Goal: Task Accomplishment & Management: Use online tool/utility

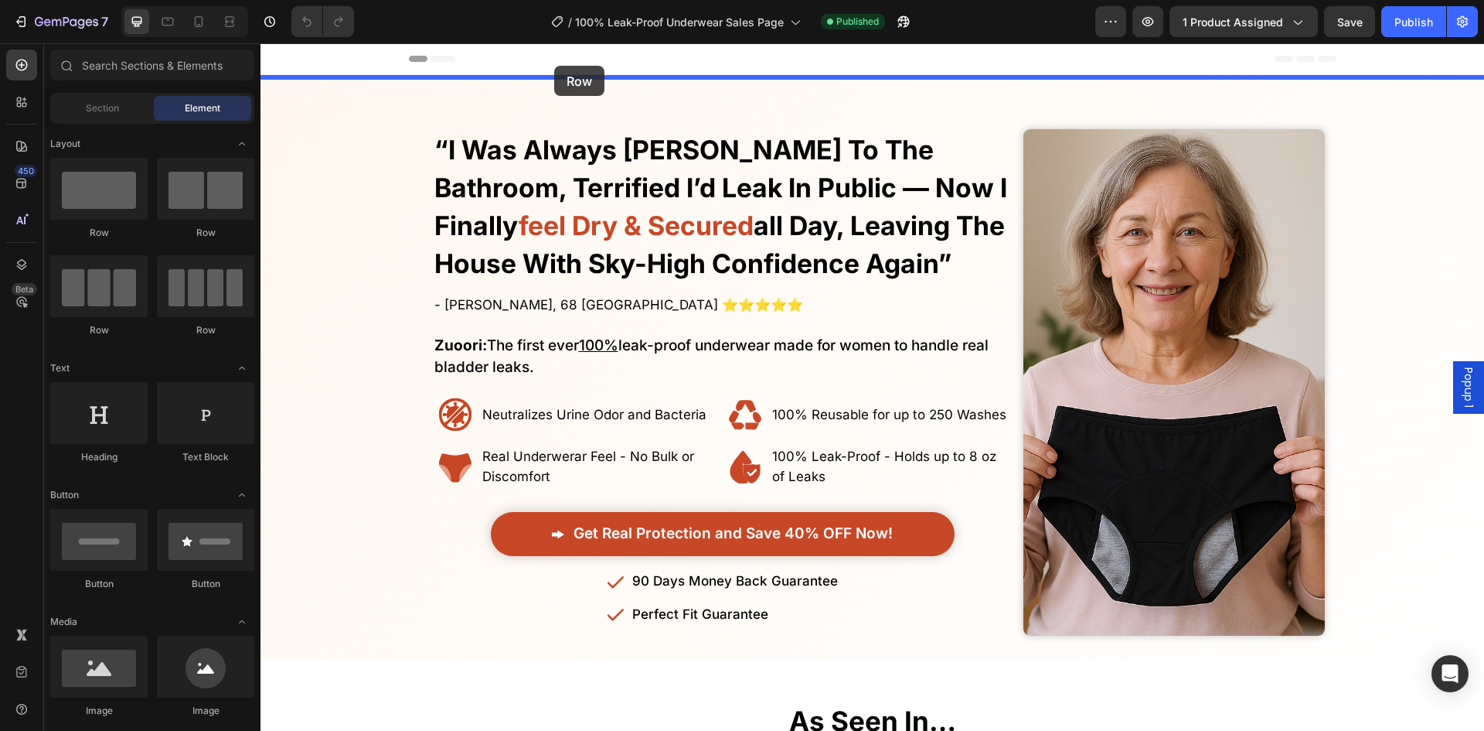
drag, startPoint x: 360, startPoint y: 224, endPoint x: 556, endPoint y: 67, distance: 251.4
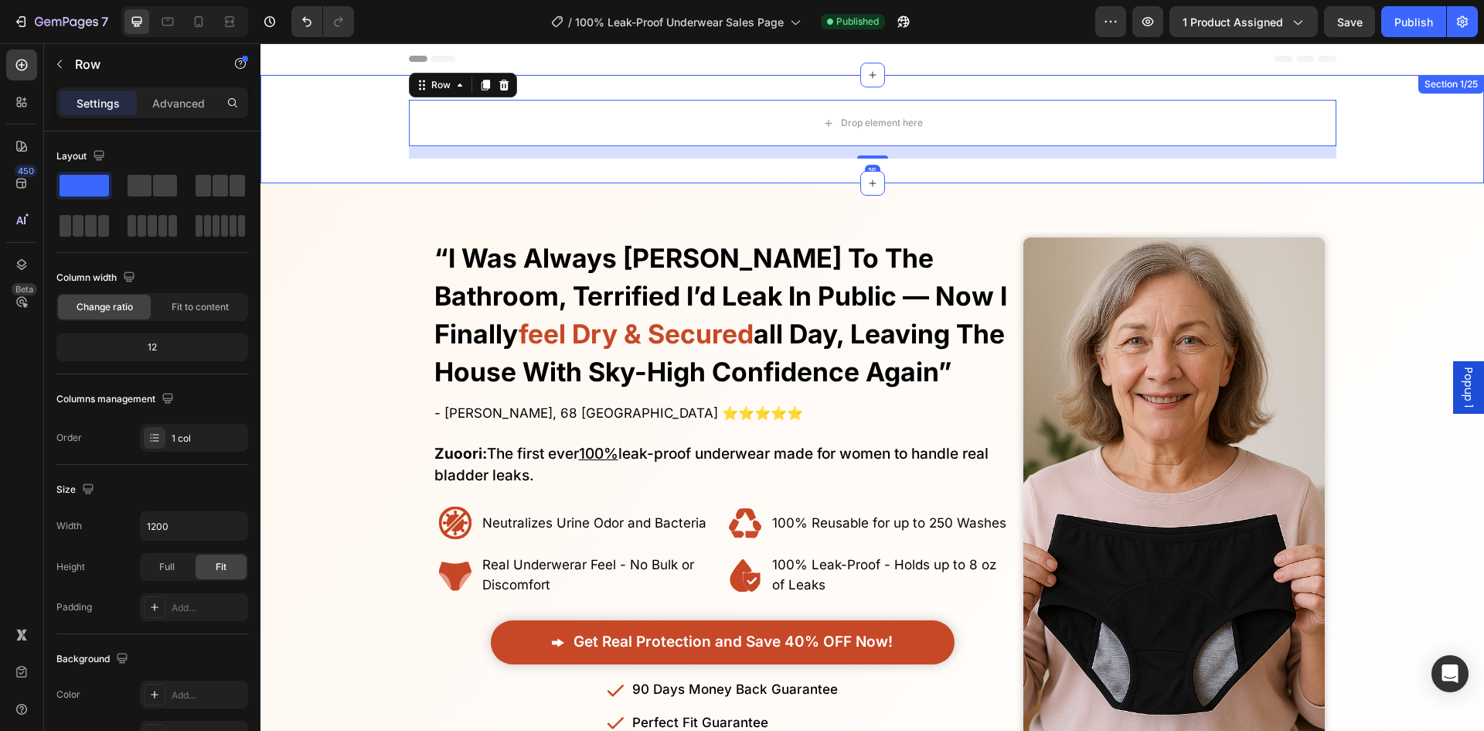
click at [332, 118] on div "Drop element here Row 16" at bounding box center [873, 129] width 1224 height 59
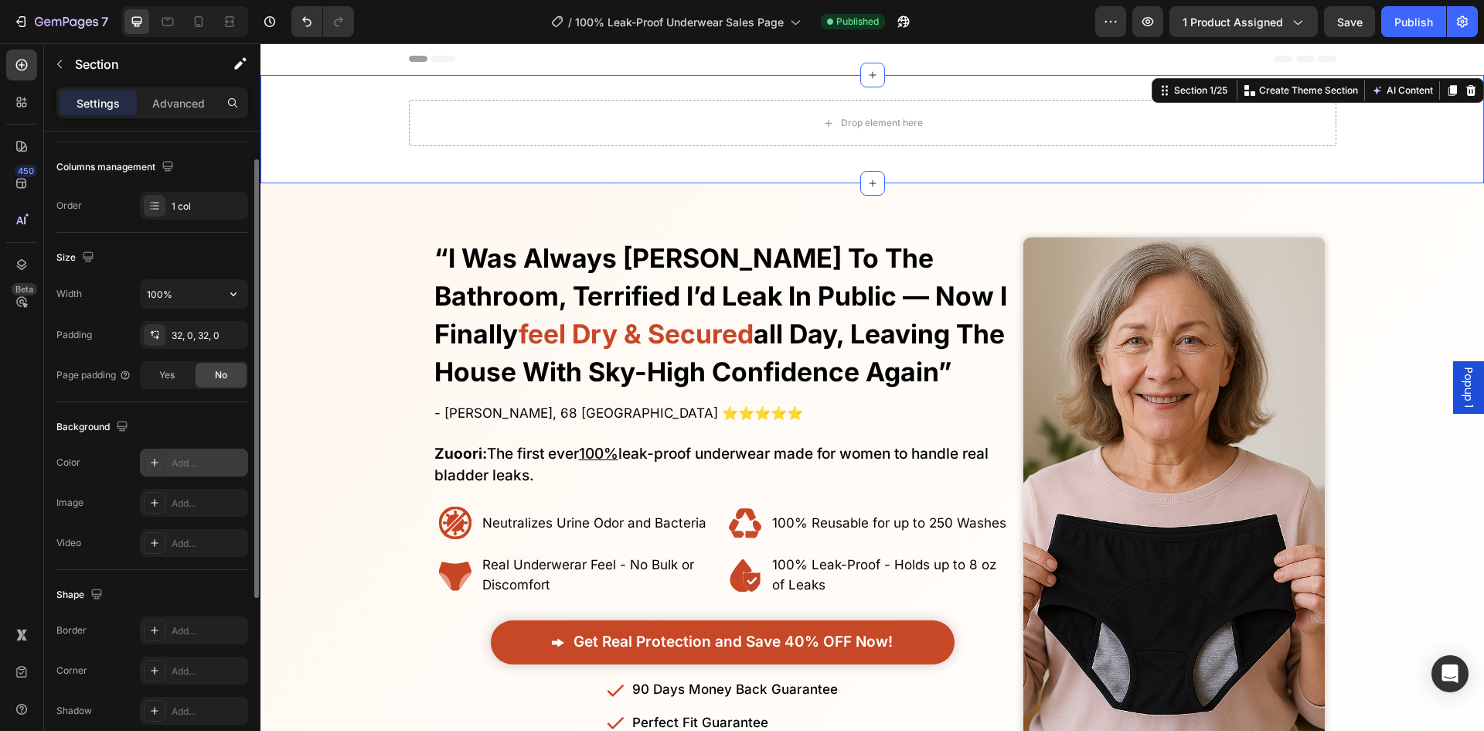
scroll to position [300, 0]
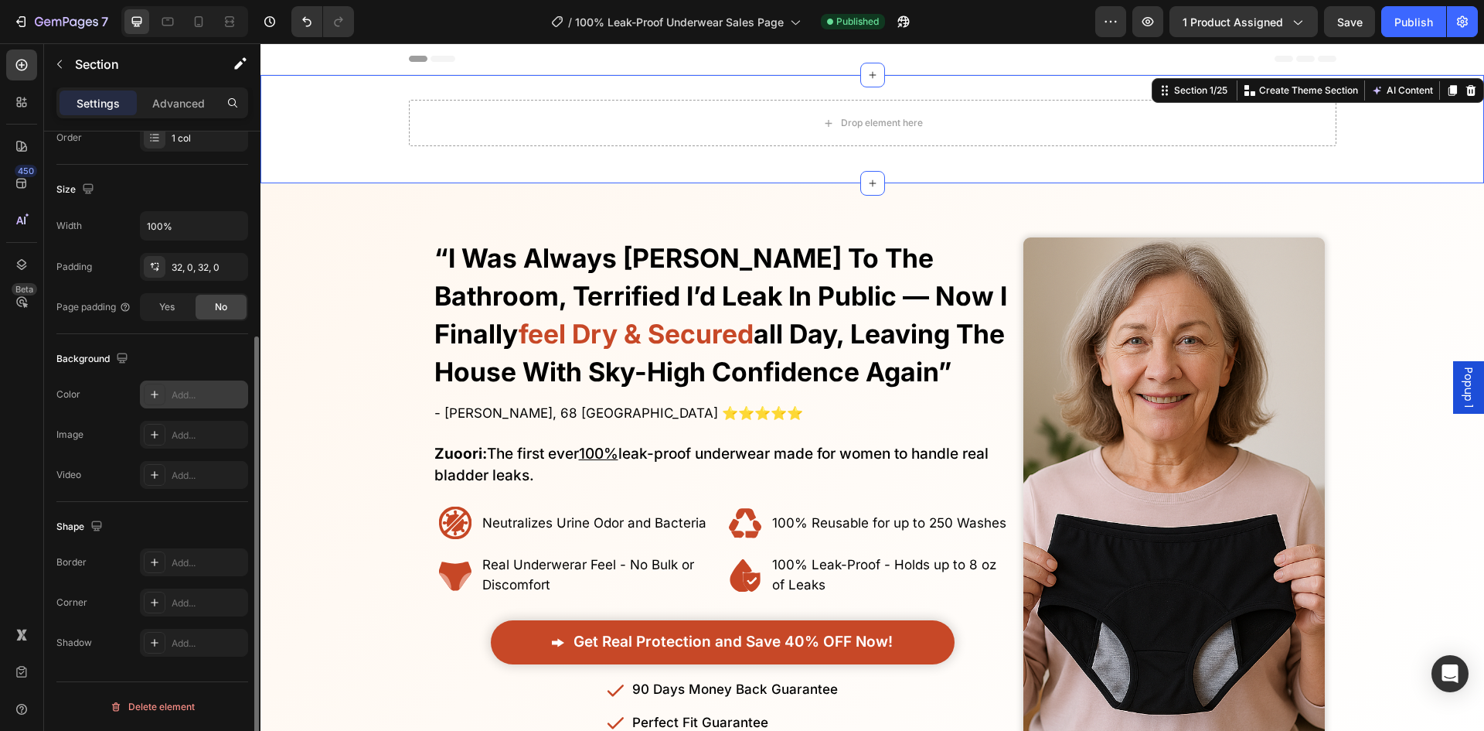
click at [172, 406] on div "Add..." at bounding box center [194, 394] width 108 height 28
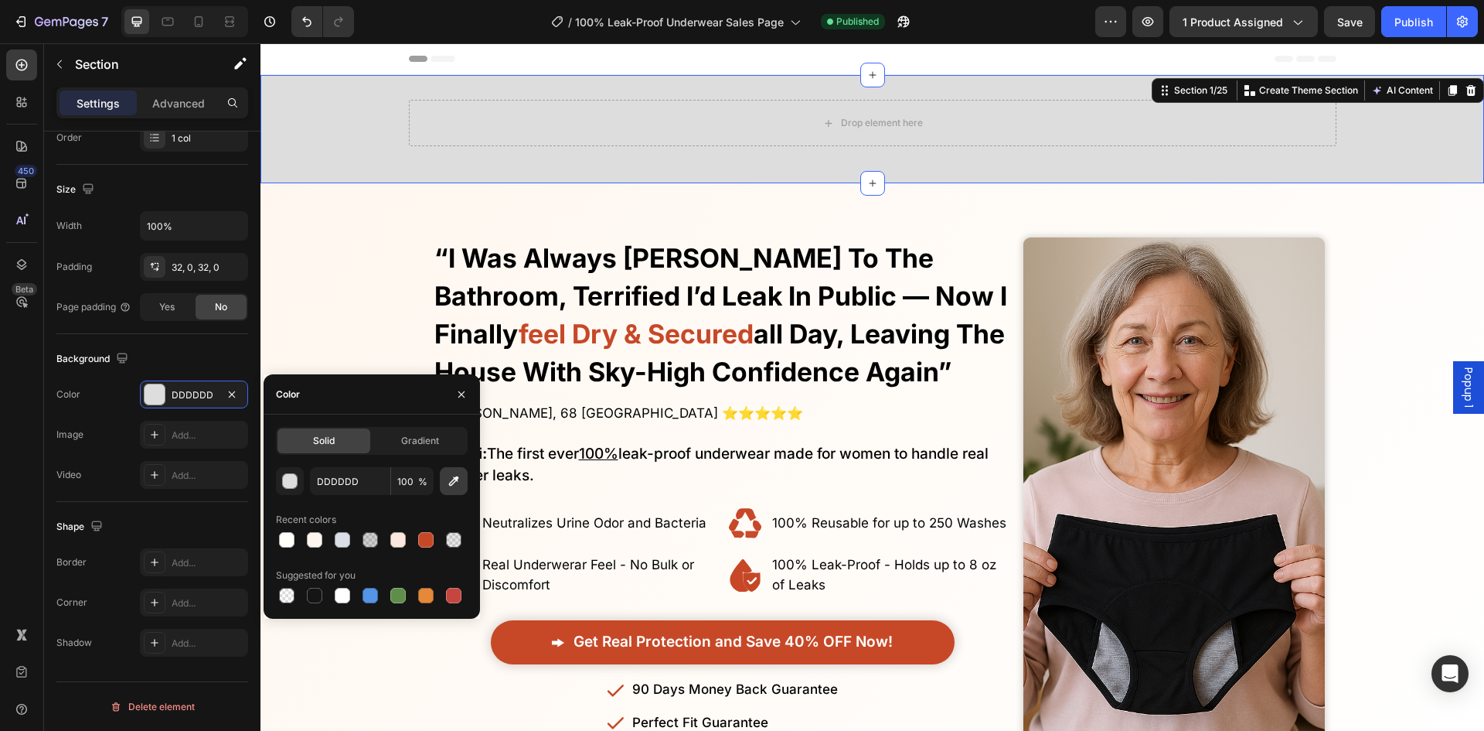
click at [456, 479] on icon "button" at bounding box center [454, 481] width 10 height 10
type input "C74827"
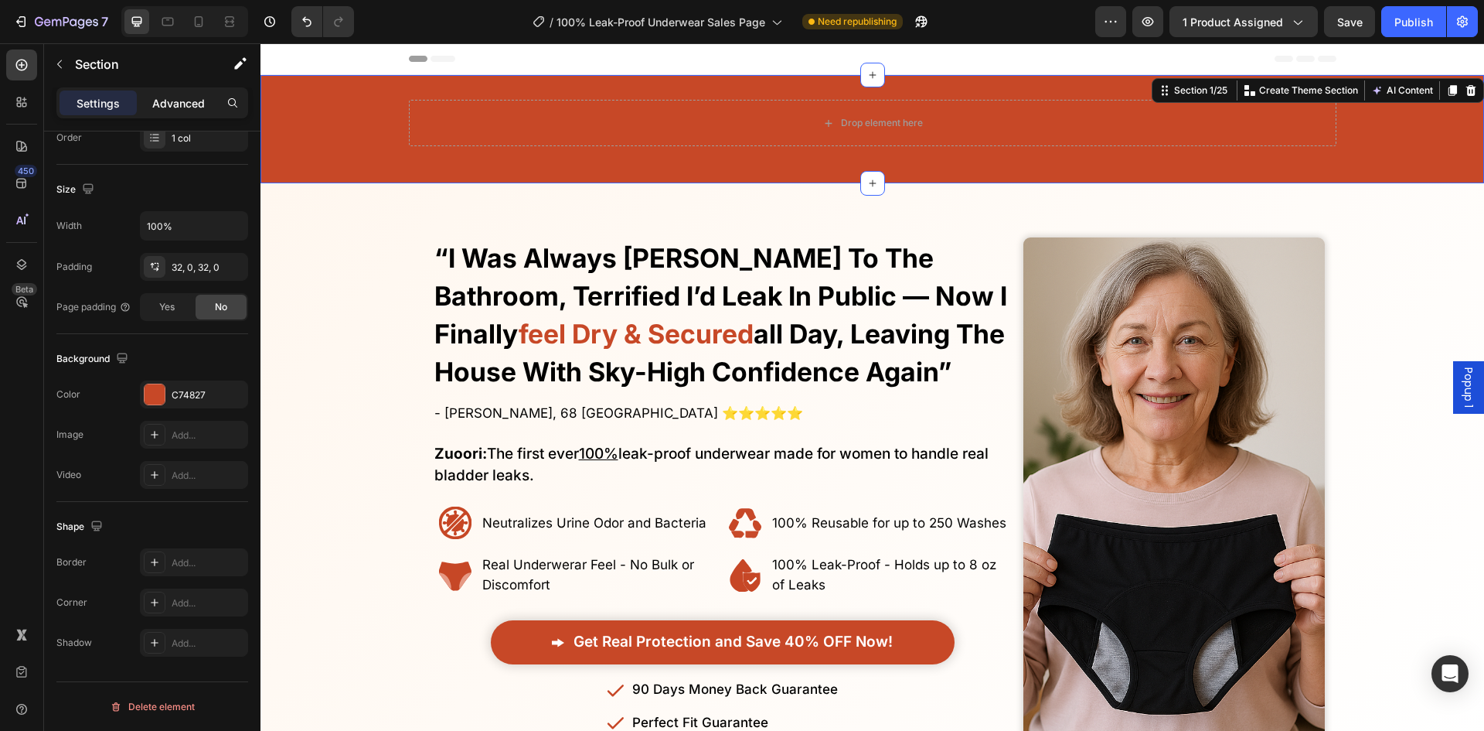
click at [157, 95] on p "Advanced" at bounding box center [178, 103] width 53 height 16
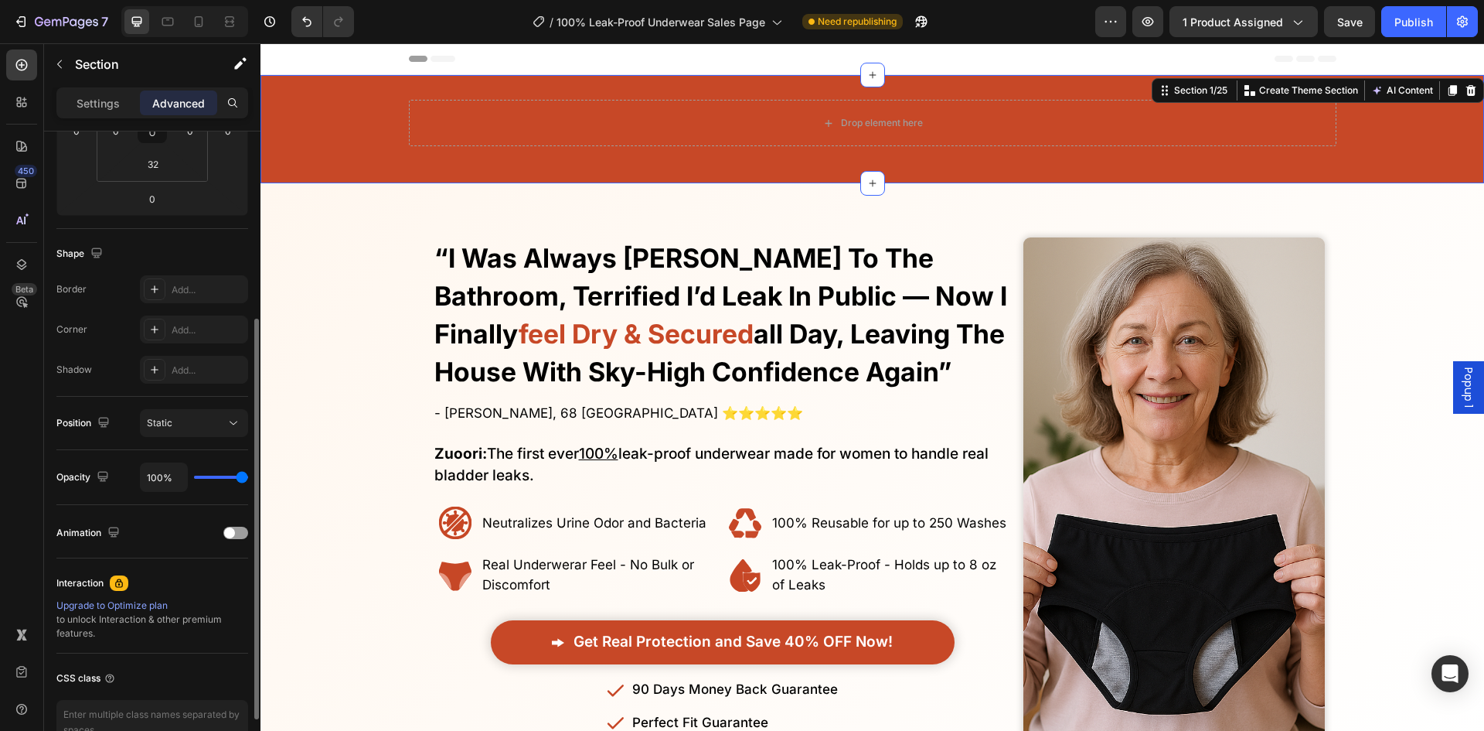
scroll to position [145, 0]
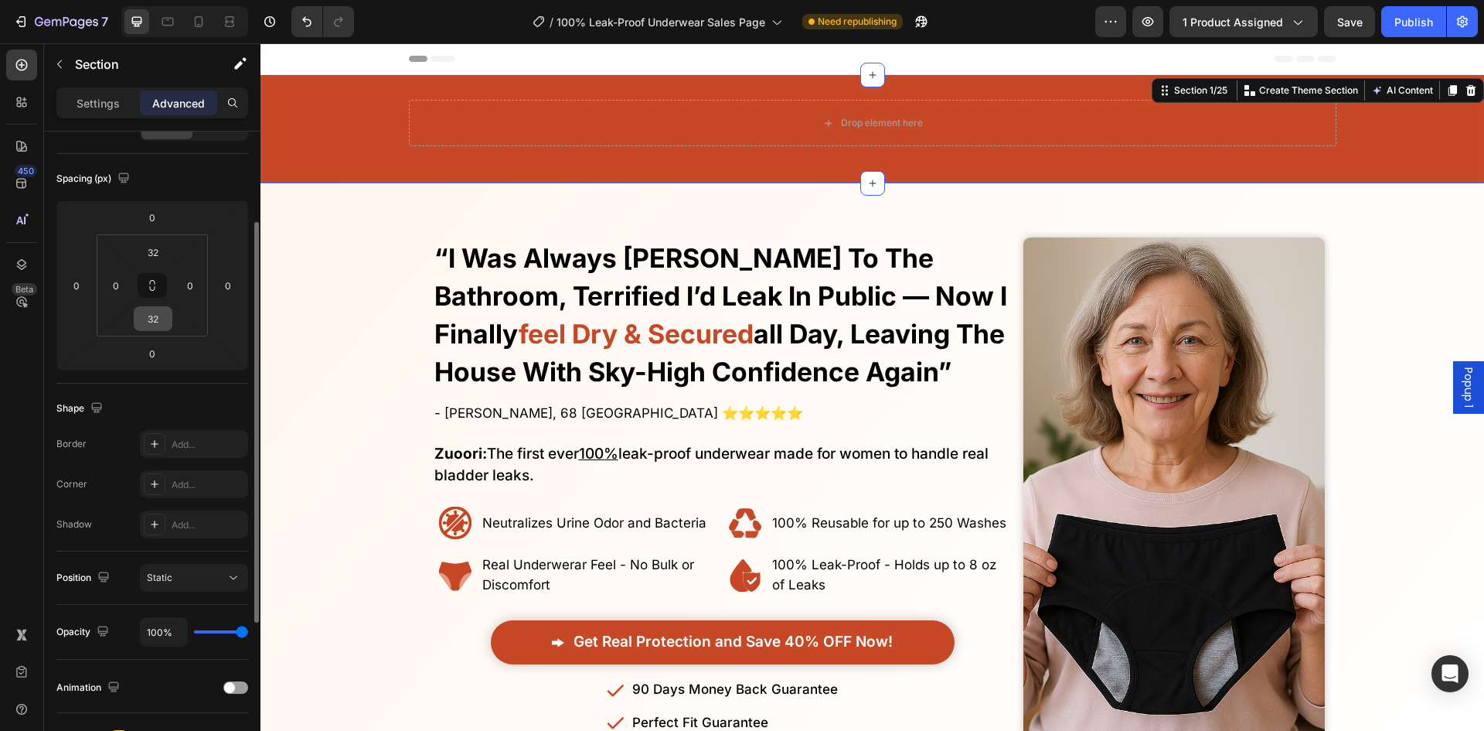
click at [150, 306] on div "32" at bounding box center [153, 318] width 39 height 25
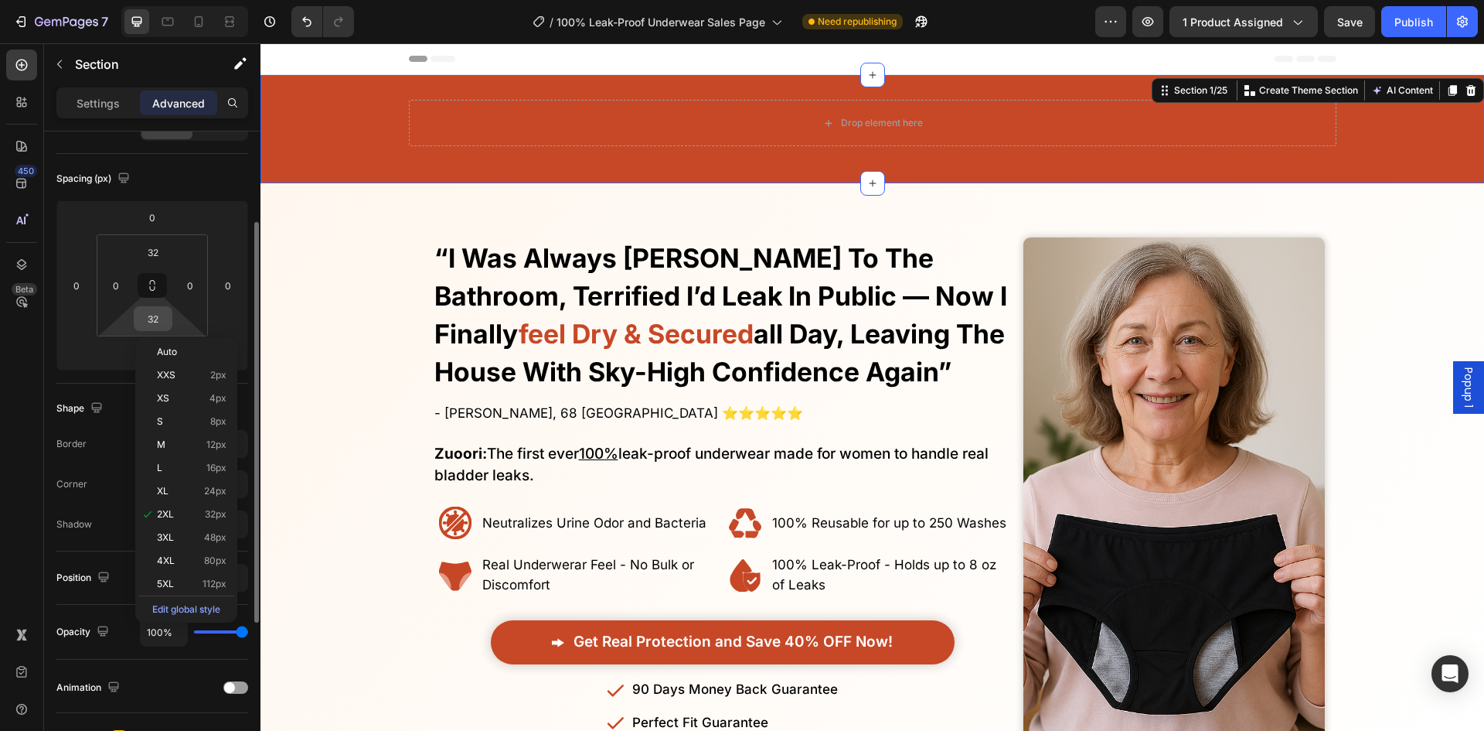
click at [156, 313] on input "32" at bounding box center [153, 318] width 31 height 23
click at [157, 313] on input "32" at bounding box center [153, 318] width 31 height 23
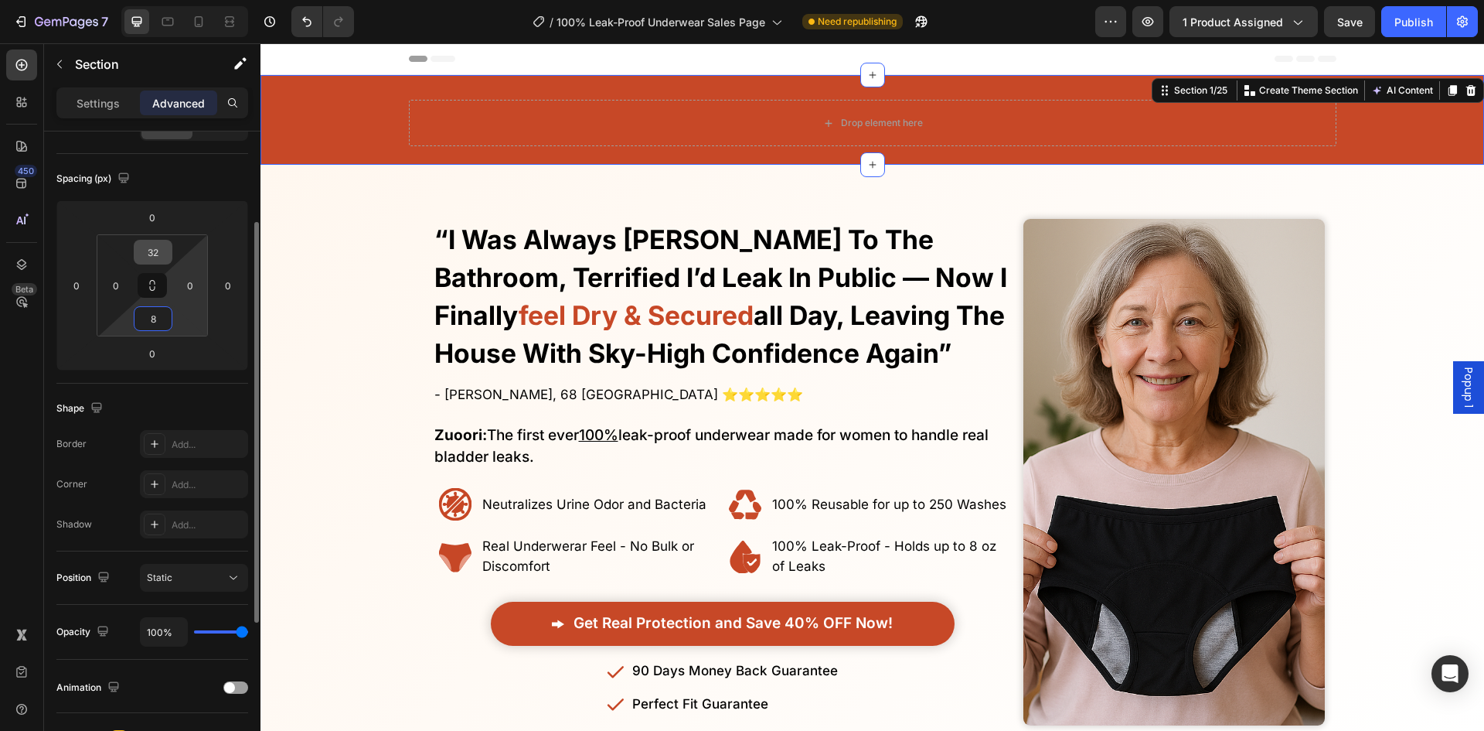
type input "8"
click at [150, 261] on input "32" at bounding box center [153, 251] width 31 height 23
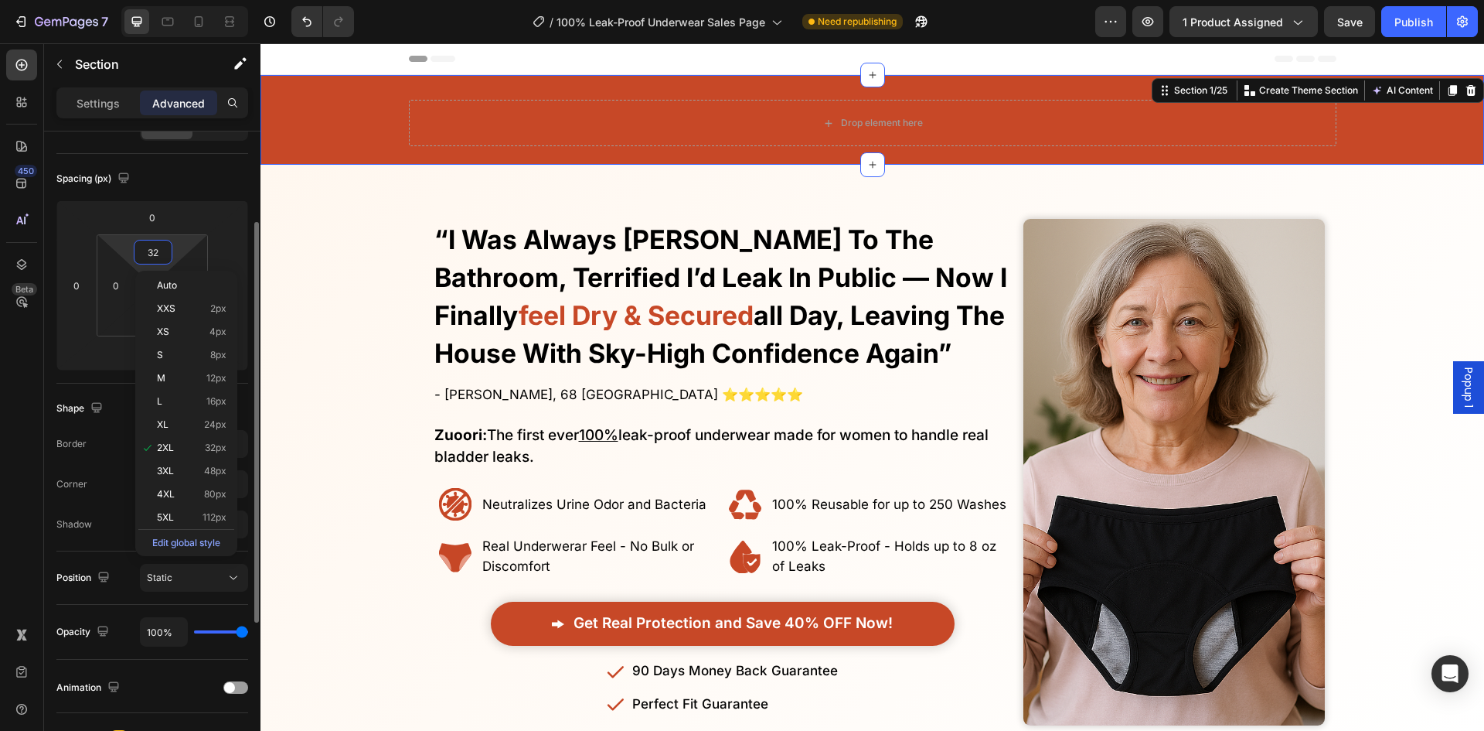
type input "8"
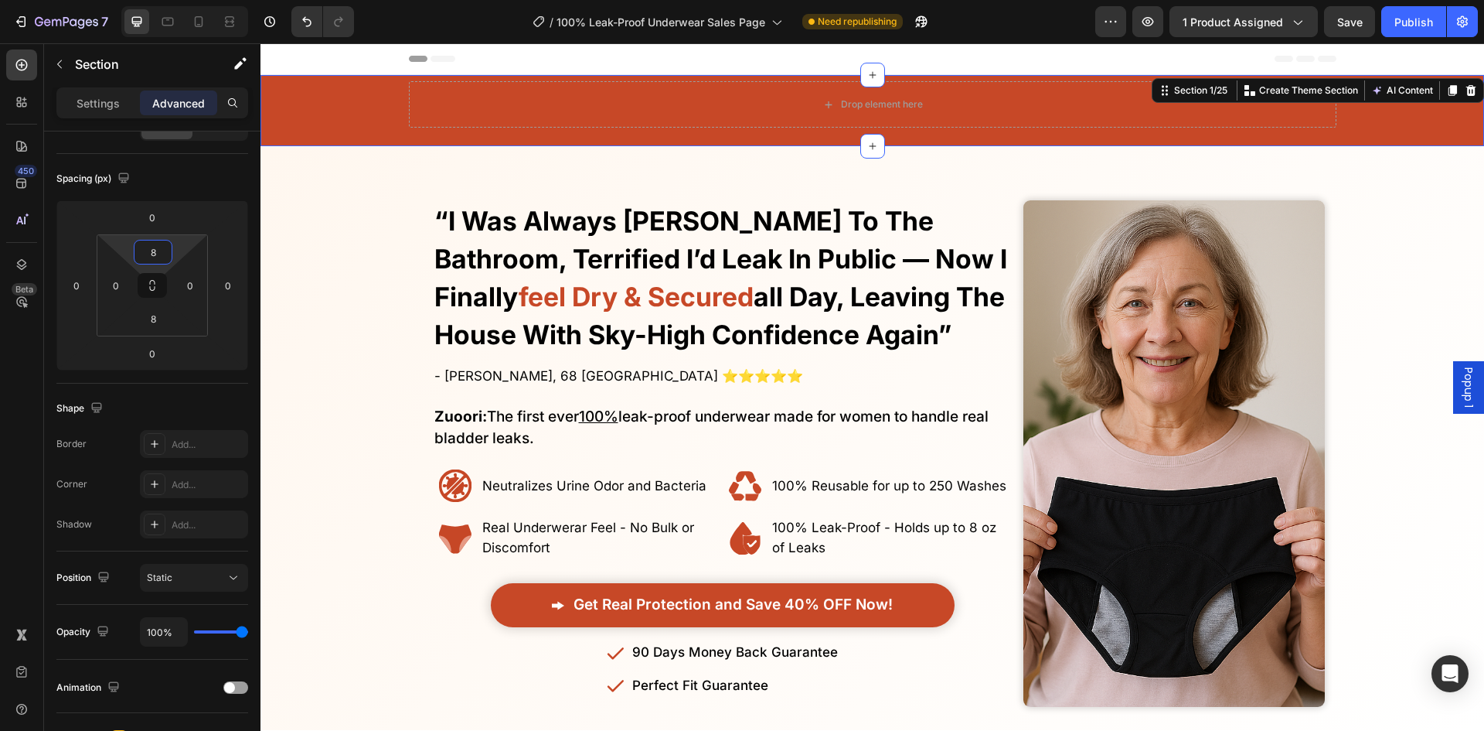
click at [285, 218] on div "Overlay" at bounding box center [873, 453] width 1224 height 553
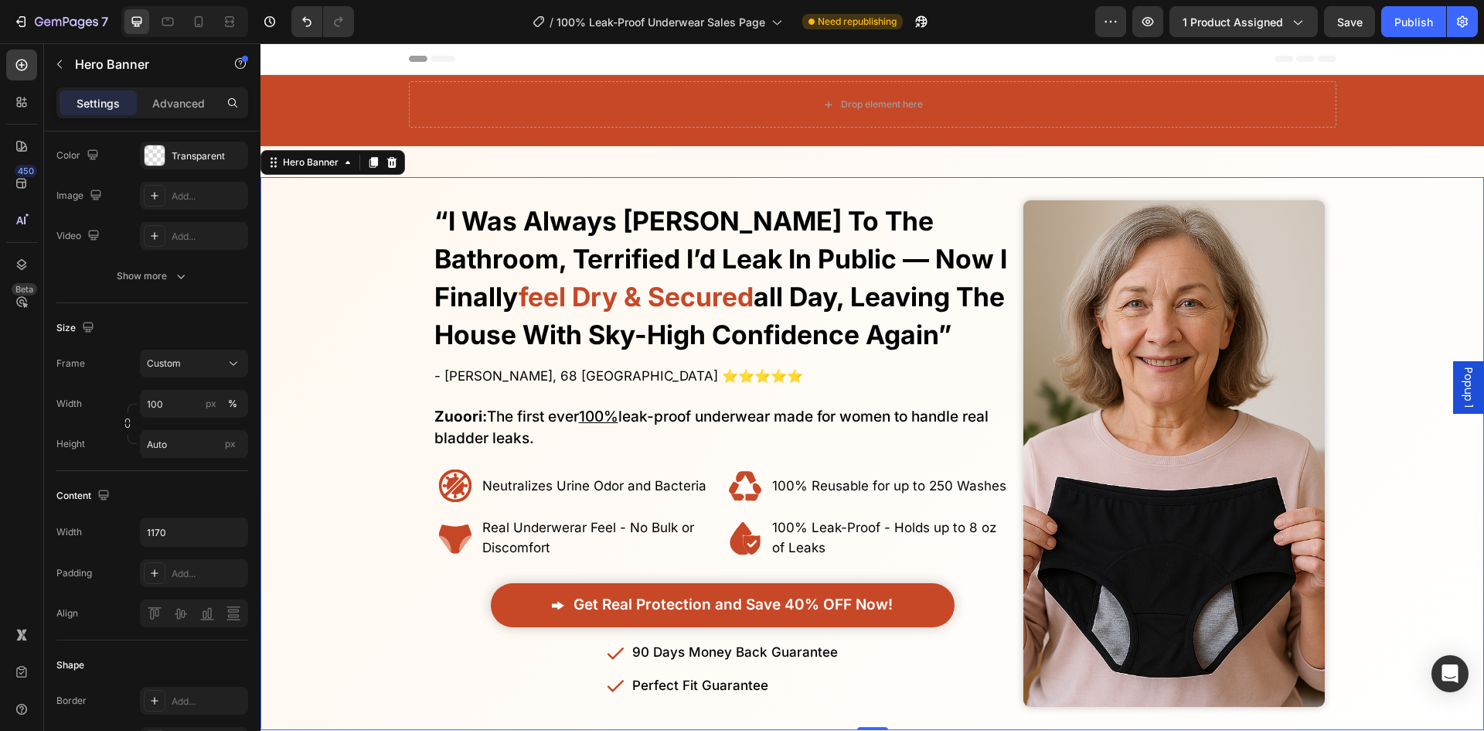
scroll to position [0, 0]
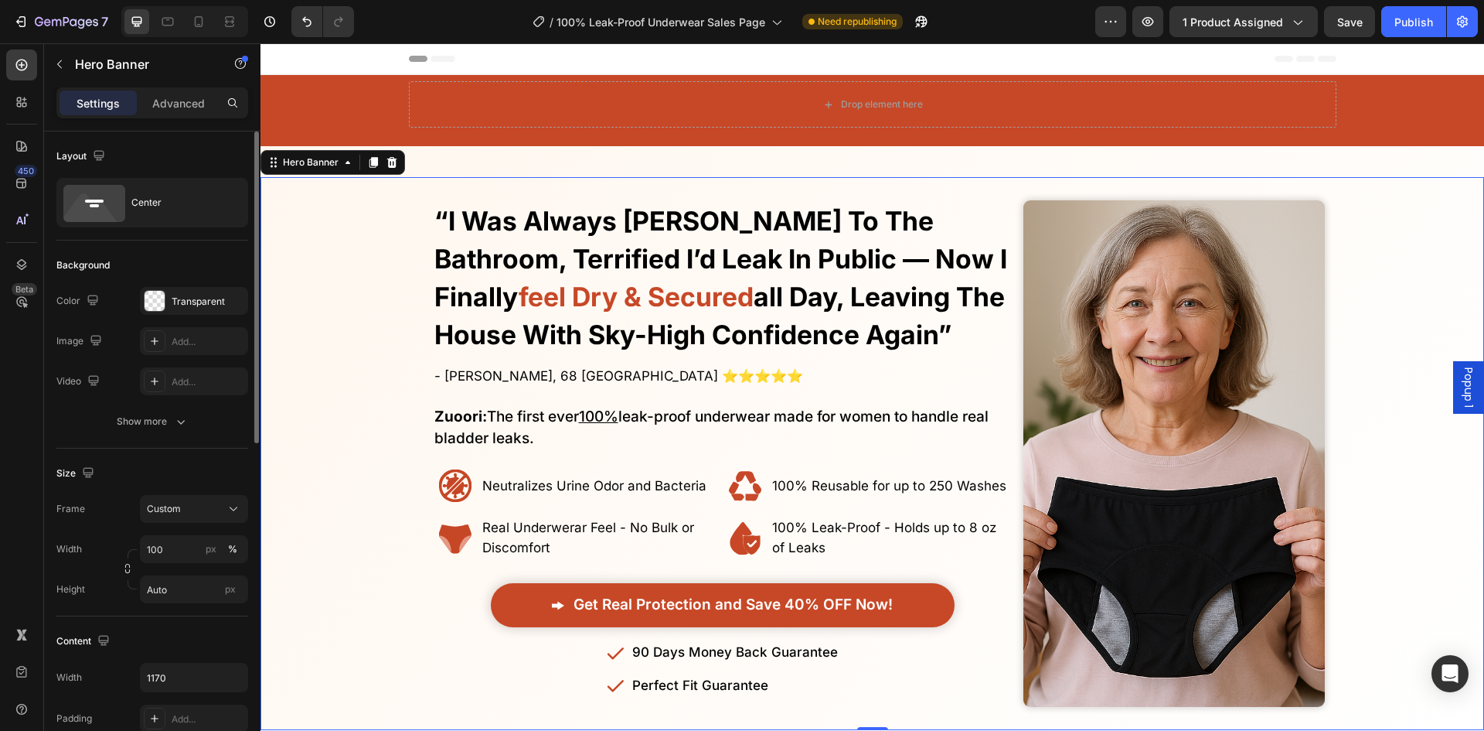
click at [328, 131] on div "Drop element here Row" at bounding box center [873, 110] width 1224 height 59
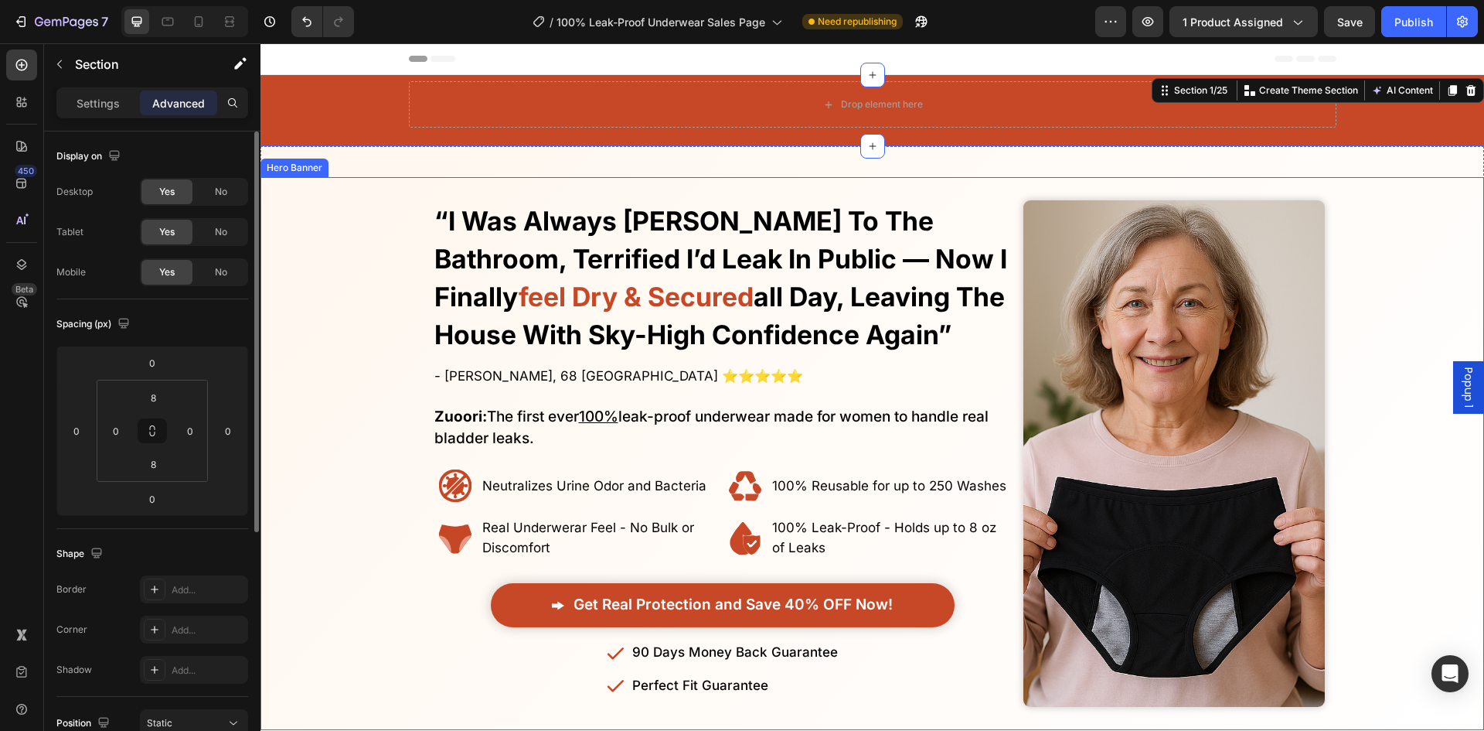
click at [471, 87] on div "Drop element here" at bounding box center [873, 104] width 928 height 46
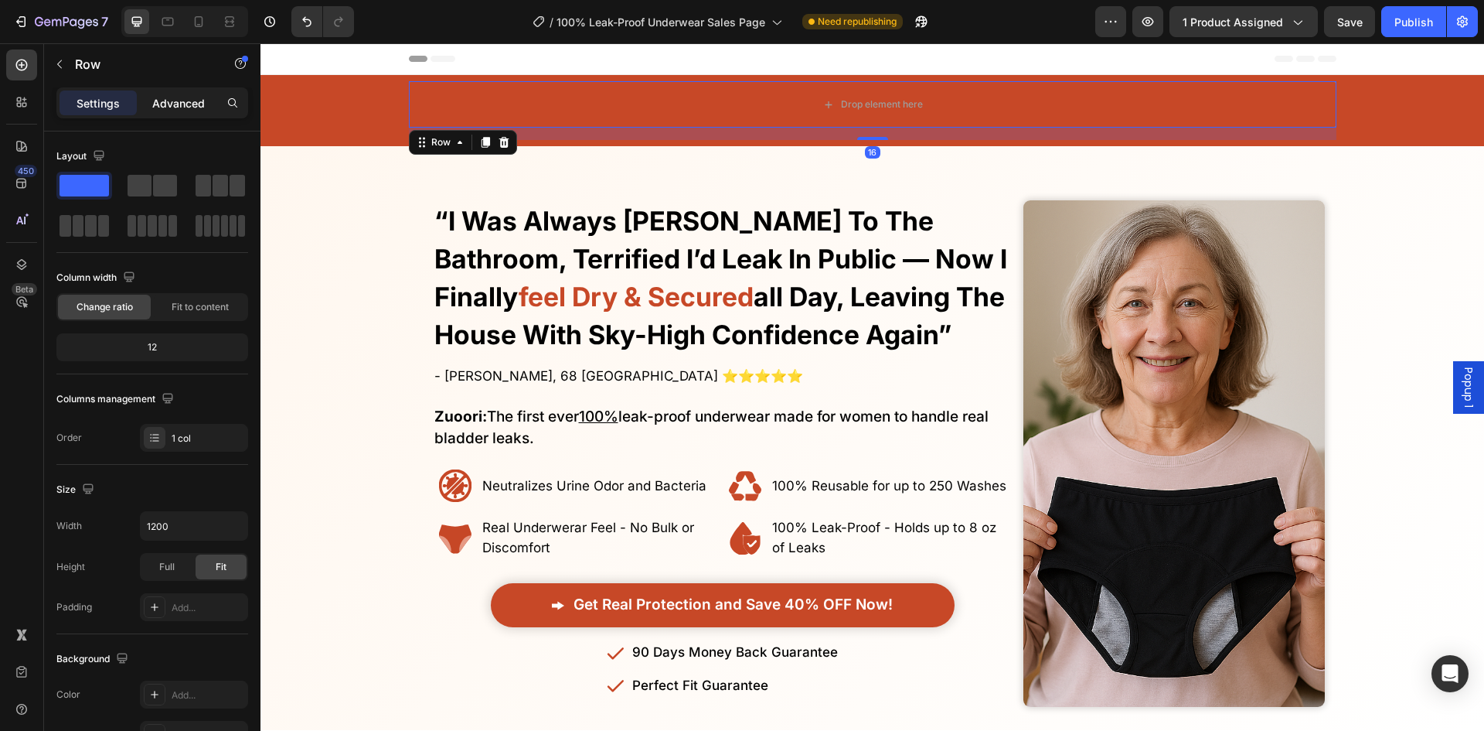
click at [167, 101] on p "Advanced" at bounding box center [178, 103] width 53 height 16
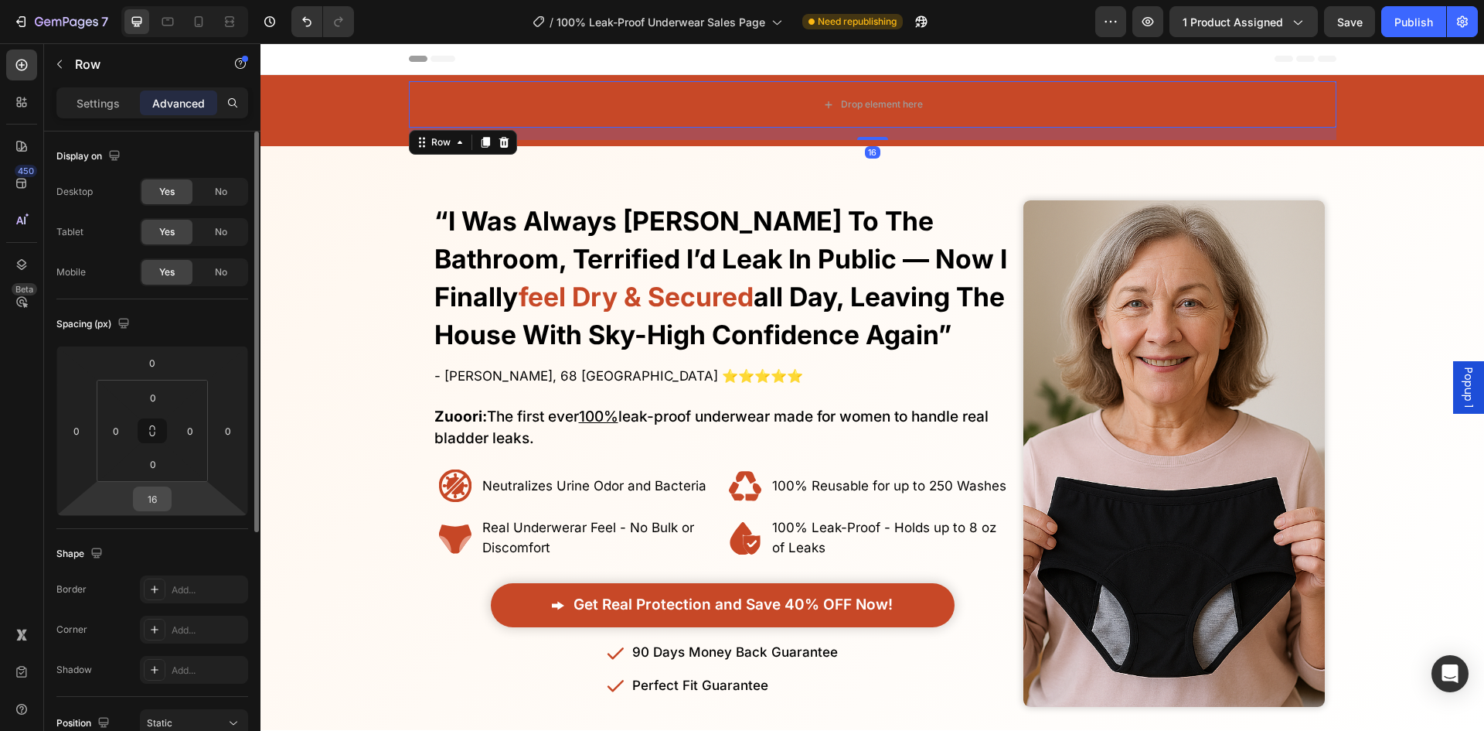
click at [163, 0] on html "7 Version history / 100% Leak-Proof Underwear Sales Page Need republishing Prev…" at bounding box center [742, 0] width 1484 height 0
click at [162, 492] on input "16" at bounding box center [152, 498] width 31 height 23
click at [166, 492] on input "16" at bounding box center [152, 498] width 31 height 23
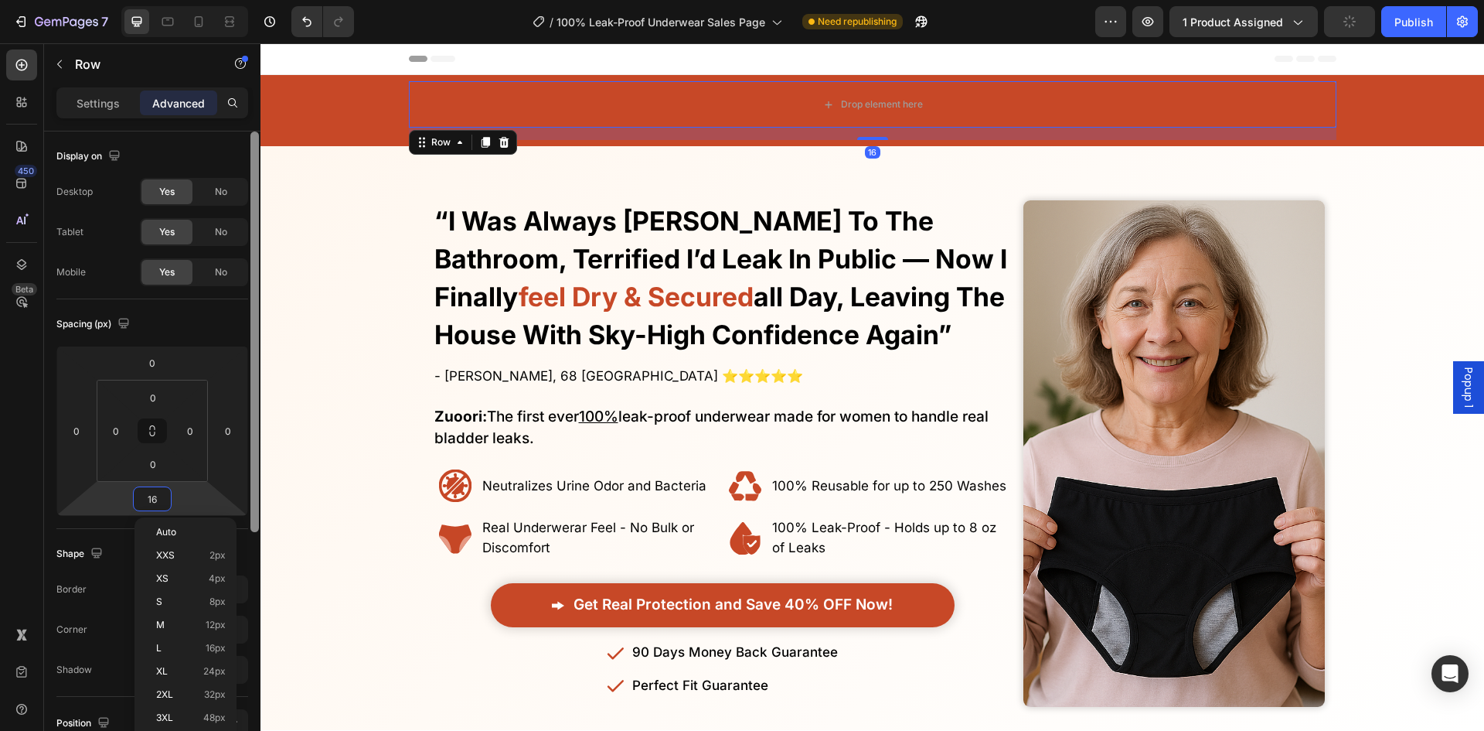
type input "0"
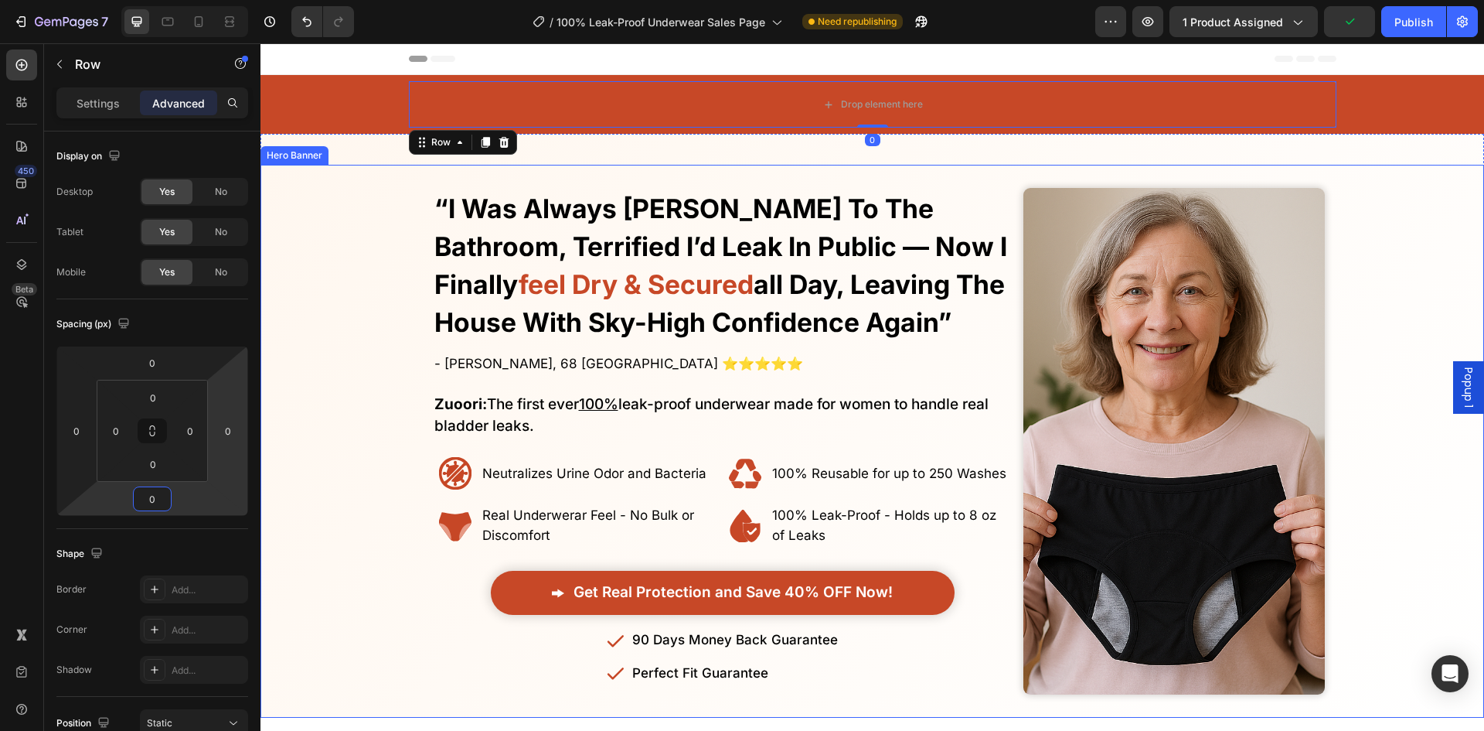
click at [373, 250] on div "Overlay" at bounding box center [873, 441] width 1224 height 553
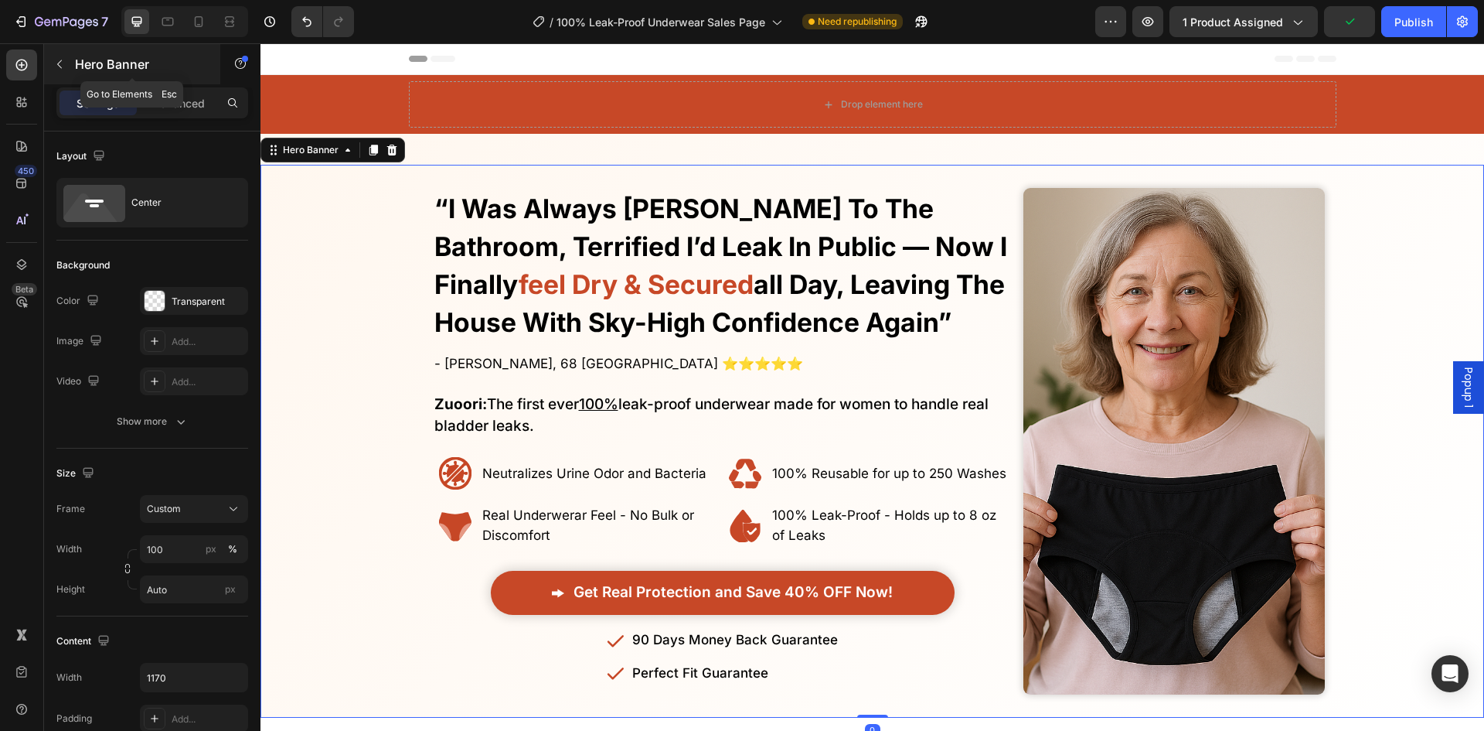
click at [70, 61] on button "button" at bounding box center [59, 64] width 25 height 25
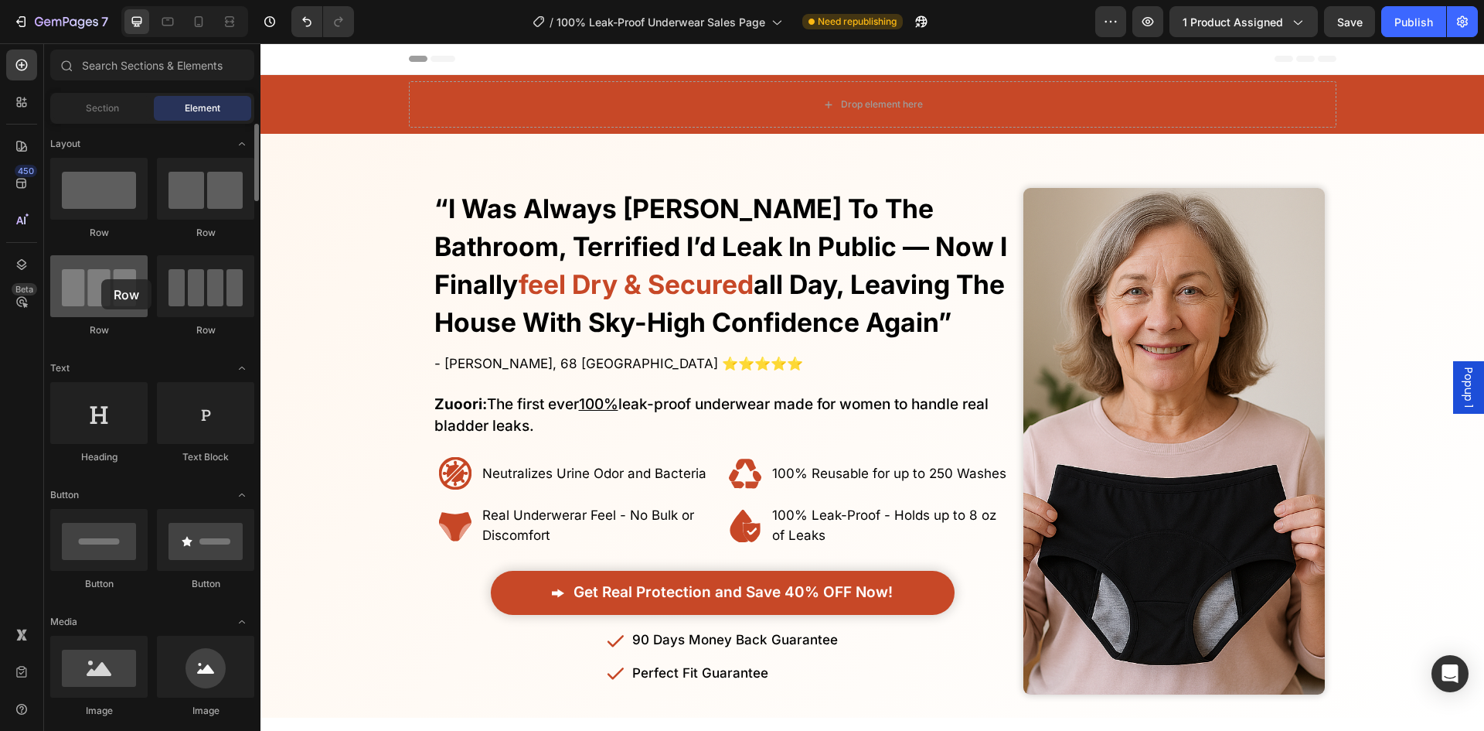
drag, startPoint x: 104, startPoint y: 295, endPoint x: 101, endPoint y: 279, distance: 15.8
click at [101, 279] on div at bounding box center [98, 286] width 97 height 62
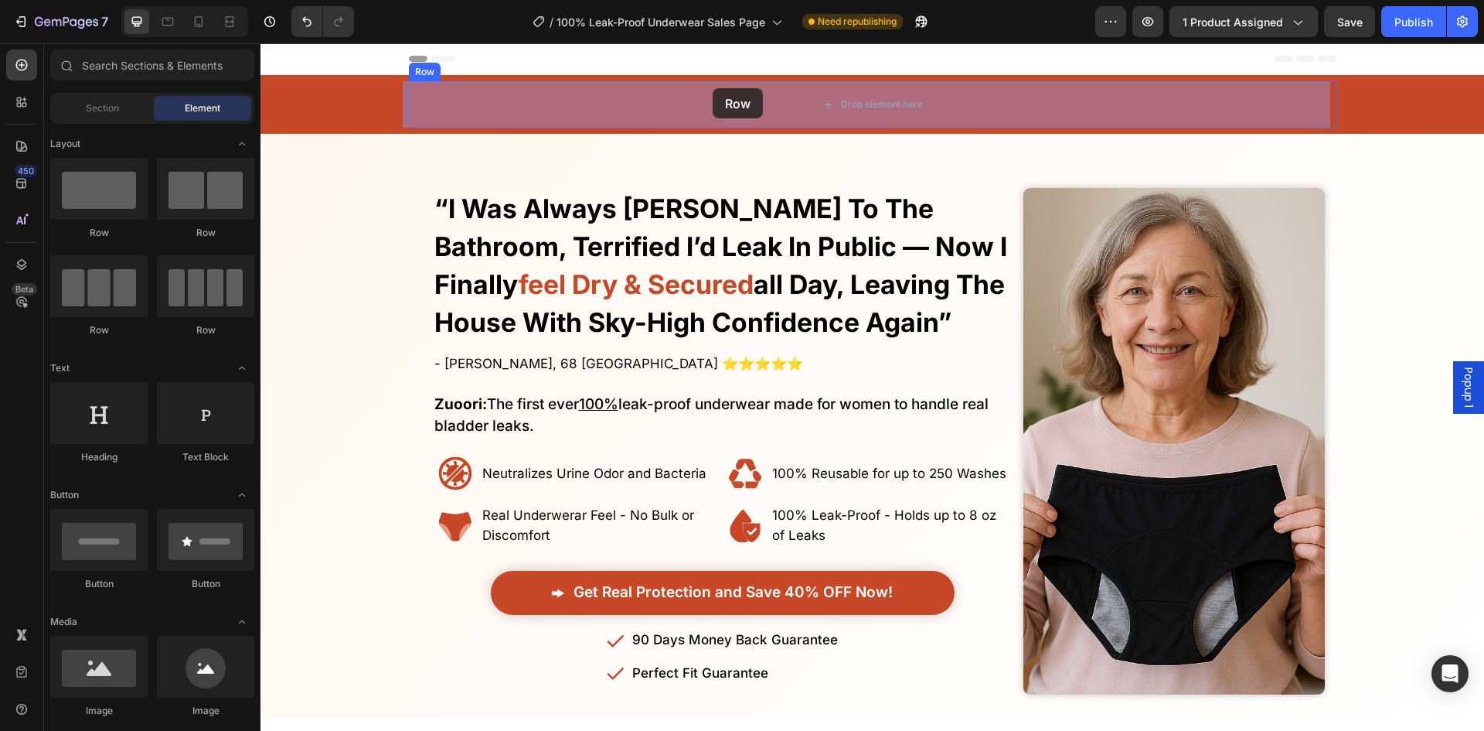
drag, startPoint x: 441, startPoint y: 341, endPoint x: 713, endPoint y: 88, distance: 370.9
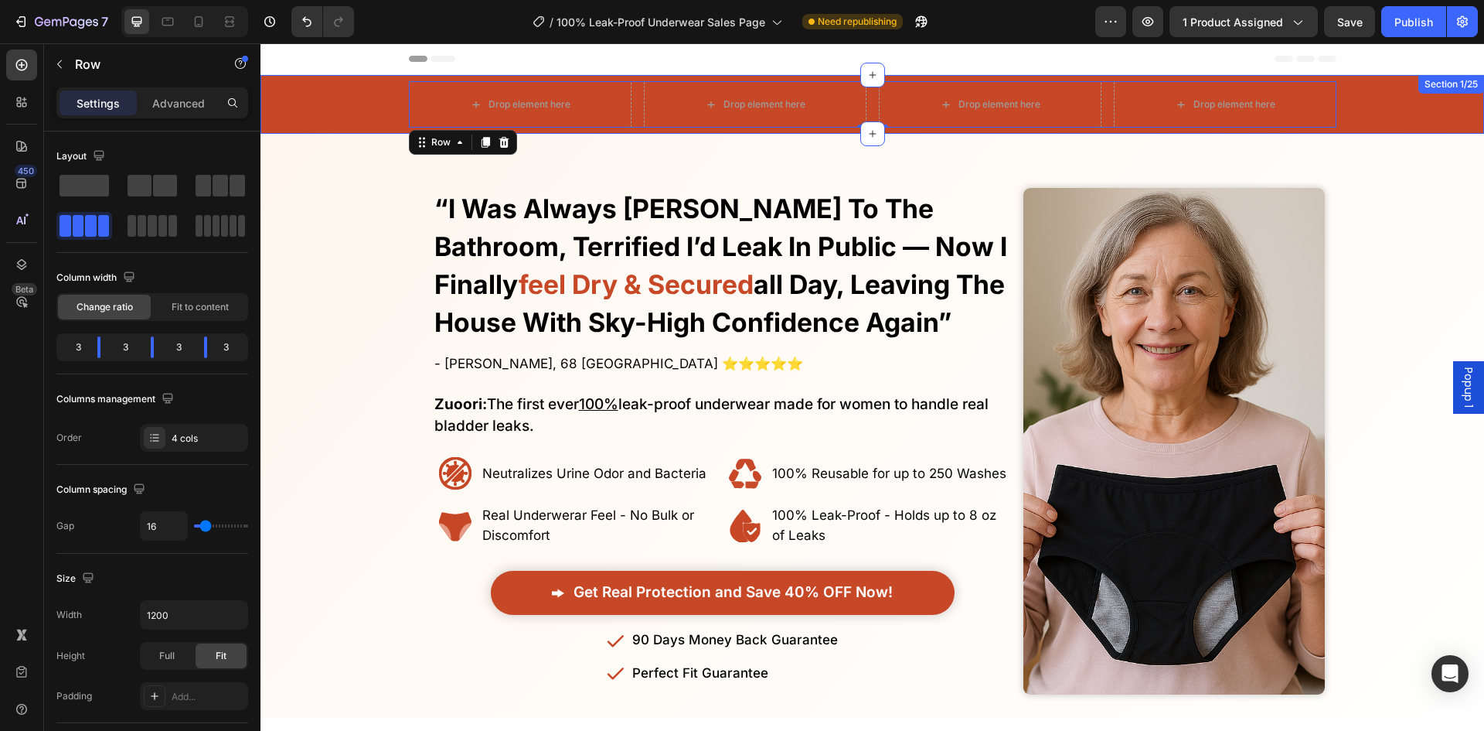
click at [530, 118] on div "Drop element here" at bounding box center [520, 104] width 223 height 46
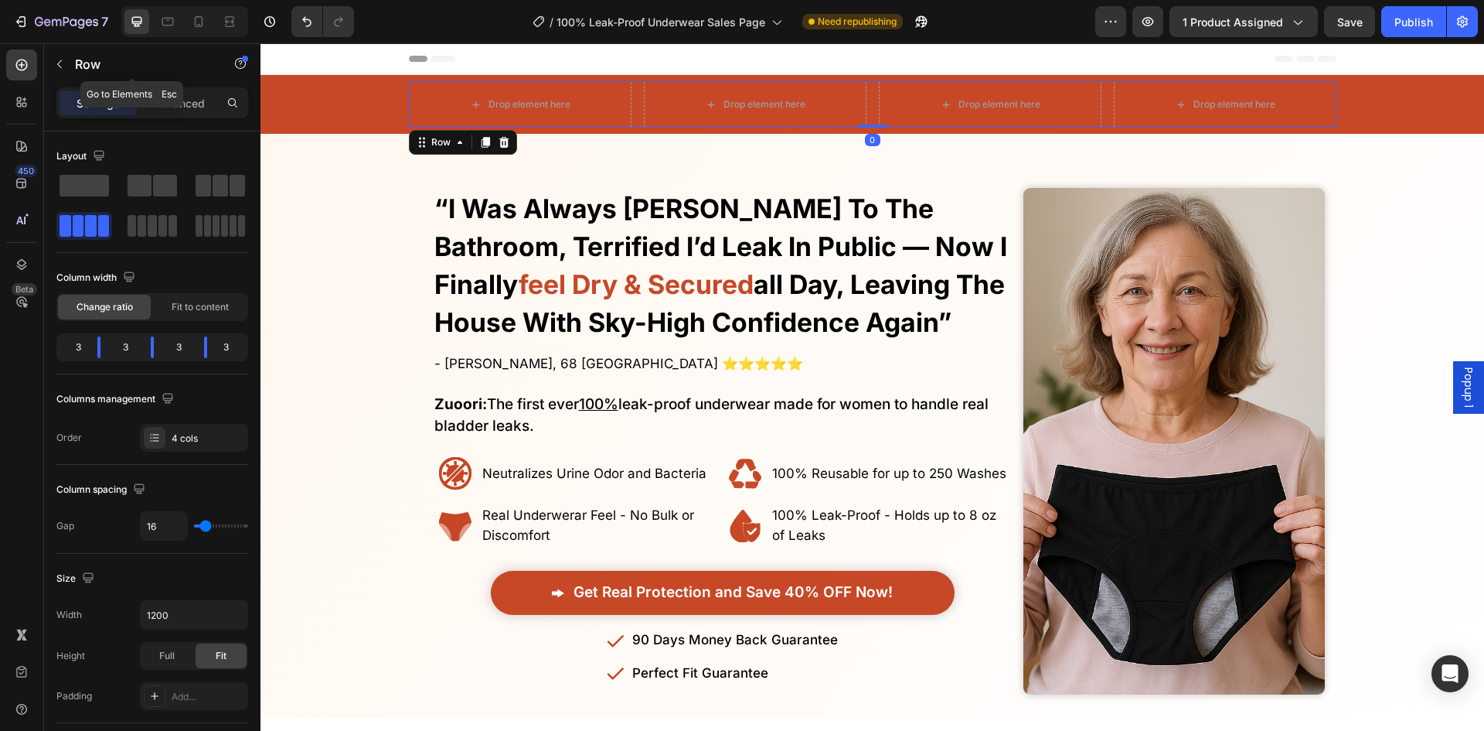
click at [83, 67] on p "Row" at bounding box center [140, 64] width 131 height 19
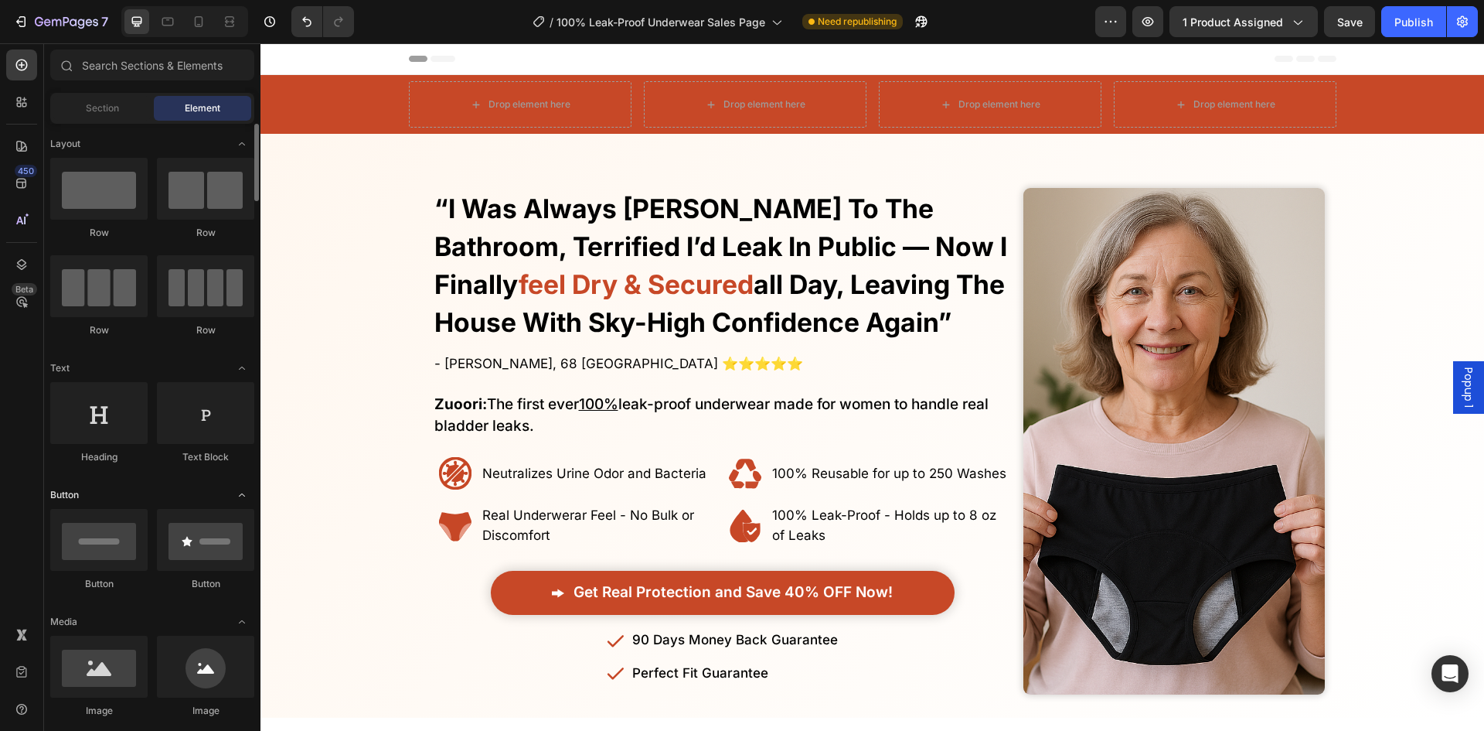
scroll to position [155, 0]
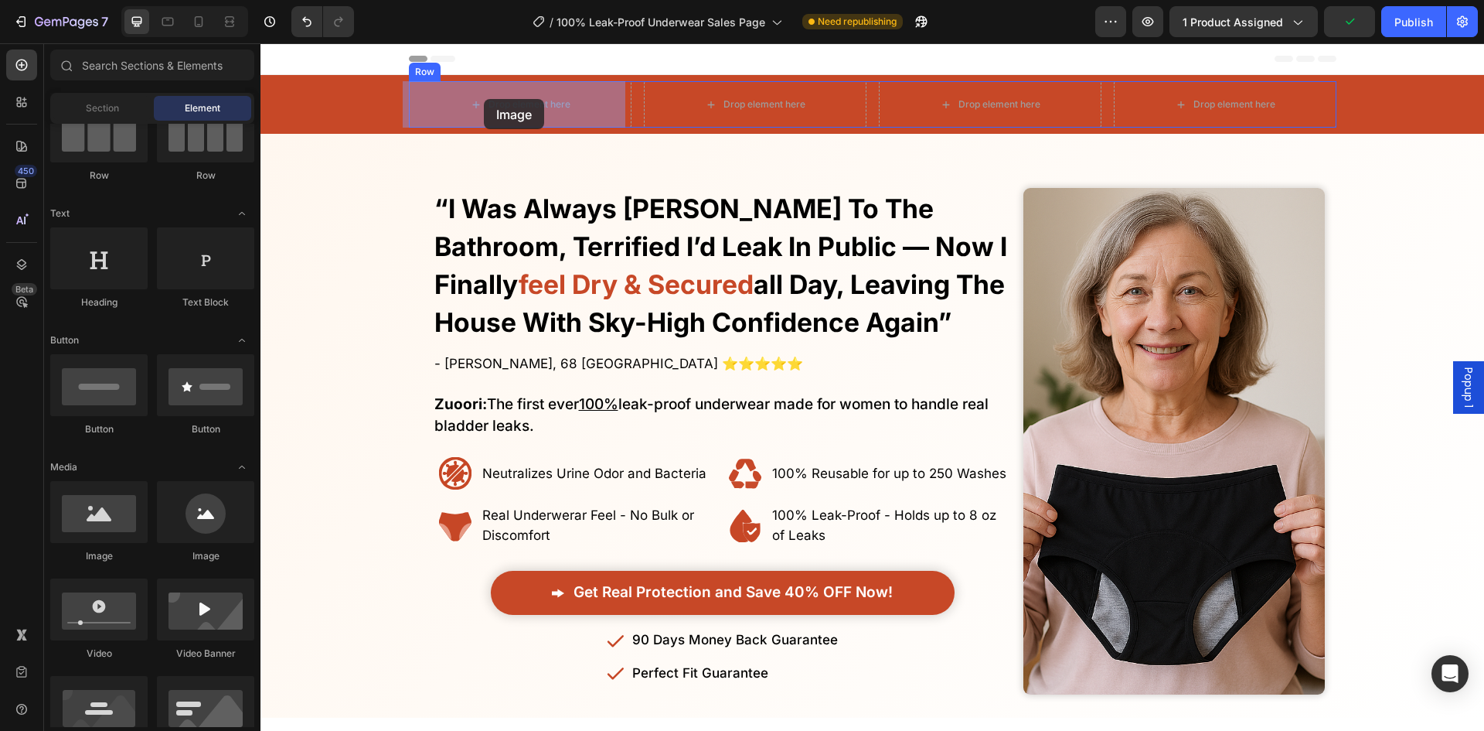
drag, startPoint x: 407, startPoint y: 509, endPoint x: 482, endPoint y: 104, distance: 412.8
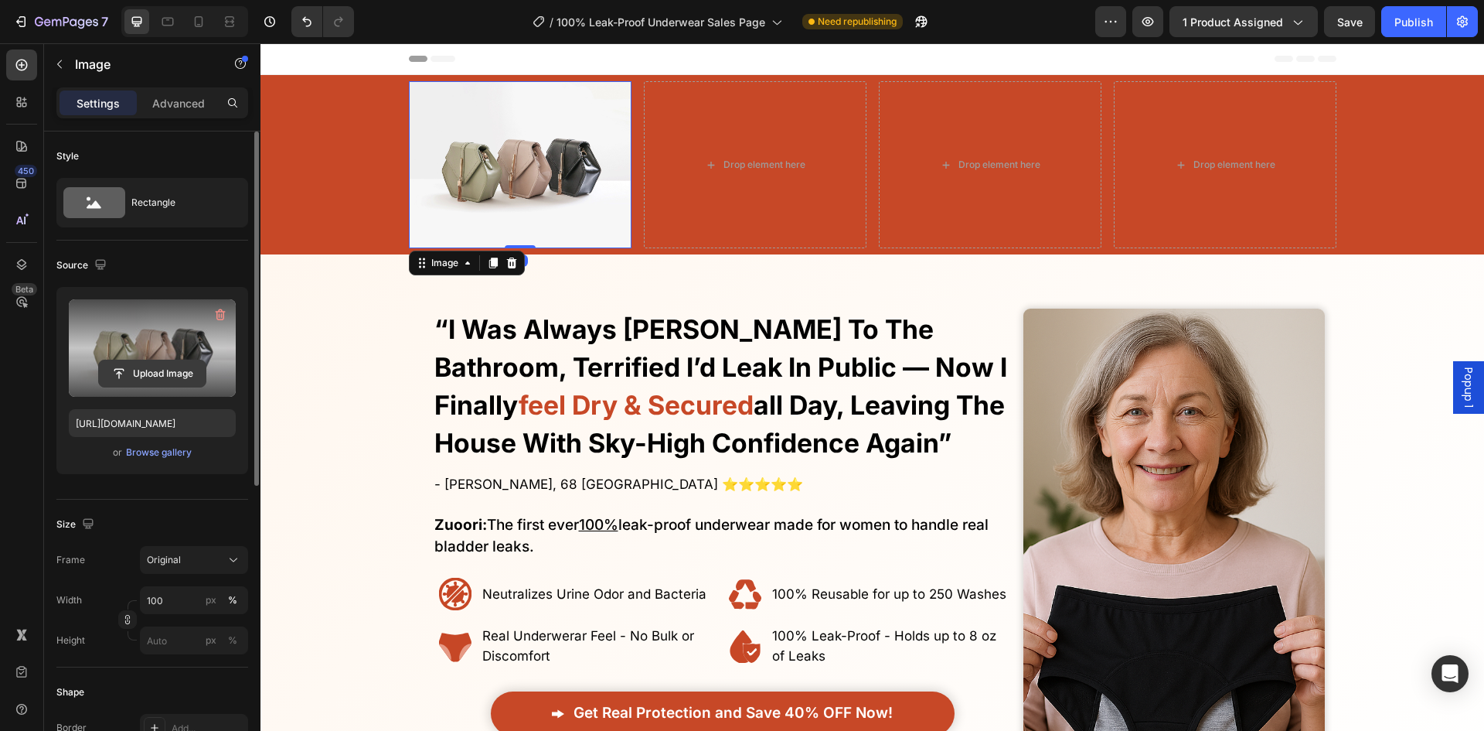
click at [162, 379] on input "file" at bounding box center [152, 373] width 107 height 26
click at [172, 363] on input "file" at bounding box center [152, 373] width 107 height 26
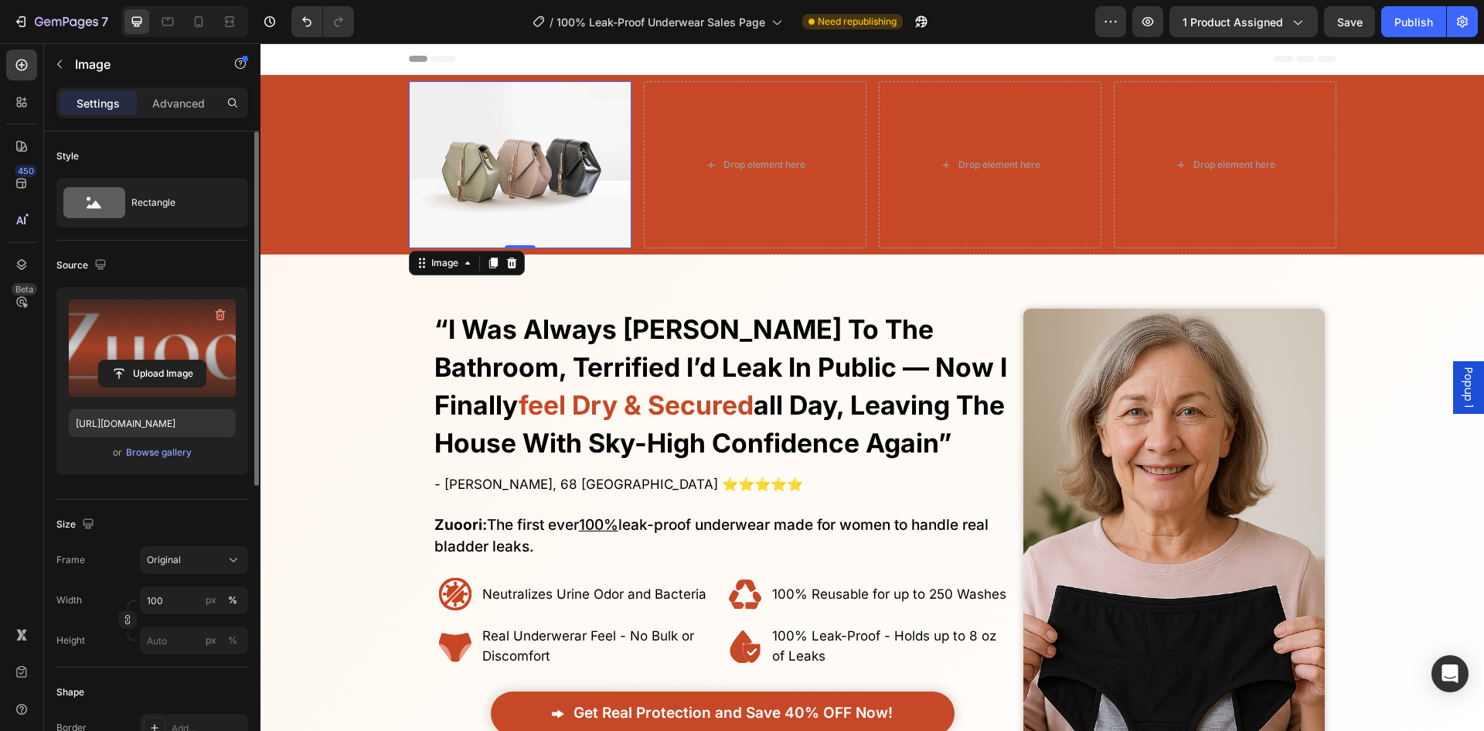
type input "https://cdn.shopify.com/s/files/1/0931/0293/2292/files/gempages_564650080372524…"
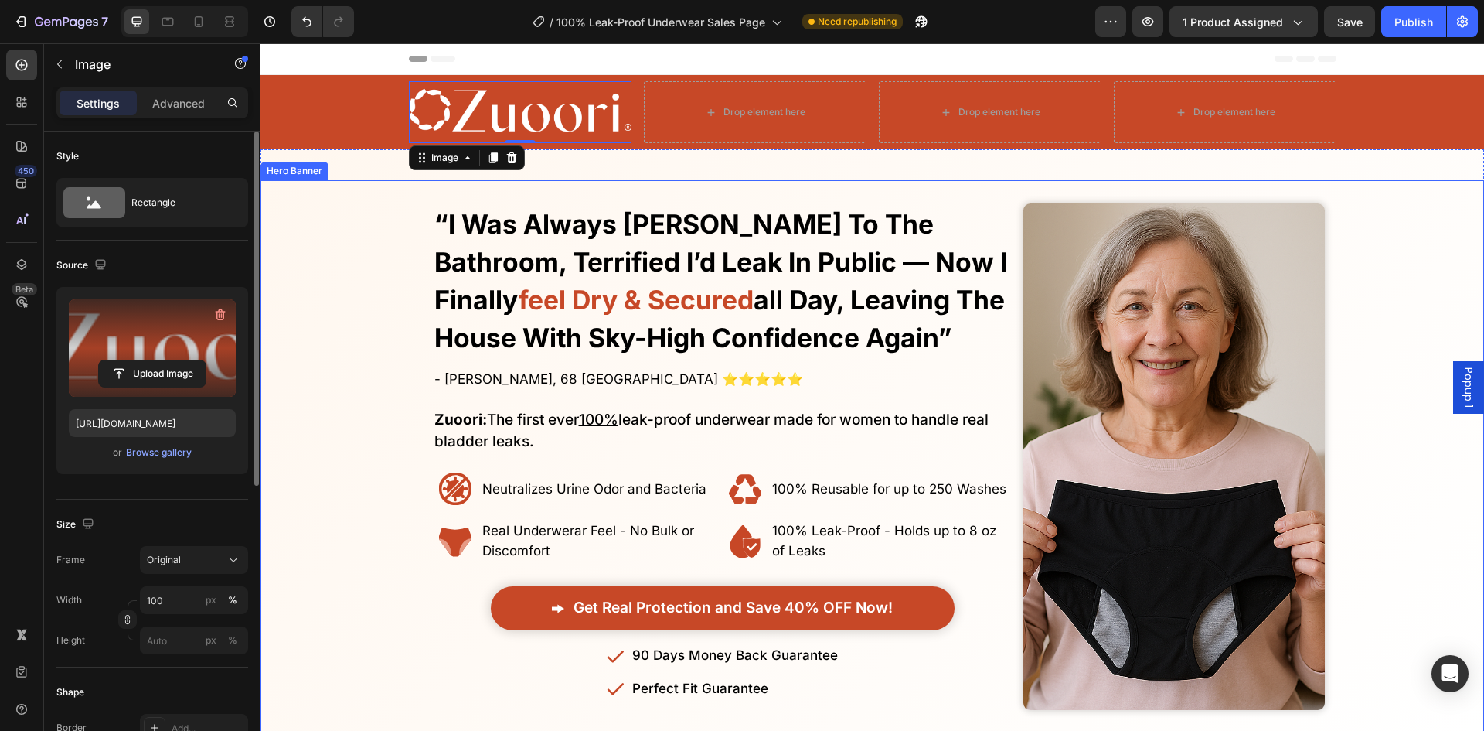
click at [354, 419] on div "Overlay" at bounding box center [873, 456] width 1224 height 553
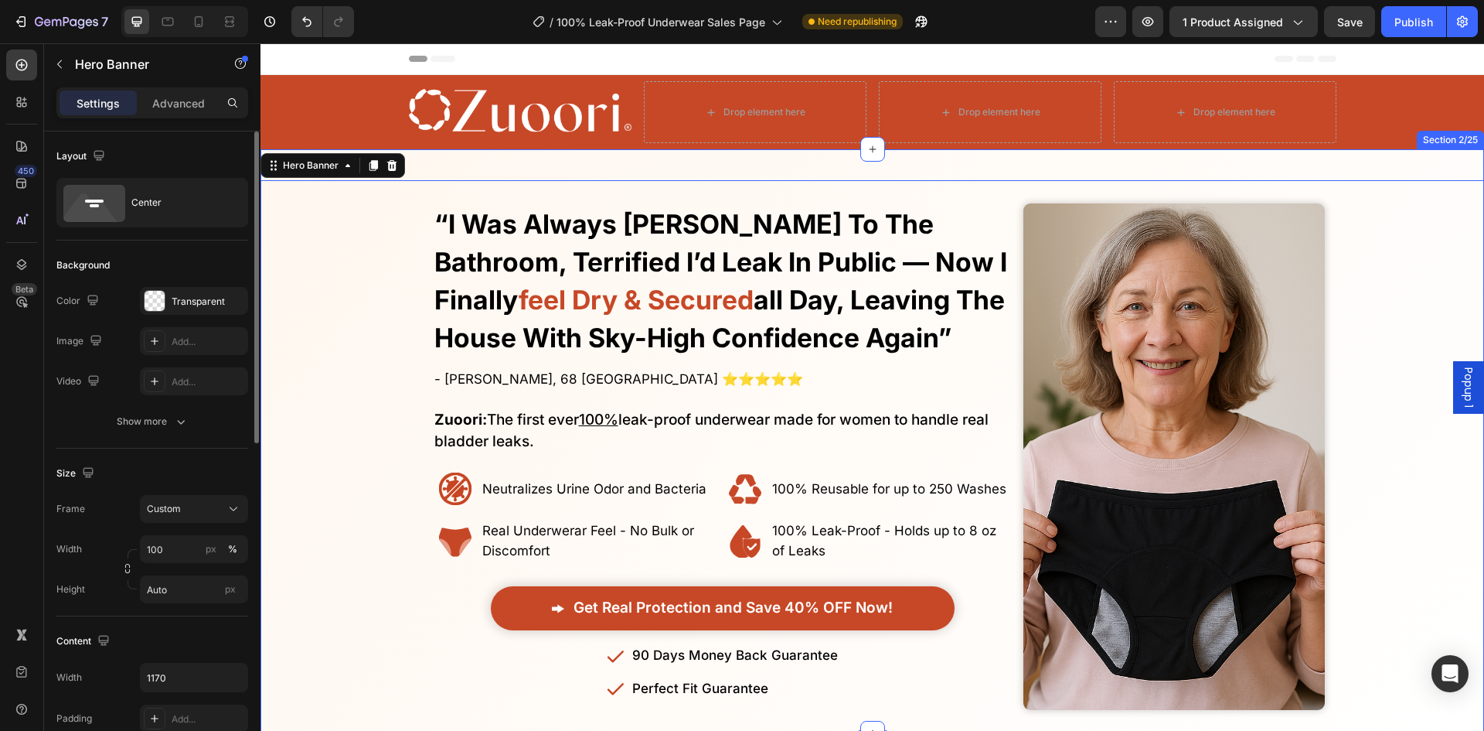
click at [482, 134] on img at bounding box center [520, 112] width 223 height 62
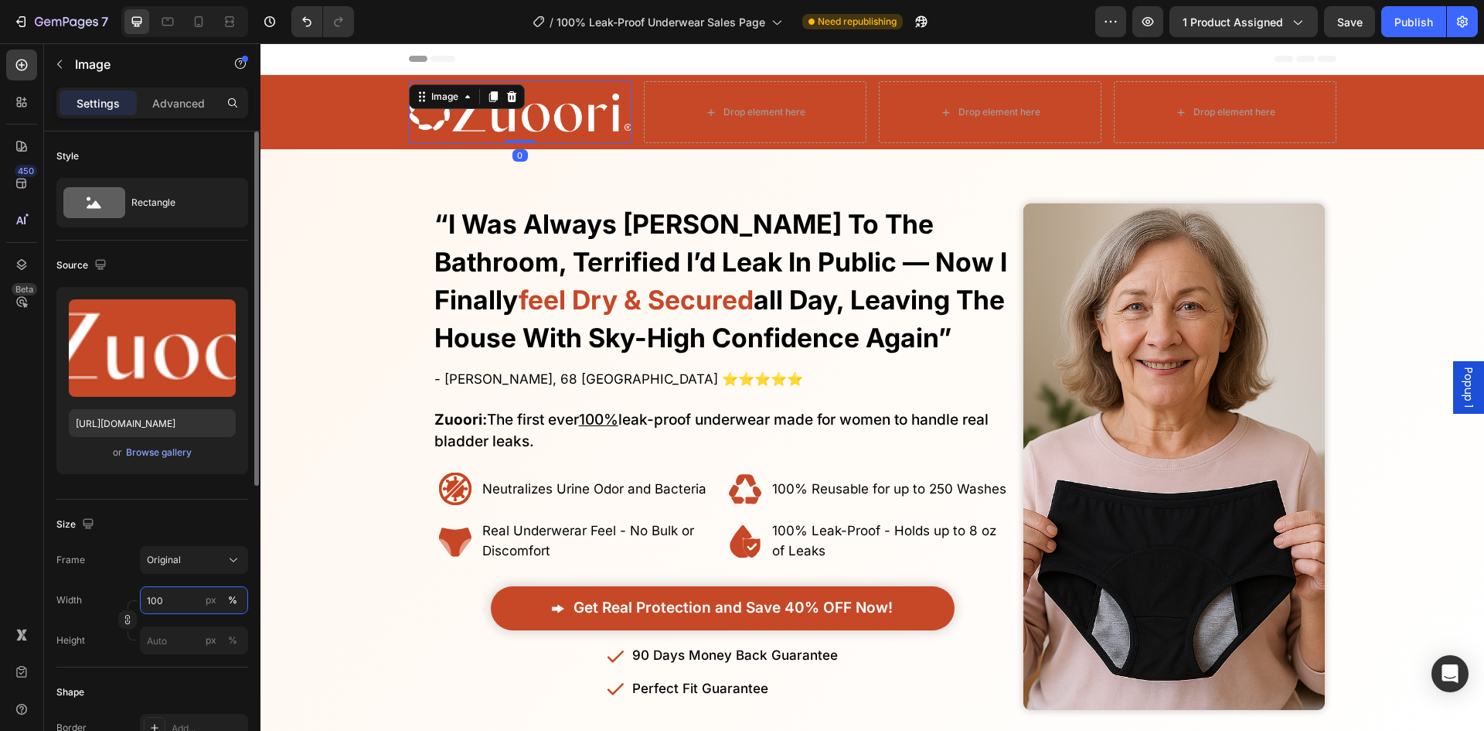
click at [180, 598] on input "100" at bounding box center [194, 600] width 108 height 28
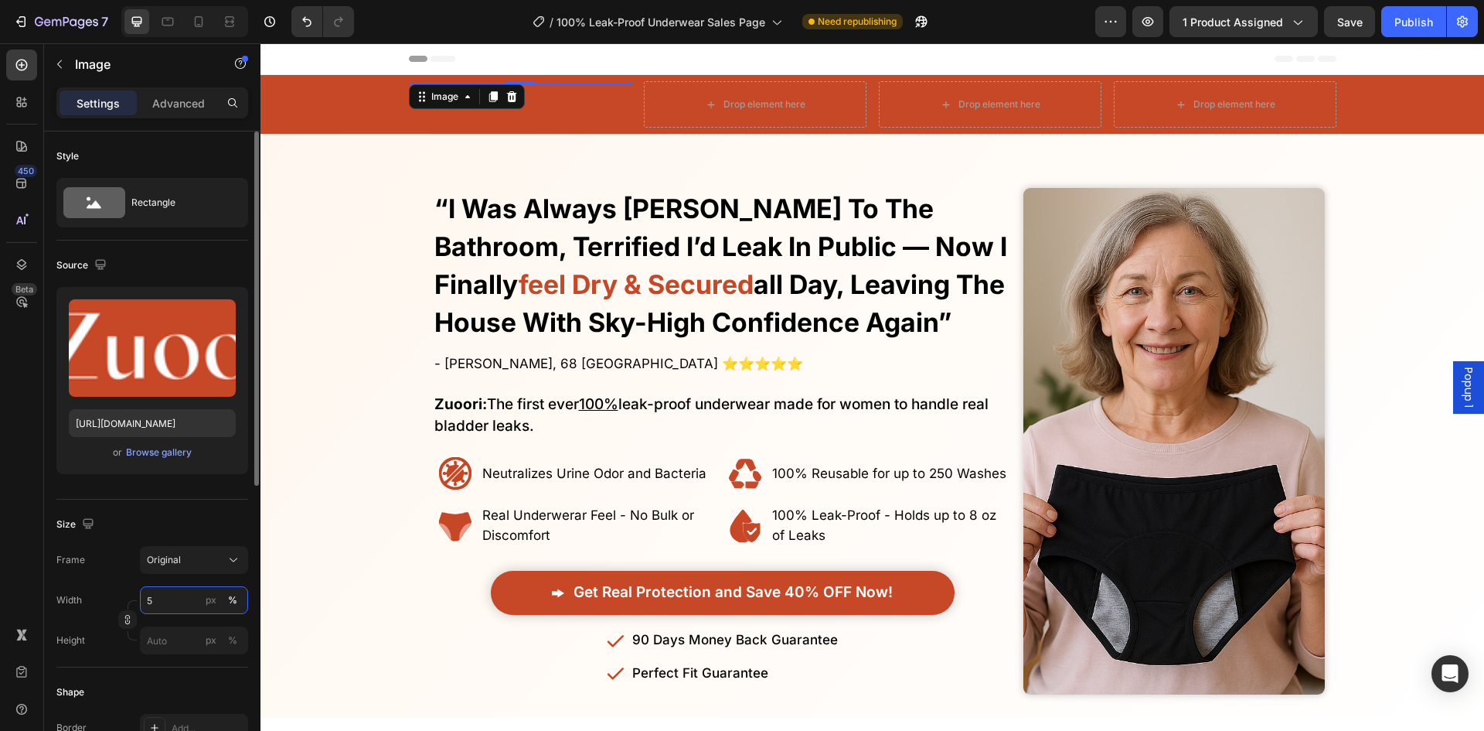
type input "50"
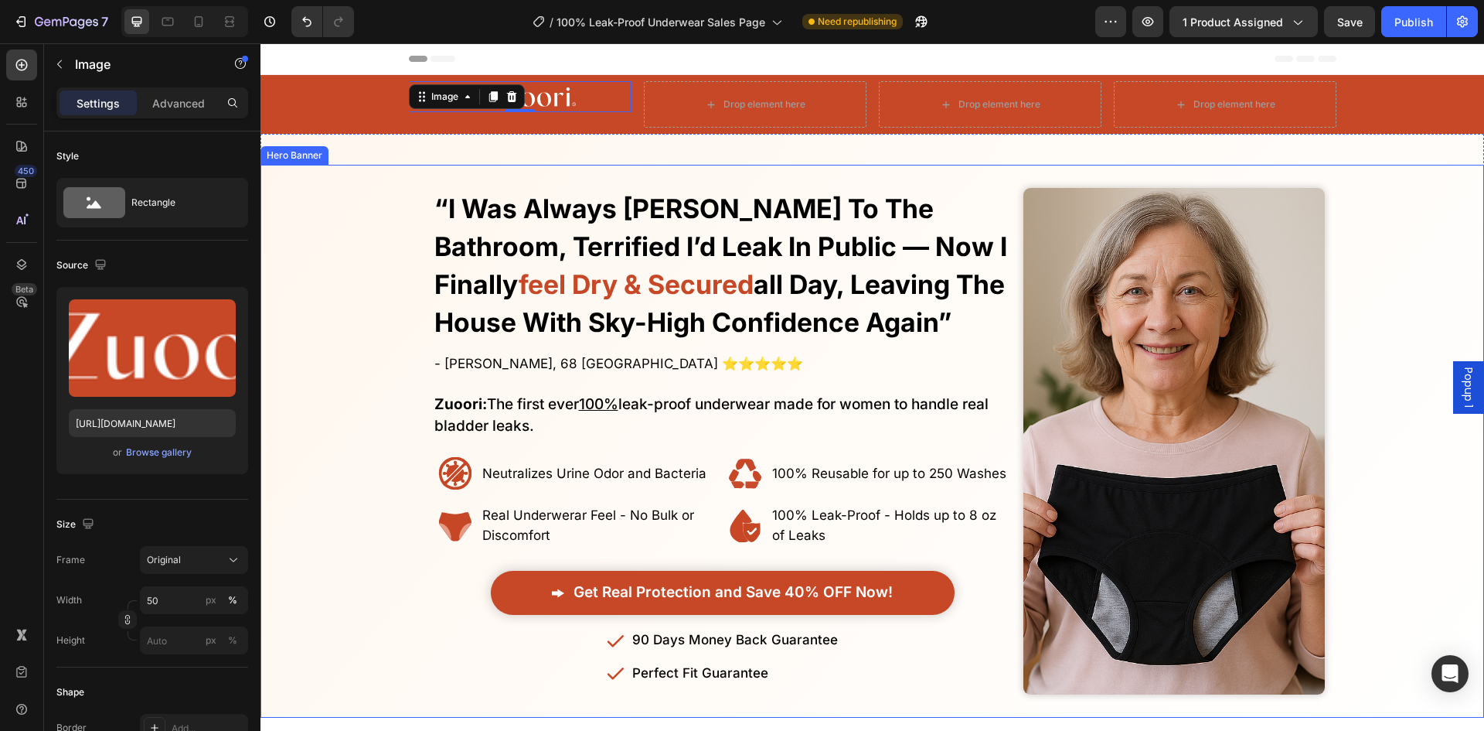
click at [326, 135] on div "Finally! Laugh and Live Freely Without the Constant Fear of Leaks or Uncomforta…" at bounding box center [873, 426] width 1224 height 584
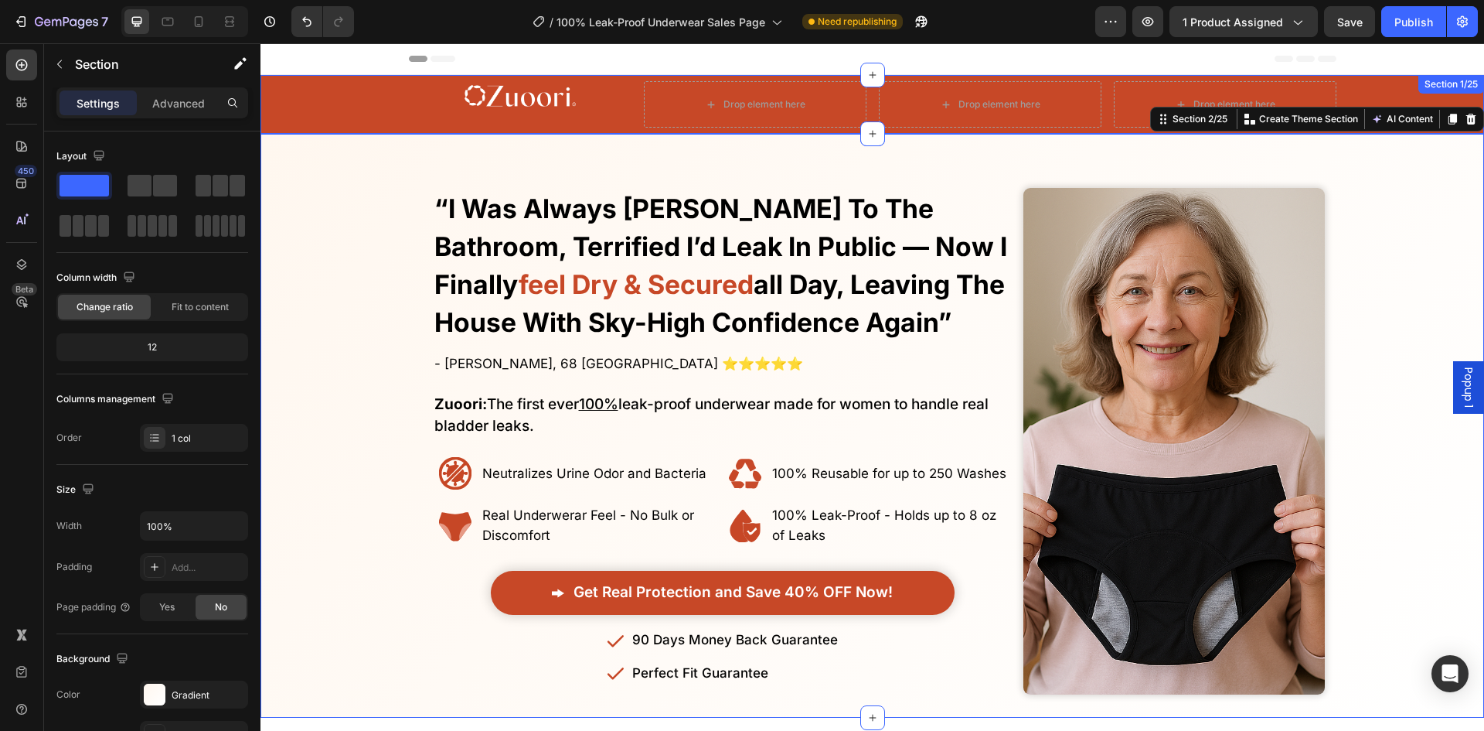
click at [328, 123] on div "Image Drop element here Drop element here Drop element here Row Row" at bounding box center [873, 104] width 1224 height 46
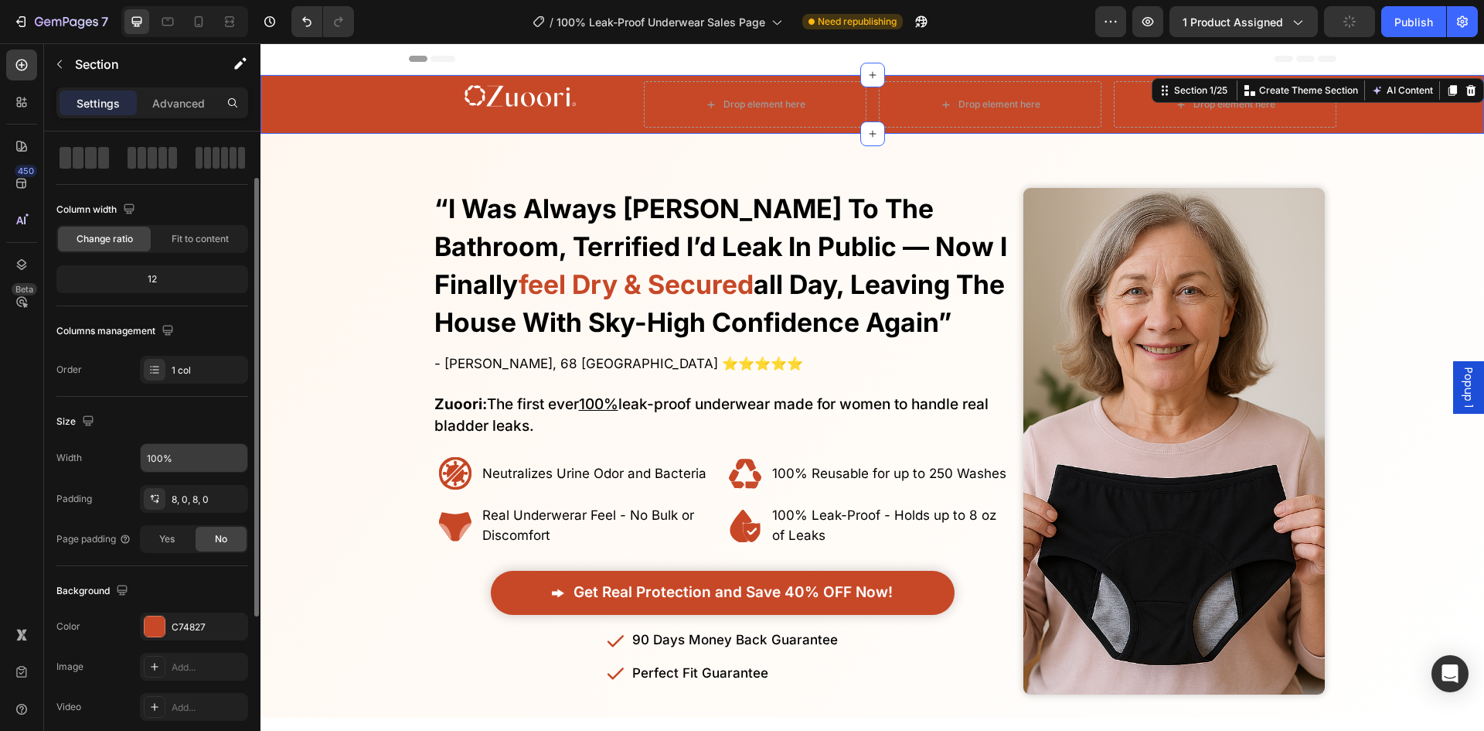
scroll to position [0, 0]
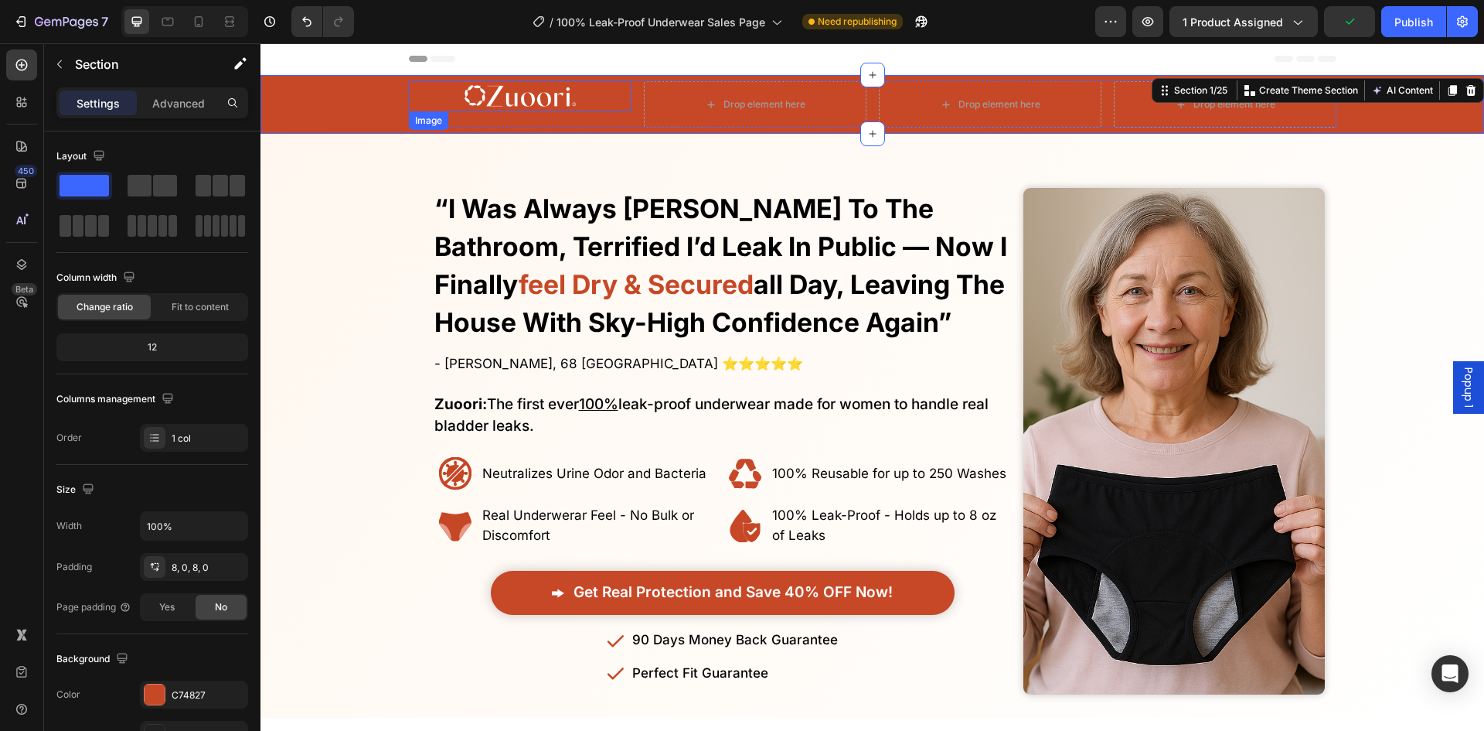
click at [609, 105] on div at bounding box center [520, 96] width 223 height 31
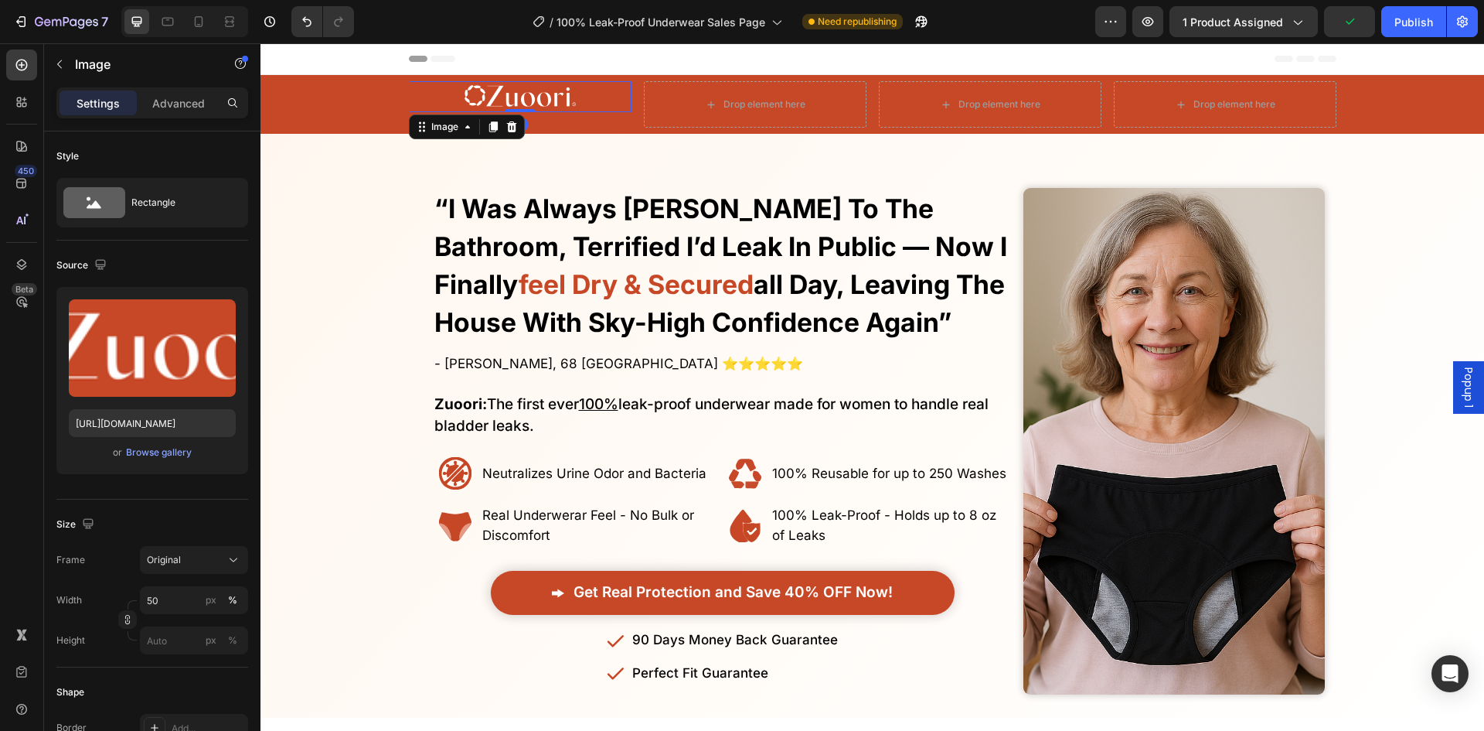
click at [619, 111] on div at bounding box center [520, 96] width 223 height 31
click at [625, 114] on div "Image 0" at bounding box center [520, 104] width 223 height 46
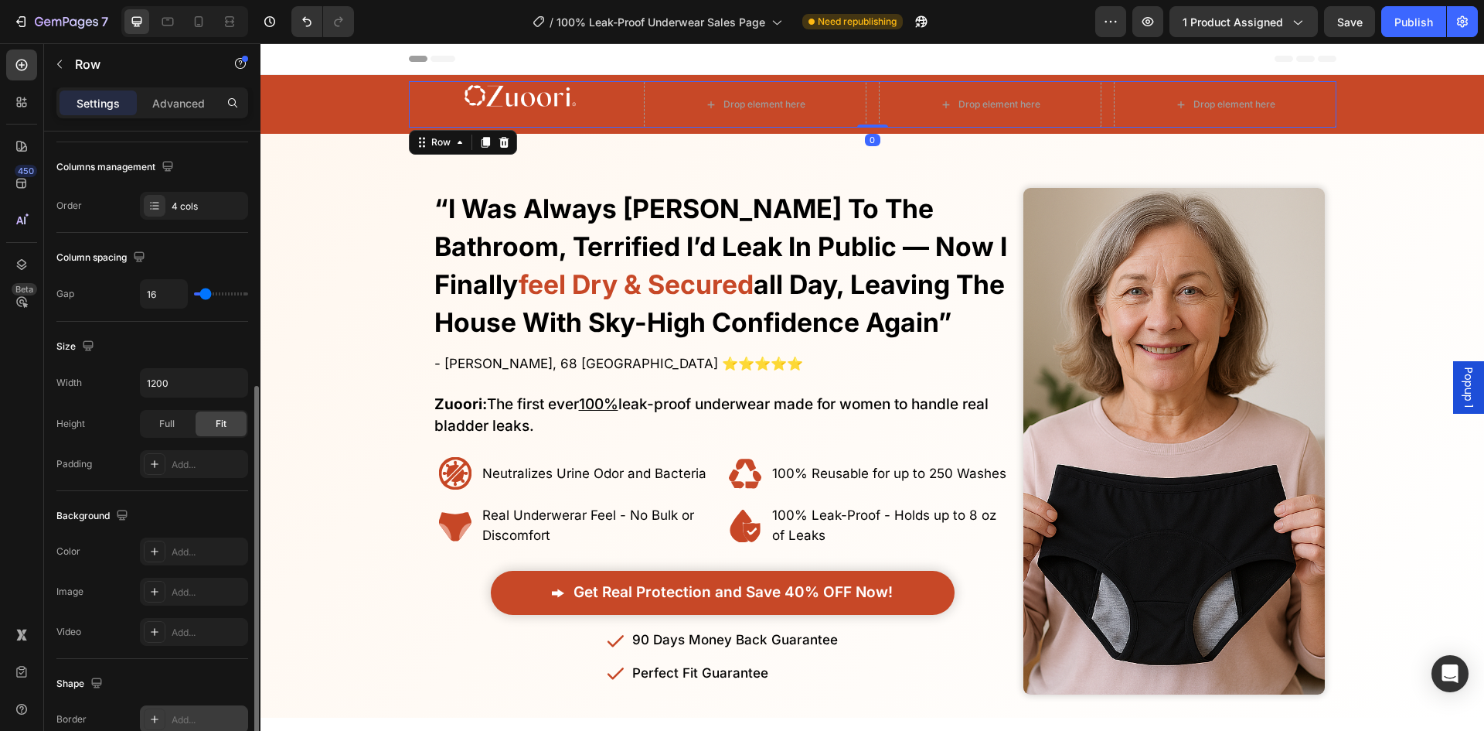
scroll to position [476, 0]
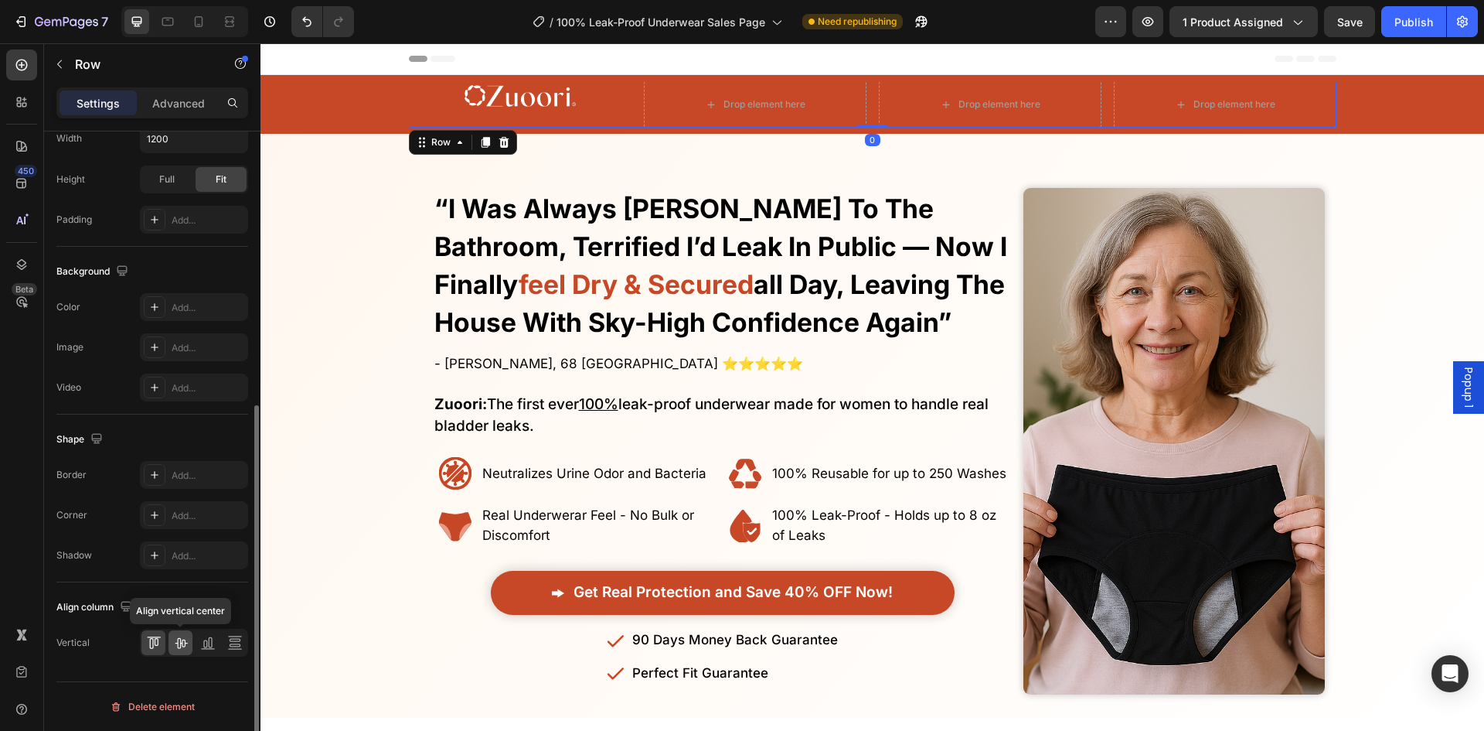
click at [186, 643] on div at bounding box center [181, 642] width 24 height 25
click at [363, 383] on div "Overlay" at bounding box center [873, 441] width 1224 height 553
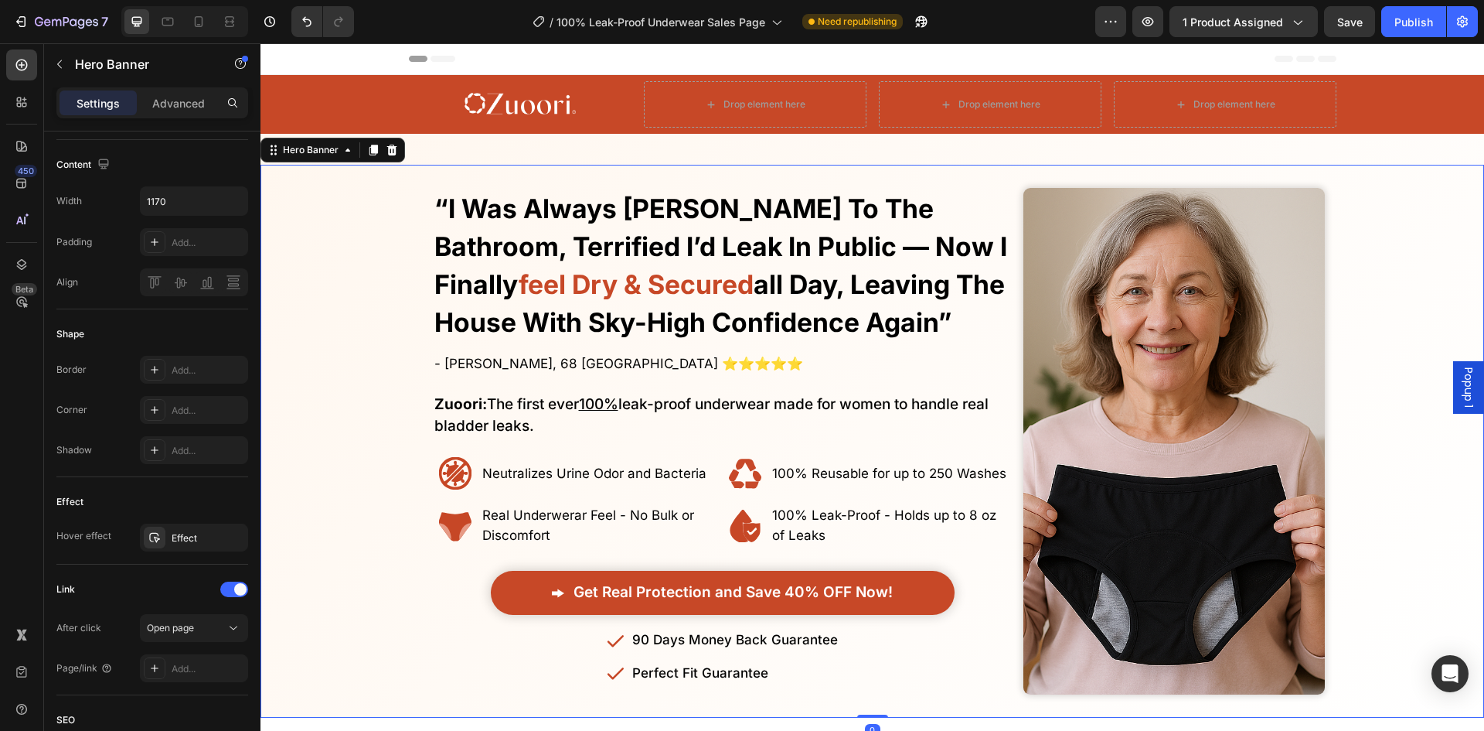
scroll to position [0, 0]
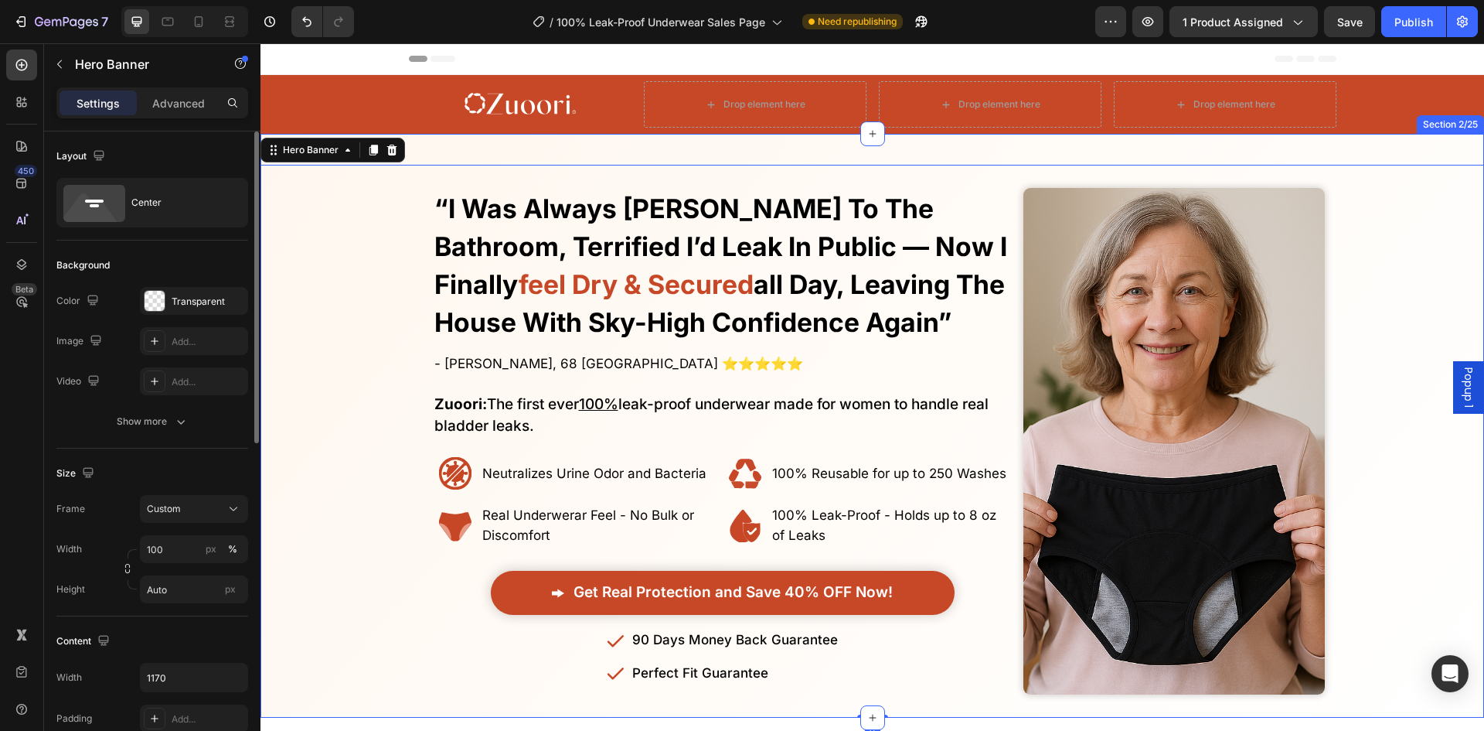
click at [512, 108] on img at bounding box center [520, 104] width 111 height 31
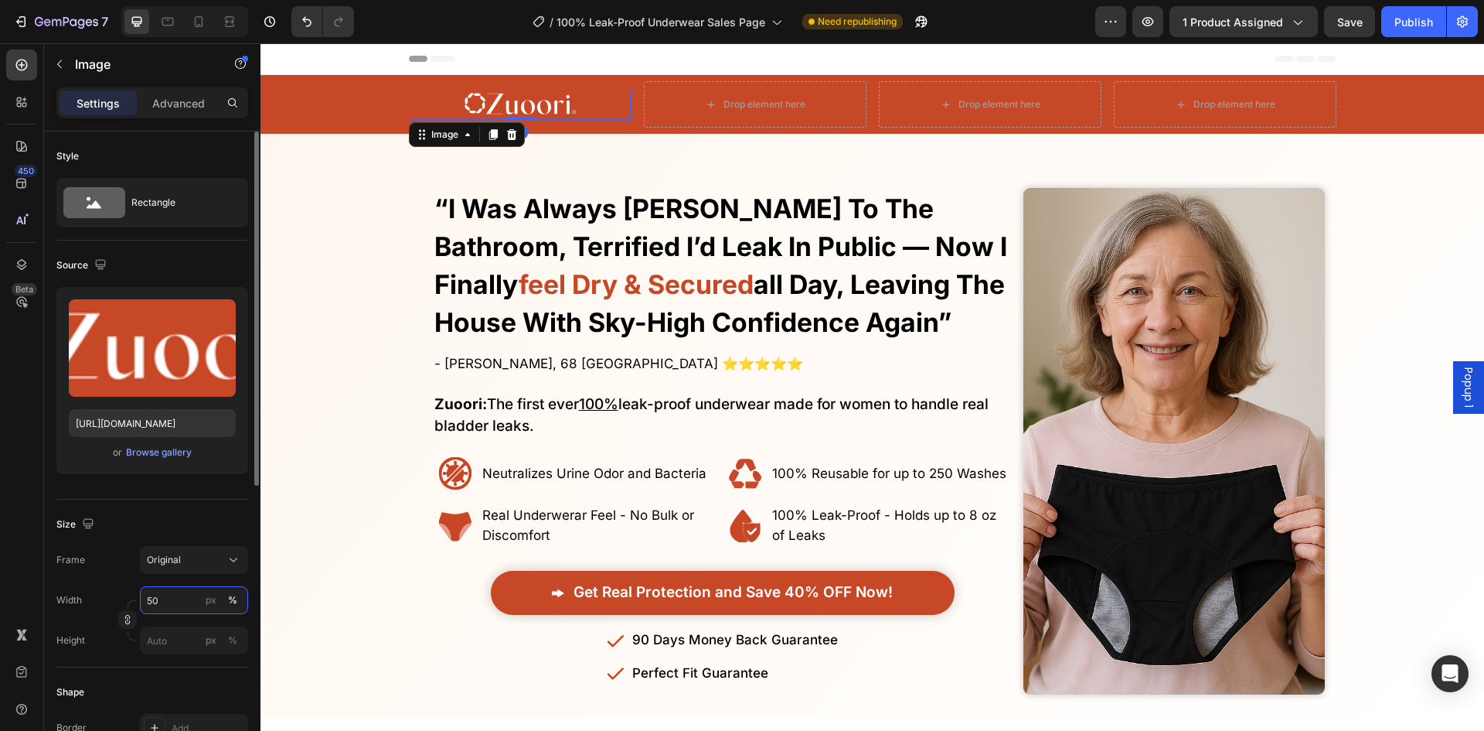
click at [176, 613] on input "50" at bounding box center [194, 600] width 108 height 28
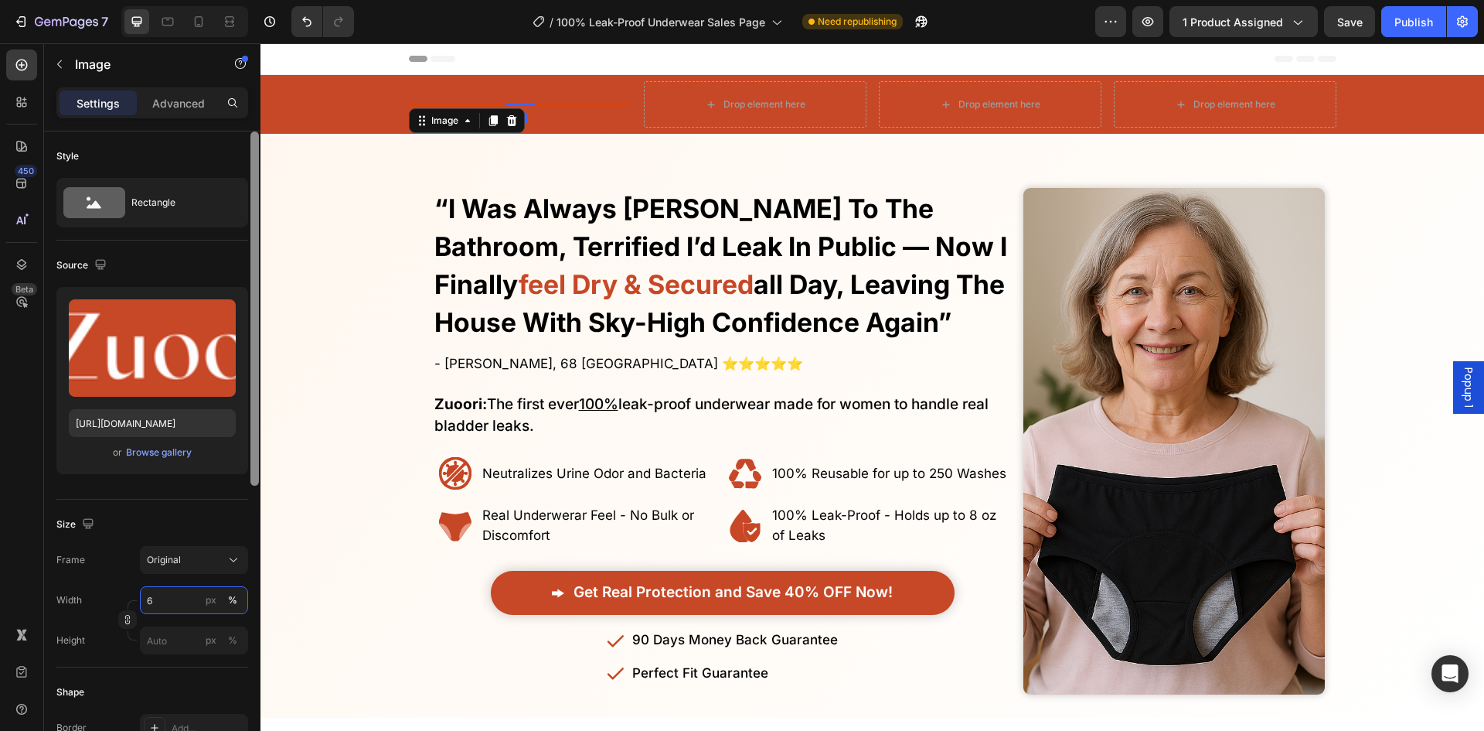
type input "60"
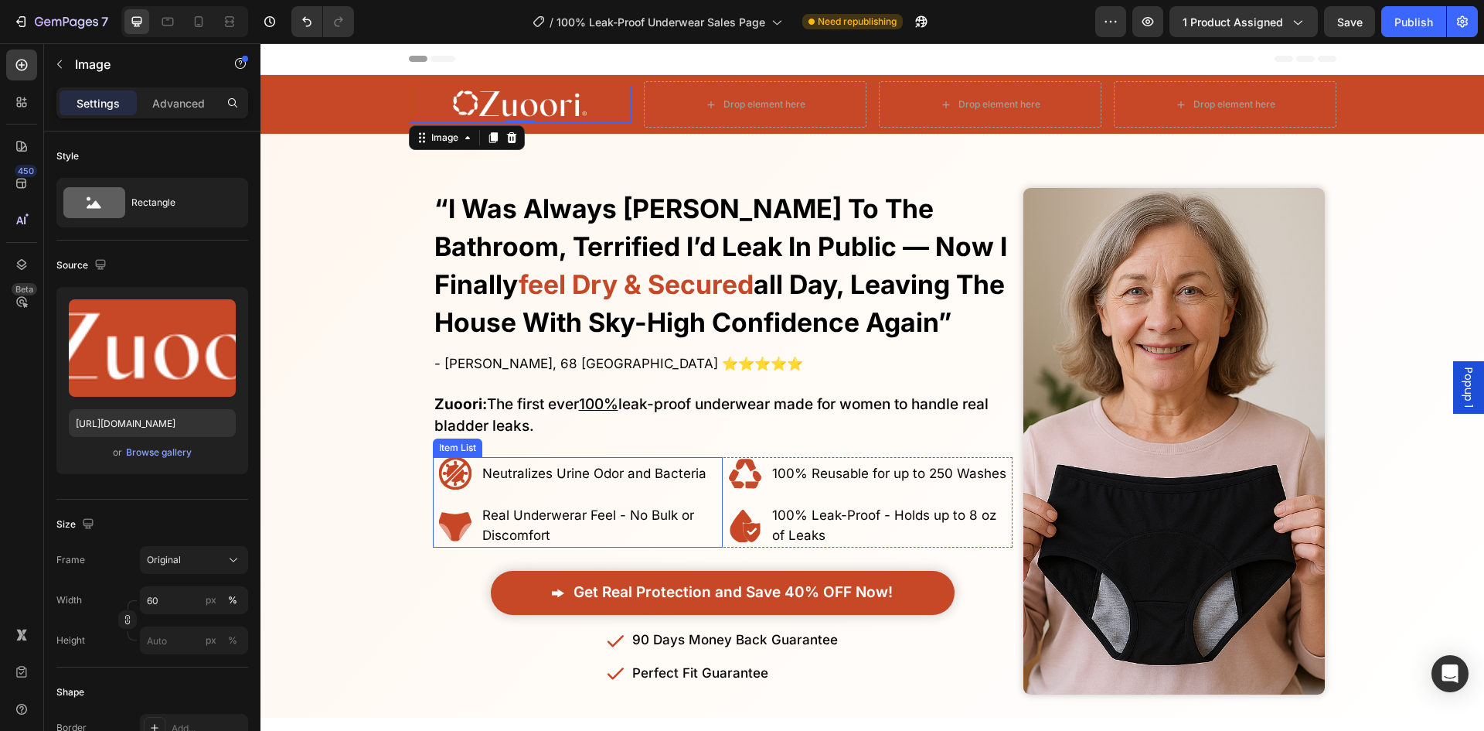
click at [301, 383] on div "Overlay" at bounding box center [873, 441] width 1224 height 553
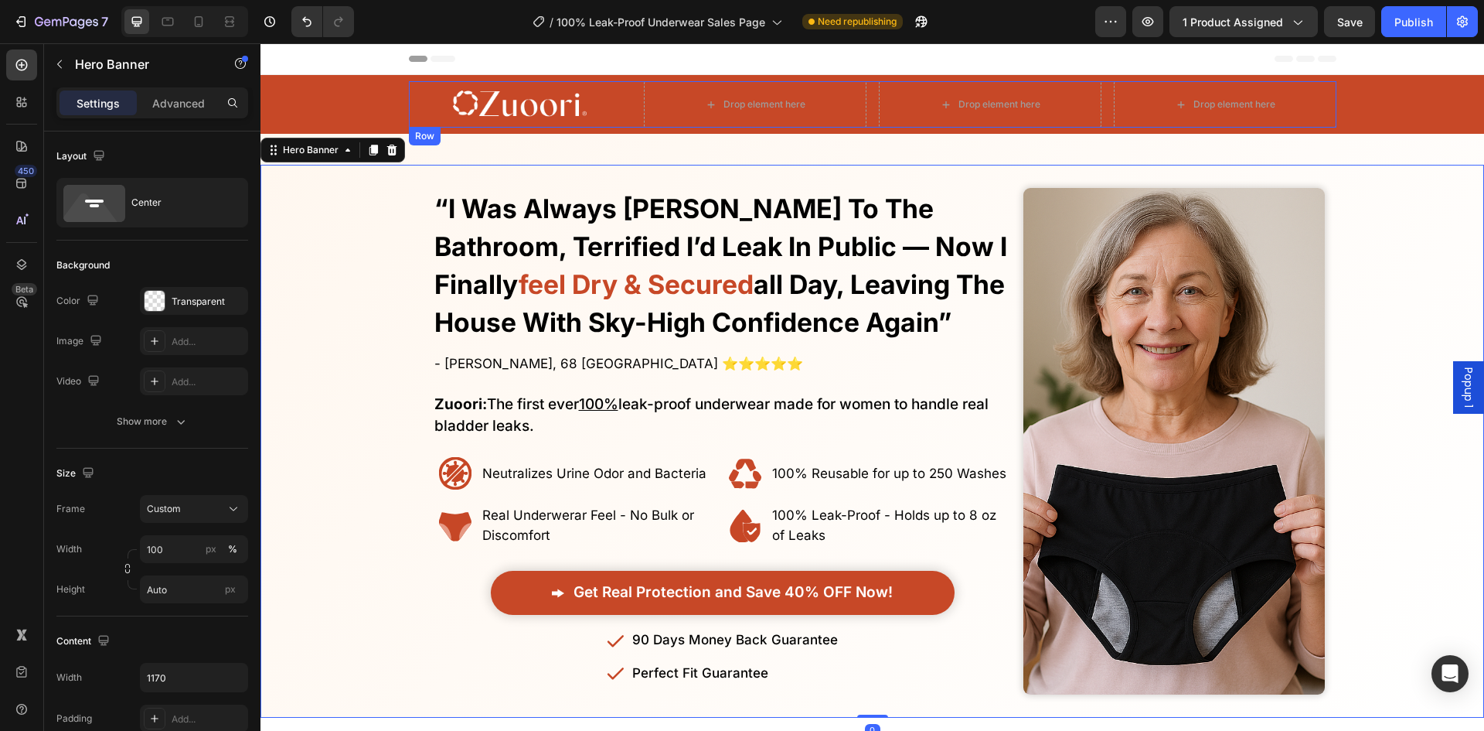
click at [628, 118] on div "Image Drop element here Drop element here Drop element here Row" at bounding box center [873, 104] width 928 height 46
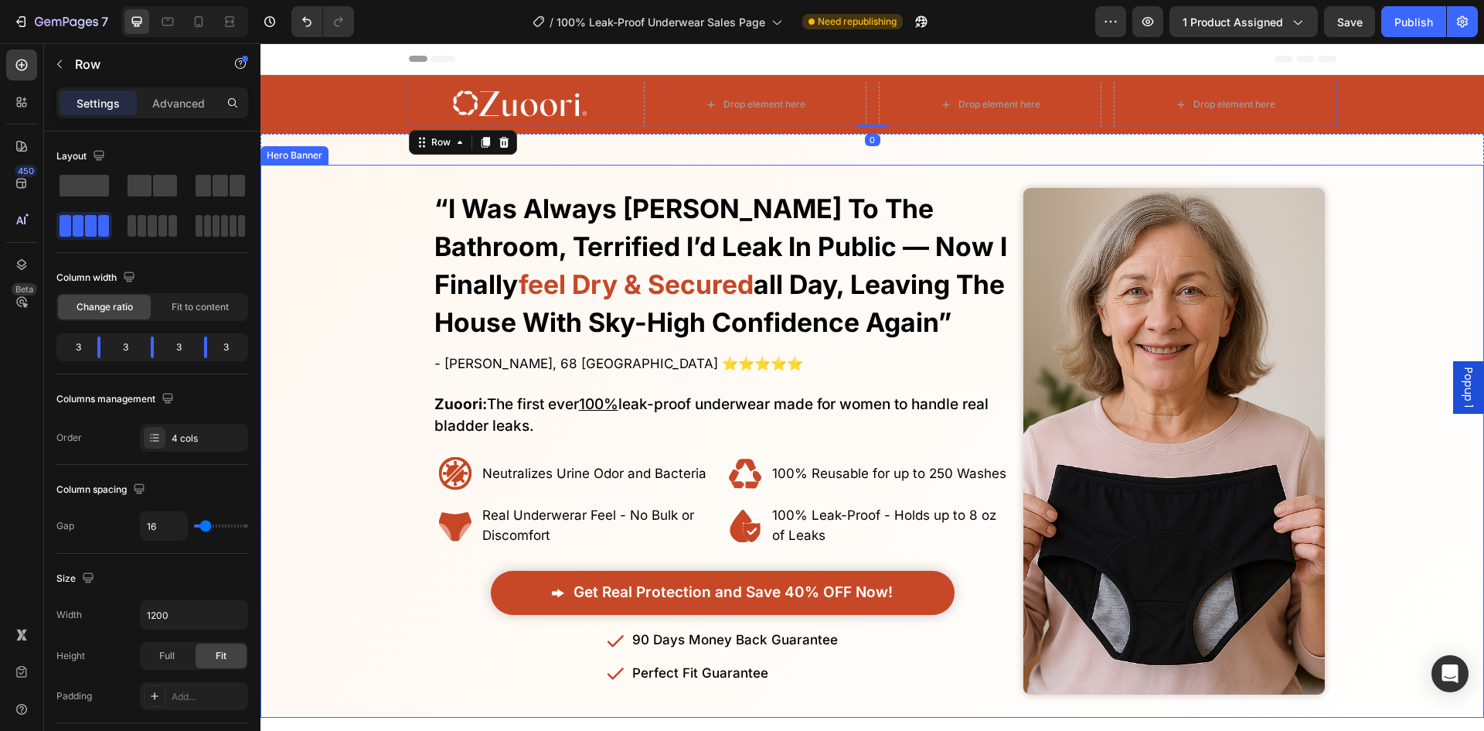
click at [351, 336] on div "Overlay" at bounding box center [873, 441] width 1224 height 553
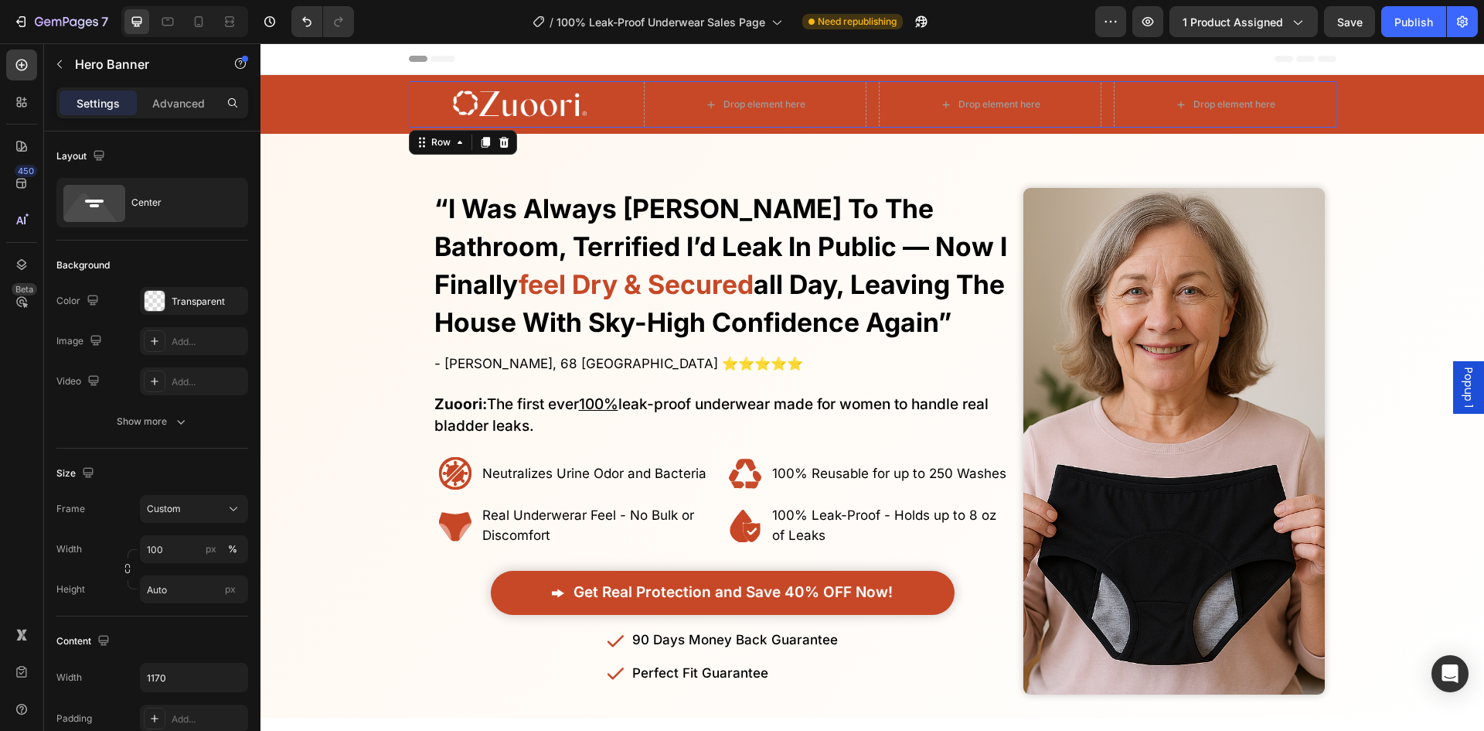
click at [632, 123] on div "Image Drop element here Drop element here Drop element here Row 0" at bounding box center [873, 104] width 928 height 46
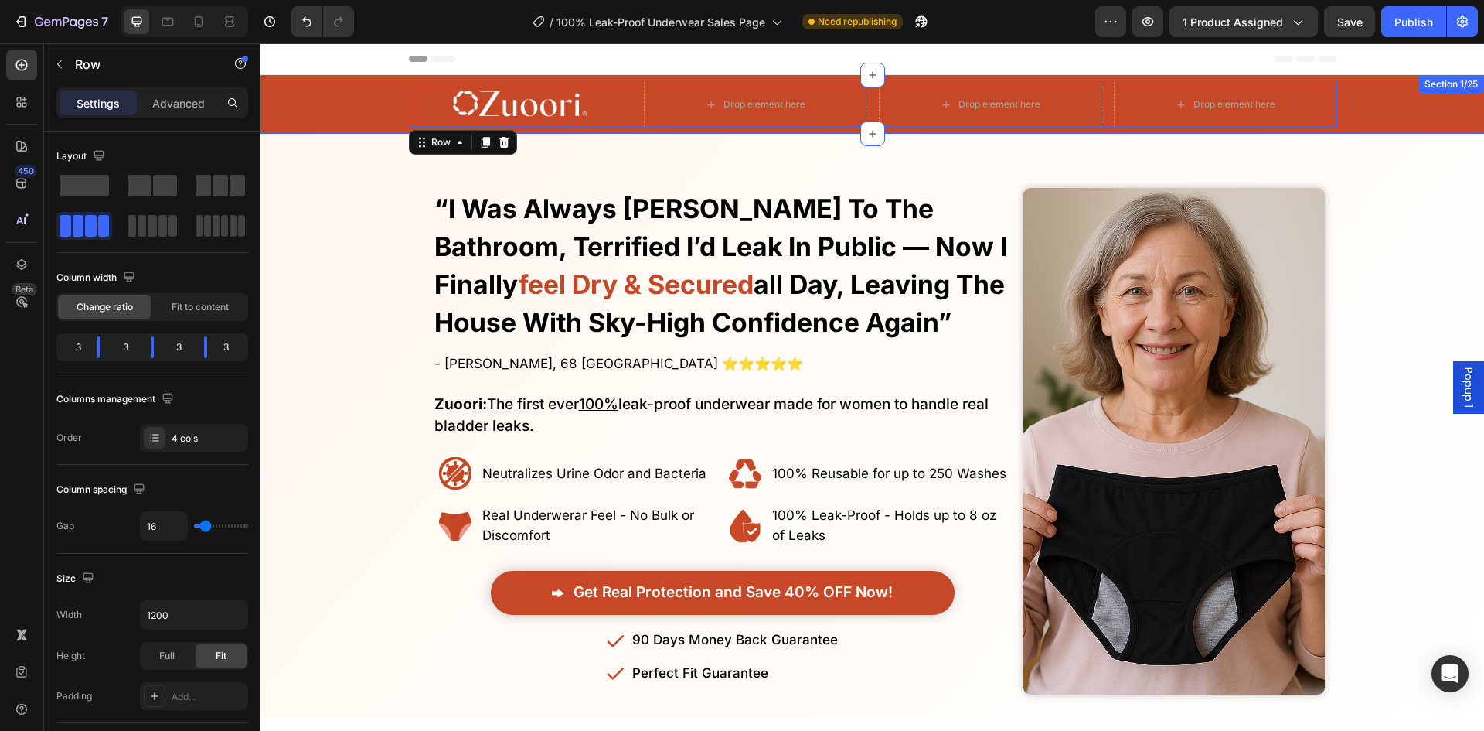
click at [313, 121] on div "Image Drop element here Drop element here Drop element here Row 0 Row" at bounding box center [873, 104] width 1224 height 46
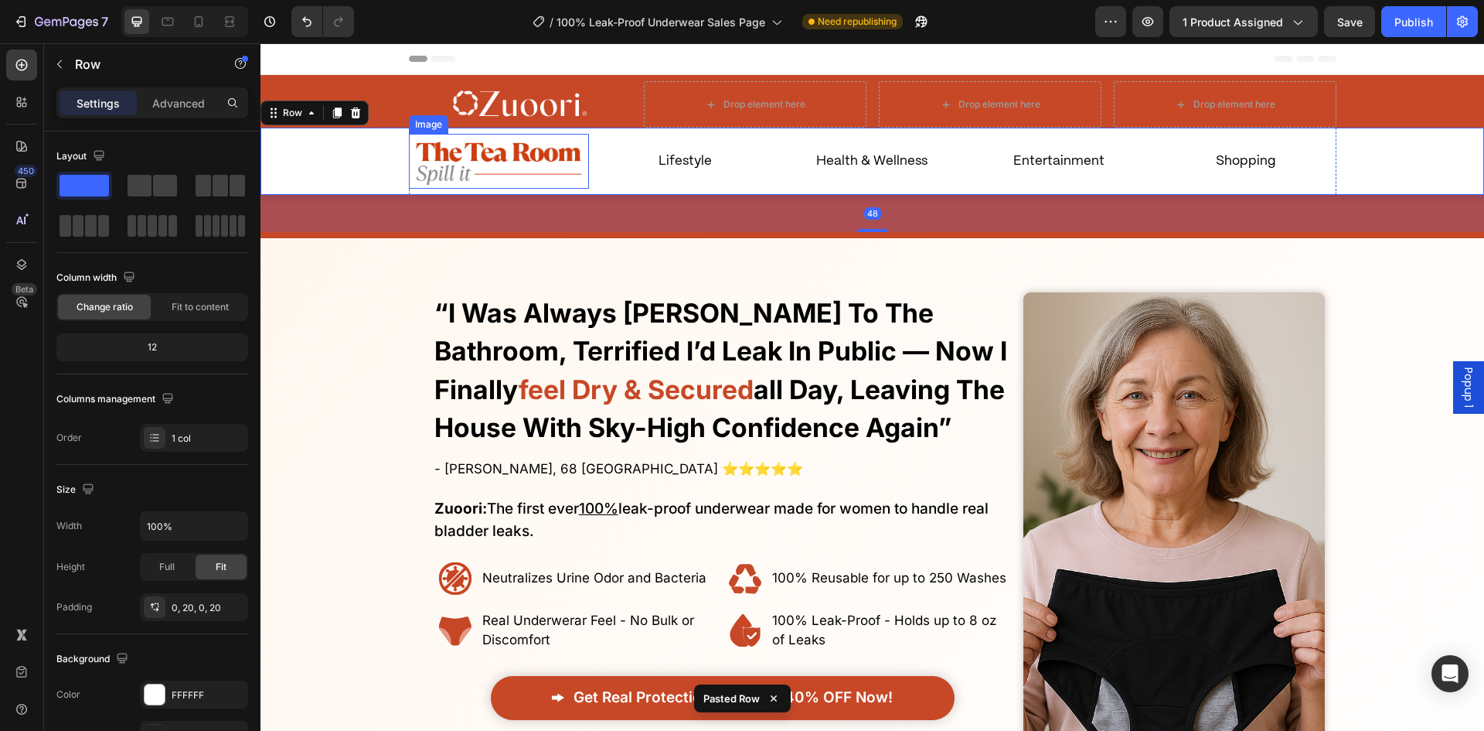
click at [440, 168] on img at bounding box center [499, 161] width 181 height 55
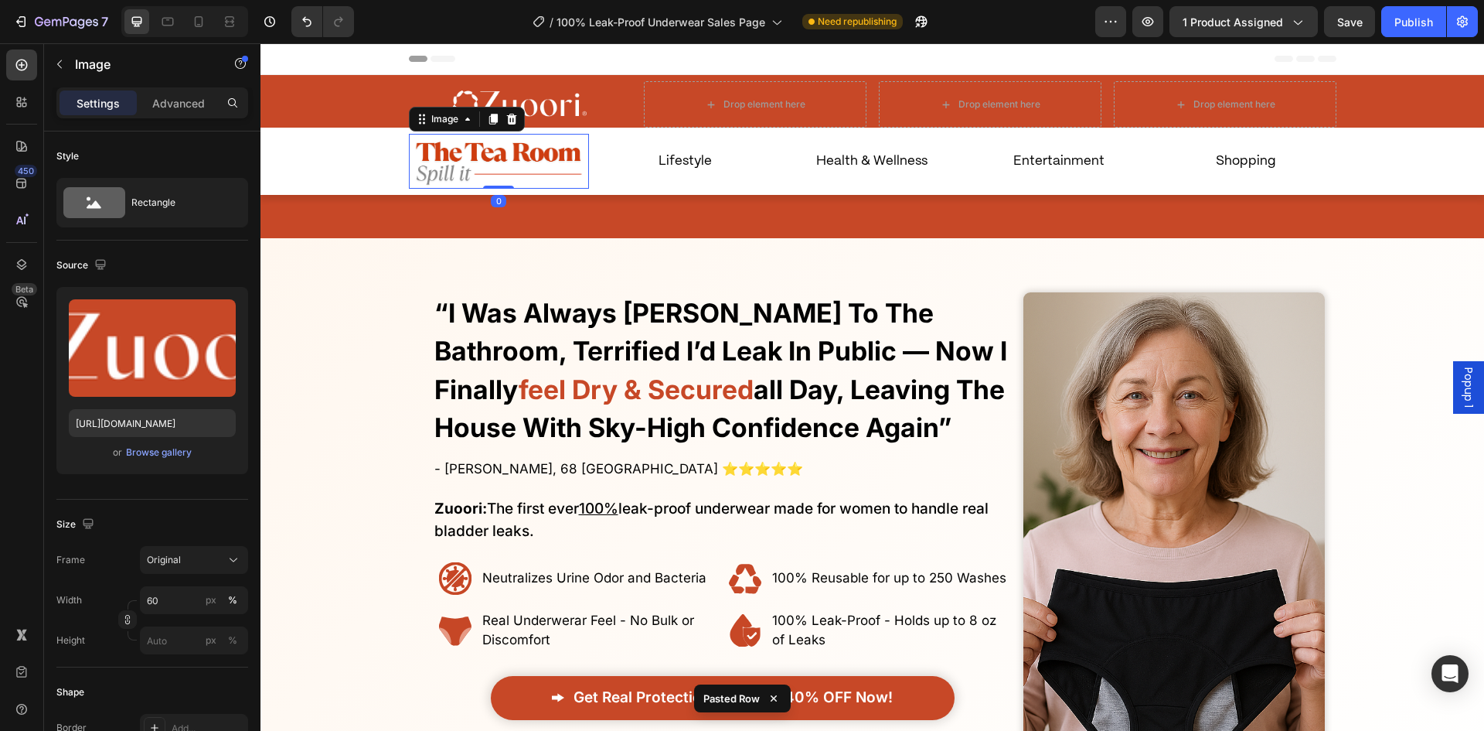
click at [527, 107] on img at bounding box center [520, 104] width 134 height 37
click at [523, 167] on img at bounding box center [499, 161] width 181 height 55
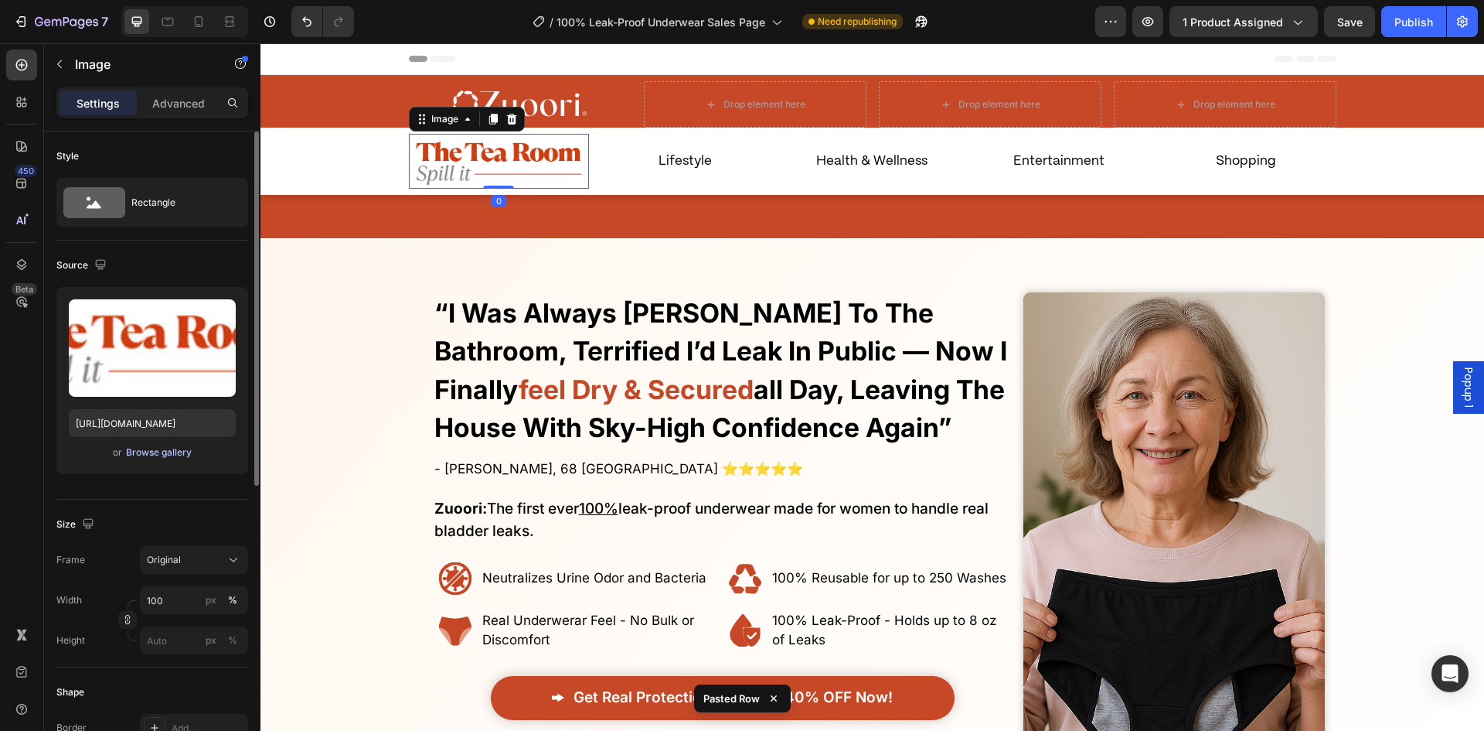
click at [182, 449] on div "Browse gallery" at bounding box center [159, 452] width 66 height 14
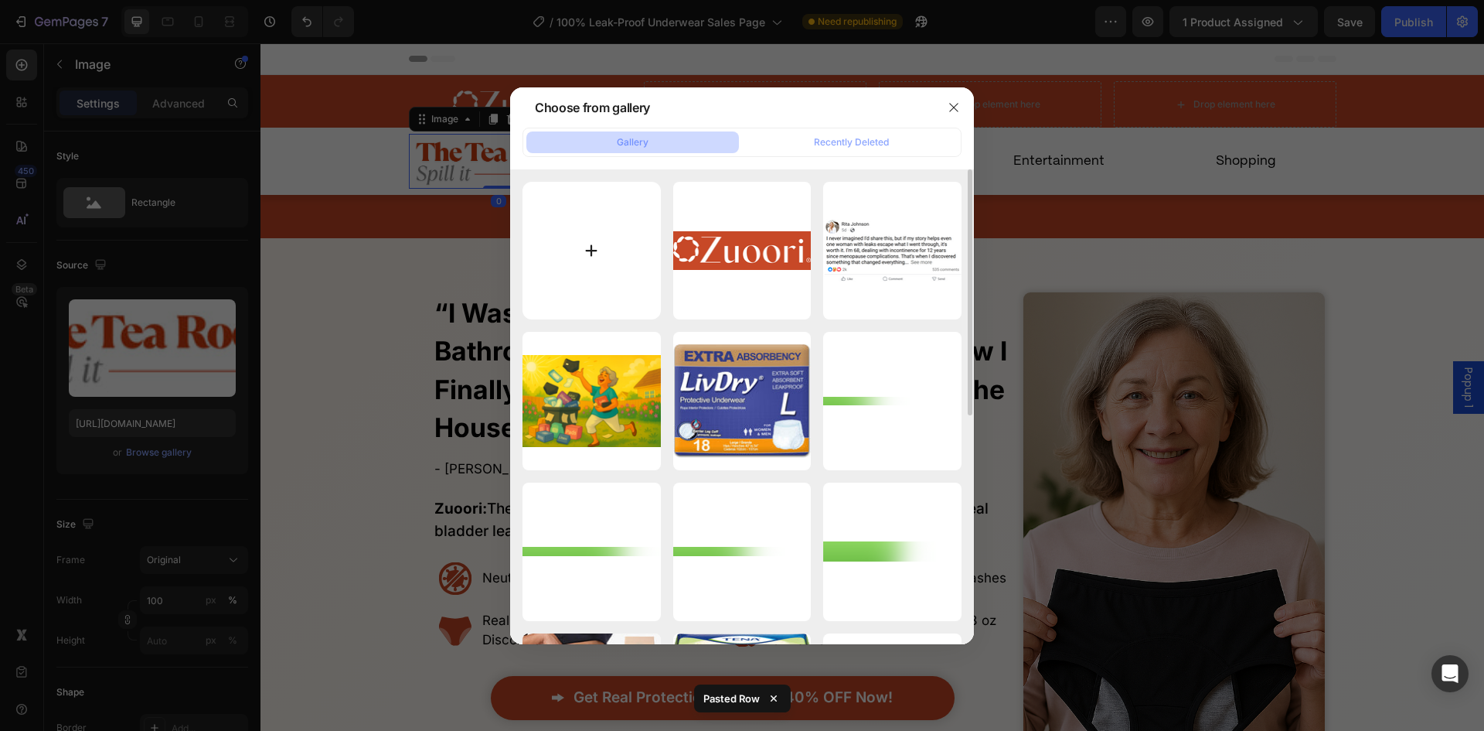
click at [0, 0] on div "TryFluxe. (2).png 33.39 kb" at bounding box center [0, 0] width 0 height 0
type input "https://cdn.shopify.com/s/files/1/0931/0293/2292/files/gempages_564650080372524…"
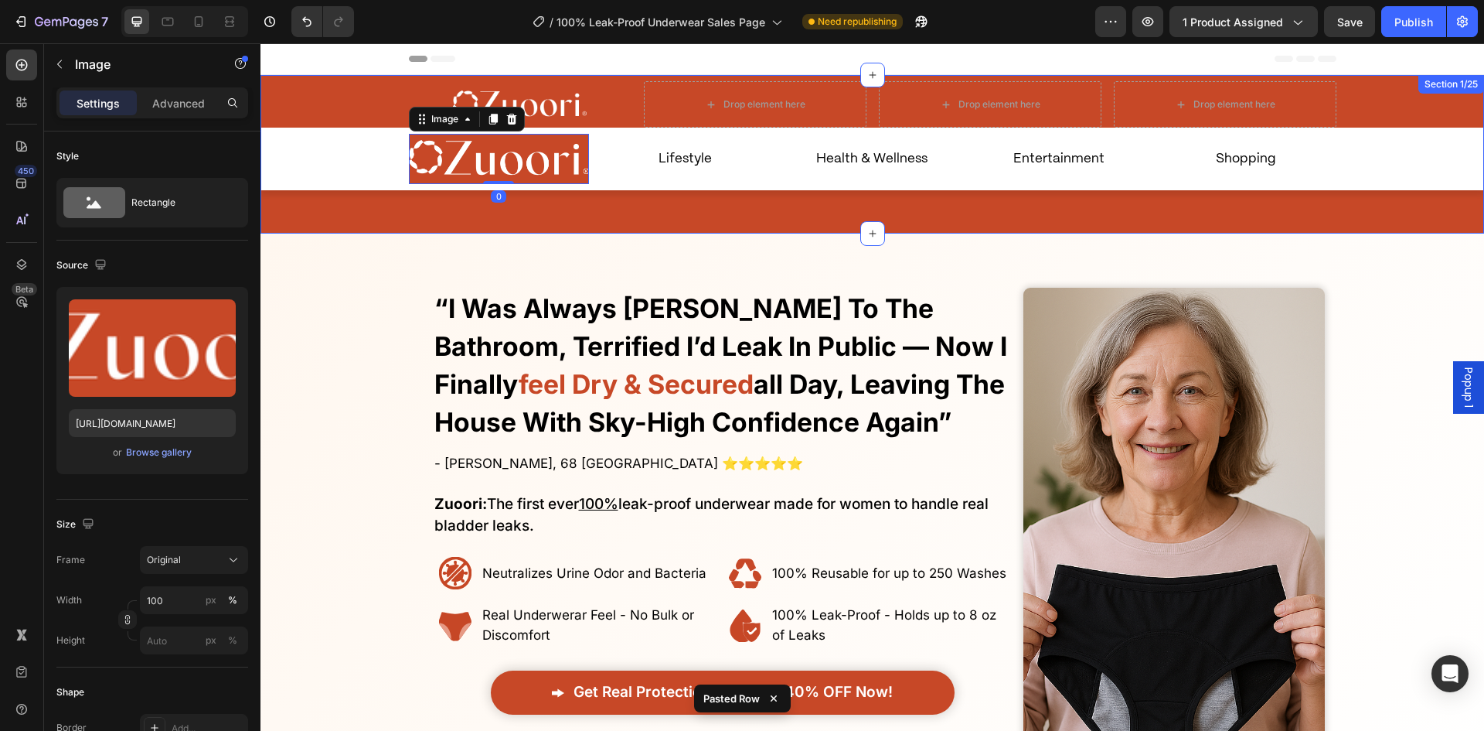
click at [360, 166] on div "Image 0 Lifestyle Text Block Entertainment Text Block Shopping Text Block Healt…" at bounding box center [872, 159] width 1193 height 63
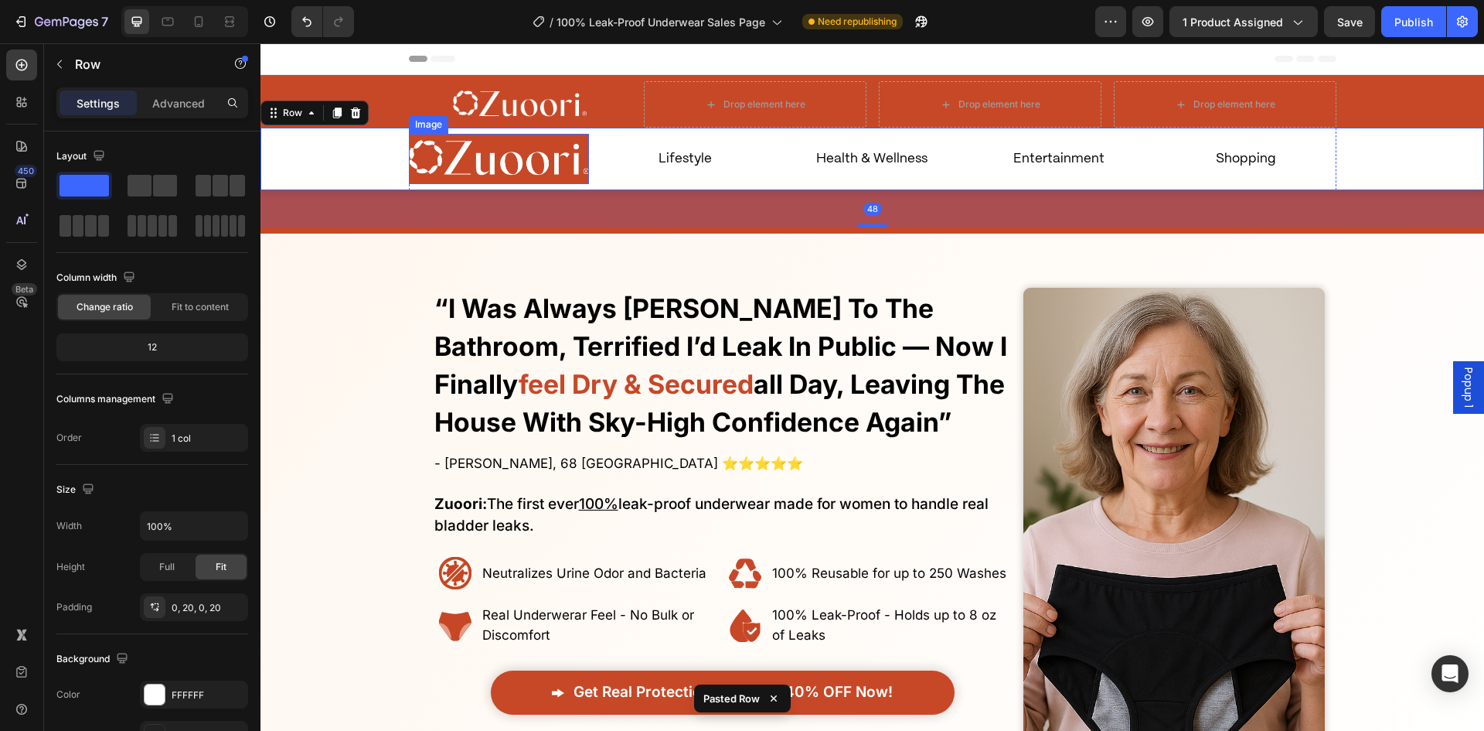
click at [511, 109] on img at bounding box center [520, 104] width 134 height 37
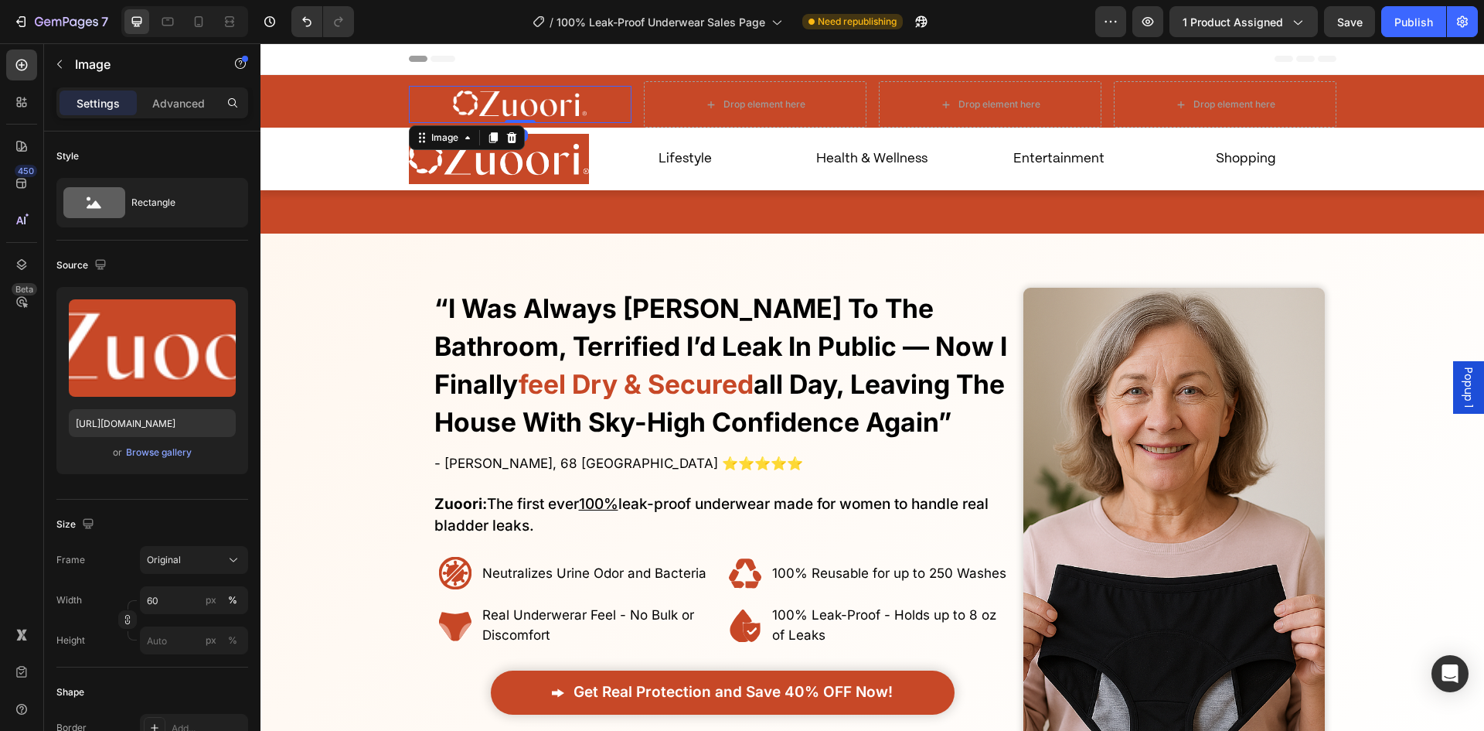
click at [506, 134] on icon at bounding box center [511, 137] width 10 height 11
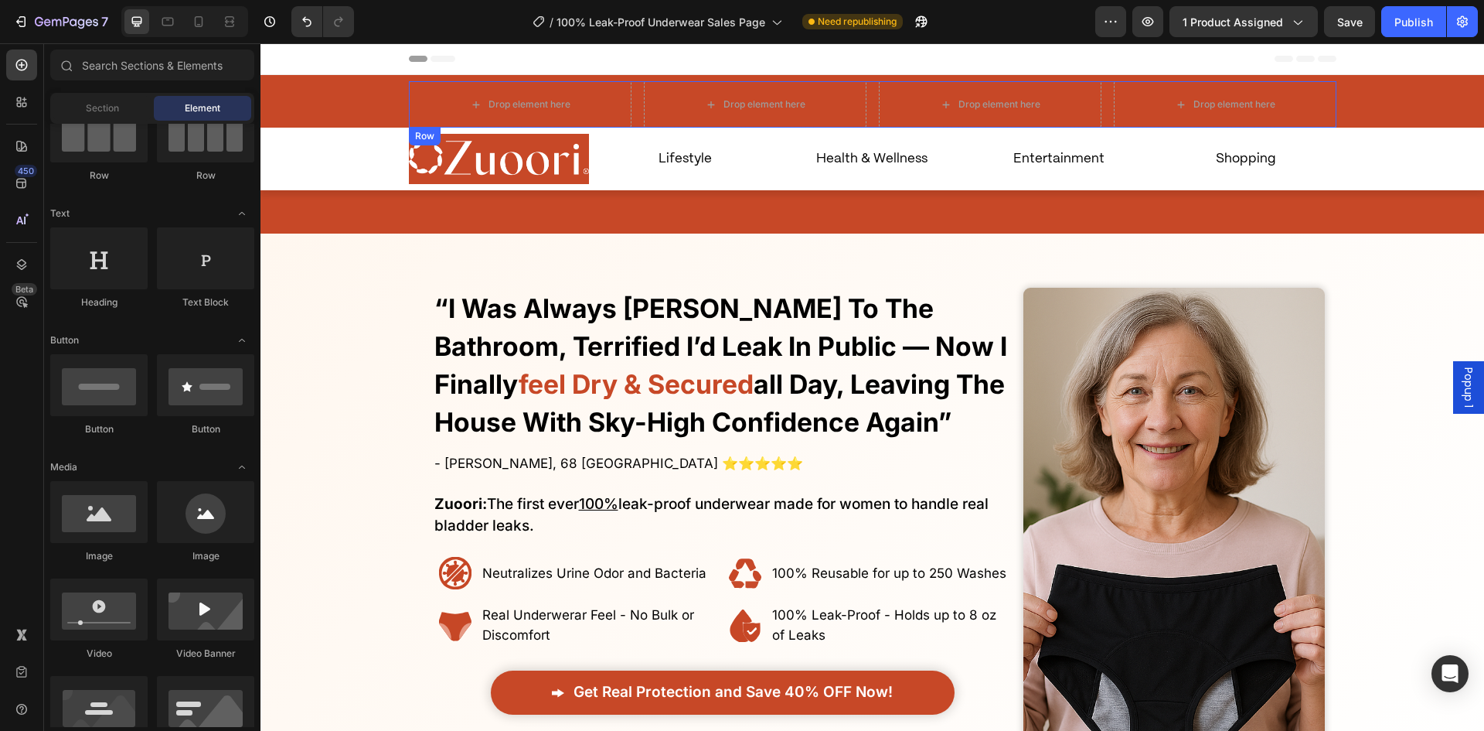
click at [631, 113] on div "Drop element here Drop element here Drop element here Drop element here Row" at bounding box center [873, 104] width 928 height 46
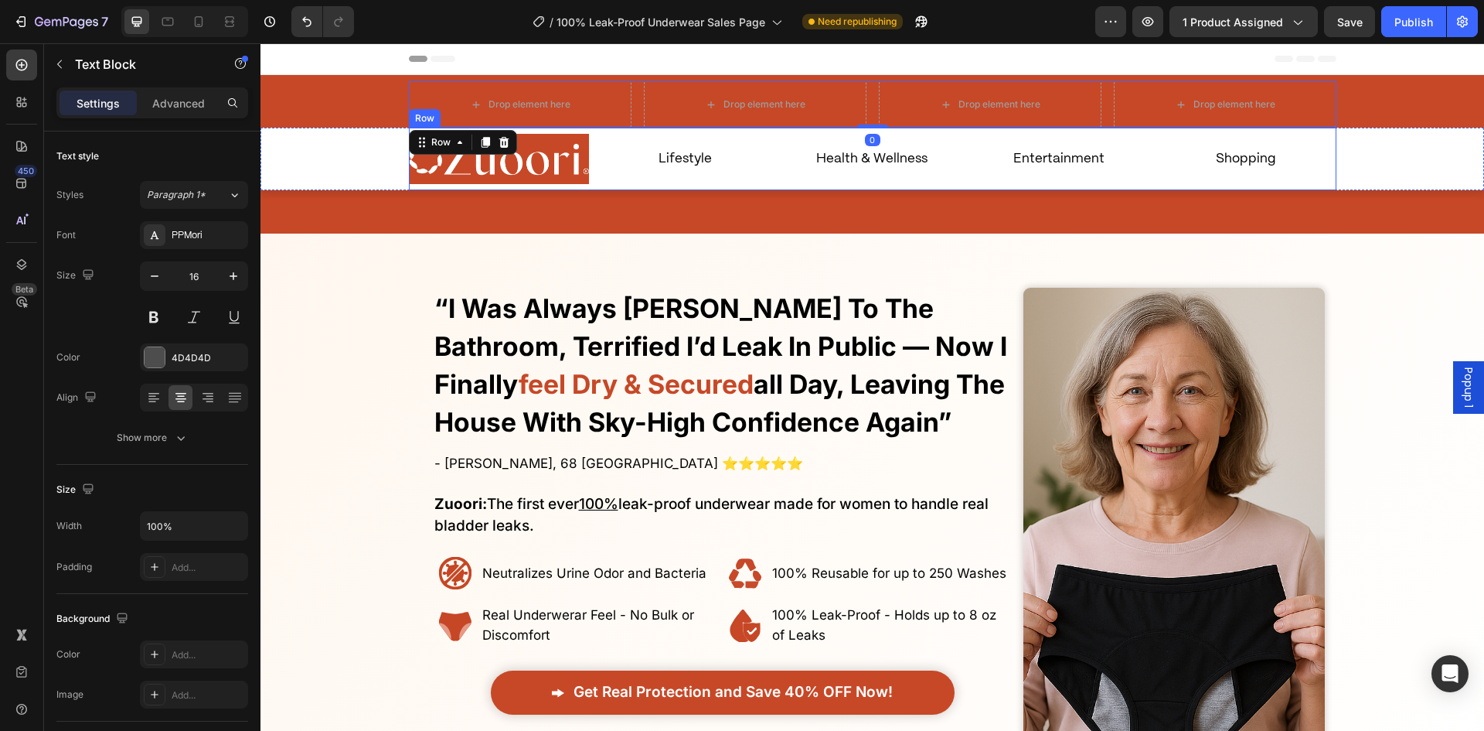
click at [642, 153] on p "Lifestyle" at bounding box center [686, 159] width 178 height 23
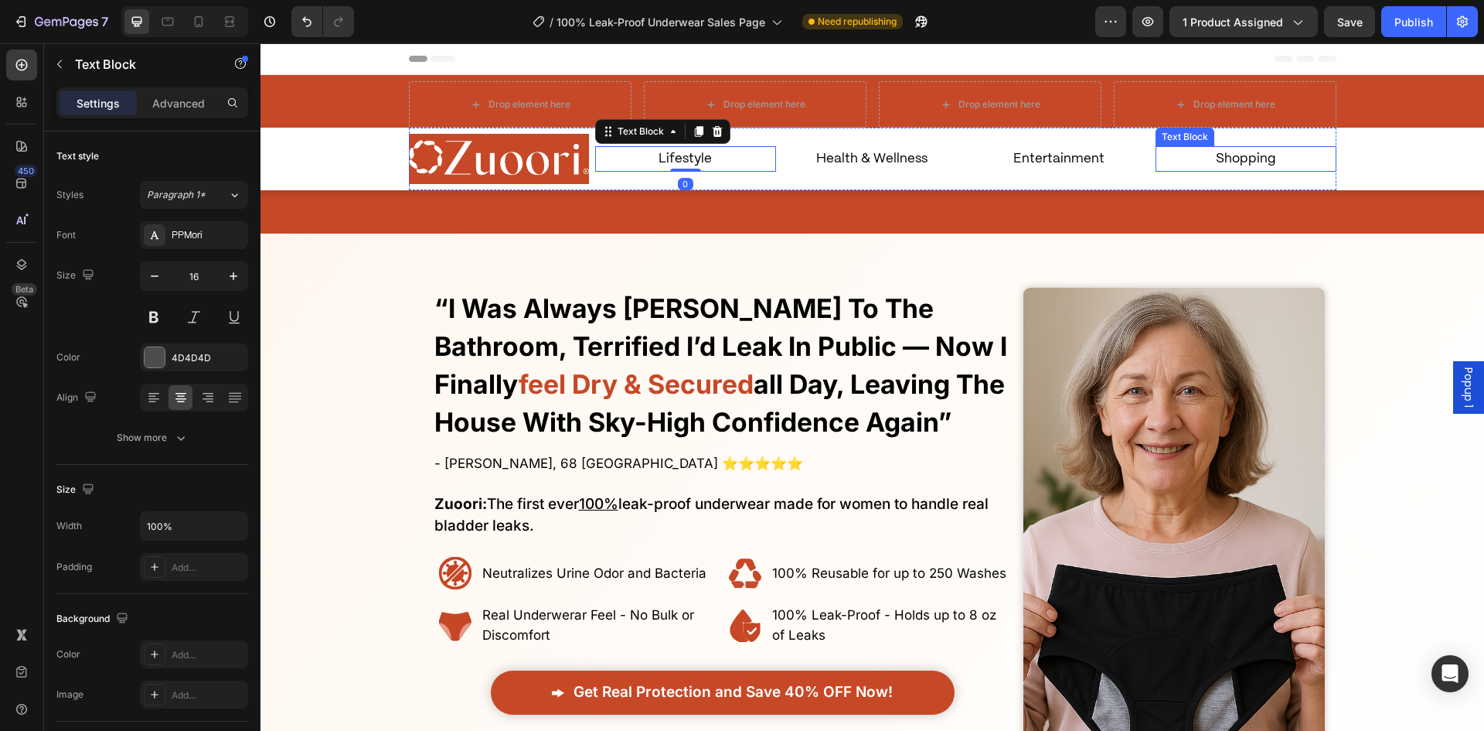
click at [1286, 155] on p "Shopping" at bounding box center [1246, 159] width 178 height 23
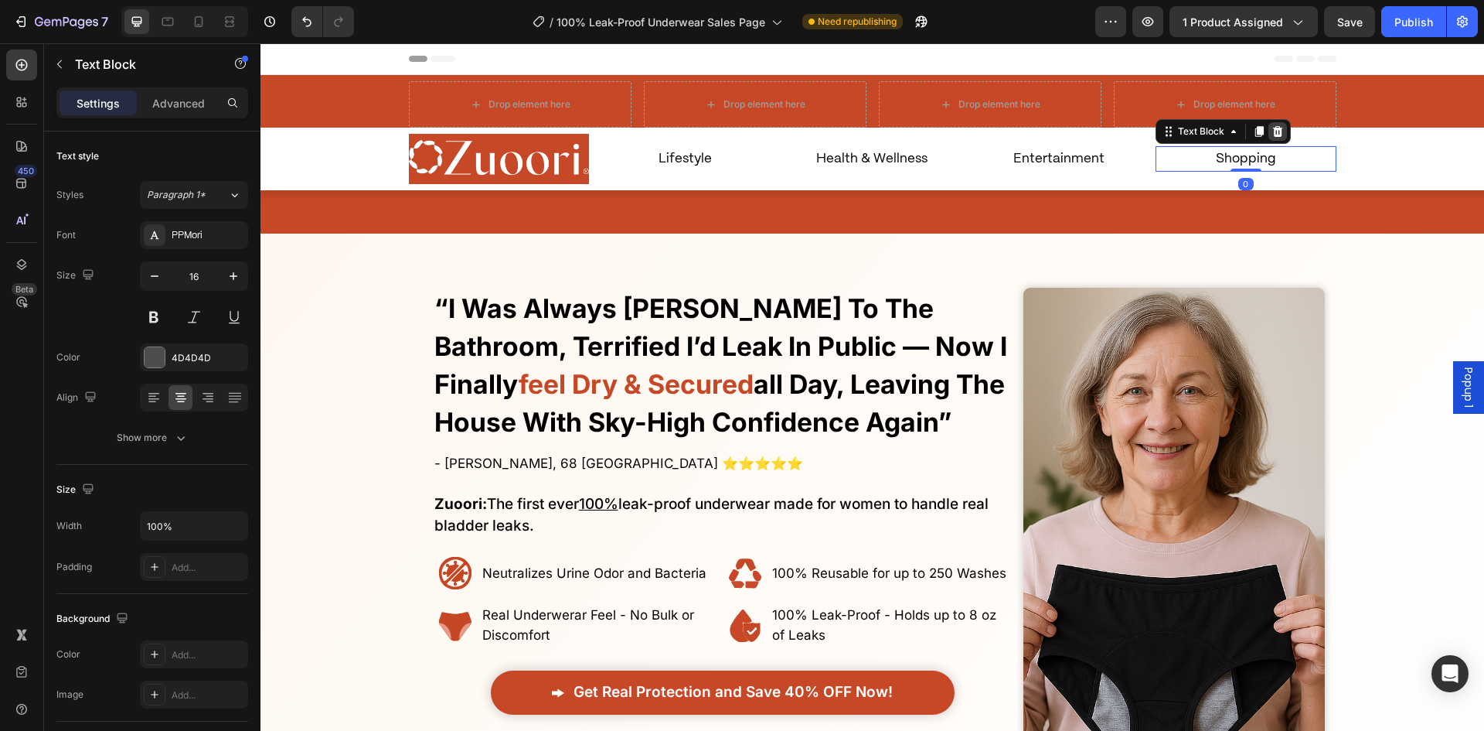
click at [1278, 131] on icon at bounding box center [1278, 131] width 12 height 12
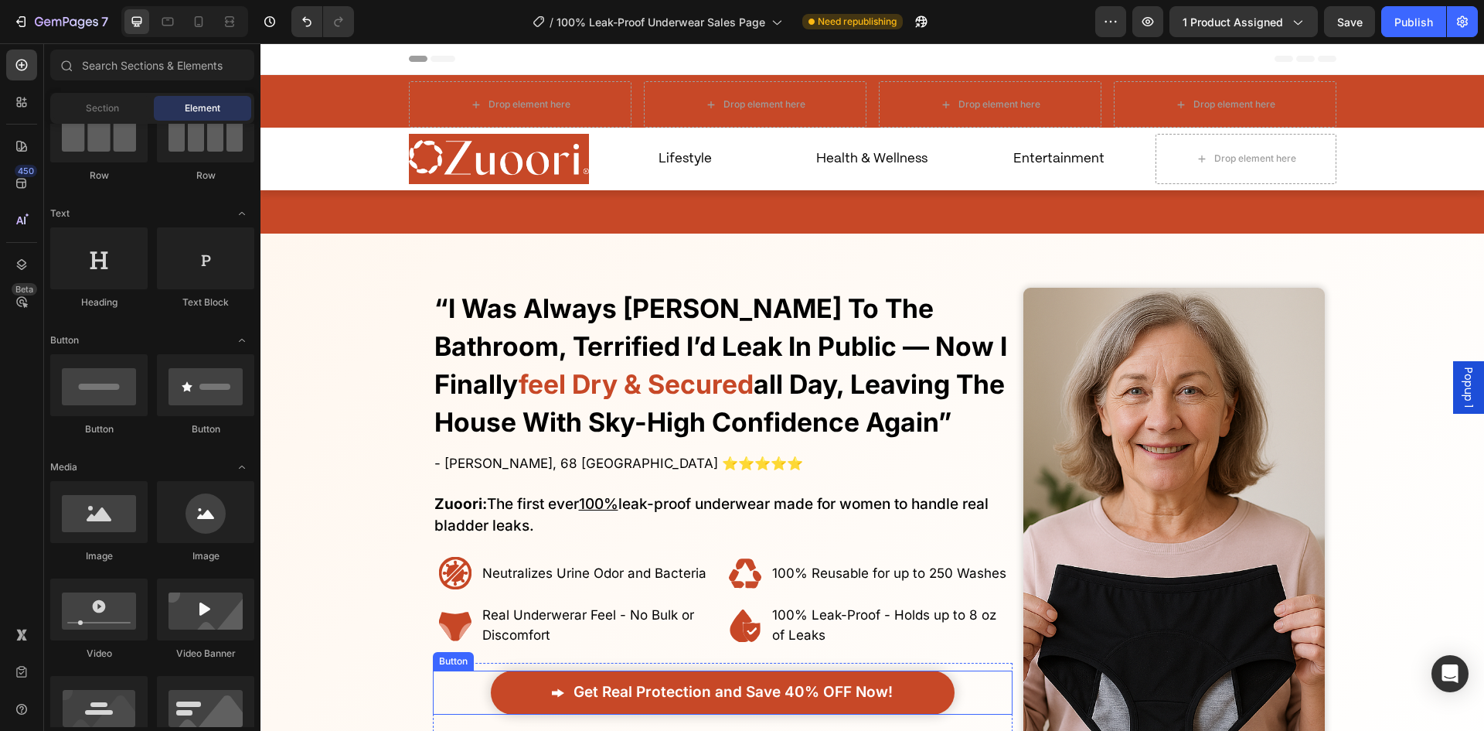
click at [529, 671] on link "Get Real Protection and Save 40% OFF Now!" at bounding box center [723, 692] width 465 height 44
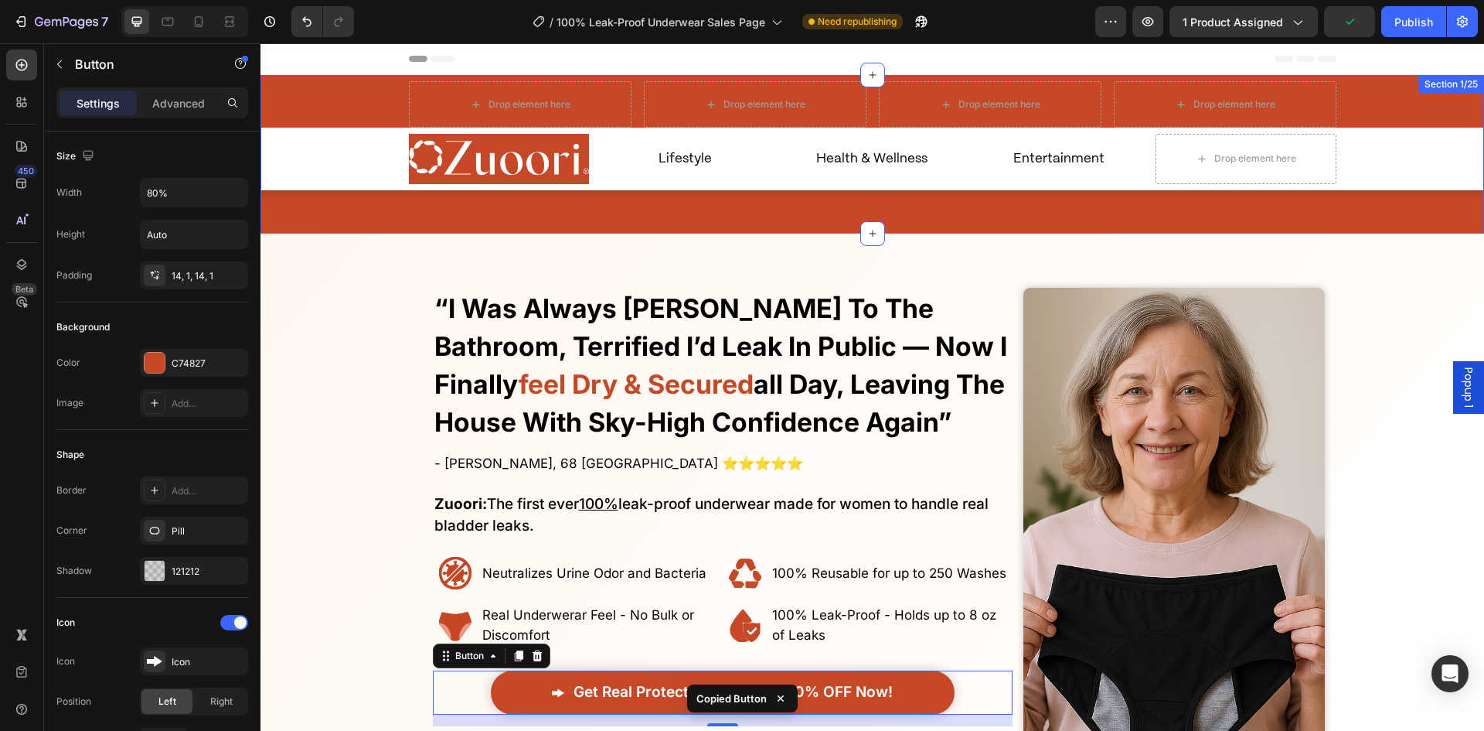
click at [1251, 167] on div "Drop element here" at bounding box center [1246, 158] width 125 height 25
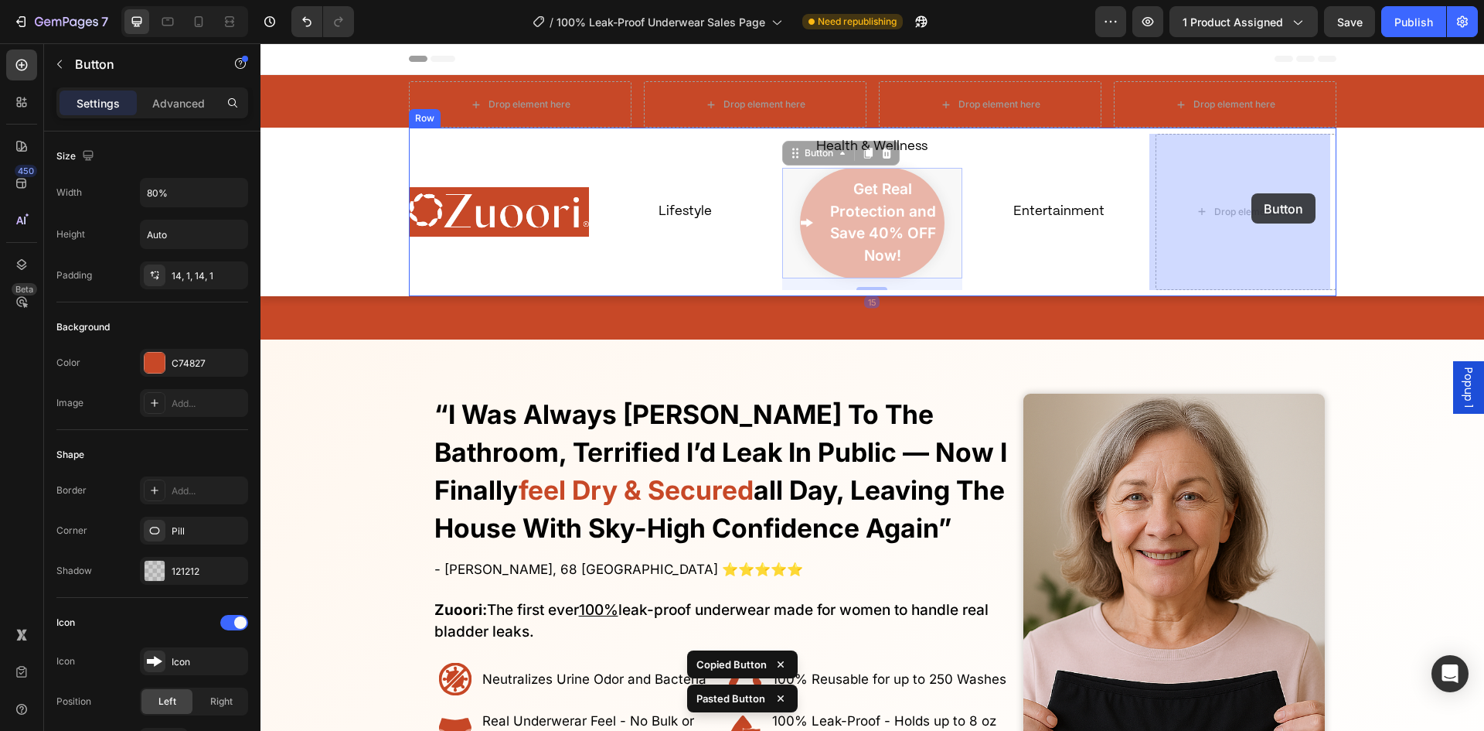
drag, startPoint x: 804, startPoint y: 151, endPoint x: 1252, endPoint y: 193, distance: 449.7
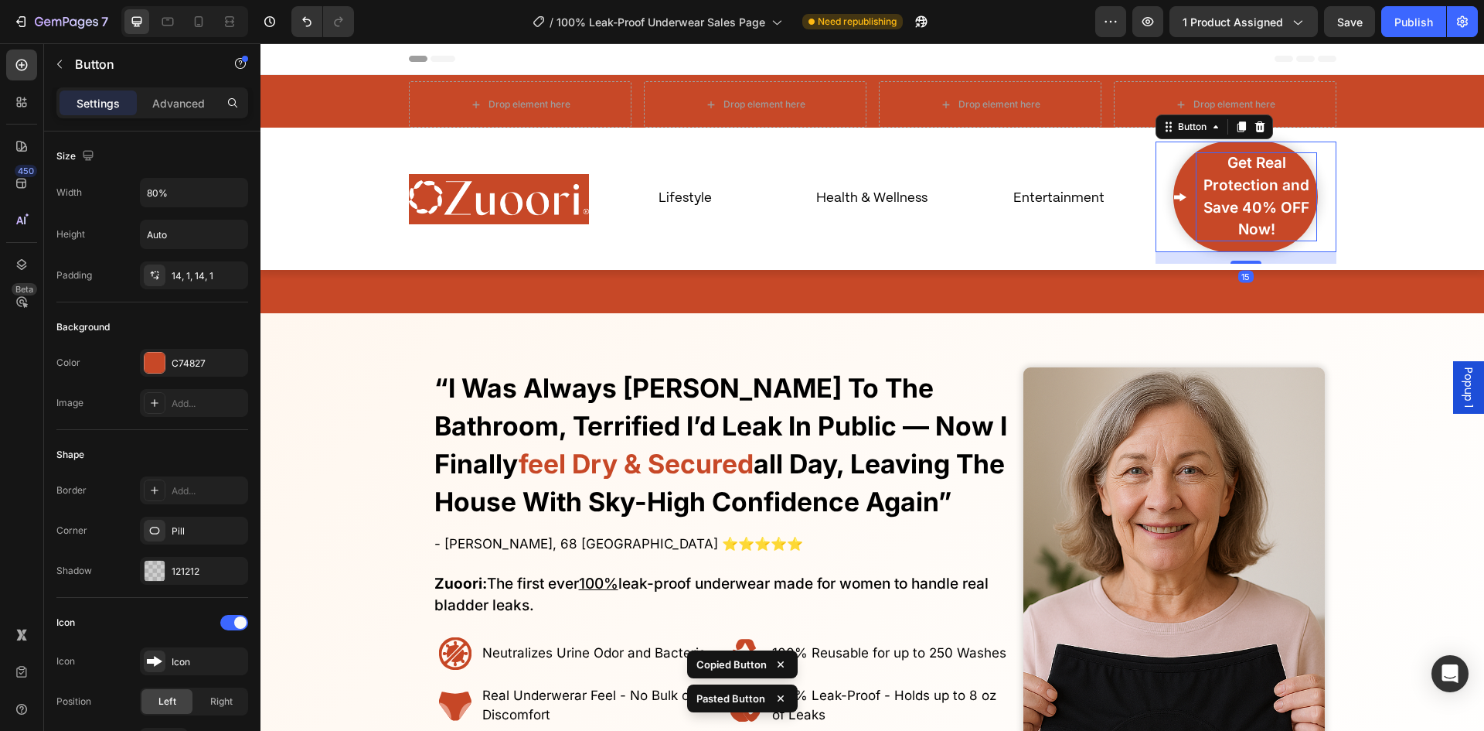
click at [1278, 167] on span "Get Real Protection and Save 40% OFF Now!" at bounding box center [1257, 196] width 106 height 84
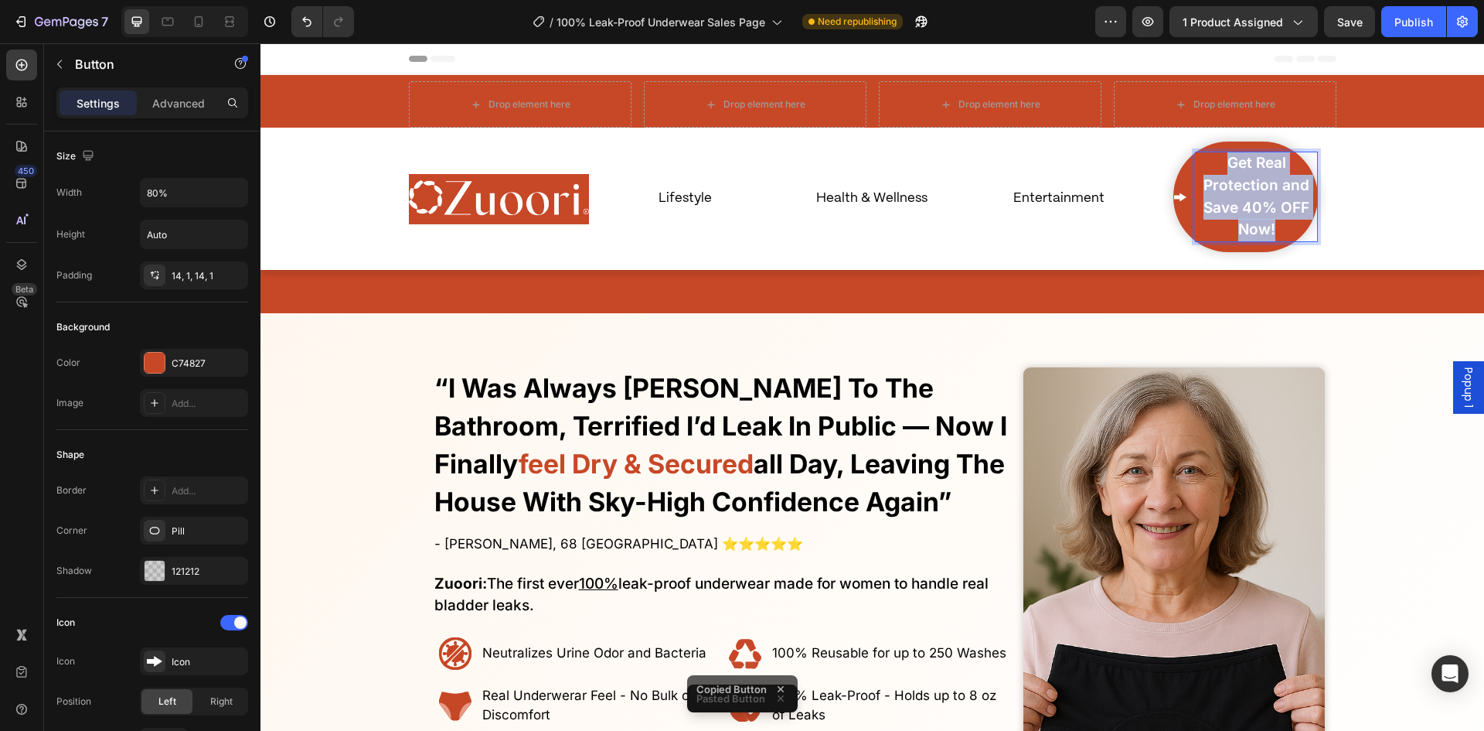
click at [1278, 169] on span "Get Real Protection and Save 40% OFF Now!" at bounding box center [1257, 196] width 106 height 84
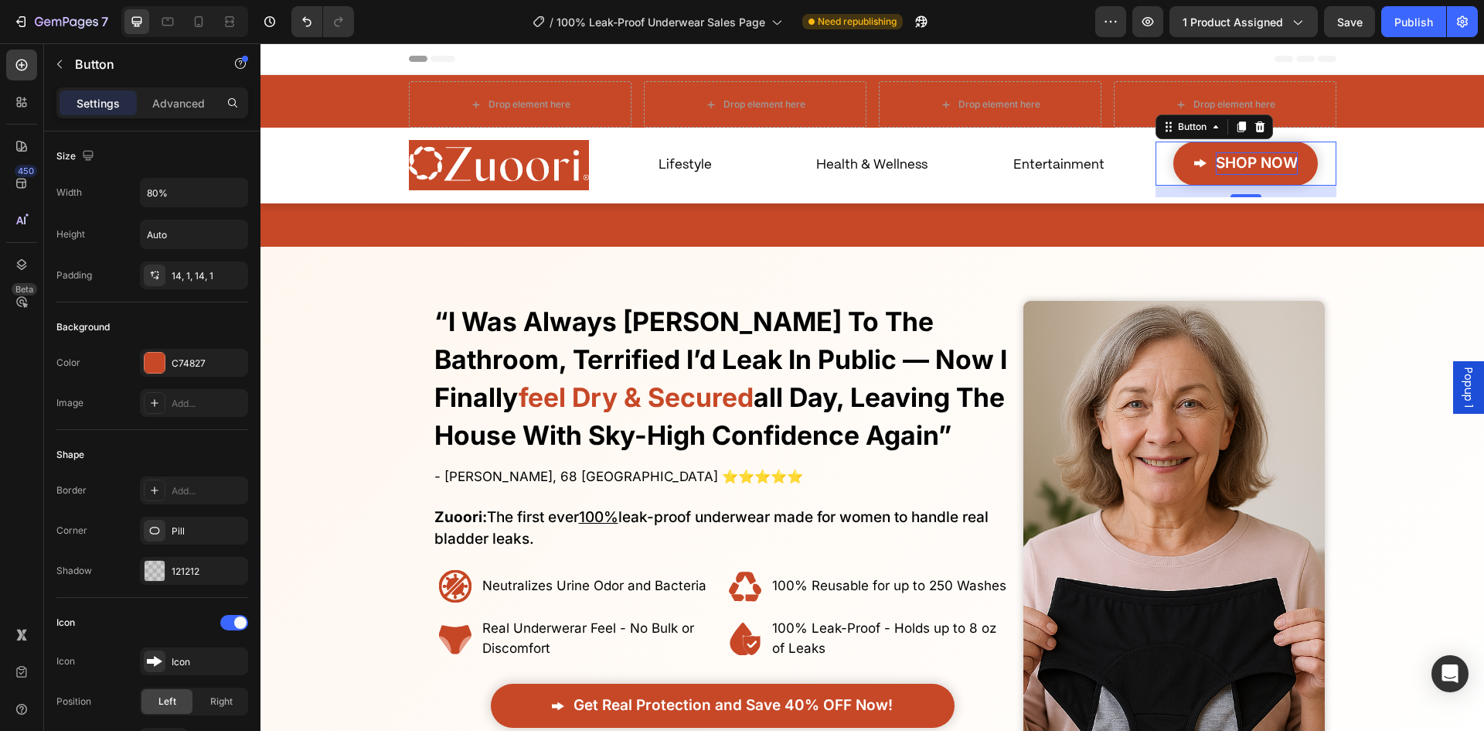
click at [1184, 172] on link "SHOP NOW" at bounding box center [1246, 163] width 145 height 44
click at [207, 354] on div "C74827" at bounding box center [194, 363] width 108 height 28
click at [240, 633] on div "Icon" at bounding box center [152, 622] width 192 height 25
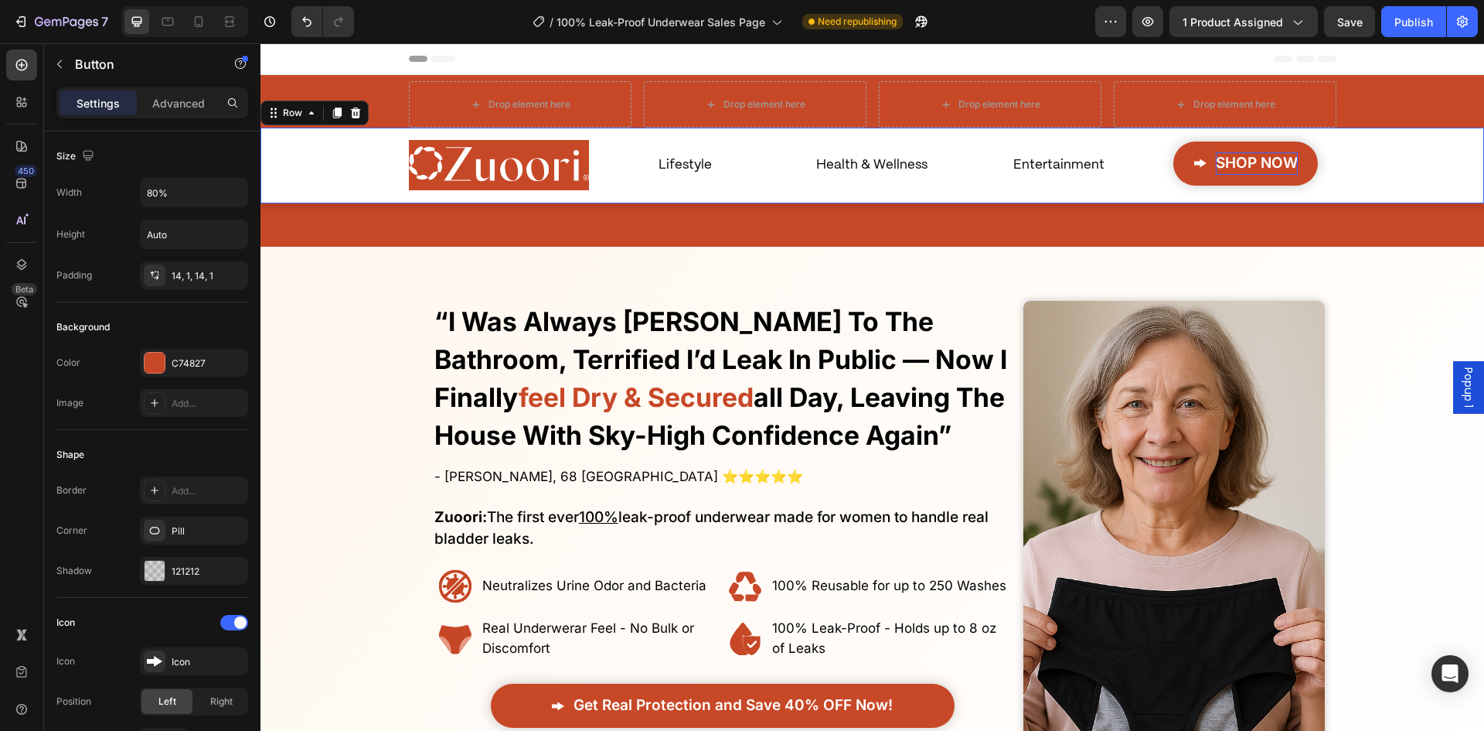
click at [325, 171] on div "Image Lifestyle Text Block Entertainment Text Block SHOP NOW Button Health & We…" at bounding box center [872, 166] width 1193 height 76
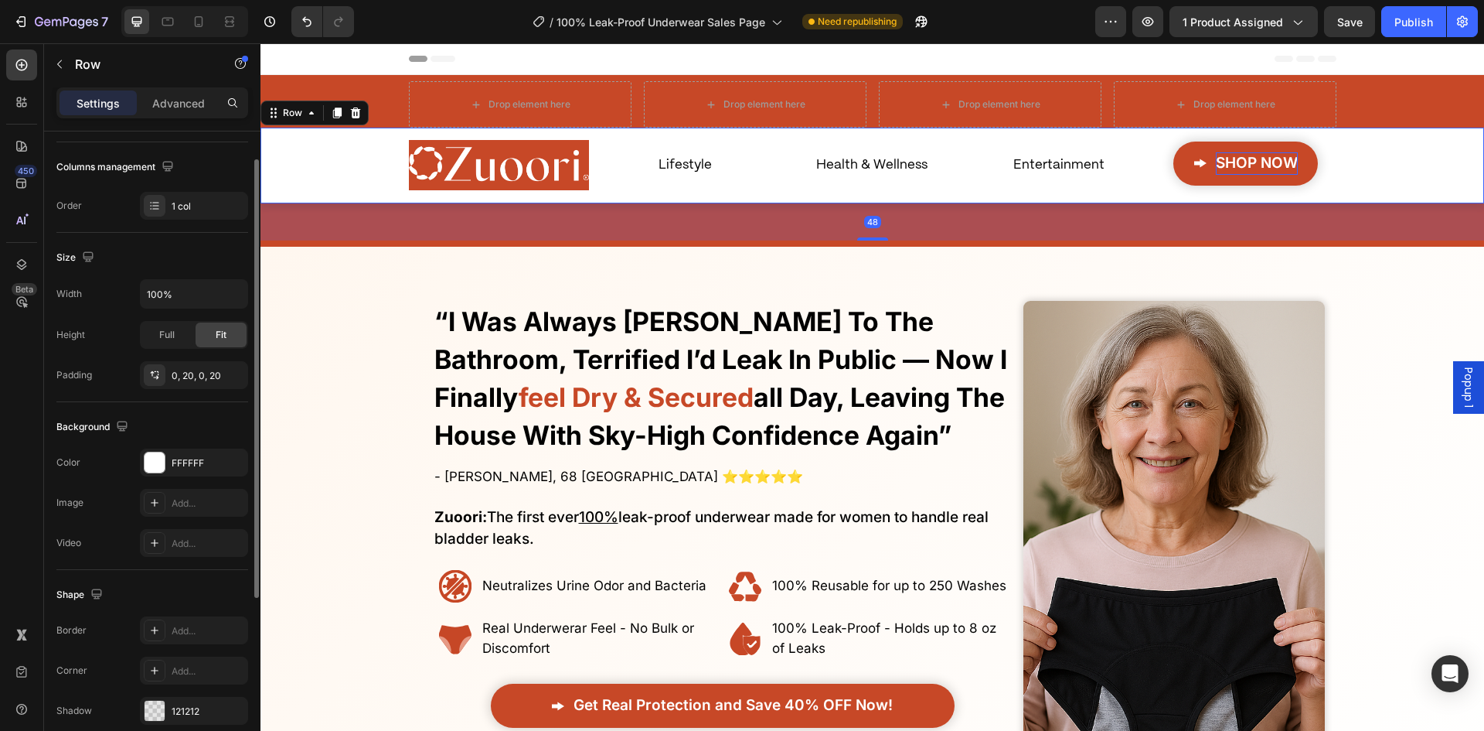
scroll to position [300, 0]
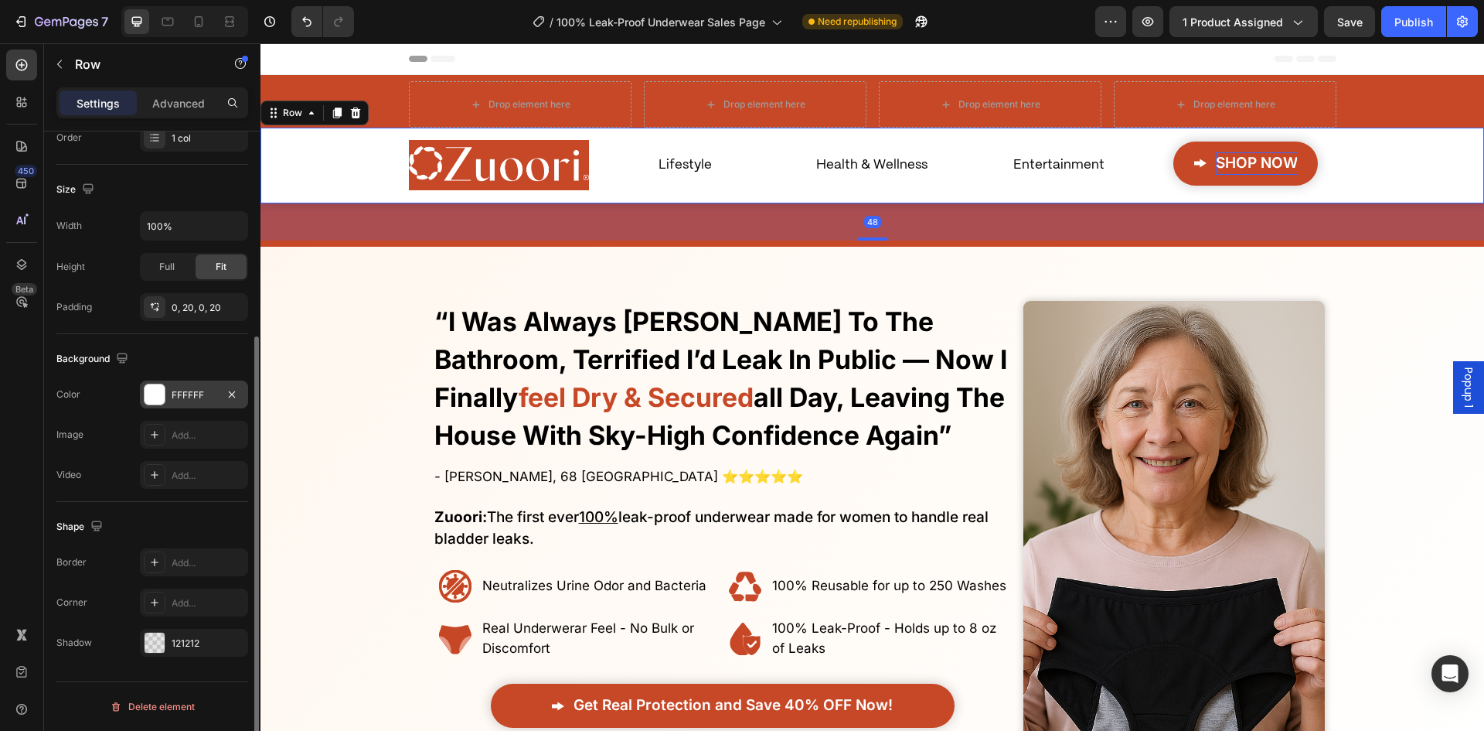
click at [165, 404] on div "FFFFFF" at bounding box center [194, 394] width 108 height 28
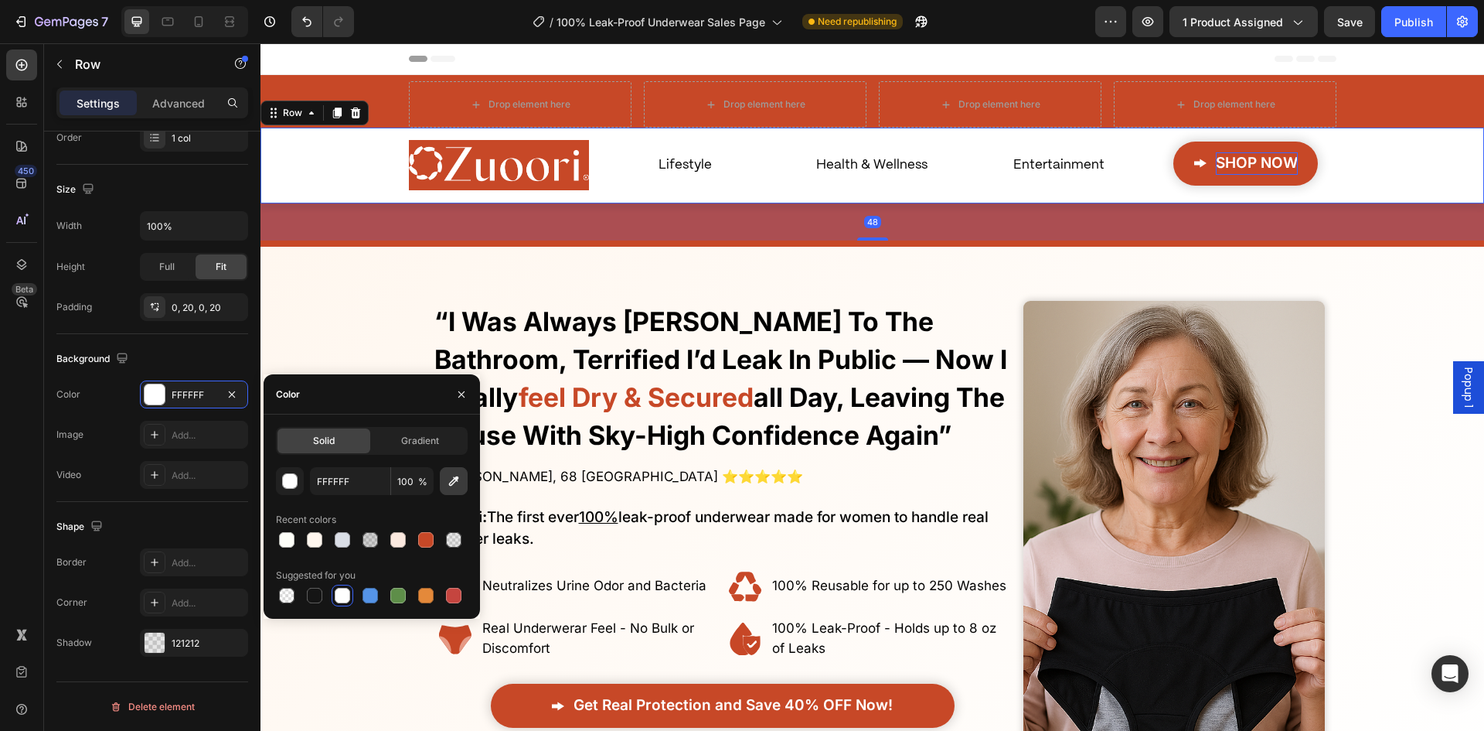
click at [455, 483] on icon "button" at bounding box center [453, 480] width 15 height 15
type input "C74827"
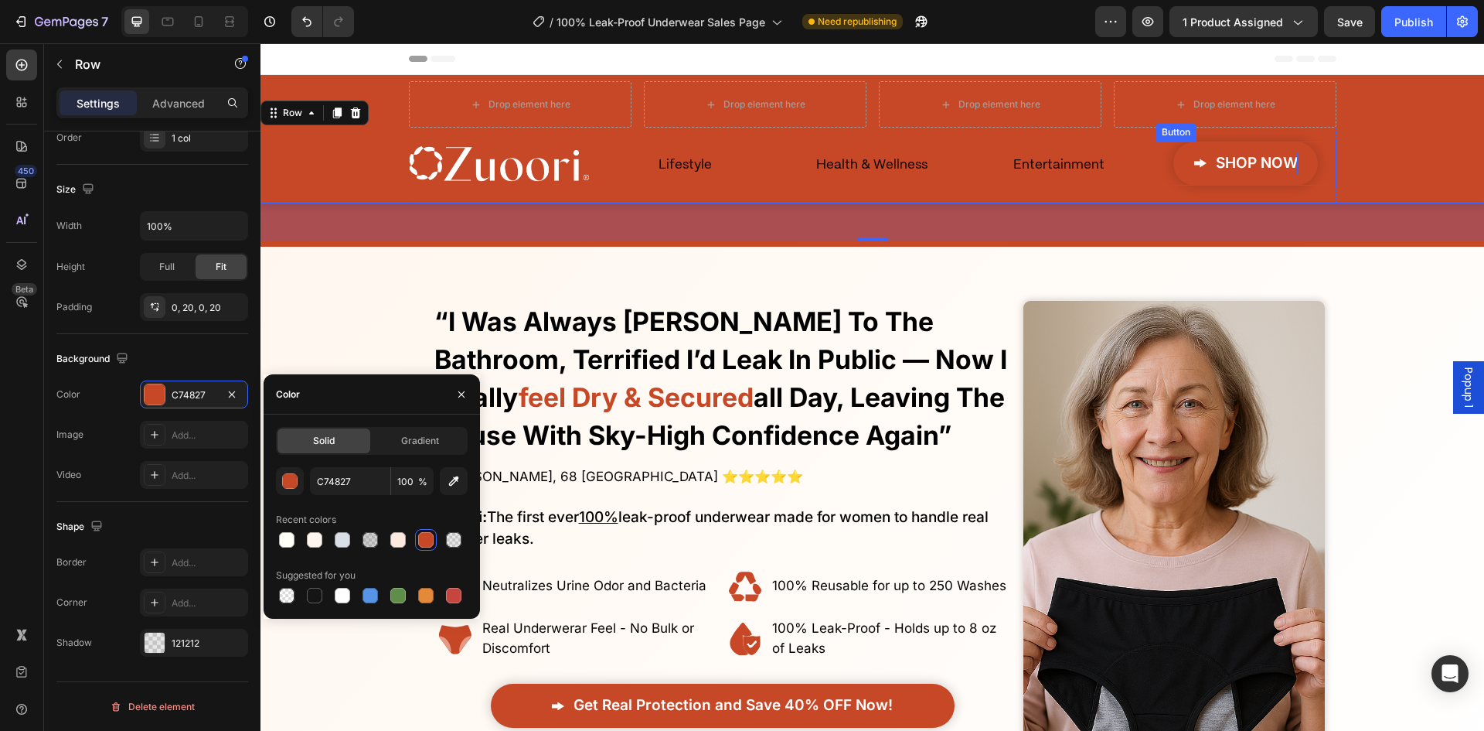
click at [1229, 162] on span "SHOP NOW" at bounding box center [1257, 163] width 82 height 18
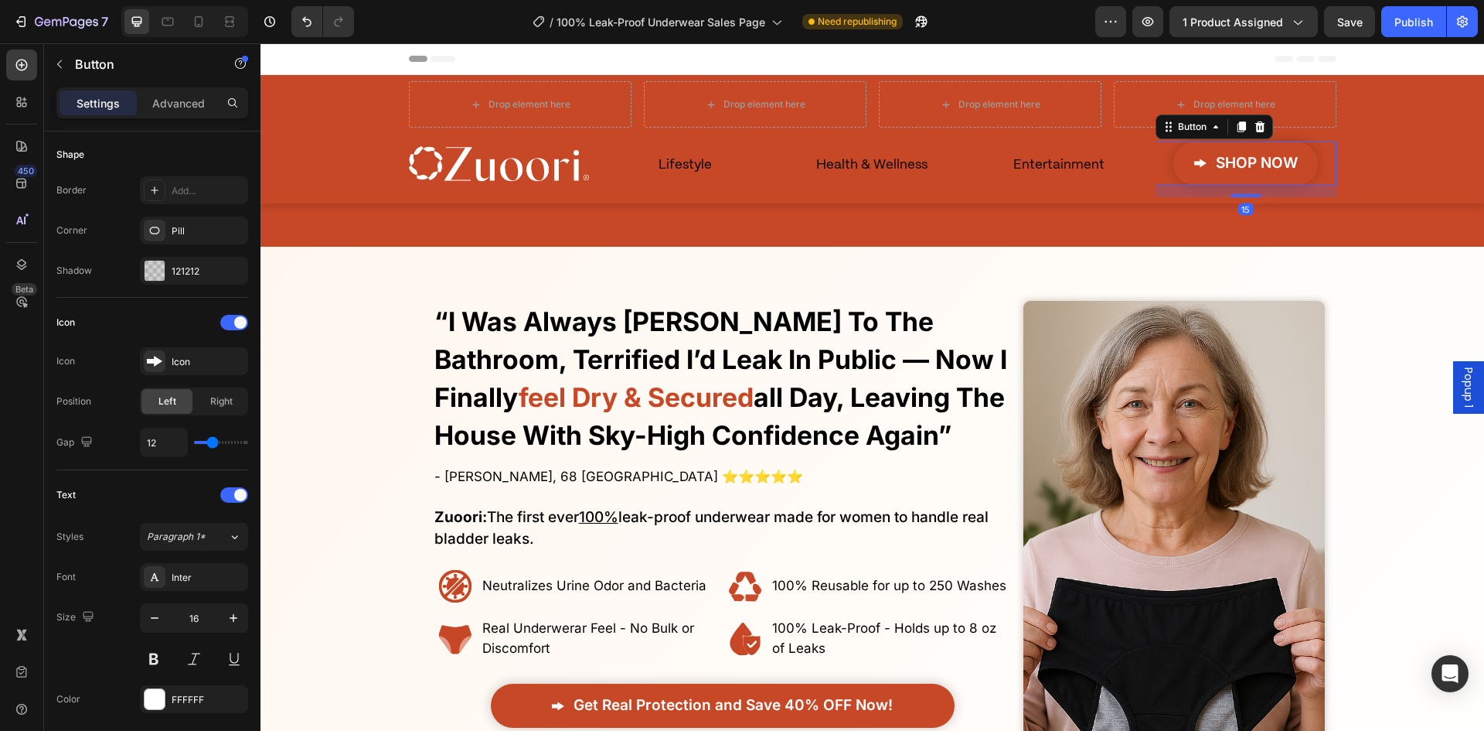
scroll to position [0, 0]
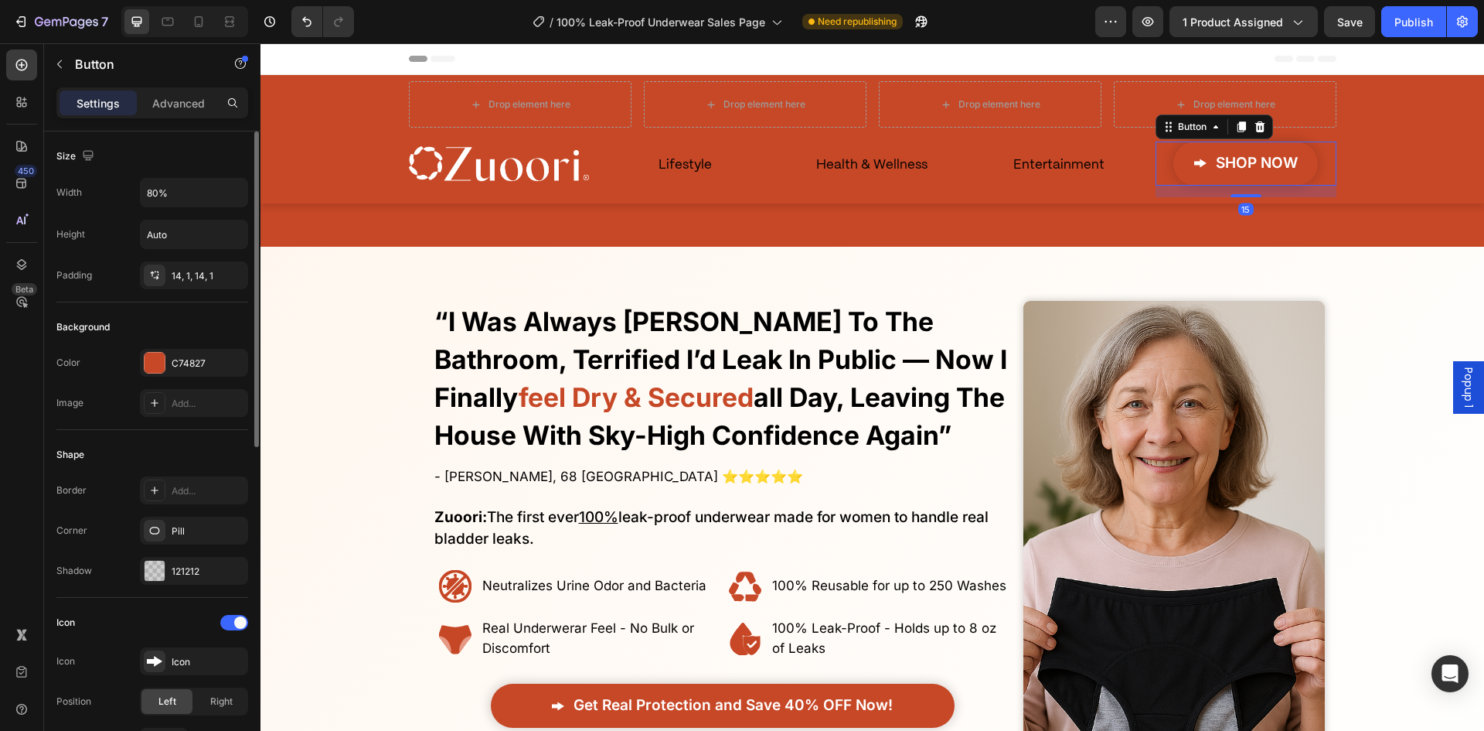
click at [1174, 162] on link "SHOP NOW" at bounding box center [1246, 163] width 145 height 44
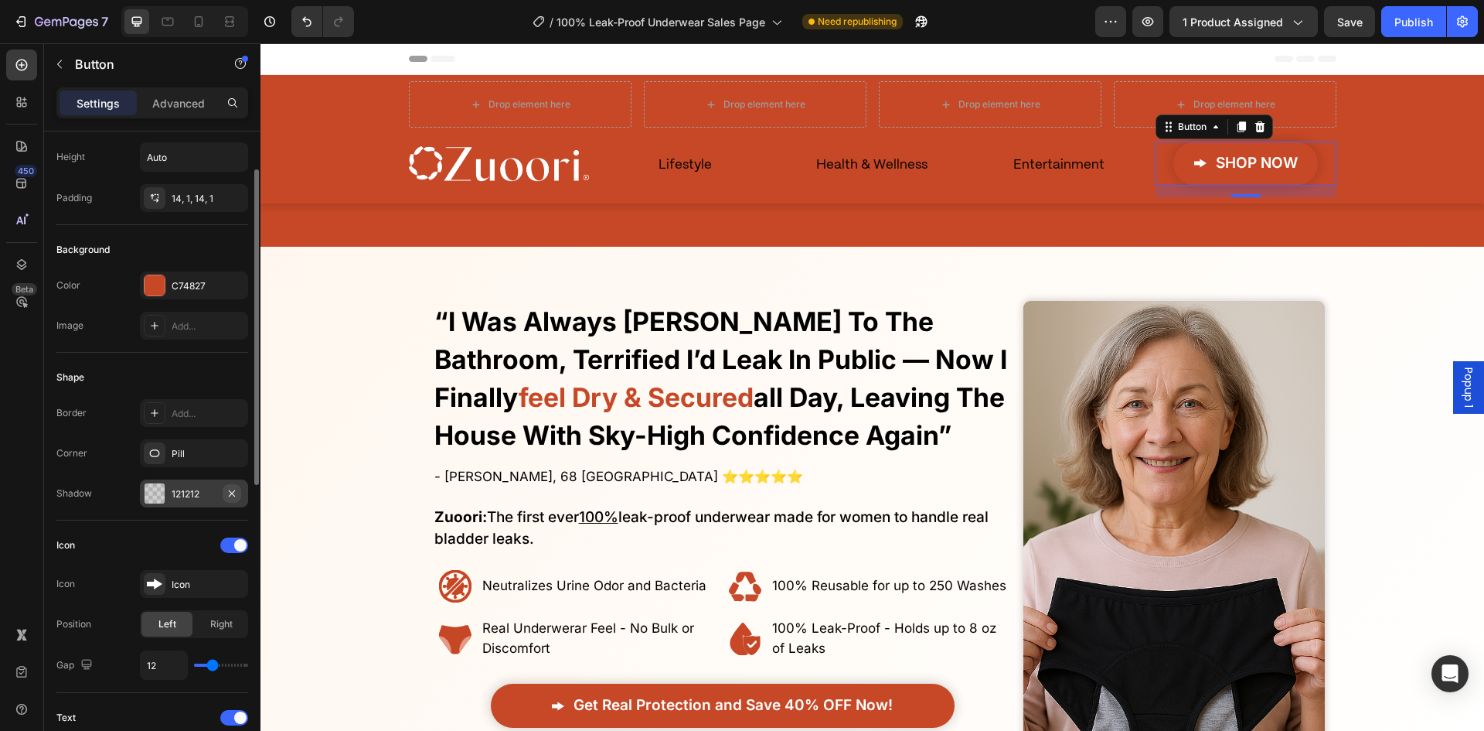
click at [221, 496] on div "121212" at bounding box center [194, 493] width 108 height 28
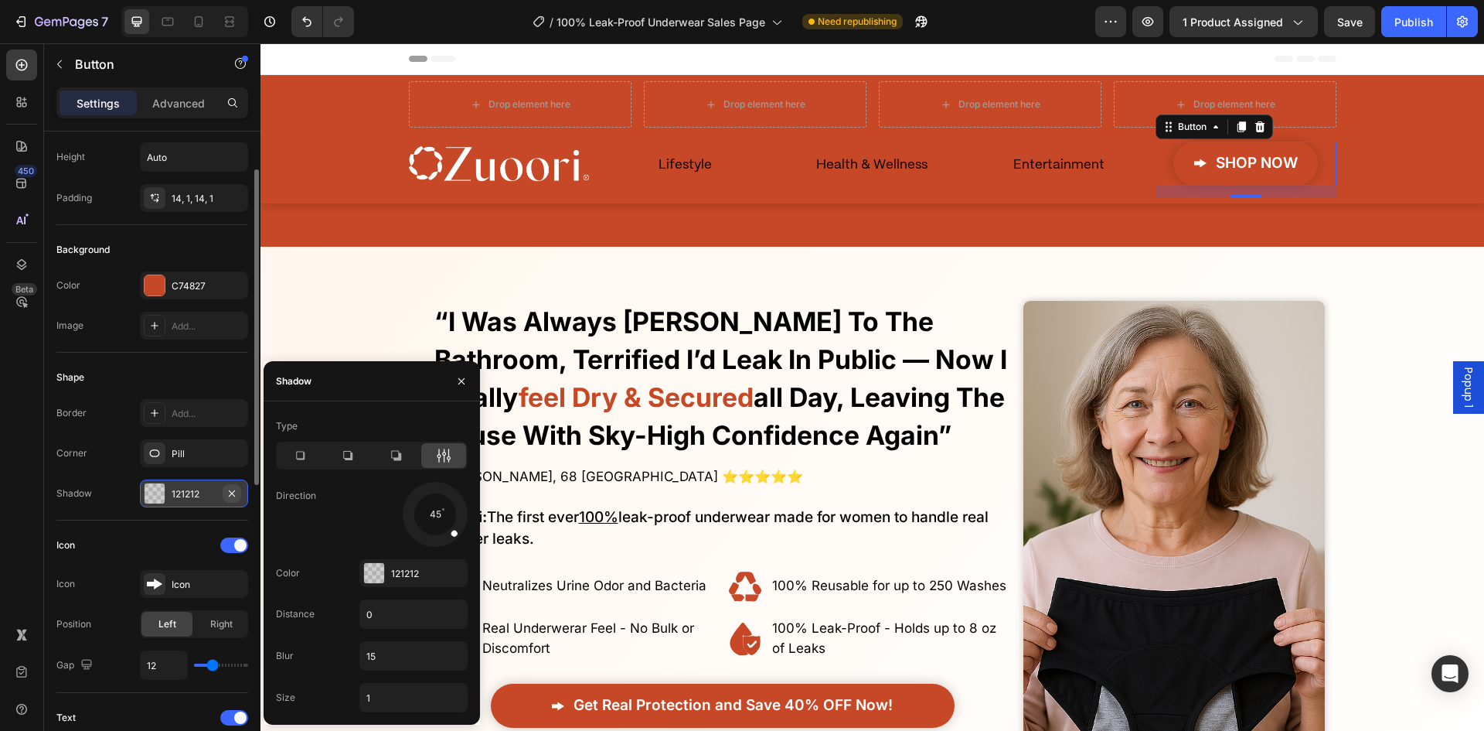
click at [230, 495] on icon "button" at bounding box center [232, 492] width 6 height 6
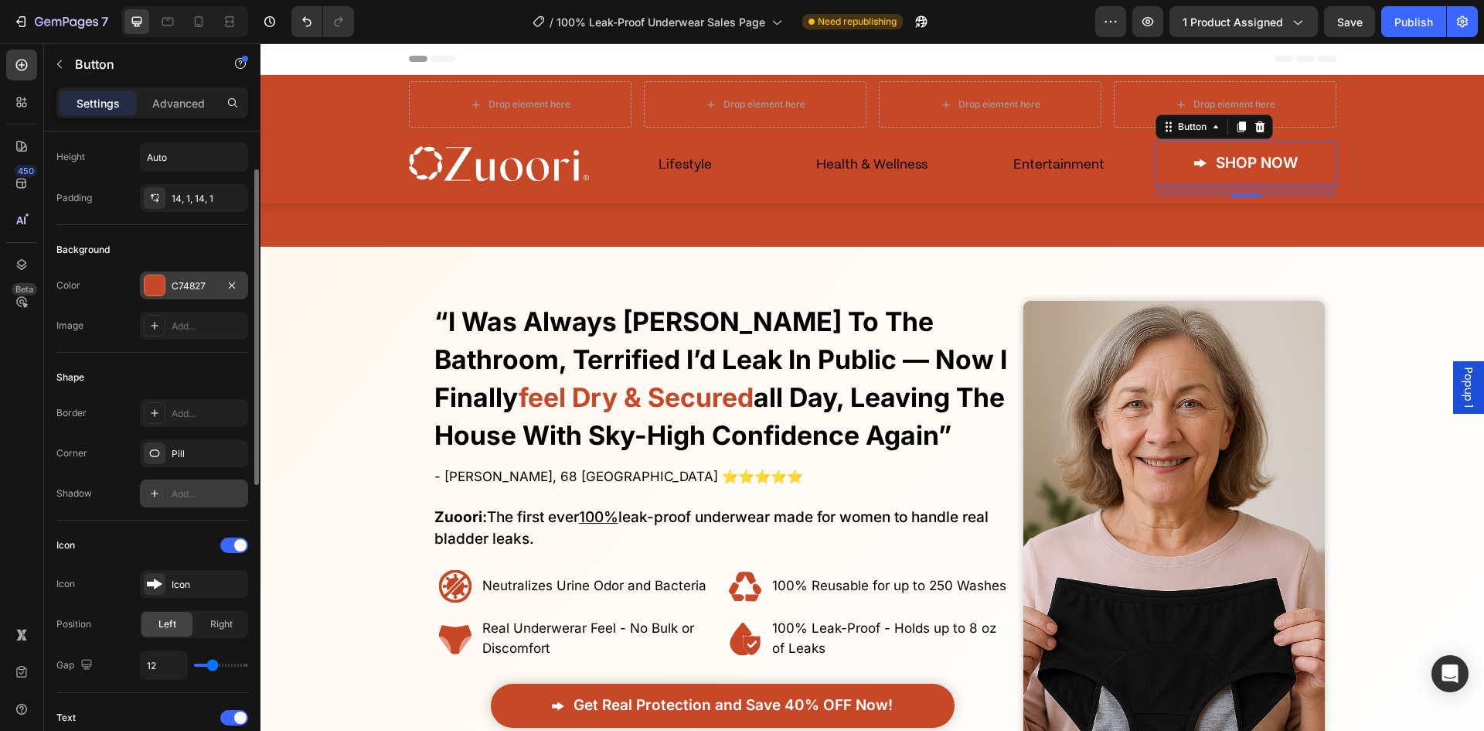
click at [186, 287] on div "C74827" at bounding box center [194, 286] width 45 height 14
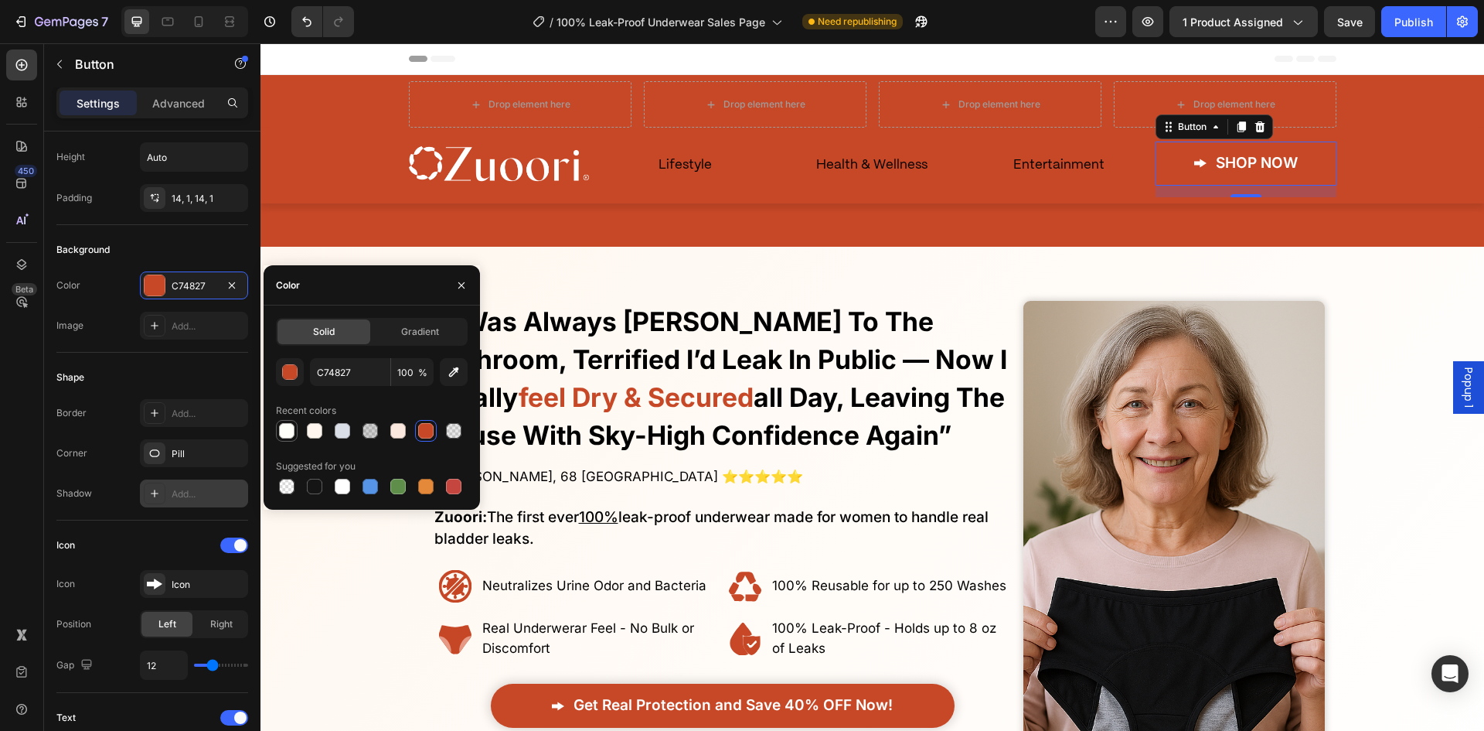
click at [289, 430] on div at bounding box center [286, 430] width 15 height 15
click at [298, 370] on button "button" at bounding box center [290, 372] width 28 height 28
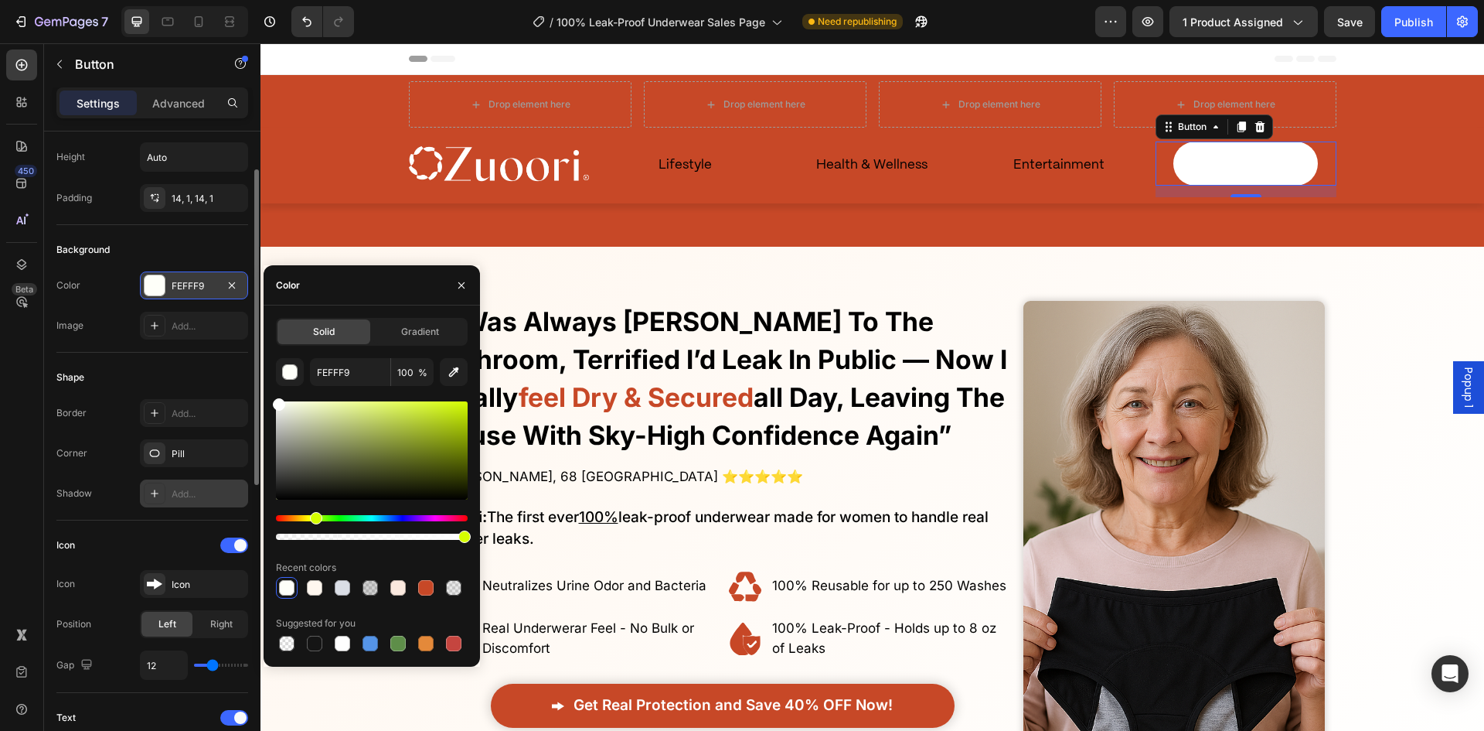
drag, startPoint x: 219, startPoint y: 368, endPoint x: 142, endPoint y: 293, distance: 107.2
click at [143, 293] on div "450 Beta Sections(18) Elements(84) Section Element Hero Section Product Detail …" at bounding box center [130, 386] width 261 height 687
type input "FFFFFF"
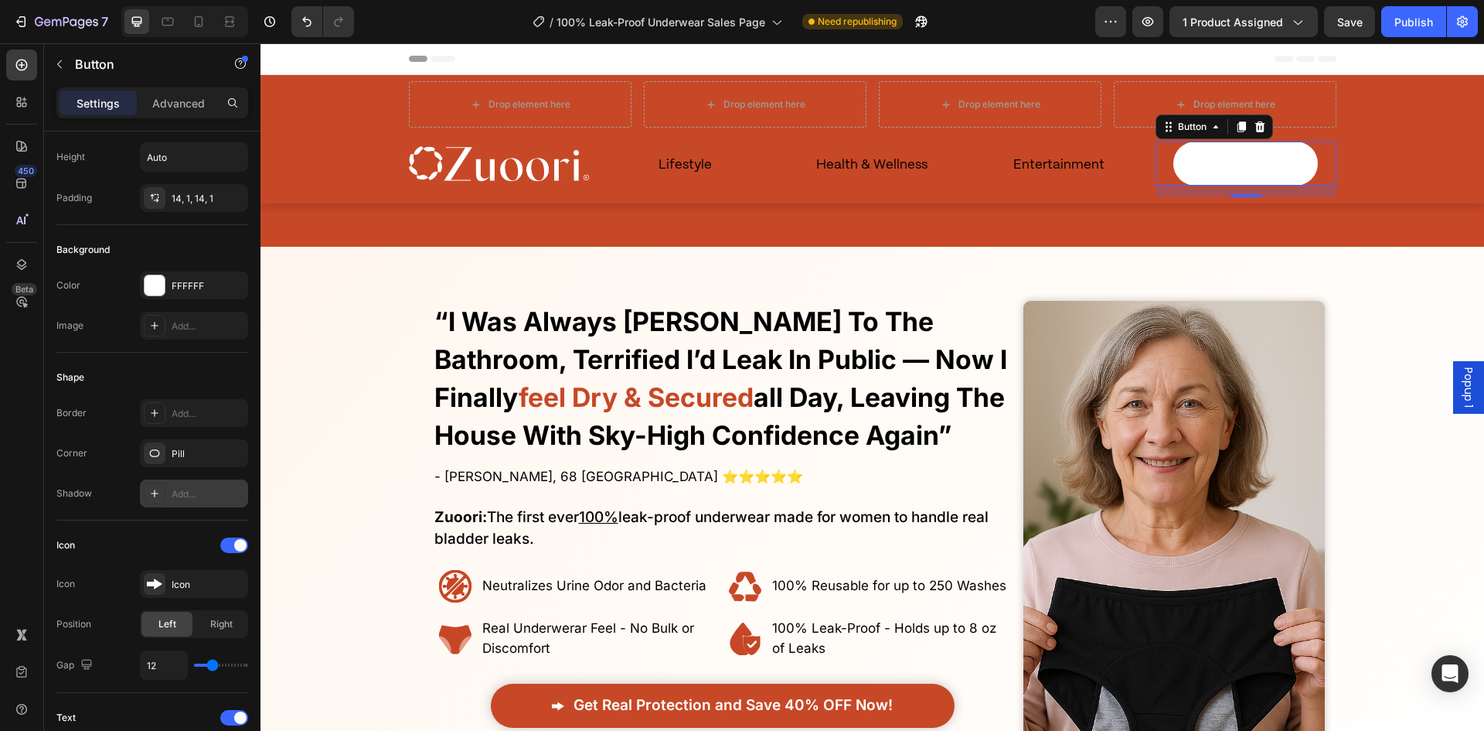
click at [189, 386] on div "Shape" at bounding box center [152, 377] width 192 height 25
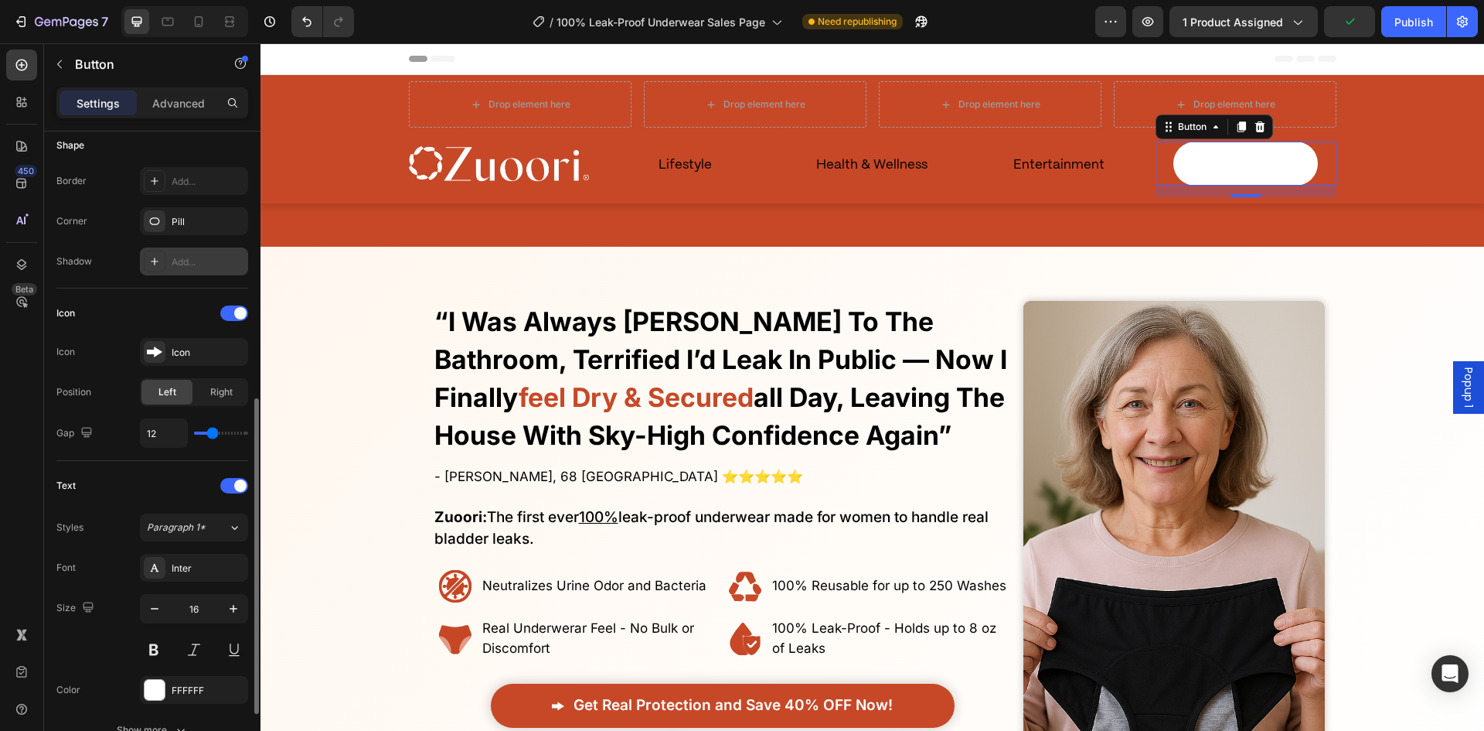
scroll to position [387, 0]
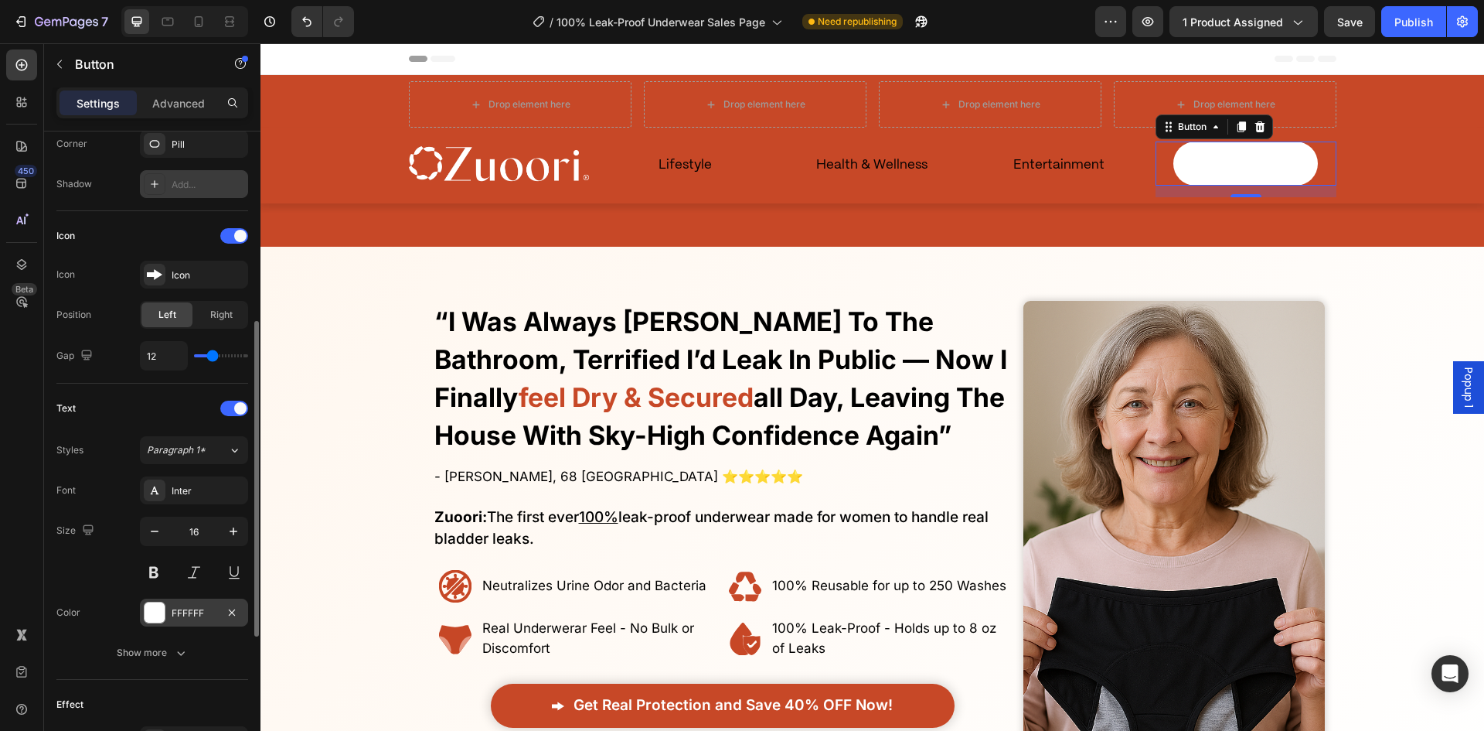
click at [196, 625] on div "FFFFFF" at bounding box center [194, 612] width 108 height 28
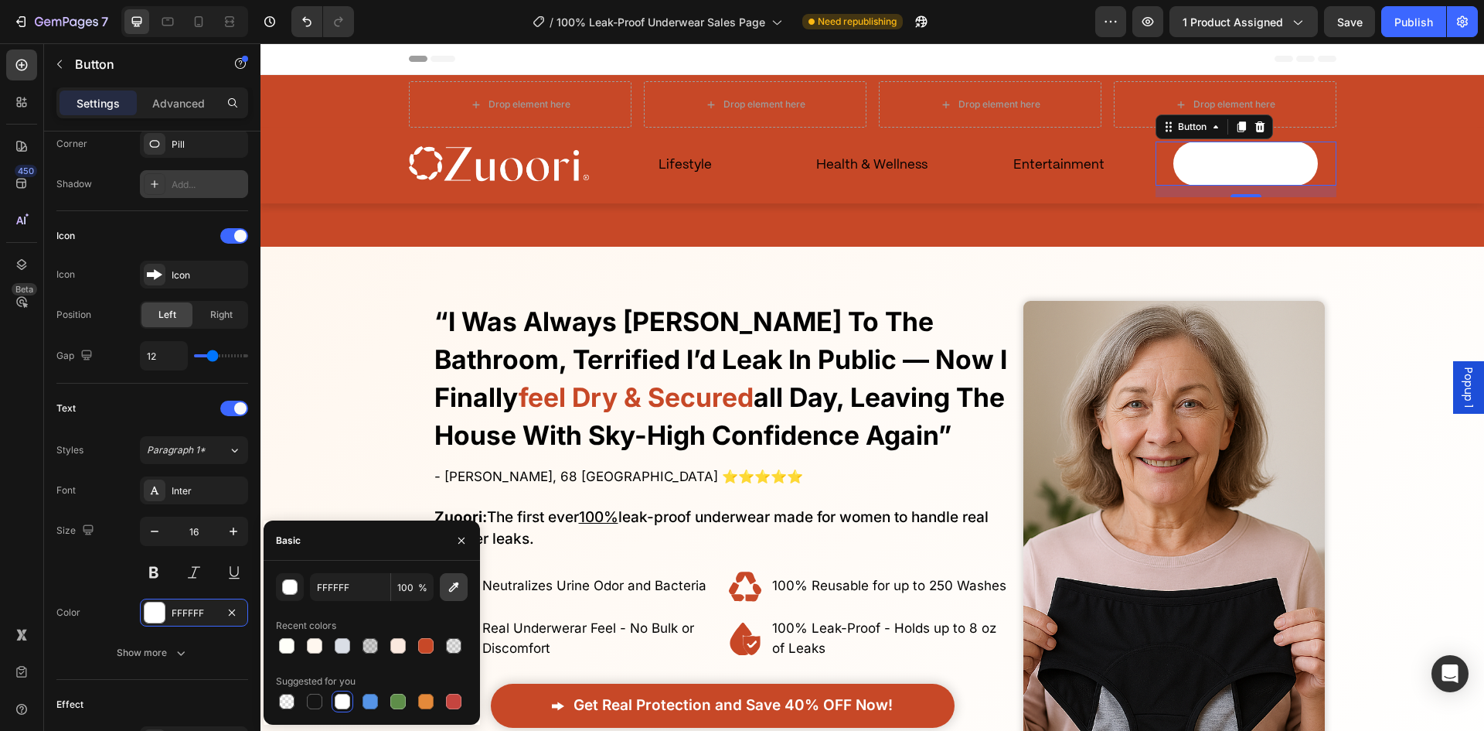
click at [460, 588] on icon "button" at bounding box center [453, 586] width 15 height 15
type input "C74827"
click at [131, 582] on div "Size 16" at bounding box center [152, 551] width 192 height 70
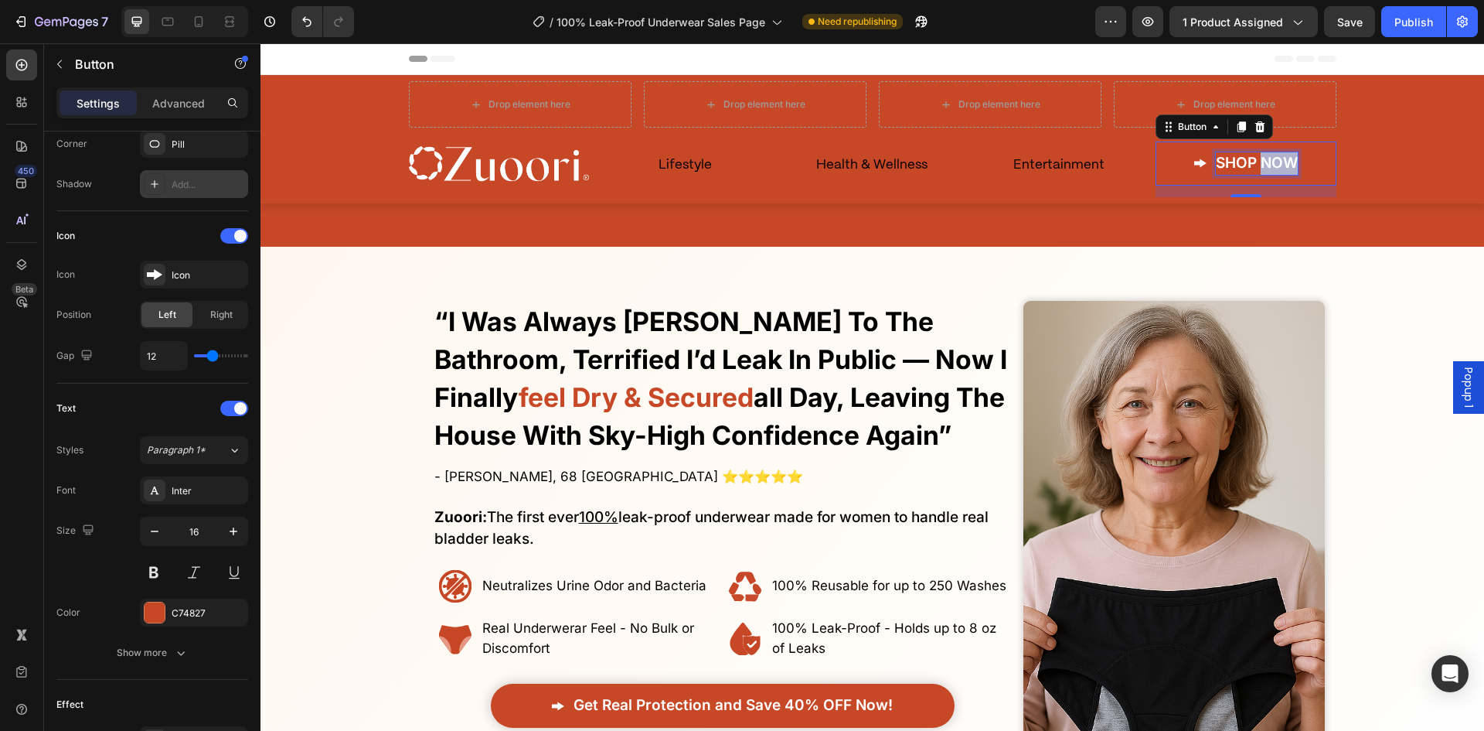
click at [1269, 166] on span "SHOP NOW" at bounding box center [1257, 163] width 82 height 18
click at [1269, 167] on span "SHOP NOW" at bounding box center [1257, 163] width 82 height 18
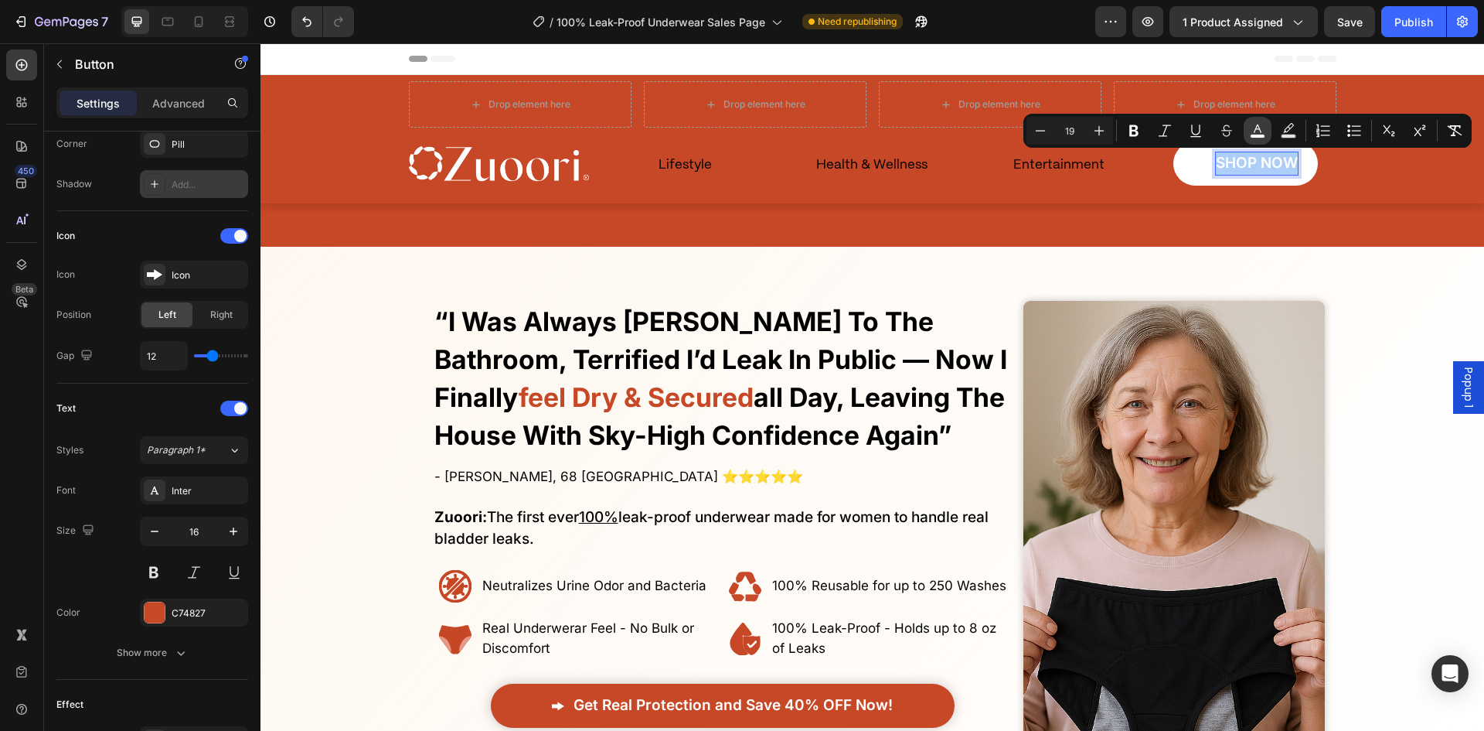
click at [1255, 136] on rect "Editor contextual toolbar" at bounding box center [1258, 137] width 15 height 4
type input "FFFFFF"
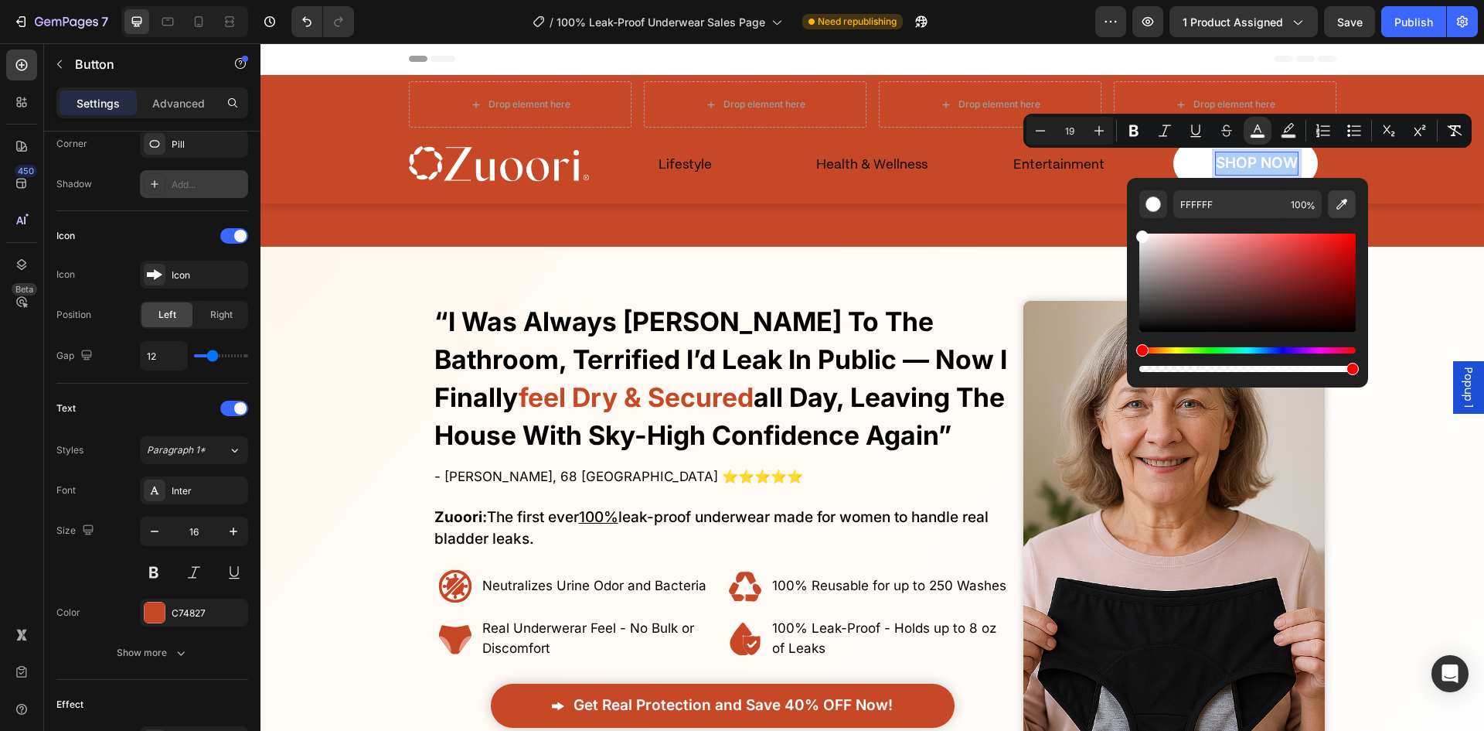
click at [1338, 211] on icon "Editor contextual toolbar" at bounding box center [1341, 203] width 15 height 15
type input "C74827"
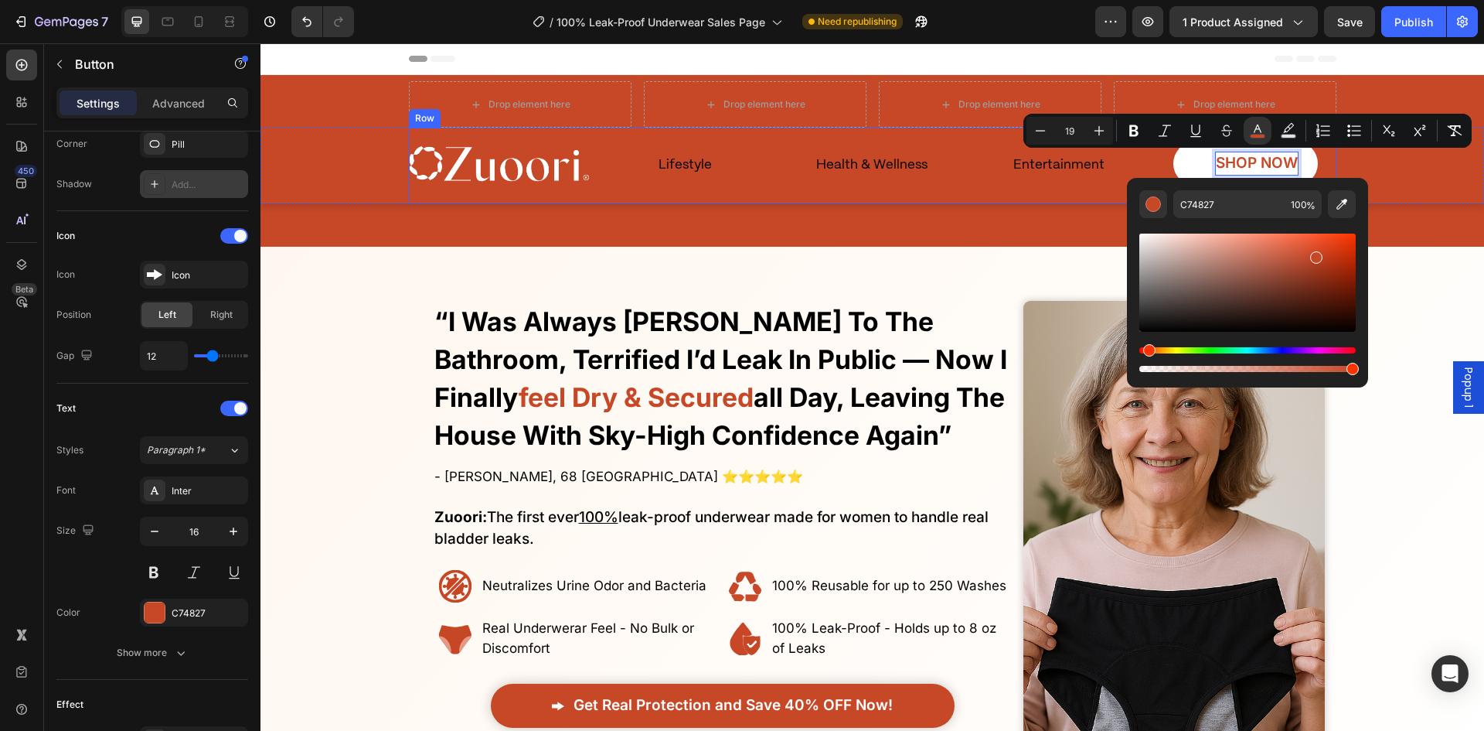
click at [1067, 203] on div "Drop element here Drop element here Drop element here Drop element here Row Row…" at bounding box center [873, 160] width 1224 height 159
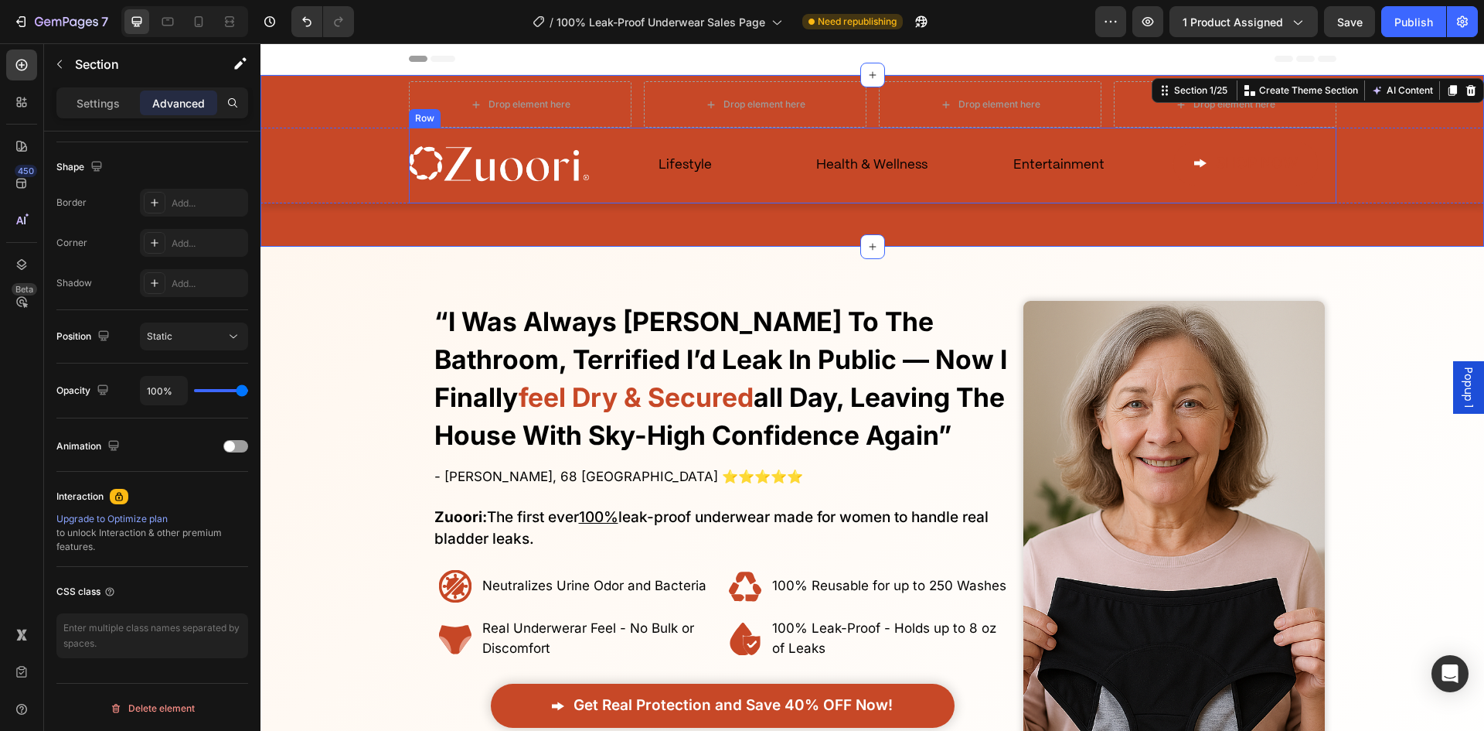
scroll to position [0, 0]
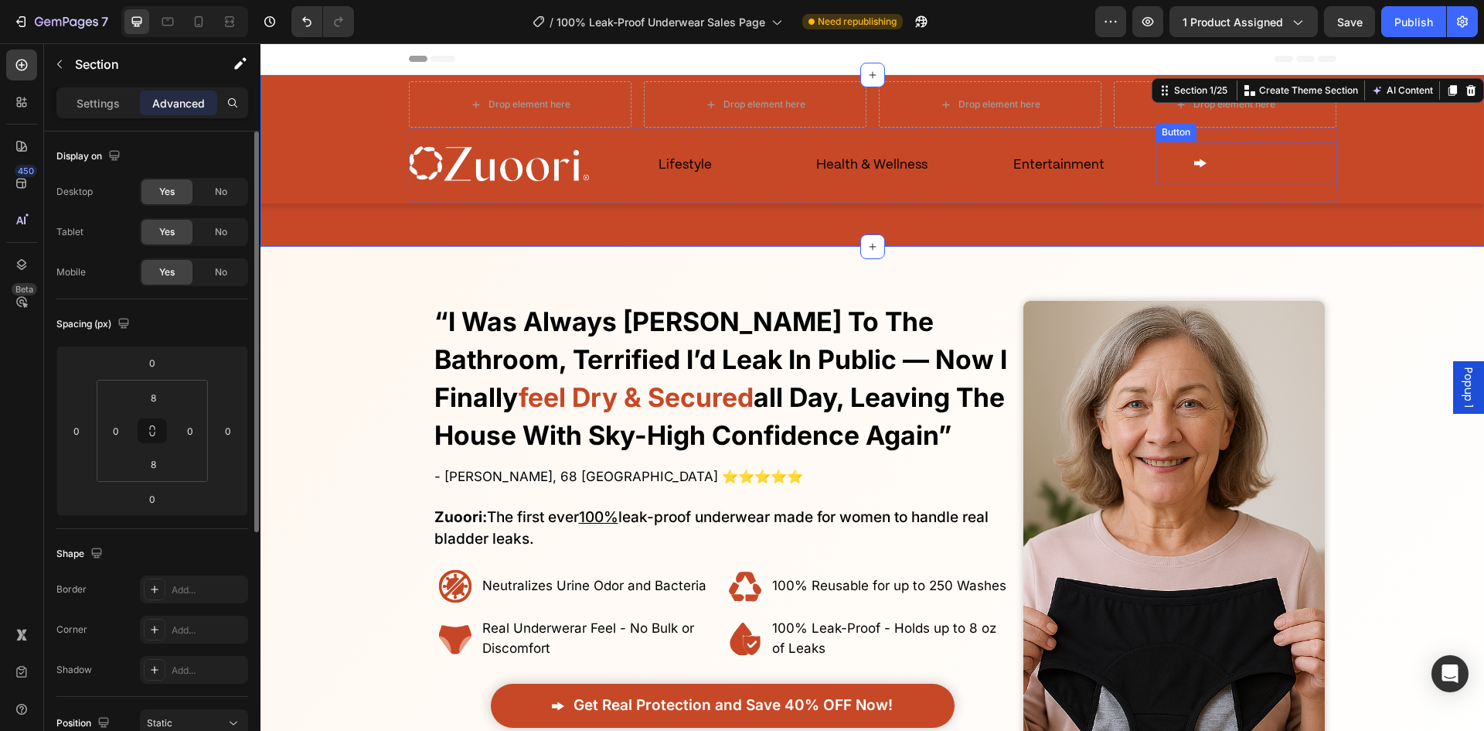
click at [1207, 165] on div "SHOP NOW" at bounding box center [1246, 163] width 104 height 22
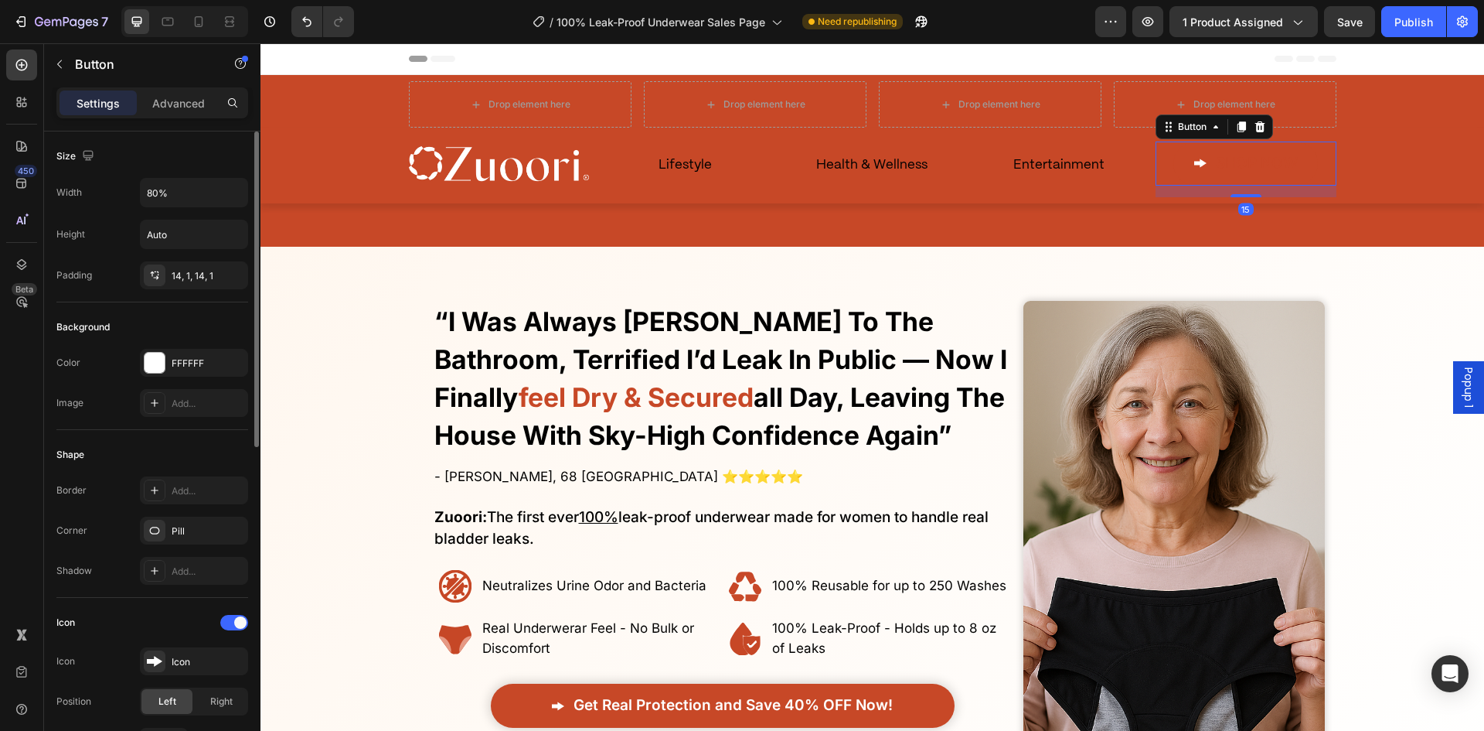
click at [1194, 171] on span at bounding box center [1200, 163] width 12 height 22
click at [234, 620] on span at bounding box center [240, 622] width 12 height 12
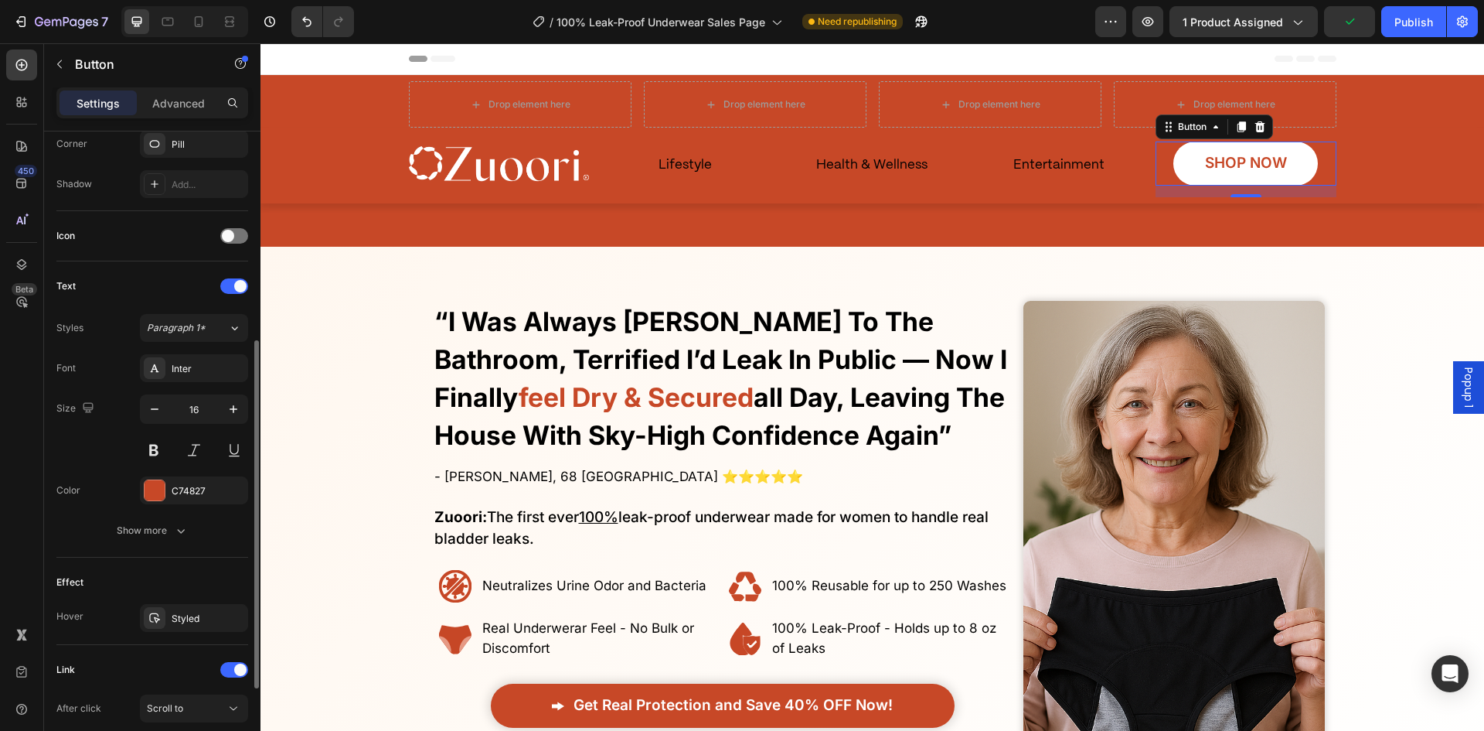
scroll to position [546, 0]
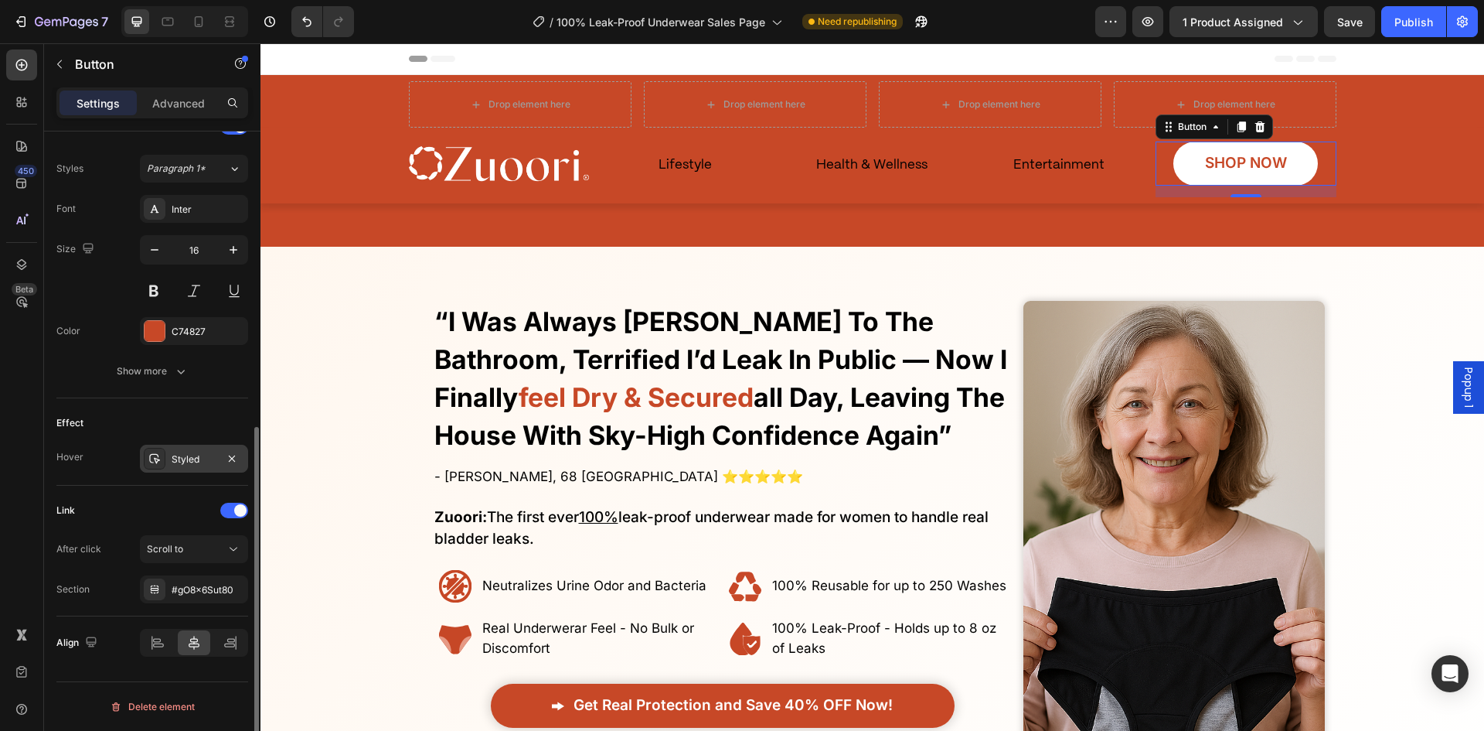
click at [200, 464] on div "Styled" at bounding box center [194, 459] width 45 height 14
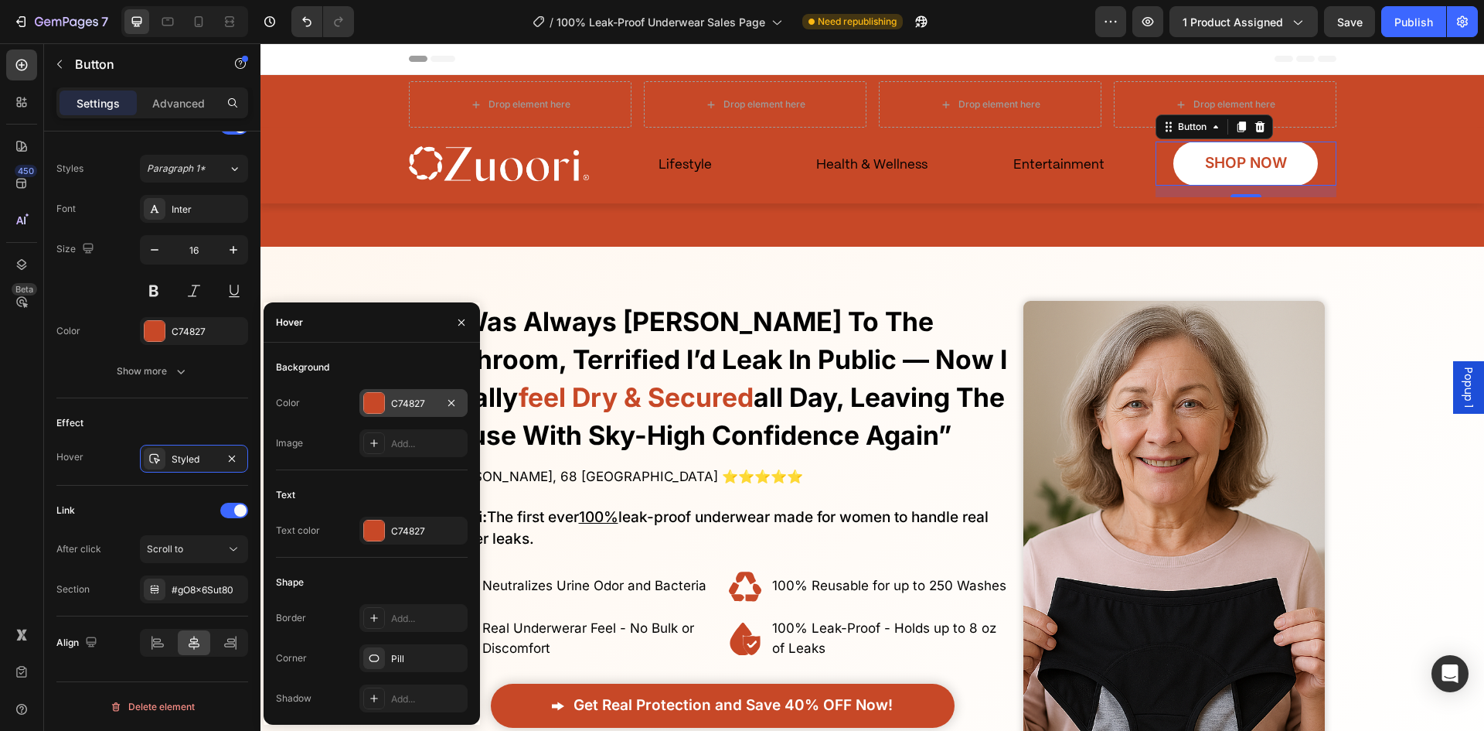
drag, startPoint x: 400, startPoint y: 404, endPoint x: 230, endPoint y: 405, distance: 169.3
click at [400, 404] on div "C74827" at bounding box center [413, 404] width 45 height 14
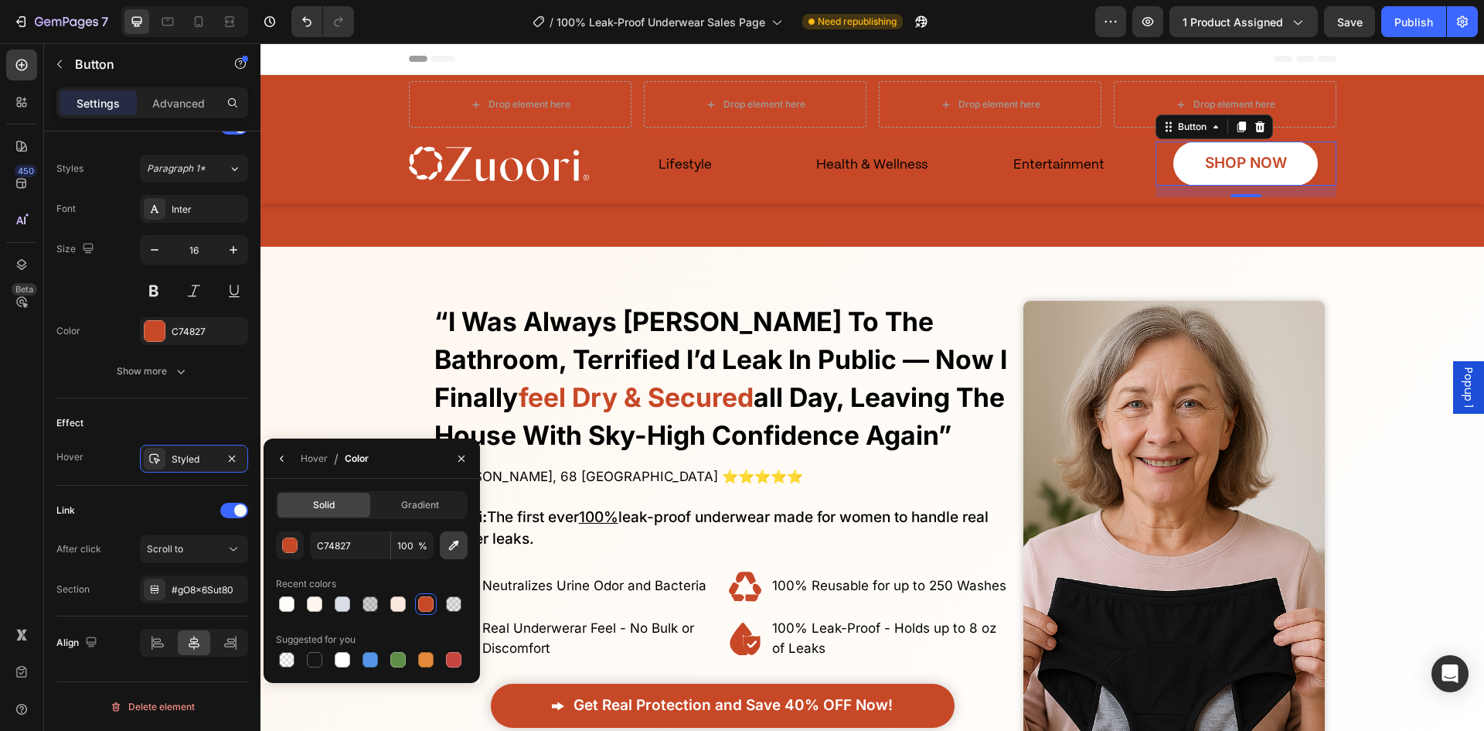
click at [447, 538] on icon "button" at bounding box center [453, 544] width 15 height 15
type input "FEFFF9"
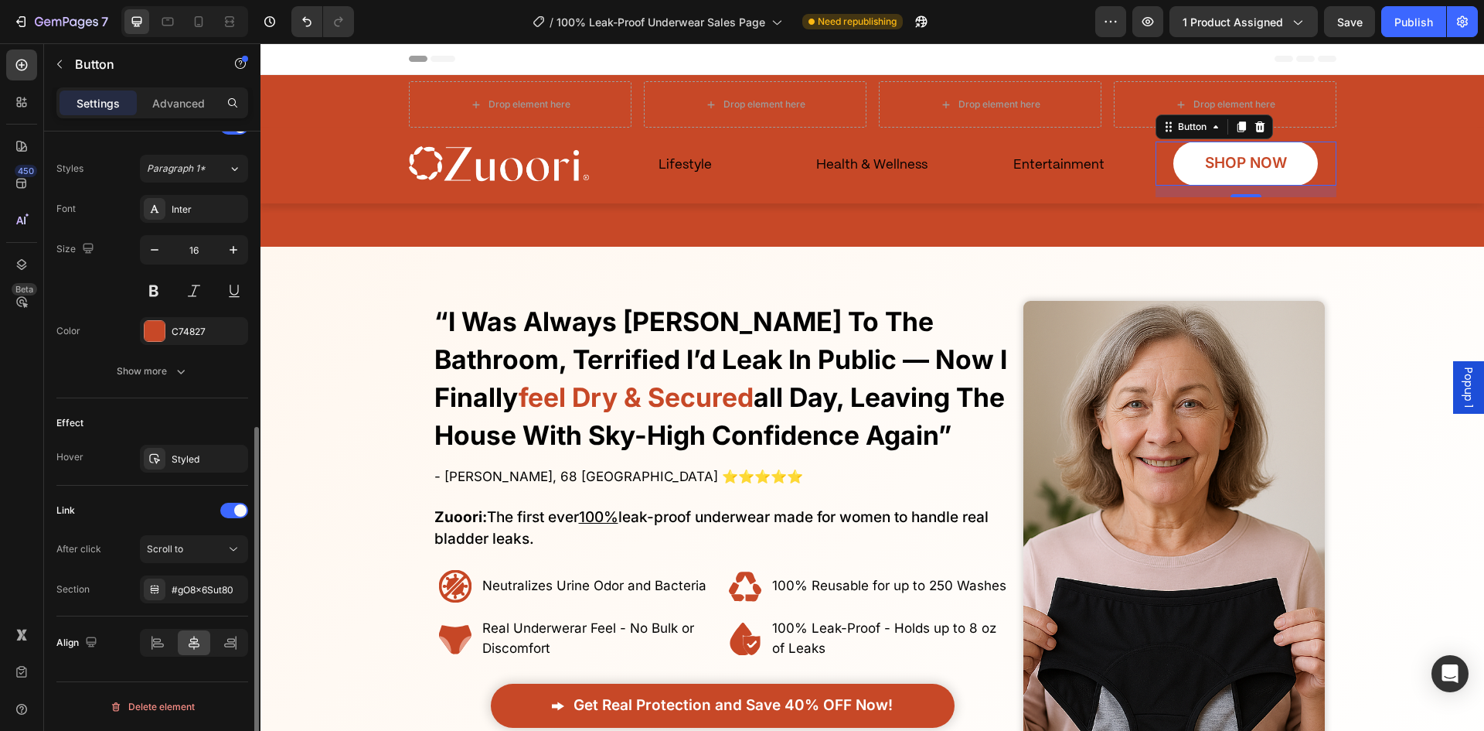
click at [193, 438] on div "Effect Hover Styled" at bounding box center [152, 441] width 192 height 87
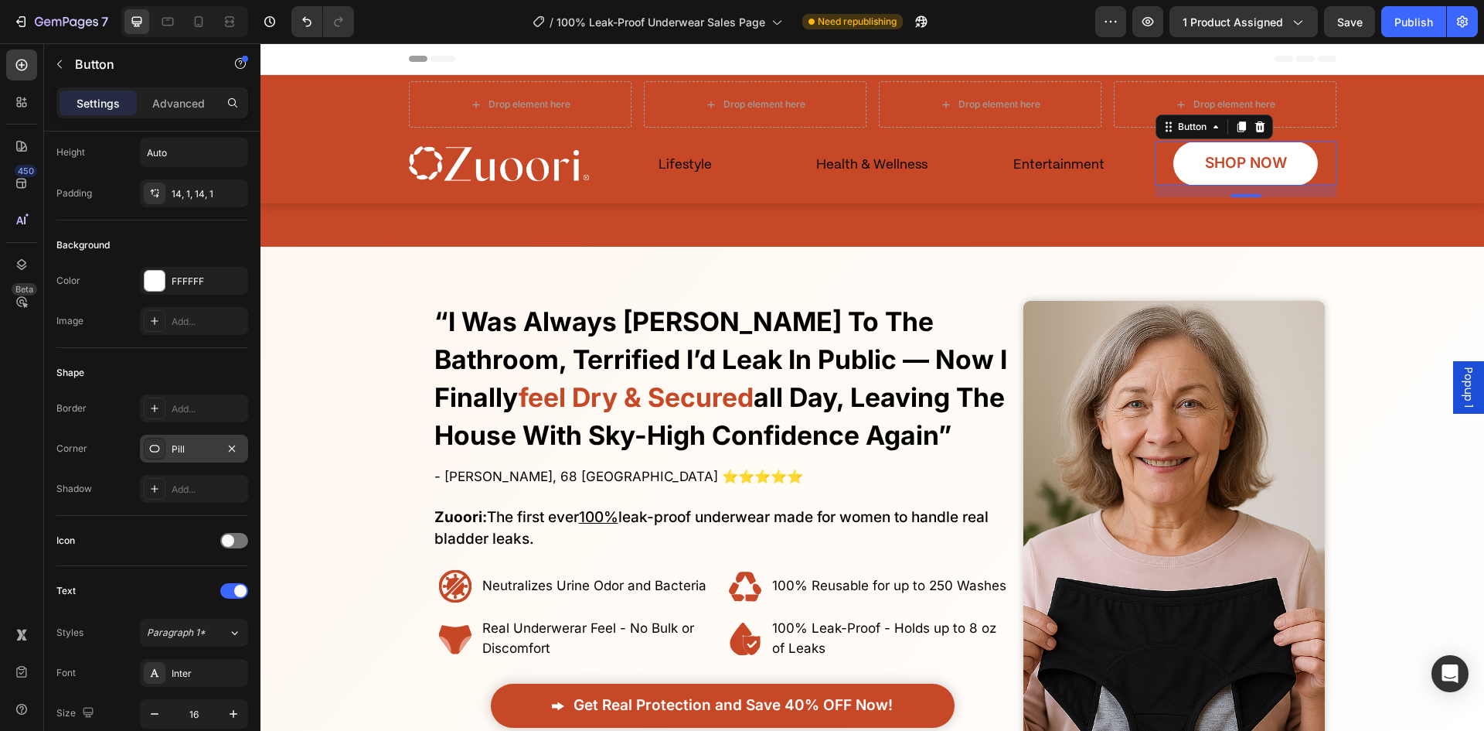
click at [203, 442] on div "Pill" at bounding box center [194, 449] width 45 height 14
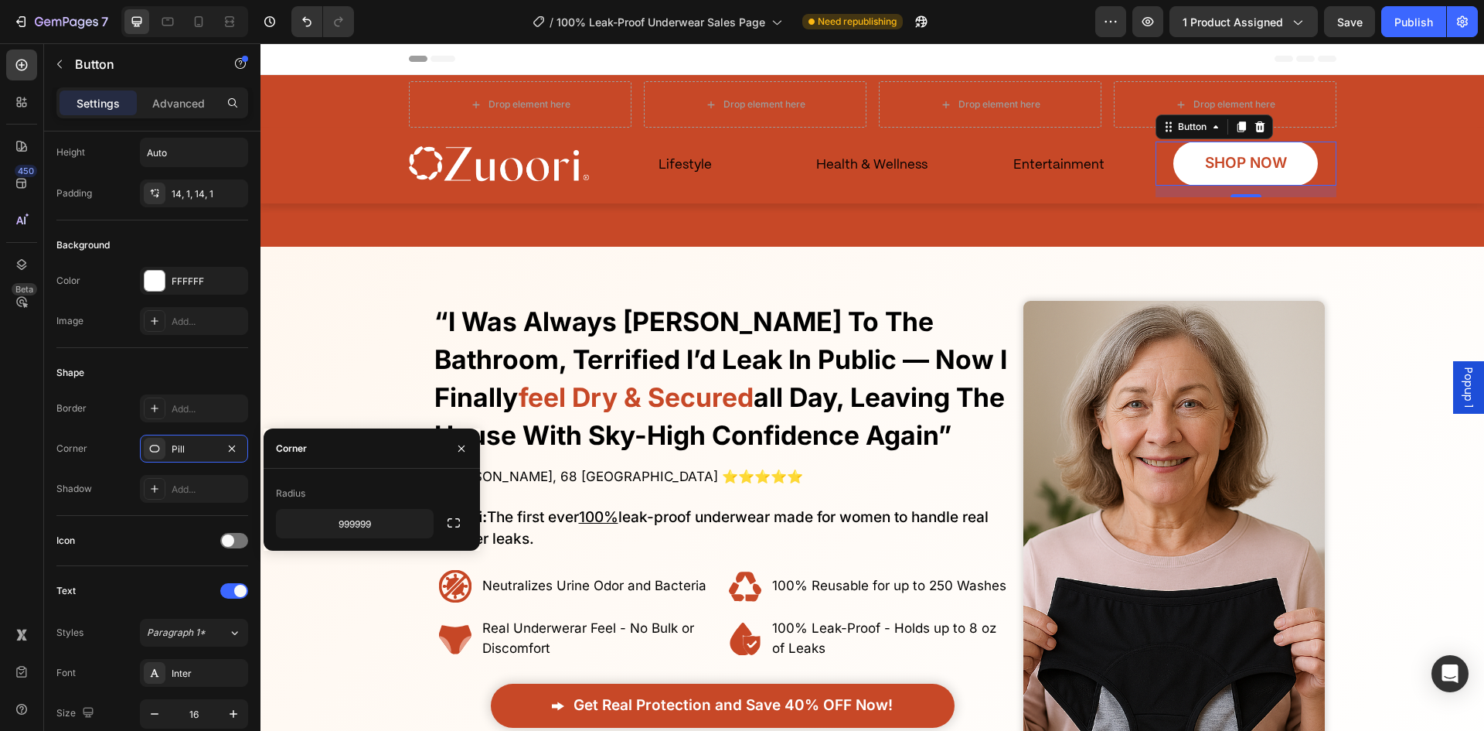
click at [180, 365] on div "Shape" at bounding box center [152, 372] width 192 height 25
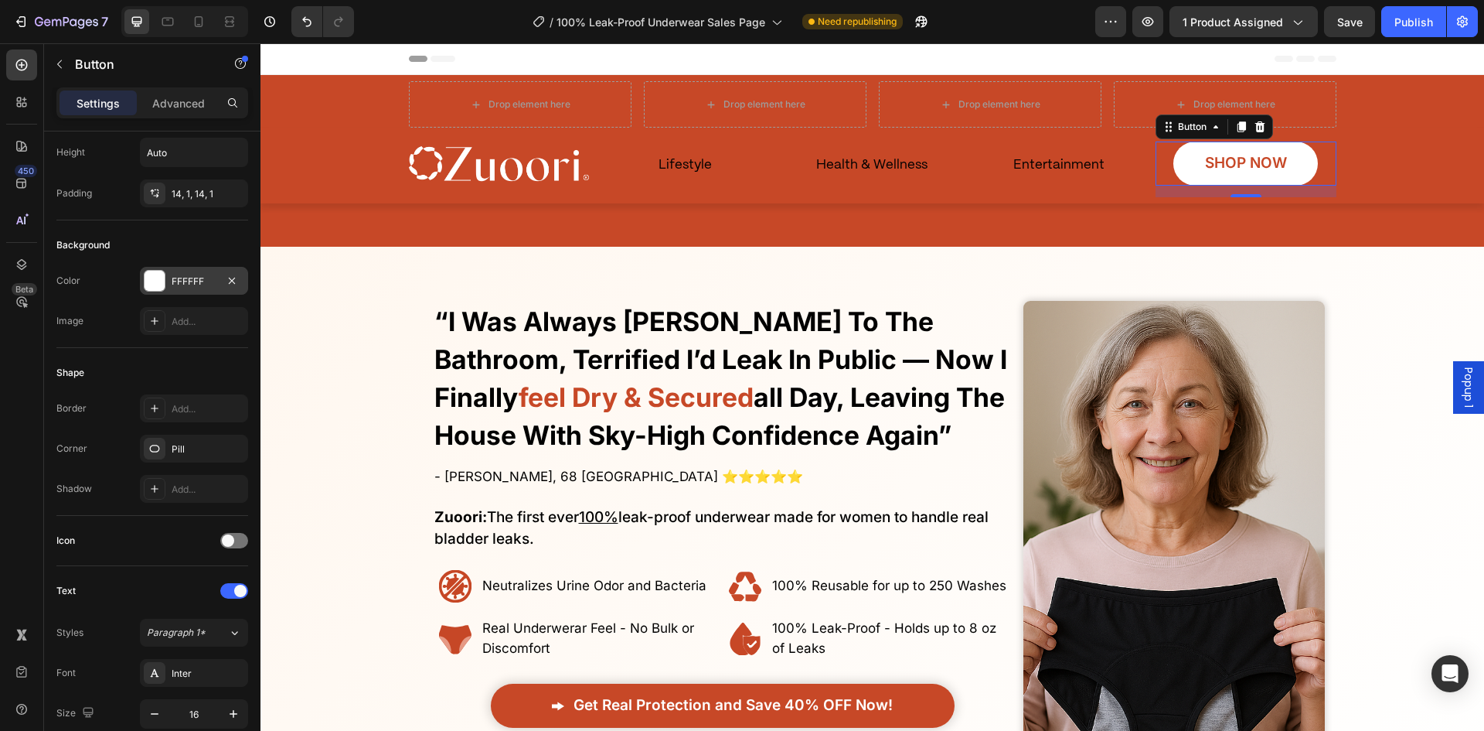
scroll to position [0, 0]
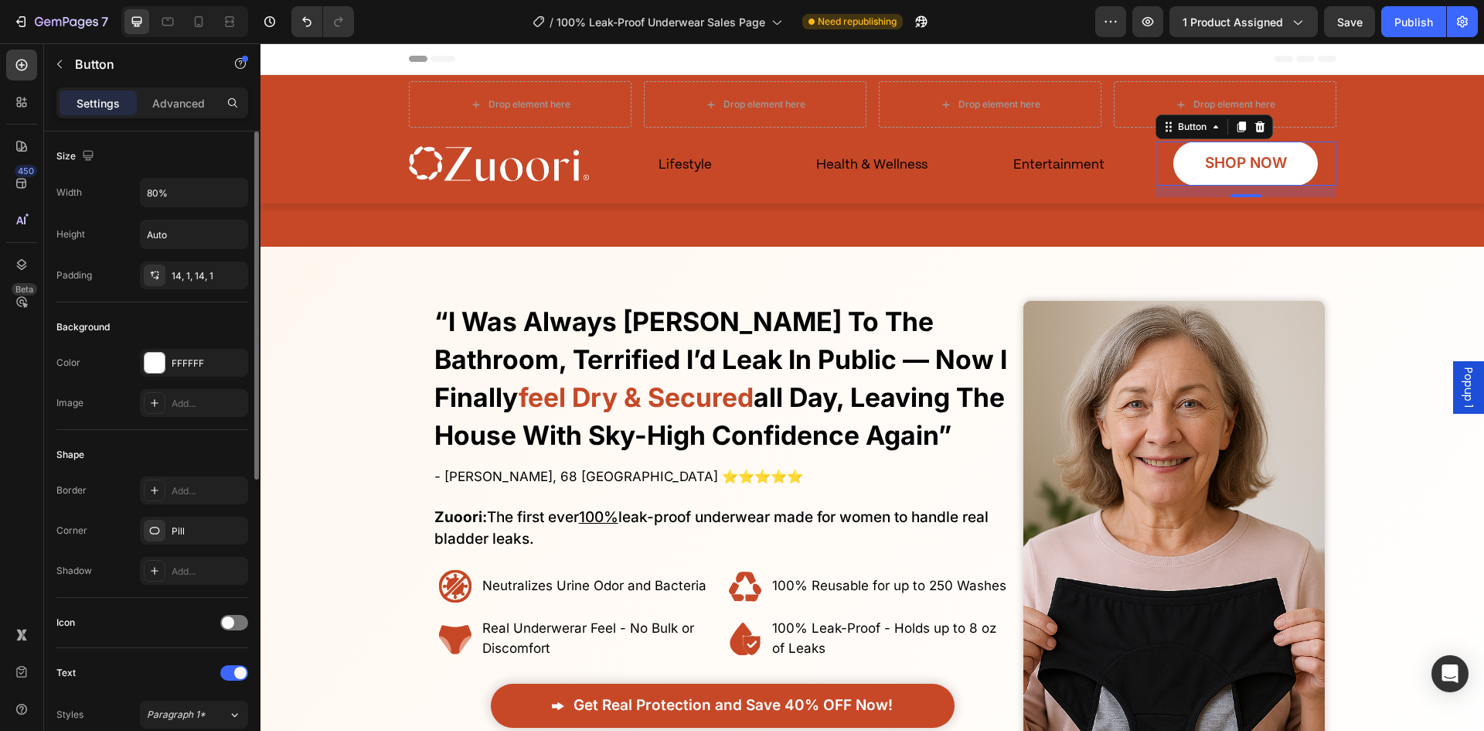
click at [189, 325] on div "Background" at bounding box center [152, 327] width 192 height 25
click at [187, 285] on div "14, 1, 14, 1" at bounding box center [194, 275] width 108 height 28
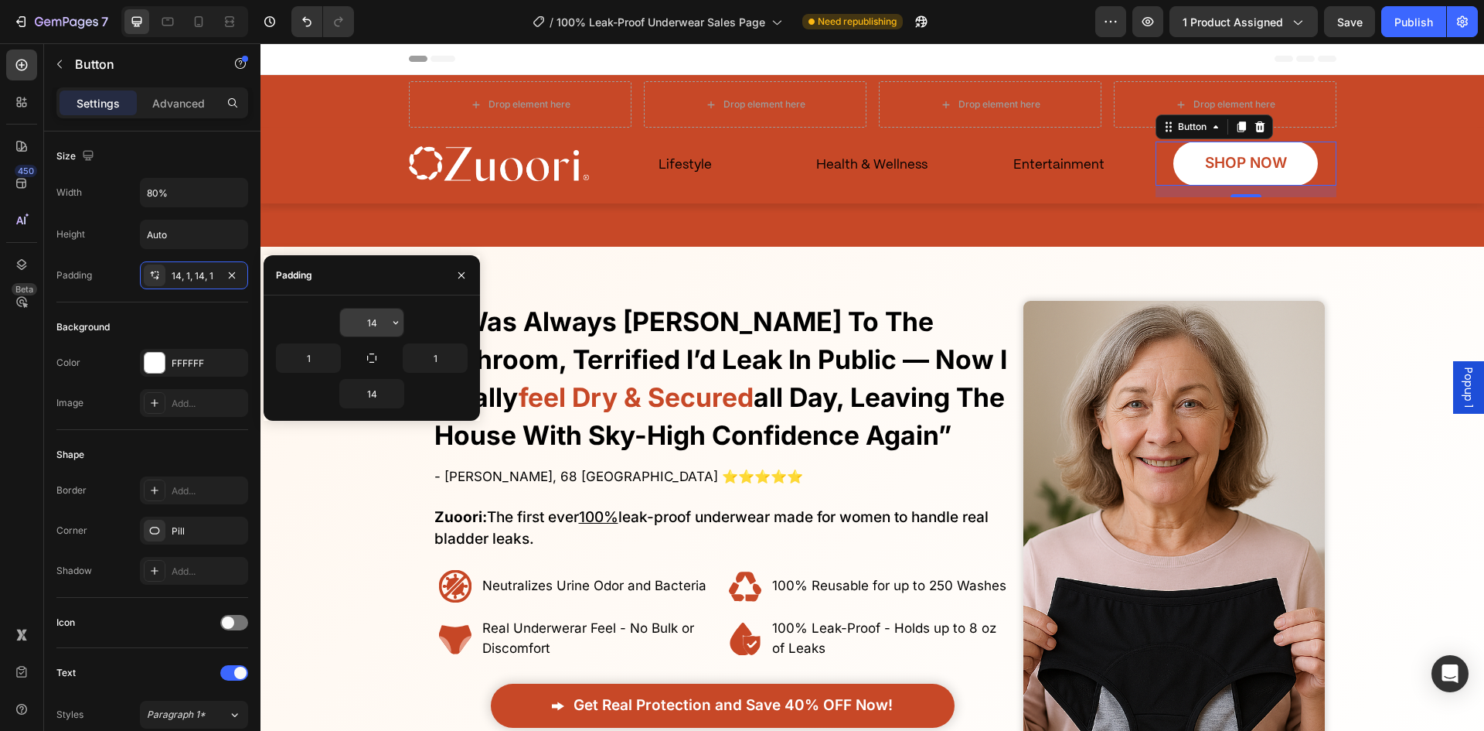
click at [366, 325] on input "14" at bounding box center [371, 322] width 63 height 28
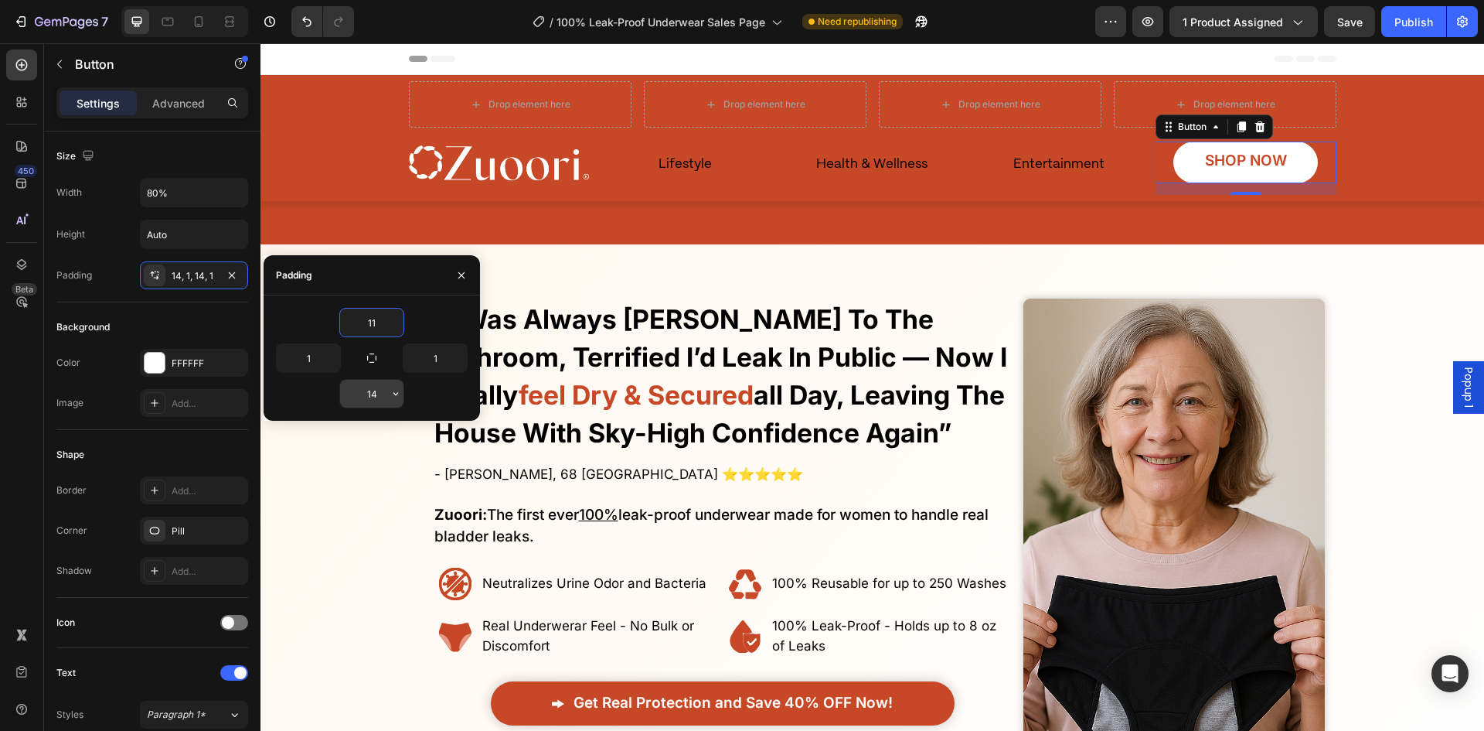
type input "11"
click at [376, 394] on input "14" at bounding box center [371, 394] width 63 height 28
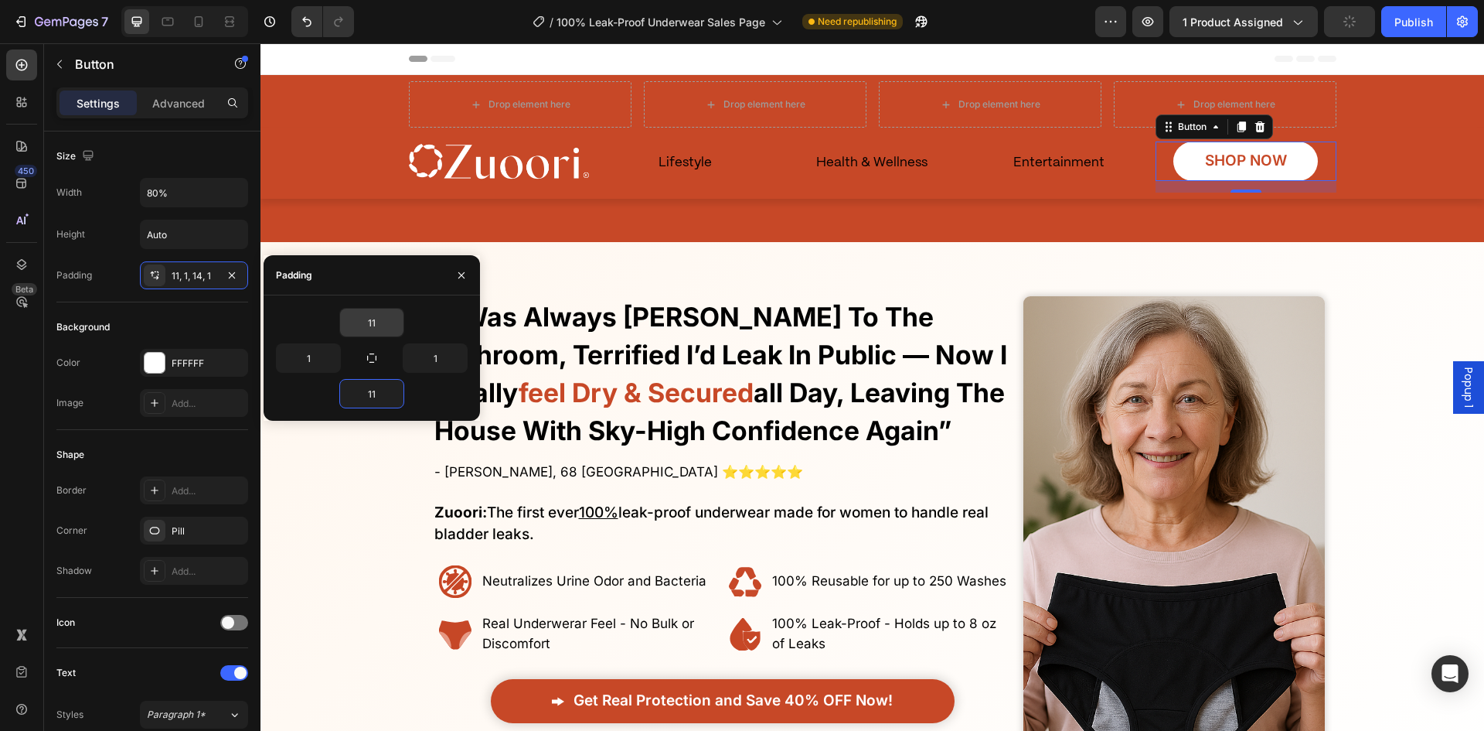
type input "11"
click at [375, 315] on input "11" at bounding box center [371, 322] width 63 height 28
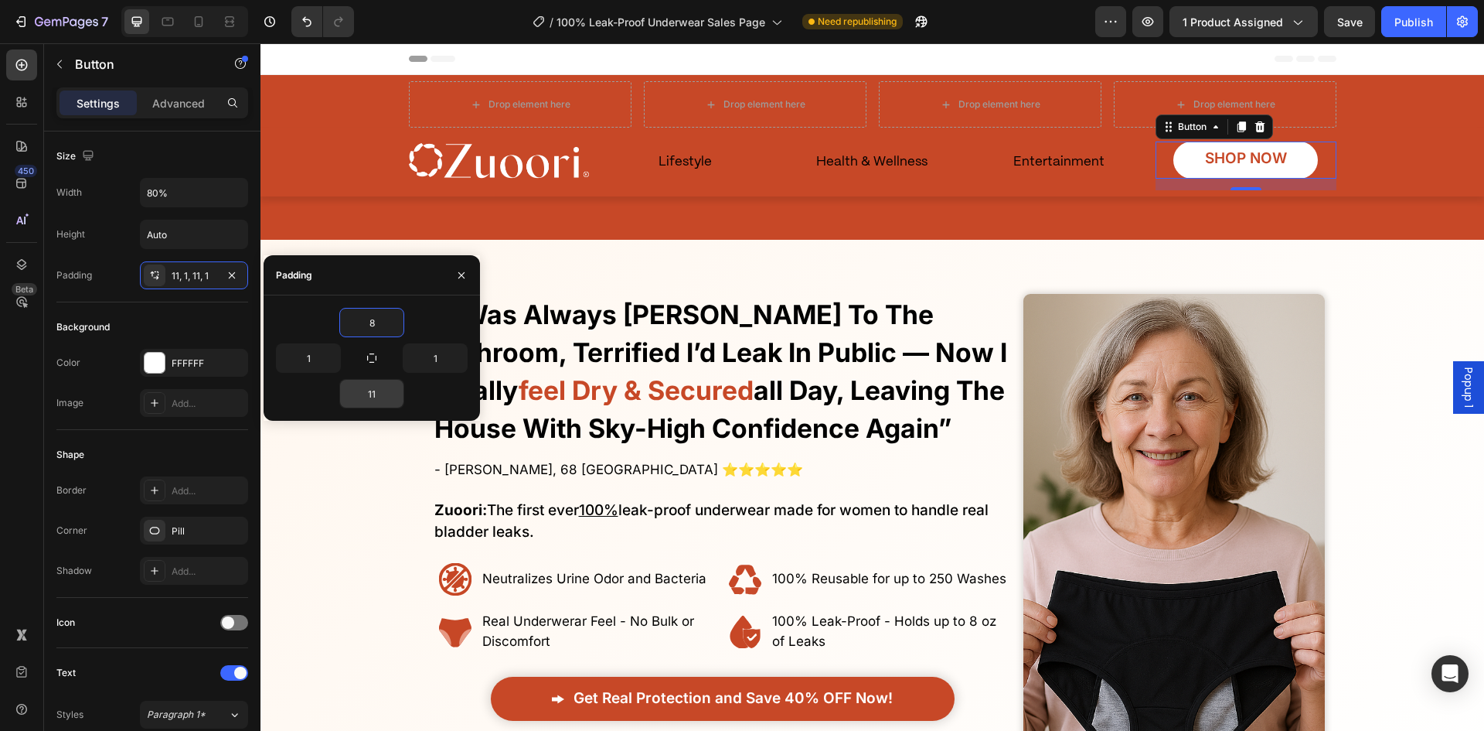
type input "8"
click at [376, 389] on input "11" at bounding box center [371, 394] width 63 height 28
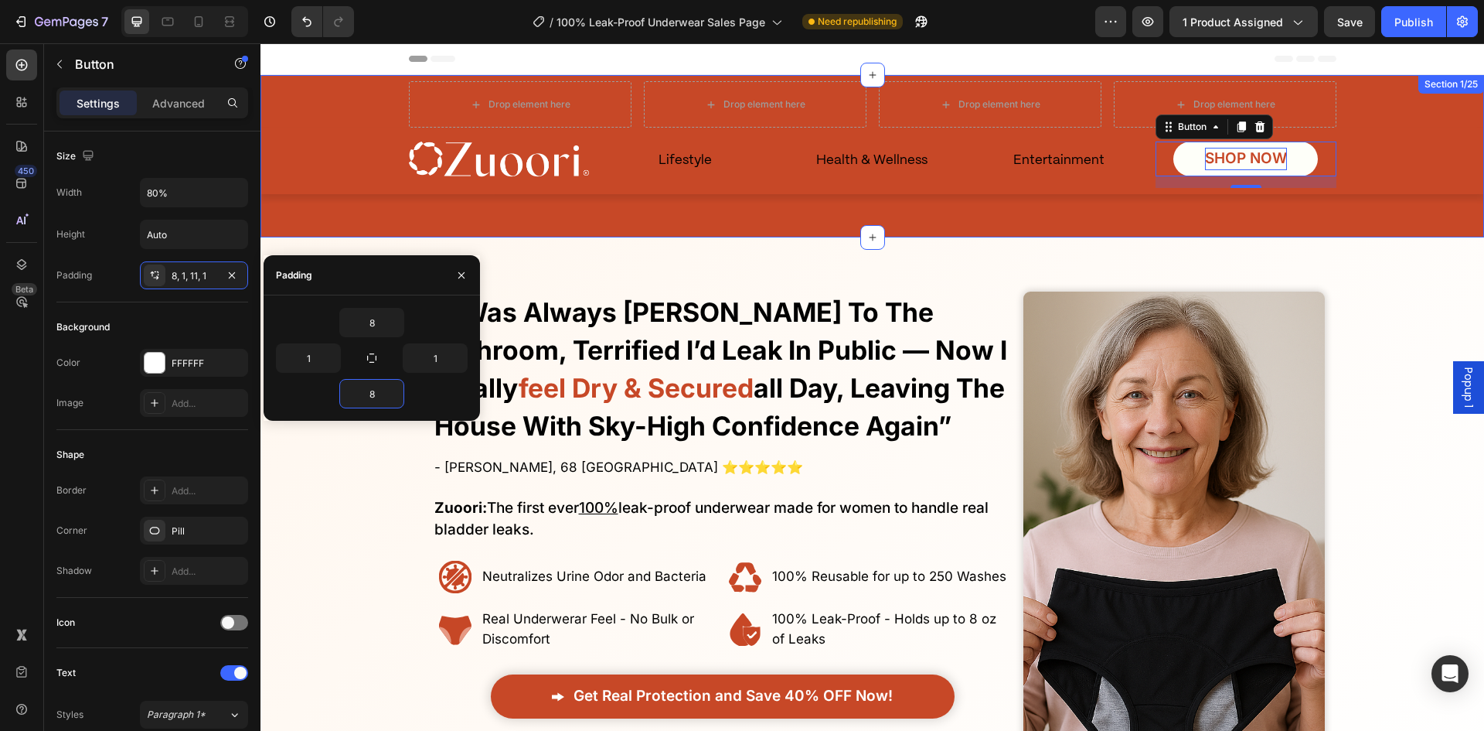
type input "8"
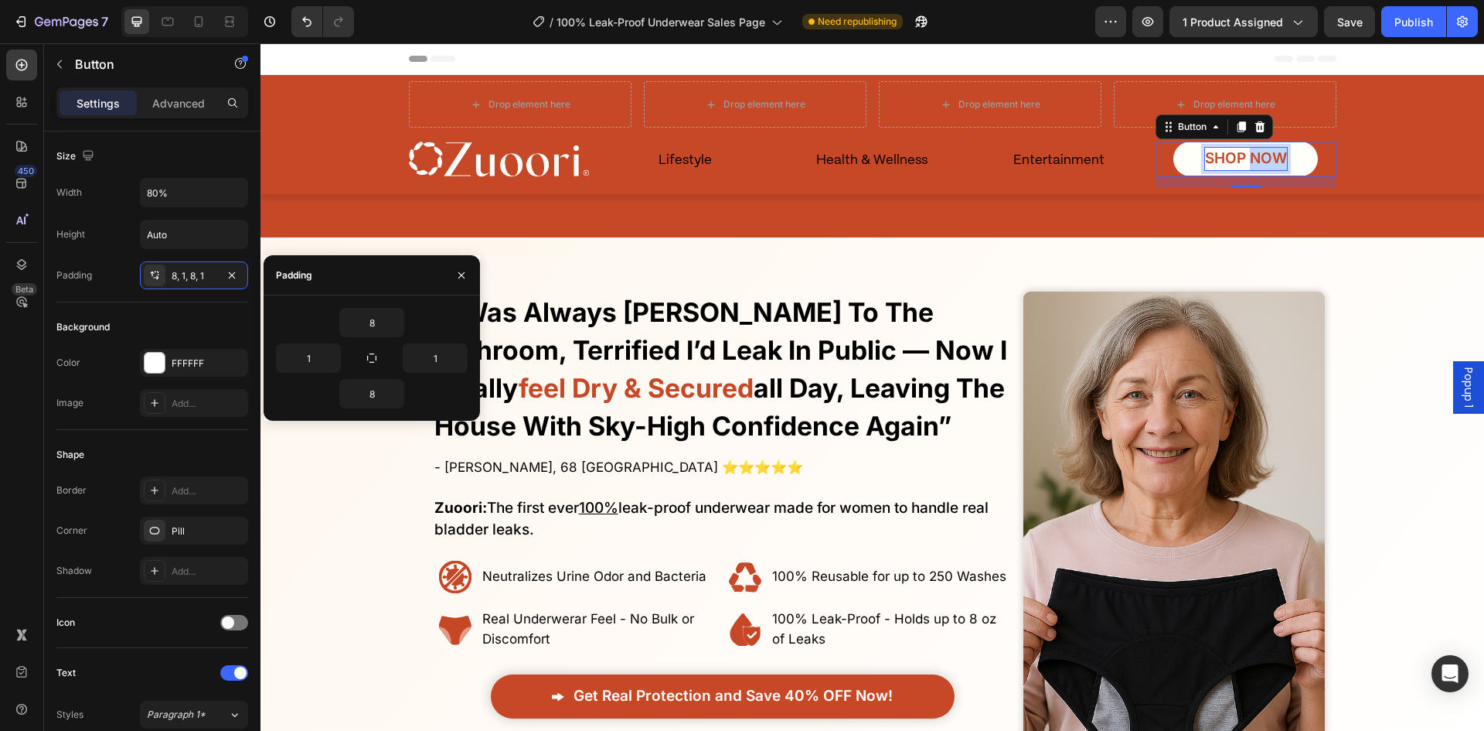
click at [1262, 163] on span "SHOP NOW" at bounding box center [1246, 158] width 82 height 18
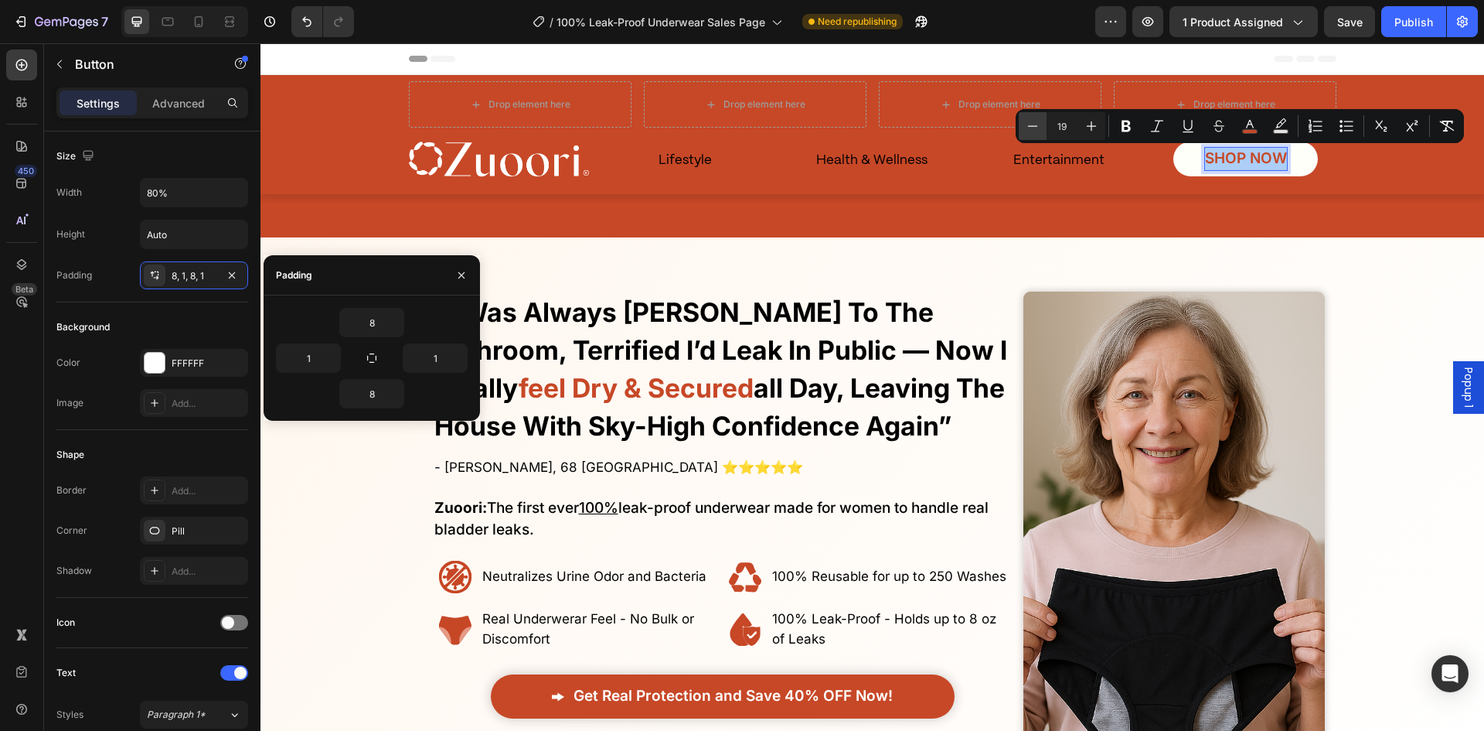
click at [1028, 128] on icon "Editor contextual toolbar" at bounding box center [1032, 125] width 15 height 15
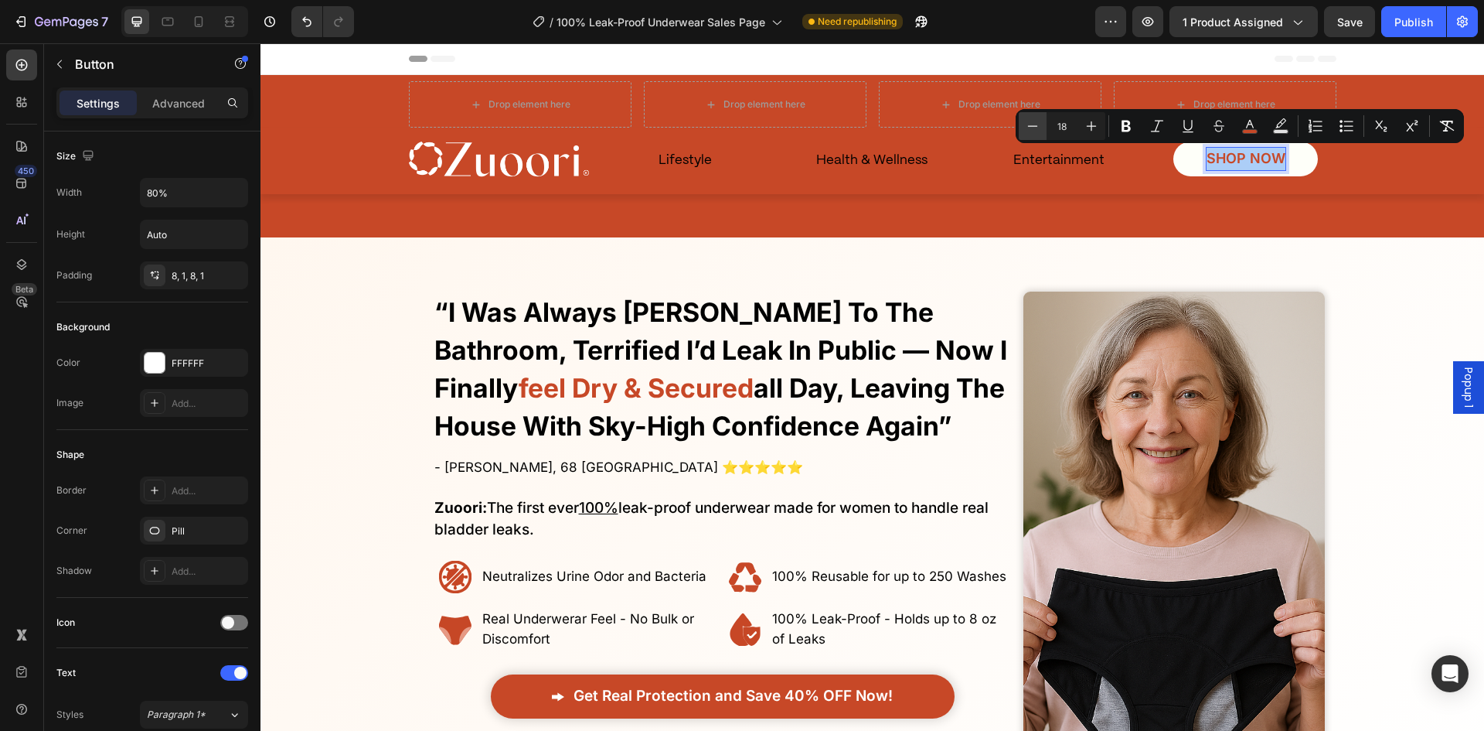
click at [1027, 128] on icon "Editor contextual toolbar" at bounding box center [1032, 125] width 15 height 15
type input "16"
click at [1110, 281] on div "Image" at bounding box center [1174, 544] width 301 height 553
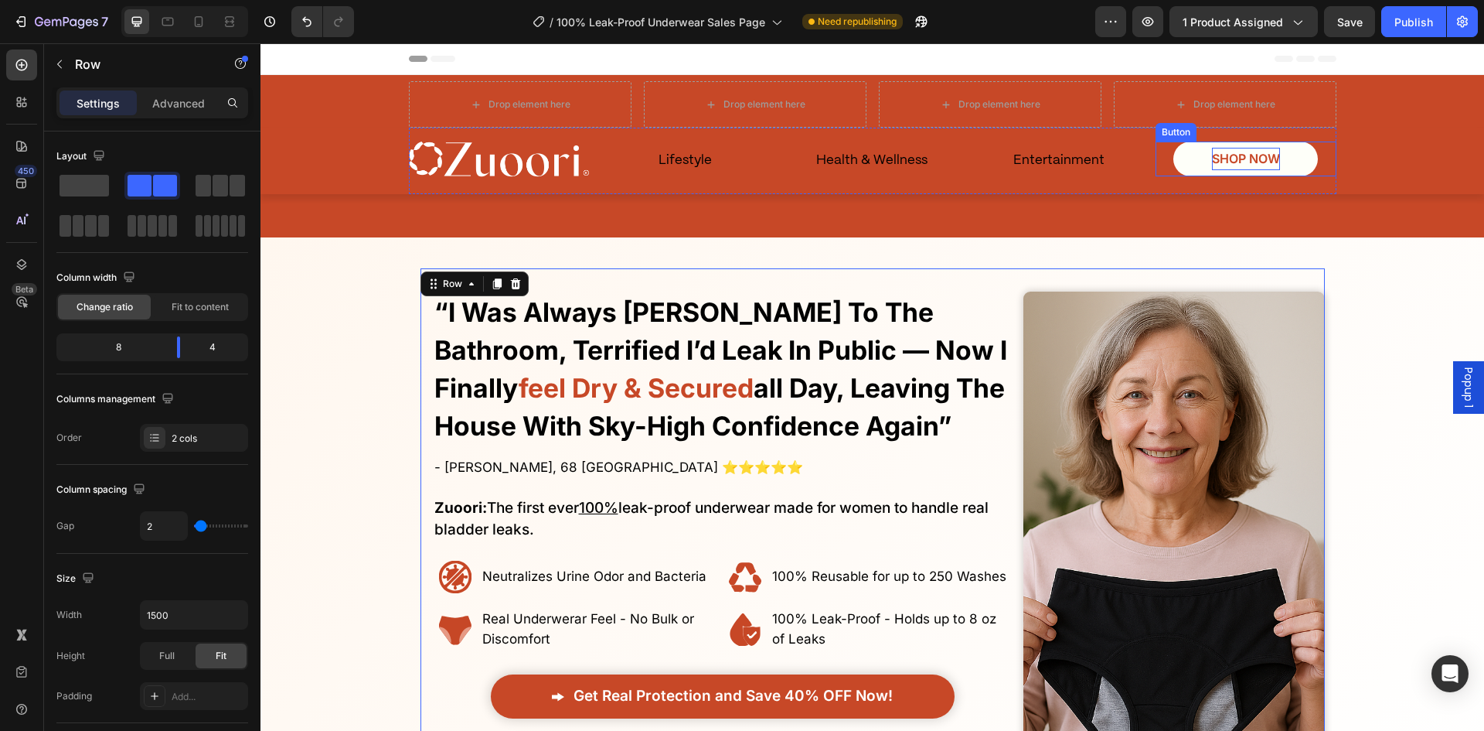
click at [1276, 165] on link "SHOP NOW" at bounding box center [1246, 158] width 145 height 35
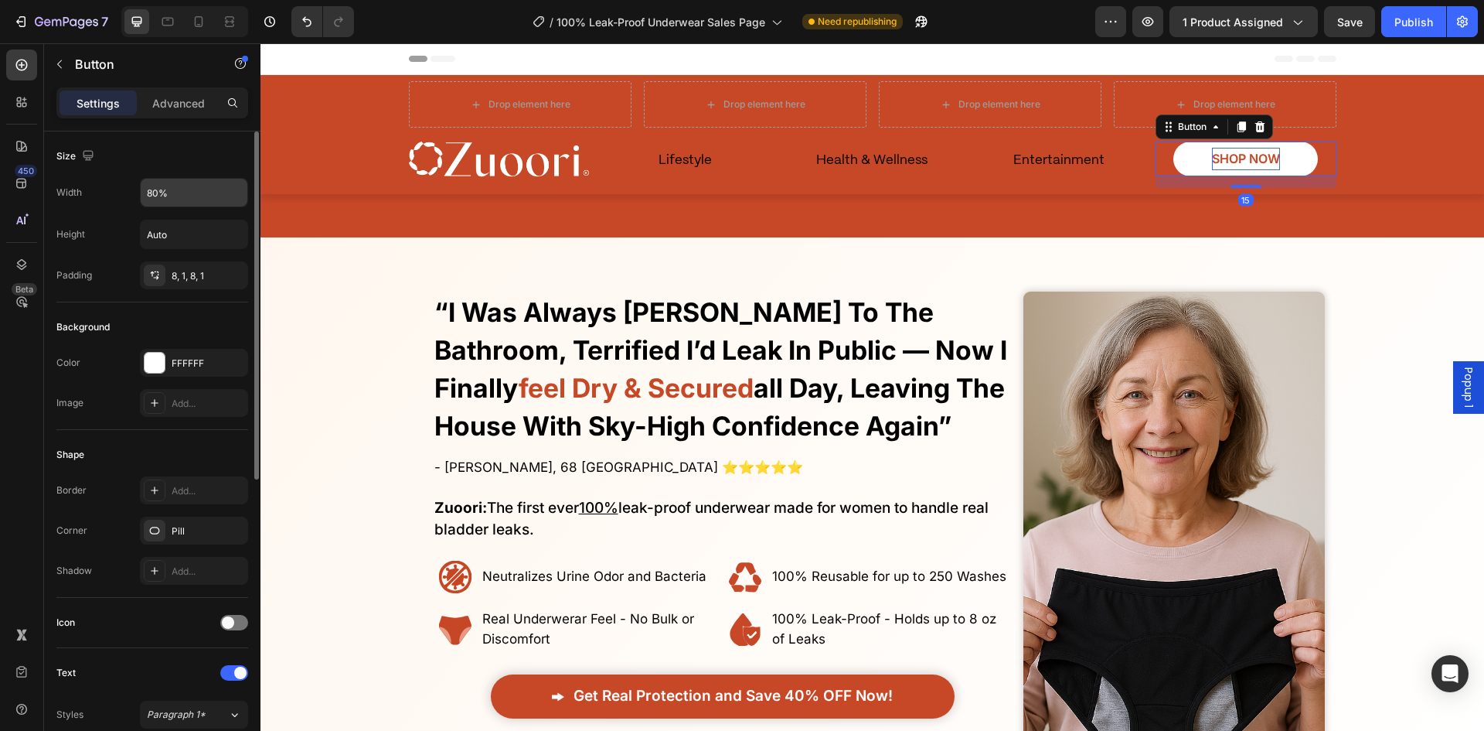
click at [180, 206] on input "80%" at bounding box center [194, 193] width 107 height 28
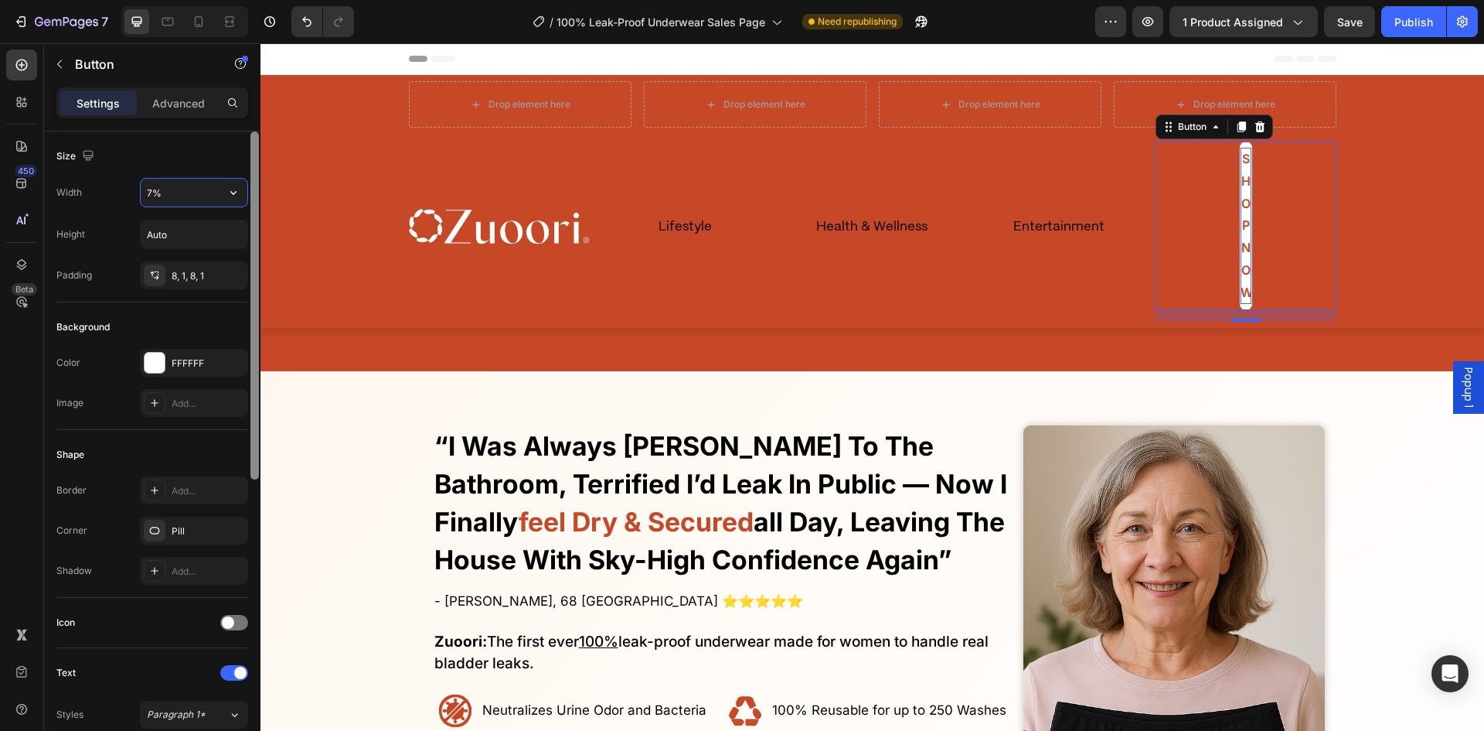
type input "70%"
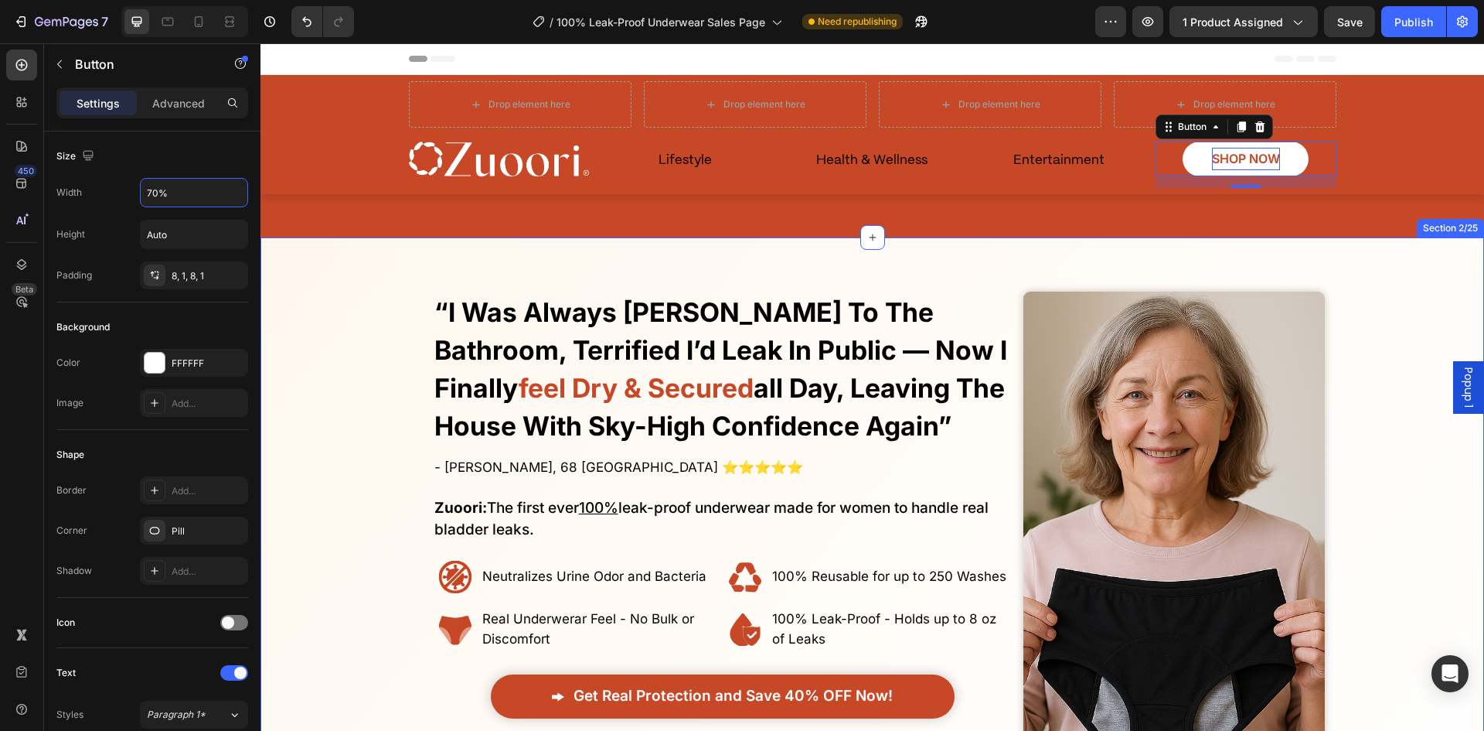
click at [924, 241] on div "Finally! Laugh and Live Freely Without the Constant Fear of Leaks or Uncomforta…" at bounding box center [873, 529] width 1224 height 584
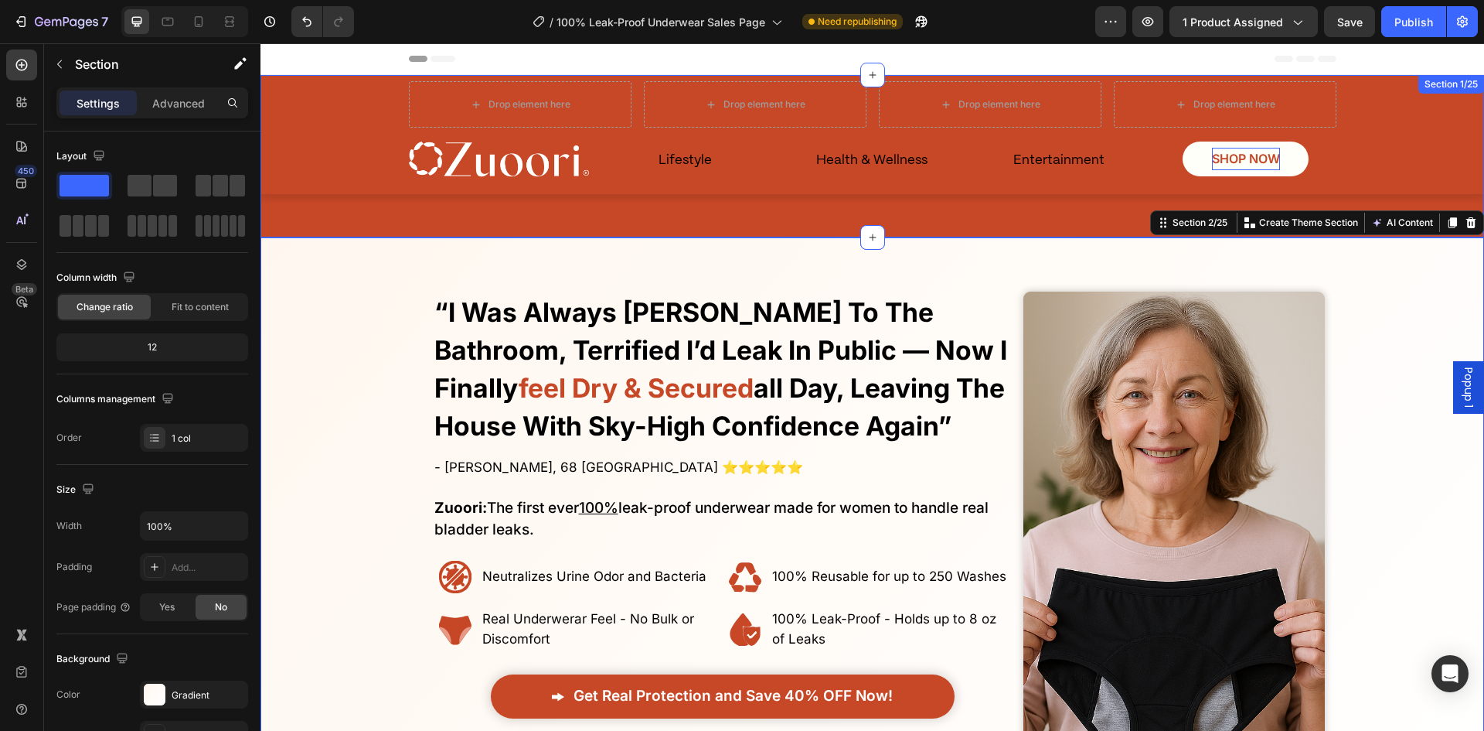
click at [1158, 158] on div "SHOP NOW Button" at bounding box center [1246, 158] width 181 height 35
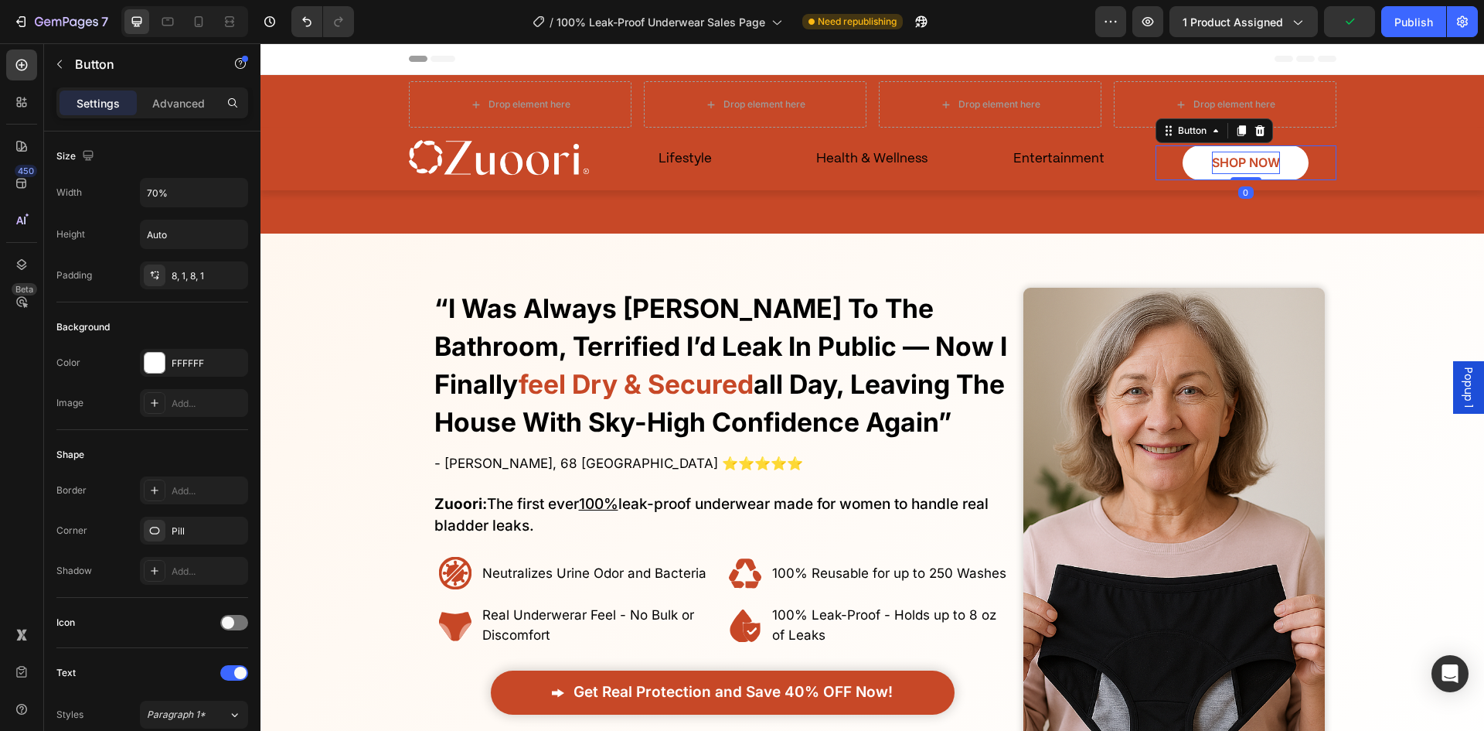
drag, startPoint x: 1235, startPoint y: 186, endPoint x: 916, endPoint y: 188, distance: 318.5
click at [1243, 145] on div "SHOP NOW Button 0" at bounding box center [1246, 162] width 181 height 35
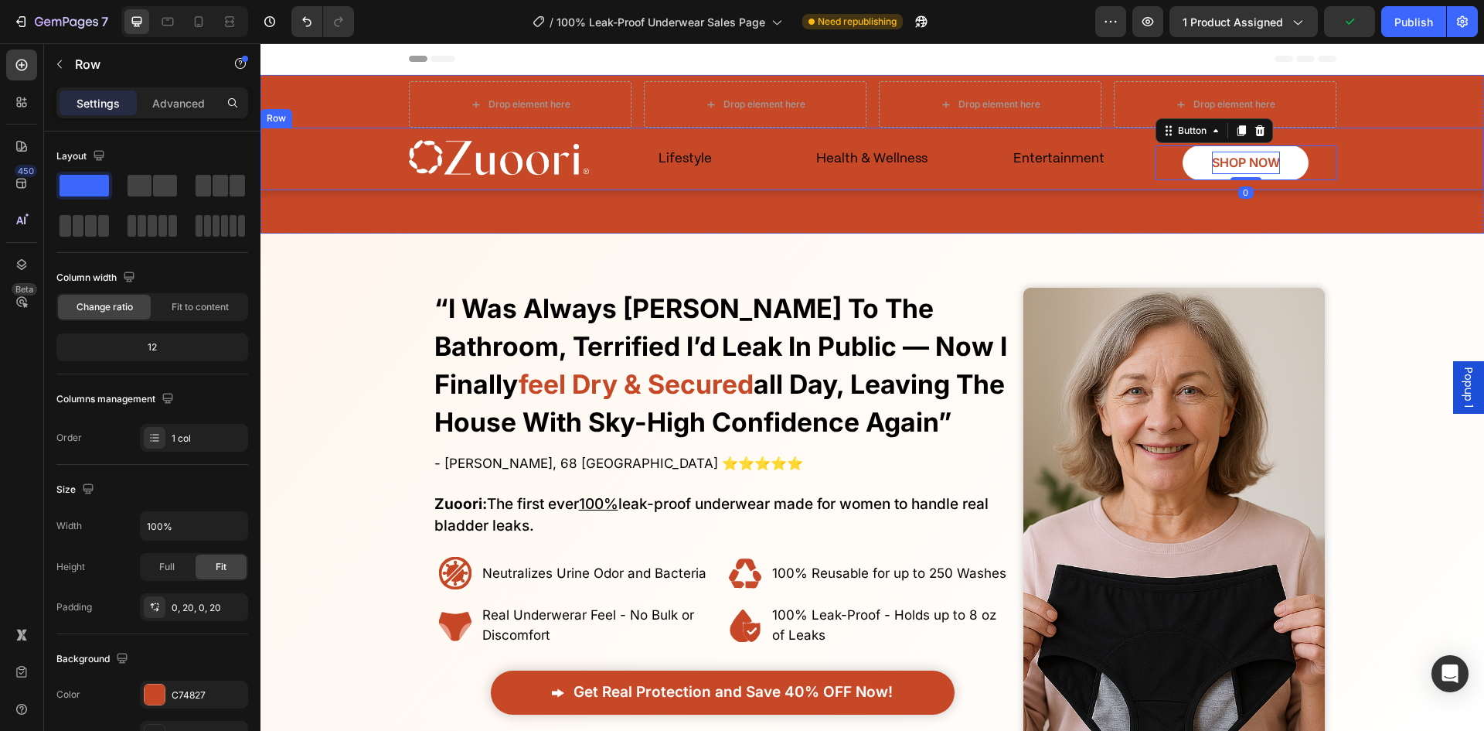
click at [297, 174] on div "Image Lifestyle Text Block Entertainment Text Block SHOP NOW Button 0 Health & …" at bounding box center [872, 159] width 1193 height 63
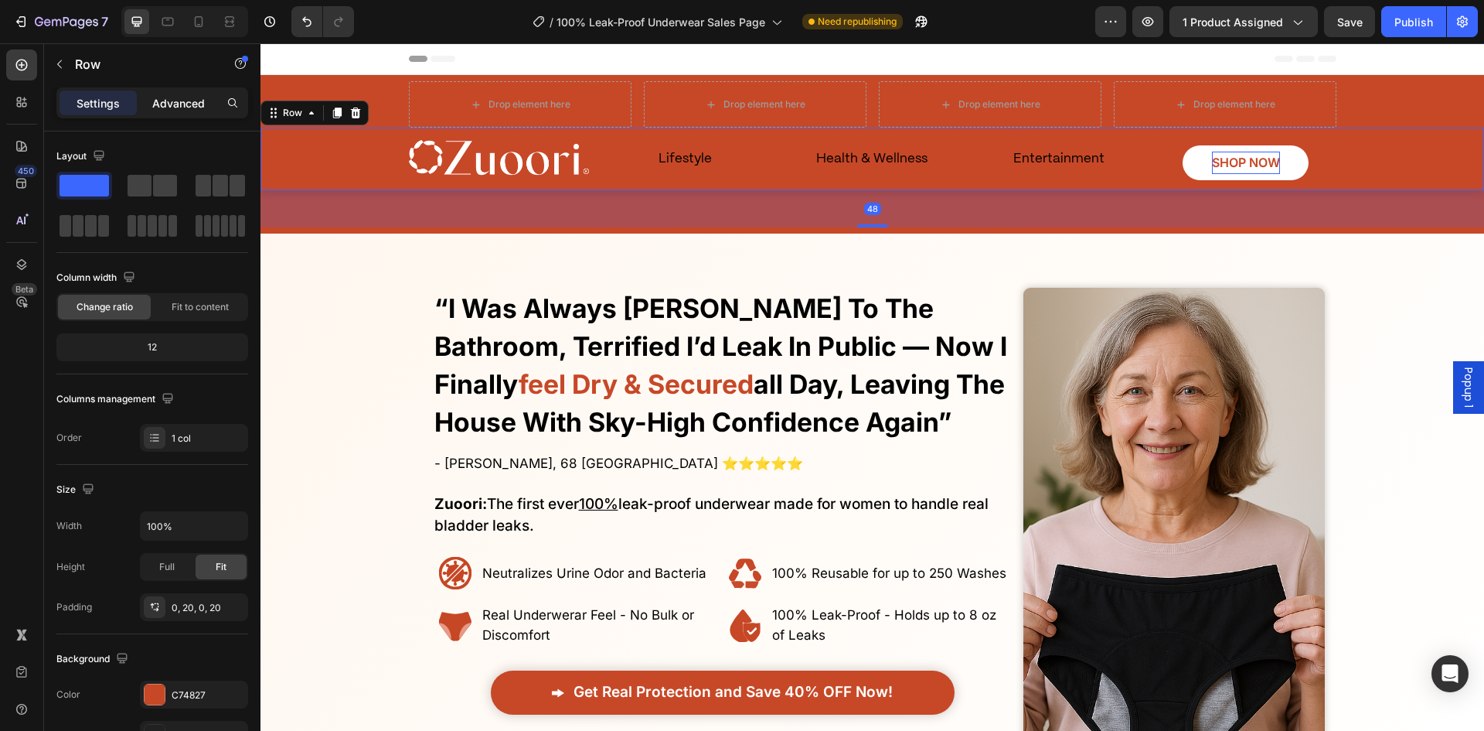
click at [173, 114] on div "Settings Advanced" at bounding box center [152, 102] width 192 height 31
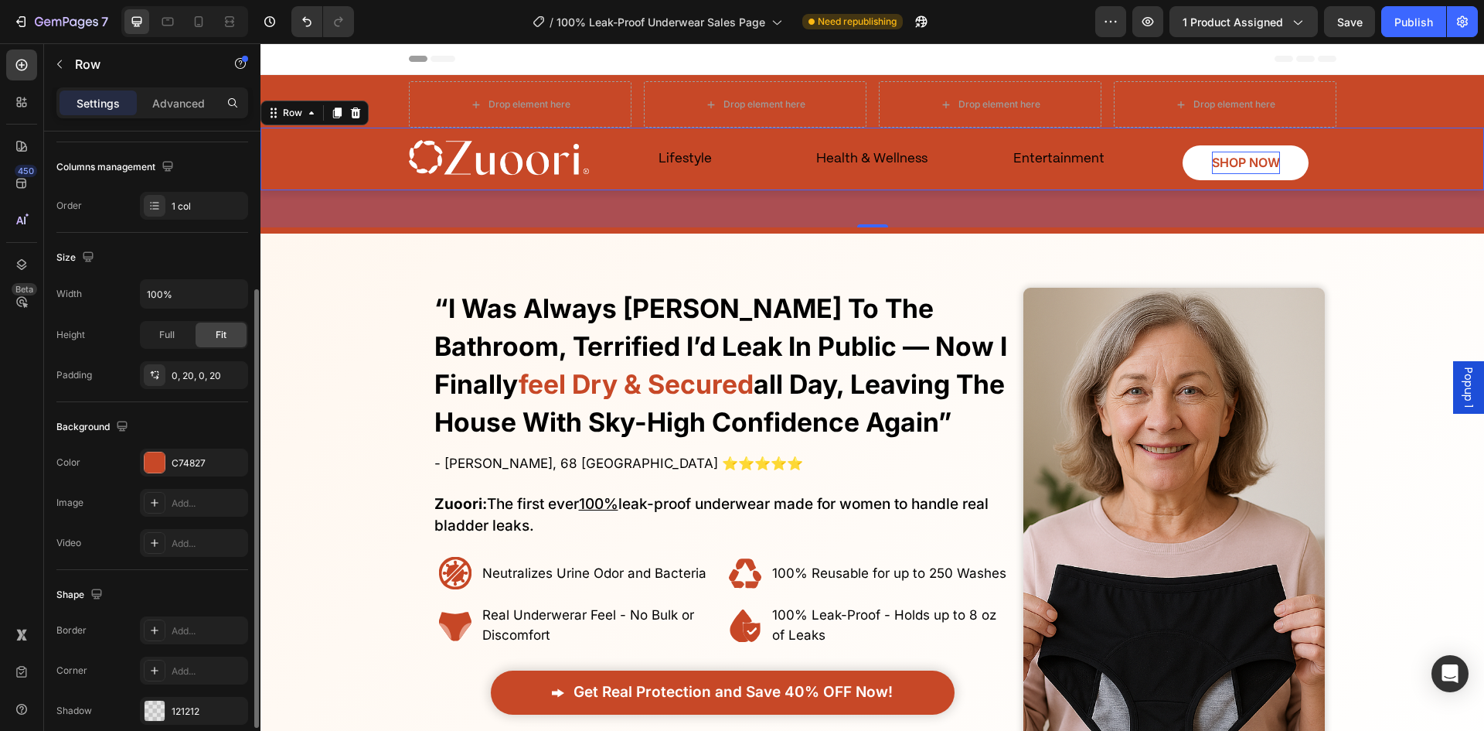
scroll to position [300, 0]
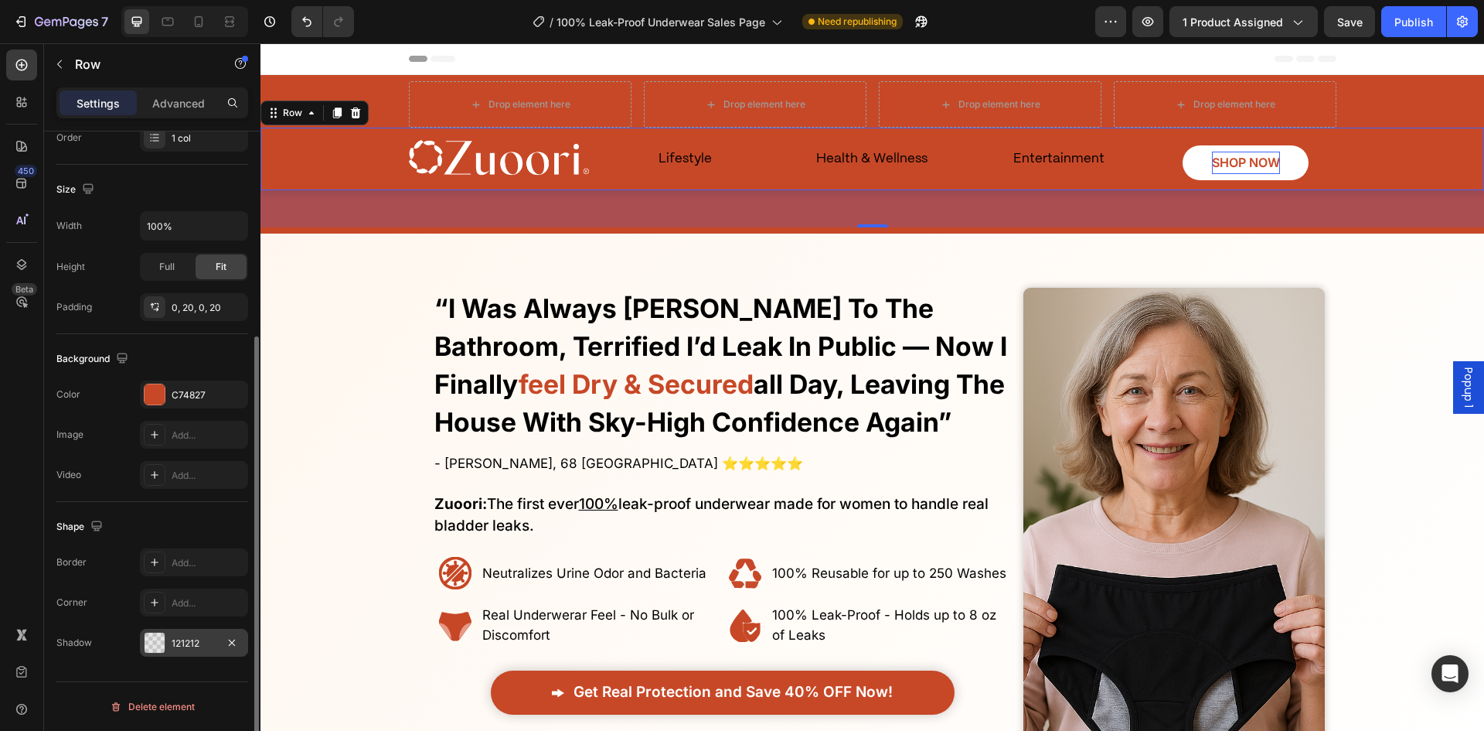
click at [162, 639] on div at bounding box center [155, 642] width 20 height 20
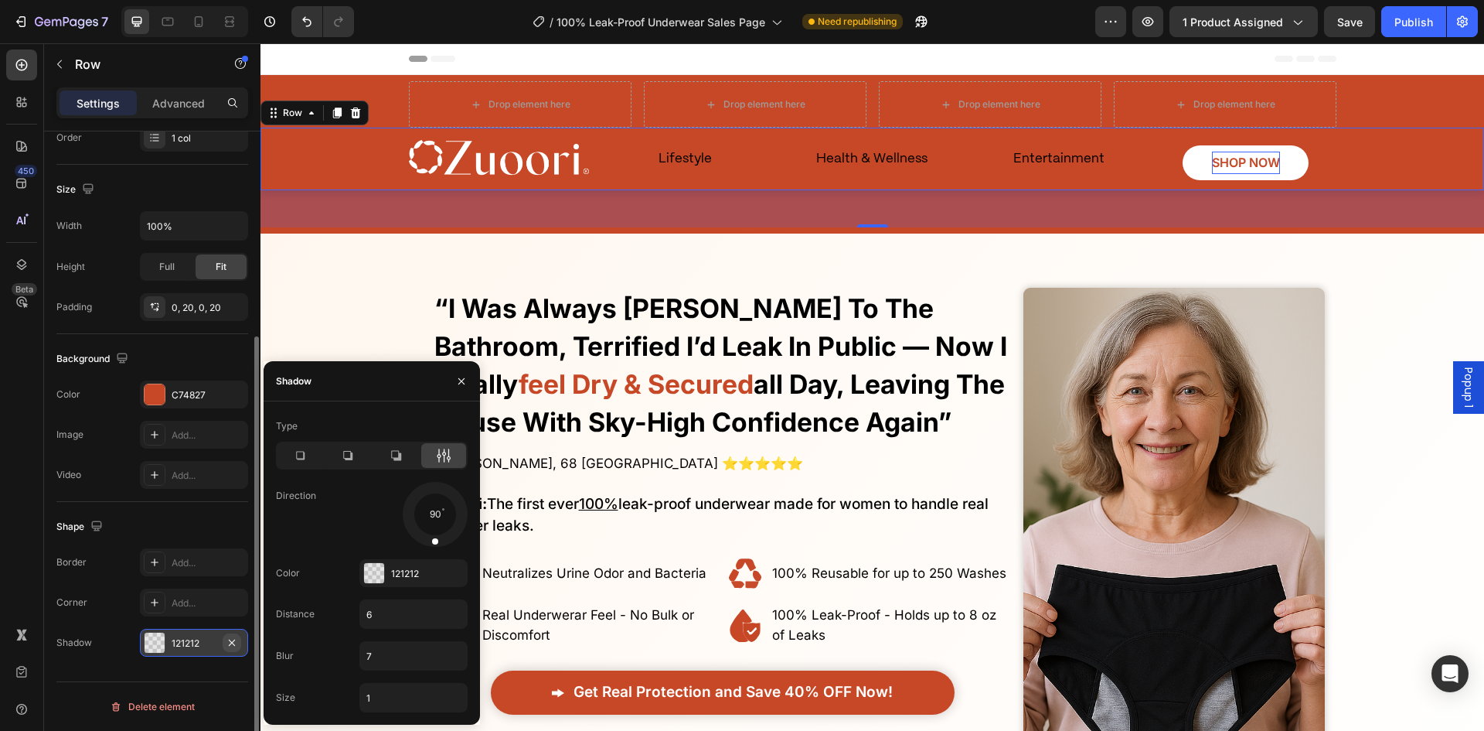
click at [233, 639] on icon "button" at bounding box center [232, 642] width 12 height 12
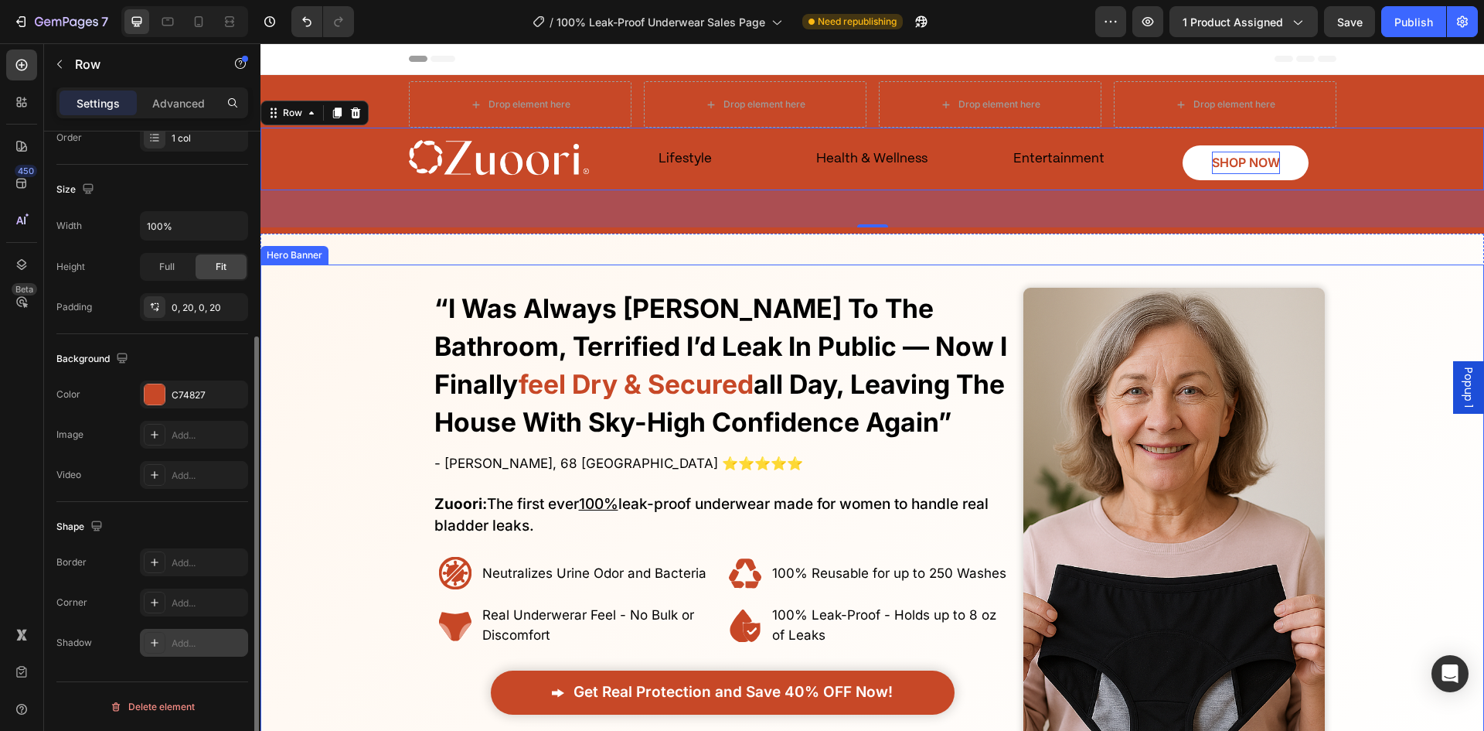
click at [333, 411] on div "Overlay" at bounding box center [873, 540] width 1224 height 553
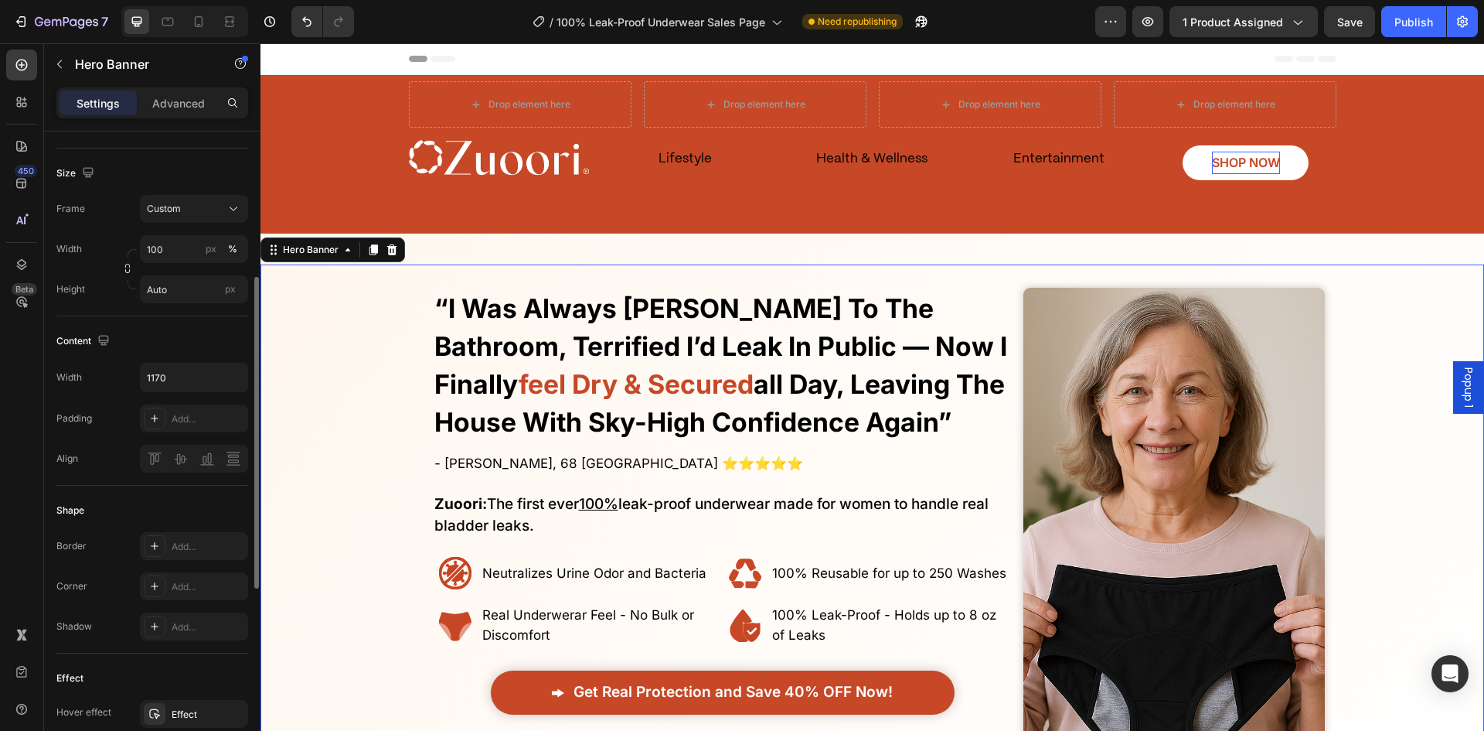
scroll to position [0, 0]
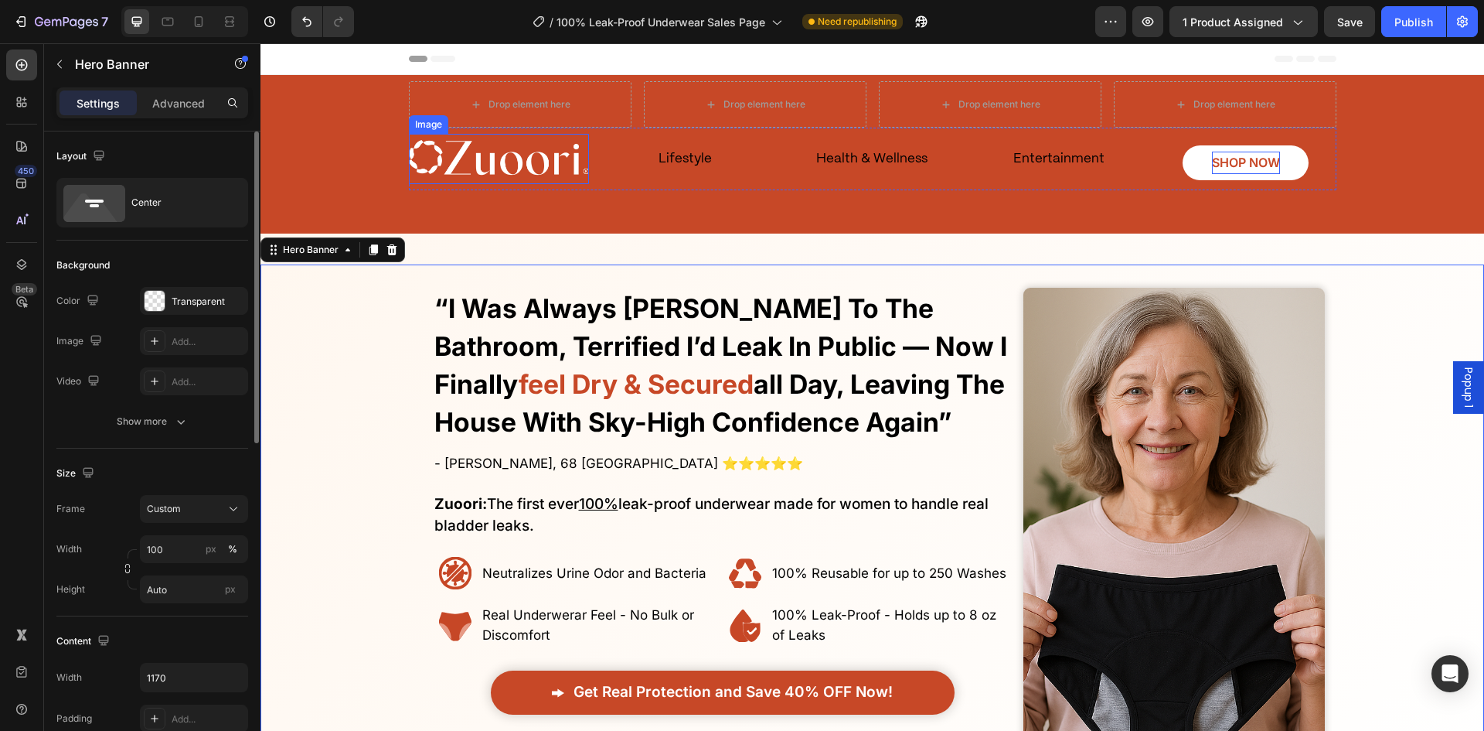
click at [447, 166] on img at bounding box center [499, 159] width 181 height 50
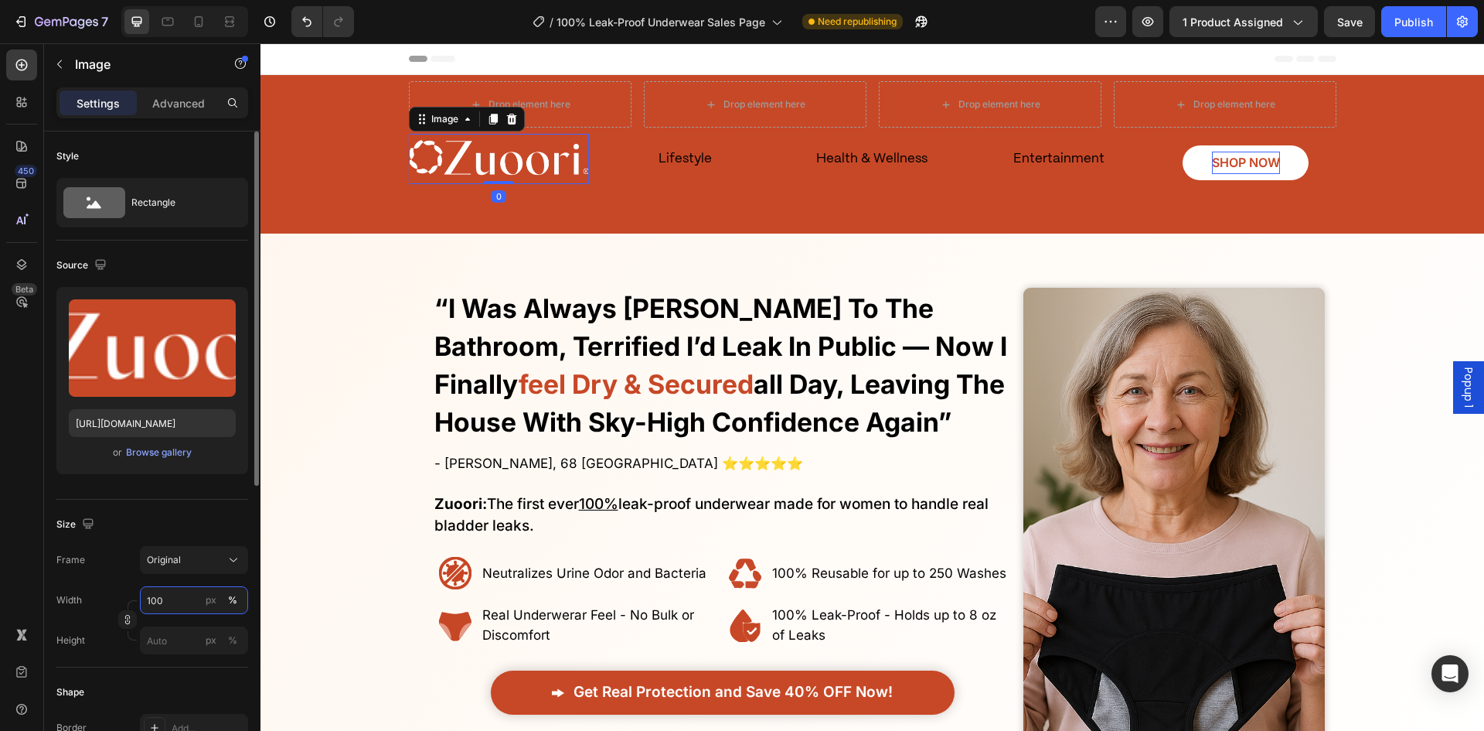
click at [183, 604] on input "100" at bounding box center [194, 600] width 108 height 28
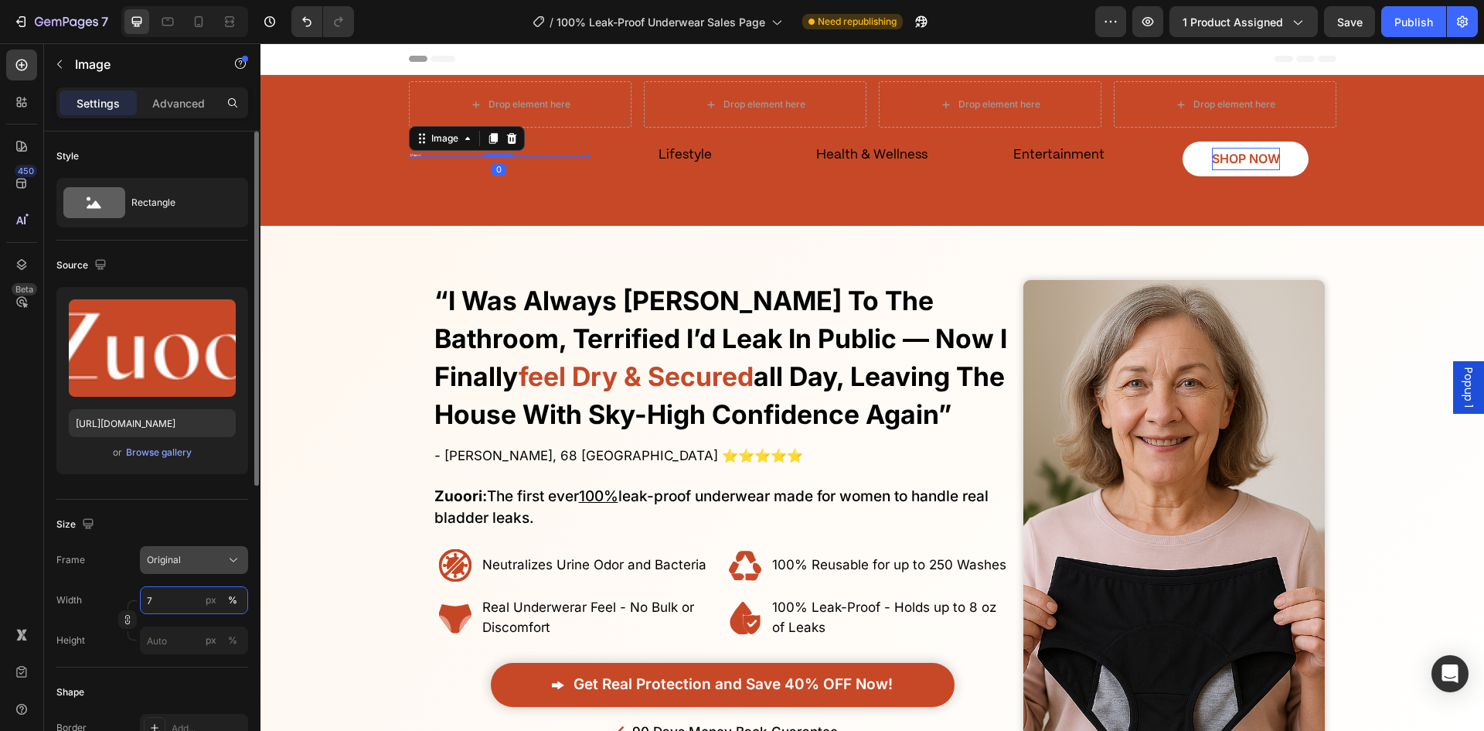
type input "70"
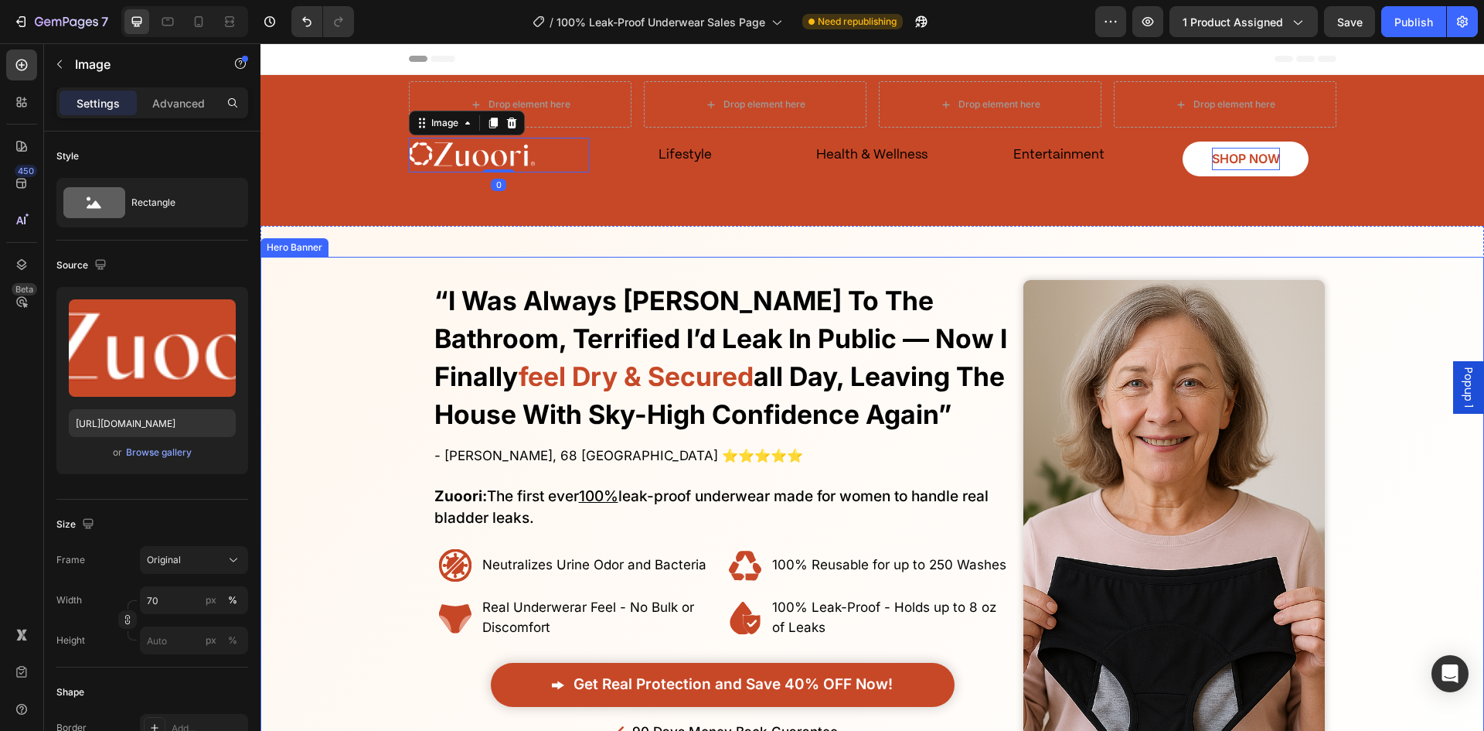
click at [373, 460] on div "Overlay" at bounding box center [873, 533] width 1224 height 553
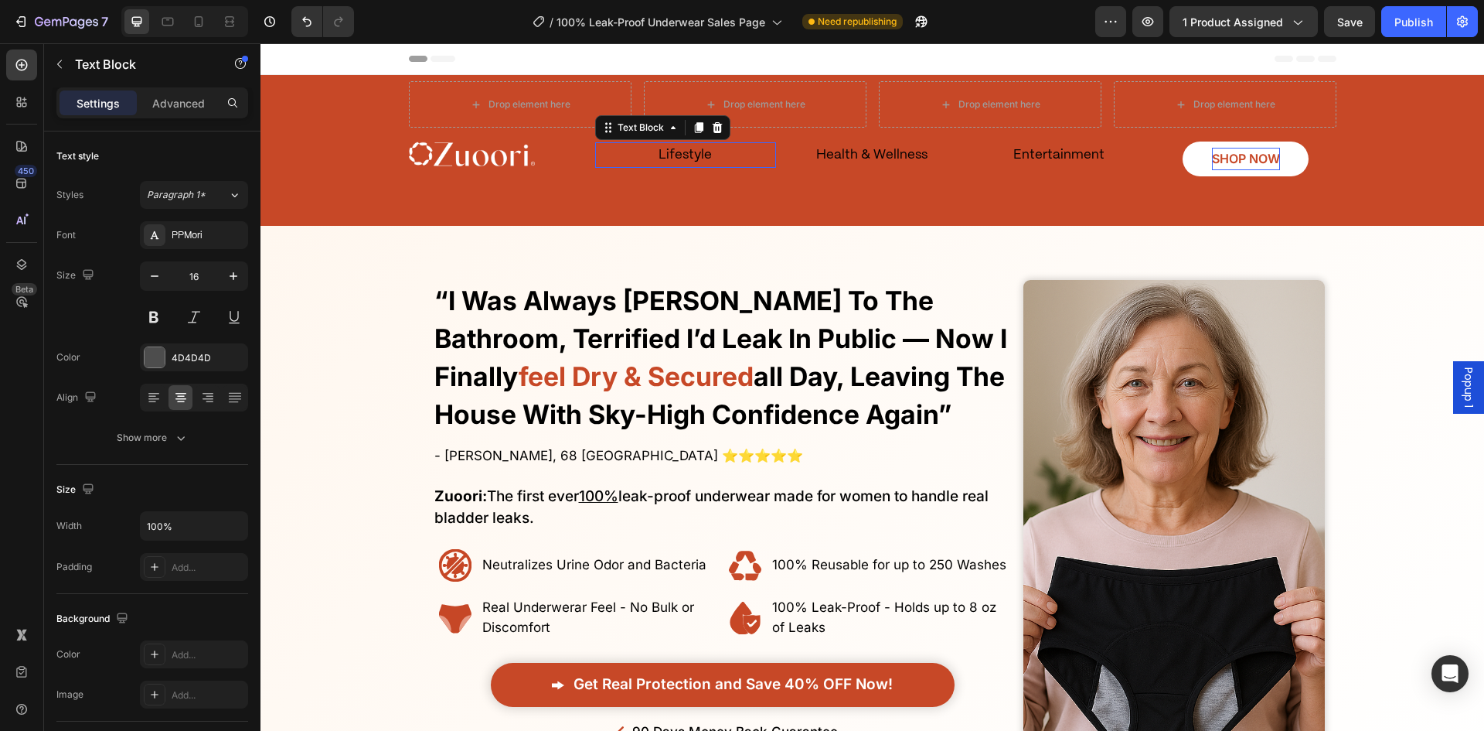
click at [672, 162] on p "Lifestyle" at bounding box center [686, 155] width 178 height 23
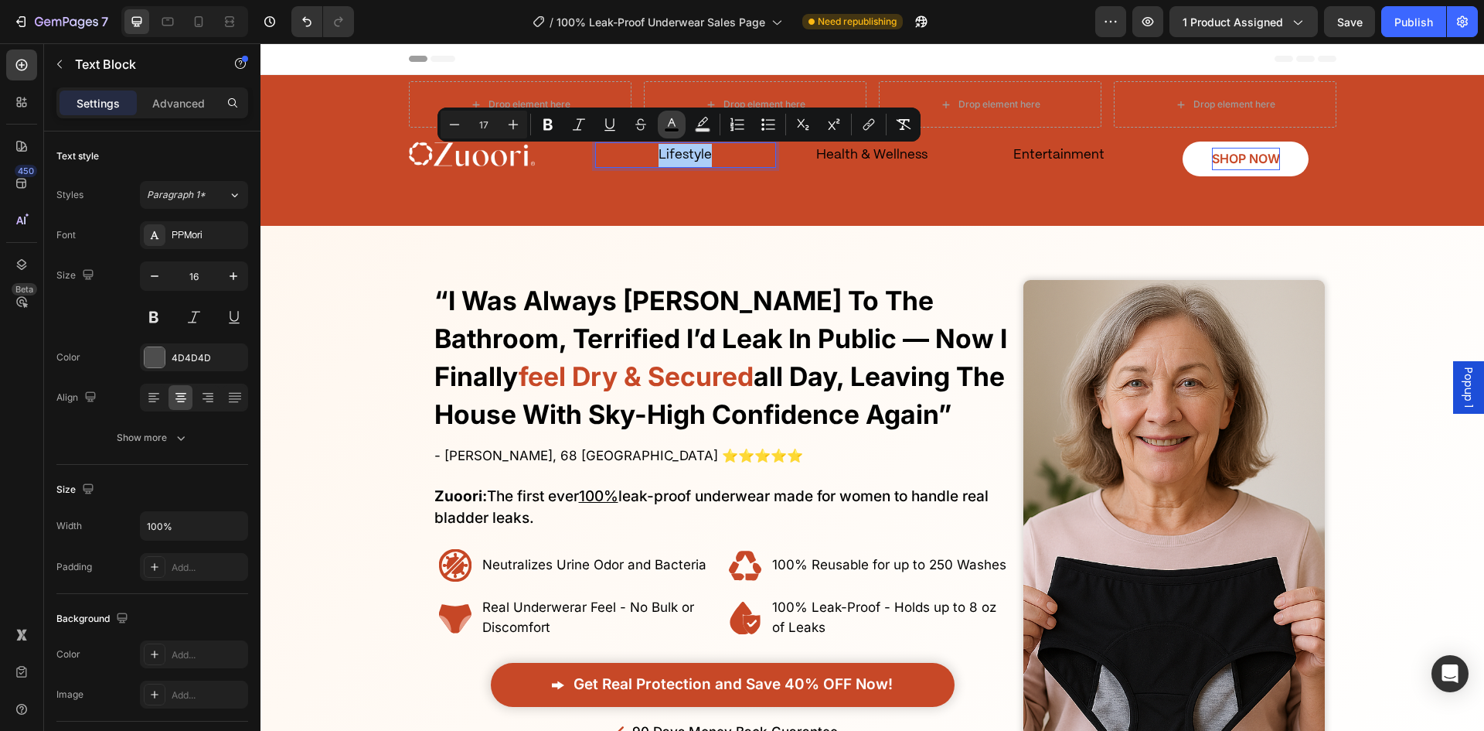
click at [676, 125] on icon "Editor contextual toolbar" at bounding box center [671, 124] width 15 height 15
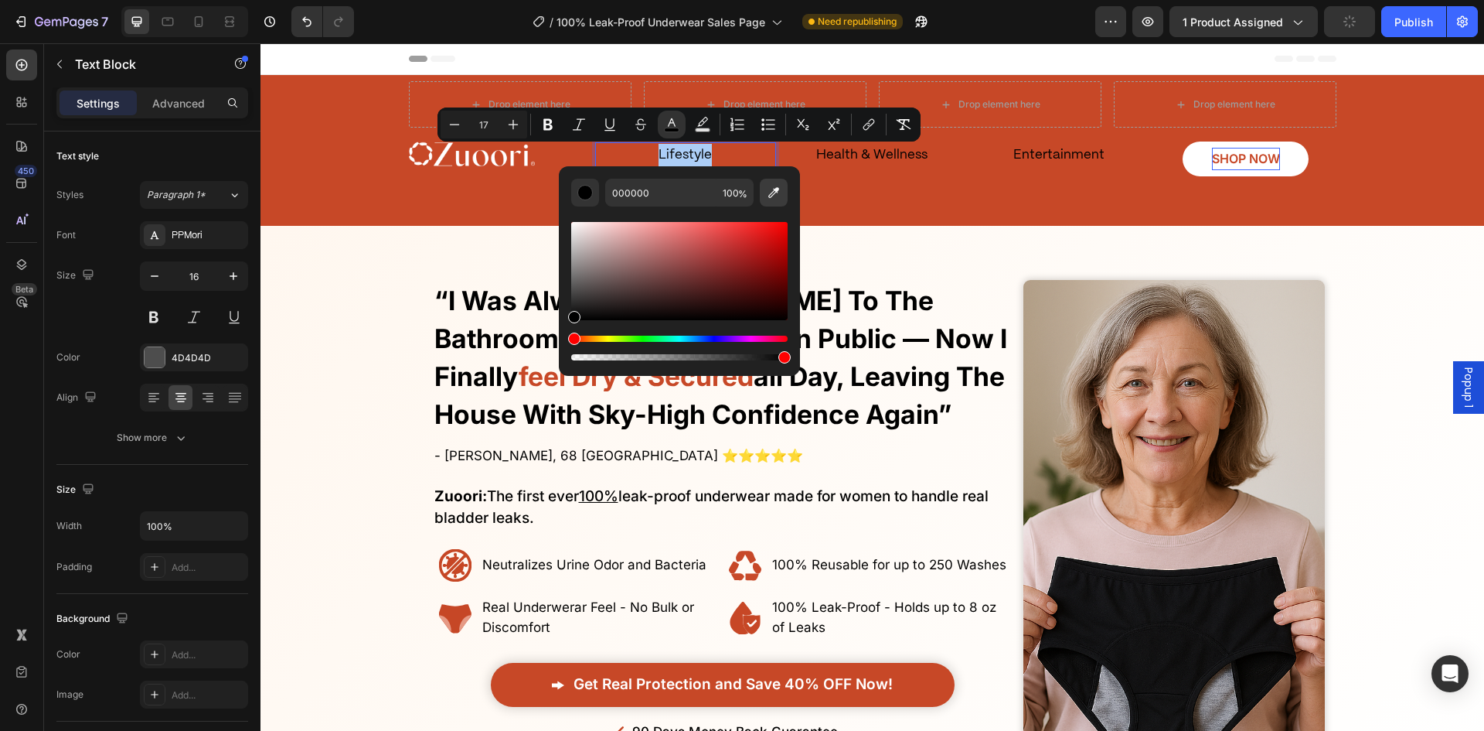
click at [766, 193] on icon "Editor contextual toolbar" at bounding box center [773, 192] width 15 height 15
type input "FEFFF9"
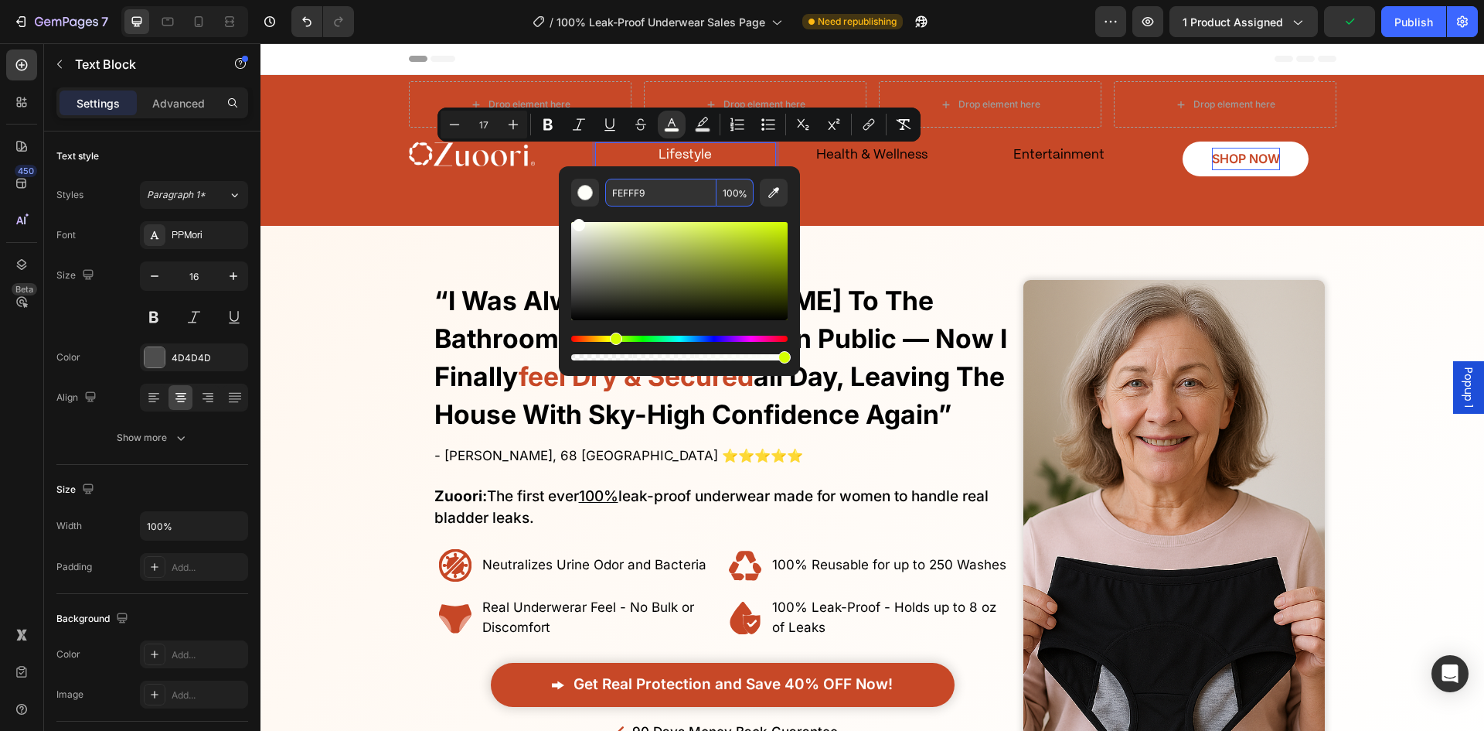
click at [669, 186] on input "FEFFF9" at bounding box center [660, 193] width 111 height 28
click at [874, 158] on span "Health & Wellness" at bounding box center [871, 154] width 111 height 12
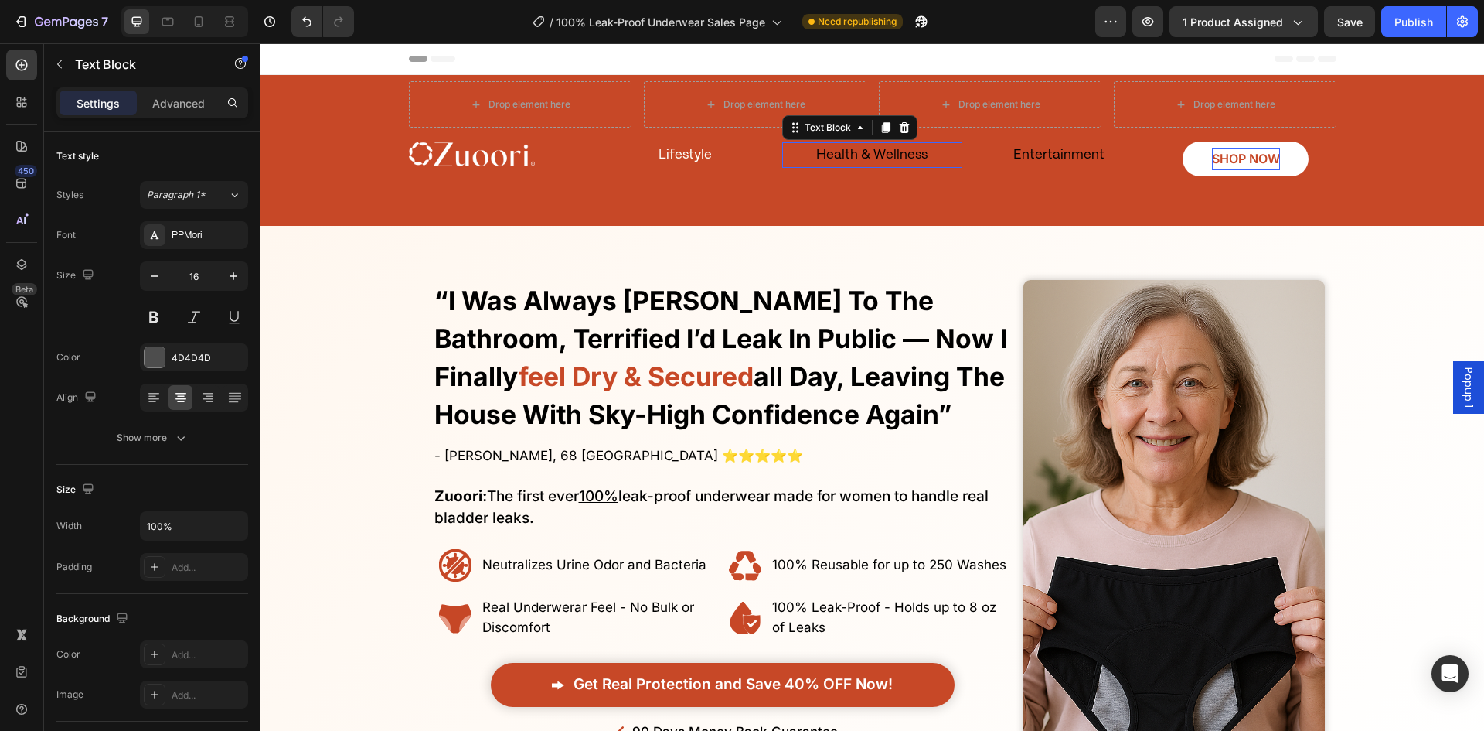
click at [874, 158] on span "Health & Wellness" at bounding box center [871, 154] width 111 height 12
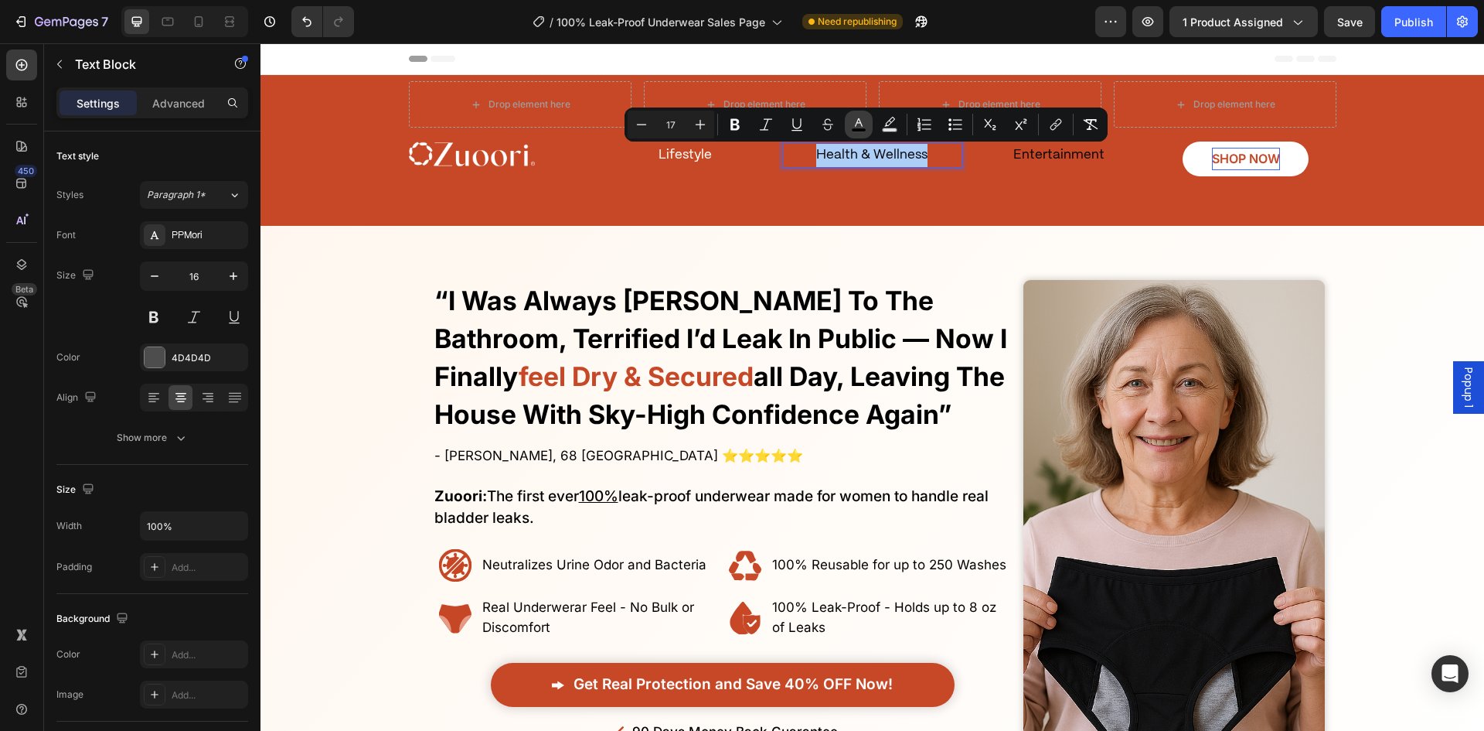
click at [867, 119] on button "color" at bounding box center [859, 125] width 28 height 28
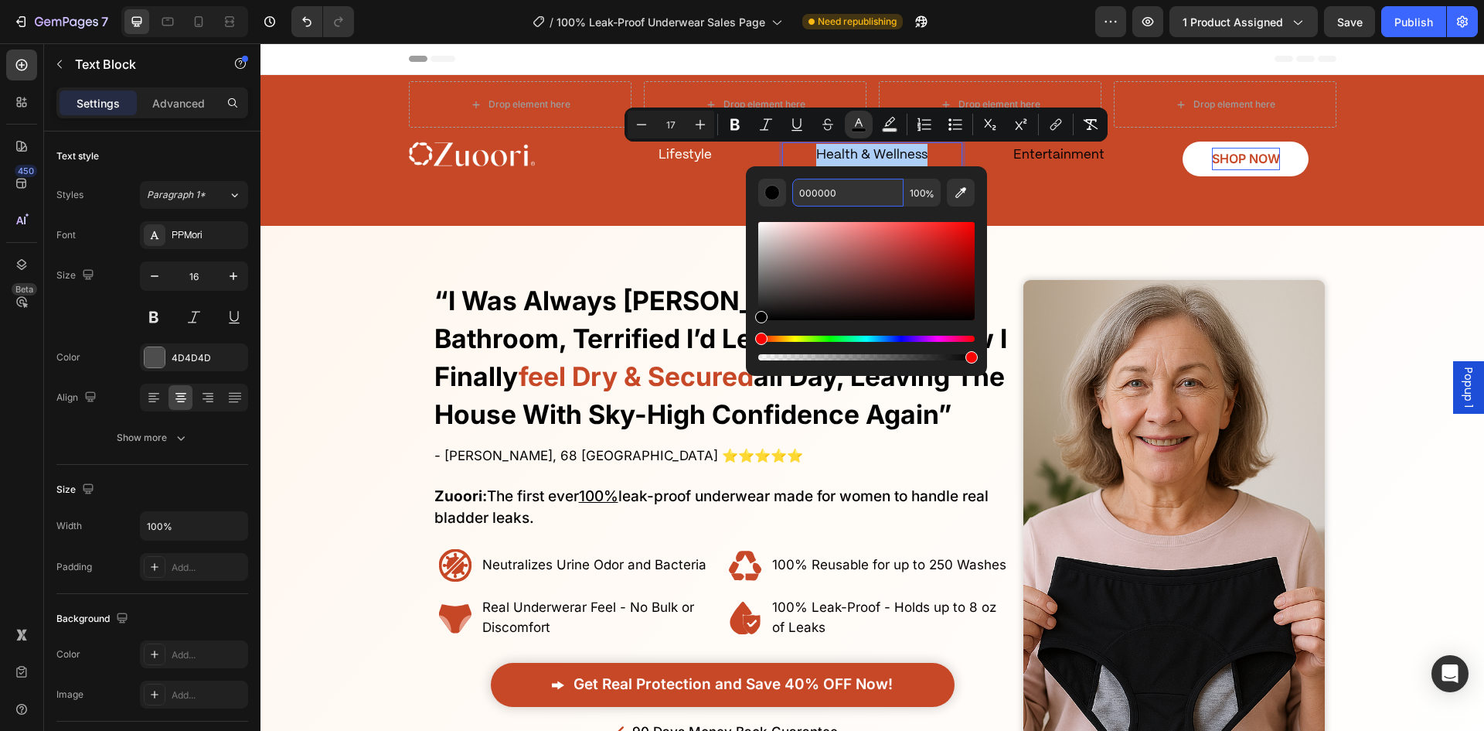
click at [837, 203] on input "000000" at bounding box center [847, 193] width 111 height 28
paste input "FEFFF9"
type input "FEFFF9"
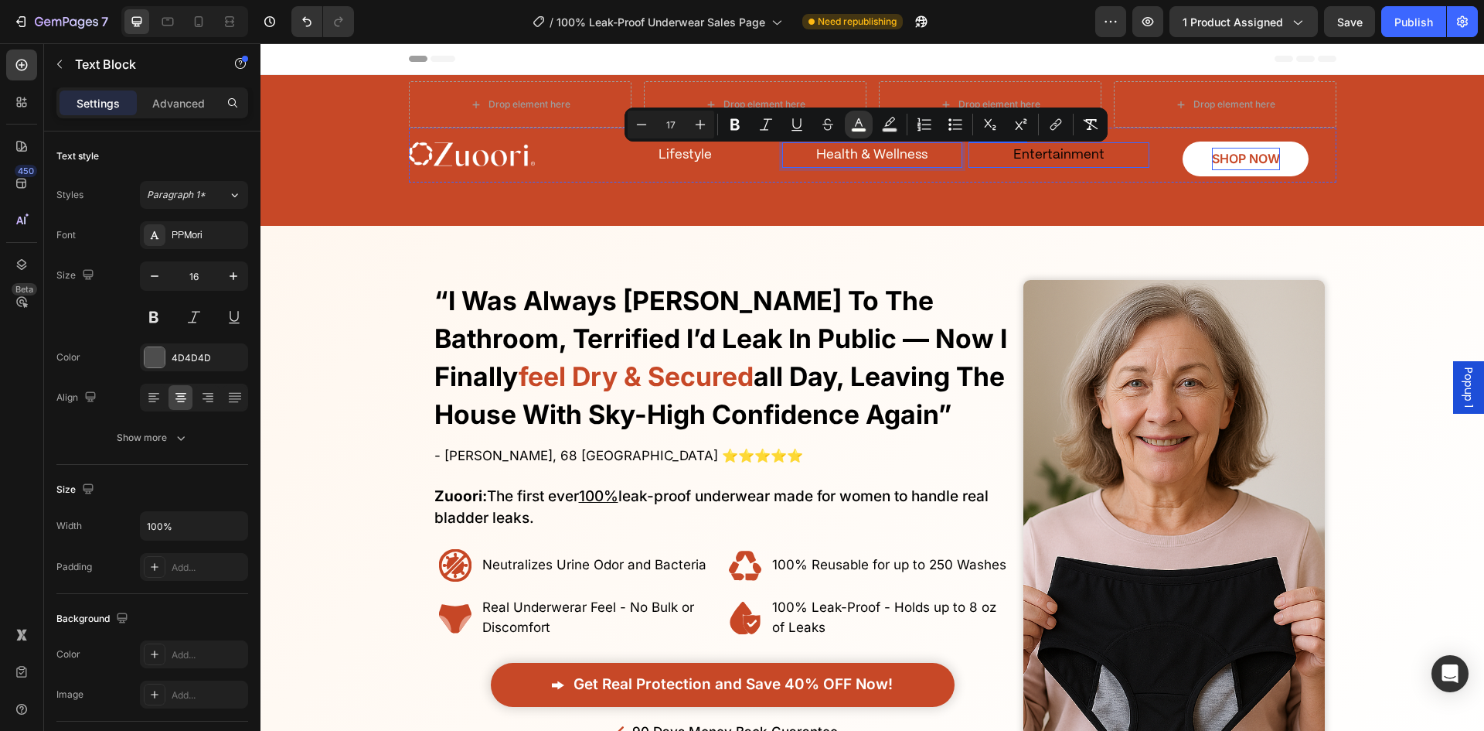
click at [1050, 147] on p "Entertainment" at bounding box center [1059, 155] width 178 height 23
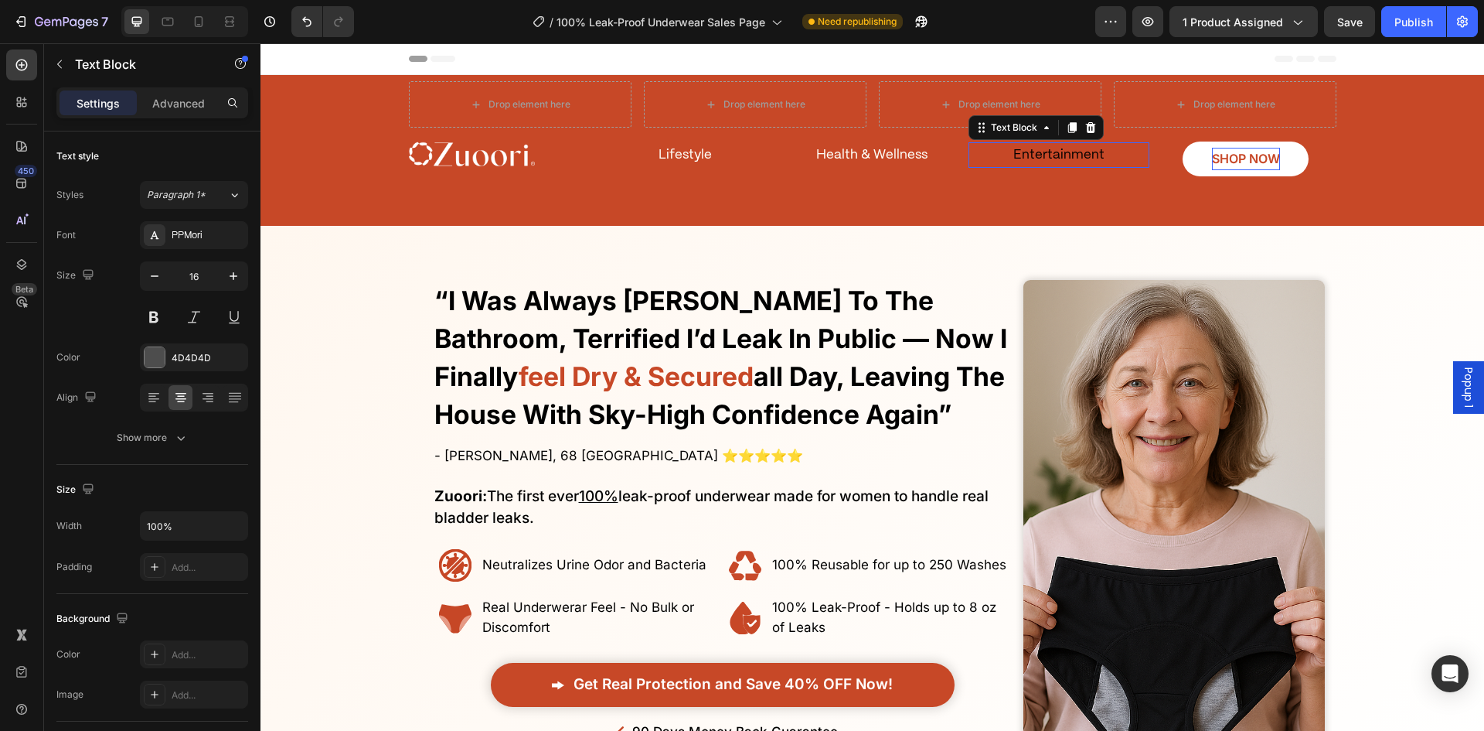
click at [1050, 147] on p "Entertainment" at bounding box center [1059, 155] width 178 height 23
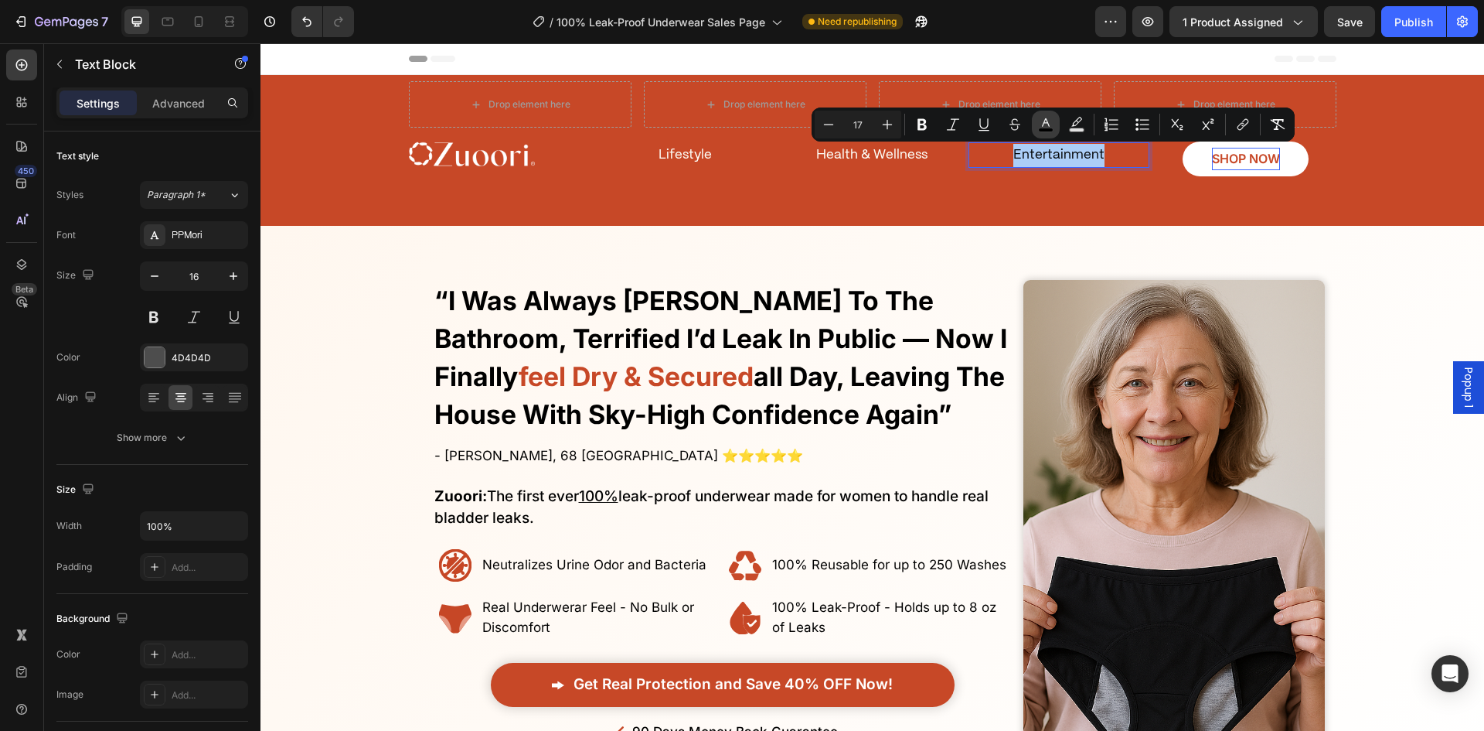
click at [1052, 127] on icon "Editor contextual toolbar" at bounding box center [1045, 124] width 15 height 15
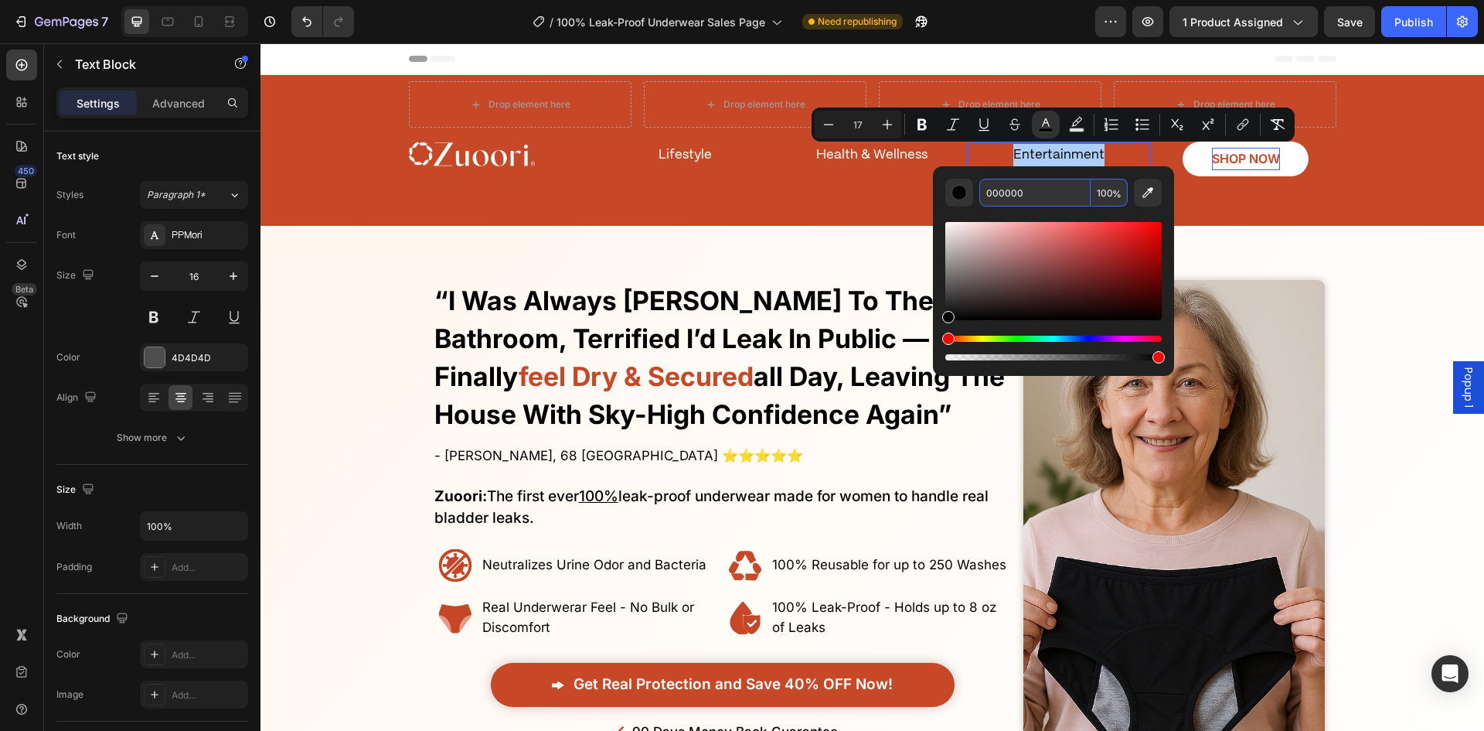
click at [1057, 194] on input "000000" at bounding box center [1035, 193] width 111 height 28
paste input "FEFFF9"
type input "FEFFF9"
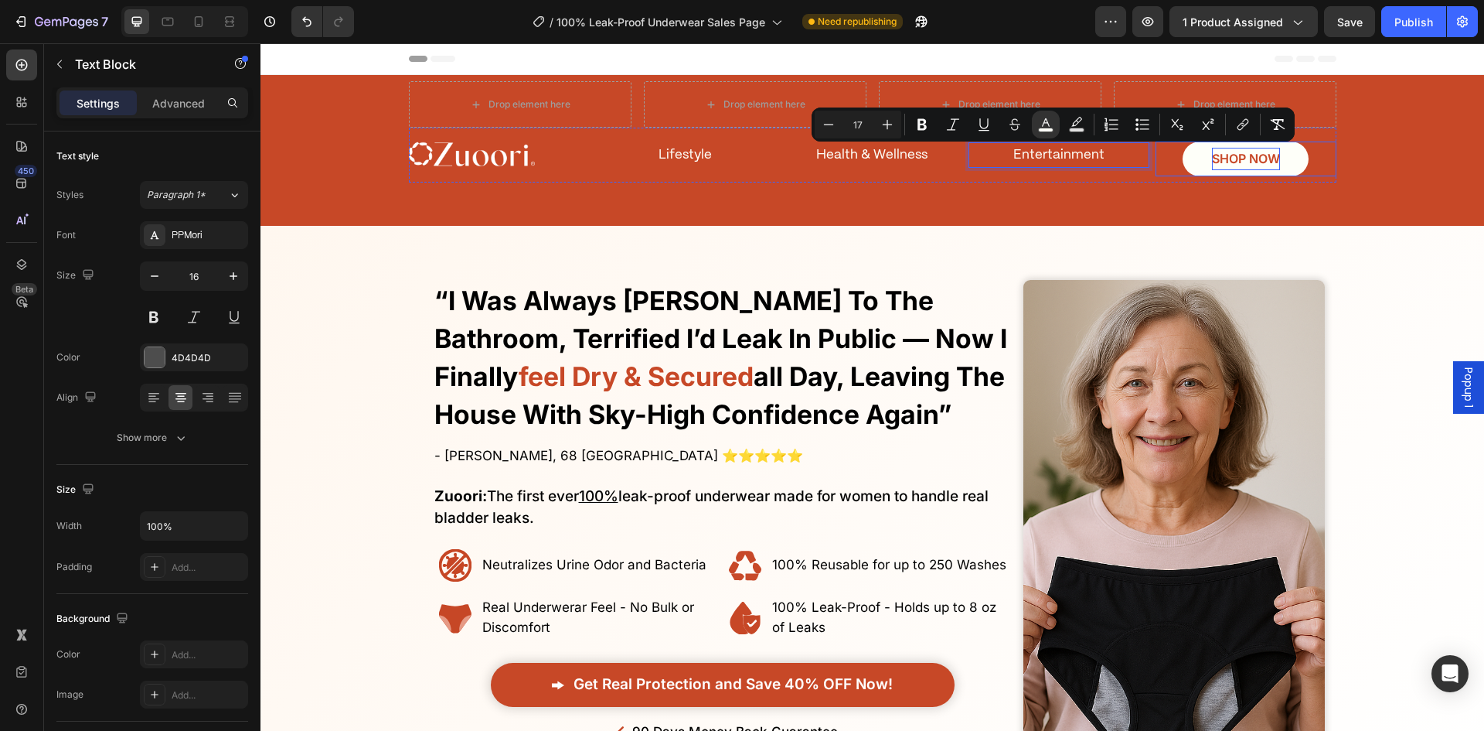
click at [1183, 167] on link "SHOP NOW" at bounding box center [1246, 158] width 127 height 35
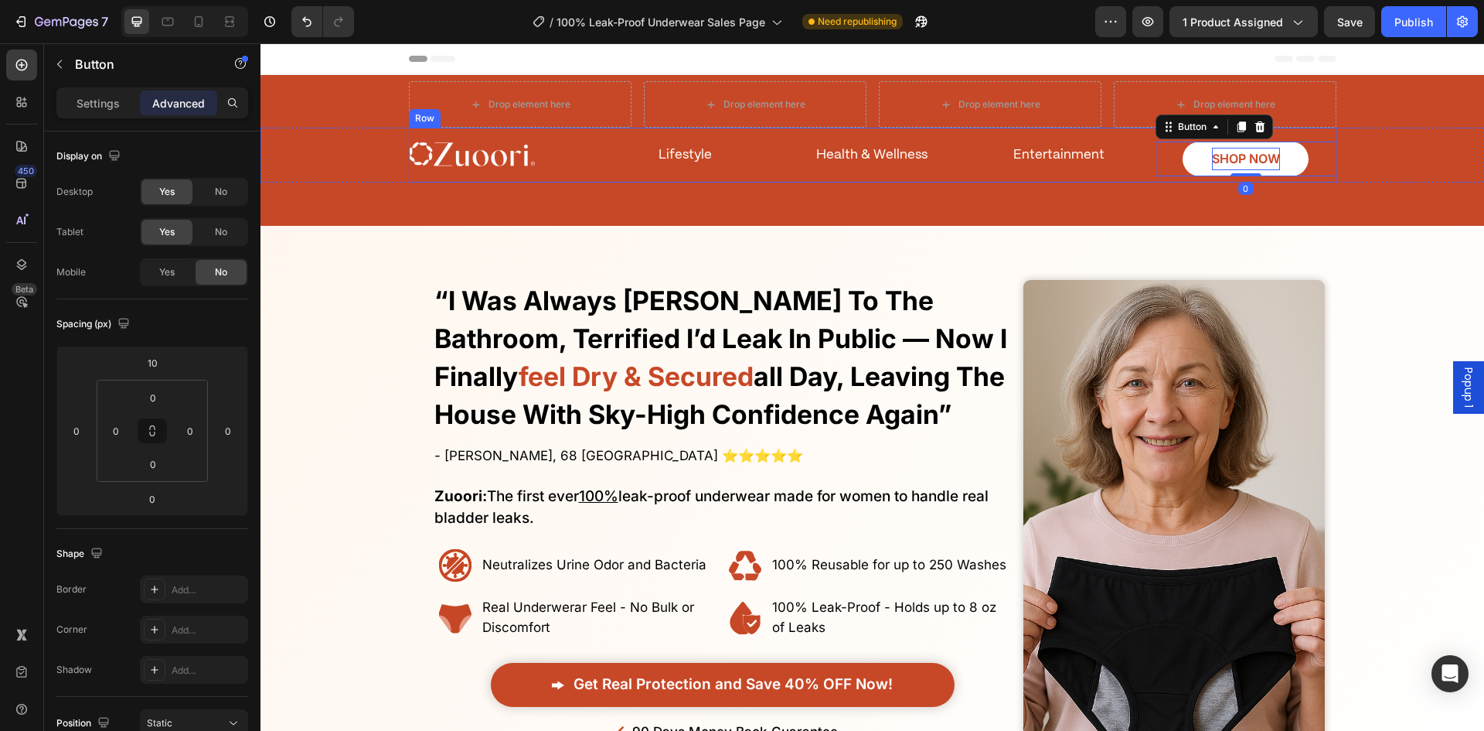
click at [1151, 208] on div "Drop element here Drop element here Drop element here Drop element here Row Row…" at bounding box center [873, 150] width 1224 height 138
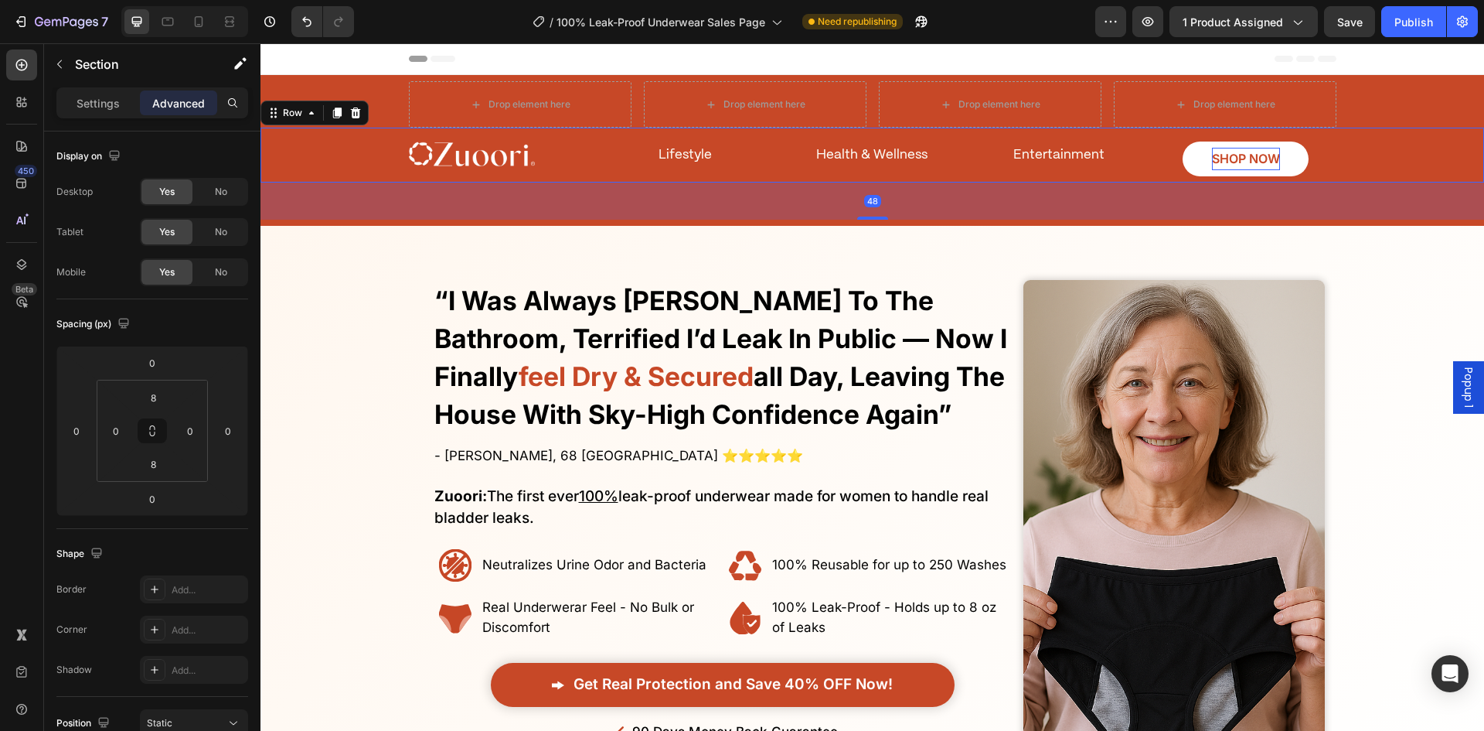
click at [1387, 176] on div "Image Lifestyle Text Block Entertainment Text Block SHOP NOW Button Health & We…" at bounding box center [872, 155] width 1193 height 55
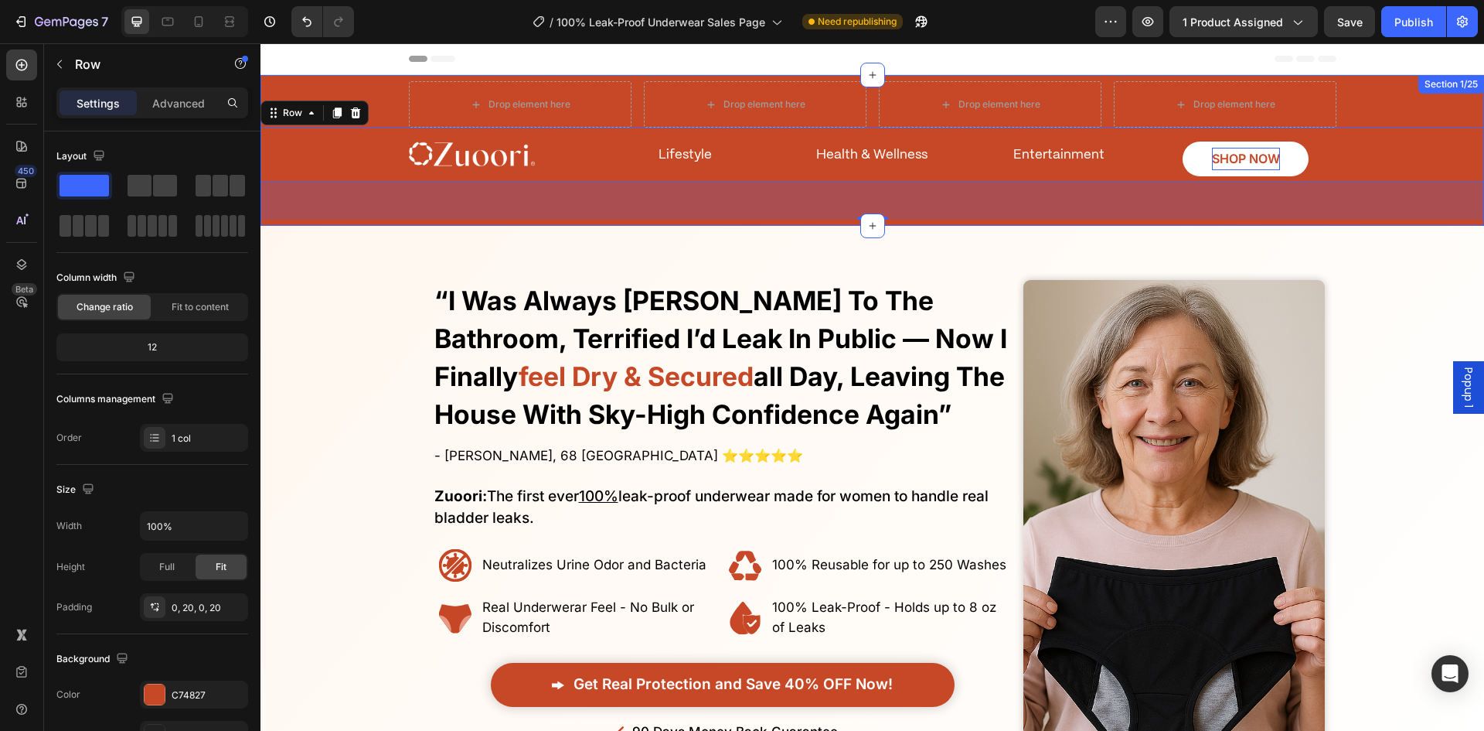
click at [377, 85] on div "Drop element here Drop element here Drop element here Drop element here Row Row…" at bounding box center [873, 150] width 1224 height 138
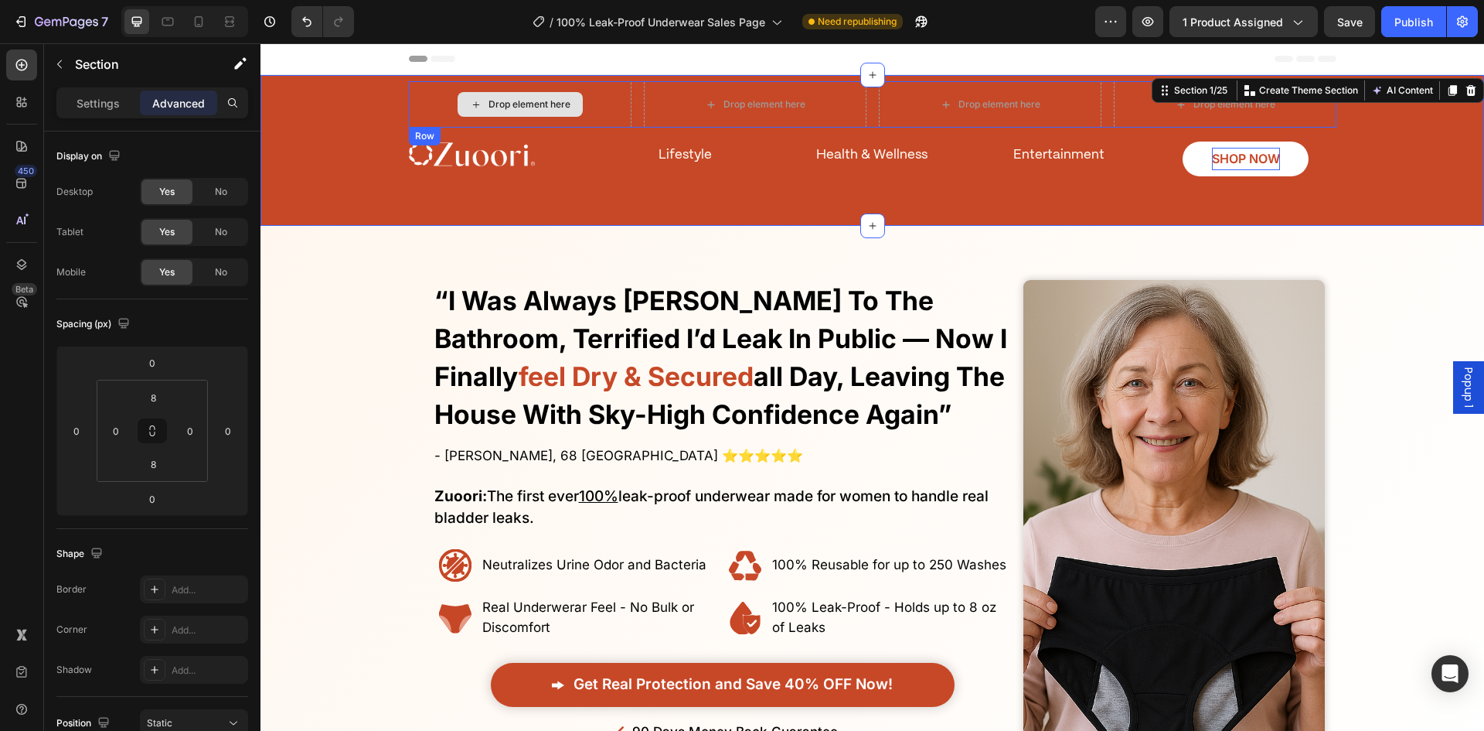
click at [622, 104] on div "Drop element here" at bounding box center [520, 104] width 223 height 46
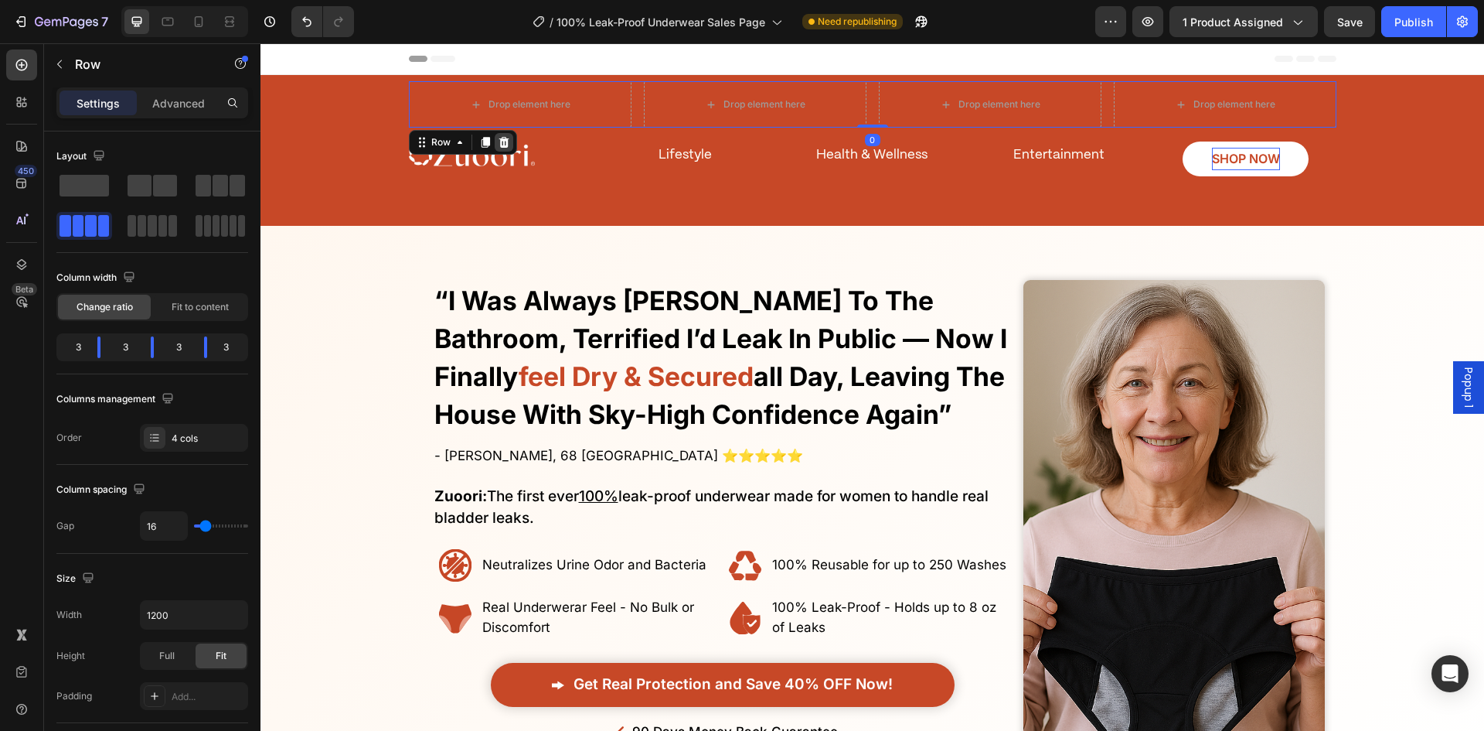
click at [500, 143] on icon at bounding box center [504, 142] width 10 height 11
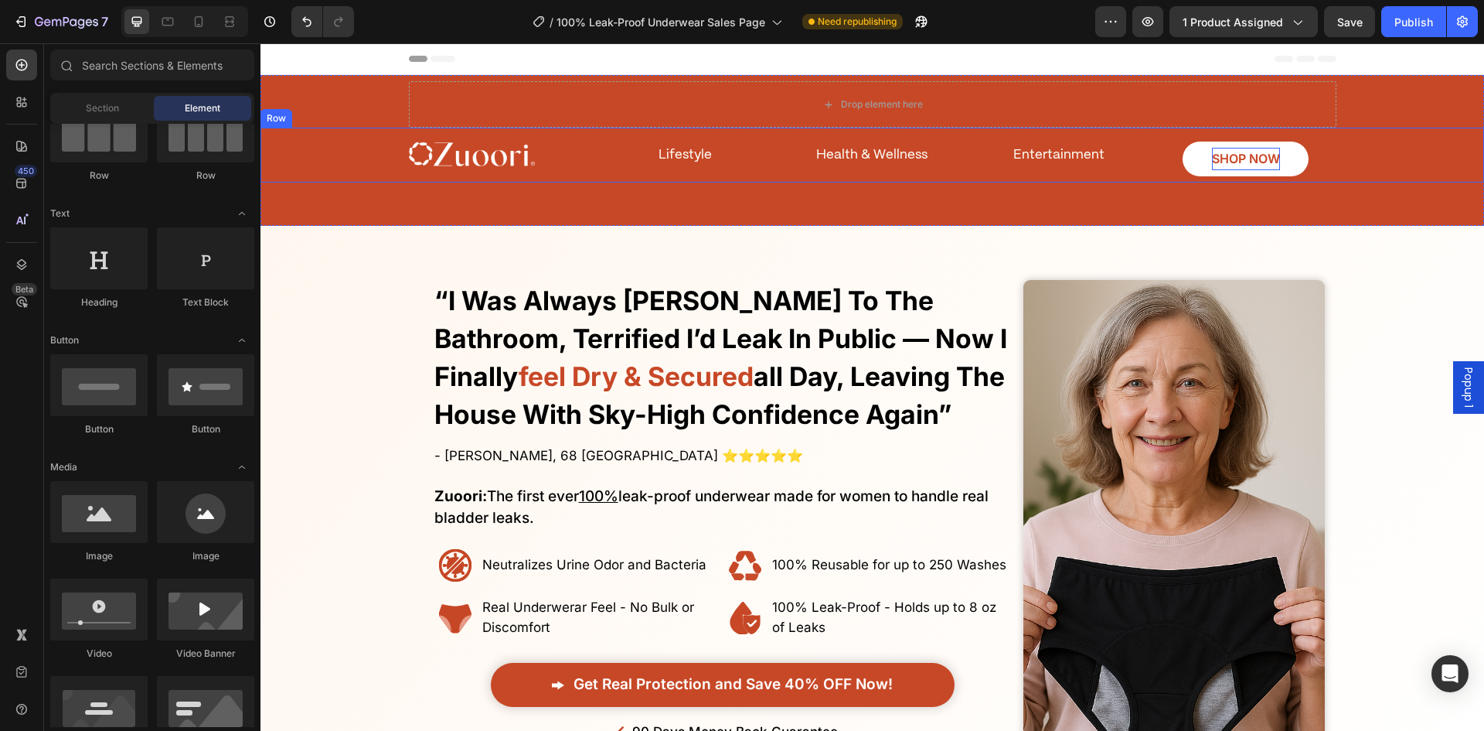
click at [392, 150] on div "Image Lifestyle Text Block Entertainment Text Block SHOP NOW Button Health & We…" at bounding box center [872, 155] width 1193 height 55
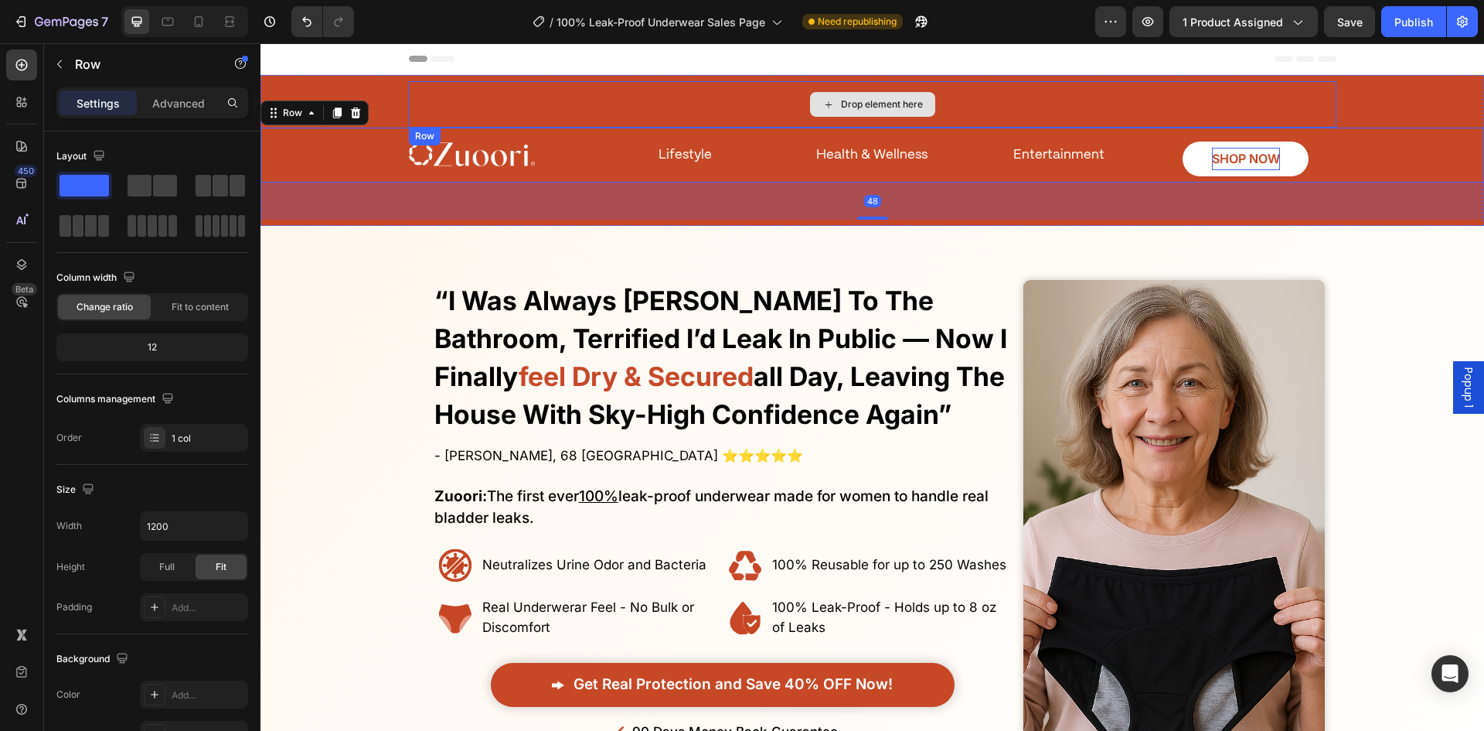
click at [544, 103] on div "Drop element here" at bounding box center [873, 104] width 928 height 46
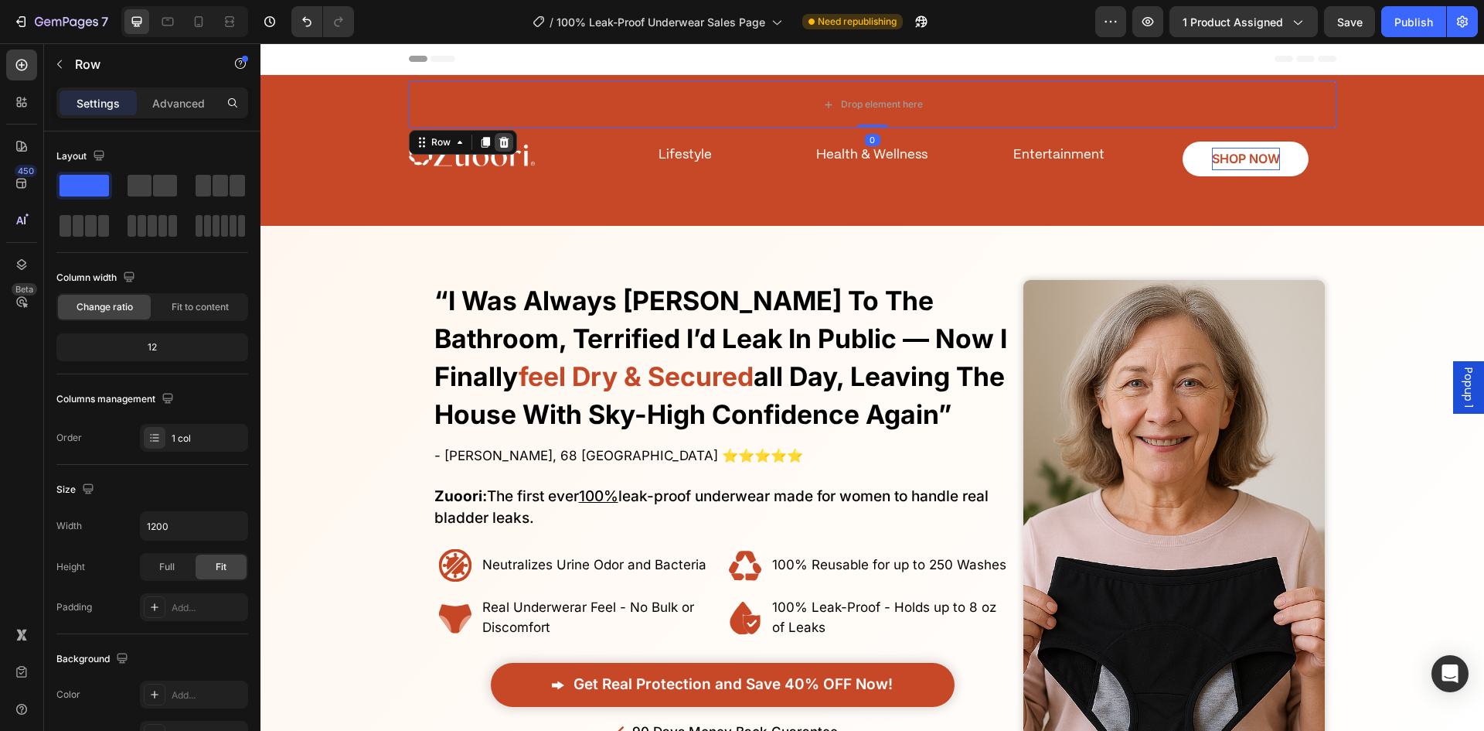
click at [505, 135] on div at bounding box center [504, 142] width 19 height 19
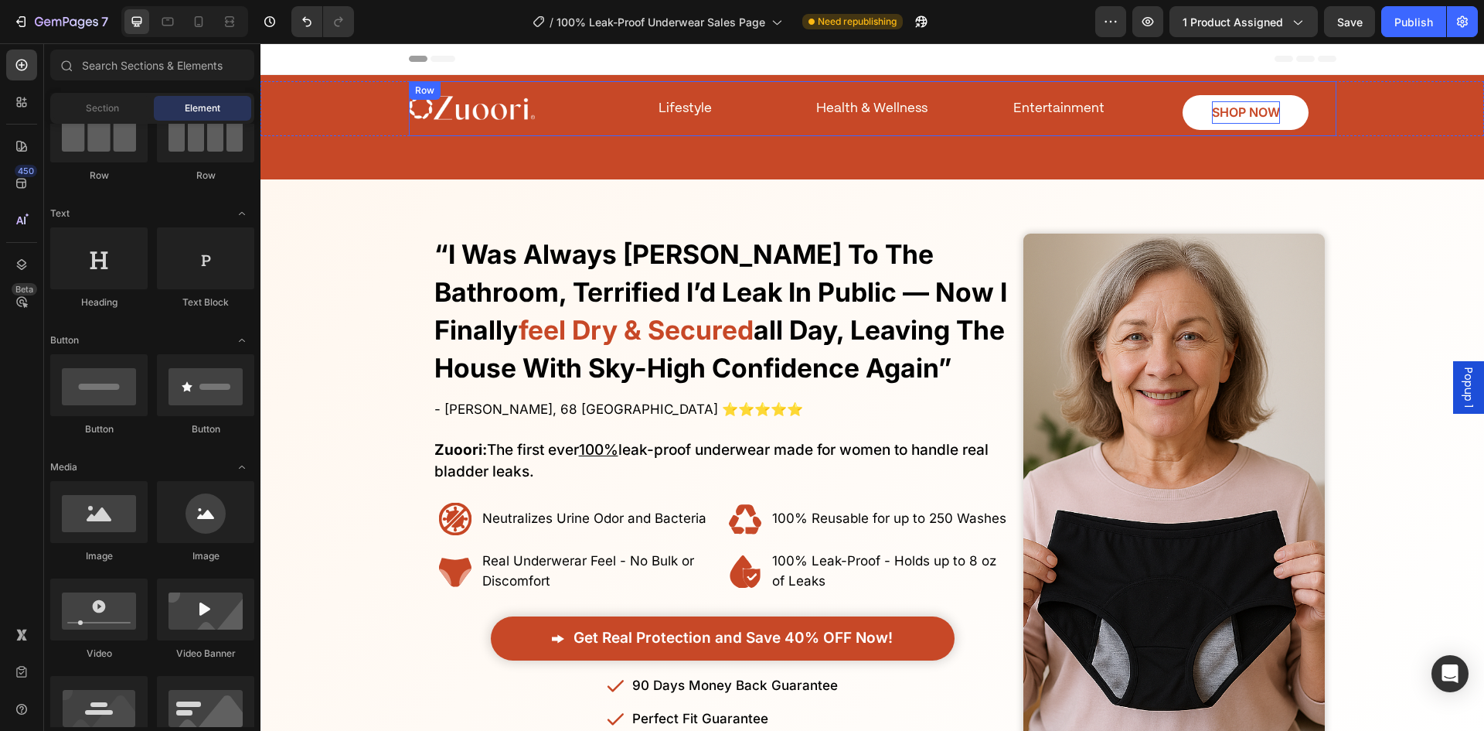
click at [368, 114] on div "Image Lifestyle Text Block Entertainment Text Block SHOP NOW Button Health & We…" at bounding box center [872, 108] width 1193 height 55
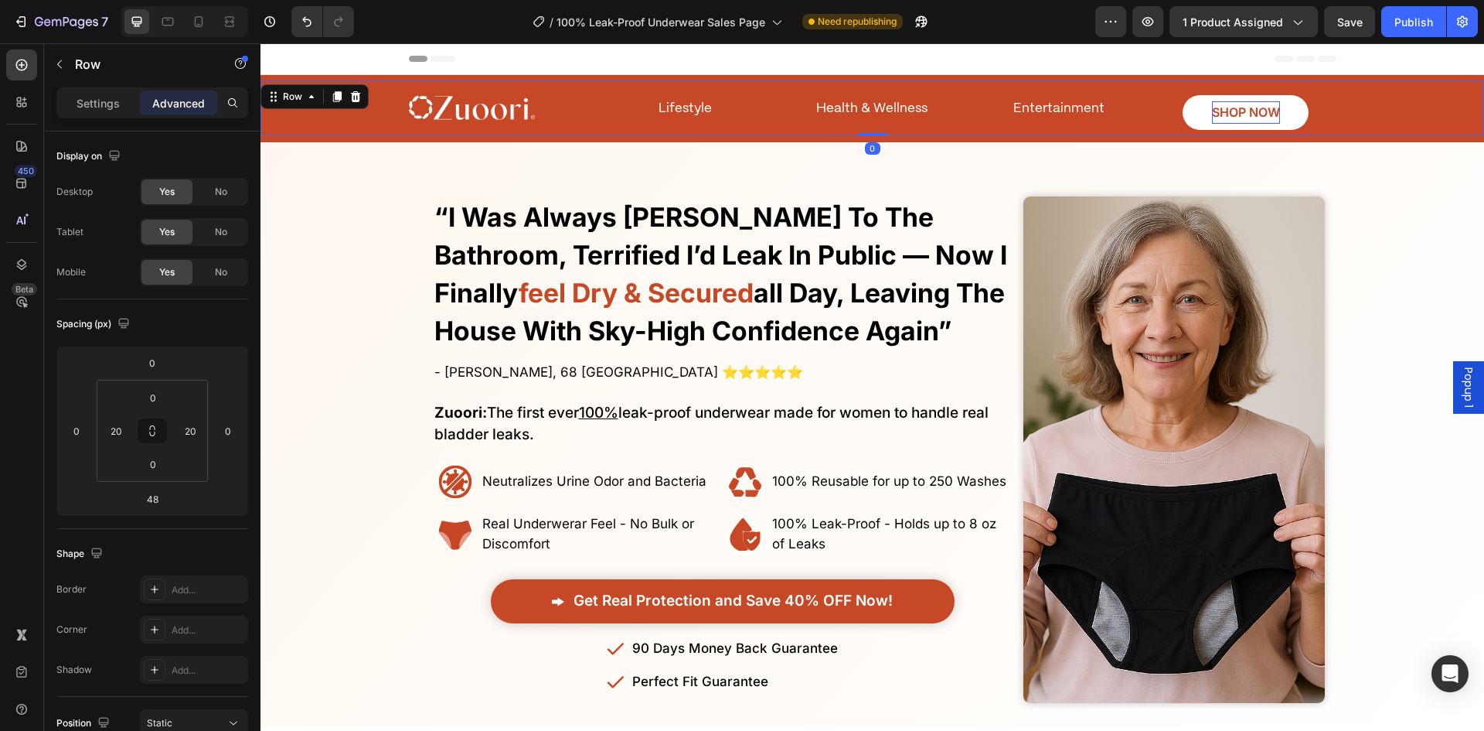
drag, startPoint x: 874, startPoint y: 169, endPoint x: 631, endPoint y: 169, distance: 242.8
click at [871, 116] on div "Image Lifestyle Text Block Entertainment Text Block SHOP NOW Button Health & We…" at bounding box center [873, 108] width 1224 height 55
type input "0"
click at [341, 225] on div "Overlay" at bounding box center [873, 449] width 1224 height 553
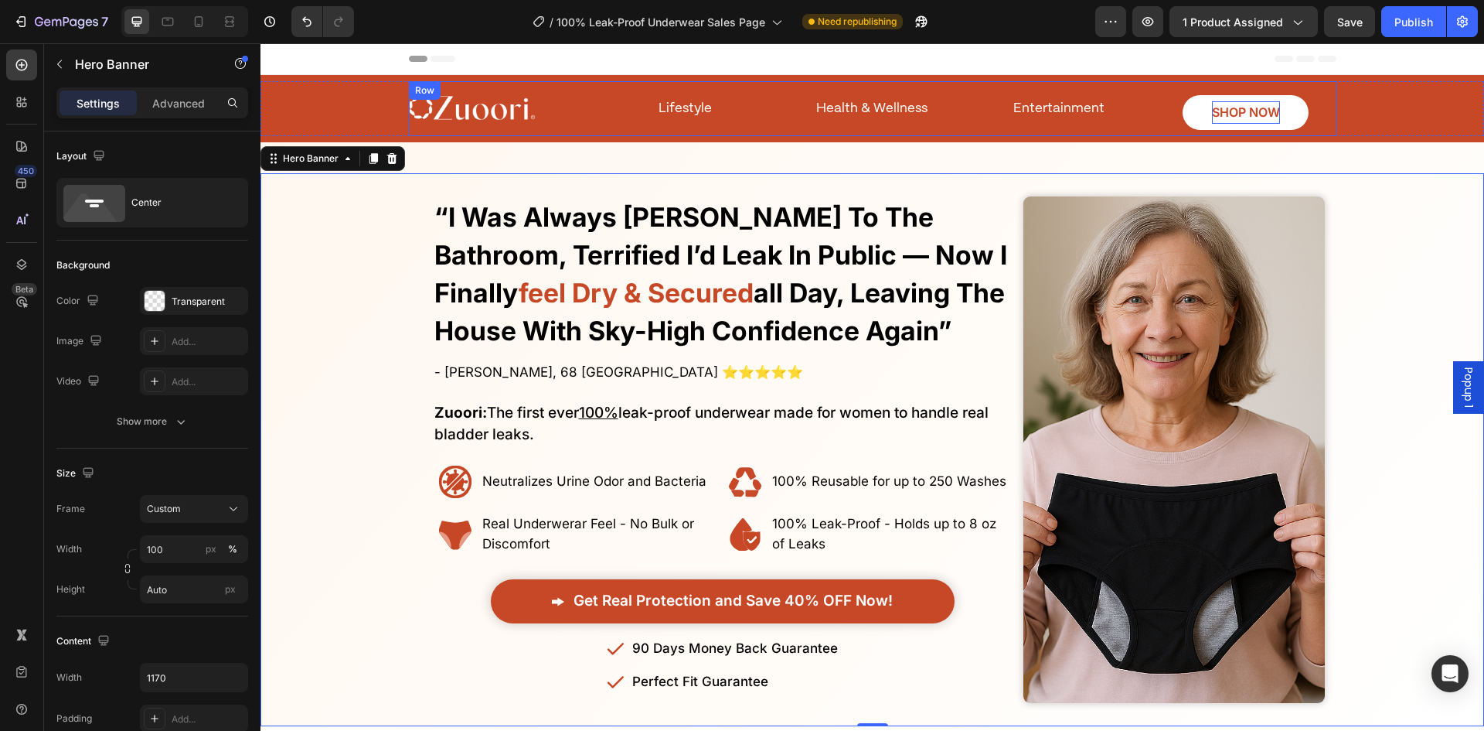
click at [564, 122] on div at bounding box center [499, 108] width 181 height 35
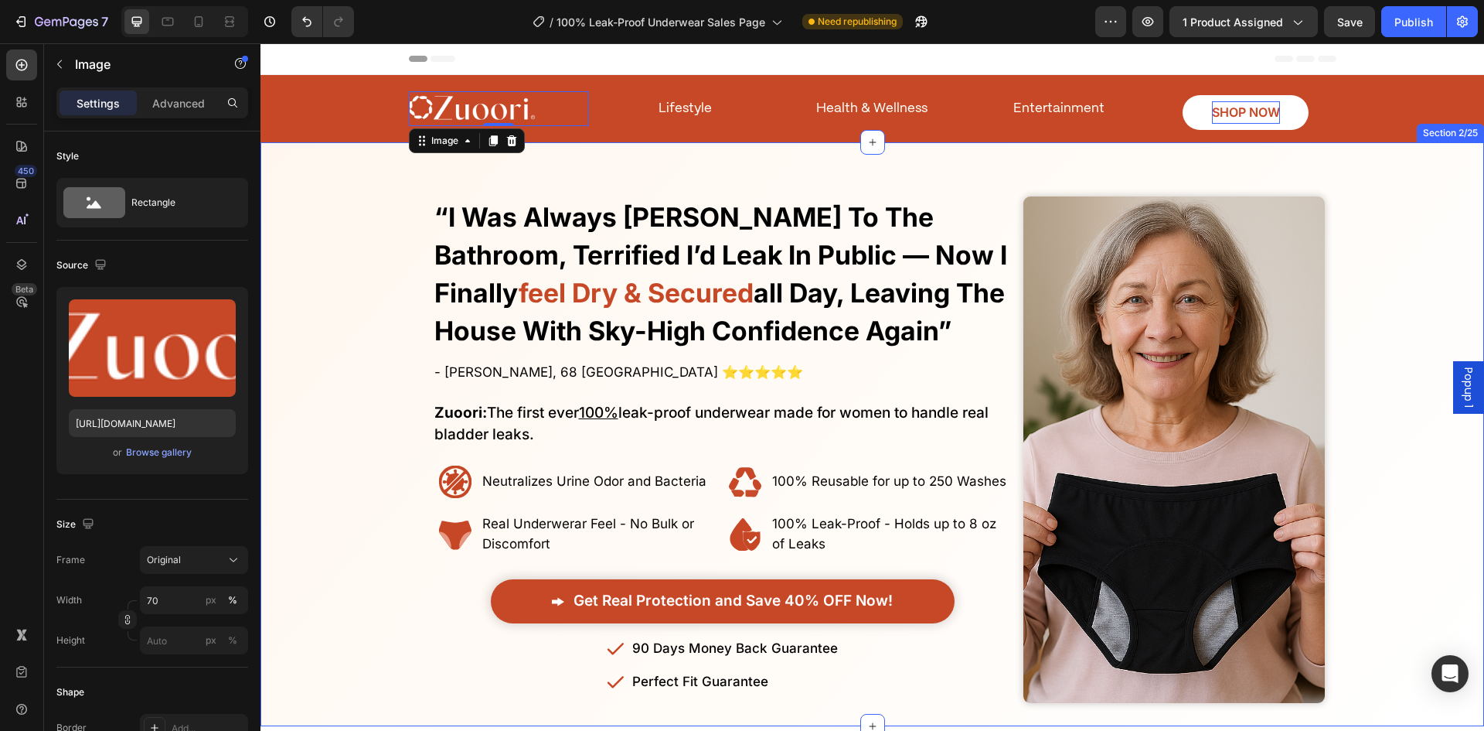
click at [847, 131] on div "Image 0 Lifestyle Text Block Entertainment Text Block SHOP NOW Button Health & …" at bounding box center [873, 108] width 928 height 55
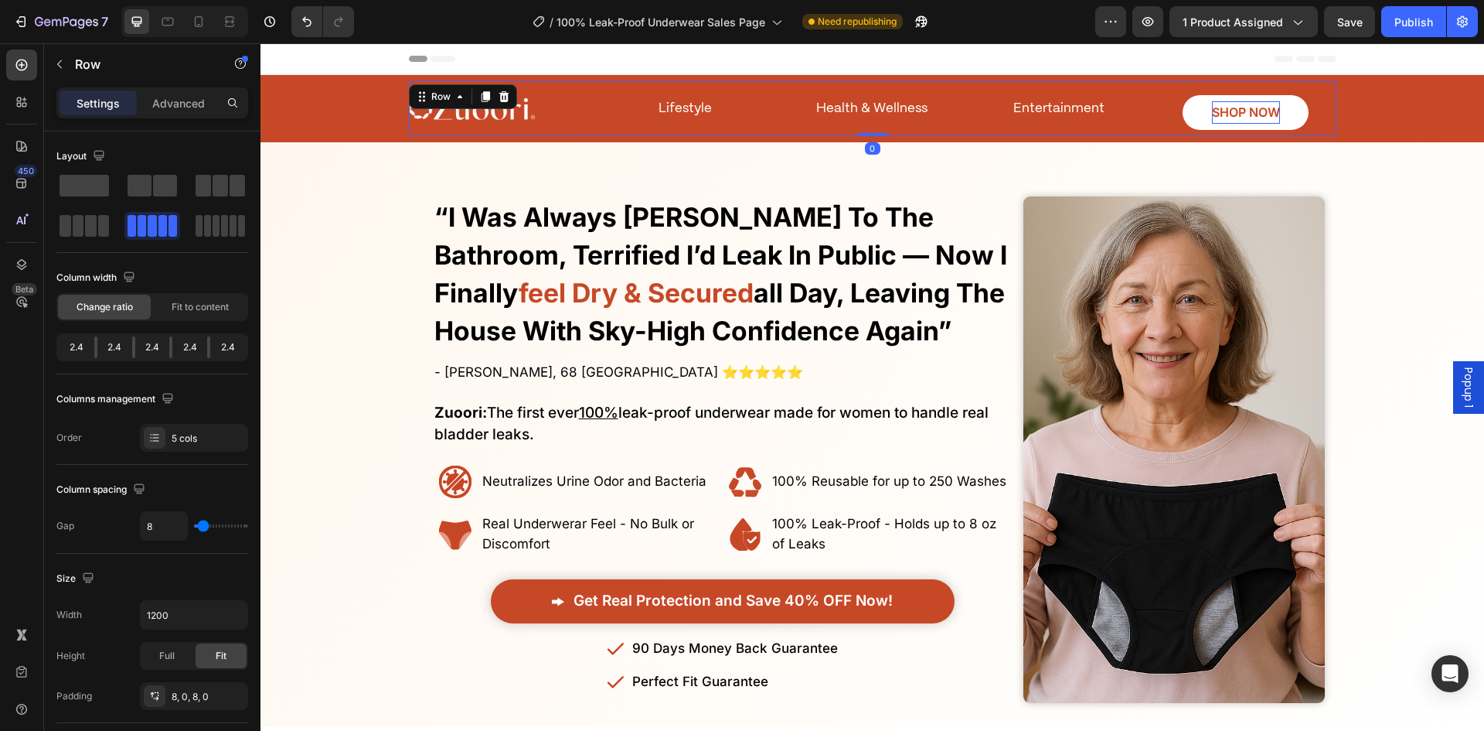
drag, startPoint x: 848, startPoint y: 122, endPoint x: 875, endPoint y: 141, distance: 32.8
click at [848, 123] on div "Health & Wellness Text Block" at bounding box center [872, 108] width 181 height 43
click at [196, 306] on span "Fit to content" at bounding box center [200, 307] width 57 height 14
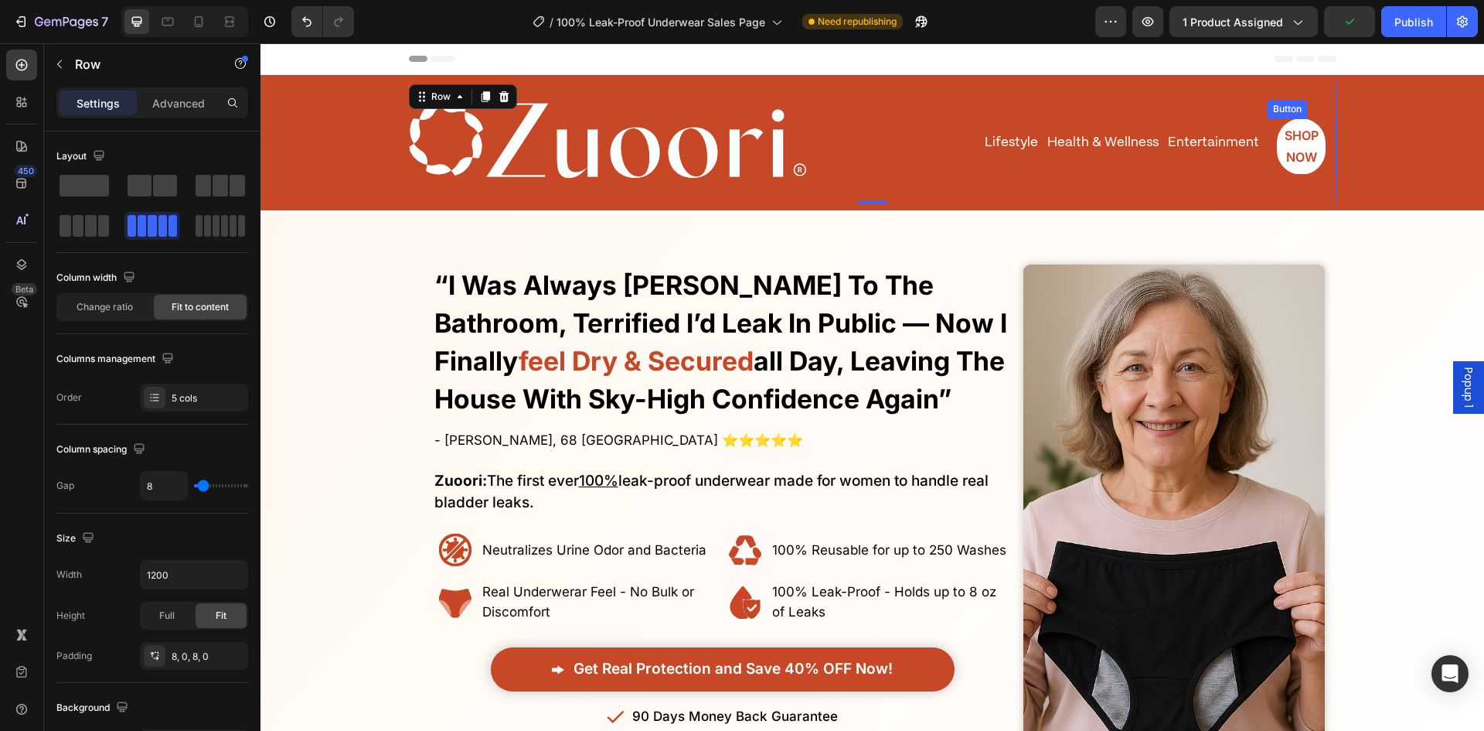
drag, startPoint x: 1273, startPoint y: 145, endPoint x: 1266, endPoint y: 146, distance: 7.9
click at [1278, 145] on p "SHOP NOW" at bounding box center [1301, 146] width 47 height 45
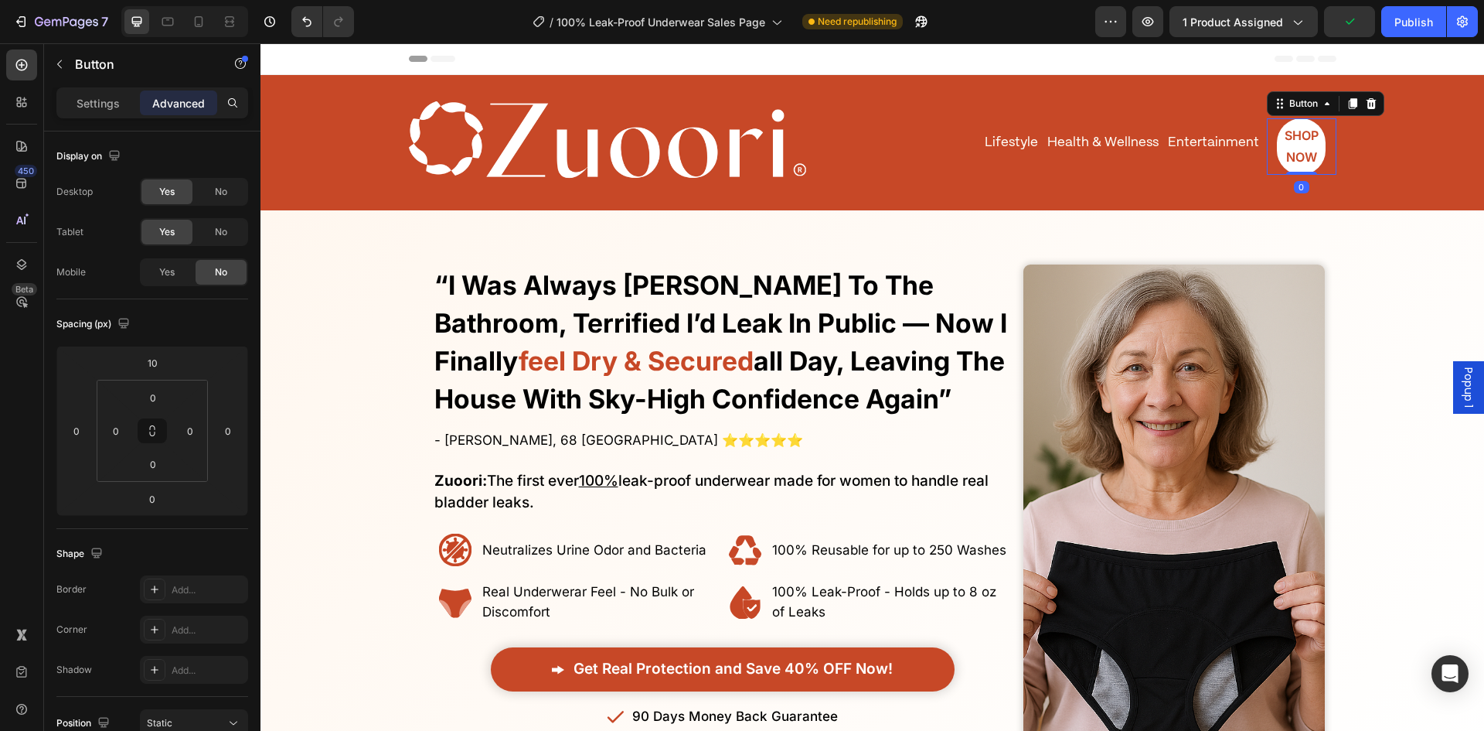
click at [1267, 151] on div "SHOP NOW Button 0" at bounding box center [1302, 146] width 70 height 57
click at [80, 100] on p "Settings" at bounding box center [98, 103] width 43 height 16
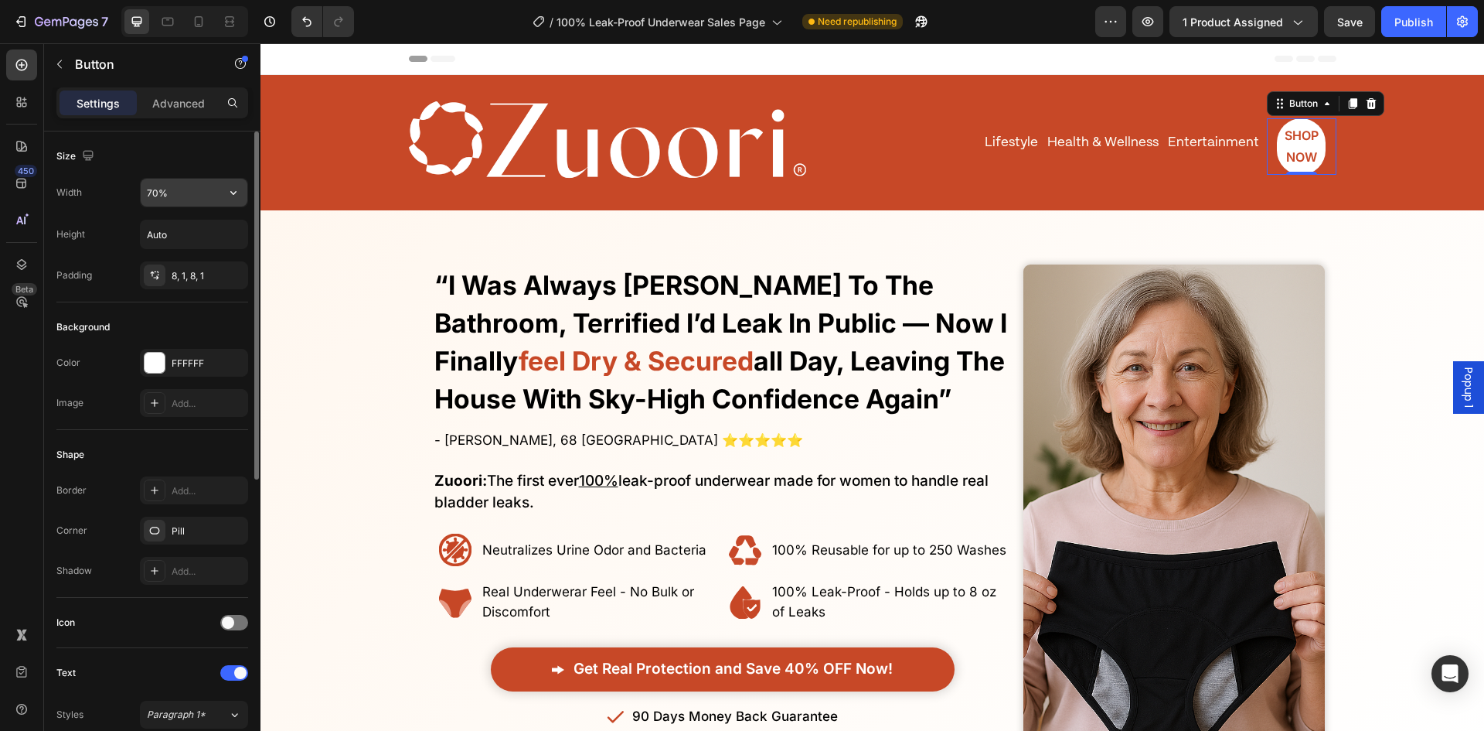
click at [179, 195] on input "70%" at bounding box center [194, 193] width 107 height 28
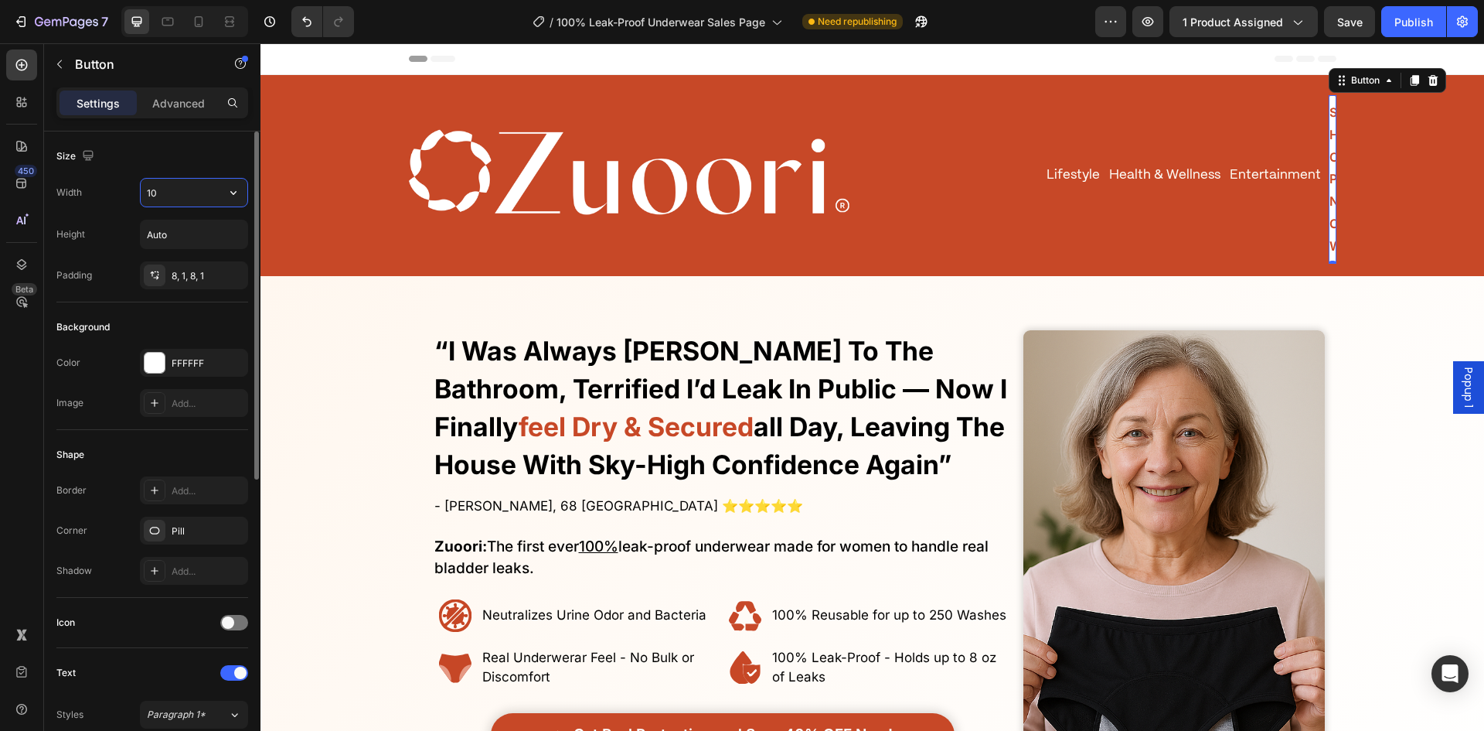
type input "1"
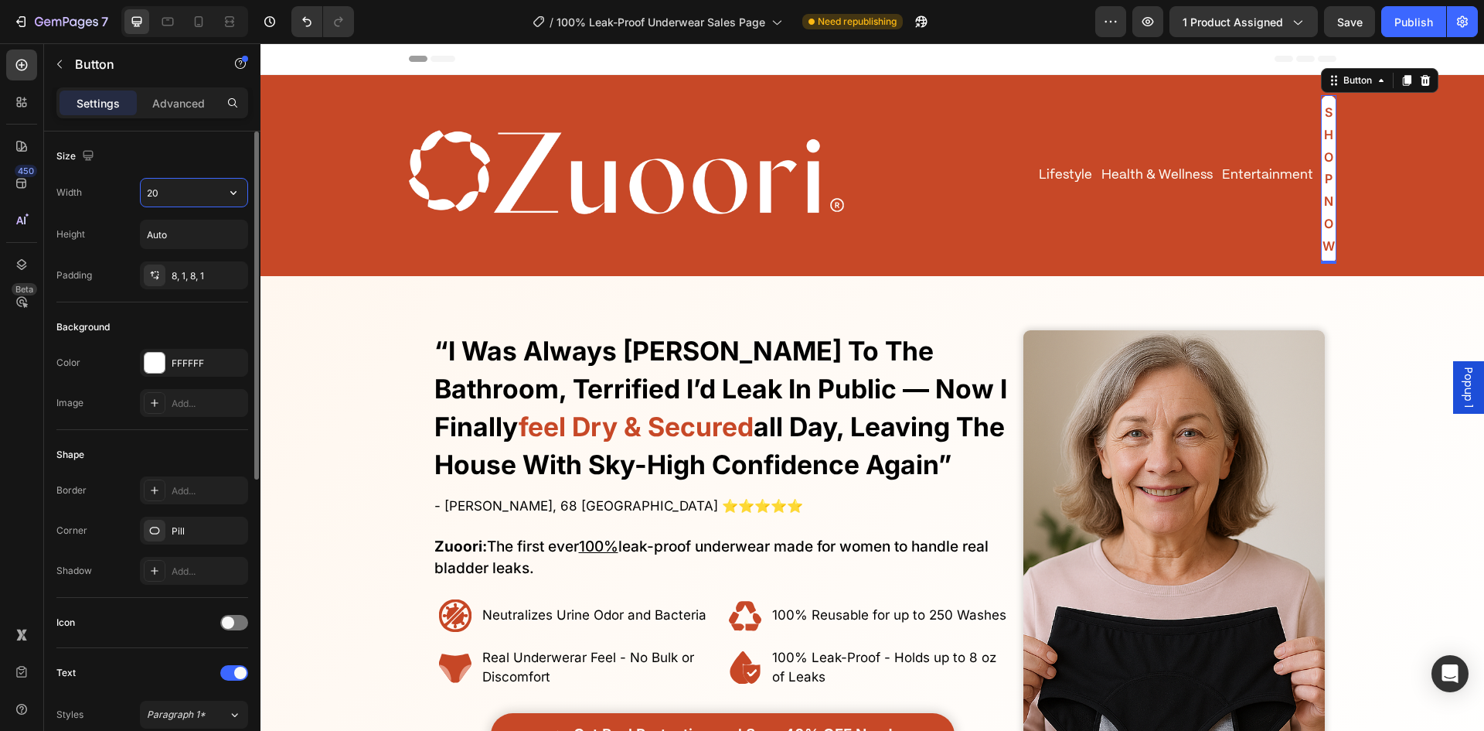
type input "2"
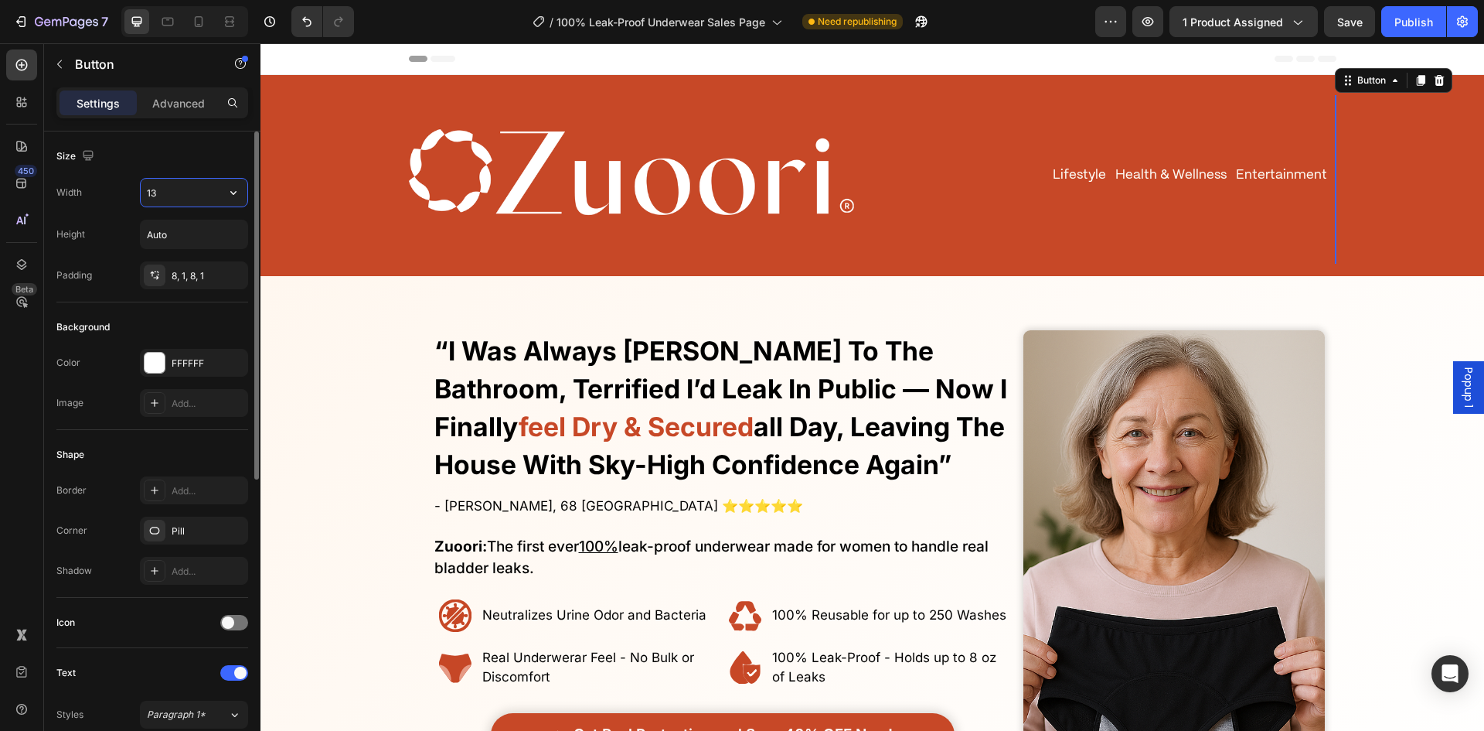
type input "130"
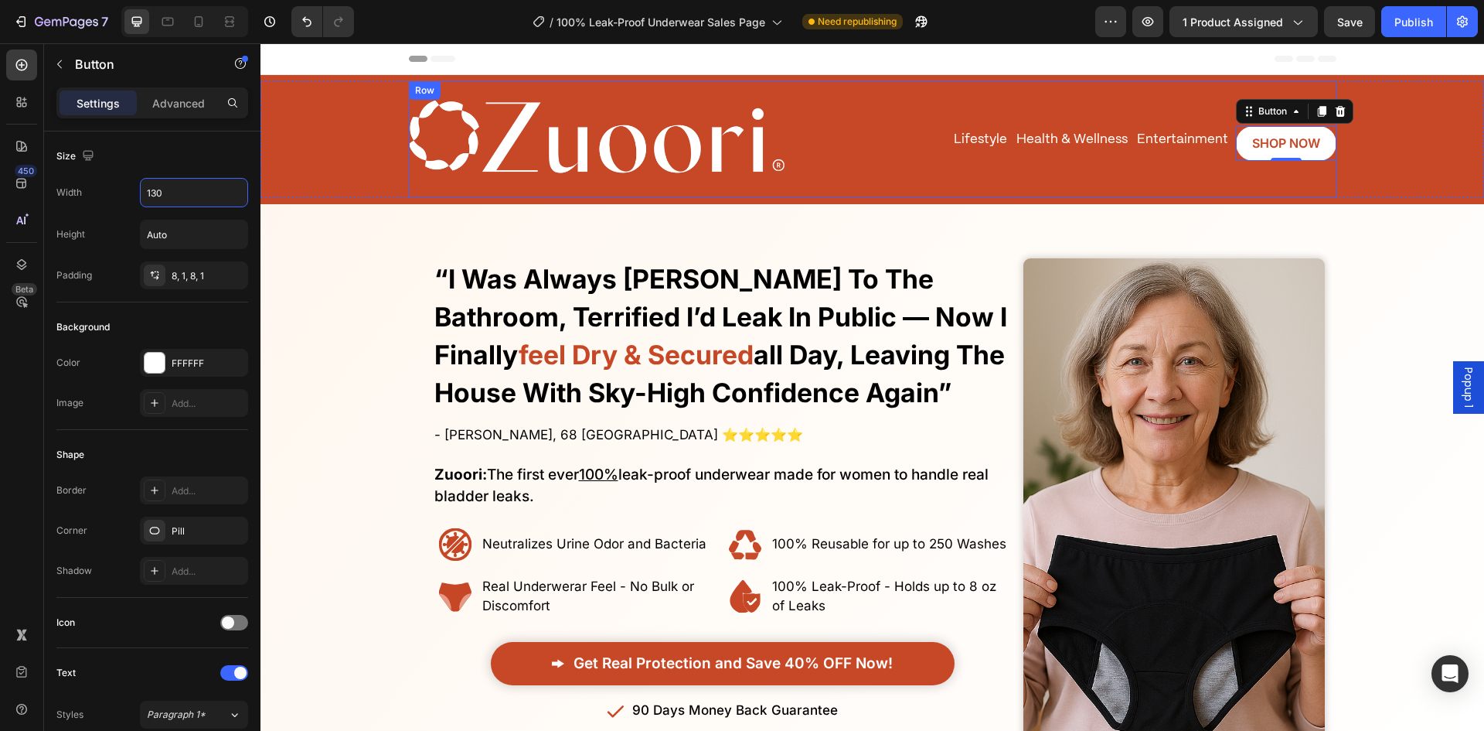
click at [1129, 145] on div "Image Lifestyle Text Block Entertainment Text Block SHOP NOW Button 0 Health & …" at bounding box center [873, 139] width 928 height 117
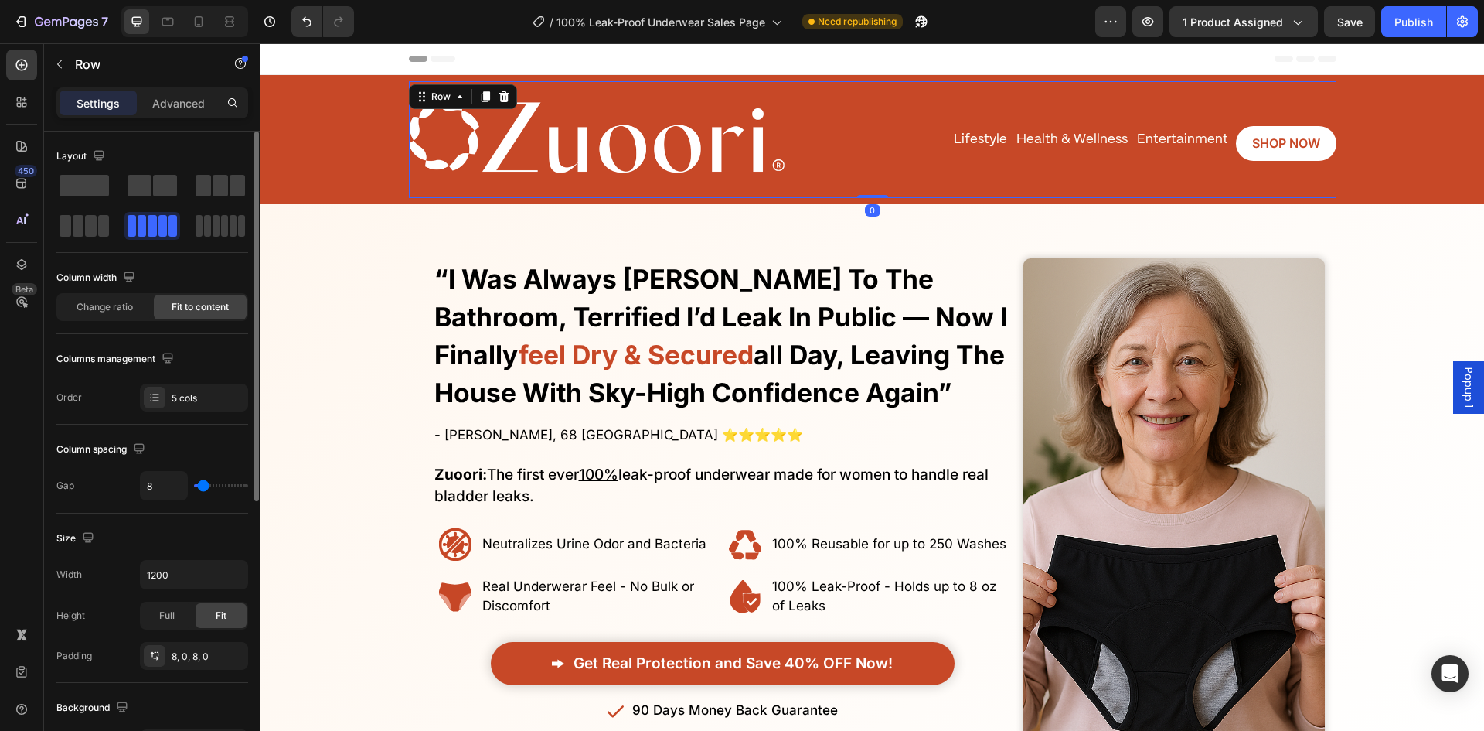
scroll to position [77, 0]
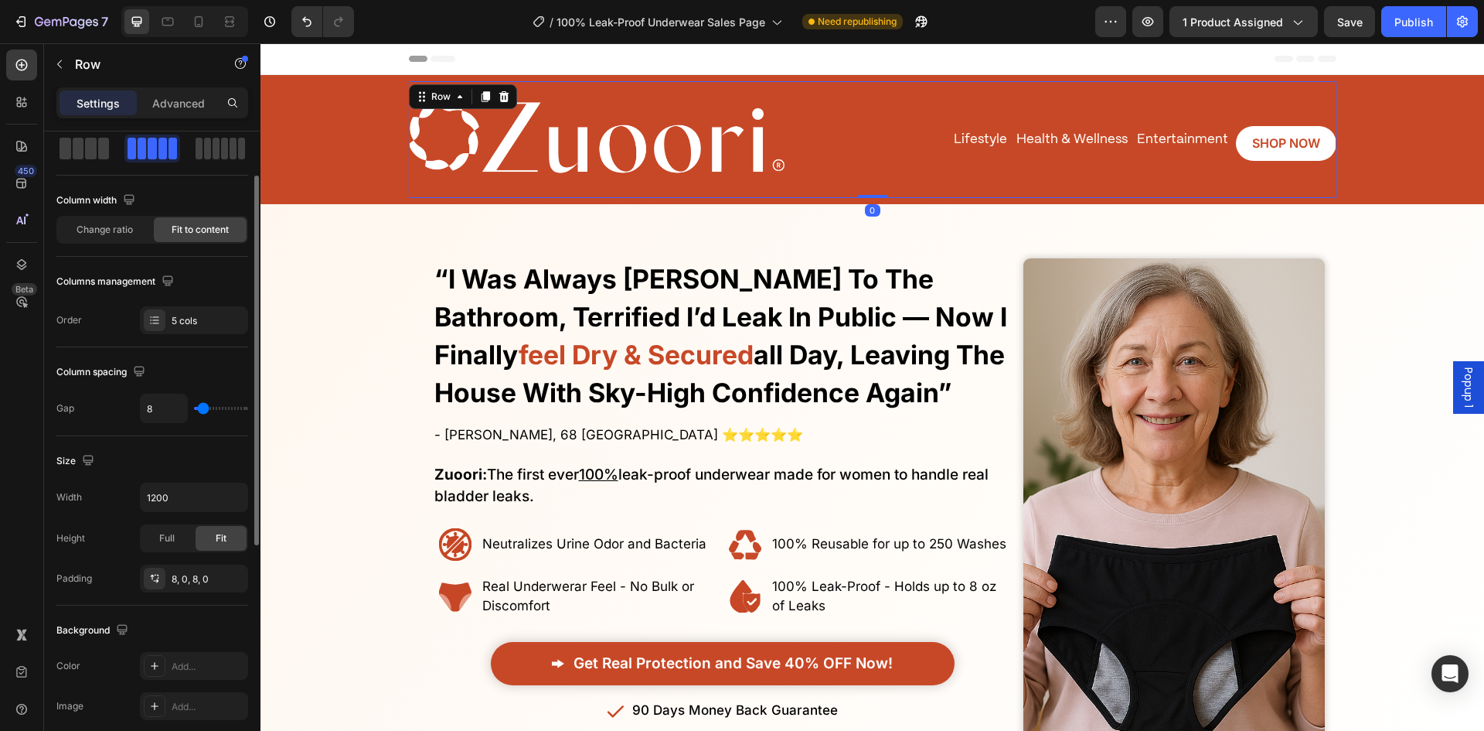
type input "24"
type input "27"
type input "36"
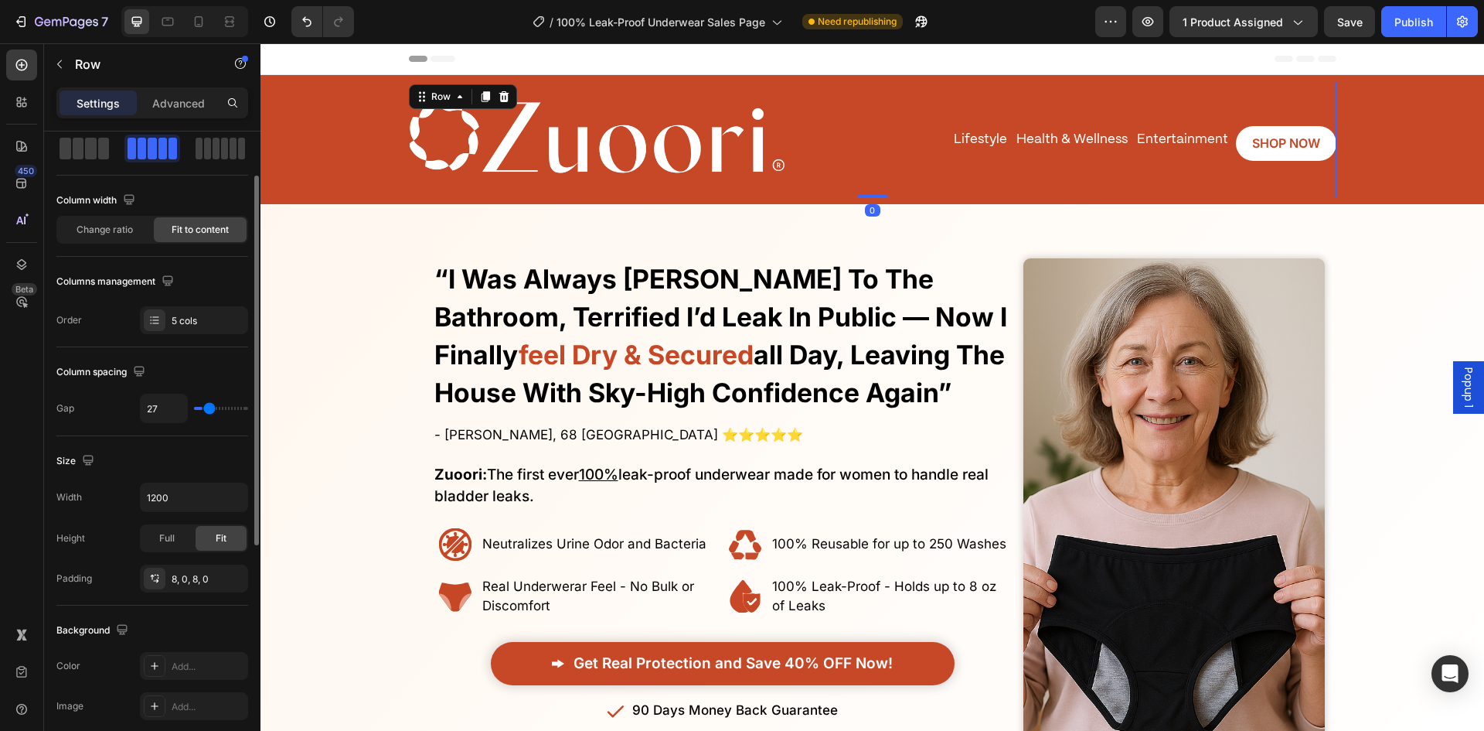
type input "36"
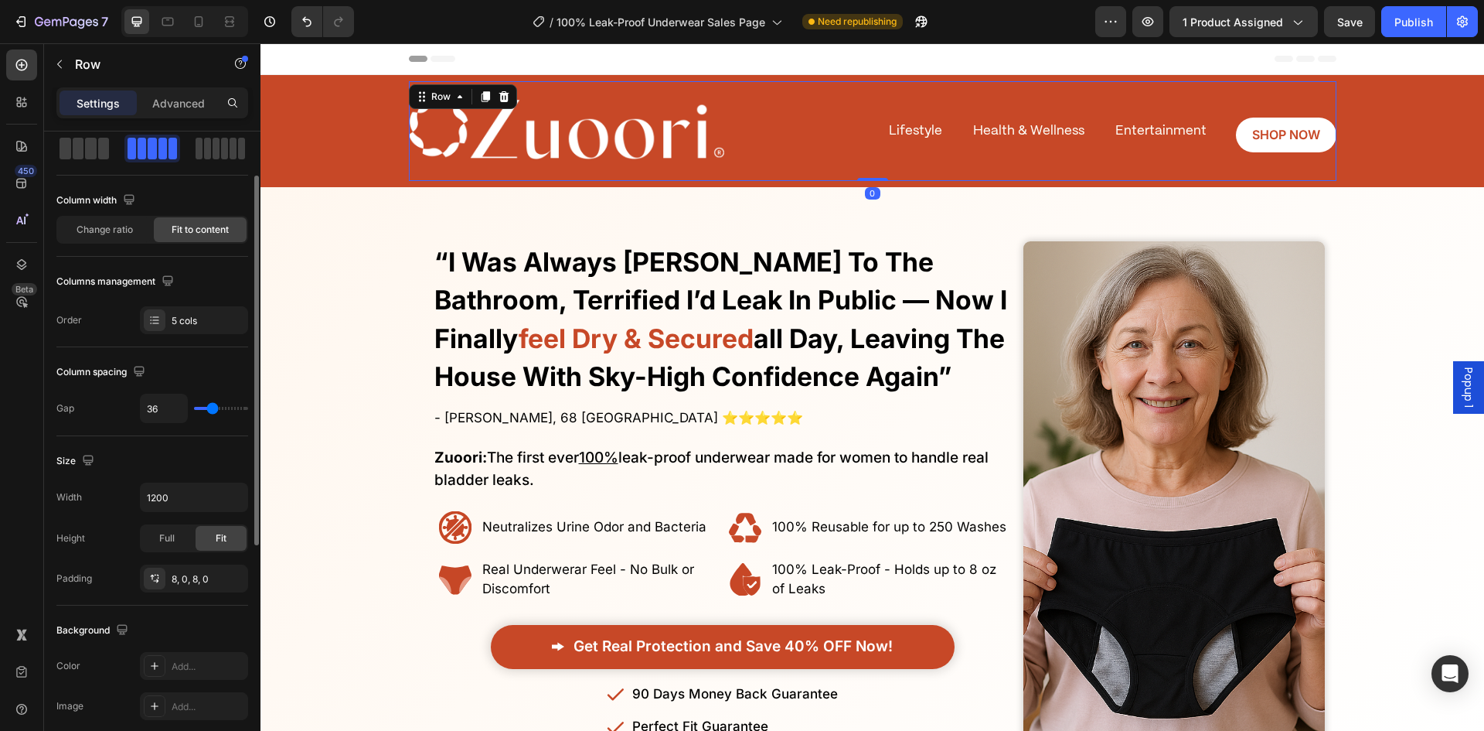
type input "38"
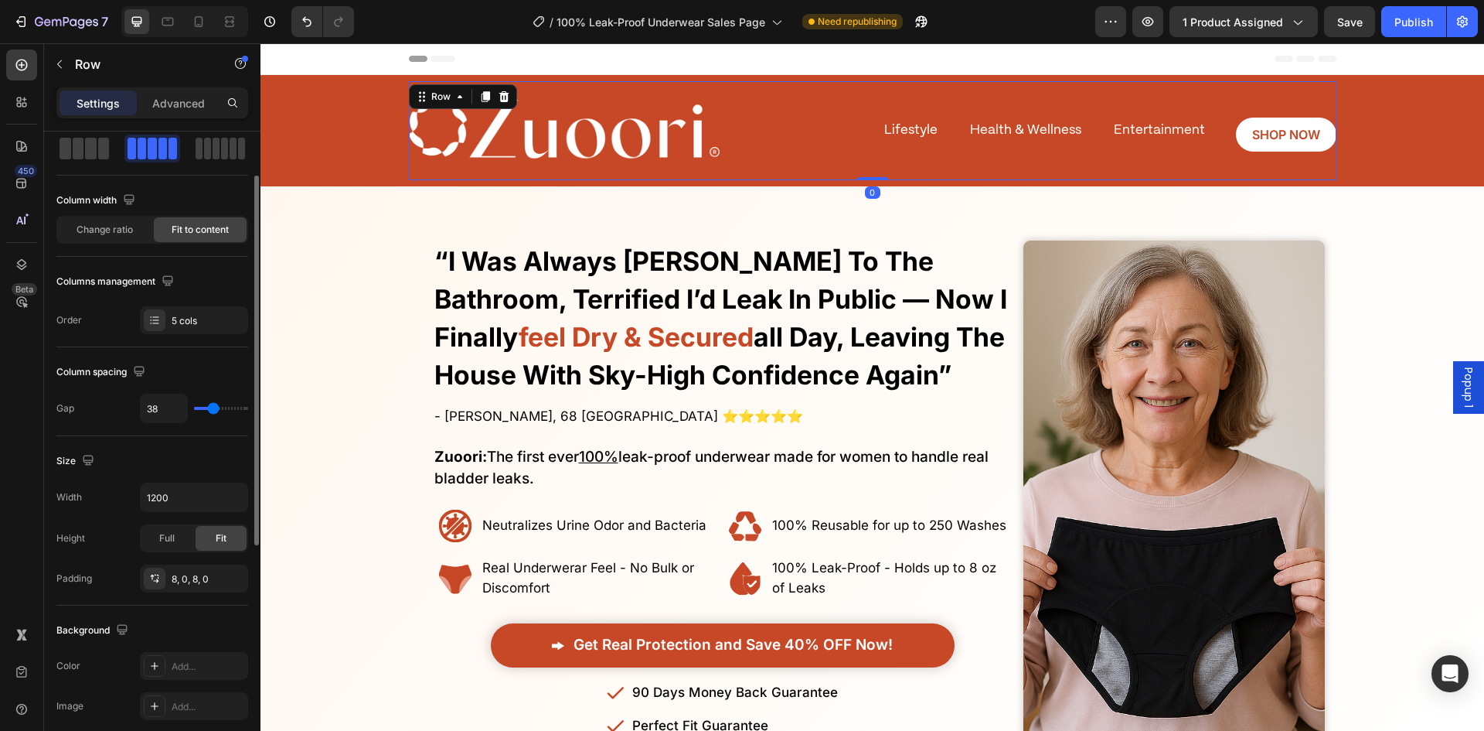
type input "42"
type input "44"
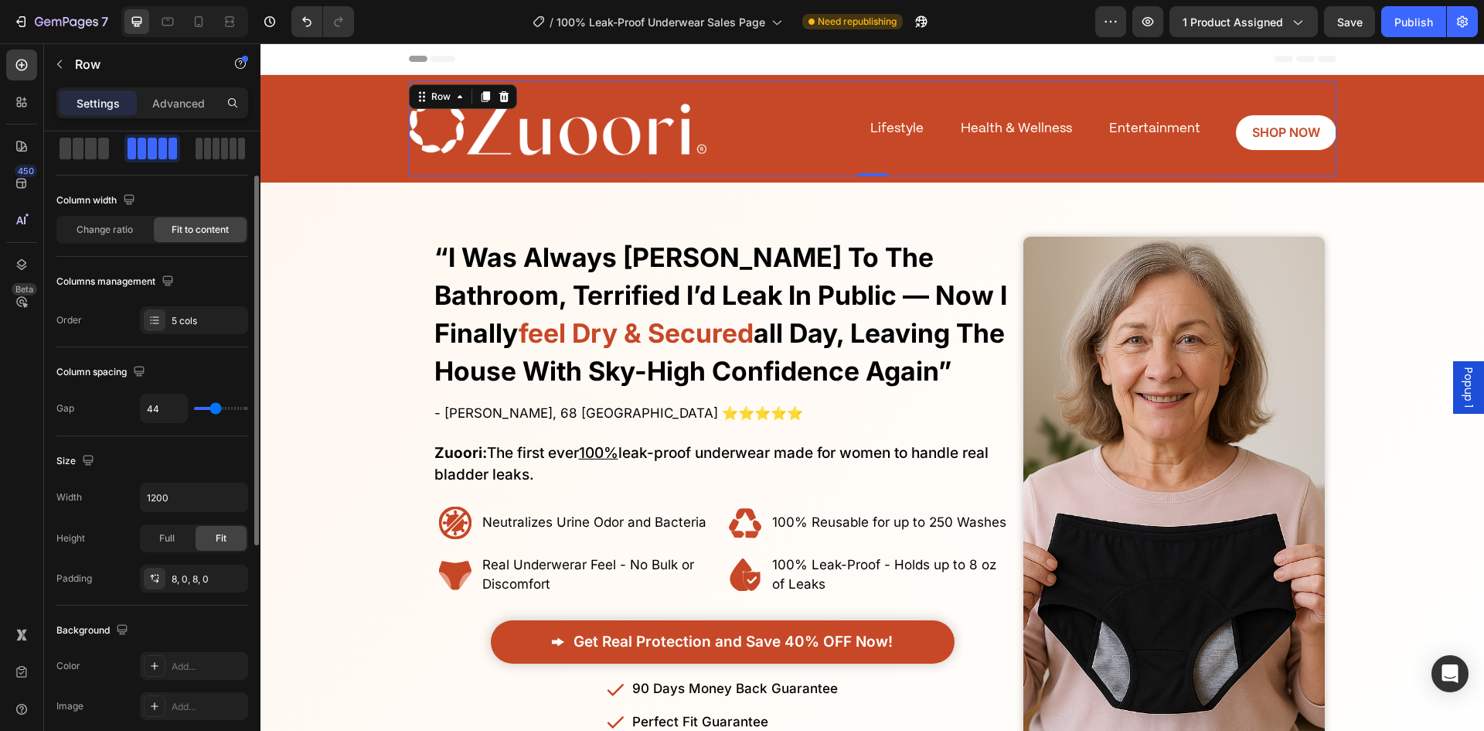
type input "47"
type input "49"
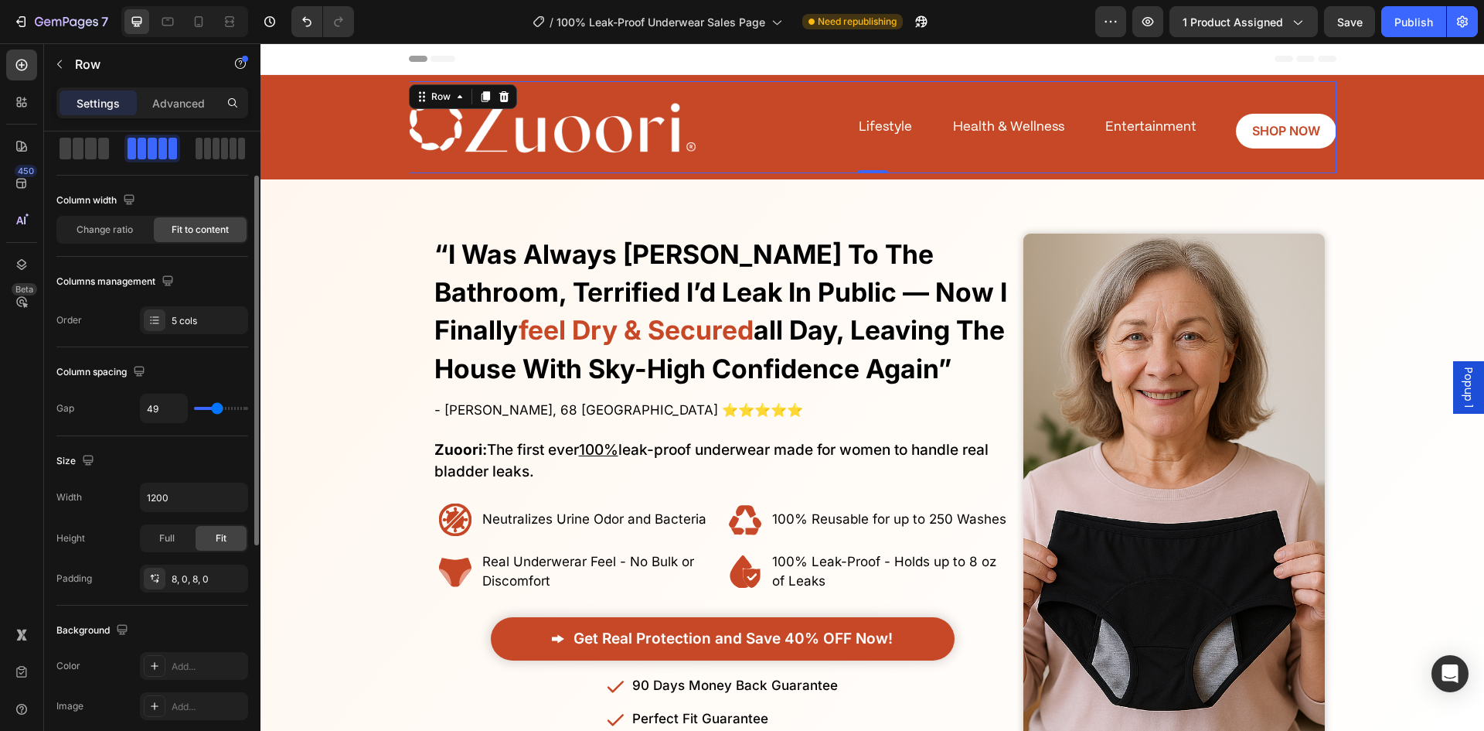
drag, startPoint x: 209, startPoint y: 407, endPoint x: 217, endPoint y: 405, distance: 8.8
type input "49"
click at [217, 407] on input "range" at bounding box center [221, 408] width 54 height 3
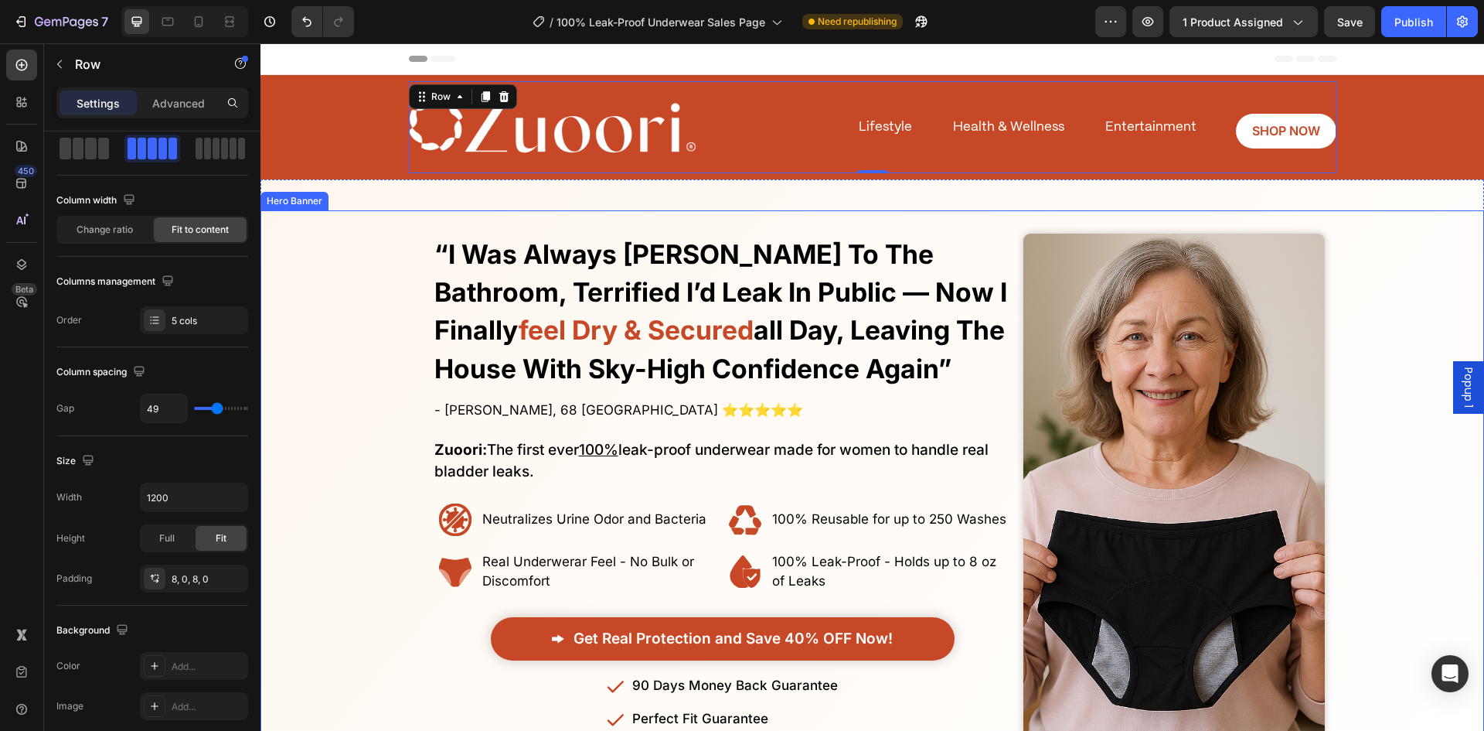
click at [543, 145] on img at bounding box center [553, 127] width 288 height 80
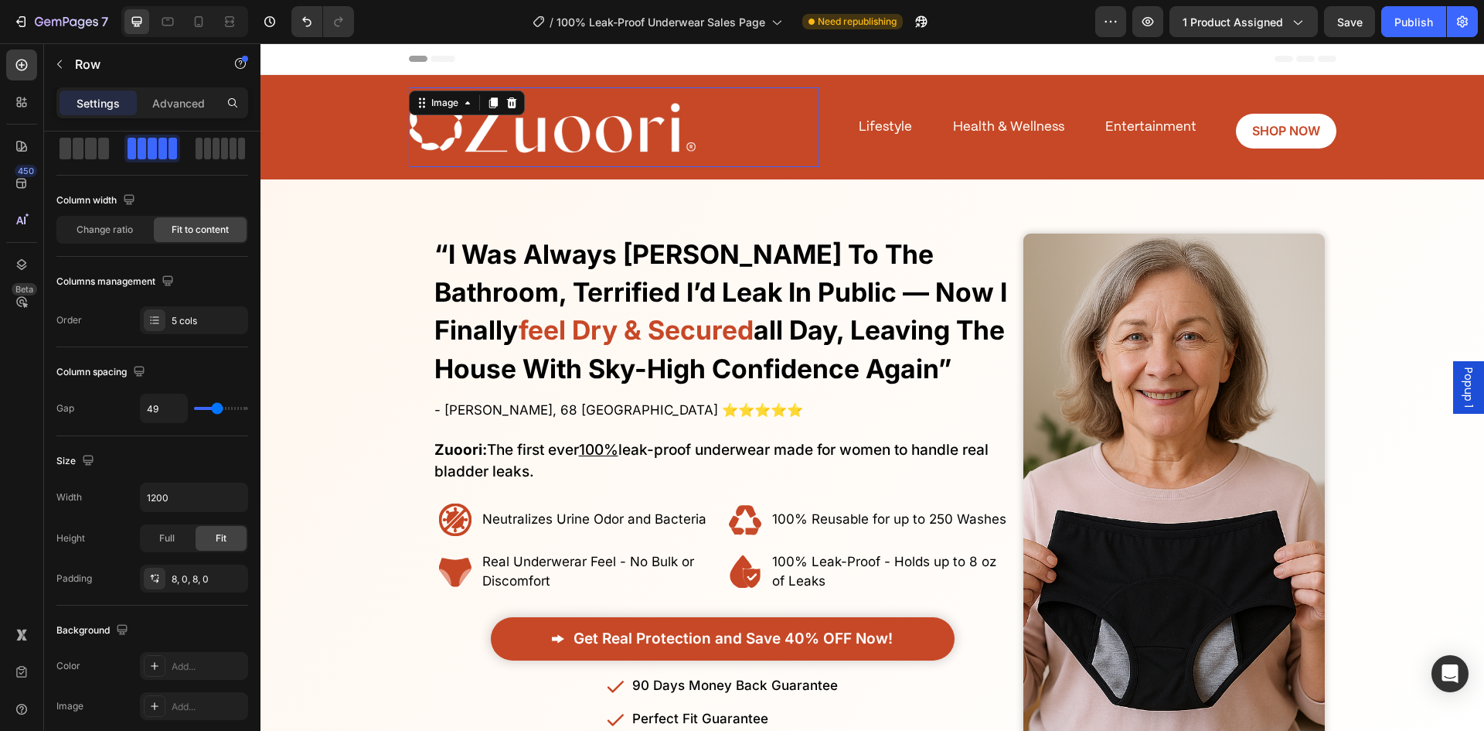
scroll to position [0, 0]
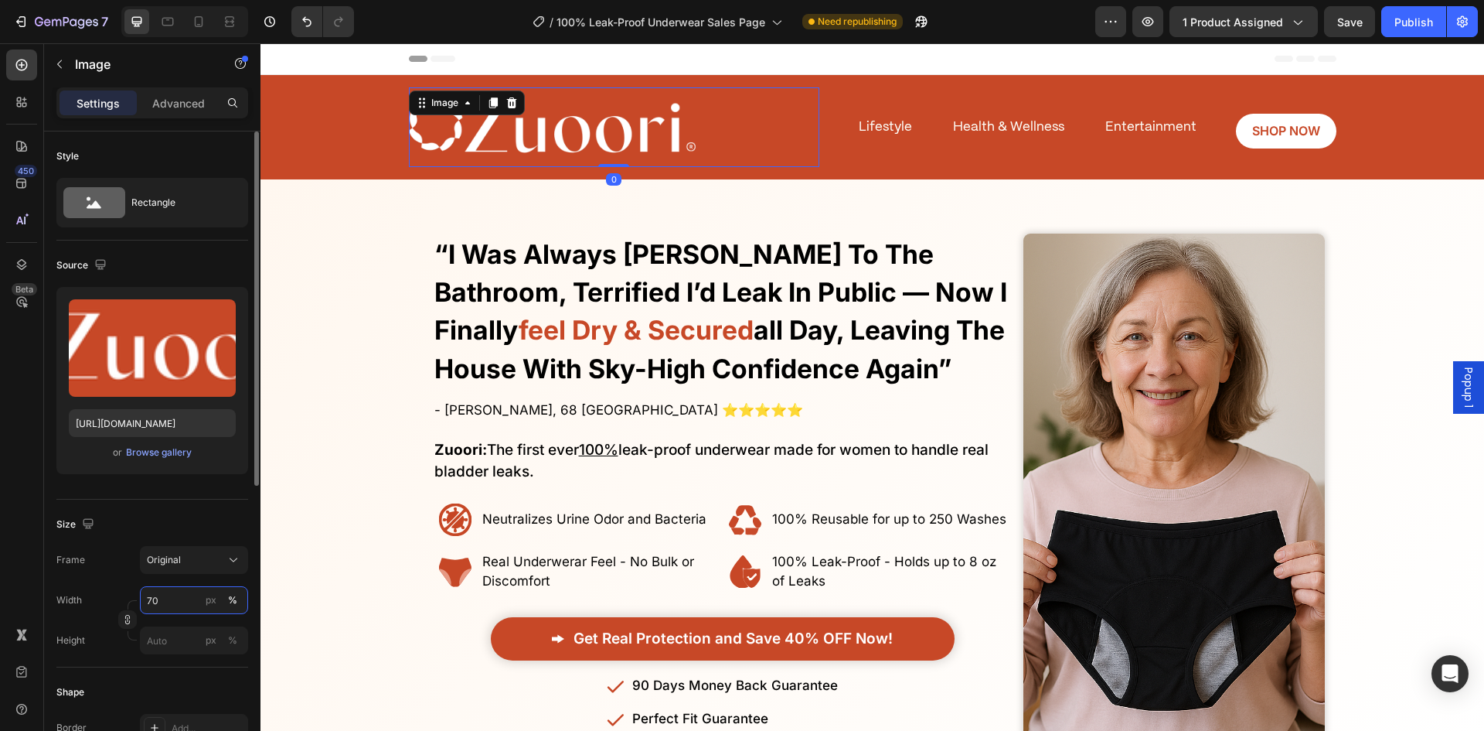
click at [179, 602] on input "70" at bounding box center [194, 600] width 108 height 28
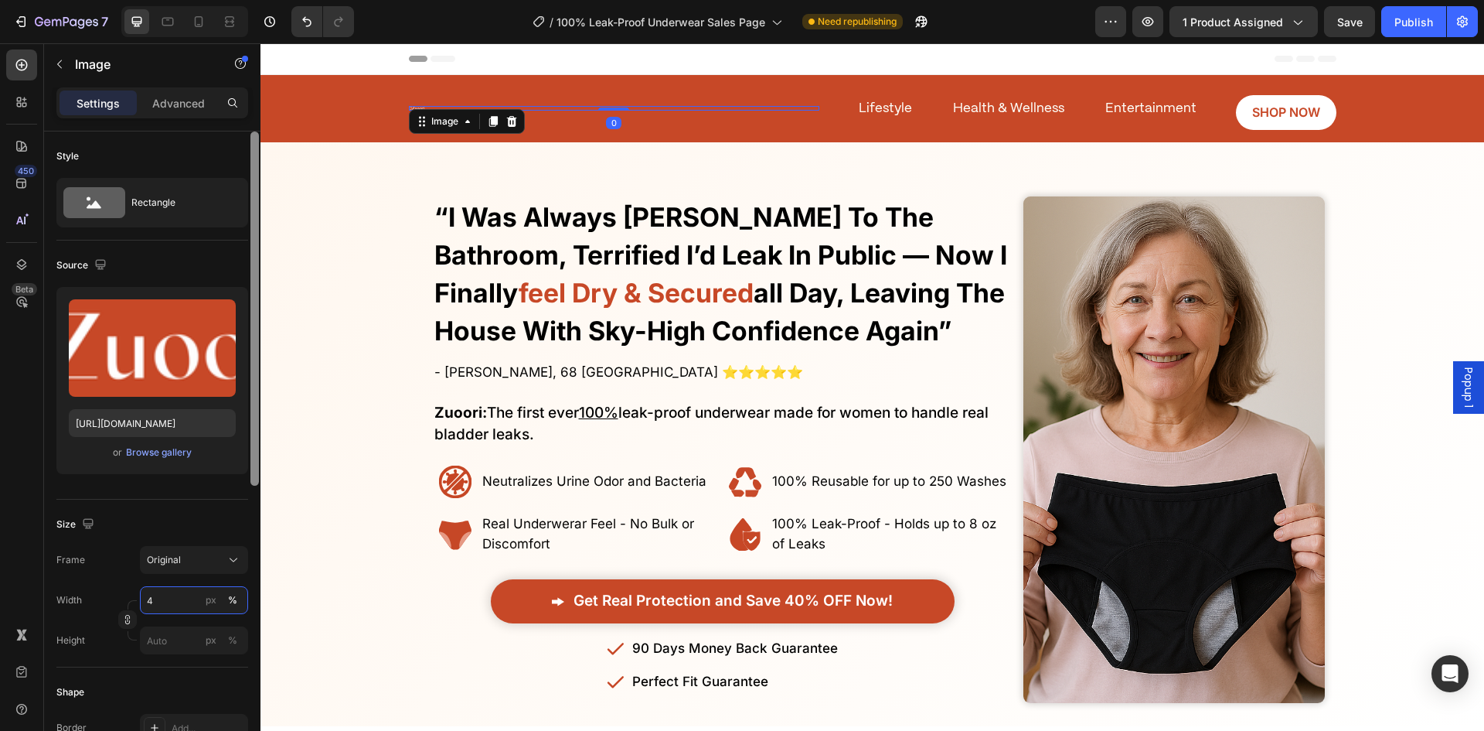
type input "40"
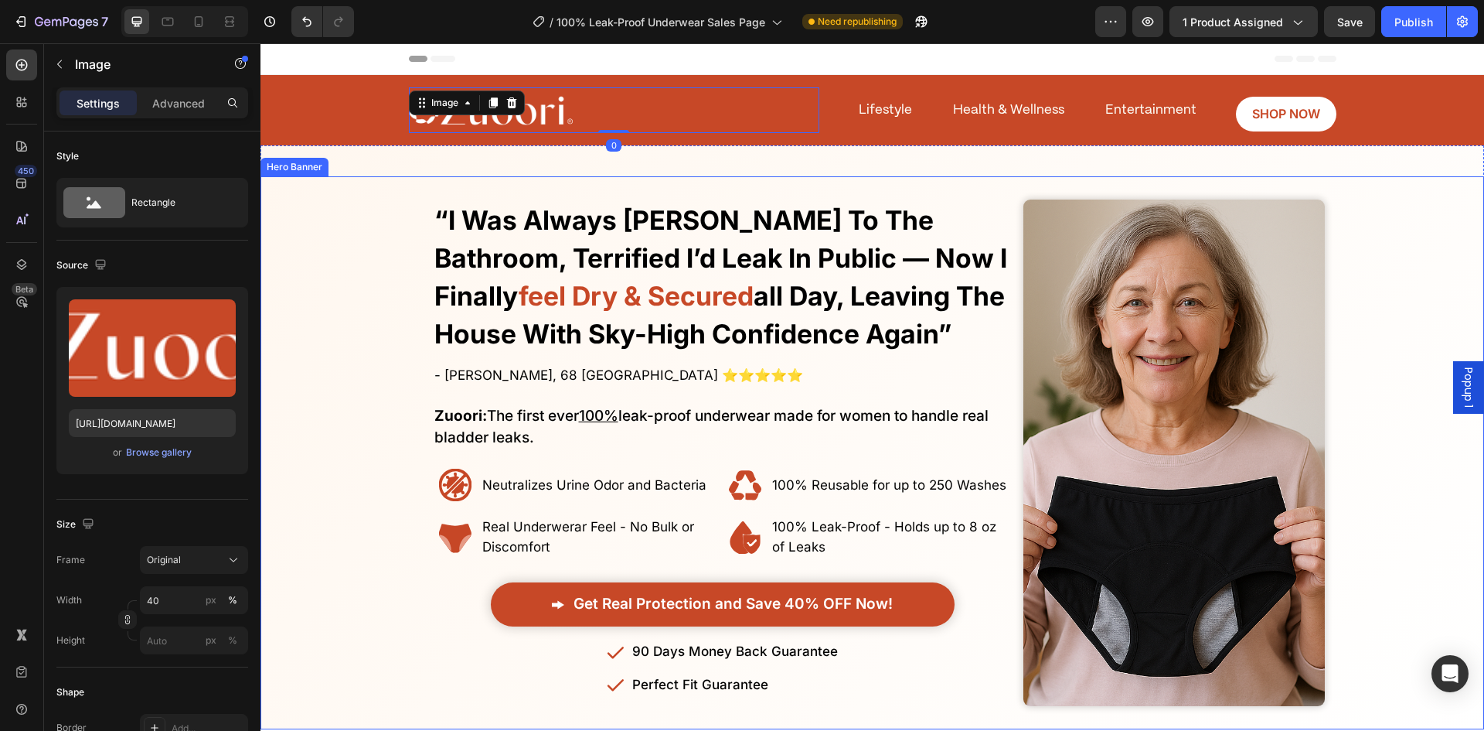
click at [322, 408] on div "Overlay" at bounding box center [873, 452] width 1224 height 553
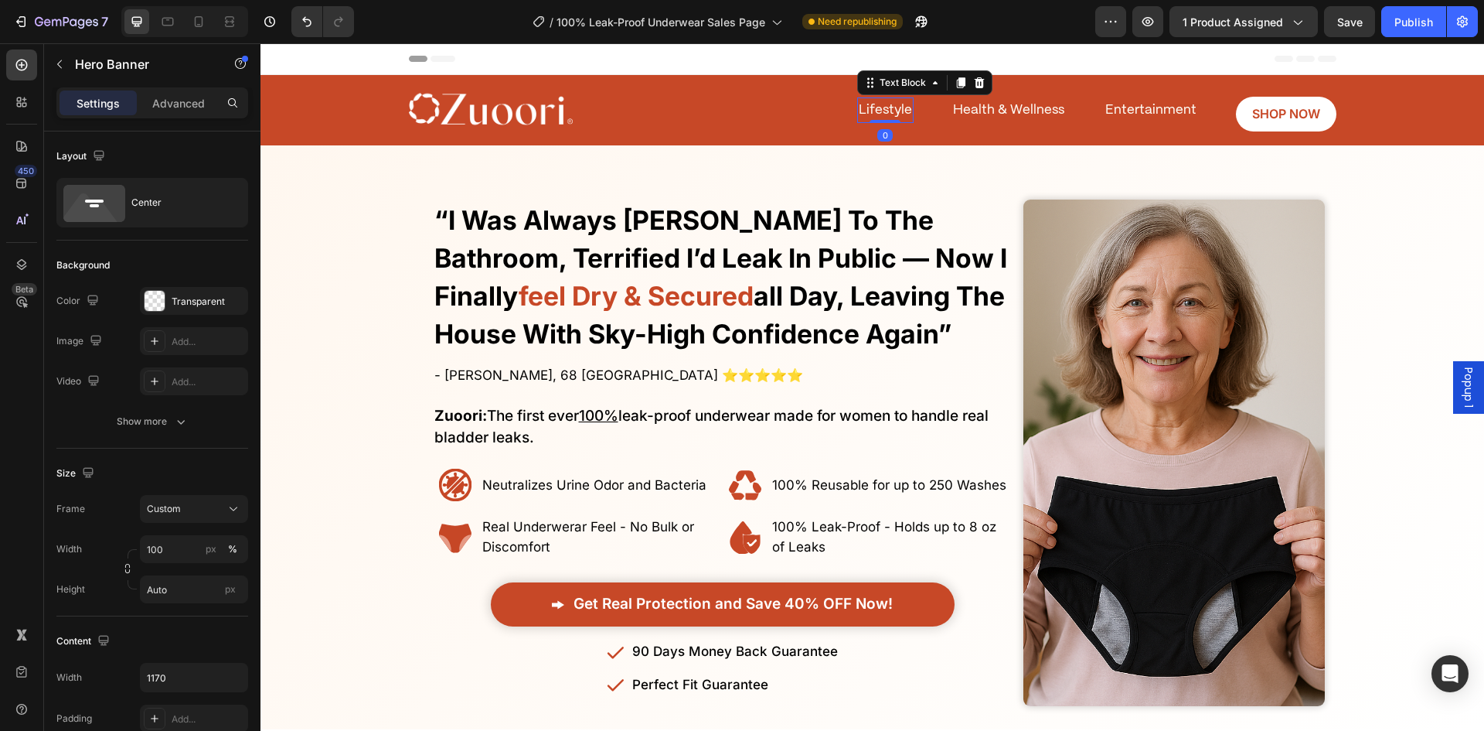
click at [874, 105] on span "Lifestyle" at bounding box center [885, 110] width 53 height 12
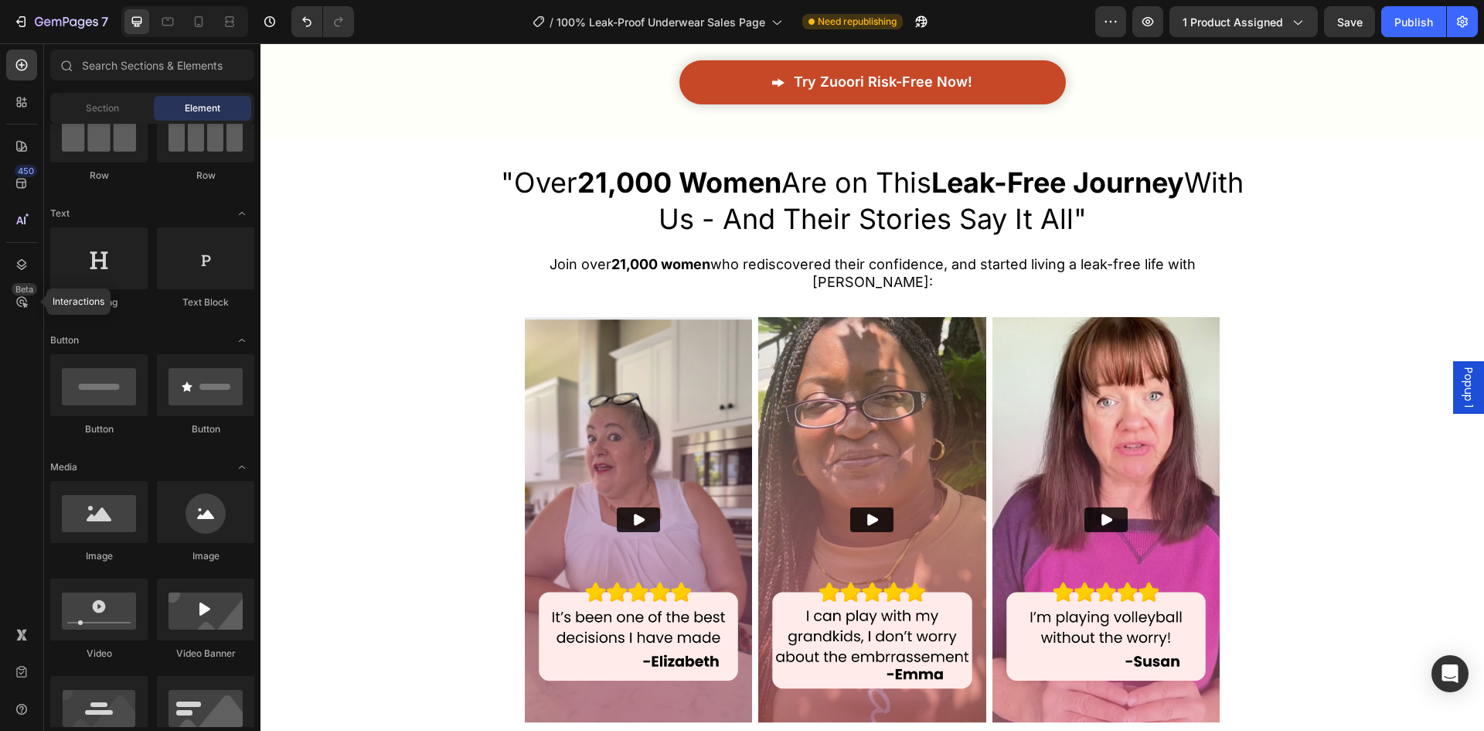
scroll to position [6903, 0]
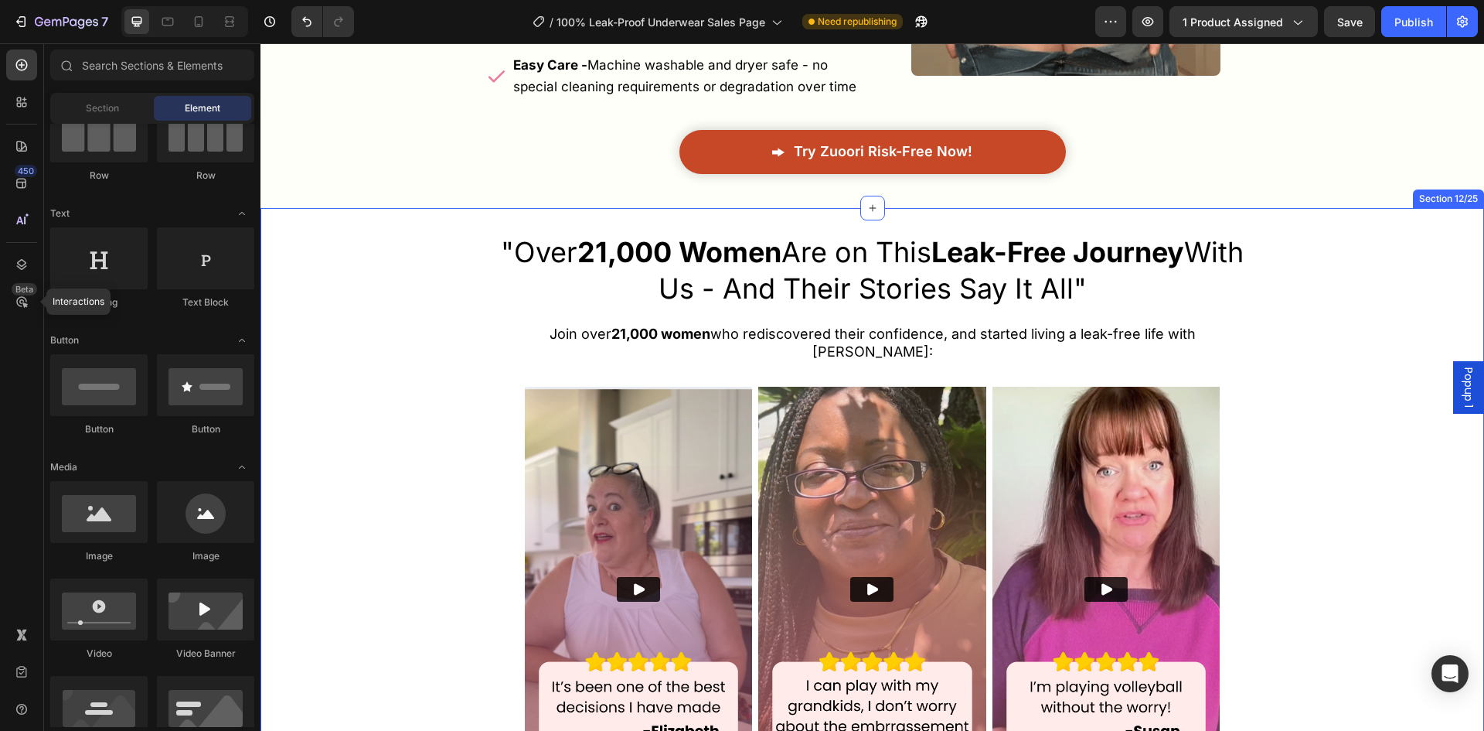
click at [1358, 233] on div ""Over 21,000 Women Are on This Leak-Free Journey With Us - And Their Stories Sa…" at bounding box center [873, 549] width 1224 height 632
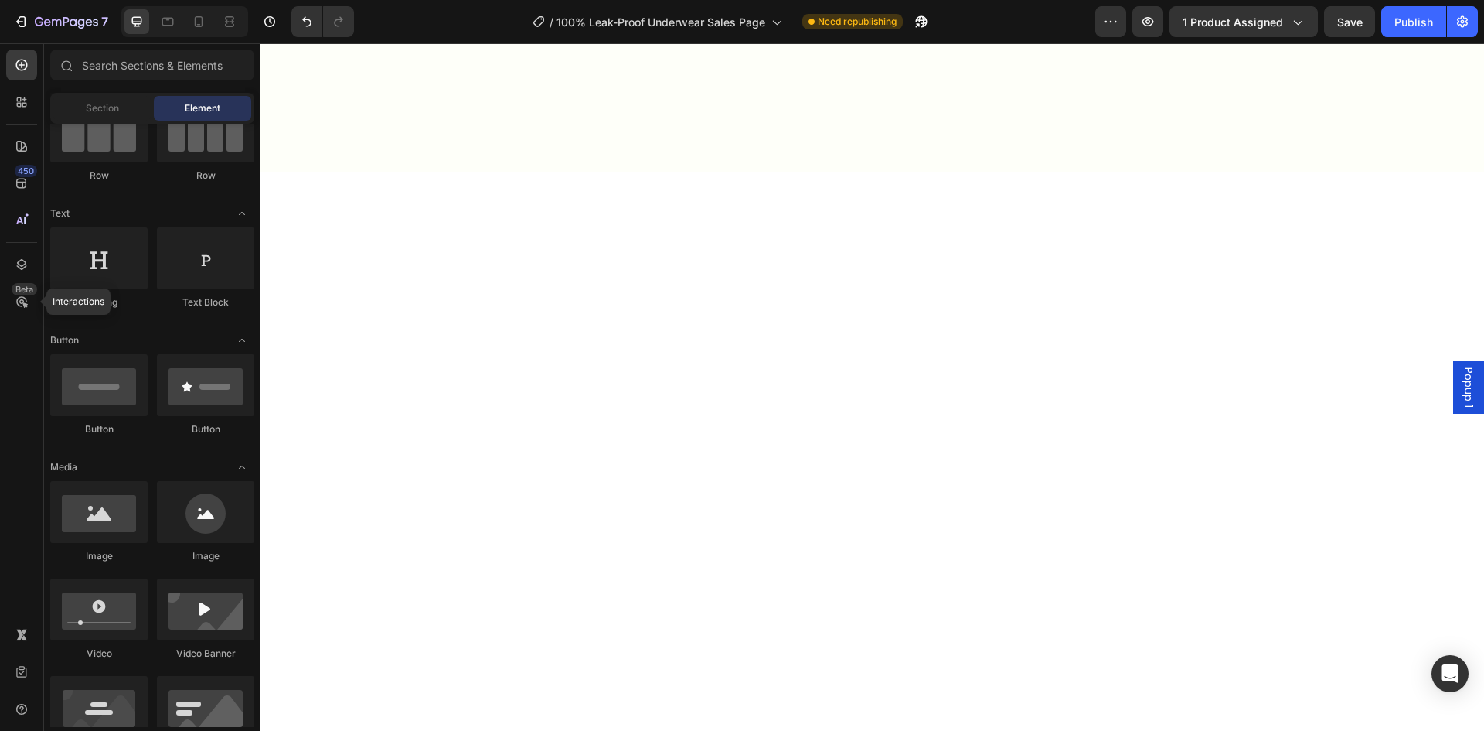
scroll to position [0, 0]
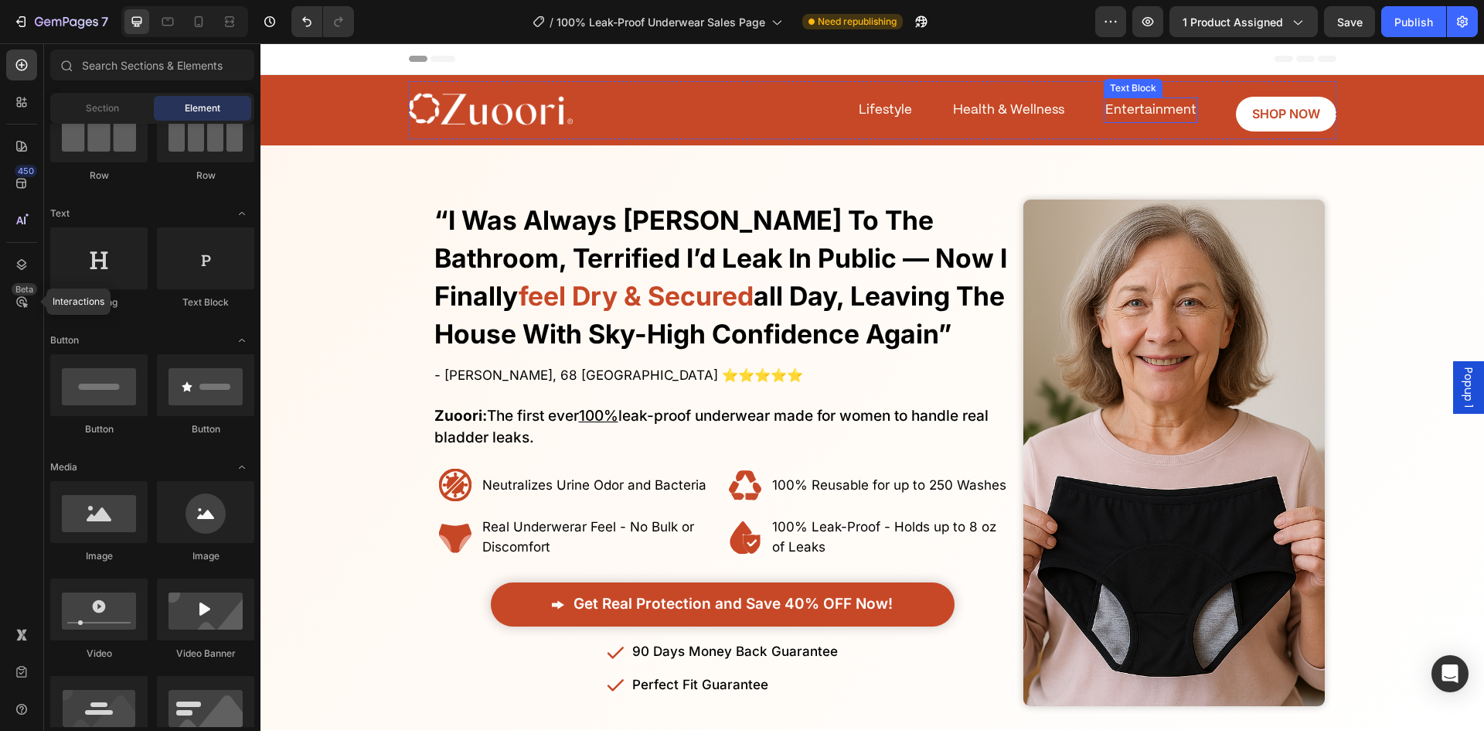
click at [1138, 105] on span "Entertainment" at bounding box center [1151, 110] width 91 height 12
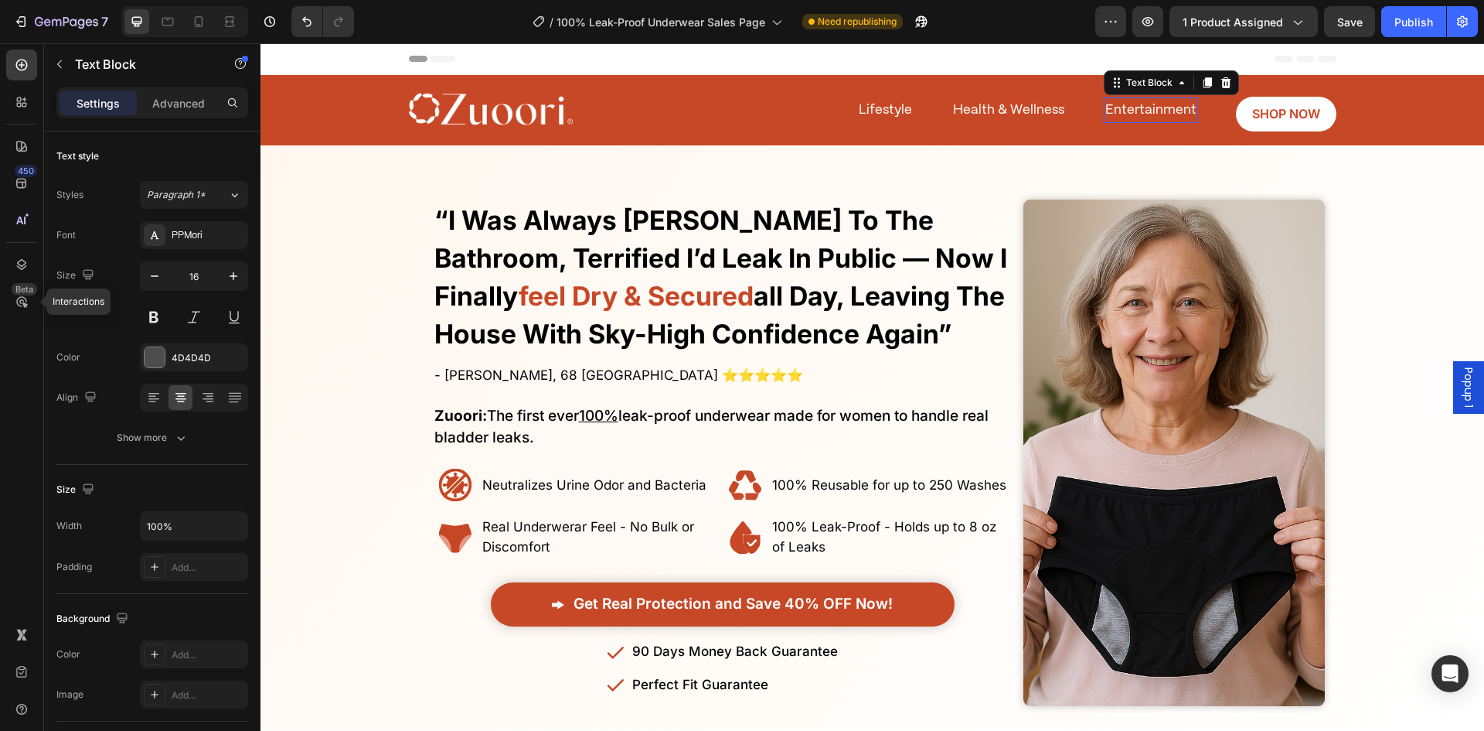
click at [1138, 105] on span "Entertainment" at bounding box center [1151, 110] width 91 height 12
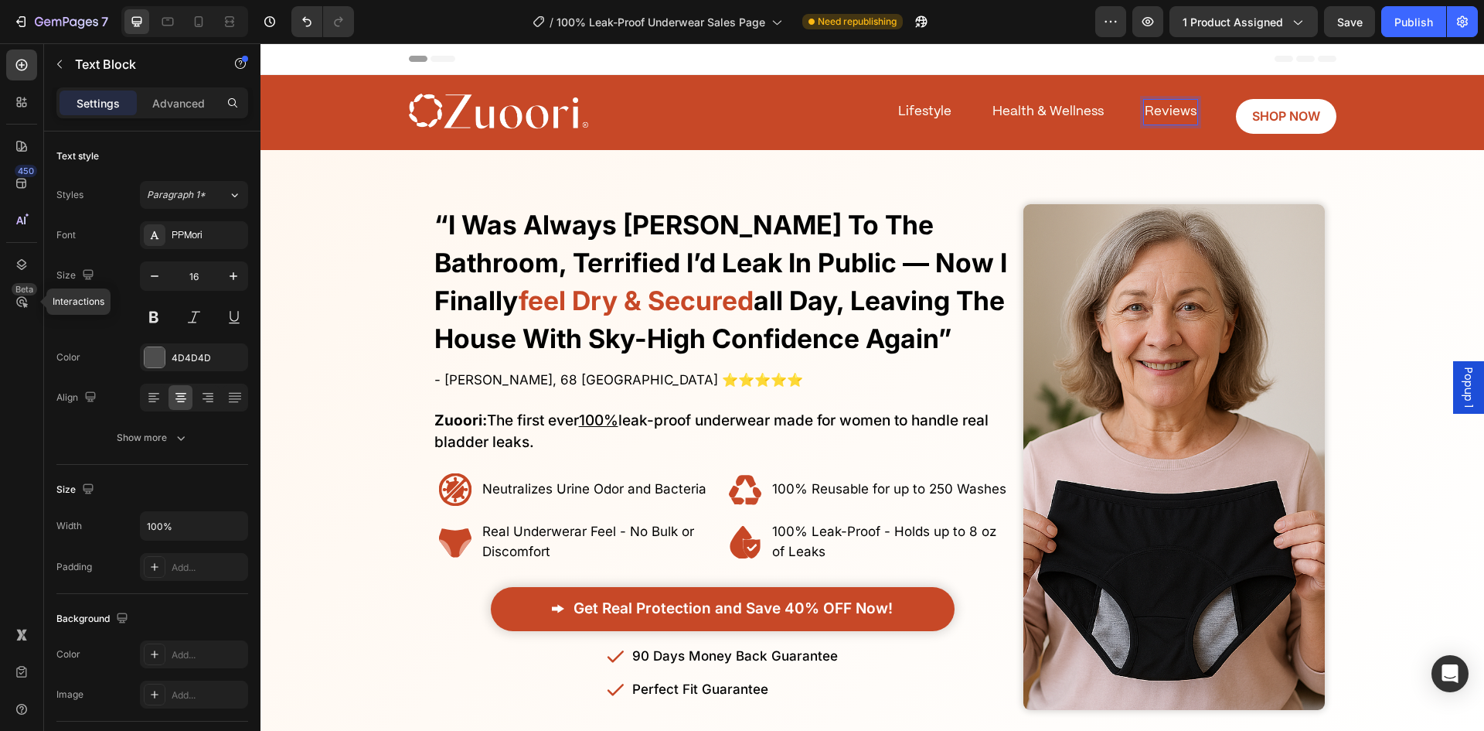
click at [1160, 103] on p "Reviews" at bounding box center [1171, 112] width 52 height 23
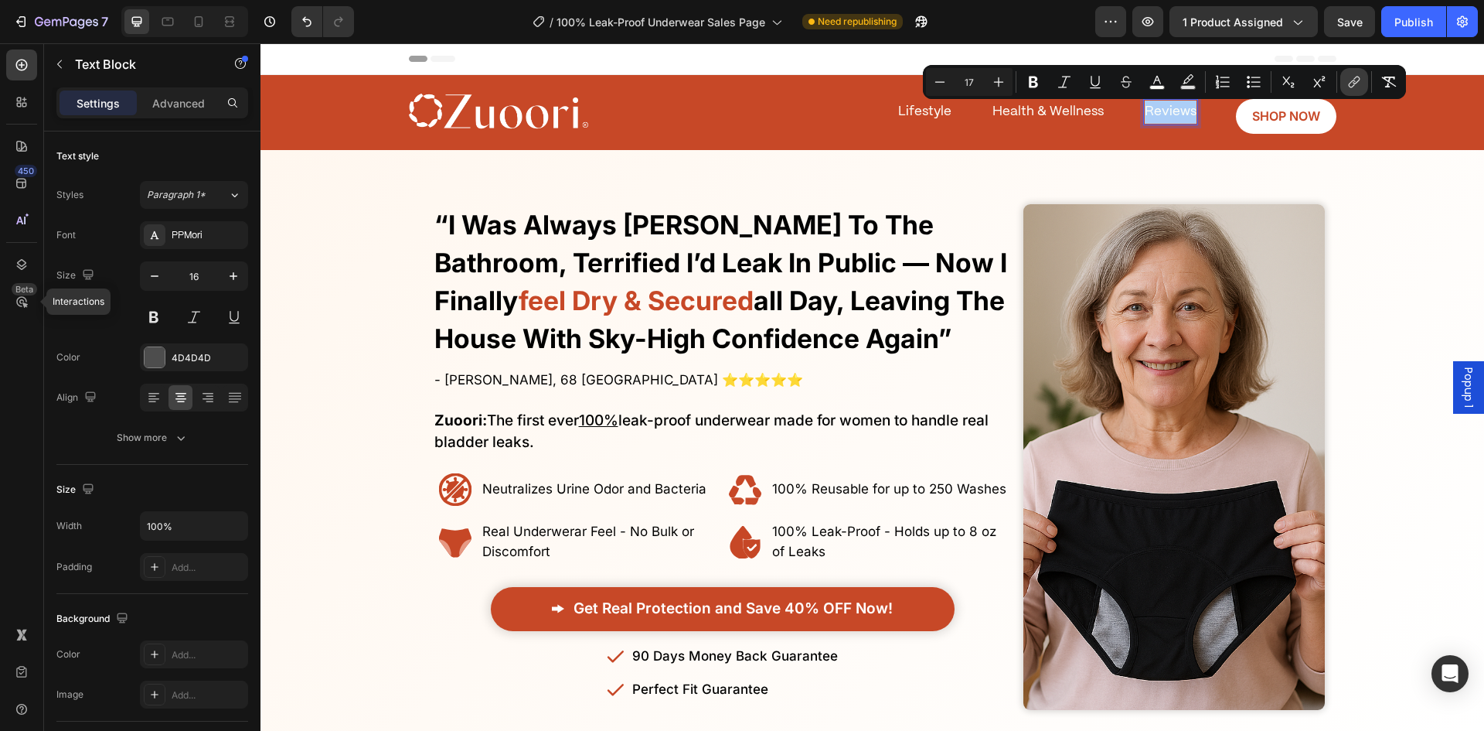
click at [1343, 81] on button "link" at bounding box center [1355, 82] width 28 height 28
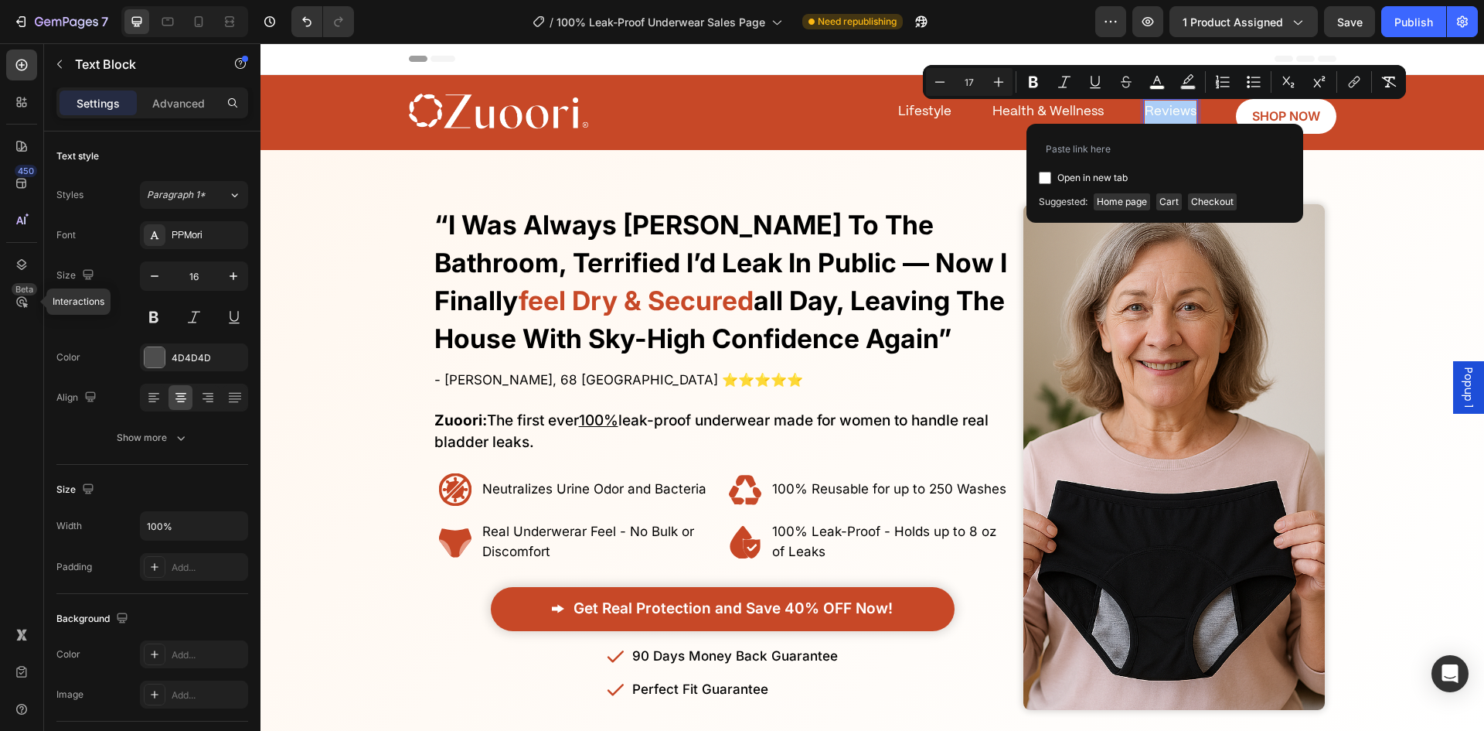
click at [1072, 201] on span "Suggested:" at bounding box center [1063, 201] width 49 height 17
click at [1102, 175] on span "Open in new tab" at bounding box center [1093, 178] width 70 height 19
click at [1099, 176] on span "Open in new tab" at bounding box center [1093, 178] width 70 height 19
checkbox input "false"
click at [964, 132] on div "Image Lifestyle Text Block Reviews Text Block 0 SHOP NOW Button Health & Wellne…" at bounding box center [873, 112] width 928 height 63
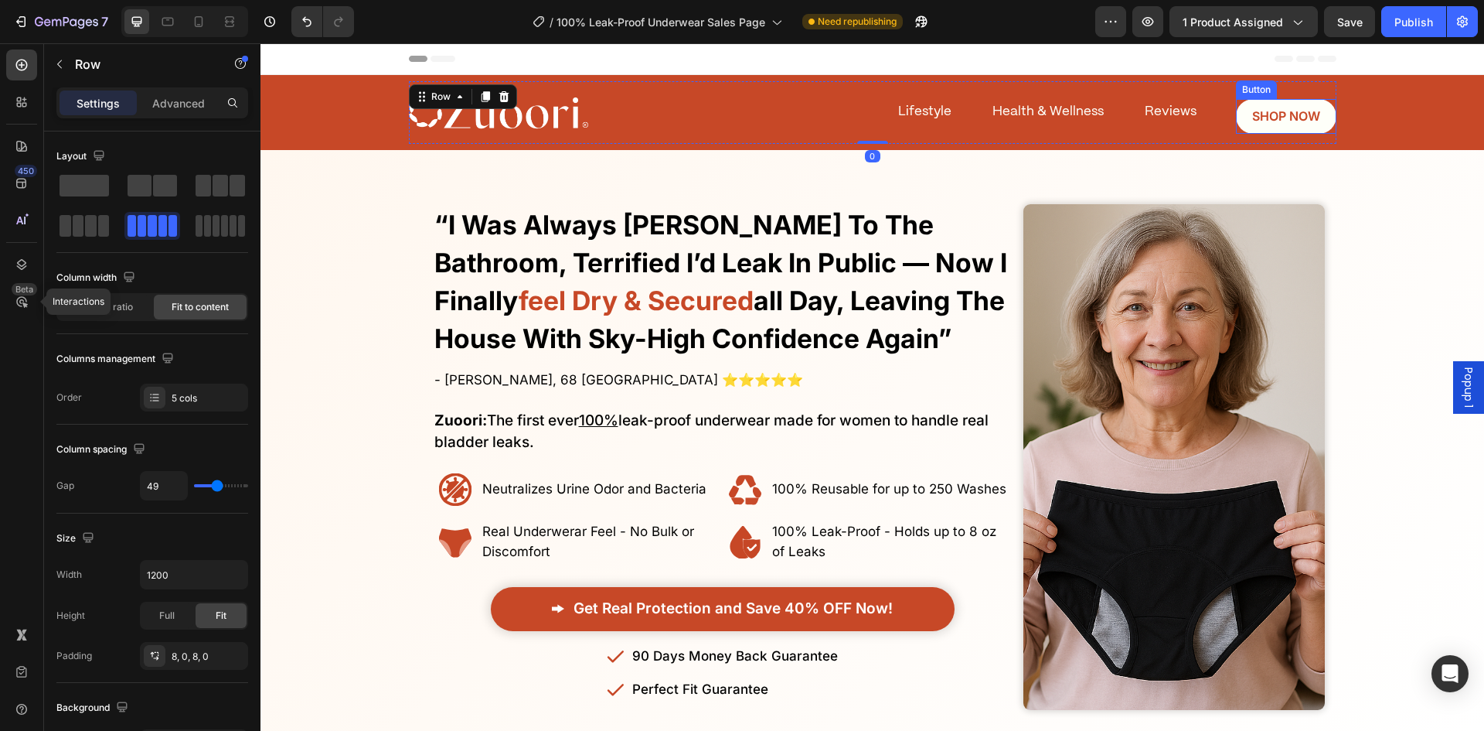
click at [1242, 110] on link "SHOP NOW" at bounding box center [1286, 116] width 101 height 35
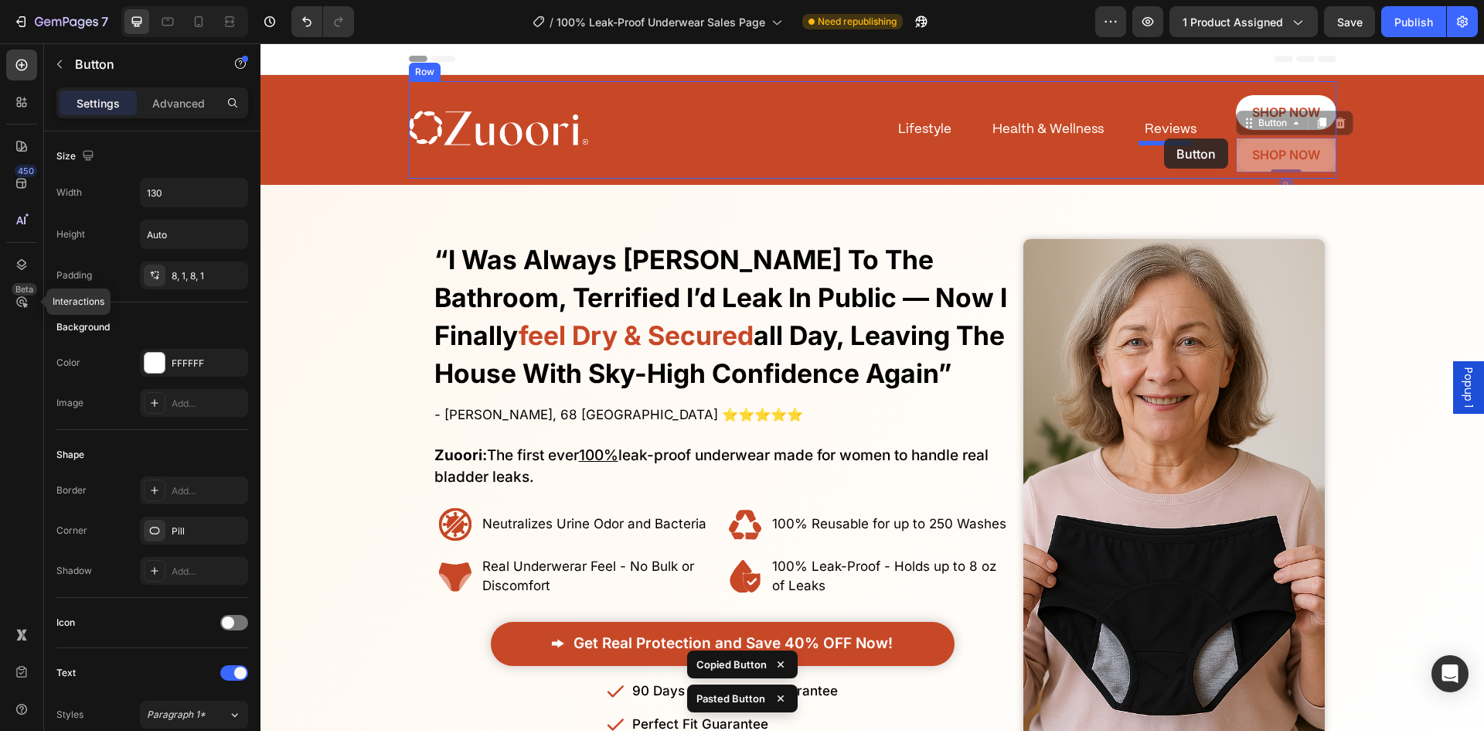
drag, startPoint x: 1242, startPoint y: 125, endPoint x: 1164, endPoint y: 138, distance: 79.2
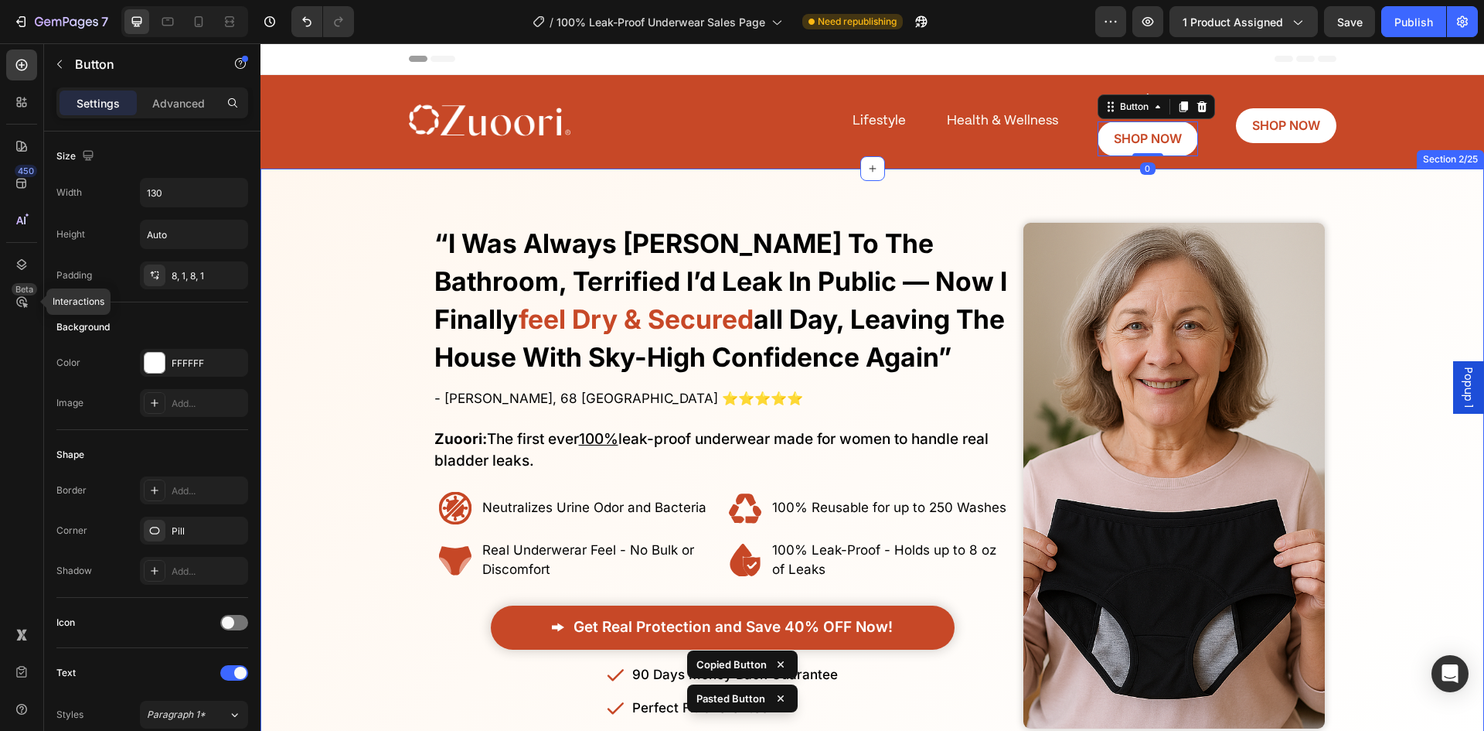
click at [1231, 192] on div "Finally! Laugh and Live Freely Without the Constant Fear of Leaks or Uncomforta…" at bounding box center [873, 461] width 1224 height 584
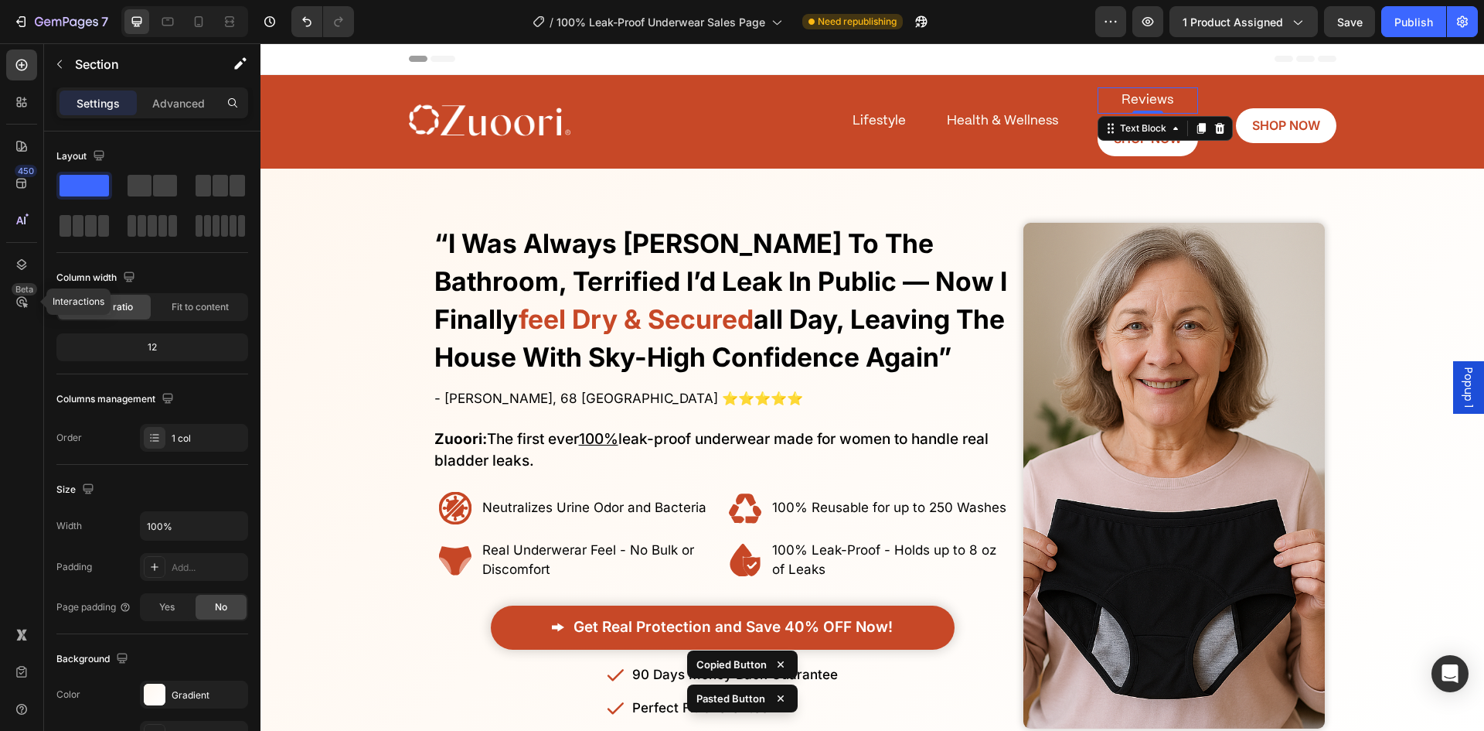
click at [1154, 92] on p "Reviews" at bounding box center [1147, 100] width 97 height 23
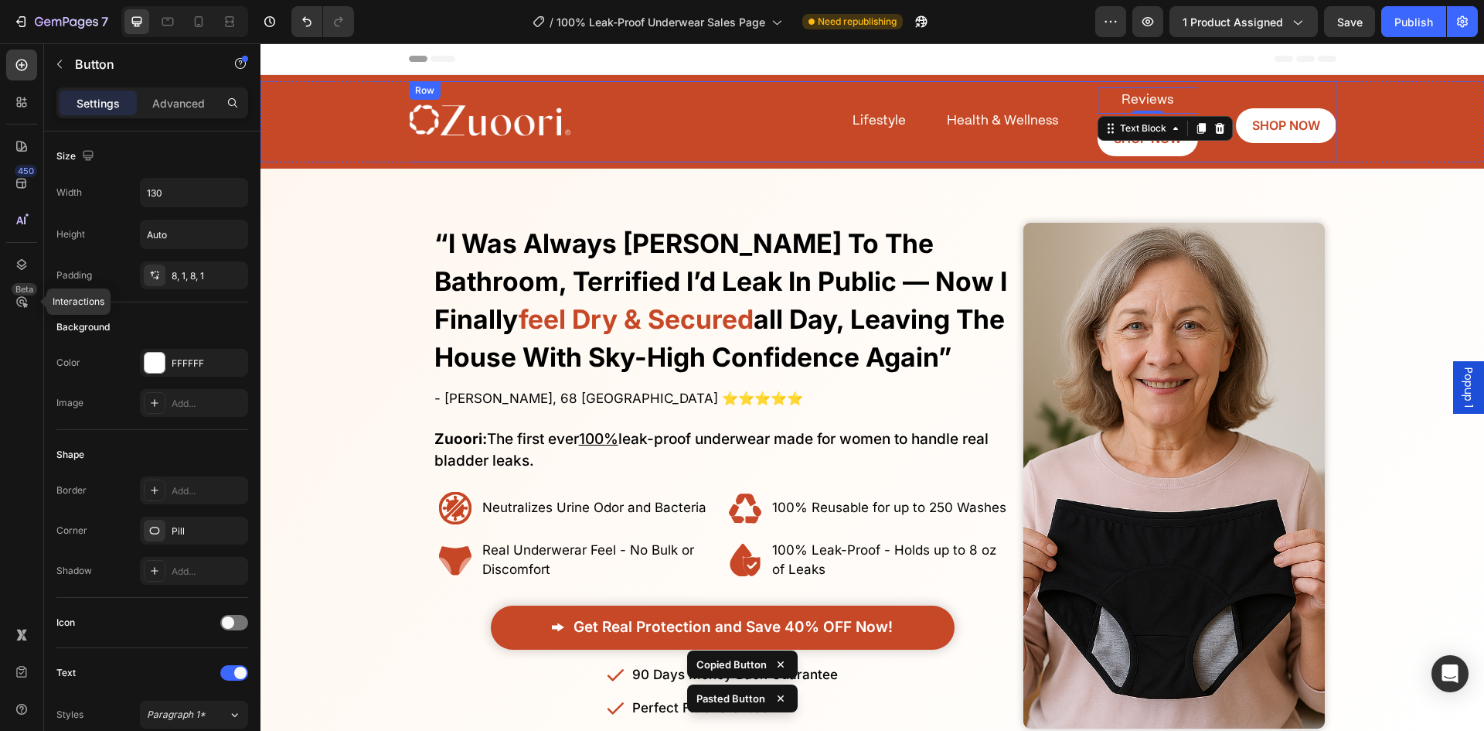
click at [1184, 154] on div "SHOP NOW Button" at bounding box center [1148, 138] width 101 height 35
click at [1175, 148] on p "SHOP NOW" at bounding box center [1148, 139] width 68 height 22
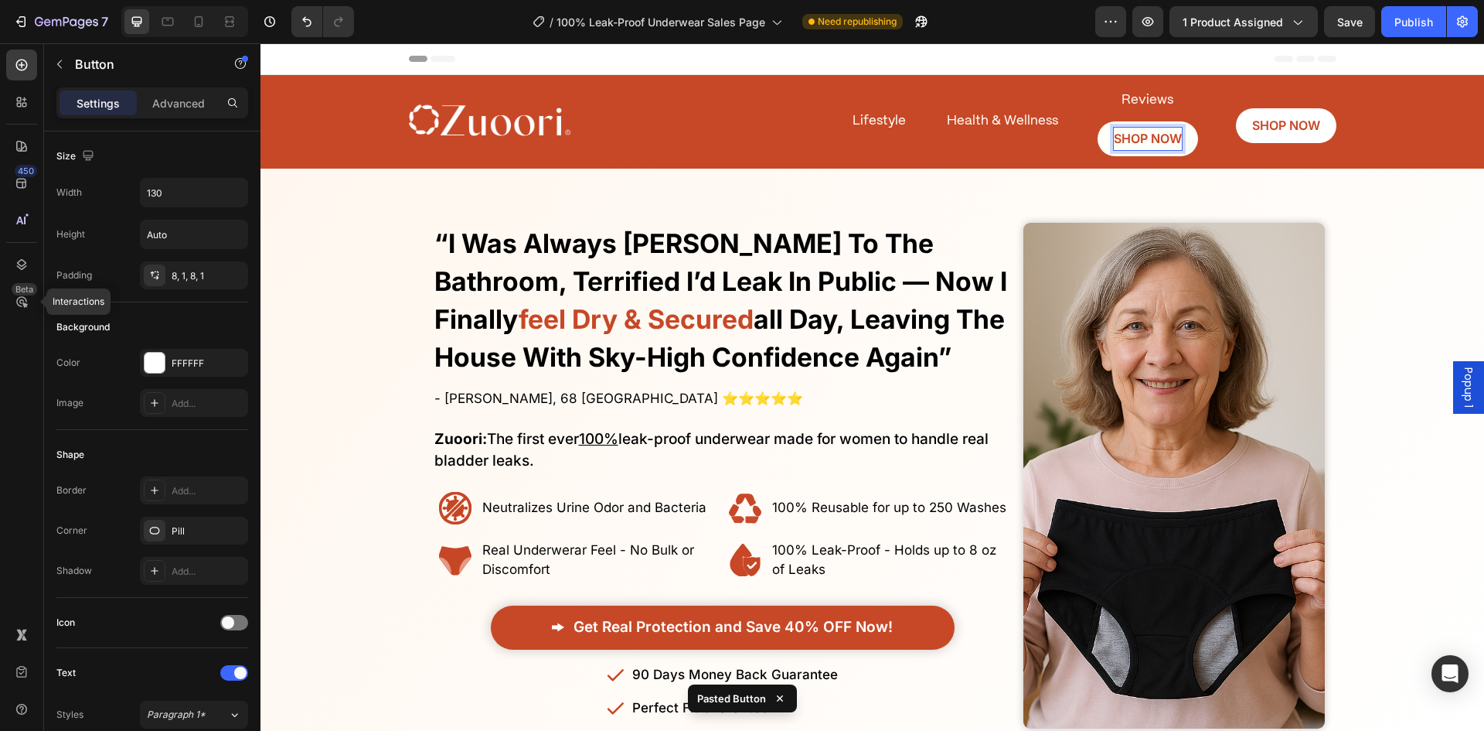
click at [1184, 143] on link "SHOP NOW" at bounding box center [1148, 138] width 101 height 35
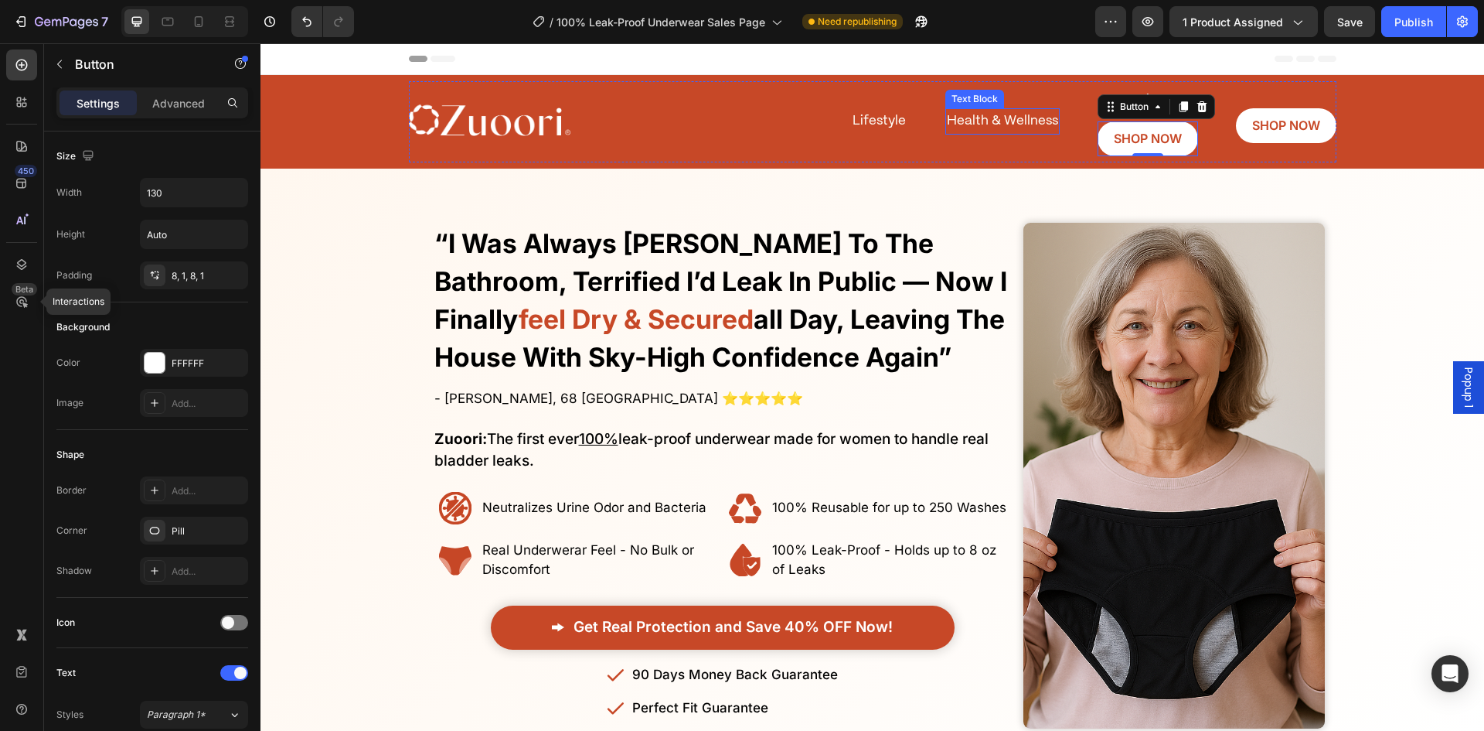
click at [1024, 128] on p "Health & Wellness" at bounding box center [1002, 121] width 111 height 23
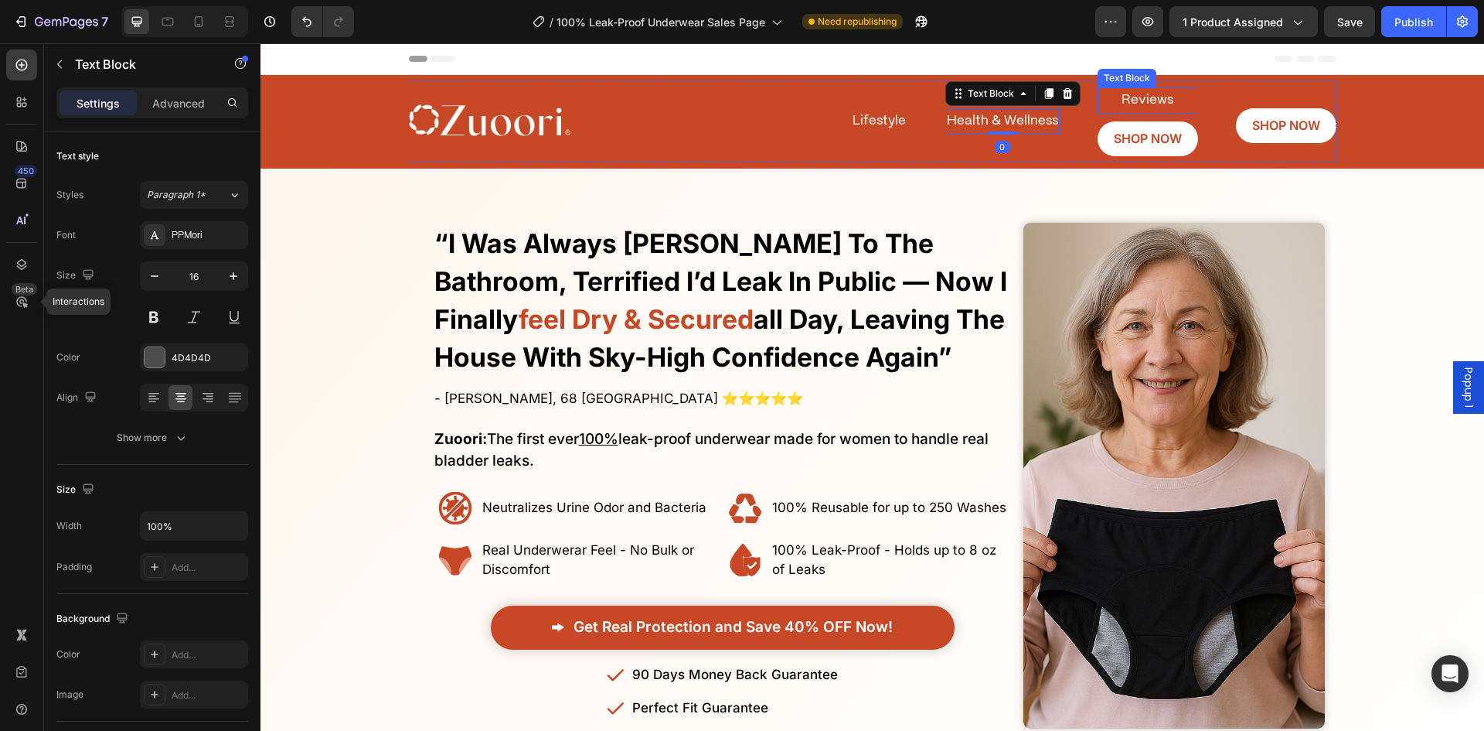
click at [1122, 105] on span "Reviews" at bounding box center [1148, 100] width 52 height 12
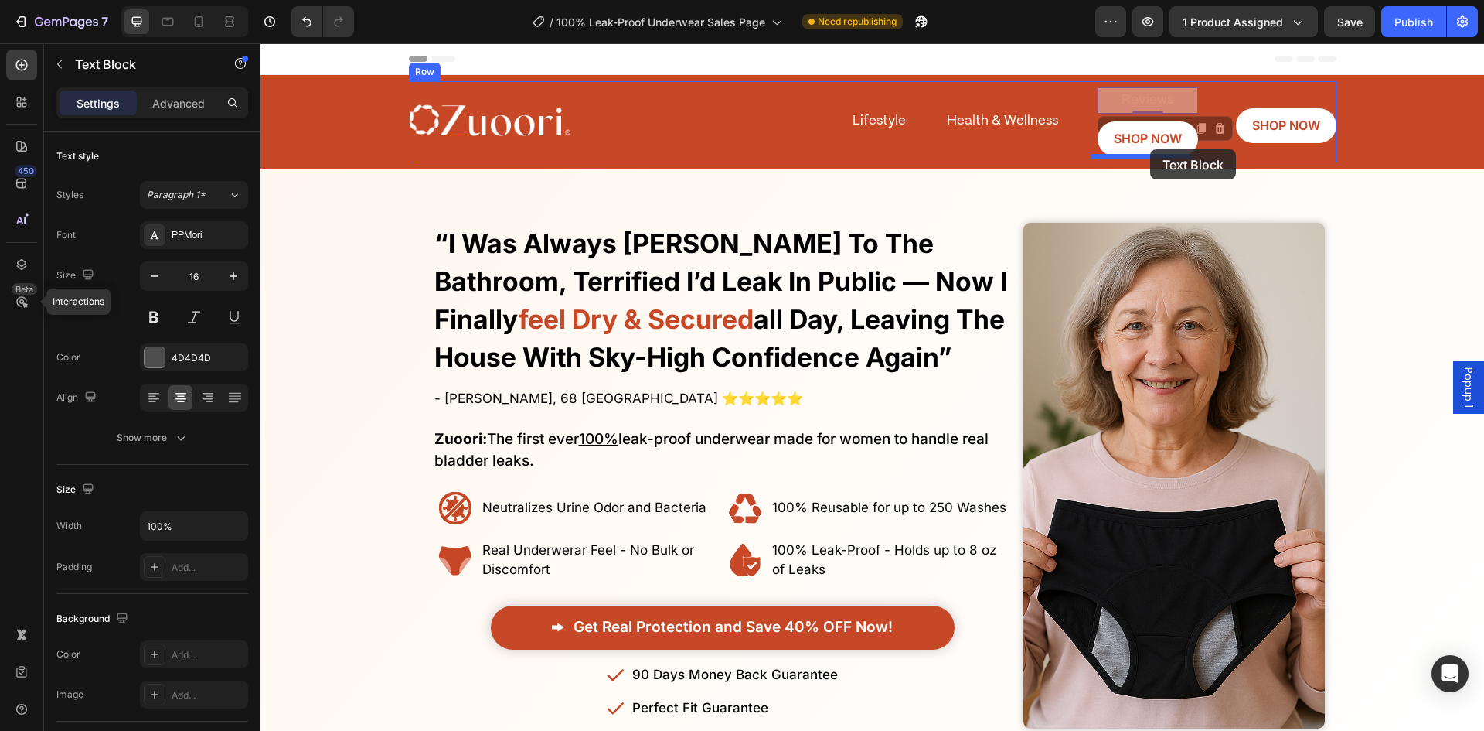
drag, startPoint x: 1112, startPoint y: 127, endPoint x: 1150, endPoint y: 149, distance: 44.7
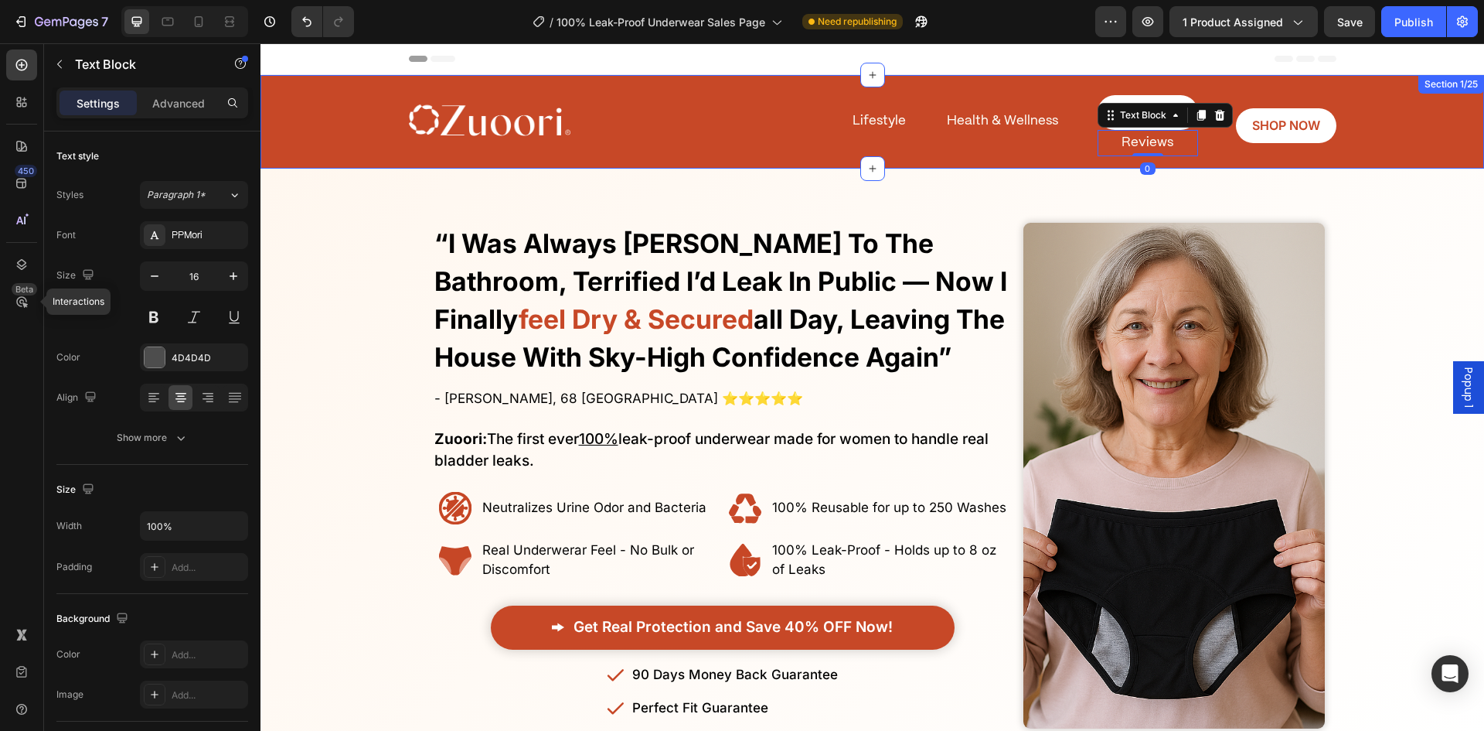
click at [1241, 158] on div "Image Lifestyle Text Block SHOP NOW Button Reviews Text Block 0 SHOP NOW Button…" at bounding box center [873, 121] width 928 height 81
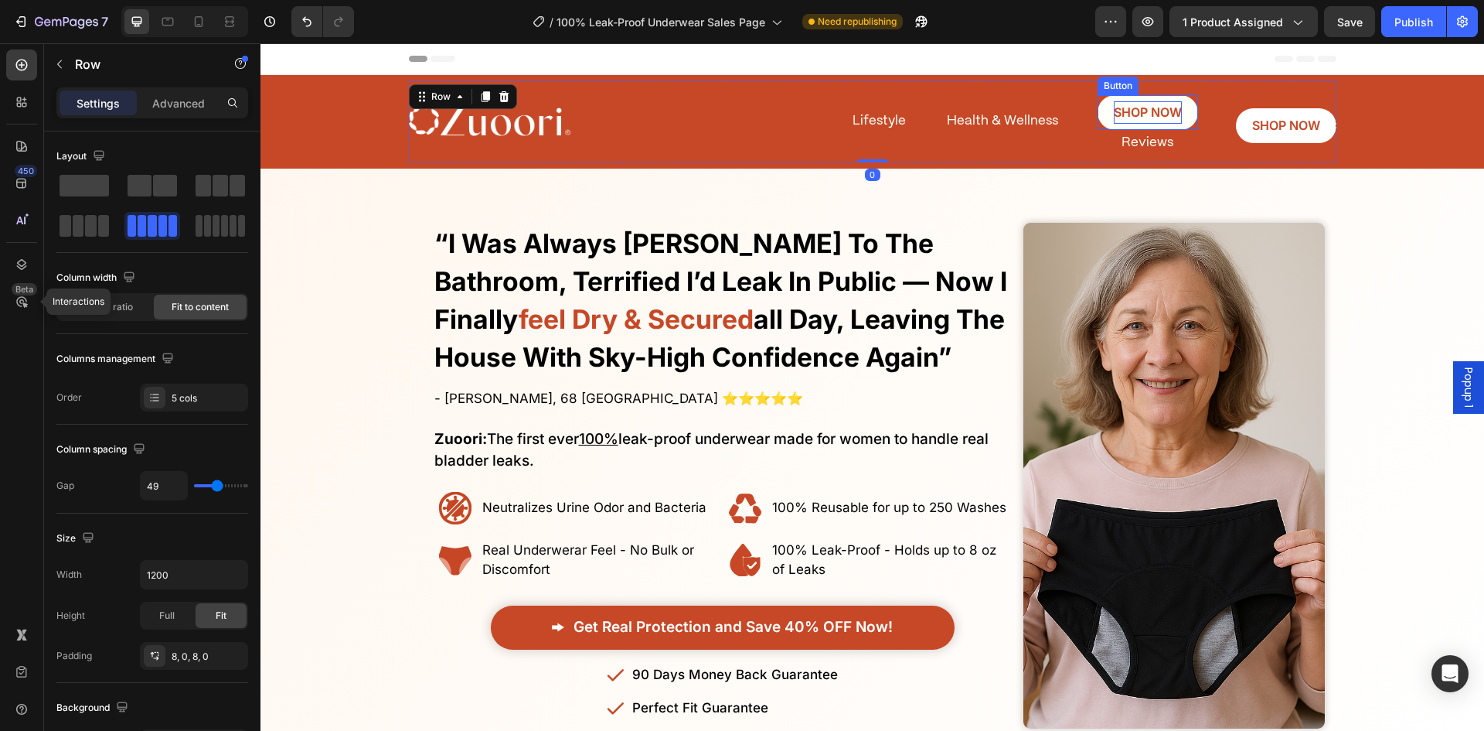
click at [1154, 107] on span "SHOP NOW" at bounding box center [1148, 111] width 68 height 15
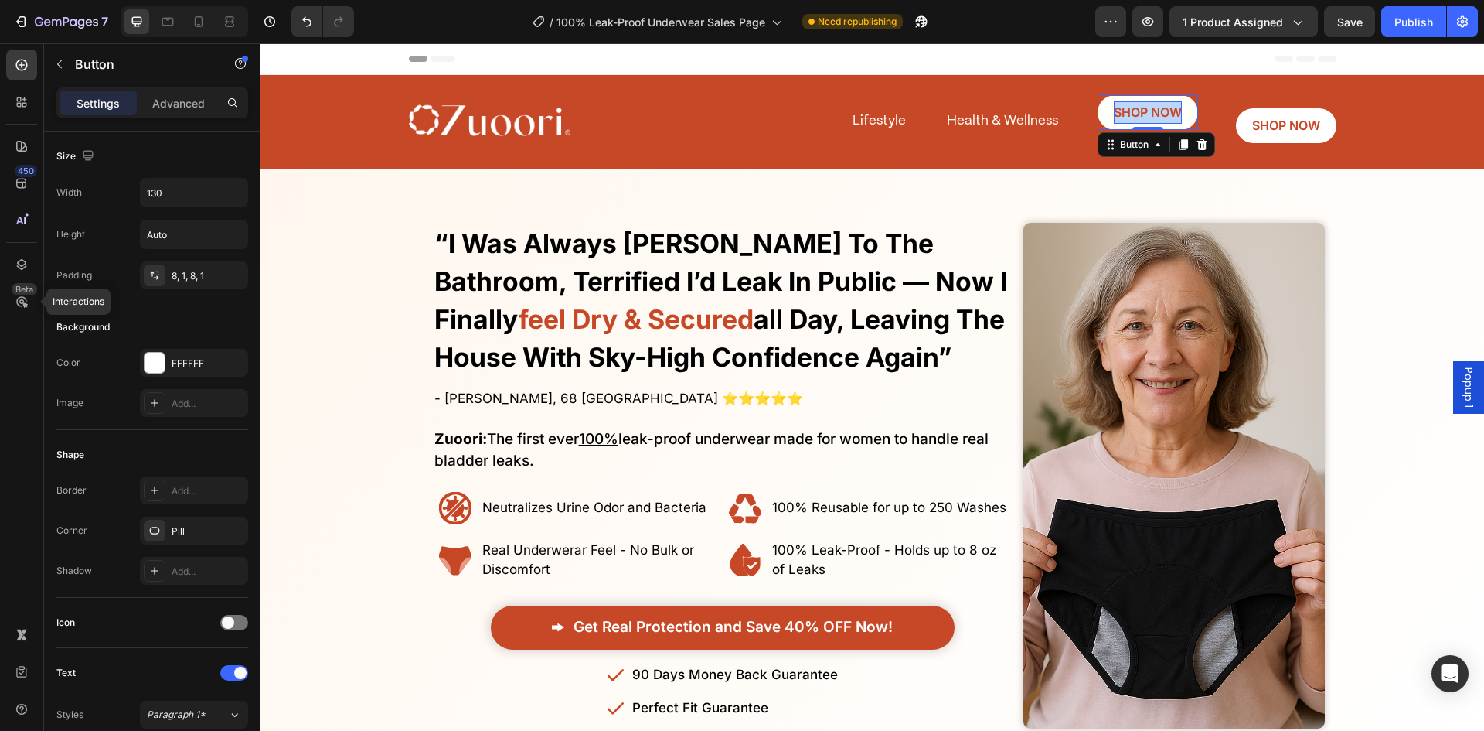
click at [1153, 107] on span "SHOP NOW" at bounding box center [1148, 111] width 68 height 15
click at [1113, 107] on link "Reviews" at bounding box center [1148, 112] width 101 height 35
click at [1125, 108] on span "Reviews" at bounding box center [1147, 111] width 49 height 15
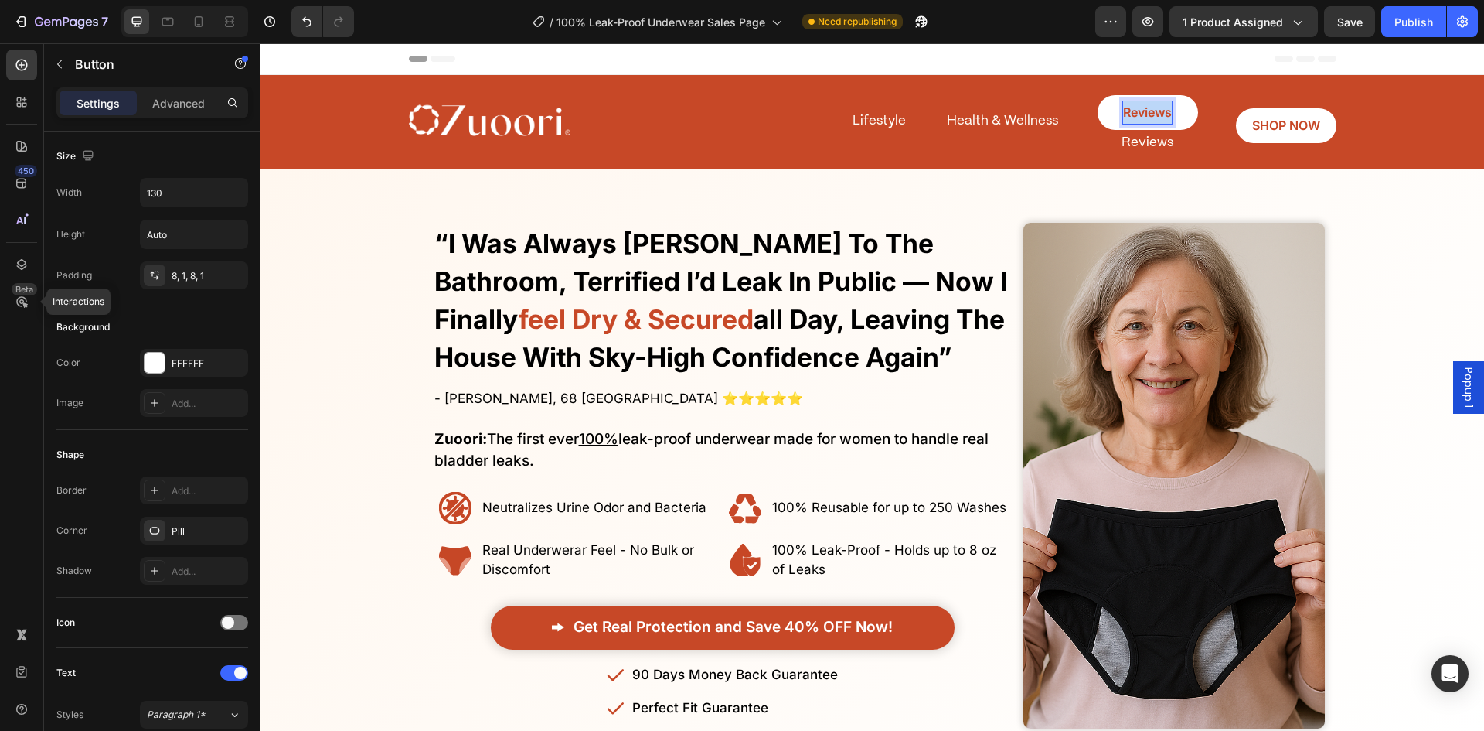
click at [1125, 108] on span "Reviews" at bounding box center [1147, 111] width 49 height 15
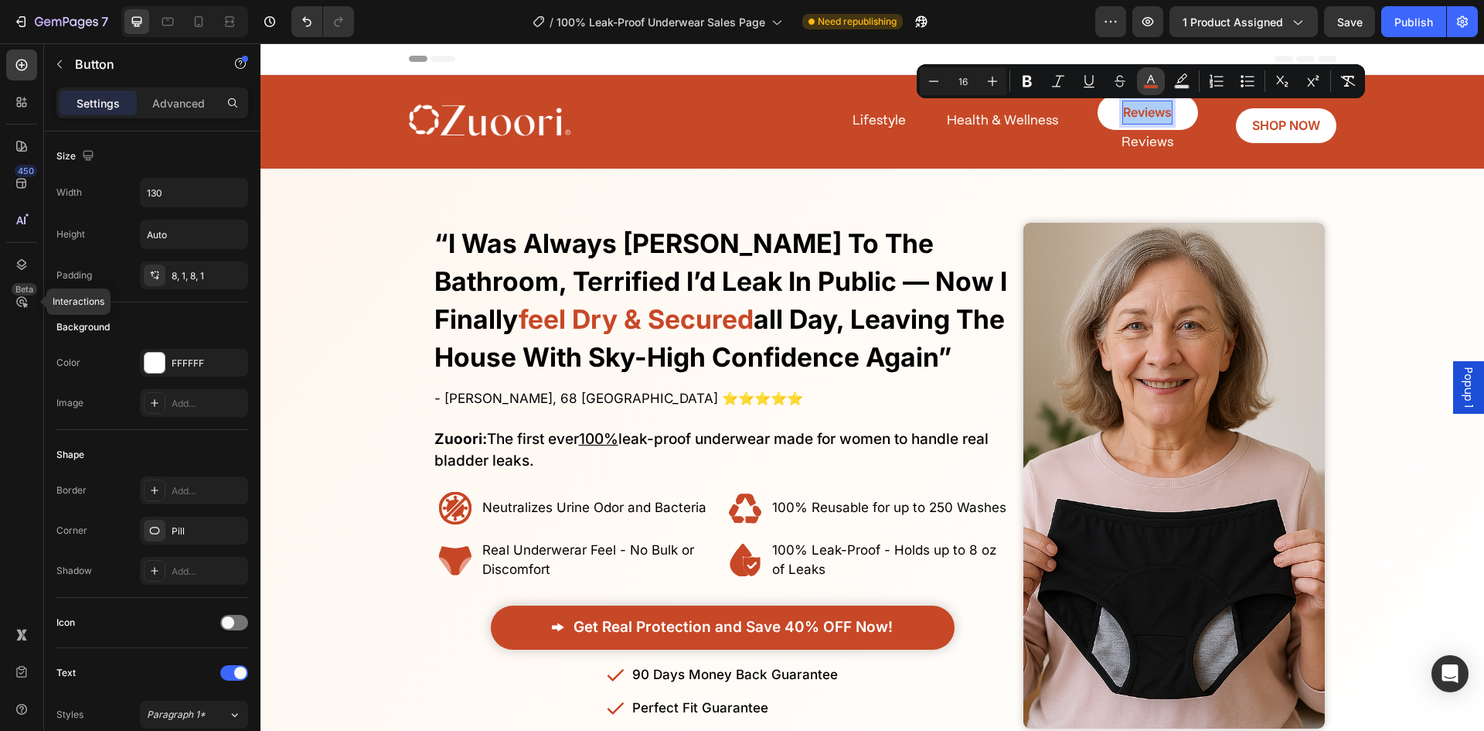
click at [1150, 86] on rect "Editor contextual toolbar" at bounding box center [1151, 87] width 15 height 4
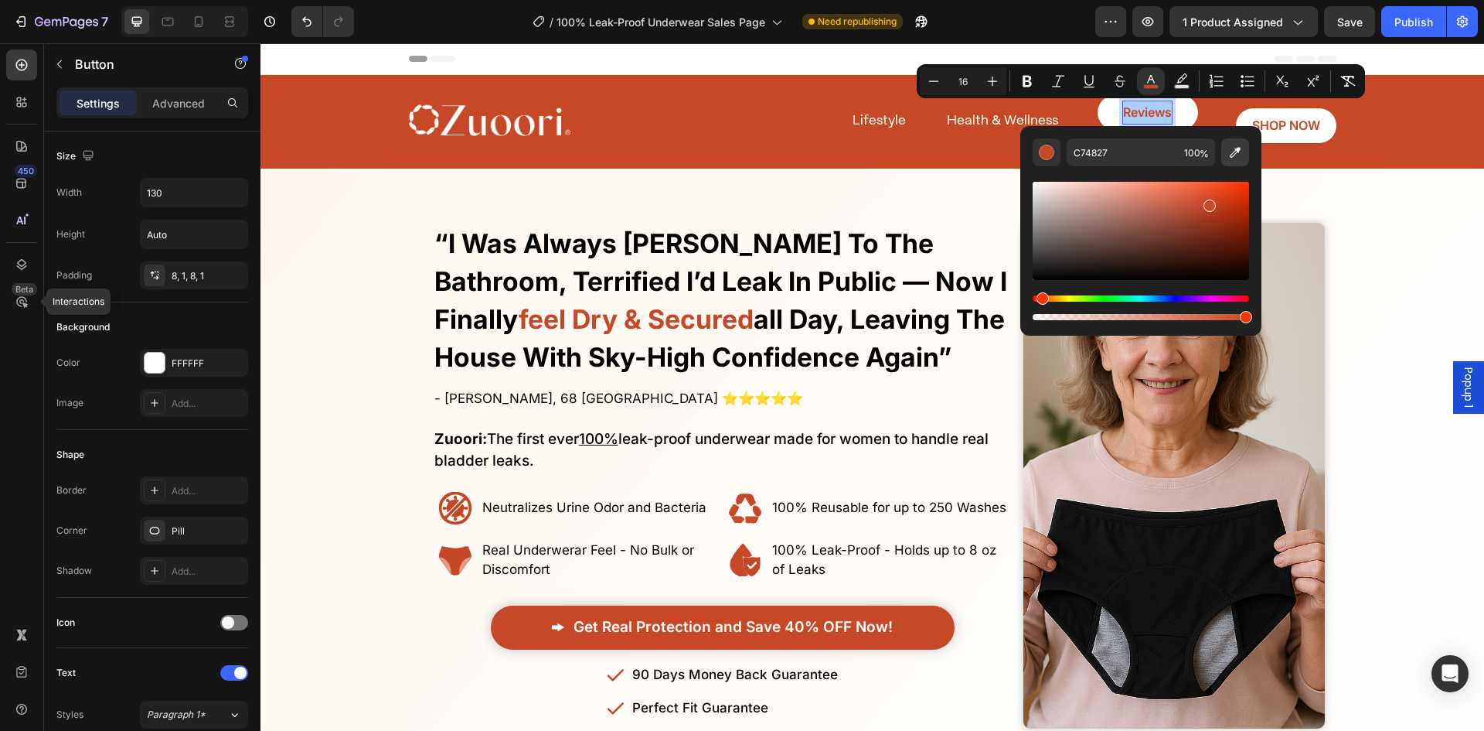
click at [1227, 156] on button "Editor contextual toolbar" at bounding box center [1236, 152] width 28 height 28
type input "FEFFEB"
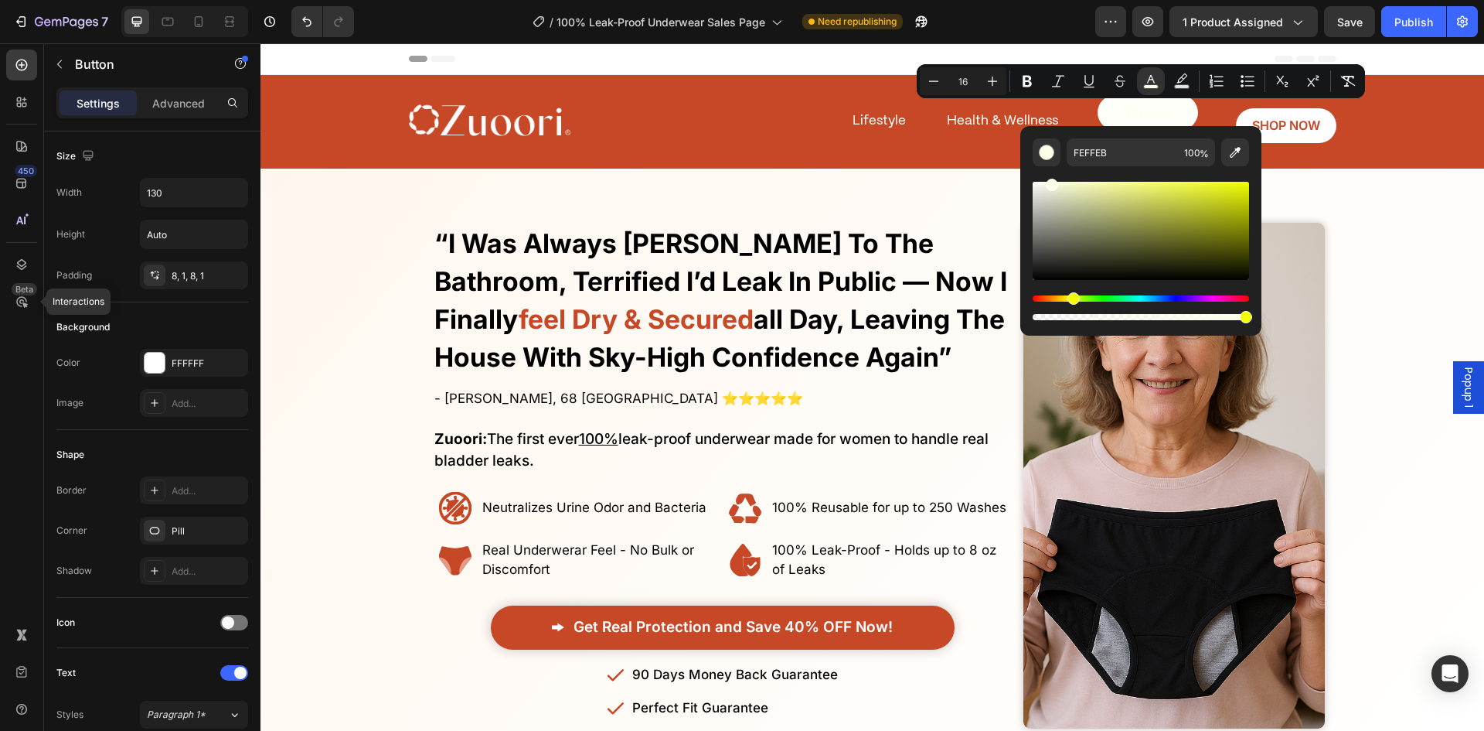
click at [1105, 104] on link "Reviews" at bounding box center [1148, 112] width 101 height 35
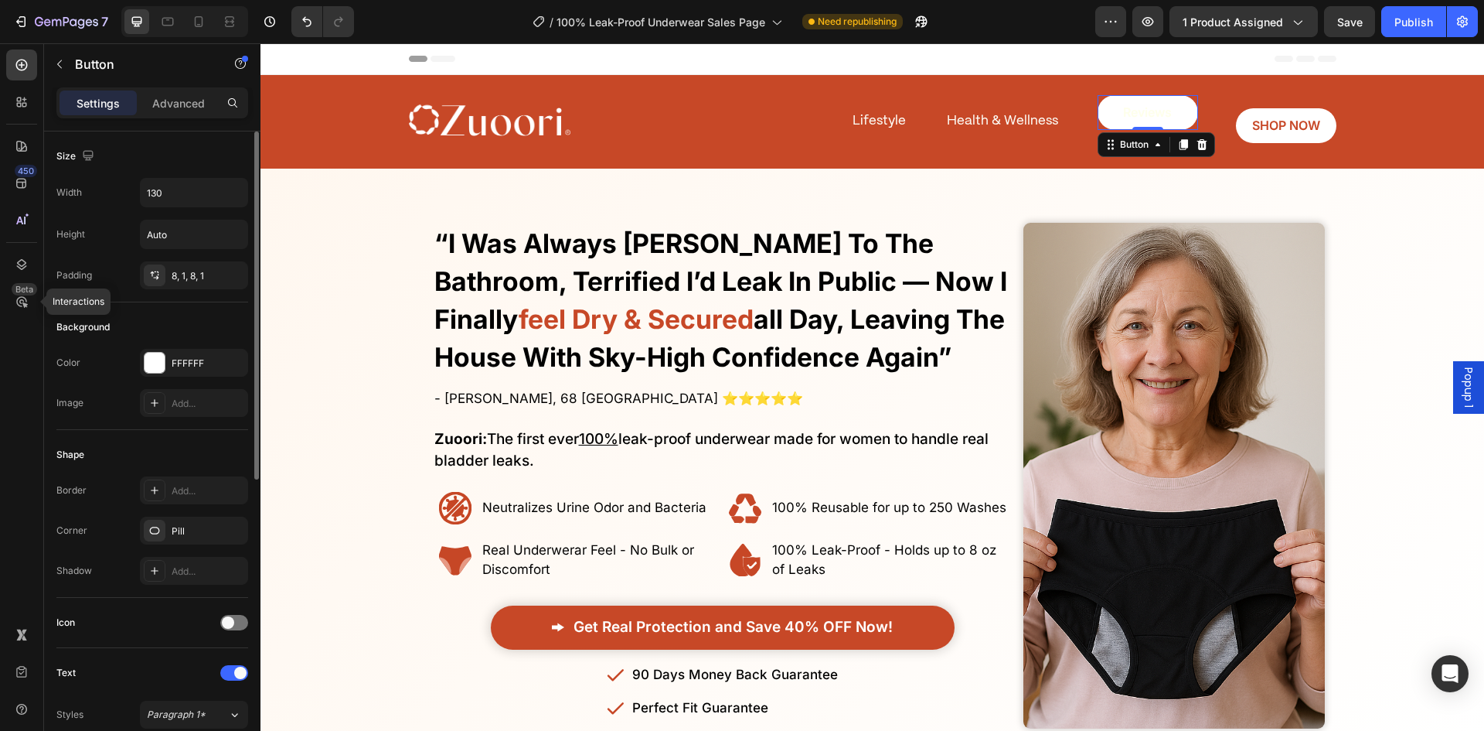
scroll to position [77, 0]
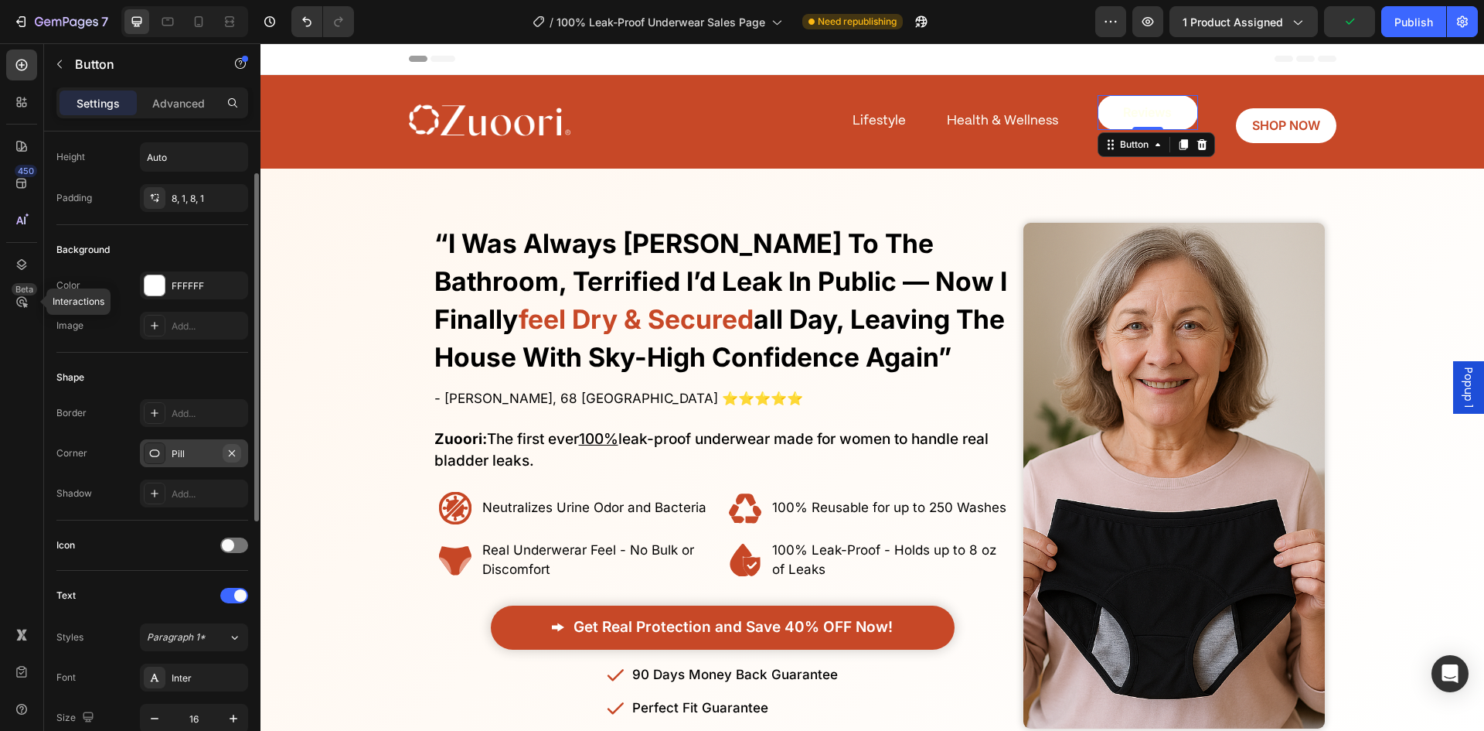
click at [231, 455] on icon "button" at bounding box center [232, 453] width 12 height 12
click at [176, 281] on div "FFFFFF" at bounding box center [194, 286] width 45 height 14
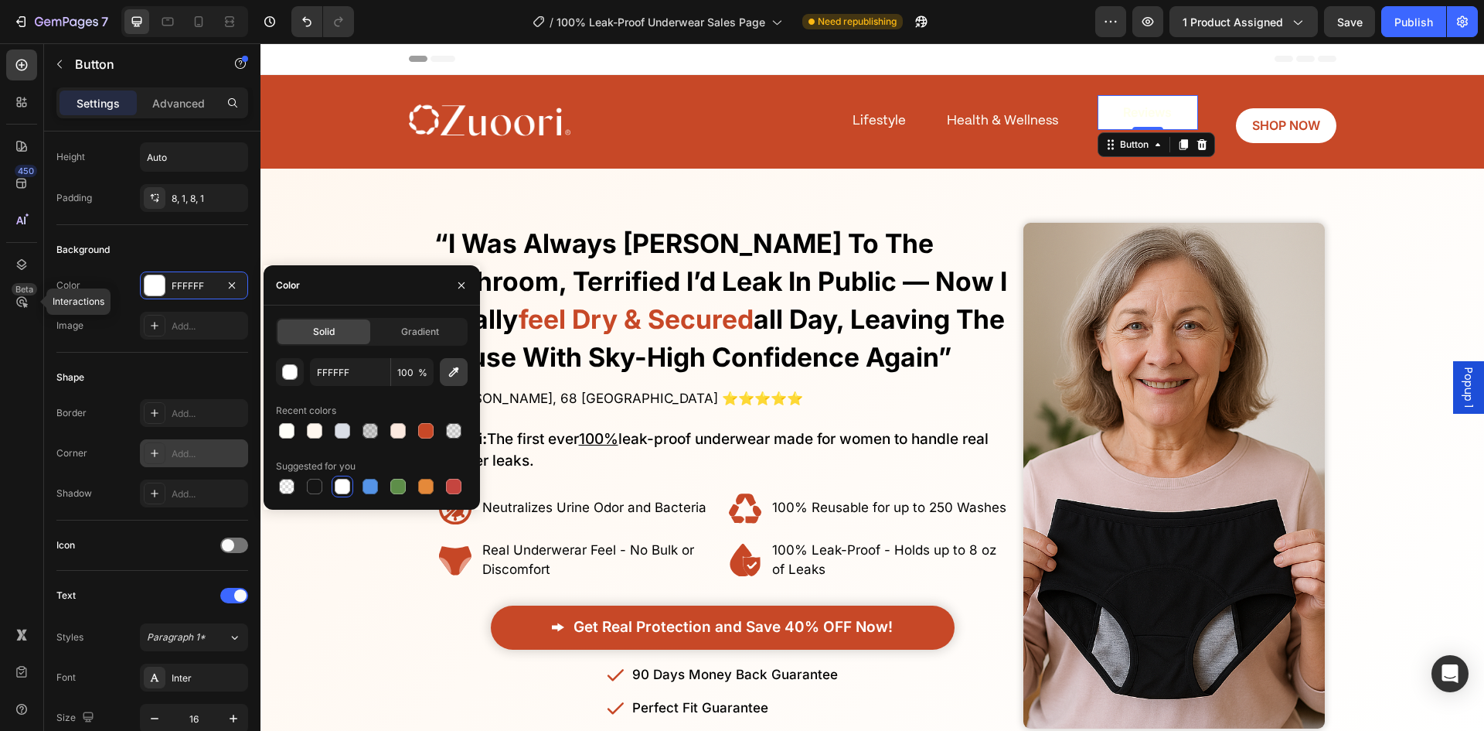
click at [458, 368] on icon "button" at bounding box center [453, 371] width 15 height 15
type input "C74827"
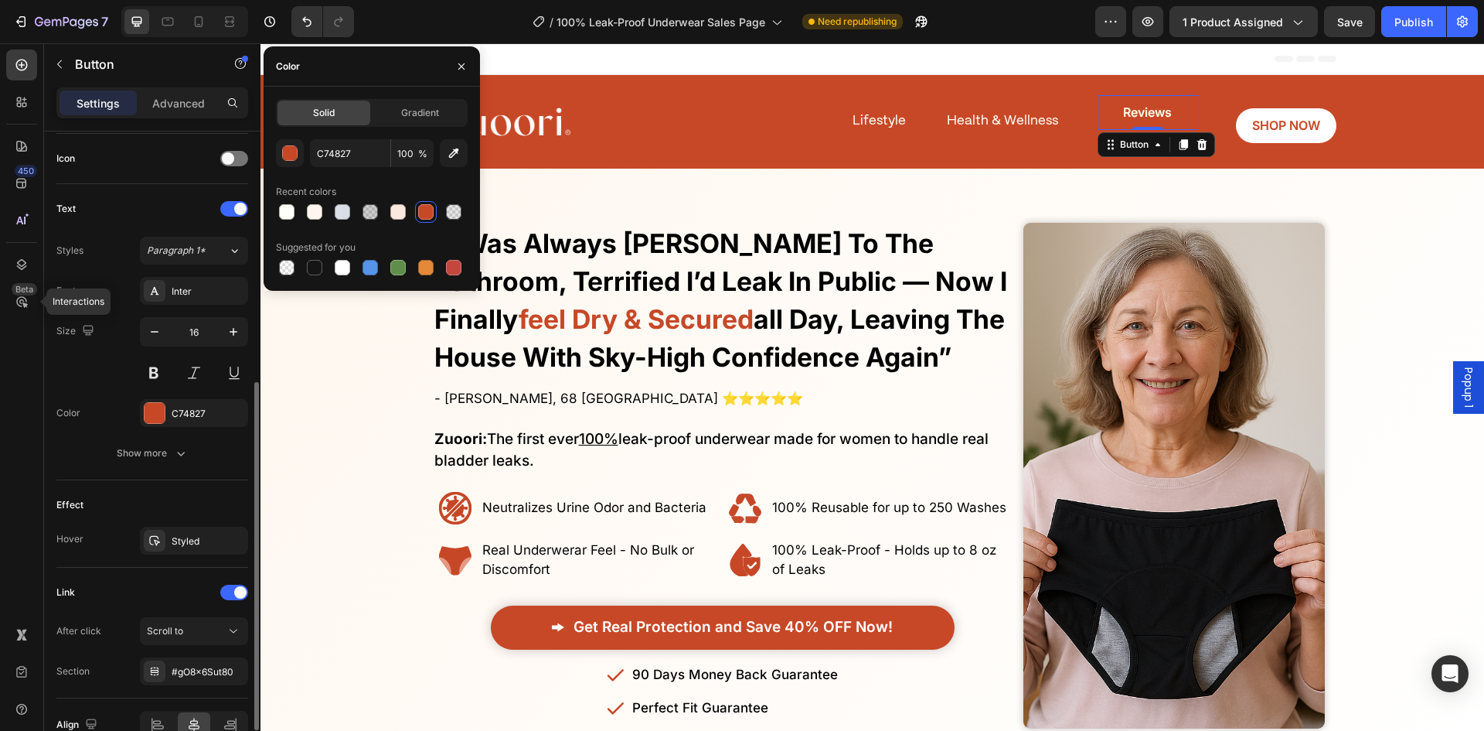
scroll to position [546, 0]
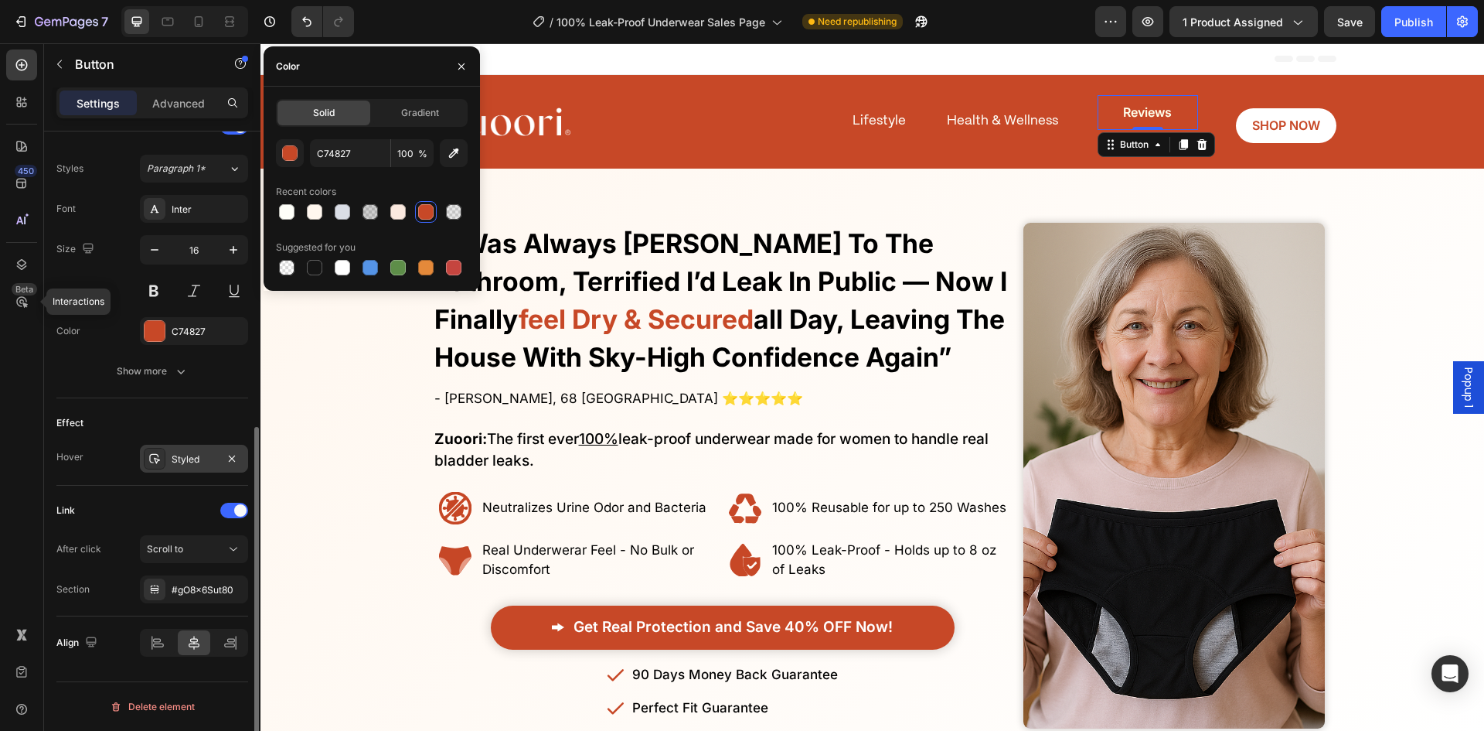
click at [185, 462] on div "Styled" at bounding box center [194, 459] width 45 height 14
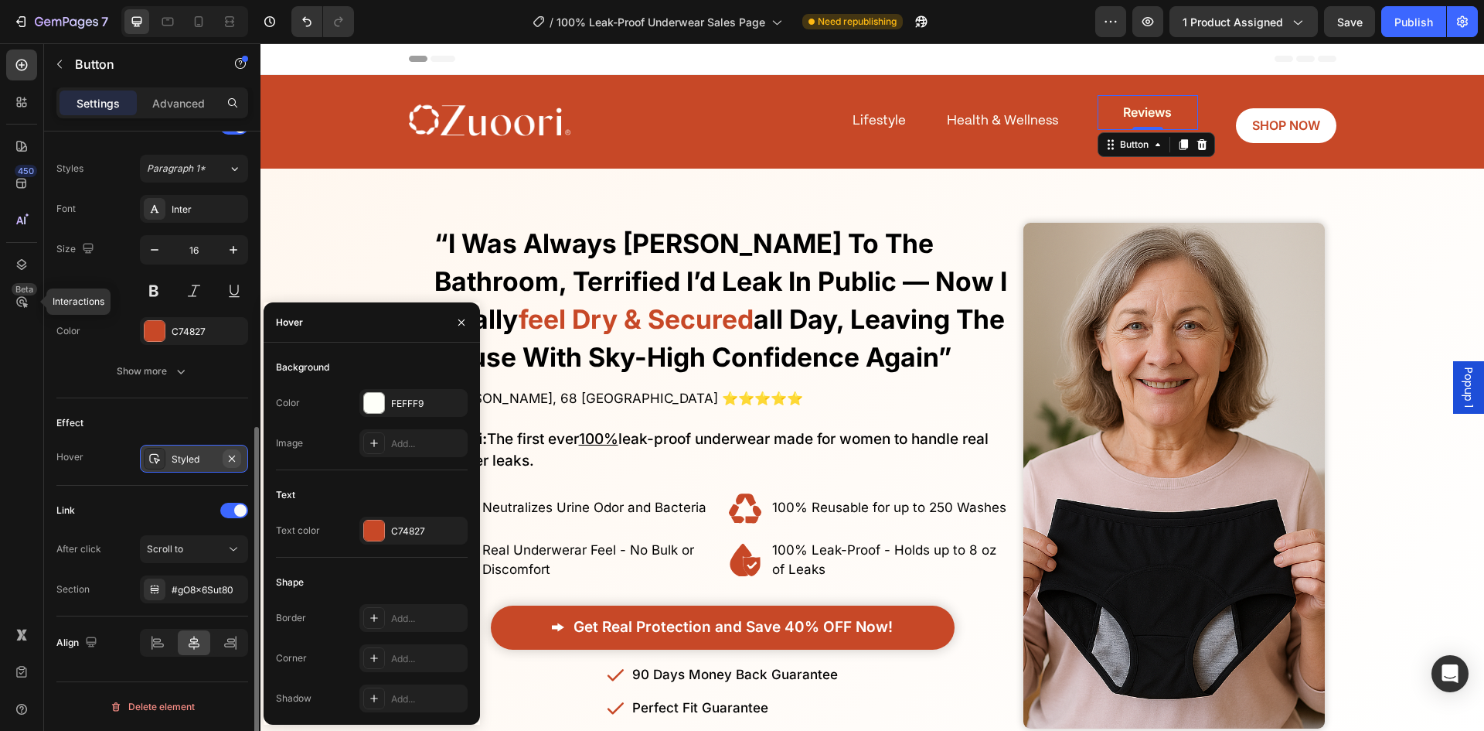
click at [238, 465] on button "button" at bounding box center [232, 458] width 19 height 19
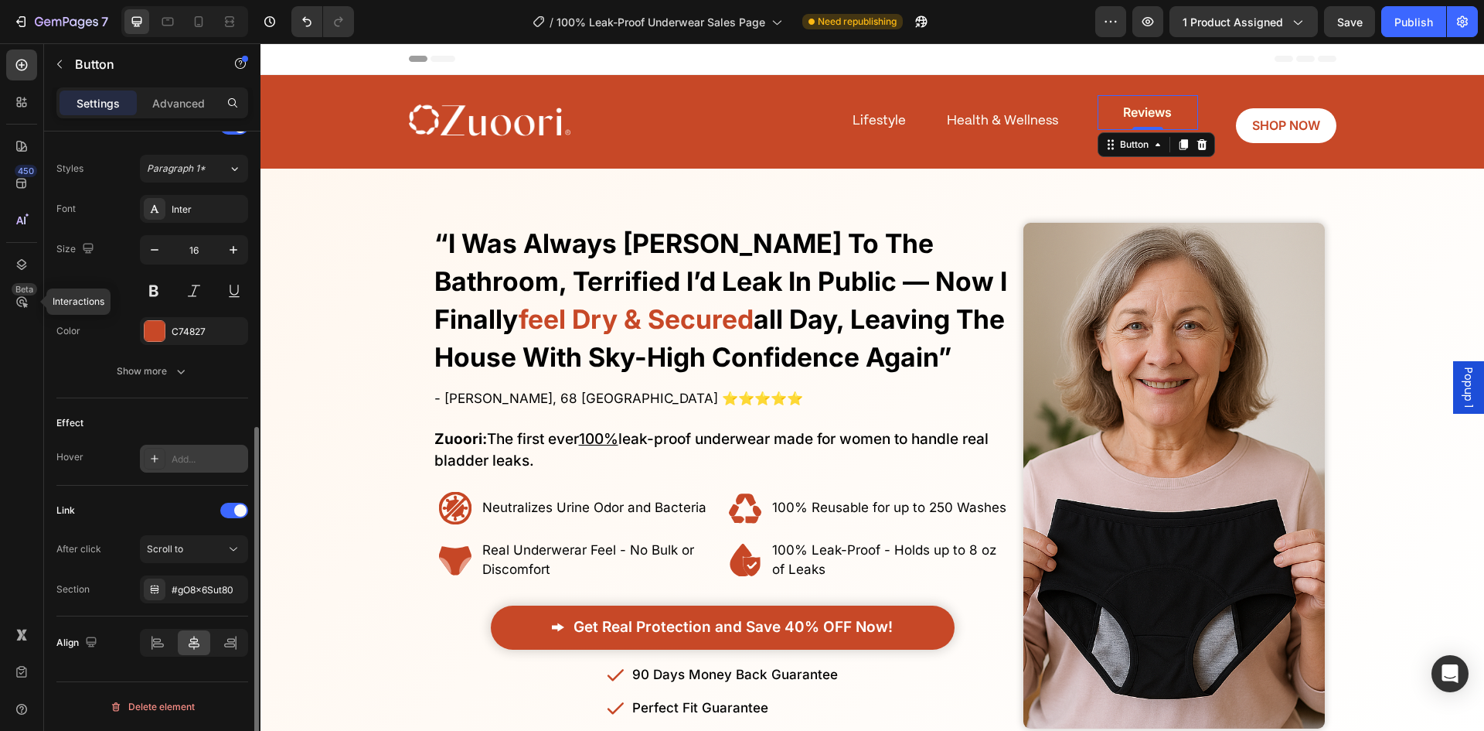
click at [215, 456] on div "Add..." at bounding box center [208, 459] width 73 height 14
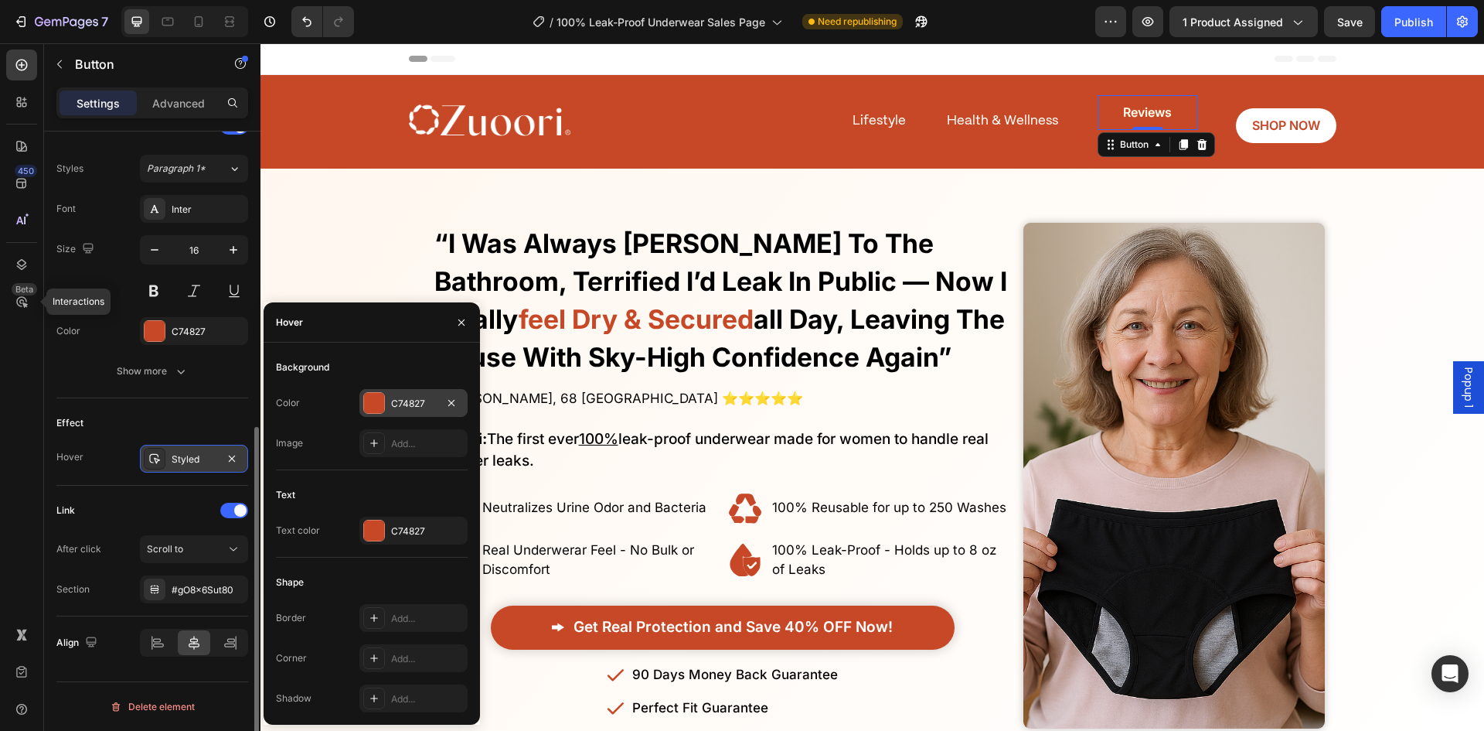
click at [396, 404] on div "C74827" at bounding box center [413, 404] width 45 height 14
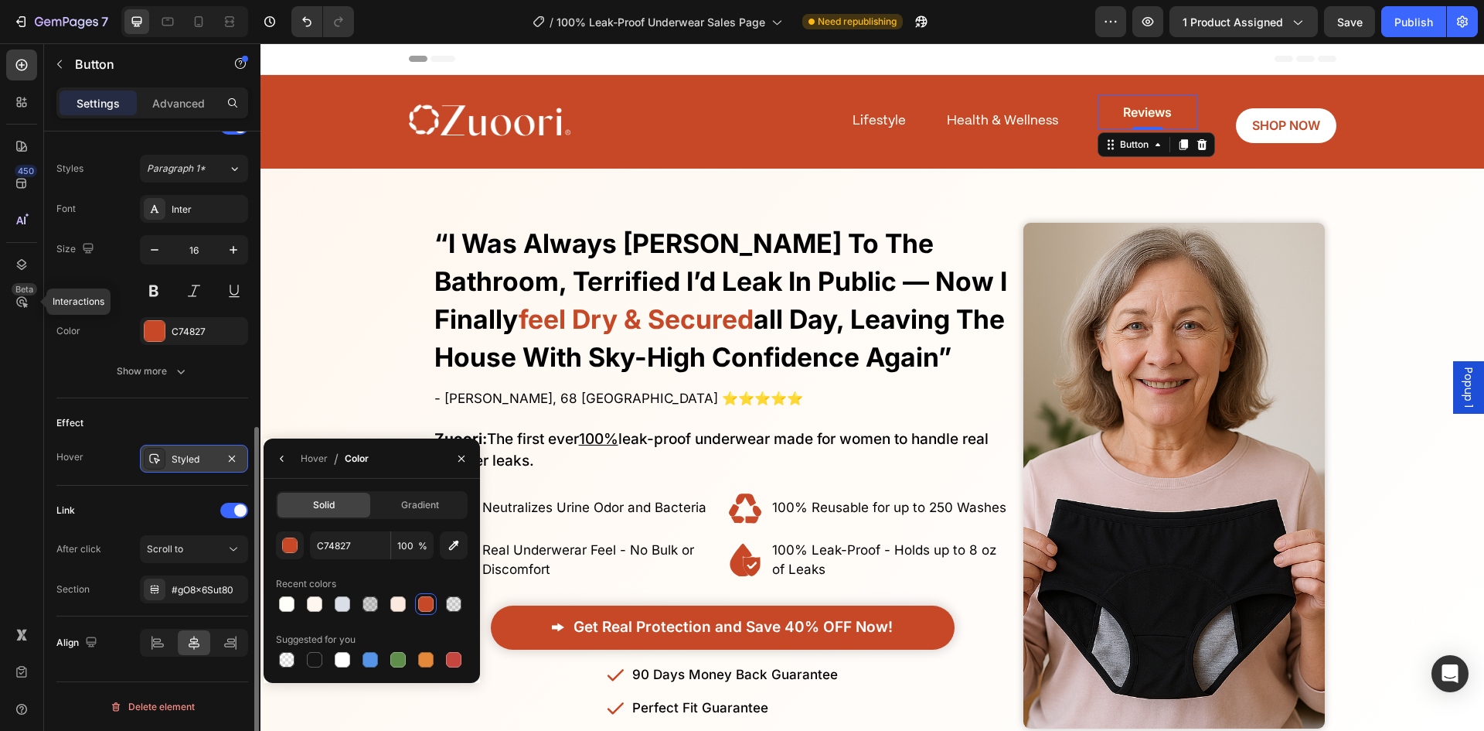
drag, startPoint x: 469, startPoint y: 542, endPoint x: 238, endPoint y: 425, distance: 259.0
click at [469, 542] on div "Solid Gradient C74827 100 % Recent colors Suggested for you" at bounding box center [372, 580] width 216 height 179
click at [460, 534] on button "button" at bounding box center [454, 545] width 28 height 28
click at [931, 210] on div "No More Wasting Hundreds on Embarrasssing Diapers or Useless Pads - This New Al…" at bounding box center [719, 475] width 596 height 553
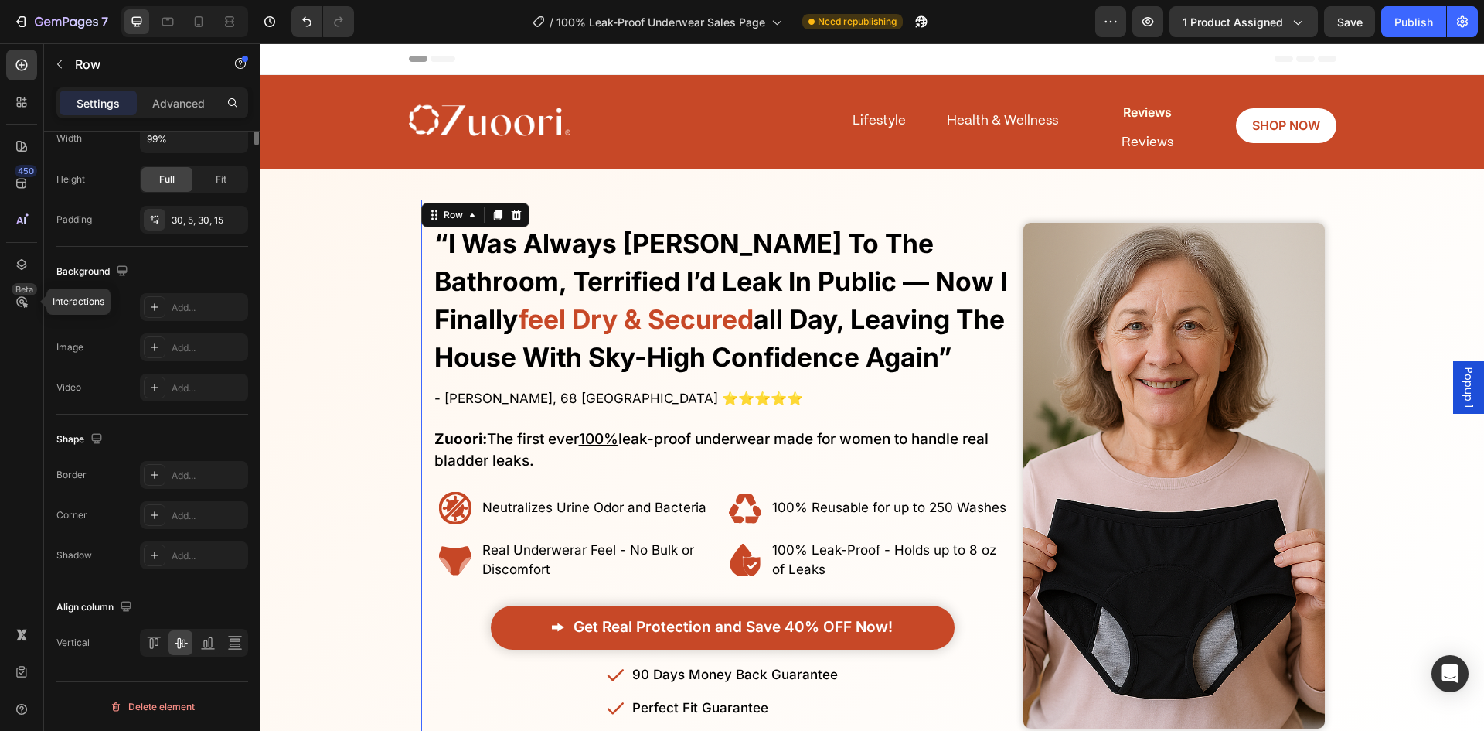
scroll to position [0, 0]
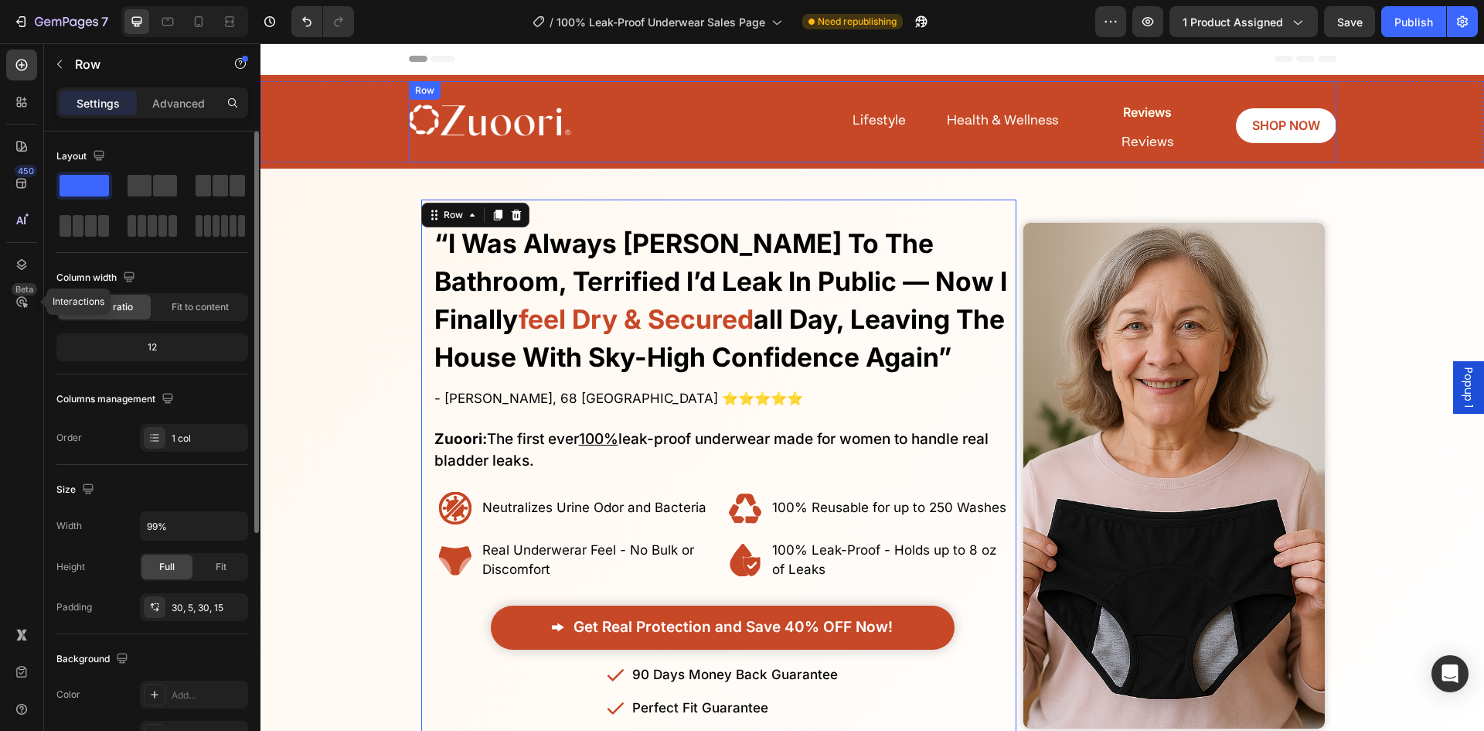
click at [1139, 141] on span "Reviews" at bounding box center [1148, 142] width 52 height 12
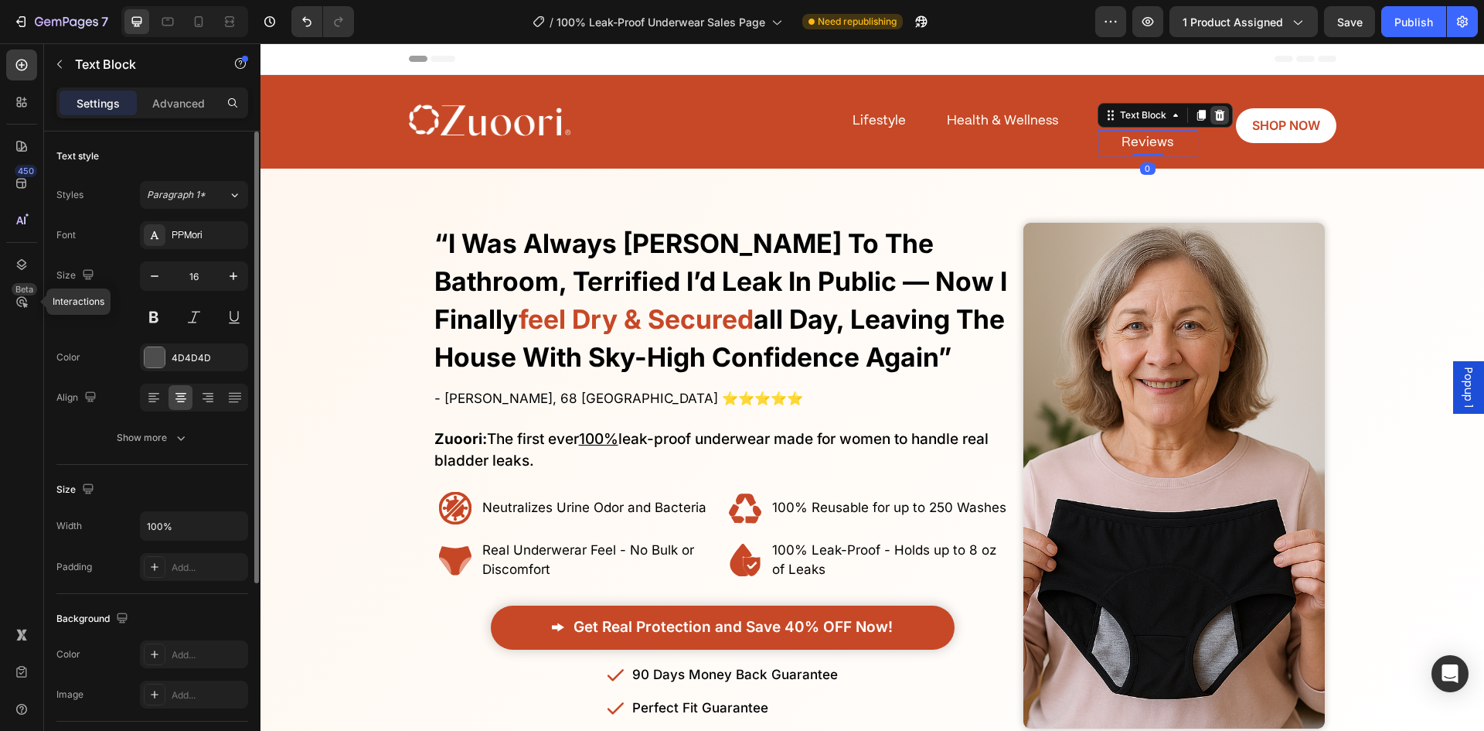
click at [1219, 118] on icon at bounding box center [1220, 115] width 12 height 12
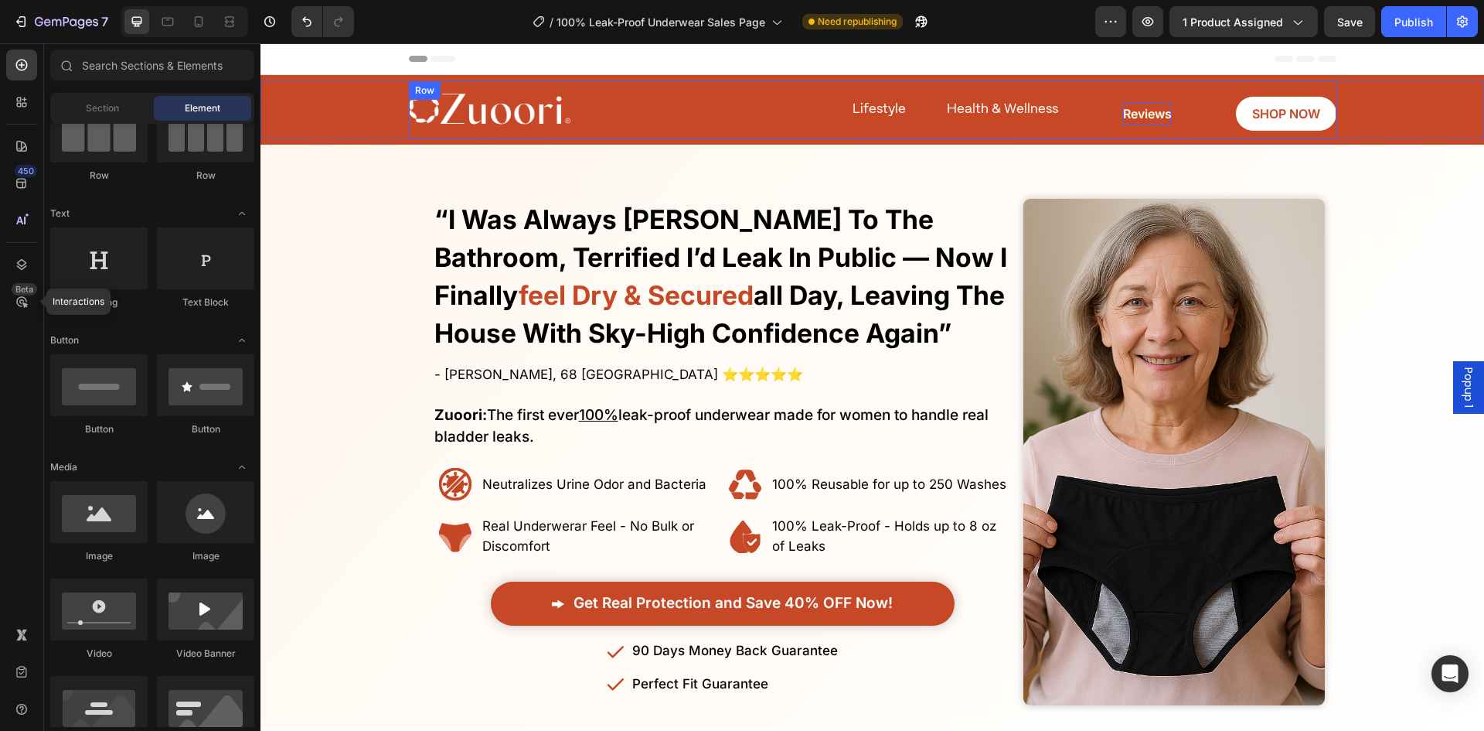
click at [1154, 112] on span "Reviews" at bounding box center [1147, 113] width 49 height 15
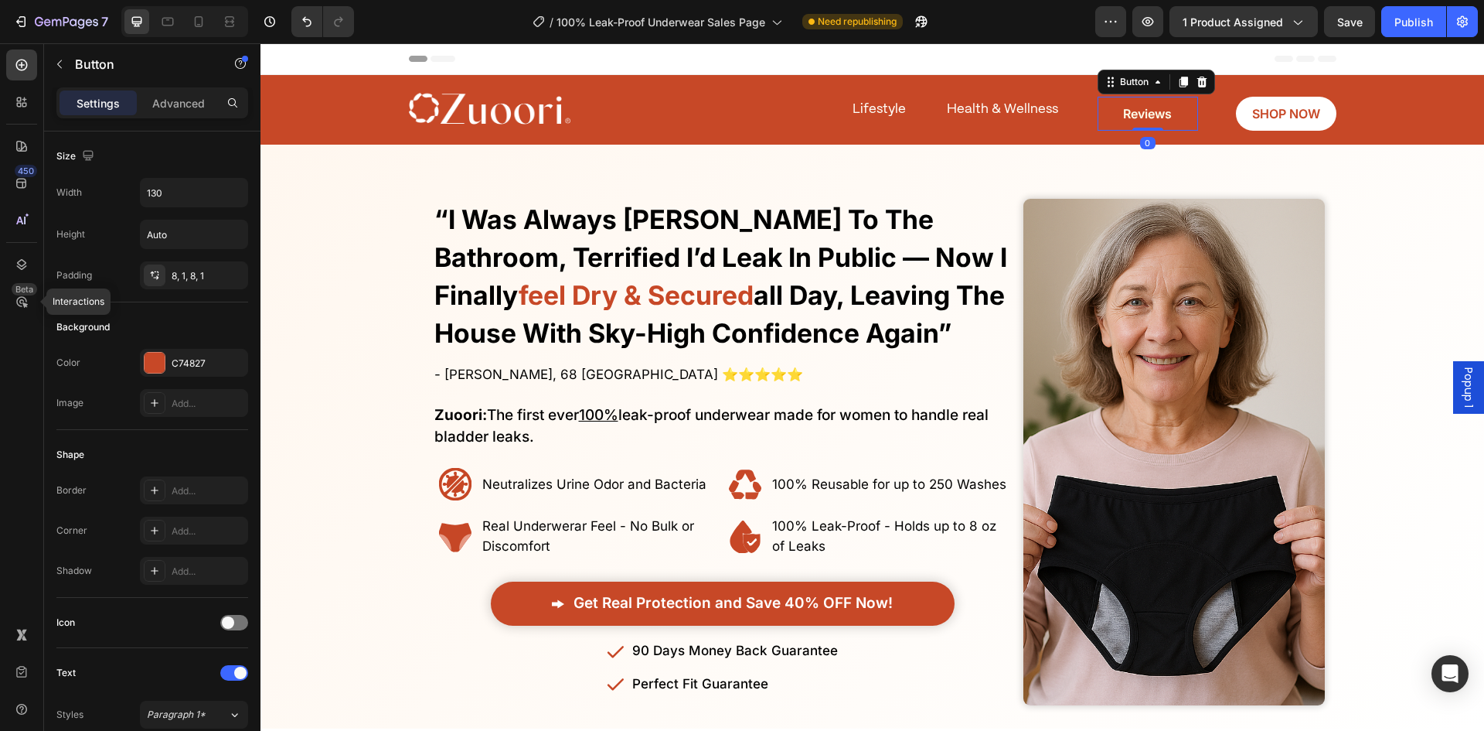
click at [1174, 113] on link "Reviews" at bounding box center [1148, 114] width 101 height 35
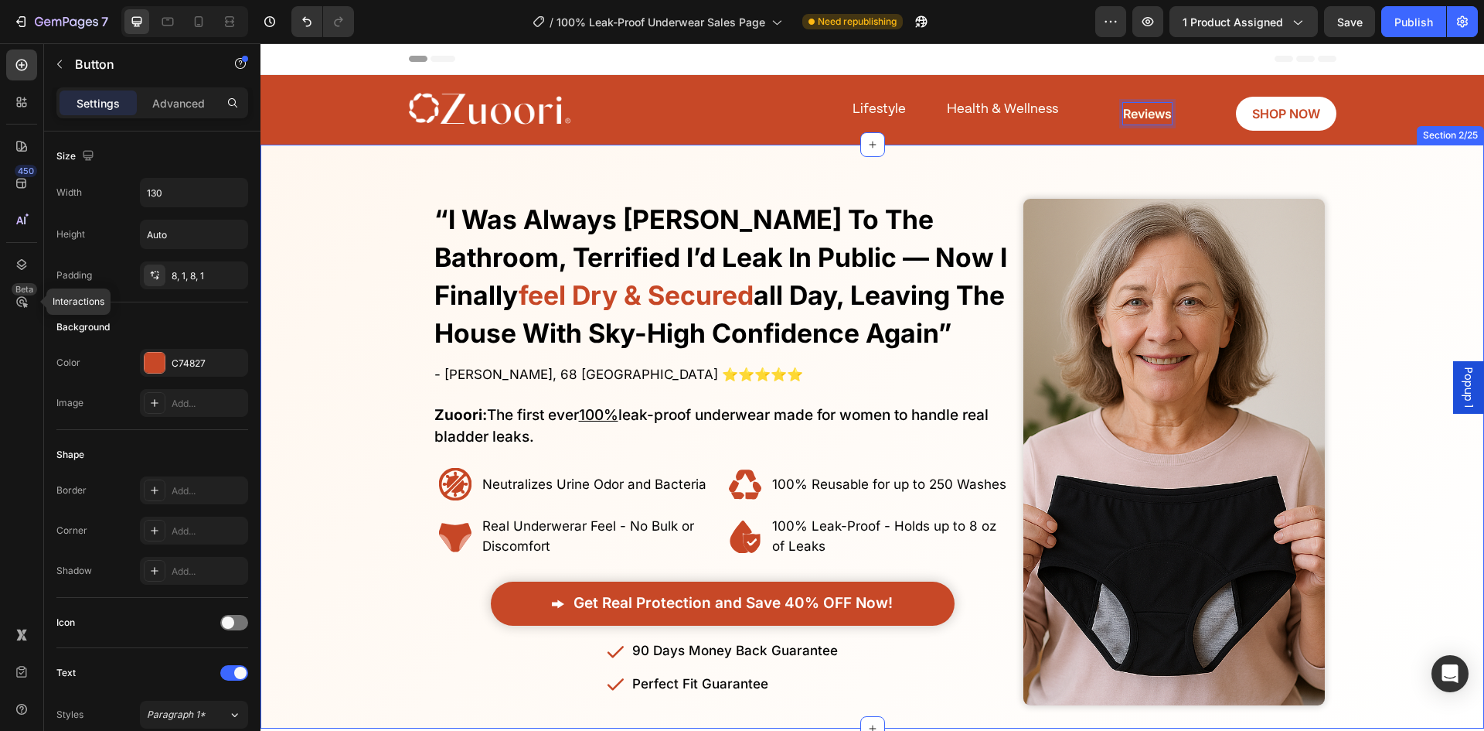
click at [1223, 159] on div "Finally! Laugh and Live Freely Without the Constant Fear of Leaks or Uncomforta…" at bounding box center [873, 437] width 1224 height 584
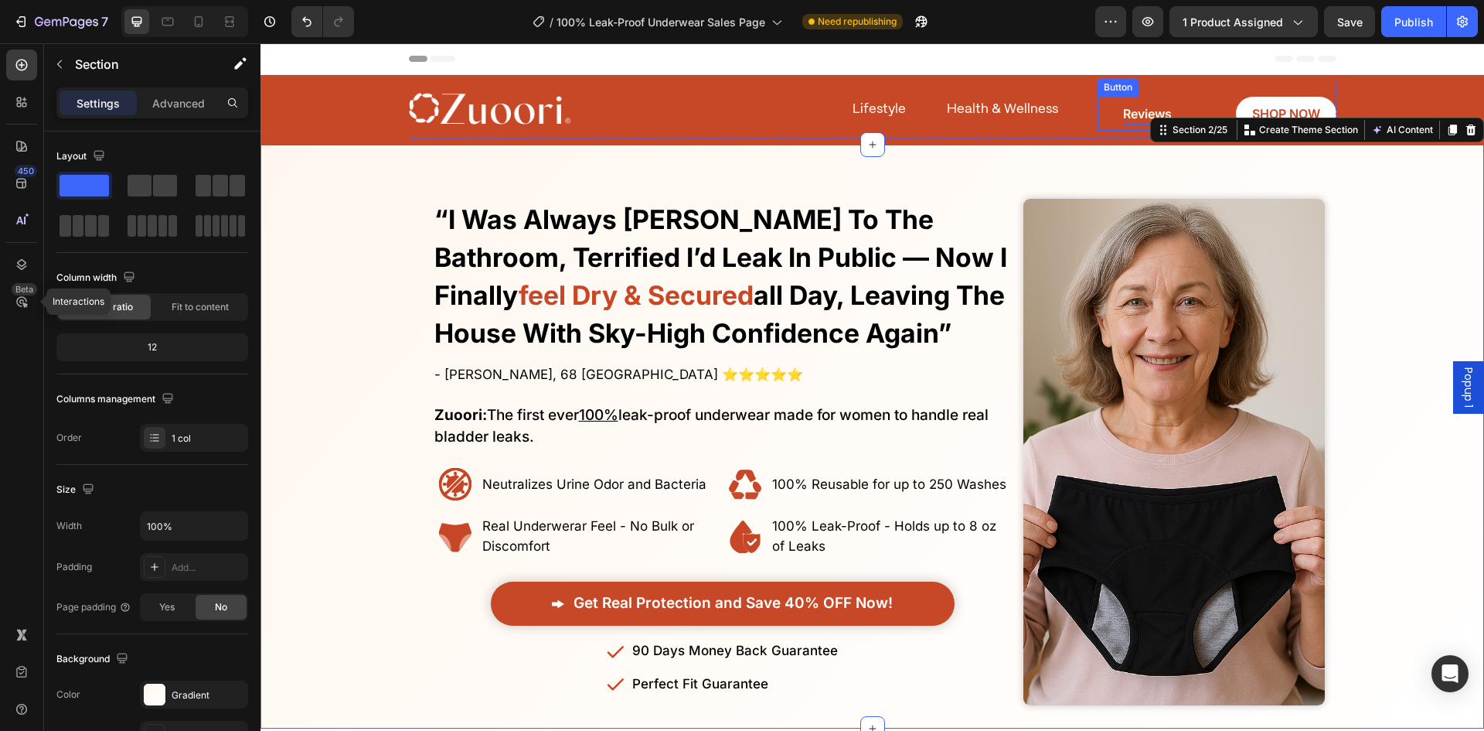
click at [1123, 114] on span "Reviews" at bounding box center [1147, 113] width 49 height 15
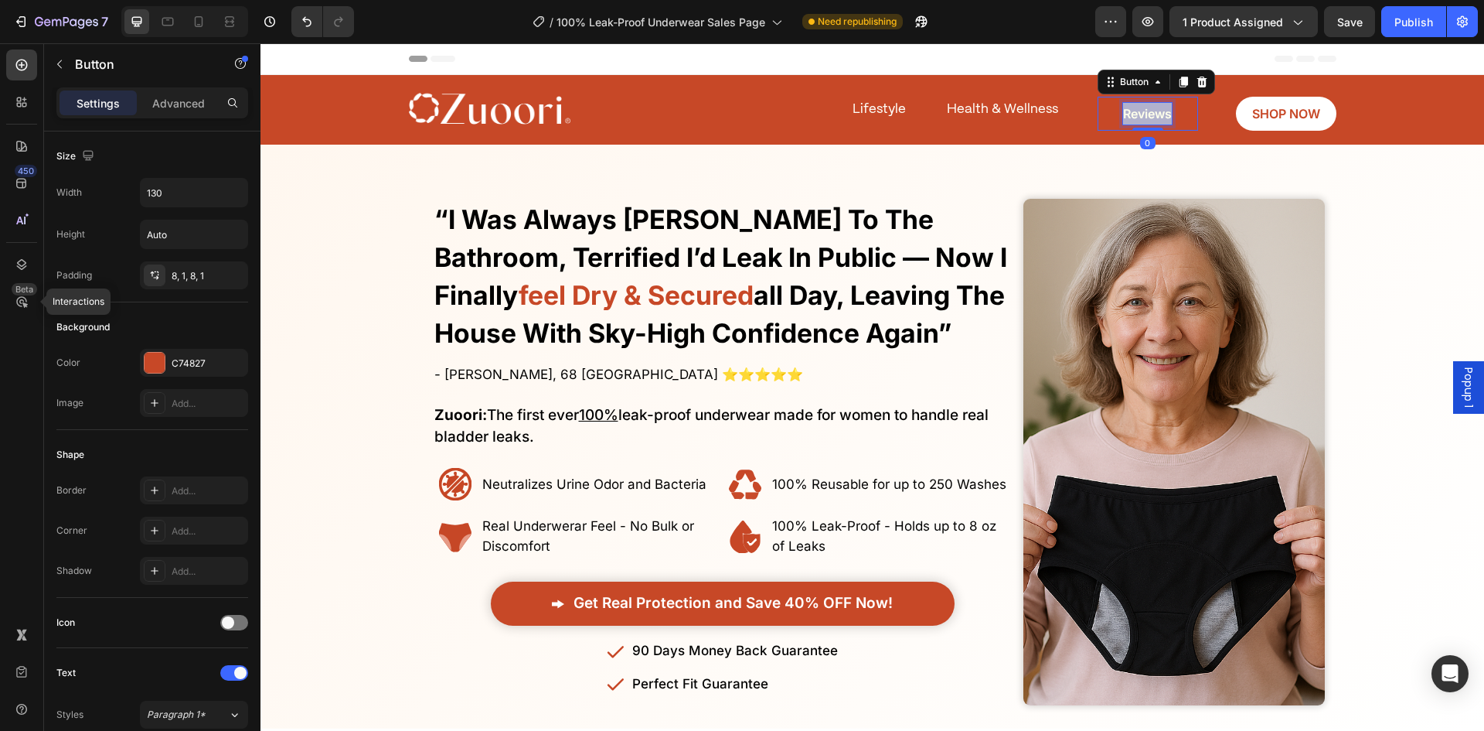
click at [1123, 114] on span "Reviews" at bounding box center [1147, 113] width 49 height 15
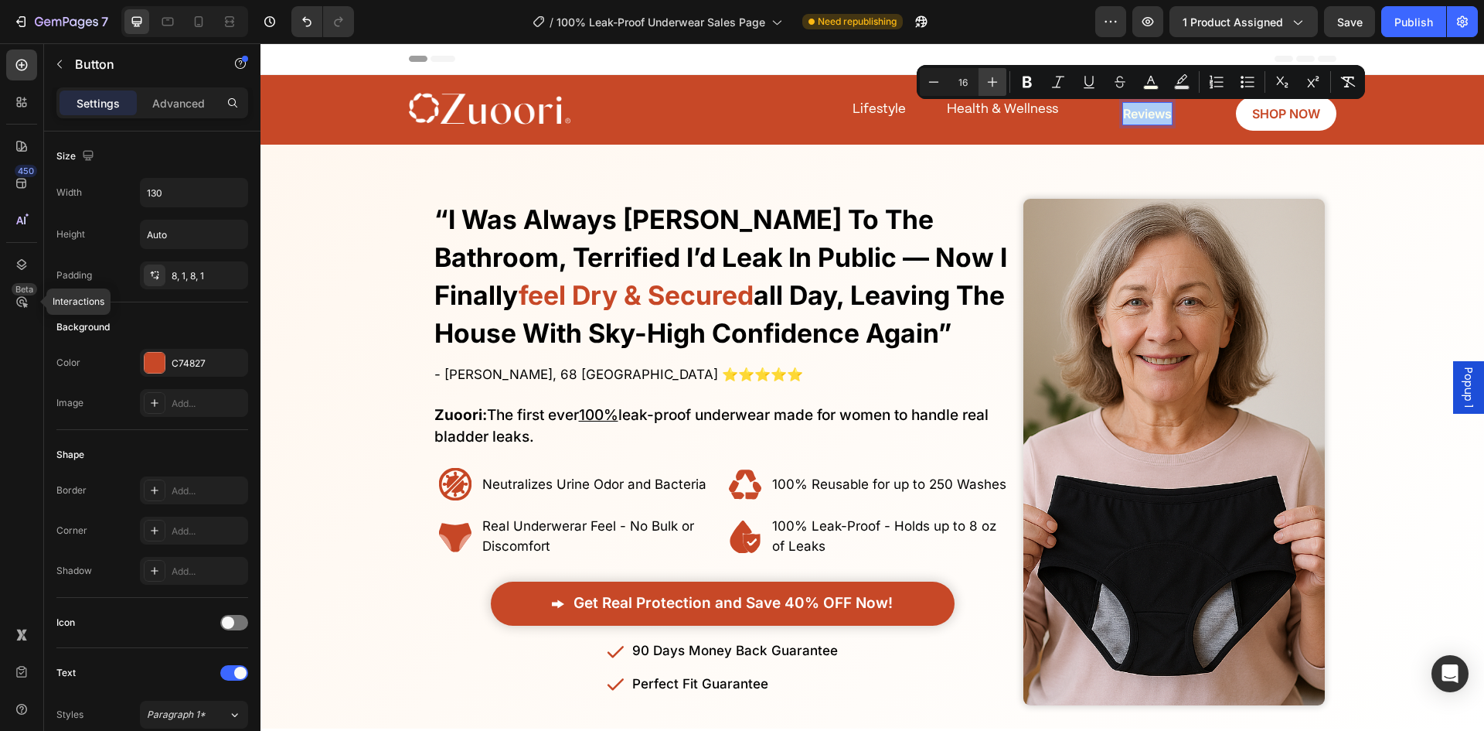
click at [997, 81] on icon "Editor contextual toolbar" at bounding box center [992, 81] width 15 height 15
type input "17"
click at [1048, 151] on div "Finally! Laugh and Live Freely Without the Constant Fear of Leaks or Uncomforta…" at bounding box center [873, 437] width 1224 height 584
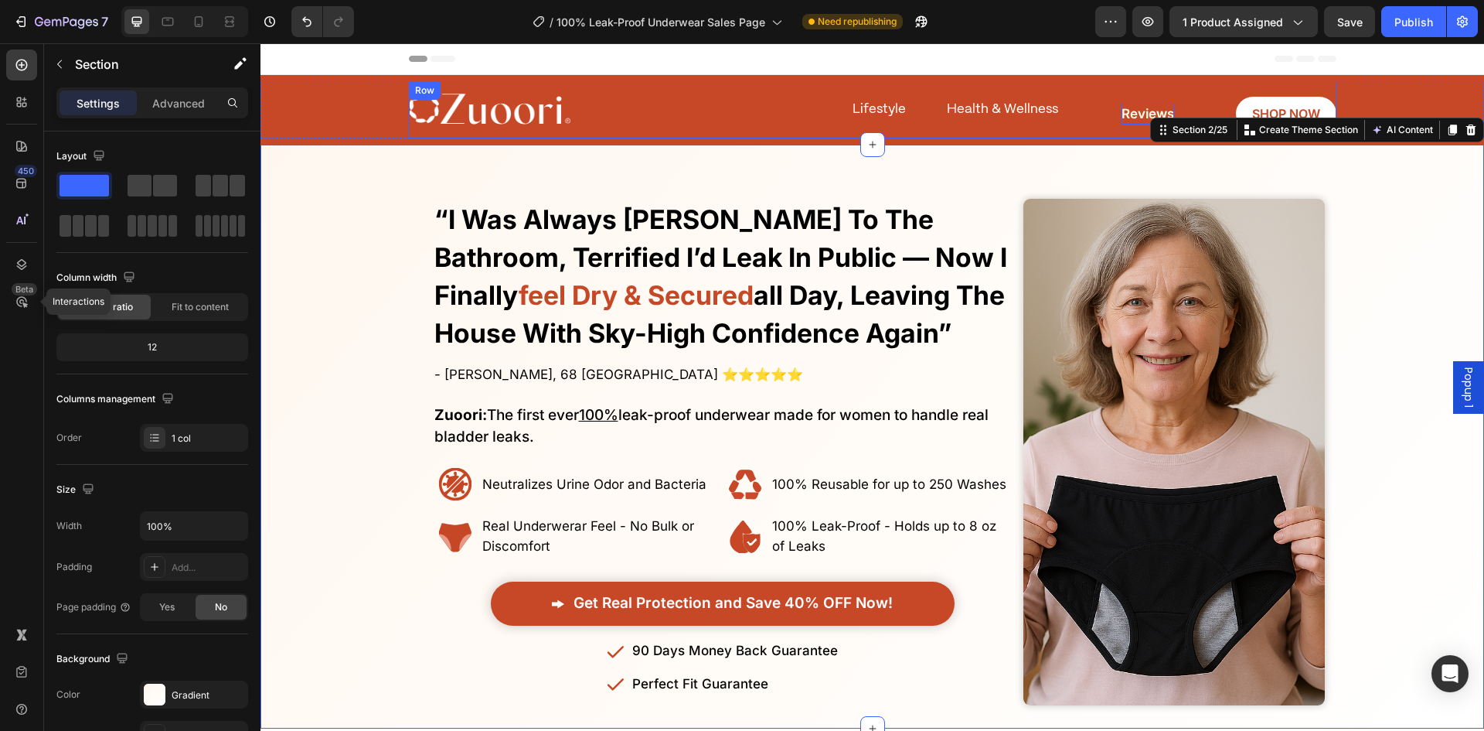
click at [1137, 109] on span "Reviews" at bounding box center [1148, 113] width 53 height 15
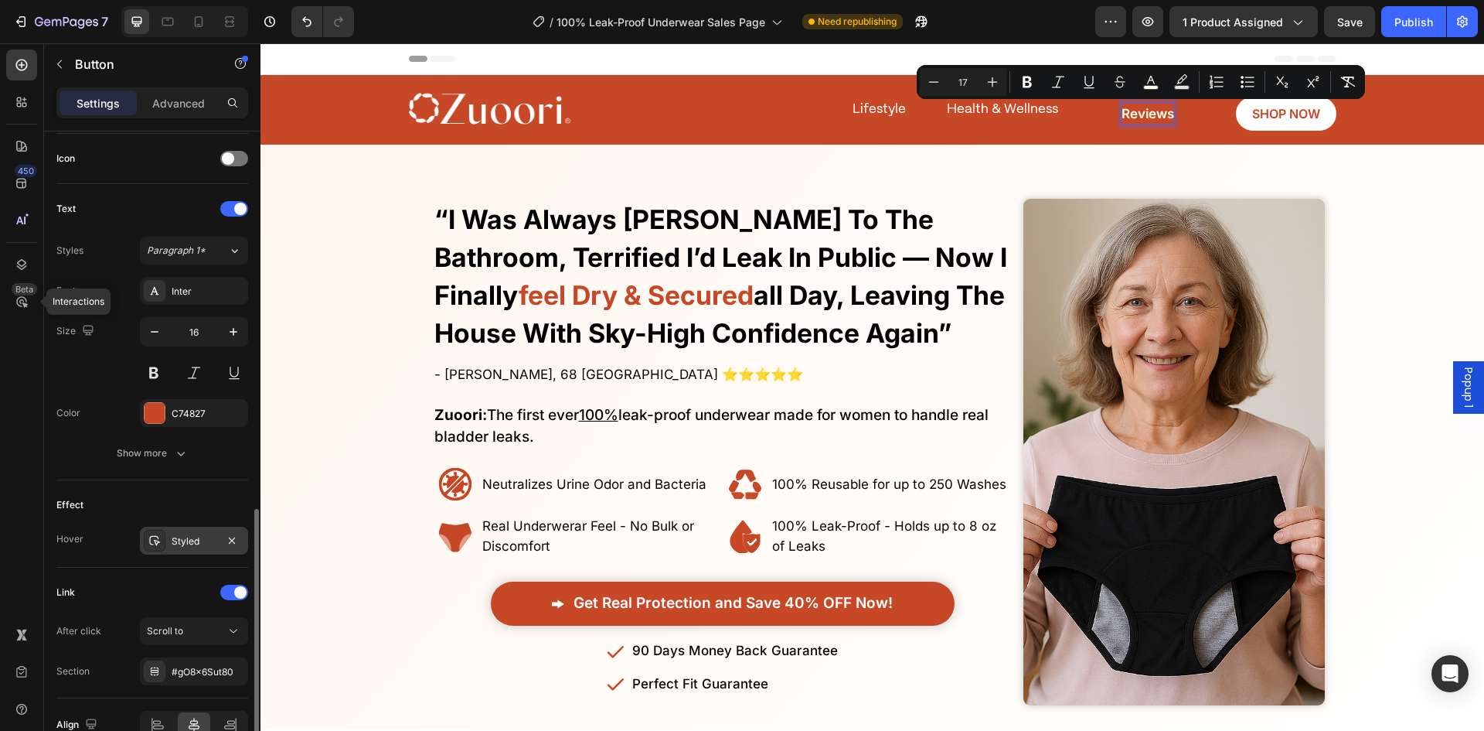
scroll to position [546, 0]
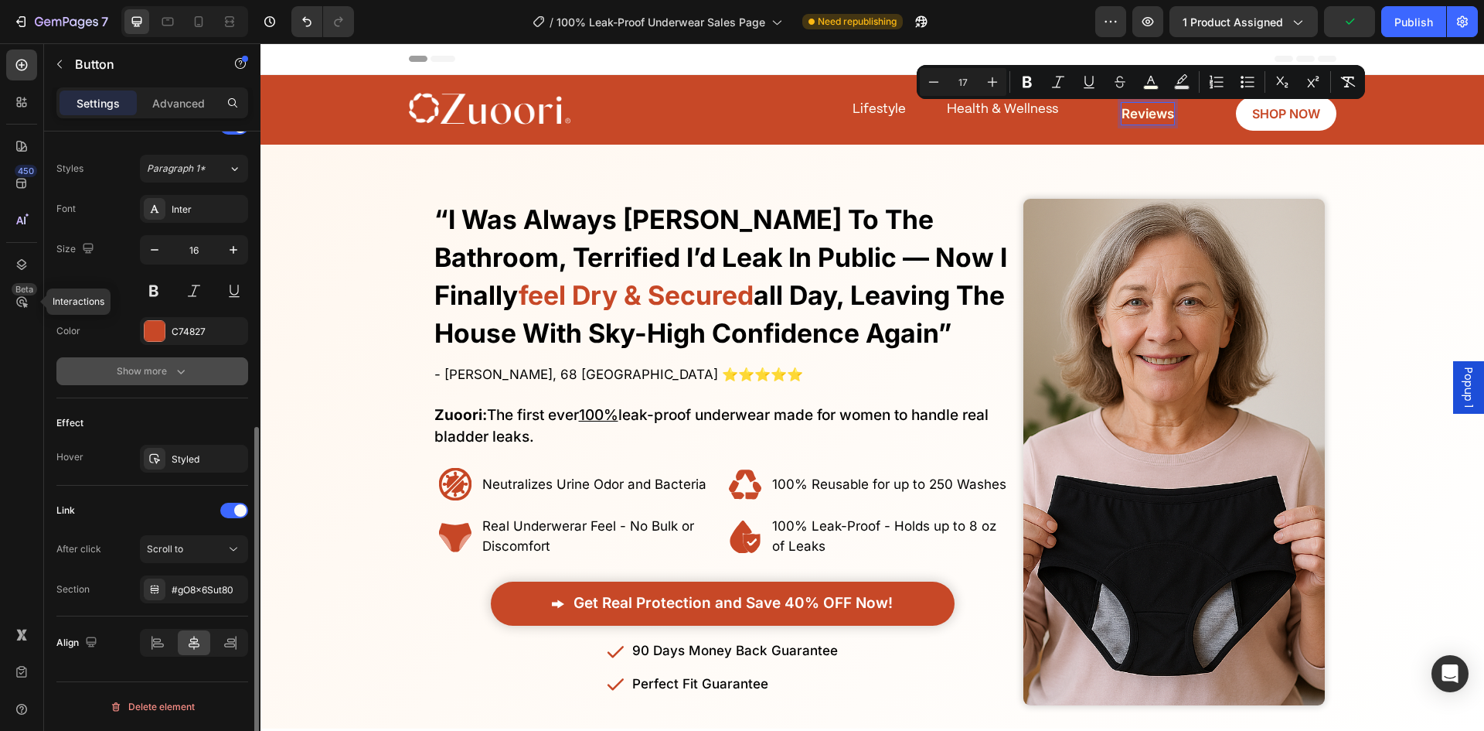
click at [196, 380] on button "Show more" at bounding box center [152, 371] width 192 height 28
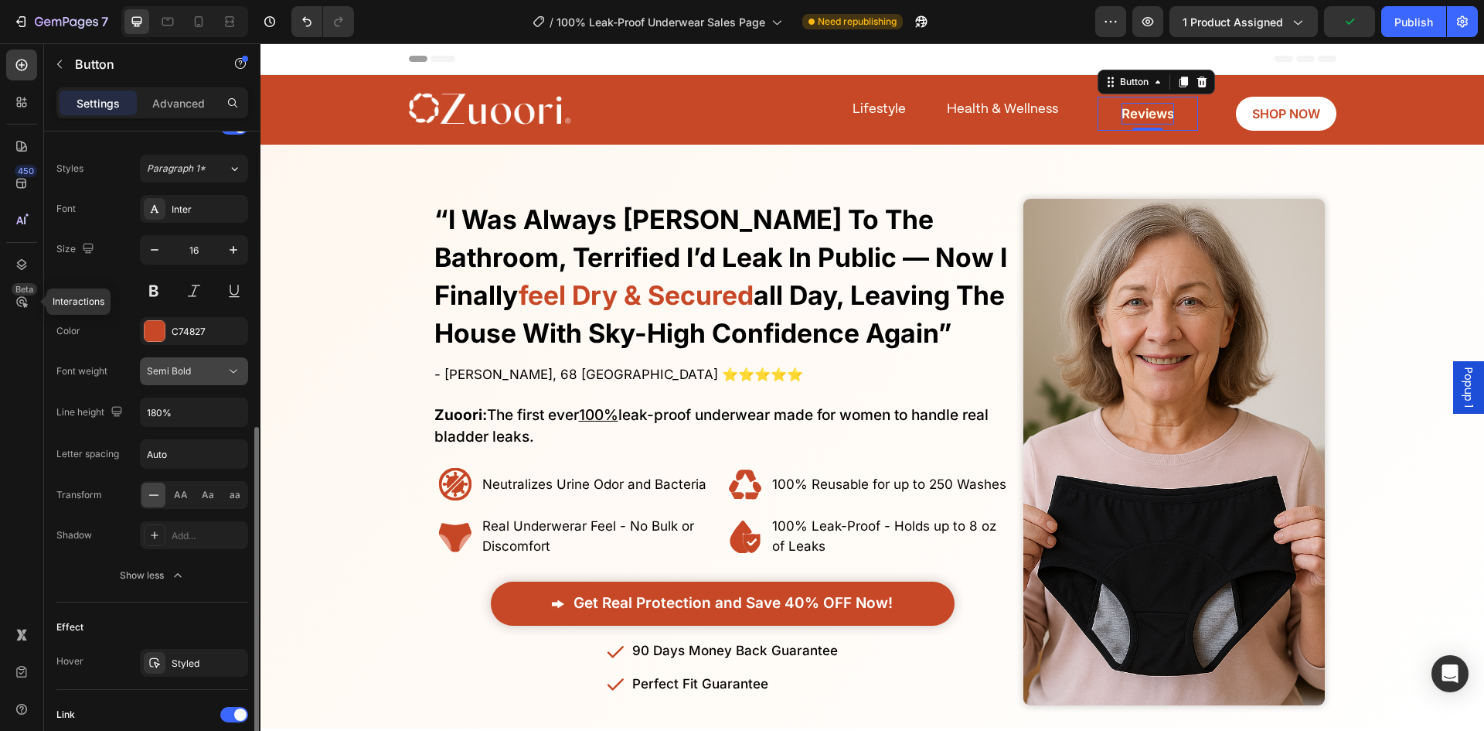
click at [191, 368] on div "Semi Bold" at bounding box center [186, 371] width 79 height 14
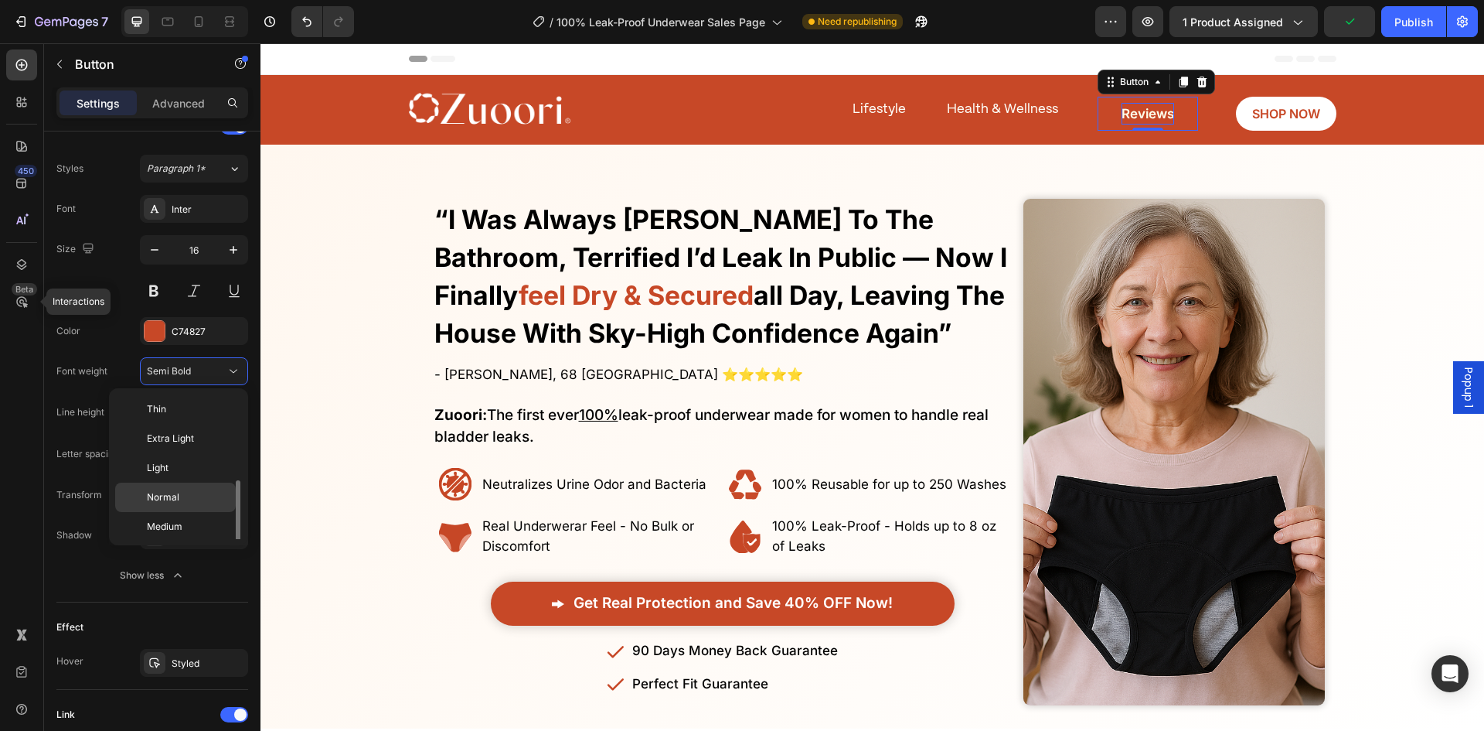
scroll to position [56, 0]
drag, startPoint x: 187, startPoint y: 450, endPoint x: 518, endPoint y: 226, distance: 399.7
click at [187, 456] on div "Normal" at bounding box center [175, 470] width 121 height 29
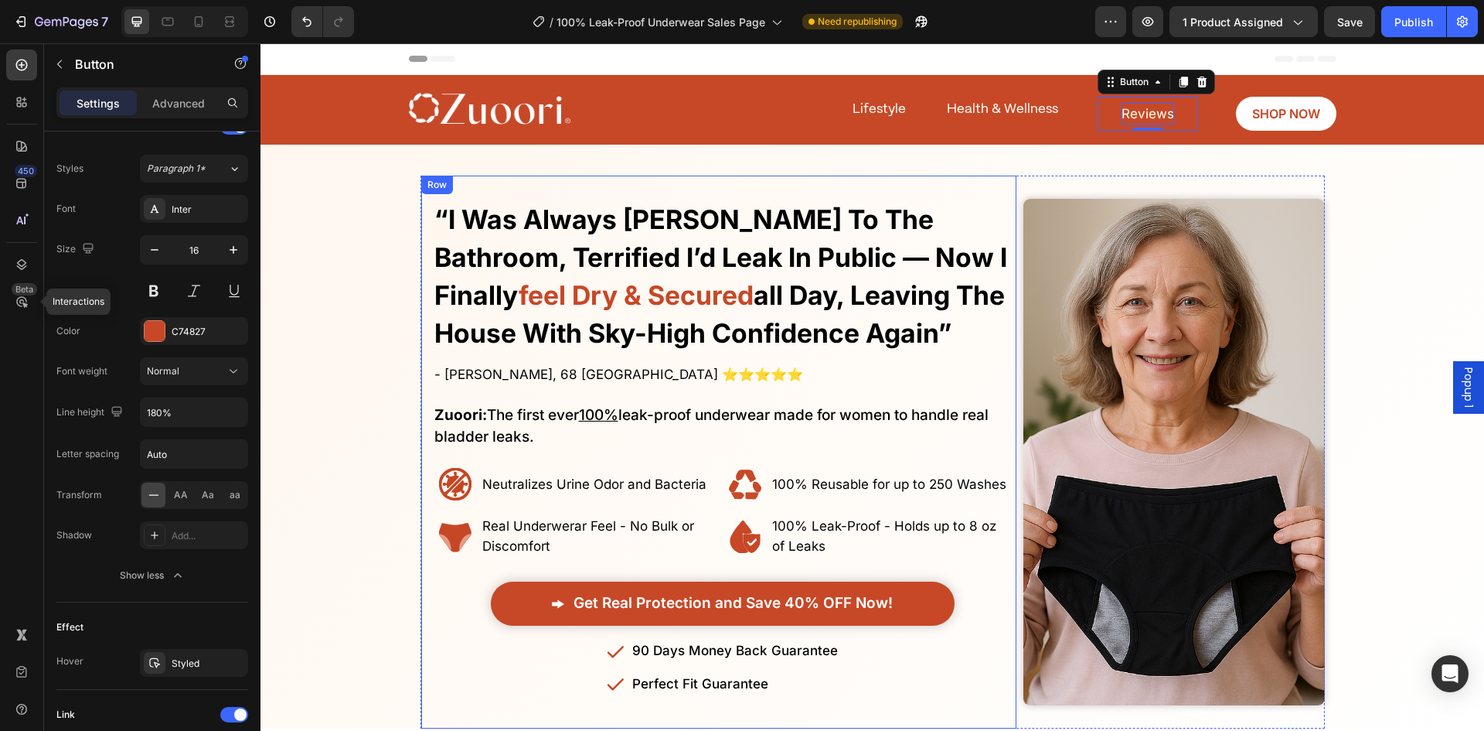
click at [990, 182] on div "No More Wasting Hundreds on Embarrasssing Diapers or Useless Pads - This New Al…" at bounding box center [719, 452] width 596 height 553
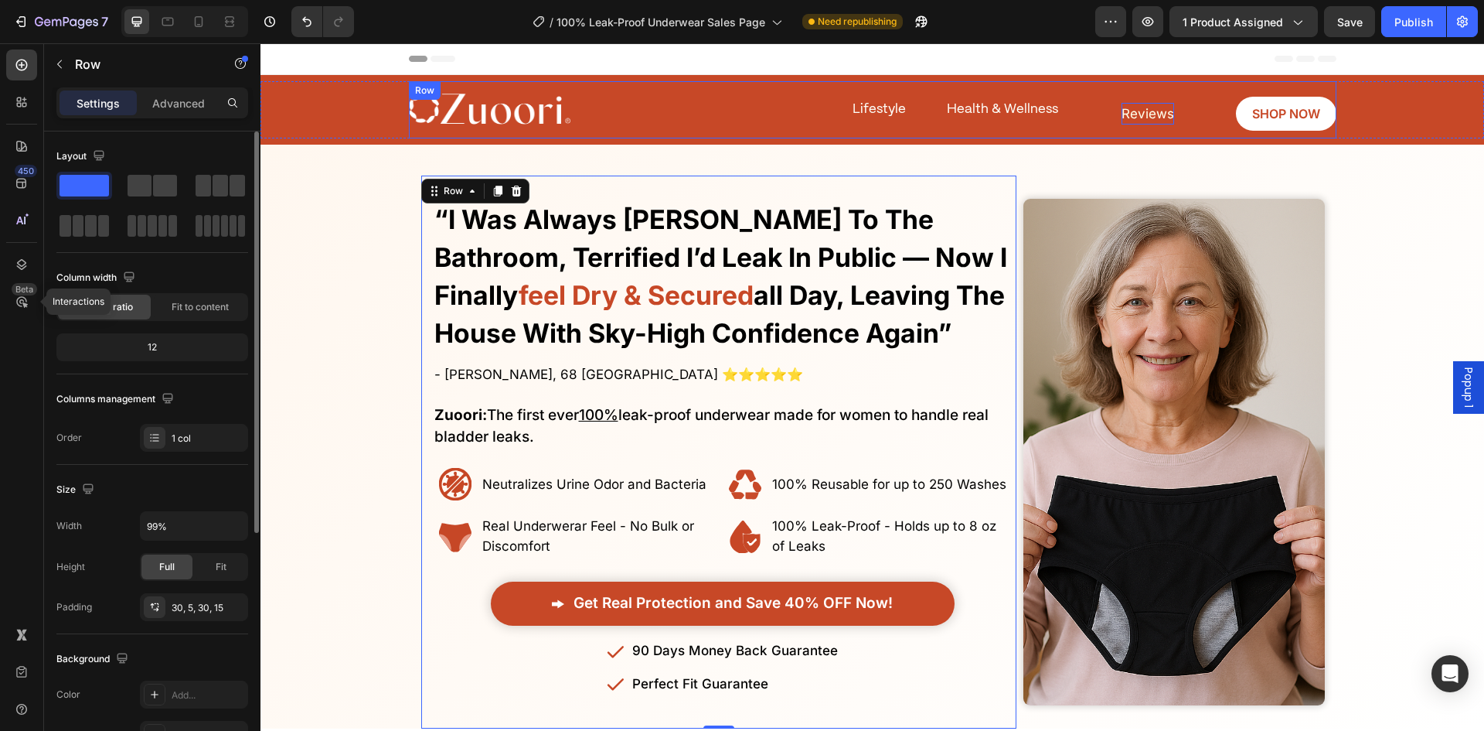
click at [1053, 114] on div "Health & Wellness" at bounding box center [1003, 110] width 114 height 26
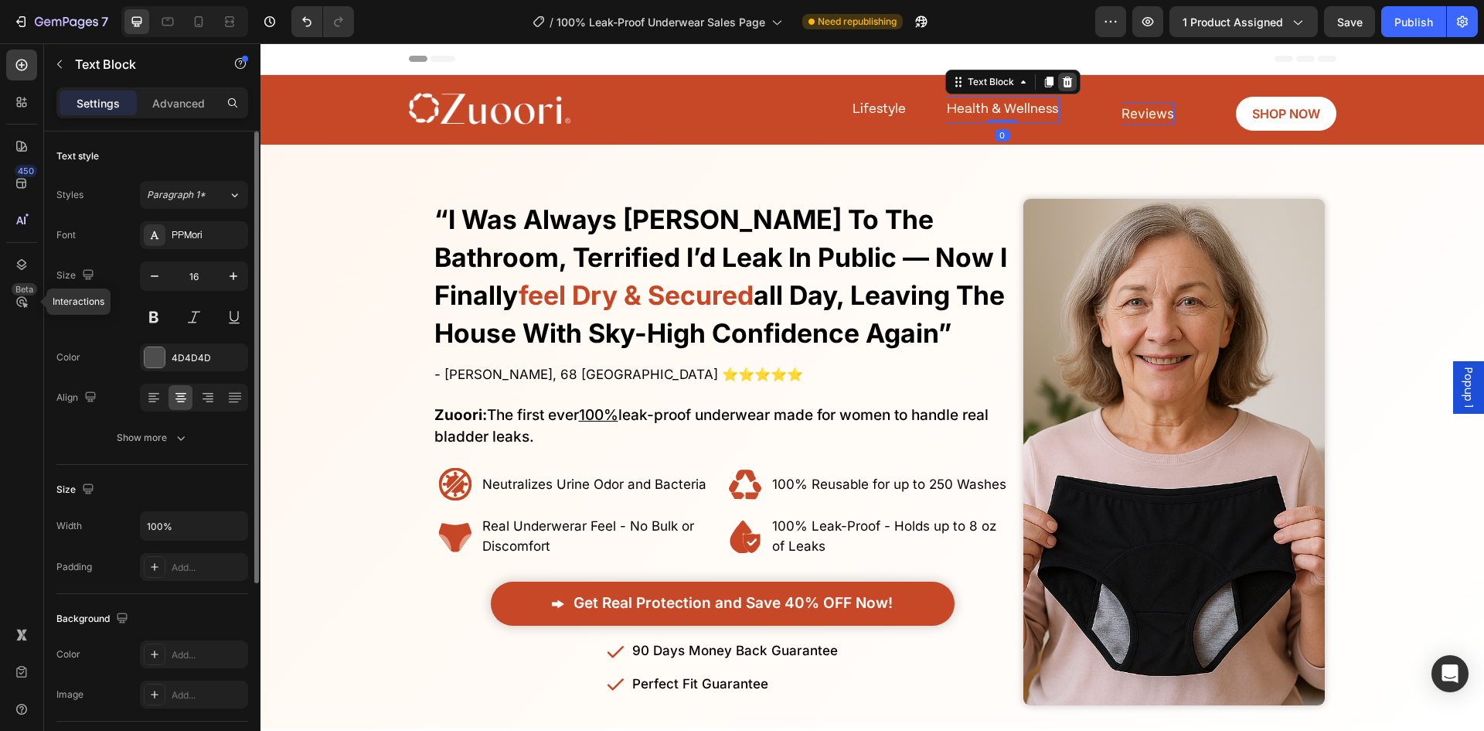
click at [1062, 83] on icon at bounding box center [1067, 82] width 10 height 11
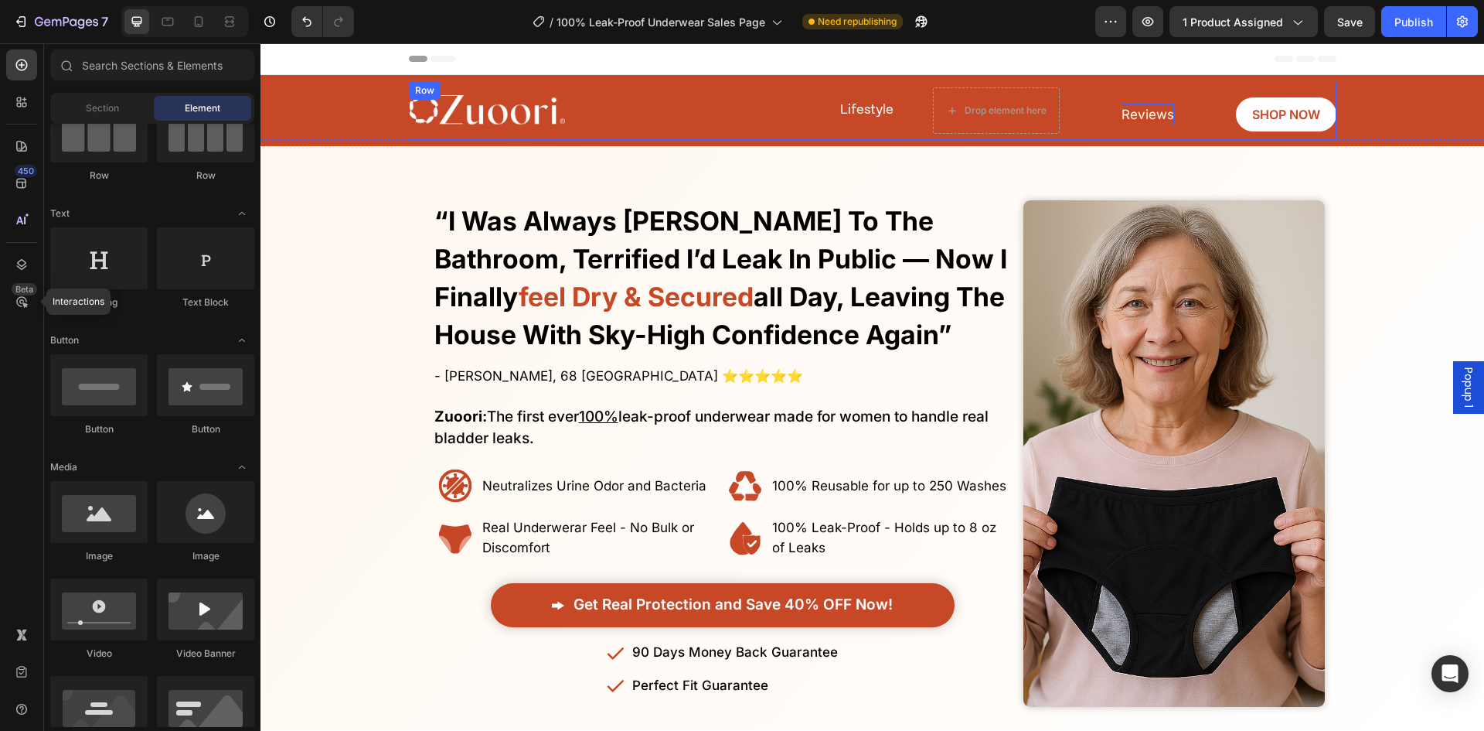
click at [891, 115] on div "Image Lifestyle Text Block Reviews Button SHOP NOW Button Drop element here Row" at bounding box center [873, 110] width 928 height 59
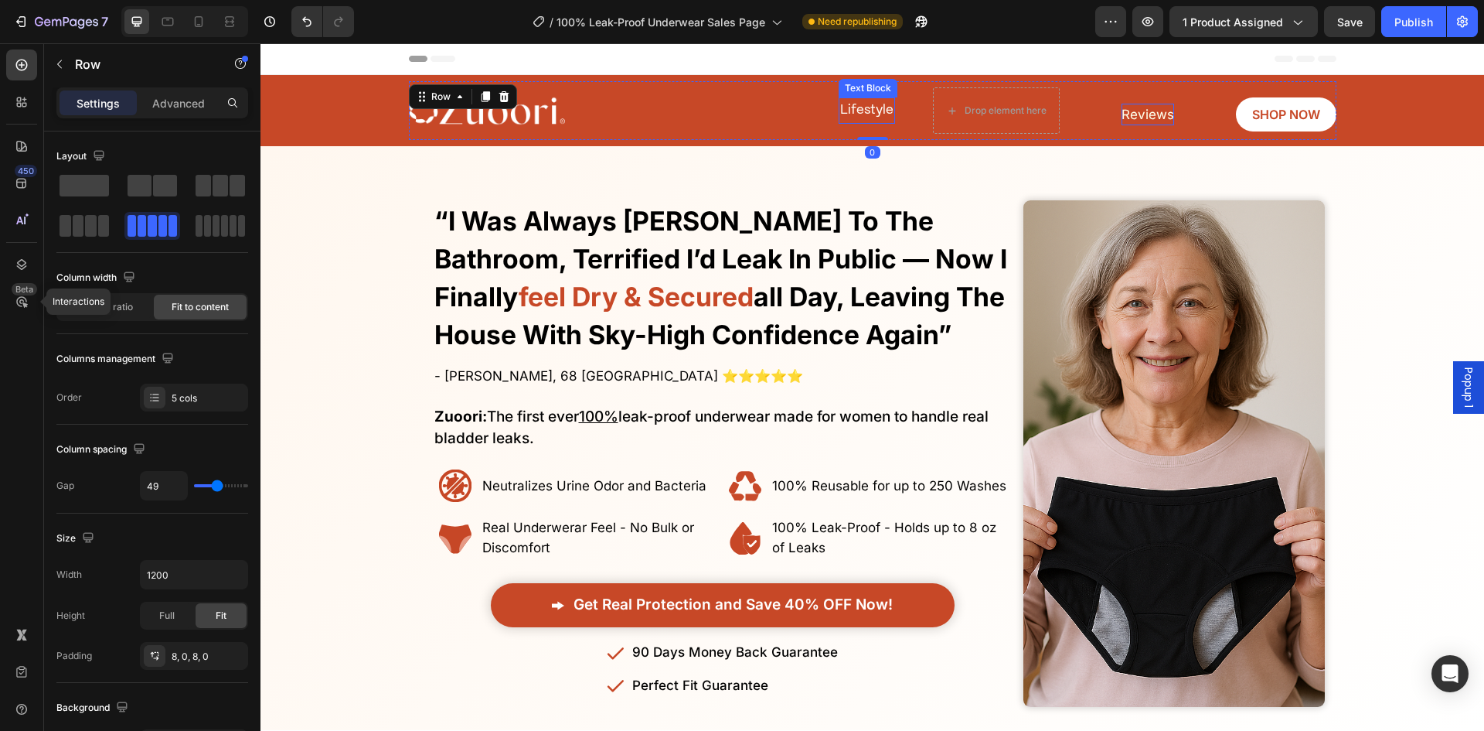
click at [877, 106] on span "Lifestyle" at bounding box center [866, 110] width 53 height 12
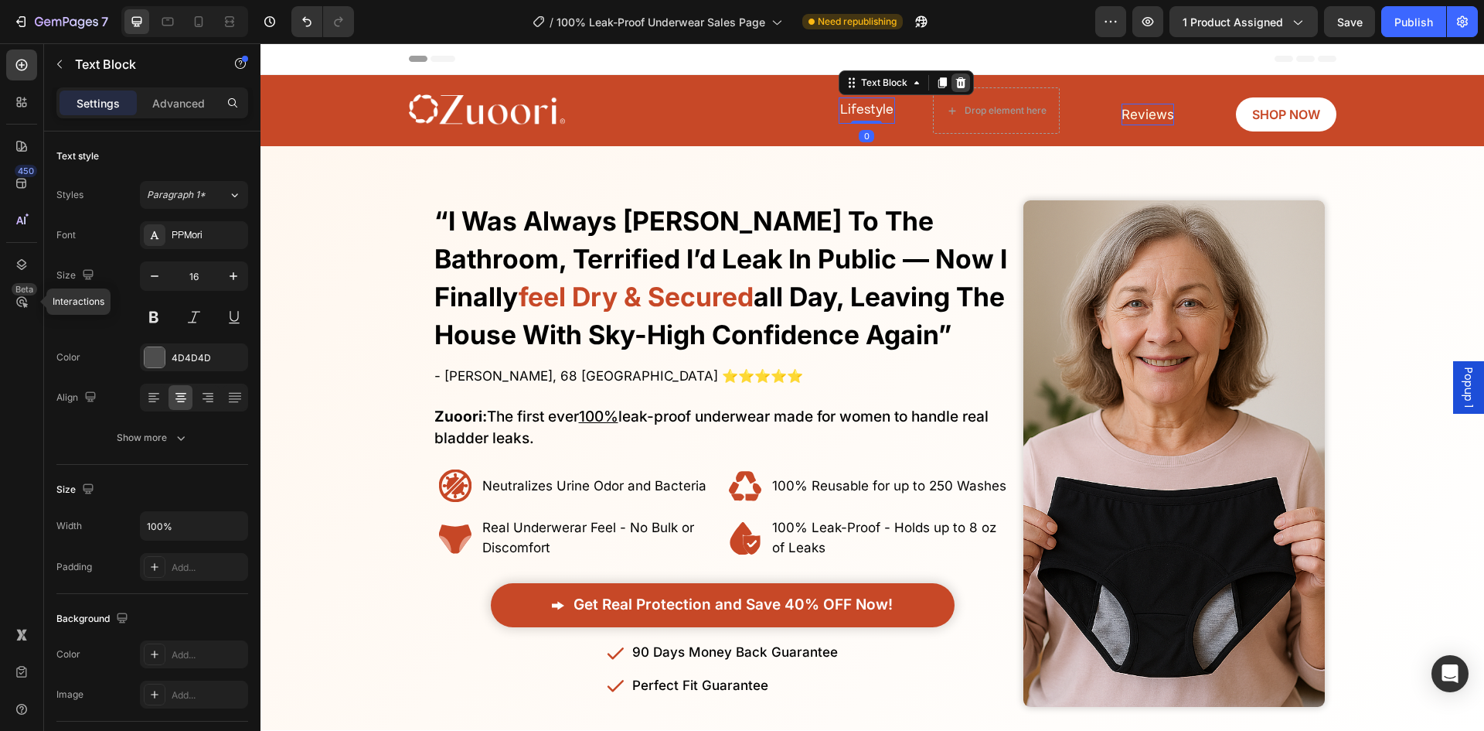
click at [956, 82] on icon at bounding box center [961, 82] width 10 height 11
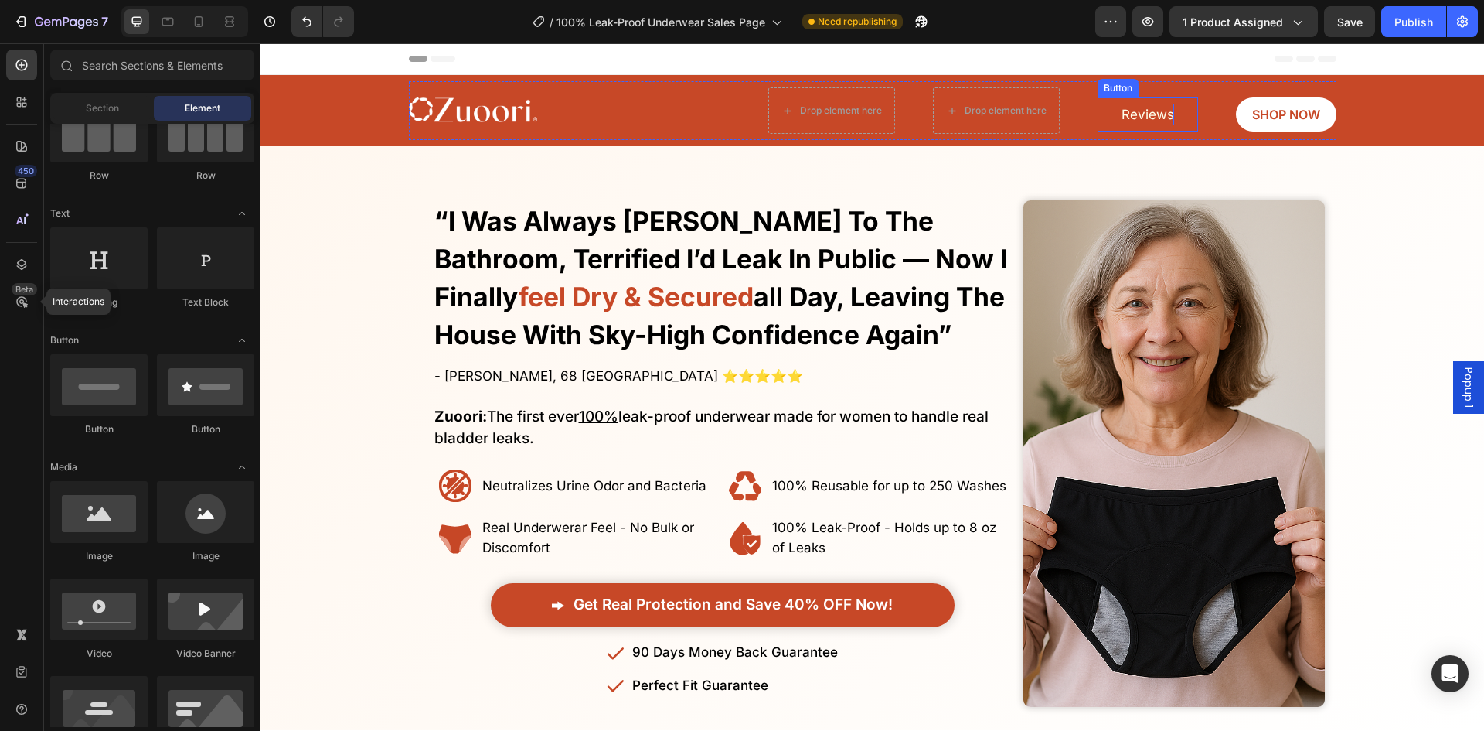
click at [1133, 118] on span "Reviews" at bounding box center [1148, 114] width 53 height 15
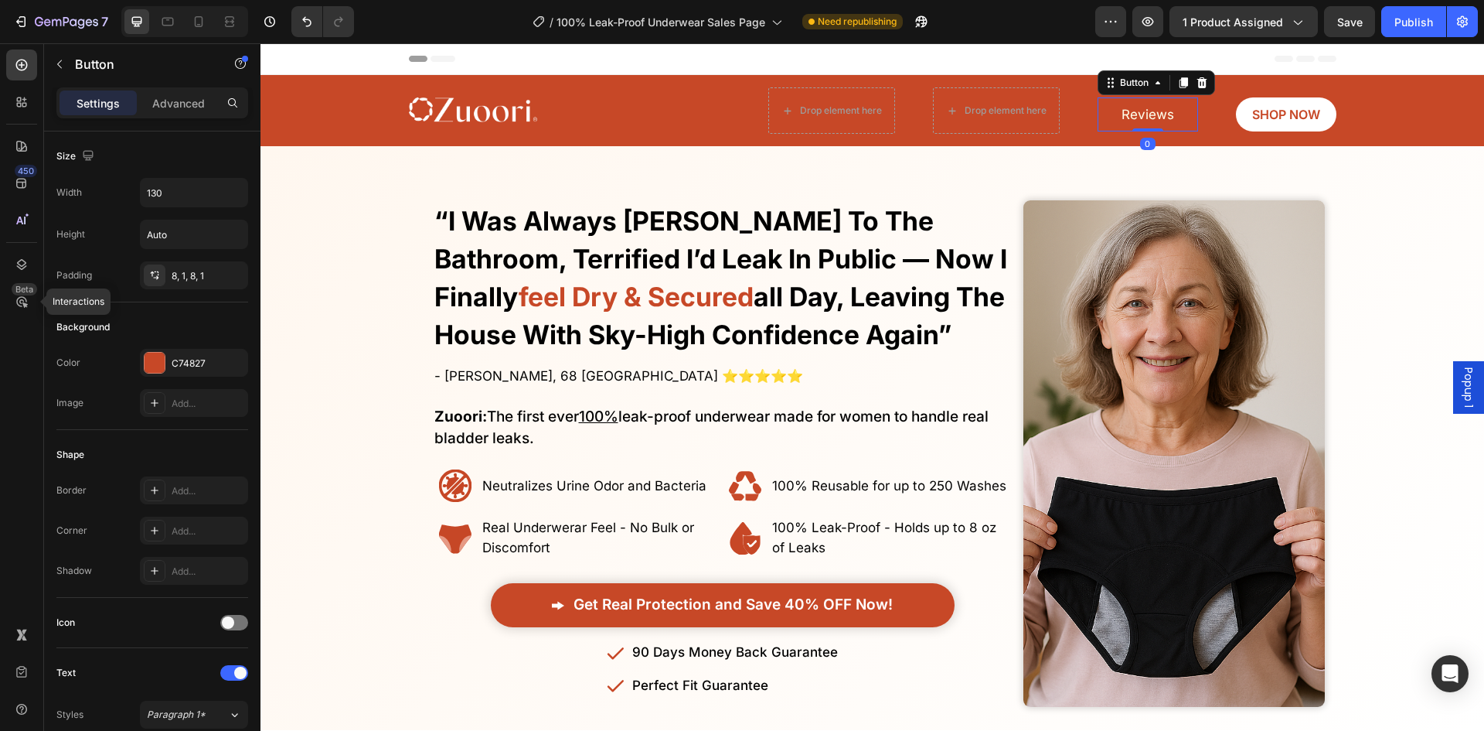
click at [1107, 114] on link "Reviews" at bounding box center [1148, 114] width 101 height 35
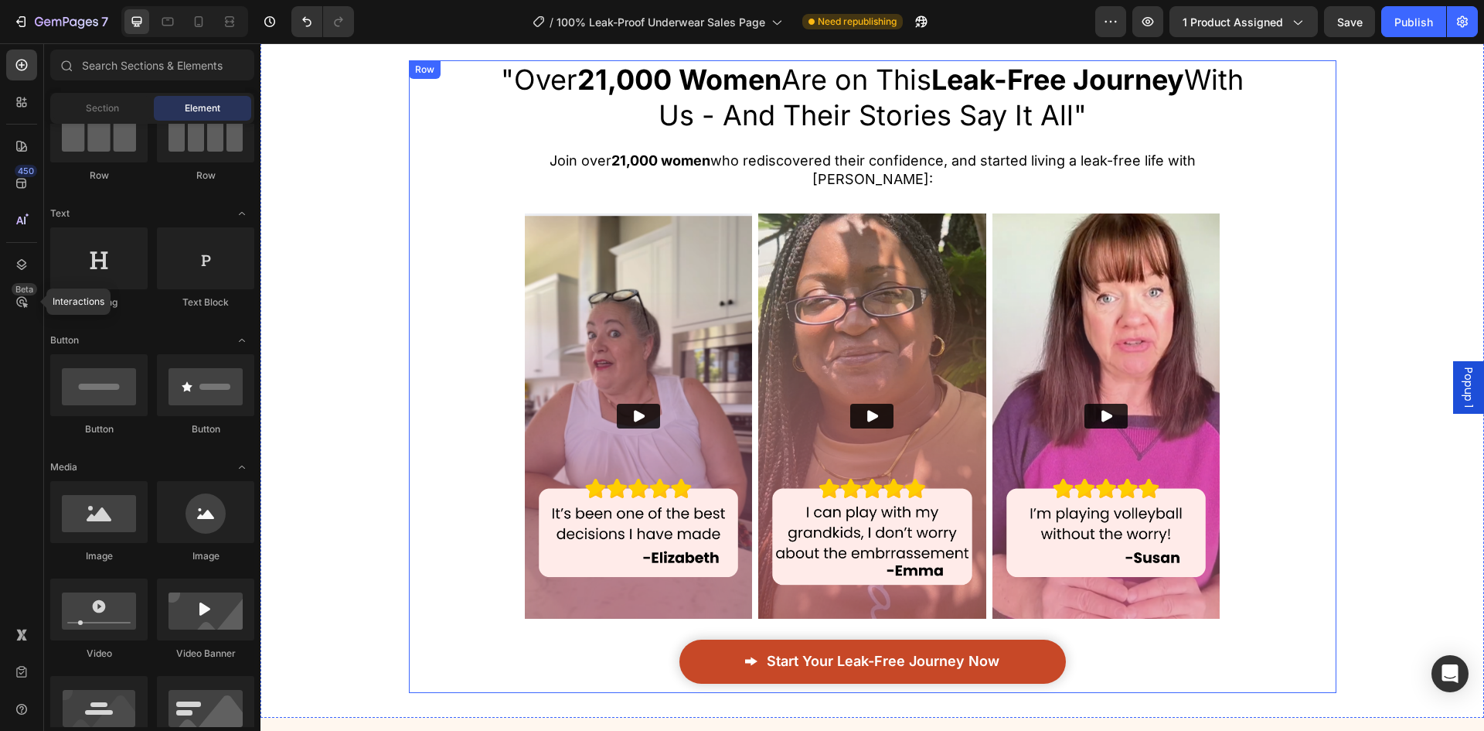
click at [1295, 139] on div ""Over 21,000 Women Are on This Leak-Free Journey With Us - And Their Stories Sa…" at bounding box center [873, 376] width 928 height 632
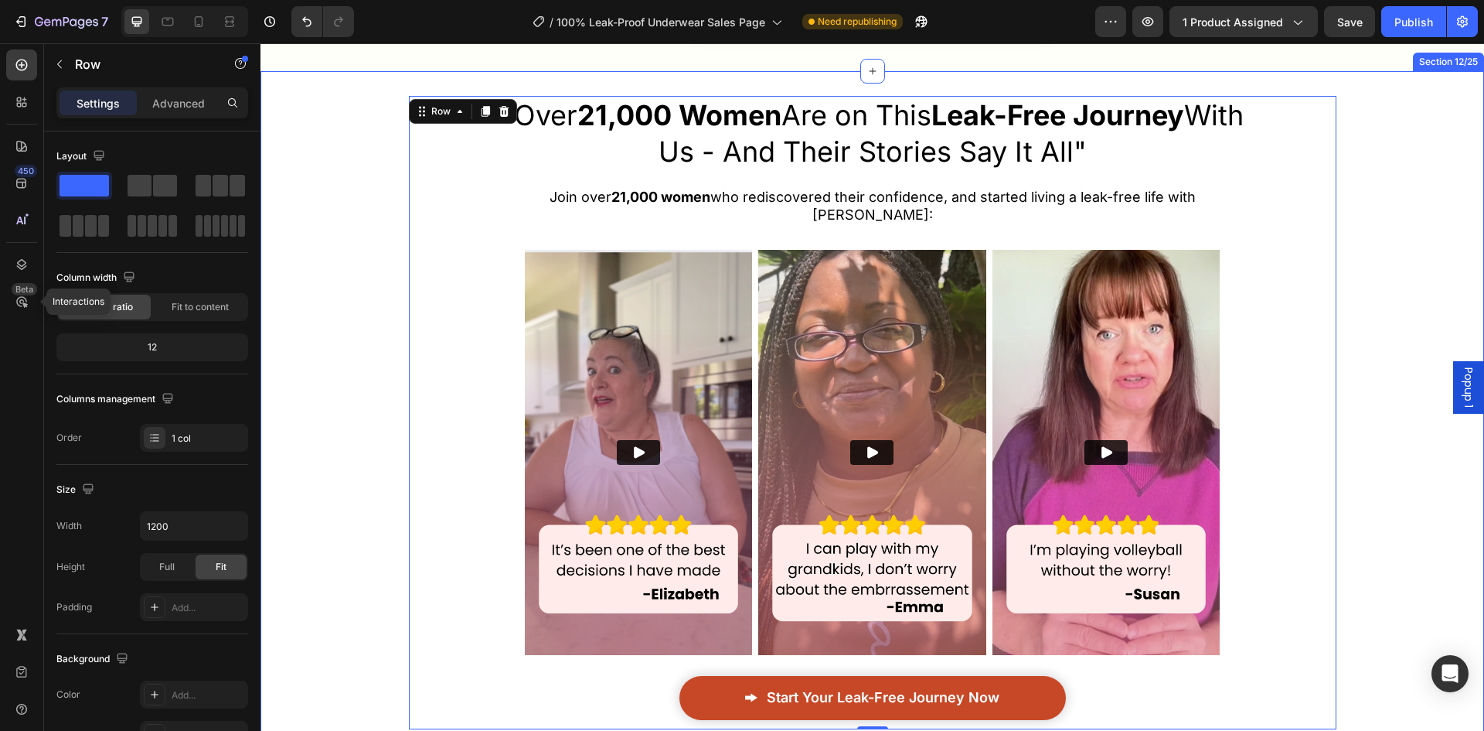
scroll to position [6885, 0]
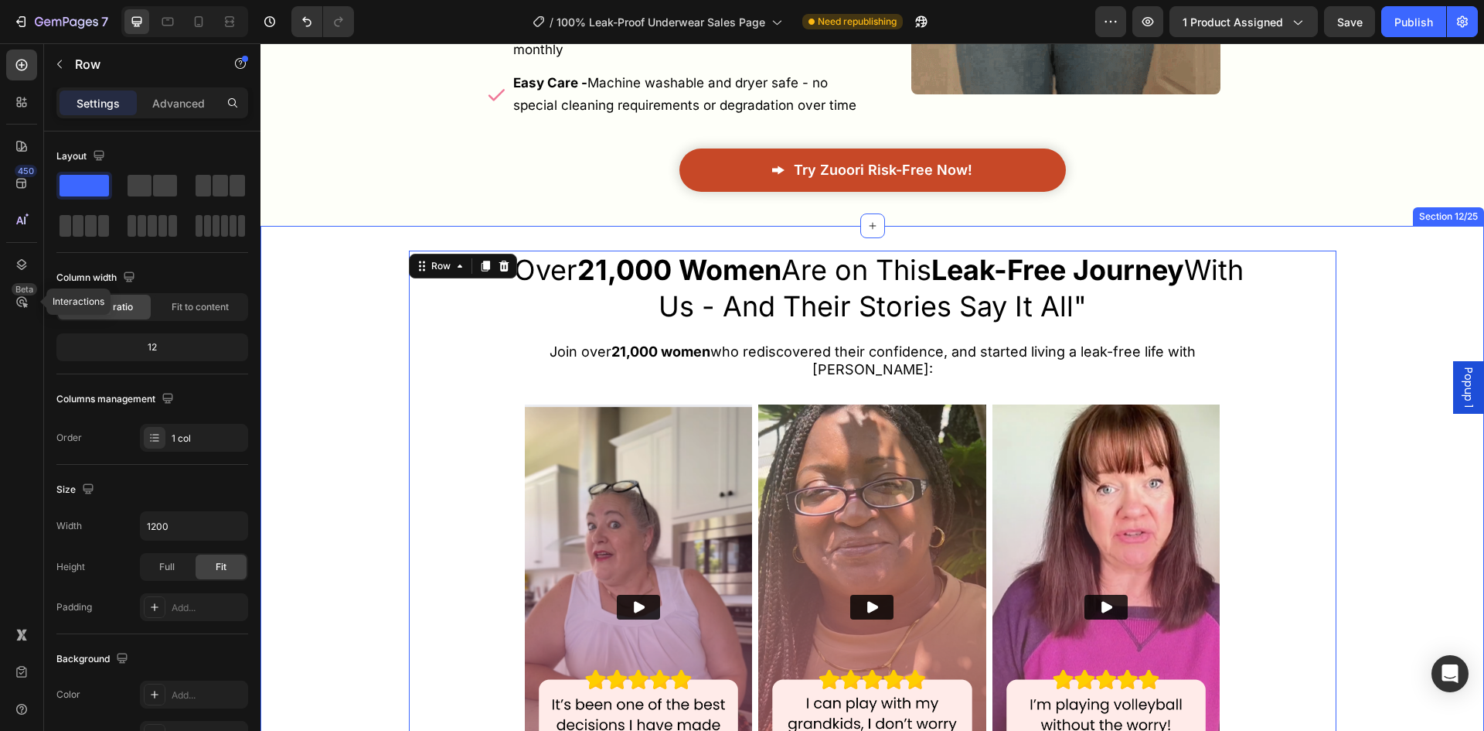
click at [1396, 250] on div ""Over 21,000 Women Are on This Leak-Free Journey With Us - And Their Stories Sa…" at bounding box center [873, 566] width 1224 height 632
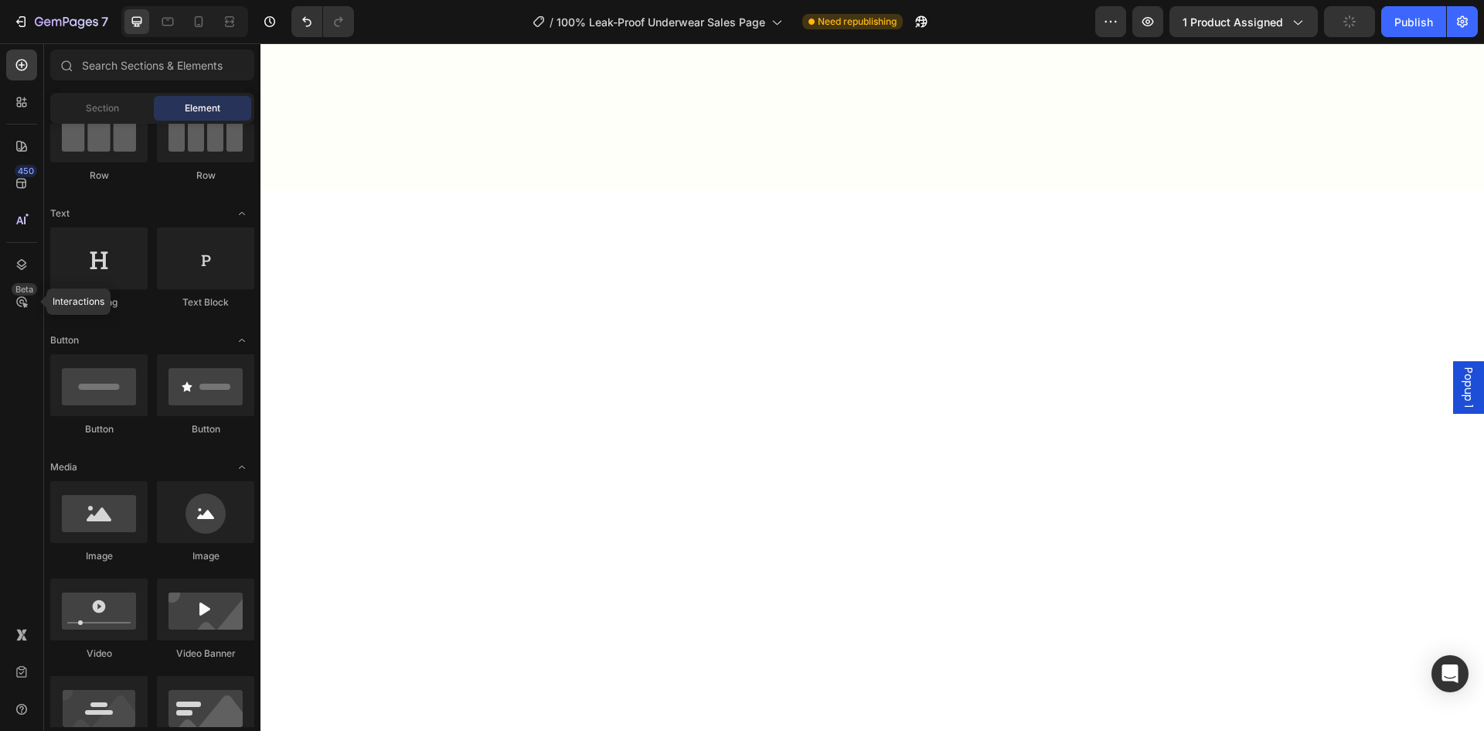
scroll to position [0, 0]
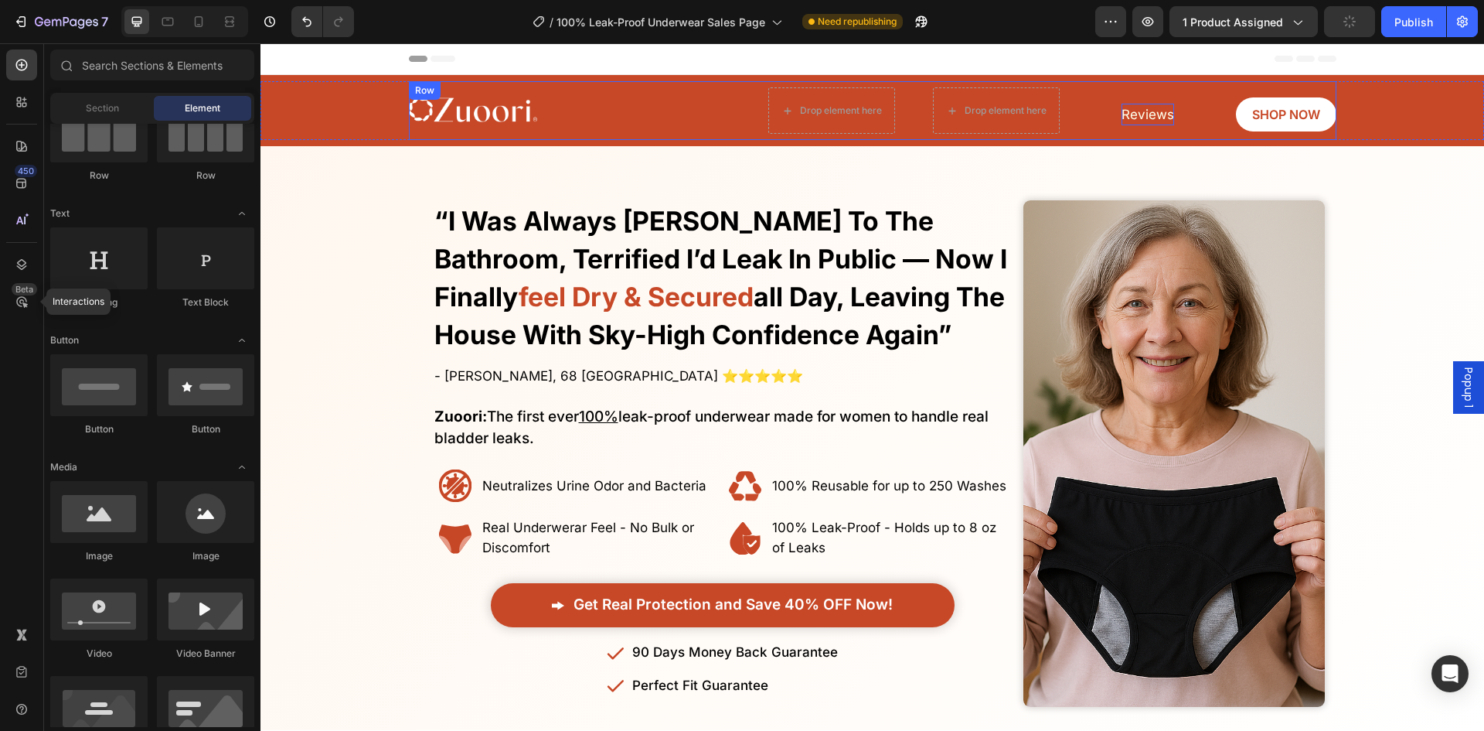
click at [1154, 118] on span "Reviews" at bounding box center [1148, 114] width 53 height 15
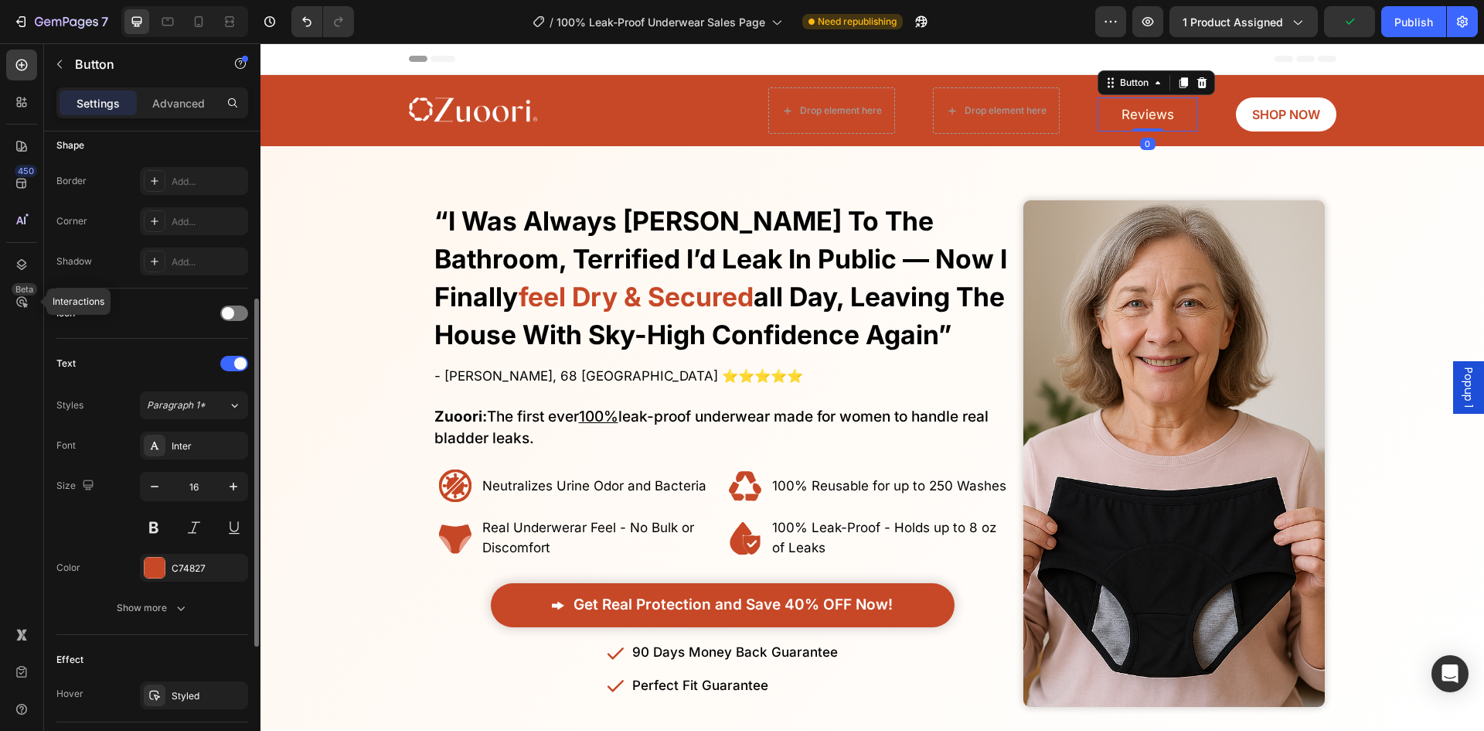
scroll to position [541, 0]
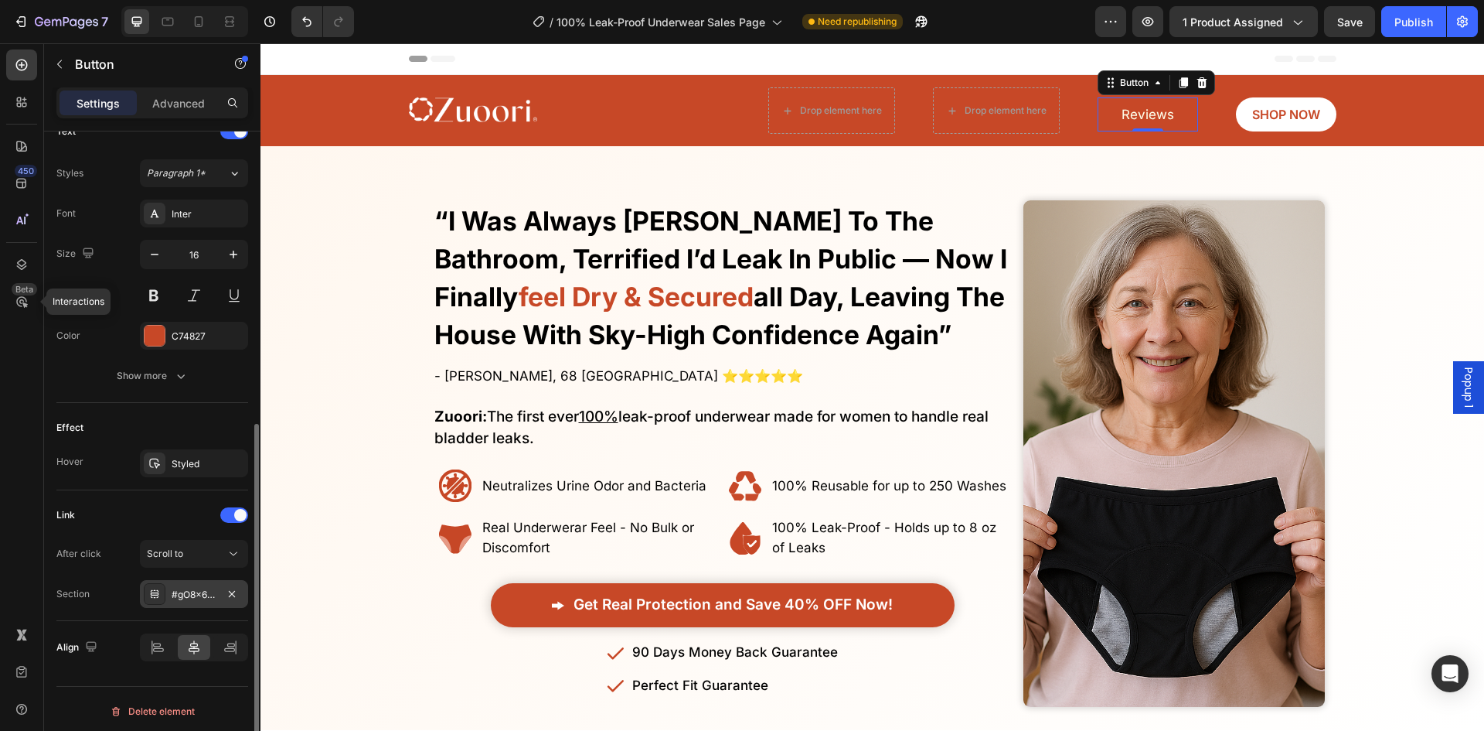
click at [177, 591] on div "#gO8x6Sut80" at bounding box center [194, 595] width 45 height 14
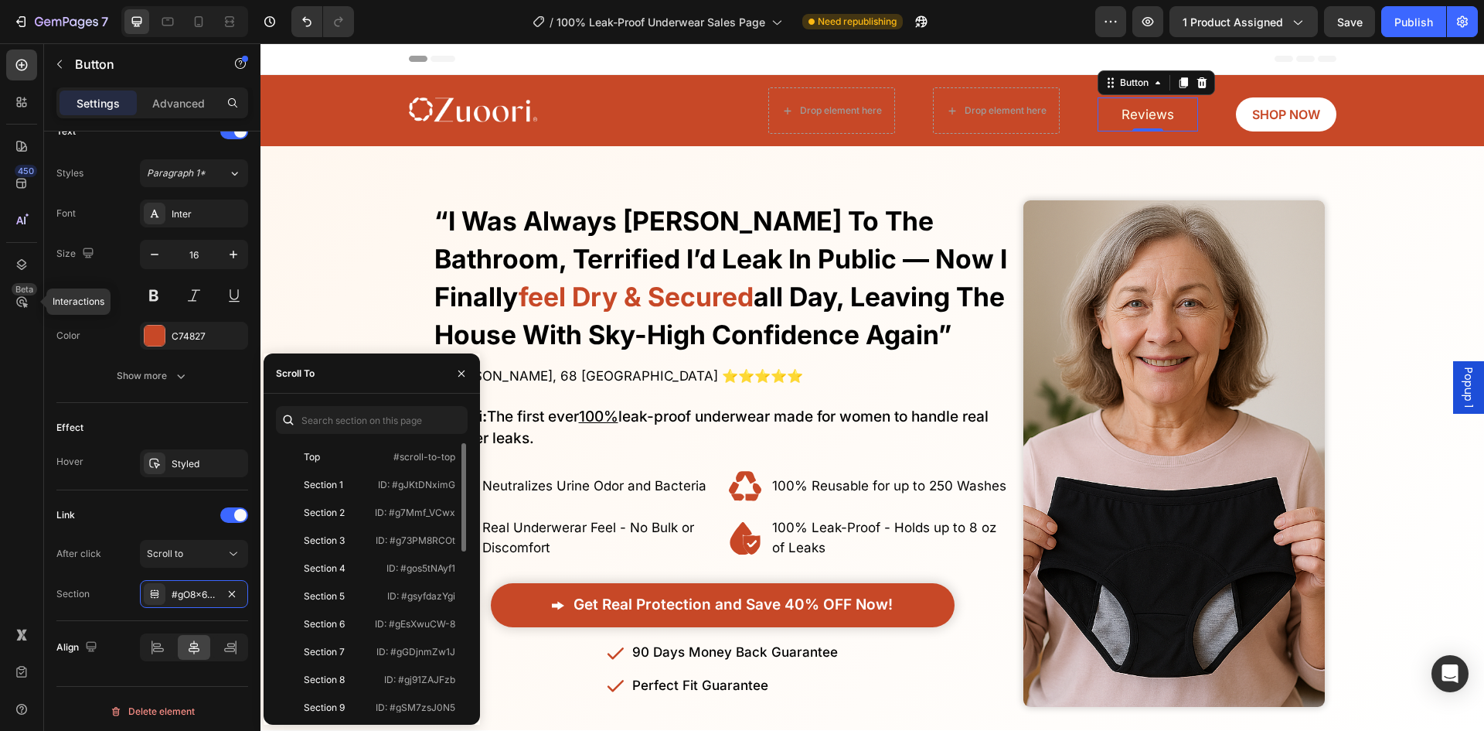
scroll to position [155, 0]
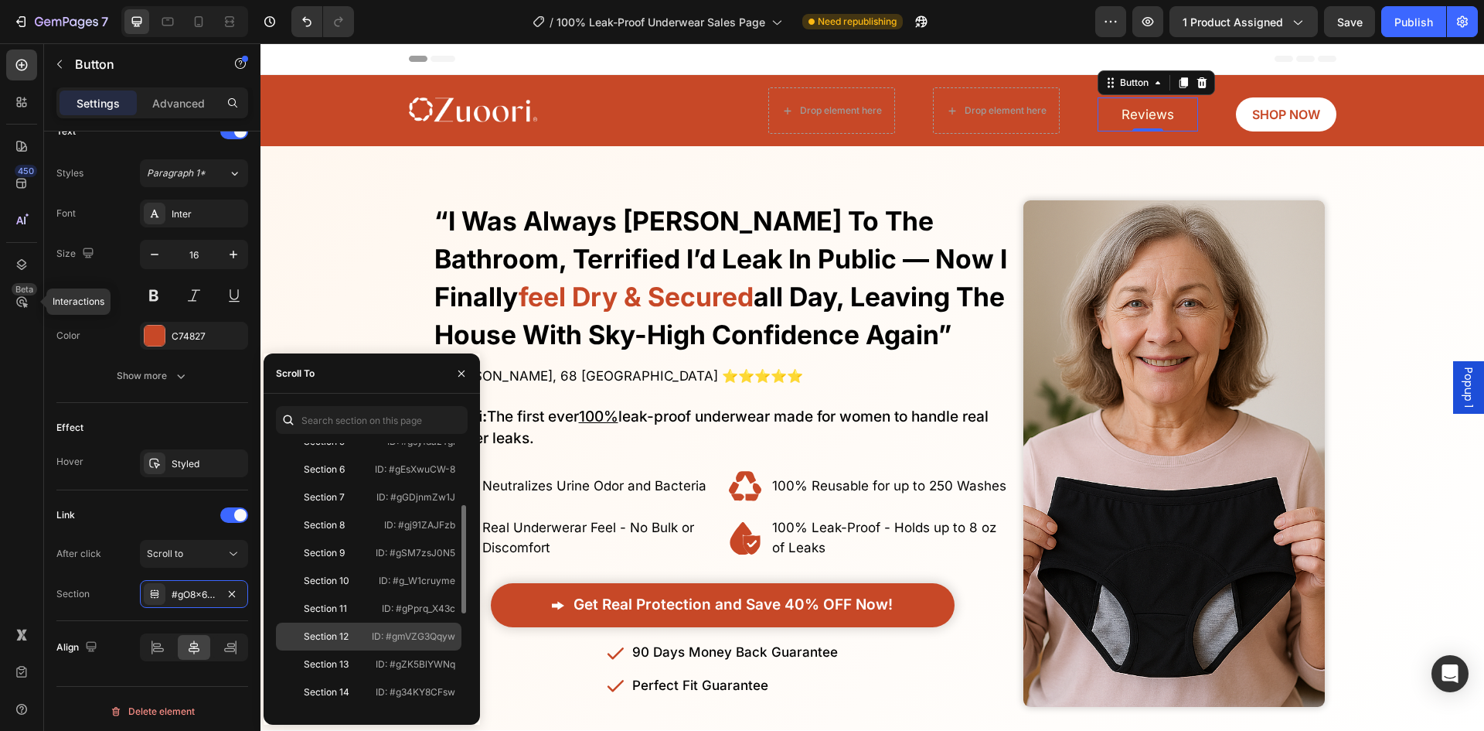
click at [358, 650] on div "Section 12 ID: #gmVZG3Qqyw" at bounding box center [369, 664] width 186 height 28
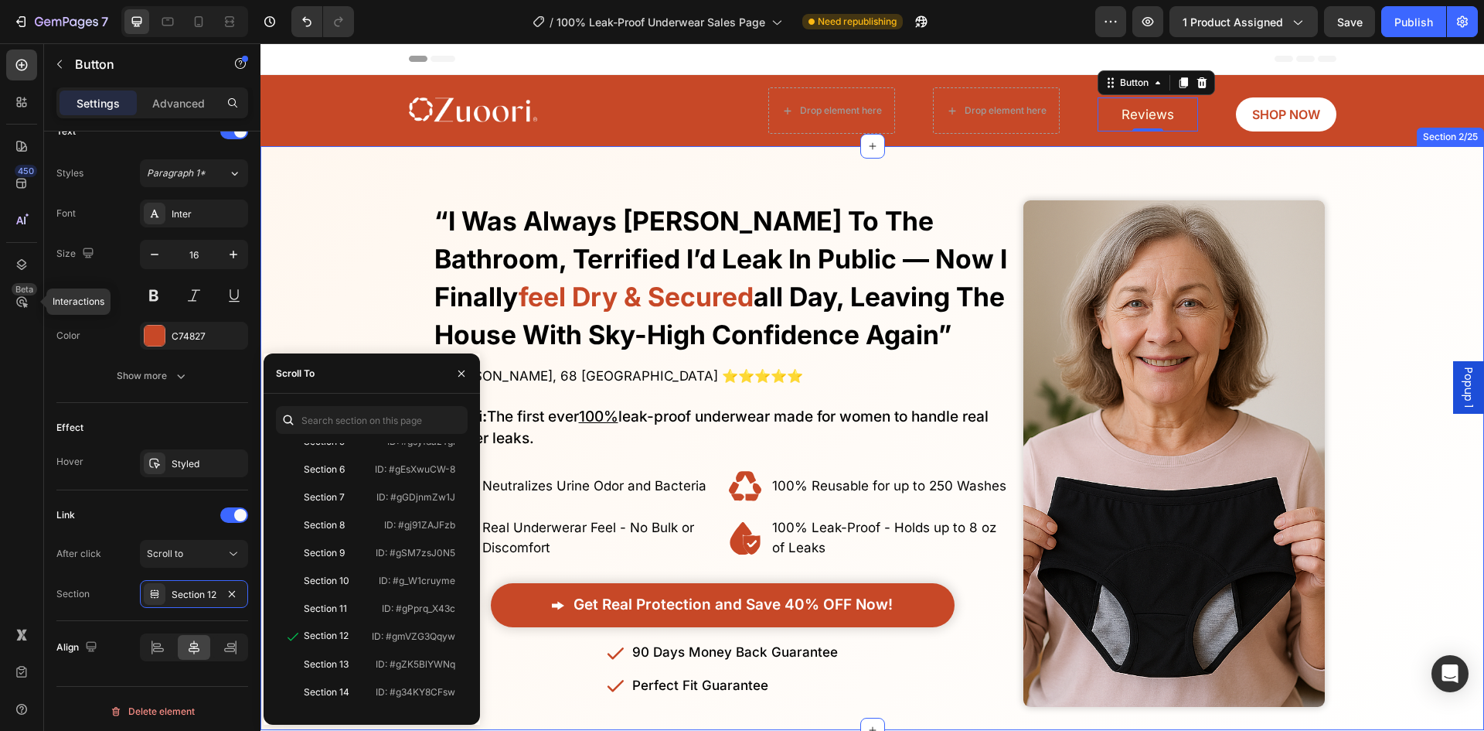
click at [1028, 152] on div "Finally! Laugh and Live Freely Without the Constant Fear of Leaks or Uncomforta…" at bounding box center [873, 438] width 1224 height 584
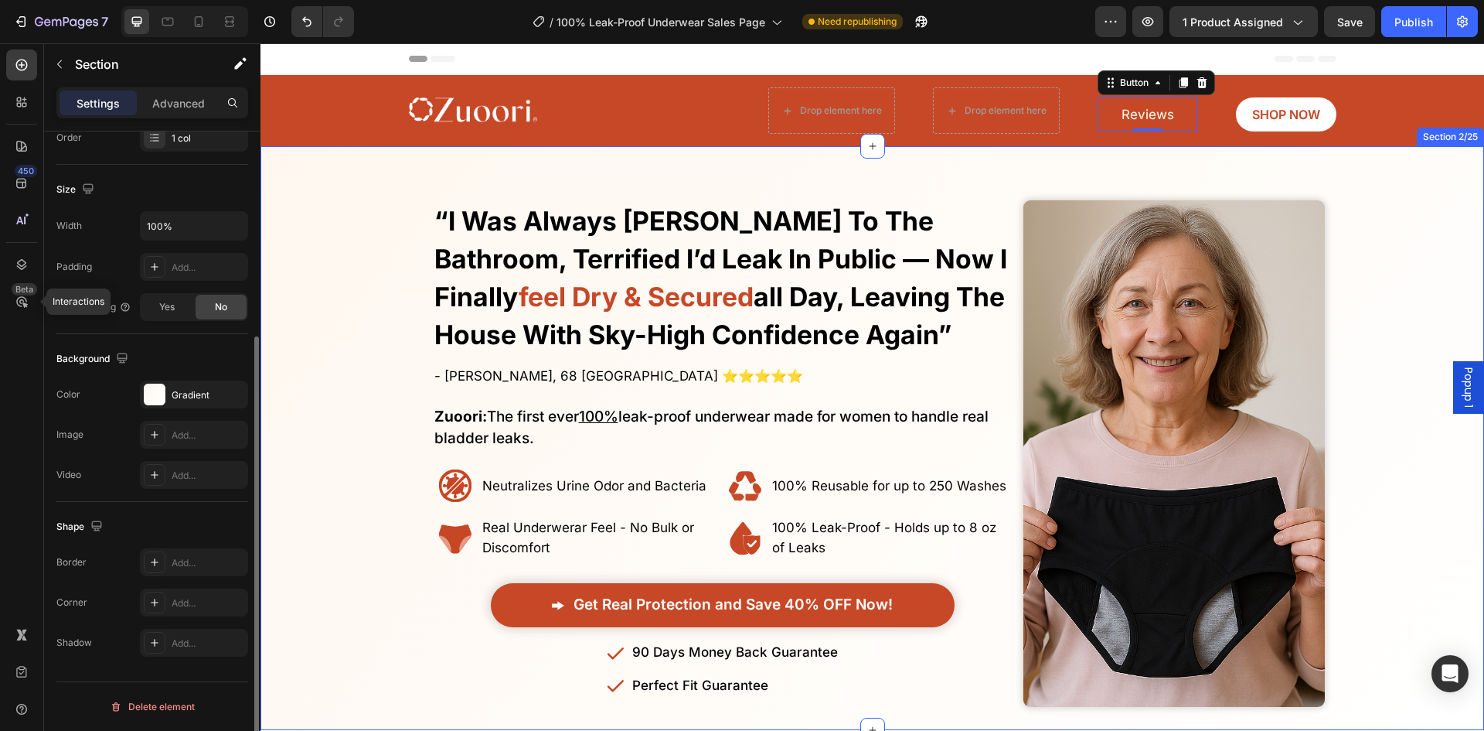
scroll to position [0, 0]
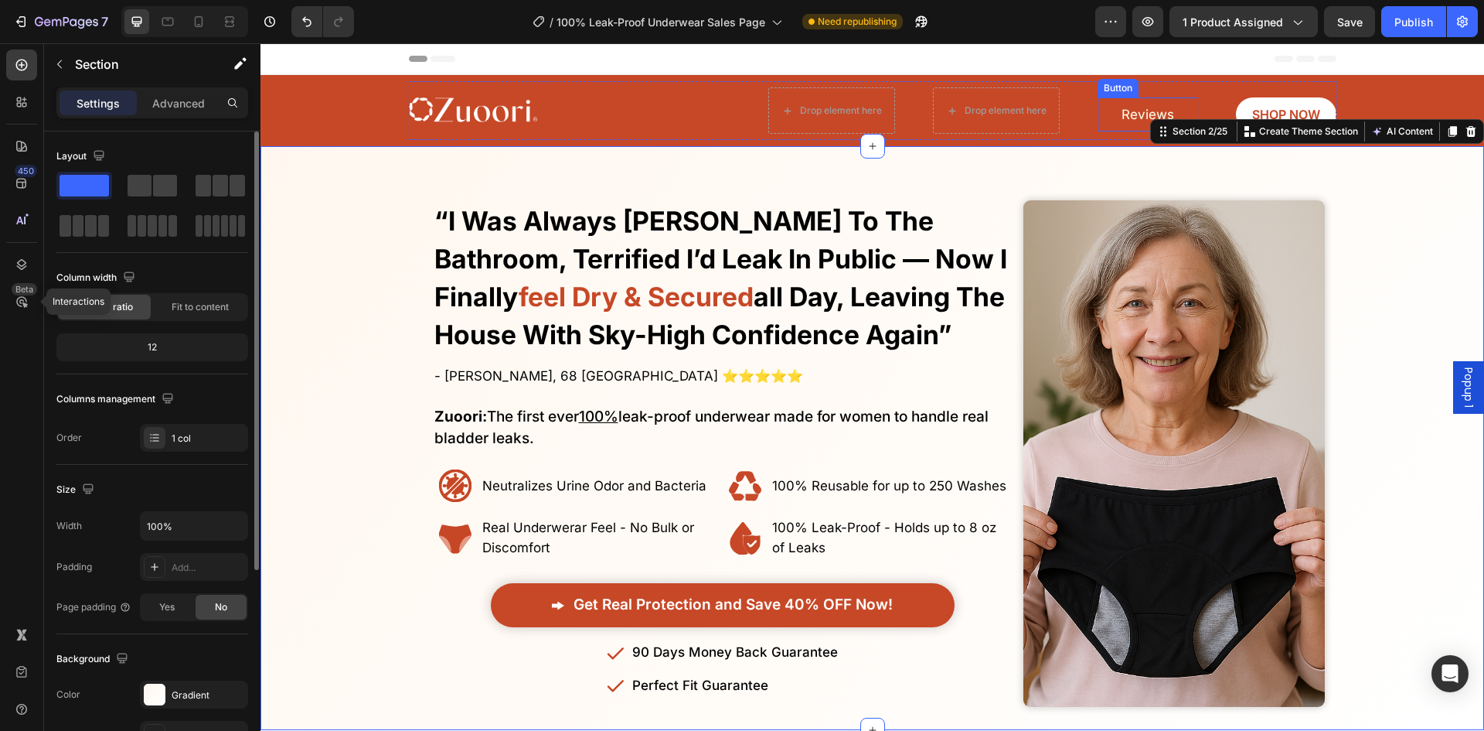
click at [1181, 109] on link "Reviews" at bounding box center [1148, 114] width 101 height 35
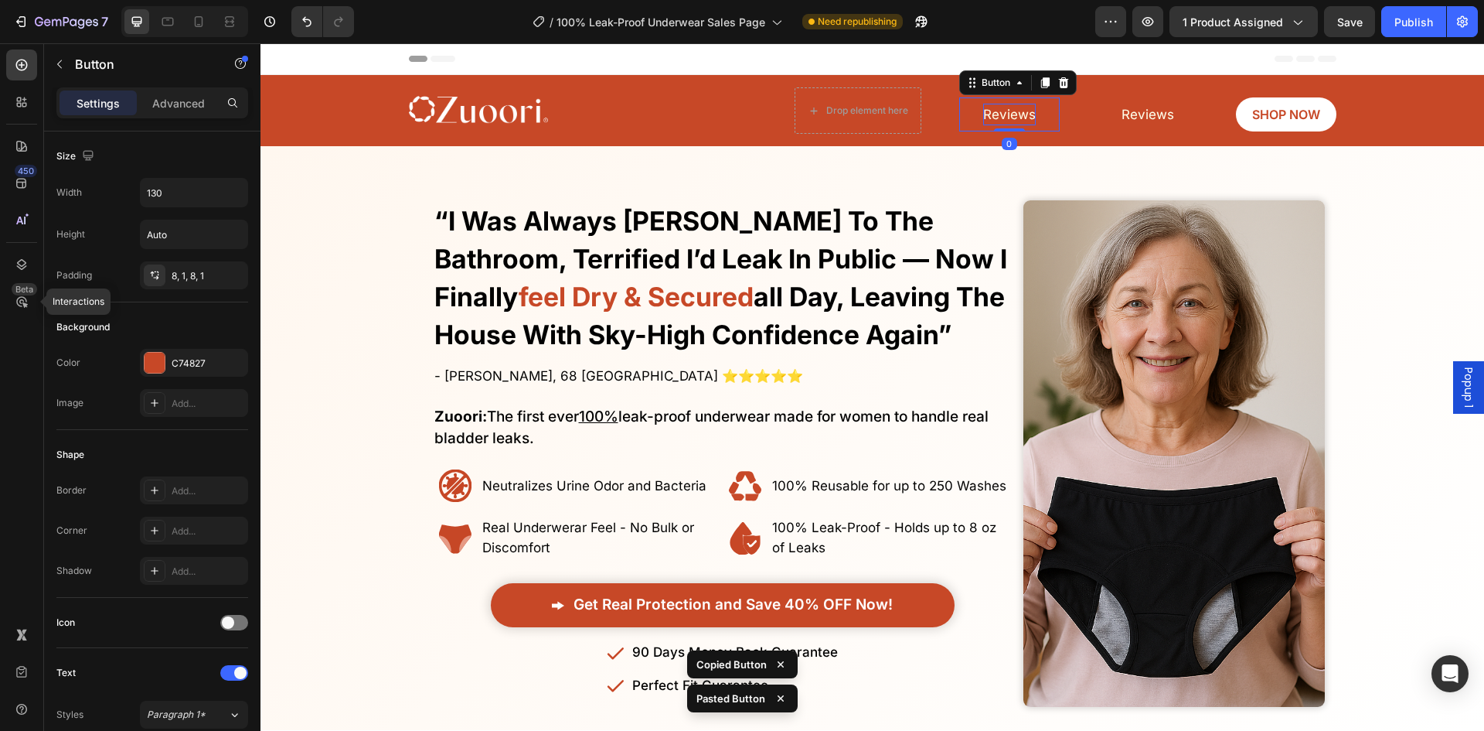
click at [997, 108] on span "Reviews" at bounding box center [1009, 114] width 53 height 15
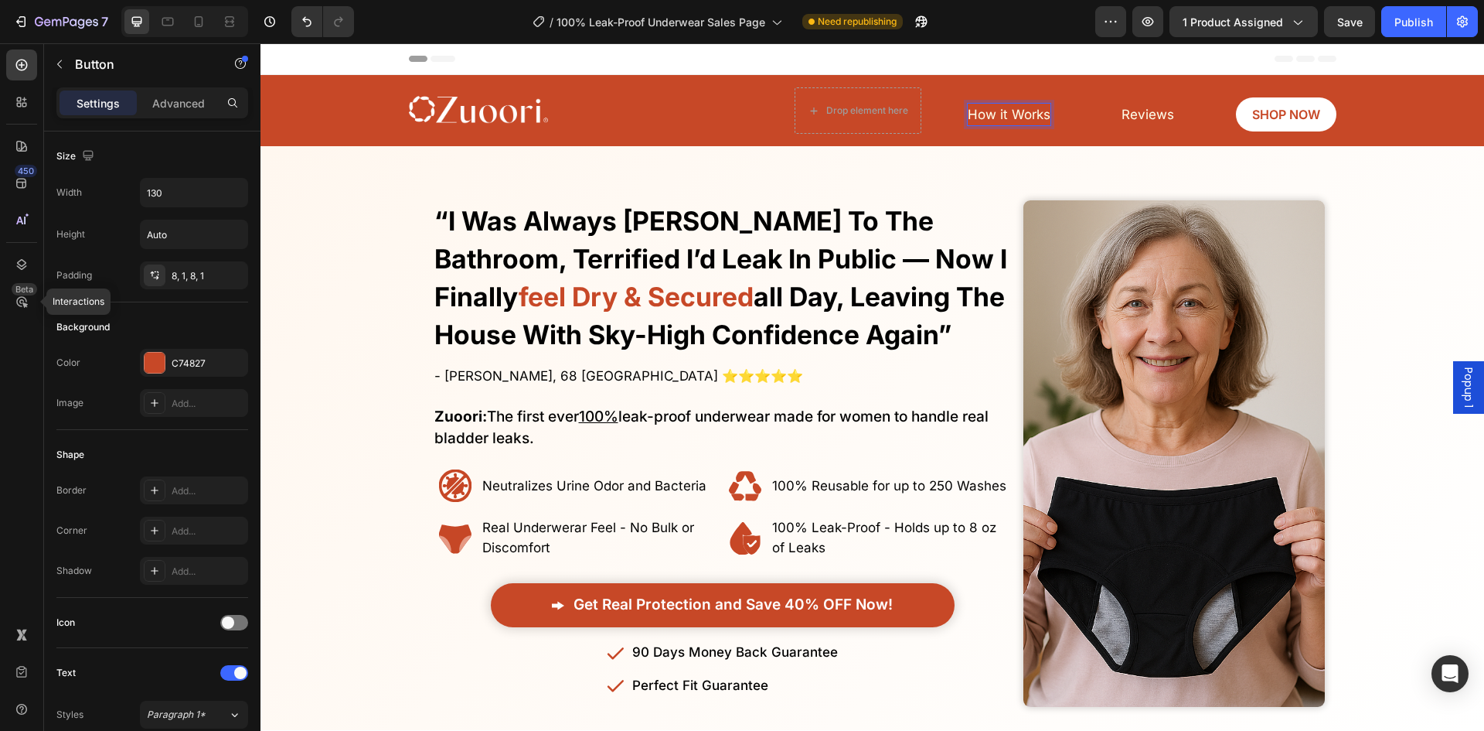
click at [1004, 122] on p "How it Works" at bounding box center [1009, 115] width 83 height 22
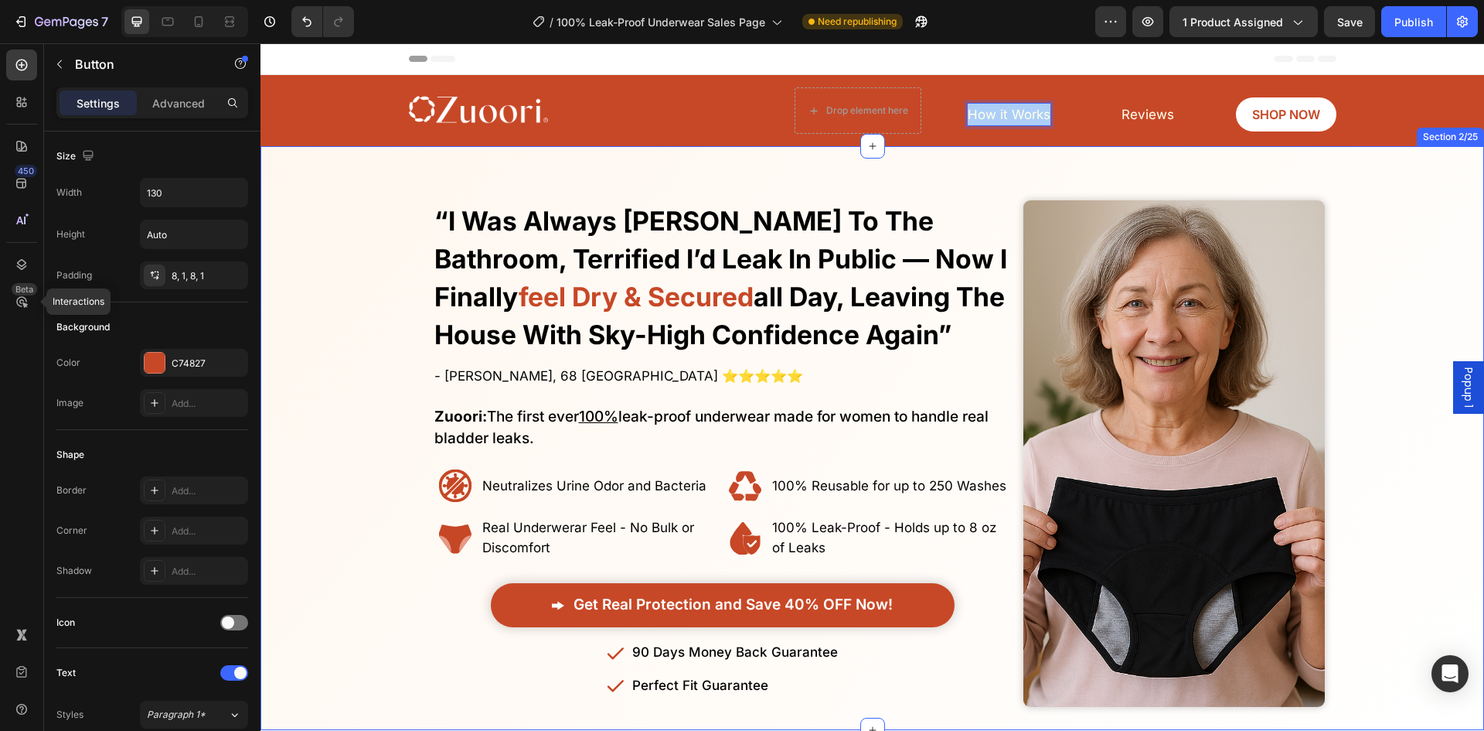
click at [1021, 149] on div "Finally! Laugh and Live Freely Without the Constant Fear of Leaks or Uncomforta…" at bounding box center [873, 438] width 1224 height 584
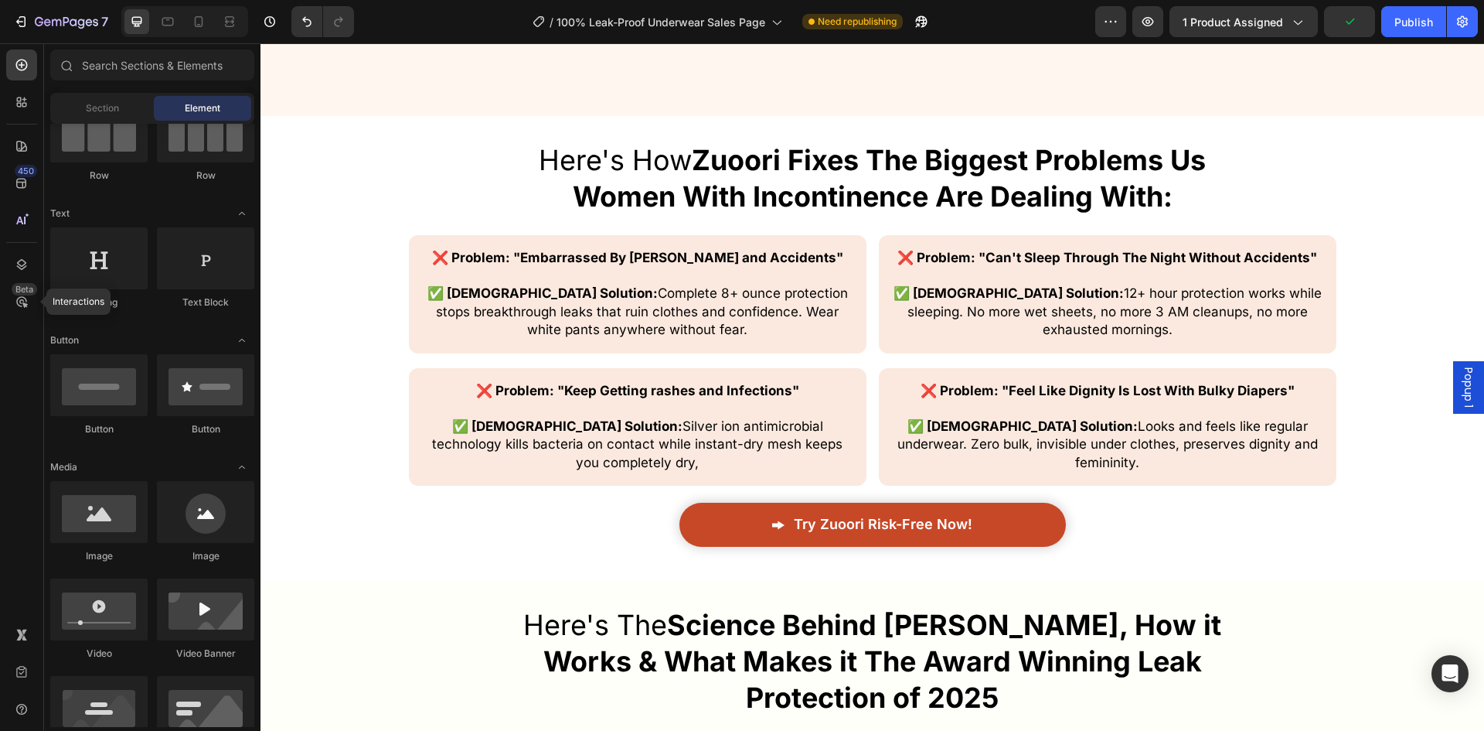
scroll to position [4815, 0]
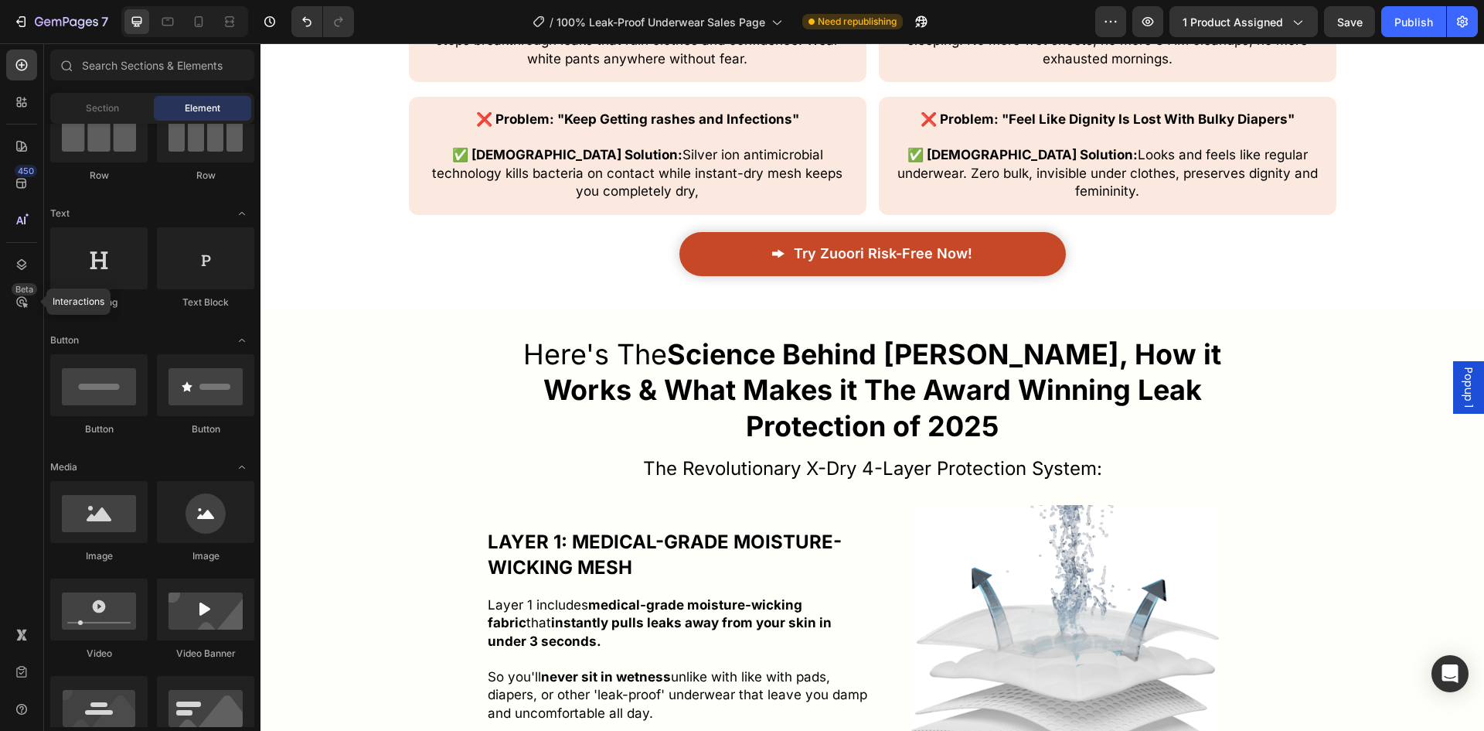
drag, startPoint x: 1478, startPoint y: 341, endPoint x: 1743, endPoint y: 48, distance: 394.7
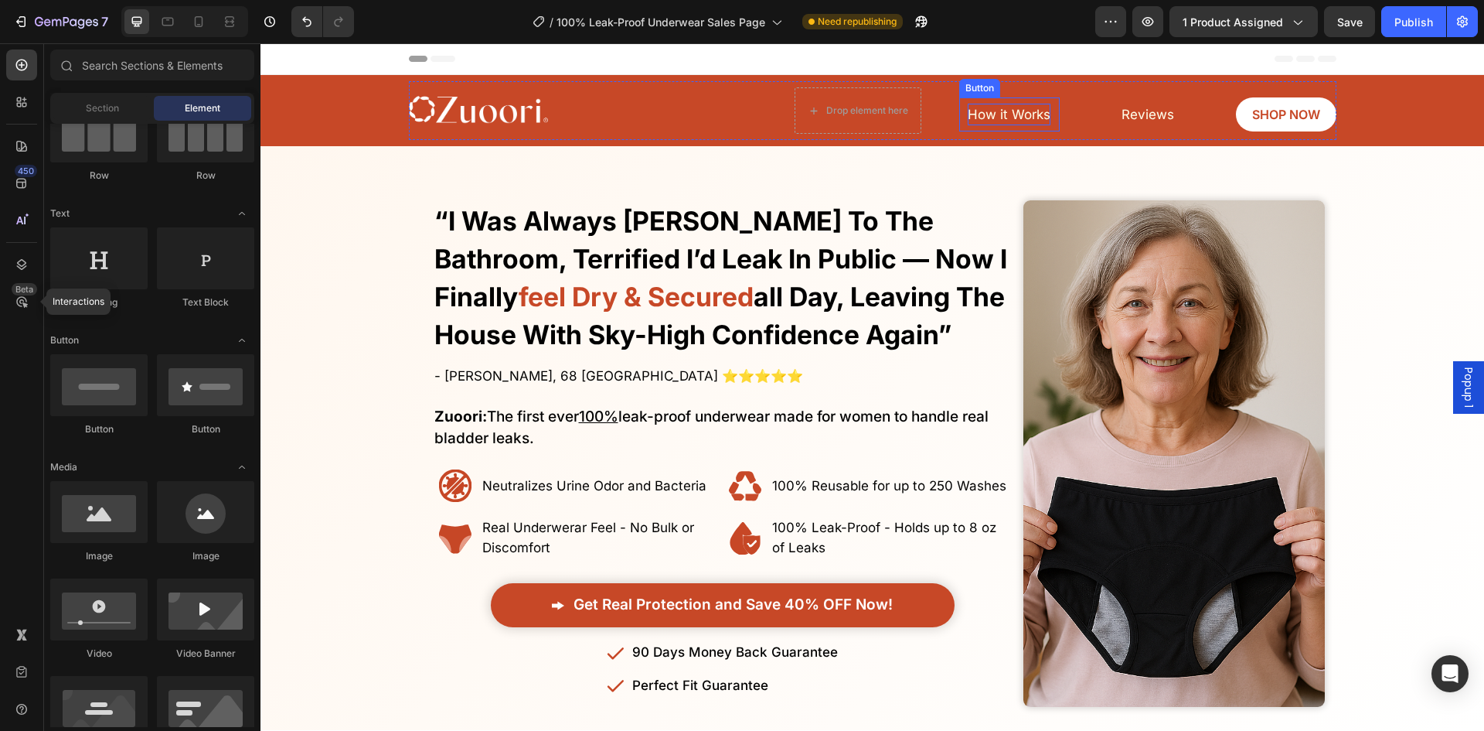
click at [1017, 118] on span "How it Works" at bounding box center [1009, 114] width 83 height 15
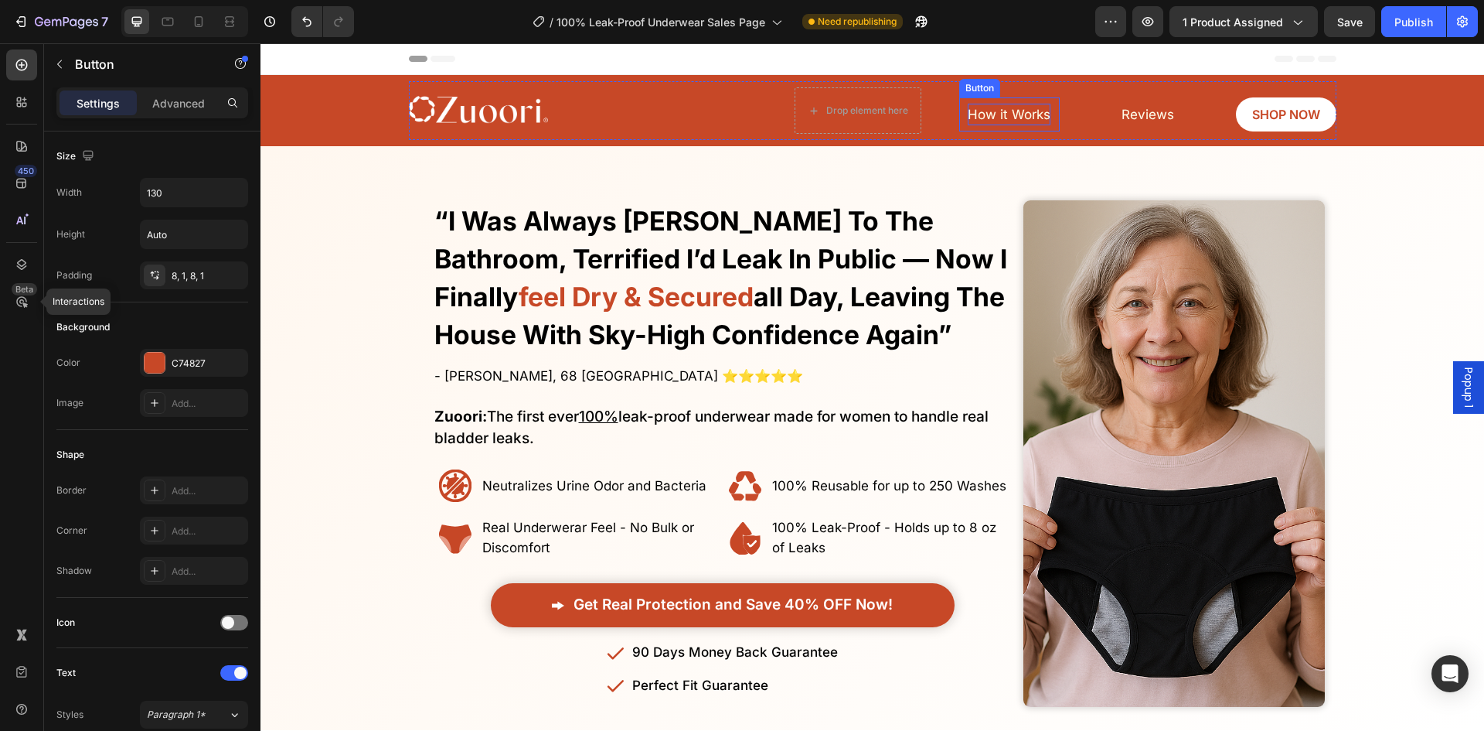
click at [1017, 118] on span "How it Works" at bounding box center [1009, 114] width 83 height 15
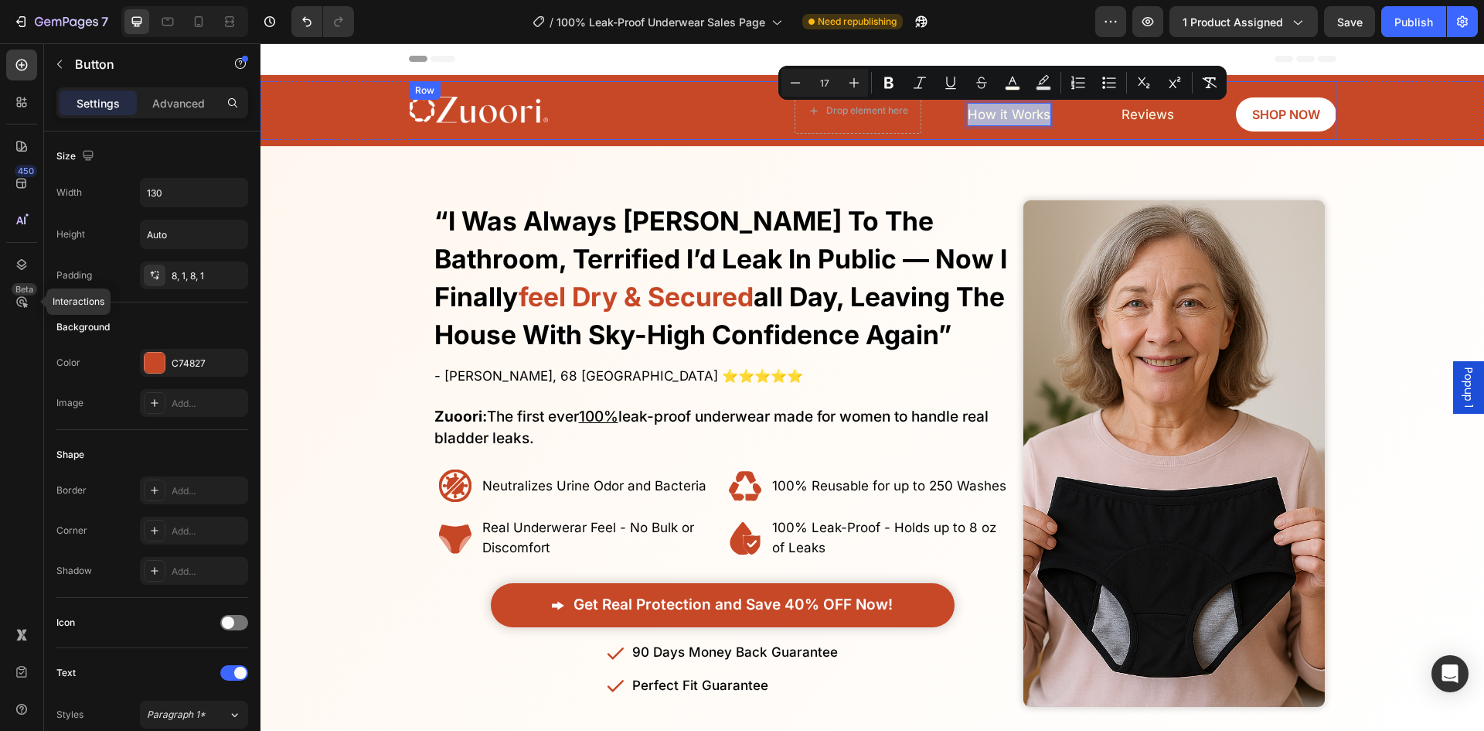
click at [1012, 135] on div "Image Drop element here Reviews Button SHOP NOW Button How it Works Button 0 Row" at bounding box center [873, 110] width 928 height 59
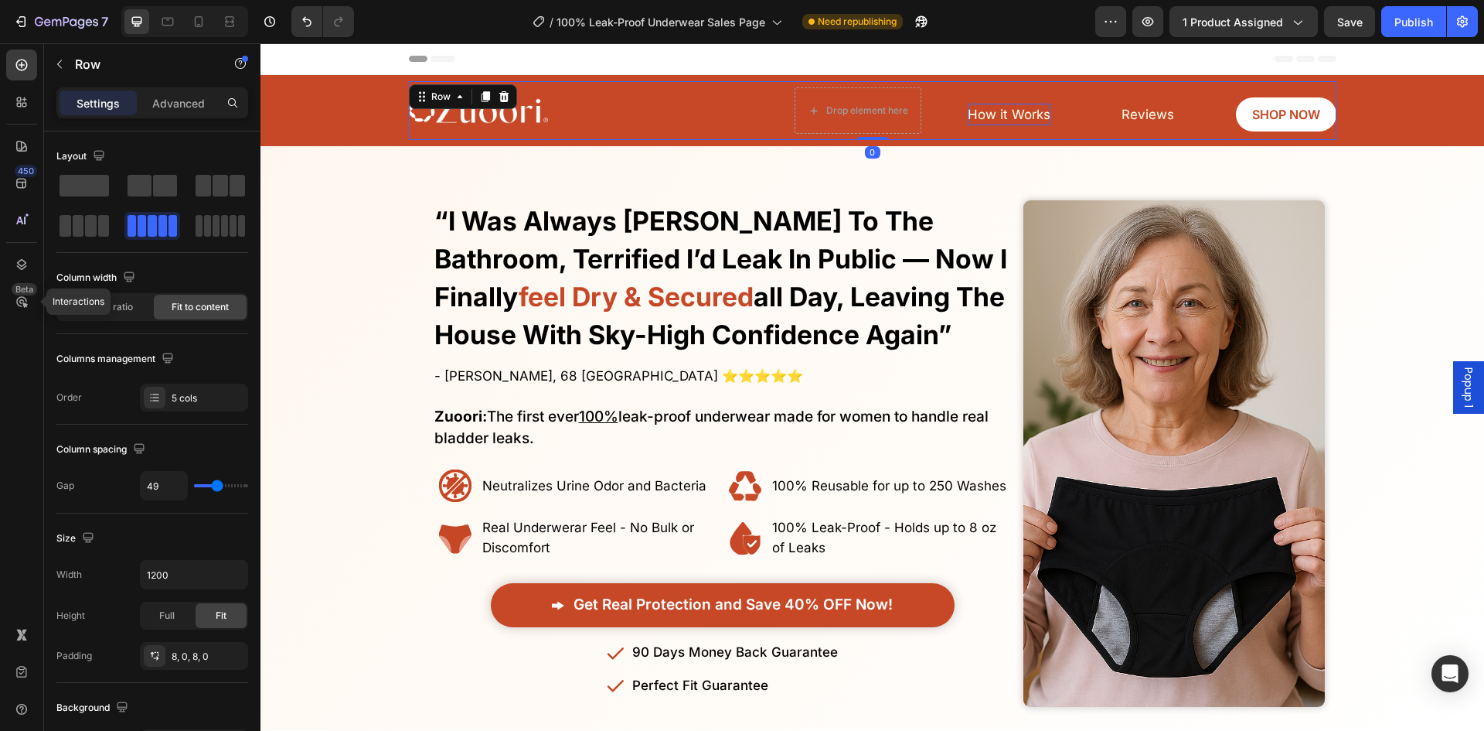
click at [1011, 125] on p "How it Works" at bounding box center [1009, 115] width 83 height 22
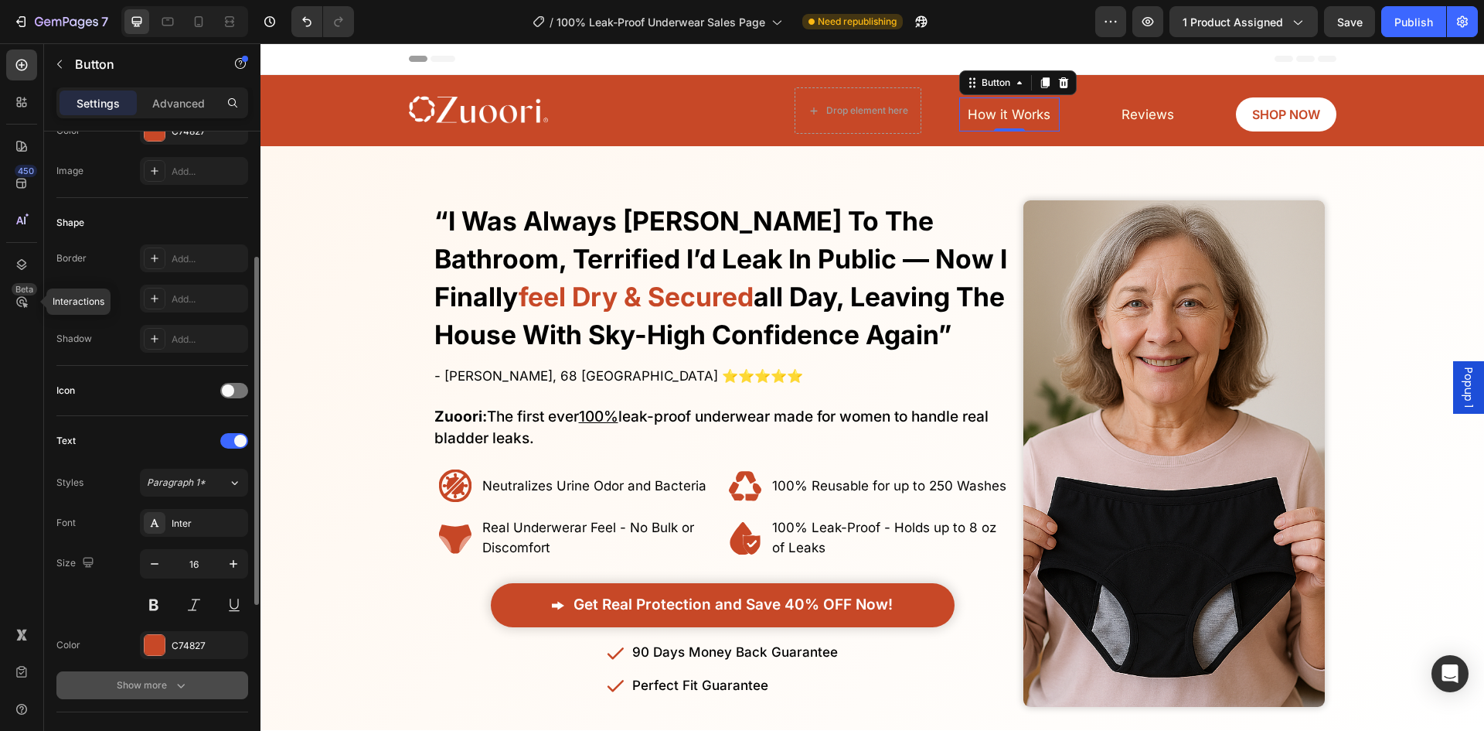
scroll to position [387, 0]
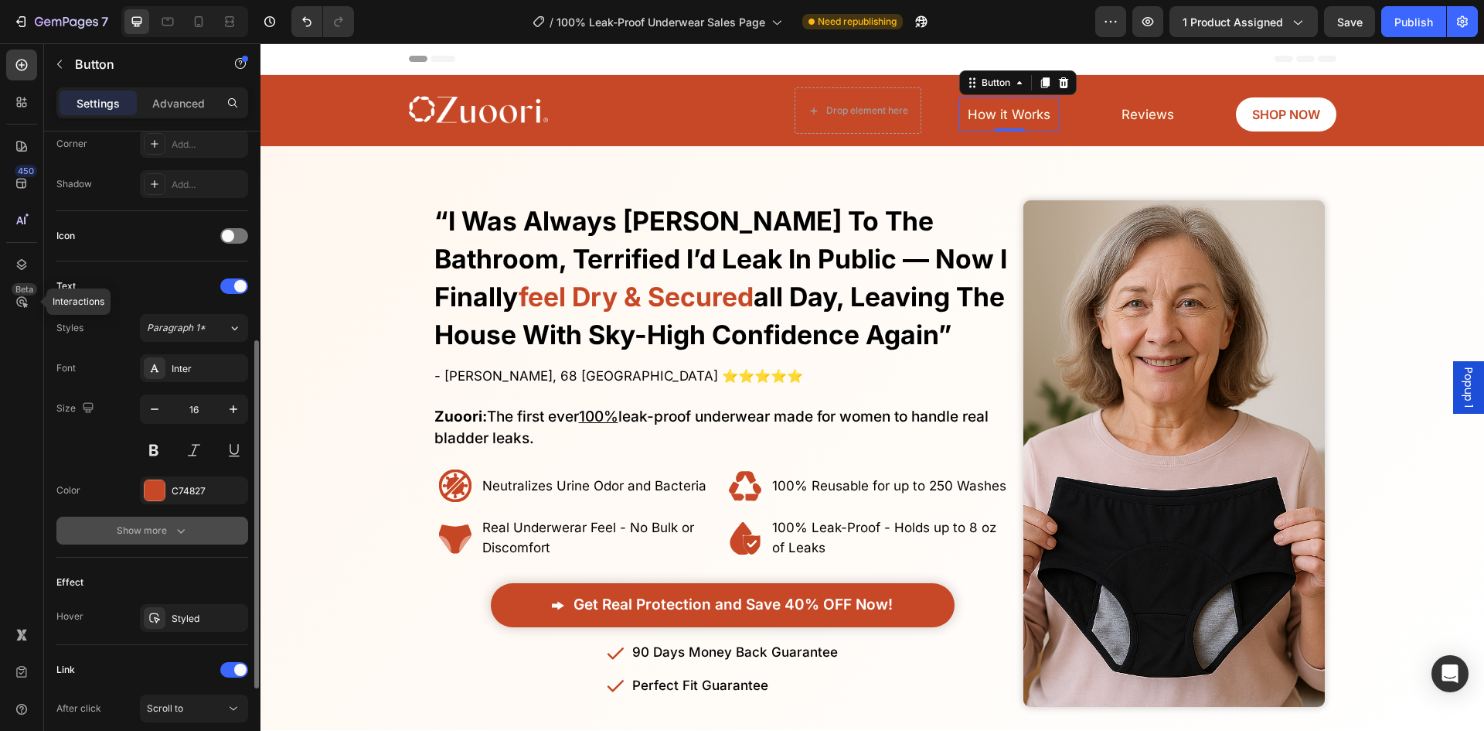
click at [170, 528] on div "Show more" at bounding box center [153, 530] width 72 height 15
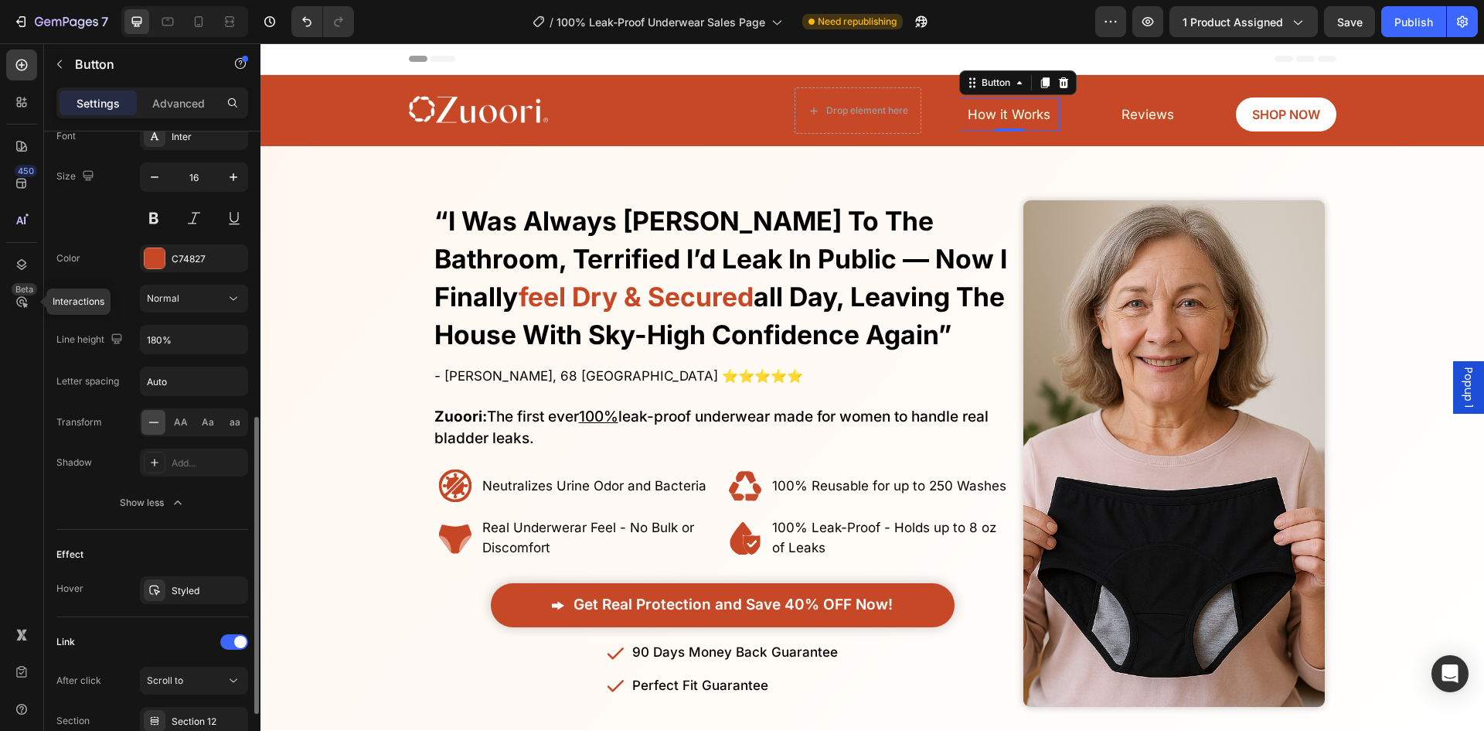
scroll to position [750, 0]
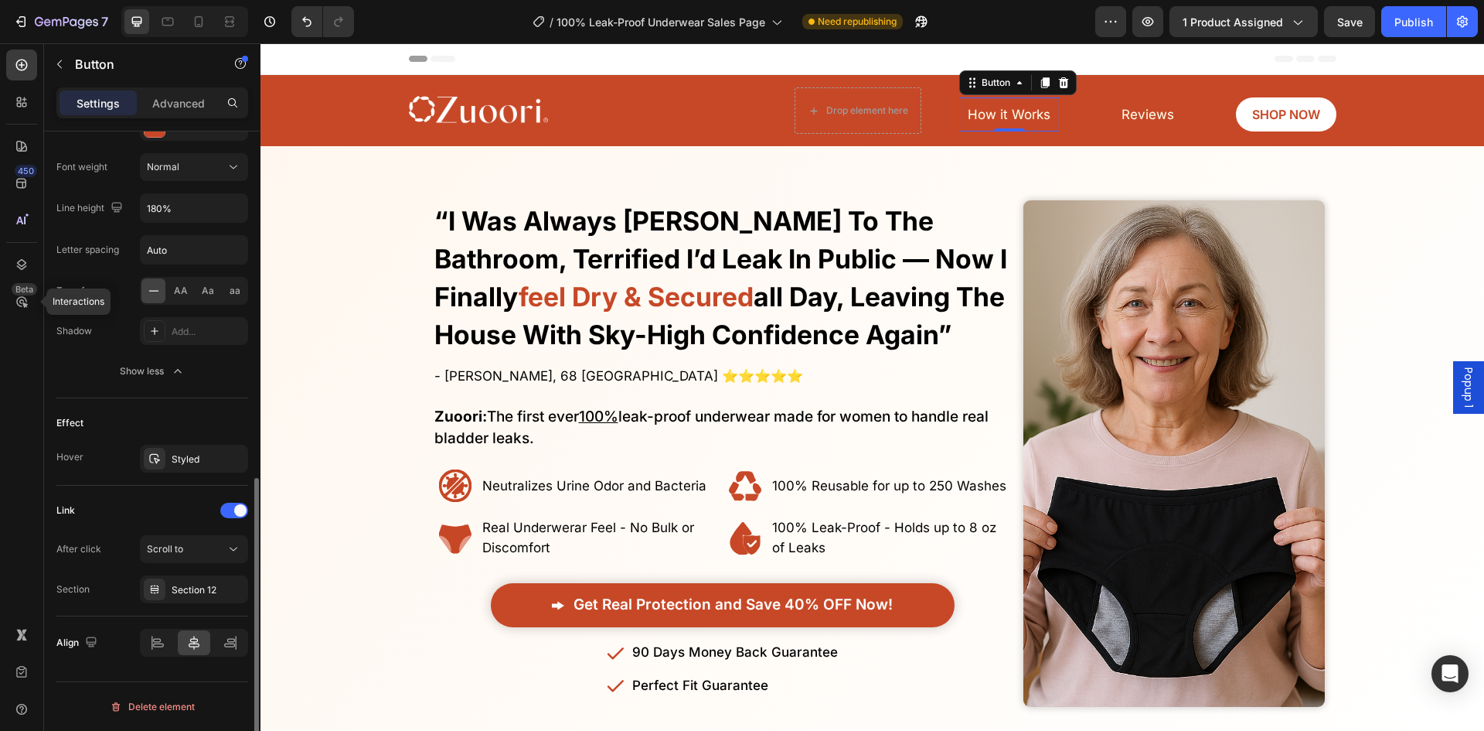
click at [191, 607] on div "Link After click Scroll to Section Section 12" at bounding box center [152, 551] width 192 height 131
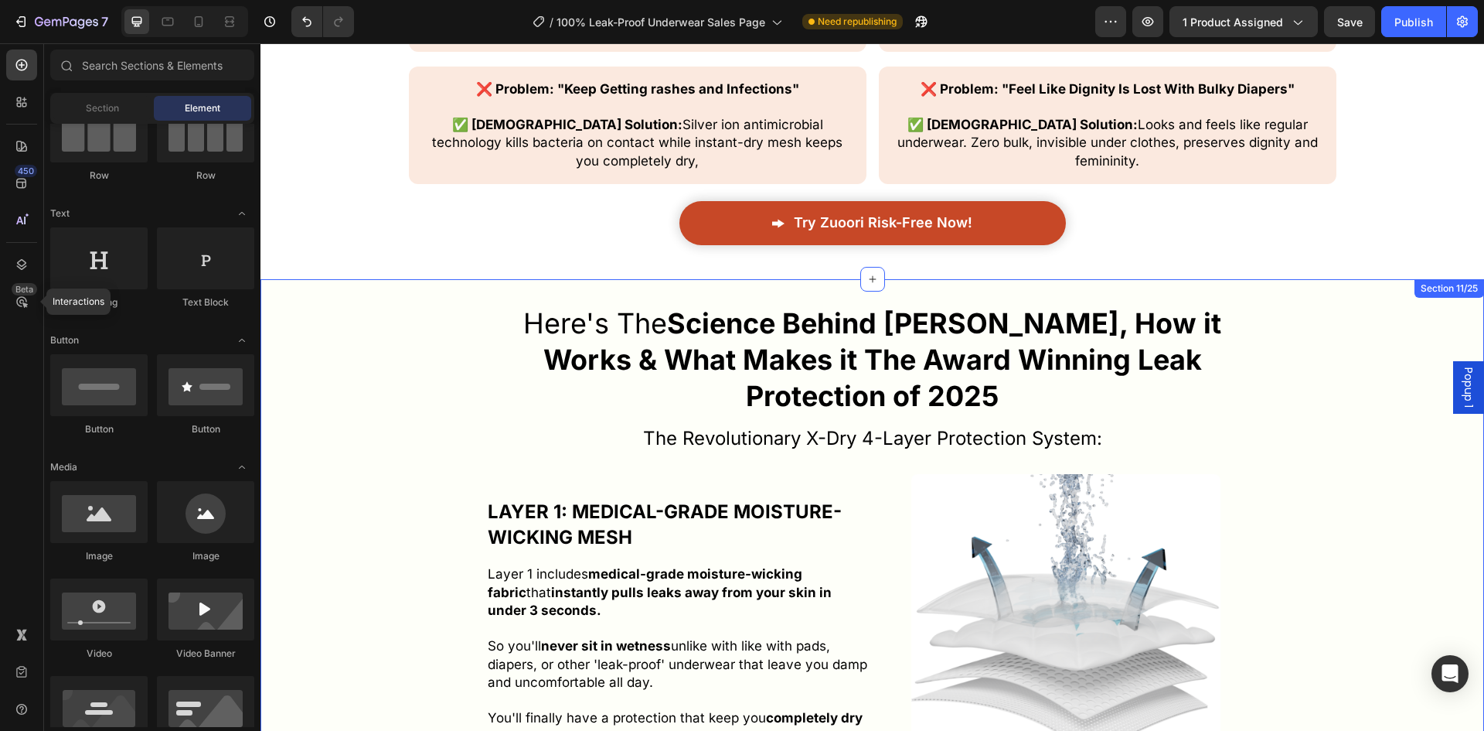
scroll to position [4805, 0]
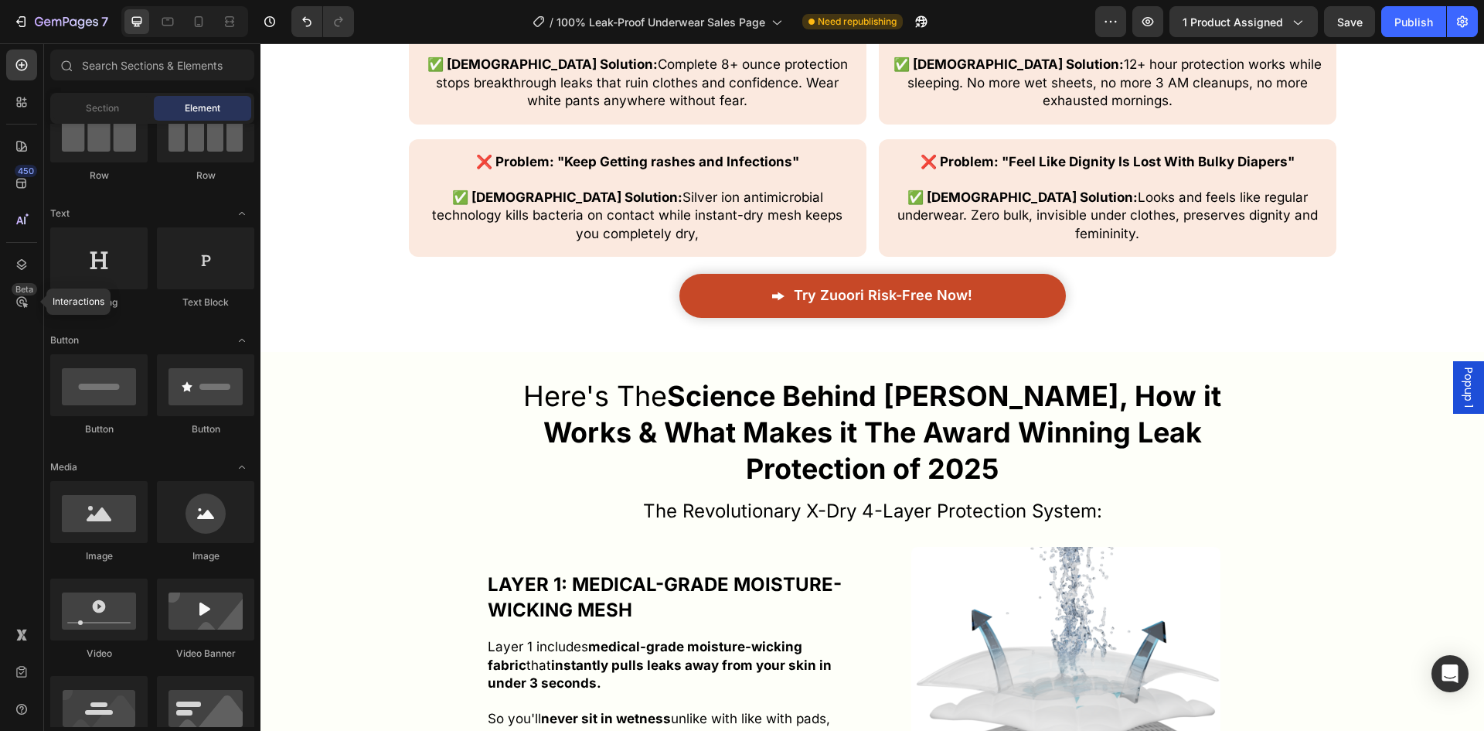
scroll to position [4735, 0]
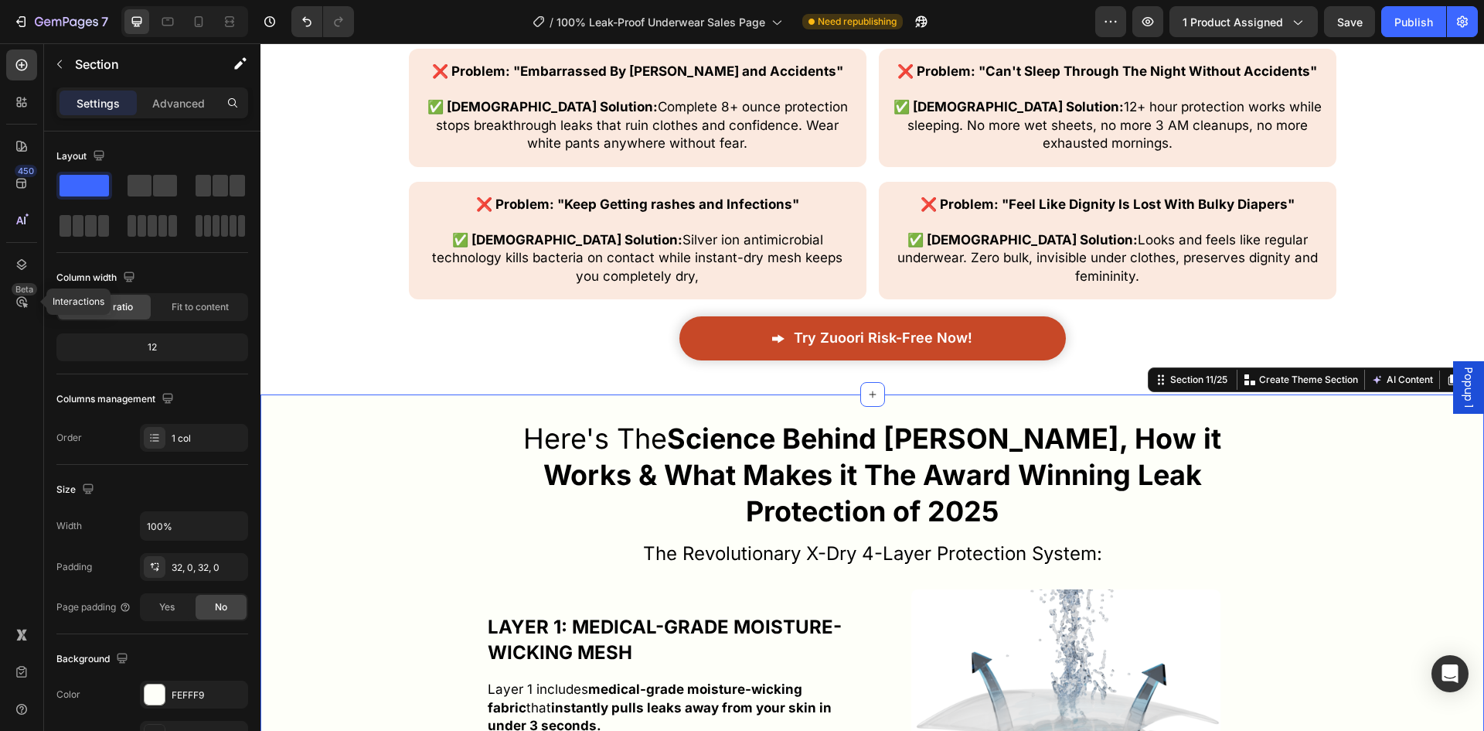
scroll to position [4812, 0]
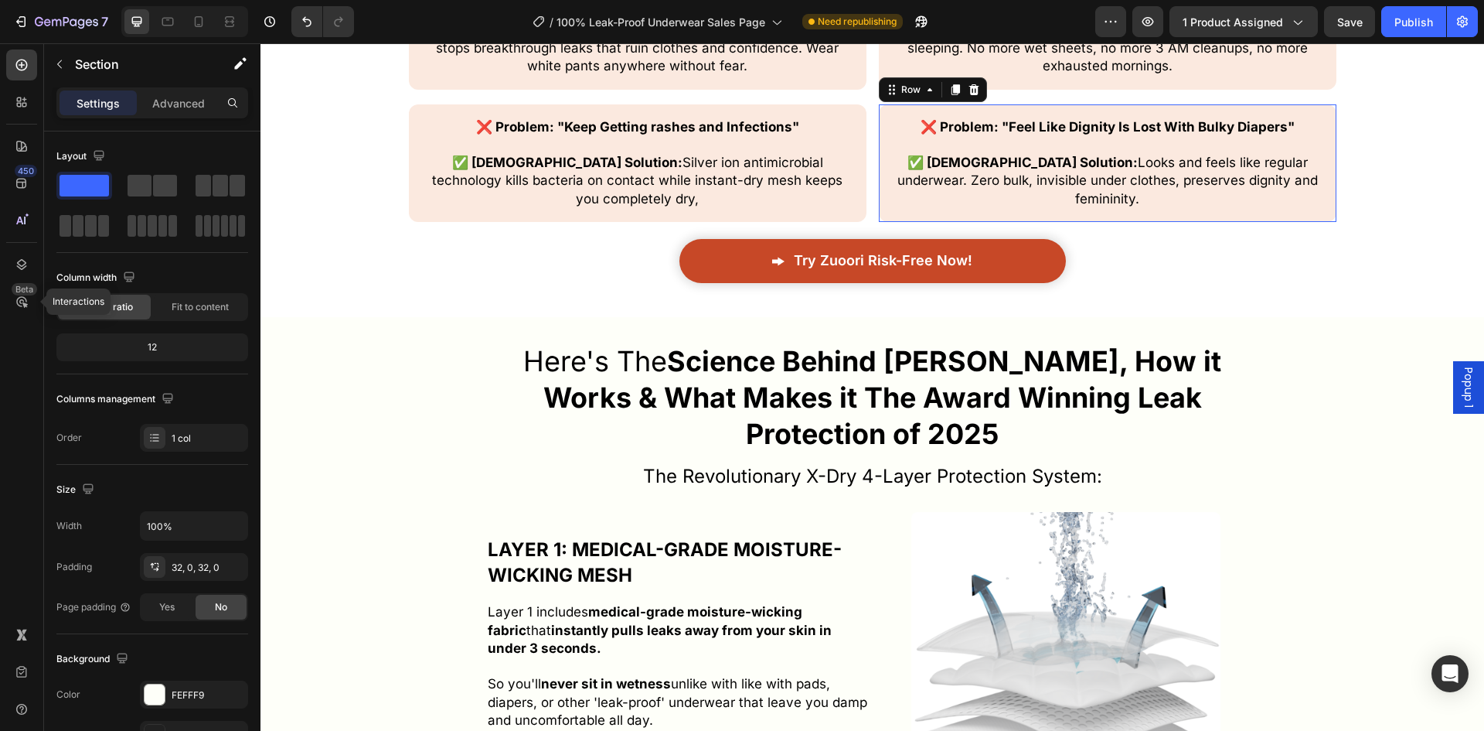
click at [1027, 192] on div "❌ Problem: "Feel Like Dignity Is Lost With Bulky Diapers" ✅ Zuoori Solution: Lo…" at bounding box center [1108, 163] width 458 height 118
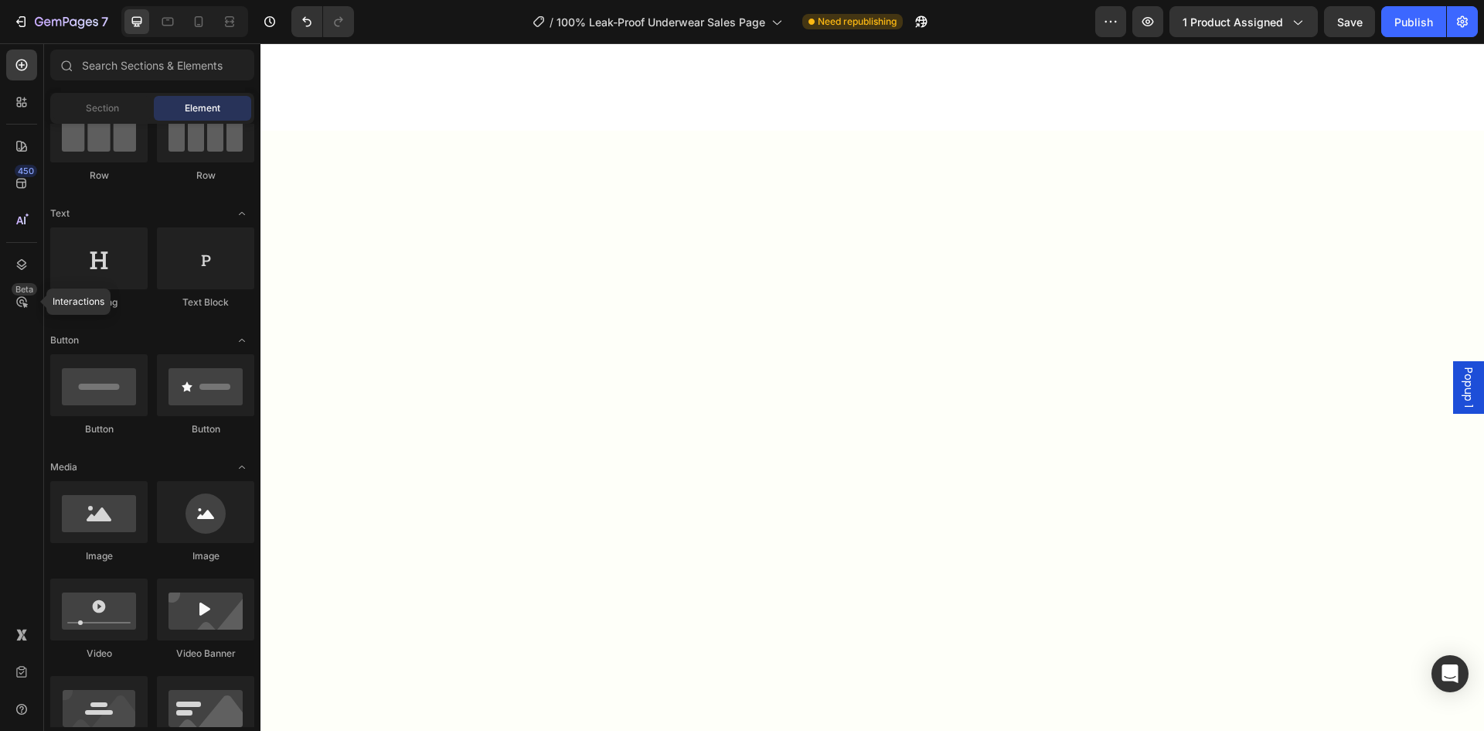
scroll to position [0, 0]
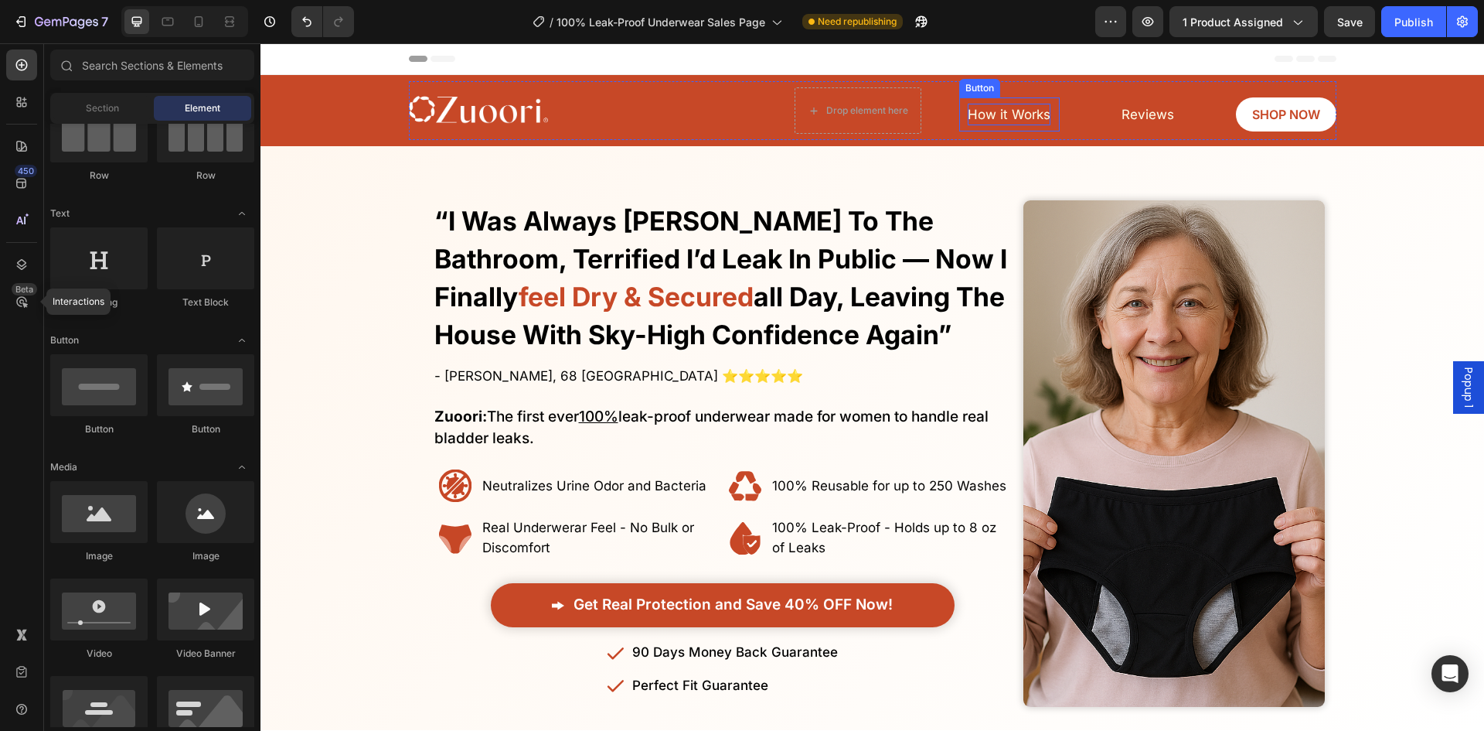
drag, startPoint x: 1021, startPoint y: 115, endPoint x: 1028, endPoint y: 121, distance: 9.4
click at [1021, 114] on span "How it Works" at bounding box center [1009, 114] width 83 height 15
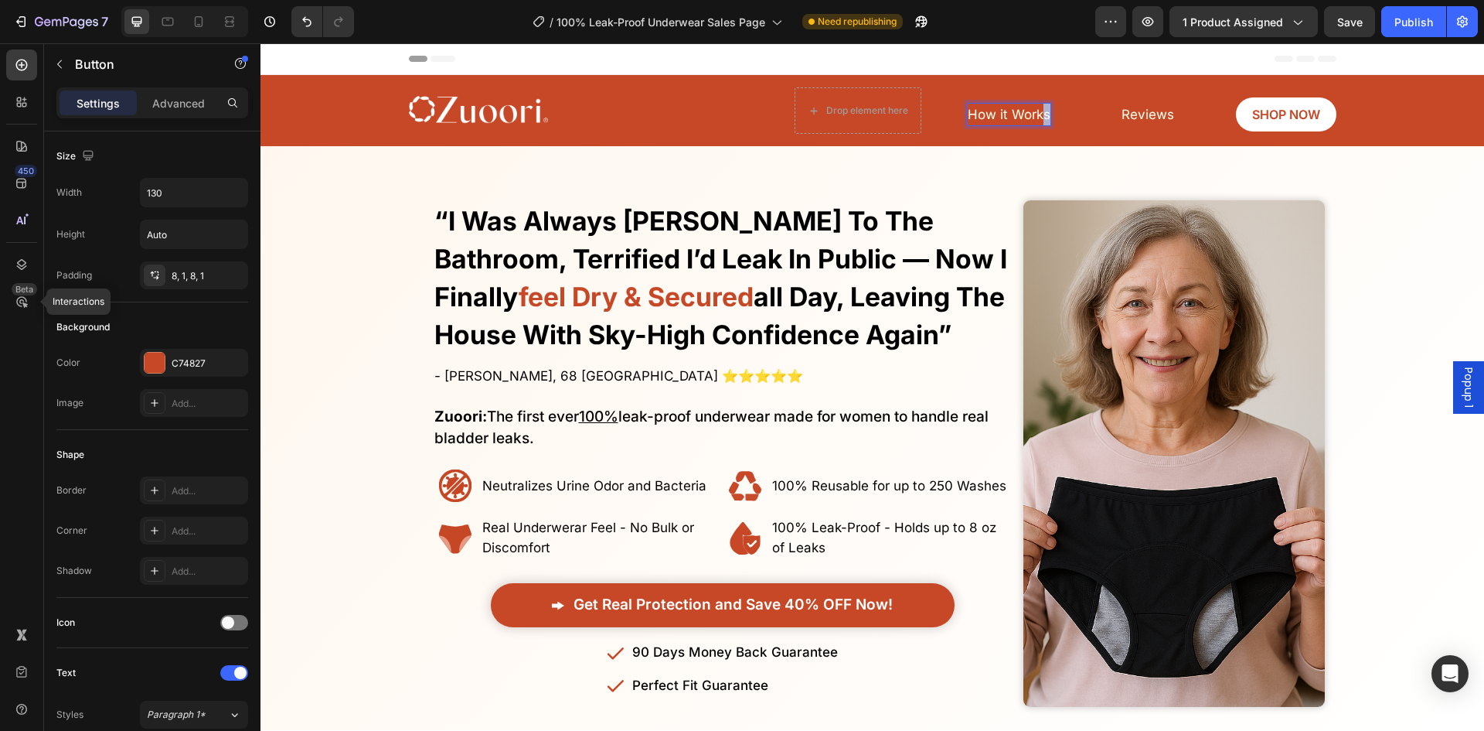
click at [1041, 124] on p "How it Works" at bounding box center [1009, 115] width 83 height 22
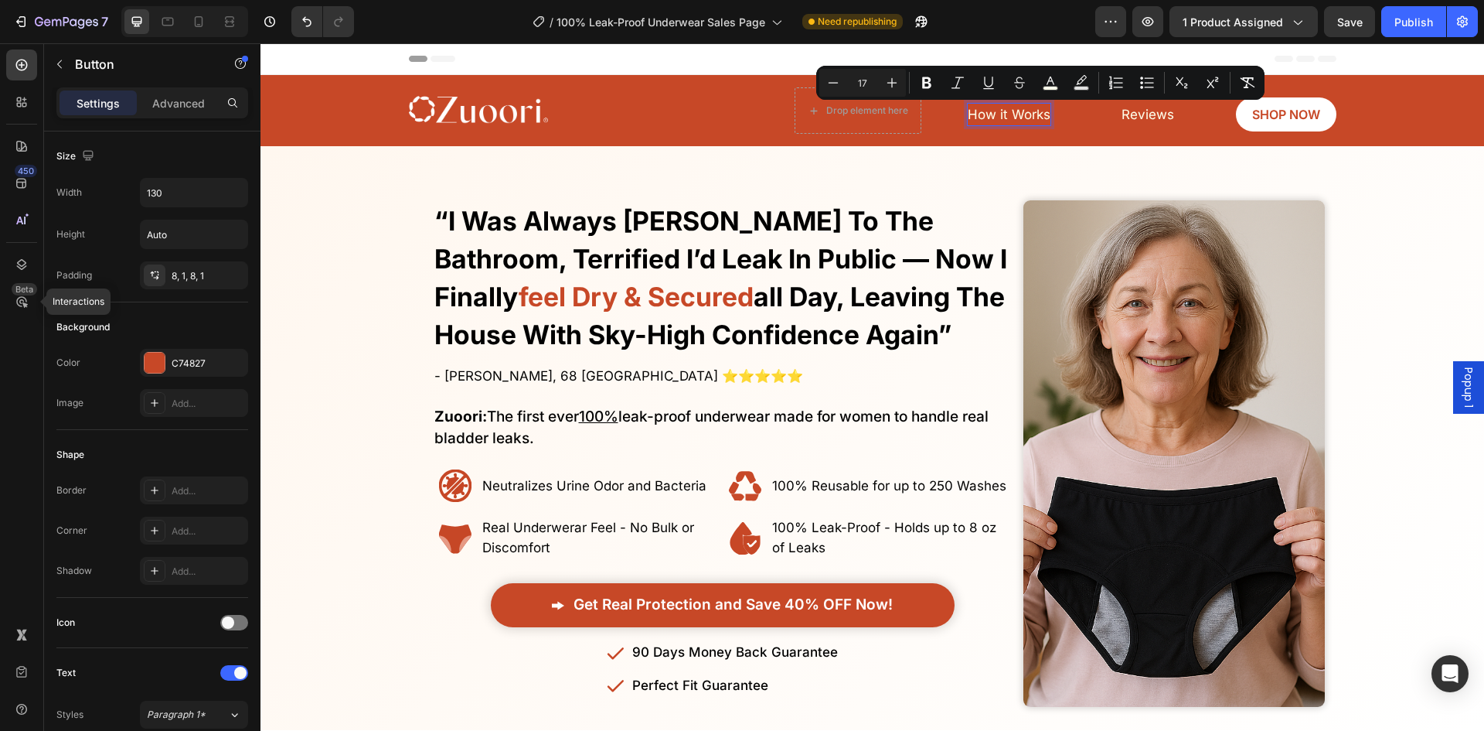
click at [1022, 108] on span "How it Works" at bounding box center [1009, 114] width 83 height 15
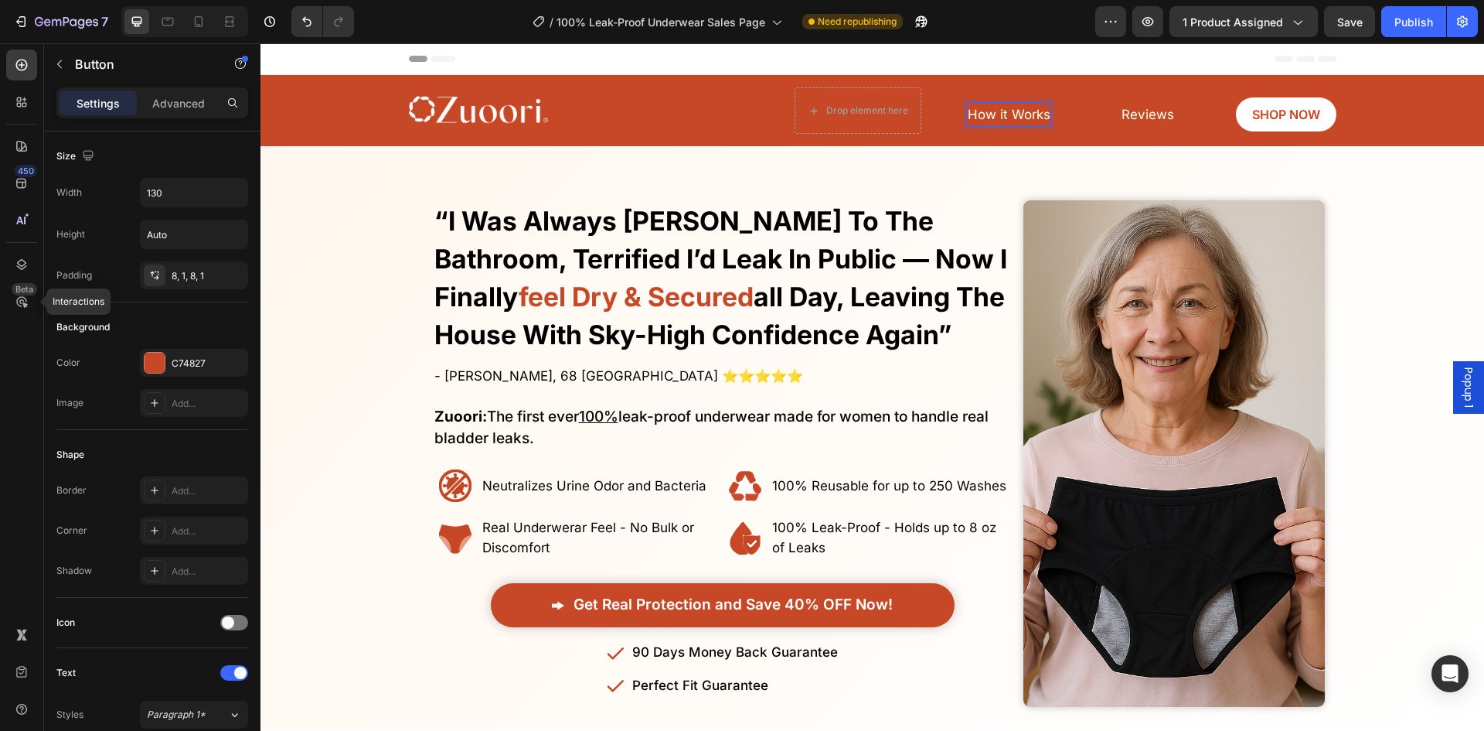
click at [973, 110] on span "How it Works" at bounding box center [1009, 114] width 83 height 15
click at [927, 121] on div "Image Drop element here Reviews Button SHOP NOW Button How it Works Button 0 Row" at bounding box center [873, 110] width 928 height 59
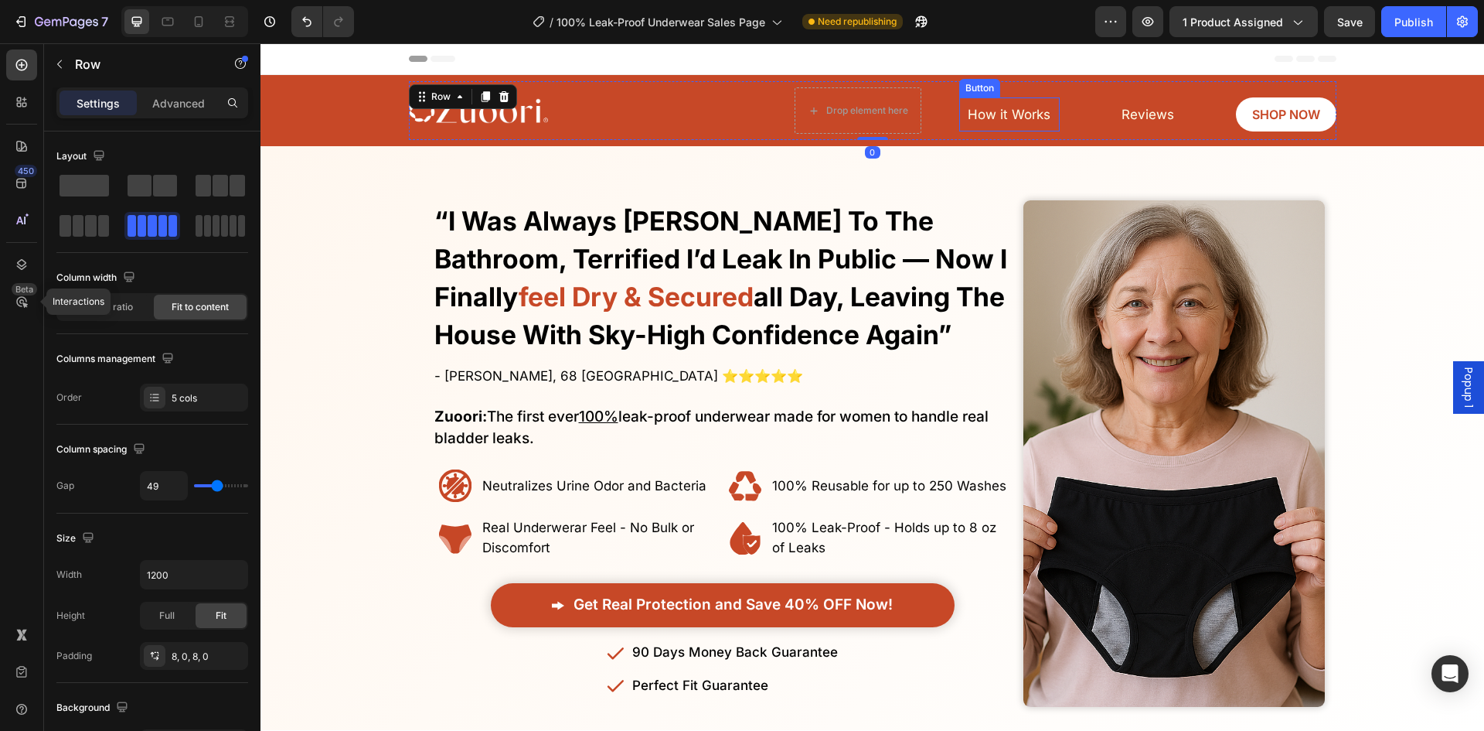
click at [959, 114] on link "How it Works" at bounding box center [1009, 114] width 101 height 35
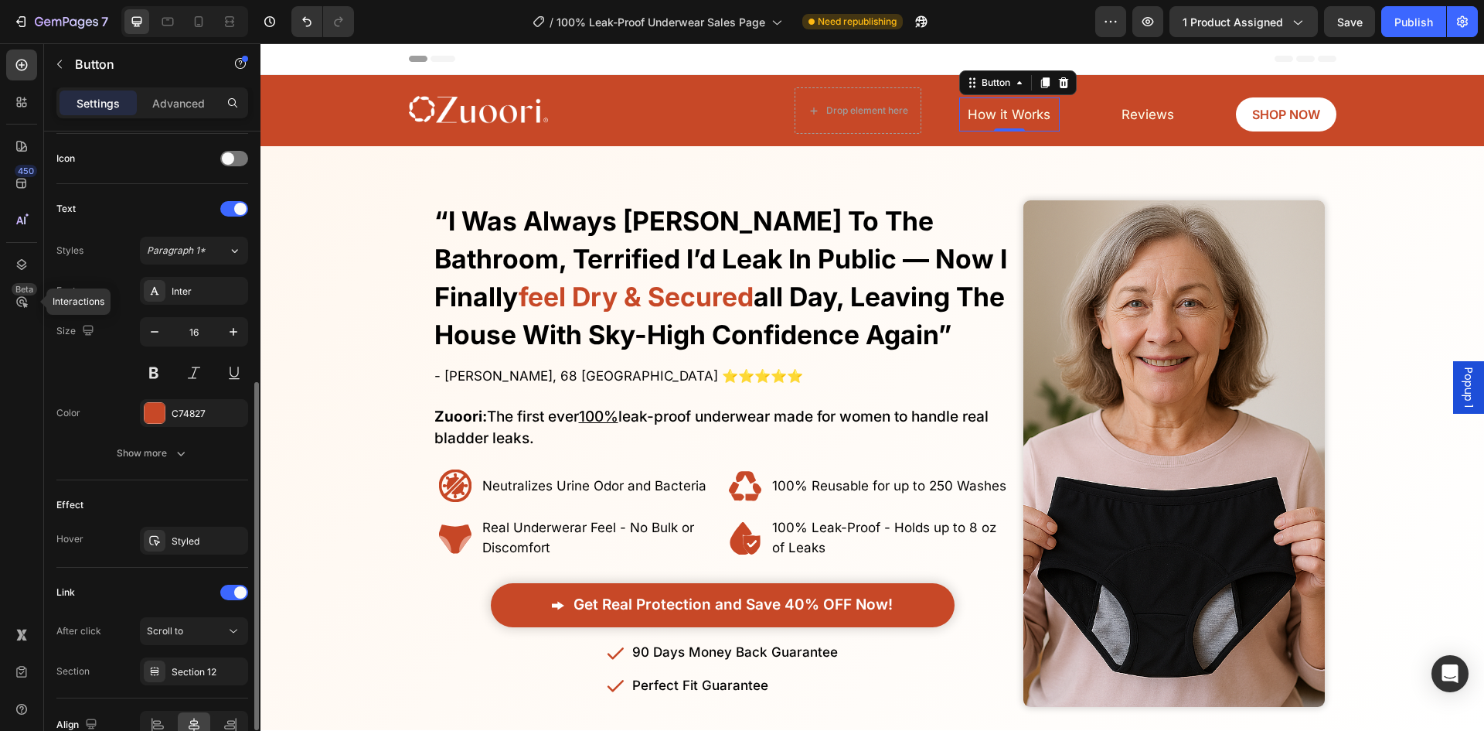
scroll to position [546, 0]
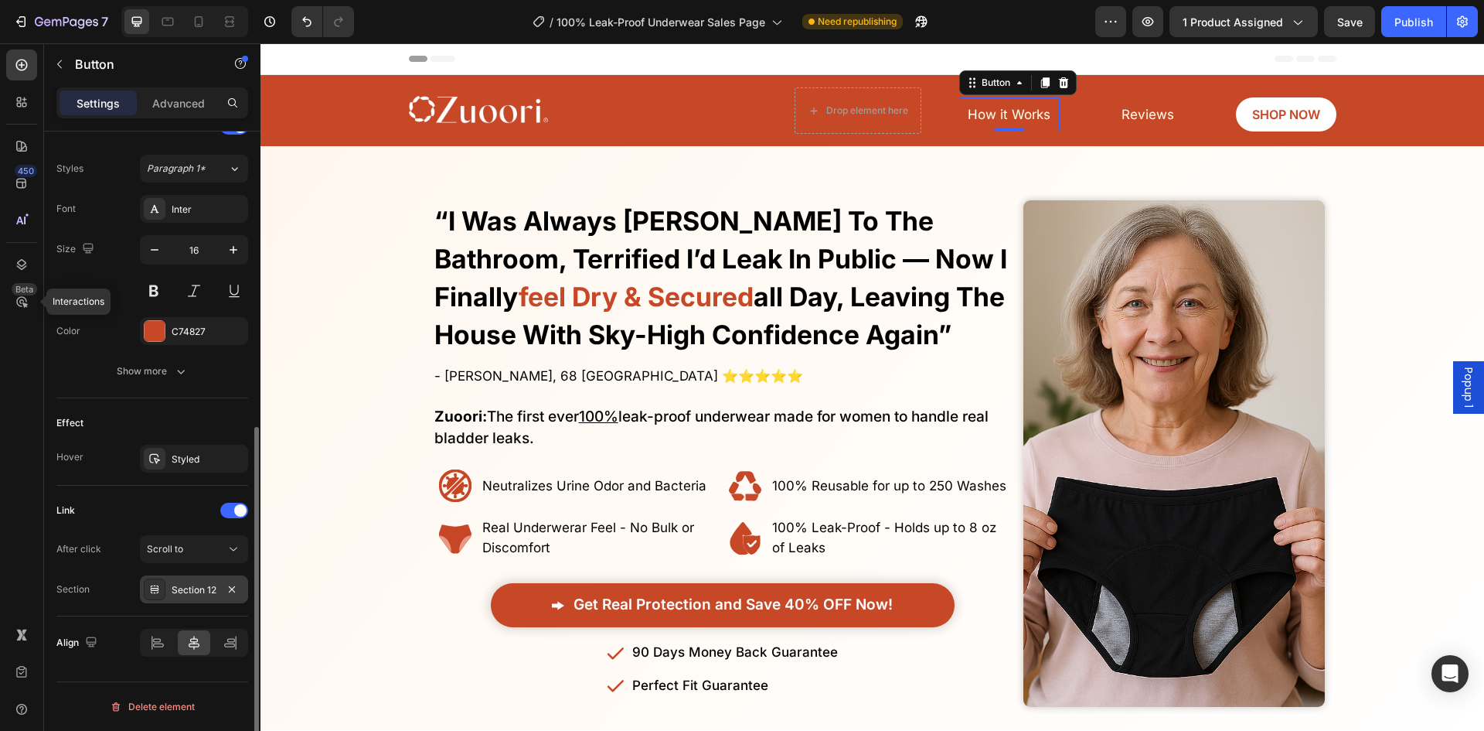
click at [198, 587] on div "Section 12" at bounding box center [194, 590] width 45 height 14
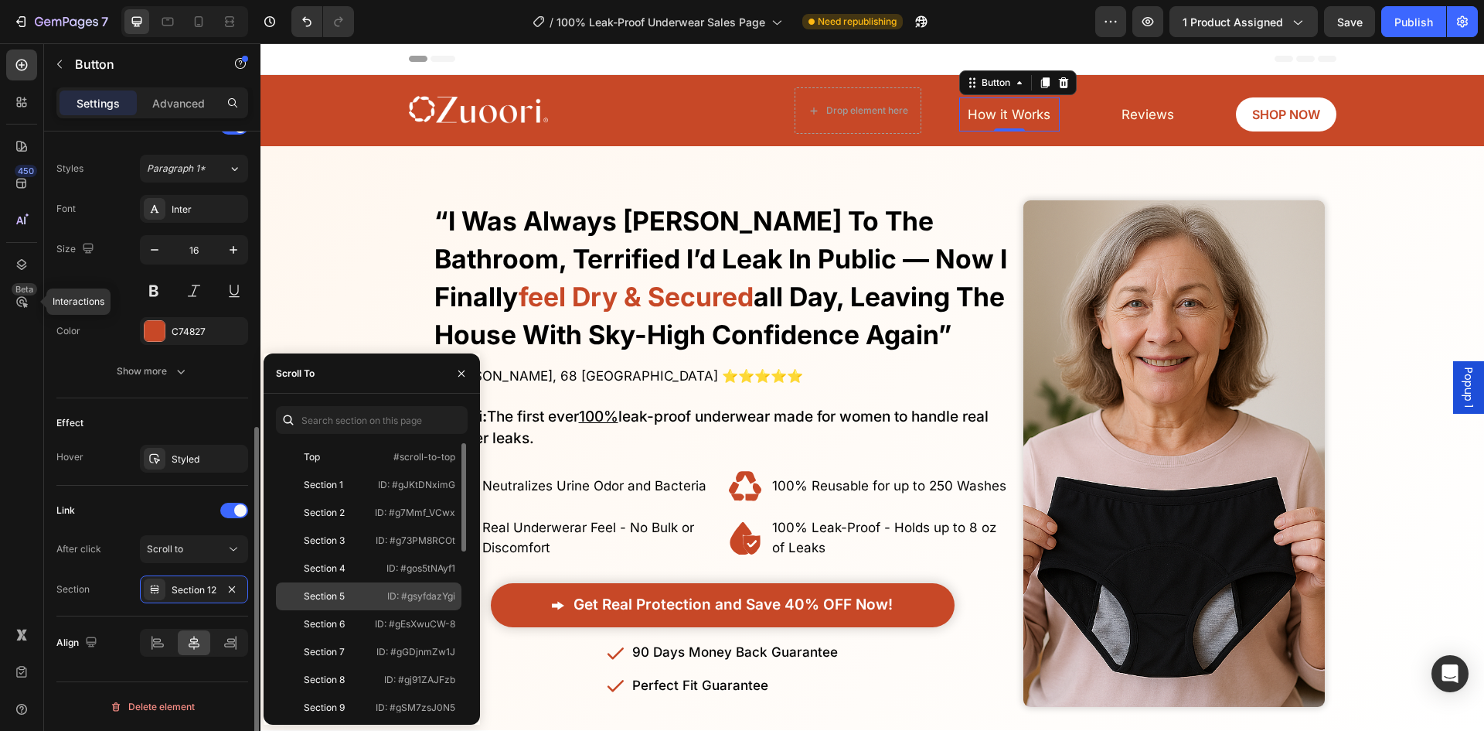
scroll to position [77, 0]
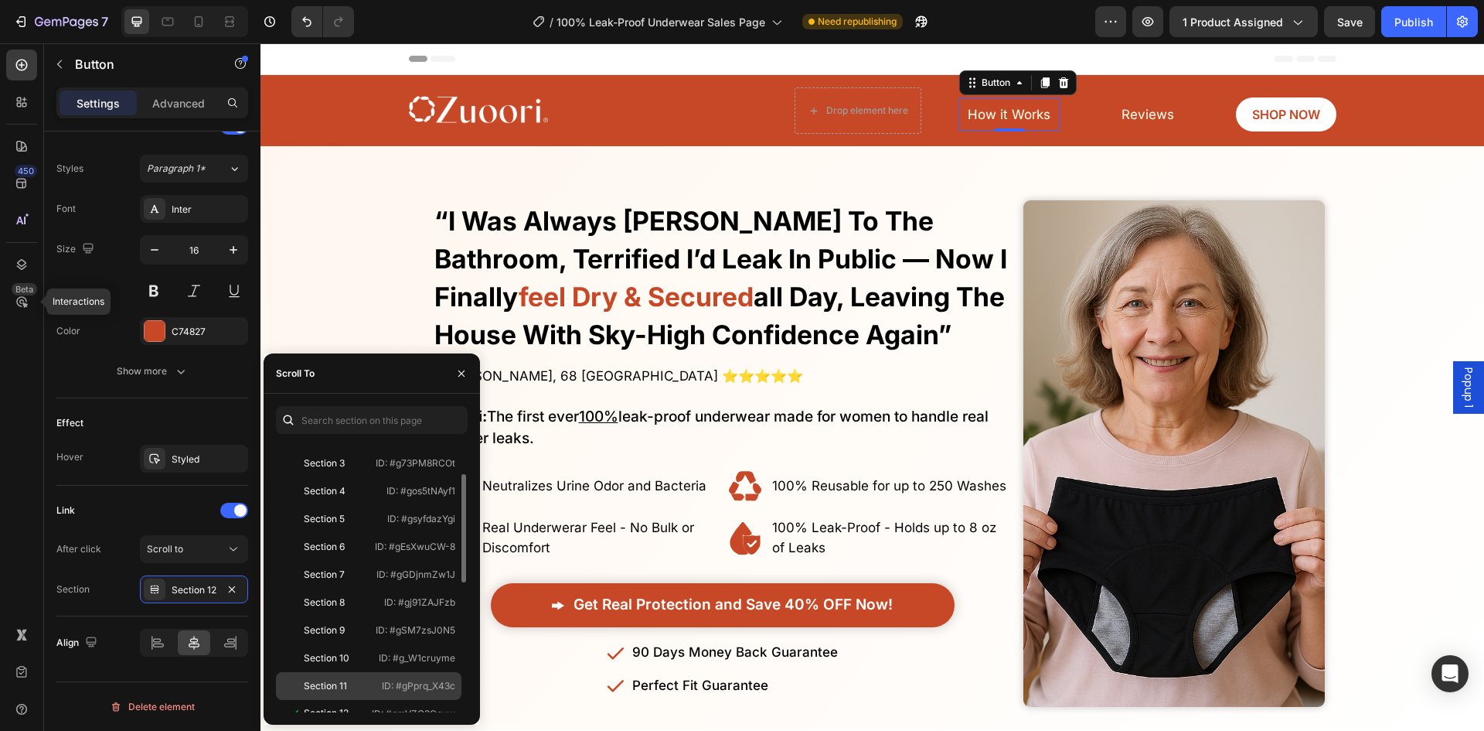
click at [373, 700] on div "Section 11 ID: #gPprq_X43c" at bounding box center [369, 714] width 186 height 28
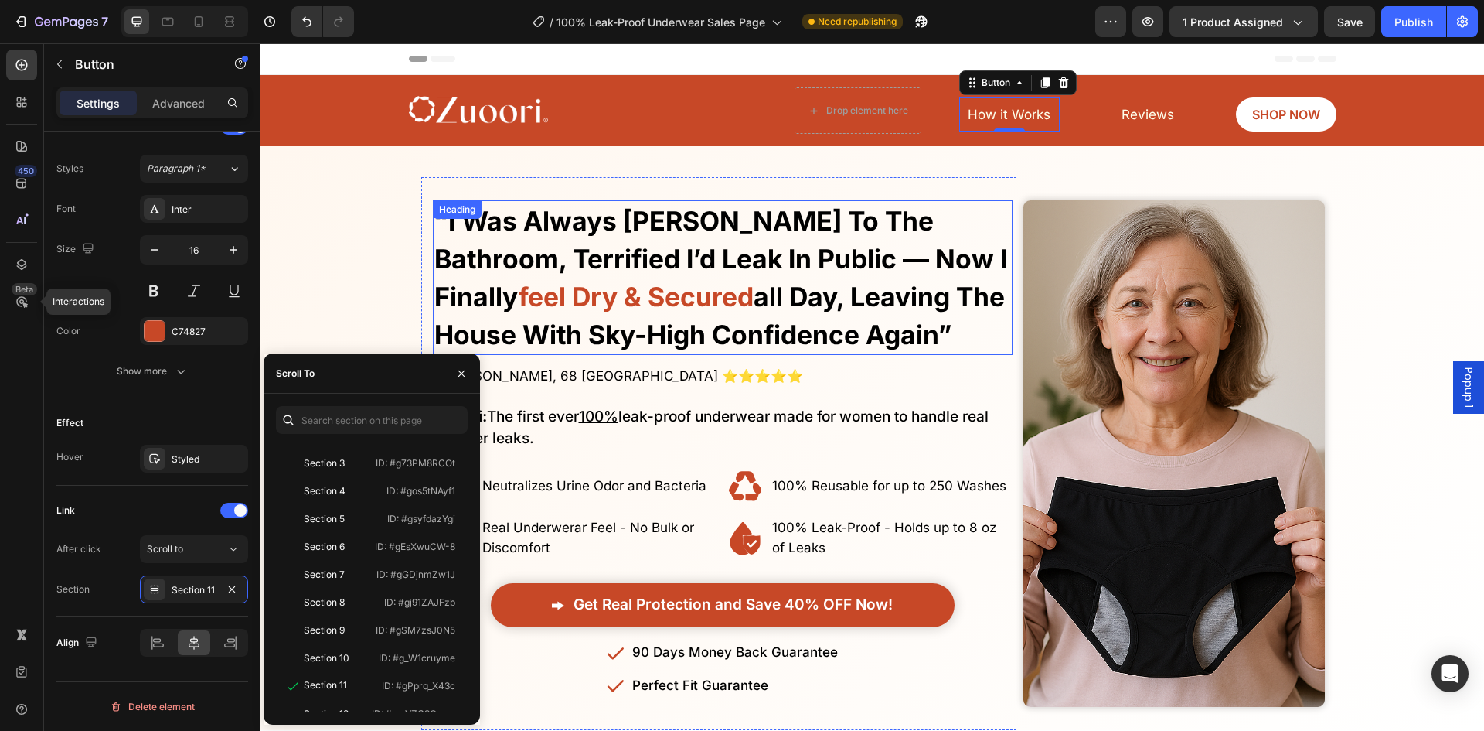
click at [877, 249] on strong "“i was always rushing to the bathroom, terrified i’d leak in public — now i fin…" at bounding box center [721, 258] width 573 height 107
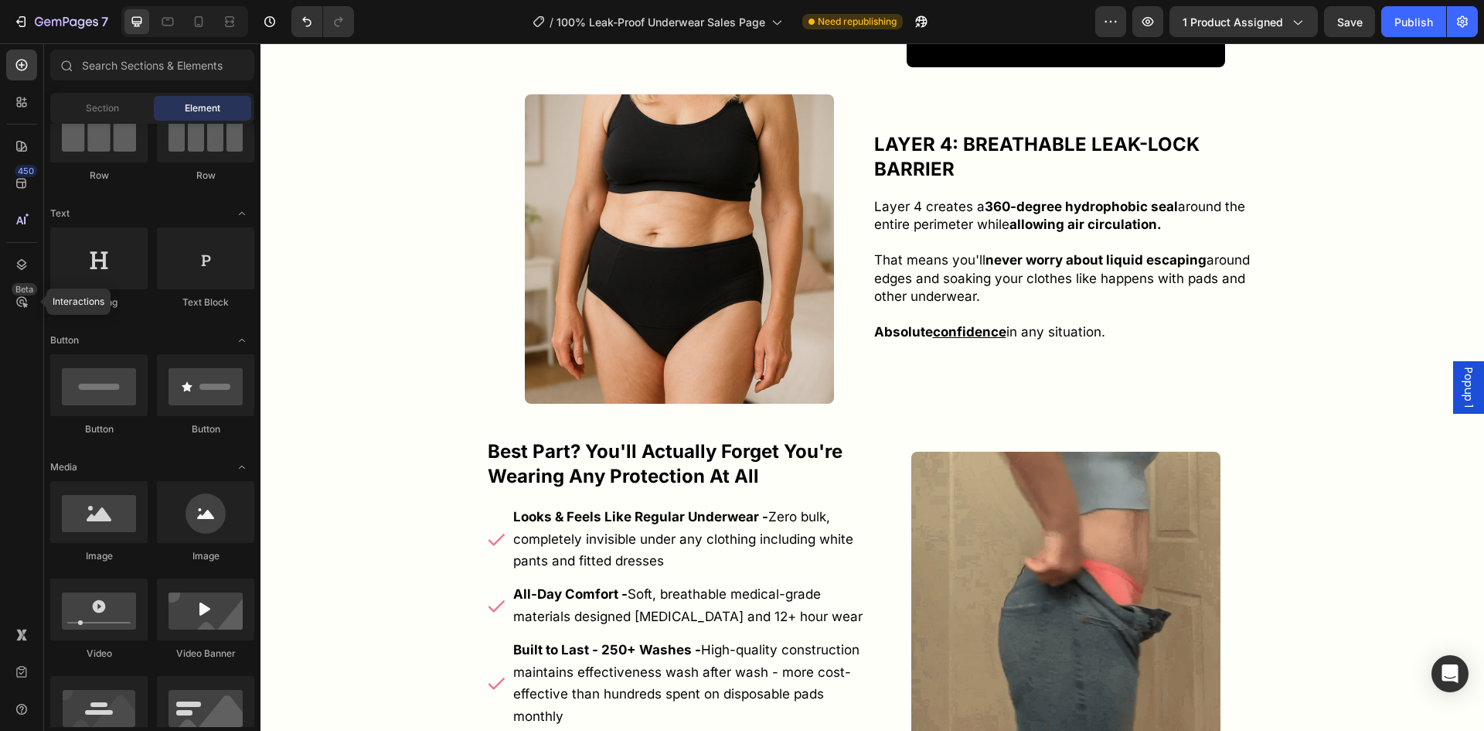
scroll to position [6156, 0]
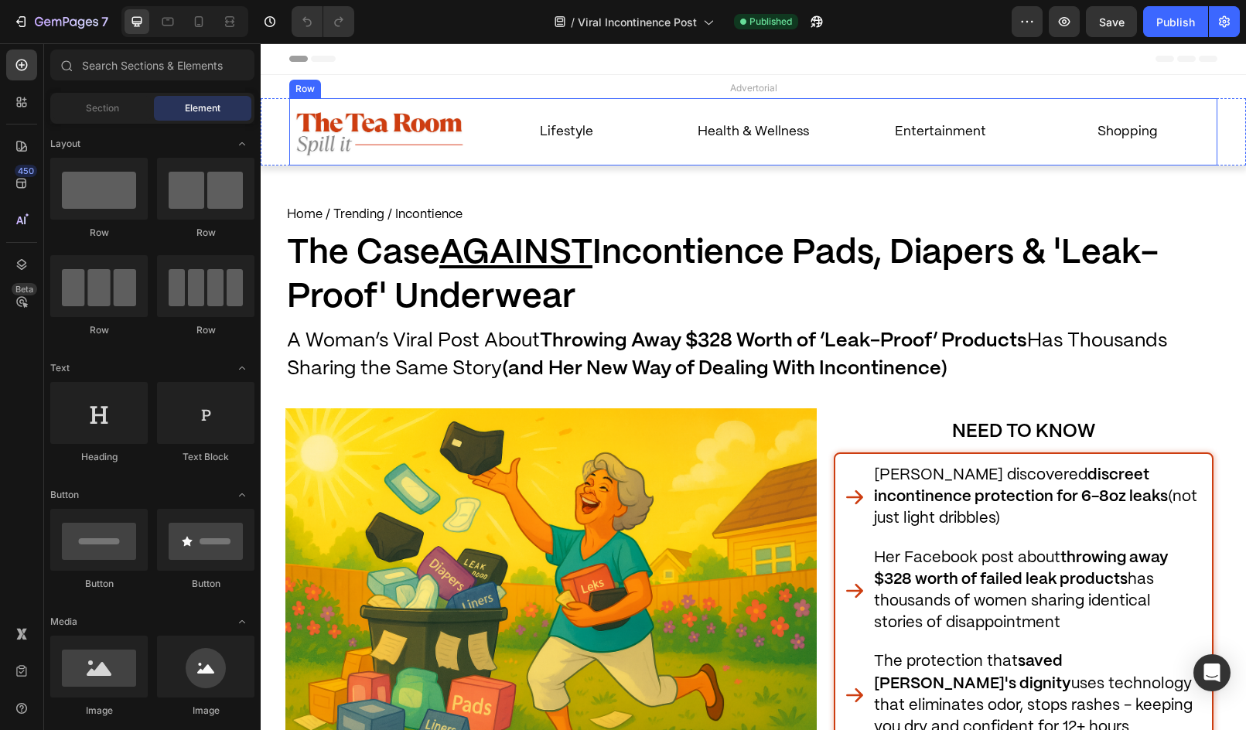
click at [533, 161] on div "Image Lifestyle Text Block Entertainment Text Block Shopping Text Block Health …" at bounding box center [753, 131] width 928 height 67
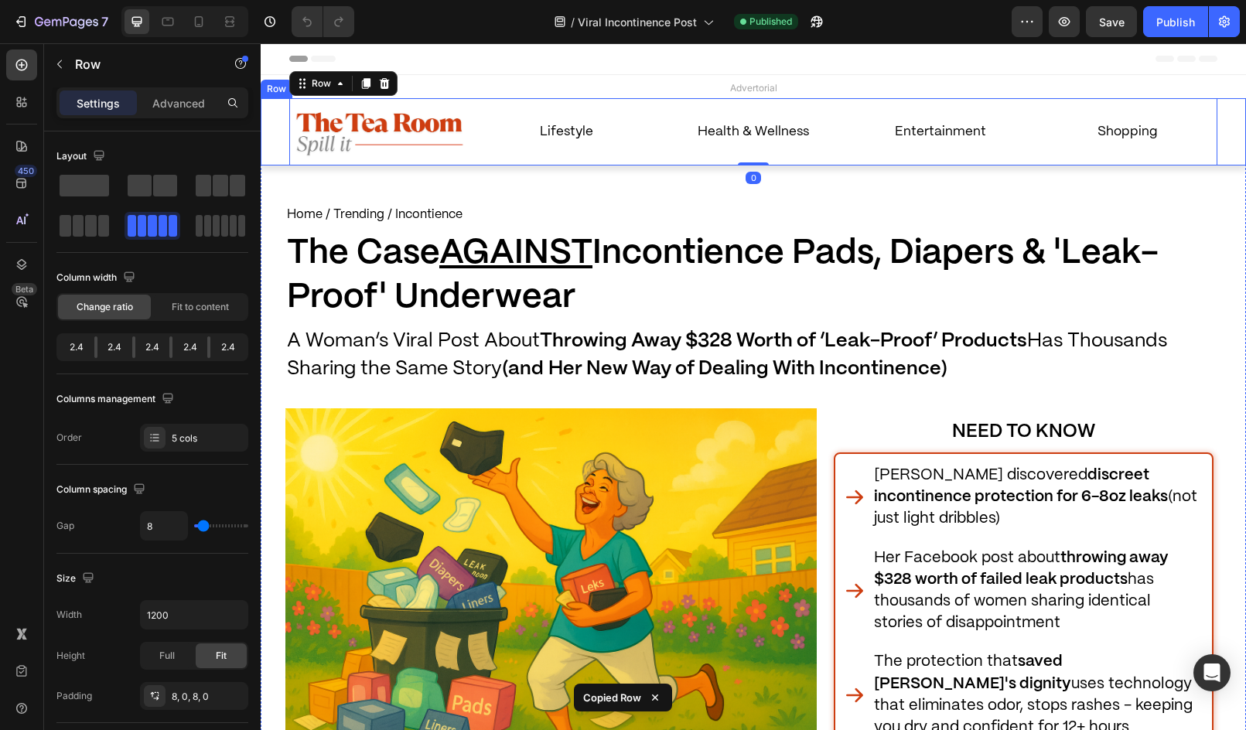
click at [281, 129] on div "Image Lifestyle Text Block Entertainment Text Block Shopping Text Block Health …" at bounding box center [753, 131] width 954 height 67
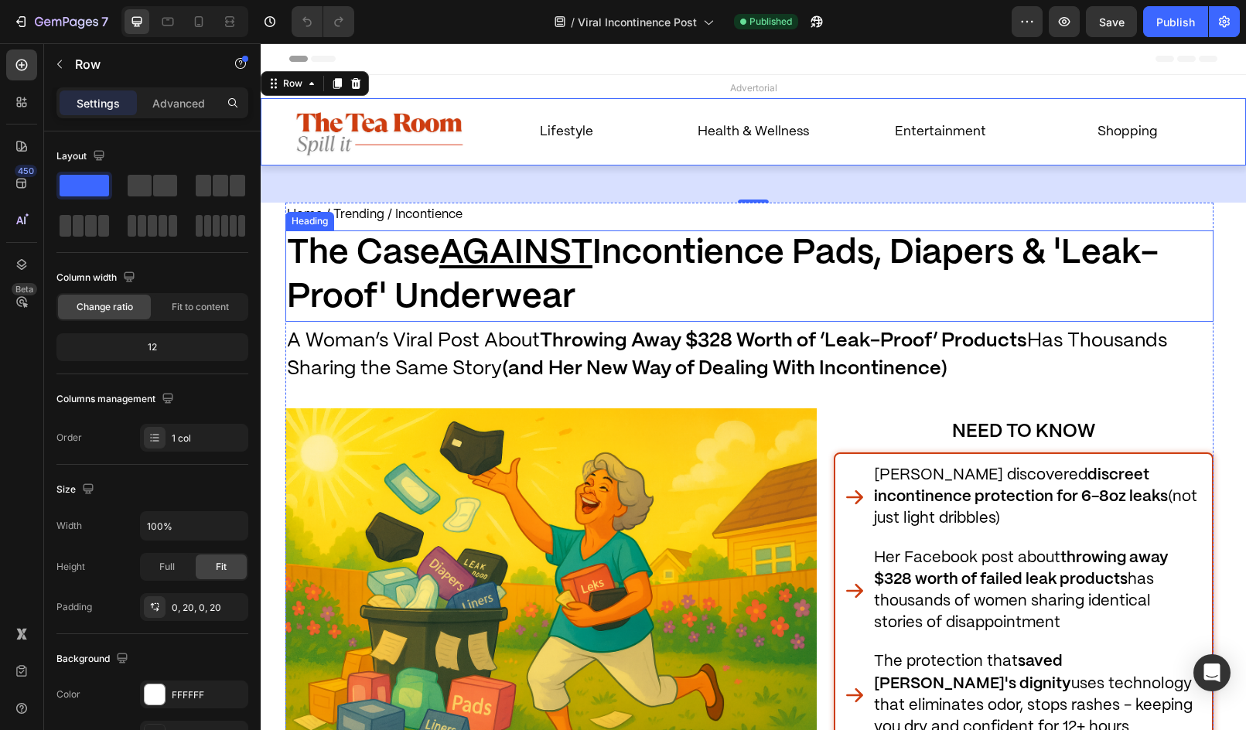
drag, startPoint x: 778, startPoint y: 298, endPoint x: 769, endPoint y: 293, distance: 10.1
click at [774, 298] on h1 "The Case AGAINST Incontience Pads, Diapers & 'Leak-Proof' Underwear" at bounding box center [749, 275] width 928 height 91
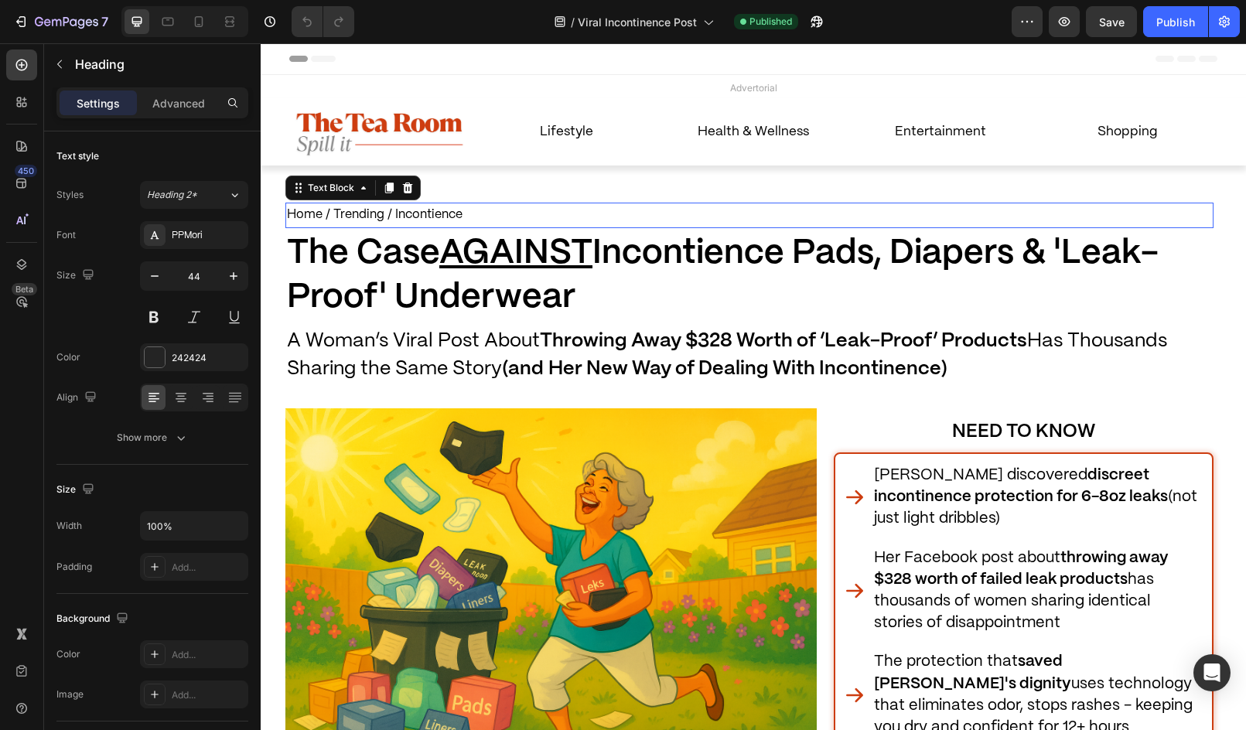
click at [741, 215] on p "Home / Trending / Incontience" at bounding box center [749, 215] width 925 height 22
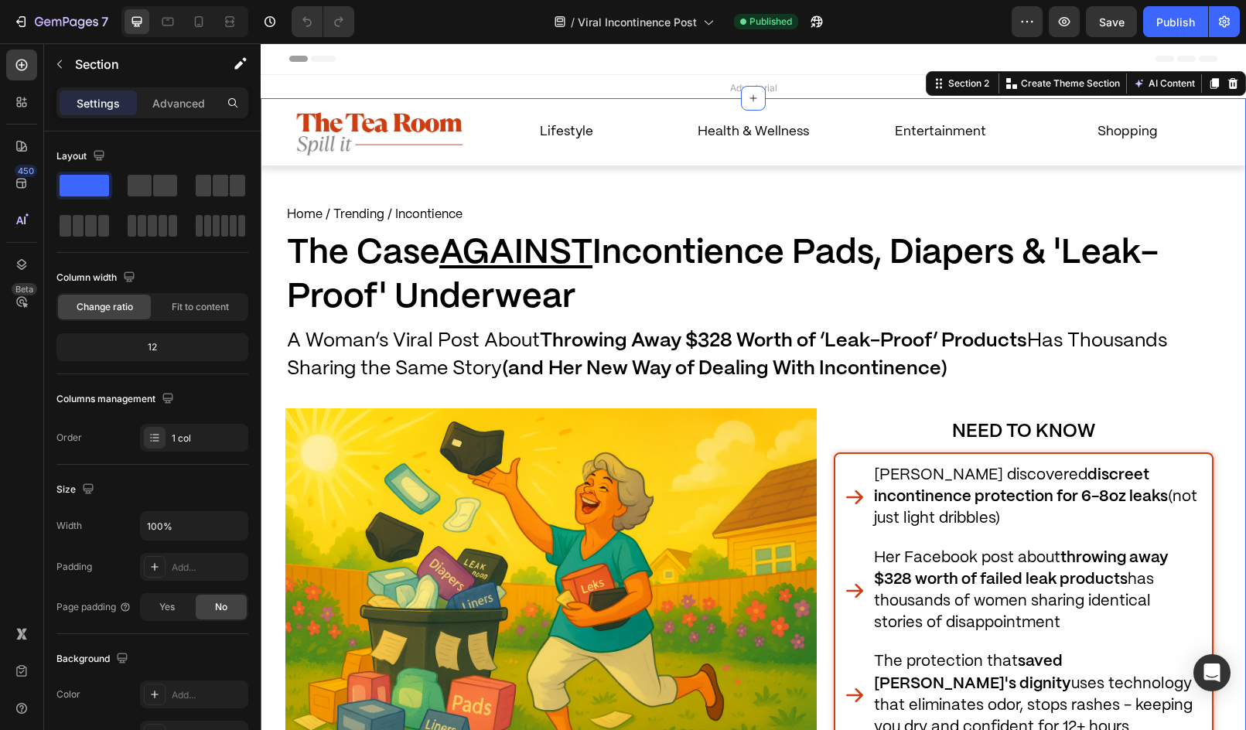
click at [2, 22] on div "7" at bounding box center [57, 21] width 115 height 31
click at [5, 22] on div "7" at bounding box center [57, 21] width 115 height 31
click at [12, 19] on button "7" at bounding box center [60, 21] width 109 height 31
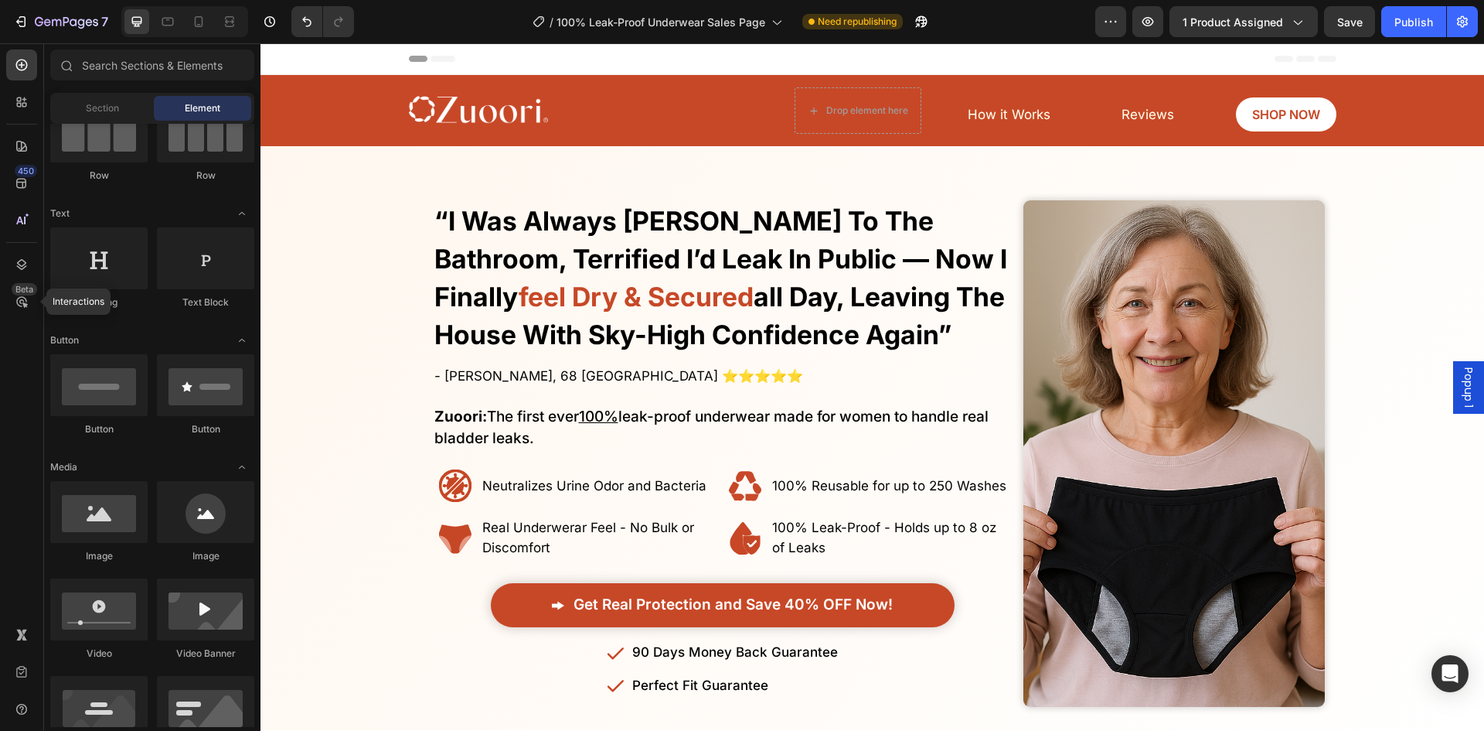
drag, startPoint x: 1484, startPoint y: 172, endPoint x: 1695, endPoint y: 63, distance: 238.2
click at [973, 111] on span "How it Works" at bounding box center [1009, 114] width 83 height 15
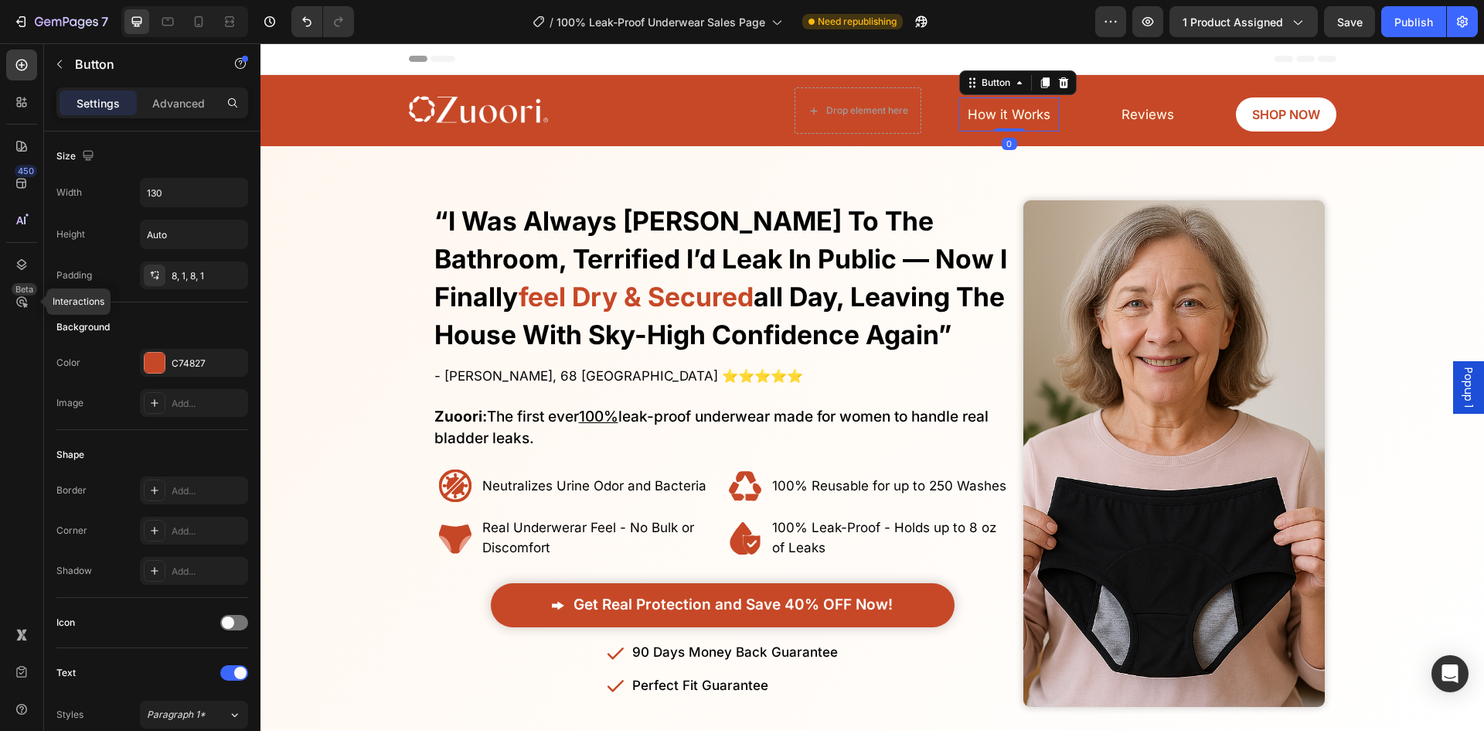
click at [947, 111] on div "Image Drop element here Reviews Button SHOP NOW Button How it Works Button 0 Row" at bounding box center [873, 110] width 928 height 59
click at [968, 114] on span "How it Works" at bounding box center [1009, 114] width 83 height 15
click at [959, 114] on link "How it Works" at bounding box center [1009, 114] width 101 height 35
drag, startPoint x: 1043, startPoint y: 82, endPoint x: 1008, endPoint y: 122, distance: 53.2
click at [1044, 81] on icon at bounding box center [1045, 82] width 9 height 11
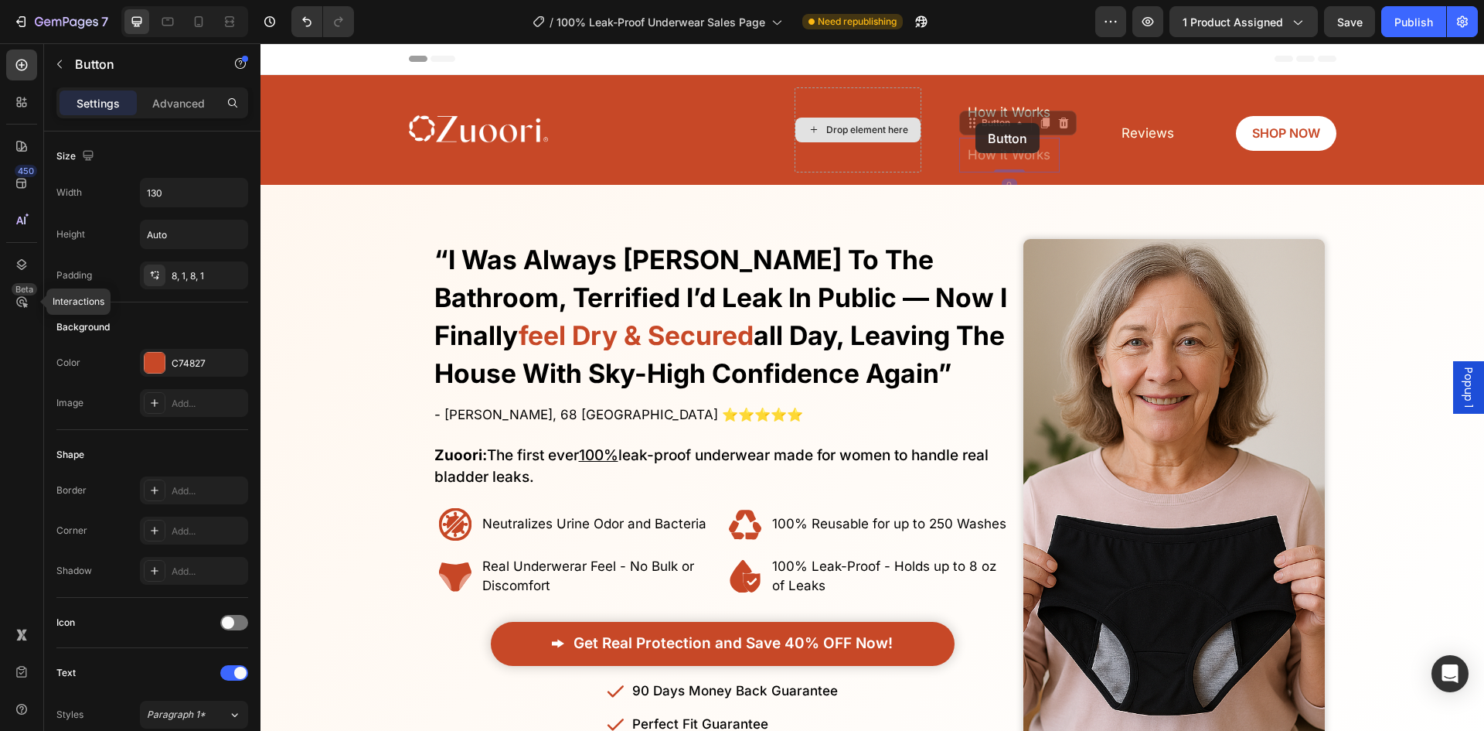
drag, startPoint x: 975, startPoint y: 123, endPoint x: 878, endPoint y: 124, distance: 96.7
click at [878, 124] on div "Image Drop element here Reviews Button SHOP NOW Button How it Works Button How …" at bounding box center [873, 129] width 928 height 97
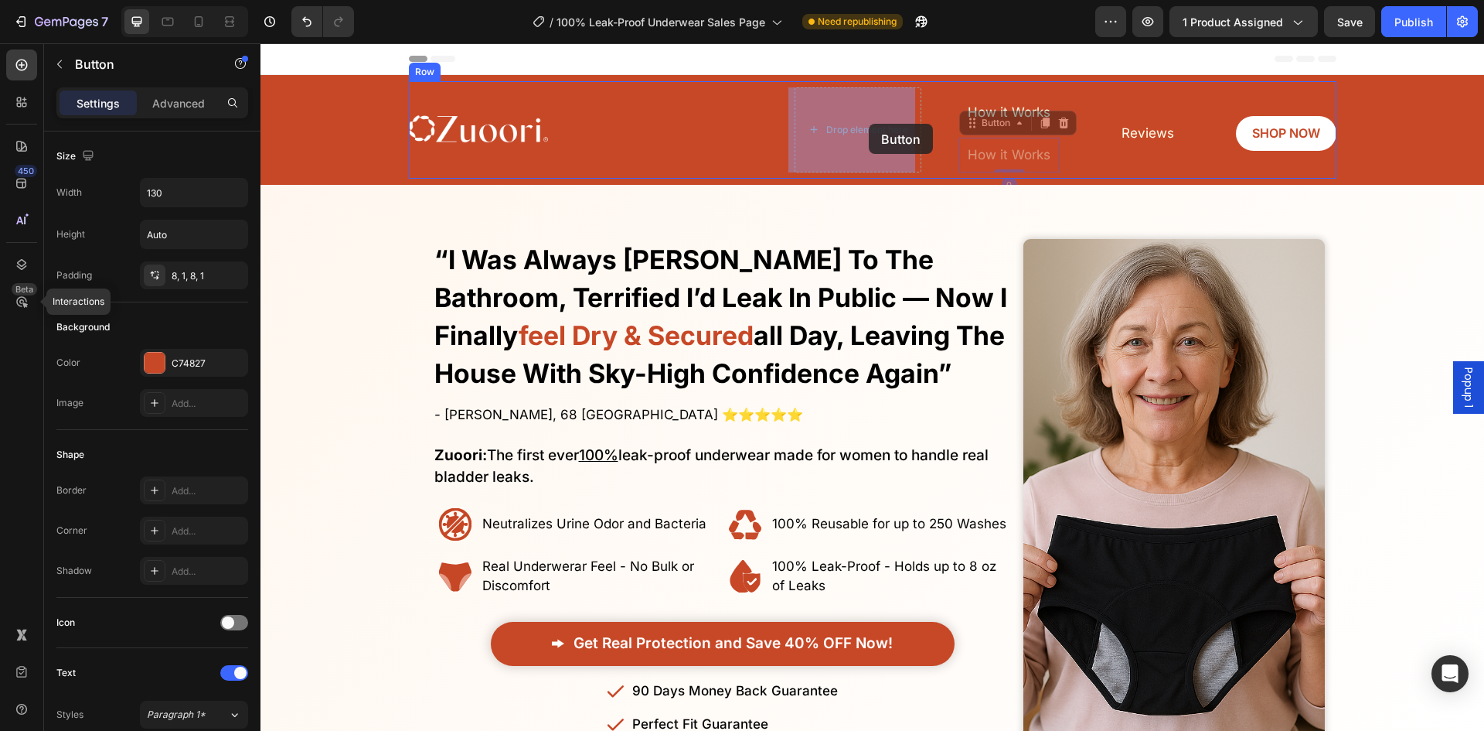
drag, startPoint x: 970, startPoint y: 119, endPoint x: 869, endPoint y: 124, distance: 101.4
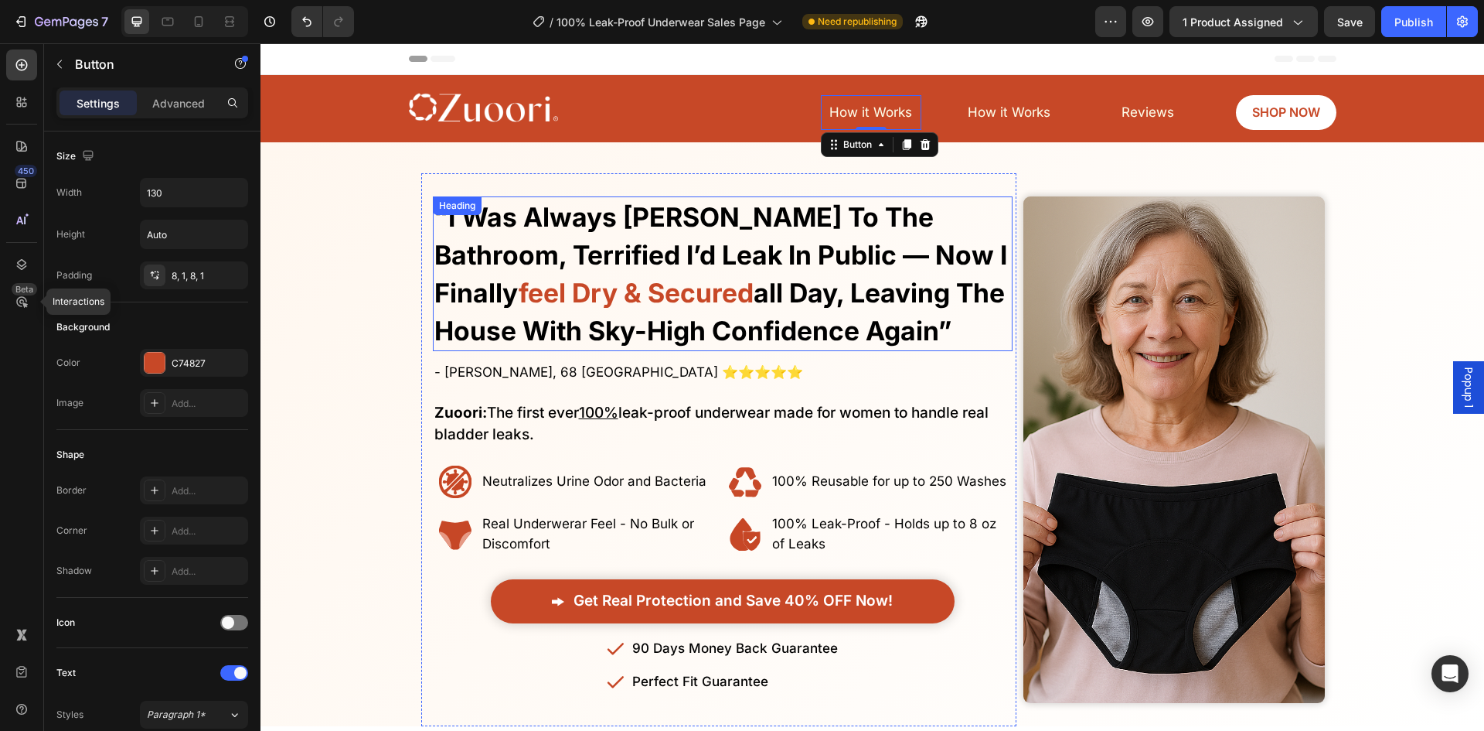
click at [353, 267] on div "Overlay" at bounding box center [873, 449] width 1224 height 553
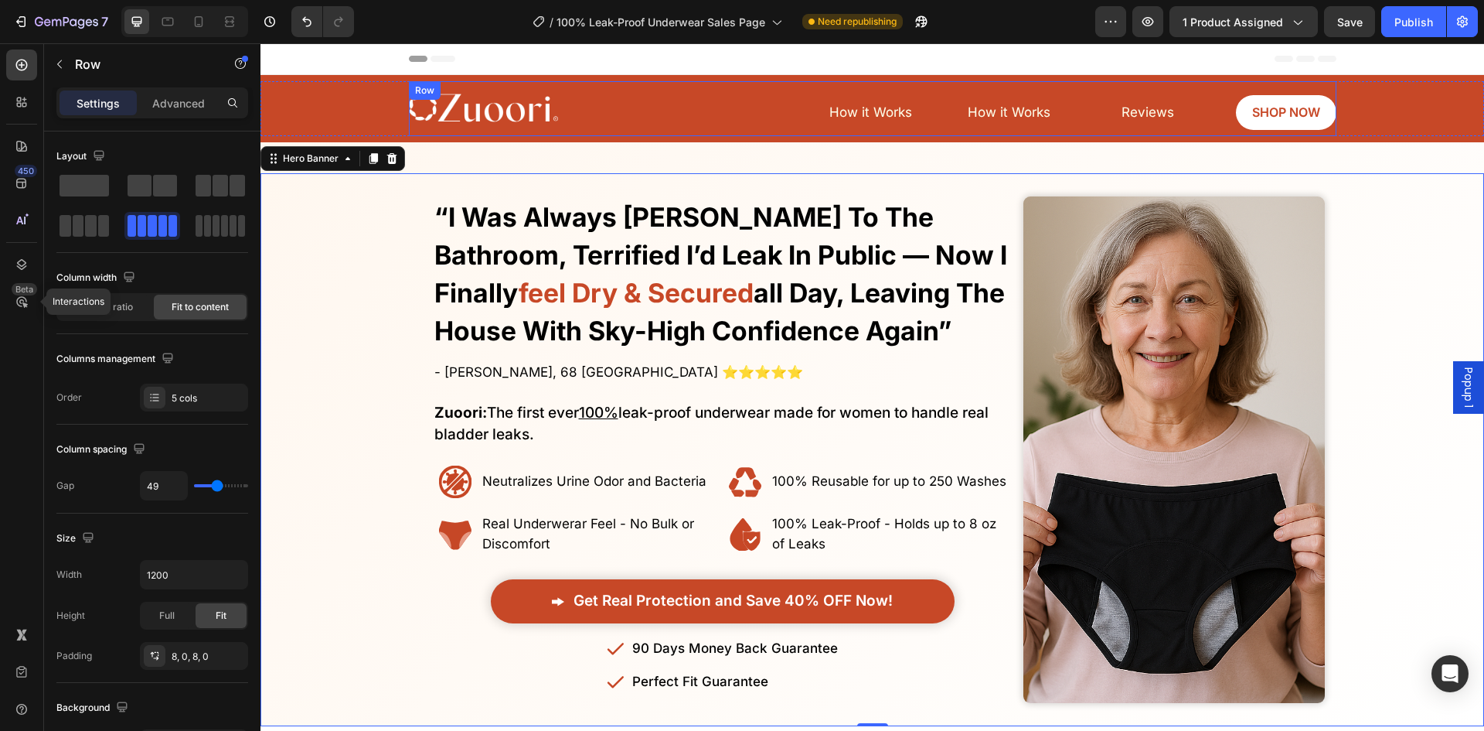
click at [942, 116] on div "Image How it Works Button Reviews Button SHOP NOW Button How it Works Button Row" at bounding box center [873, 108] width 928 height 55
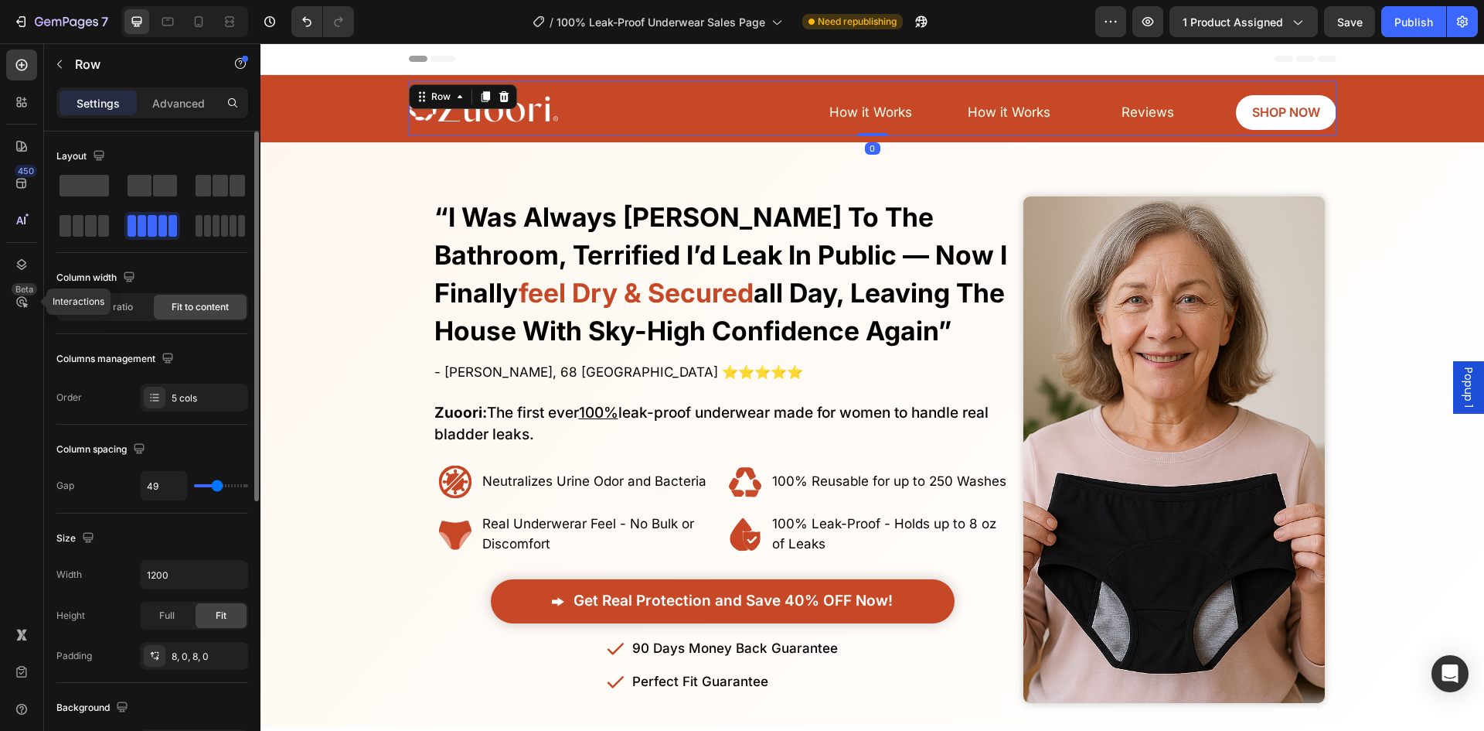
type input "51"
type input "49"
type input "47"
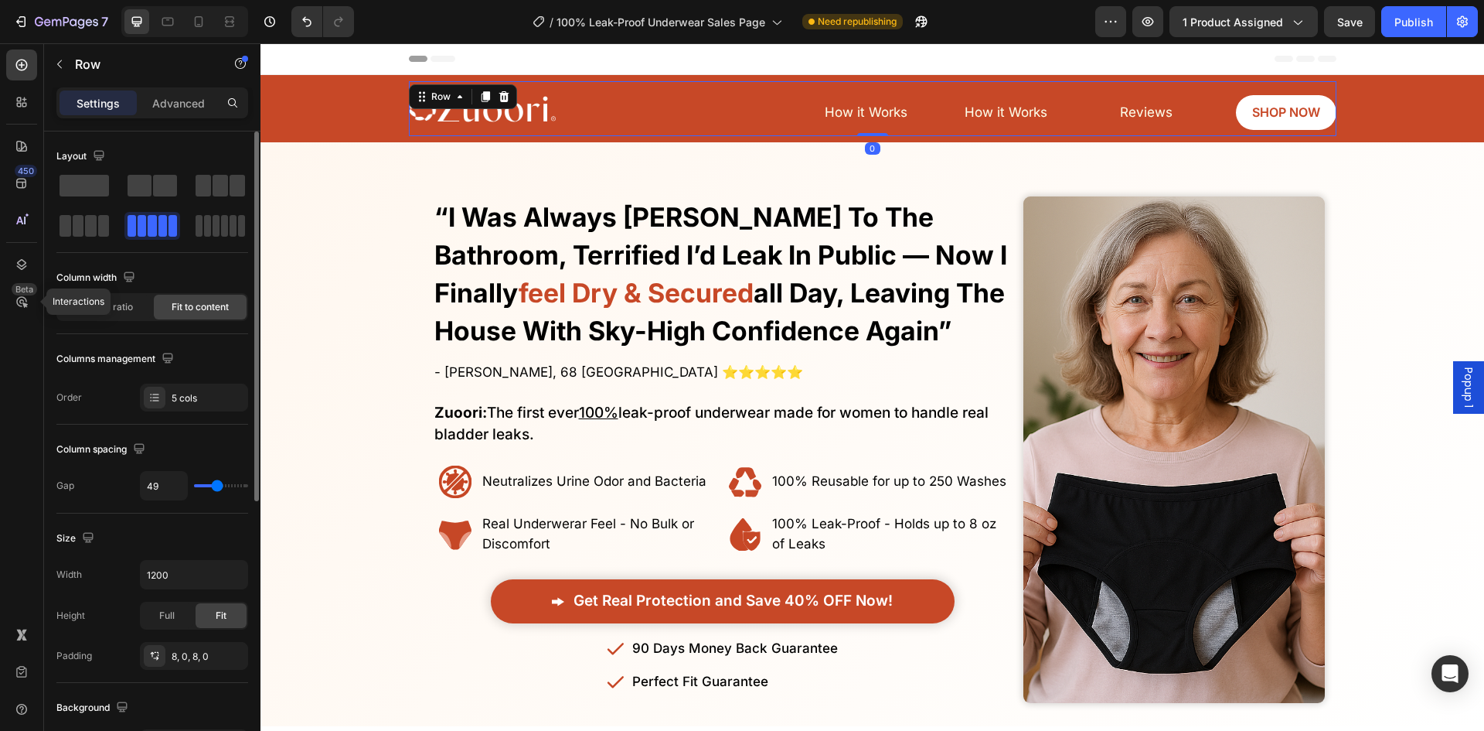
type input "47"
type input "40"
type input "36"
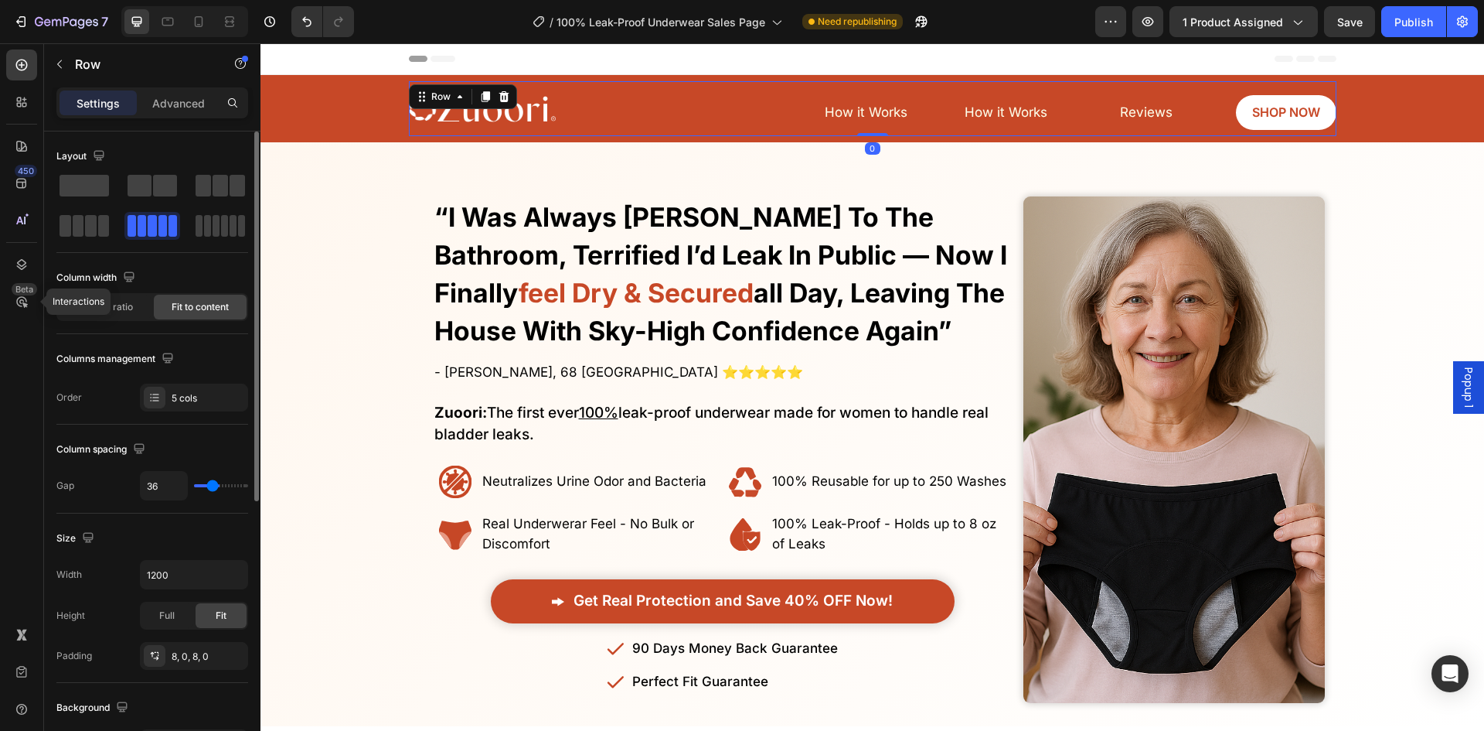
type input "33"
type input "31"
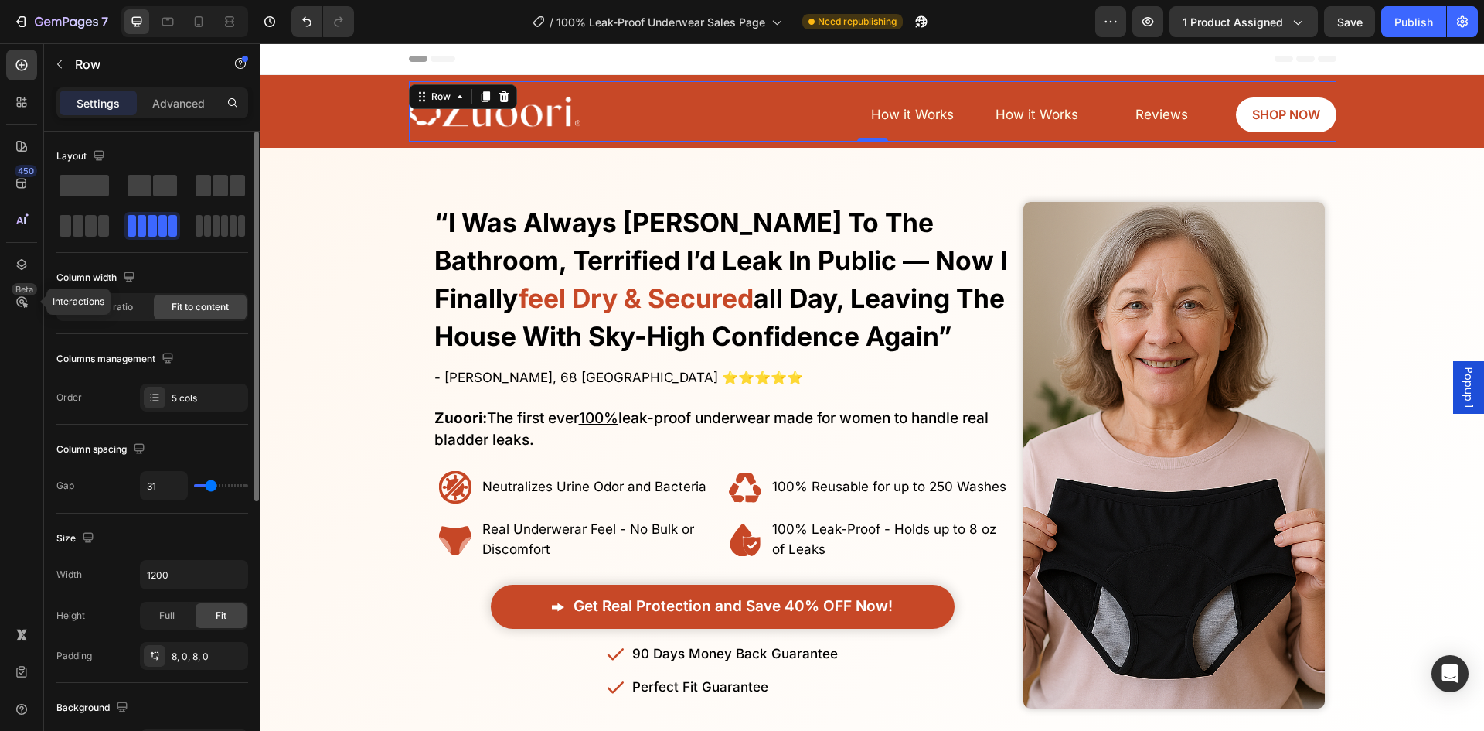
type input "22"
type input "20"
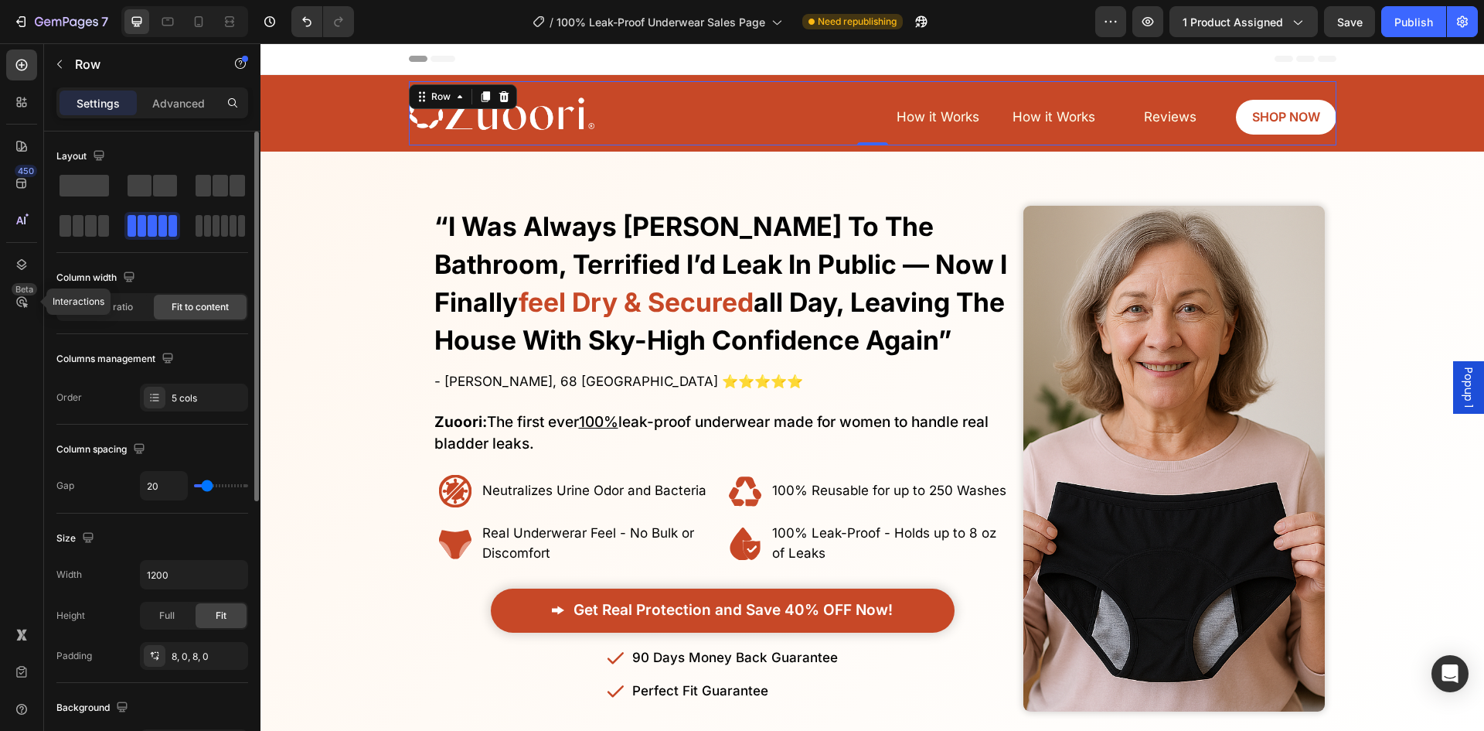
type input "18"
type input "16"
type input "13"
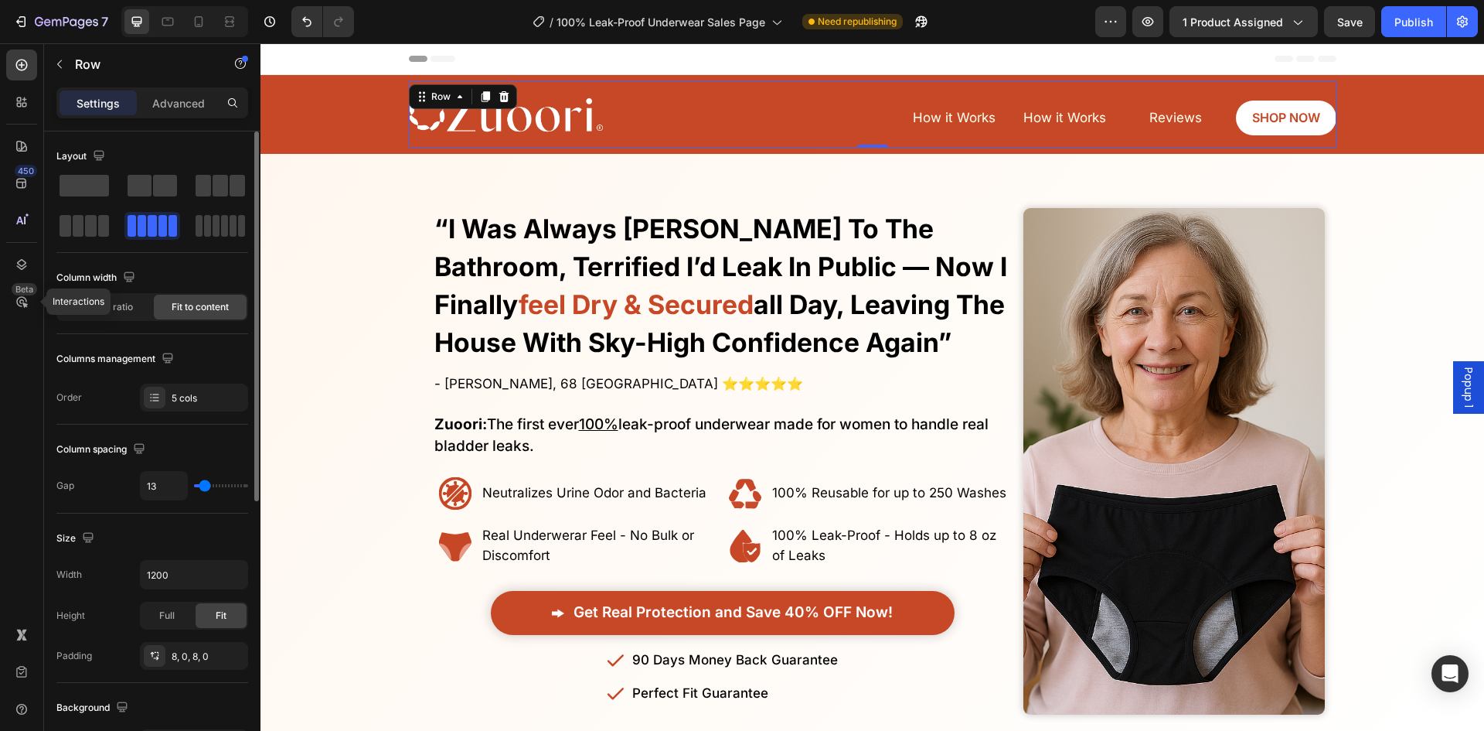
drag, startPoint x: 220, startPoint y: 483, endPoint x: 205, endPoint y: 479, distance: 15.4
type input "13"
click at [205, 484] on input "range" at bounding box center [221, 485] width 54 height 3
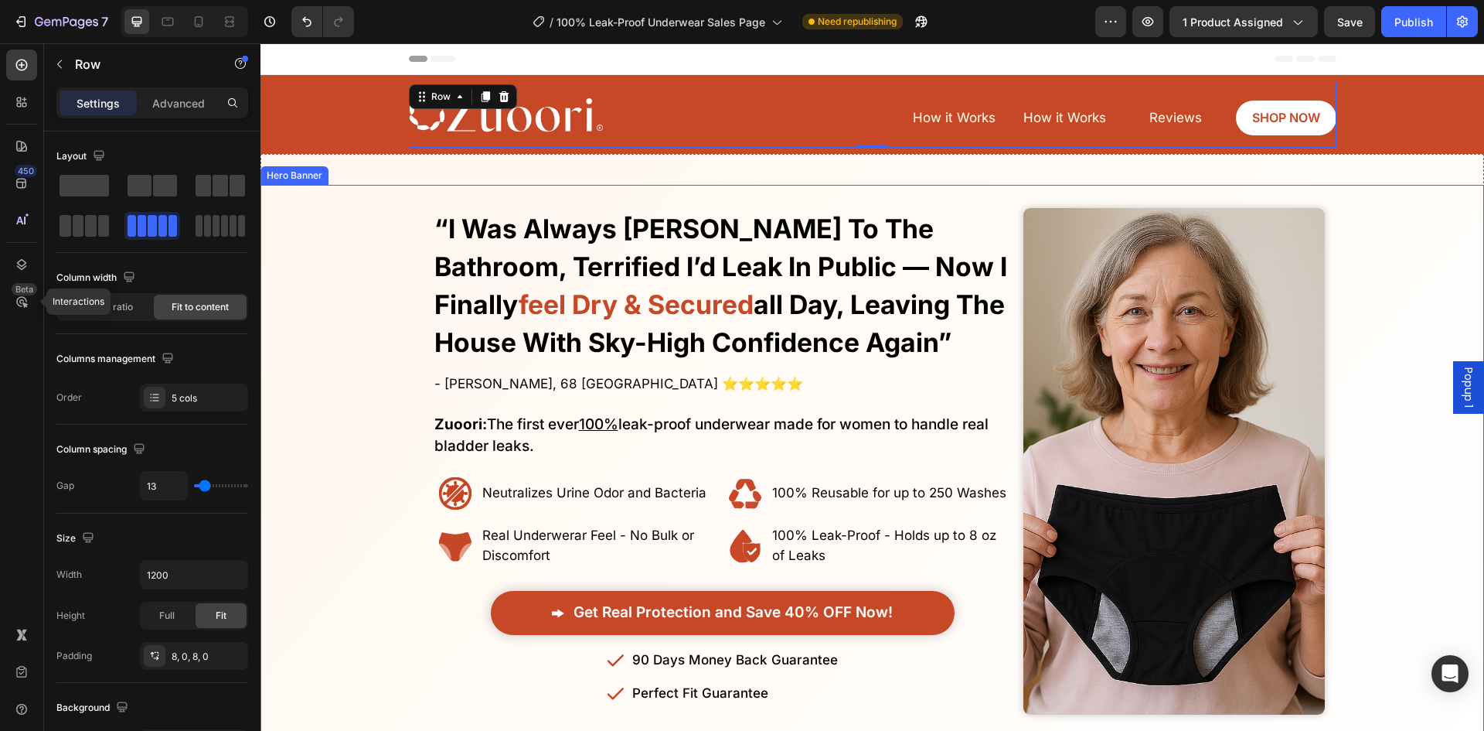
click at [349, 292] on div "Overlay" at bounding box center [873, 461] width 1224 height 553
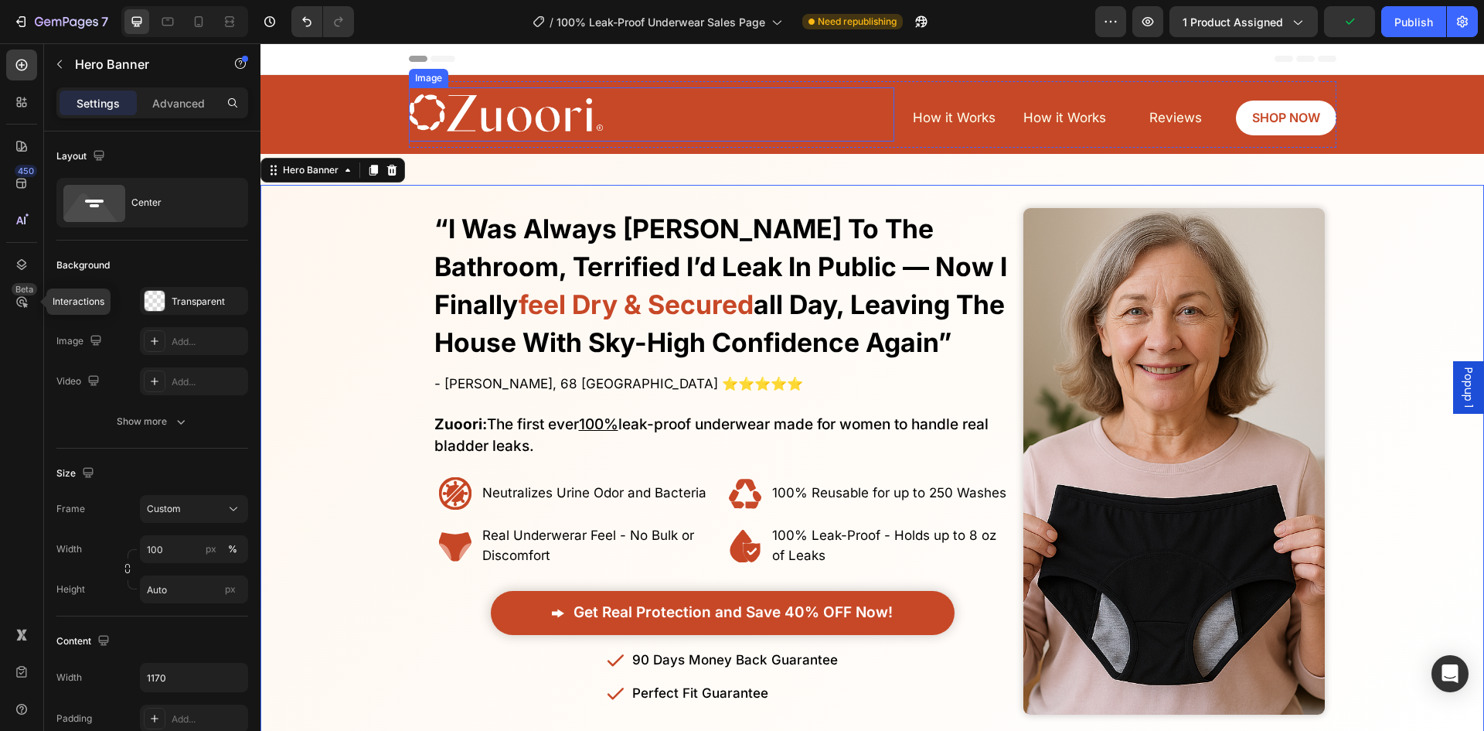
click at [516, 123] on img at bounding box center [506, 114] width 194 height 54
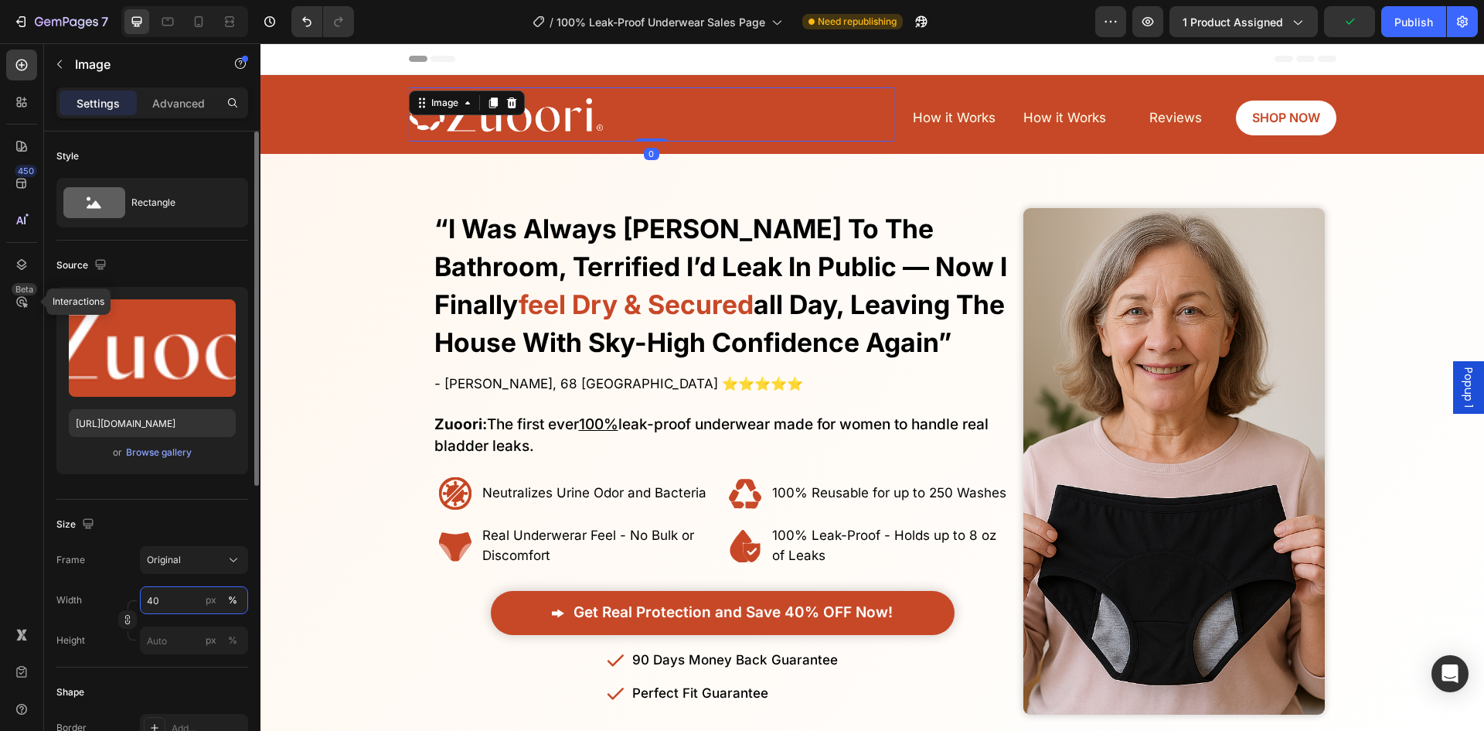
click at [168, 586] on input "40" at bounding box center [194, 600] width 108 height 28
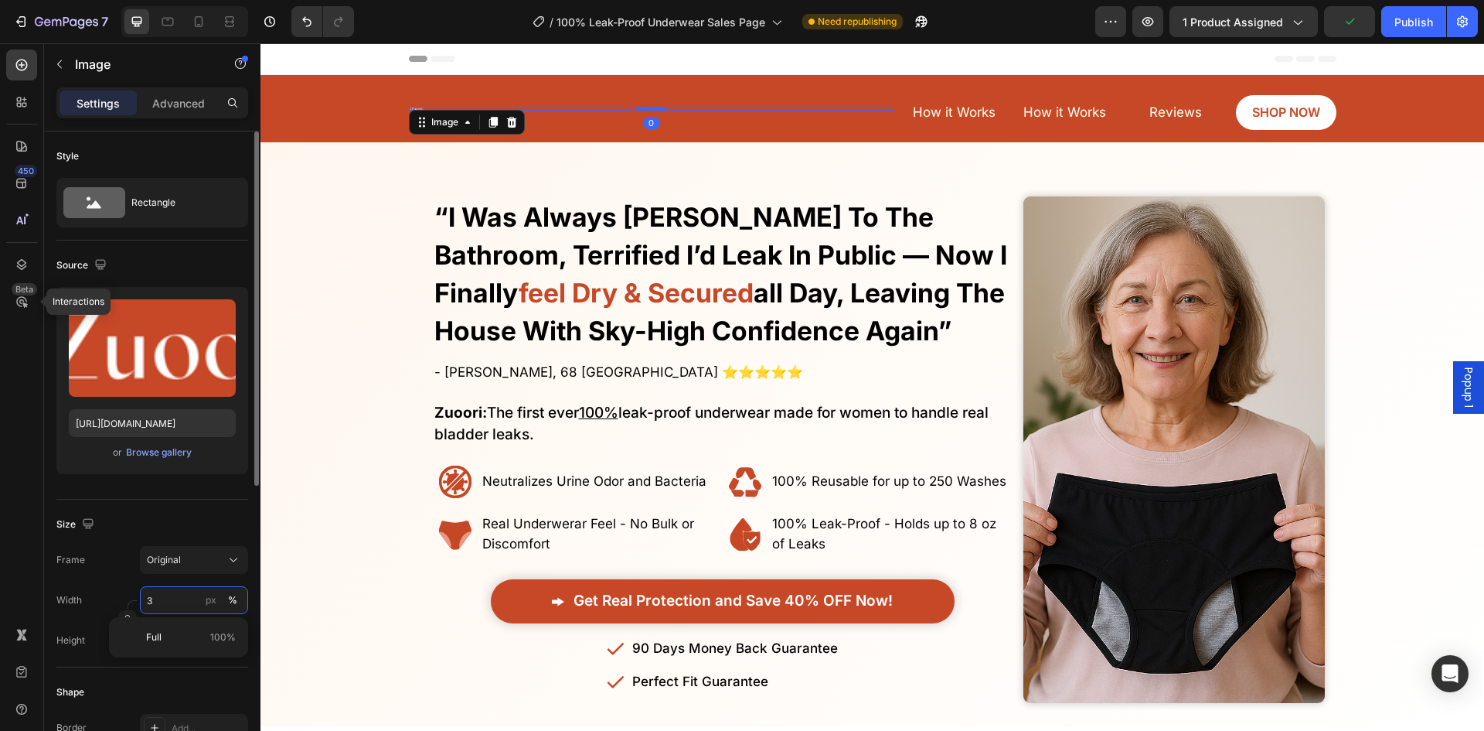
type input "30"
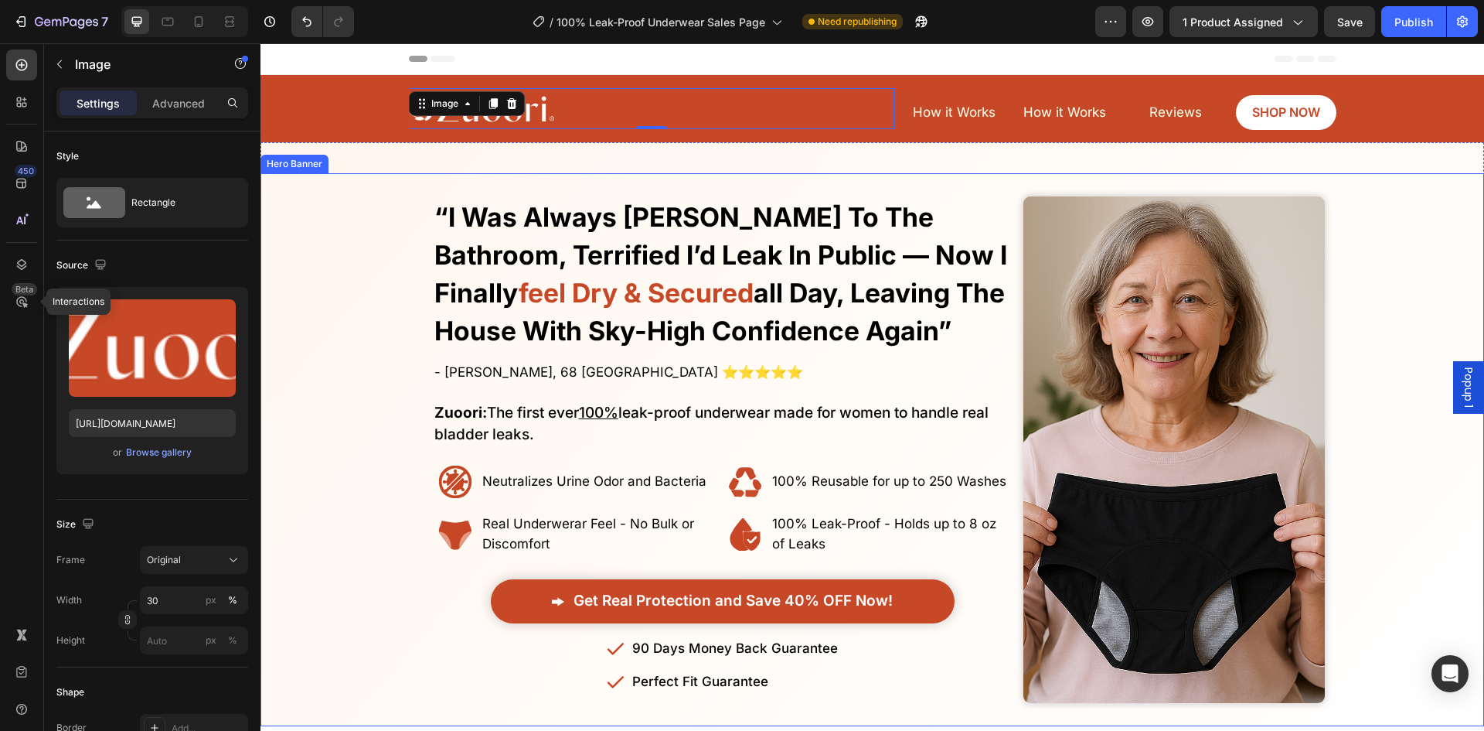
click at [315, 472] on div "Overlay" at bounding box center [873, 449] width 1224 height 553
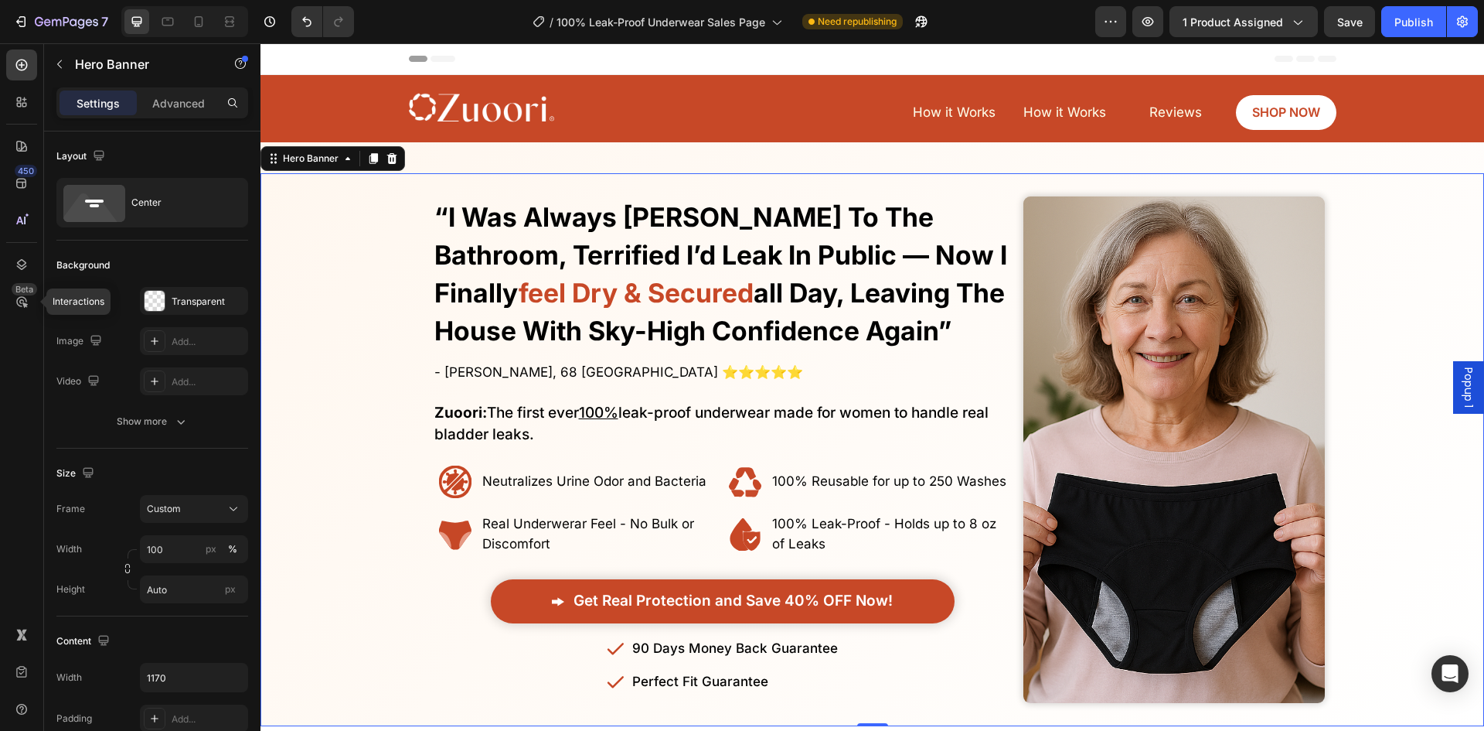
click at [353, 482] on div "Overlay" at bounding box center [873, 449] width 1224 height 553
click at [292, 97] on div "Image How it Works Button Reviews Button SHOP NOW Button How it Works Button Ro…" at bounding box center [873, 108] width 1224 height 55
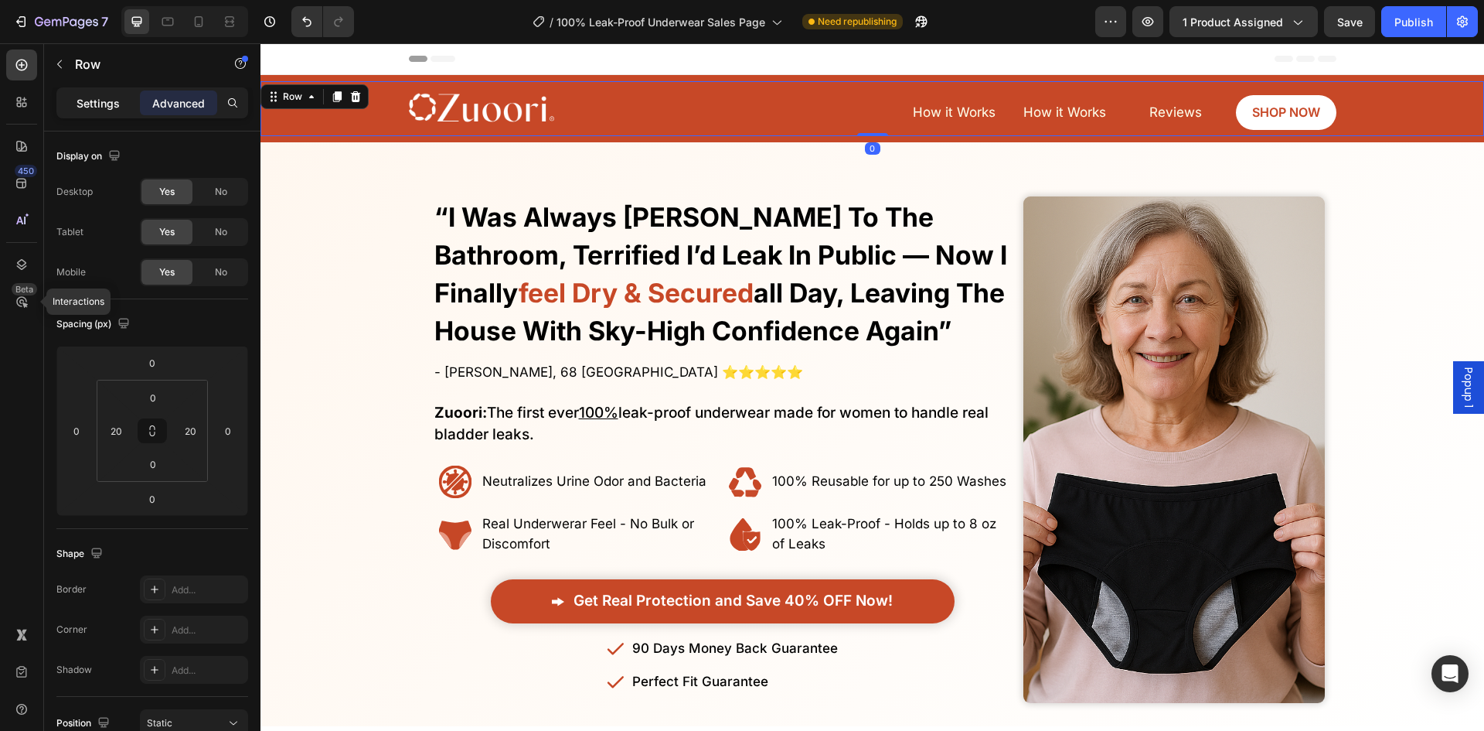
click at [111, 106] on p "Settings" at bounding box center [98, 103] width 43 height 16
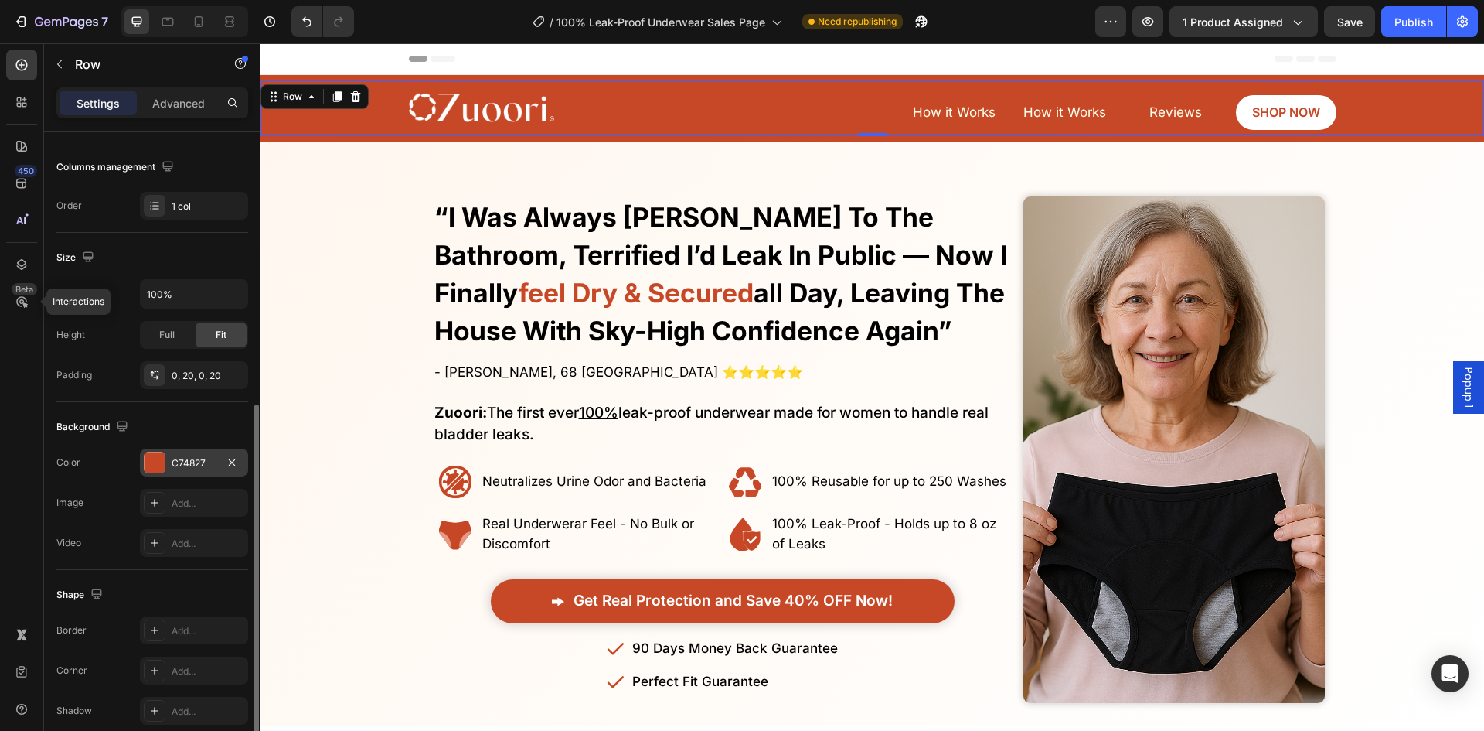
scroll to position [300, 0]
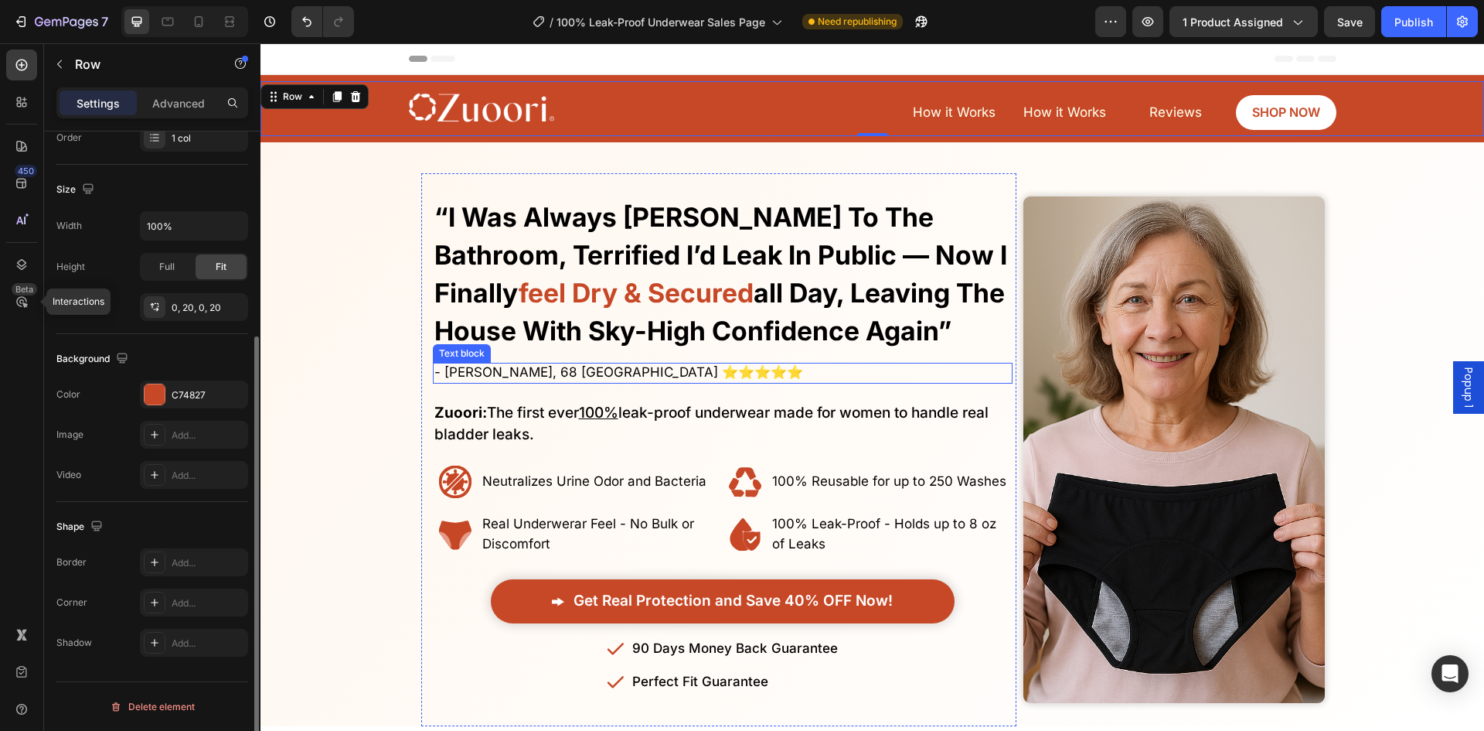
click at [400, 377] on div "Overlay" at bounding box center [873, 449] width 1224 height 553
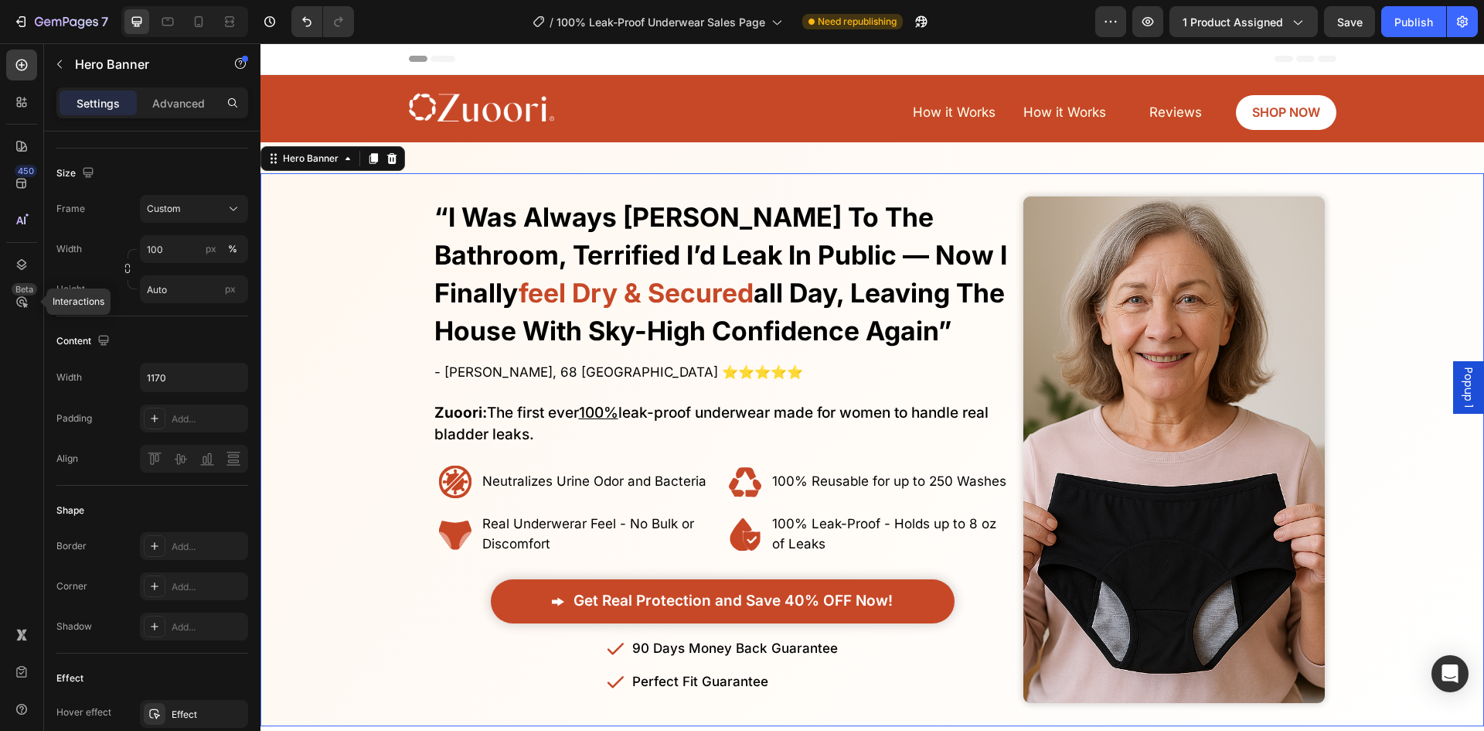
scroll to position [0, 0]
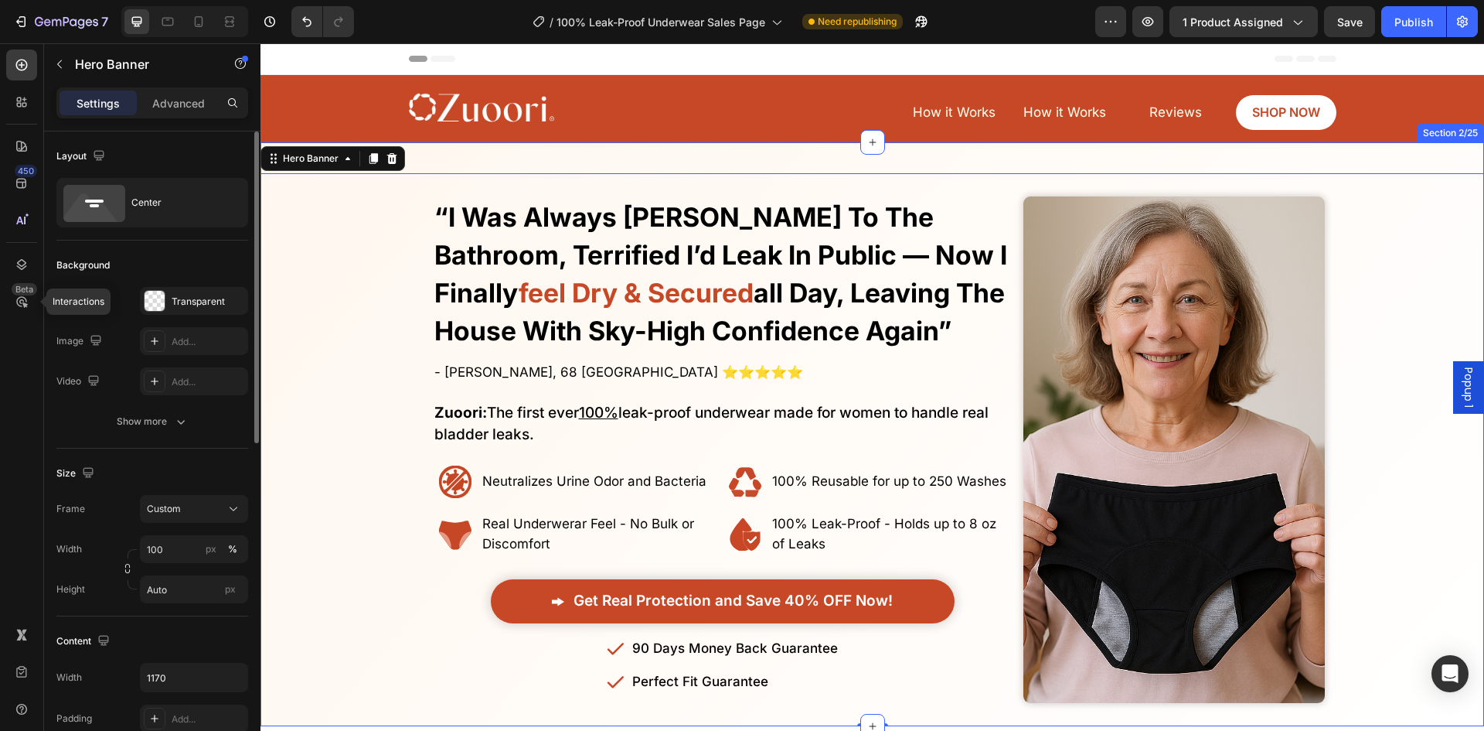
click at [489, 118] on img at bounding box center [481, 108] width 145 height 40
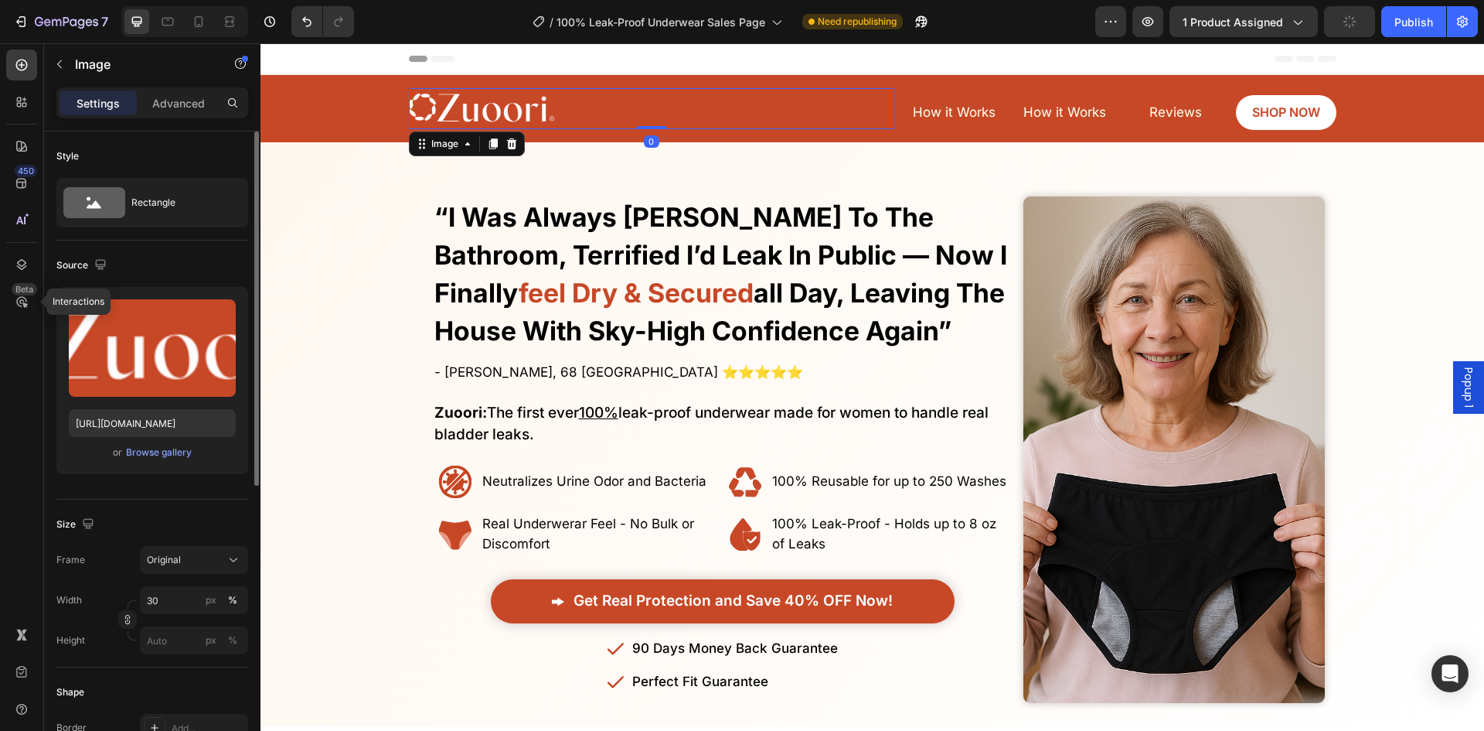
click at [180, 584] on div "Frame Original Width 30 px % Height px %" at bounding box center [152, 600] width 192 height 108
click at [183, 592] on input "30" at bounding box center [194, 600] width 108 height 28
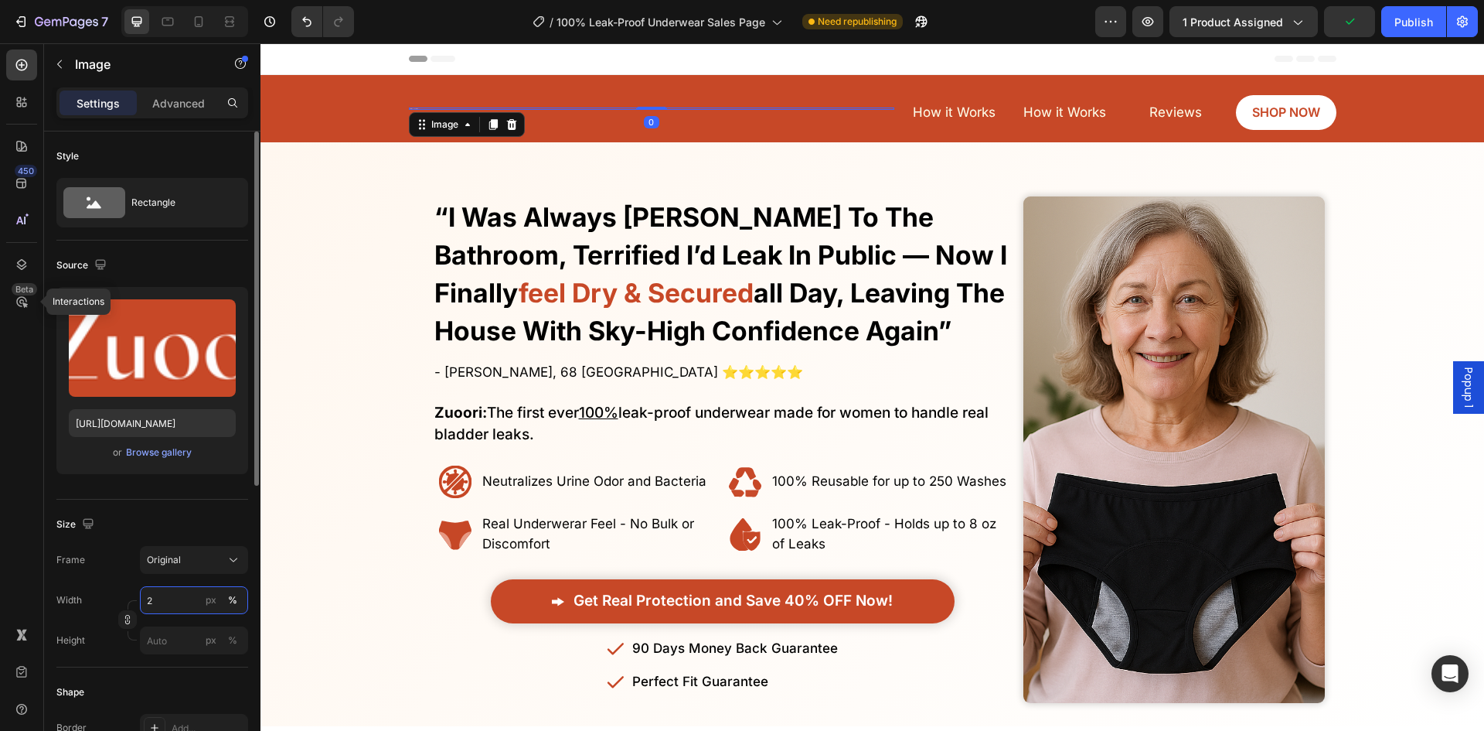
type input "25"
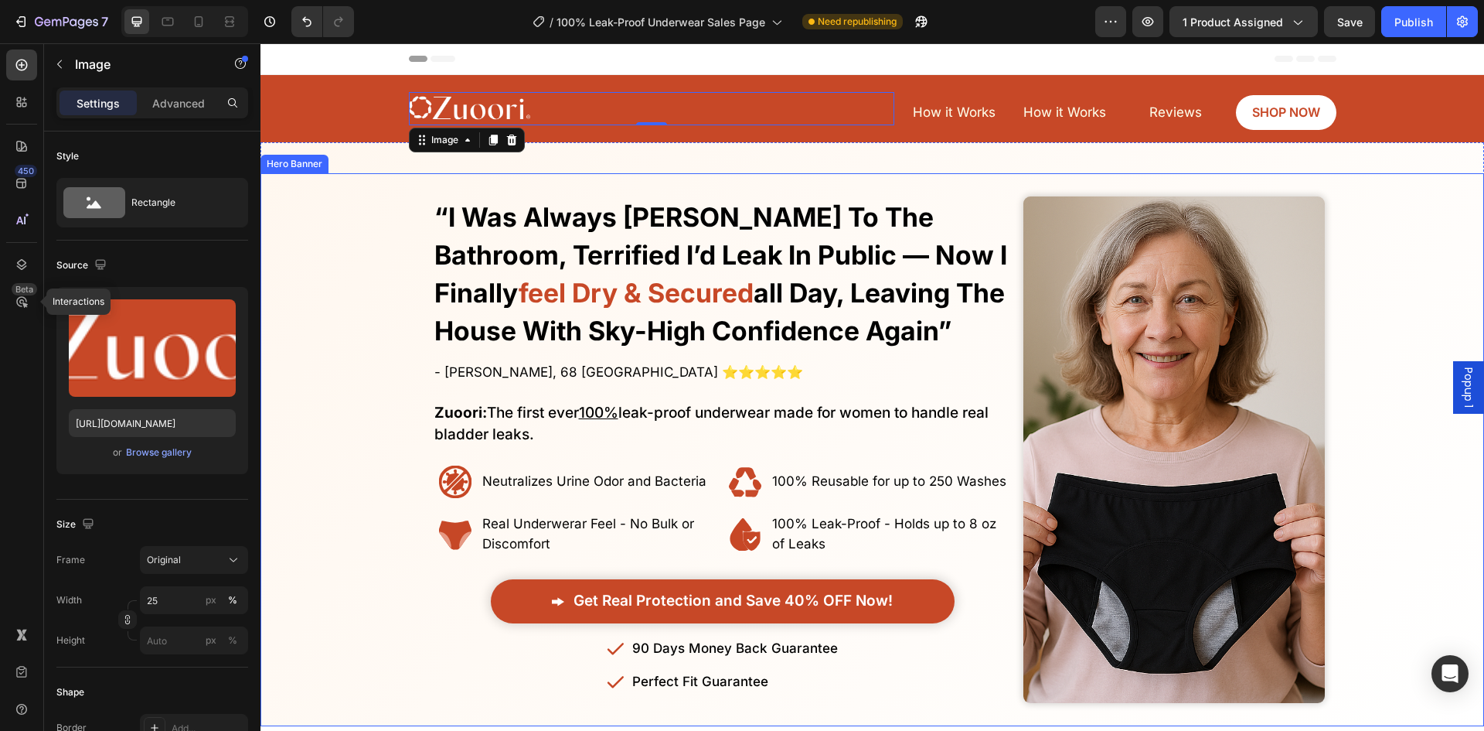
click at [395, 504] on div "Overlay" at bounding box center [873, 449] width 1224 height 553
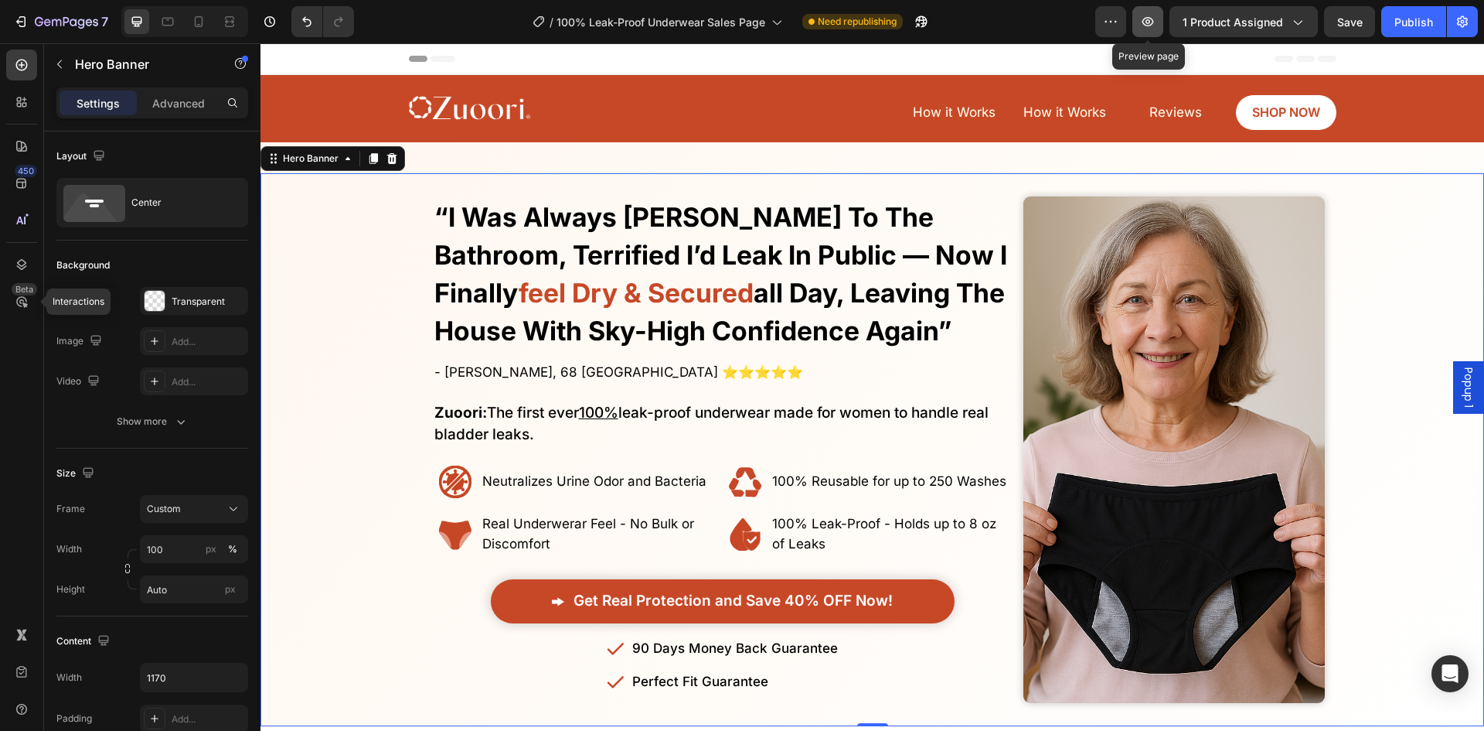
click at [1150, 14] on icon "button" at bounding box center [1147, 21] width 15 height 15
click at [982, 109] on span "How it Works" at bounding box center [954, 111] width 83 height 15
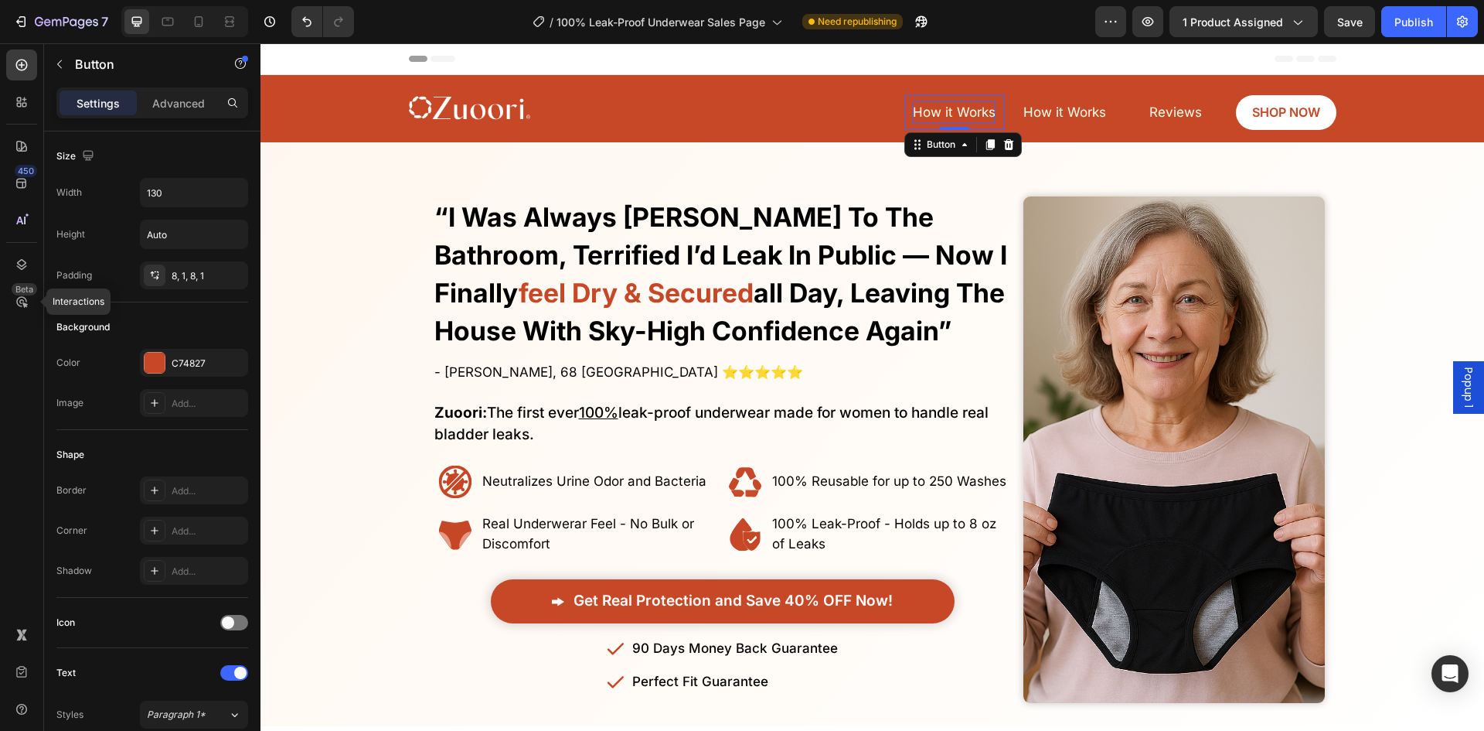
click at [982, 109] on span "How it Works" at bounding box center [954, 111] width 83 height 15
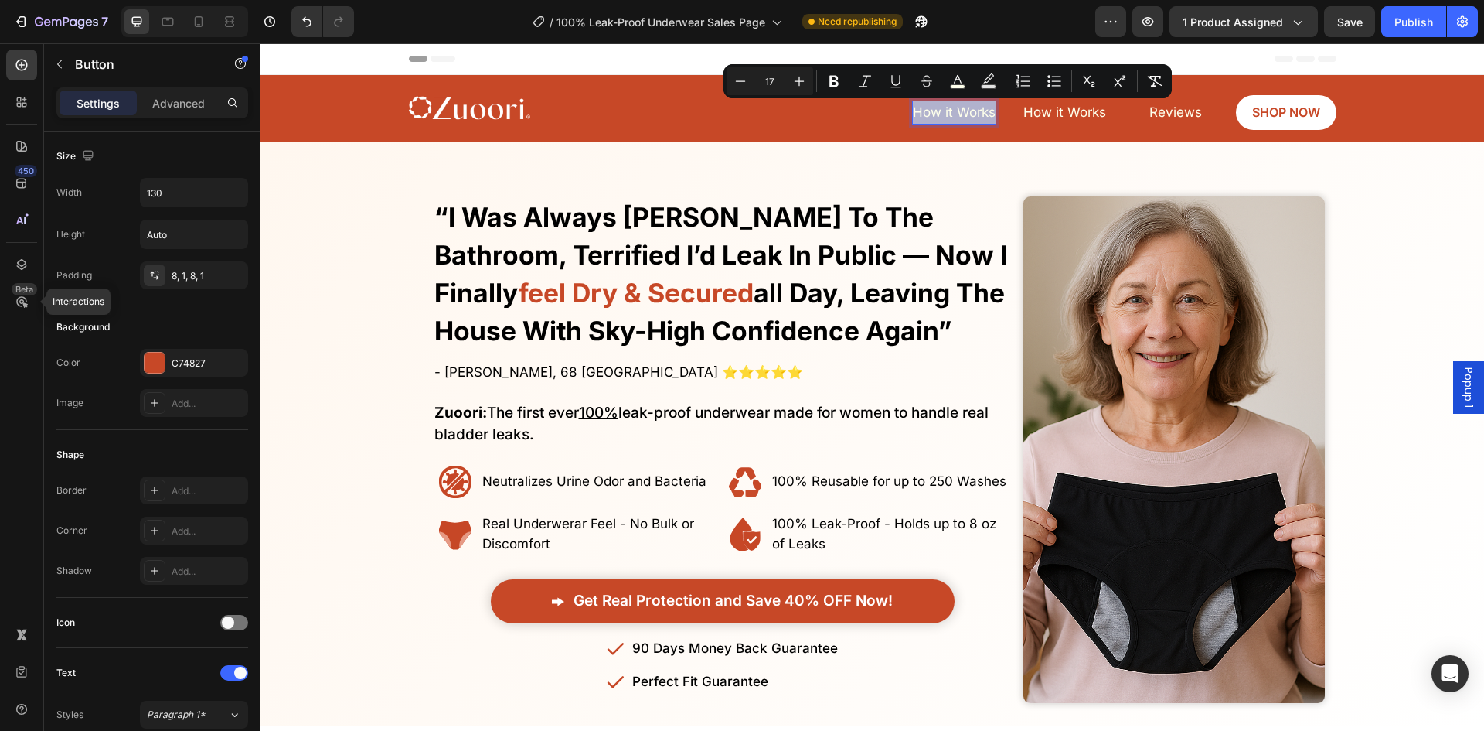
click at [963, 113] on span "How it Works" at bounding box center [954, 111] width 83 height 15
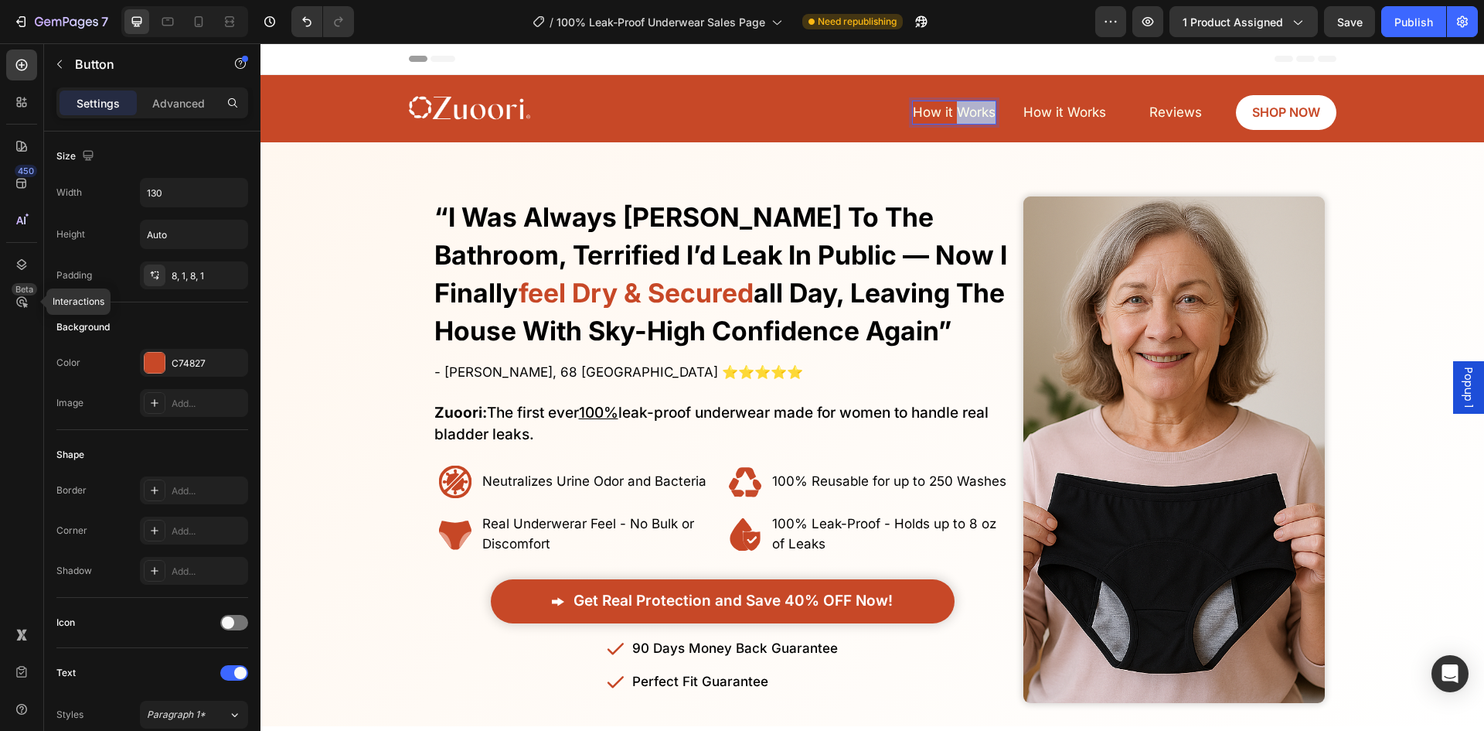
click at [963, 113] on span "How it Works" at bounding box center [954, 111] width 83 height 15
click at [957, 183] on div "No More Wasting Hundreds on Embarrasssing Diapers or Useless Pads - This New Al…" at bounding box center [719, 449] width 596 height 553
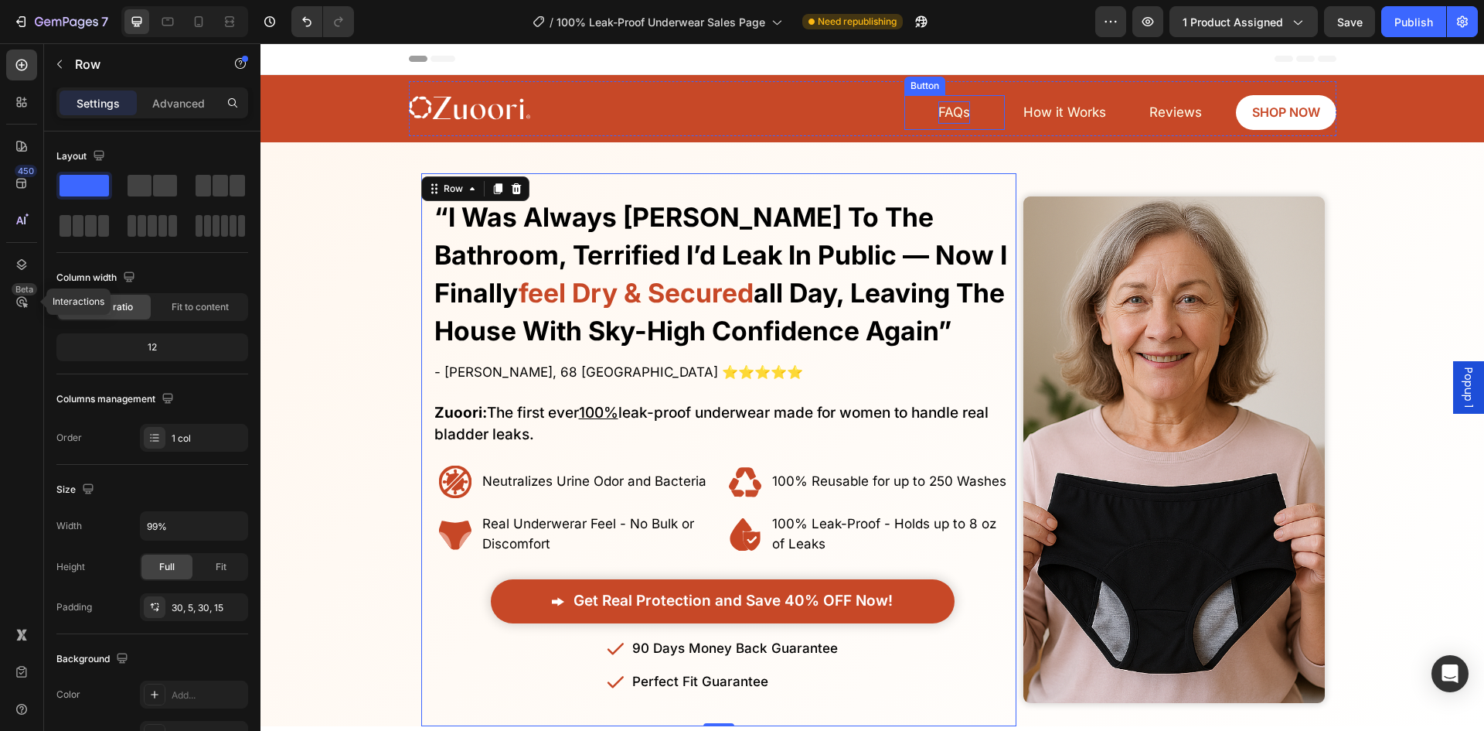
click at [943, 117] on span "FAQs" at bounding box center [955, 111] width 32 height 15
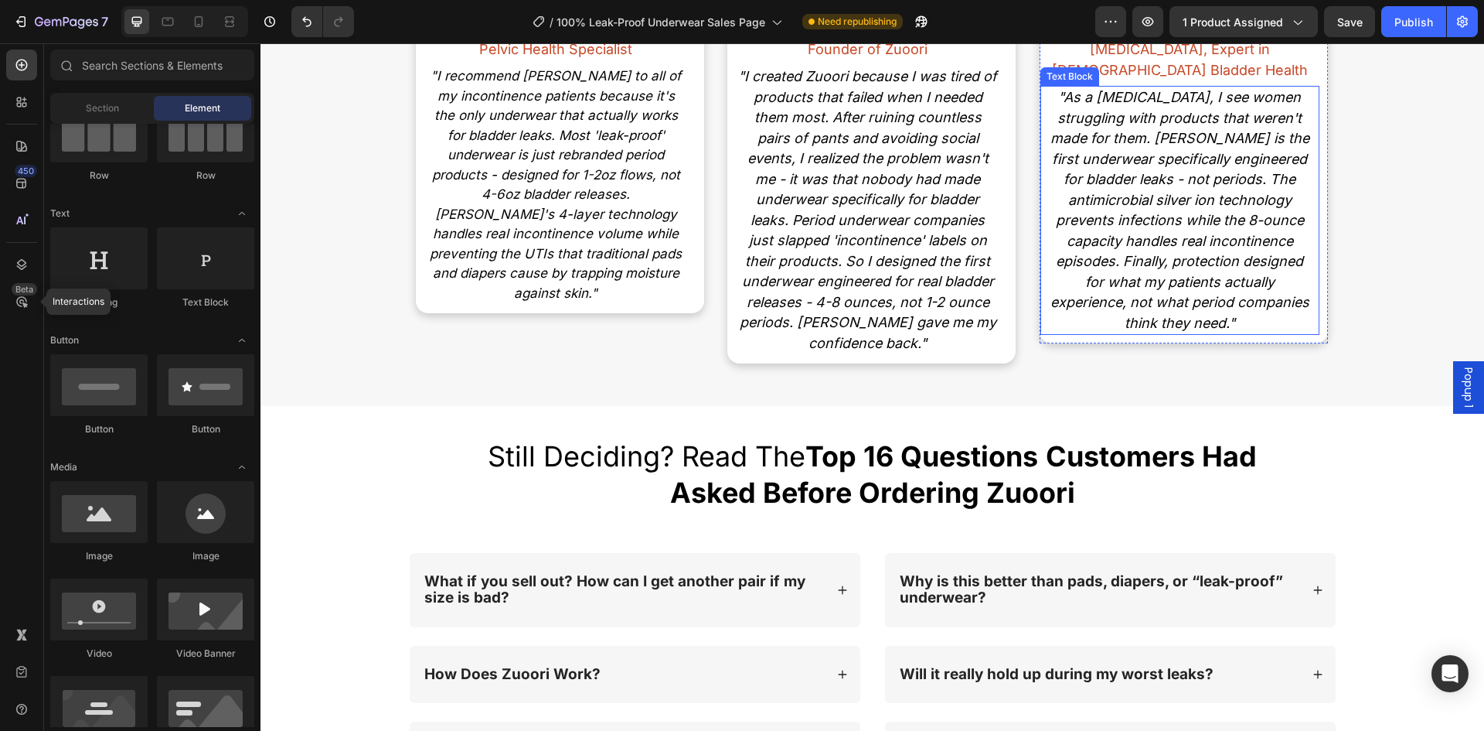
scroll to position [10590, 0]
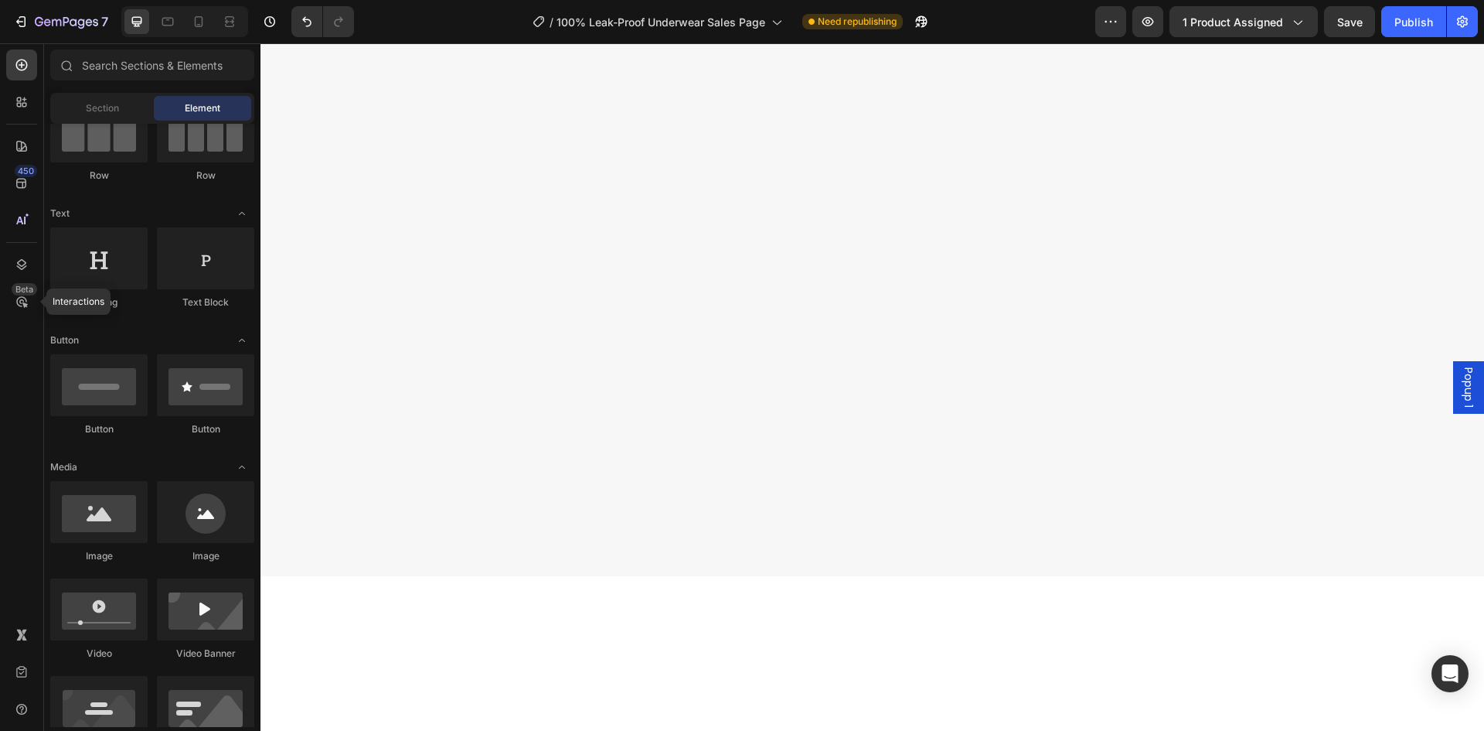
scroll to position [0, 0]
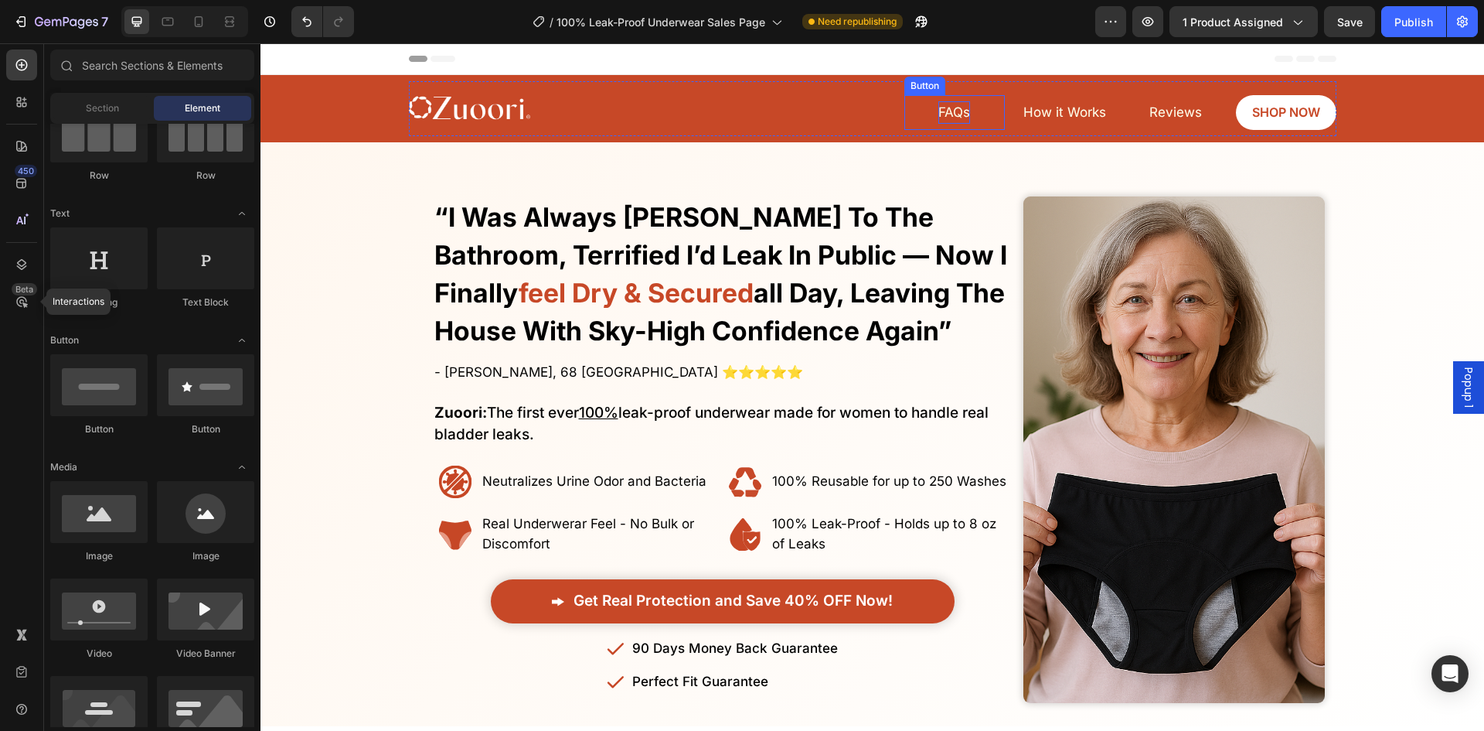
click at [963, 107] on span "FAQs" at bounding box center [955, 111] width 32 height 15
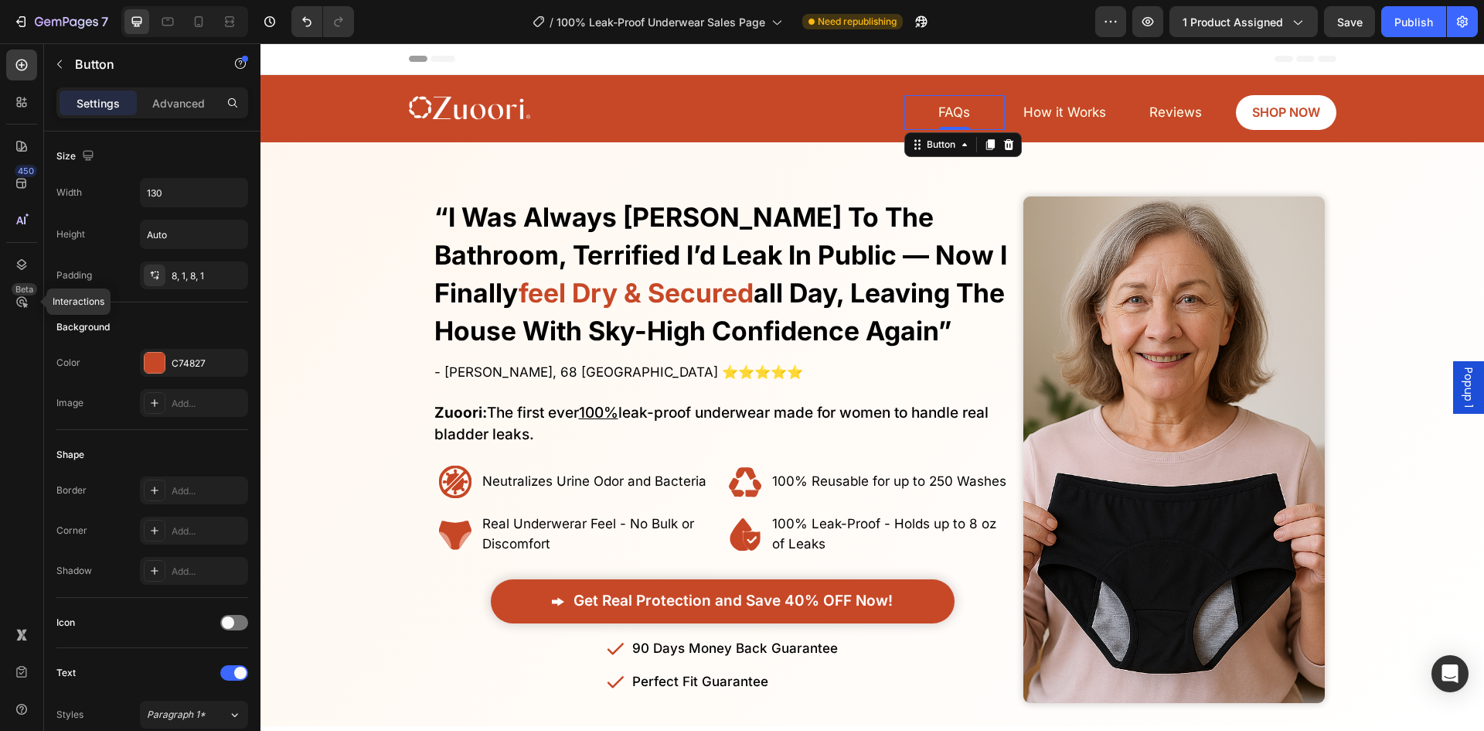
click at [982, 106] on link "FAQs" at bounding box center [955, 112] width 101 height 35
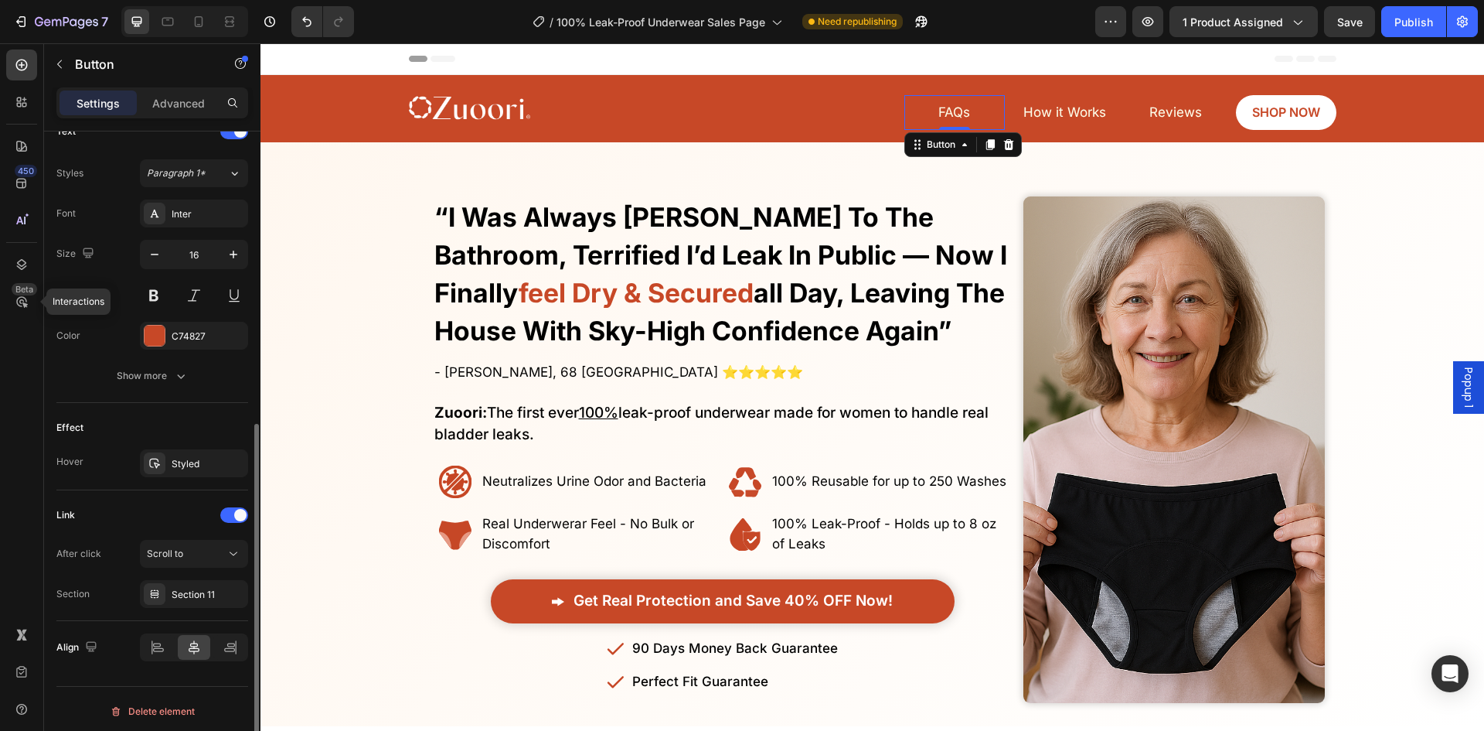
scroll to position [546, 0]
click at [211, 587] on div "Section 11" at bounding box center [194, 590] width 45 height 14
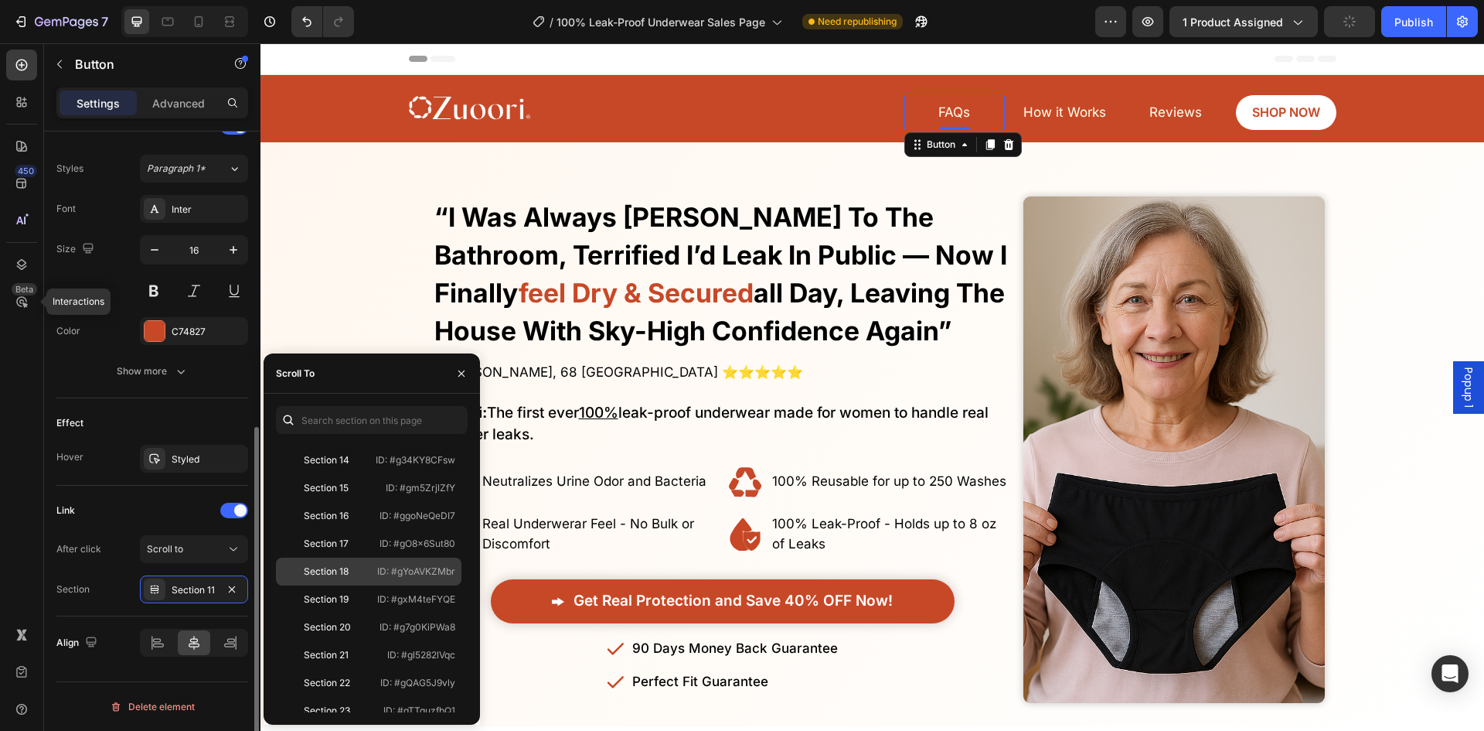
scroll to position [399, 0]
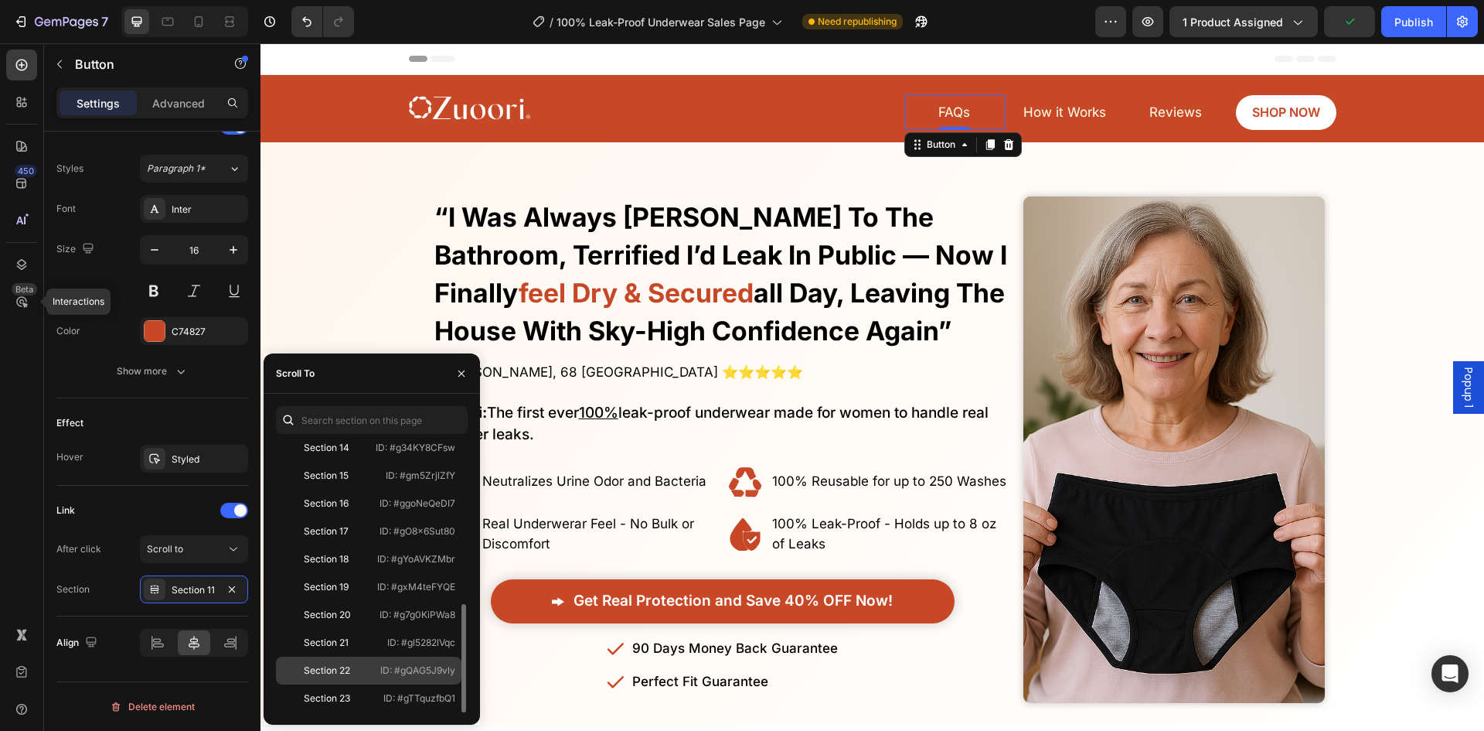
click at [384, 664] on p "ID: #gQAG5J9vly" at bounding box center [417, 670] width 75 height 14
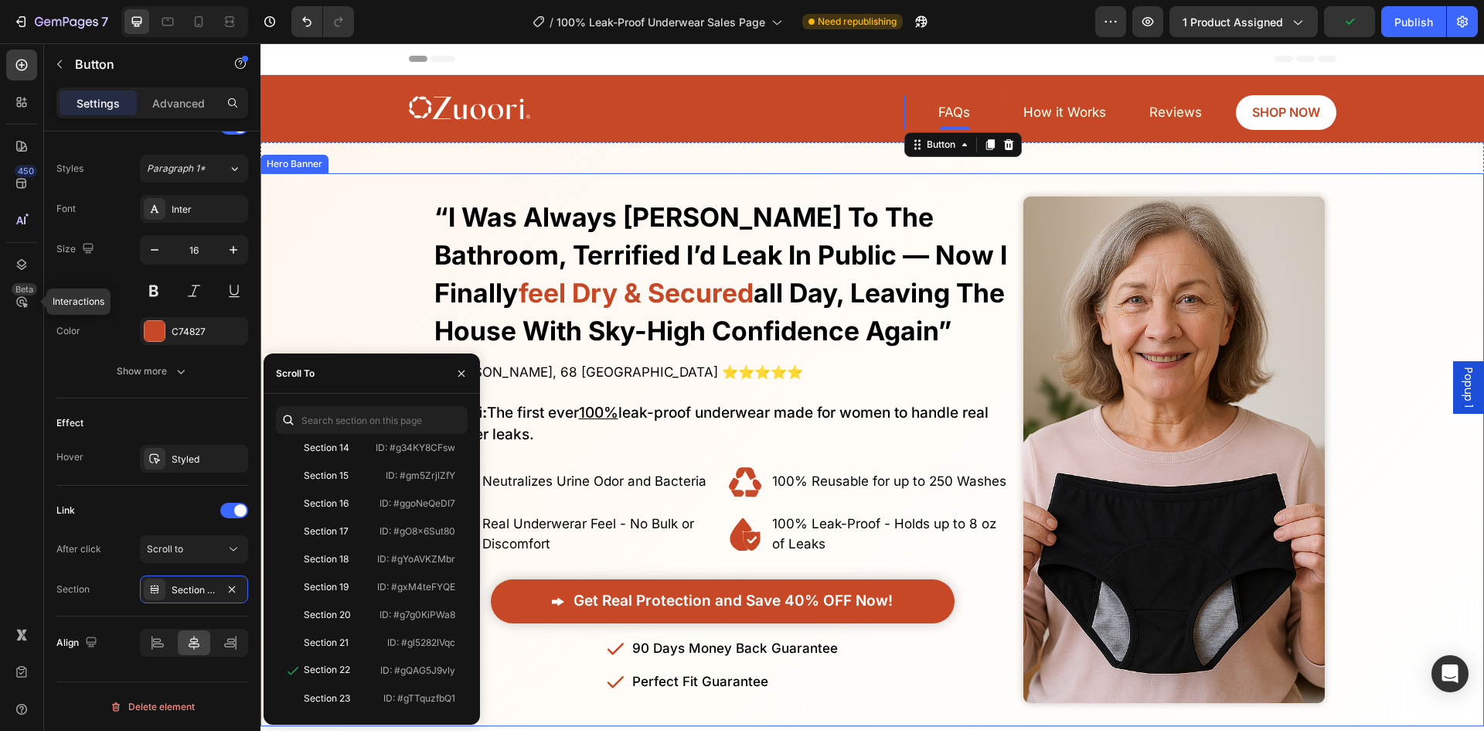
click at [369, 228] on div "Overlay" at bounding box center [873, 449] width 1224 height 553
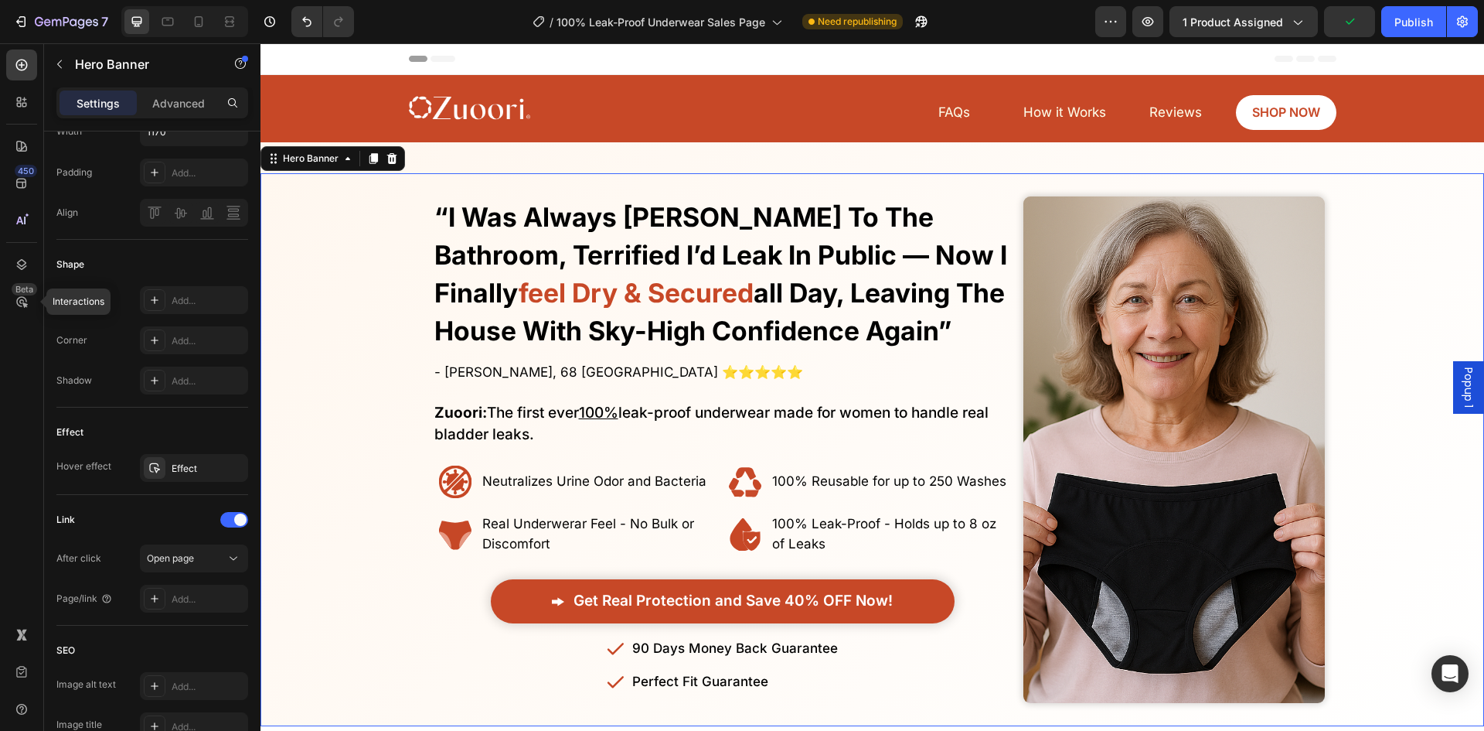
scroll to position [0, 0]
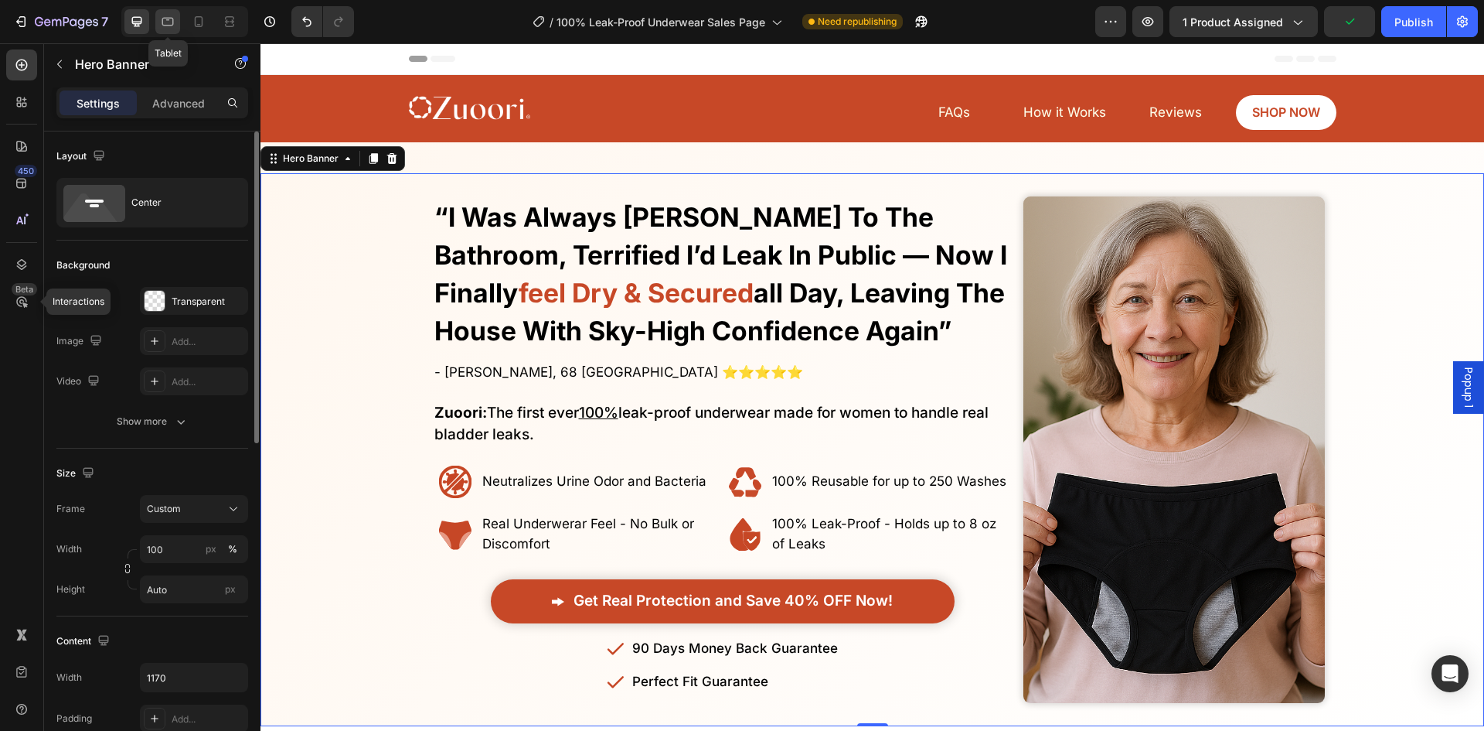
click at [169, 9] on div at bounding box center [167, 21] width 25 height 25
type input "1200"
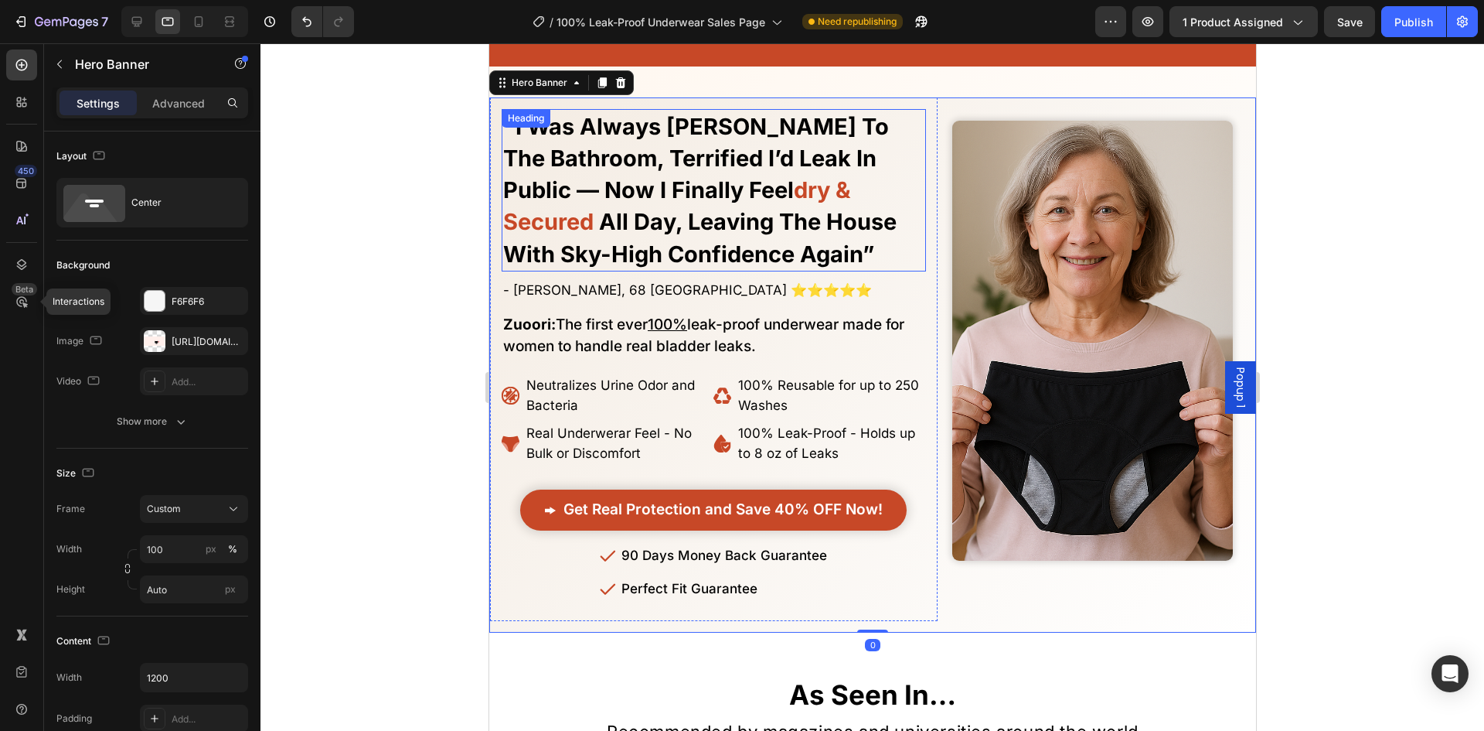
click at [550, 261] on strong "all day, leaving the house with sky-high confidence again”" at bounding box center [700, 237] width 394 height 59
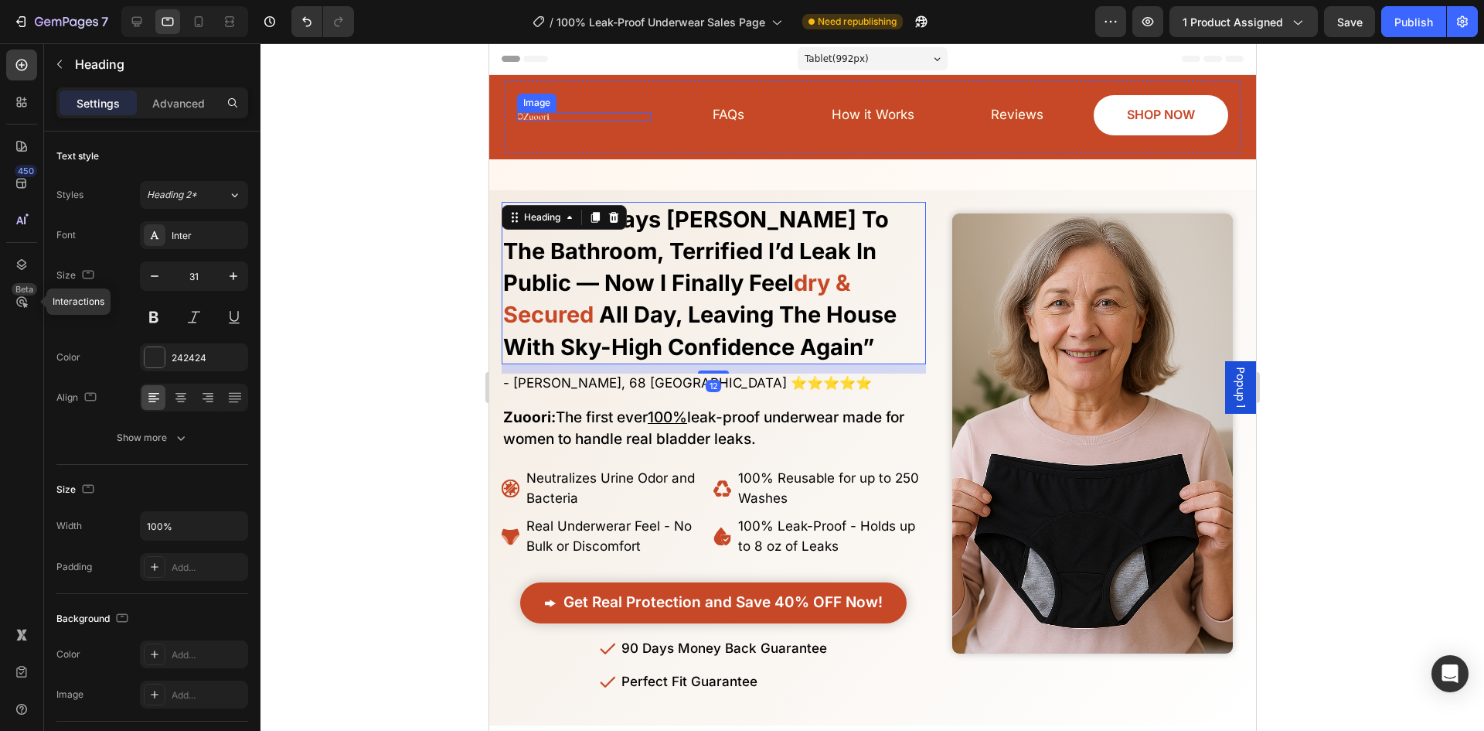
click at [540, 107] on div "Image" at bounding box center [535, 103] width 39 height 19
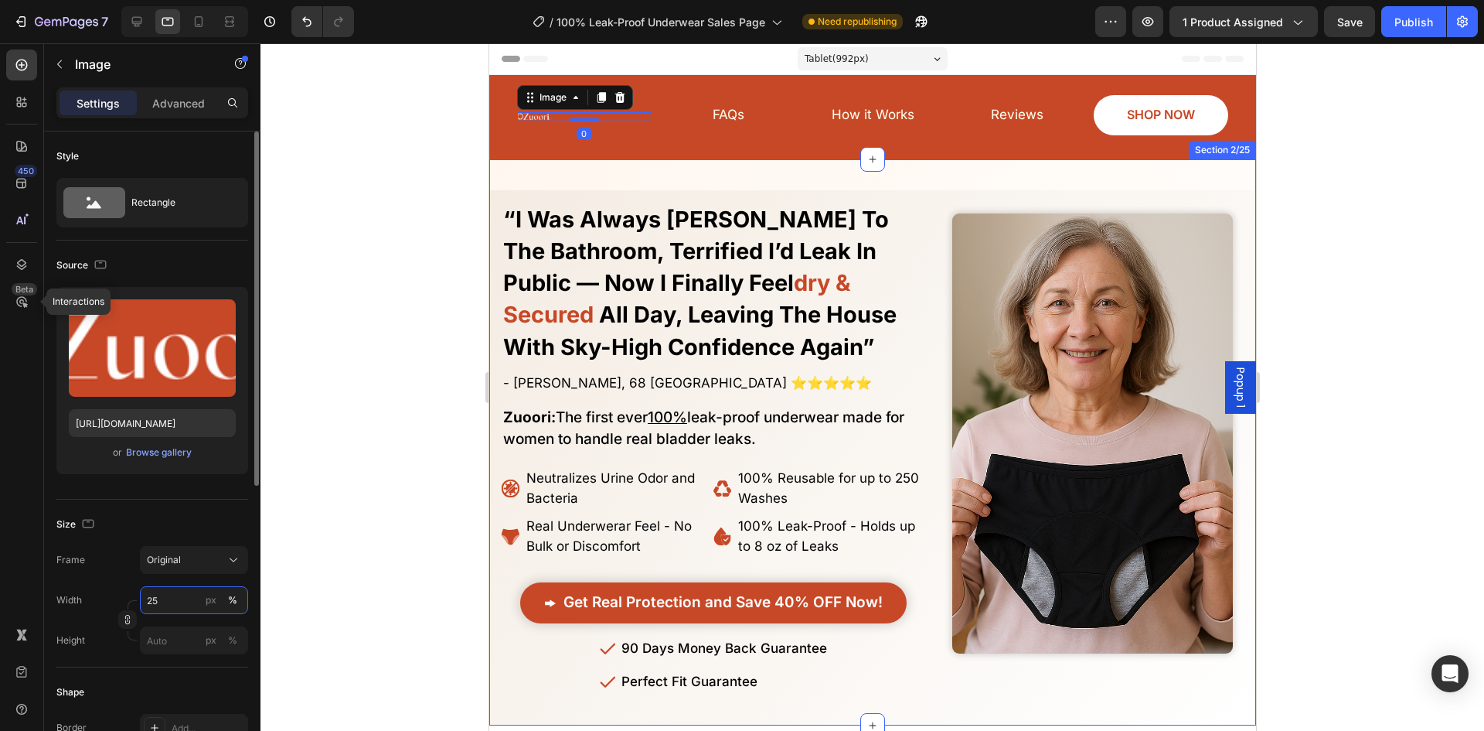
click at [177, 602] on input "25" at bounding box center [194, 600] width 108 height 28
type input "100"
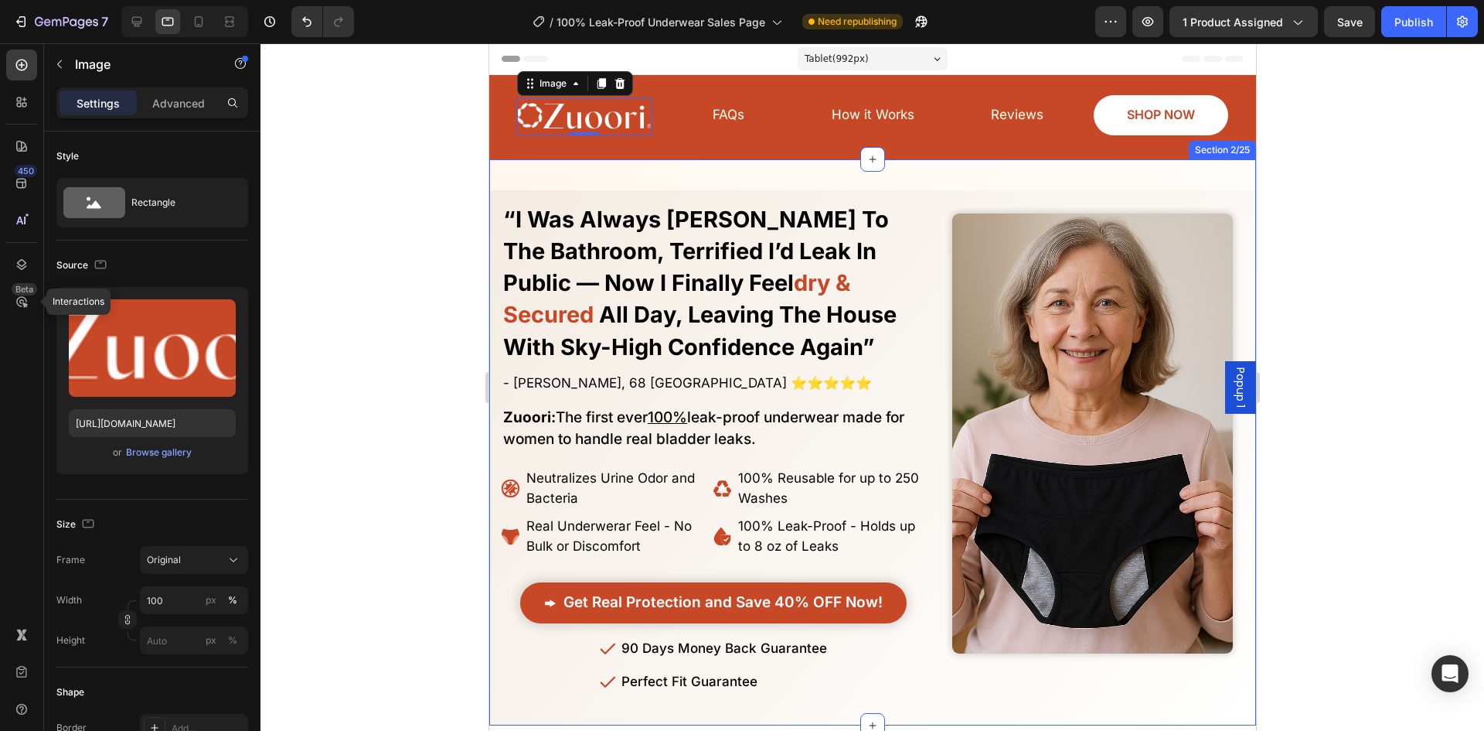
click at [837, 441] on h1 "Zuoori: The first ever 100% leak-proof underwear made for women to handle real …" at bounding box center [713, 427] width 424 height 47
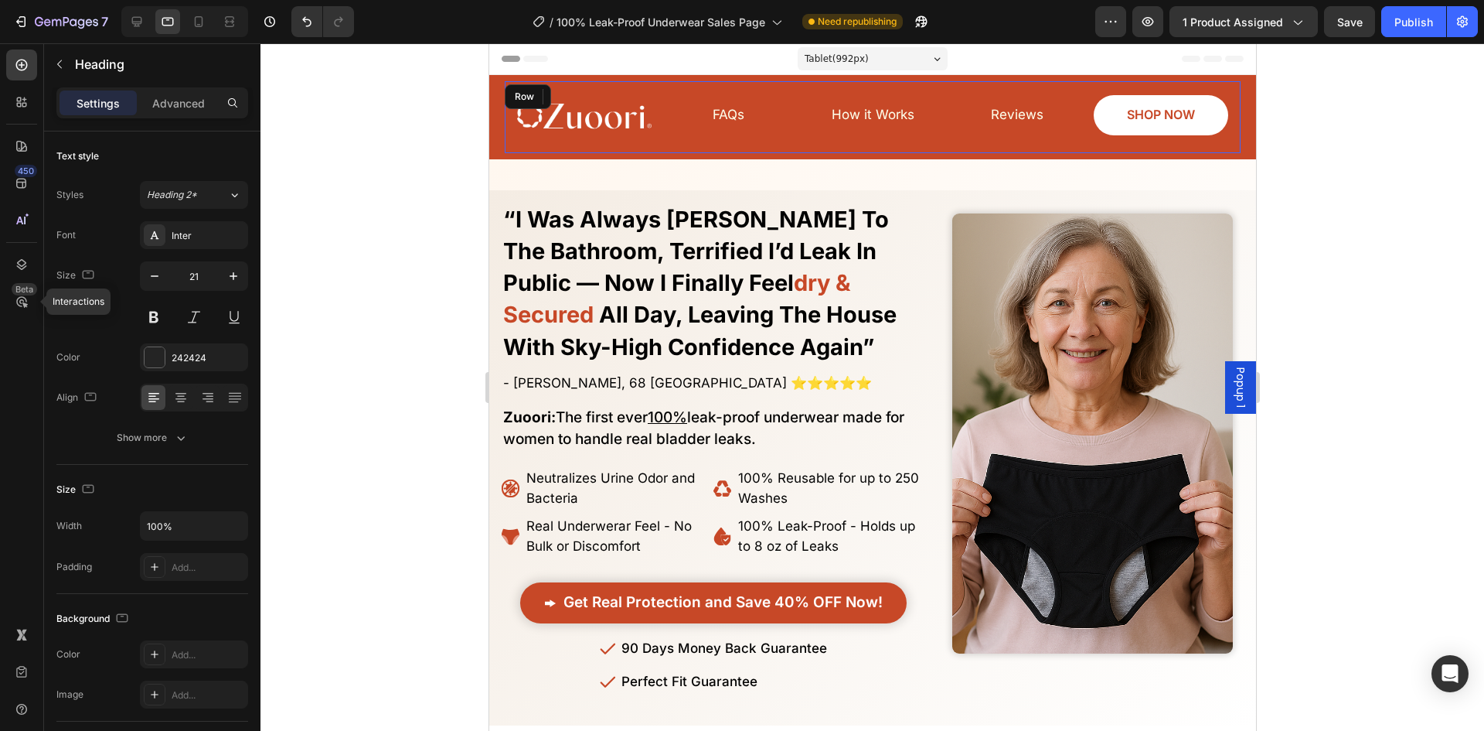
click at [892, 138] on div "How it Works Button" at bounding box center [872, 117] width 135 height 60
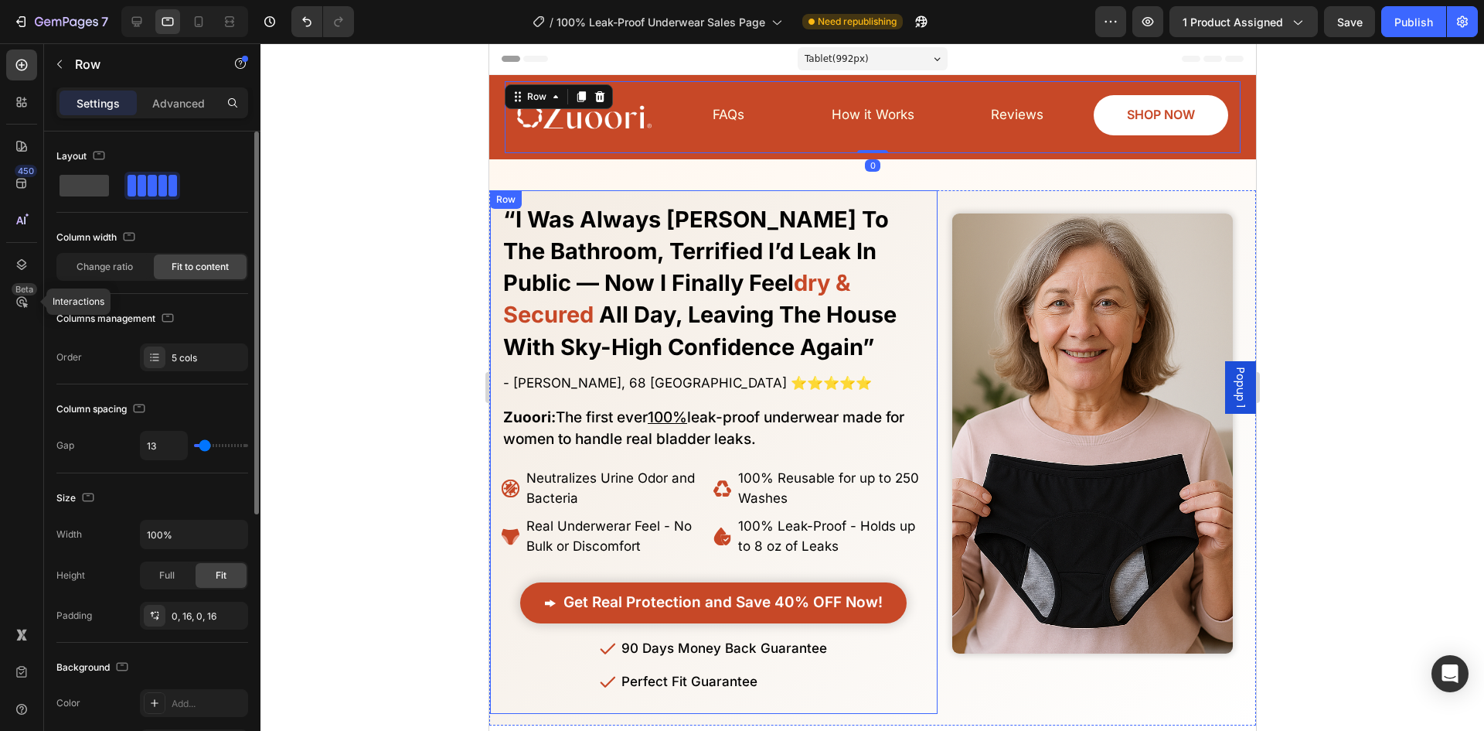
type input "9"
type input "7"
type input "4"
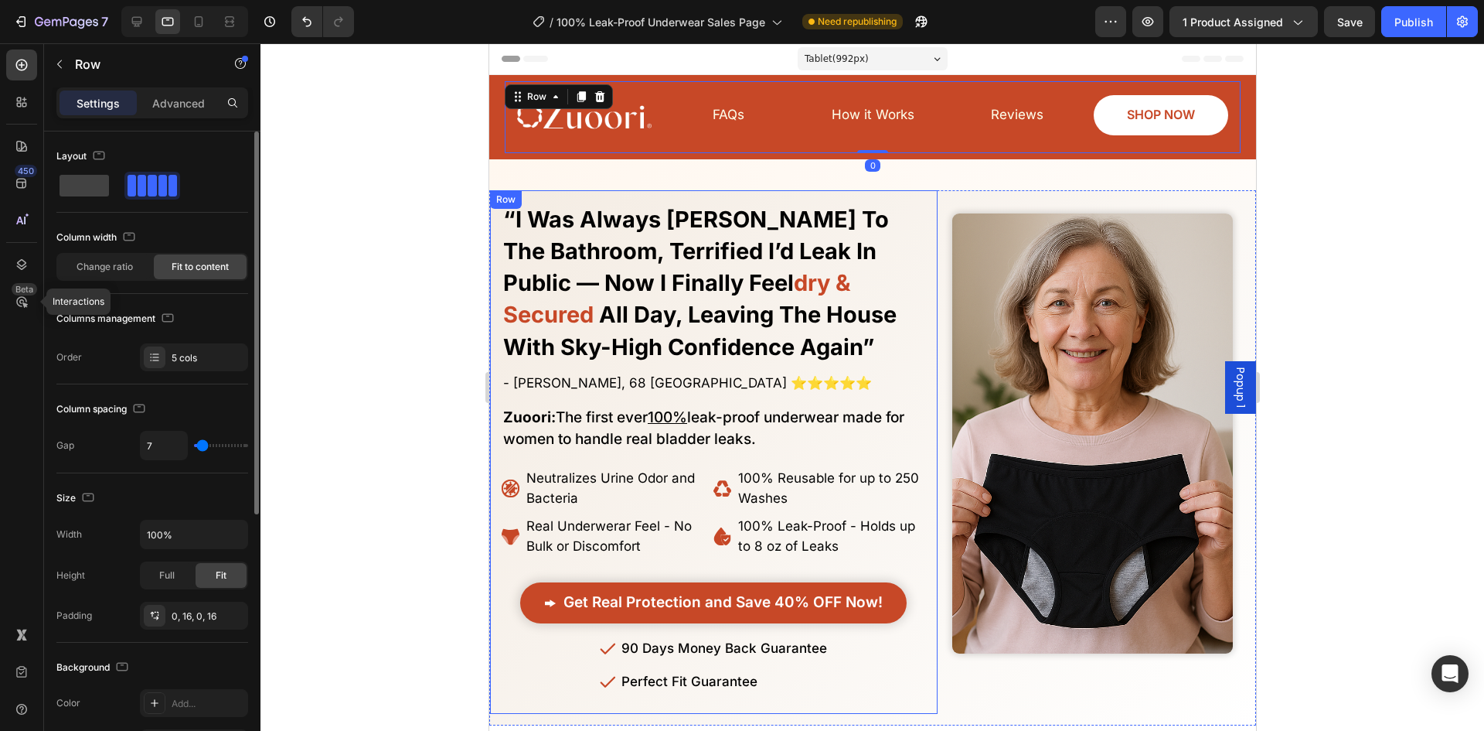
type input "4"
type input "0"
type input "24"
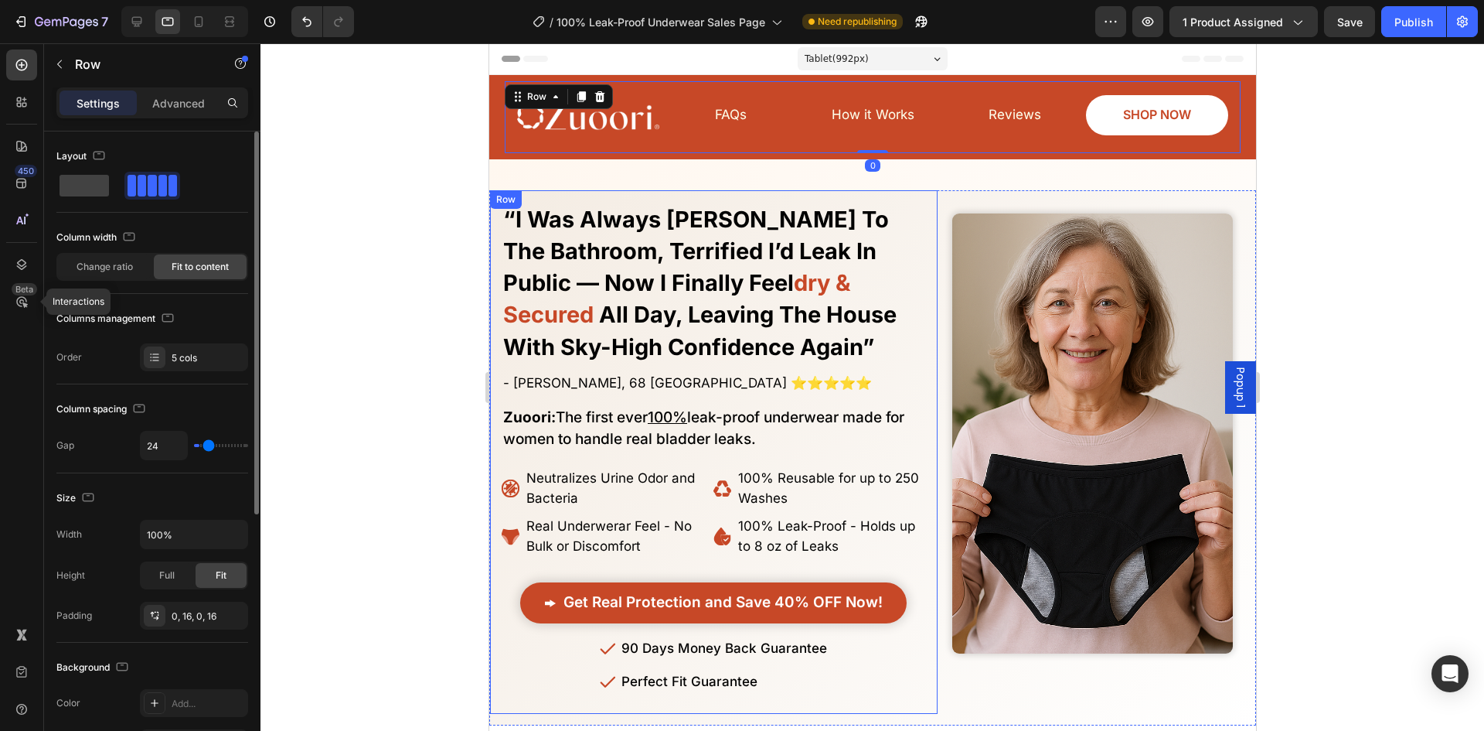
type input "36"
type input "42"
type input "49"
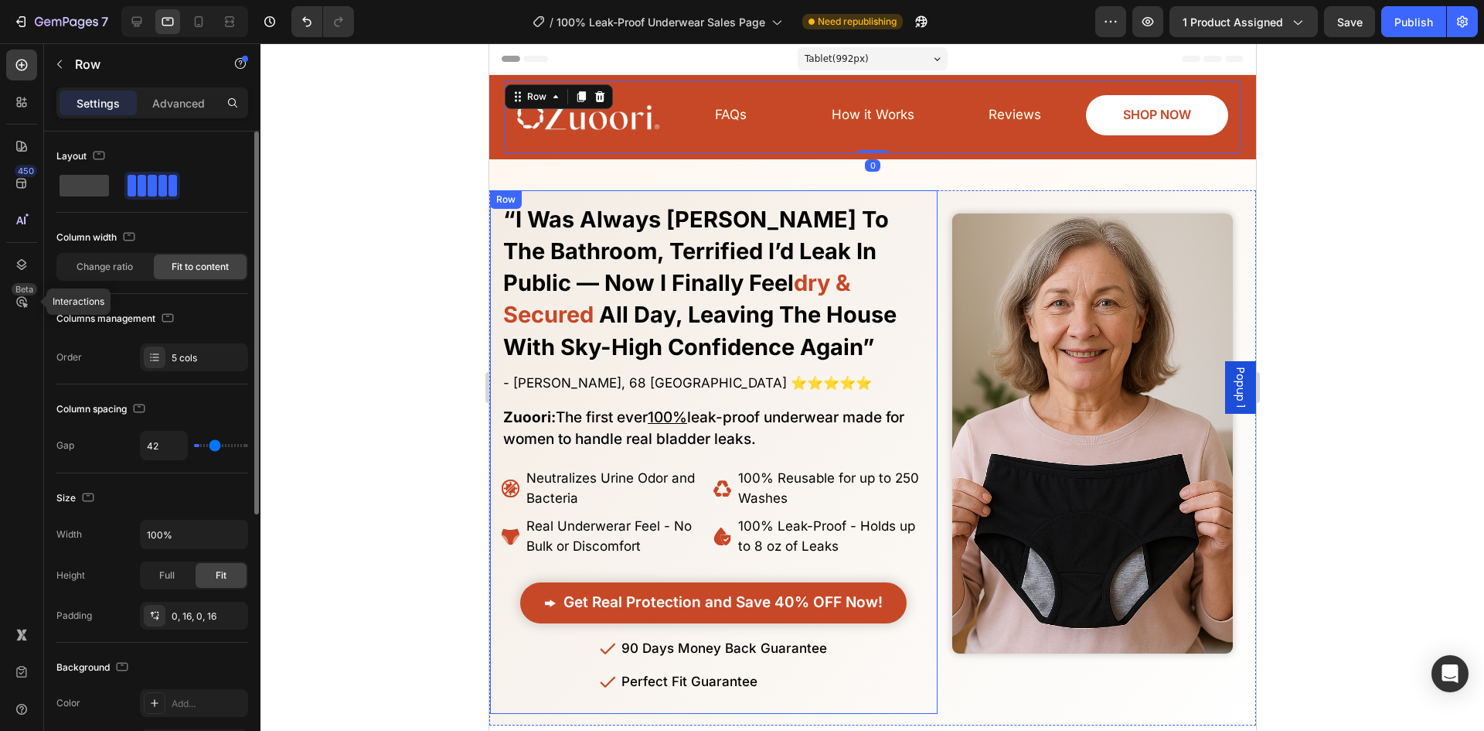
type input "49"
type input "51"
type input "53"
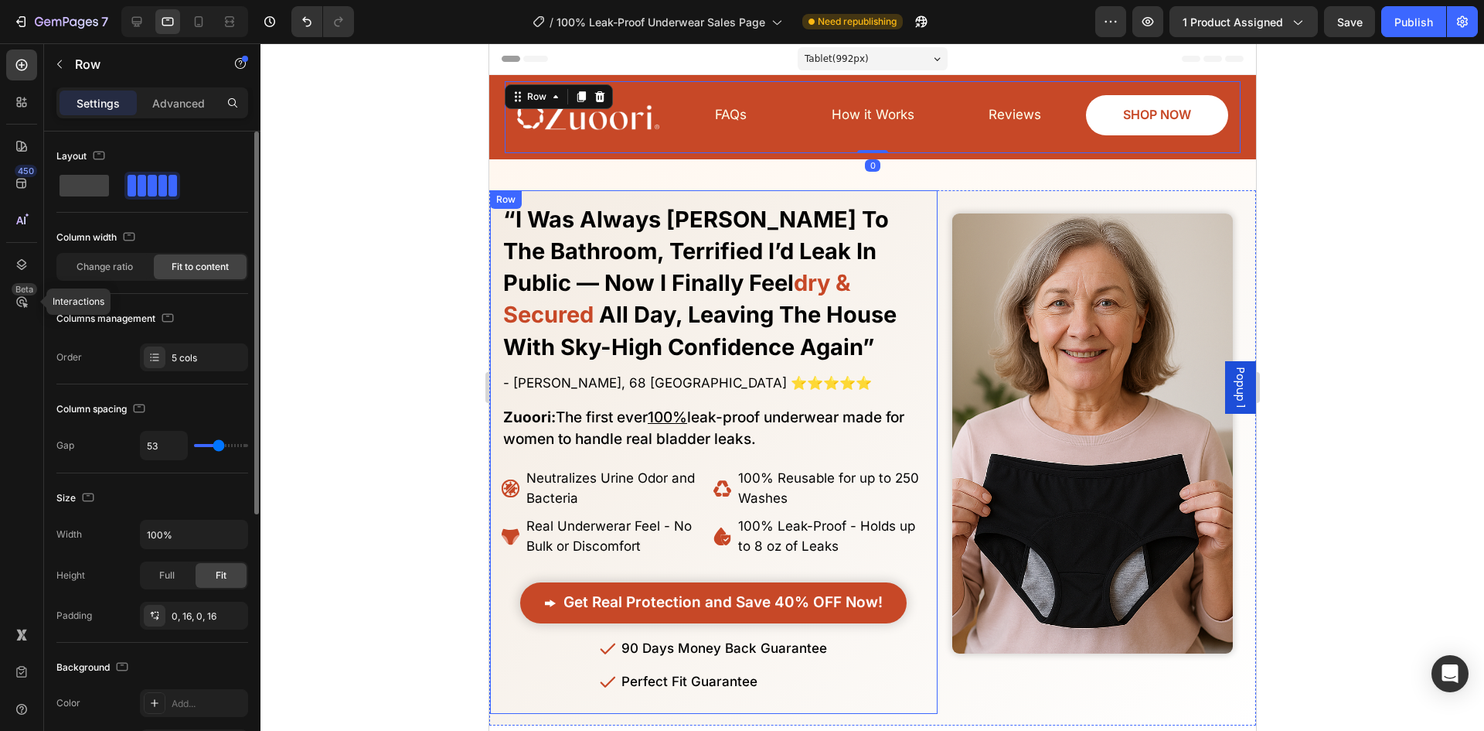
type input "58"
type input "60"
type input "62"
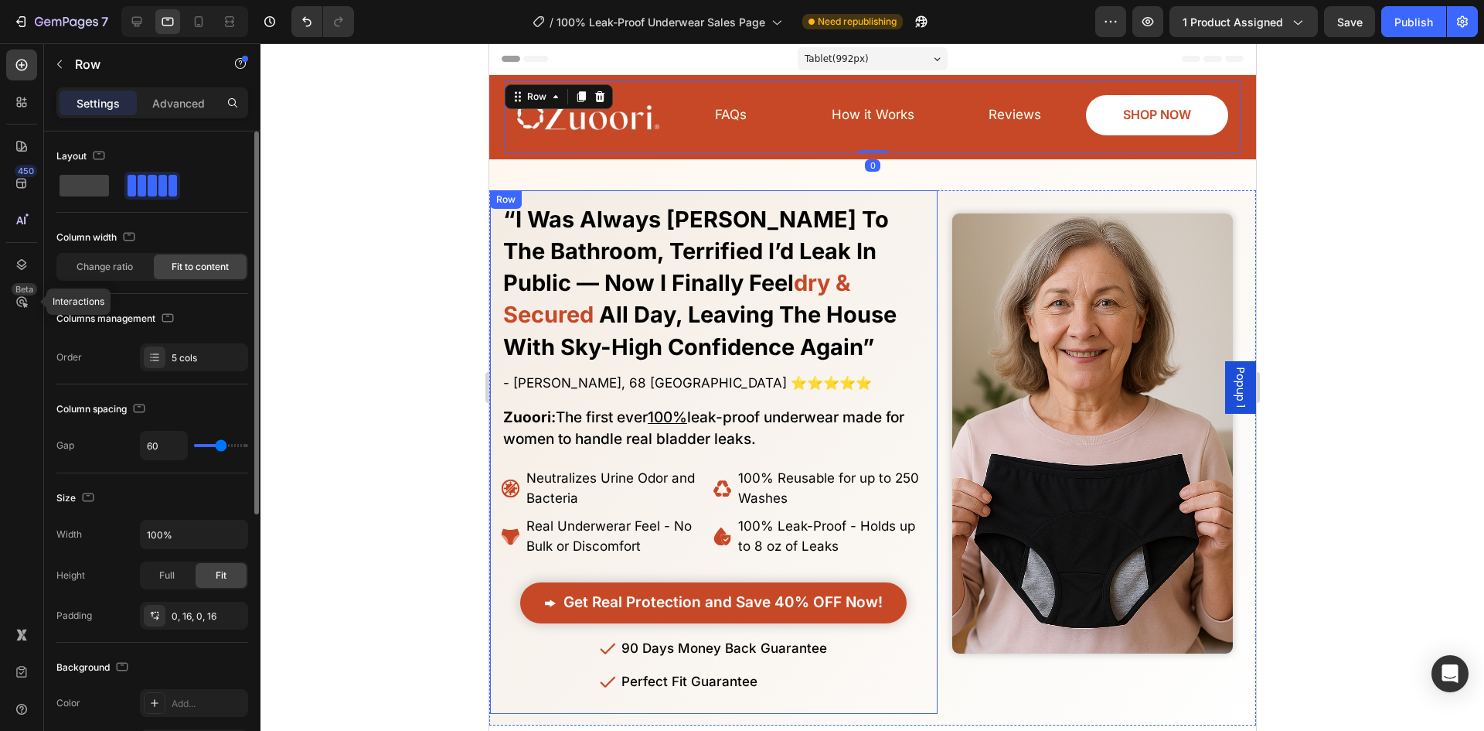
type input "62"
type input "64"
type input "67"
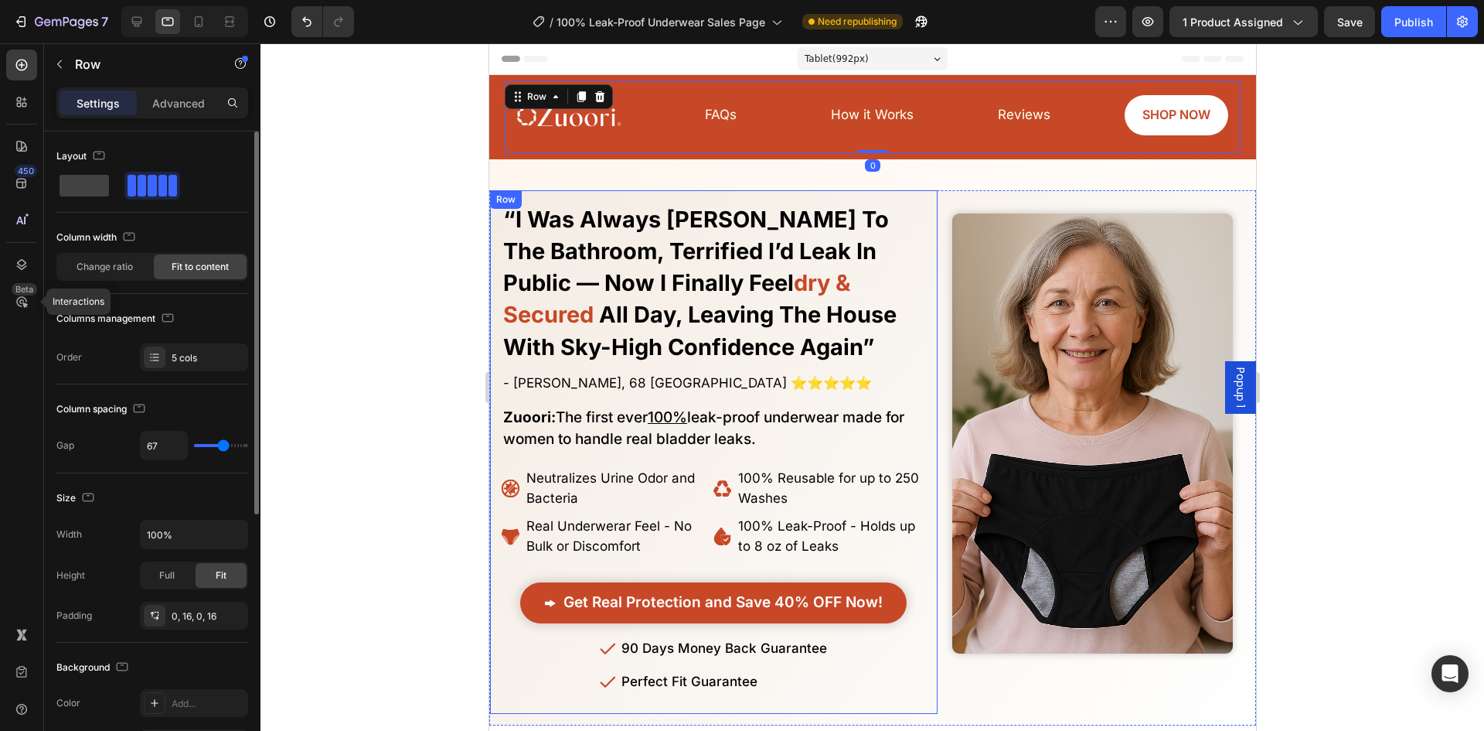
type input "69"
type input "71"
type input "76"
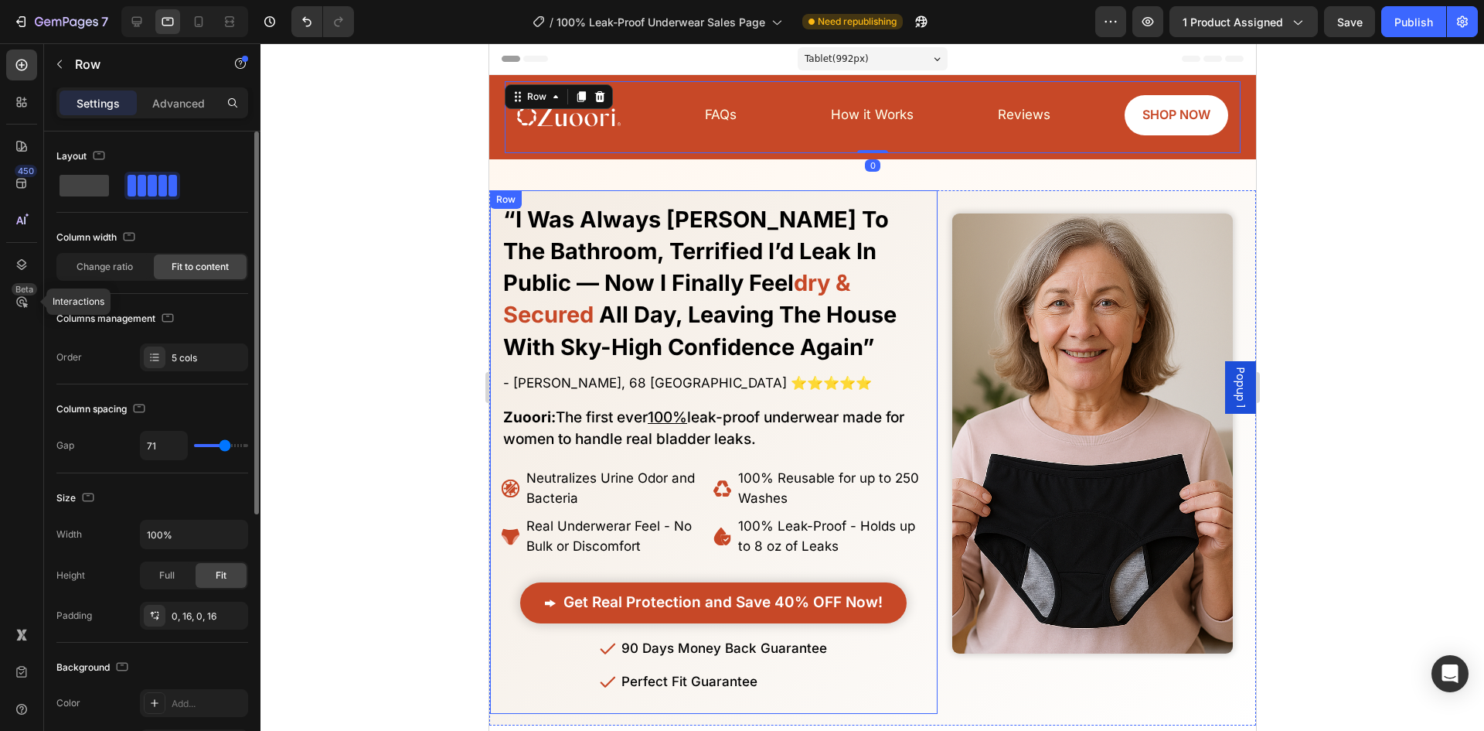
type input "76"
type input "78"
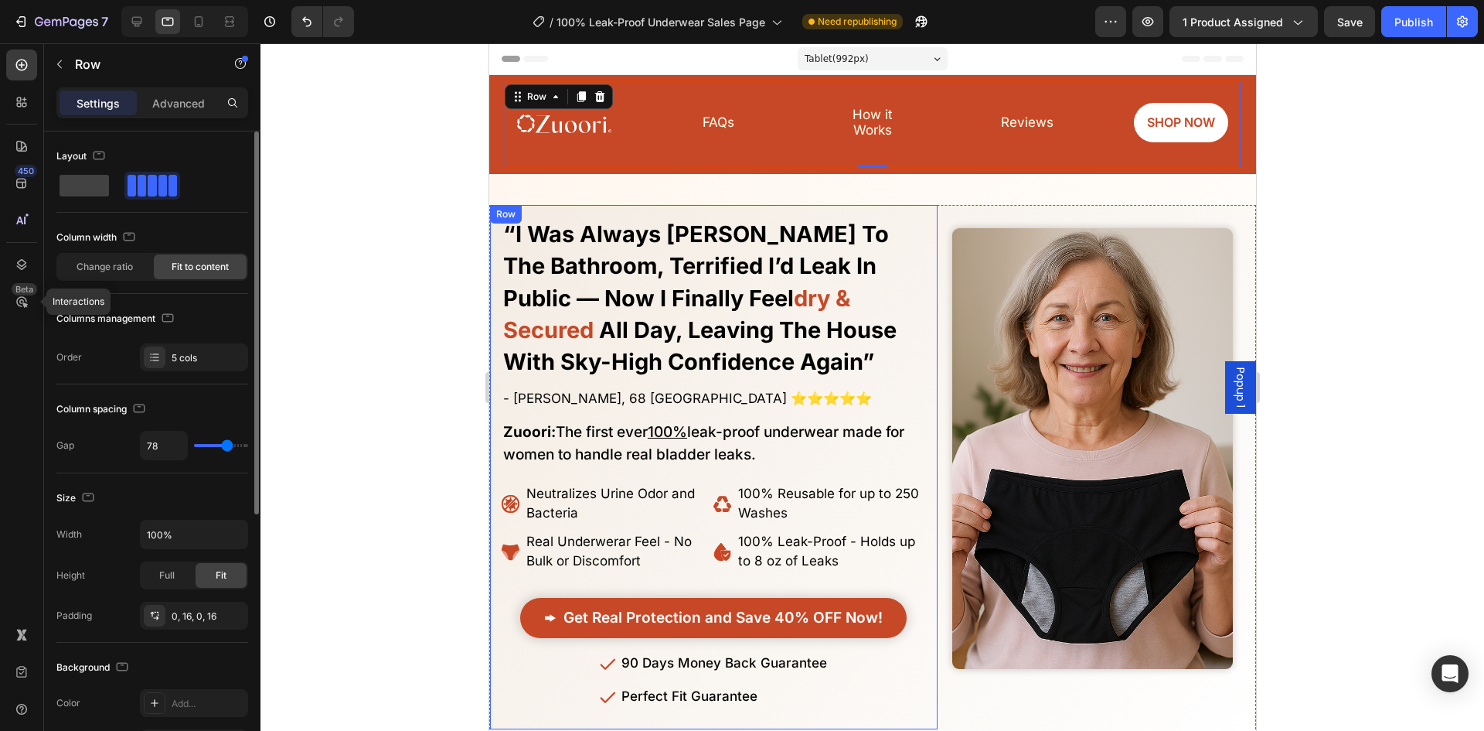
type input "56"
type input "53"
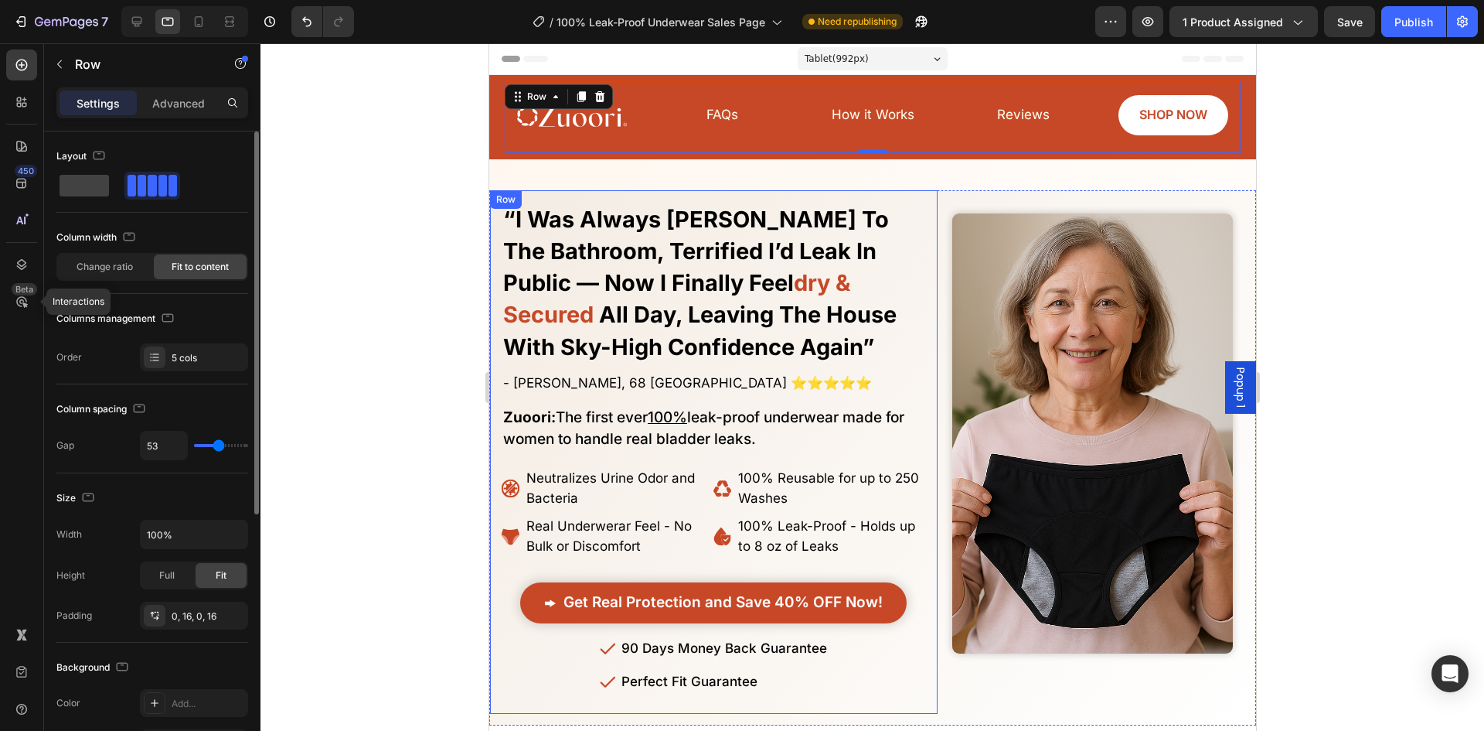
type input "51"
type input "49"
drag, startPoint x: 204, startPoint y: 445, endPoint x: 198, endPoint y: 369, distance: 76.8
type input "49"
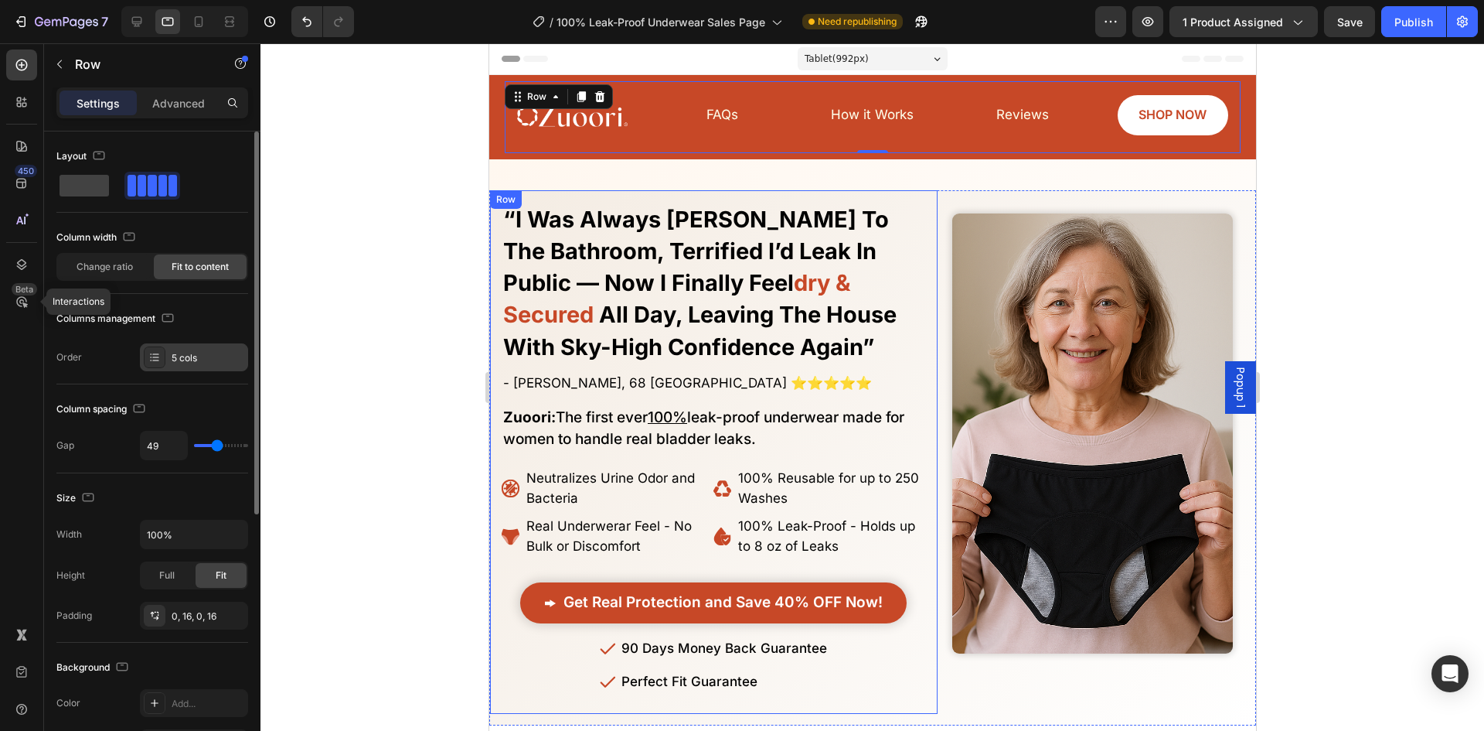
click at [217, 444] on input "range" at bounding box center [221, 445] width 54 height 3
click at [124, 267] on span "Change ratio" at bounding box center [105, 267] width 56 height 14
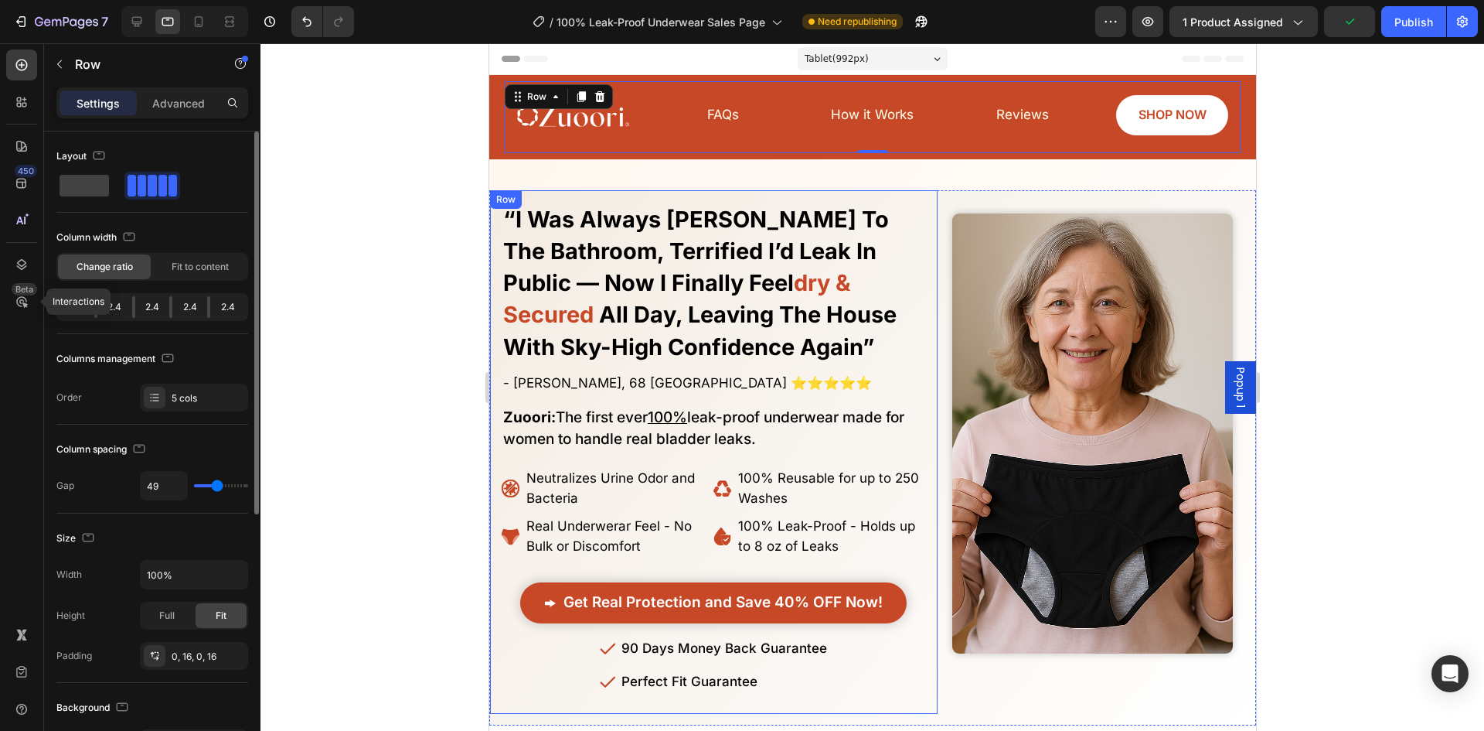
drag, startPoint x: 141, startPoint y: 307, endPoint x: 121, endPoint y: 304, distance: 20.3
click at [121, 304] on div "2.4 2.4 2.4 2.4 2.4" at bounding box center [152, 307] width 192 height 28
click at [203, 269] on span "Fit to content" at bounding box center [200, 267] width 57 height 14
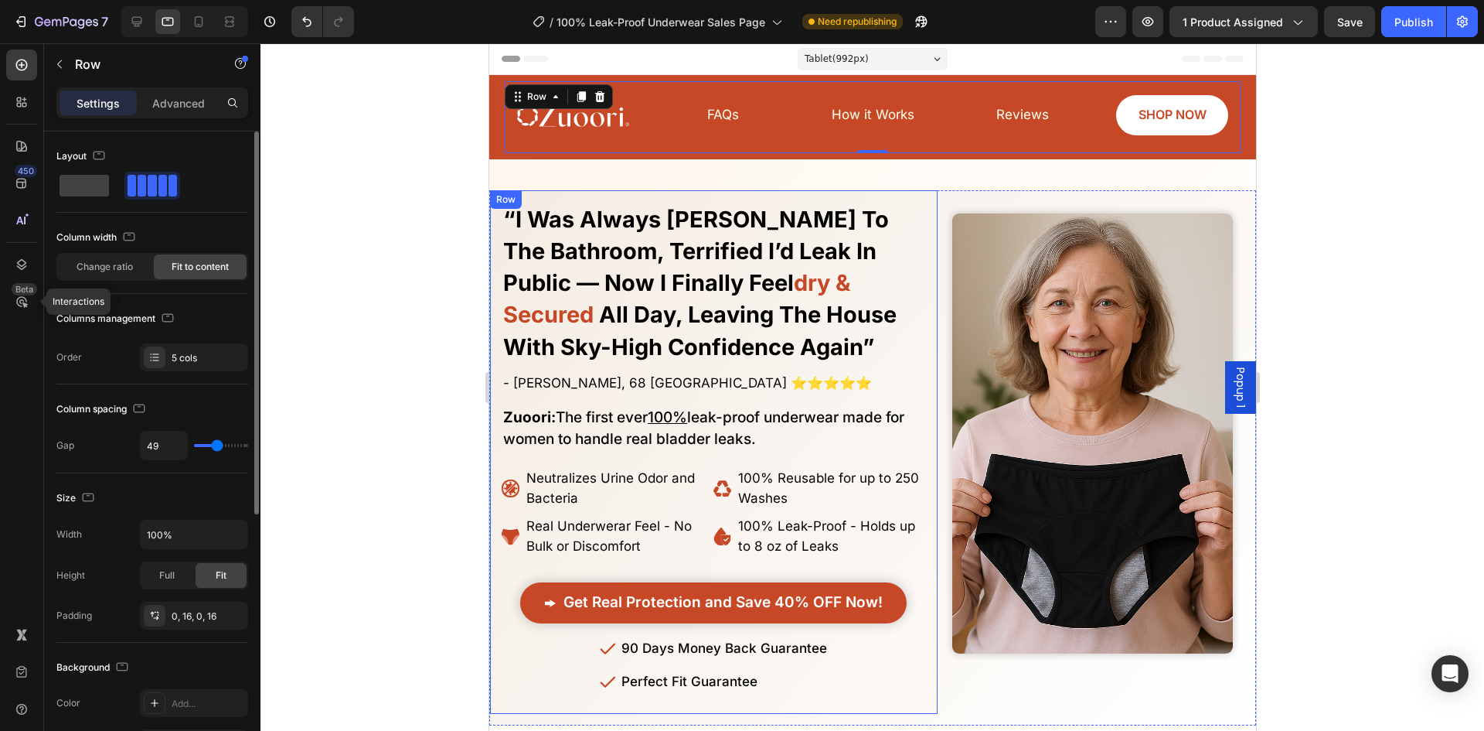
type input "2"
type input "11"
type input "16"
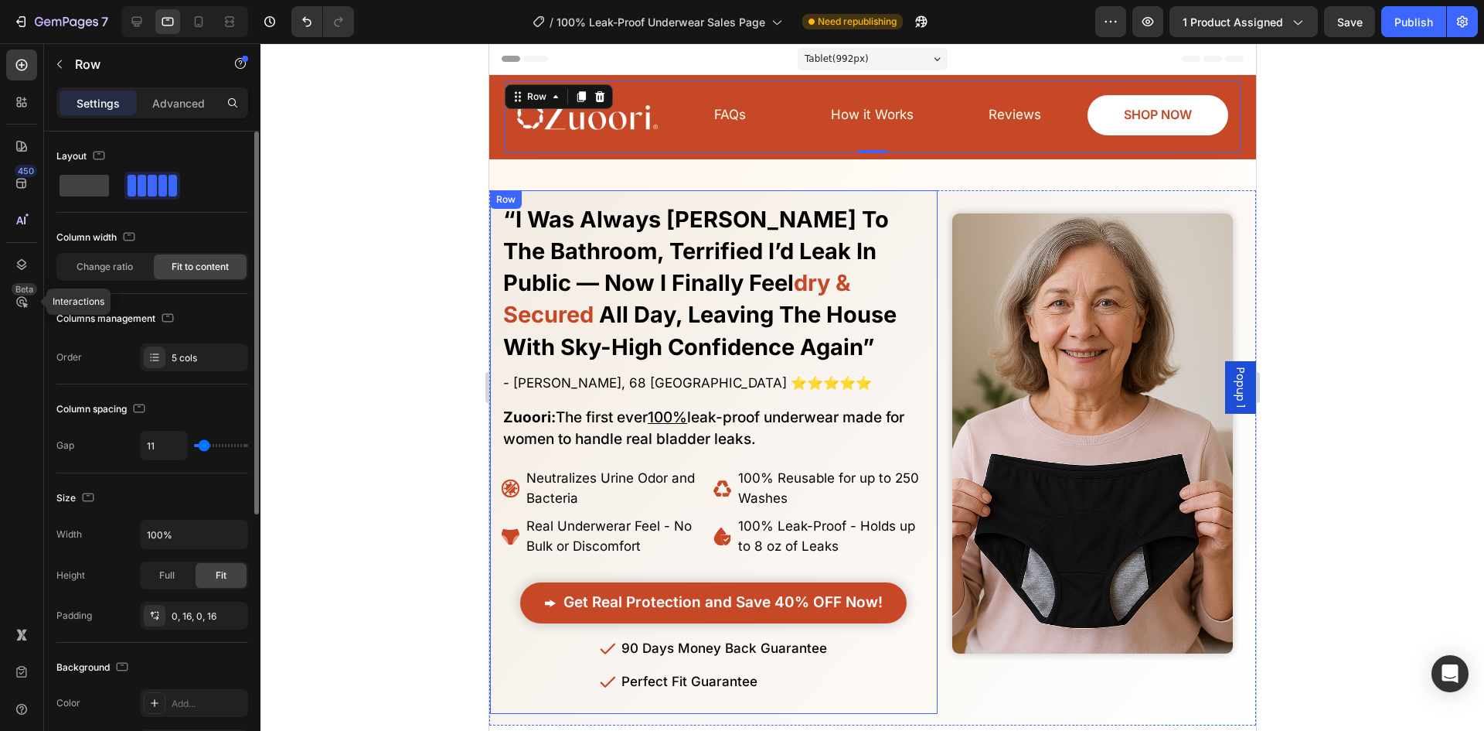
type input "16"
type input "18"
type input "20"
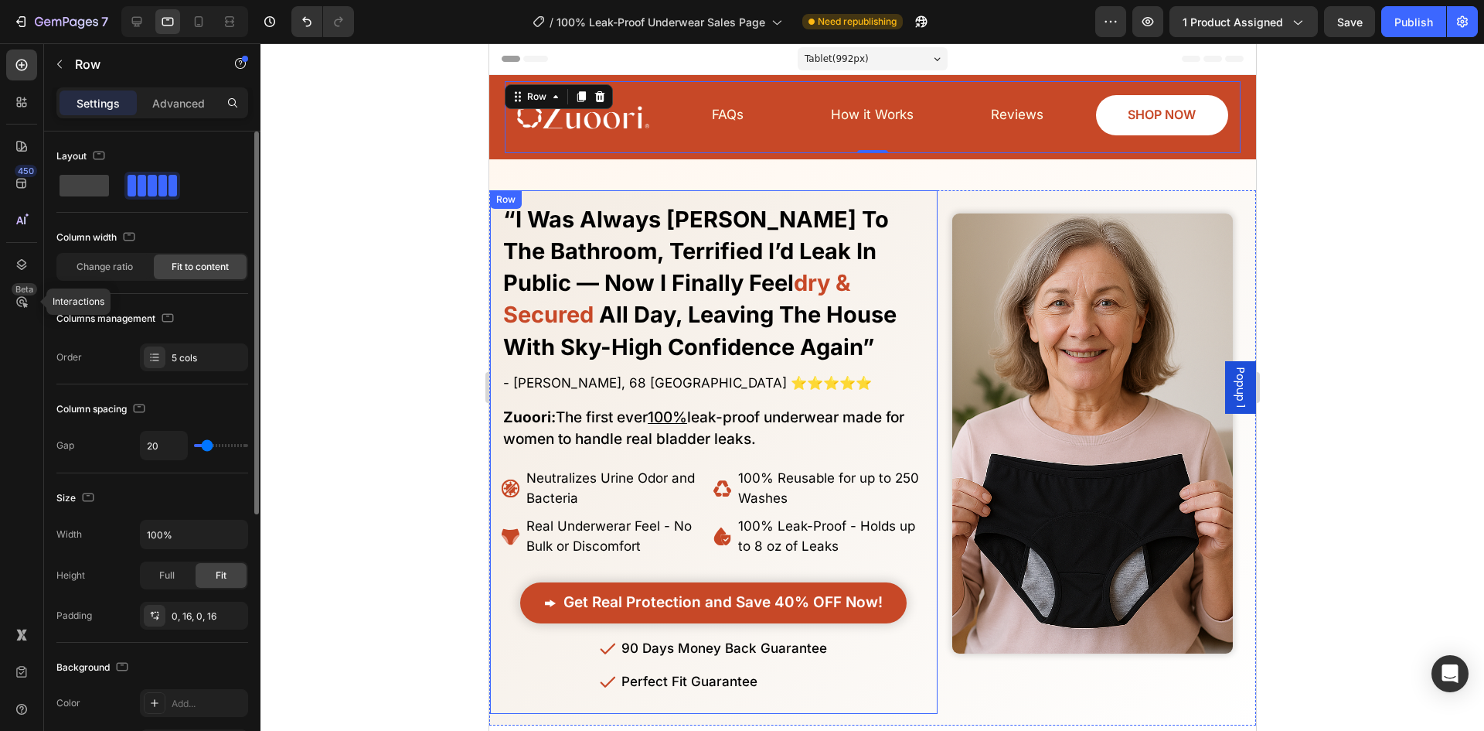
type input "22"
type input "29"
type input "31"
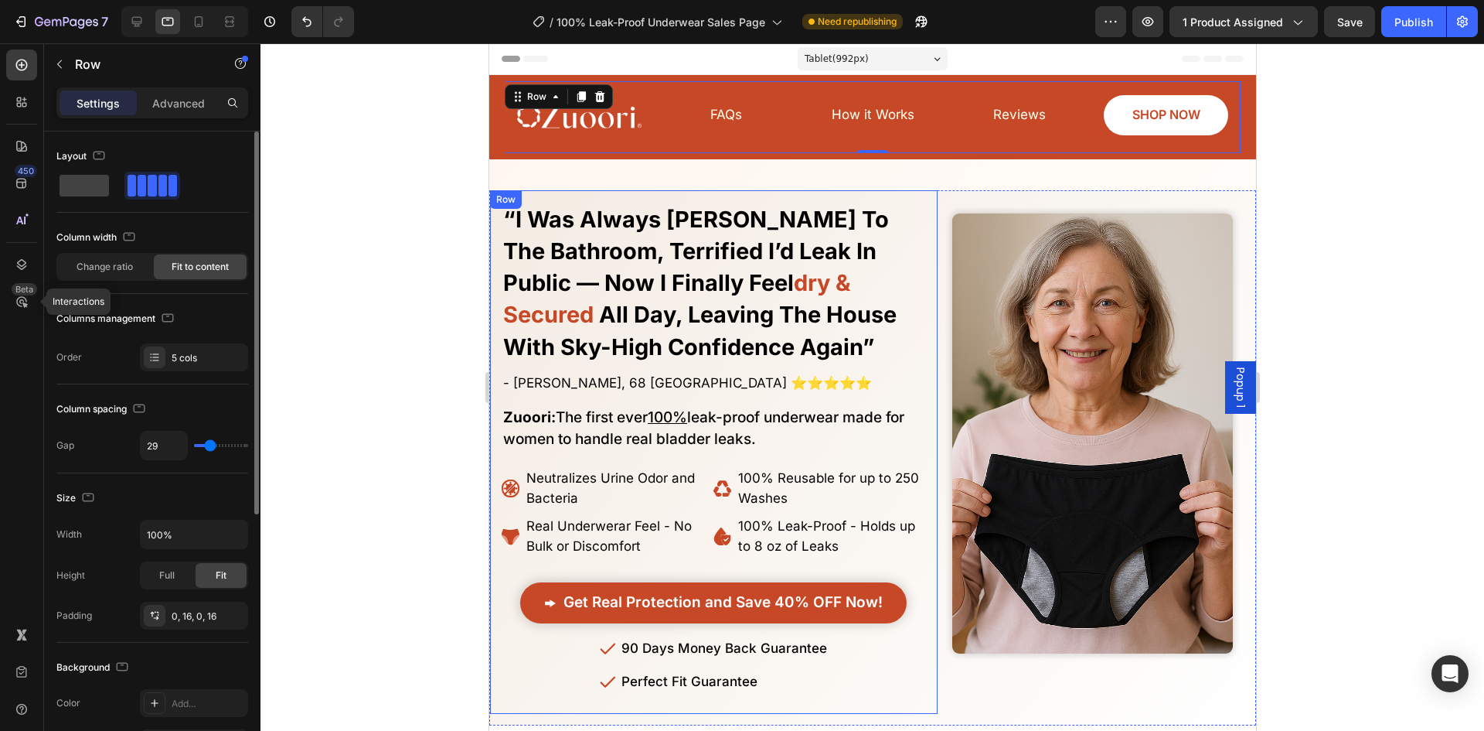
type input "31"
type input "36"
drag, startPoint x: 212, startPoint y: 445, endPoint x: 213, endPoint y: 435, distance: 10.1
type input "36"
click at [213, 444] on input "range" at bounding box center [221, 445] width 54 height 3
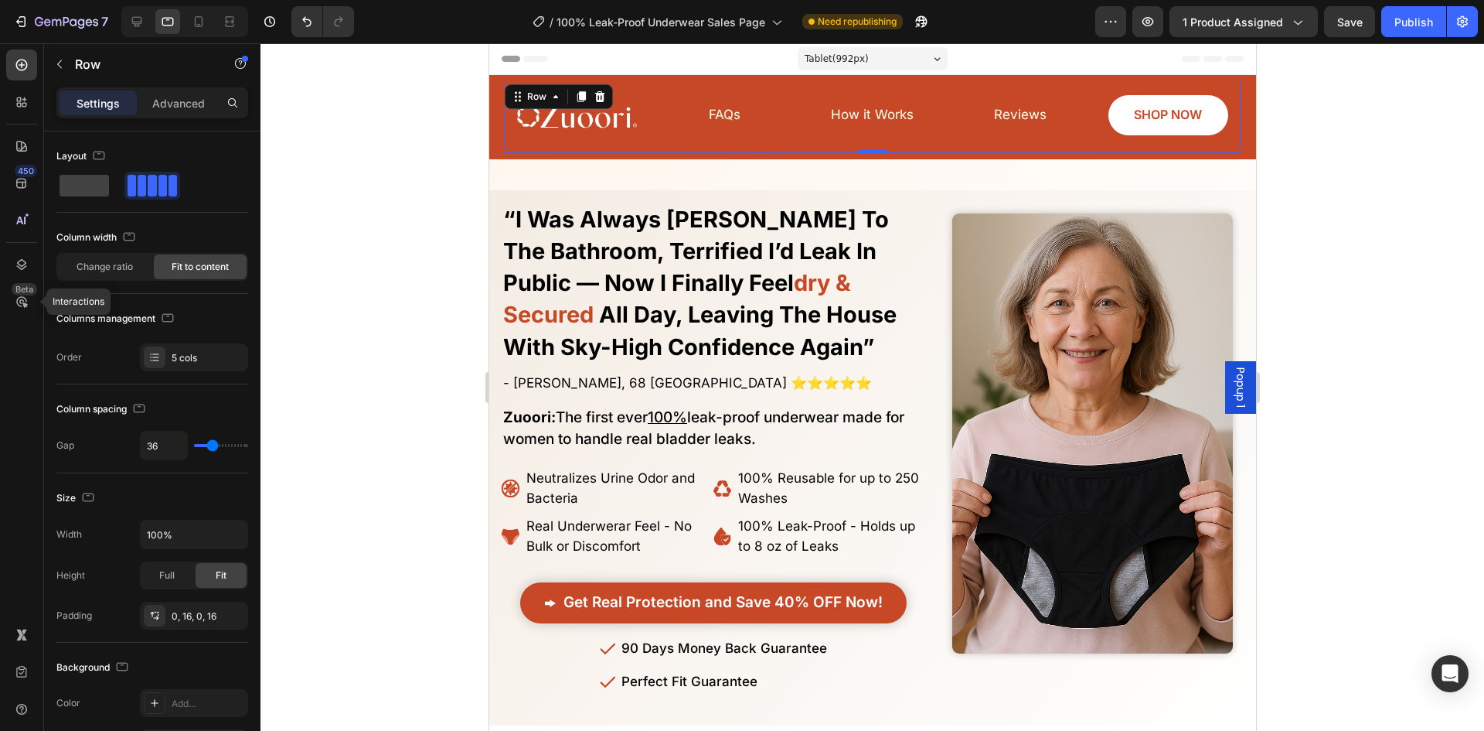
click at [946, 114] on div "Image FAQs Button Reviews Button SHOP NOW Button How it Works Button Row 0" at bounding box center [872, 117] width 736 height 72
click at [903, 114] on span "How it Works" at bounding box center [871, 114] width 83 height 15
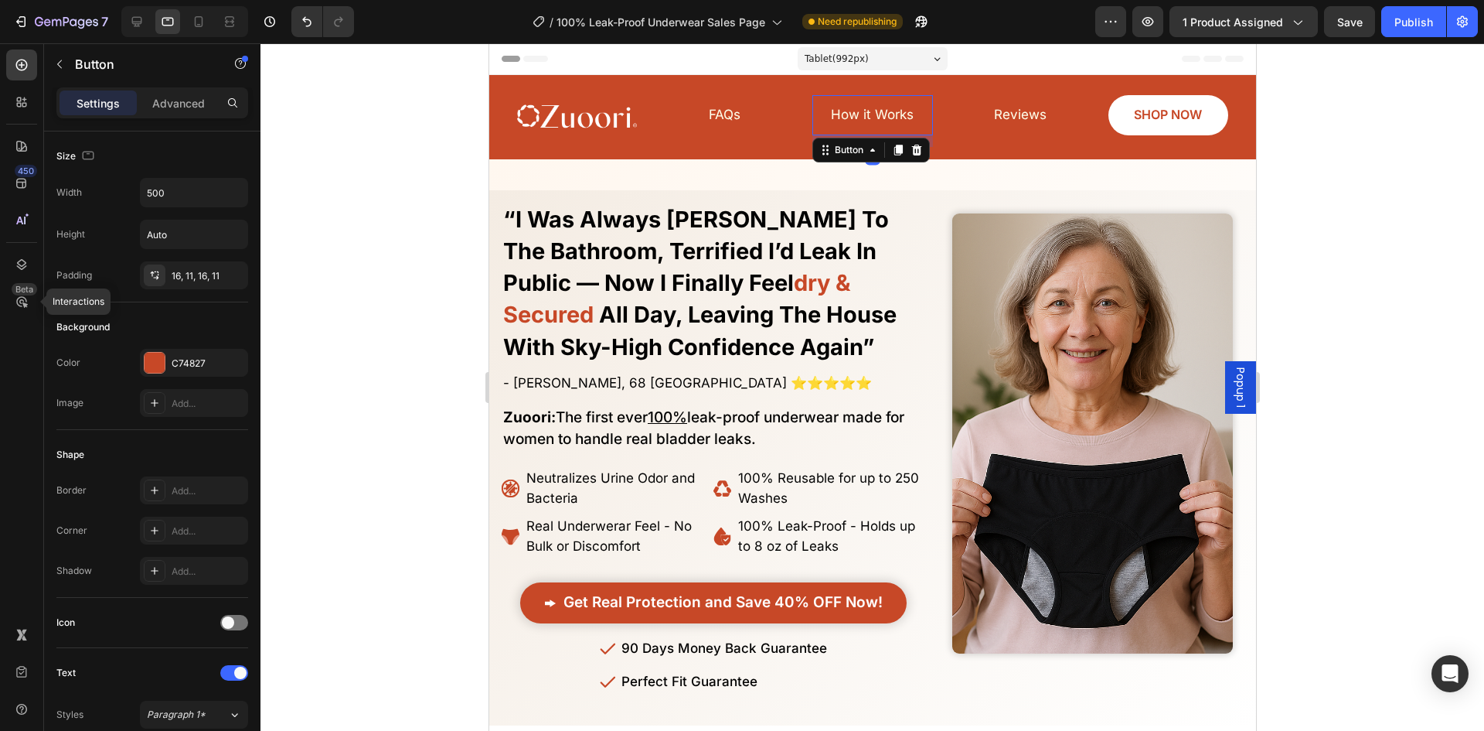
click at [918, 117] on link "How it Works" at bounding box center [872, 115] width 120 height 40
click at [182, 274] on div "16, 11, 16, 11" at bounding box center [194, 276] width 45 height 14
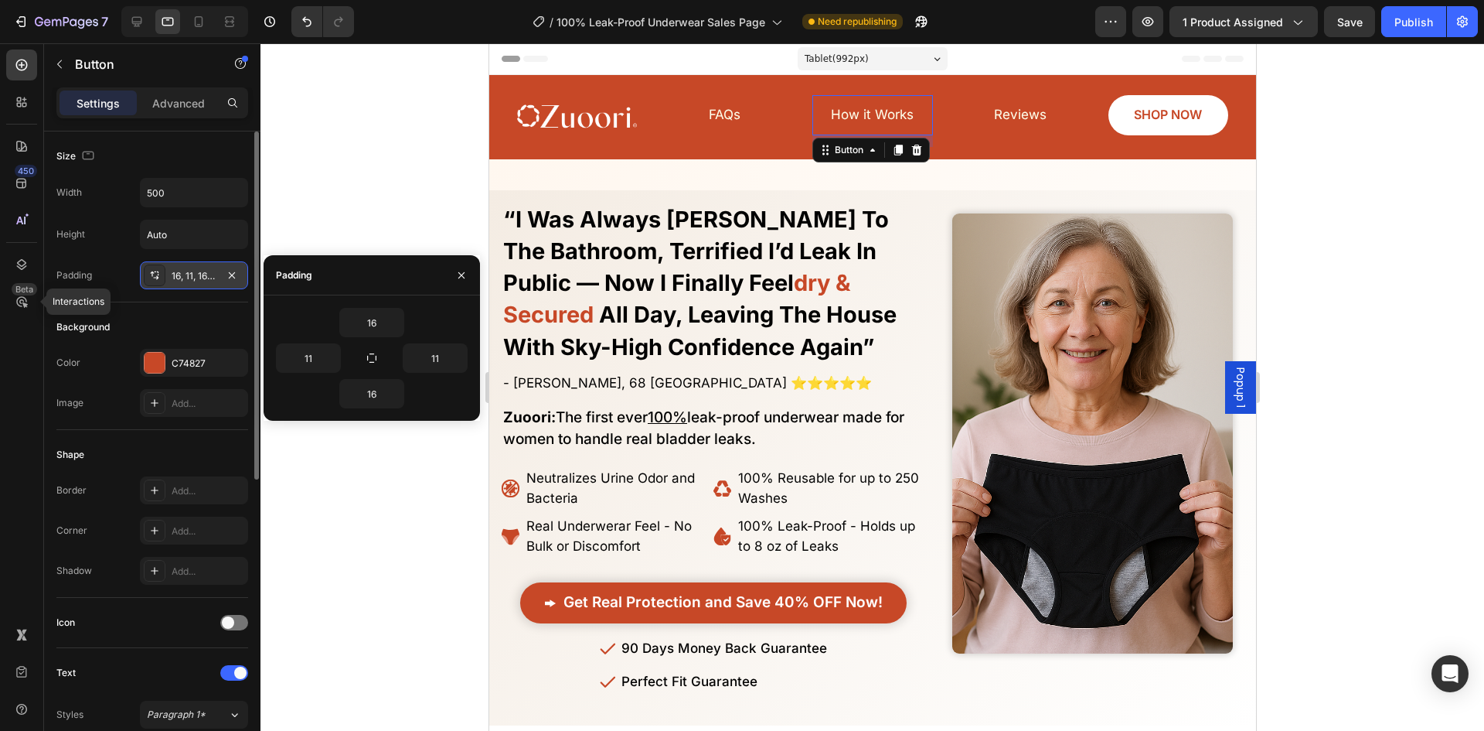
click at [246, 276] on div "16, 11, 16, 11" at bounding box center [194, 275] width 108 height 28
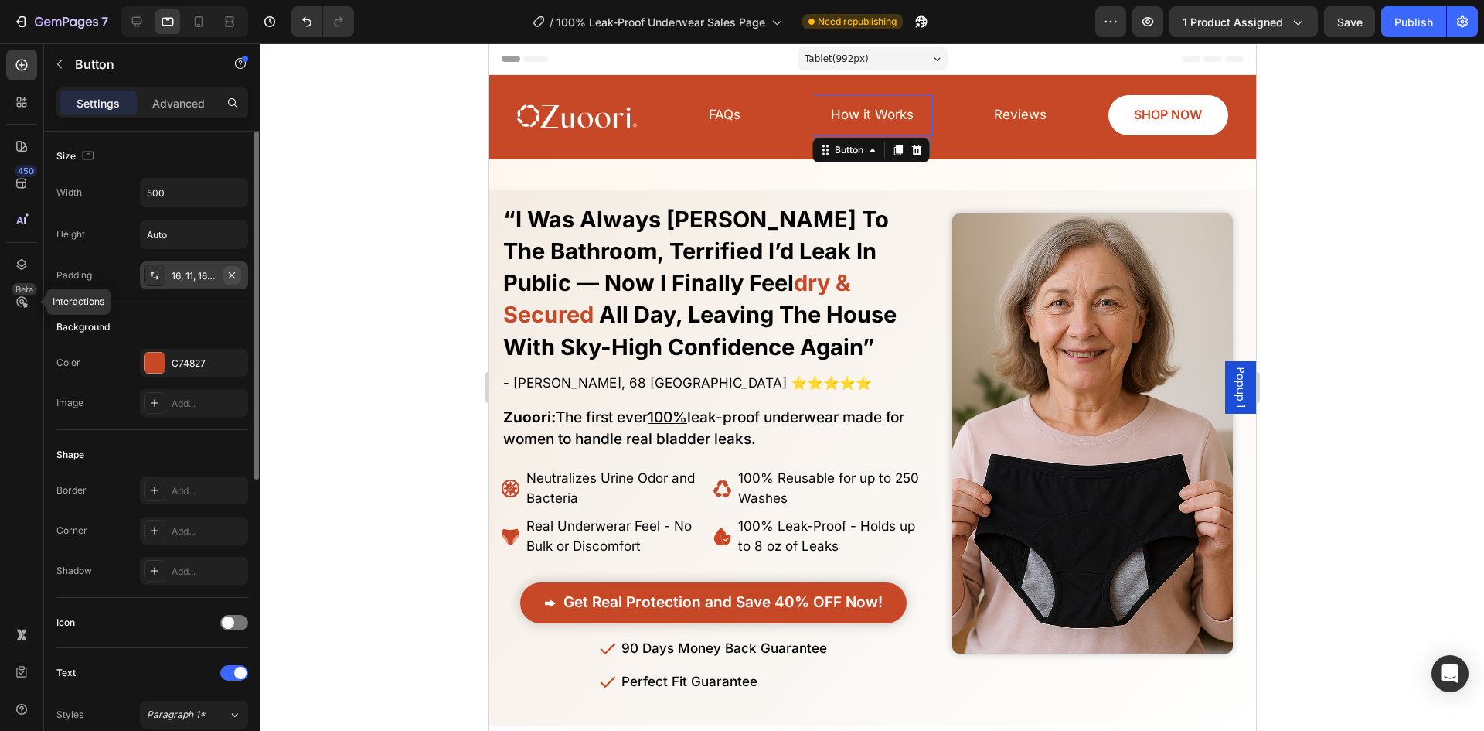
click at [237, 273] on icon "button" at bounding box center [232, 275] width 12 height 12
click at [753, 113] on link "FAQs" at bounding box center [724, 115] width 120 height 40
click at [238, 274] on button "button" at bounding box center [232, 275] width 19 height 19
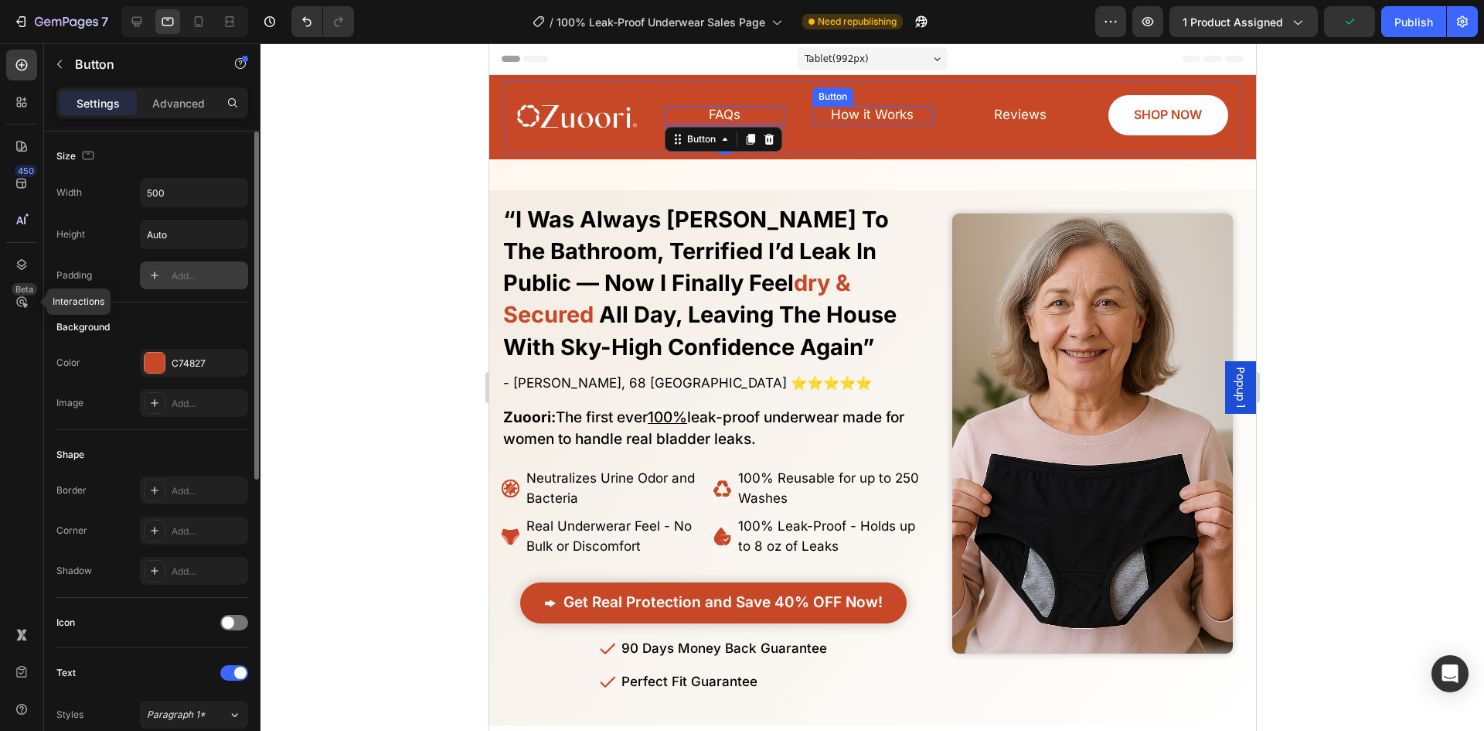
click at [910, 112] on link "How it Works" at bounding box center [872, 114] width 120 height 15
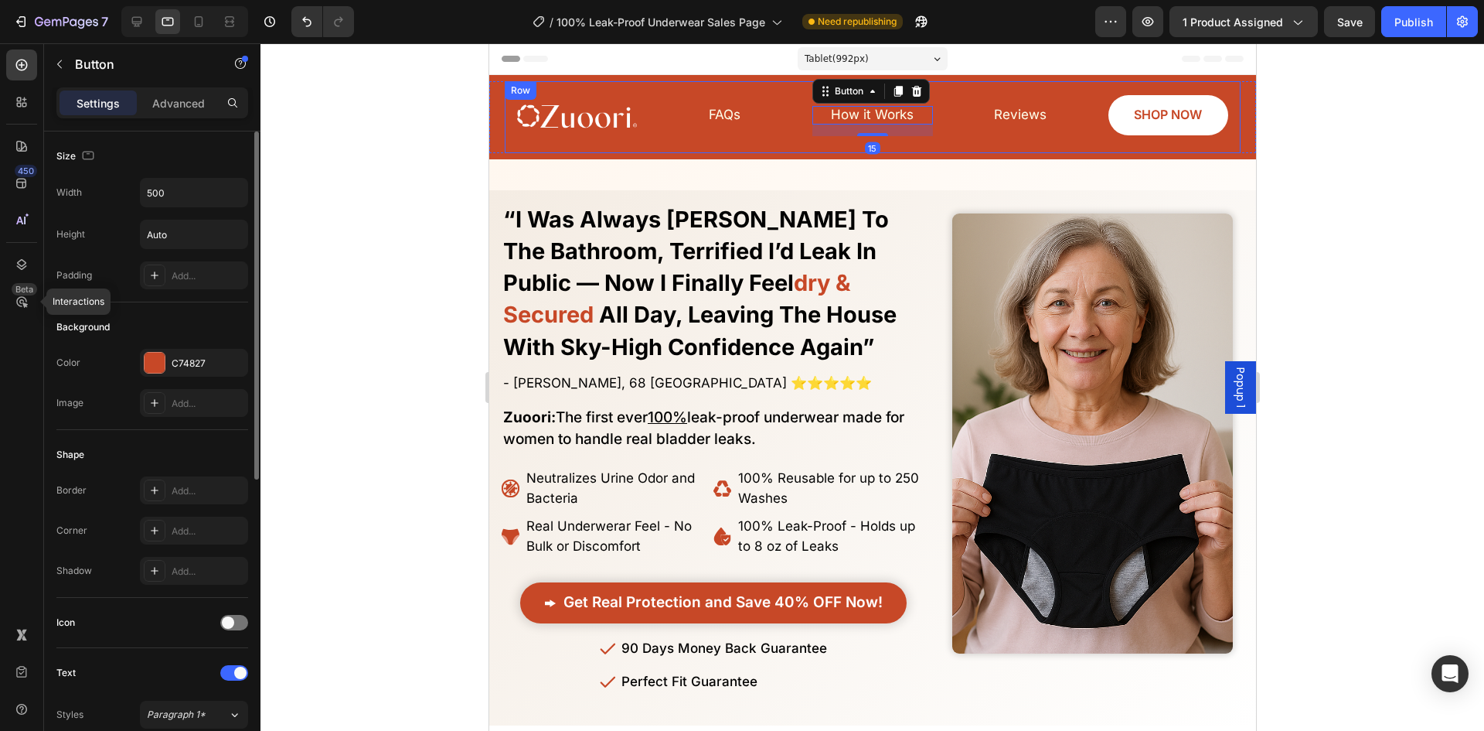
click at [960, 116] on link "Reviews" at bounding box center [1020, 115] width 120 height 40
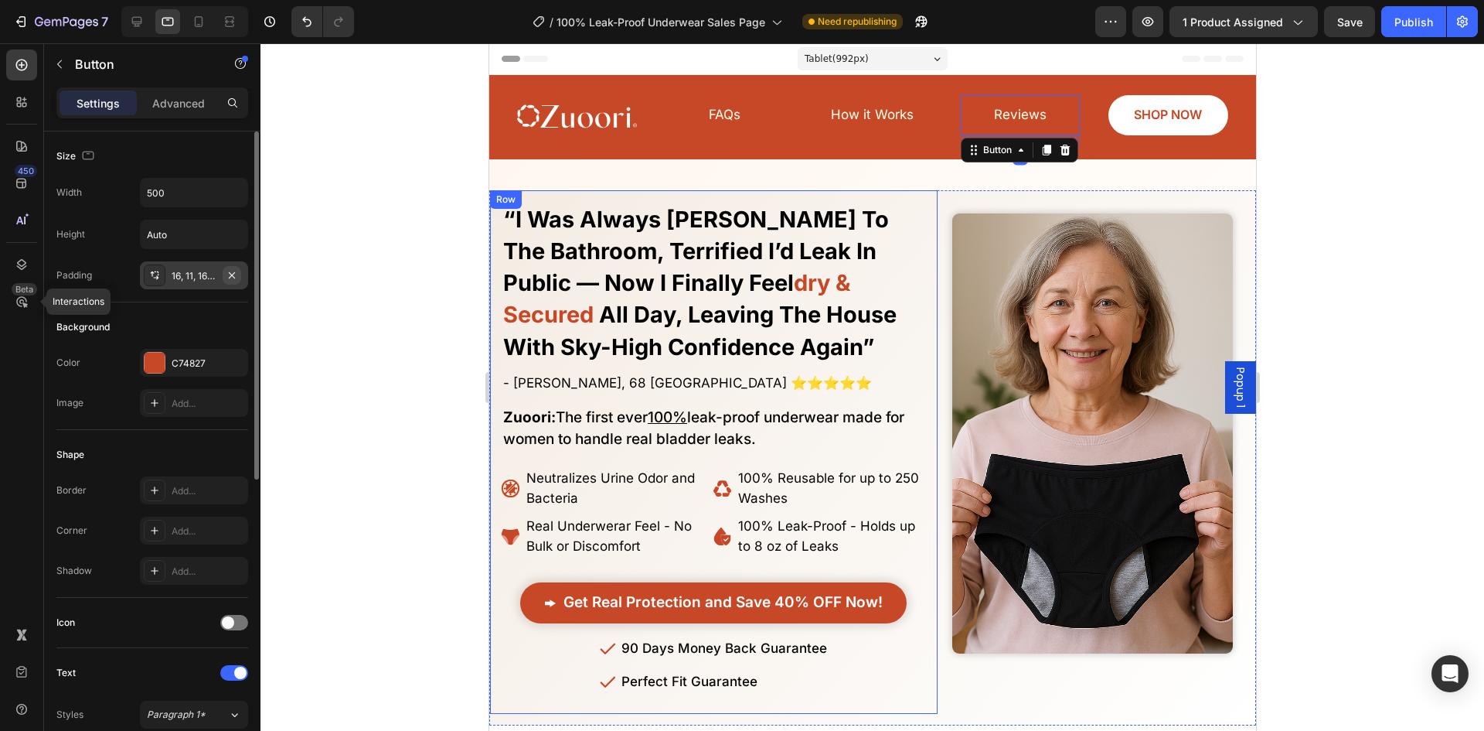
click at [232, 276] on icon "button" at bounding box center [232, 275] width 12 height 12
click at [693, 196] on div "No More Wasting Hundreds on Embarrasssing Diapers or Useless Pads - This New Al…" at bounding box center [713, 452] width 448 height 524
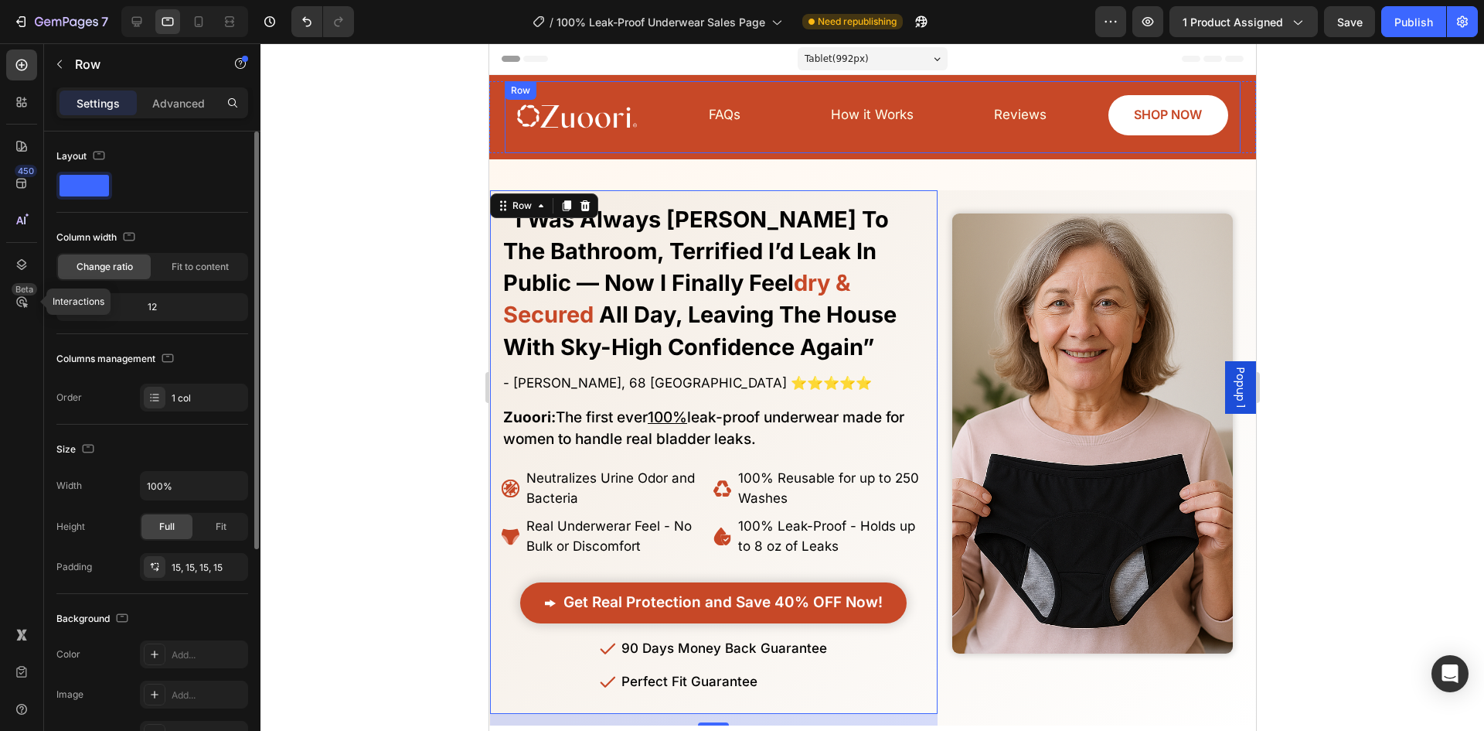
click at [584, 97] on div "Image FAQs Button Reviews Button SHOP NOW Button How it Works Button Row" at bounding box center [872, 117] width 736 height 72
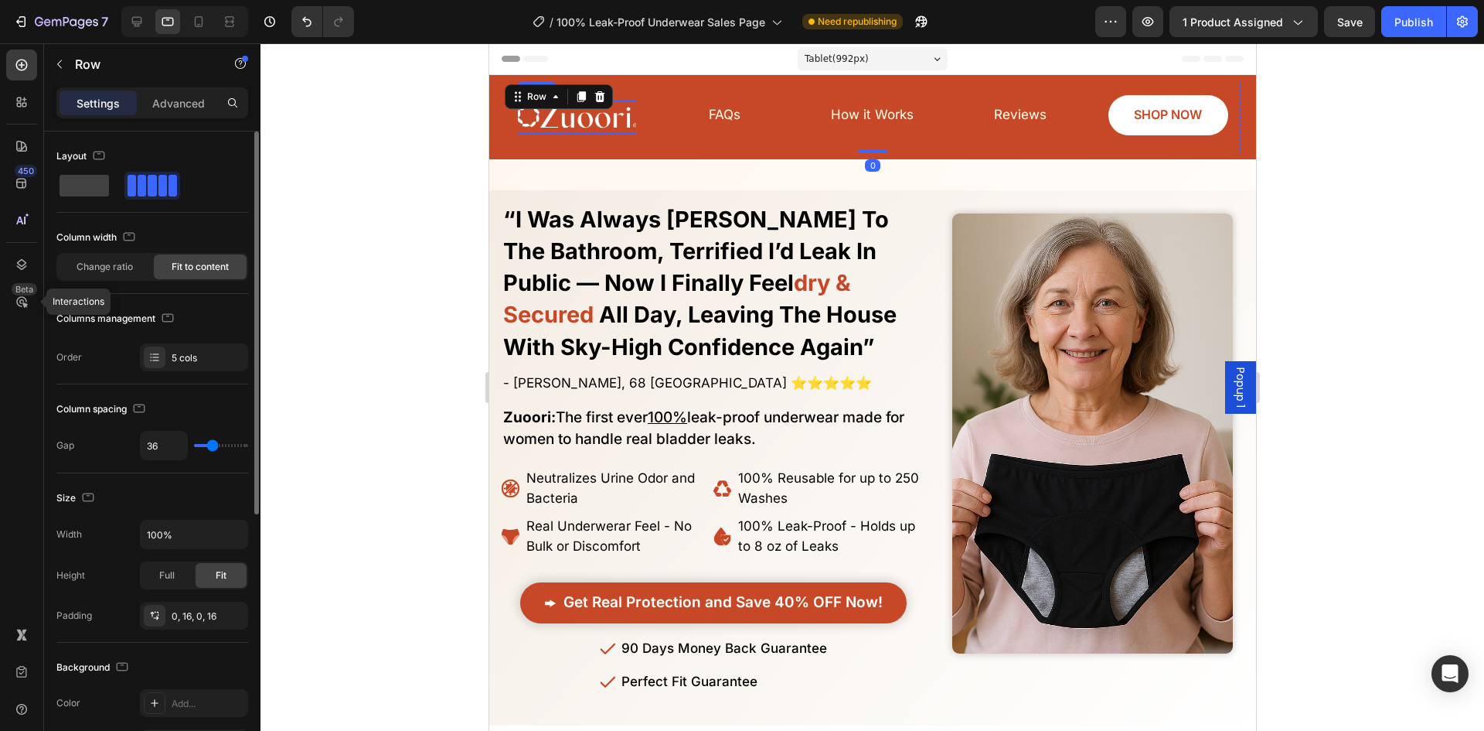
click at [593, 110] on img at bounding box center [576, 117] width 120 height 33
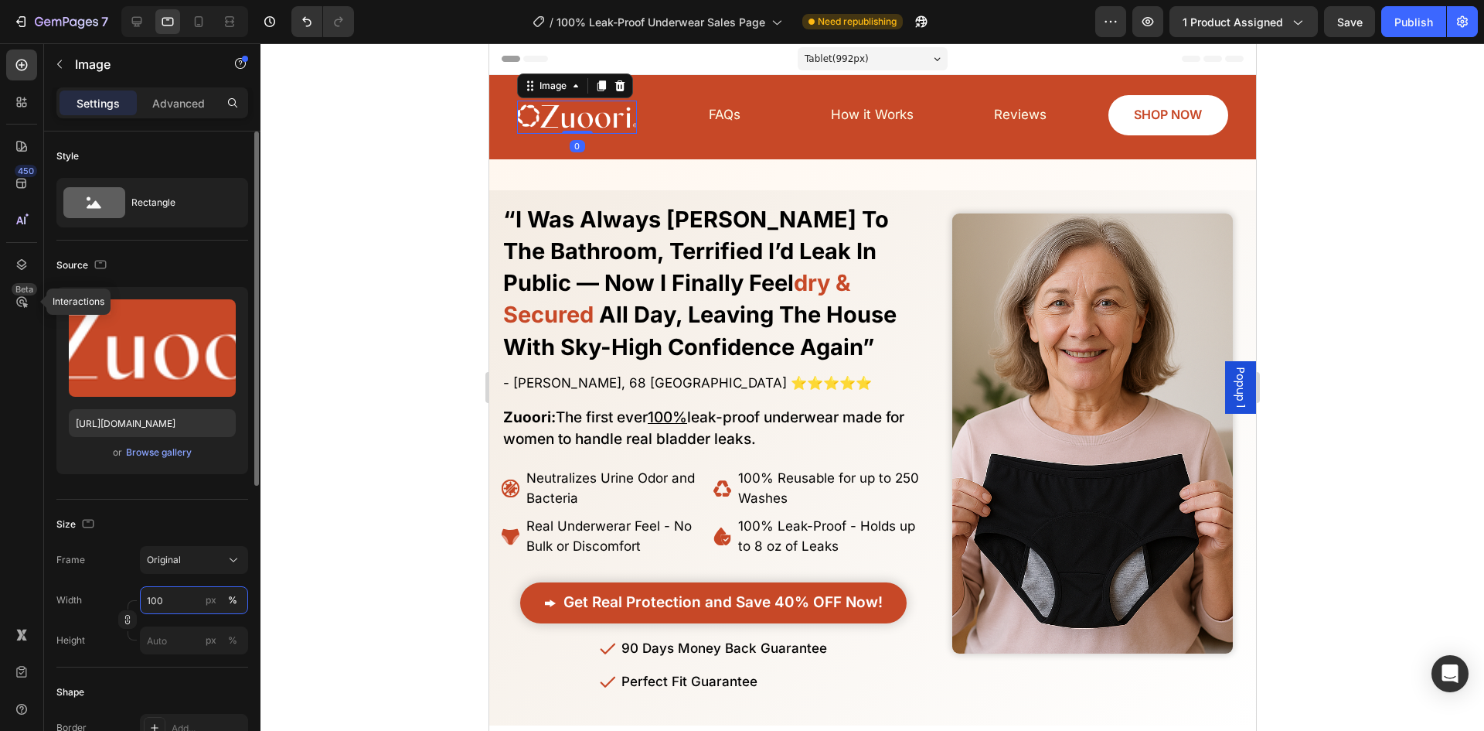
click at [166, 601] on input "100" at bounding box center [194, 600] width 108 height 28
click at [206, 598] on div "px" at bounding box center [211, 600] width 11 height 14
click at [190, 595] on input "100" at bounding box center [194, 600] width 108 height 28
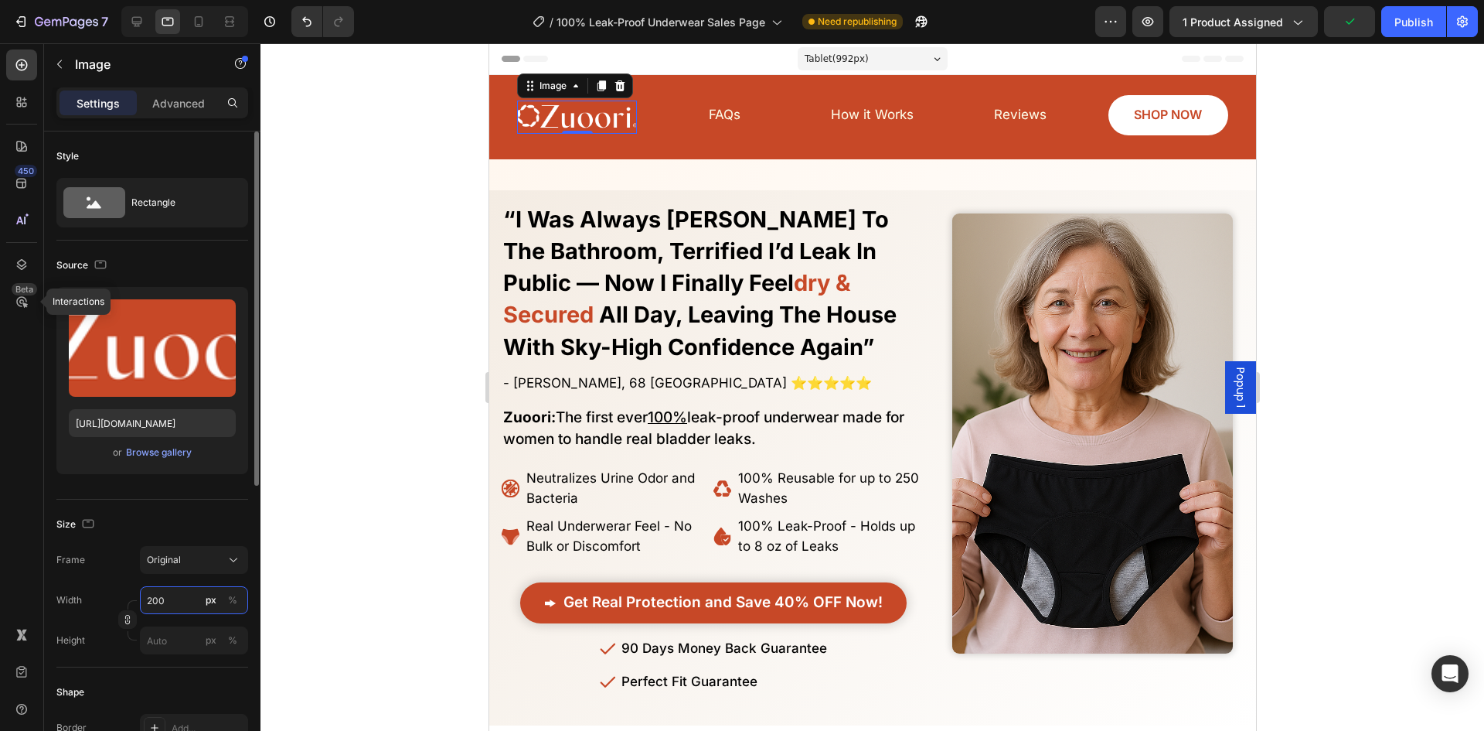
click at [164, 596] on input "200" at bounding box center [194, 600] width 108 height 28
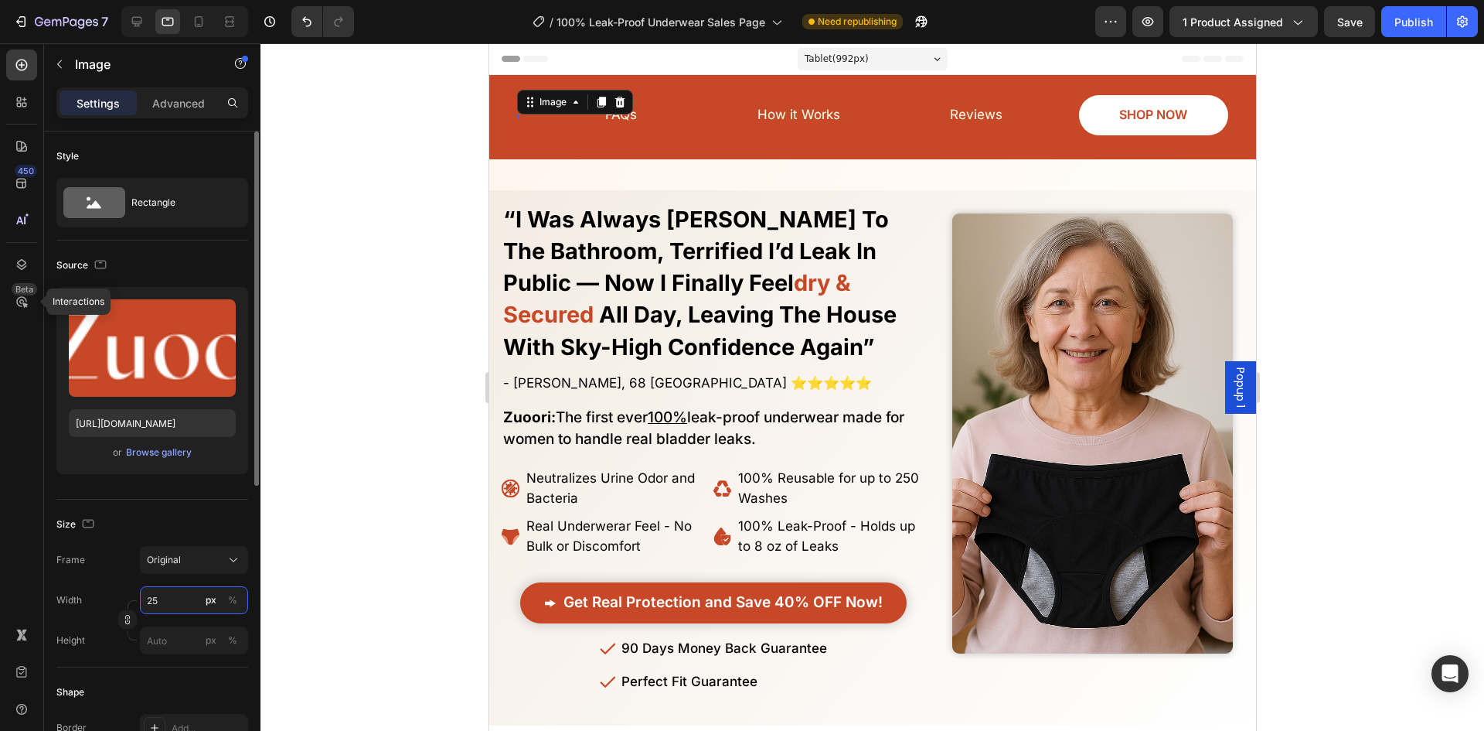
type input "250"
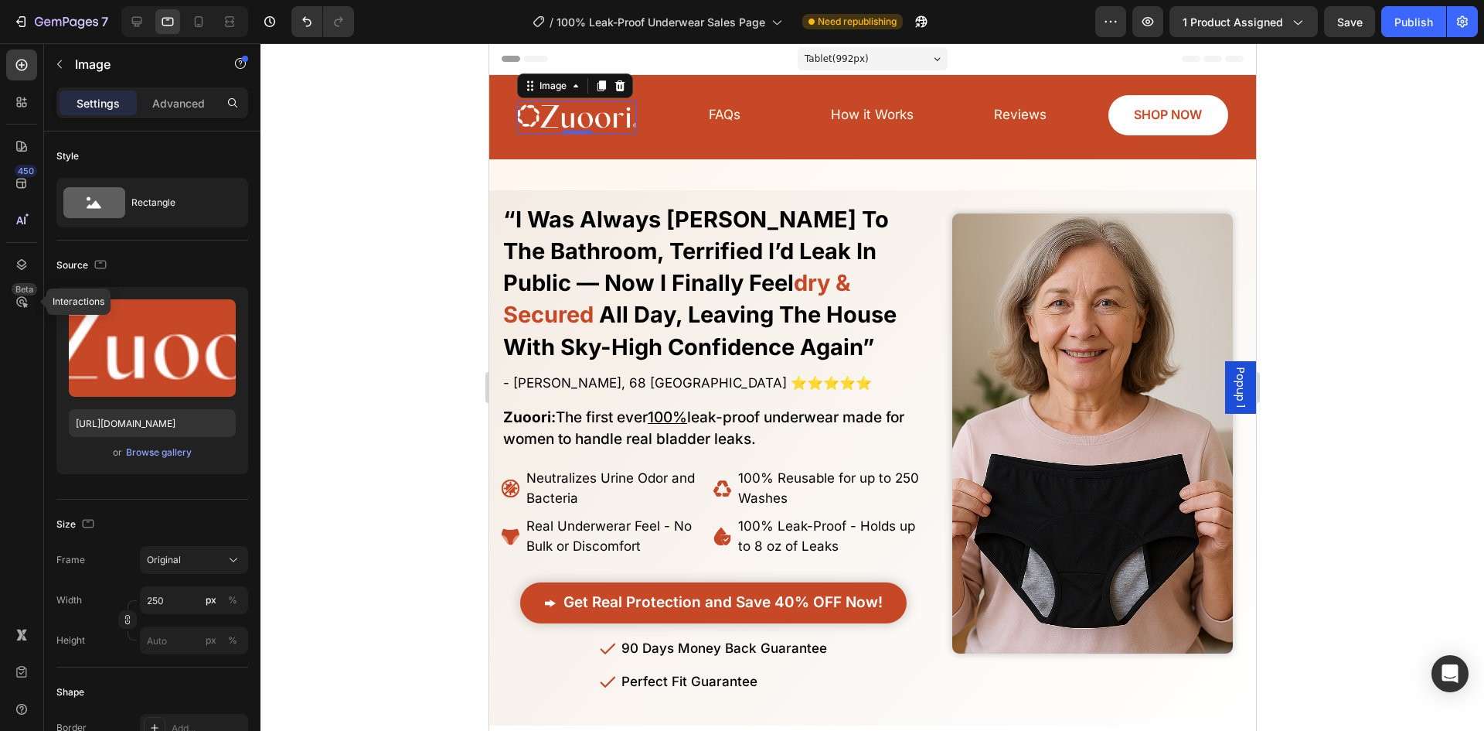
click at [396, 370] on div at bounding box center [873, 386] width 1224 height 687
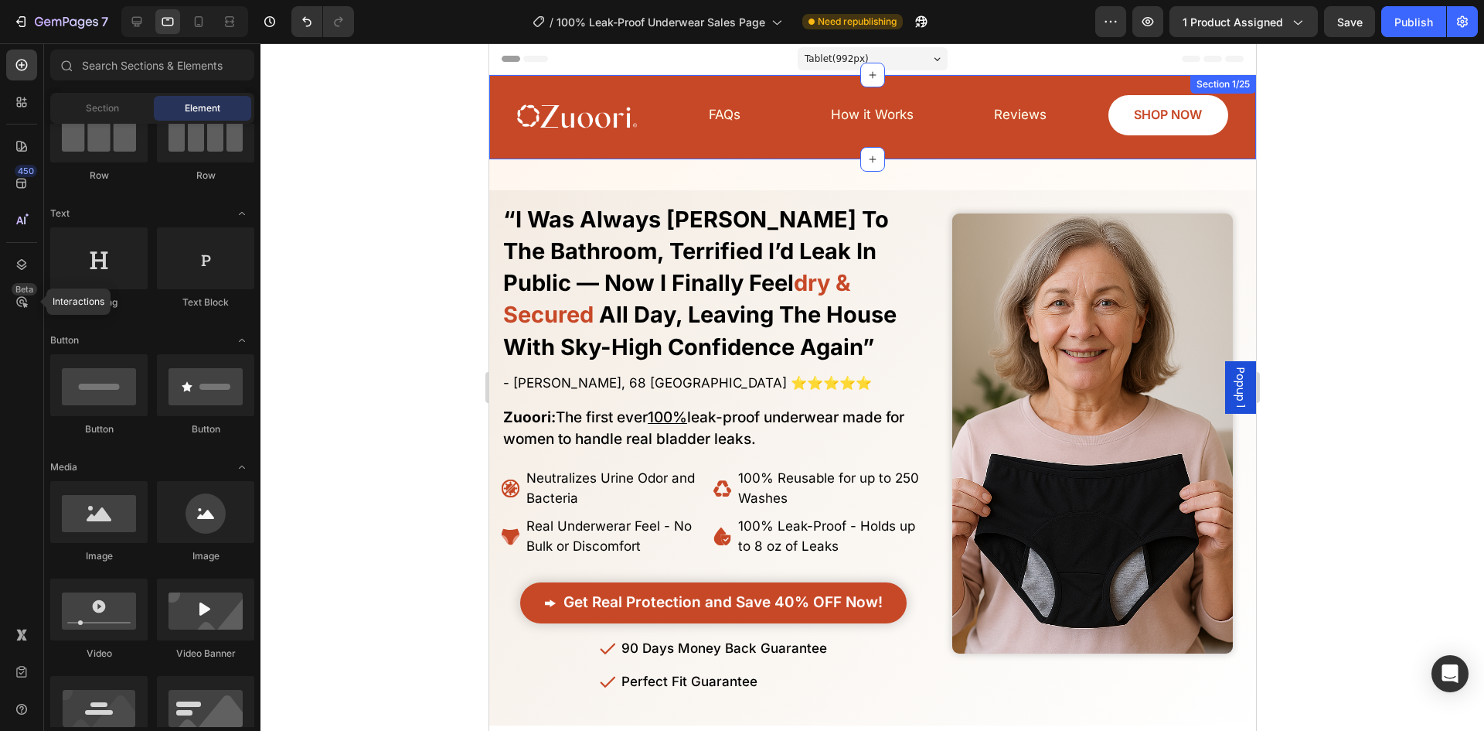
click at [736, 155] on div "Image FAQs Button Reviews Button SHOP NOW Button How it Works Button Row Row Se…" at bounding box center [872, 117] width 767 height 84
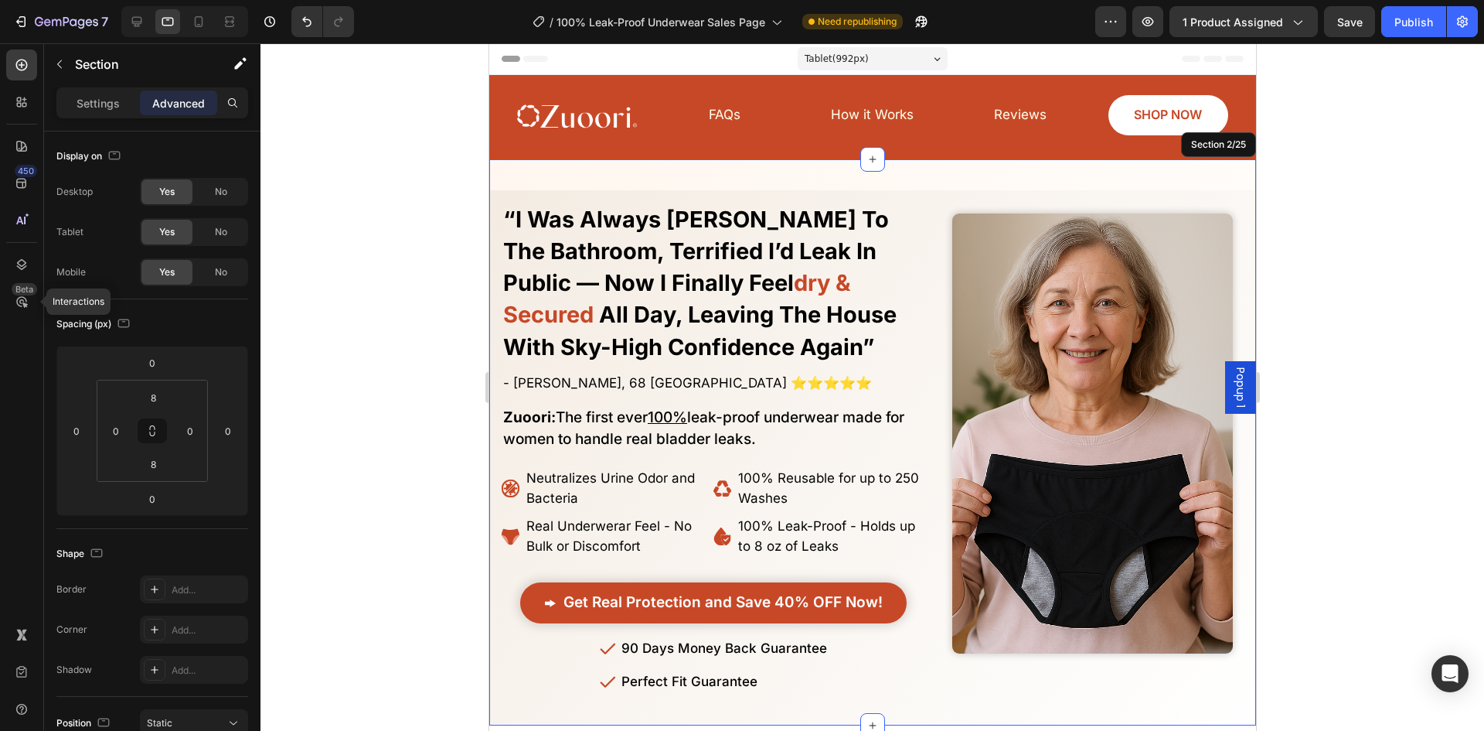
click at [749, 176] on div "Finally! Laugh and Live Freely Without the Constant Fear of Leaks or Uncomforta…" at bounding box center [872, 442] width 767 height 567
click at [523, 150] on div "Image FAQs Button Reviews Button SHOP NOW Button How it Works Button Row" at bounding box center [872, 117] width 736 height 72
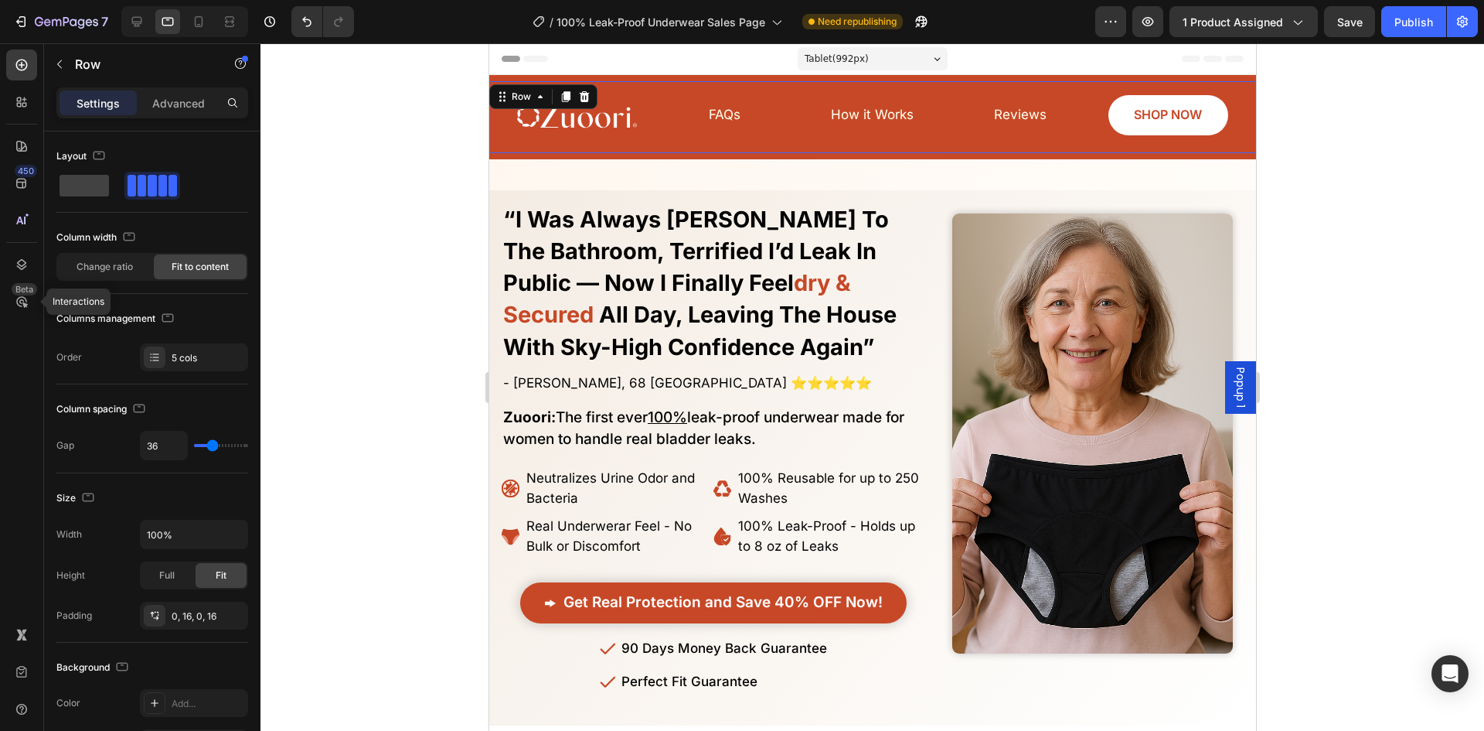
click at [499, 145] on div "Image FAQs Button Reviews Button SHOP NOW Button How it Works Button Row Row 0" at bounding box center [872, 117] width 767 height 72
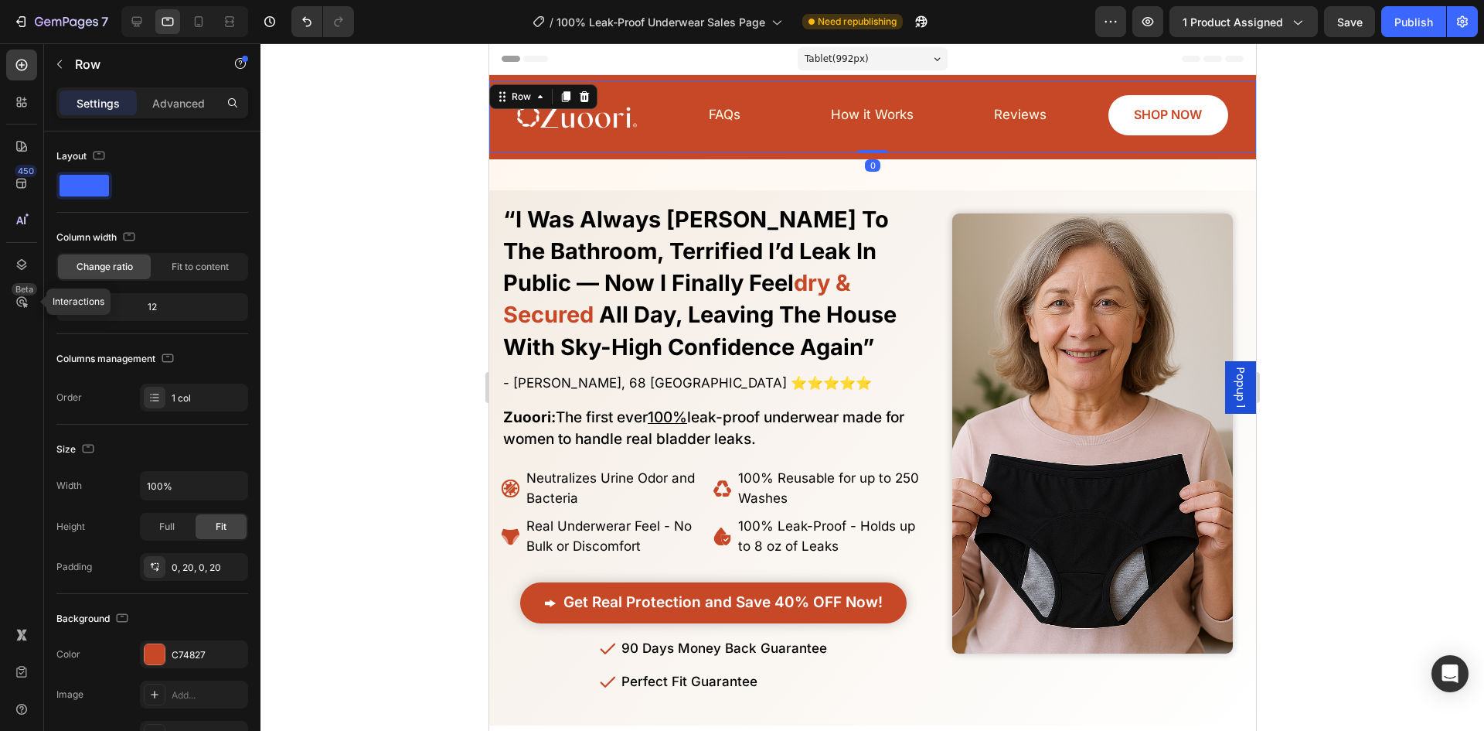
click at [154, 81] on div "Row" at bounding box center [132, 64] width 176 height 40
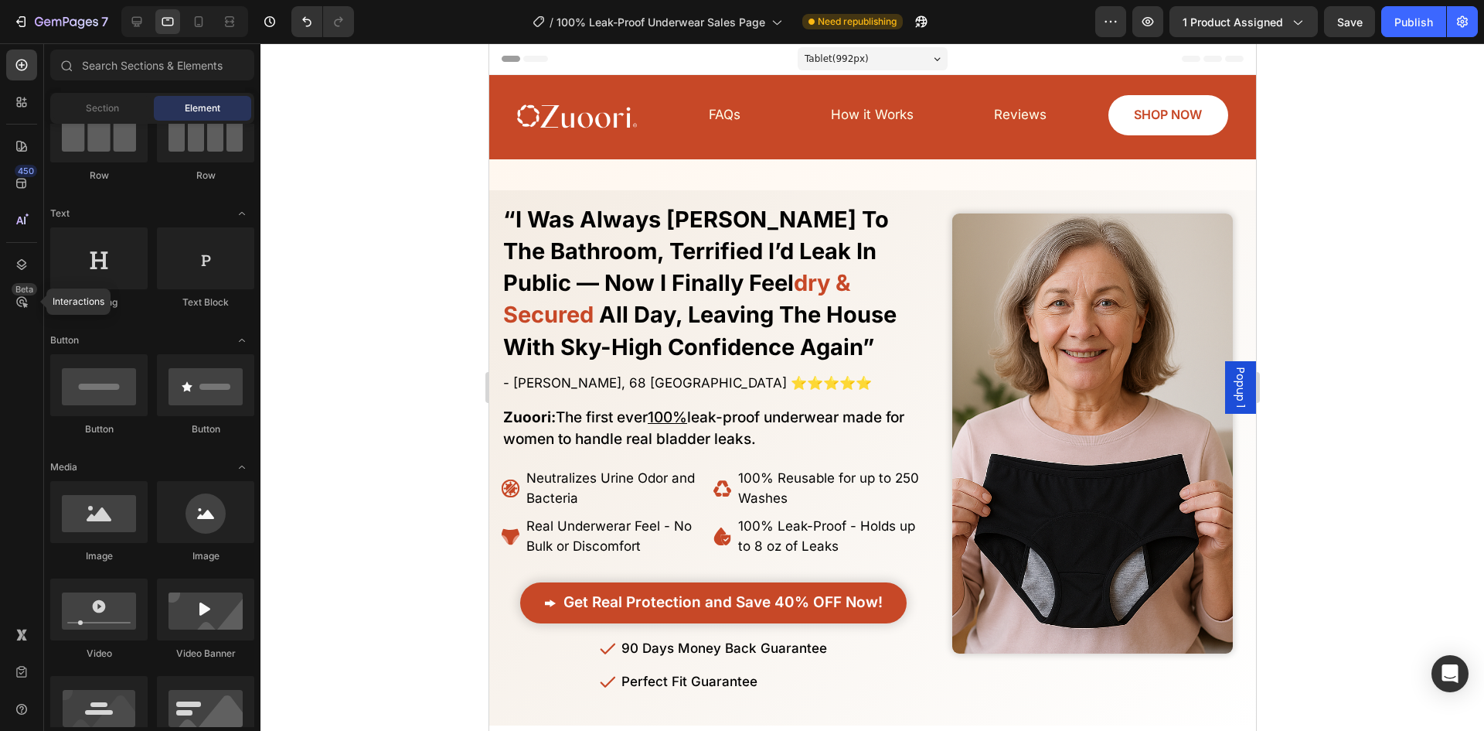
click at [176, 92] on div "Sections(18) Elements(84) Section Element Hero Section Product Detail Brands Tr…" at bounding box center [152, 387] width 216 height 677
click at [181, 97] on div "Element" at bounding box center [202, 108] width 97 height 25
click at [182, 110] on div "Element" at bounding box center [202, 108] width 97 height 25
click at [621, 153] on div "Image FAQs Button Reviews Button SHOP NOW Button How it Works Button Row Row Se…" at bounding box center [872, 117] width 767 height 84
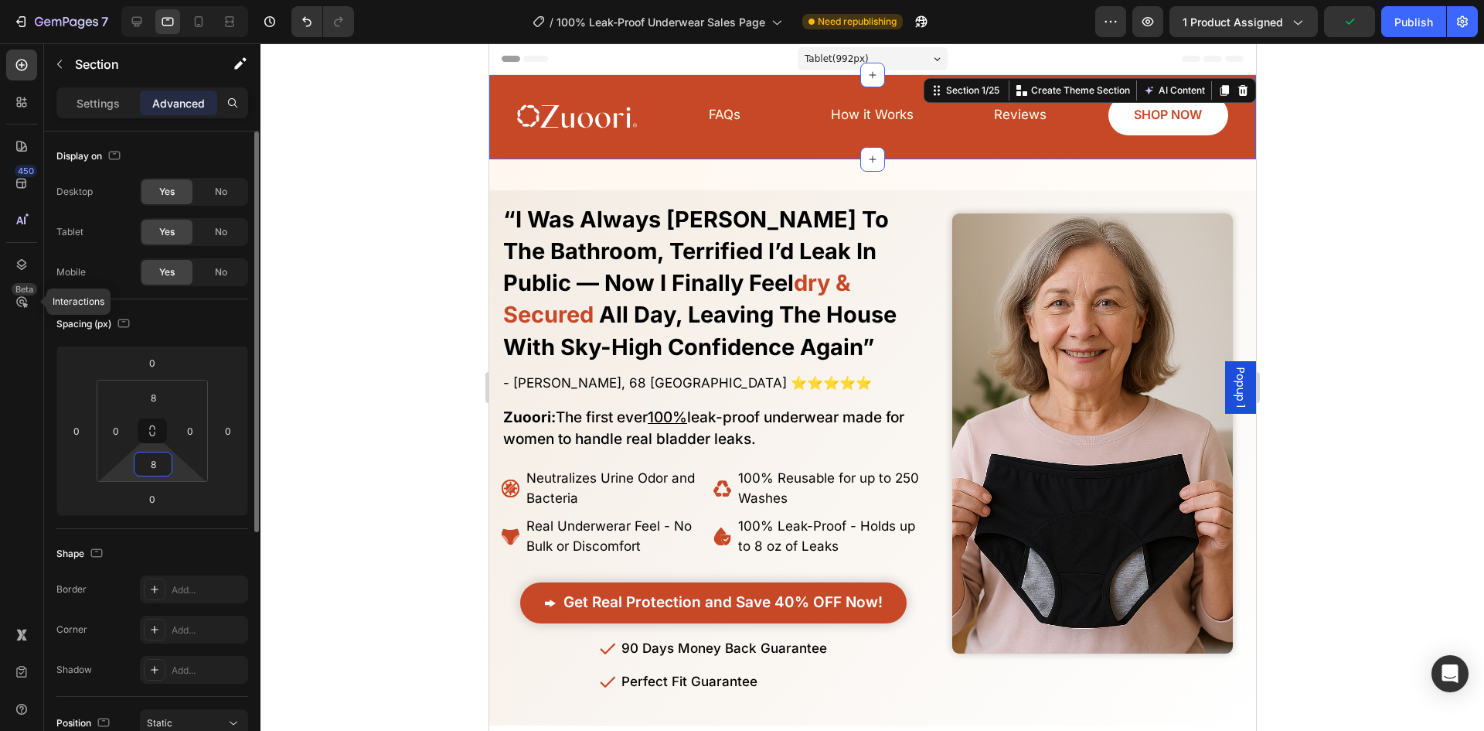
click at [153, 459] on input "8" at bounding box center [153, 463] width 31 height 23
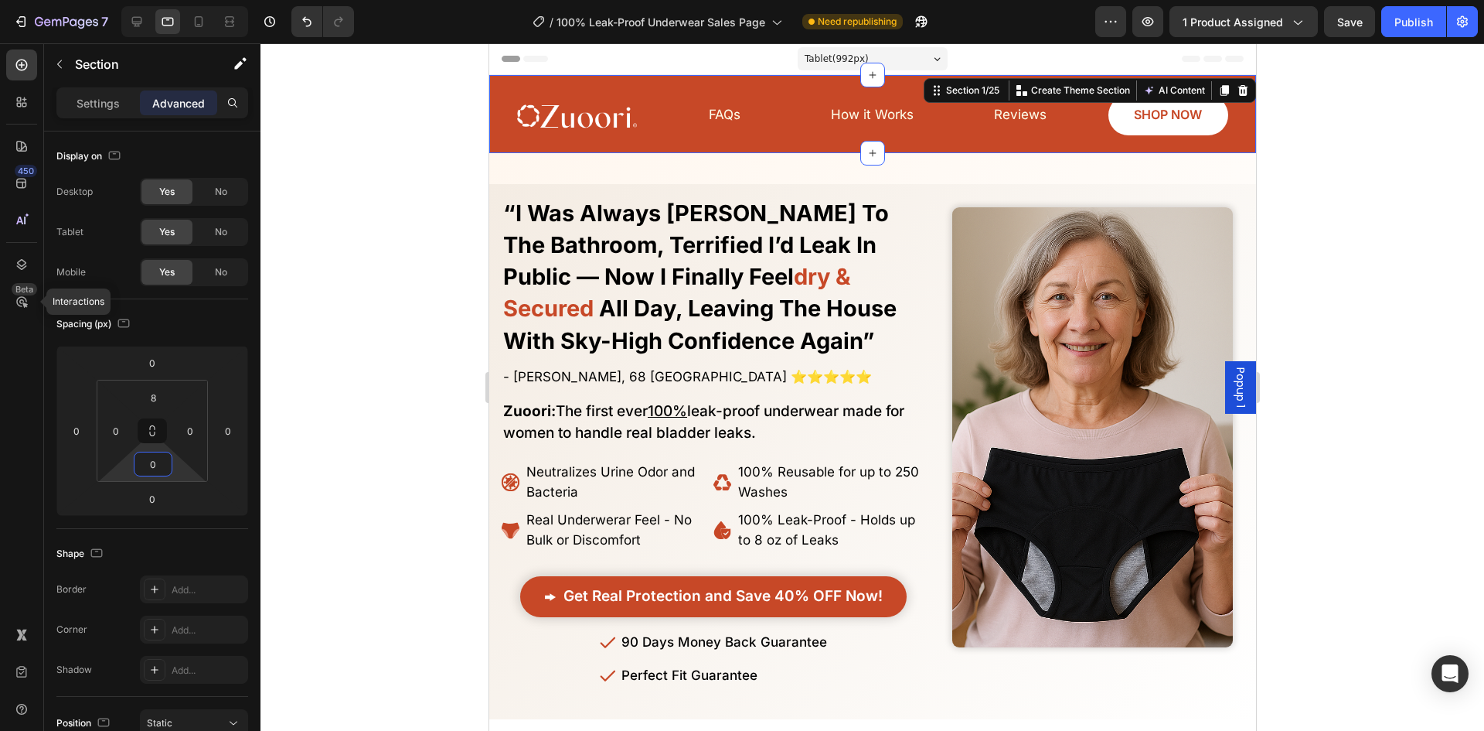
type input "8"
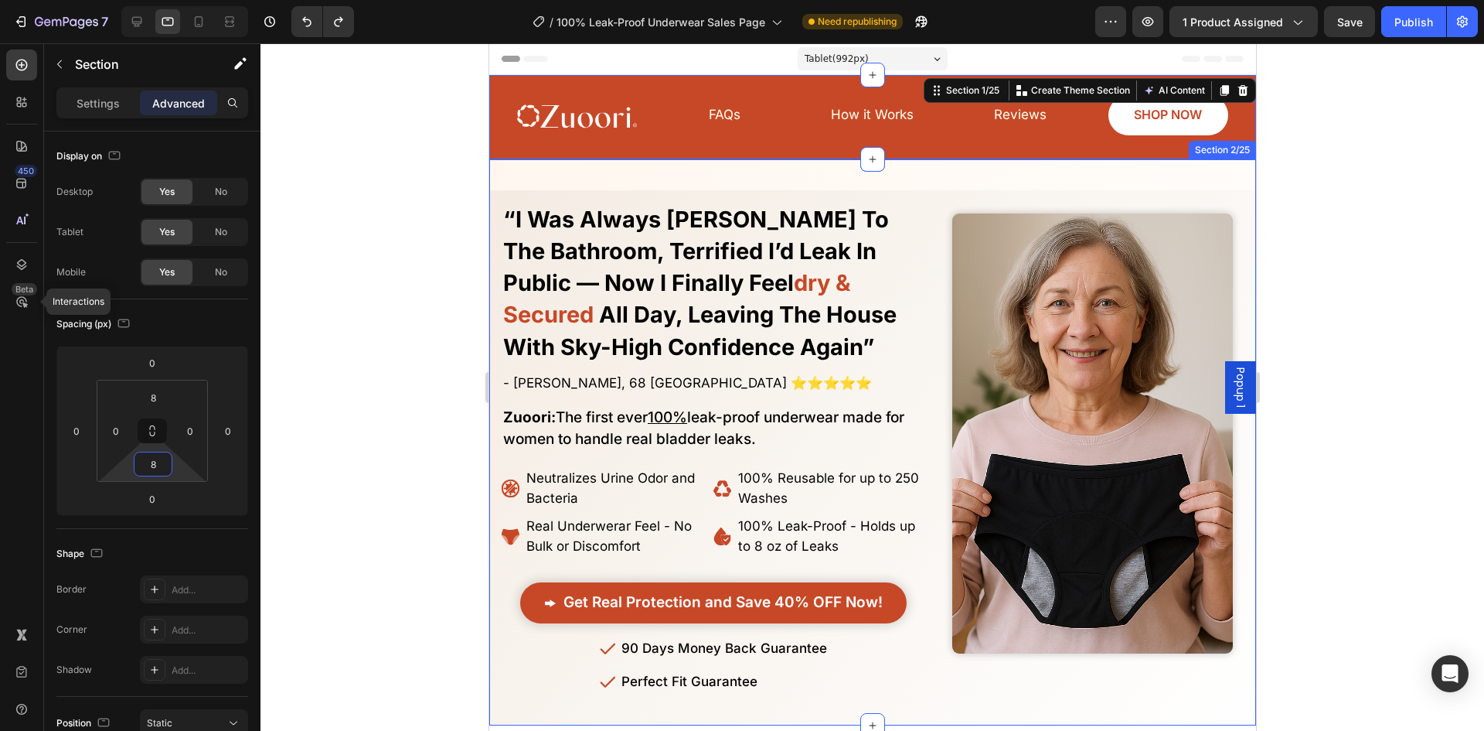
click at [1238, 179] on div "Finally! Laugh and Live Freely Without the Constant Fear of Leaks or Uncomforta…" at bounding box center [872, 442] width 767 height 567
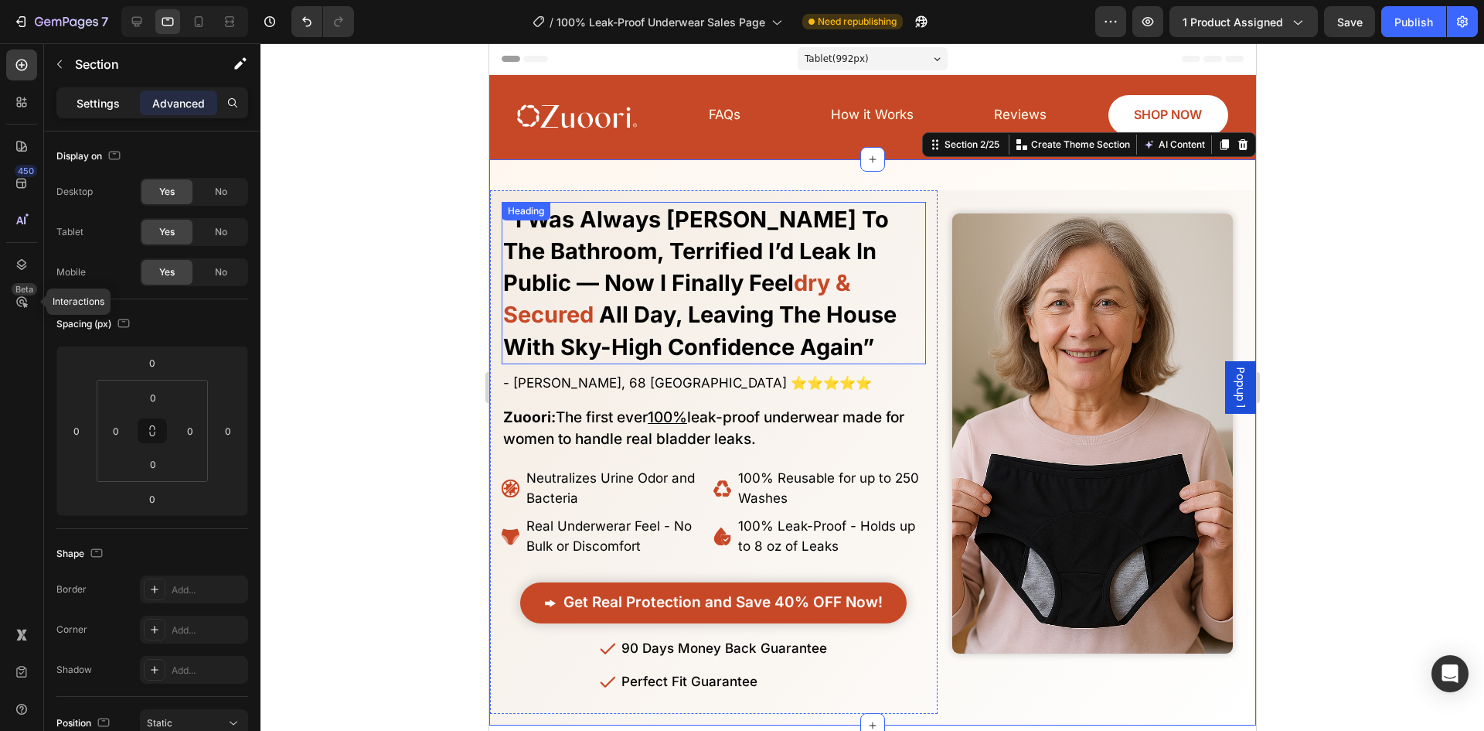
drag, startPoint x: 97, startPoint y: 91, endPoint x: 94, endPoint y: 100, distance: 9.3
click at [97, 90] on div "Settings" at bounding box center [98, 102] width 77 height 25
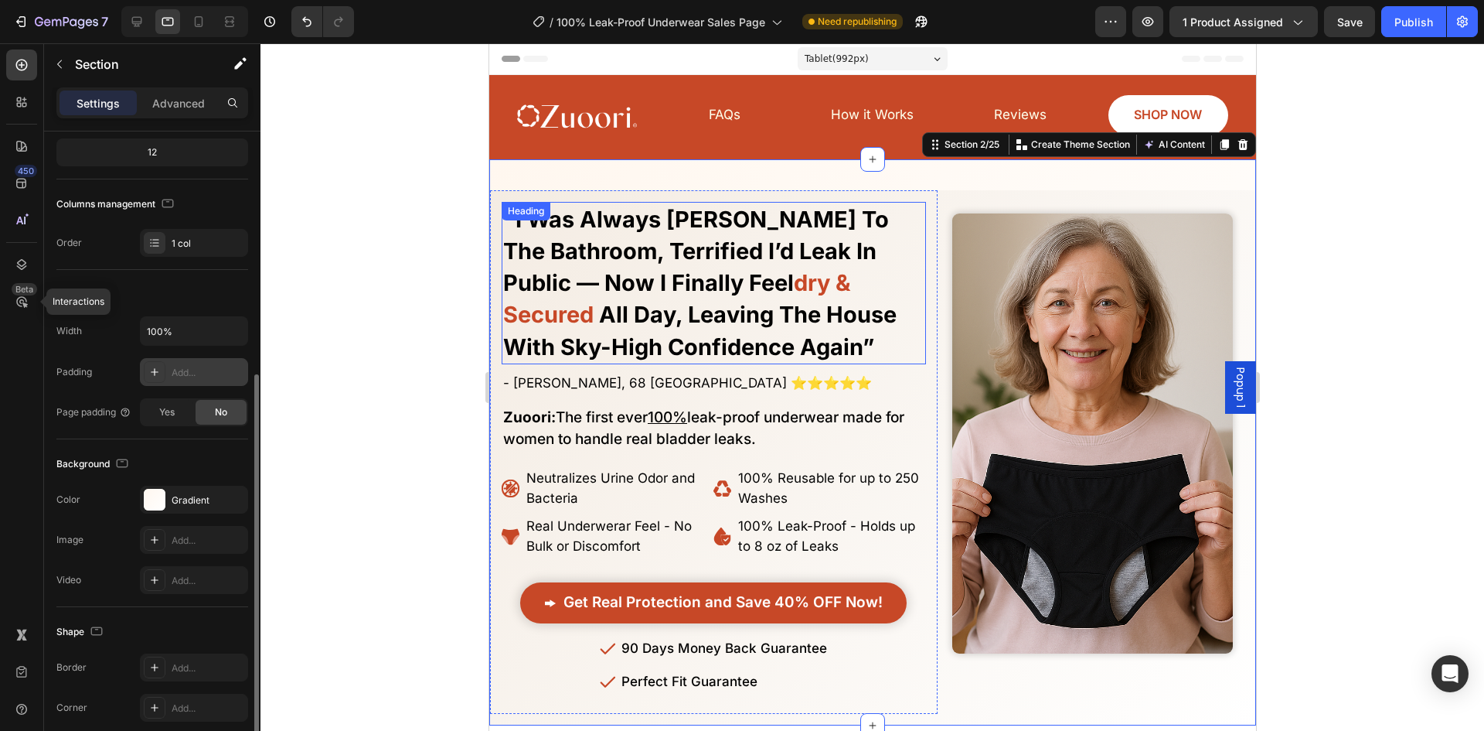
scroll to position [232, 0]
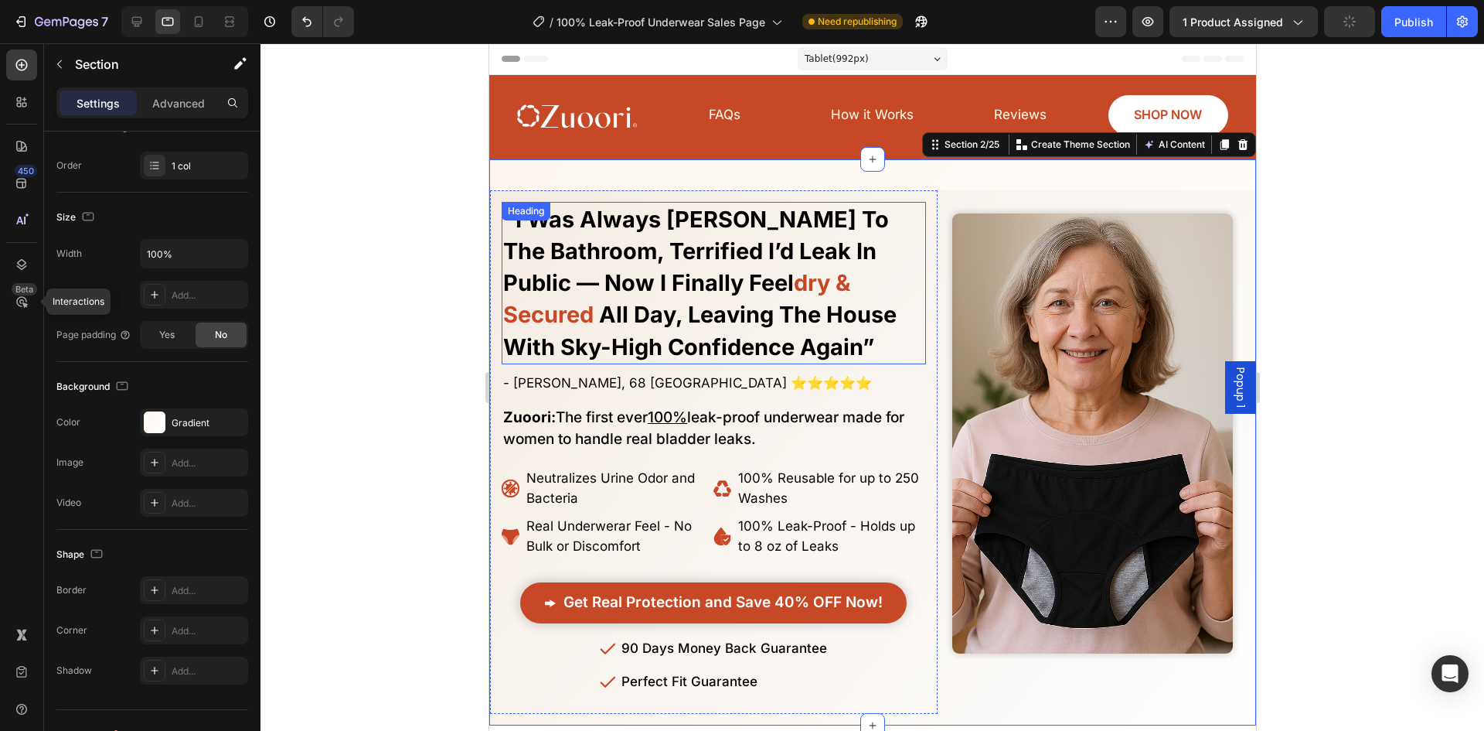
click at [385, 306] on div at bounding box center [873, 386] width 1224 height 687
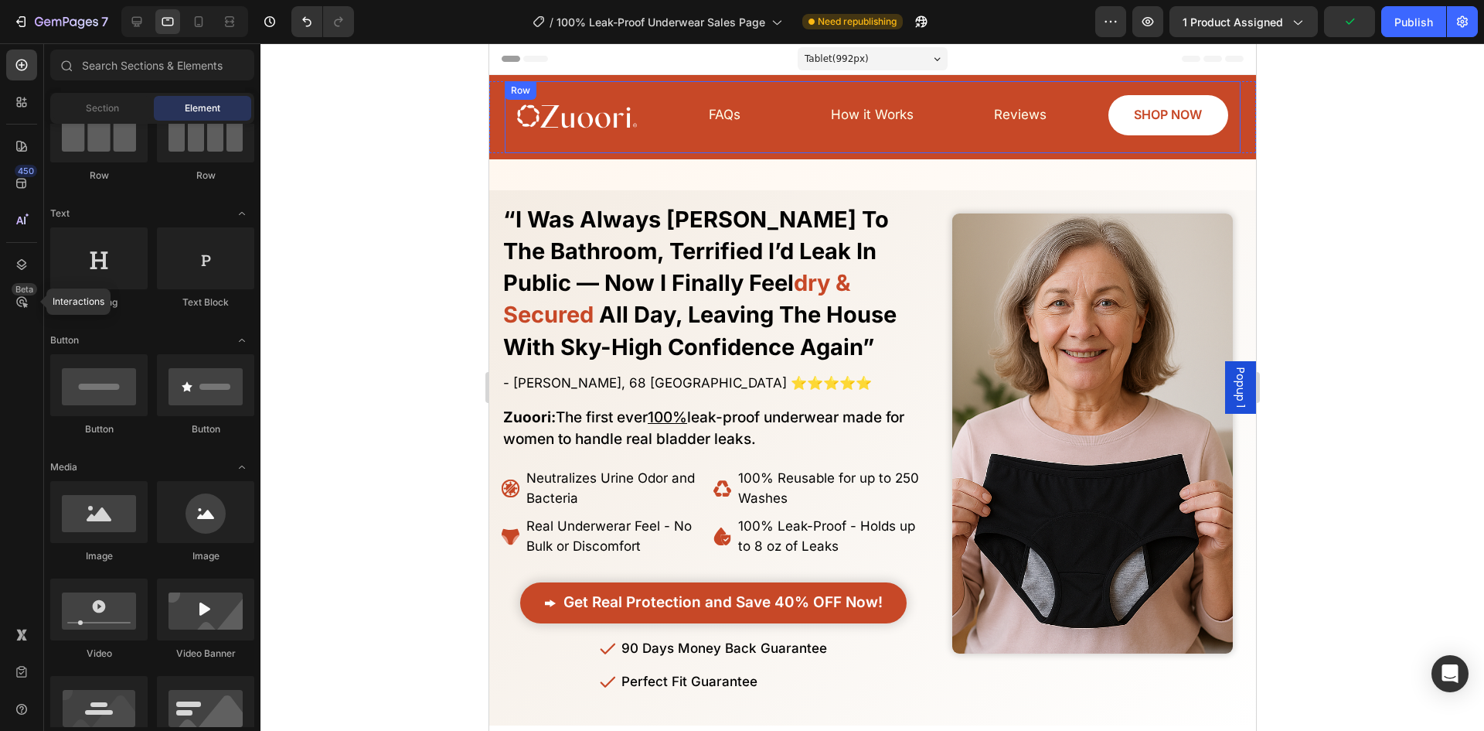
click at [538, 147] on div "Image FAQs Button Reviews Button SHOP NOW Button How it Works Button Row" at bounding box center [872, 117] width 736 height 72
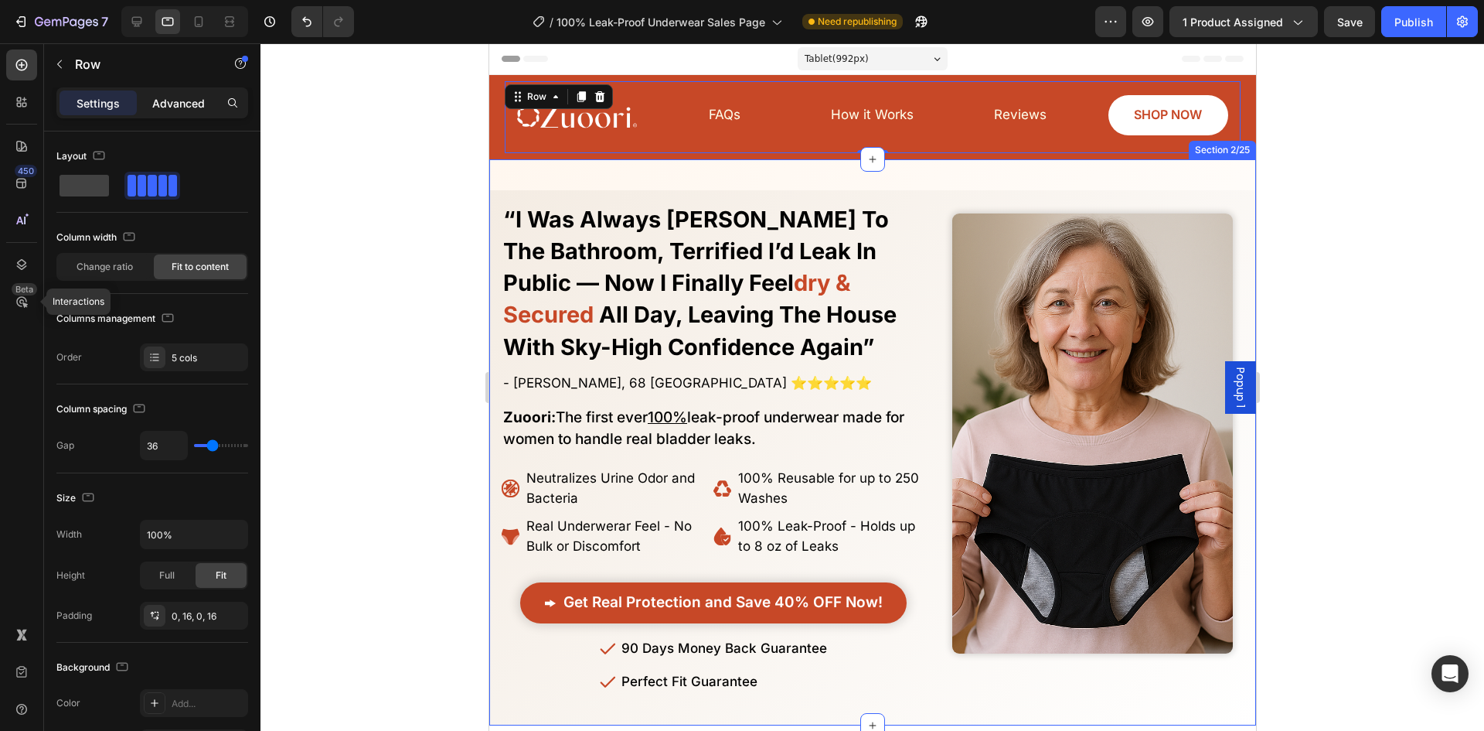
click at [186, 108] on p "Advanced" at bounding box center [178, 103] width 53 height 16
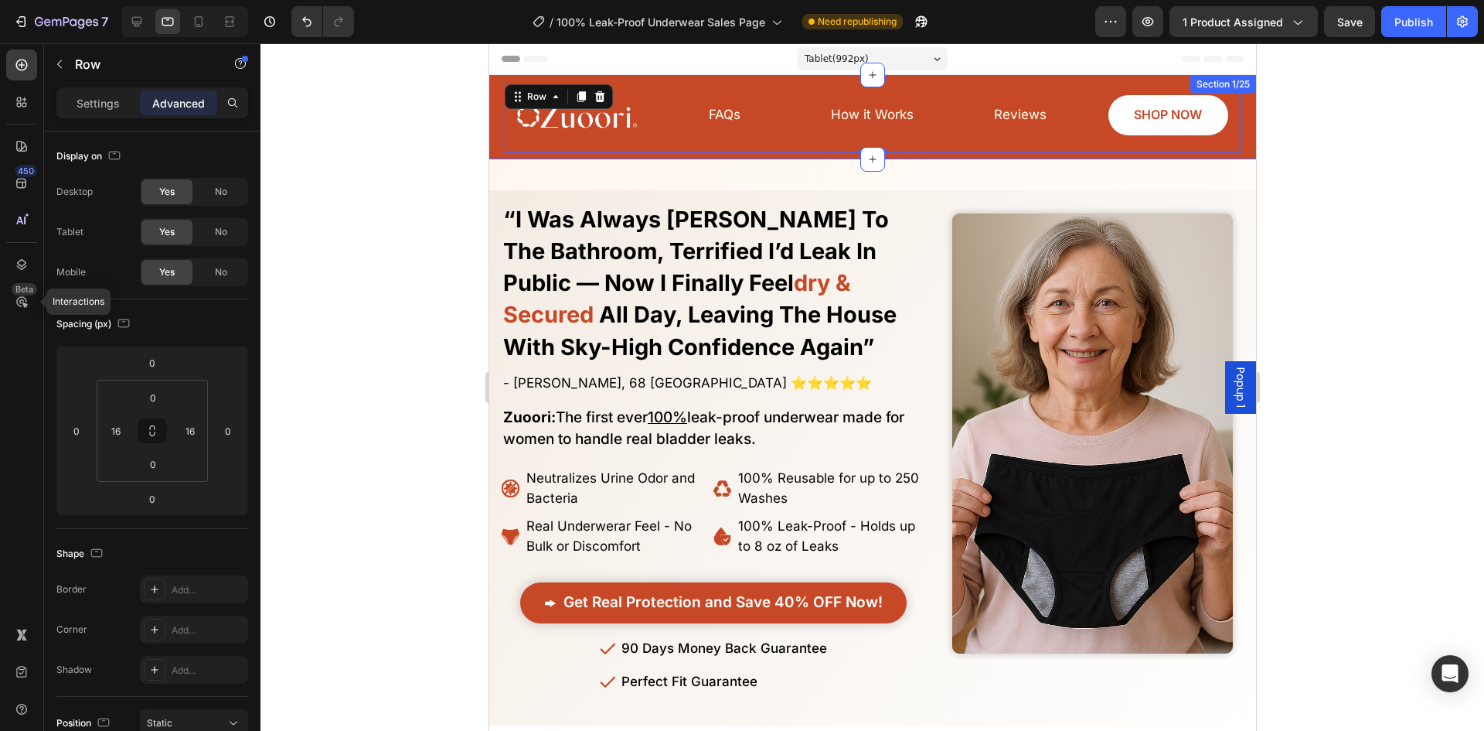
click at [547, 156] on div "Image FAQs Button Reviews Button SHOP NOW Button How it Works Button Row 0 Row …" at bounding box center [872, 117] width 767 height 84
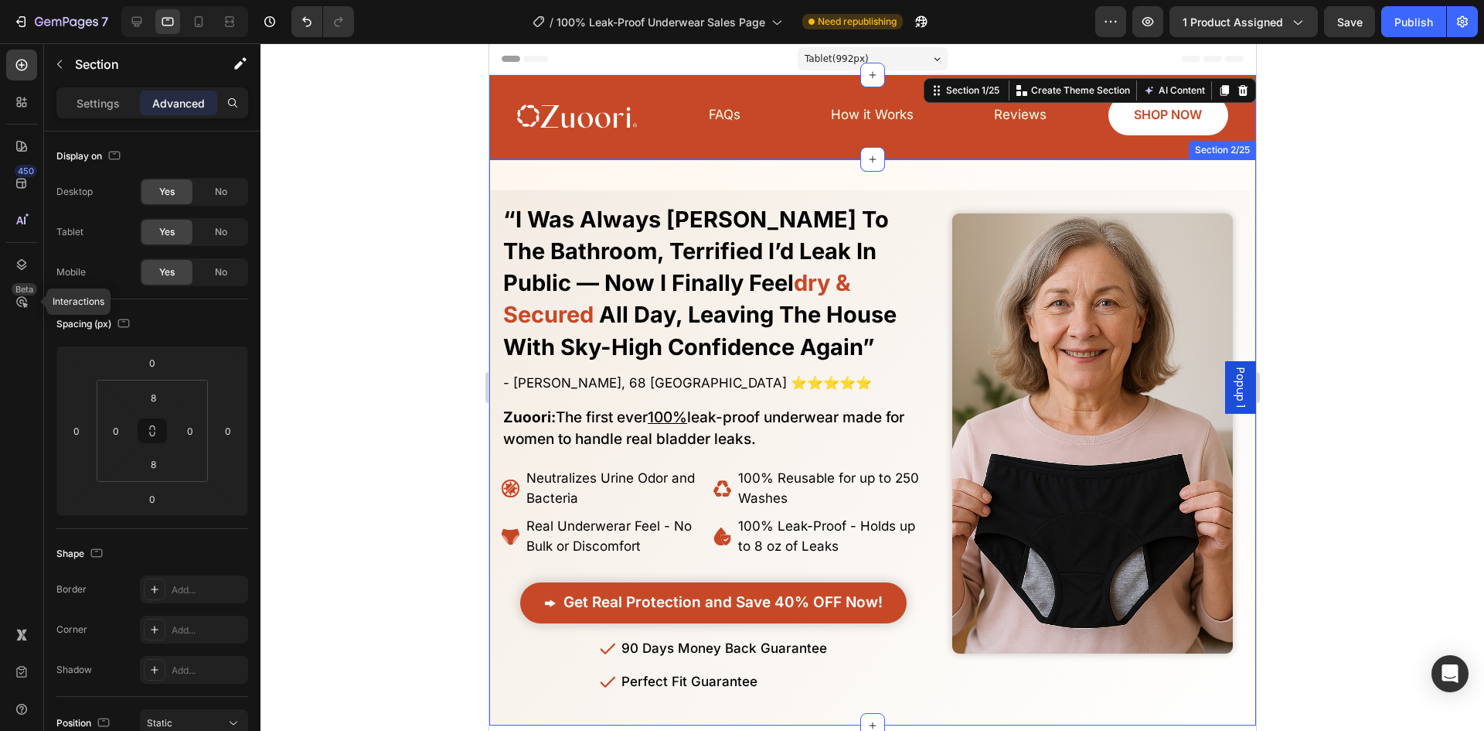
click at [559, 175] on div "Finally! Laugh and Live Freely Without the Constant Fear of Leaks or Uncomforta…" at bounding box center [872, 442] width 767 height 567
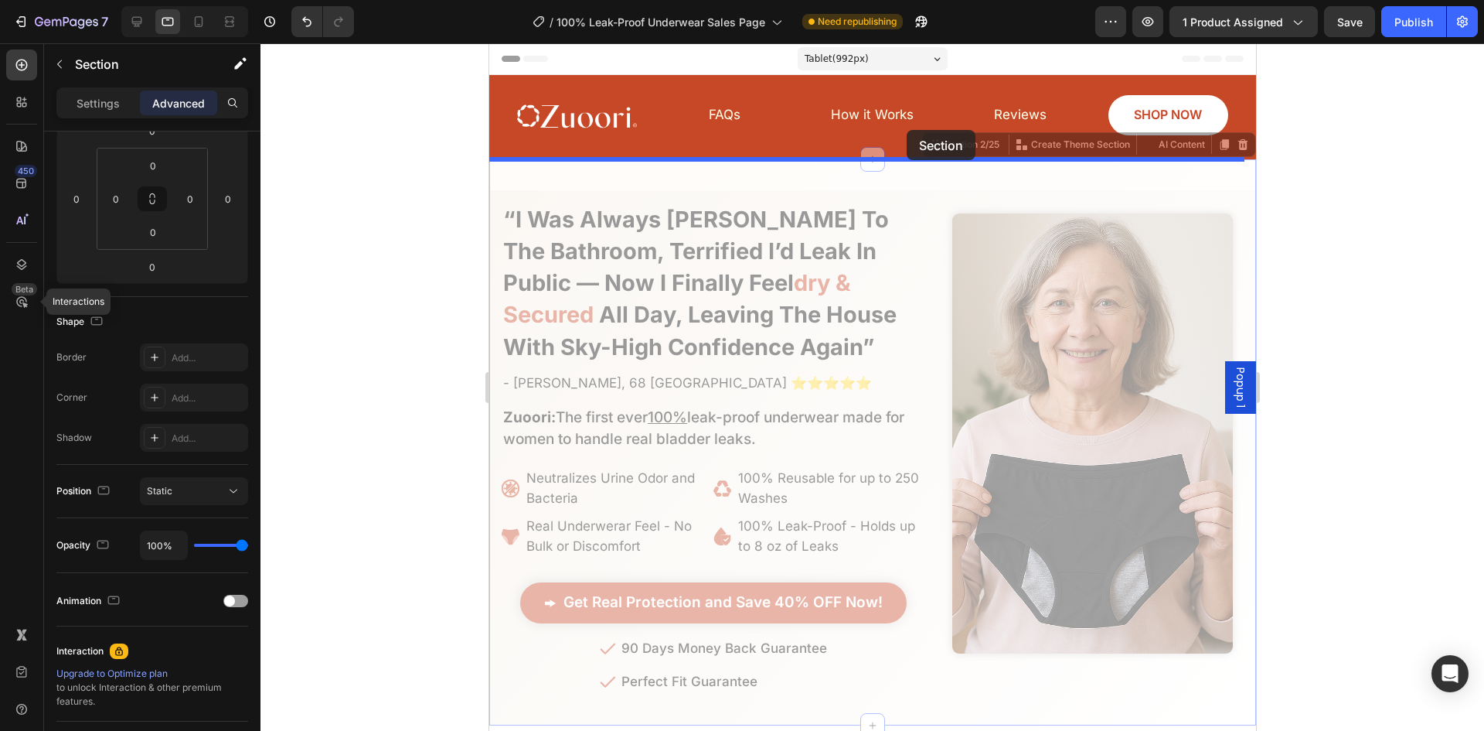
drag, startPoint x: 922, startPoint y: 147, endPoint x: 907, endPoint y: 131, distance: 22.4
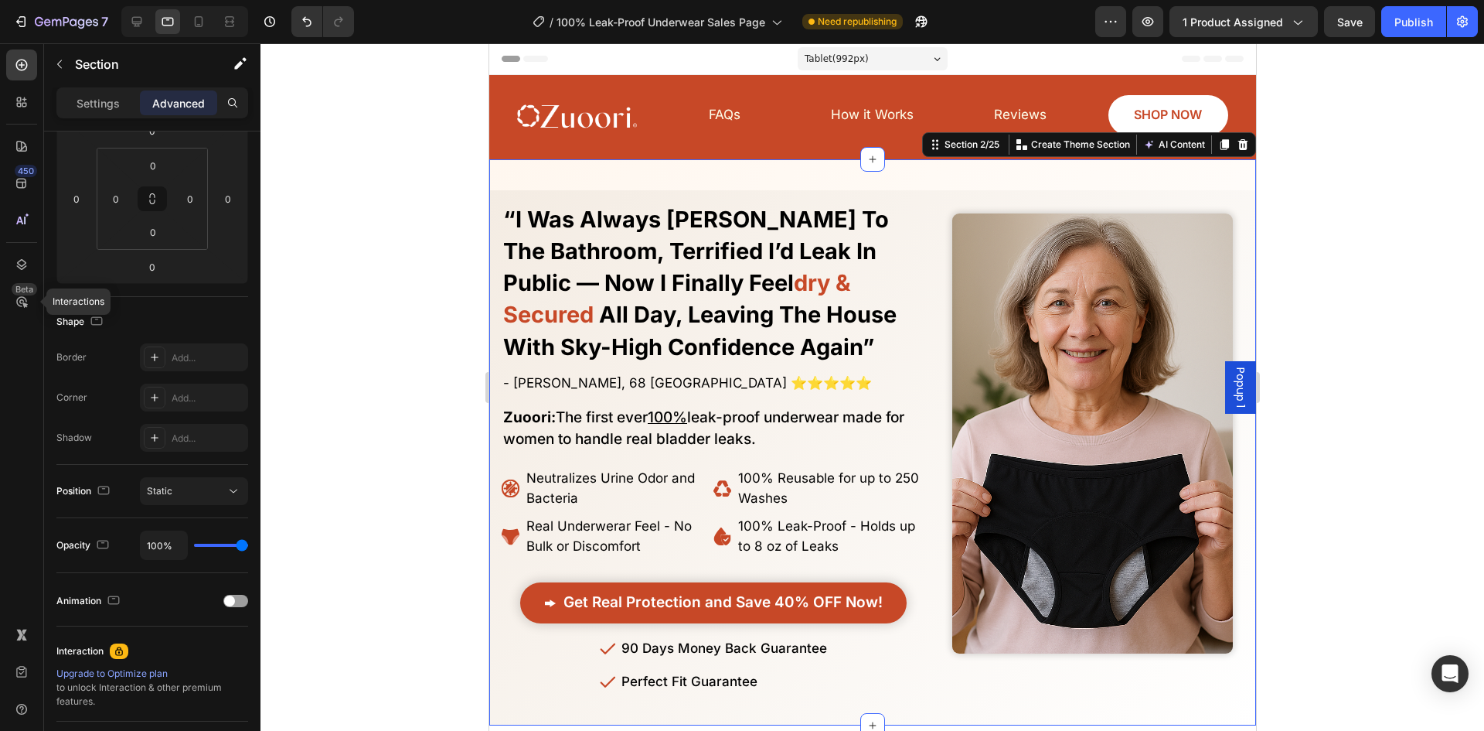
click at [1309, 182] on div at bounding box center [873, 386] width 1224 height 687
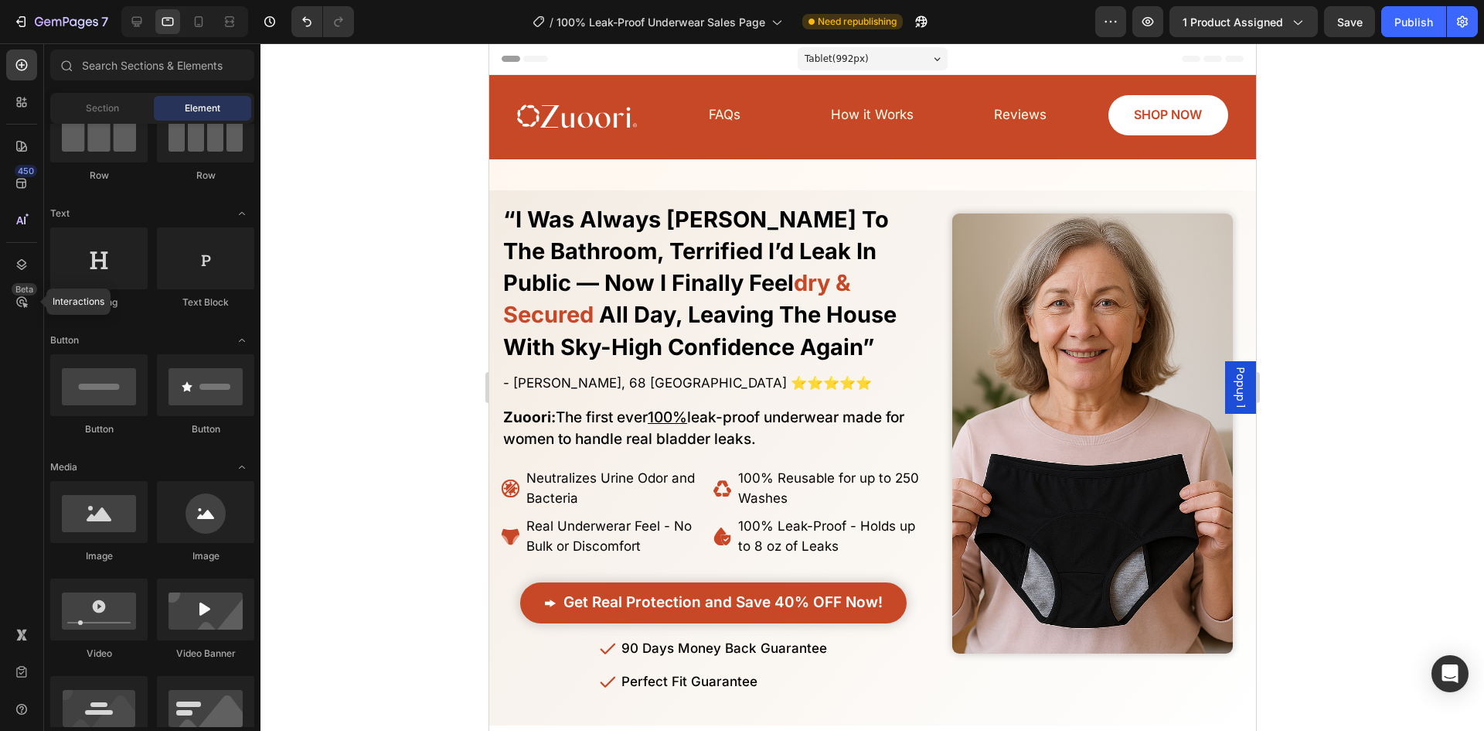
click at [1191, 177] on div "Finally! Laugh and Live Freely Without the Constant Fear of Leaks or Uncomforta…" at bounding box center [872, 442] width 767 height 567
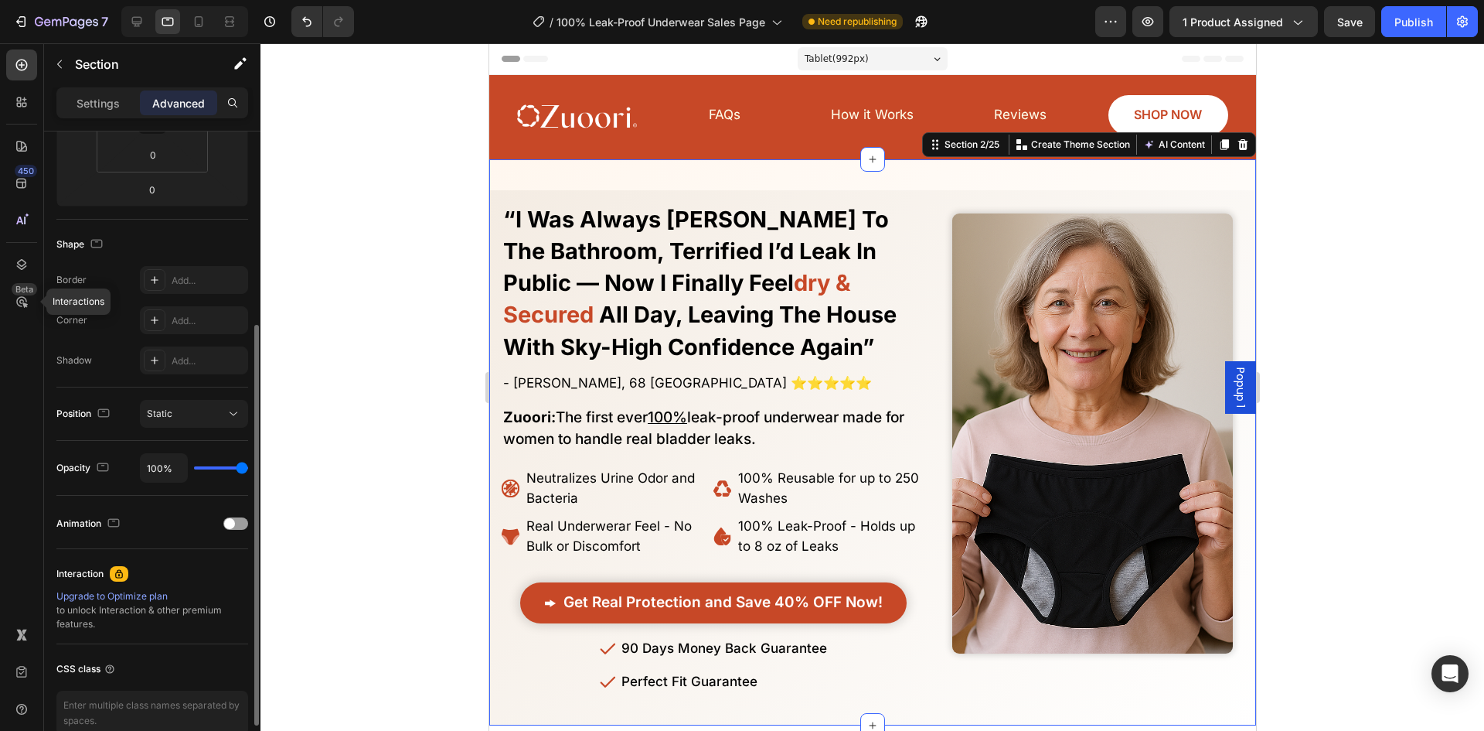
scroll to position [77, 0]
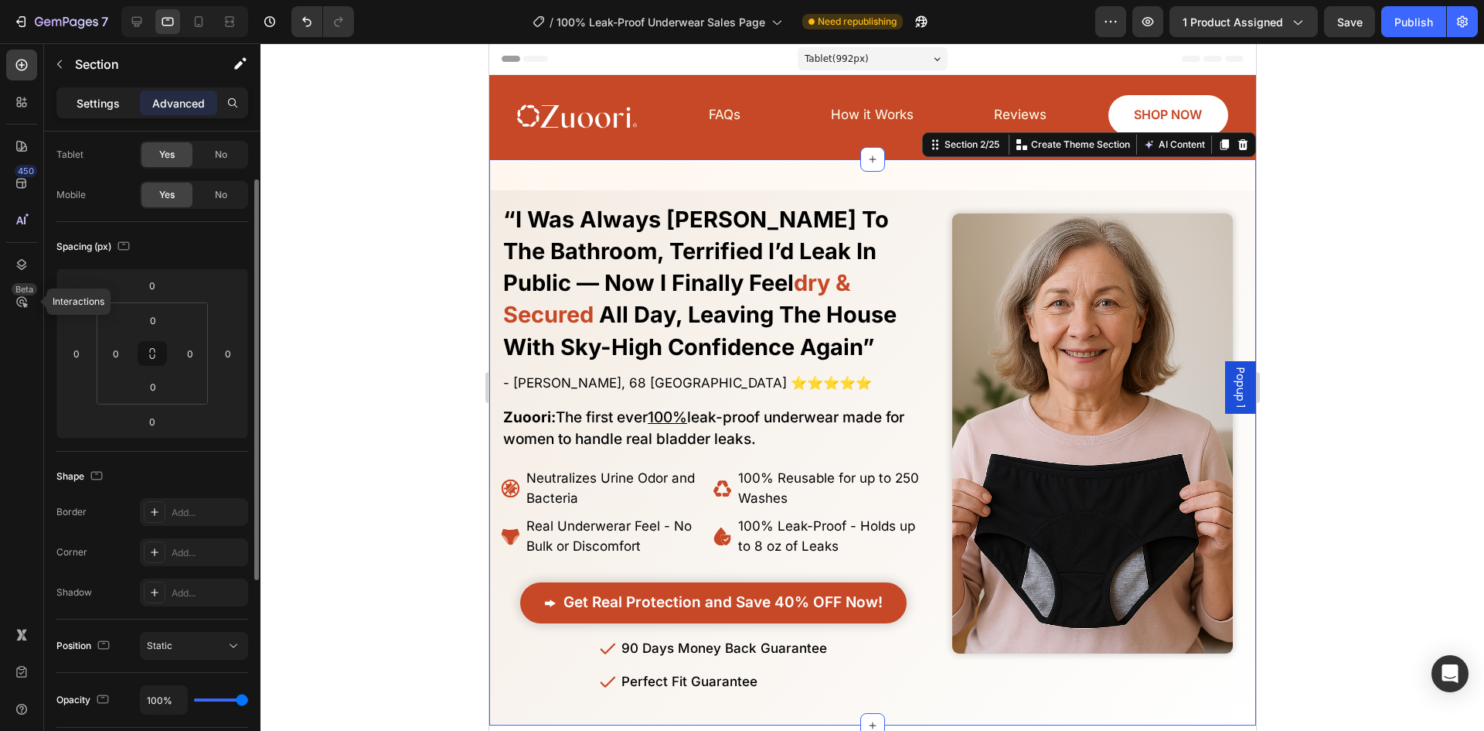
click at [103, 100] on p "Settings" at bounding box center [98, 103] width 43 height 16
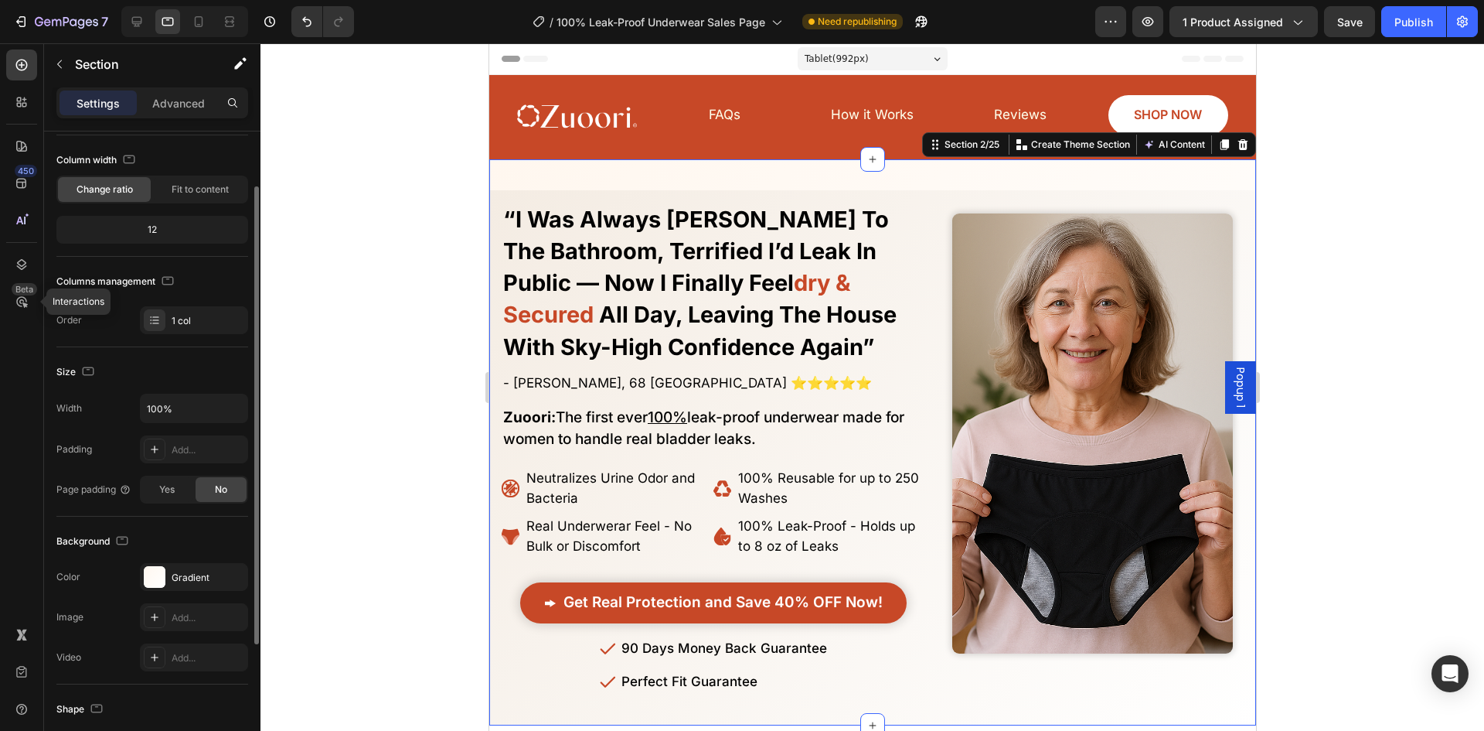
scroll to position [260, 0]
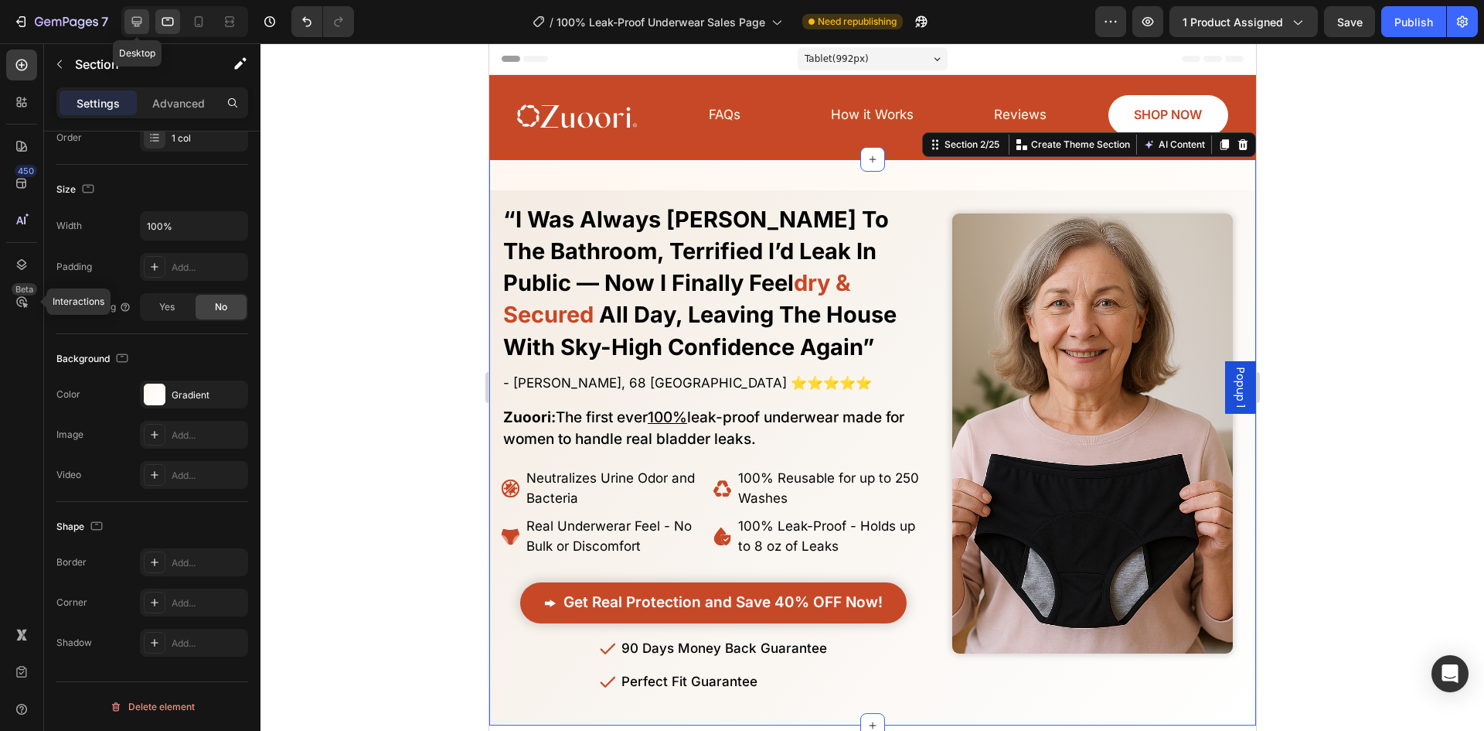
click at [130, 20] on icon at bounding box center [136, 21] width 15 height 15
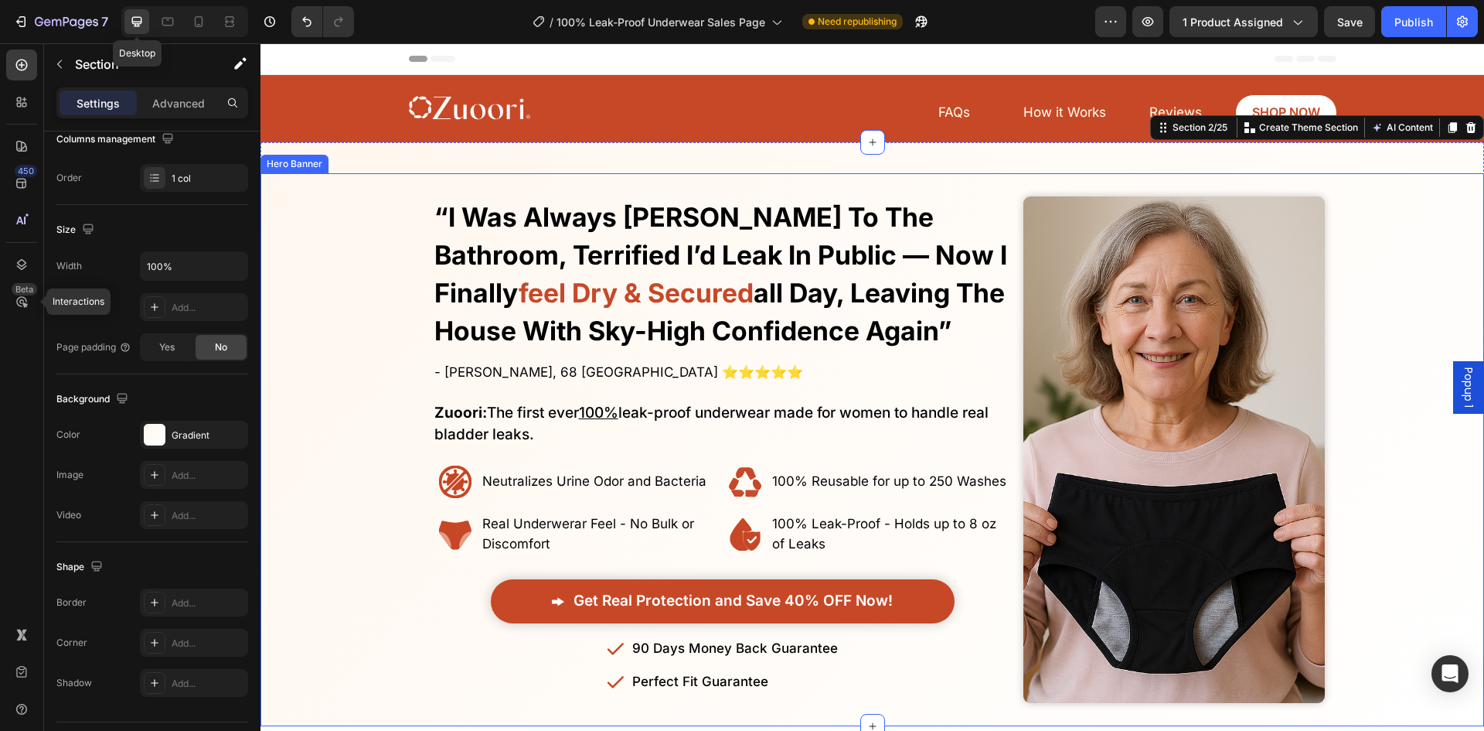
click at [407, 311] on div "Overlay" at bounding box center [873, 449] width 1224 height 553
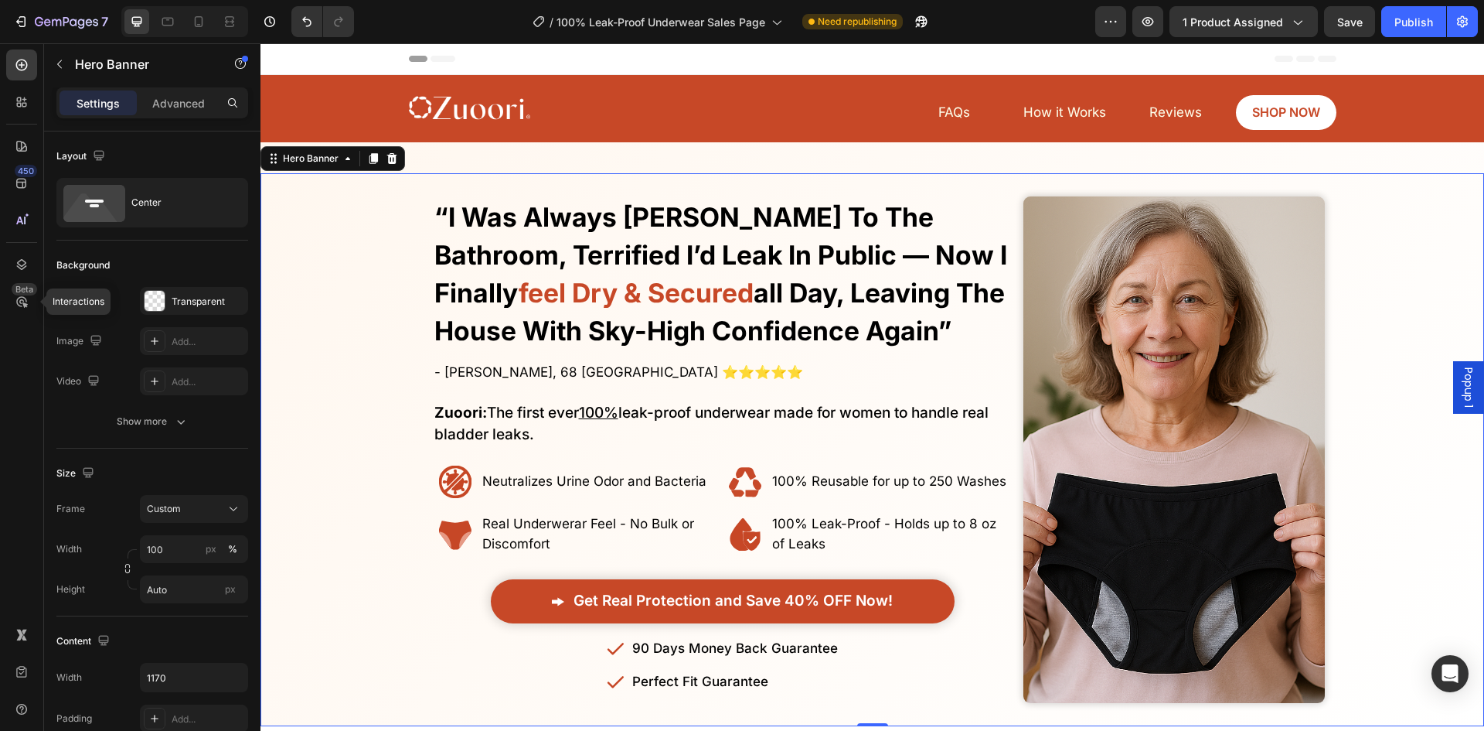
click at [1385, 244] on div "Overlay" at bounding box center [873, 449] width 1224 height 553
drag, startPoint x: 143, startPoint y: 113, endPoint x: 168, endPoint y: 104, distance: 26.4
click at [143, 112] on div "Advanced" at bounding box center [178, 102] width 77 height 25
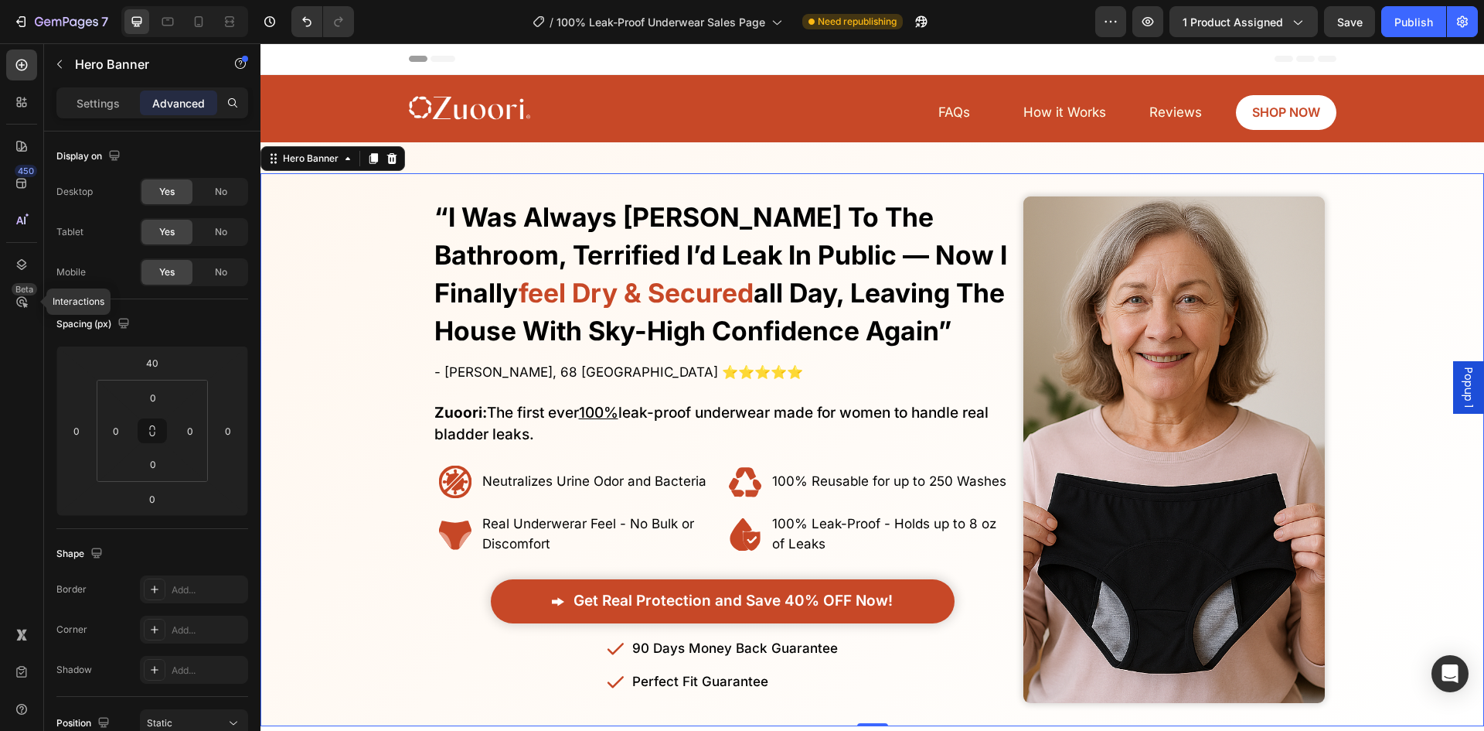
click at [169, 103] on p "Advanced" at bounding box center [178, 103] width 53 height 16
click at [149, 356] on input "40" at bounding box center [152, 362] width 31 height 23
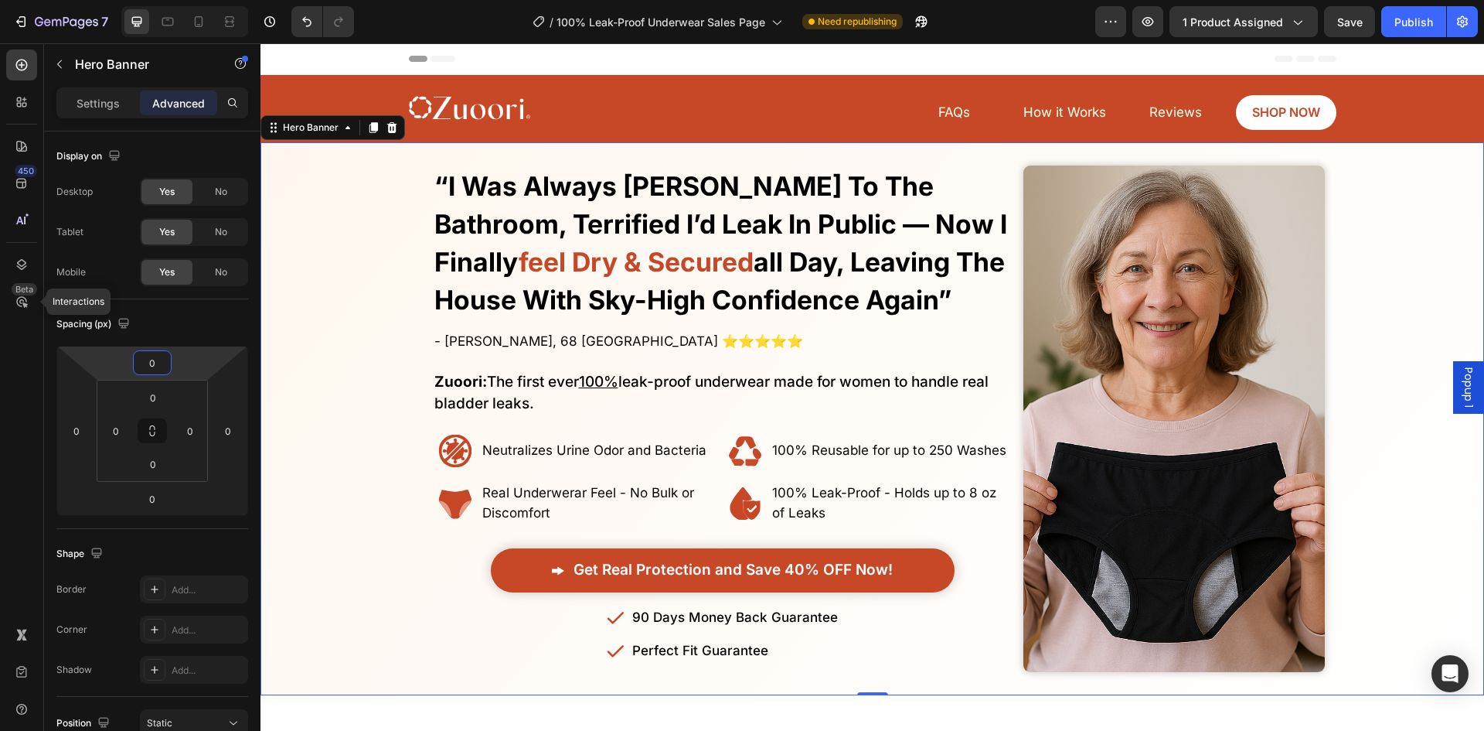
type input "0"
click at [364, 332] on div "Overlay" at bounding box center [873, 418] width 1224 height 553
click at [151, 398] on input "0" at bounding box center [153, 397] width 31 height 23
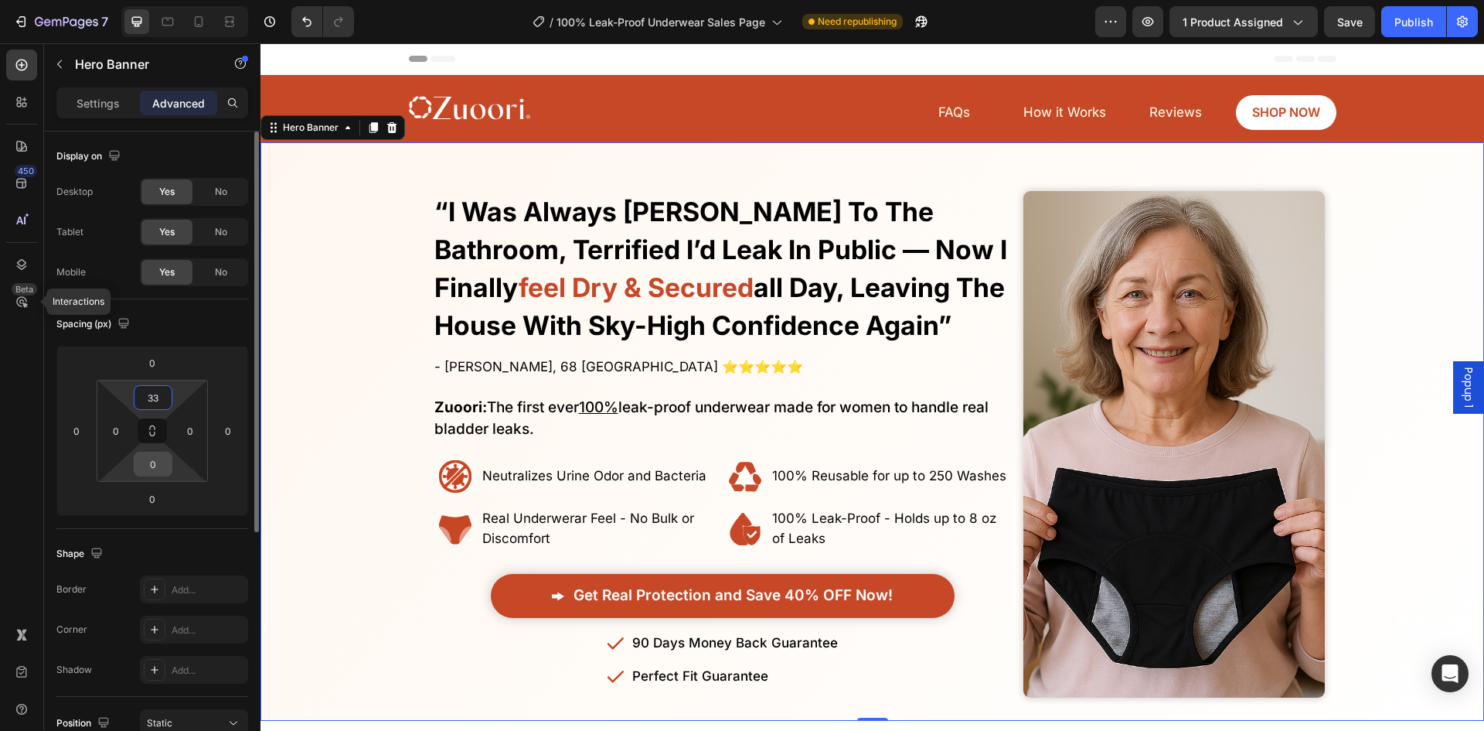
type input "33"
click at [152, 456] on input "0" at bounding box center [153, 463] width 31 height 23
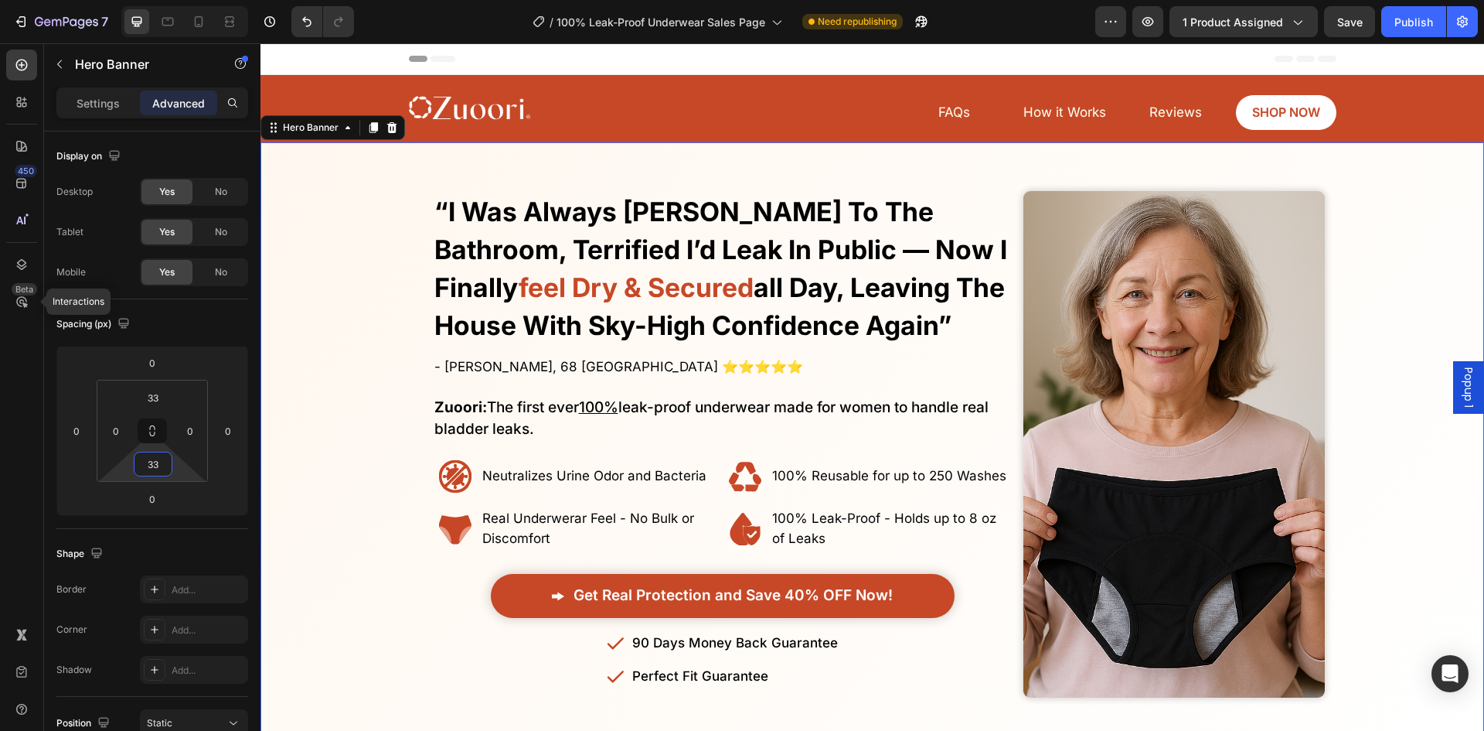
type input "33"
click at [298, 372] on div "Overlay" at bounding box center [873, 444] width 1224 height 553
click at [168, 23] on icon at bounding box center [167, 21] width 15 height 15
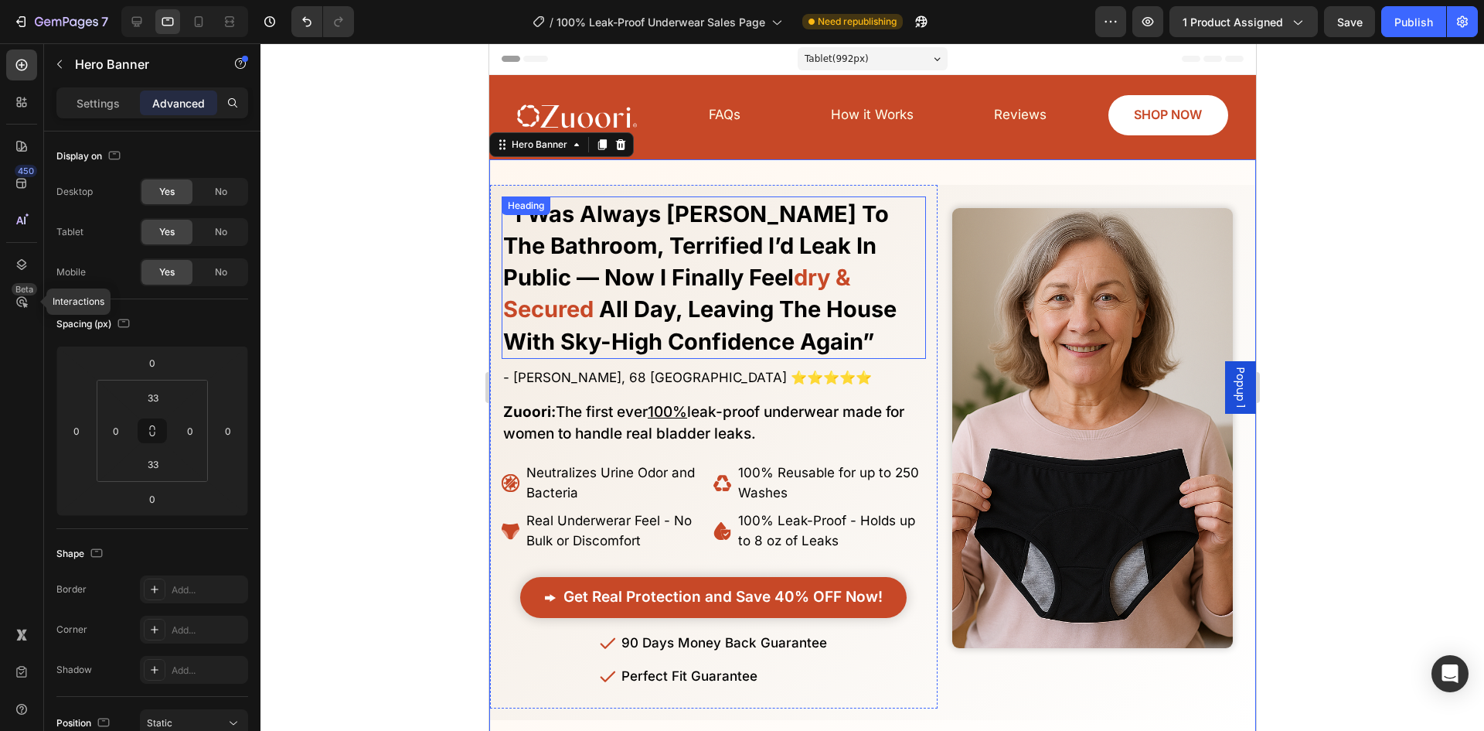
scroll to position [62, 0]
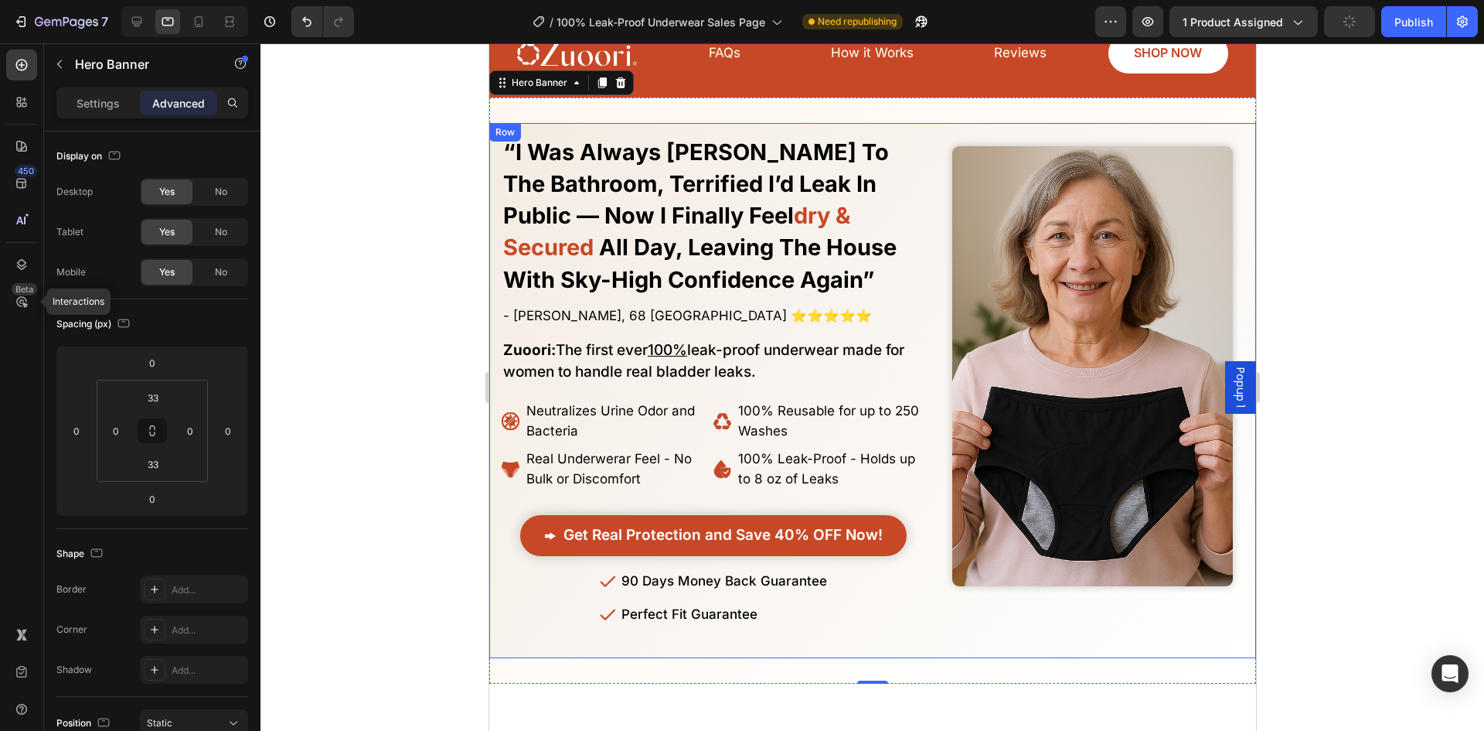
click at [949, 134] on div "Image" at bounding box center [1095, 391] width 319 height 536
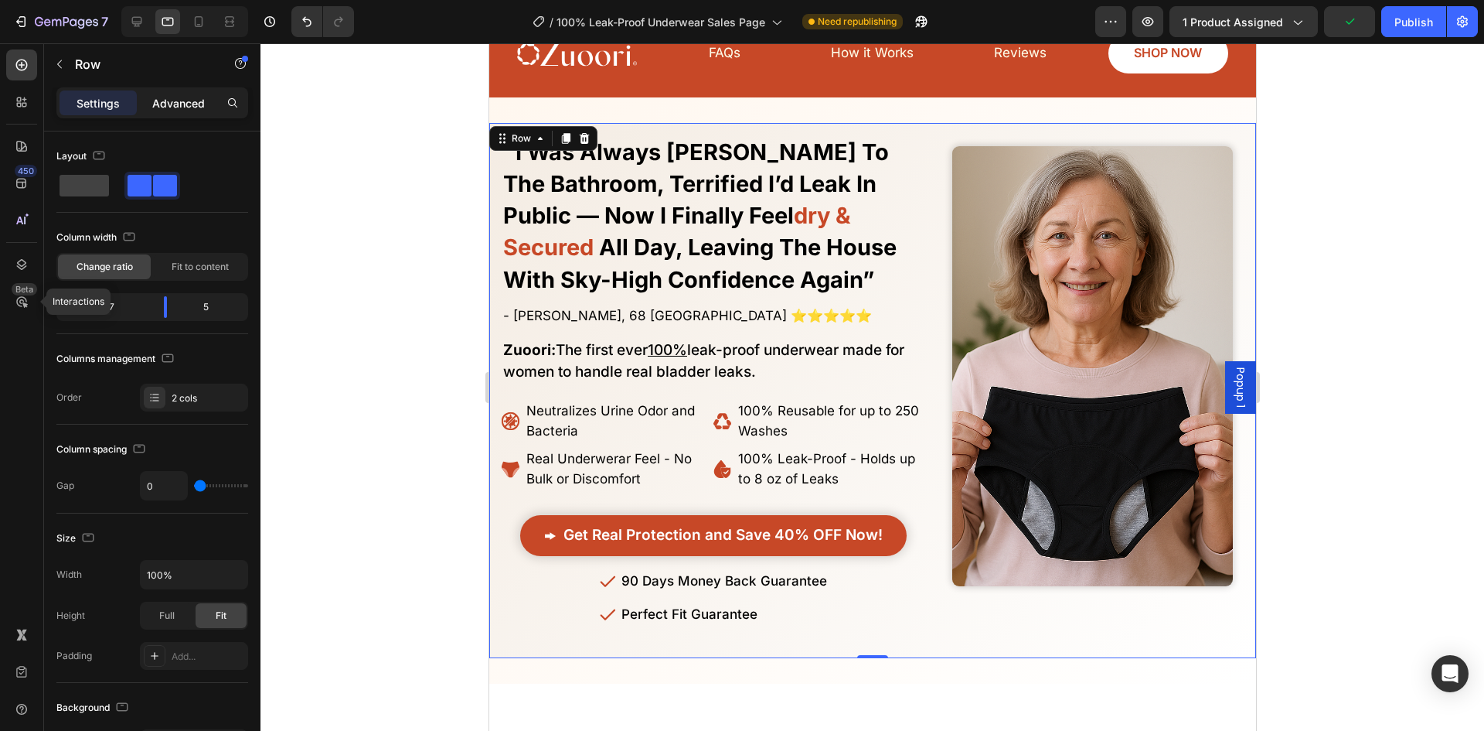
click at [180, 95] on p "Advanced" at bounding box center [178, 103] width 53 height 16
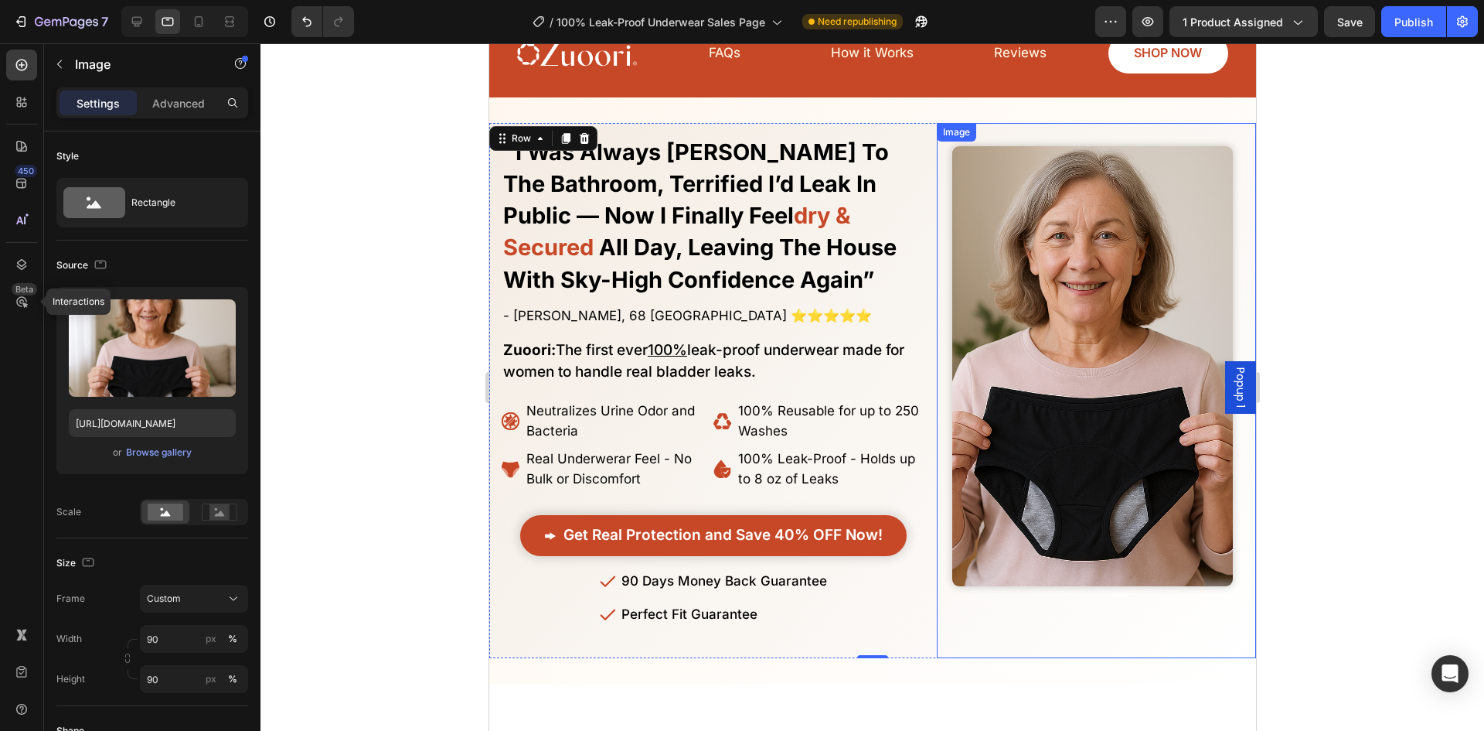
click at [936, 230] on div at bounding box center [1092, 390] width 312 height 489
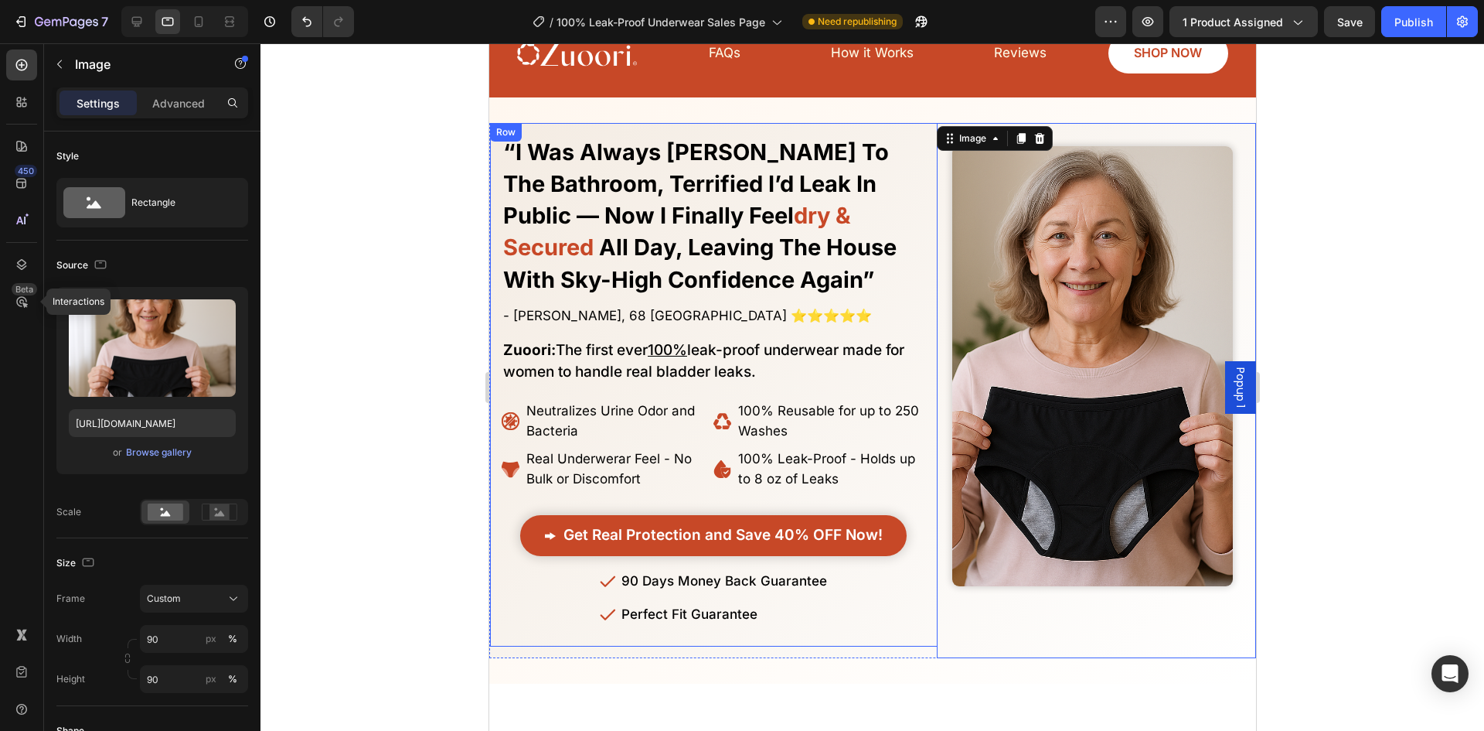
click at [923, 233] on div "No More Wasting Hundreds on Embarrasssing Diapers or Useless Pads - This New Al…" at bounding box center [713, 385] width 448 height 524
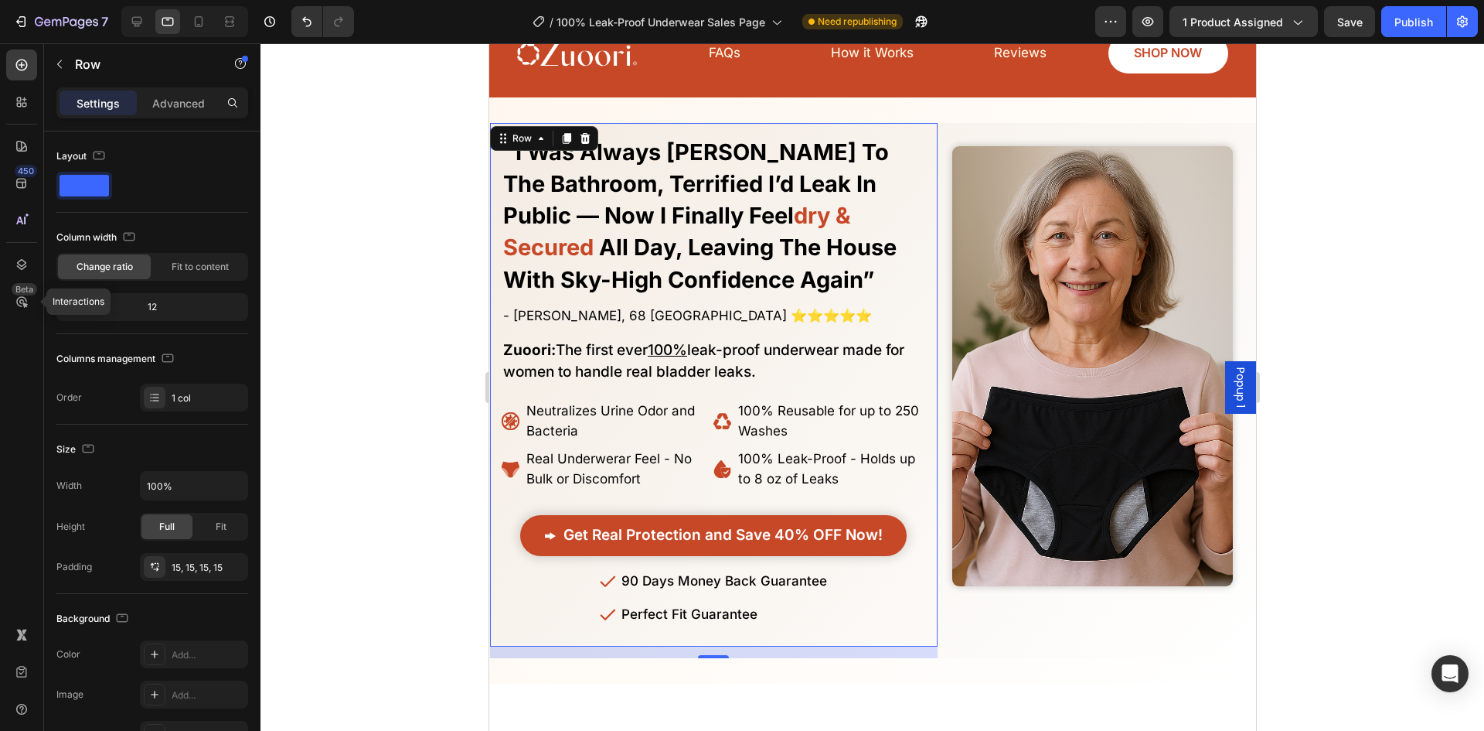
click at [927, 242] on div "No More Wasting Hundreds on Embarrasssing Diapers or Useless Pads - This New Al…" at bounding box center [713, 385] width 448 height 524
click at [854, 632] on div "No More Wasting Hundreds on Embarrasssing Diapers or Useless Pads - This New Al…" at bounding box center [713, 385] width 424 height 501
click at [884, 657] on div "15" at bounding box center [713, 652] width 448 height 12
click at [925, 672] on div "No More Wasting Hundreds on Embarrasssing Diapers or Useless Pads - This New Al…" at bounding box center [872, 390] width 767 height 587
click at [906, 646] on div "No More Wasting Hundreds on Embarrasssing Diapers or Useless Pads - This New Al…" at bounding box center [713, 385] width 448 height 524
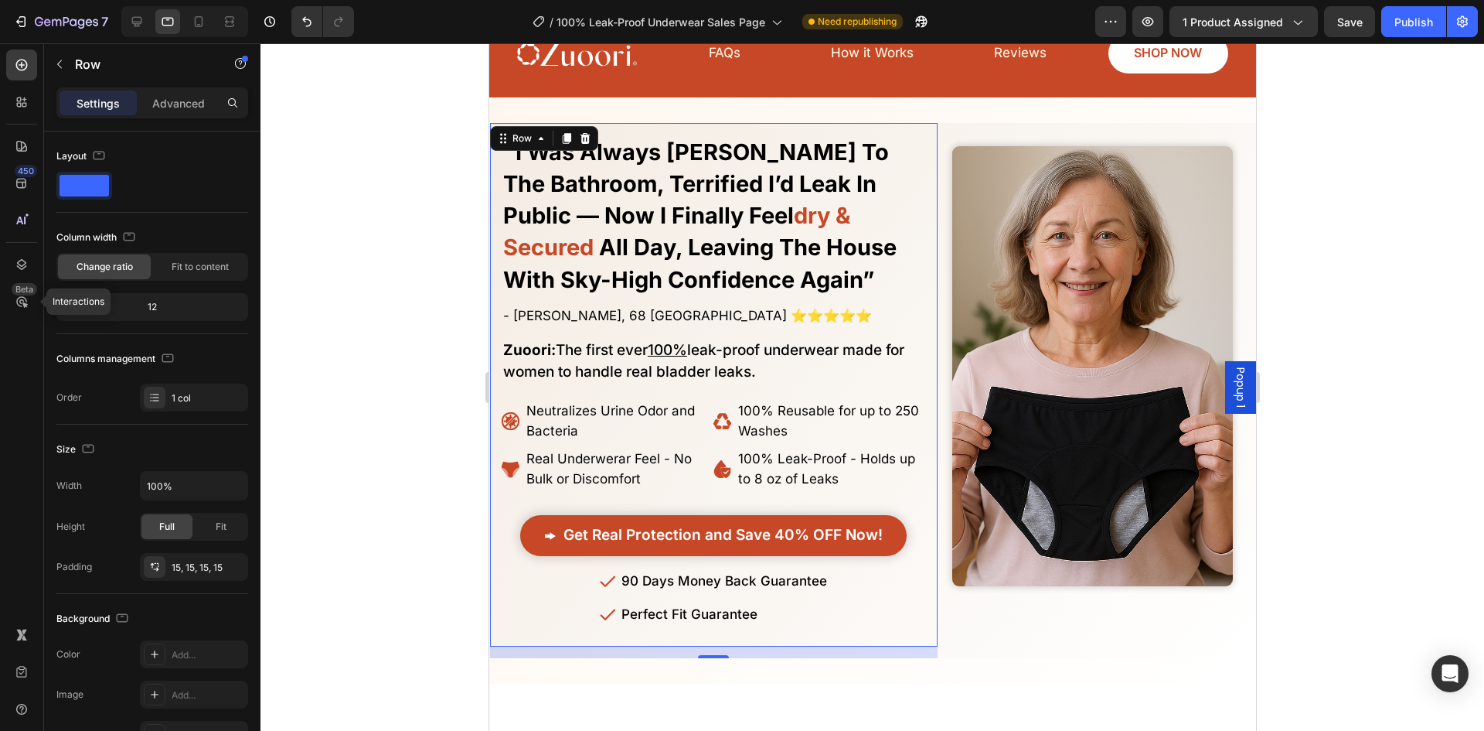
click at [914, 663] on div "No More Wasting Hundreds on Embarrasssing Diapers or Useless Pads - This New Al…" at bounding box center [872, 390] width 767 height 587
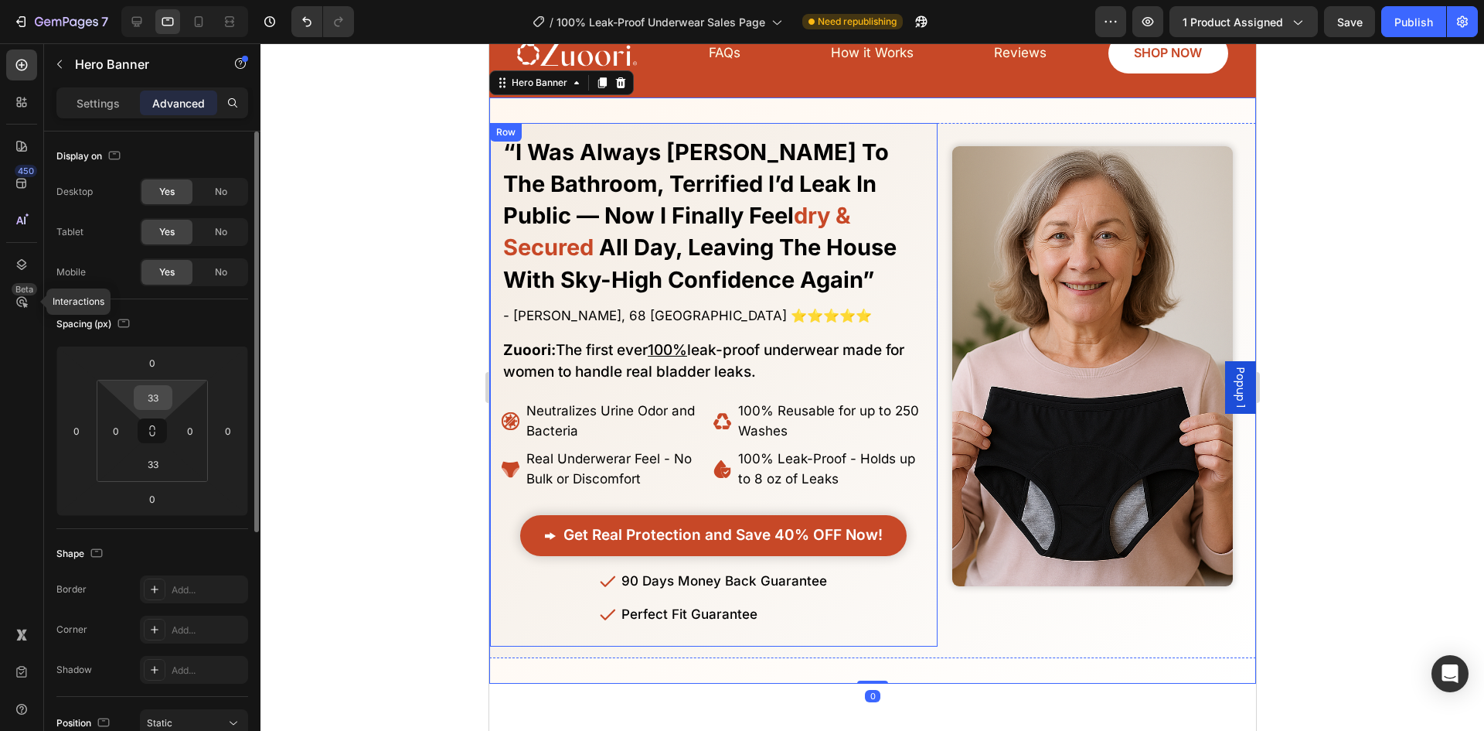
click at [163, 408] on input "33" at bounding box center [153, 397] width 31 height 23
type input "0"
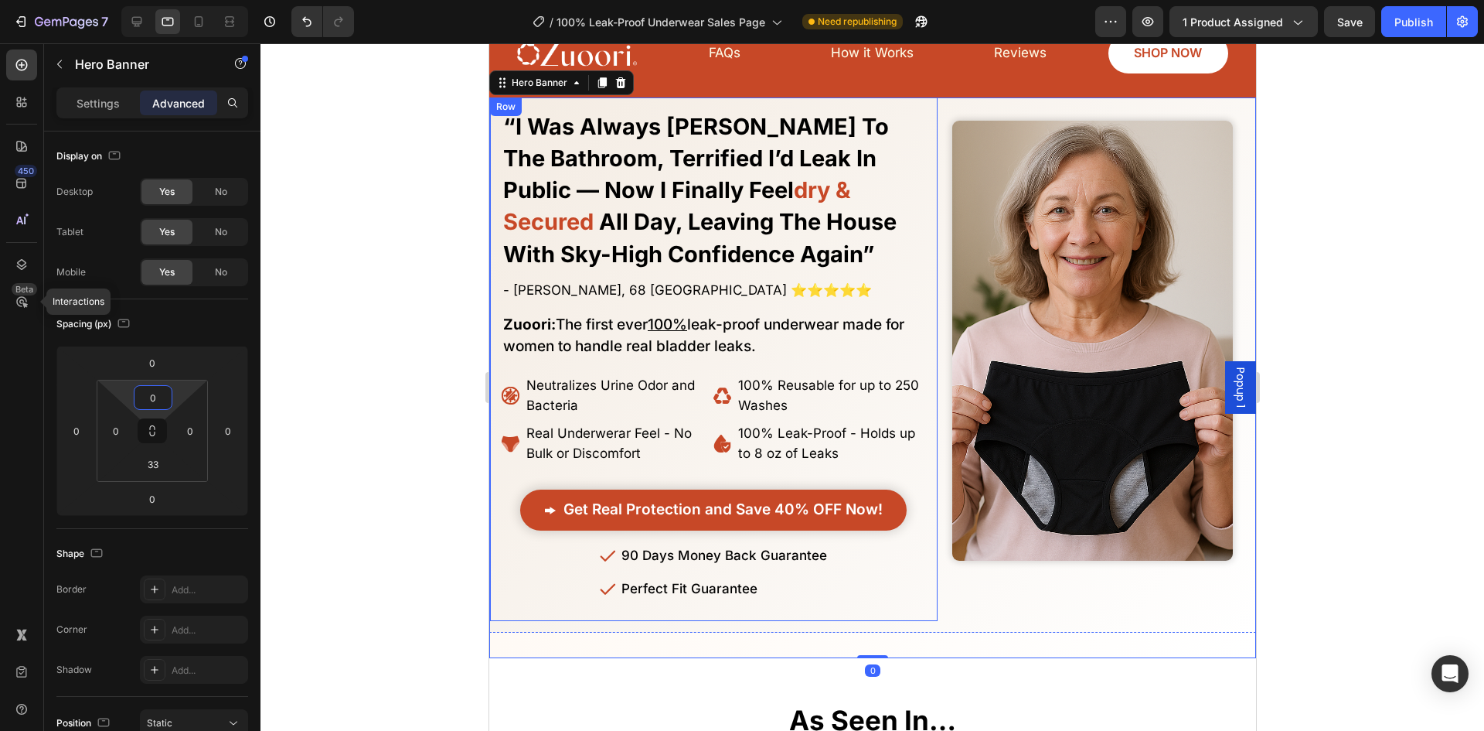
click at [302, 336] on div at bounding box center [873, 386] width 1224 height 687
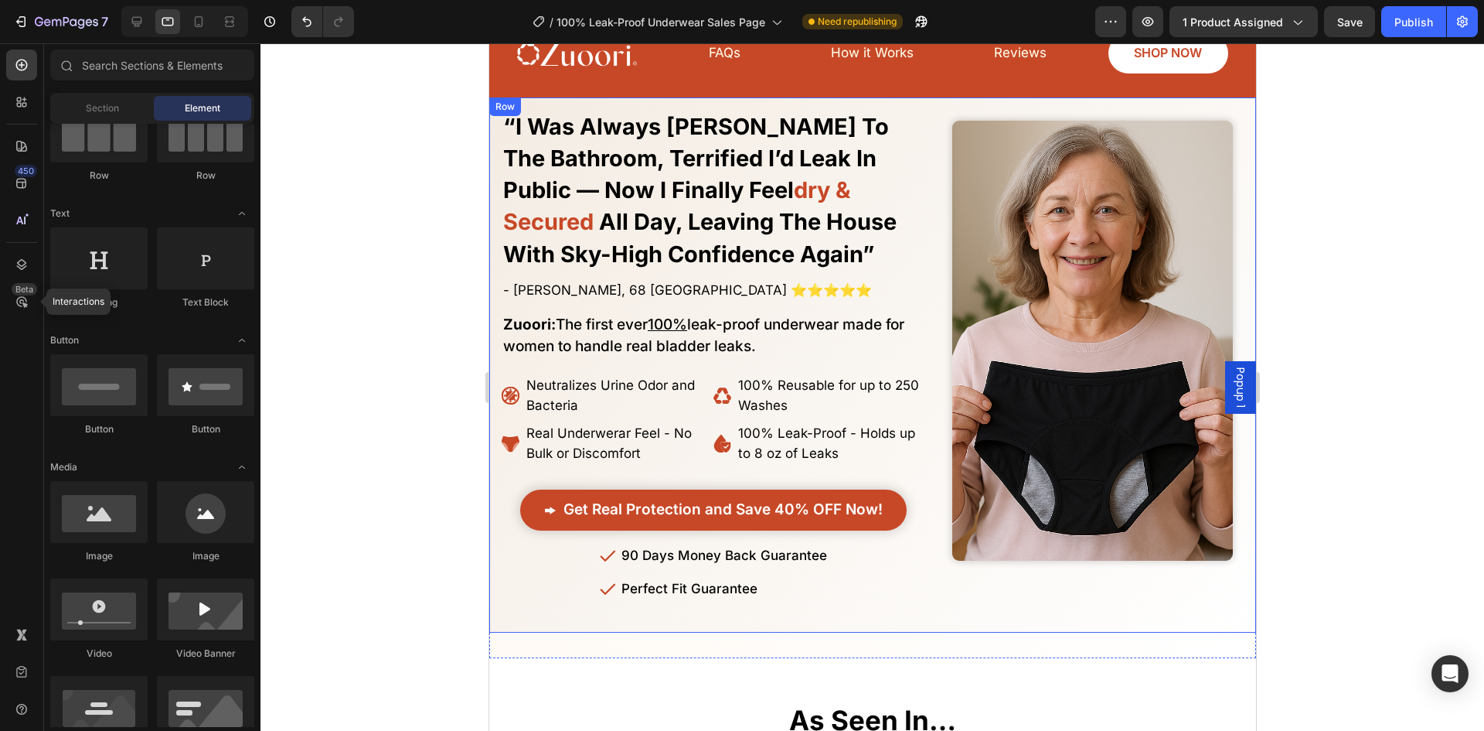
click at [953, 107] on div "Image" at bounding box center [1095, 365] width 319 height 536
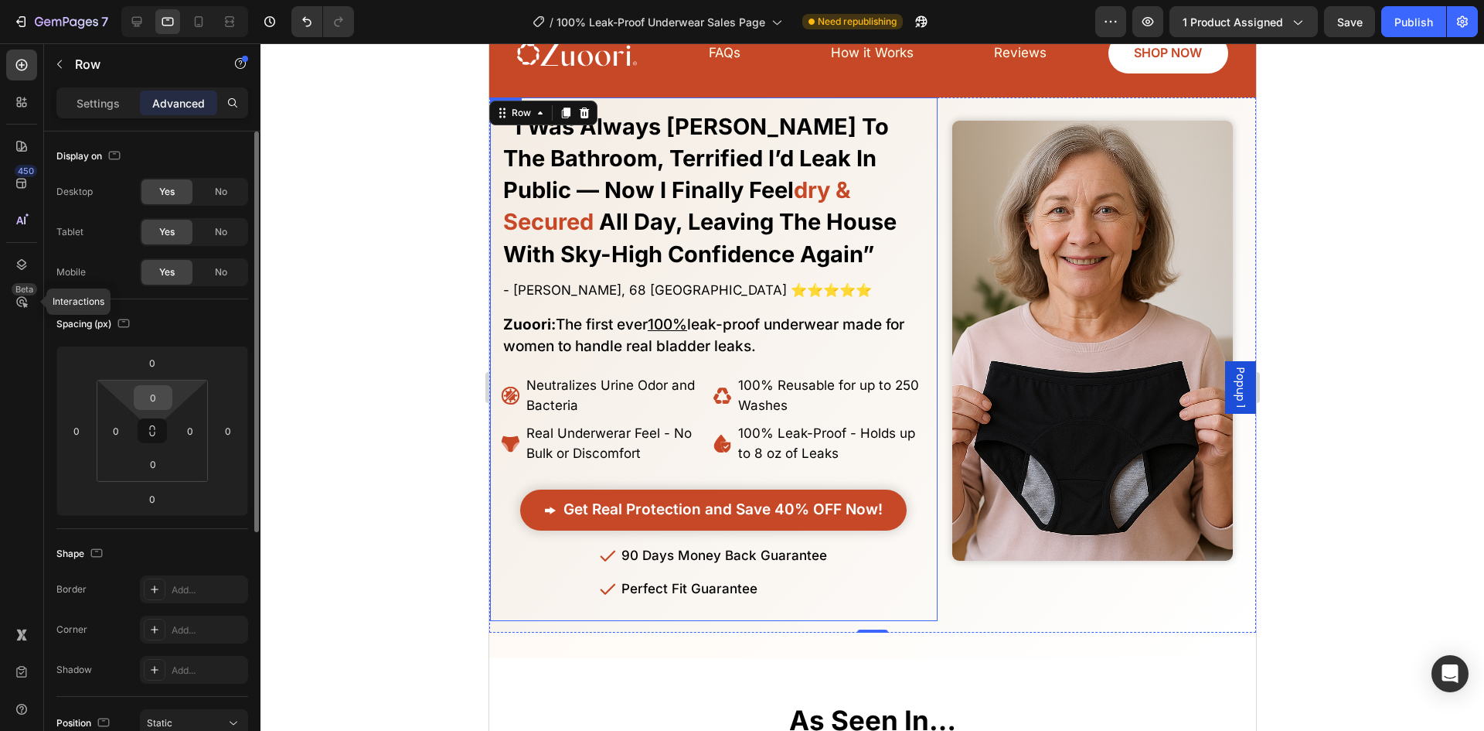
click at [159, 397] on input "0" at bounding box center [153, 397] width 31 height 23
type input "33"
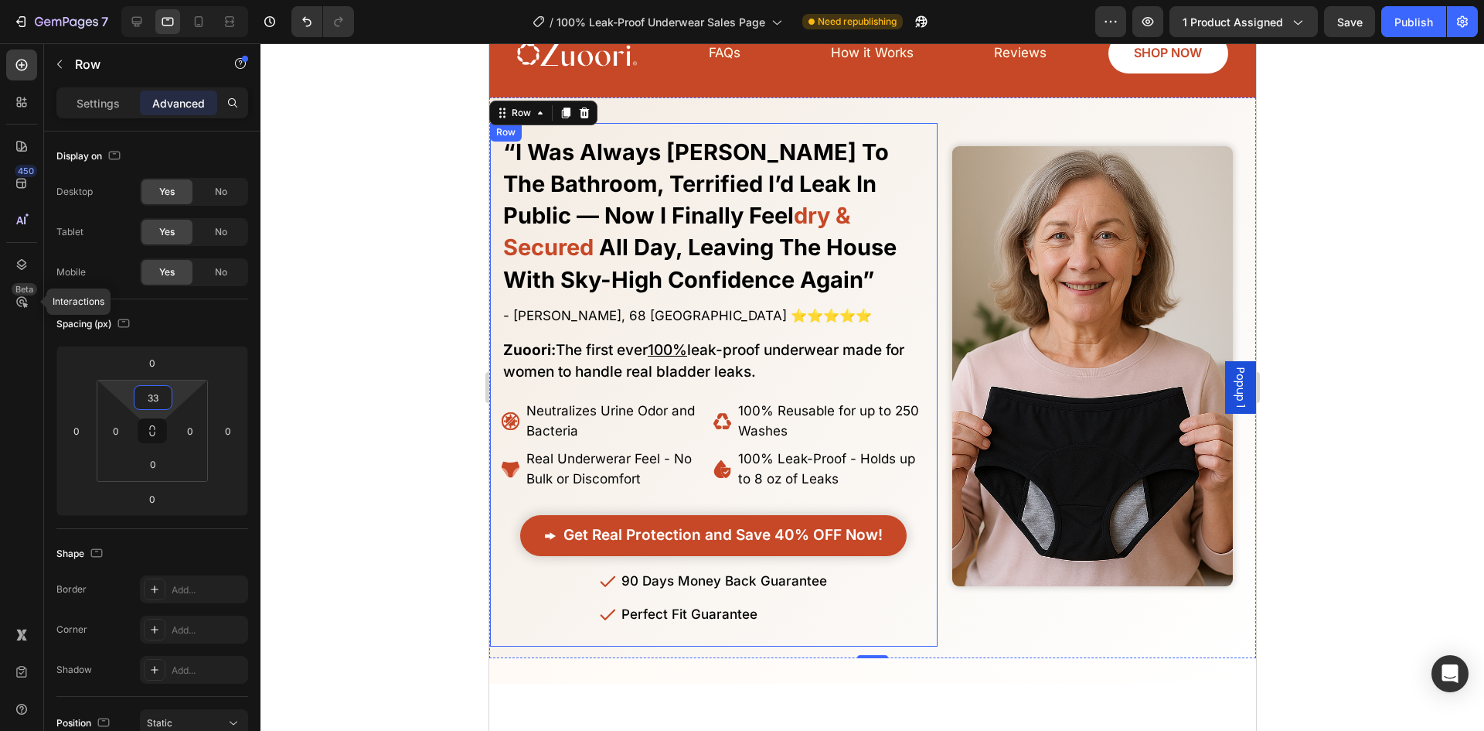
drag, startPoint x: 454, startPoint y: 372, endPoint x: 467, endPoint y: 380, distance: 15.7
click at [455, 372] on div at bounding box center [873, 386] width 1224 height 687
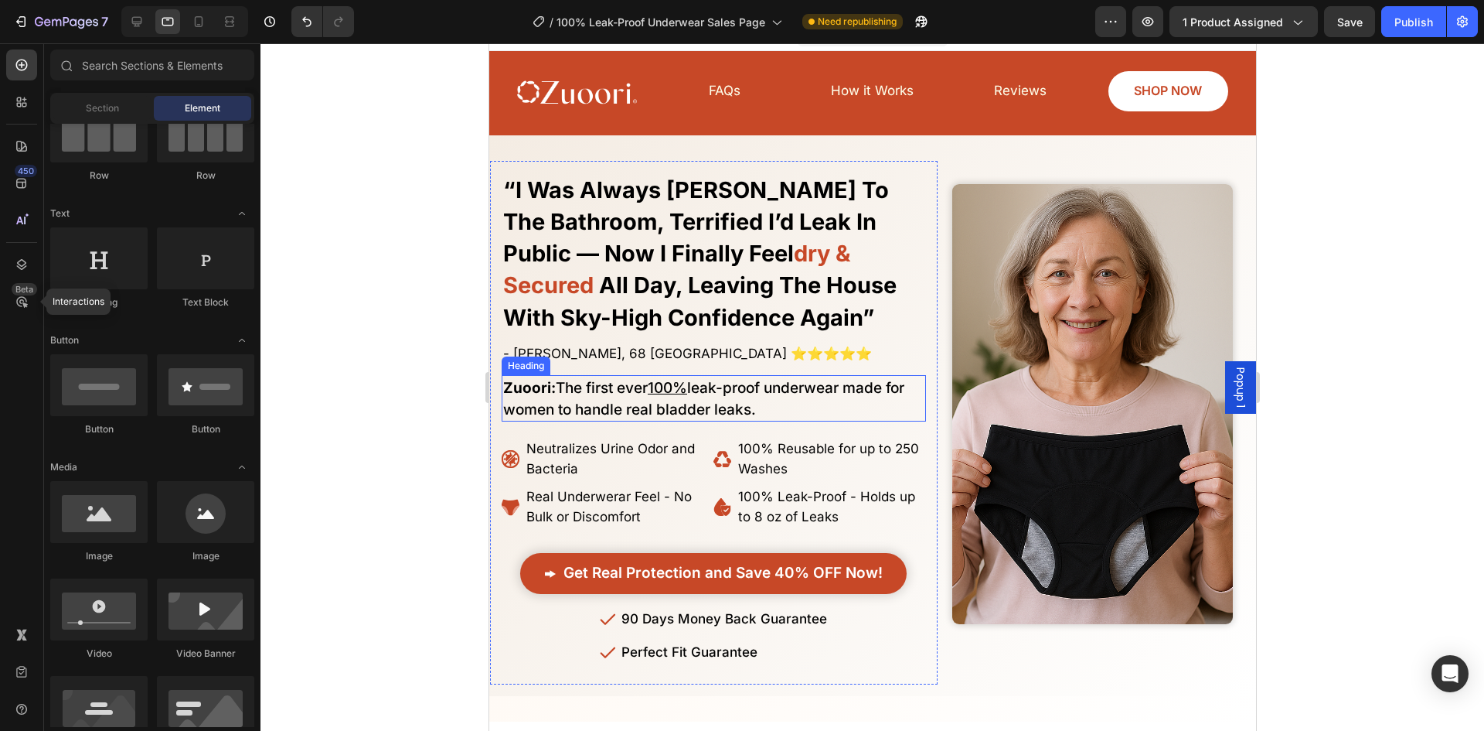
scroll to position [0, 0]
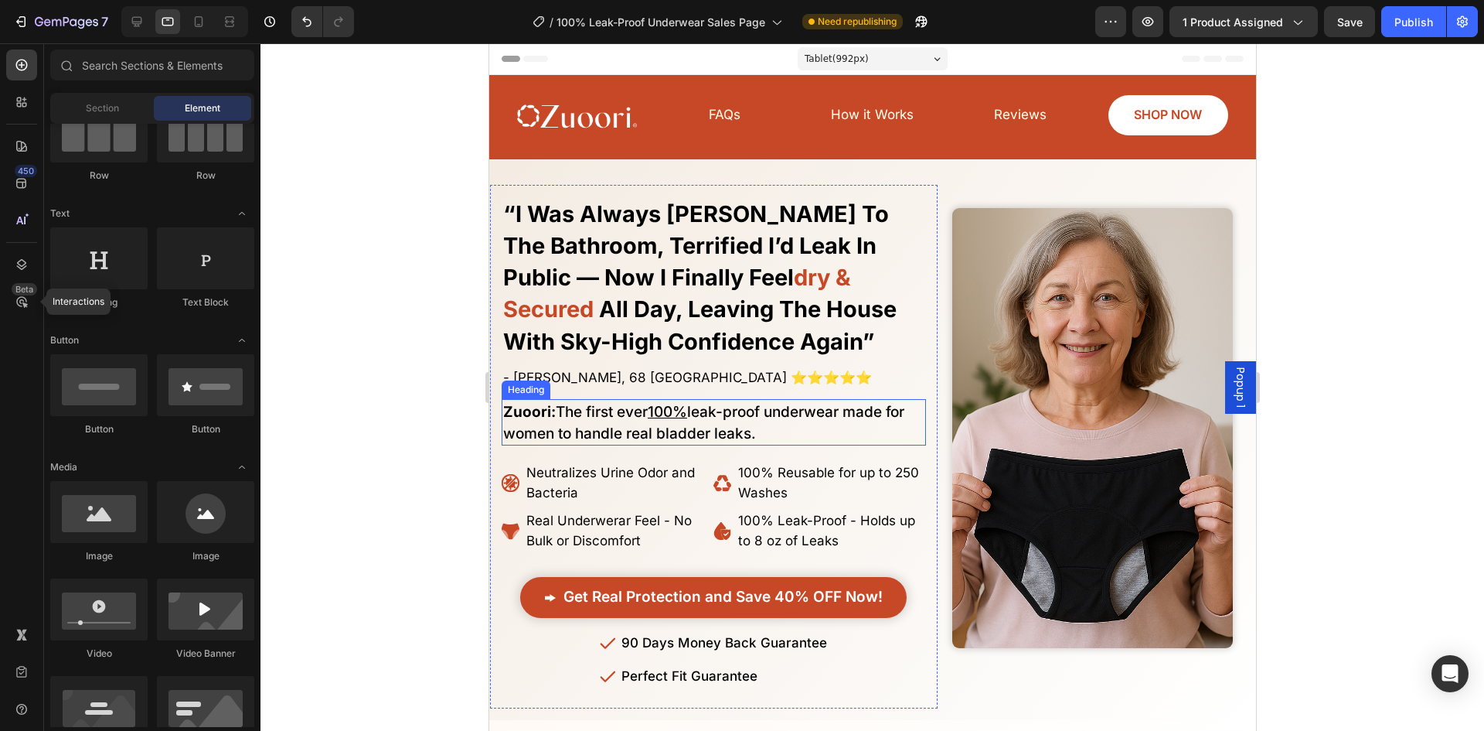
click at [1336, 391] on div at bounding box center [873, 386] width 1224 height 687
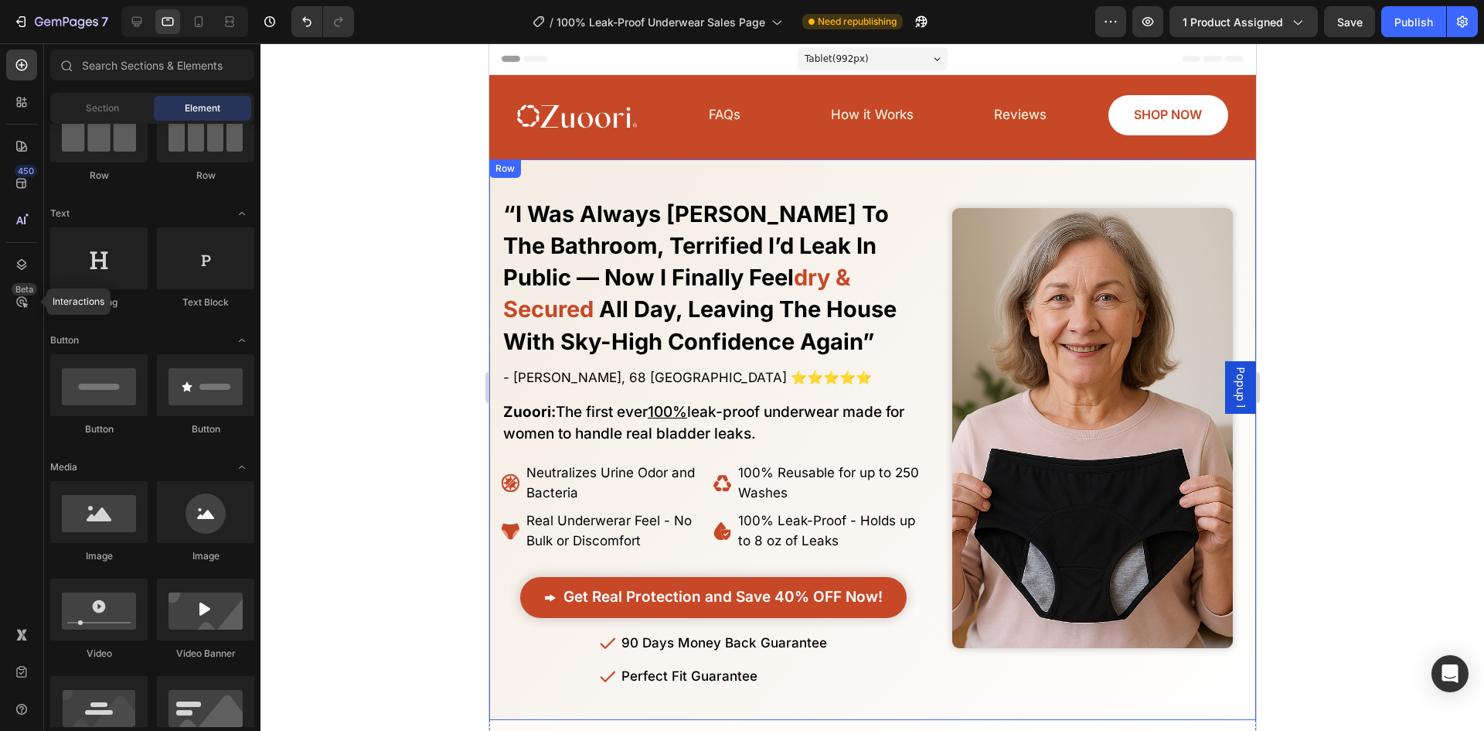
click at [945, 166] on div "No More Wasting Hundreds on Embarrasssing Diapers or Useless Pads - This New Al…" at bounding box center [872, 439] width 767 height 561
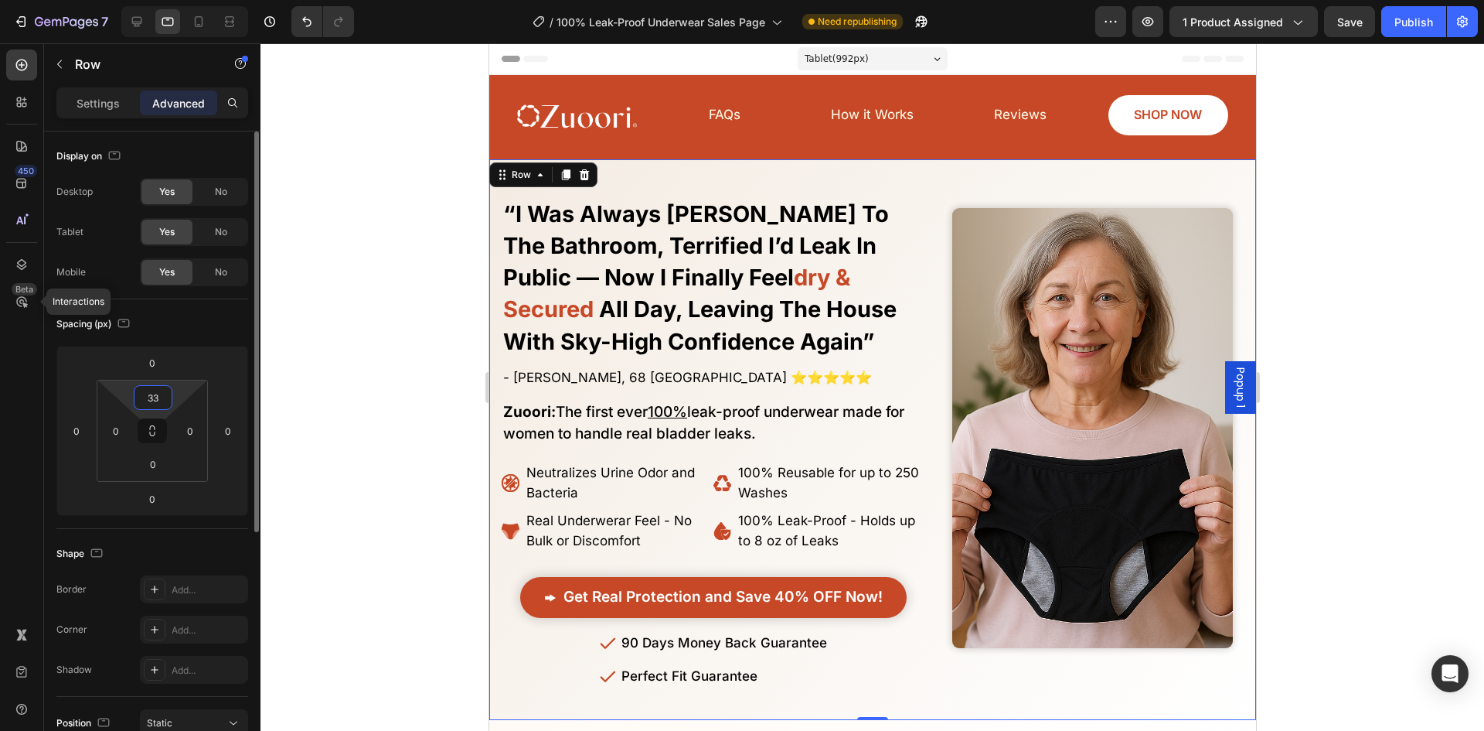
click at [146, 404] on input "33" at bounding box center [153, 397] width 31 height 23
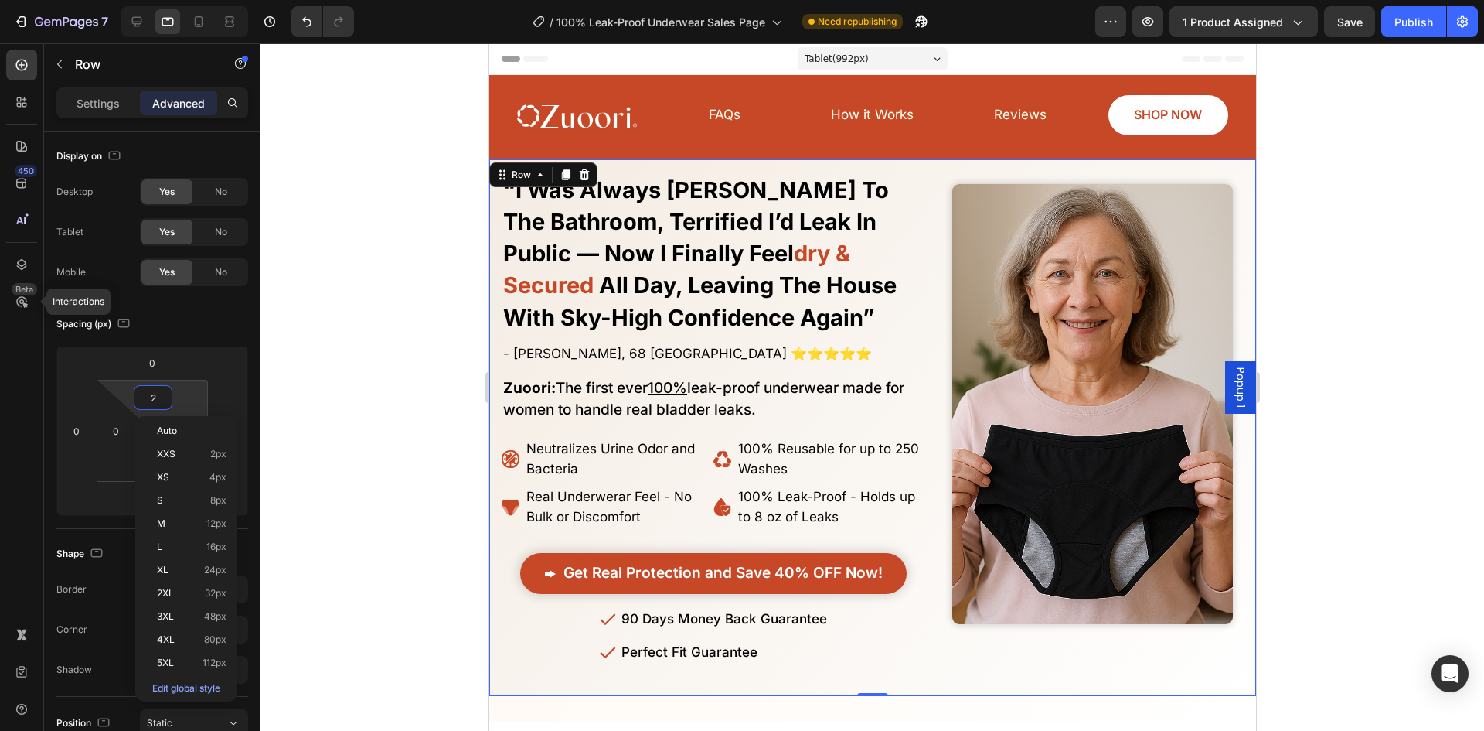
type input "22"
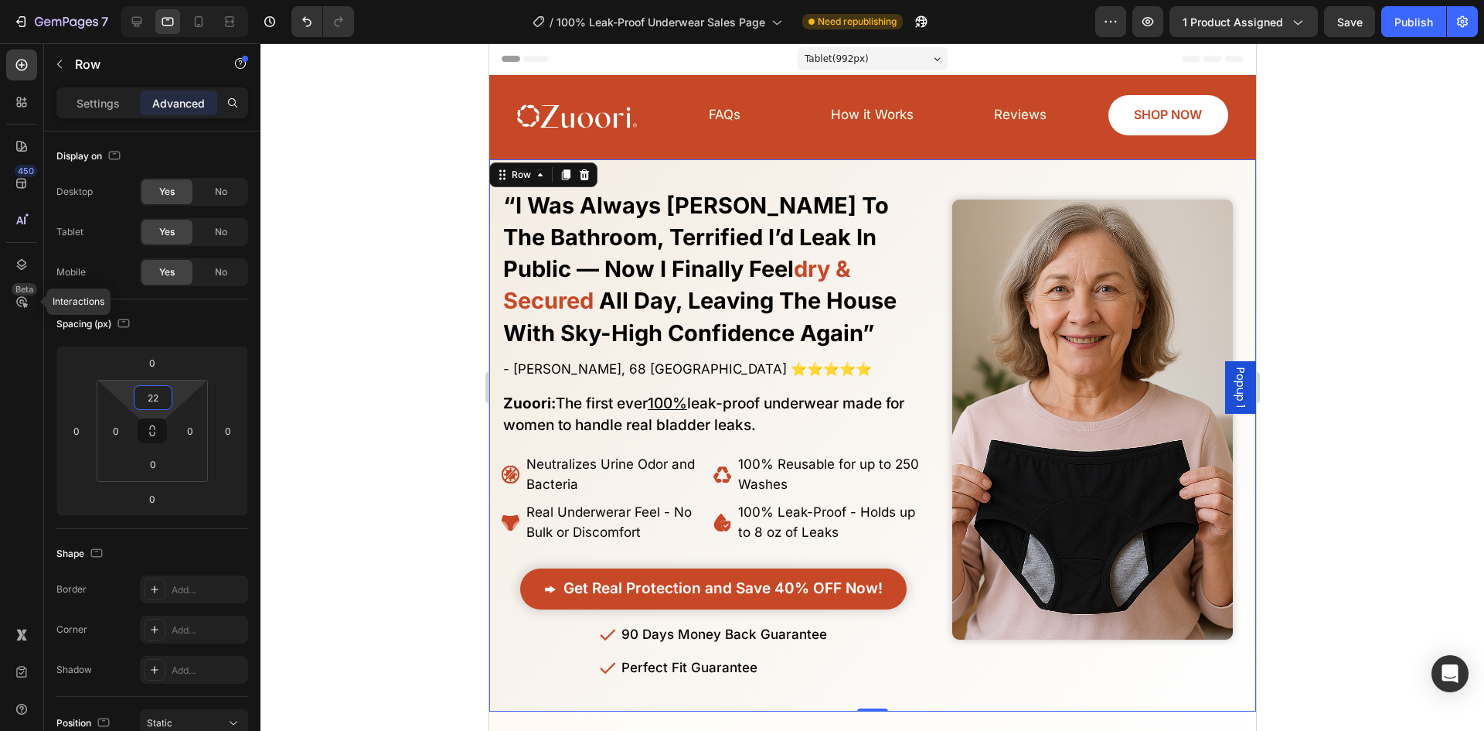
click at [375, 360] on div at bounding box center [873, 386] width 1224 height 687
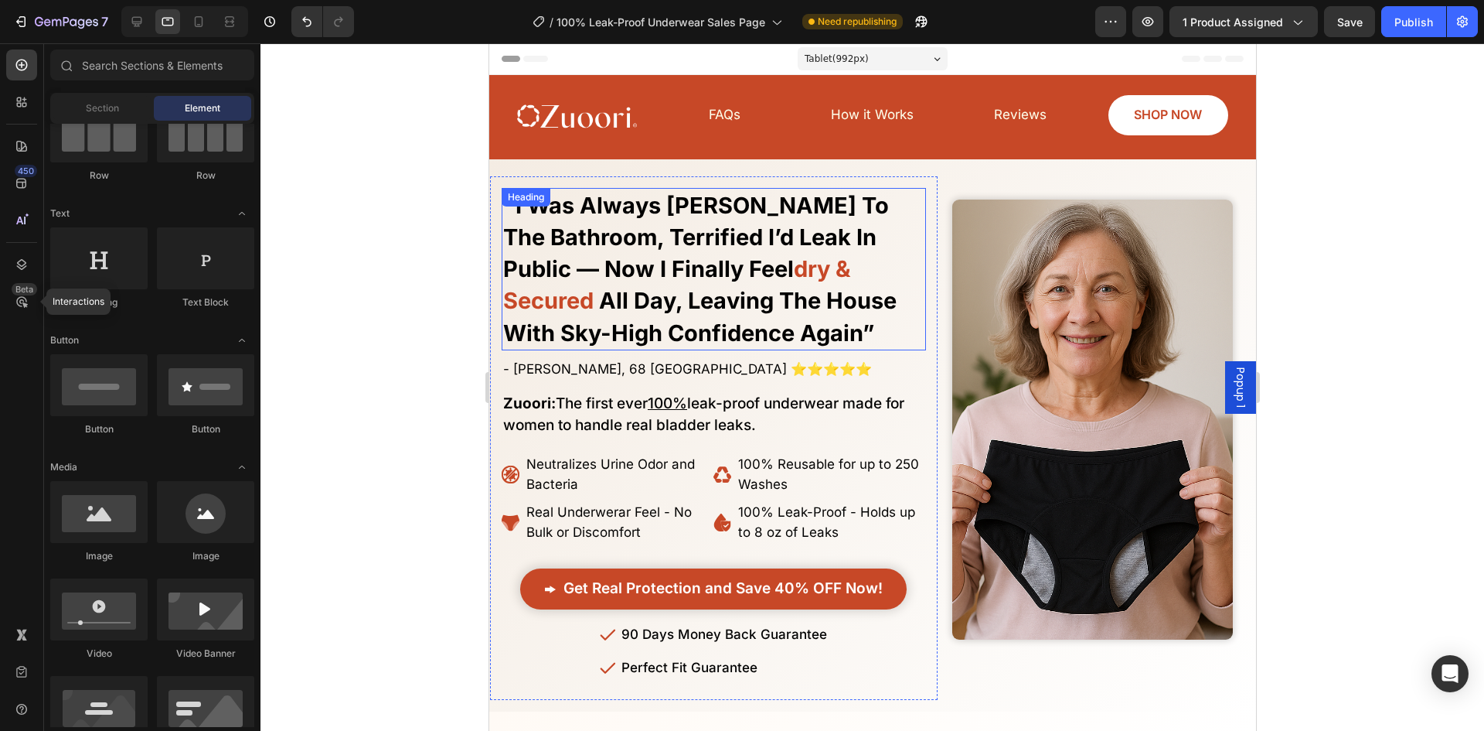
click at [734, 301] on strong "all day, leaving the house with sky-high confidence again”" at bounding box center [700, 316] width 394 height 59
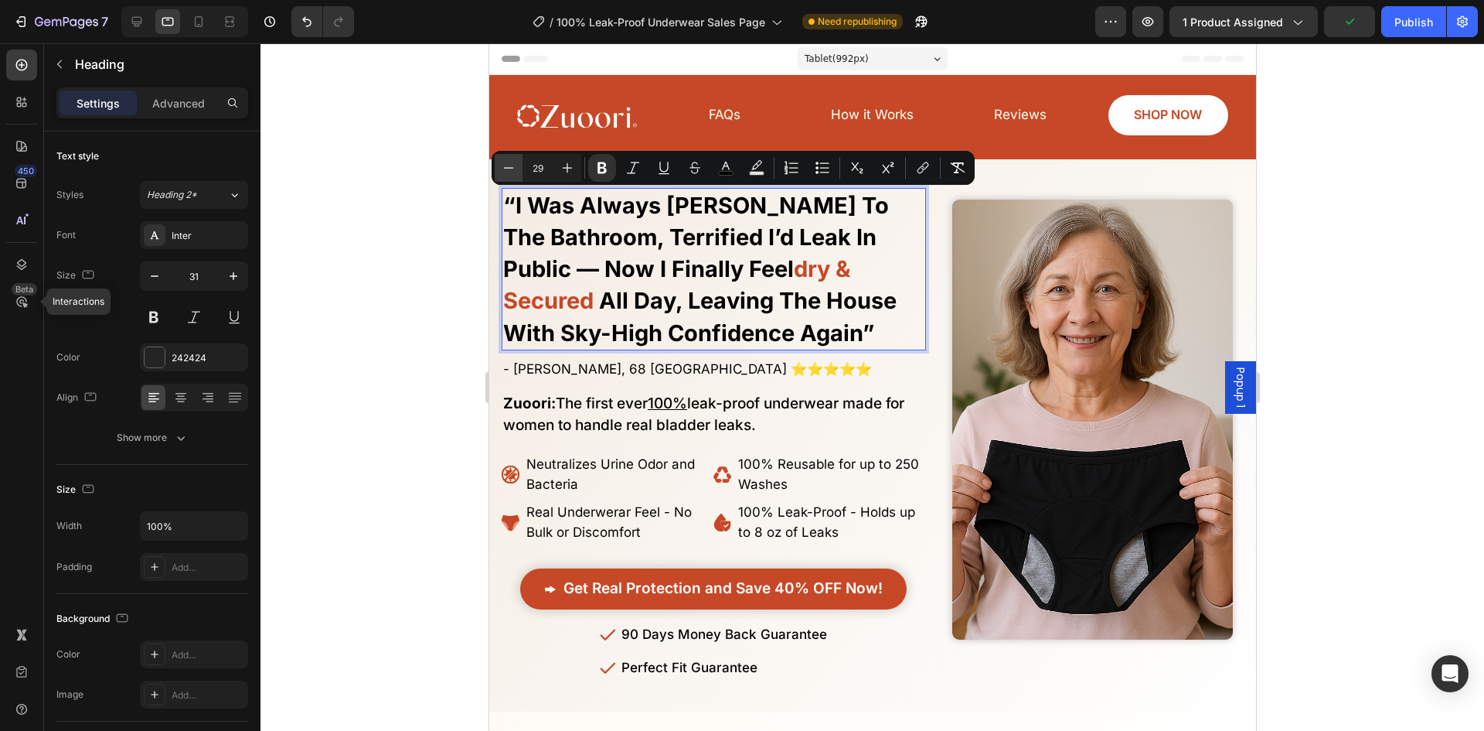
click at [503, 172] on icon "Editor contextual toolbar" at bounding box center [508, 167] width 15 height 15
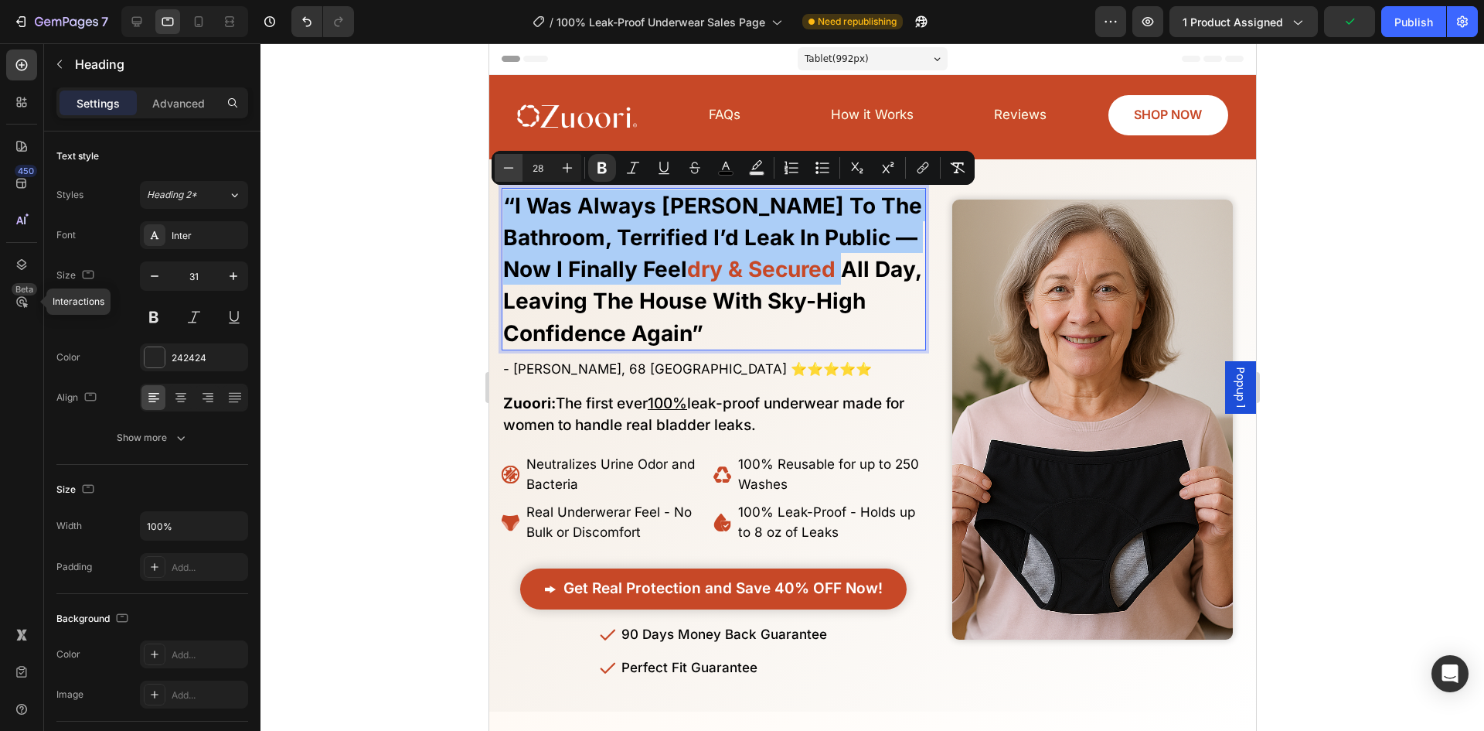
click at [503, 172] on icon "Editor contextual toolbar" at bounding box center [508, 167] width 15 height 15
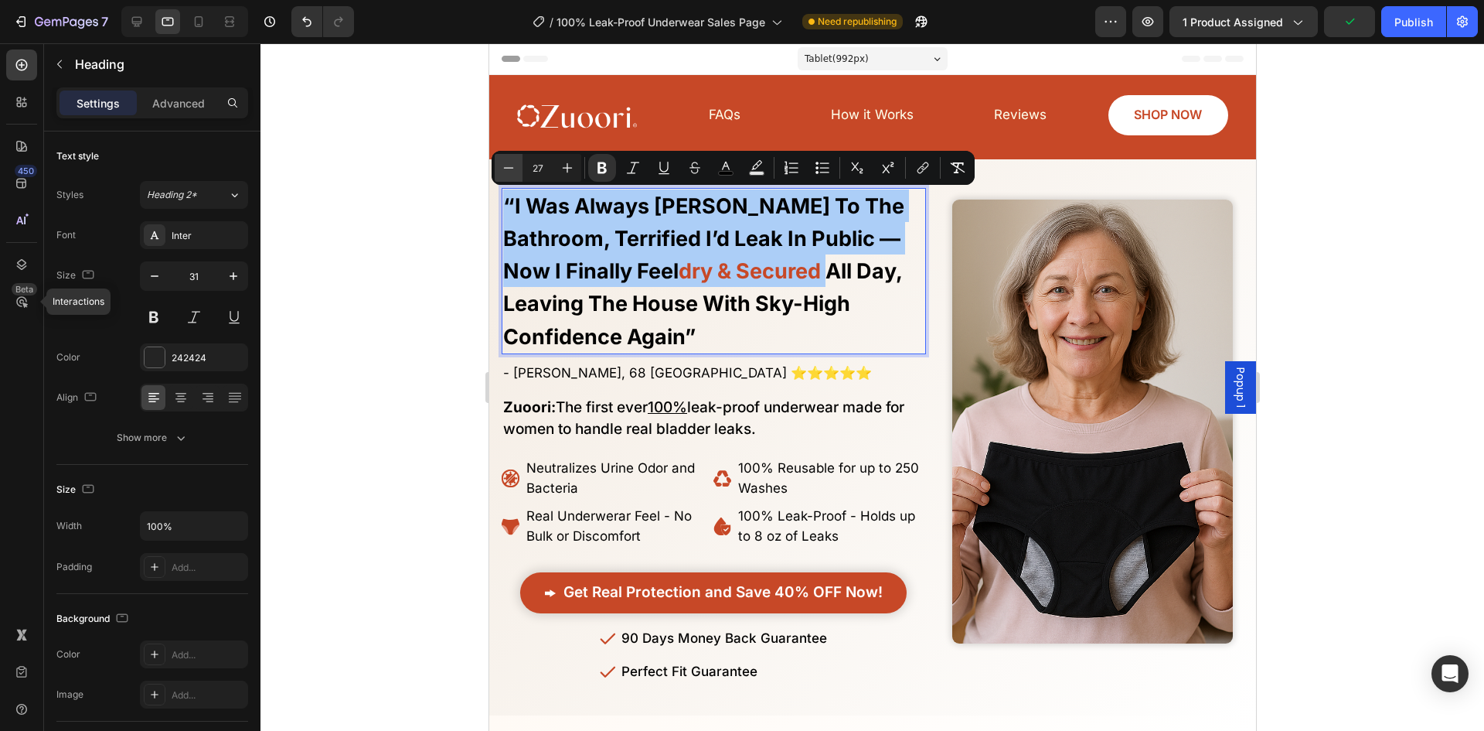
click at [503, 172] on icon "Editor contextual toolbar" at bounding box center [508, 167] width 15 height 15
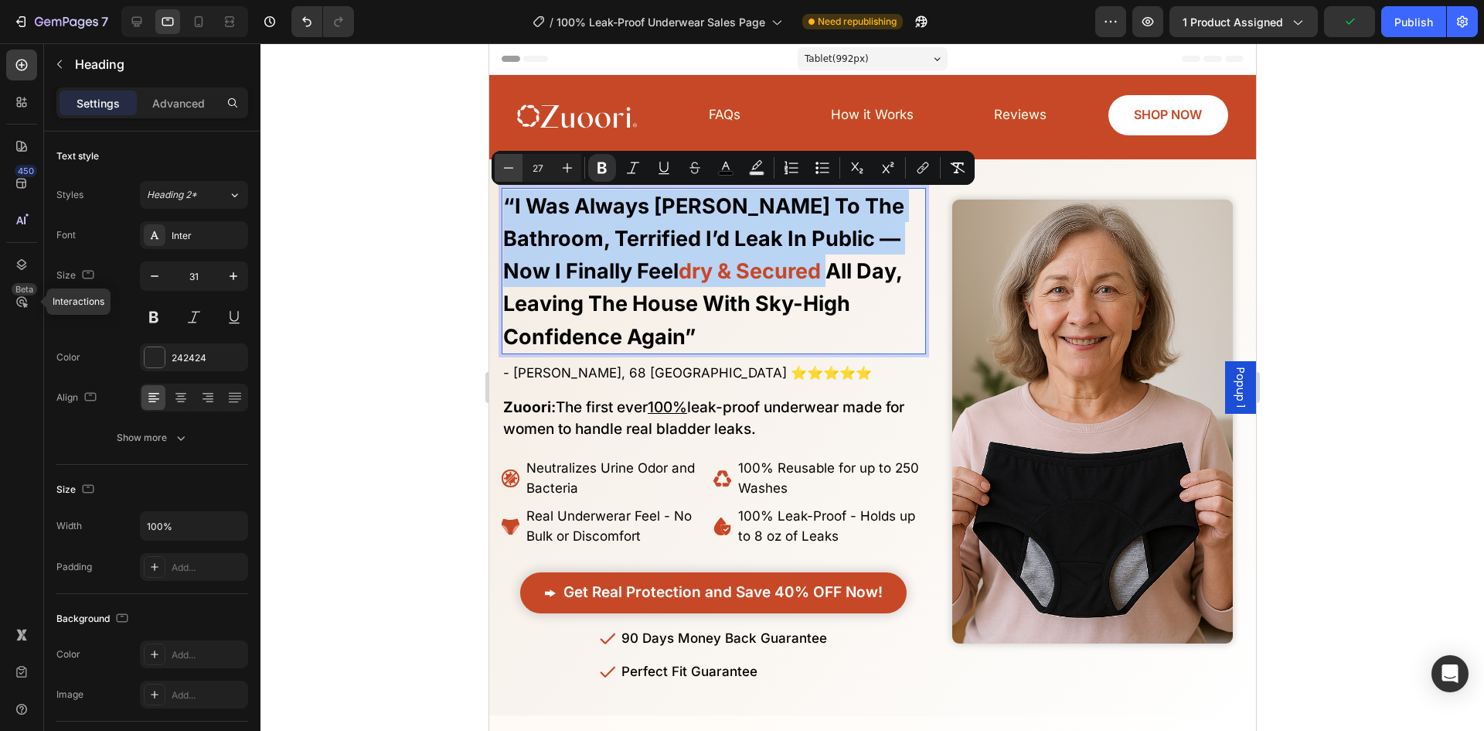
type input "26"
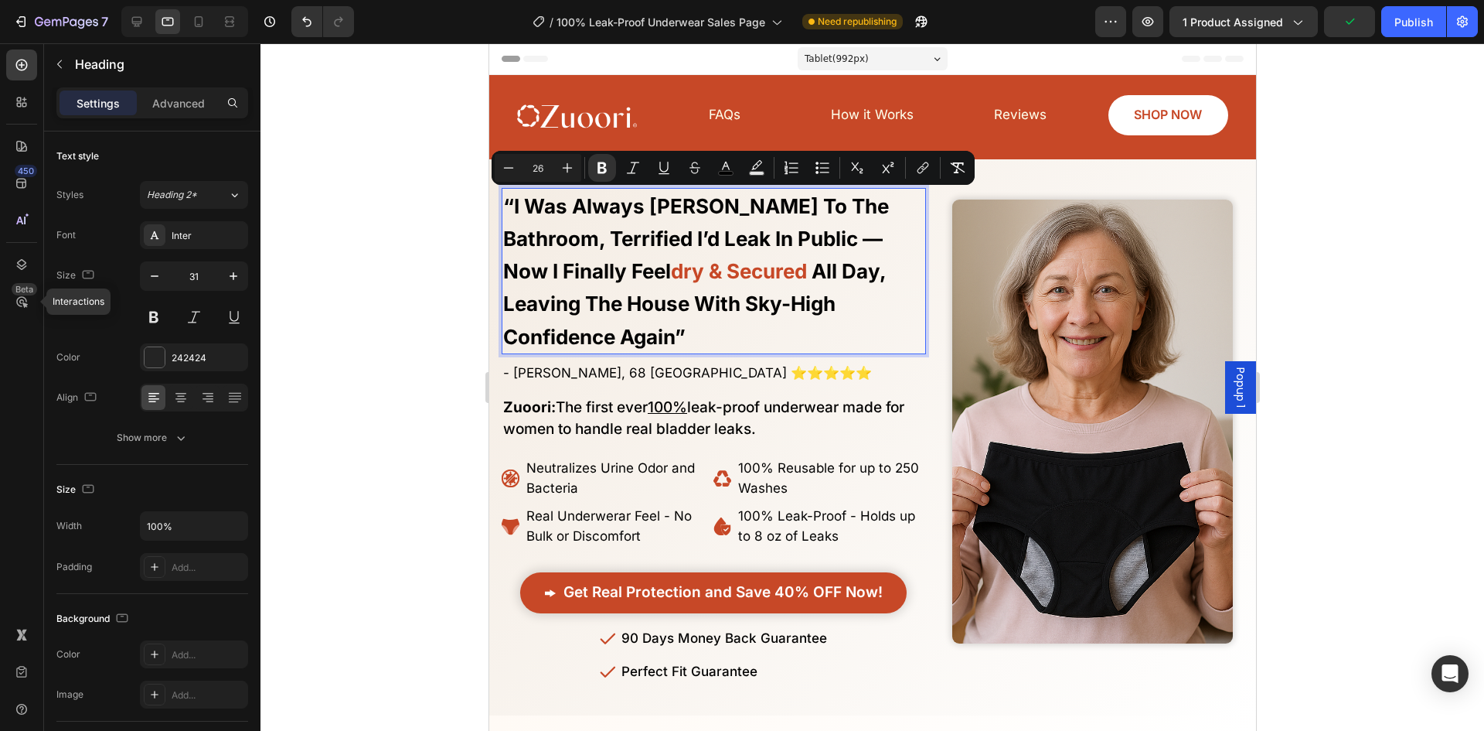
click at [332, 302] on div at bounding box center [873, 386] width 1224 height 687
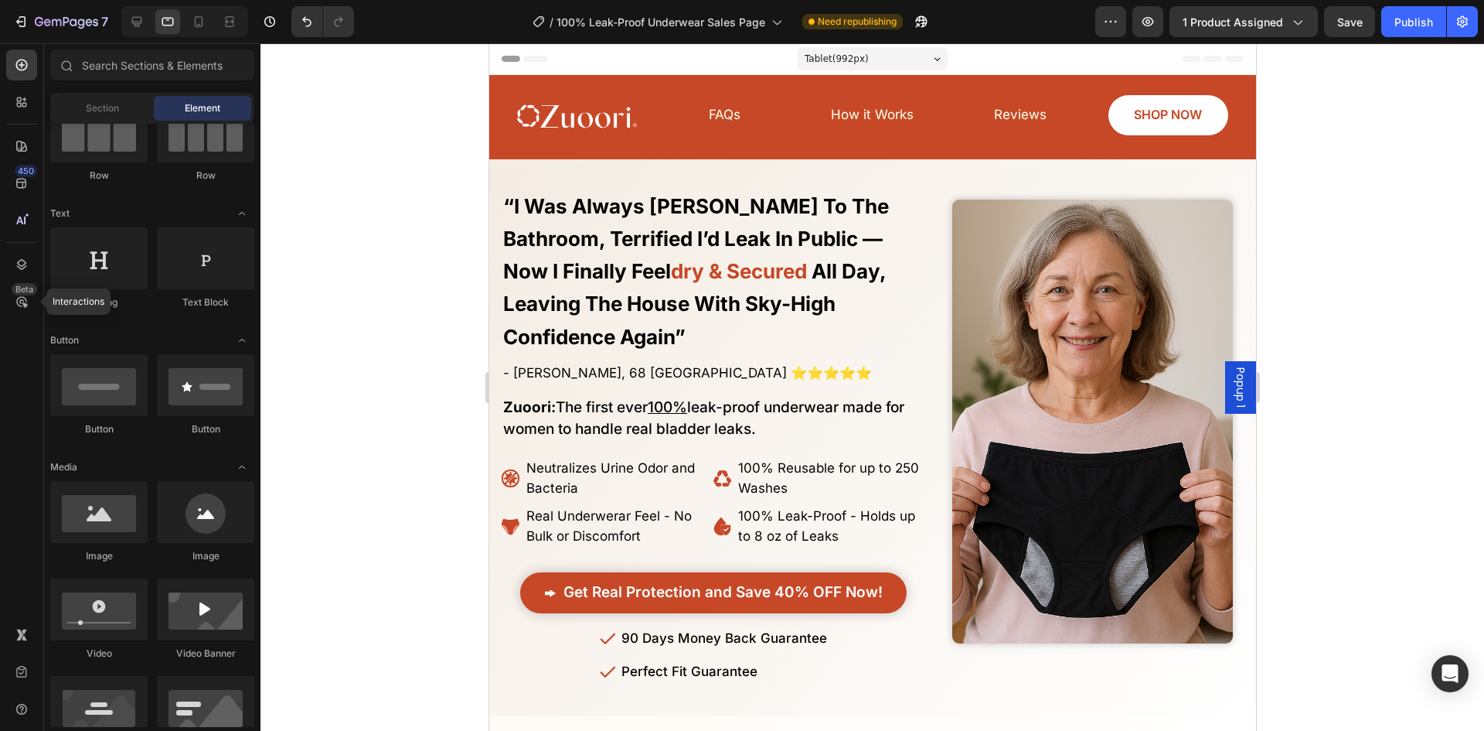
click at [704, 273] on strong "all day, leaving the house with sky-high confidence again”" at bounding box center [694, 304] width 383 height 90
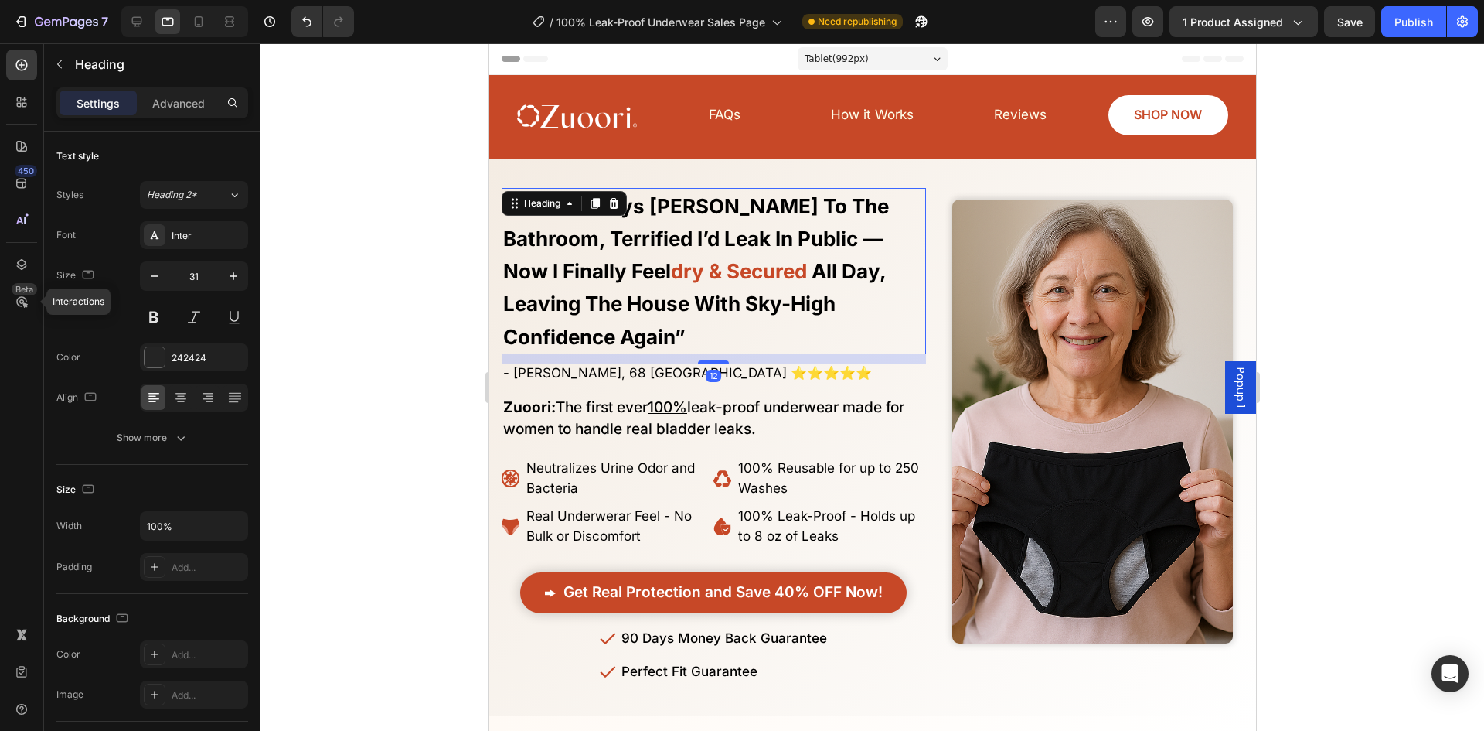
click at [280, 329] on div at bounding box center [873, 386] width 1224 height 687
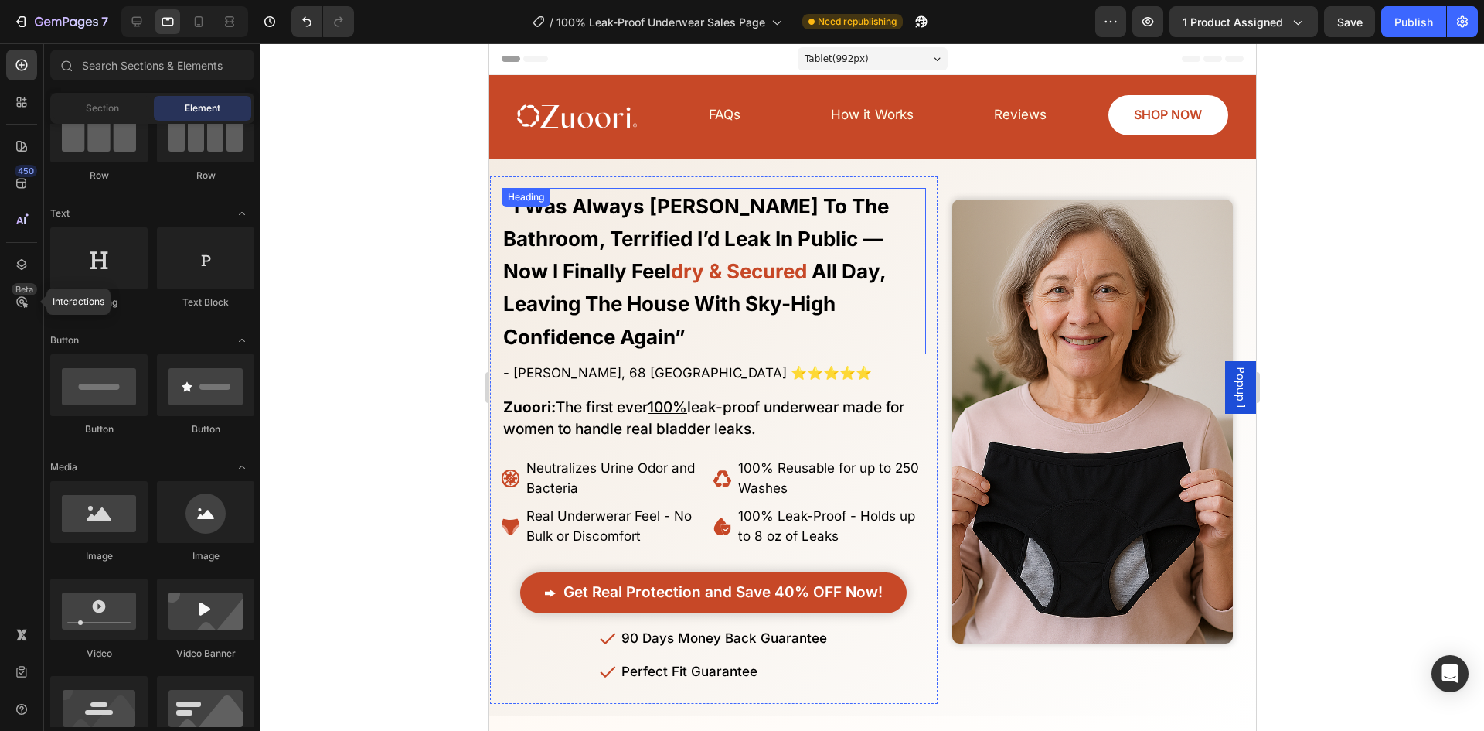
click at [565, 123] on img at bounding box center [576, 117] width 120 height 33
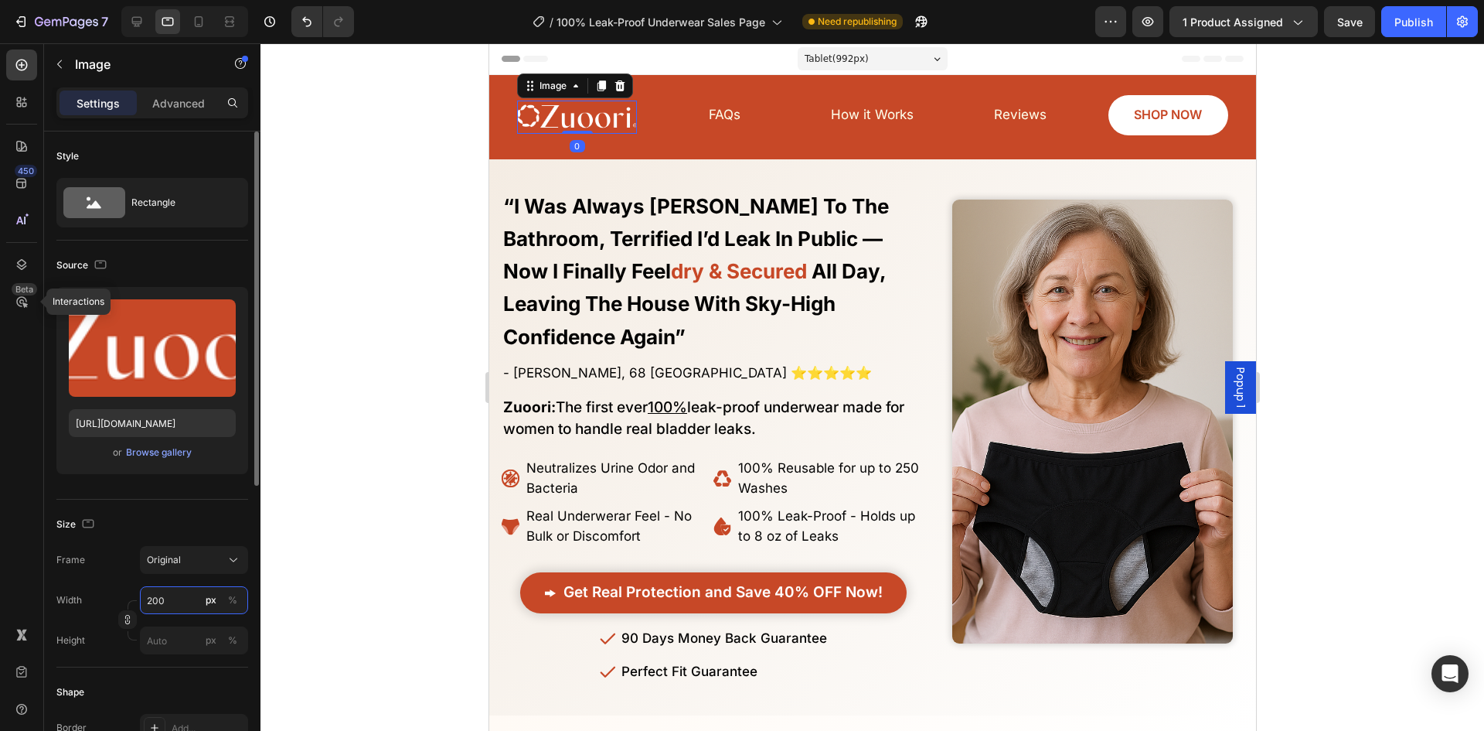
click at [164, 598] on input "200" at bounding box center [194, 600] width 108 height 28
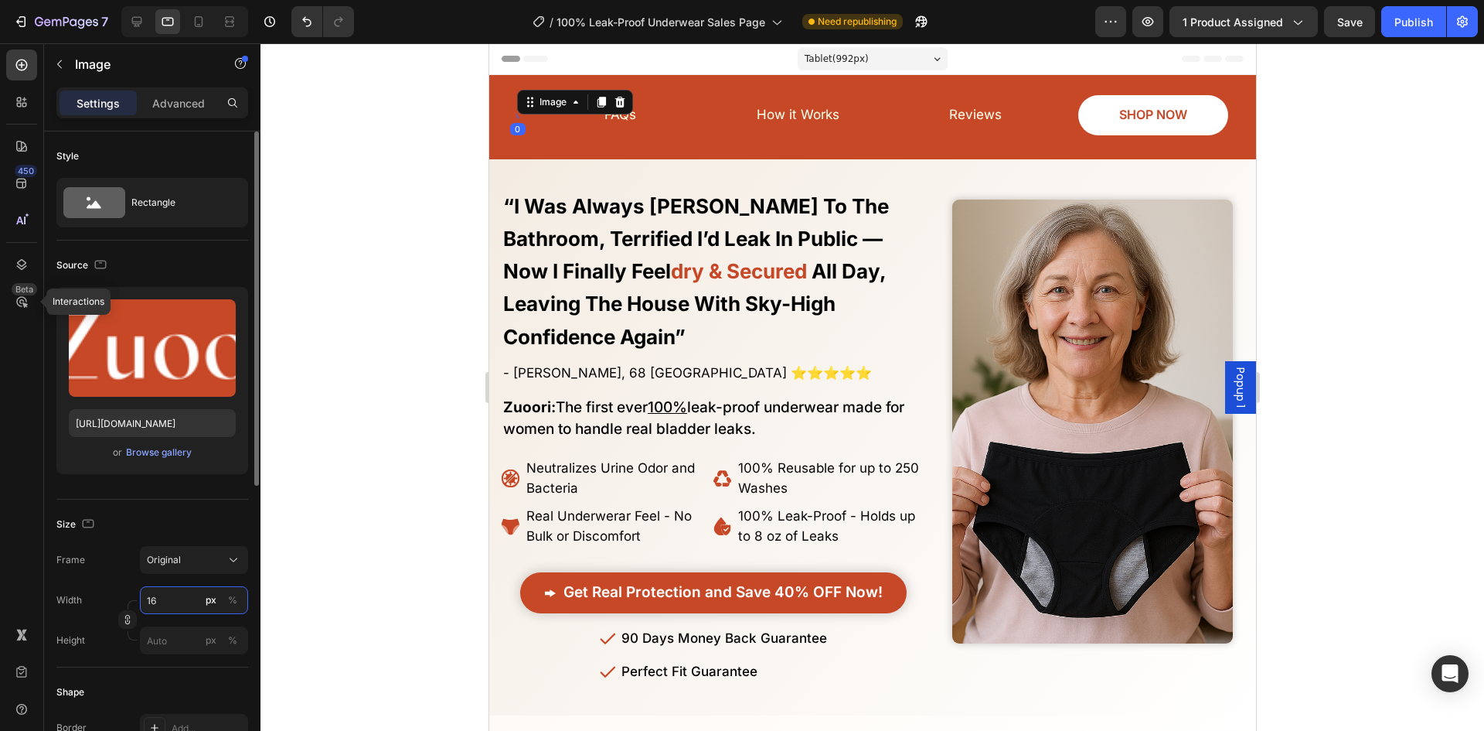
type input "160"
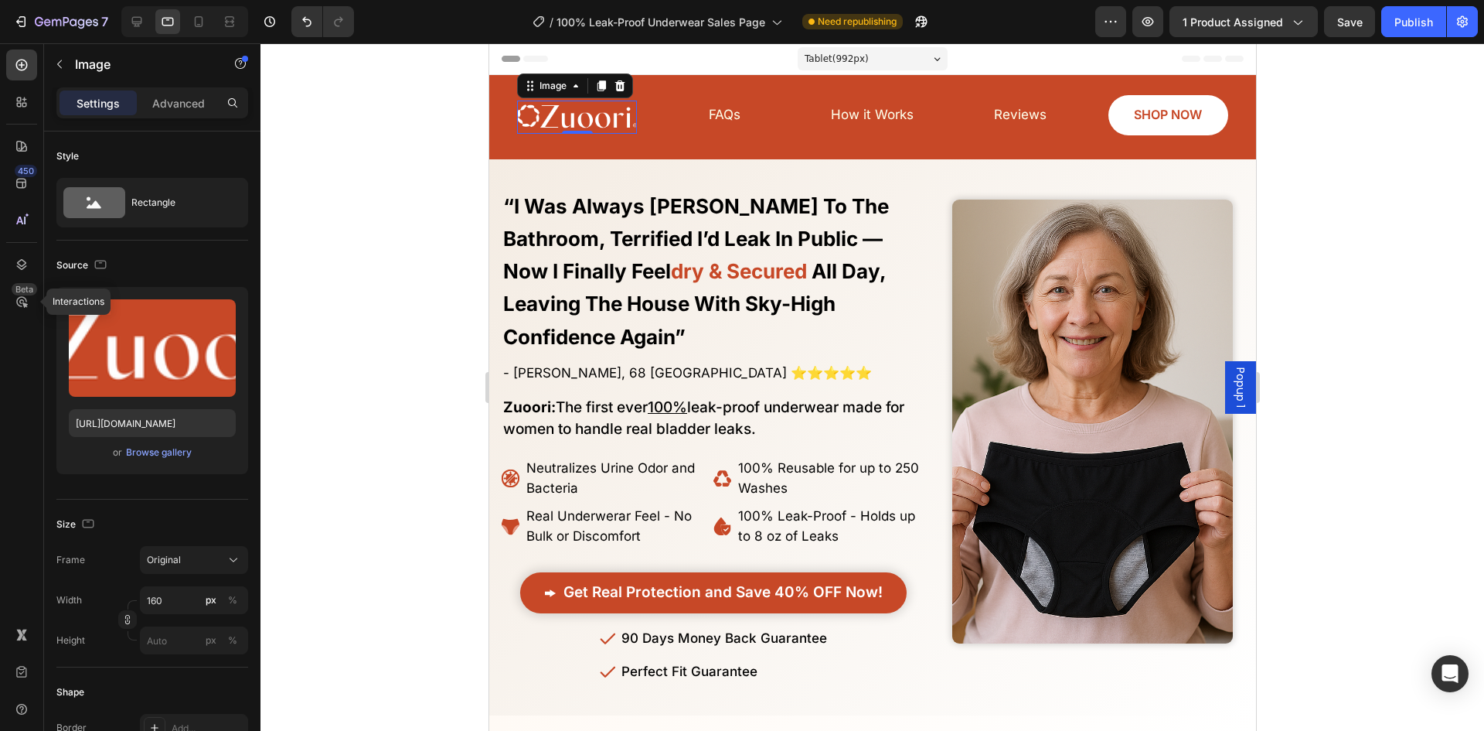
click at [389, 417] on div at bounding box center [873, 386] width 1224 height 687
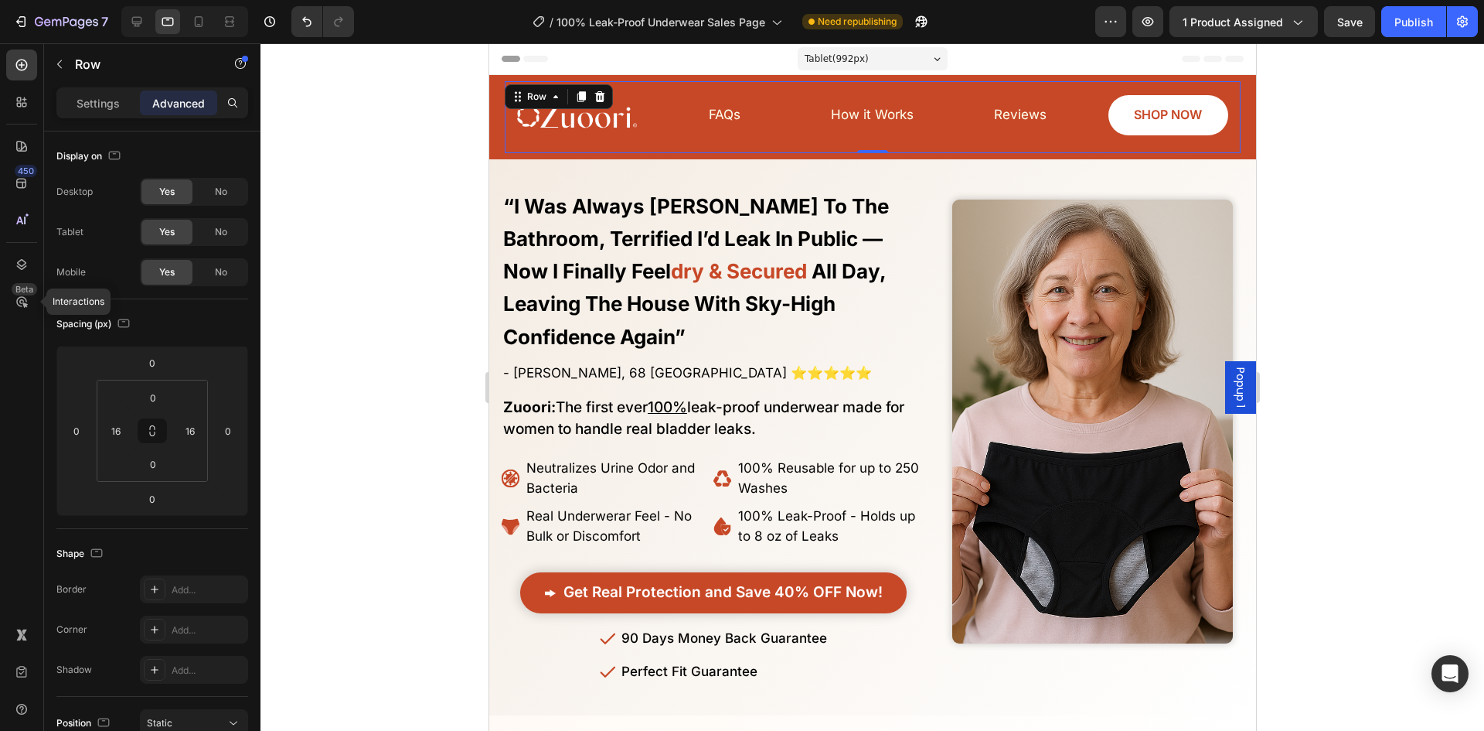
click at [774, 128] on div "FAQs Button" at bounding box center [724, 117] width 120 height 38
click at [100, 103] on p "Settings" at bounding box center [98, 103] width 43 height 16
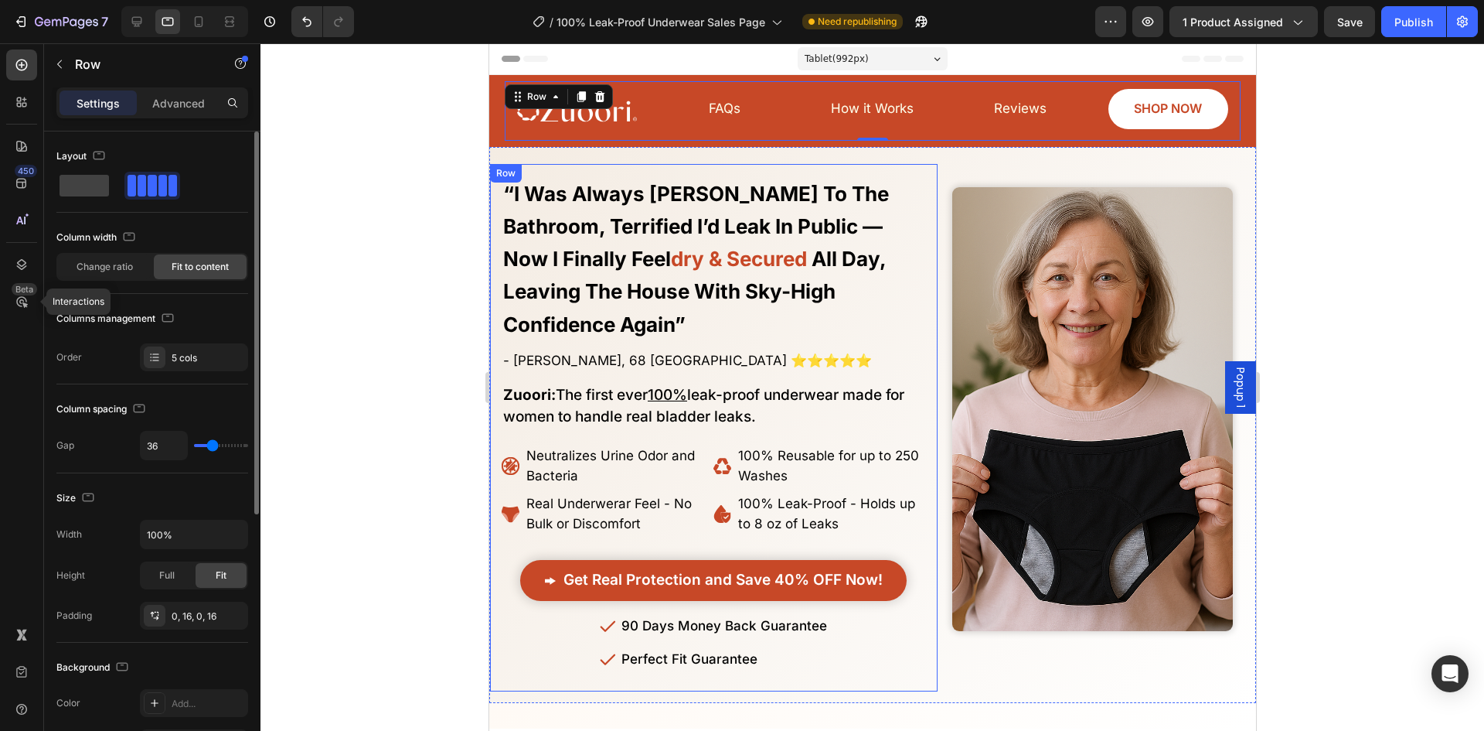
drag, startPoint x: 213, startPoint y: 453, endPoint x: 202, endPoint y: 451, distance: 11.1
click at [202, 451] on div "36" at bounding box center [194, 445] width 108 height 29
type input "27"
type input "22"
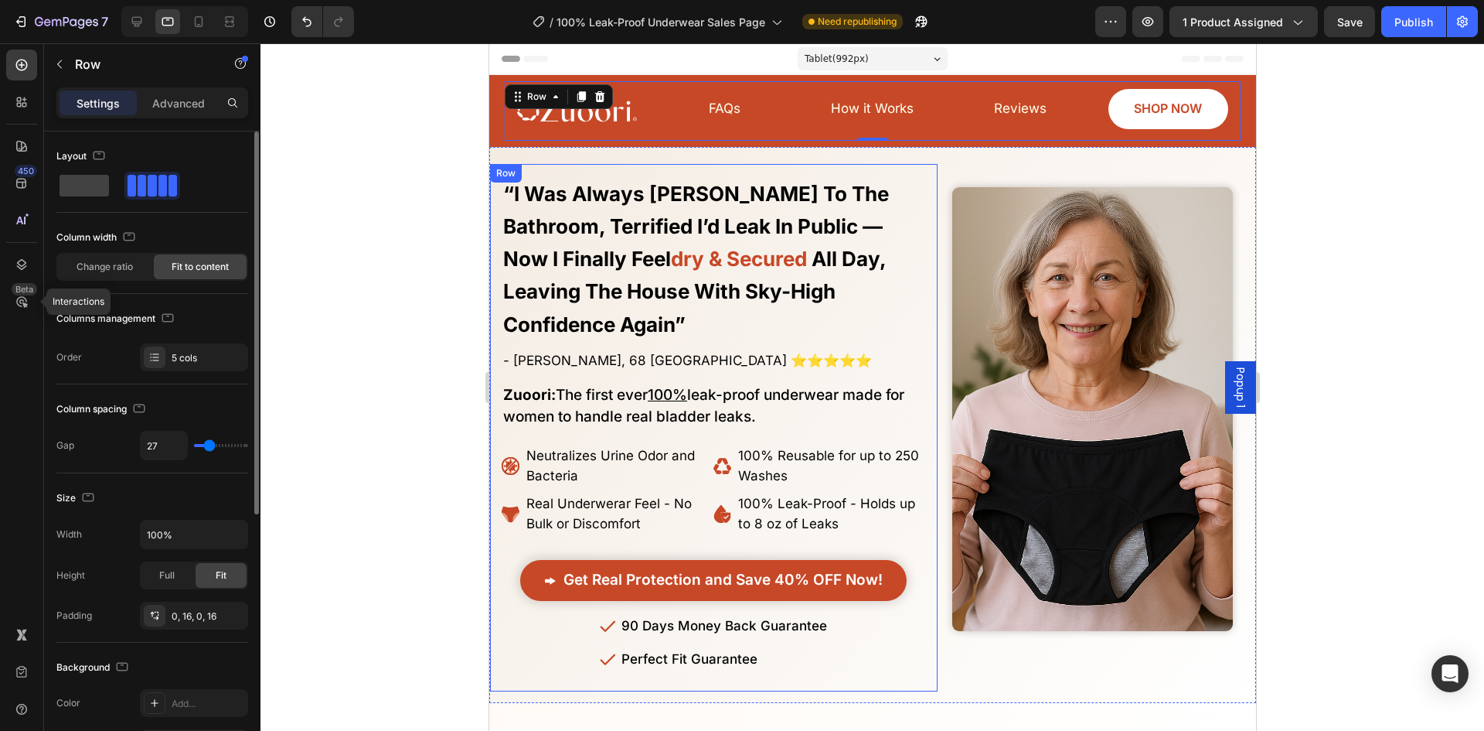
type input "22"
type input "20"
type input "18"
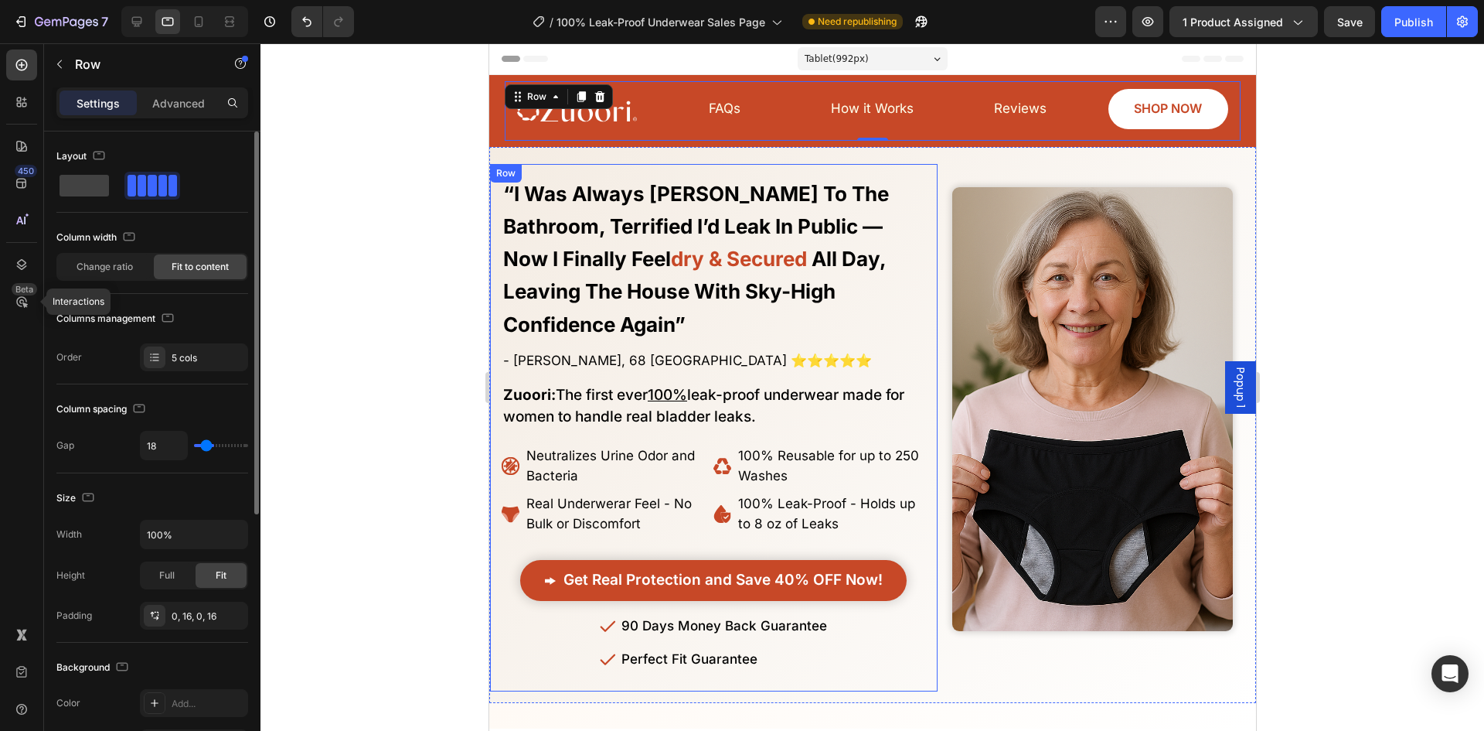
type input "13"
type input "11"
type input "9"
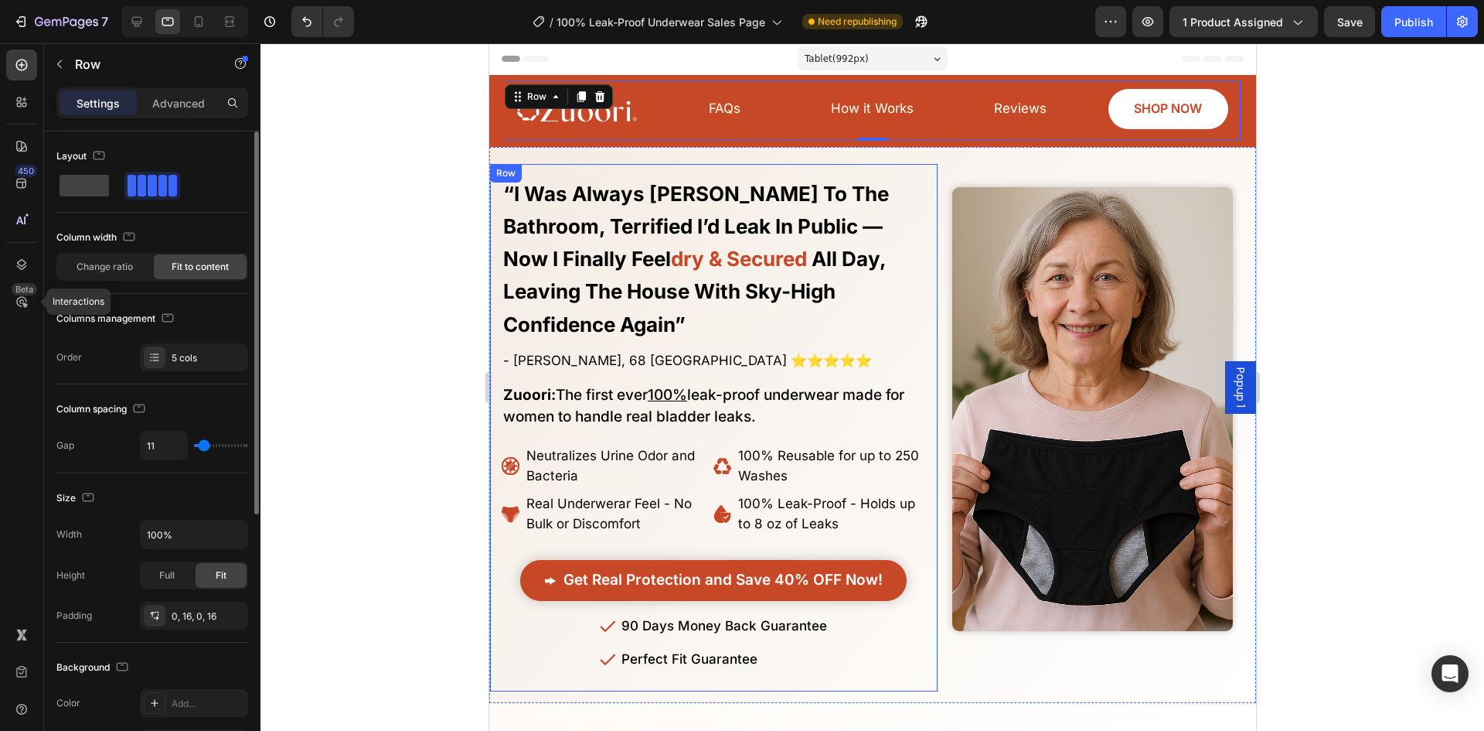
type input "9"
type input "2"
type input "0"
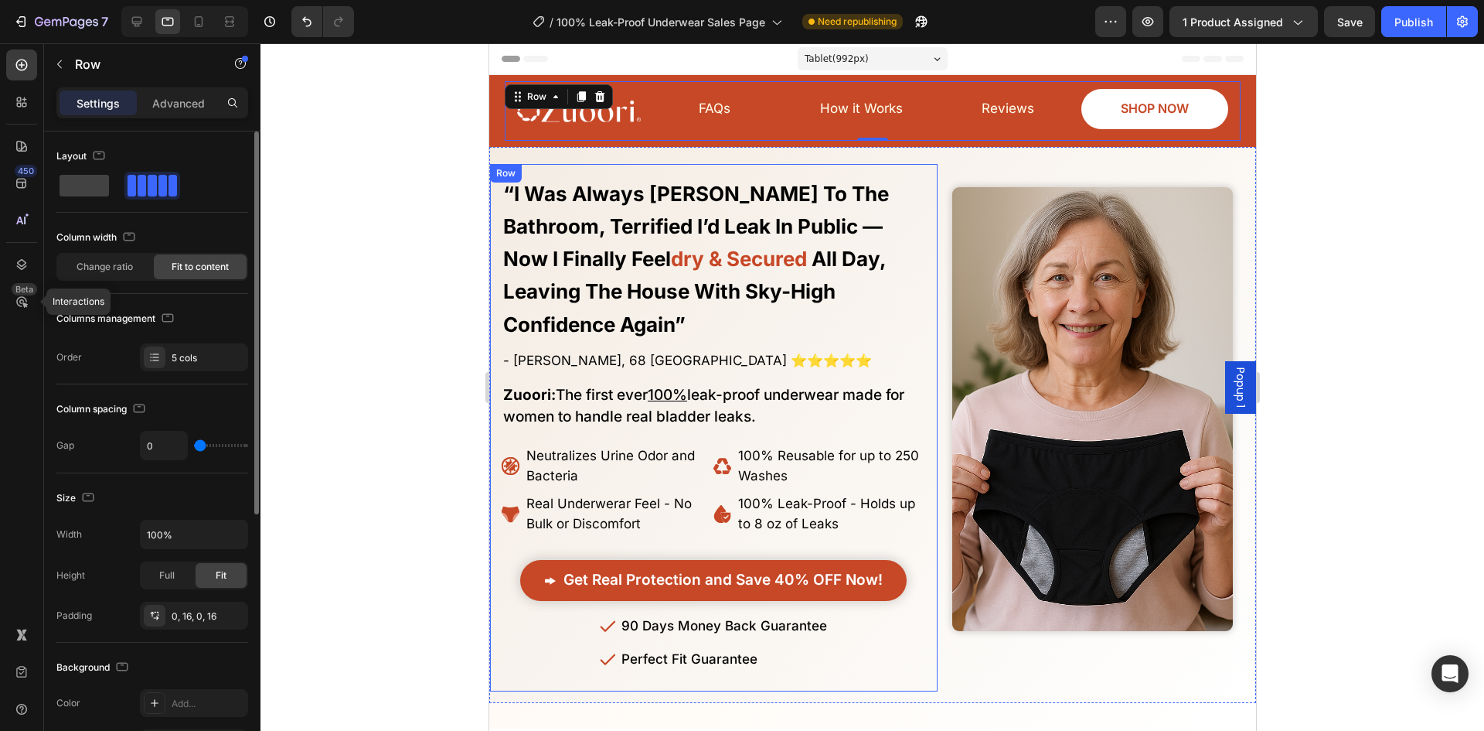
type input "120"
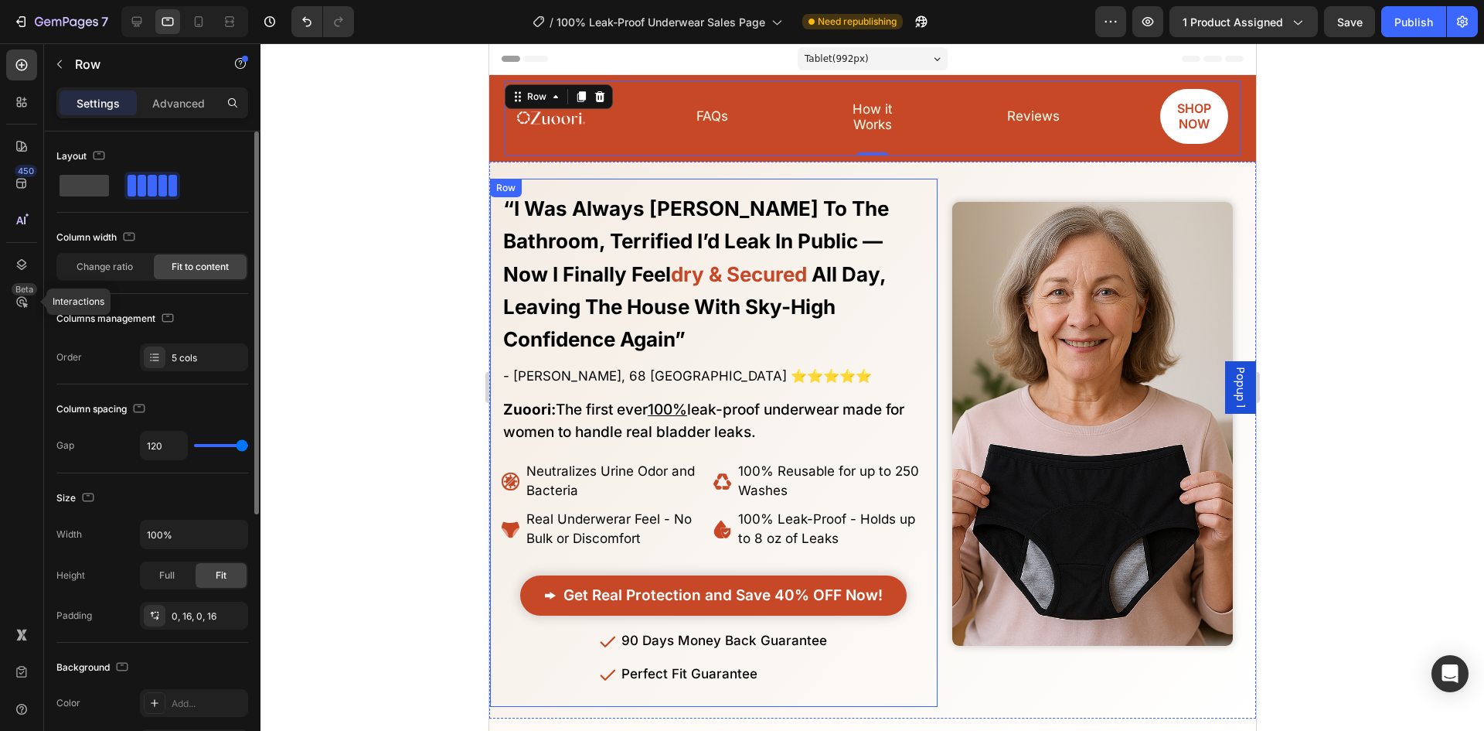
type input "73"
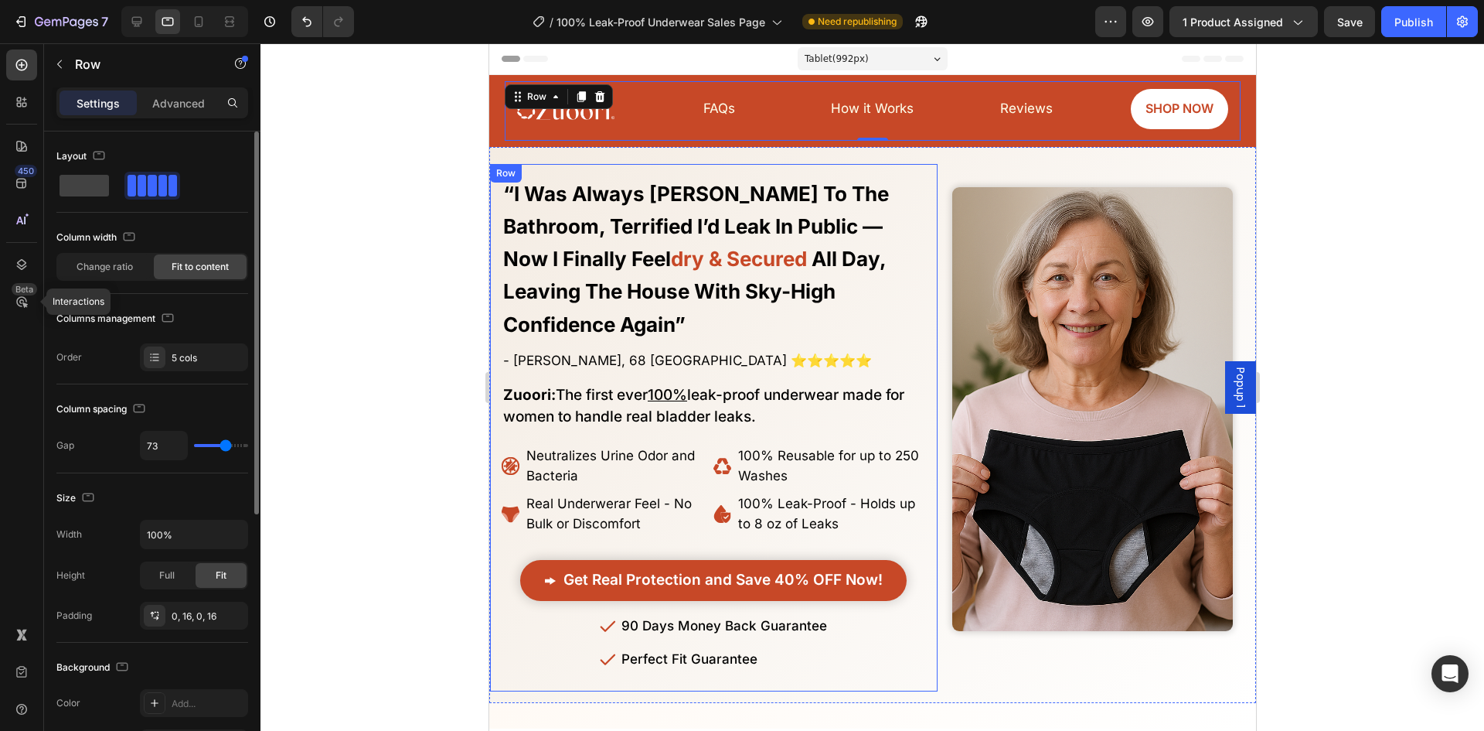
type input "71"
type input "69"
type input "31"
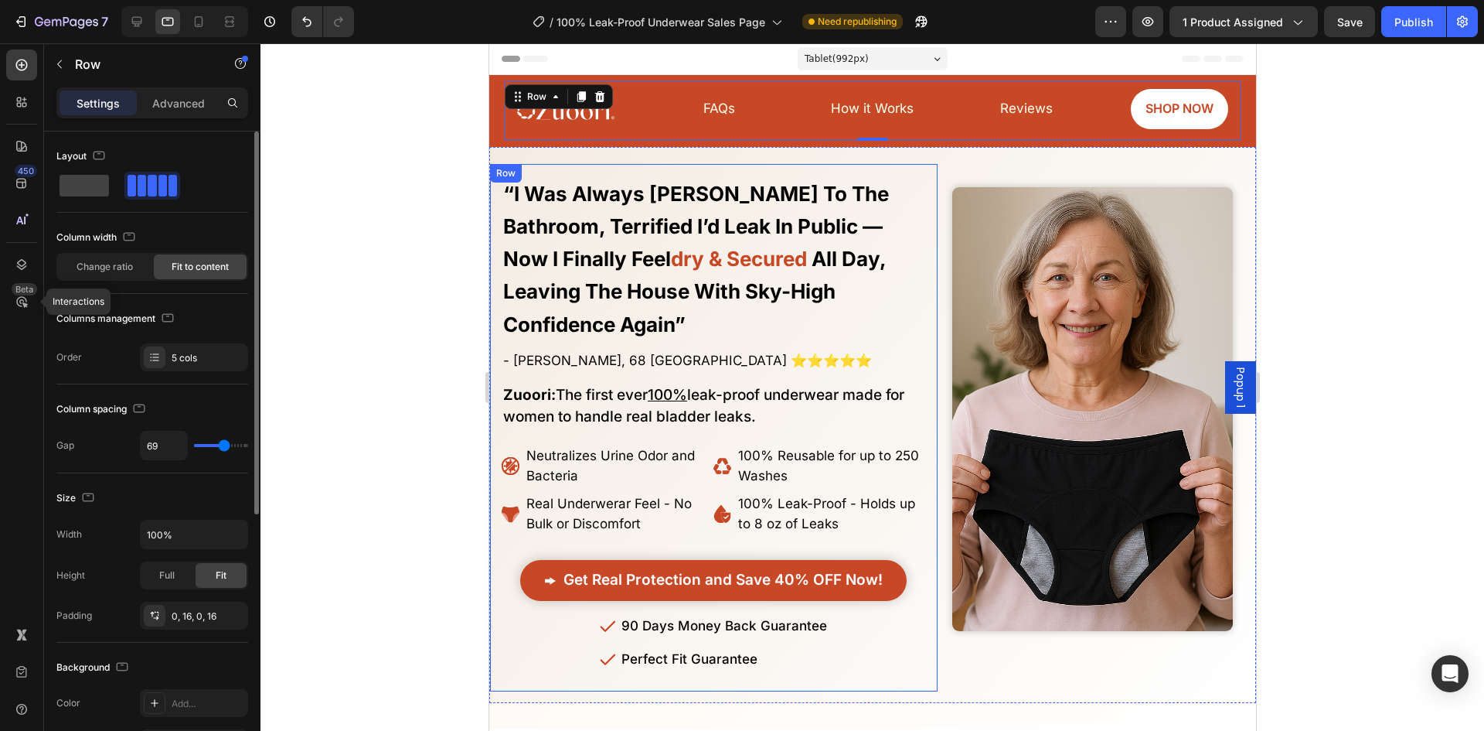
type input "31"
type input "18"
type input "20"
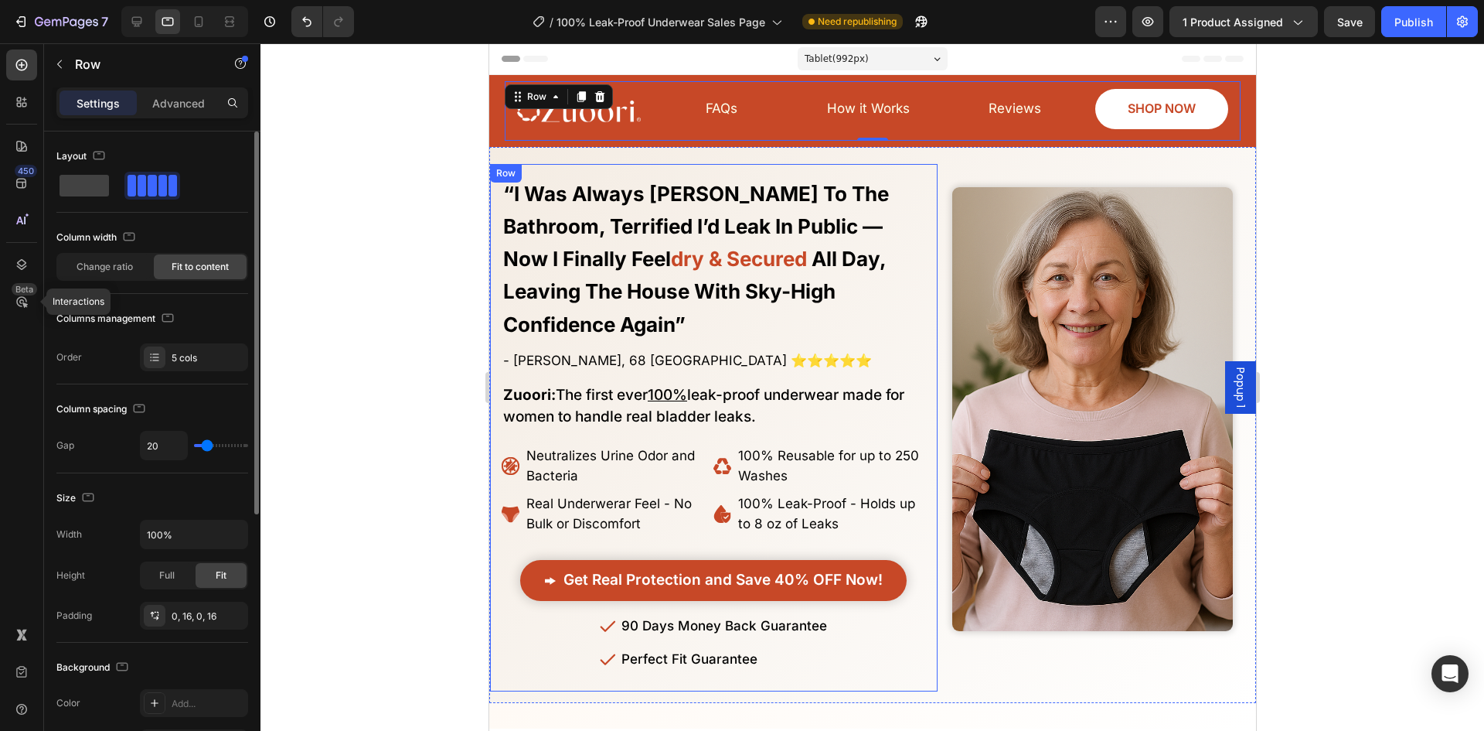
type input "22"
type input "24"
type input "27"
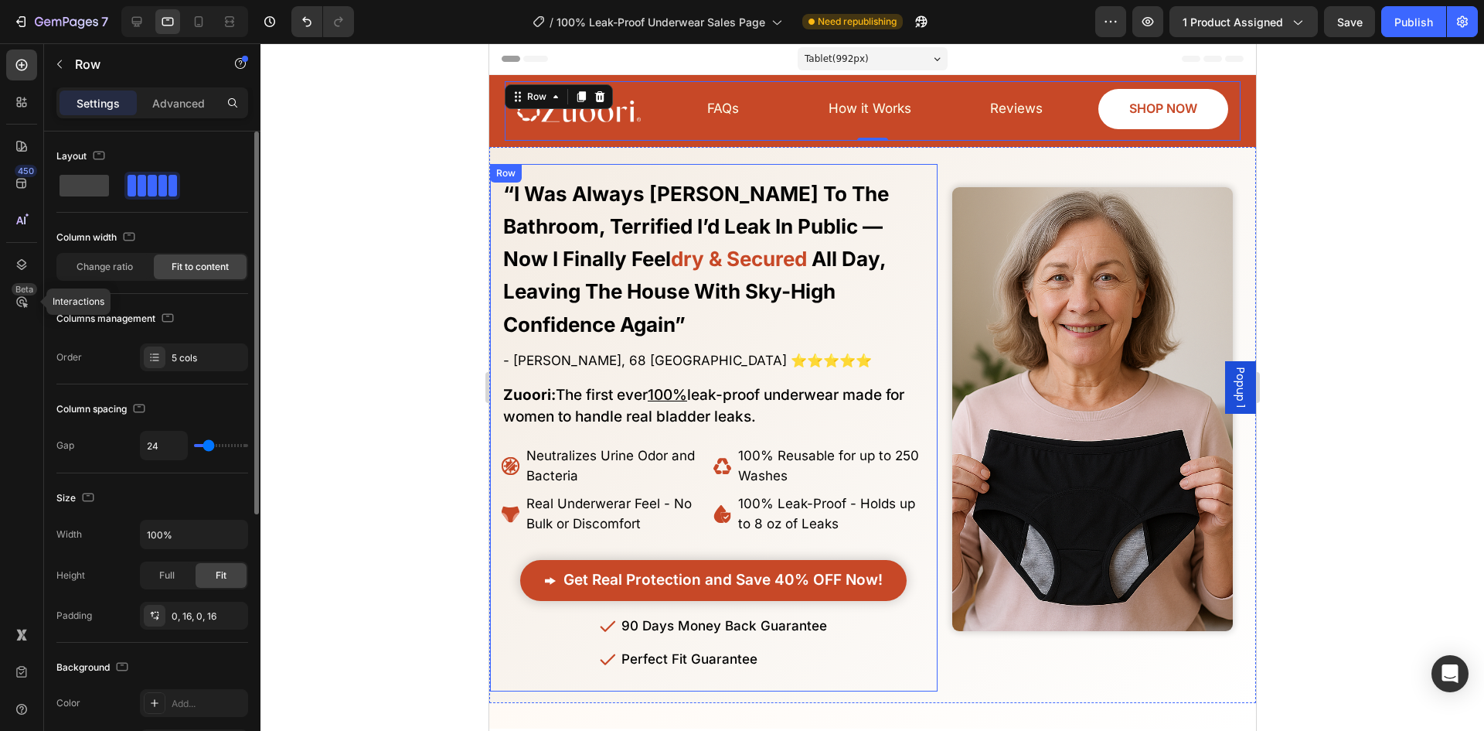
type input "27"
type input "29"
drag, startPoint x: 211, startPoint y: 446, endPoint x: 210, endPoint y: 438, distance: 7.8
type input "29"
click at [210, 444] on input "range" at bounding box center [221, 445] width 54 height 3
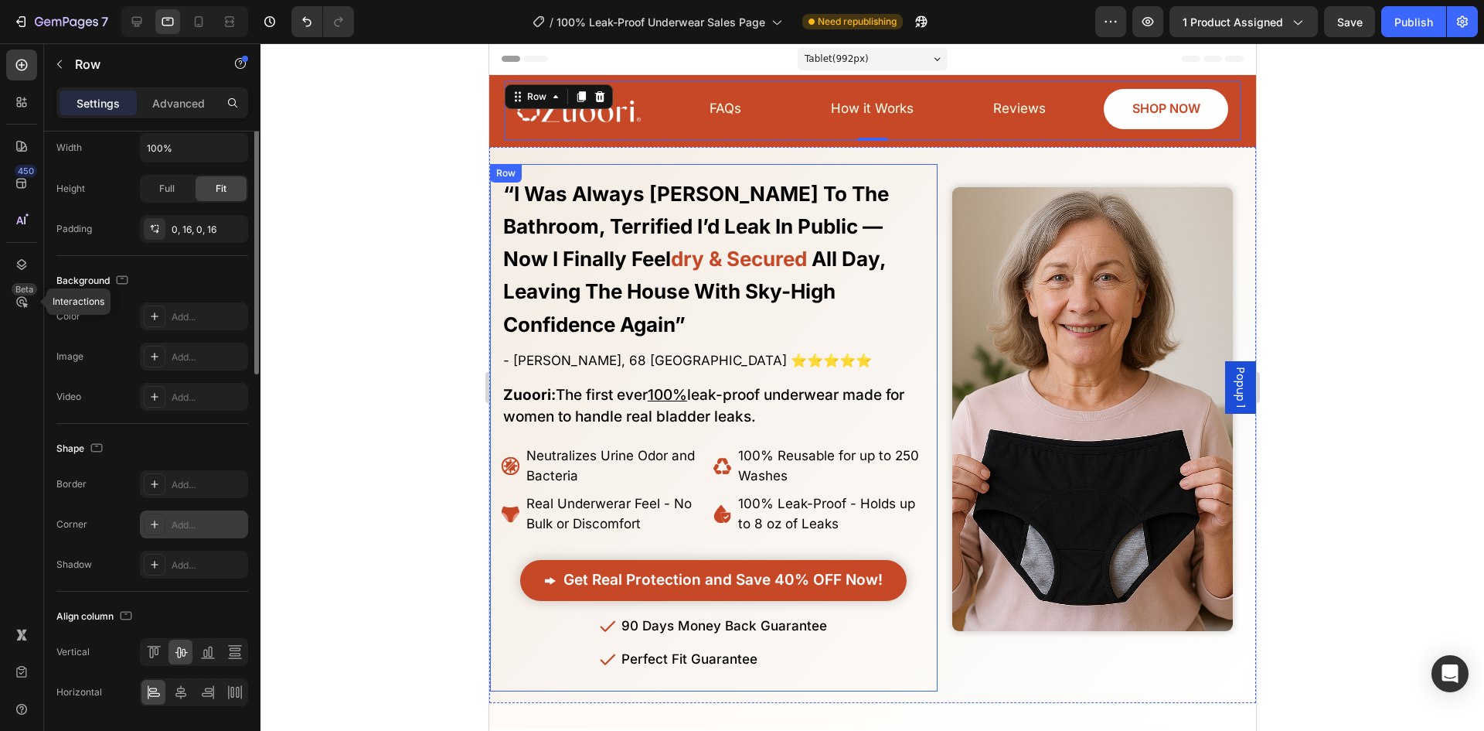
scroll to position [436, 0]
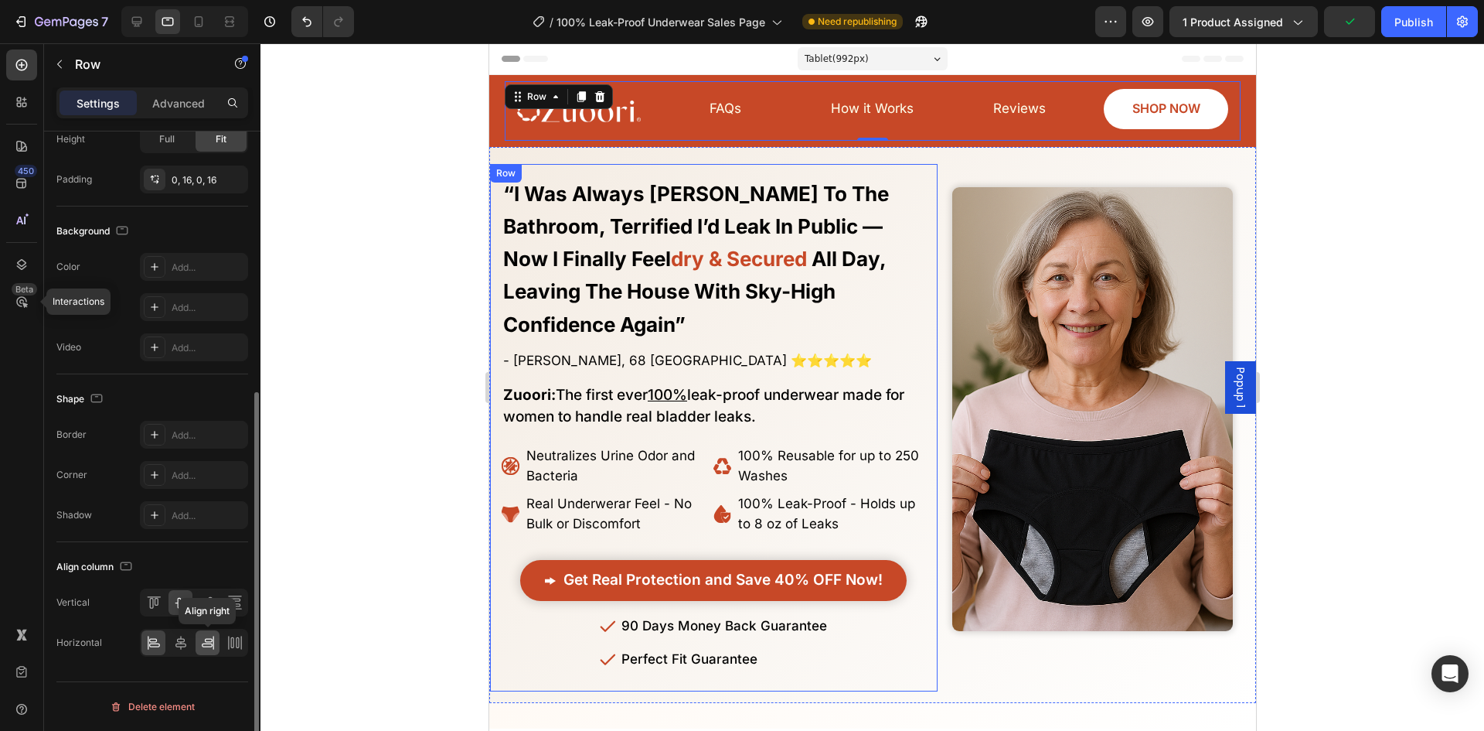
click at [213, 646] on icon at bounding box center [207, 642] width 15 height 15
click at [186, 639] on icon at bounding box center [180, 642] width 15 height 15
click at [164, 639] on div at bounding box center [153, 642] width 24 height 25
click at [208, 605] on icon at bounding box center [207, 602] width 15 height 15
click at [182, 601] on icon at bounding box center [180, 602] width 15 height 15
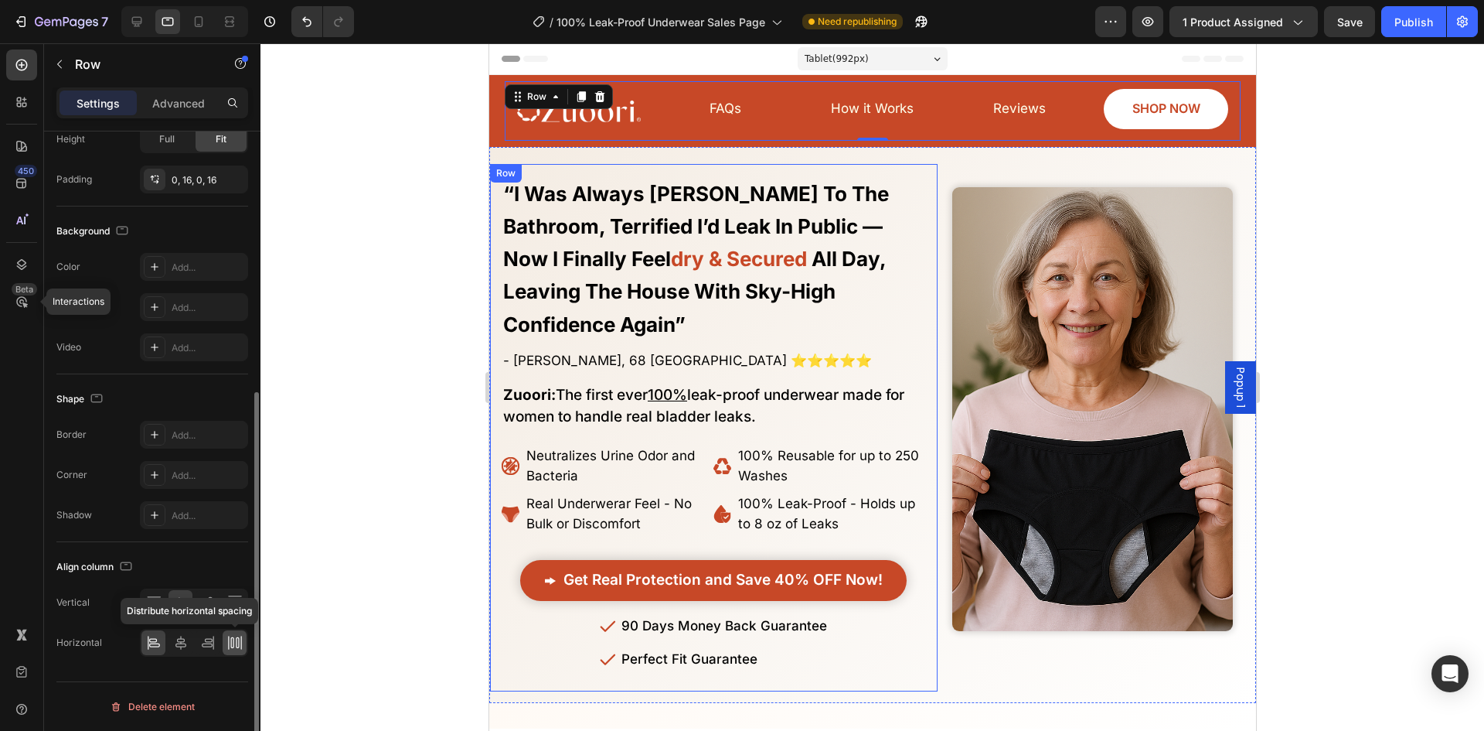
click at [233, 641] on icon at bounding box center [234, 642] width 15 height 15
click at [213, 645] on icon at bounding box center [213, 643] width 1 height 14
click at [186, 649] on icon at bounding box center [180, 642] width 15 height 15
click at [156, 646] on icon at bounding box center [153, 642] width 15 height 15
click at [176, 647] on icon at bounding box center [180, 642] width 15 height 15
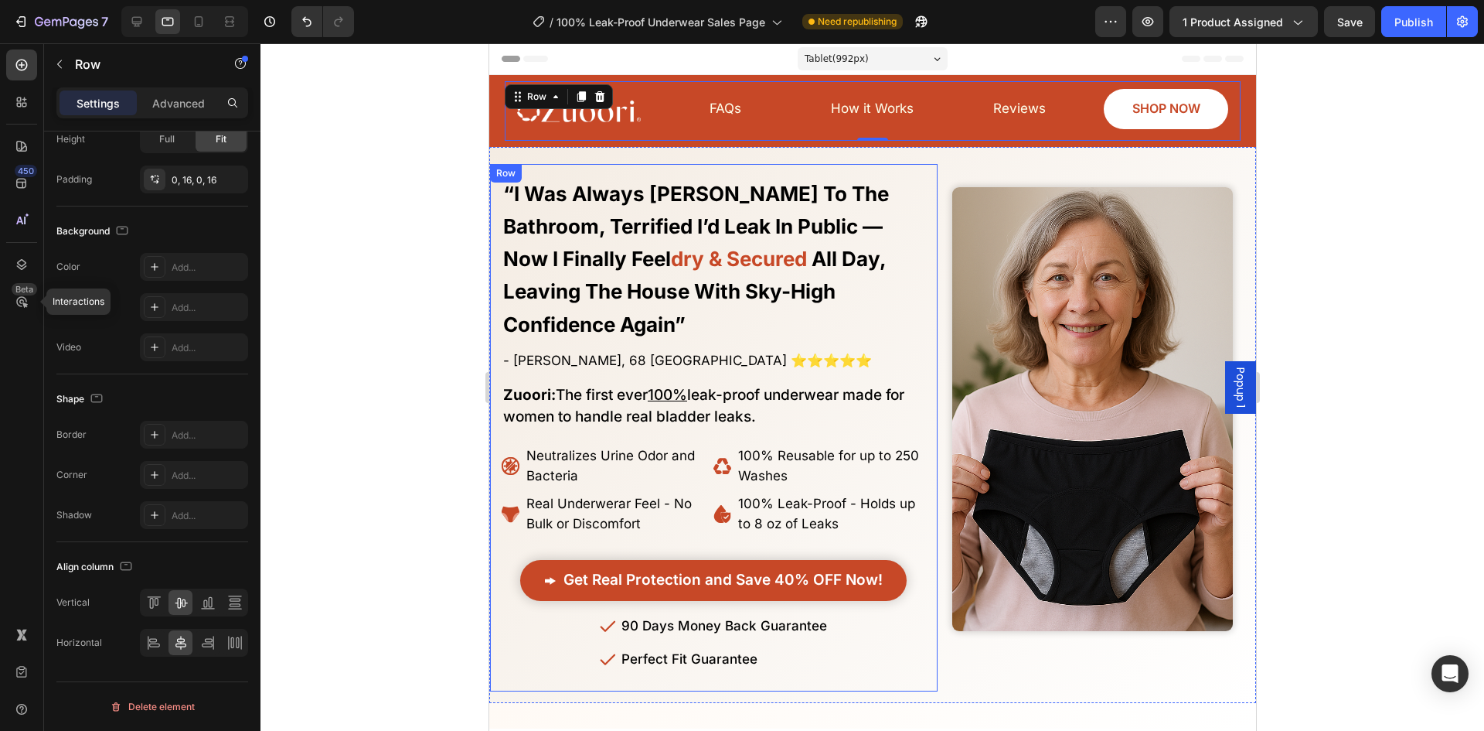
click at [390, 343] on div at bounding box center [873, 386] width 1224 height 687
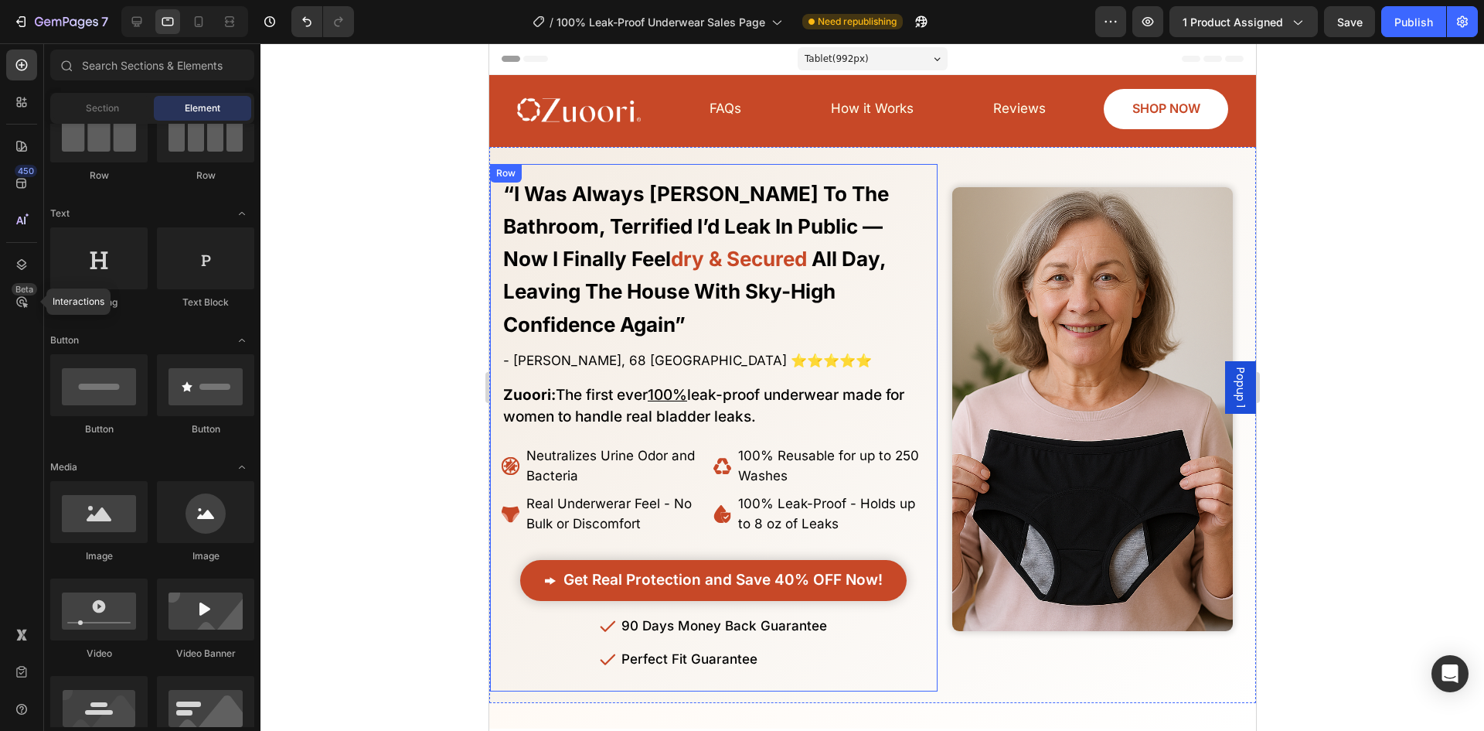
click at [1225, 174] on div "Image" at bounding box center [1095, 434] width 319 height 540
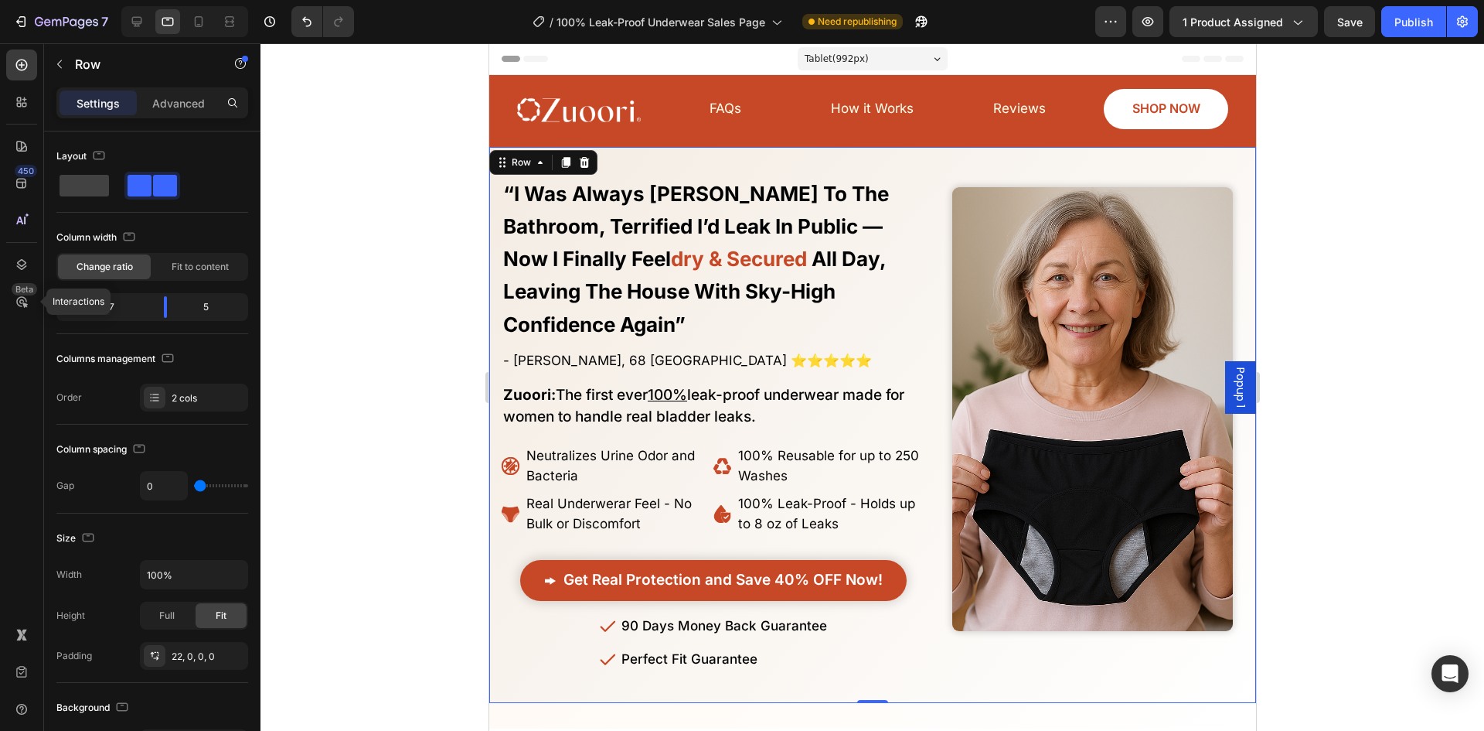
click at [1350, 179] on div at bounding box center [873, 386] width 1224 height 687
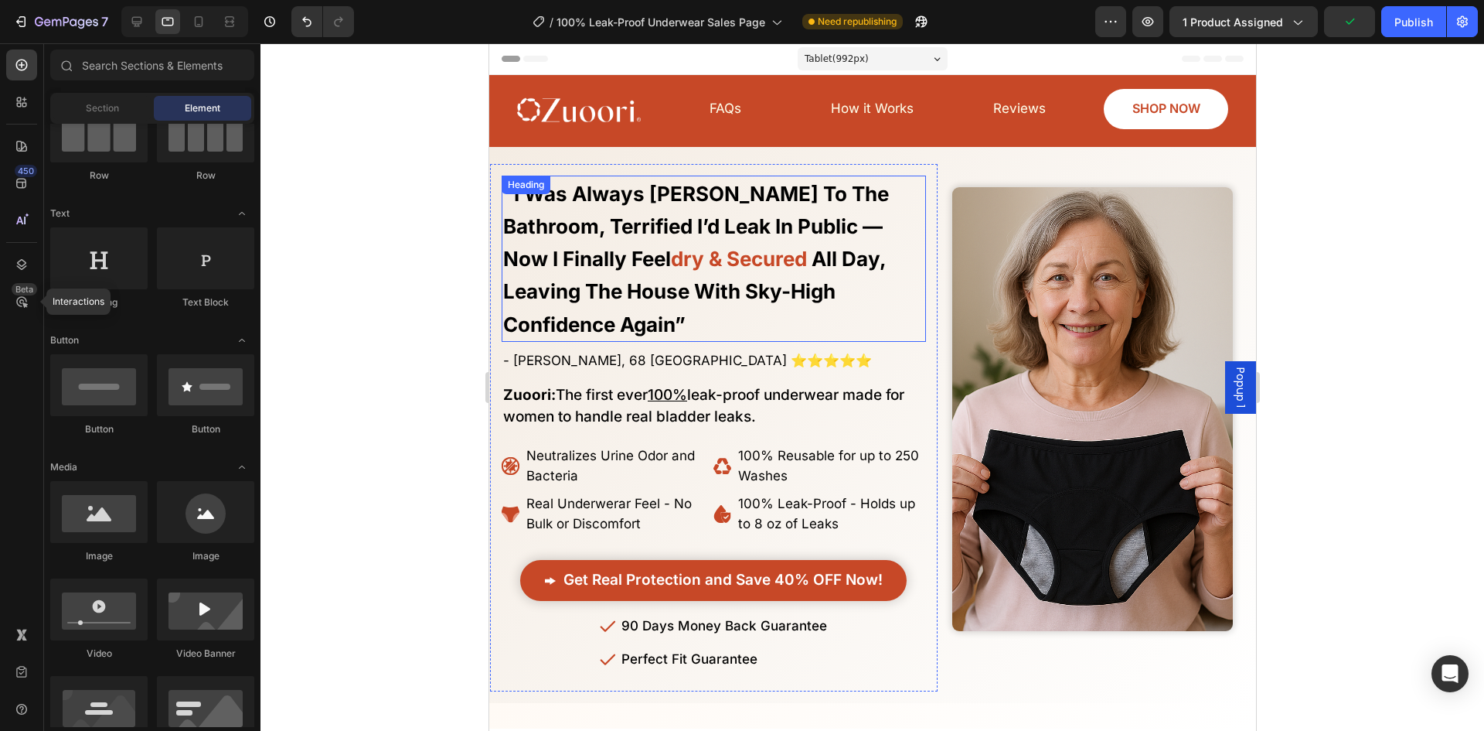
click at [794, 282] on strong "all day, leaving the house with sky-high confidence again”" at bounding box center [694, 292] width 383 height 90
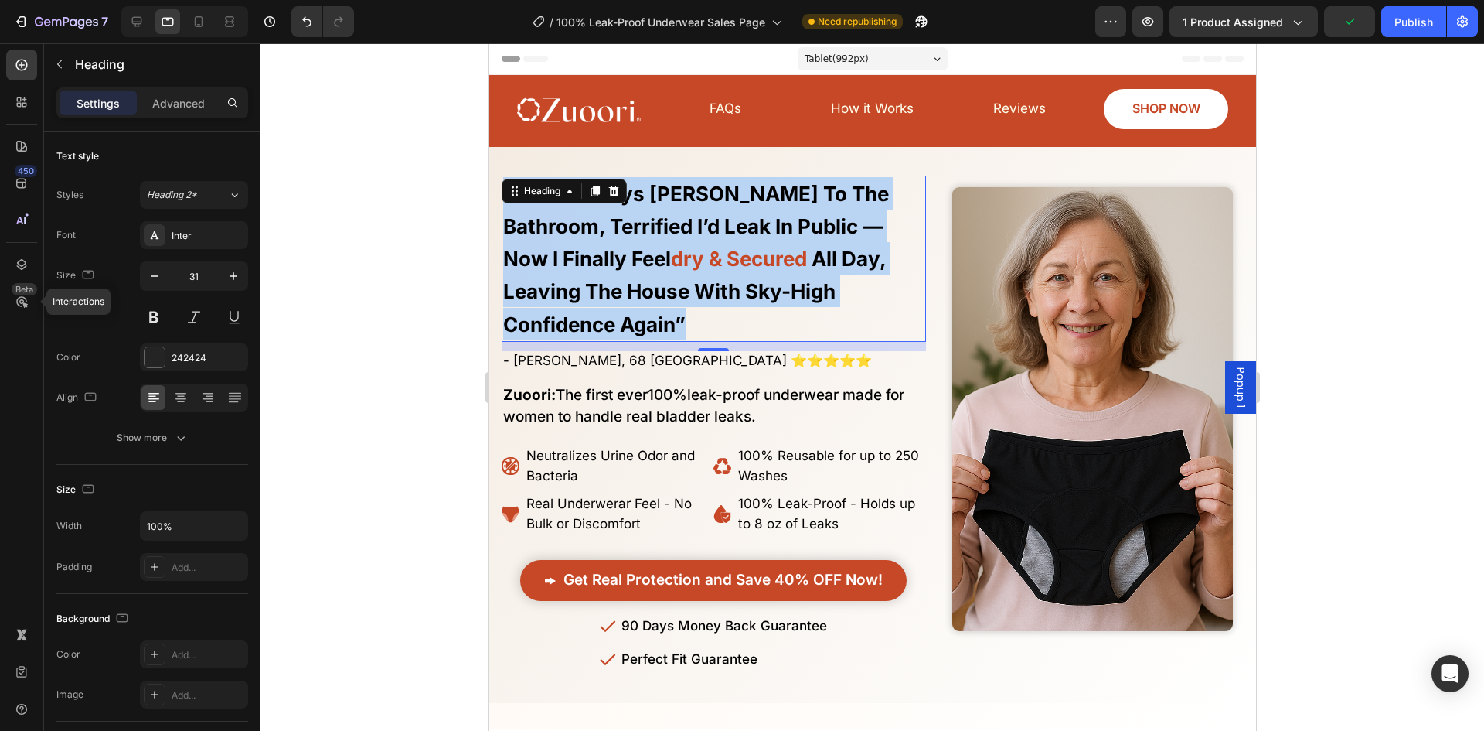
click at [794, 282] on strong "all day, leaving the house with sky-high confidence again”" at bounding box center [694, 292] width 383 height 90
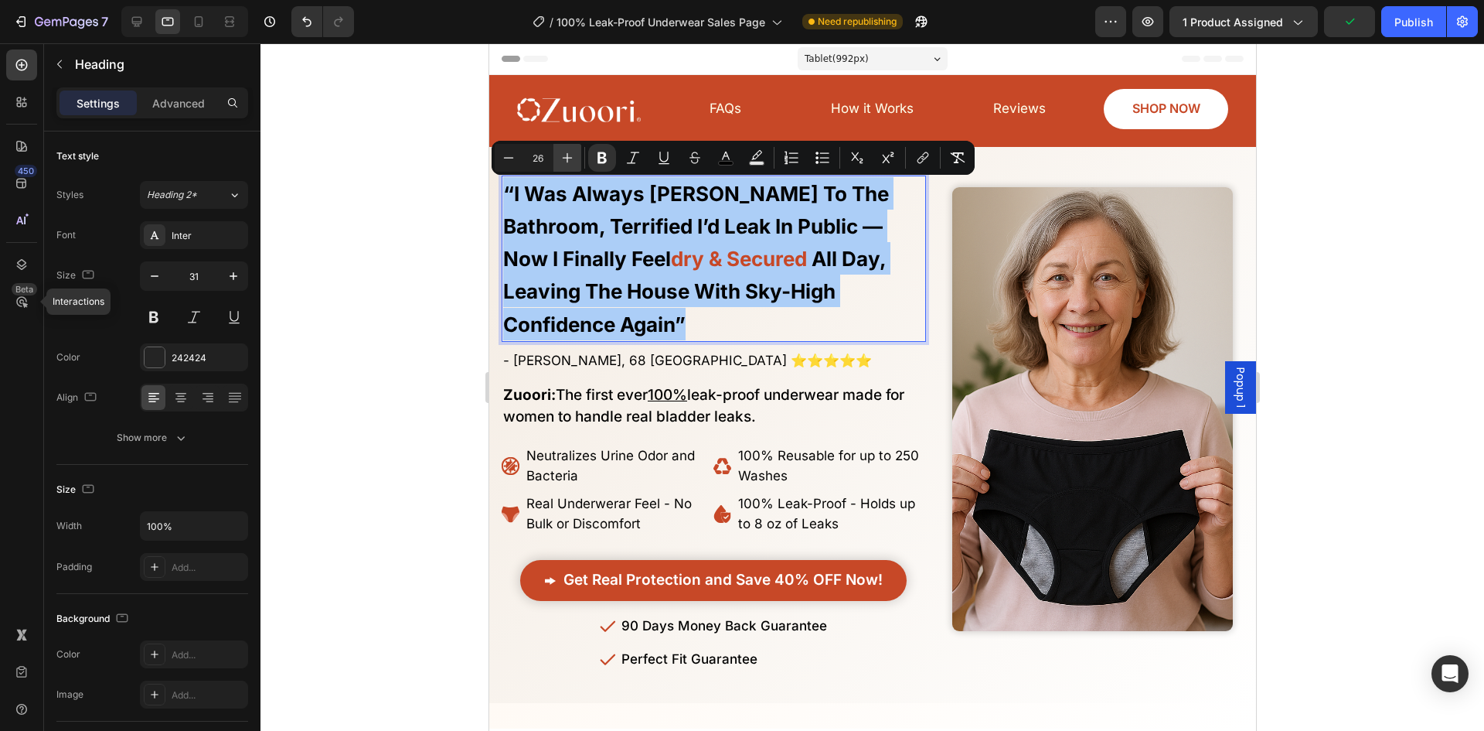
click at [570, 157] on icon "Editor contextual toolbar" at bounding box center [567, 157] width 15 height 15
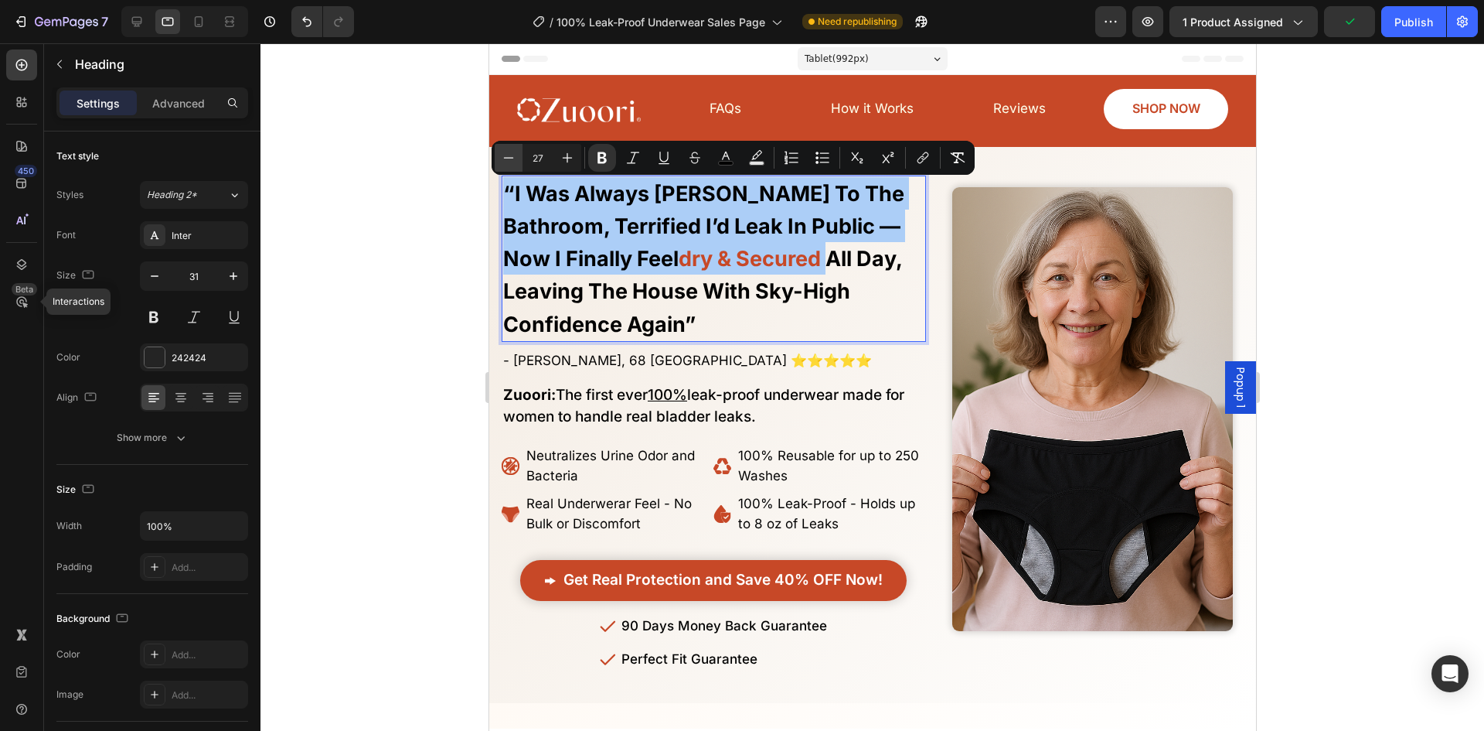
drag, startPoint x: 517, startPoint y: 157, endPoint x: 510, endPoint y: 161, distance: 8.0
click at [516, 157] on button "Minus" at bounding box center [509, 158] width 28 height 28
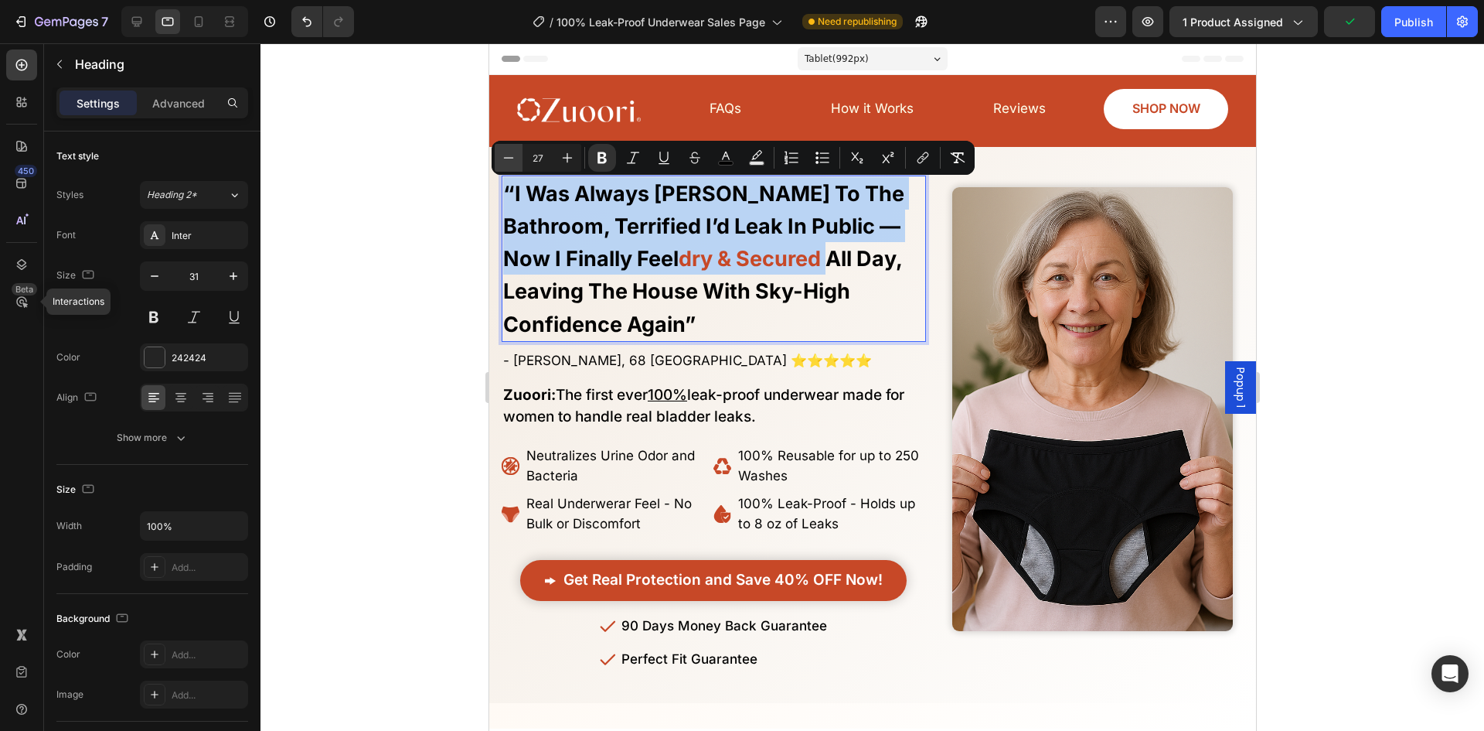
type input "26"
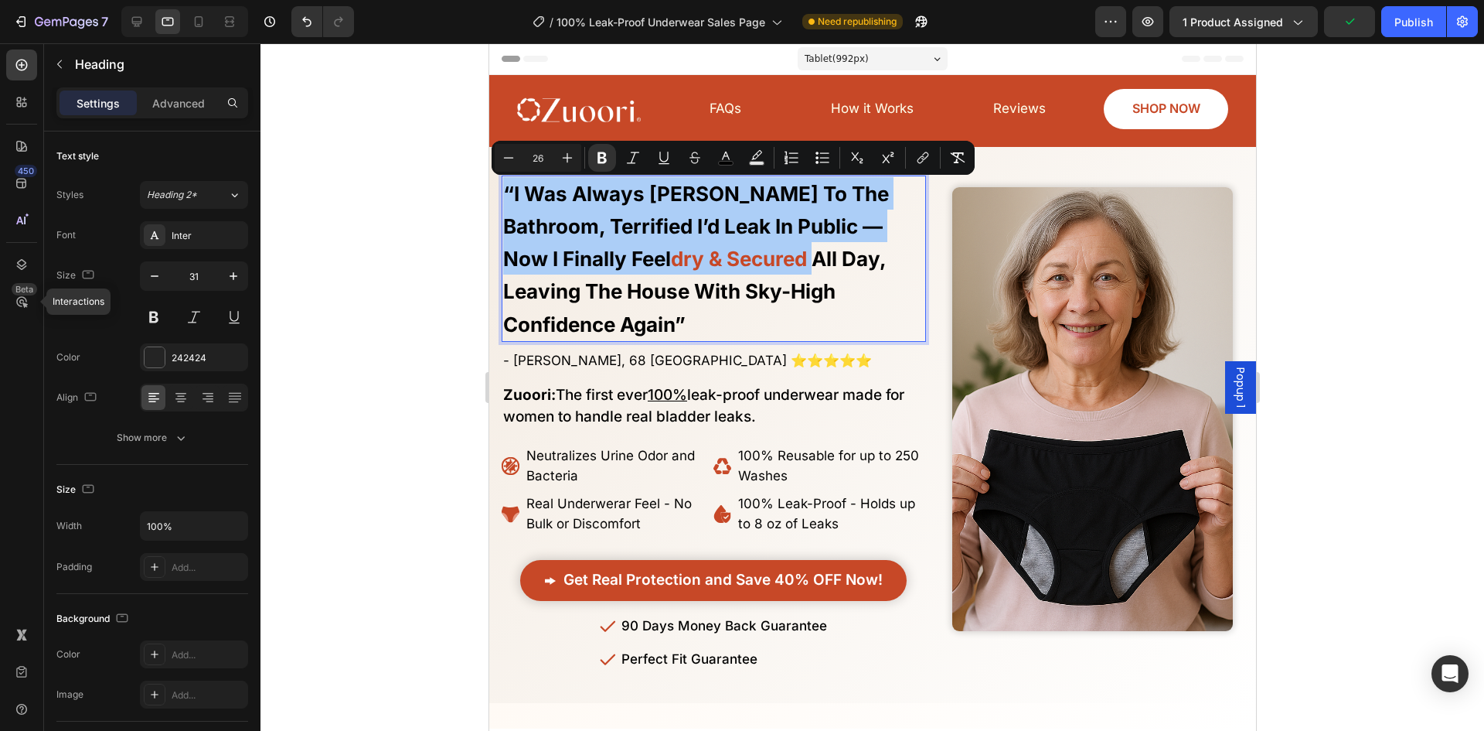
drag, startPoint x: 459, startPoint y: 194, endPoint x: 1, endPoint y: 131, distance: 462.7
click at [459, 194] on div at bounding box center [873, 386] width 1224 height 687
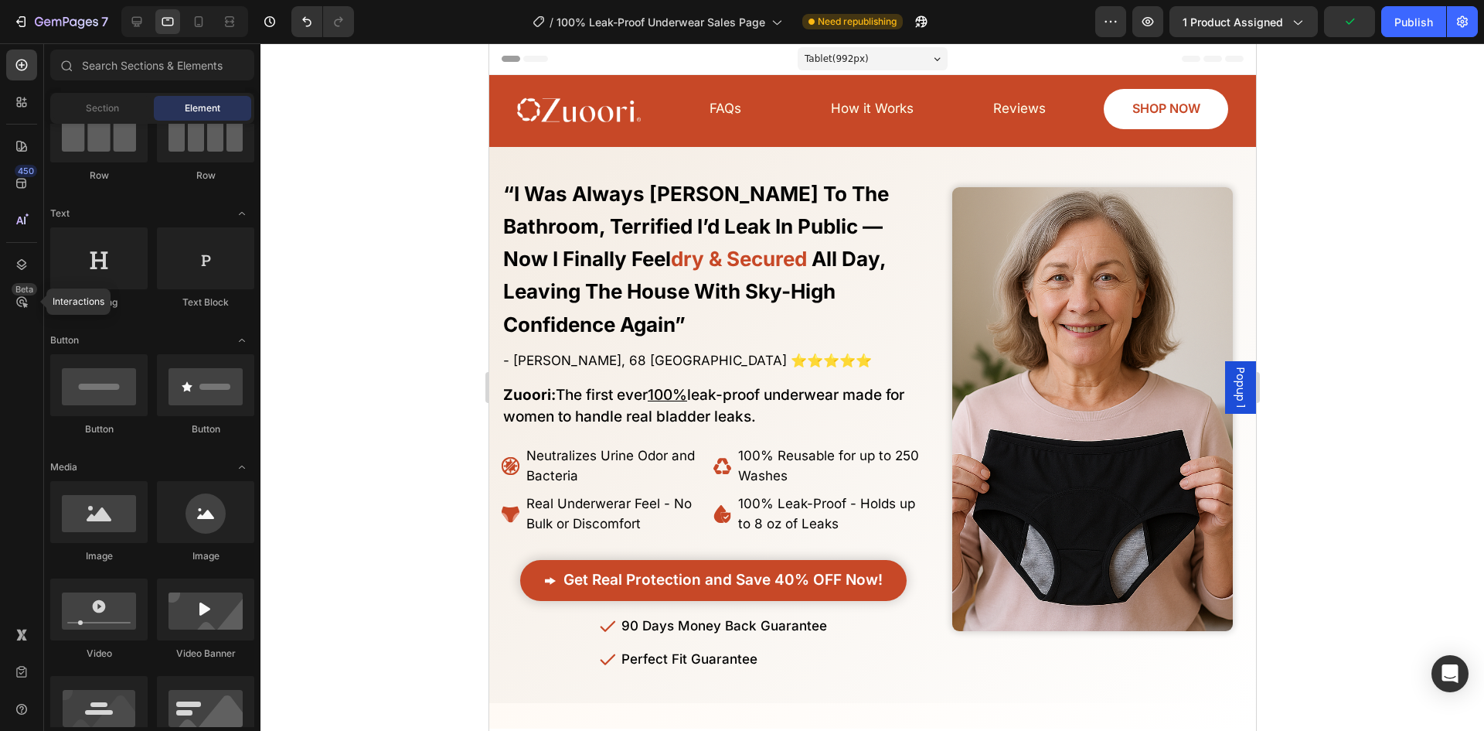
click at [554, 246] on p "⁠⁠⁠⁠⁠⁠⁠ “i was always rushing to the bathroom, terrified i’d leak in public — n…" at bounding box center [713, 258] width 421 height 163
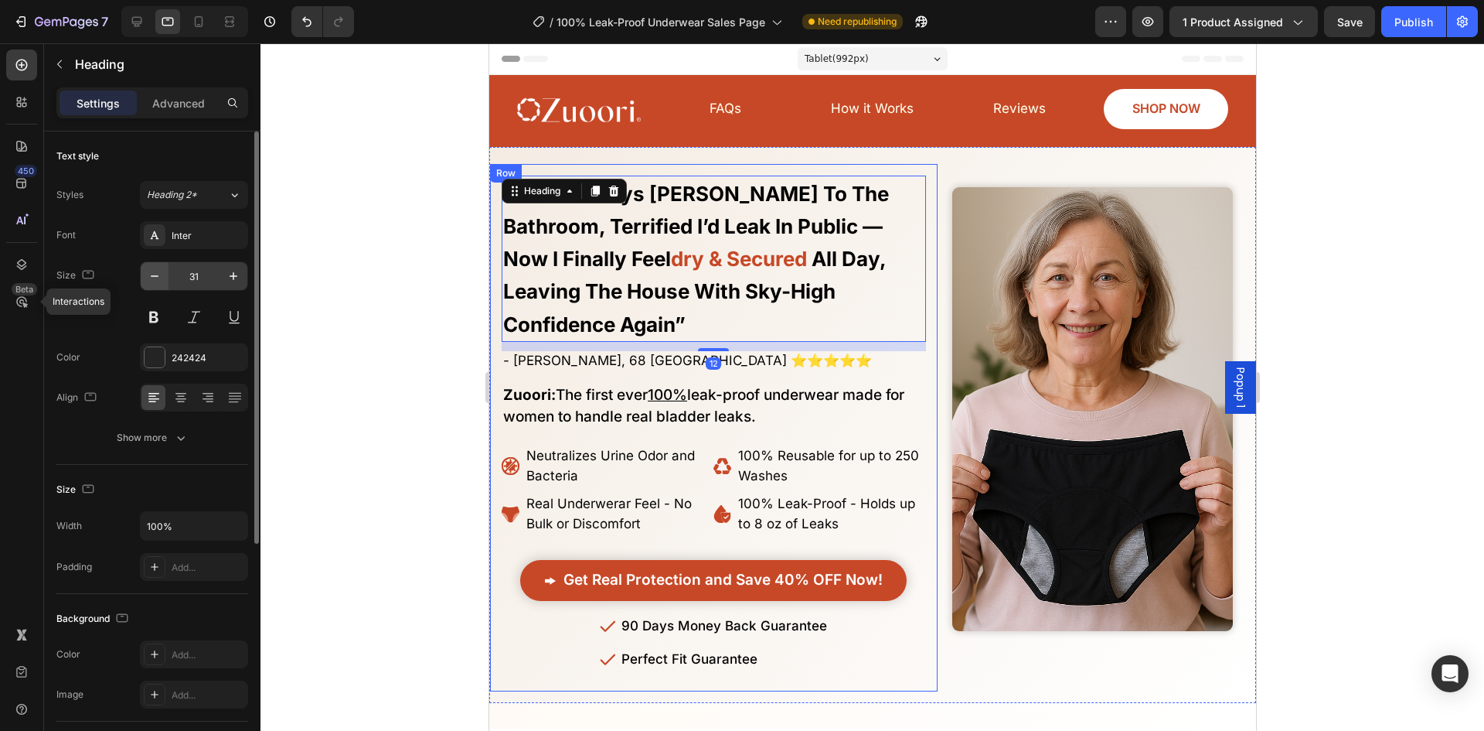
click at [161, 280] on icon "button" at bounding box center [154, 275] width 15 height 15
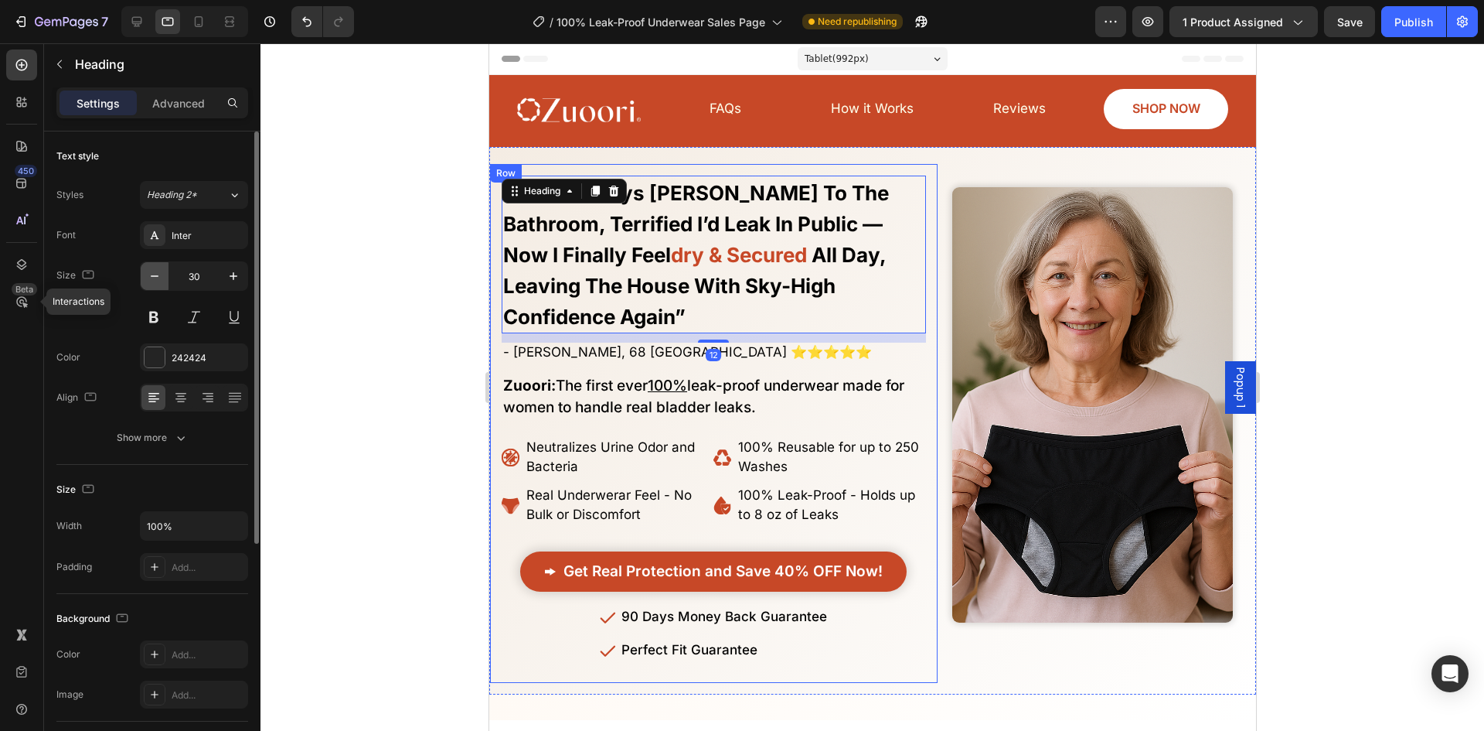
click at [159, 278] on icon "button" at bounding box center [154, 275] width 15 height 15
type input "29"
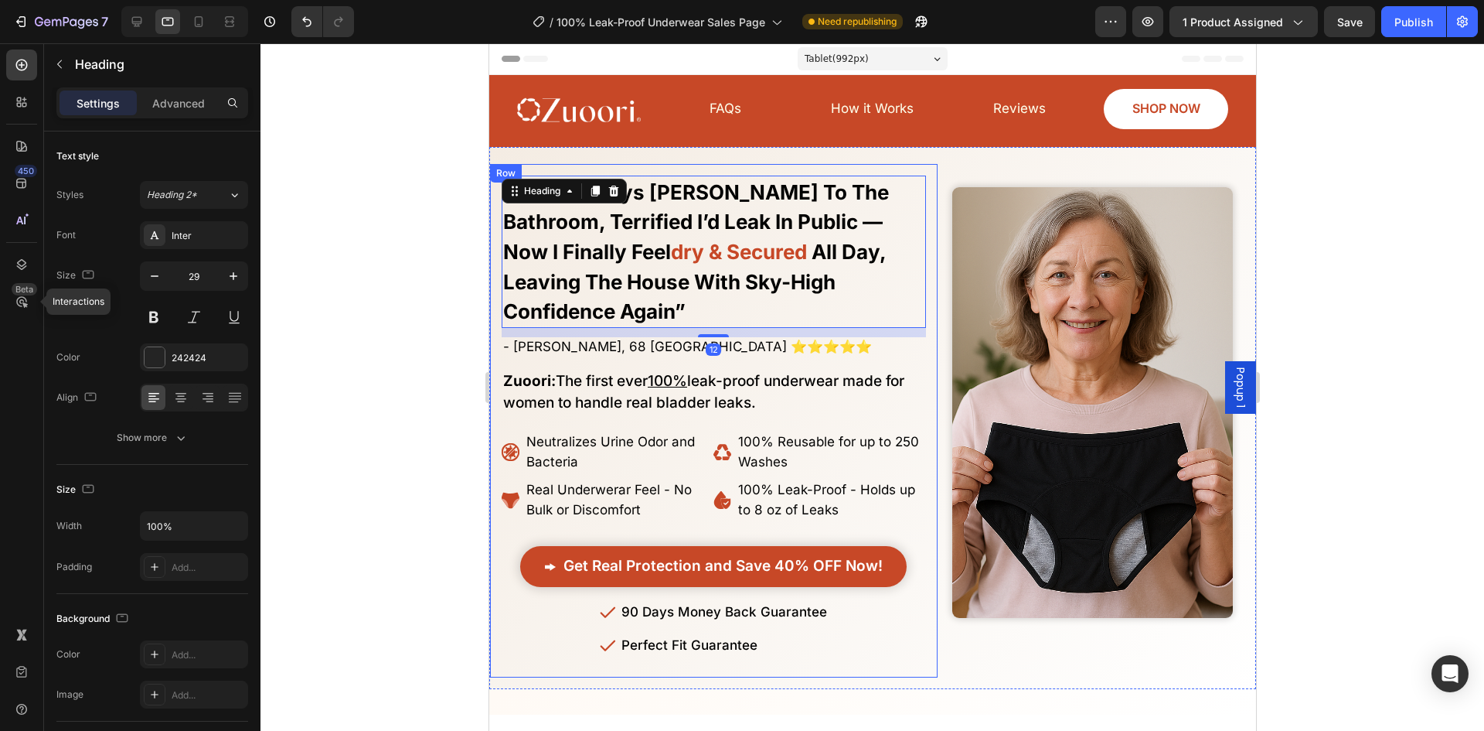
click at [319, 186] on div at bounding box center [873, 386] width 1224 height 687
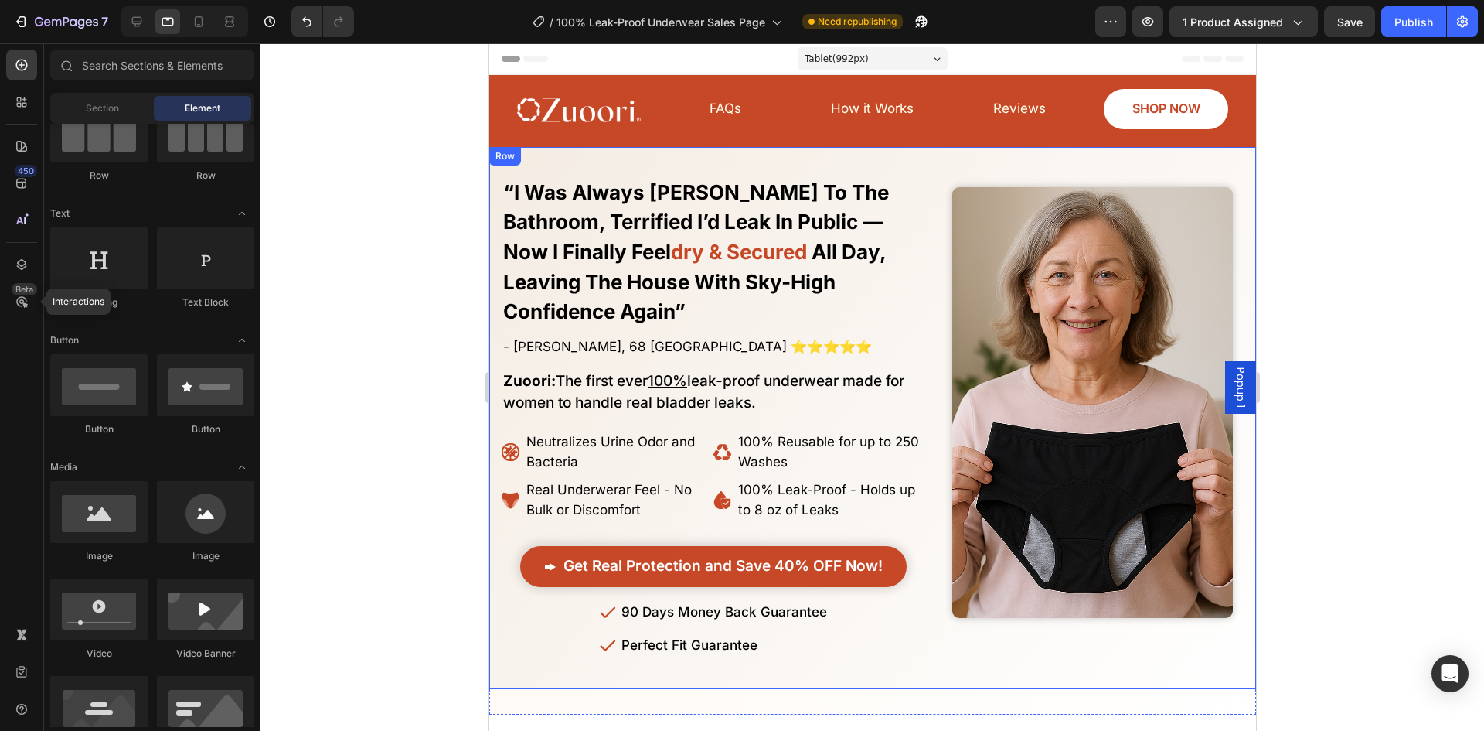
click at [1382, 204] on div at bounding box center [873, 386] width 1224 height 687
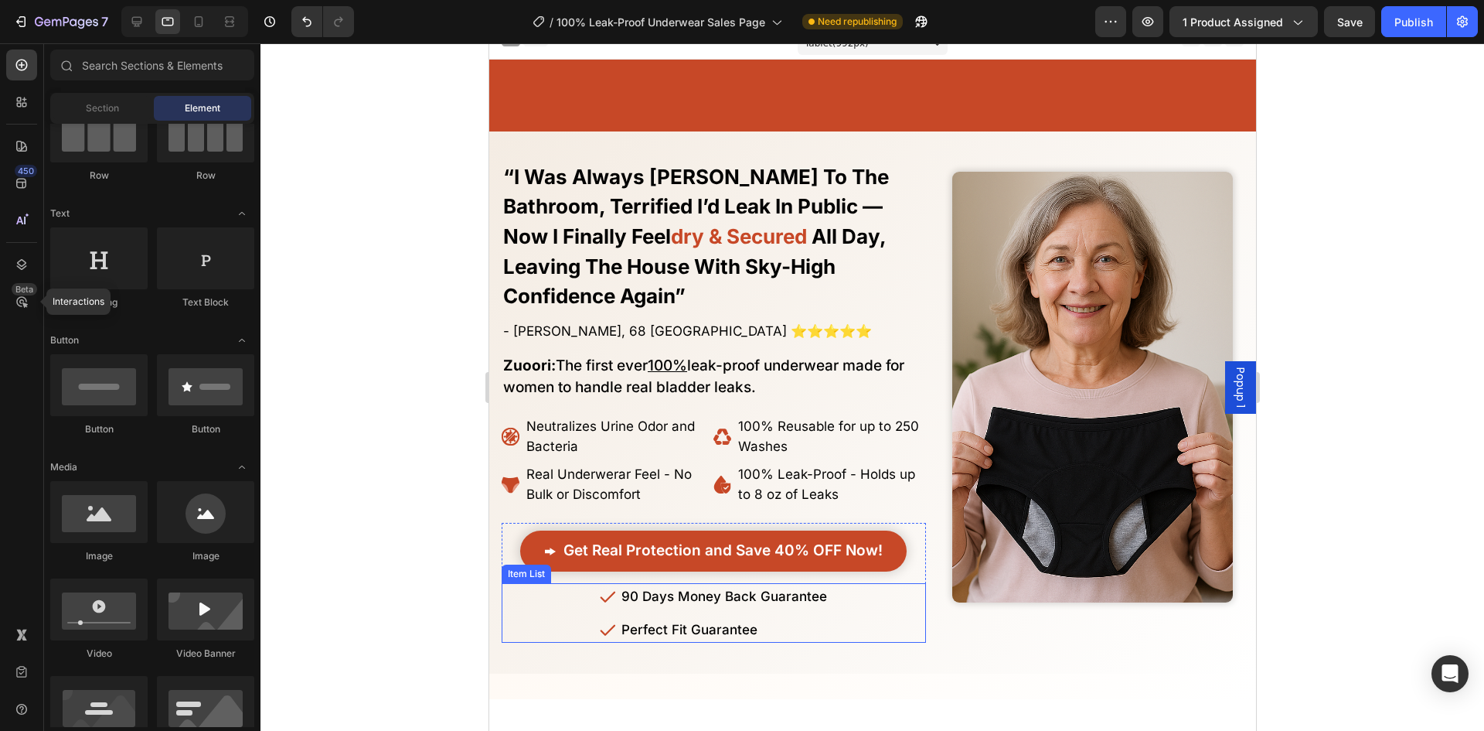
scroll to position [232, 0]
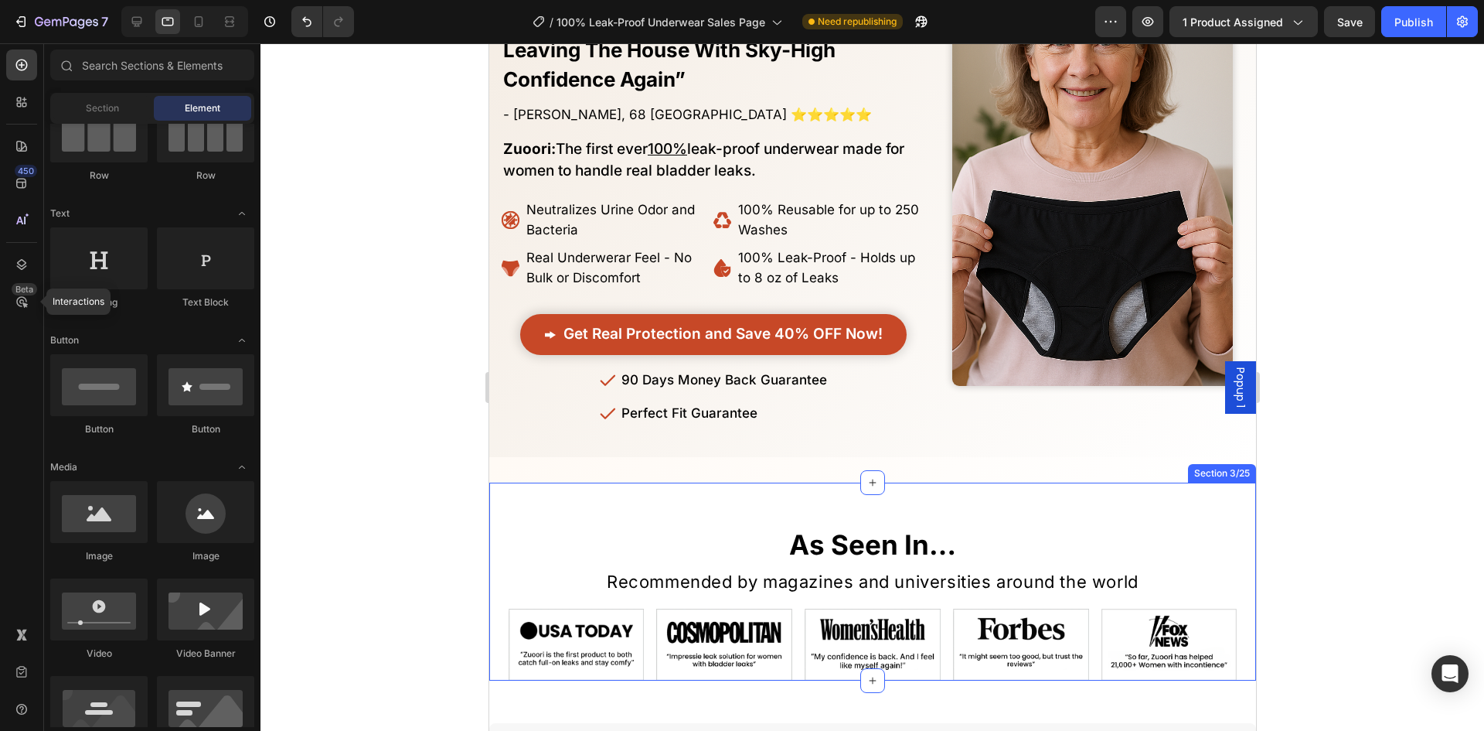
drag, startPoint x: 807, startPoint y: 494, endPoint x: 700, endPoint y: 467, distance: 110.1
click at [806, 494] on div "As Seen In… Heading Recommended by magazines and universities around the world …" at bounding box center [872, 580] width 767 height 197
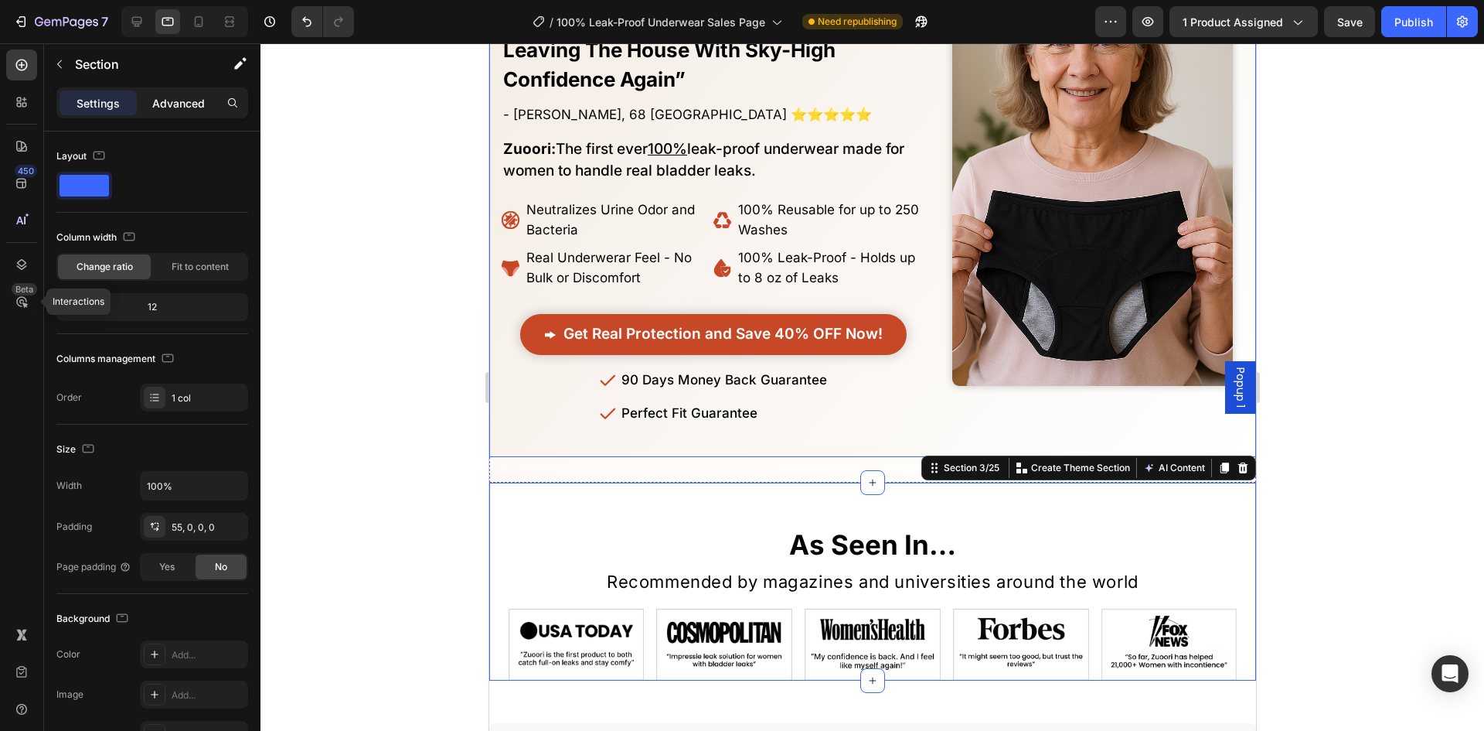
click at [165, 95] on p "Advanced" at bounding box center [178, 103] width 53 height 16
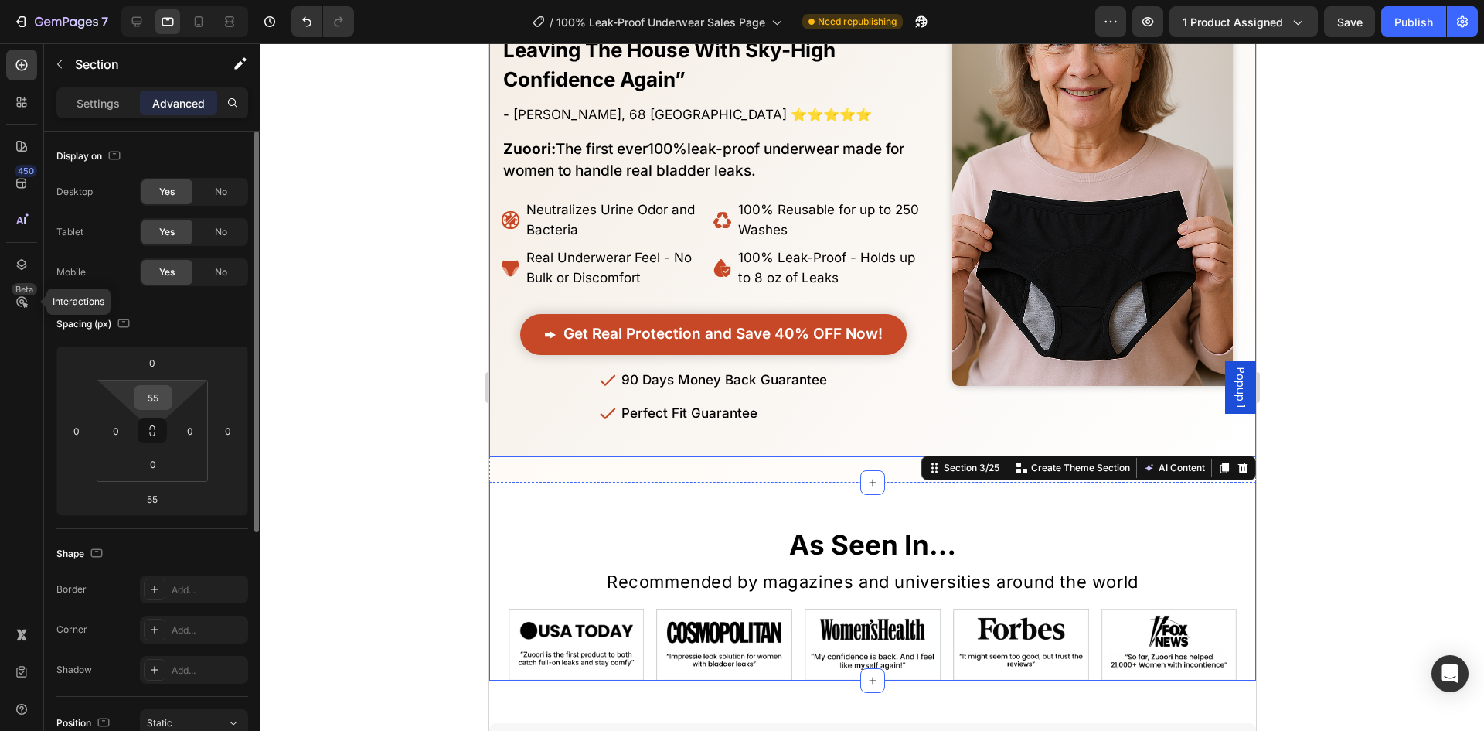
click at [155, 404] on input "55" at bounding box center [153, 397] width 31 height 23
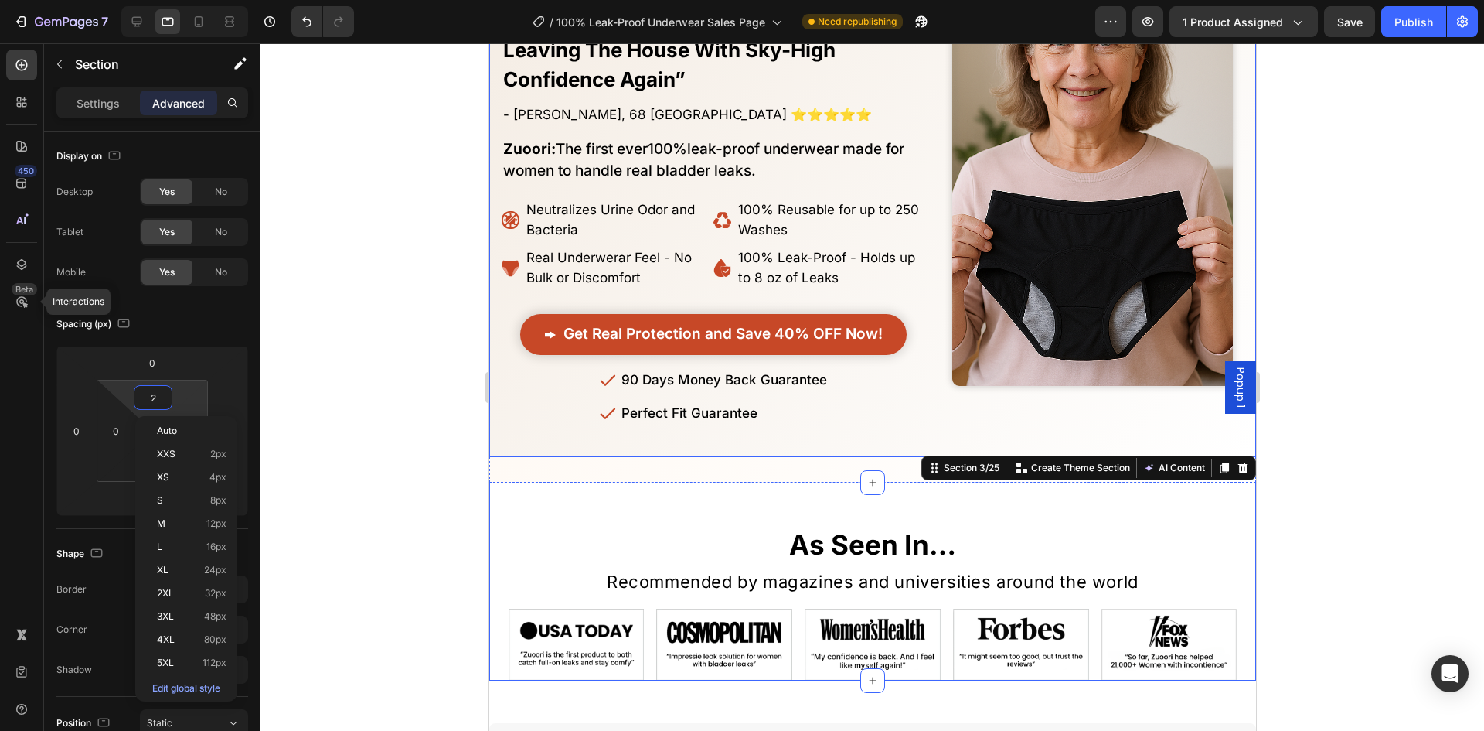
type input "22"
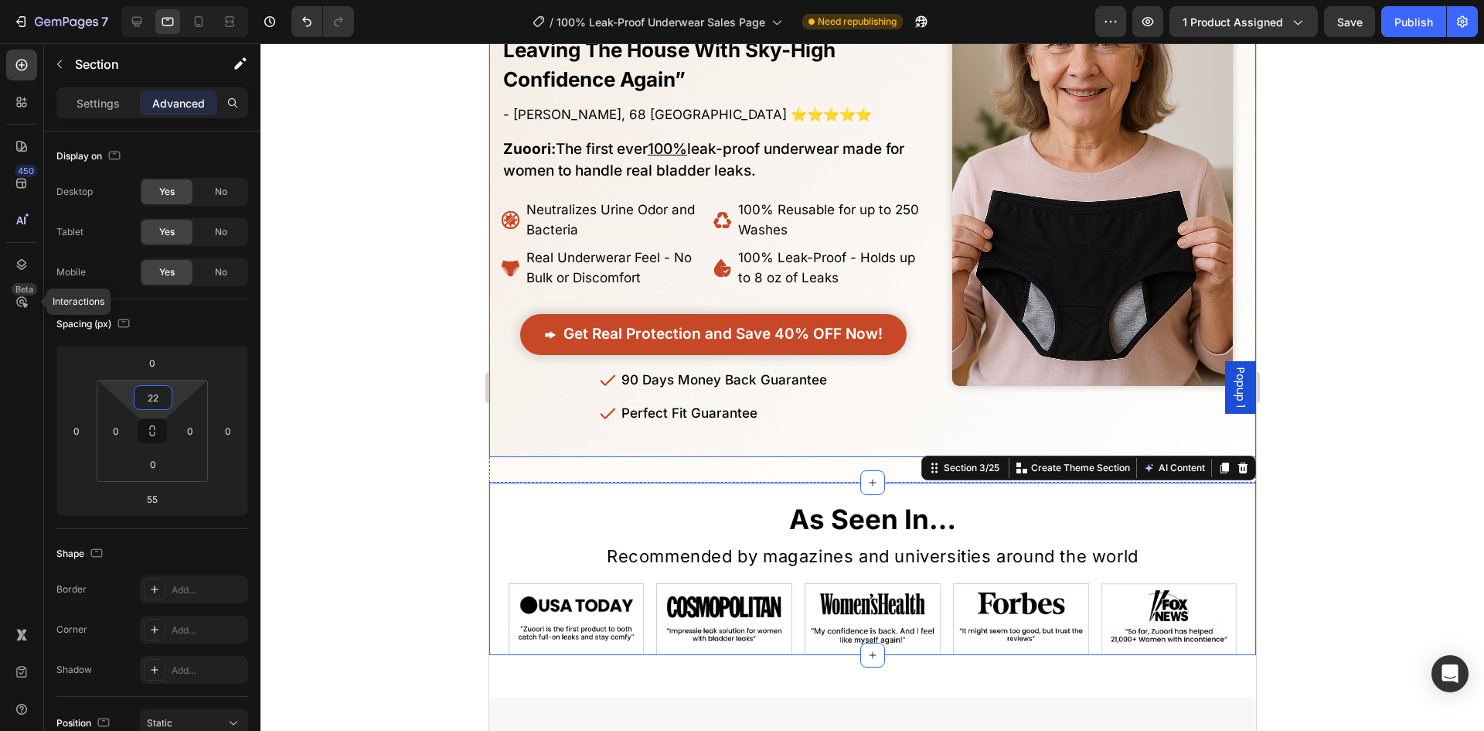
click at [372, 375] on div at bounding box center [873, 386] width 1224 height 687
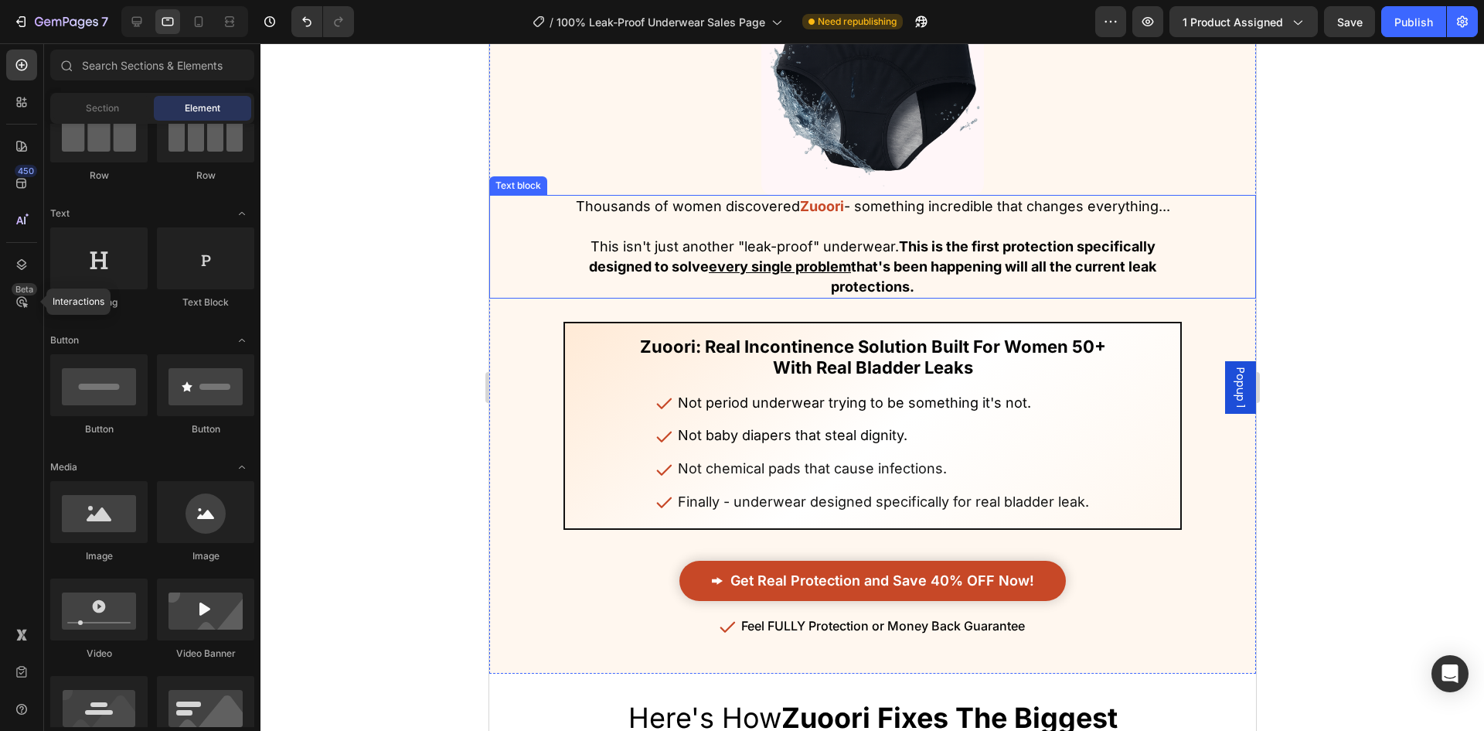
scroll to position [4020, 0]
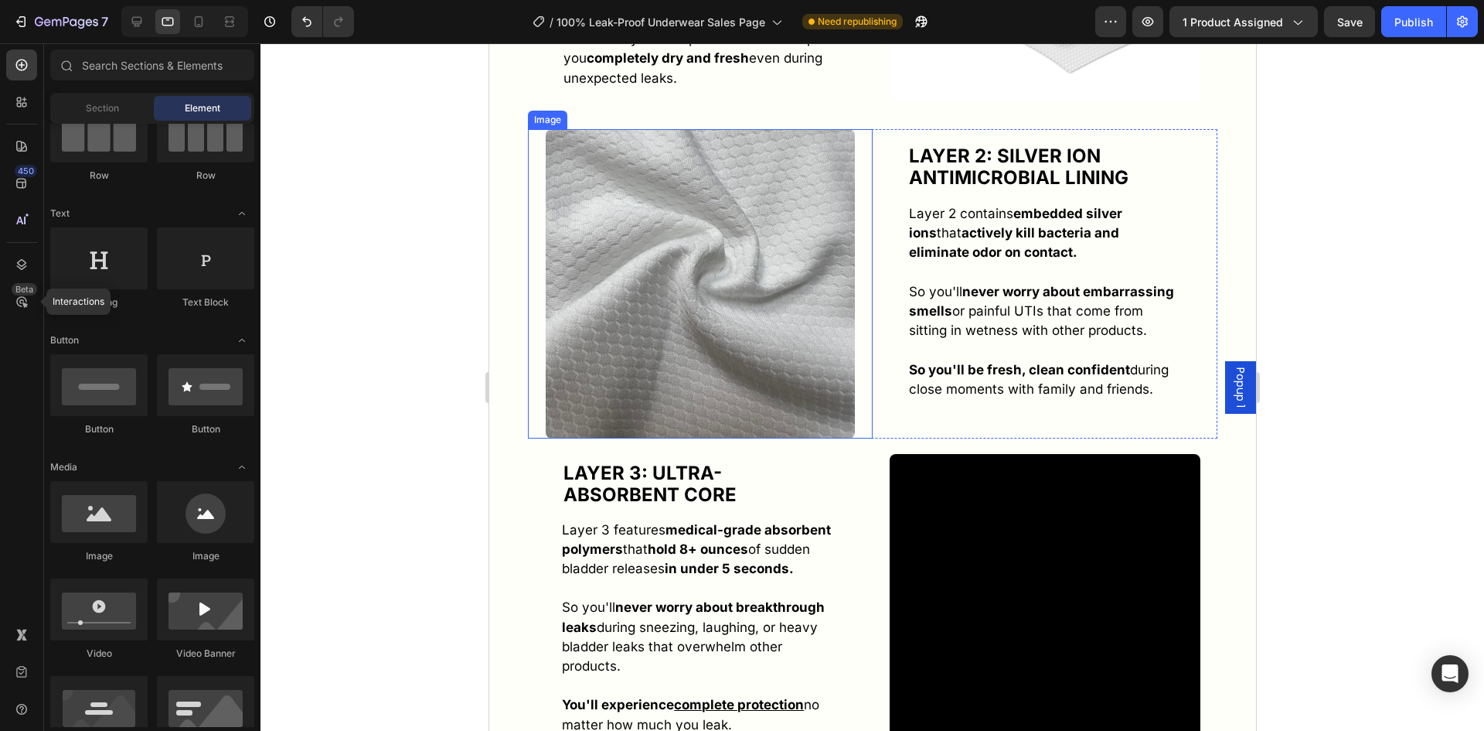
click at [686, 291] on img at bounding box center [699, 283] width 309 height 309
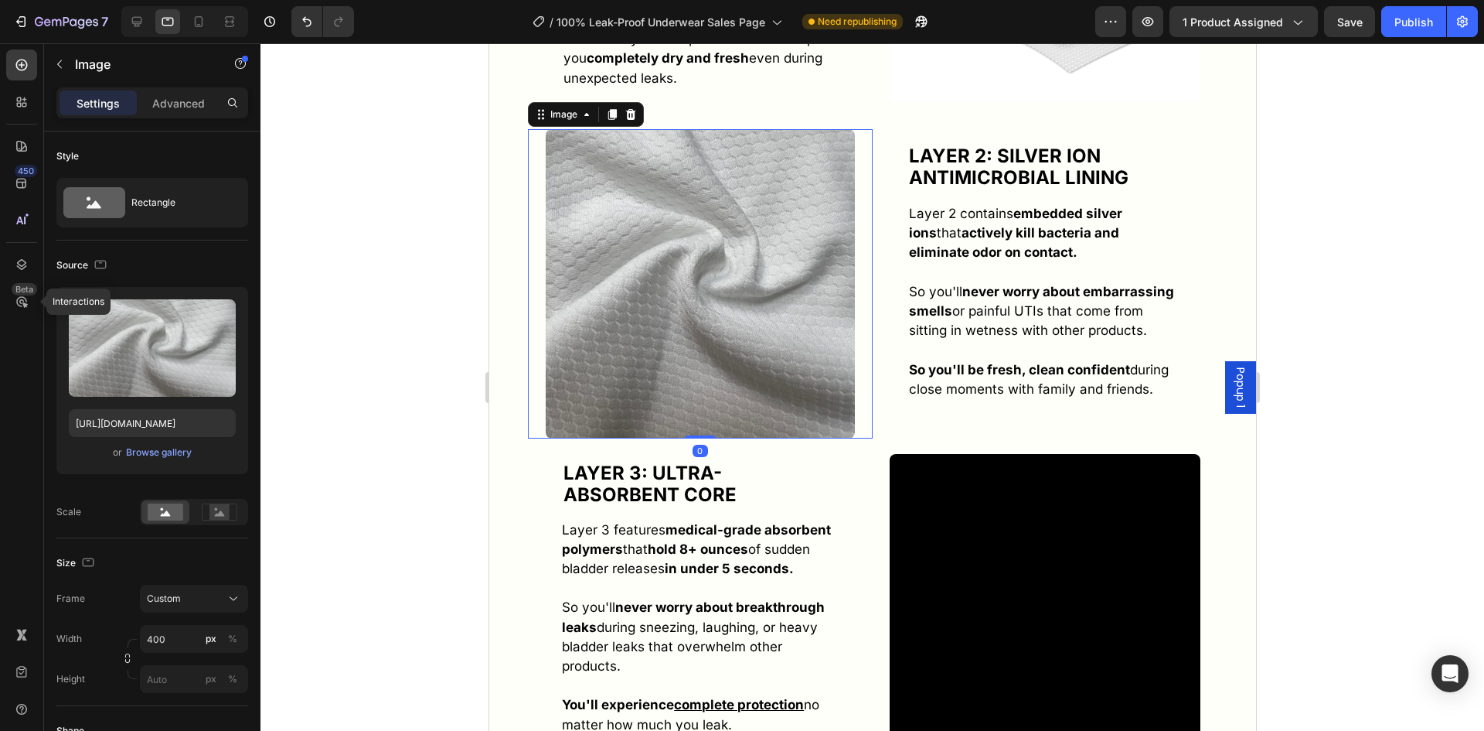
scroll to position [6108, 0]
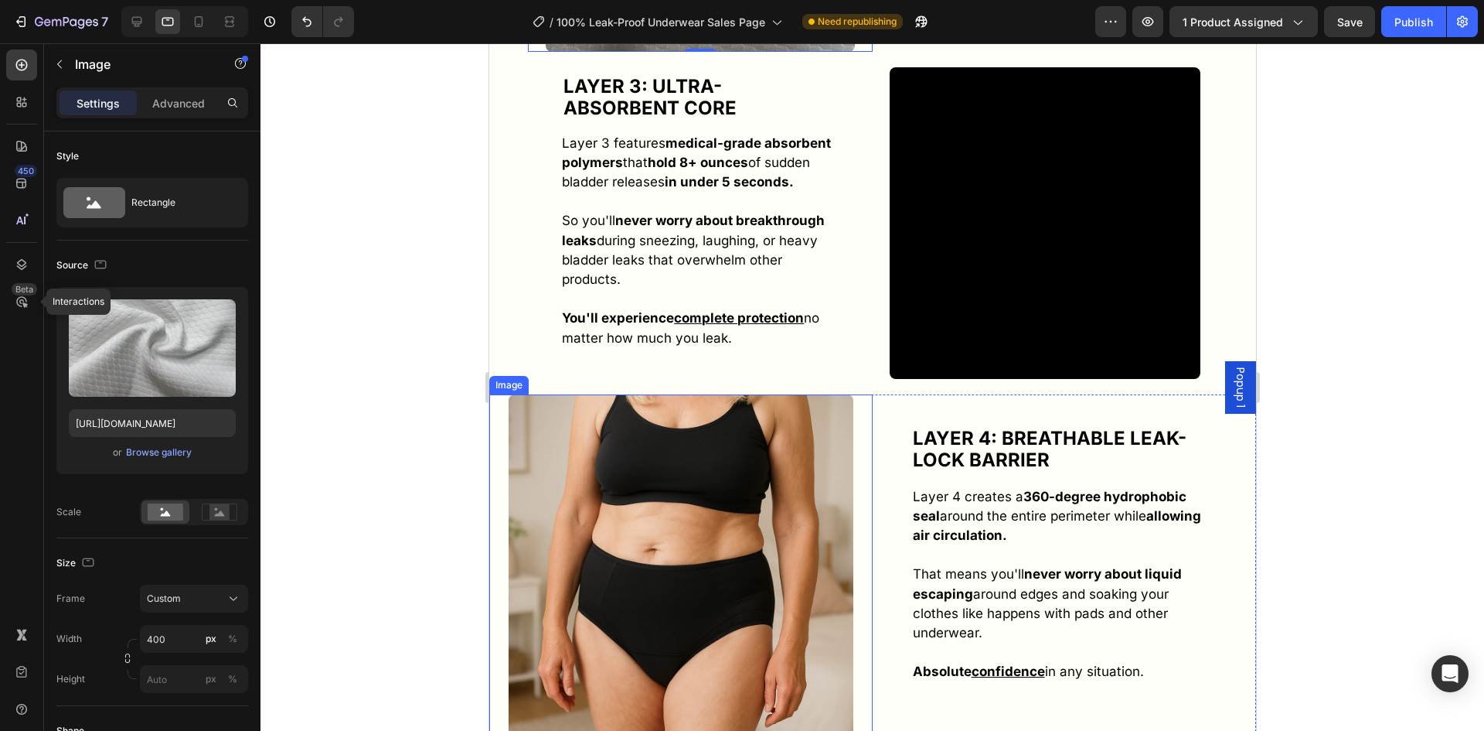
click at [747, 514] on img at bounding box center [680, 566] width 345 height 345
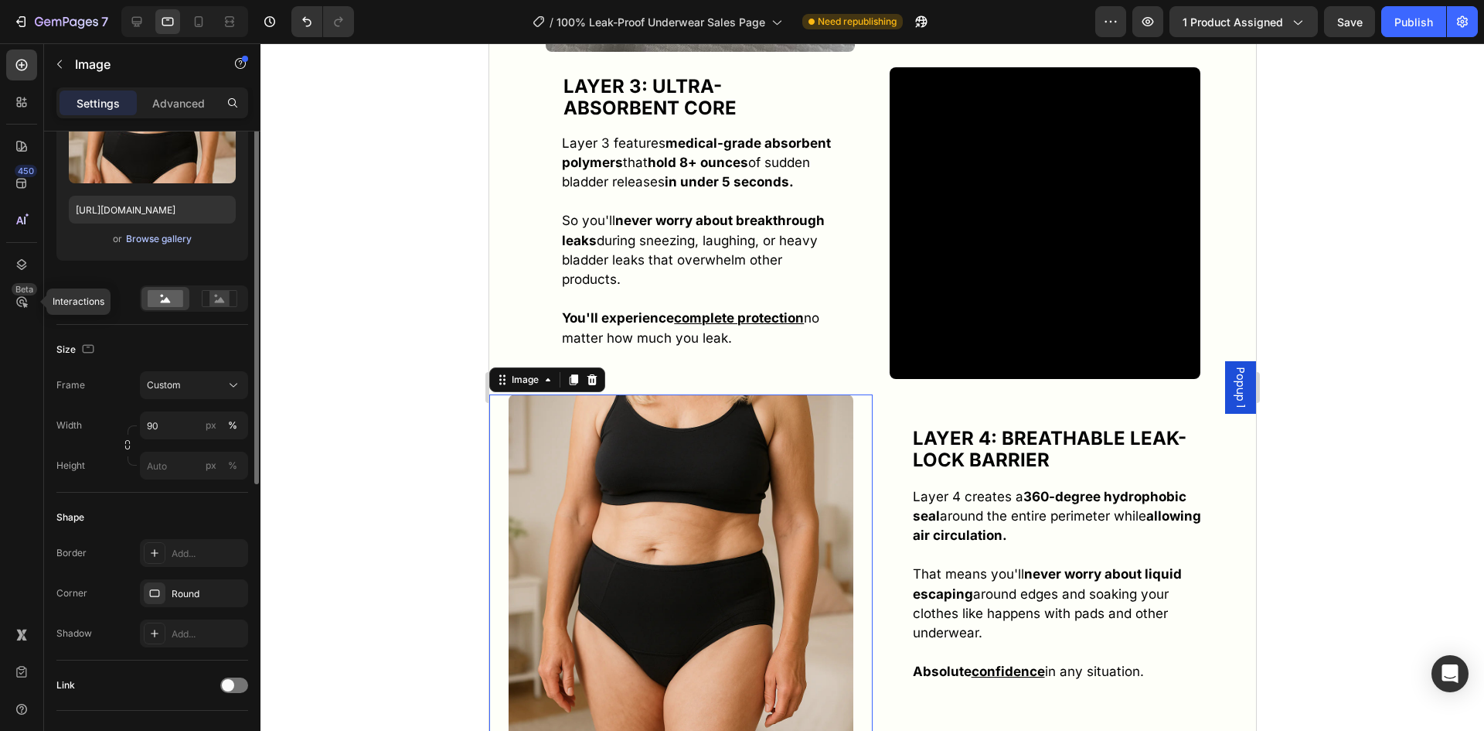
scroll to position [136, 0]
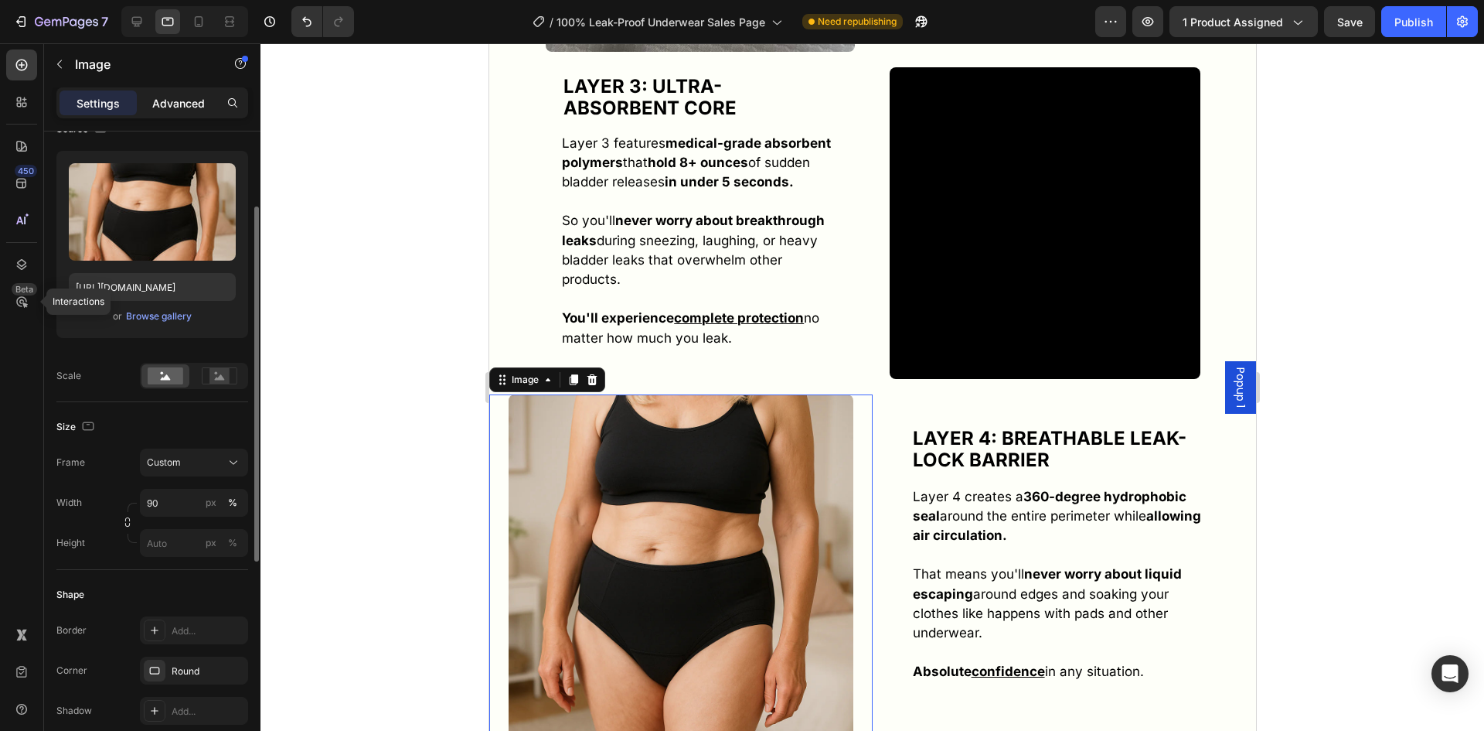
click at [173, 110] on p "Advanced" at bounding box center [178, 103] width 53 height 16
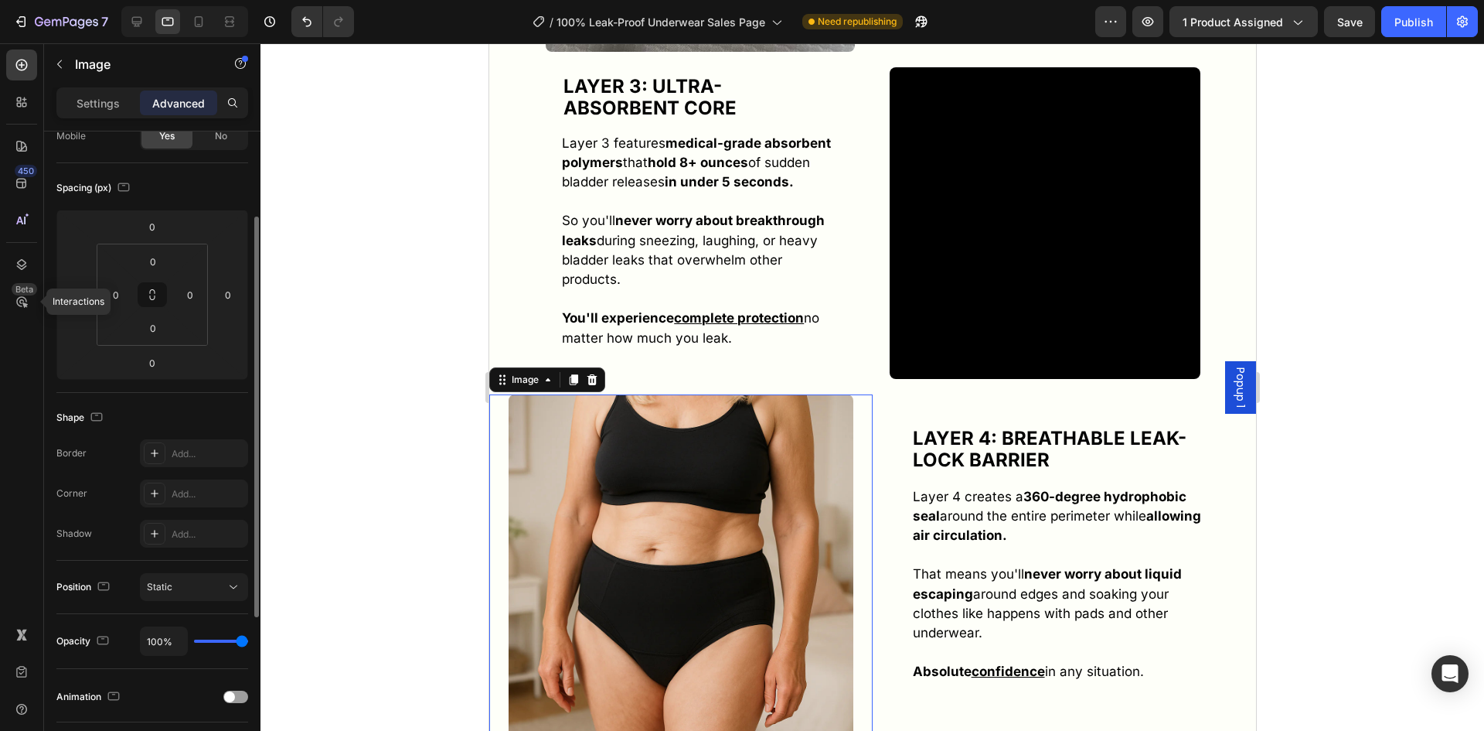
click at [114, 112] on div "Settings" at bounding box center [98, 102] width 77 height 25
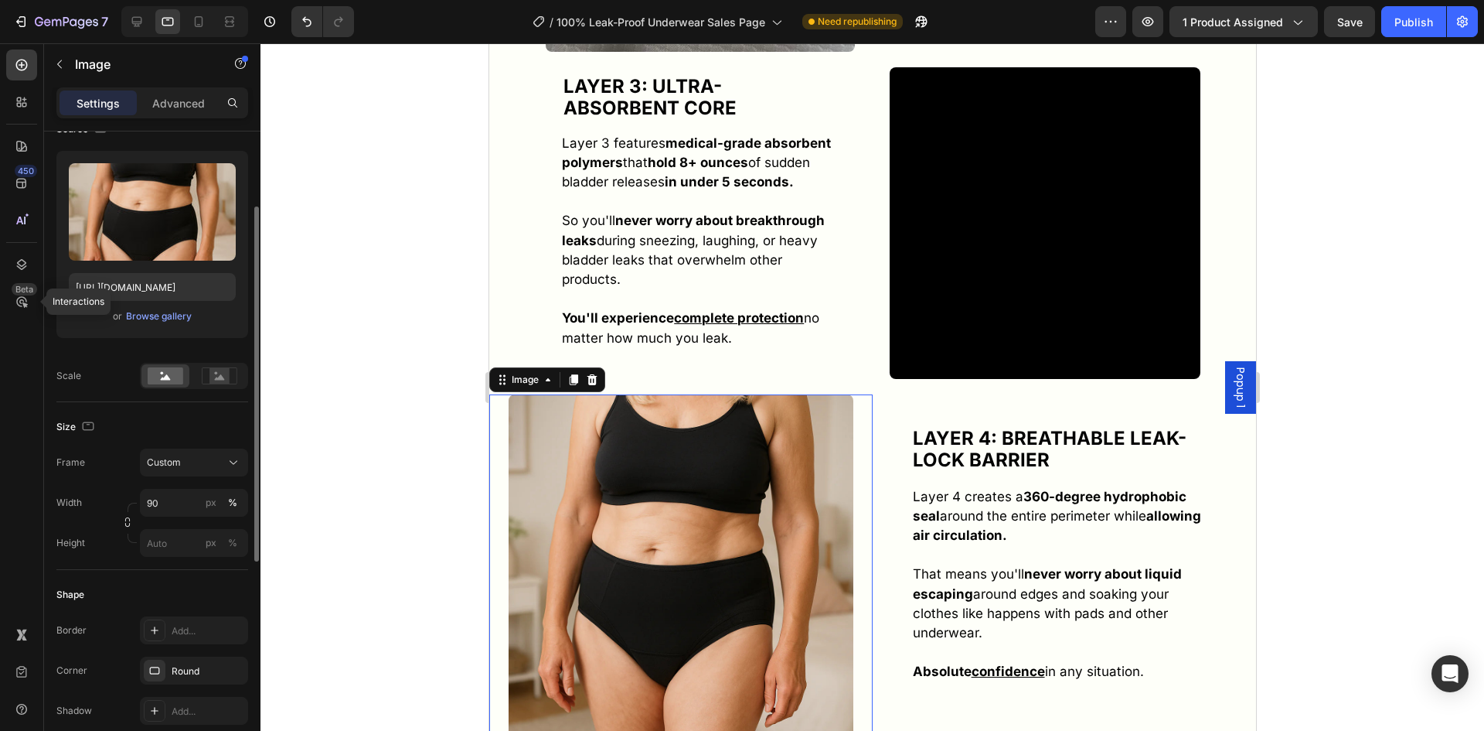
scroll to position [59, 0]
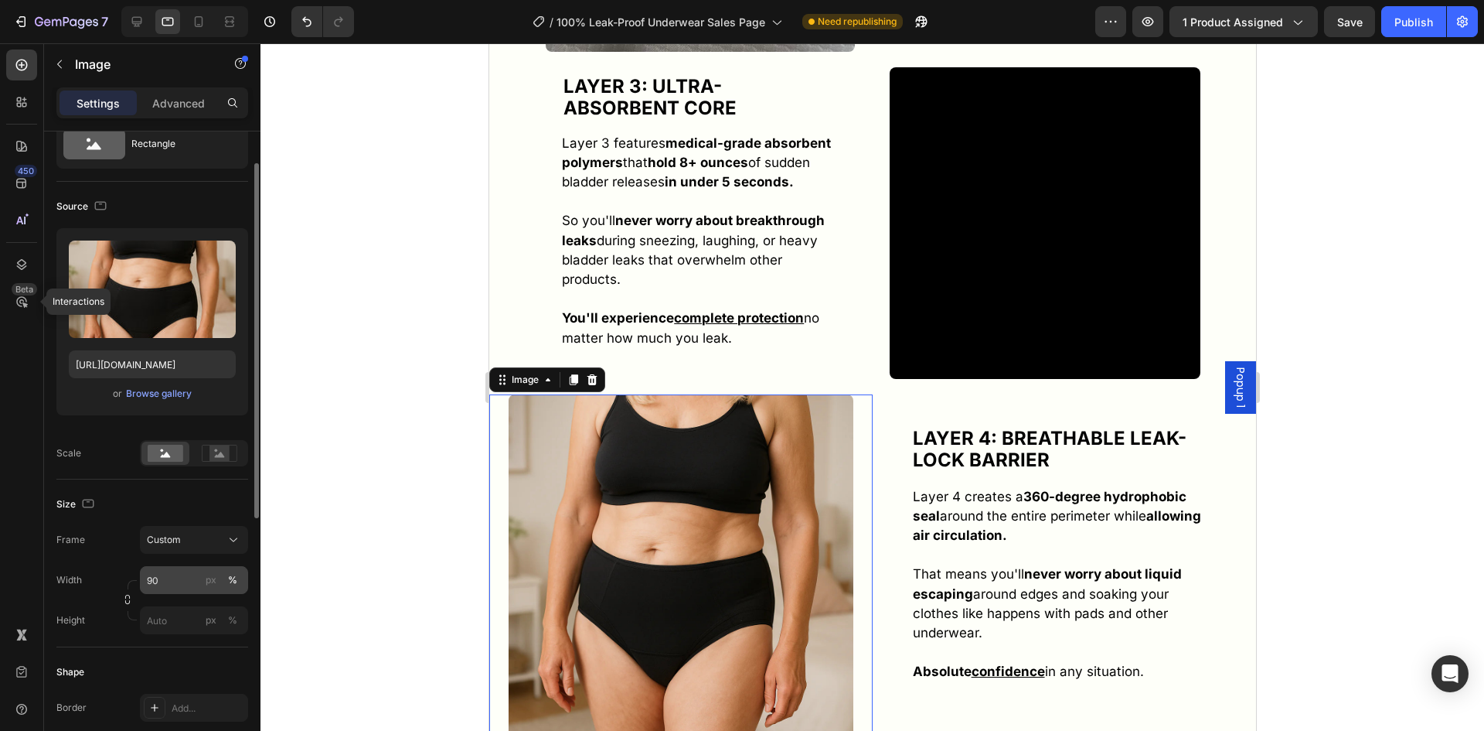
click at [206, 578] on div "px" at bounding box center [211, 580] width 11 height 14
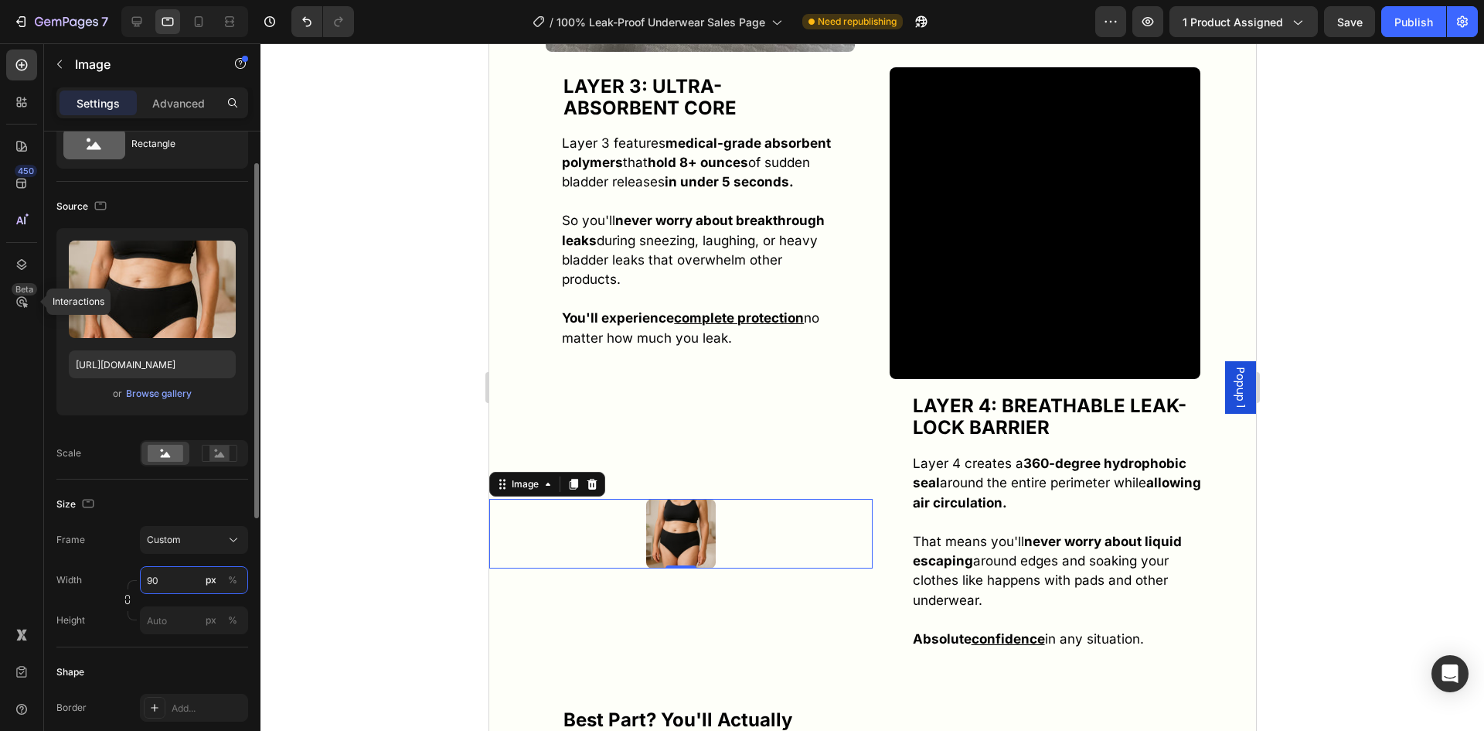
click at [200, 577] on input "90" at bounding box center [194, 580] width 108 height 28
click at [191, 576] on input "90" at bounding box center [194, 580] width 108 height 28
click at [189, 575] on input "90" at bounding box center [194, 580] width 108 height 28
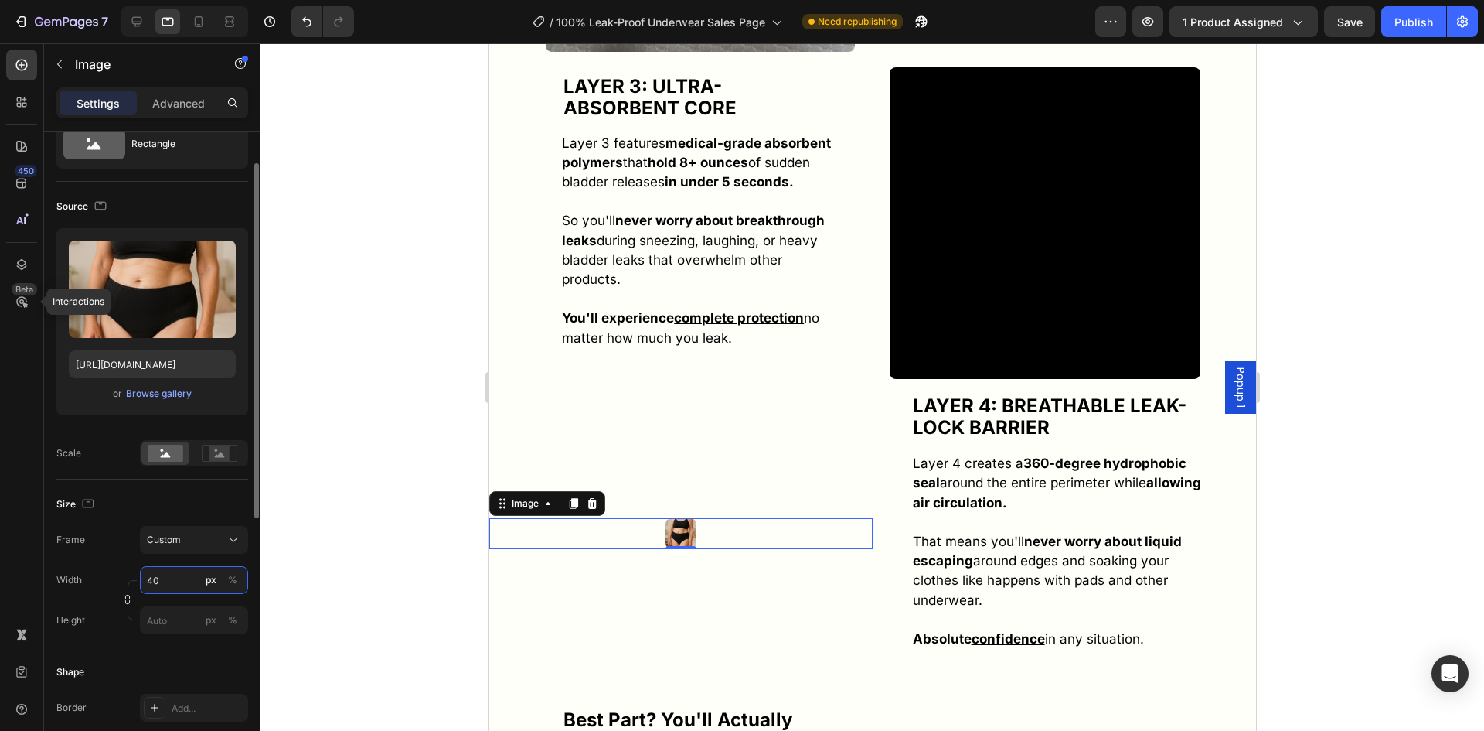
type input "400"
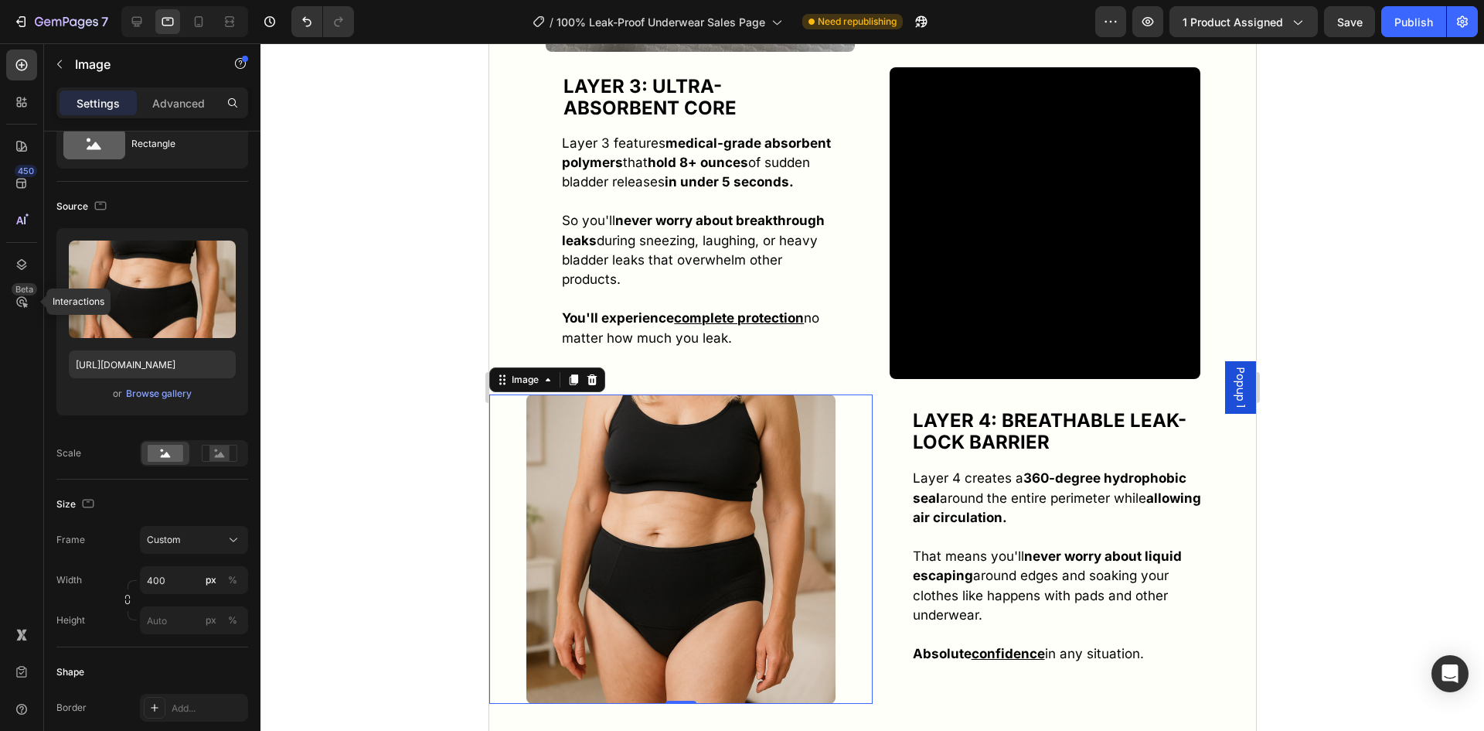
click at [341, 498] on div at bounding box center [873, 386] width 1224 height 687
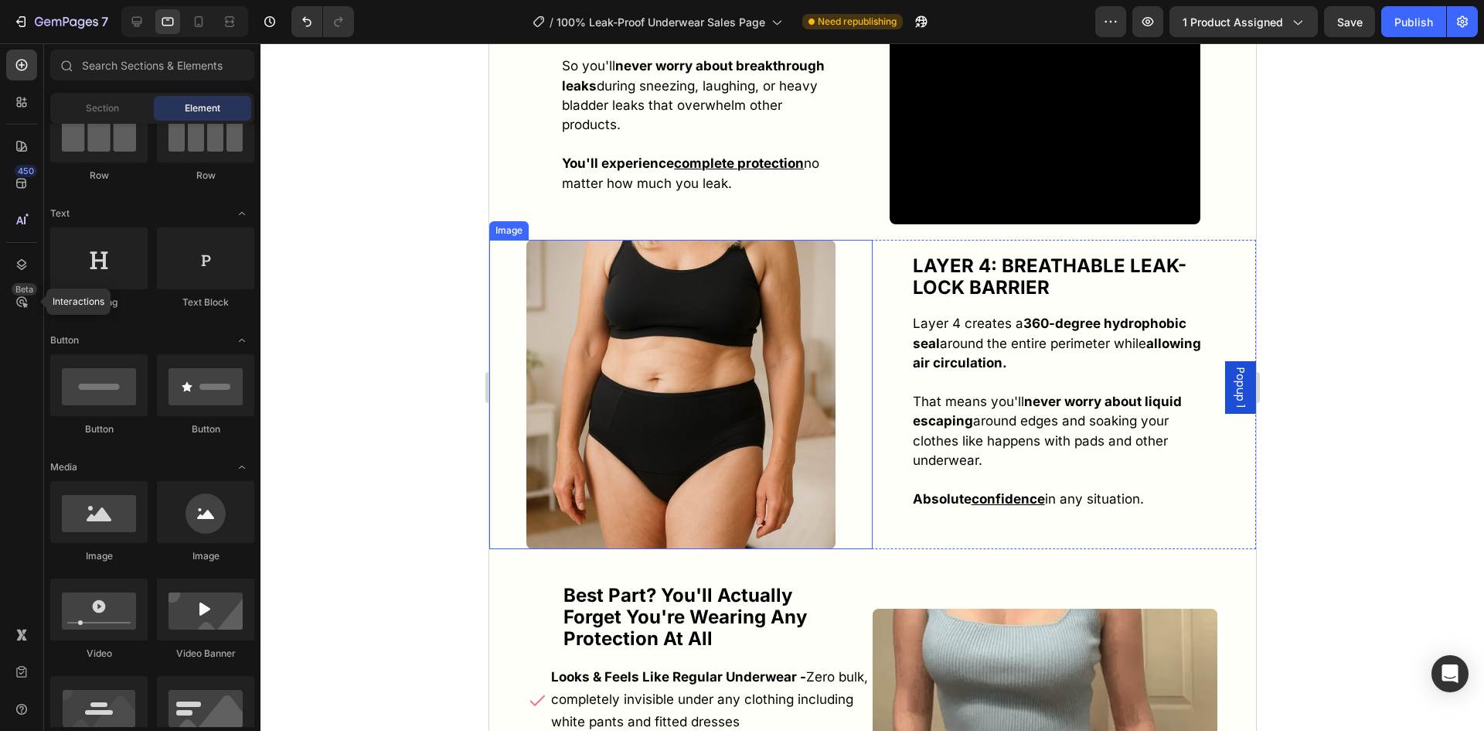
scroll to position [6572, 0]
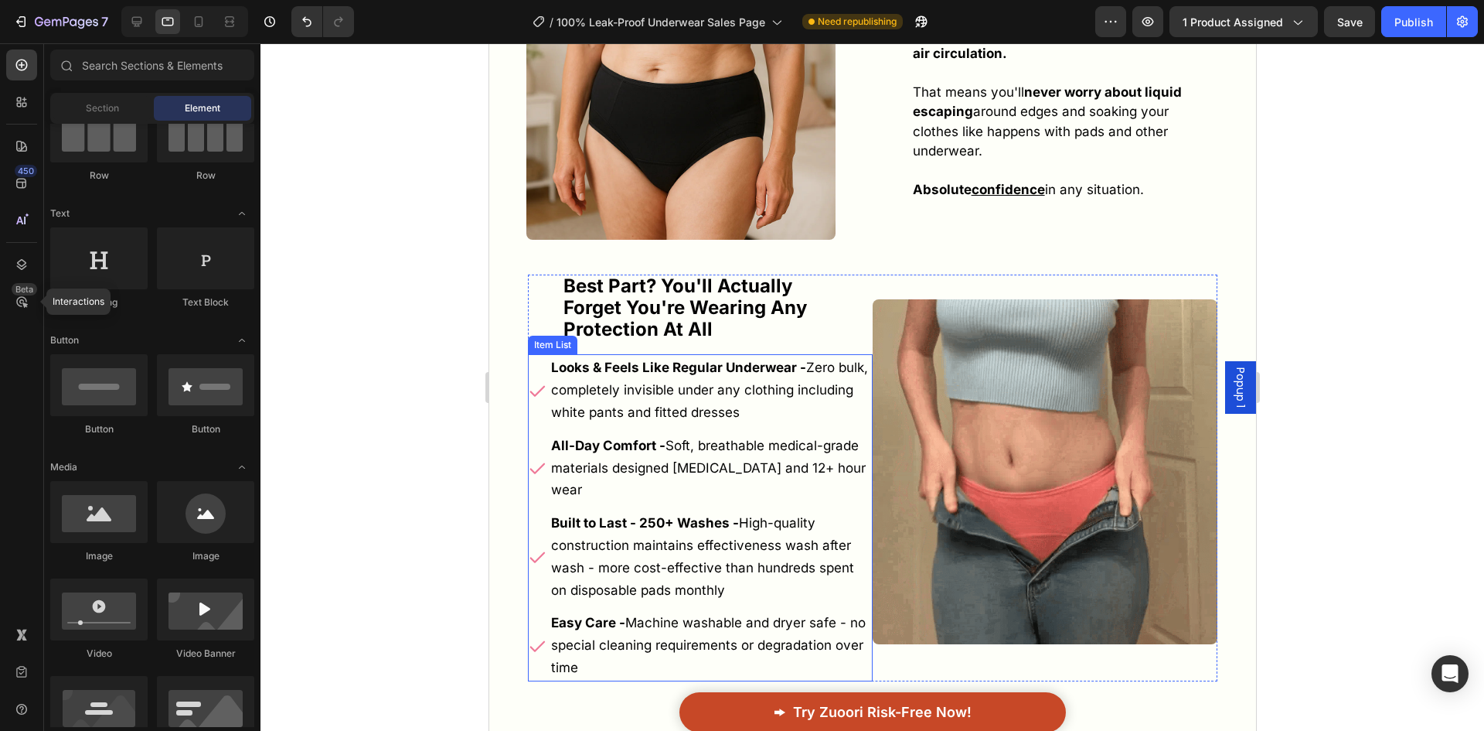
click at [1134, 442] on img at bounding box center [1044, 471] width 345 height 345
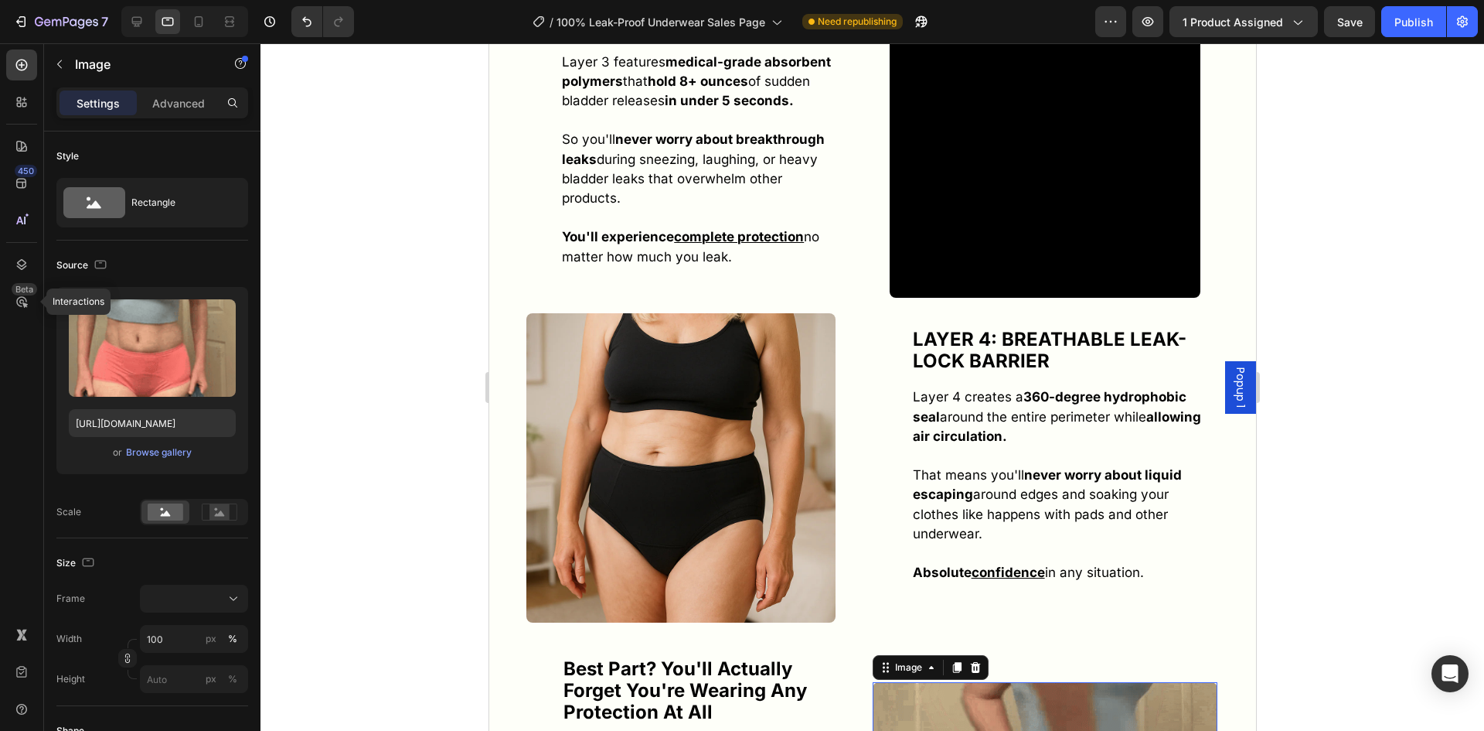
scroll to position [6185, 0]
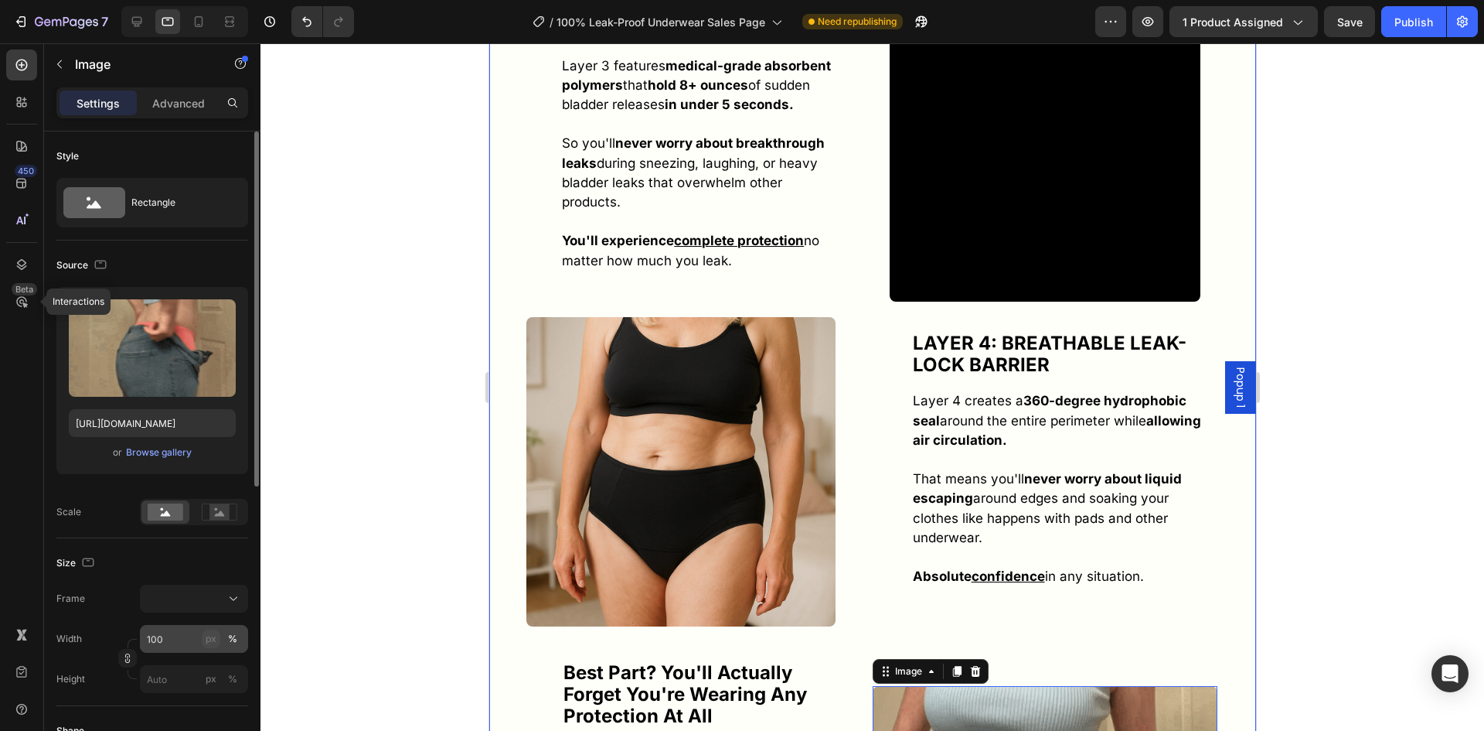
click at [208, 637] on div "px" at bounding box center [211, 639] width 11 height 14
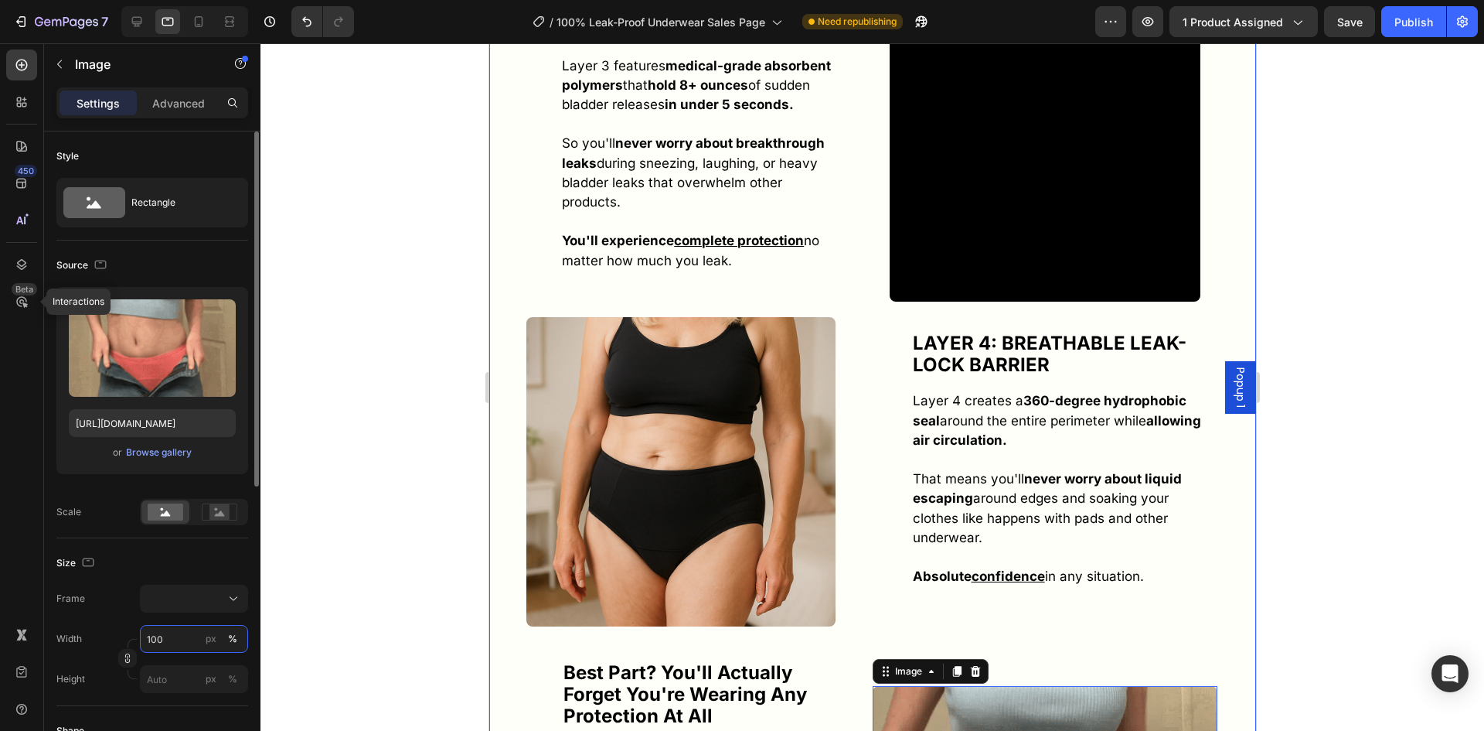
type input "100"
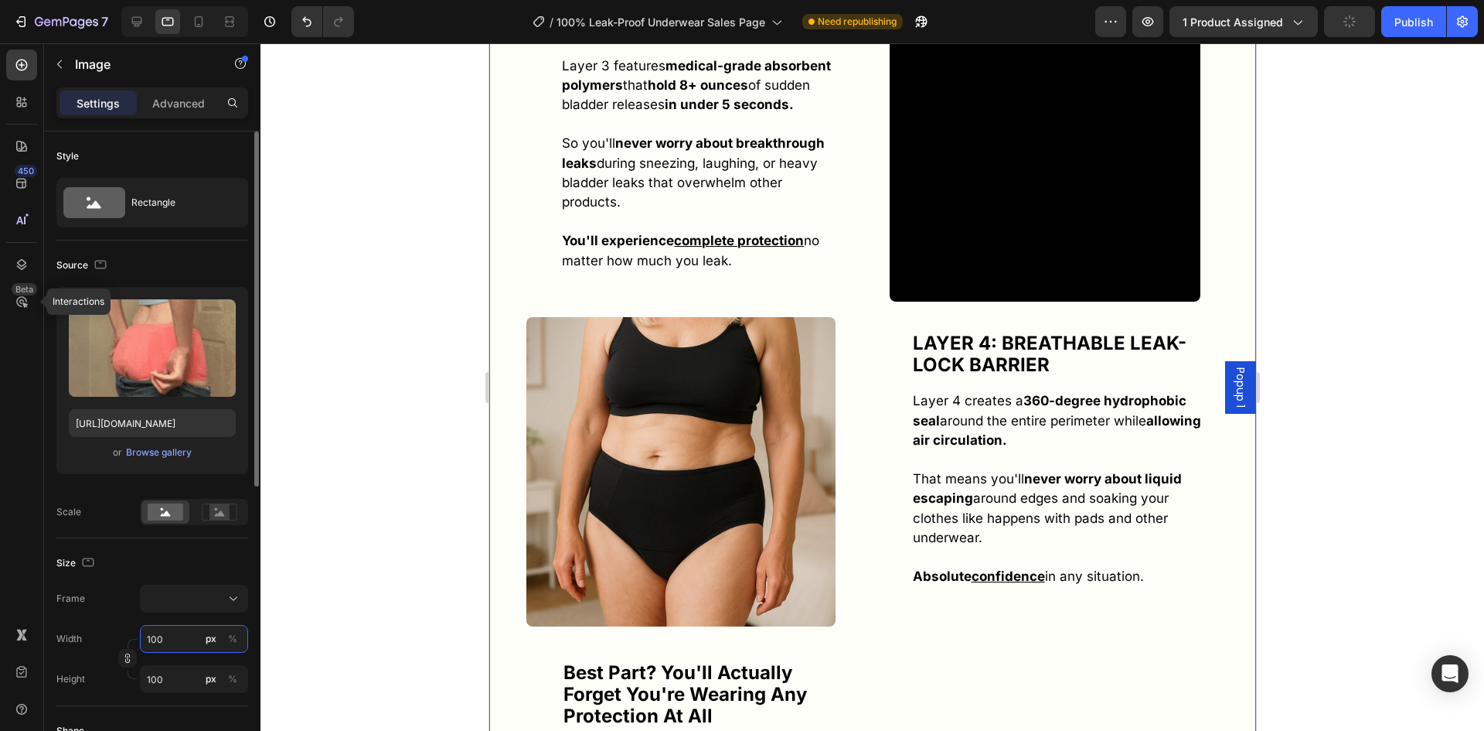
click at [179, 632] on input "100" at bounding box center [194, 639] width 108 height 28
click at [178, 632] on input "100" at bounding box center [194, 639] width 108 height 28
type input "4"
type input "40"
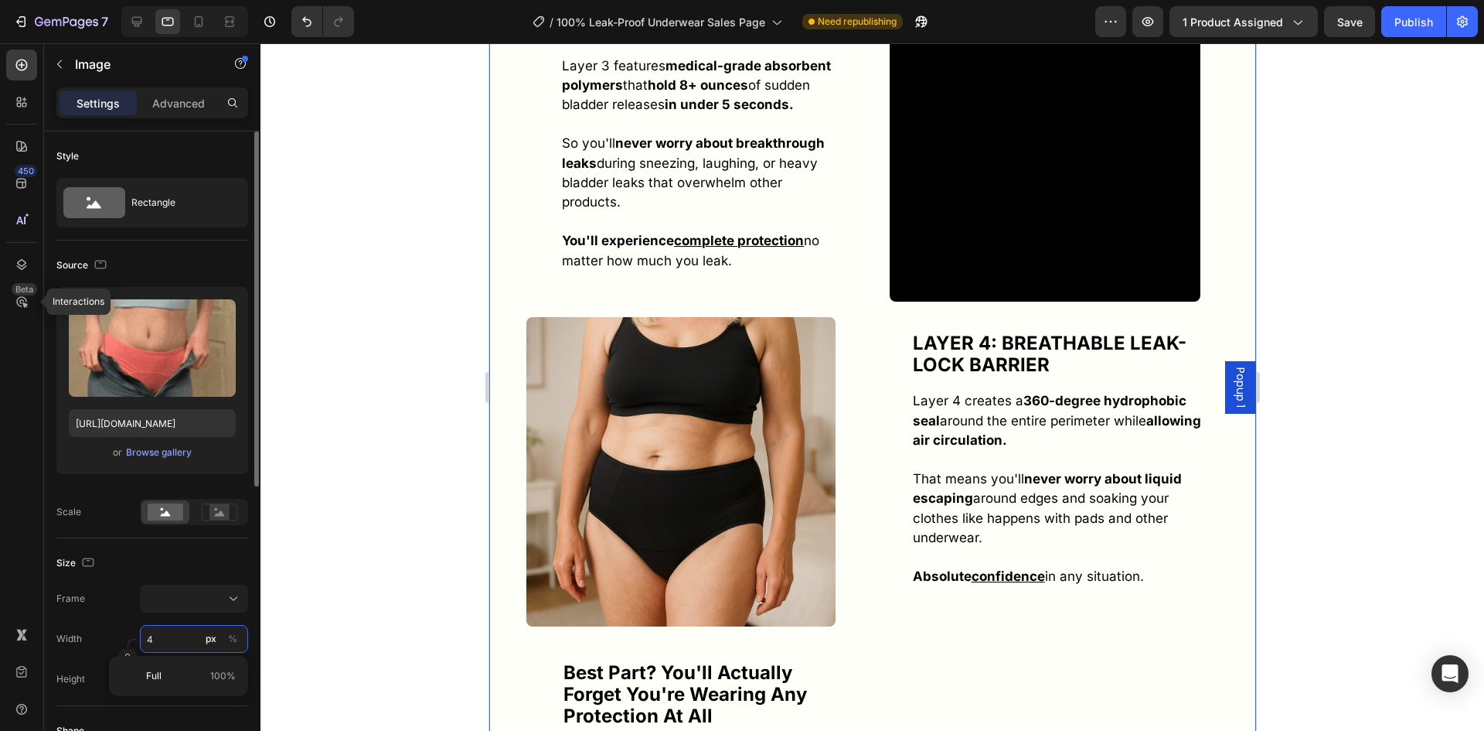
type input "40"
type input "400"
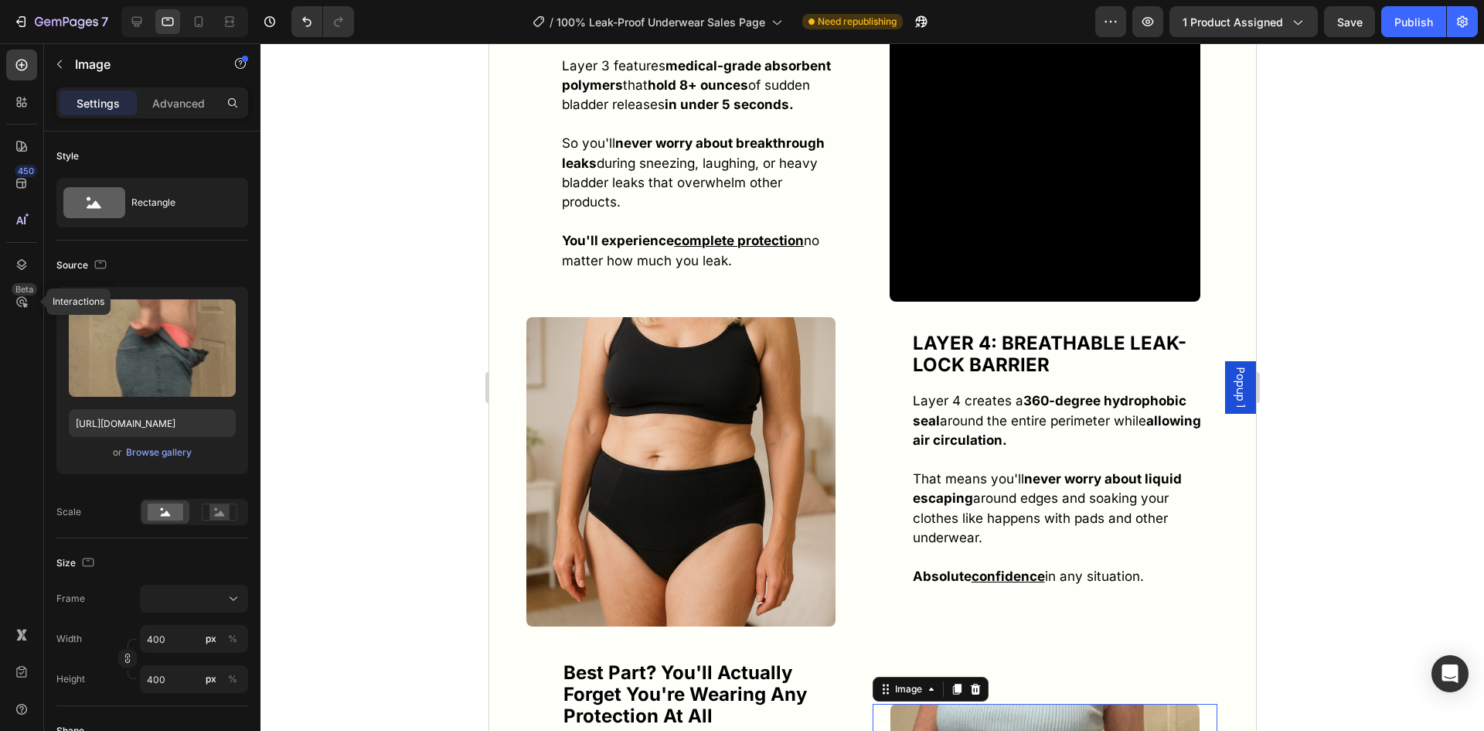
click at [1471, 202] on div at bounding box center [873, 386] width 1224 height 687
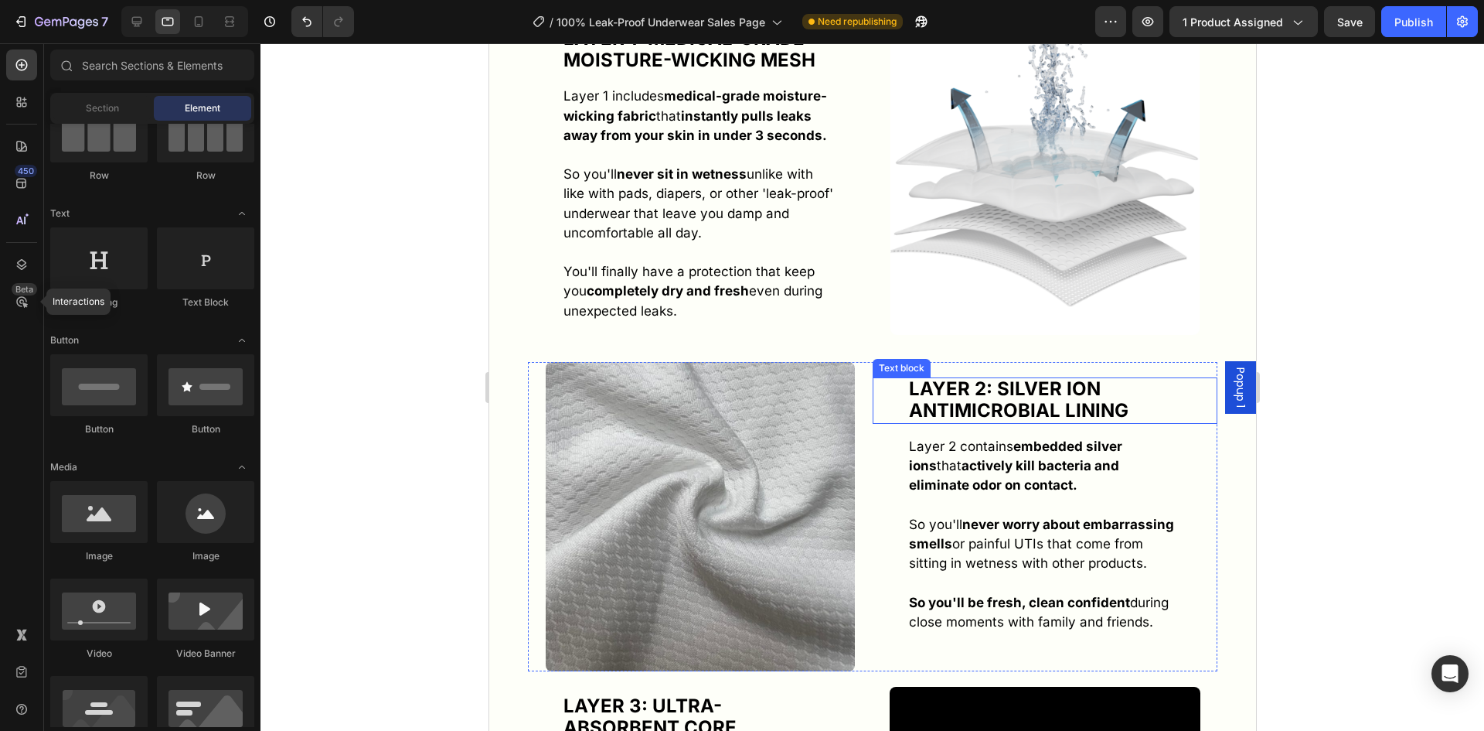
scroll to position [5412, 0]
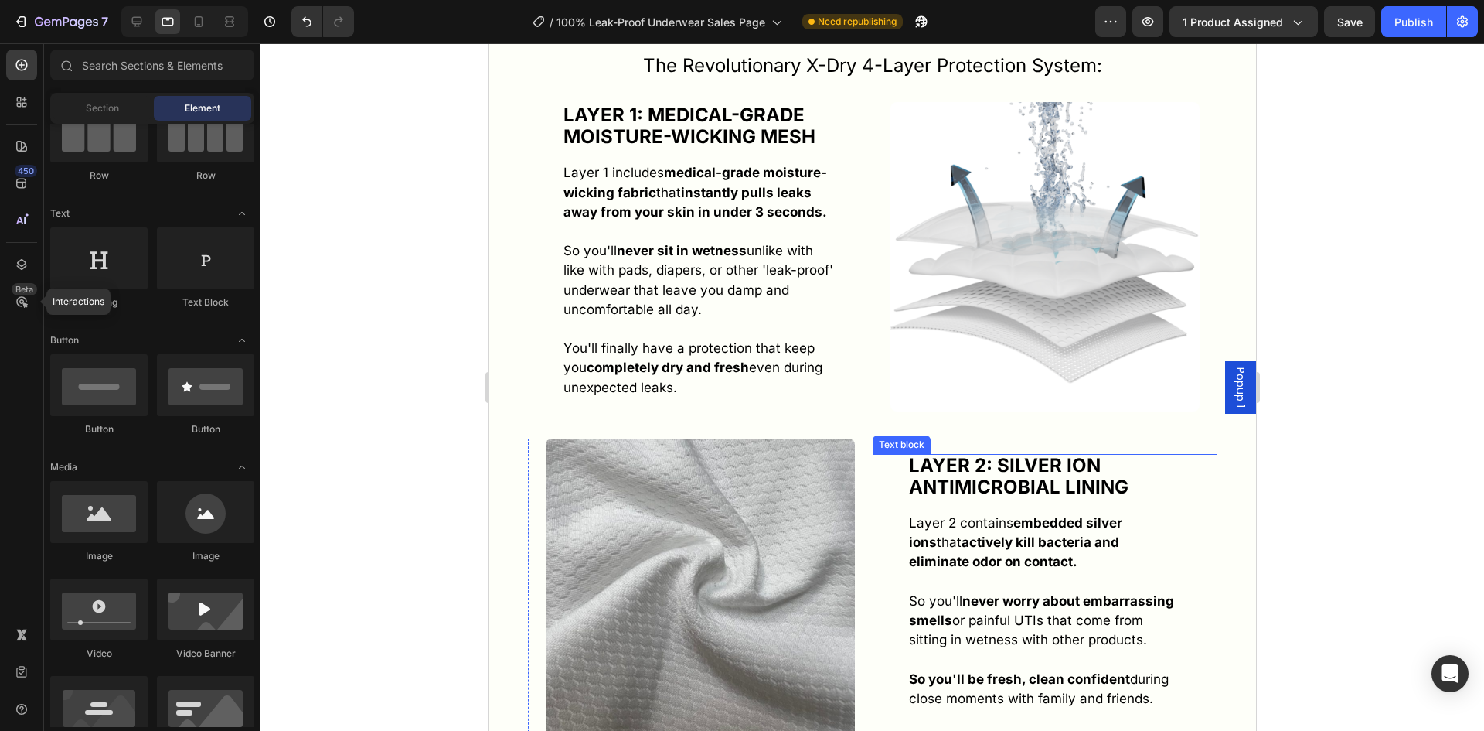
click at [1053, 337] on img at bounding box center [1044, 256] width 309 height 309
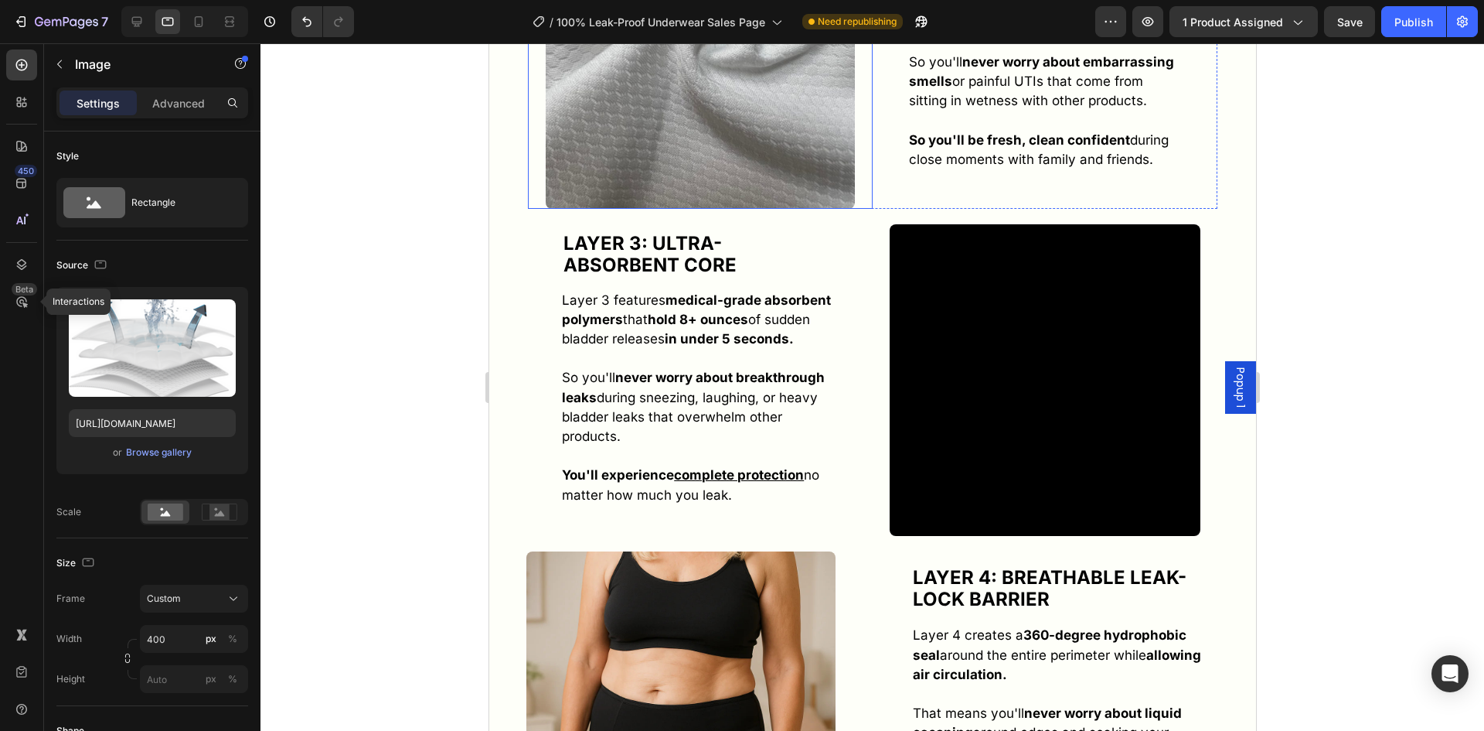
scroll to position [5953, 0]
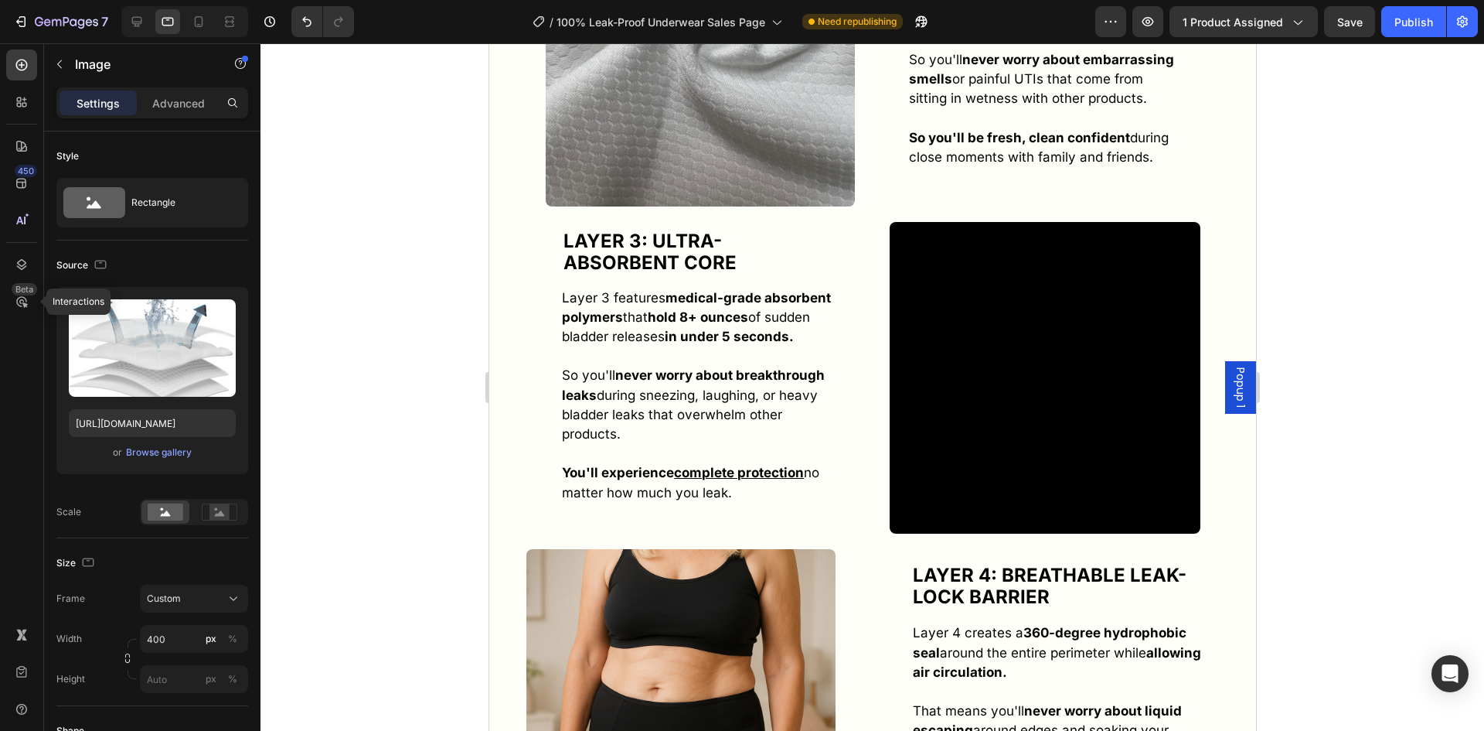
click at [466, 331] on div at bounding box center [873, 386] width 1224 height 687
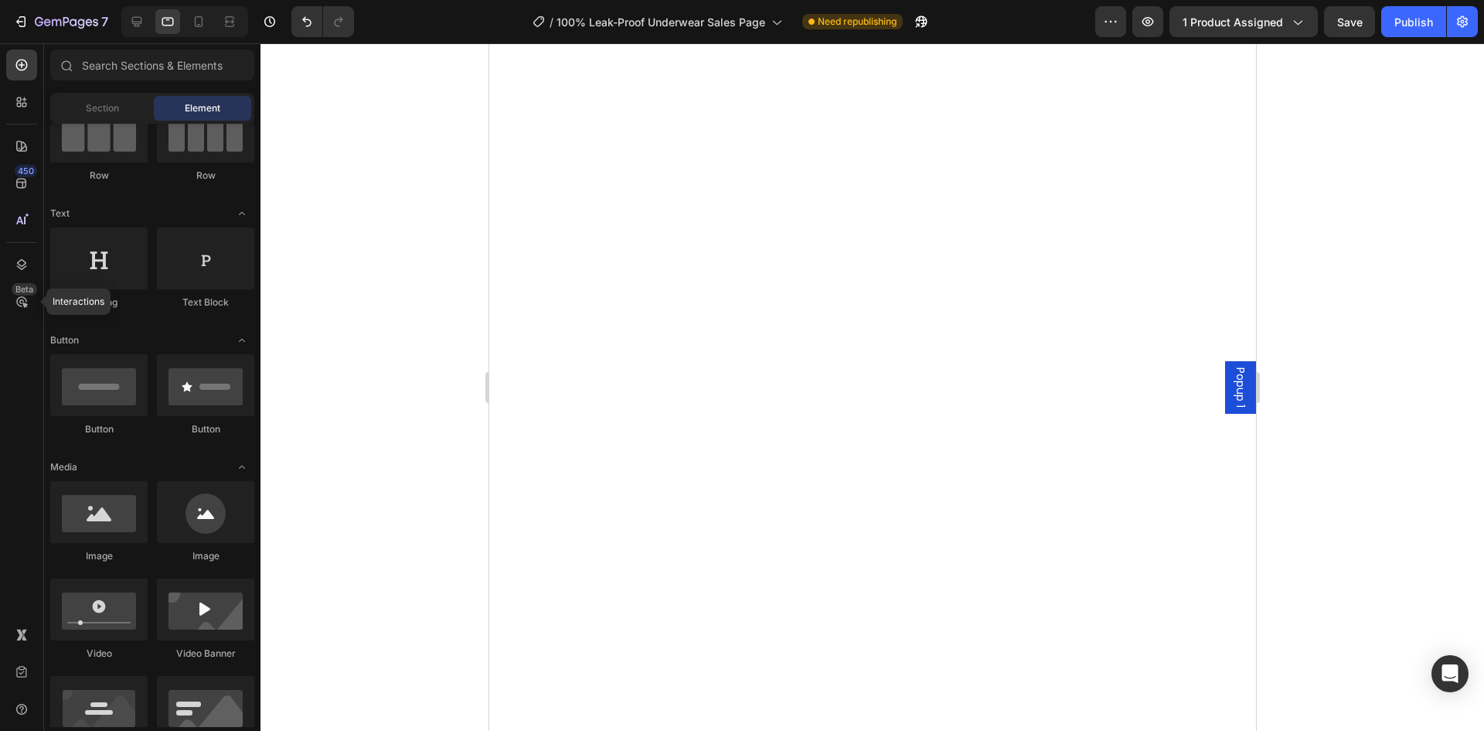
scroll to position [0, 0]
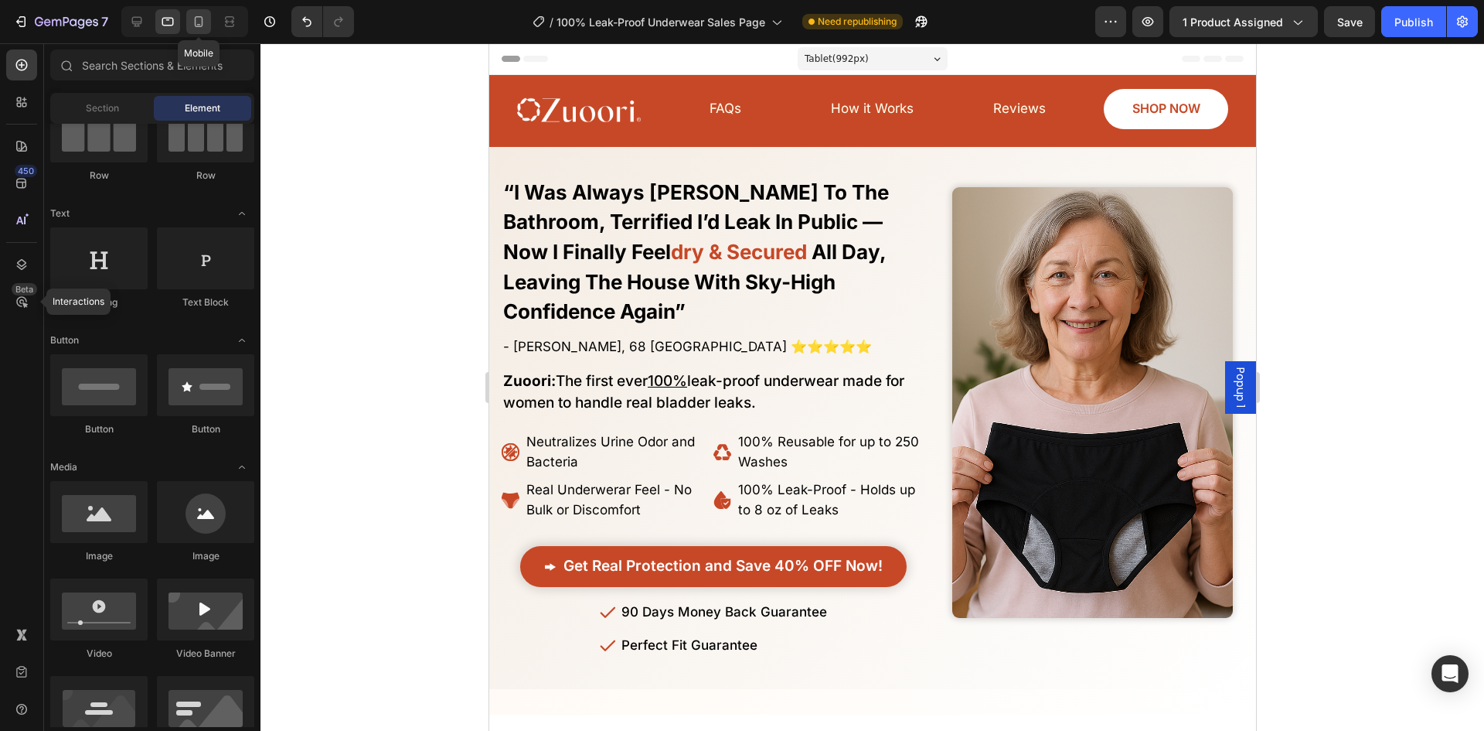
click at [194, 19] on icon at bounding box center [198, 21] width 15 height 15
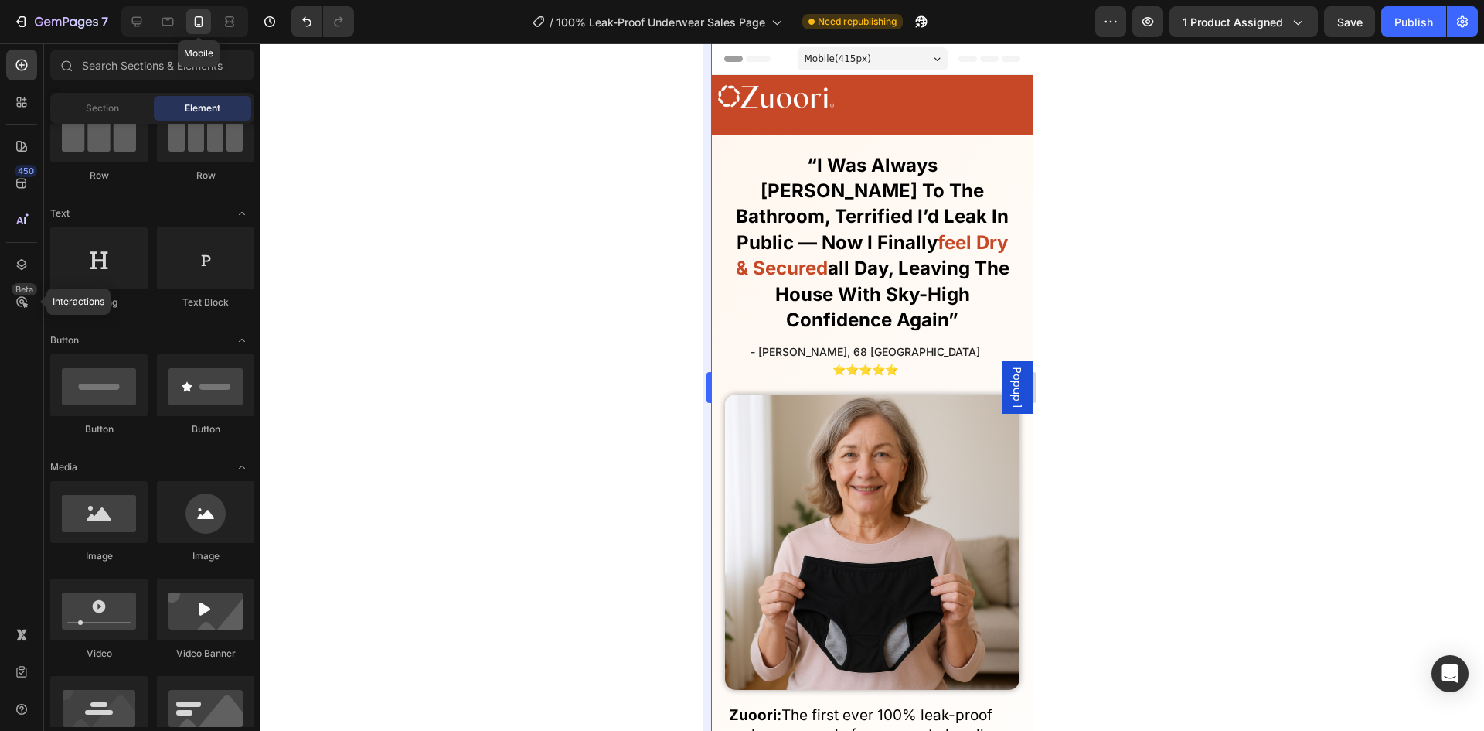
click at [608, 231] on div at bounding box center [873, 386] width 1224 height 687
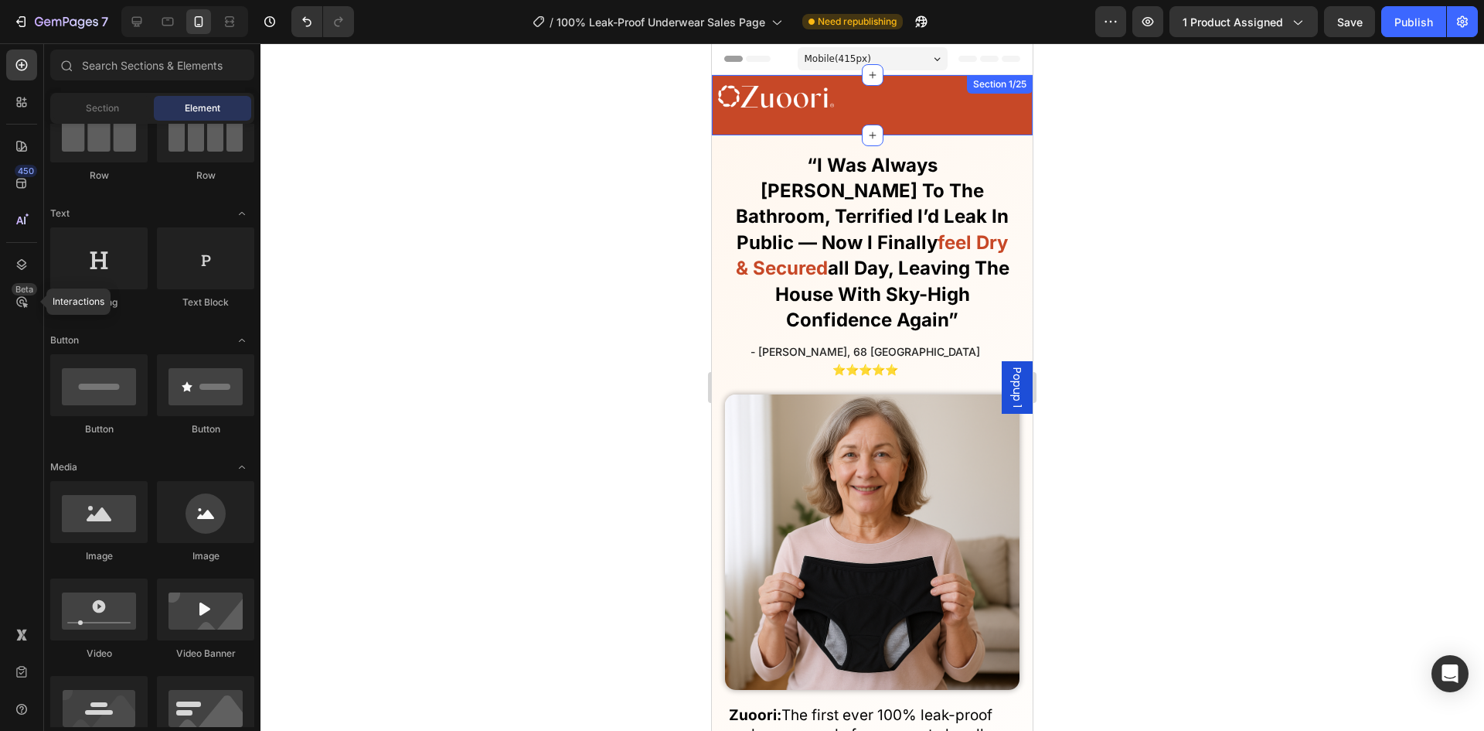
click at [875, 108] on div at bounding box center [863, 97] width 290 height 32
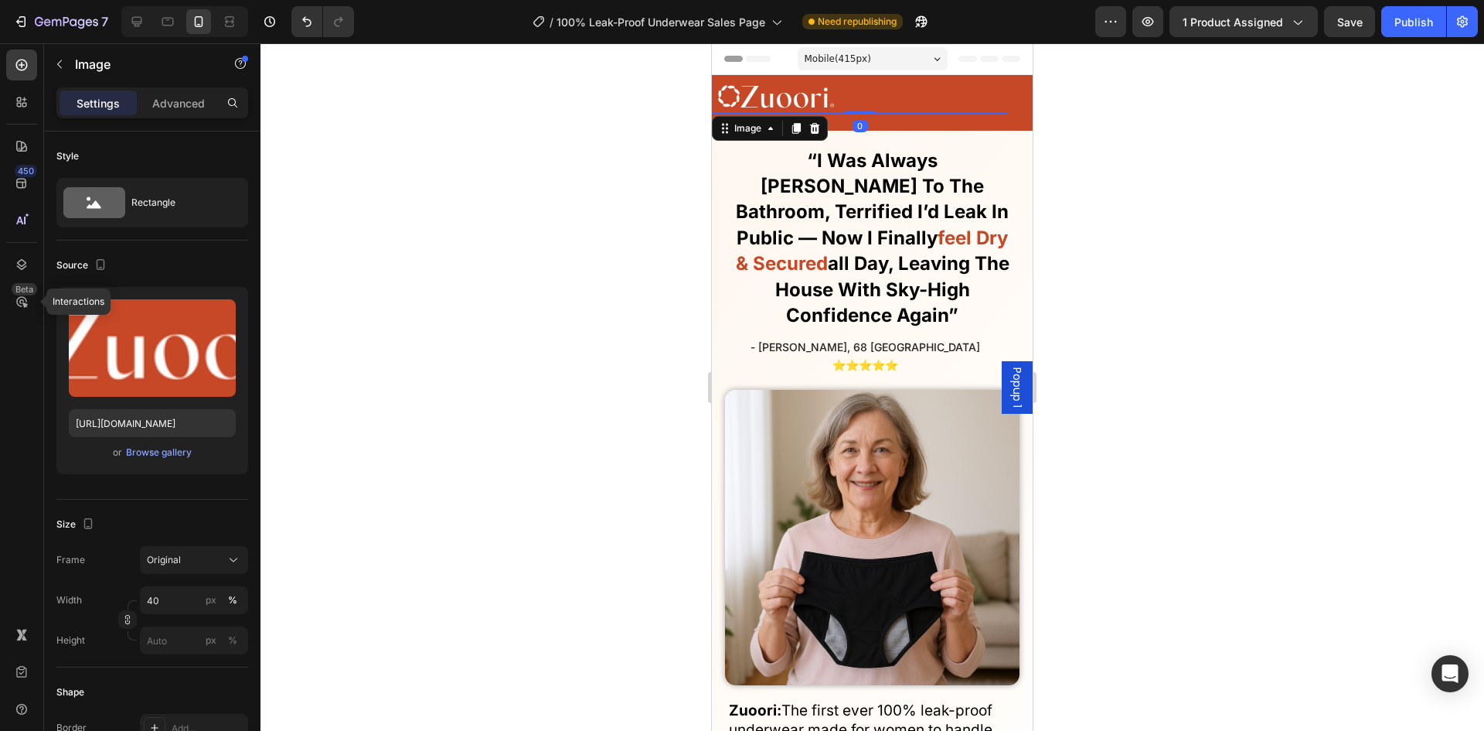
drag, startPoint x: 862, startPoint y: 104, endPoint x: 908, endPoint y: 130, distance: 52.6
click at [863, 94] on div "Image 0" at bounding box center [860, 97] width 296 height 32
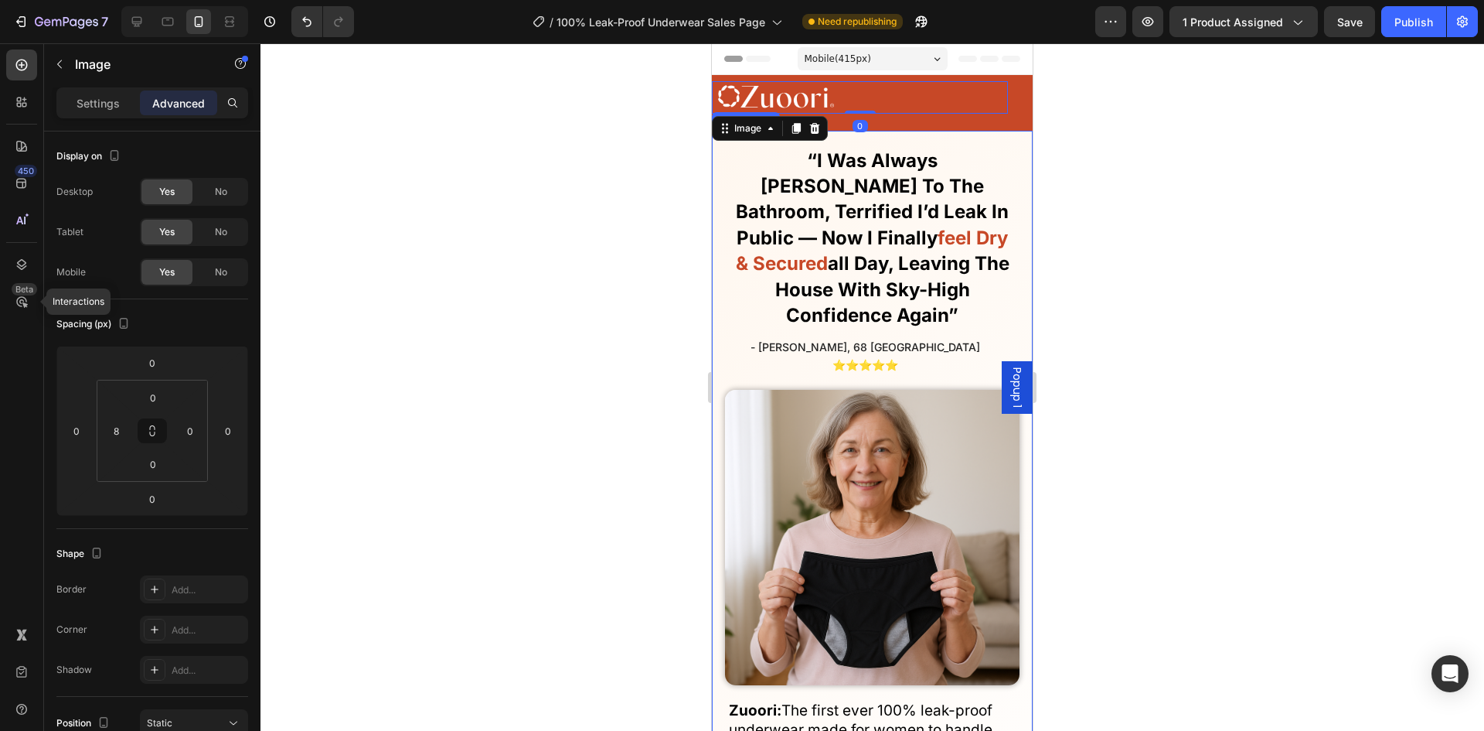
click at [909, 131] on div "Finally! Laugh and Live Freely Without the Constant Fear of Leaks or Uncomforta…" at bounding box center [872, 587] width 321 height 913
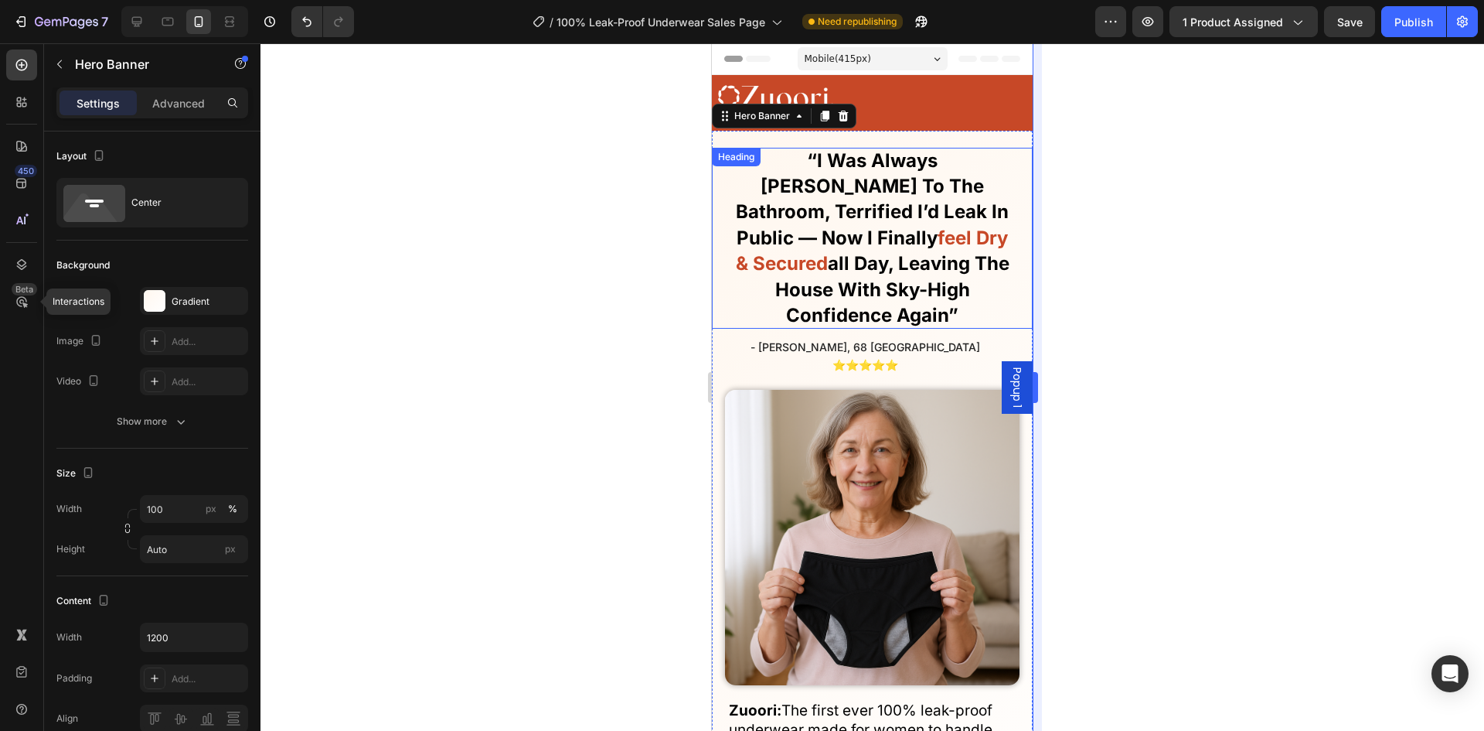
drag, startPoint x: 1177, startPoint y: 217, endPoint x: 1038, endPoint y: 181, distance: 143.1
click at [1159, 210] on div at bounding box center [873, 386] width 1224 height 687
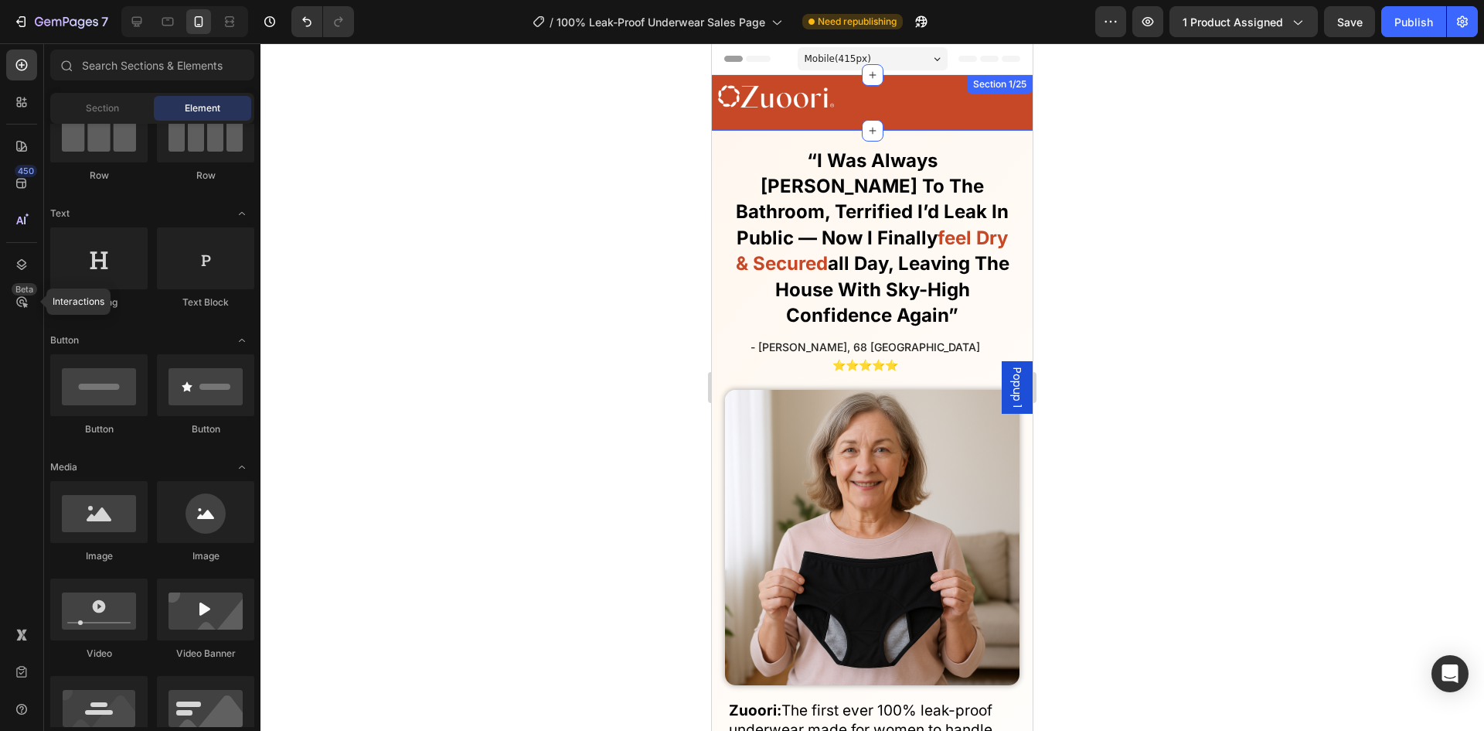
click at [934, 120] on div "Image FAQs Button Reviews Button SHOP NOW Button How it Works Button Row Row" at bounding box center [872, 102] width 321 height 43
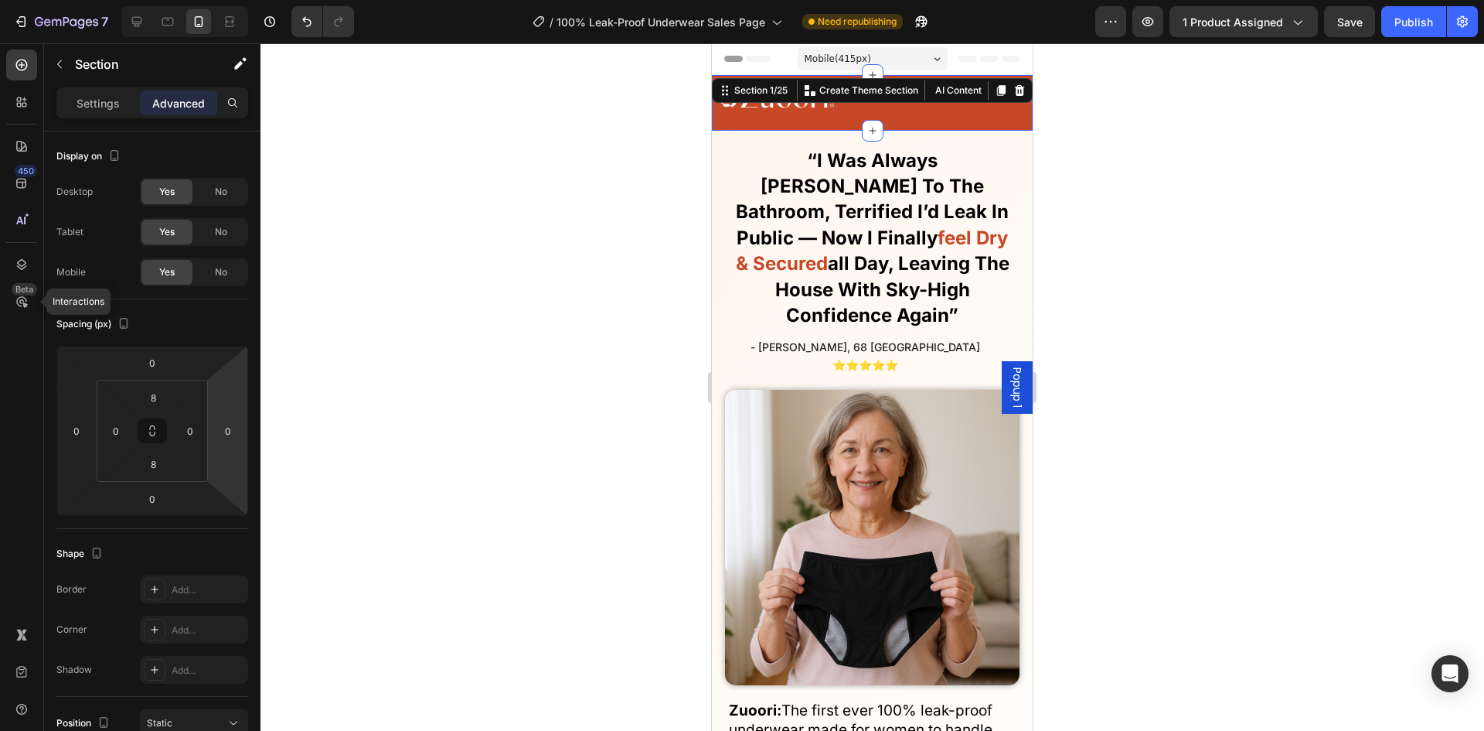
click at [353, 363] on div at bounding box center [873, 386] width 1224 height 687
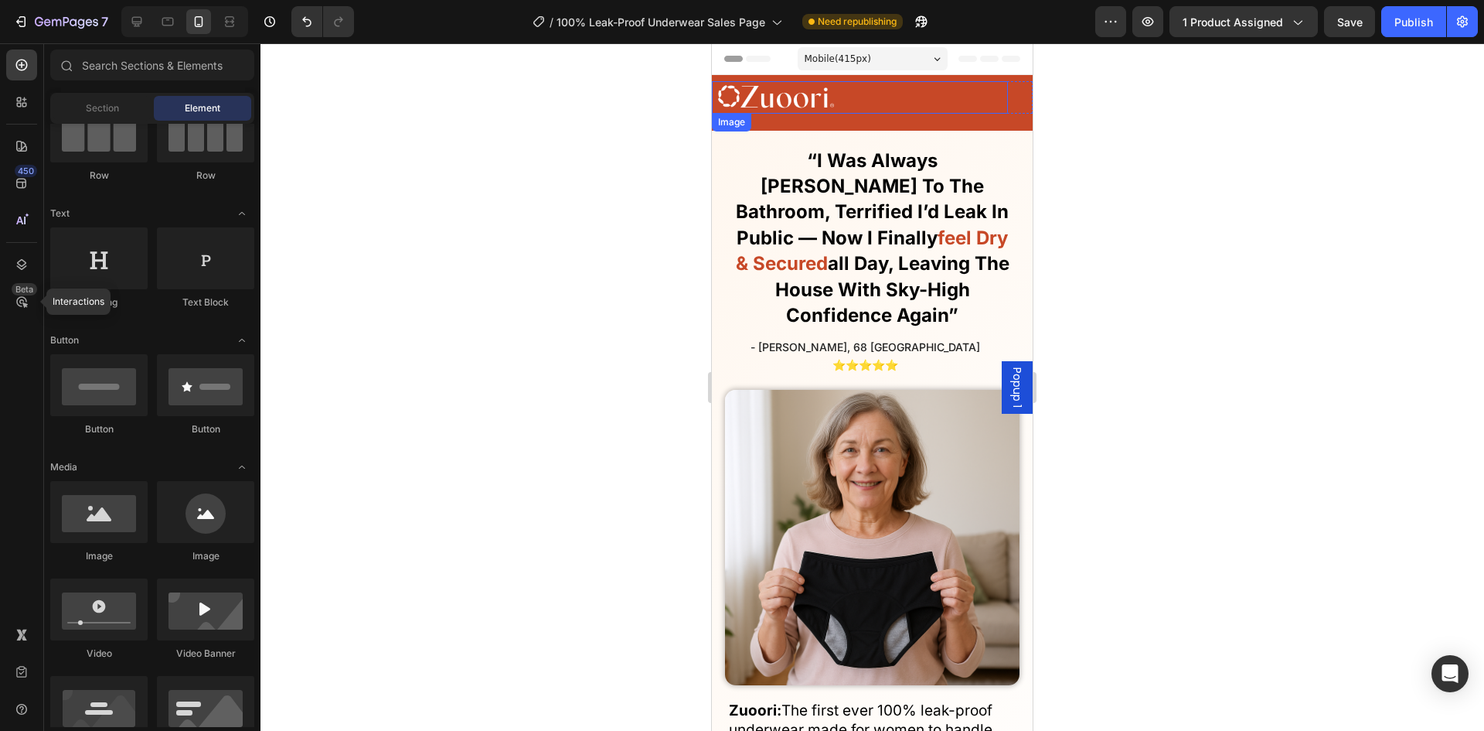
click at [775, 97] on img at bounding box center [776, 97] width 116 height 32
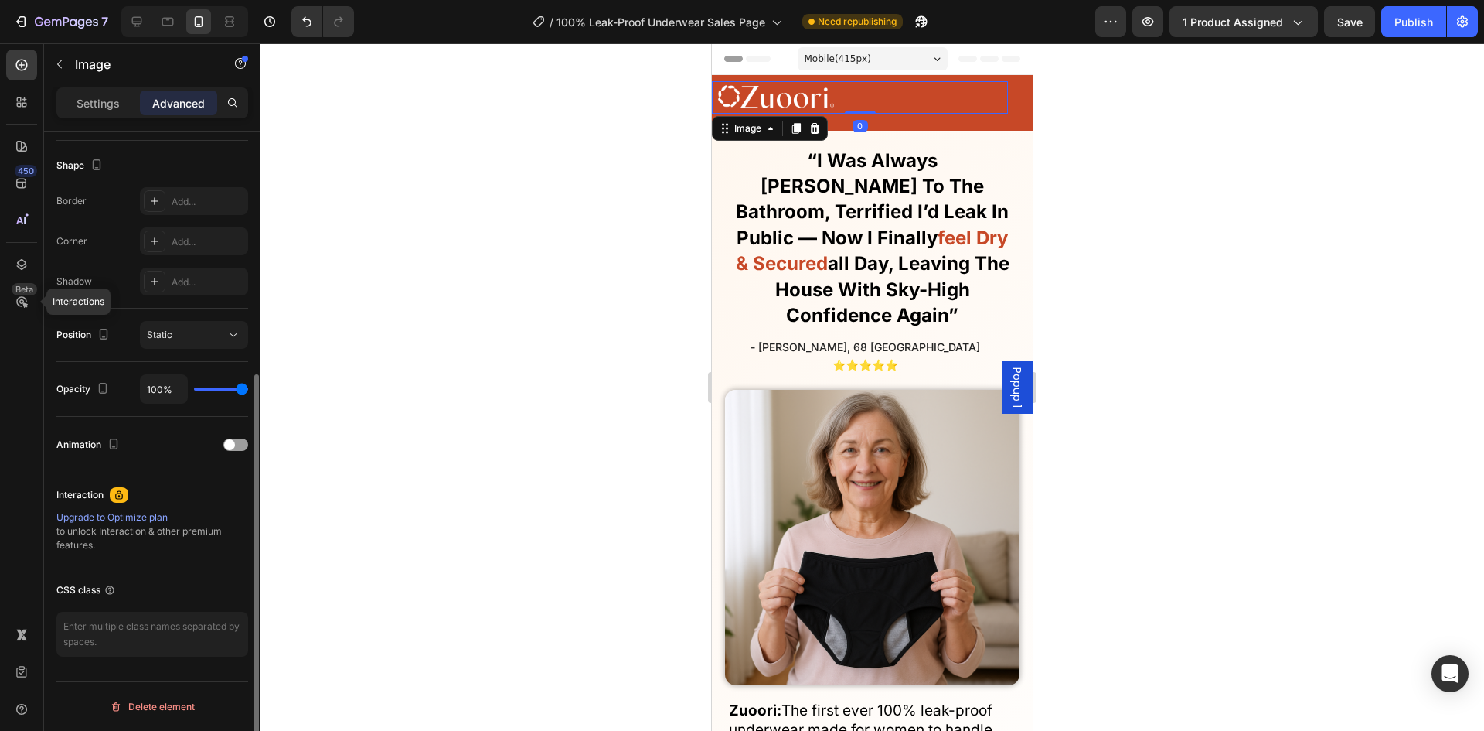
scroll to position [2, 0]
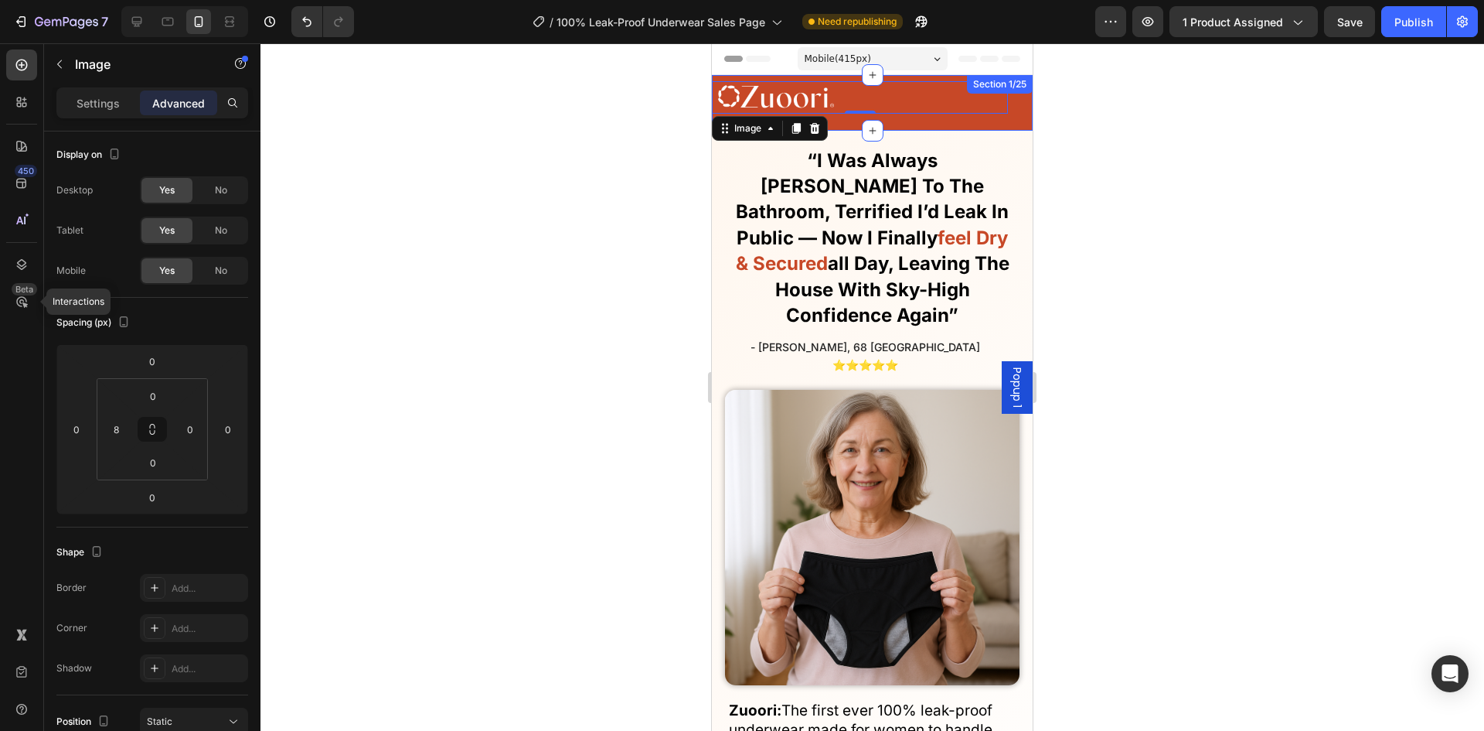
click at [1004, 116] on div "Image 0 FAQs Button Reviews Button SHOP NOW Button How it Works Button Row Row" at bounding box center [872, 102] width 321 height 43
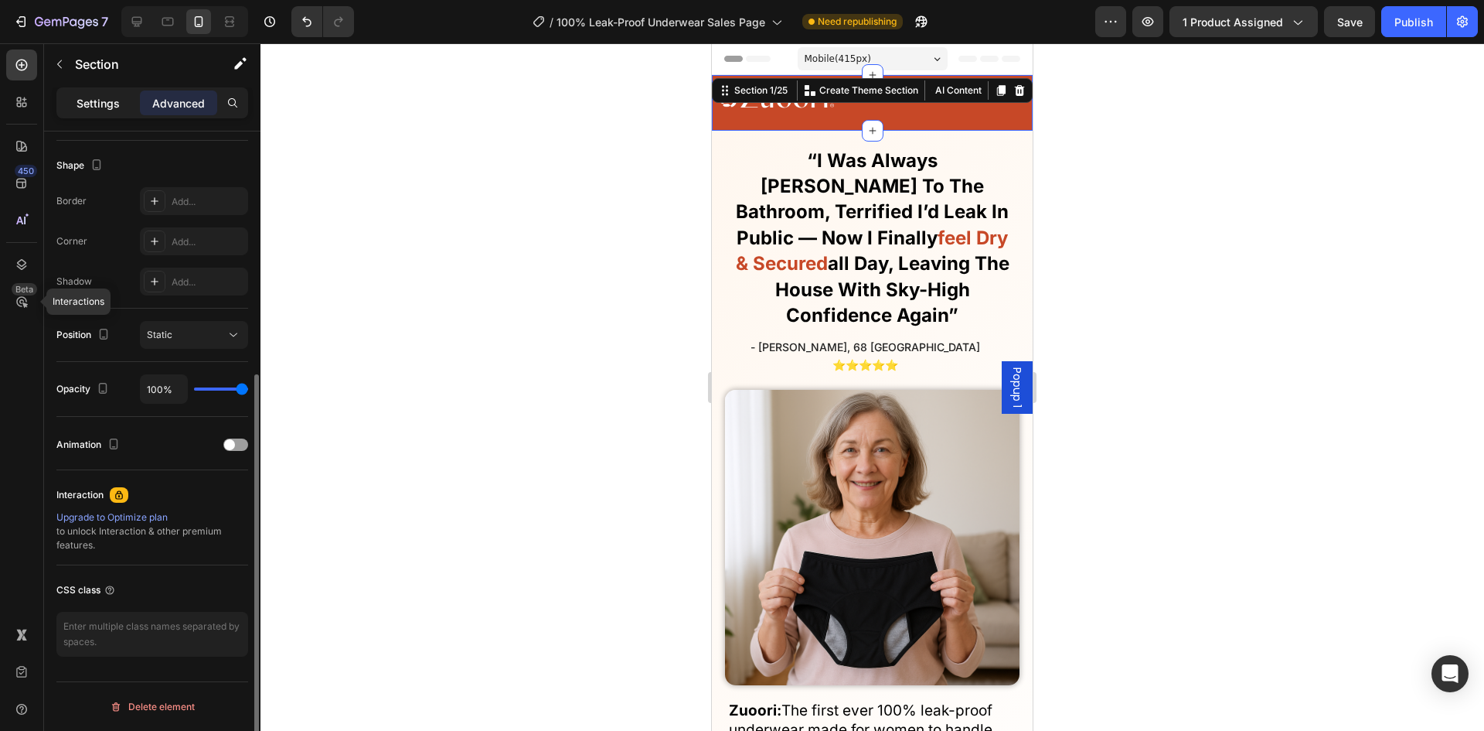
click at [94, 101] on p "Settings" at bounding box center [98, 103] width 43 height 16
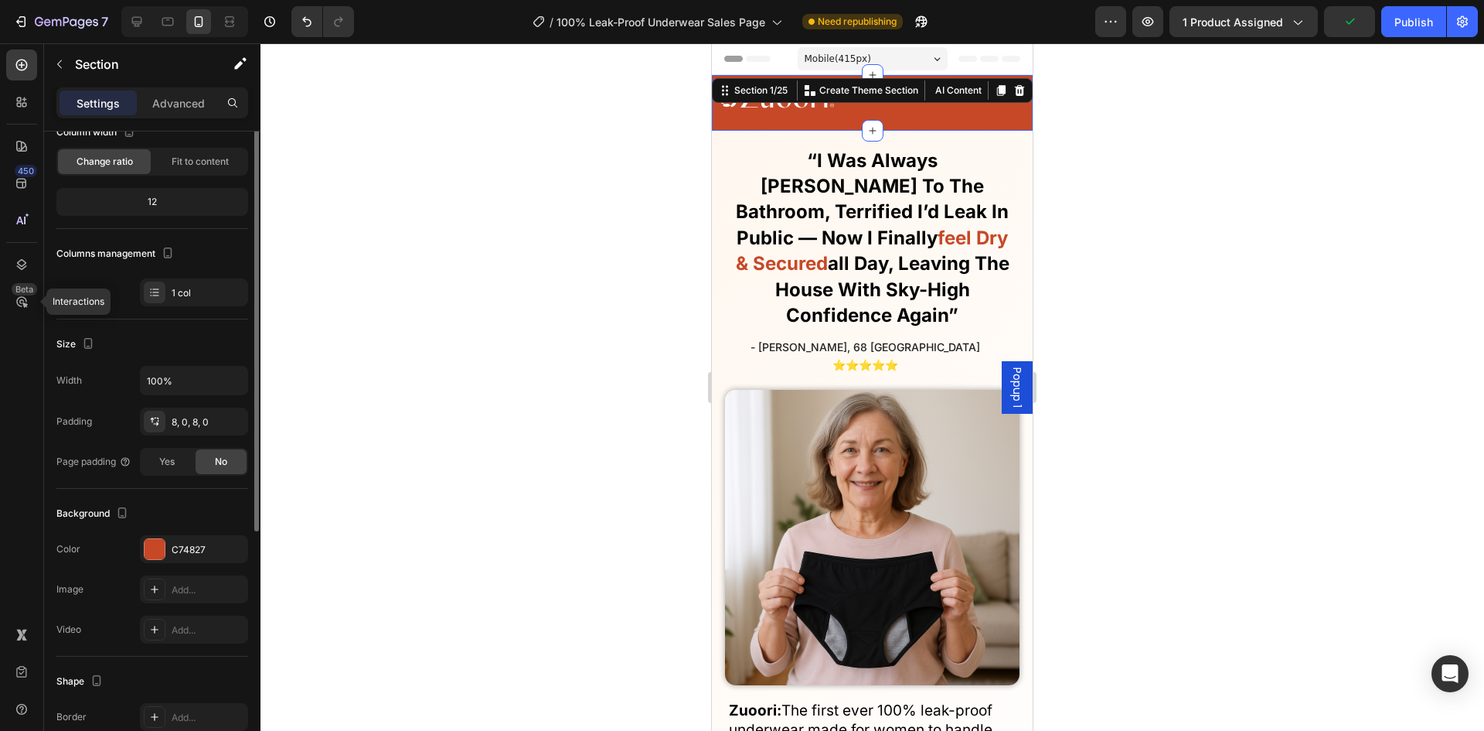
scroll to position [28, 0]
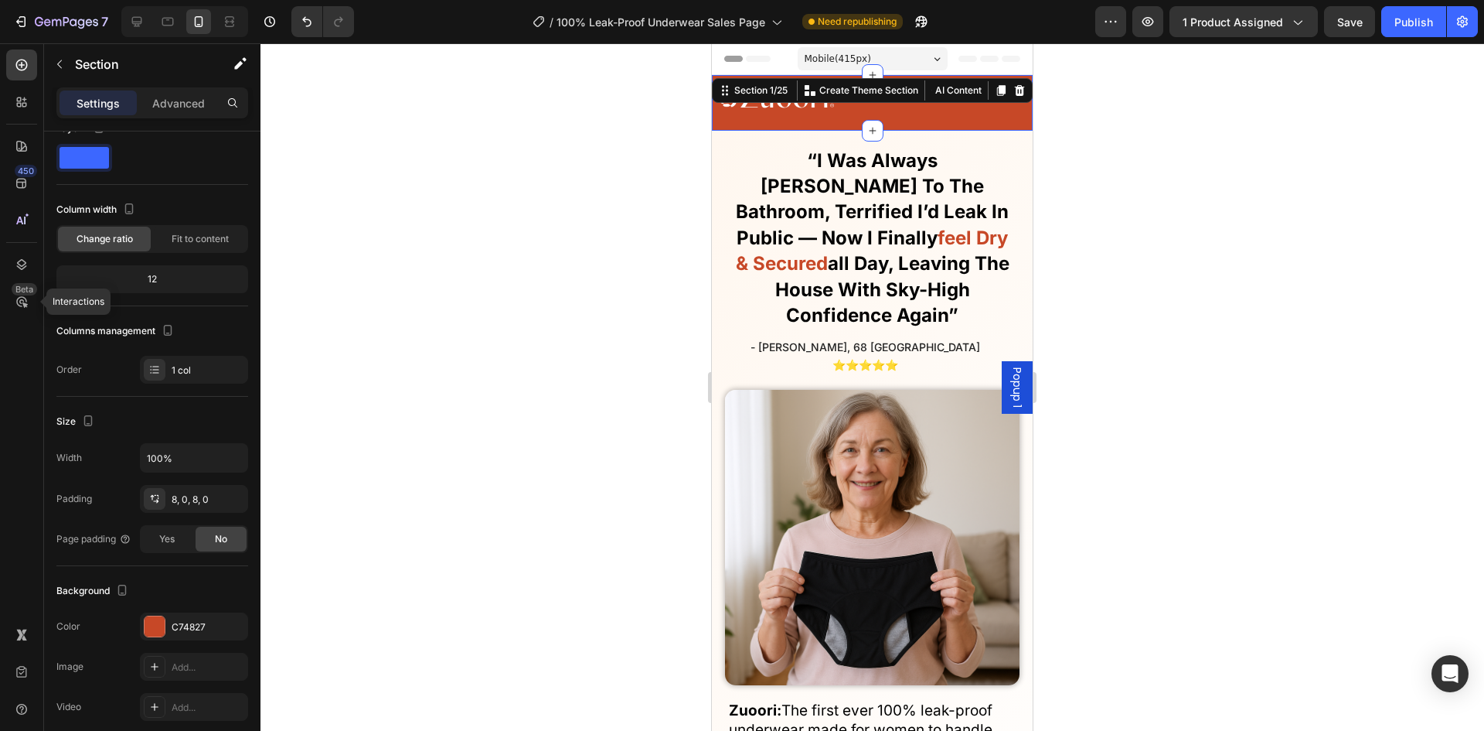
click at [946, 122] on div "Image FAQs Button Reviews Button SHOP NOW Button How it Works Button Row Row" at bounding box center [872, 102] width 321 height 43
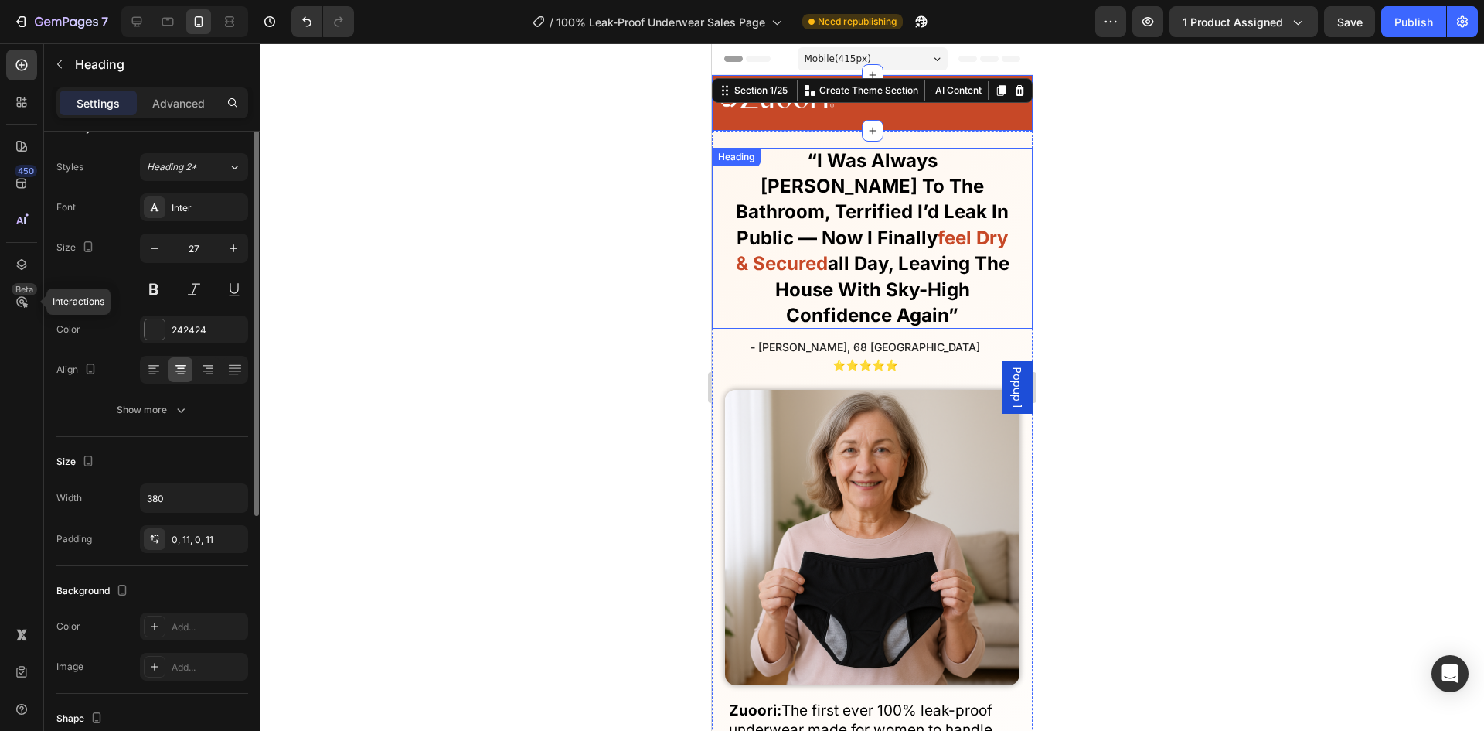
scroll to position [0, 0]
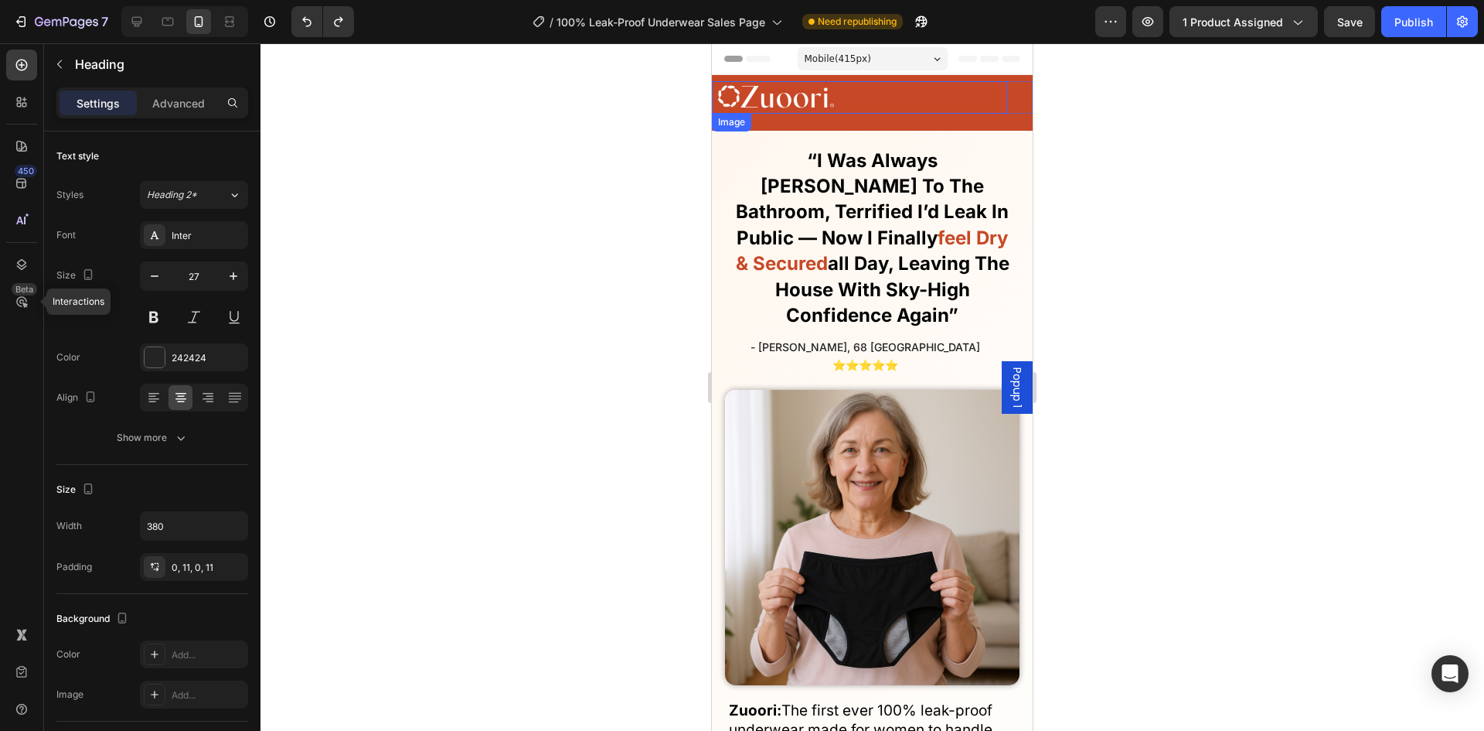
click at [863, 87] on div at bounding box center [863, 97] width 290 height 32
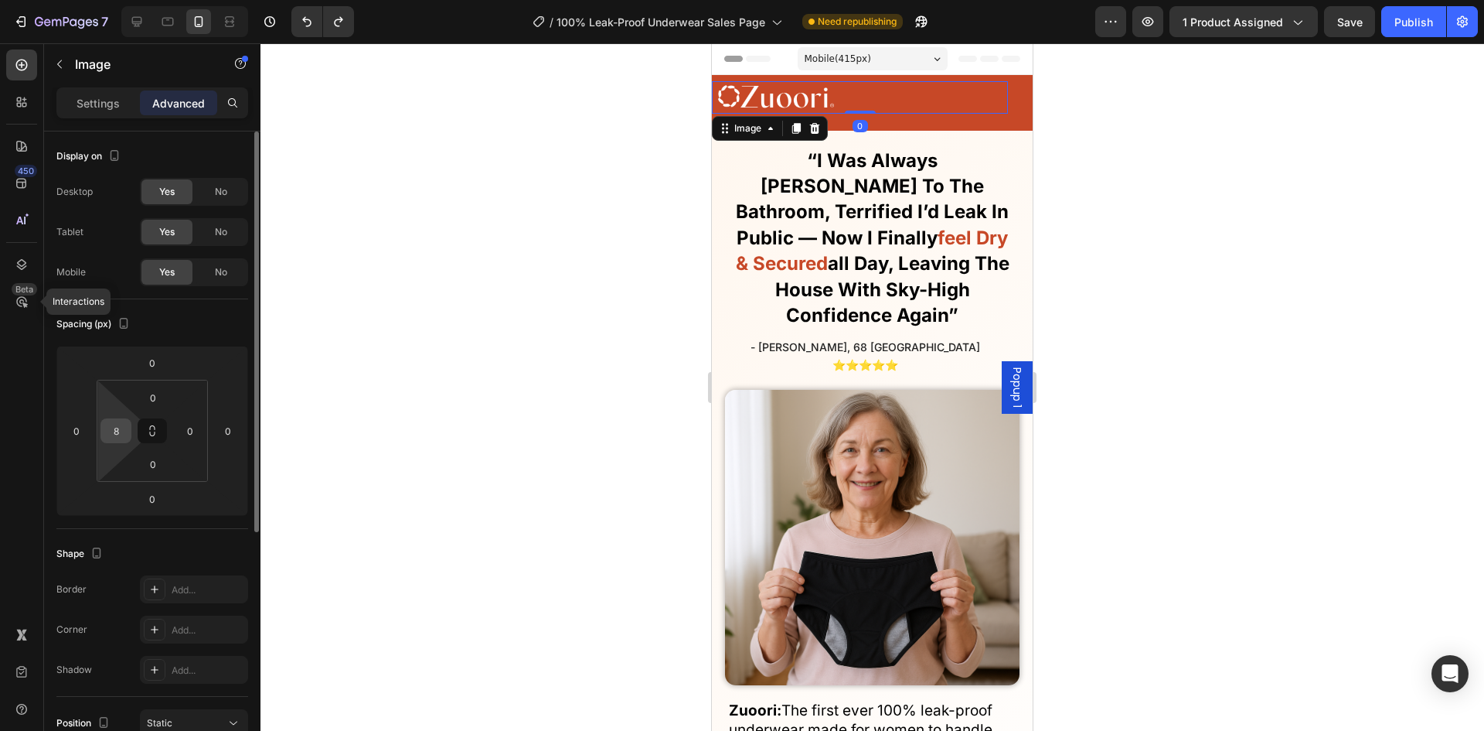
click at [128, 430] on div "8" at bounding box center [116, 430] width 31 height 25
click at [123, 428] on input "8" at bounding box center [115, 430] width 23 height 23
type input "-"
click at [382, 403] on div at bounding box center [873, 386] width 1224 height 687
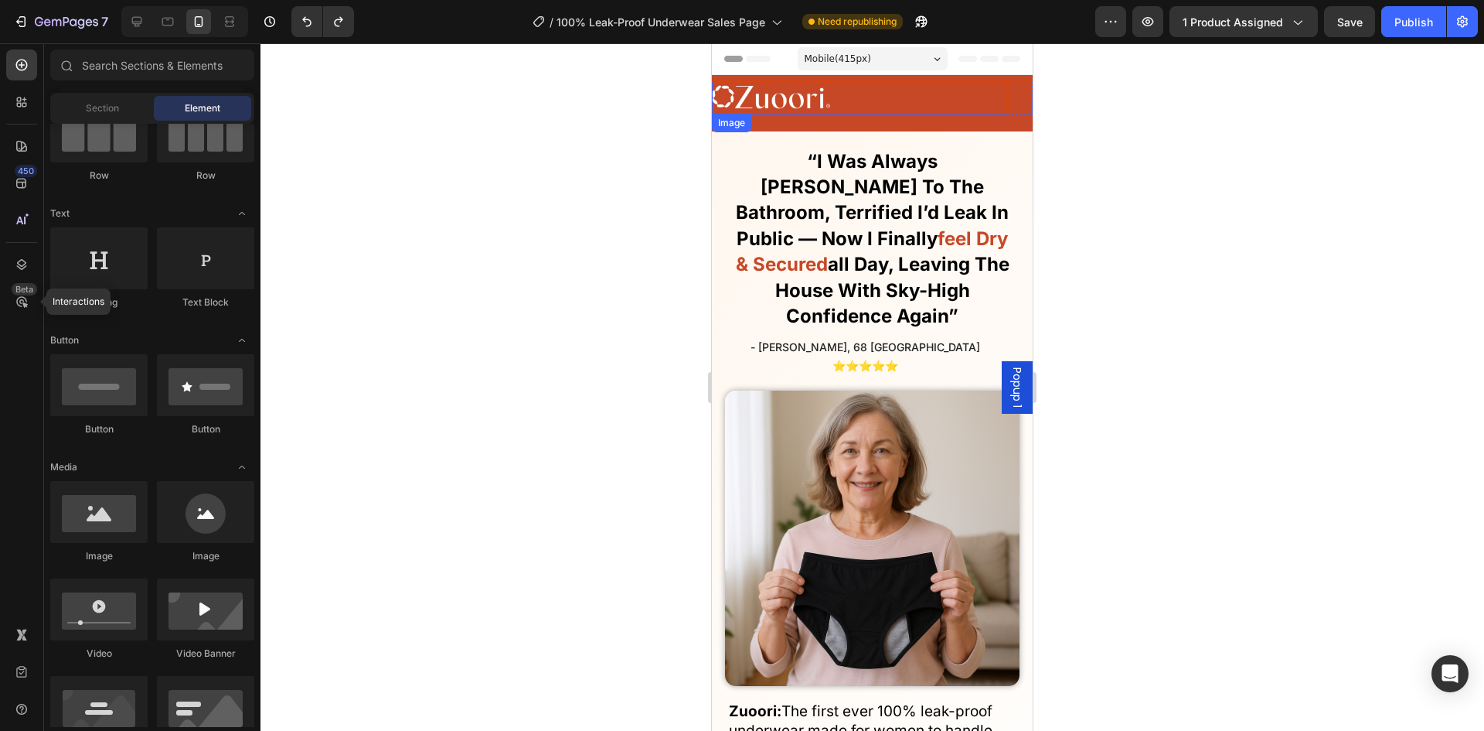
click at [774, 108] on img at bounding box center [771, 97] width 118 height 33
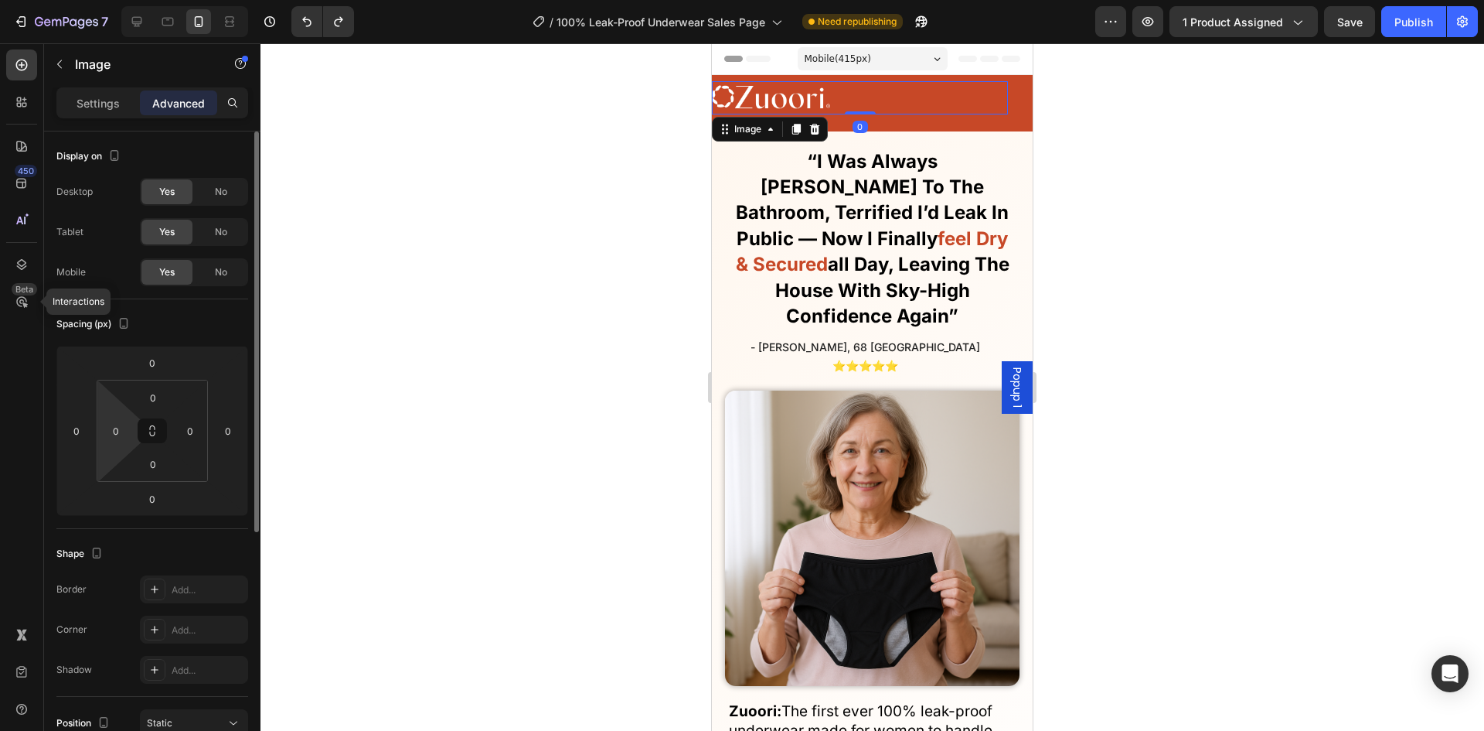
click at [132, 0] on html "7 Version history / 100% Leak-Proof Underwear Sales Page Need republishing Prev…" at bounding box center [742, 0] width 1484 height 0
type input "8"
click at [339, 407] on div at bounding box center [873, 386] width 1224 height 687
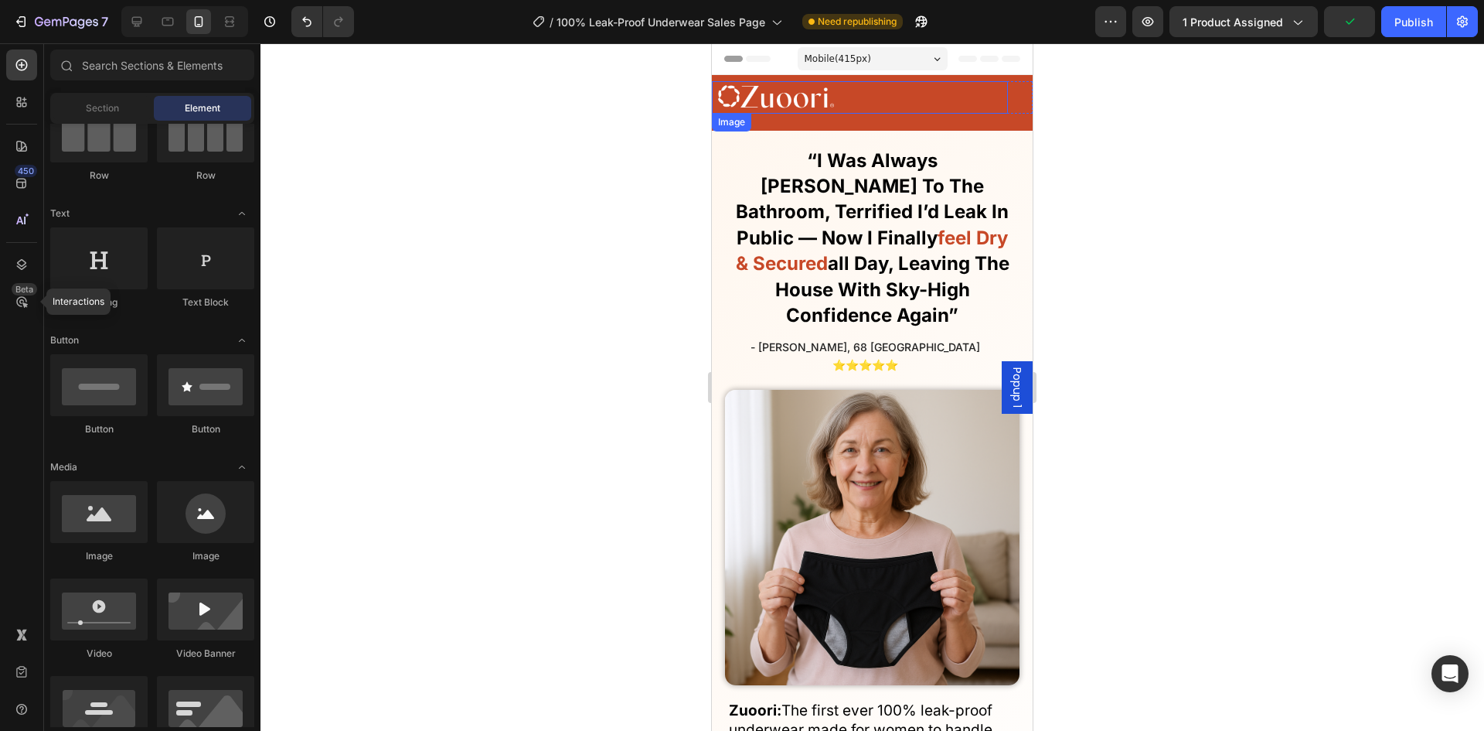
click at [846, 94] on div at bounding box center [863, 97] width 290 height 32
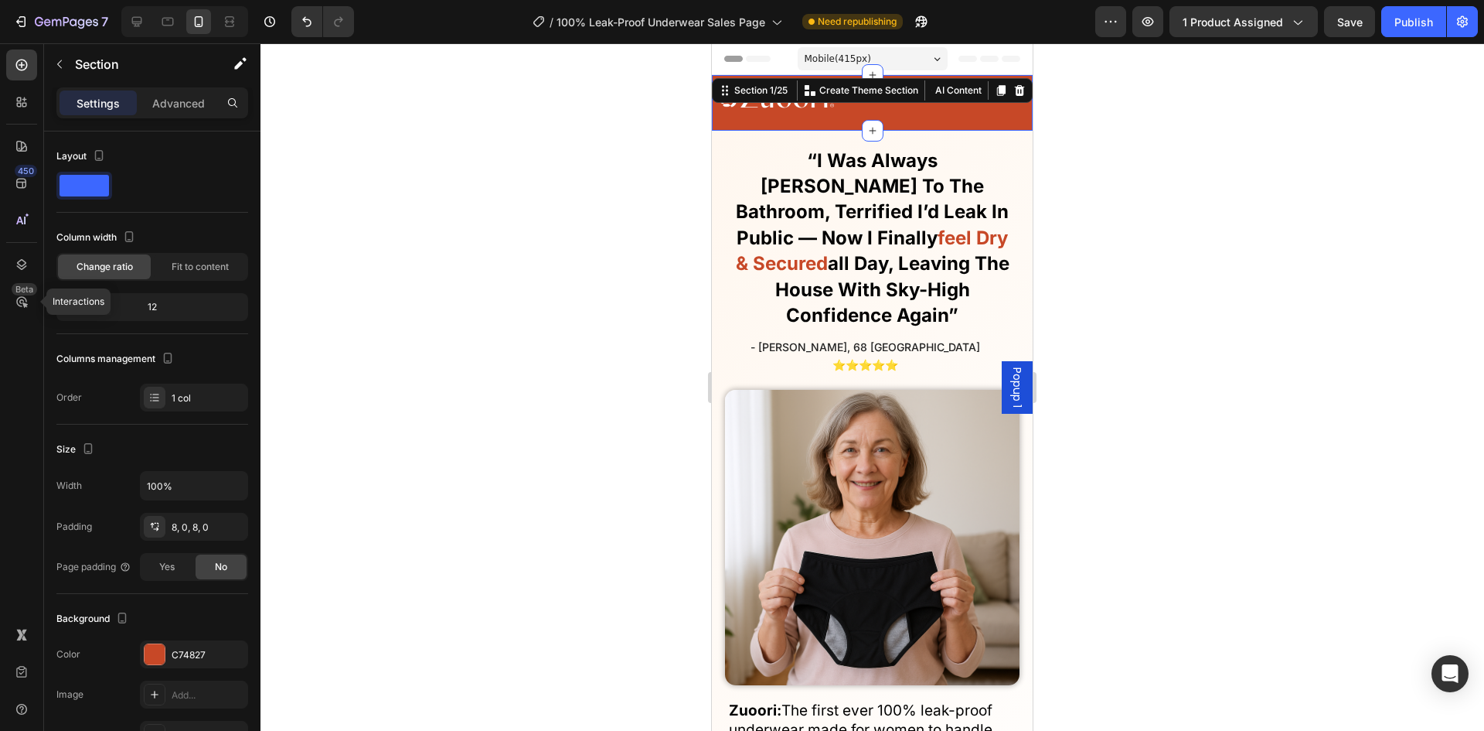
click at [881, 116] on div "Image FAQs Button Reviews Button SHOP NOW Button How it Works Button Row Row" at bounding box center [872, 102] width 321 height 43
click at [141, 85] on div "Section" at bounding box center [124, 65] width 161 height 44
click at [161, 103] on p "Advanced" at bounding box center [178, 103] width 53 height 16
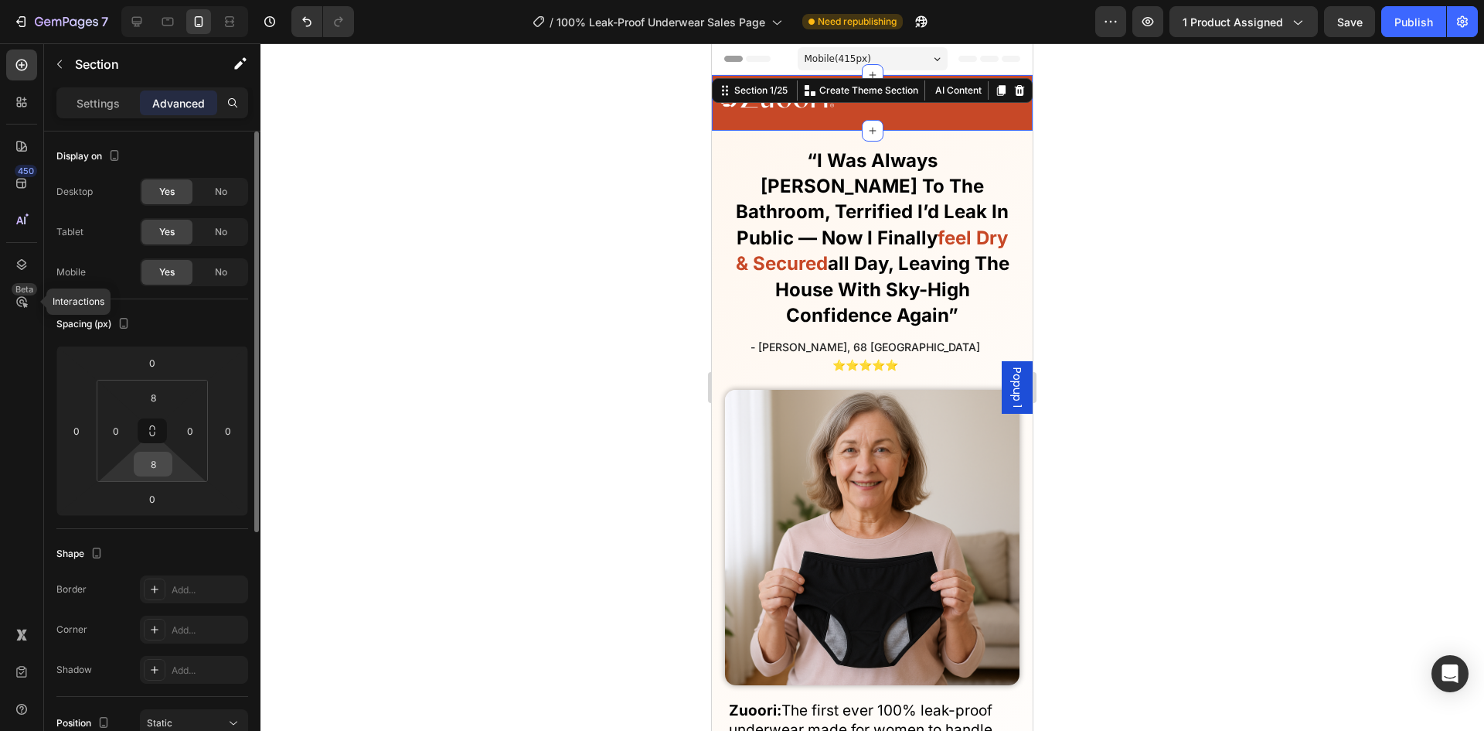
click at [158, 458] on input "8" at bounding box center [153, 463] width 31 height 23
type input "0"
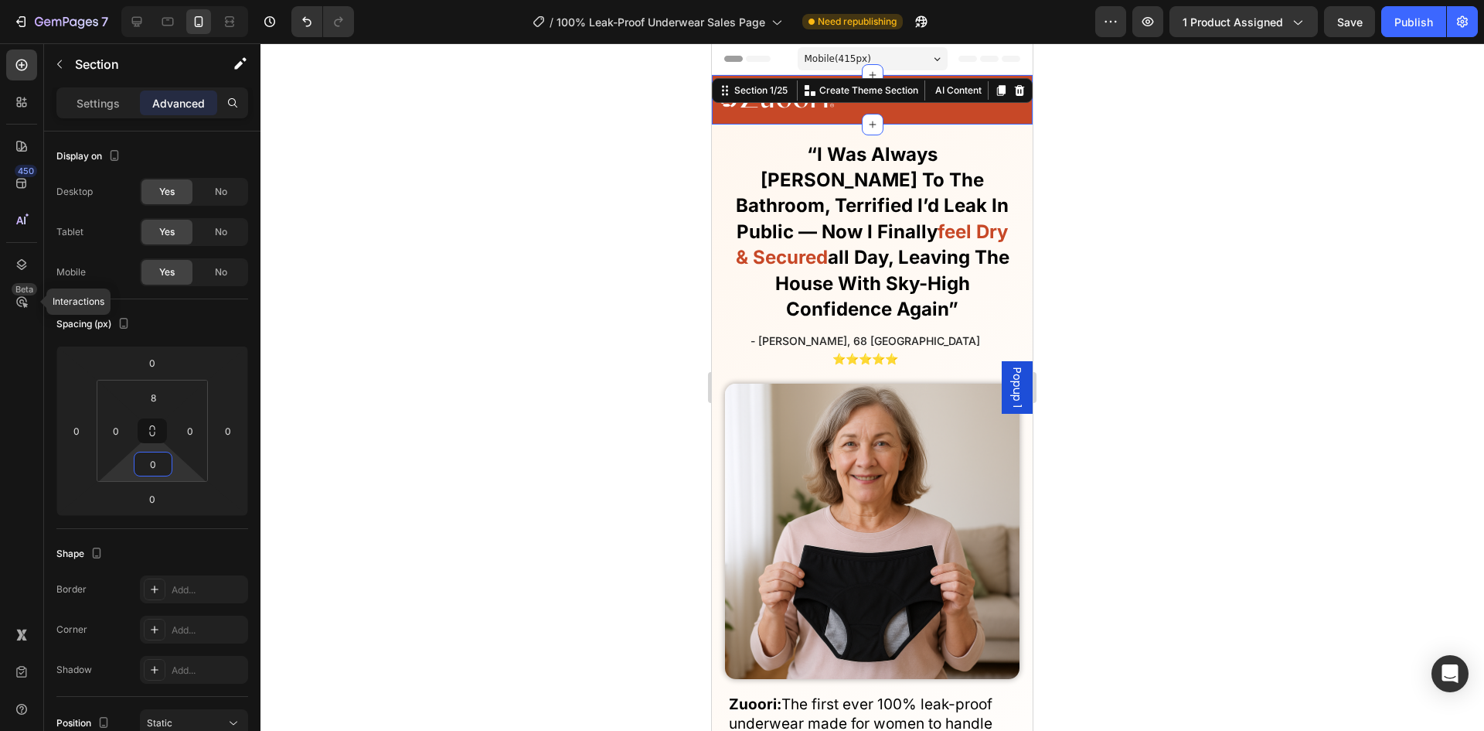
click at [400, 398] on div at bounding box center [873, 386] width 1224 height 687
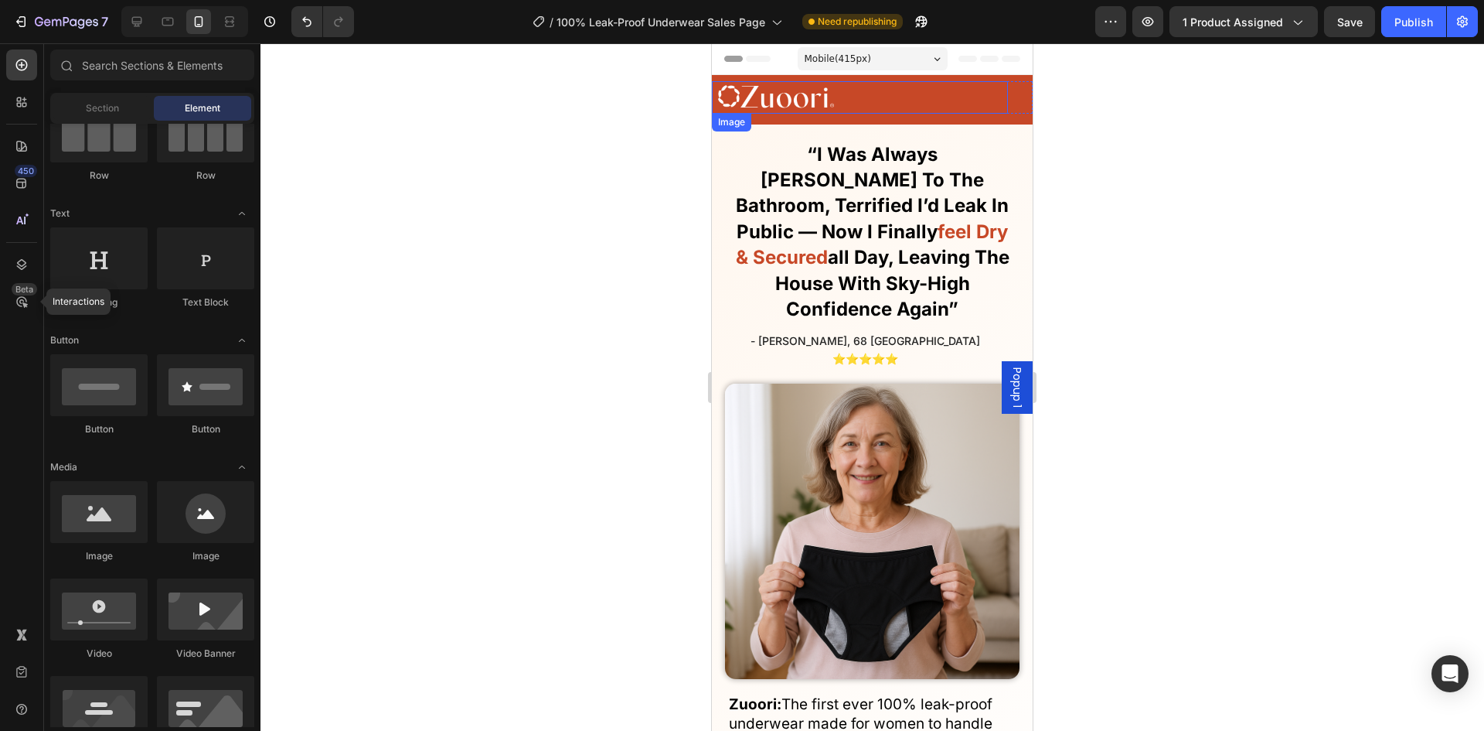
click at [925, 91] on div at bounding box center [863, 97] width 290 height 32
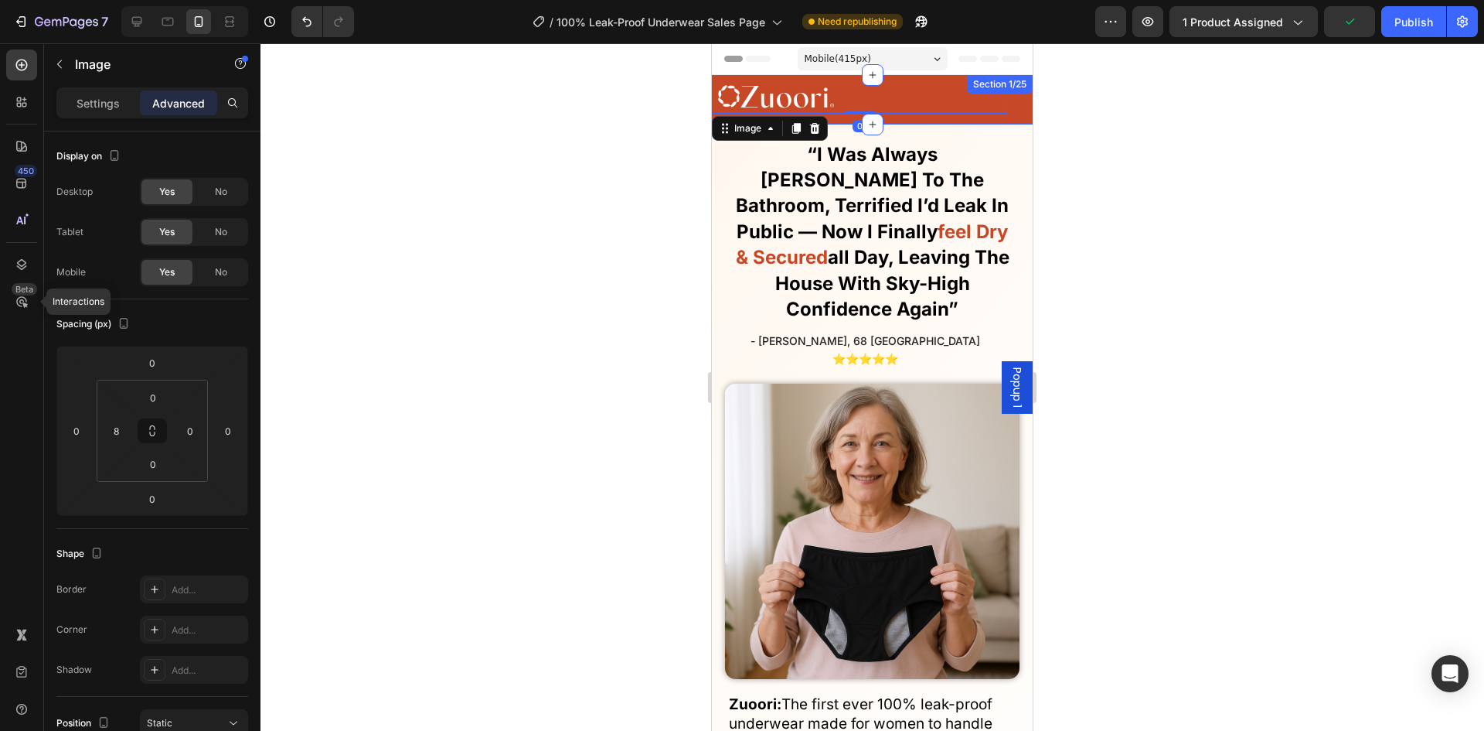
click at [1007, 115] on div "Image 0 FAQs Button Reviews Button SHOP NOW Button How it Works Button Row Row" at bounding box center [872, 102] width 321 height 43
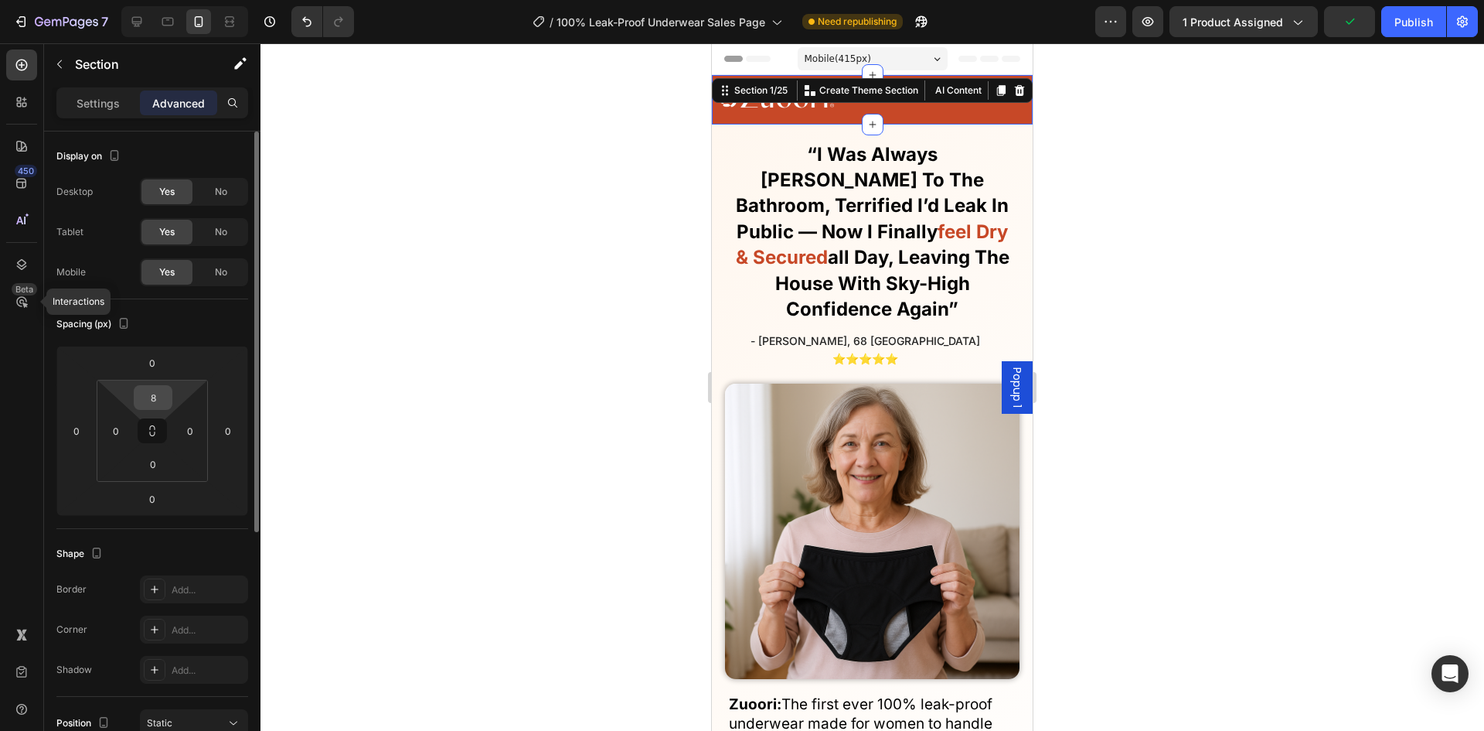
click at [145, 388] on input "8" at bounding box center [153, 397] width 31 height 23
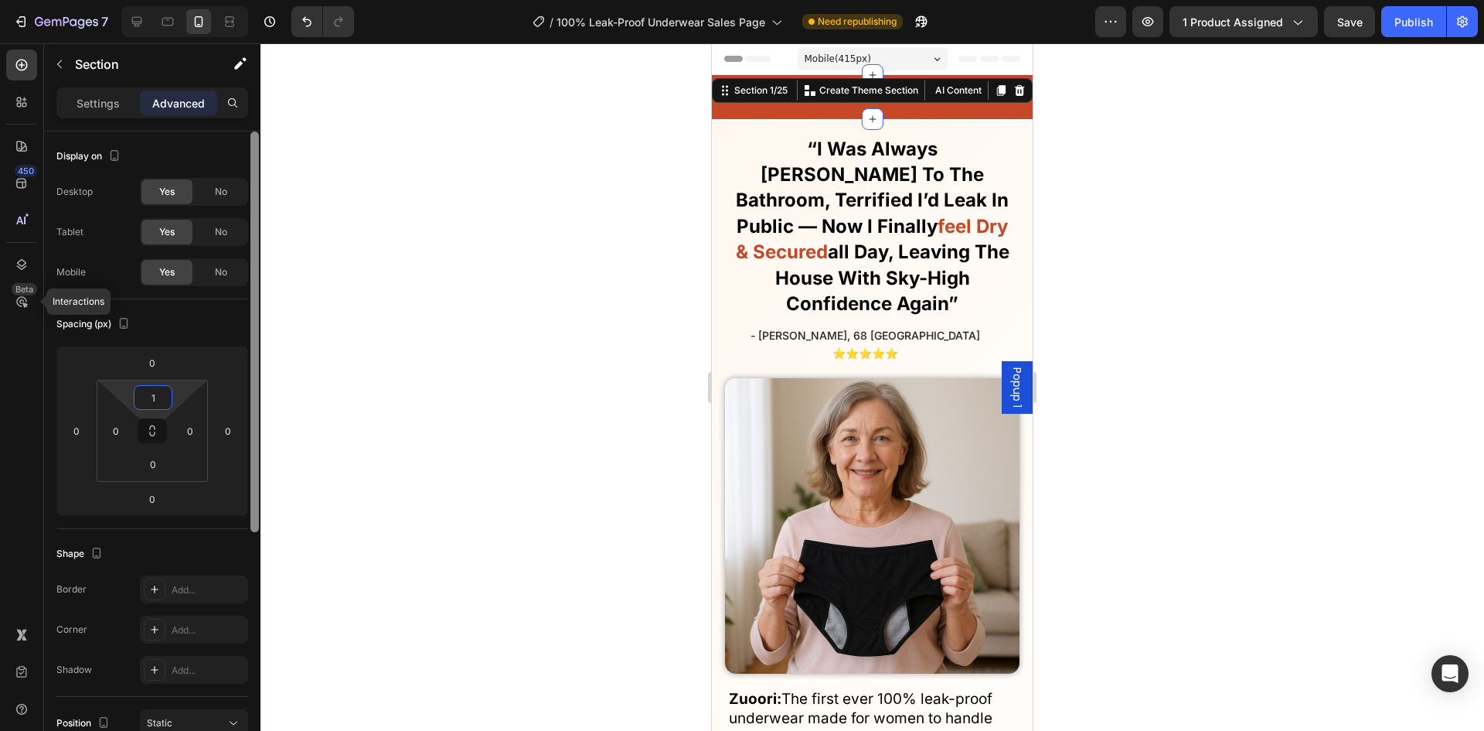
type input "11"
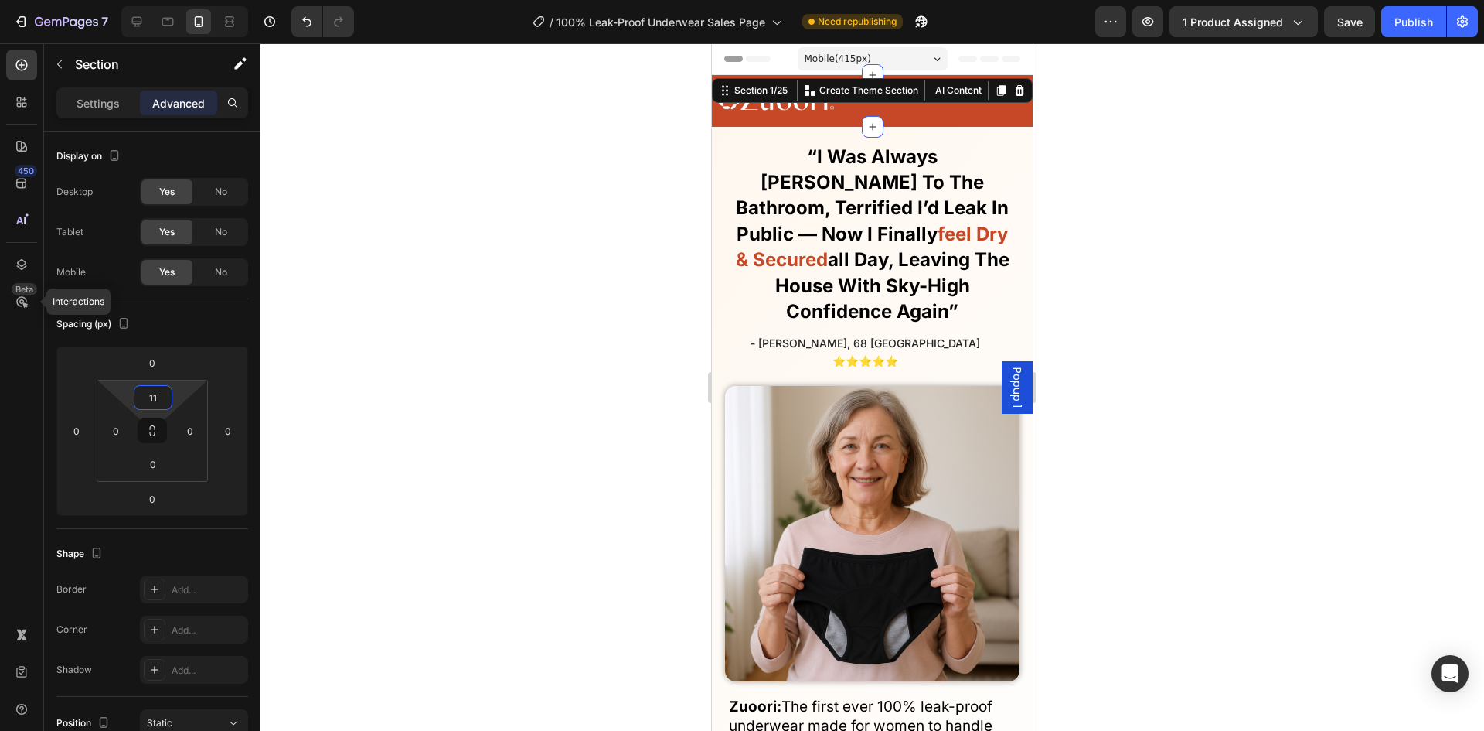
click at [678, 381] on div at bounding box center [873, 386] width 1224 height 687
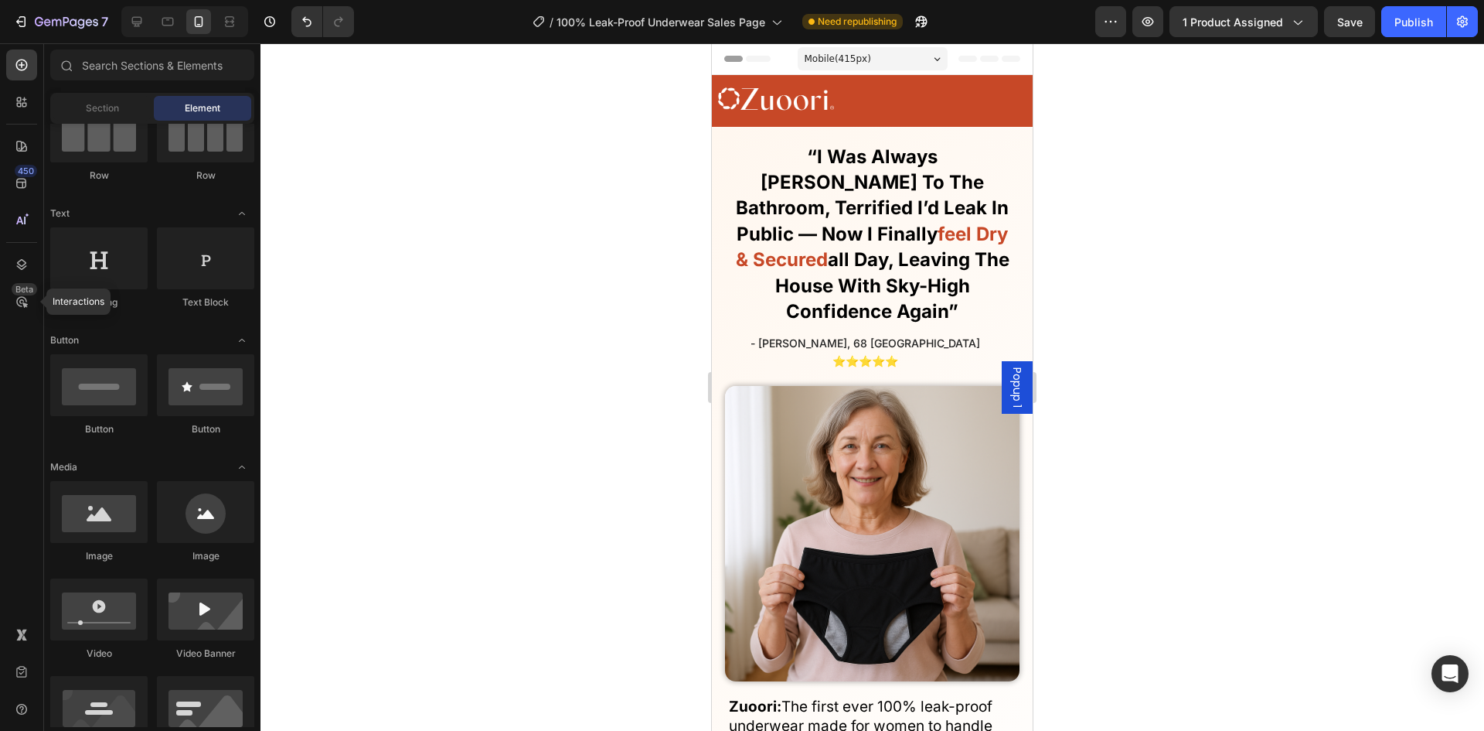
drag, startPoint x: 553, startPoint y: 375, endPoint x: 550, endPoint y: 387, distance: 12.8
click at [552, 375] on div at bounding box center [873, 386] width 1224 height 687
click at [890, 94] on div at bounding box center [863, 99] width 290 height 32
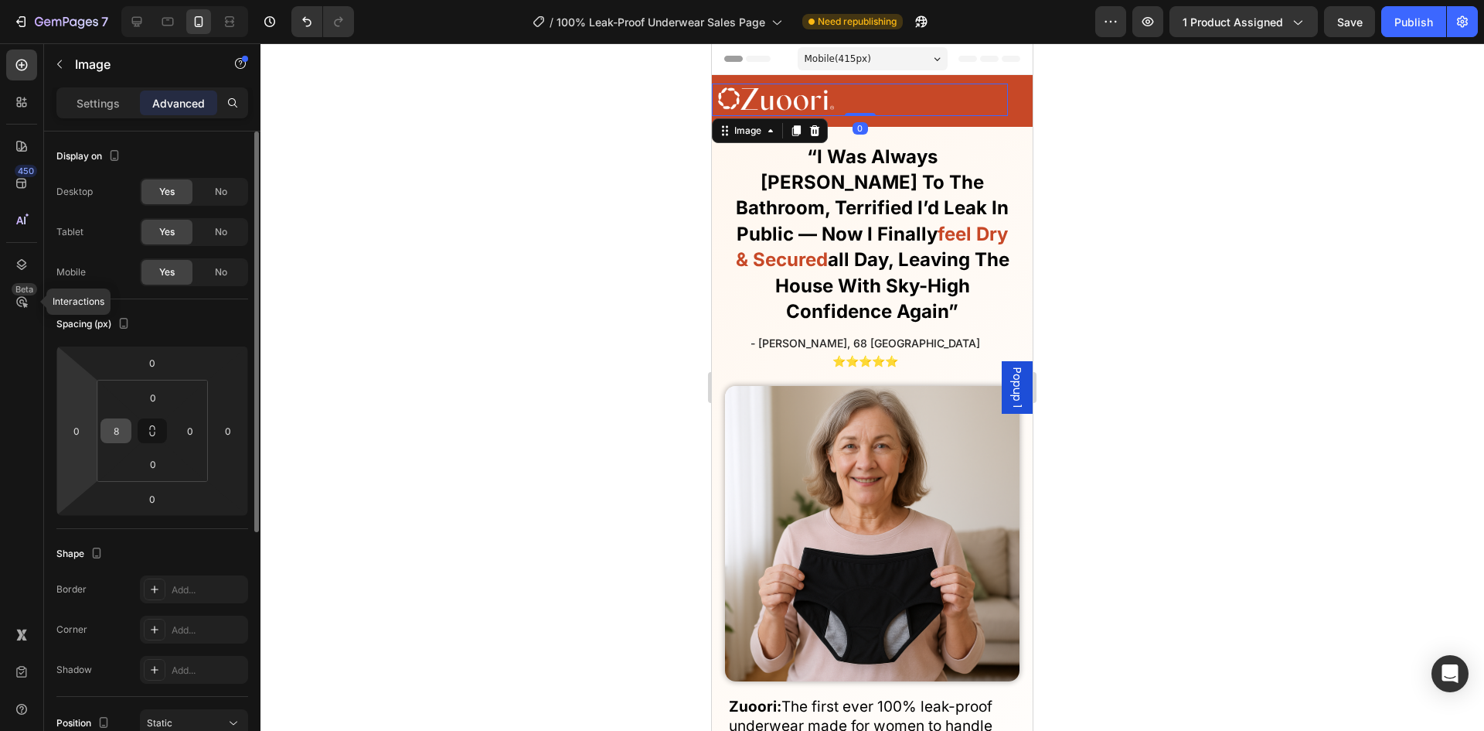
drag, startPoint x: 89, startPoint y: 428, endPoint x: 104, endPoint y: 425, distance: 15.8
click at [90, 428] on div "0" at bounding box center [76, 430] width 31 height 25
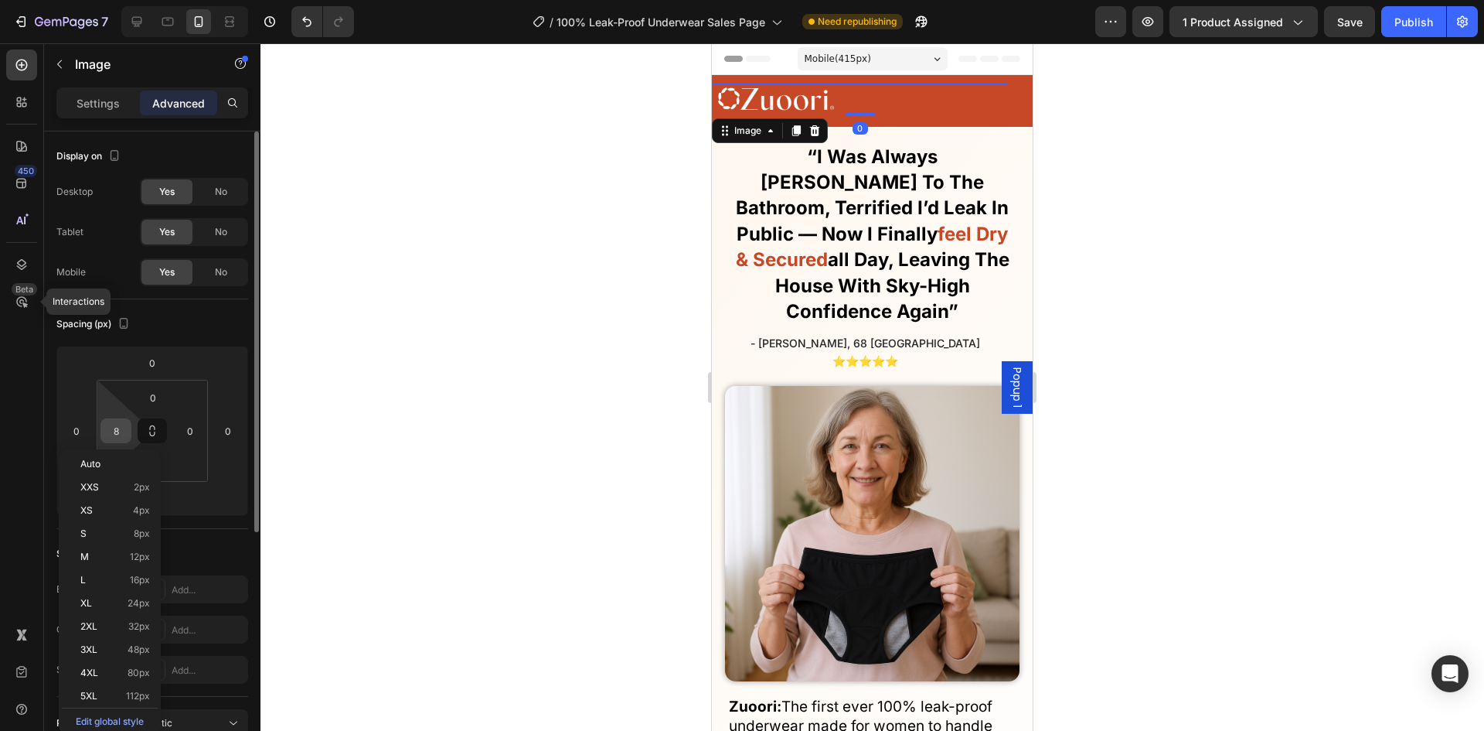
click at [107, 424] on input "8" at bounding box center [115, 430] width 23 height 23
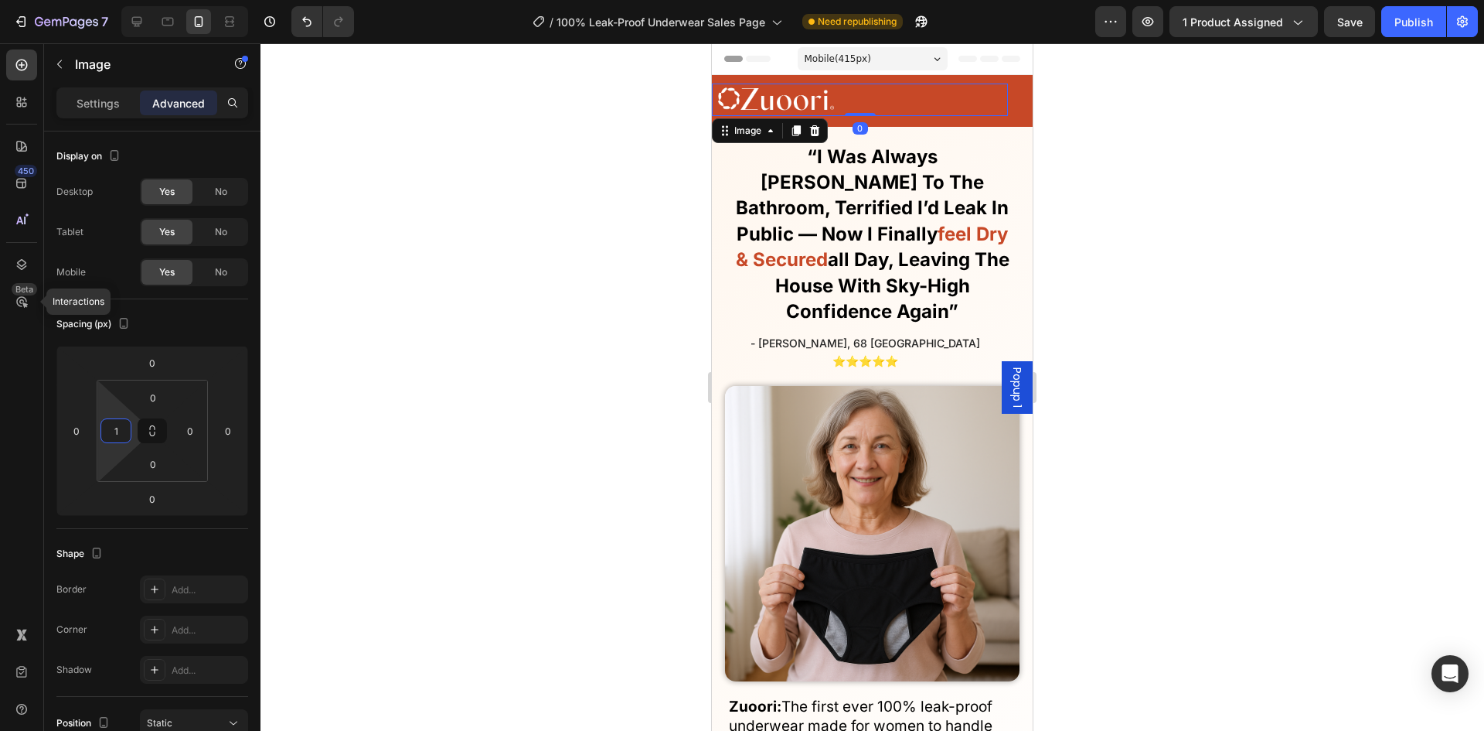
type input "12"
click at [537, 378] on div at bounding box center [873, 386] width 1224 height 687
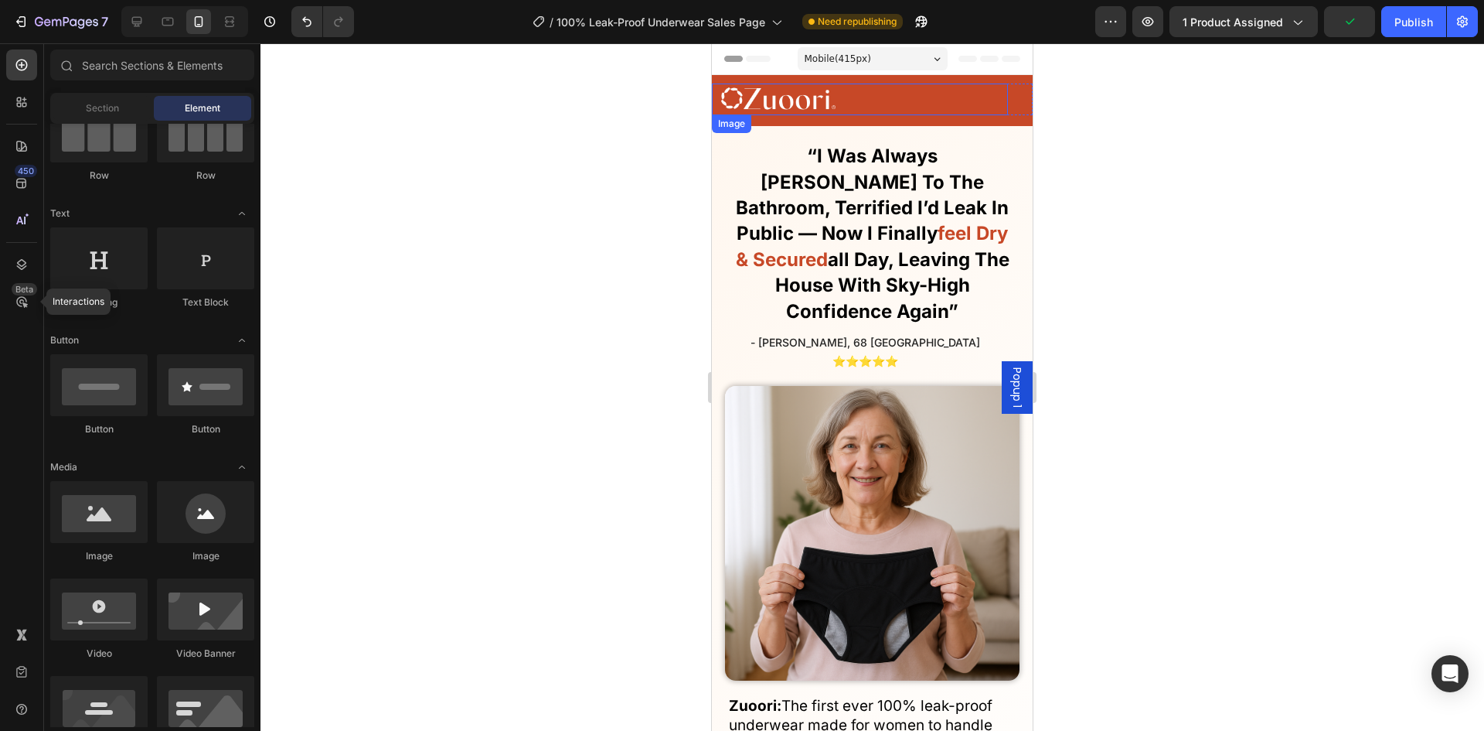
click at [884, 101] on div at bounding box center [864, 99] width 287 height 32
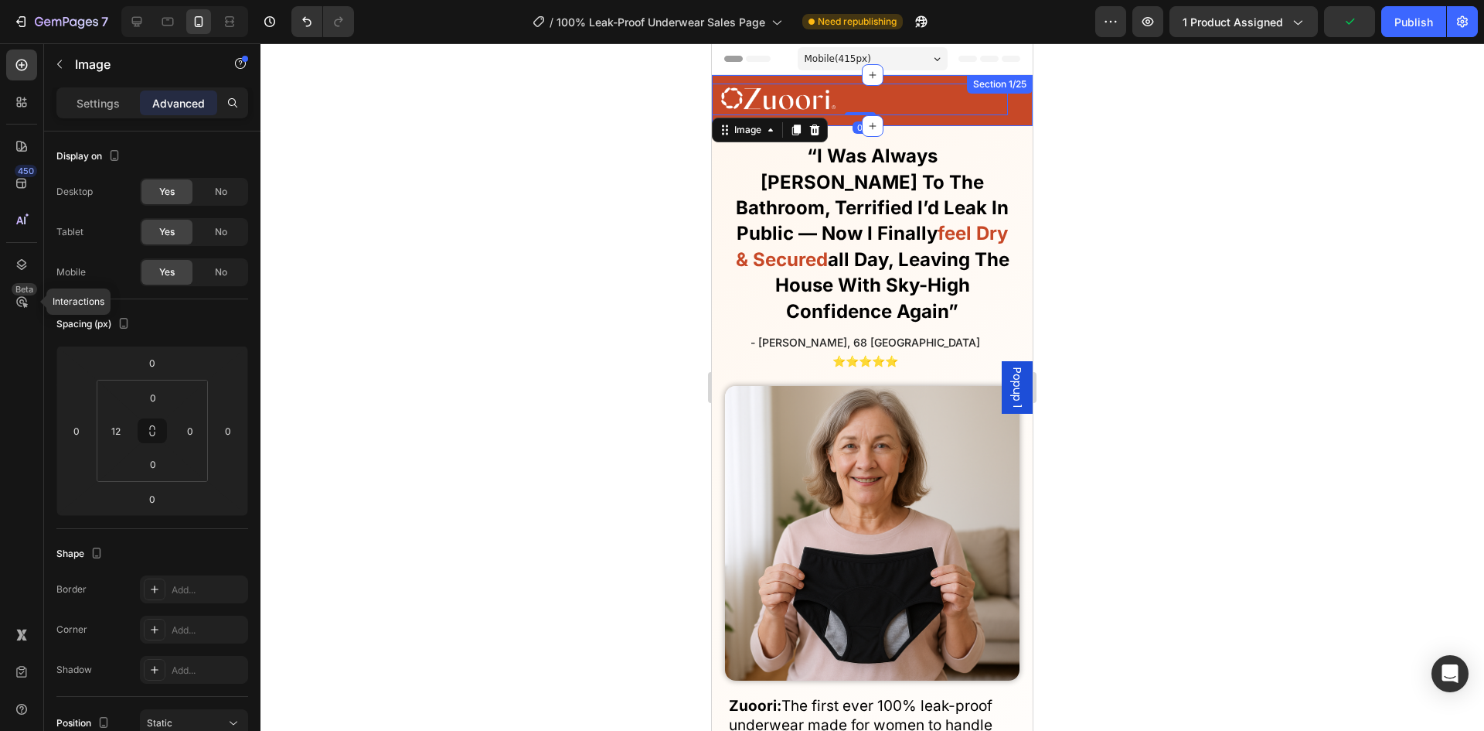
click at [898, 120] on div "Image 0 FAQs Button Reviews Button SHOP NOW Button How it Works Button Row Row" at bounding box center [872, 104] width 321 height 43
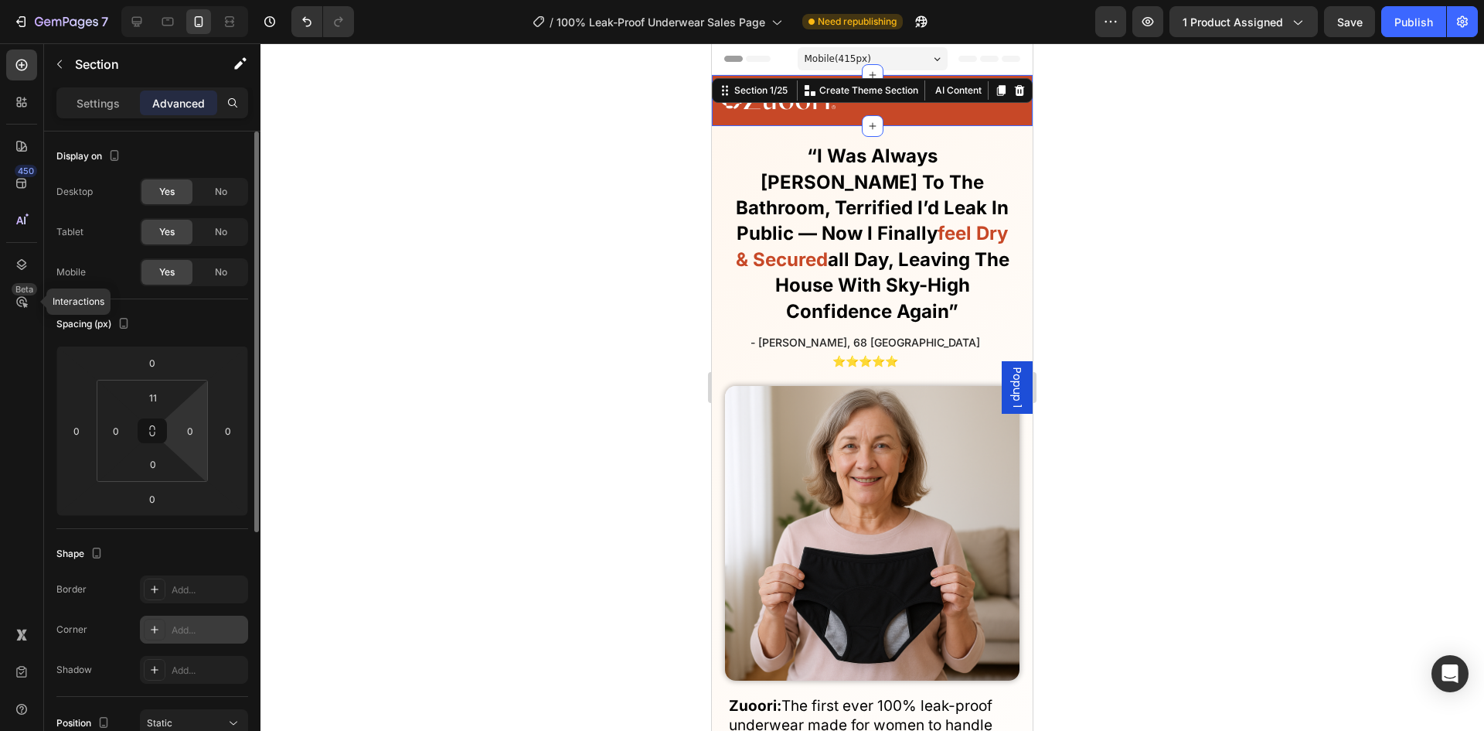
scroll to position [155, 0]
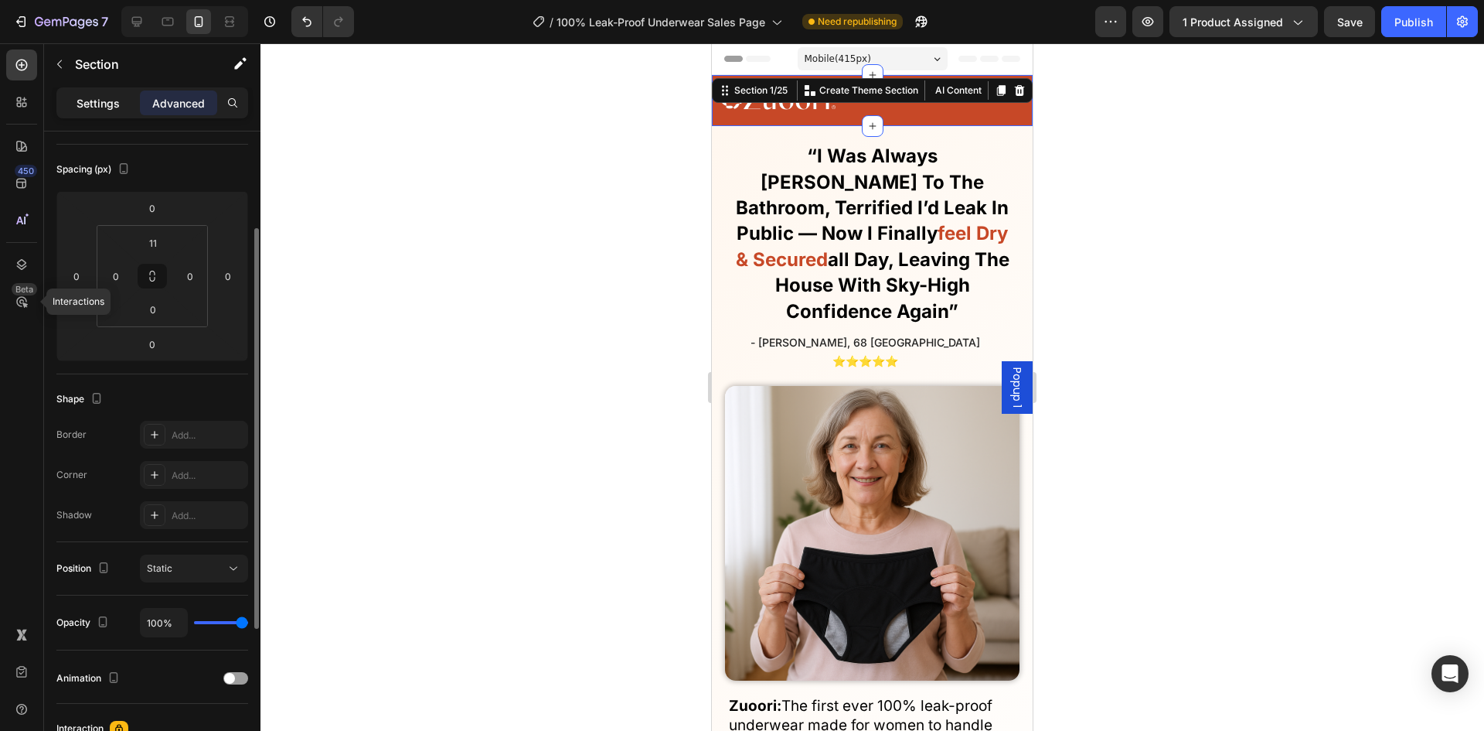
click at [101, 95] on p "Settings" at bounding box center [98, 103] width 43 height 16
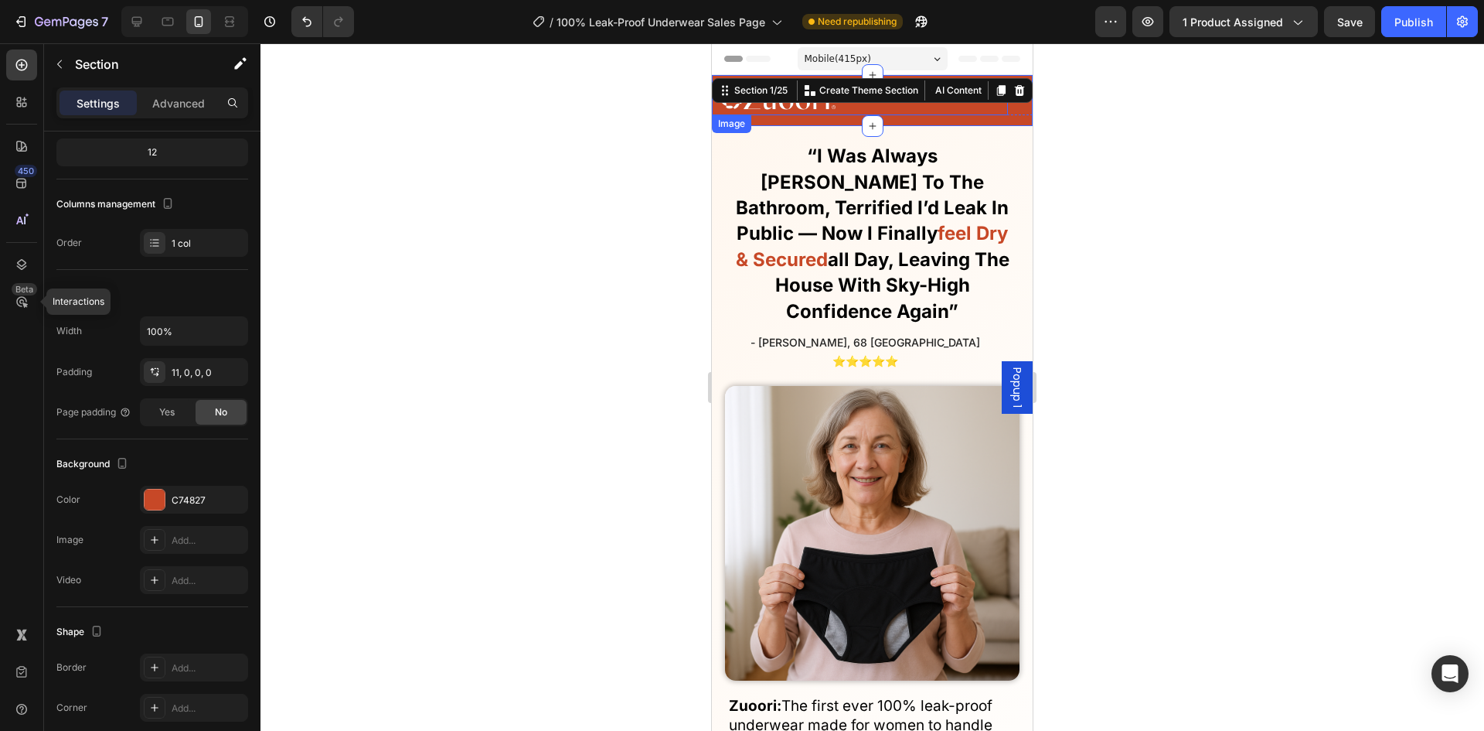
click at [547, 247] on div at bounding box center [873, 386] width 1224 height 687
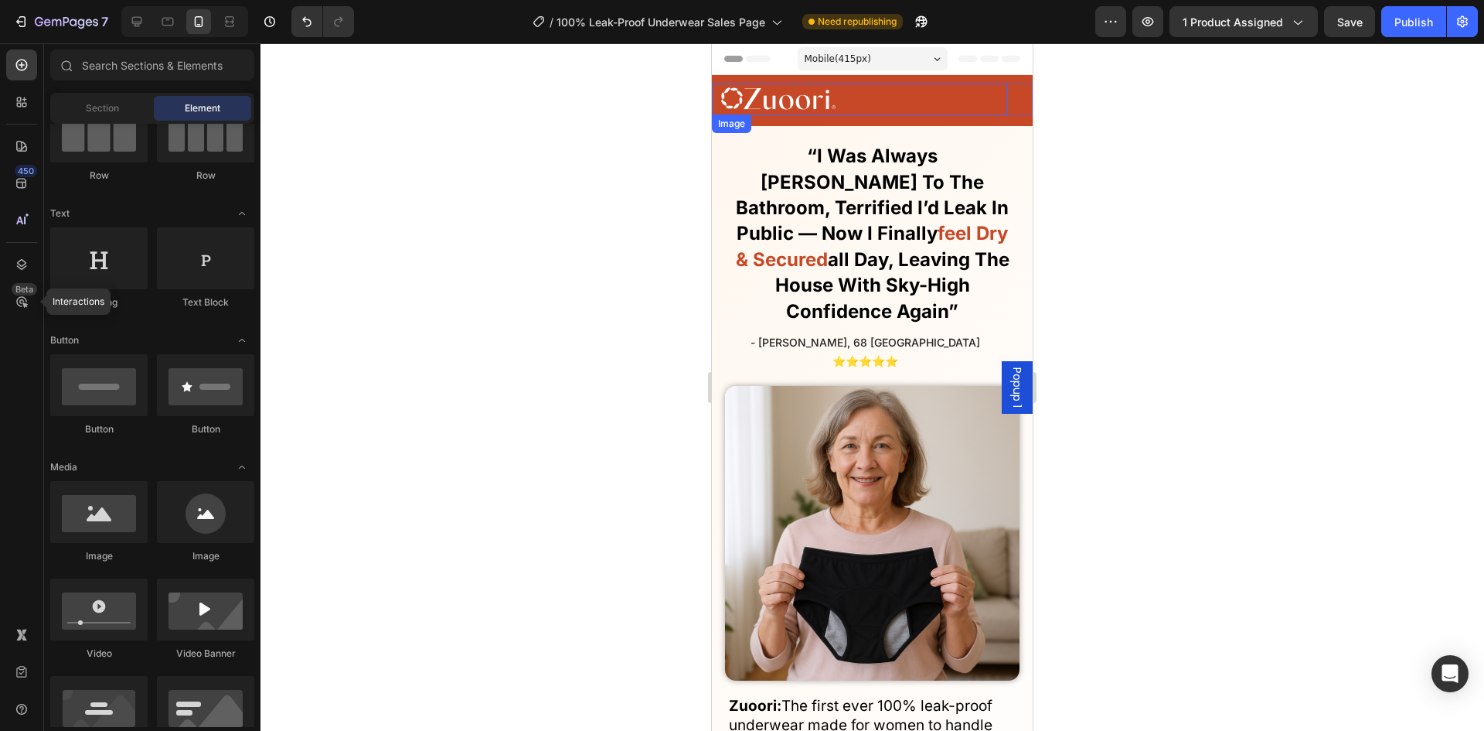
click at [568, 325] on div at bounding box center [873, 386] width 1224 height 687
click at [1160, 353] on div at bounding box center [873, 386] width 1224 height 687
click at [1418, 23] on div "Publish" at bounding box center [1414, 22] width 39 height 16
click at [576, 318] on div at bounding box center [873, 386] width 1224 height 687
click at [901, 23] on icon "button" at bounding box center [900, 25] width 4 height 4
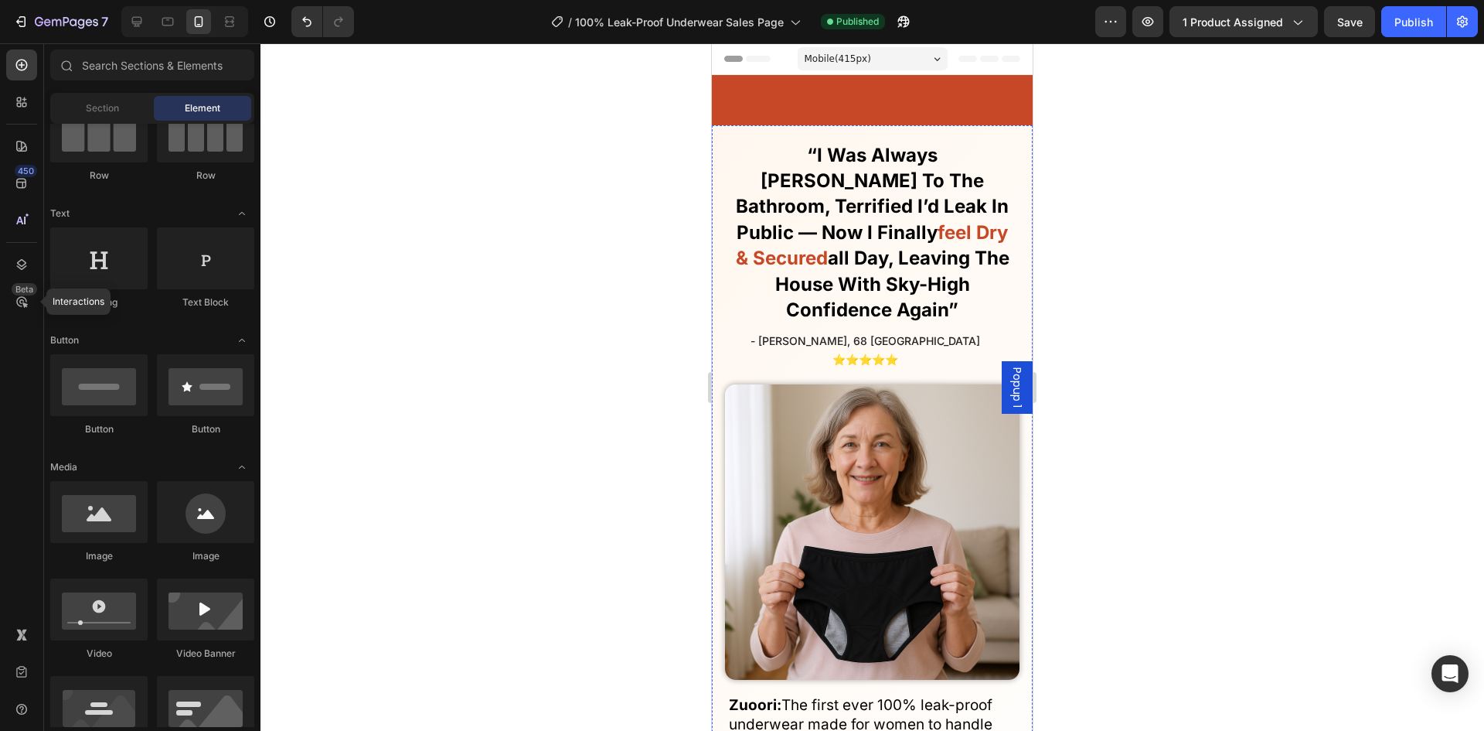
scroll to position [464, 0]
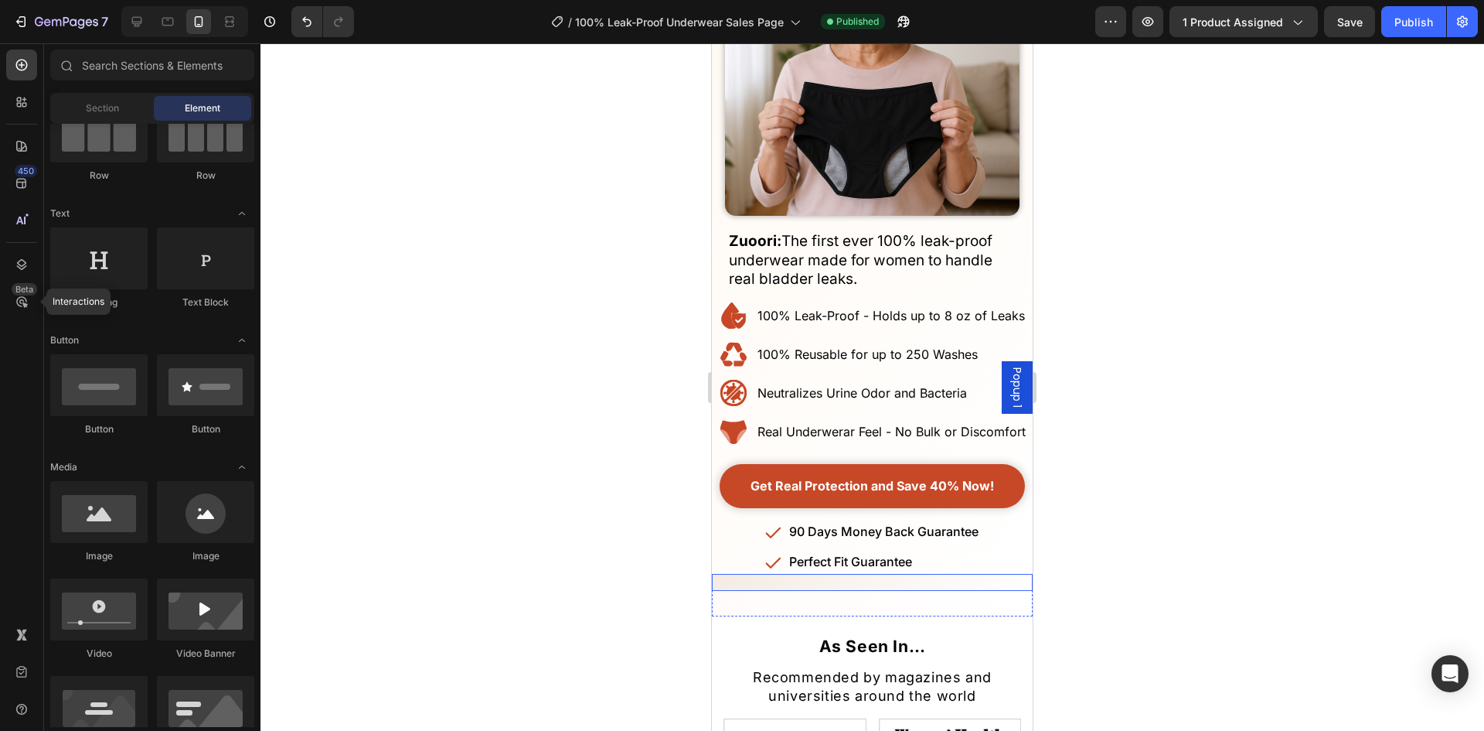
click at [892, 574] on div "No More Wasting Hundreds on Embarrasssing Diapers or Useless Pads - This New Al…" at bounding box center [872, 582] width 321 height 17
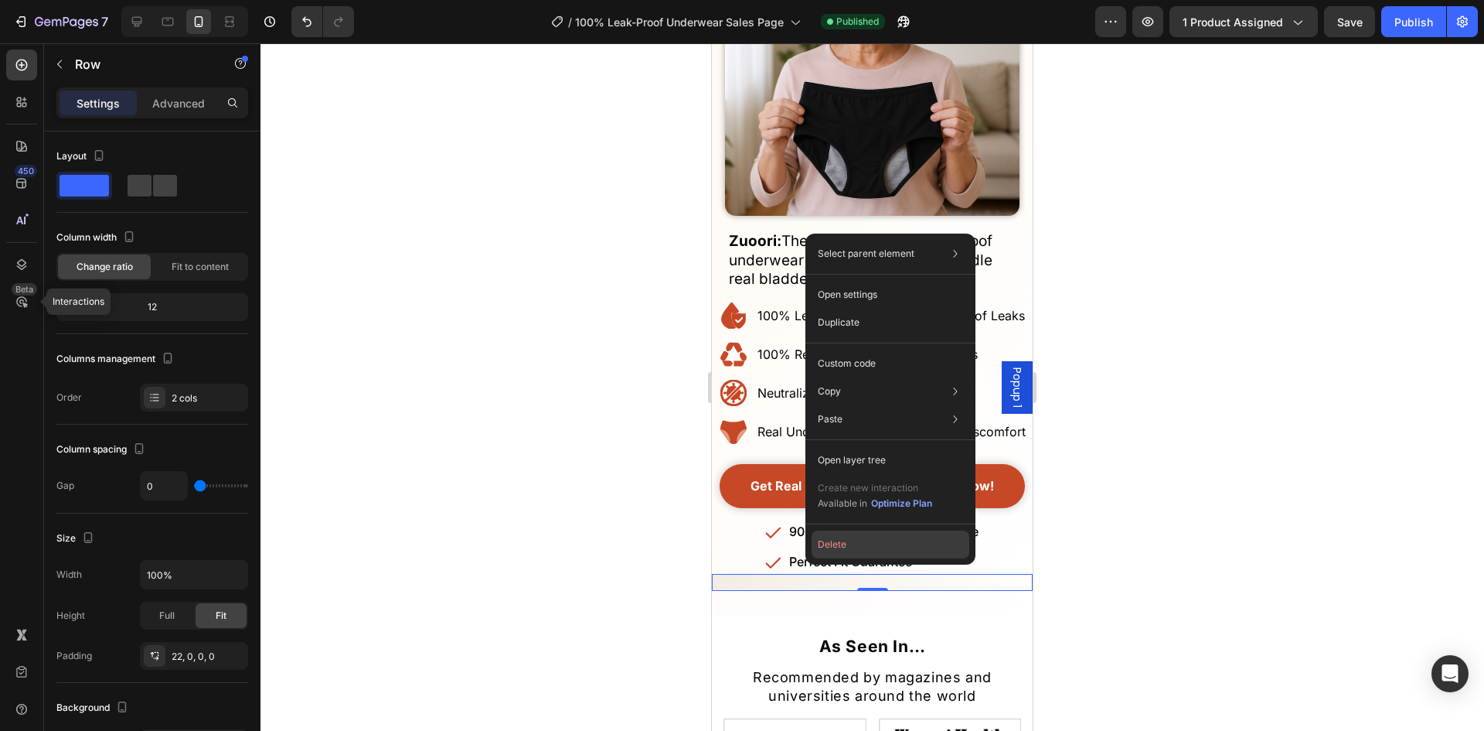
click at [822, 550] on button "Delete" at bounding box center [891, 544] width 158 height 28
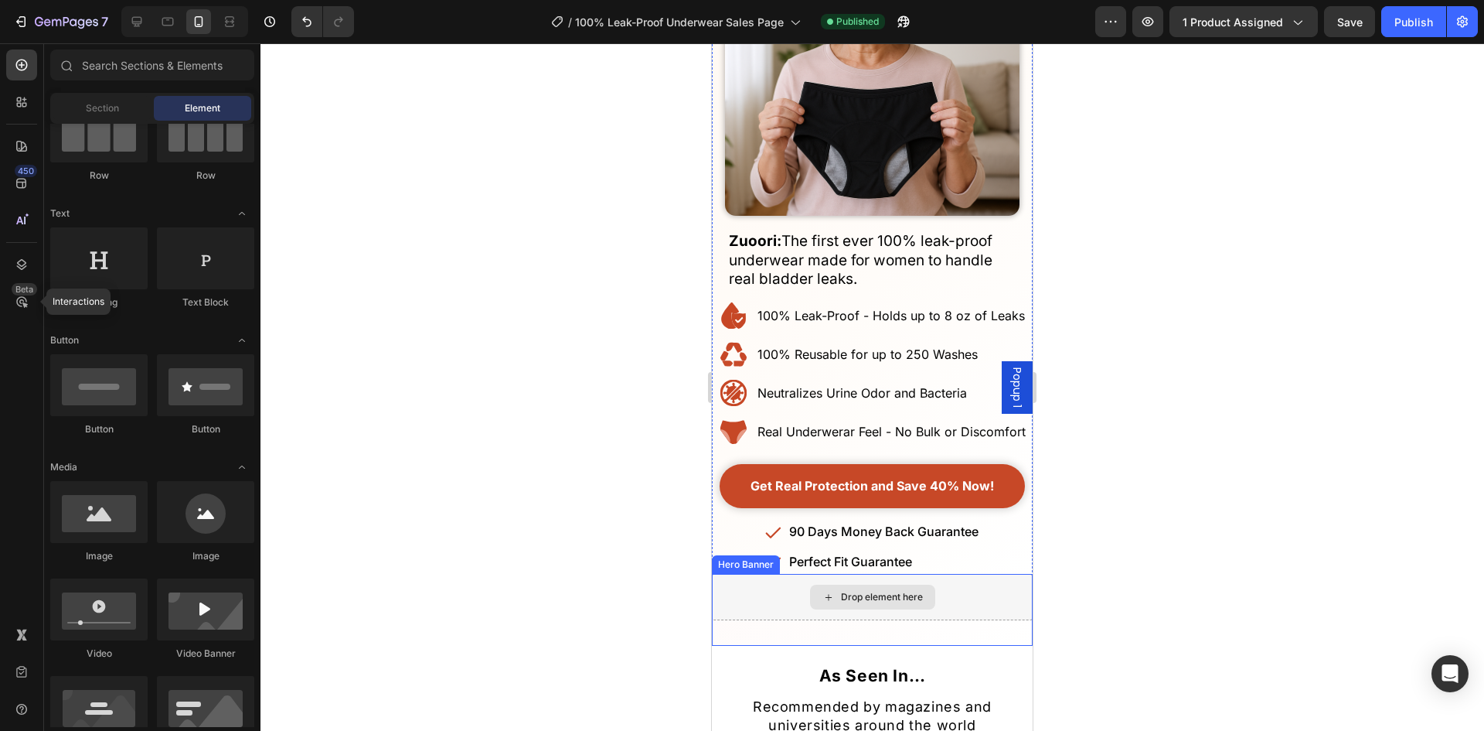
click at [774, 574] on div "Drop element here" at bounding box center [872, 597] width 321 height 46
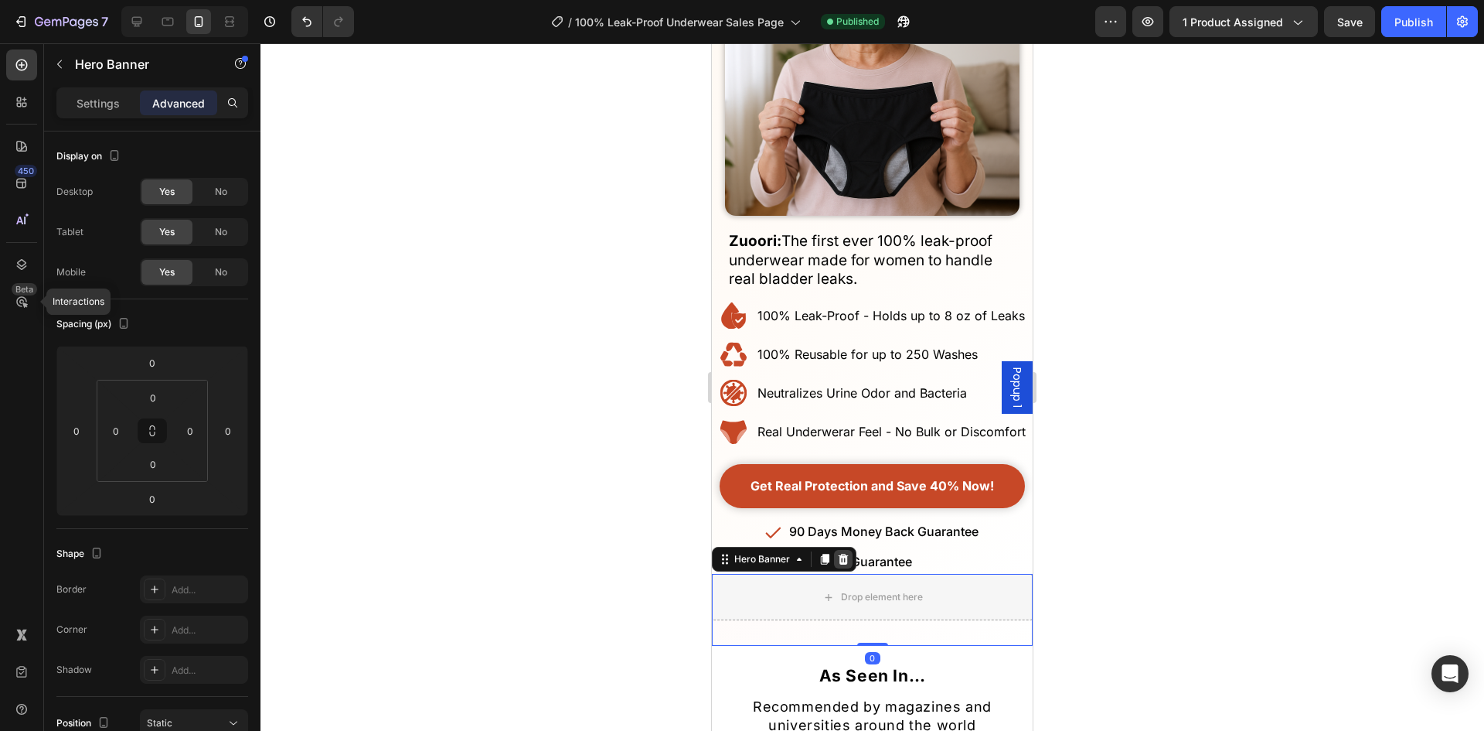
click at [844, 553] on icon at bounding box center [843, 559] width 12 height 12
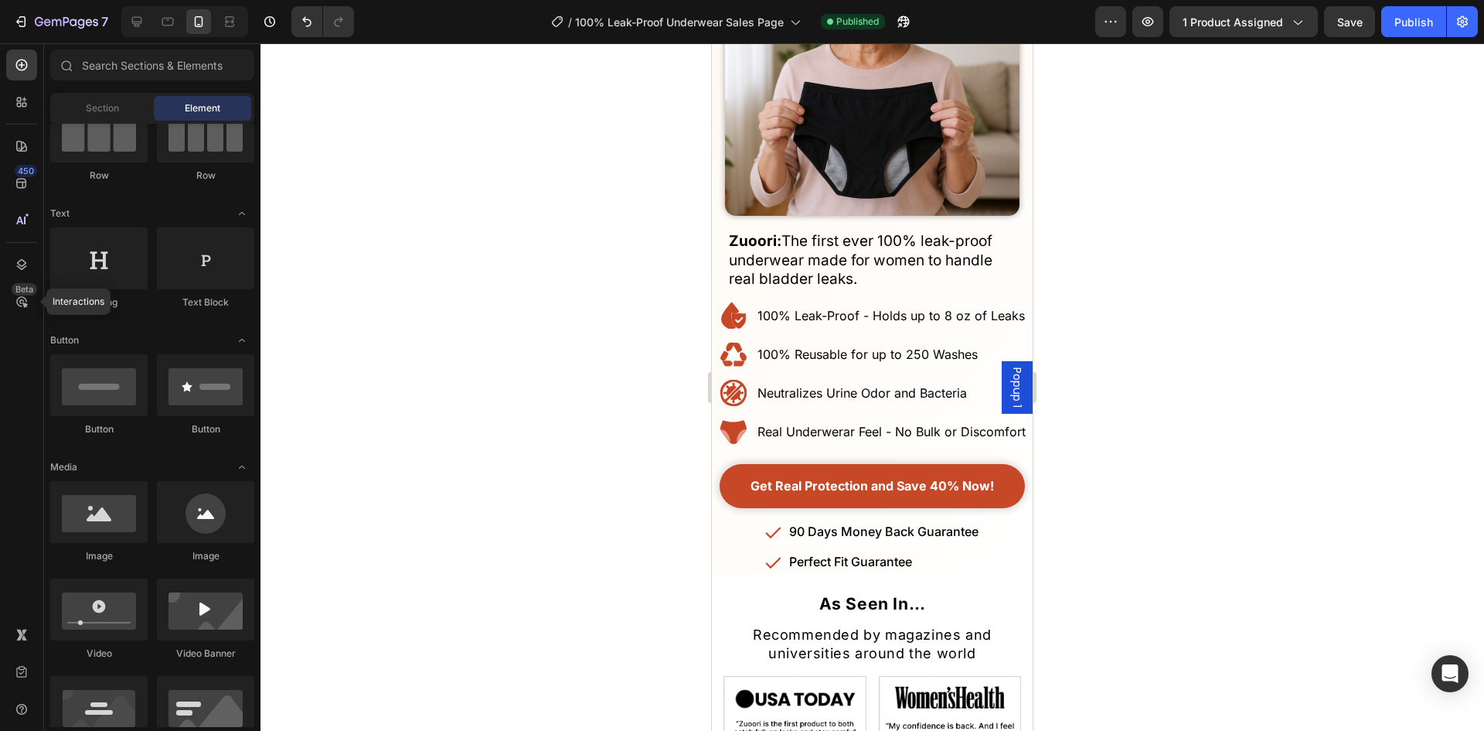
click at [1168, 538] on div at bounding box center [873, 386] width 1224 height 687
click at [136, 20] on icon at bounding box center [136, 21] width 15 height 15
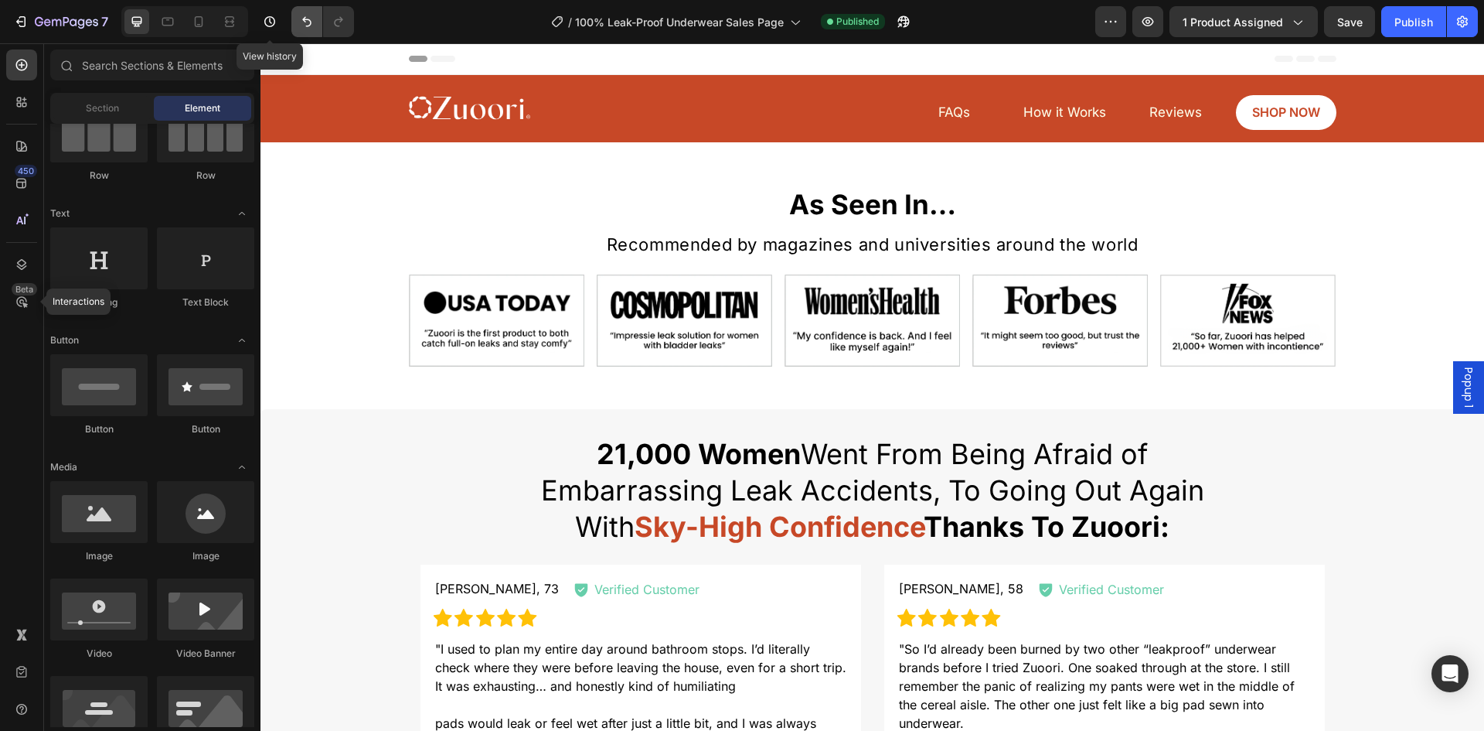
click at [298, 12] on button "Undo/Redo" at bounding box center [306, 21] width 31 height 31
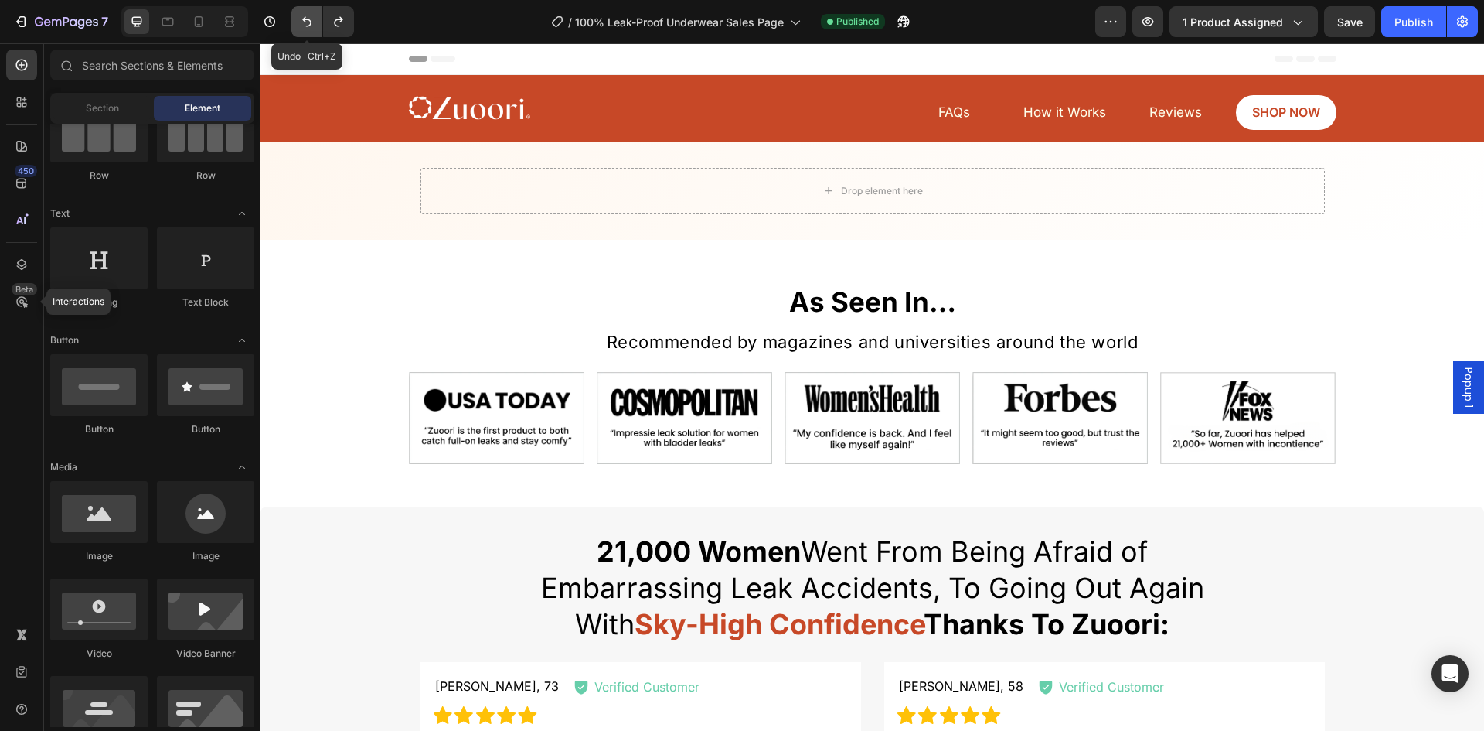
click at [295, 14] on button "Undo/Redo" at bounding box center [306, 21] width 31 height 31
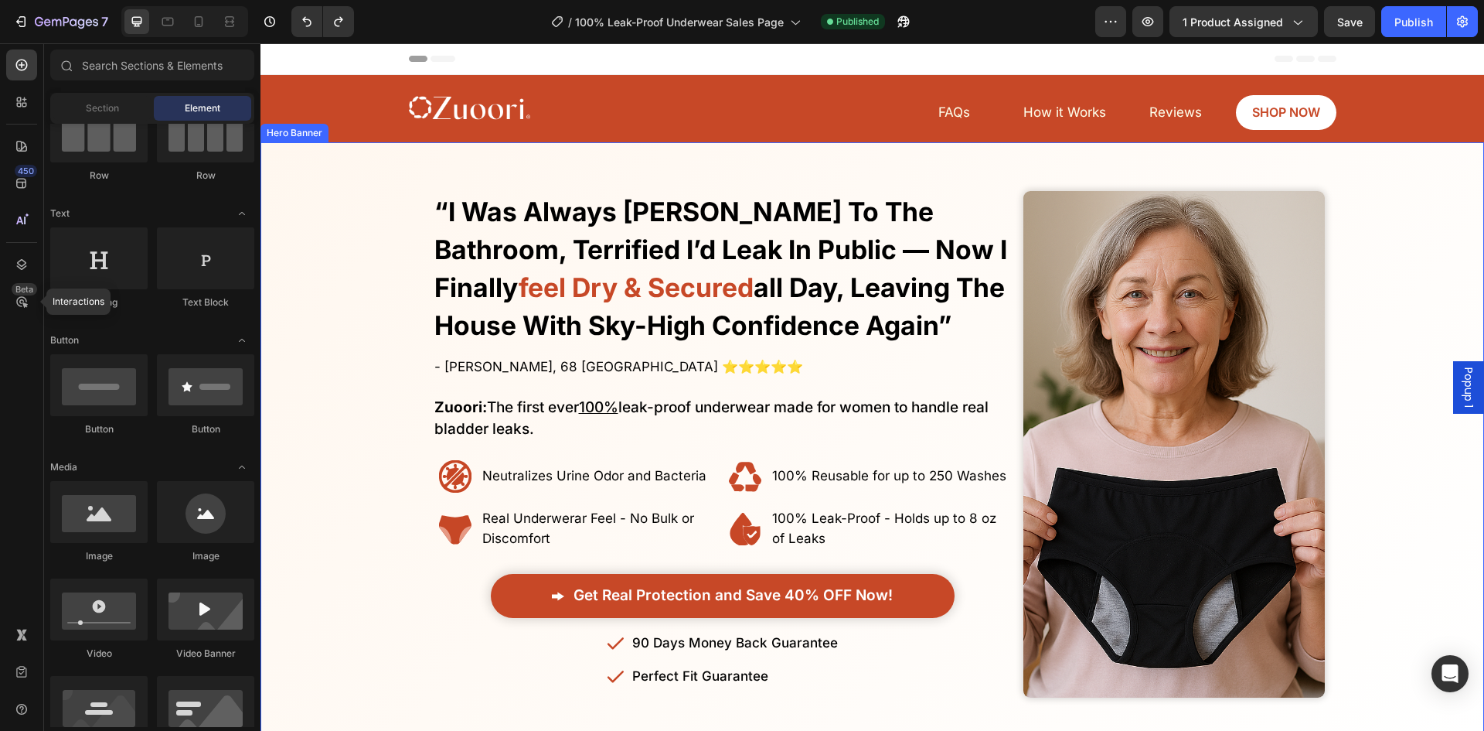
click at [331, 271] on div "Overlay" at bounding box center [873, 444] width 1224 height 553
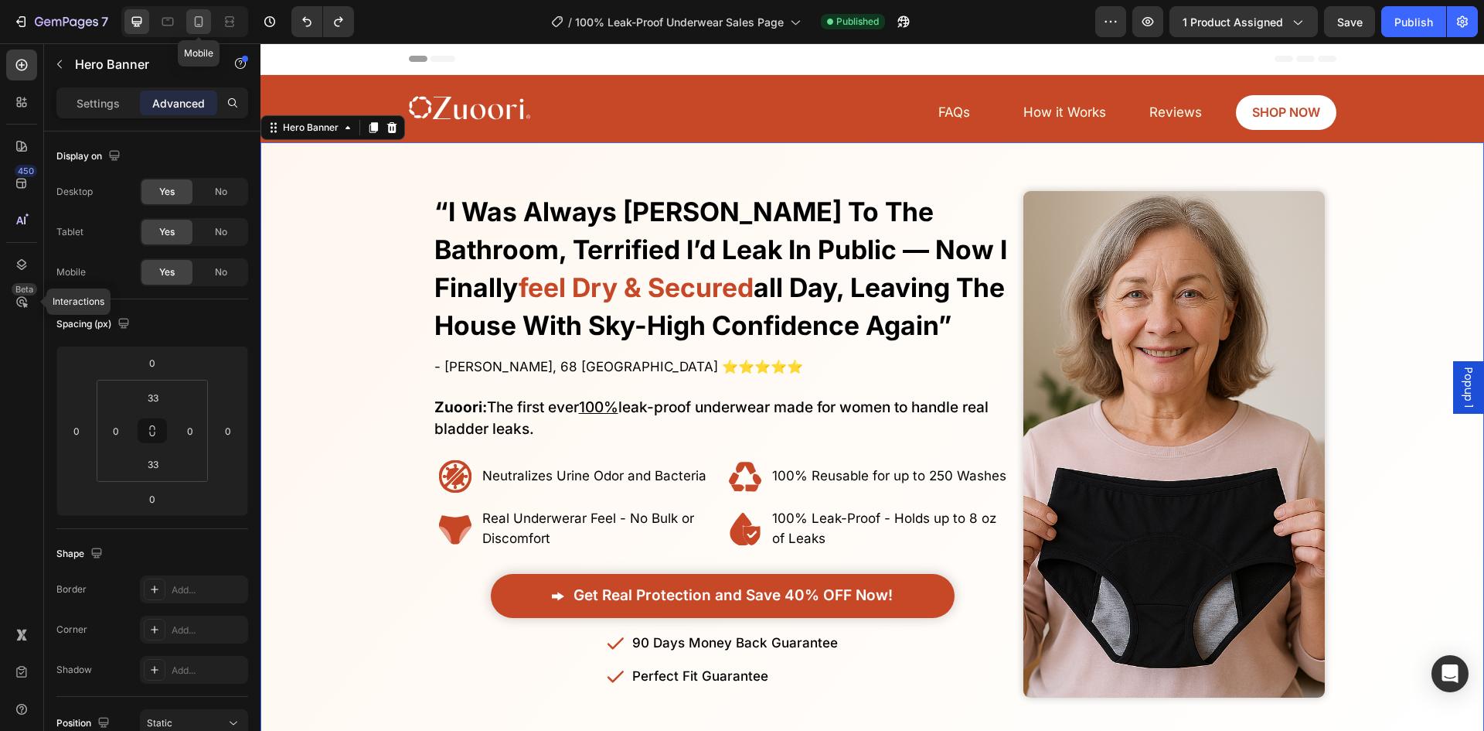
click at [191, 12] on div at bounding box center [198, 21] width 25 height 25
type input "0"
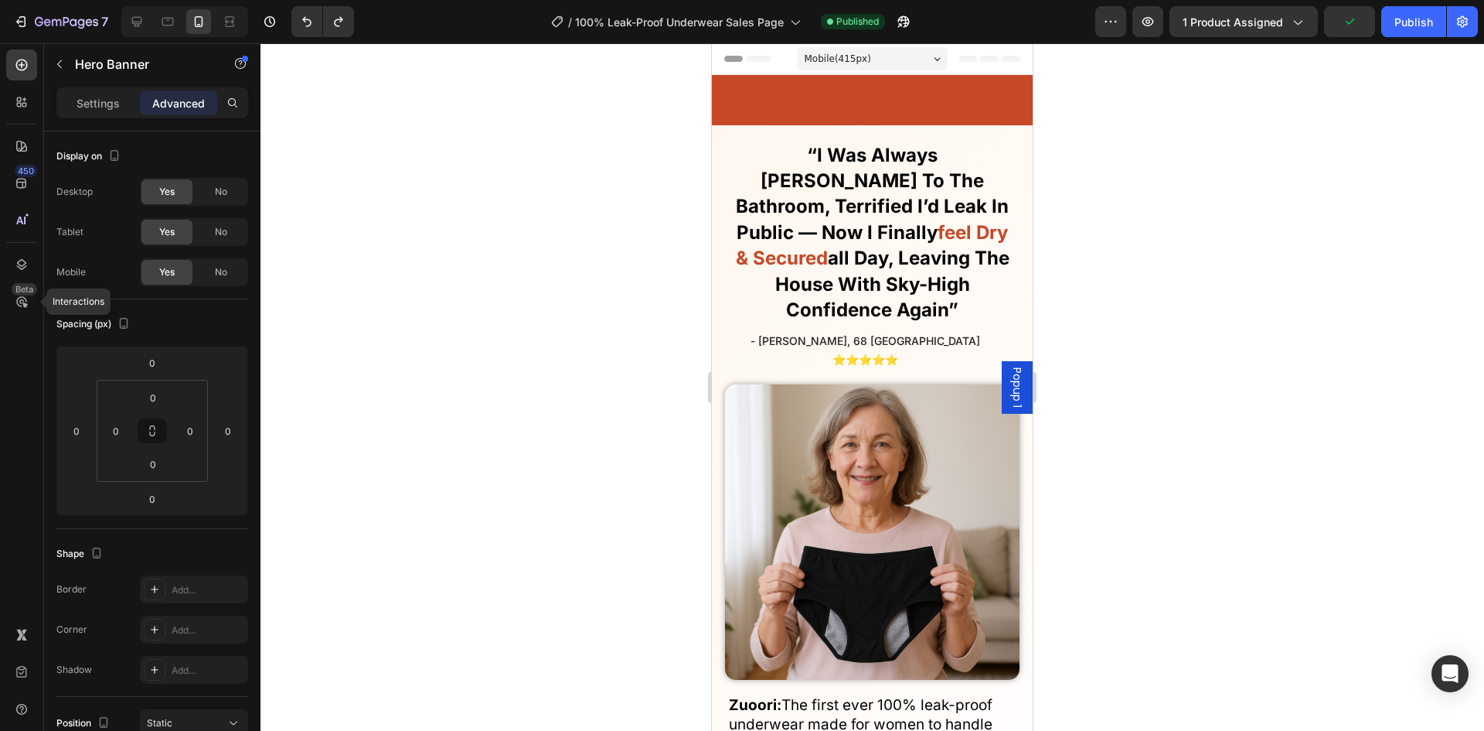
scroll to position [710, 0]
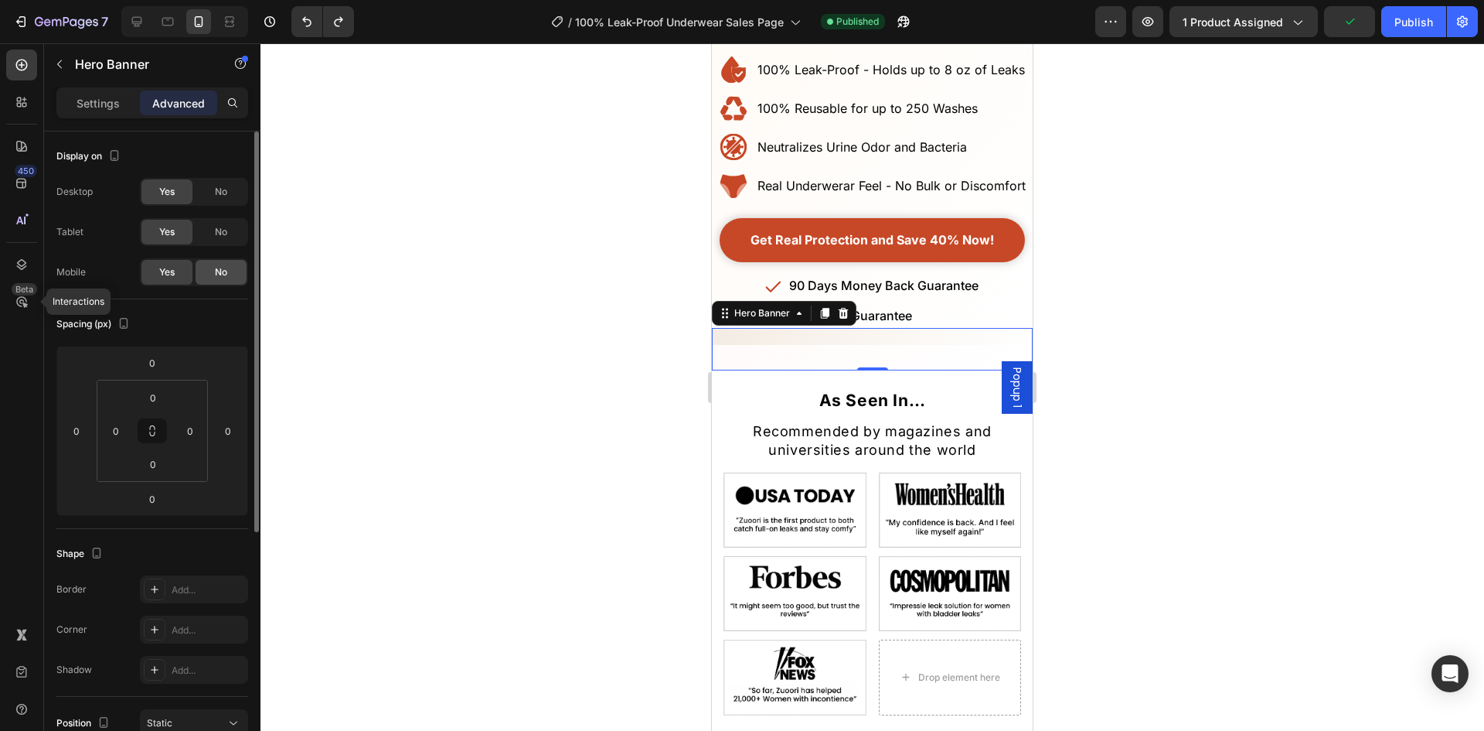
click at [209, 265] on div "No" at bounding box center [221, 272] width 51 height 25
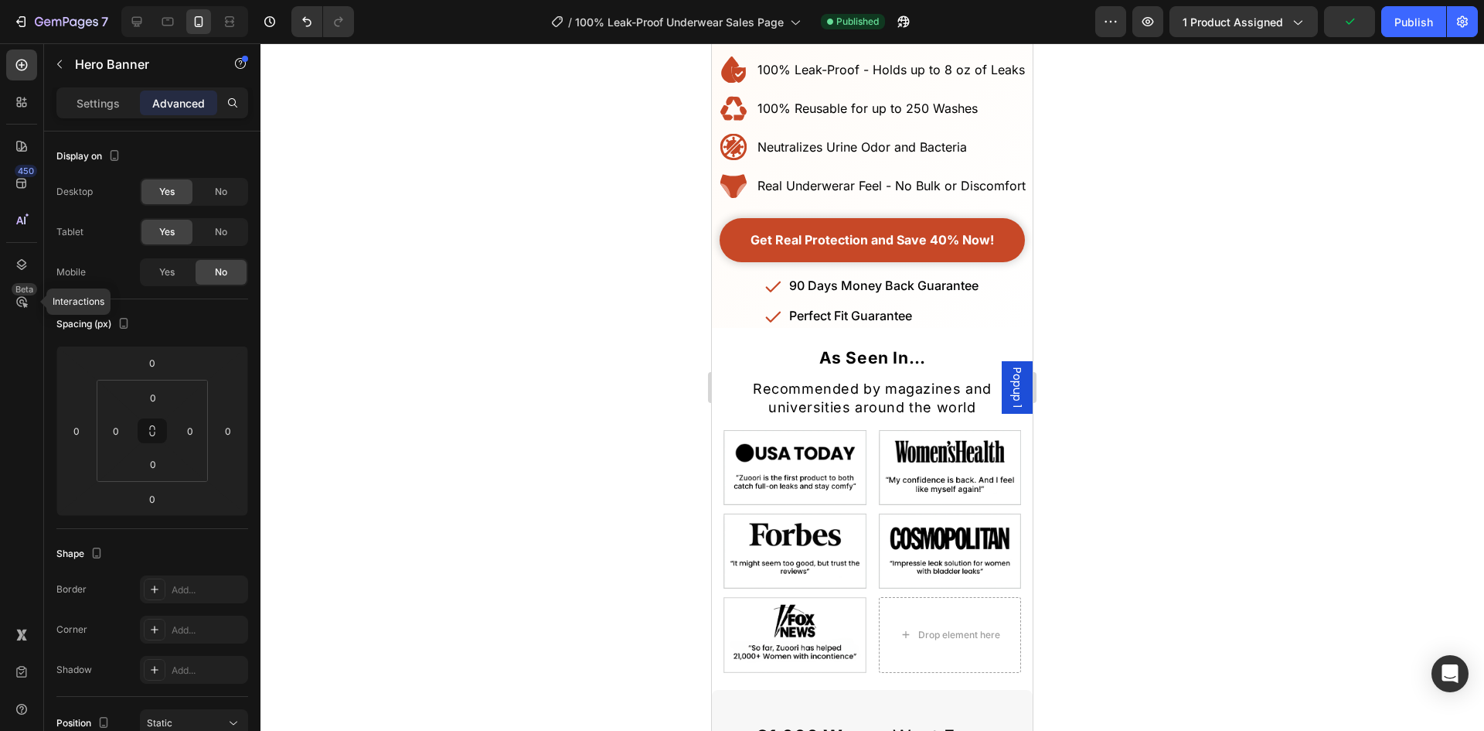
click at [499, 261] on div at bounding box center [873, 386] width 1224 height 687
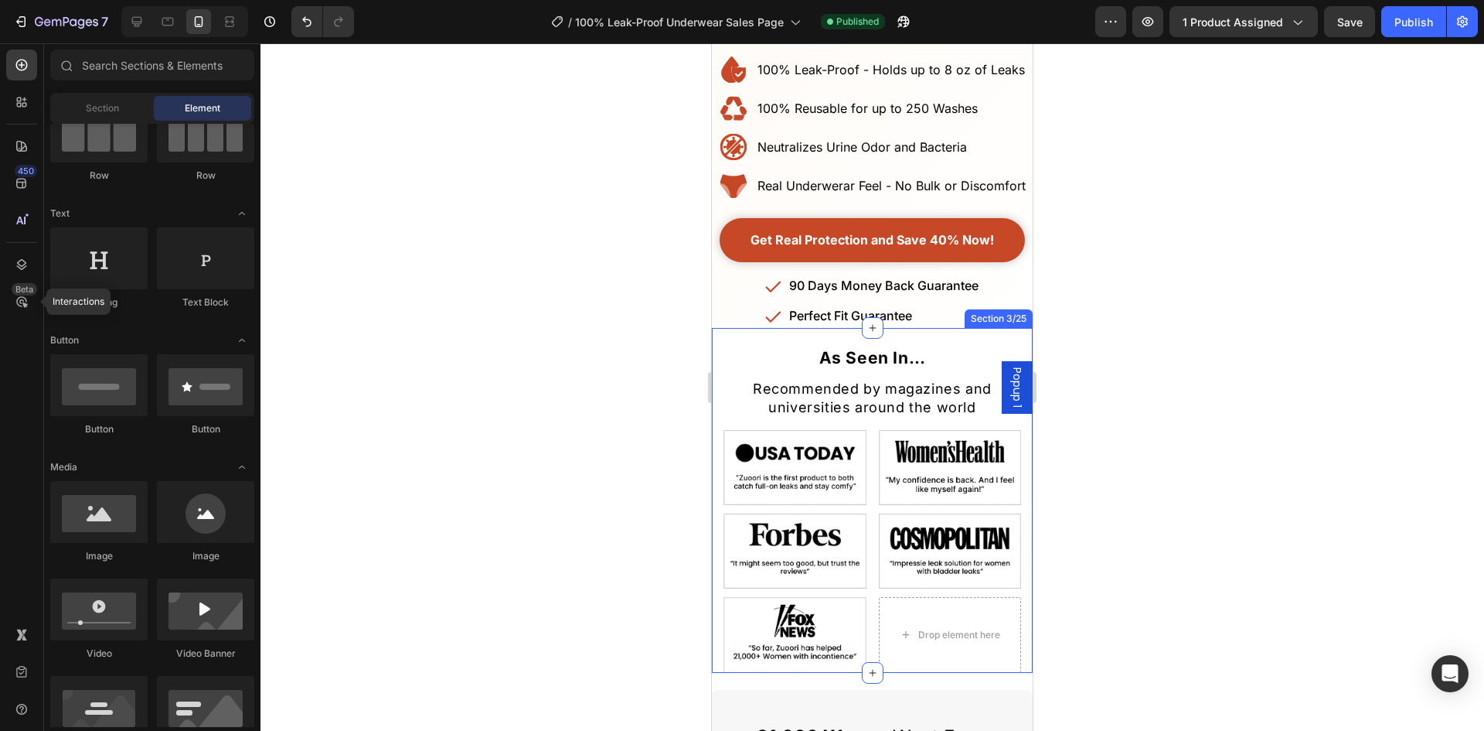
drag, startPoint x: 874, startPoint y: 306, endPoint x: 854, endPoint y: 308, distance: 19.5
click at [873, 317] on div at bounding box center [873, 328] width 22 height 22
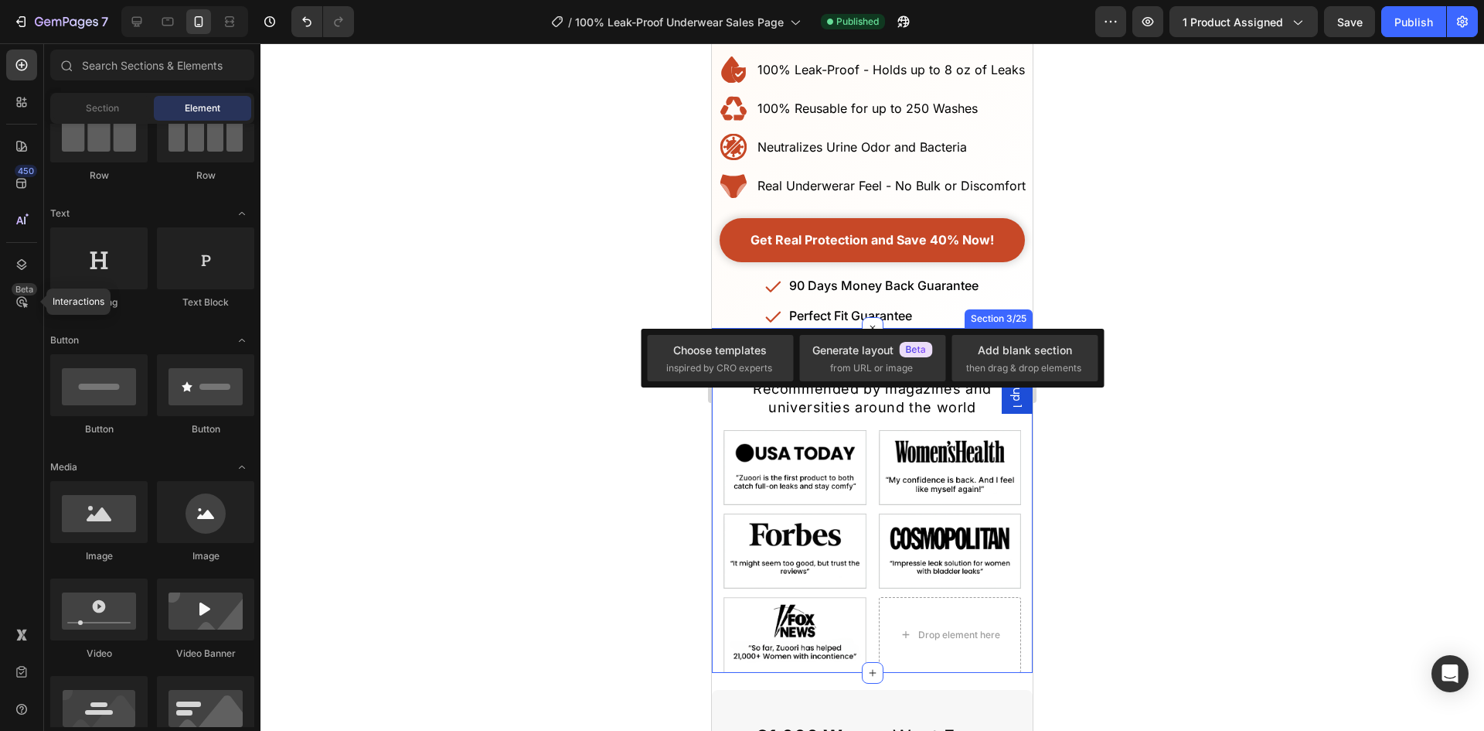
click at [649, 315] on div at bounding box center [873, 386] width 1224 height 687
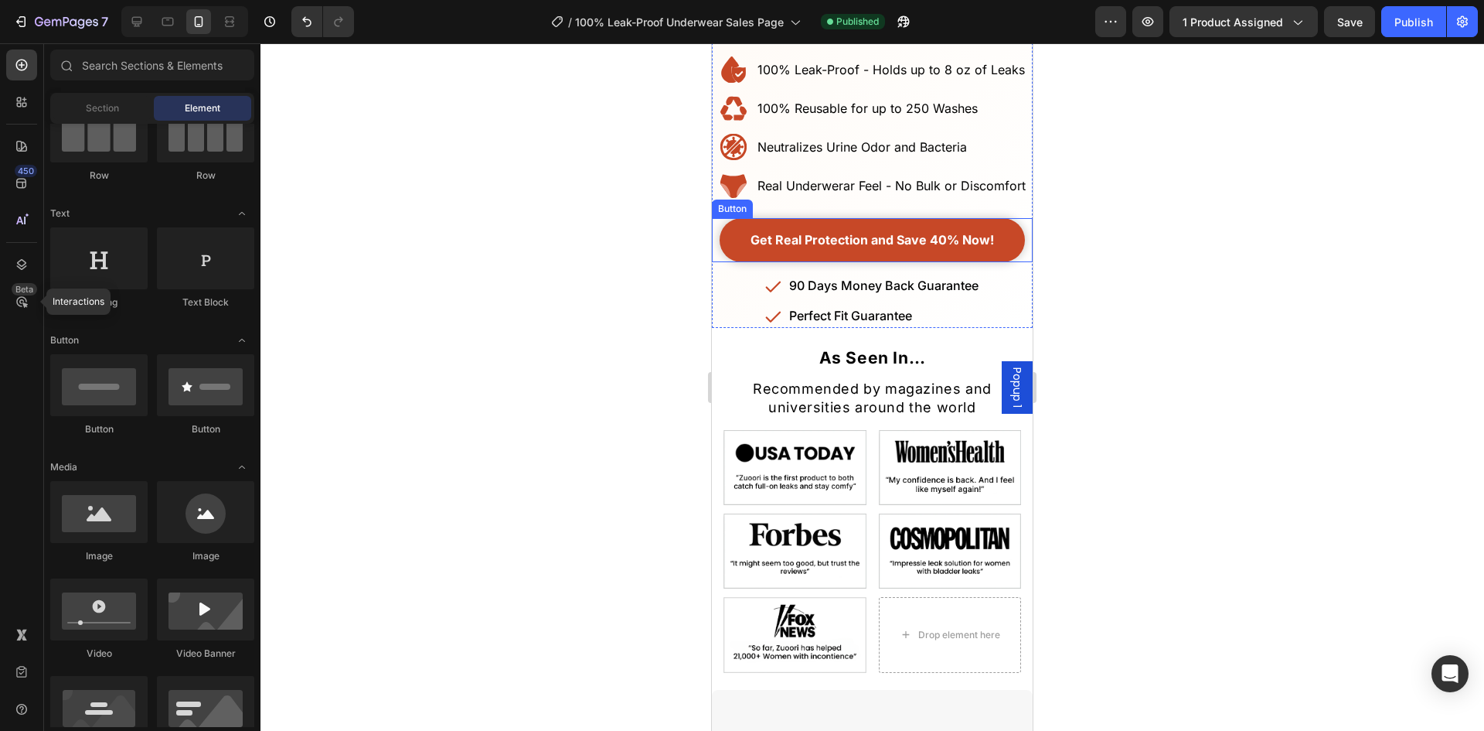
scroll to position [400, 0]
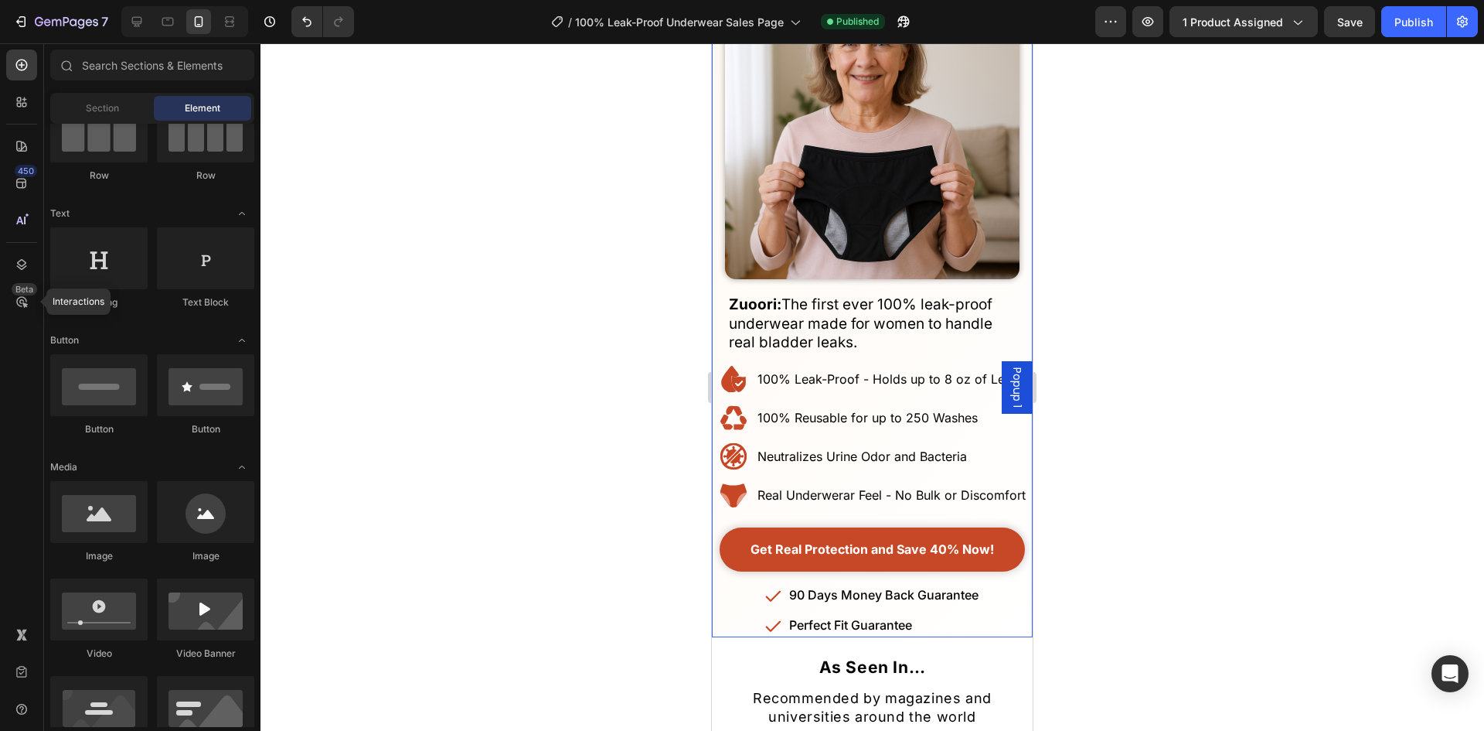
click at [986, 496] on div "Finally! Laugh and Live Freely Without the Constant Fear of Leaks or Uncomforta…" at bounding box center [872, 181] width 321 height 913
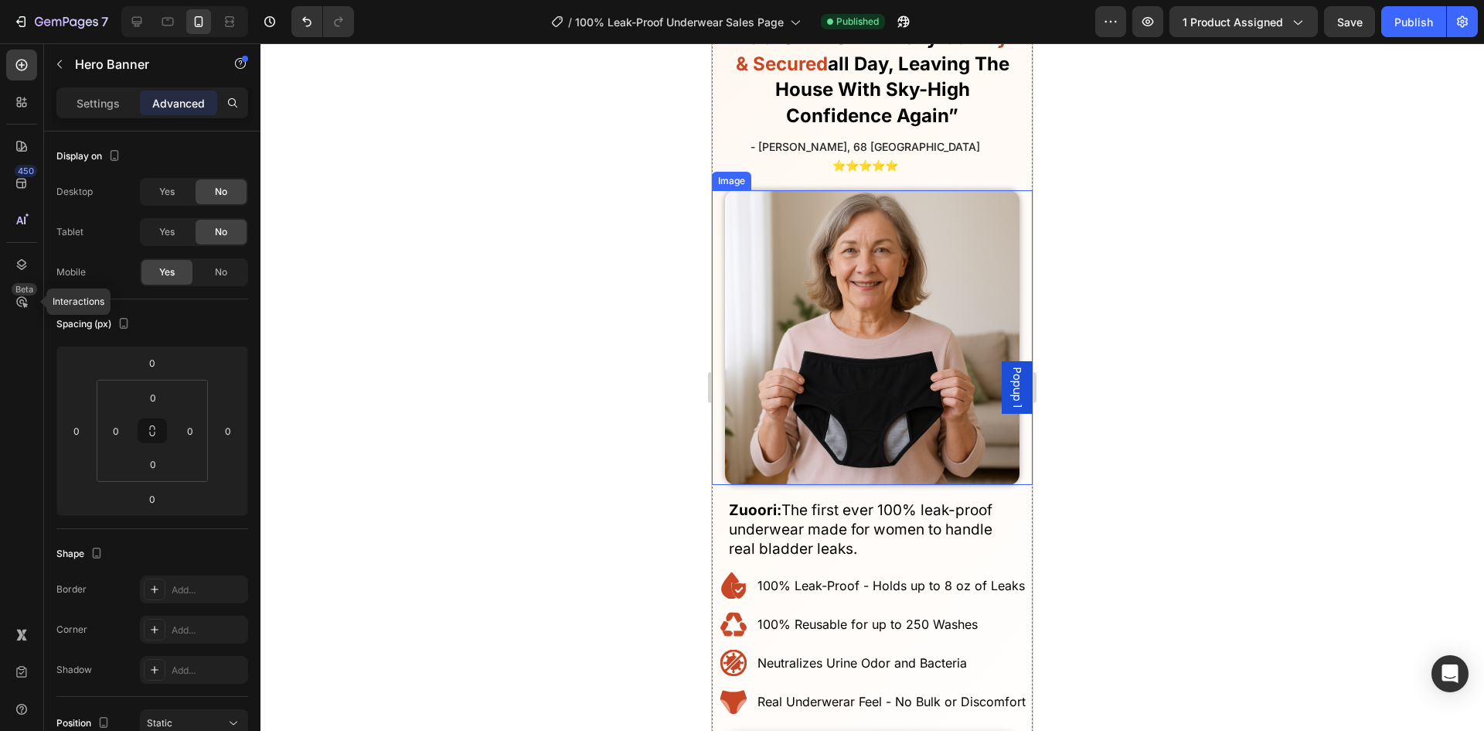
scroll to position [14, 0]
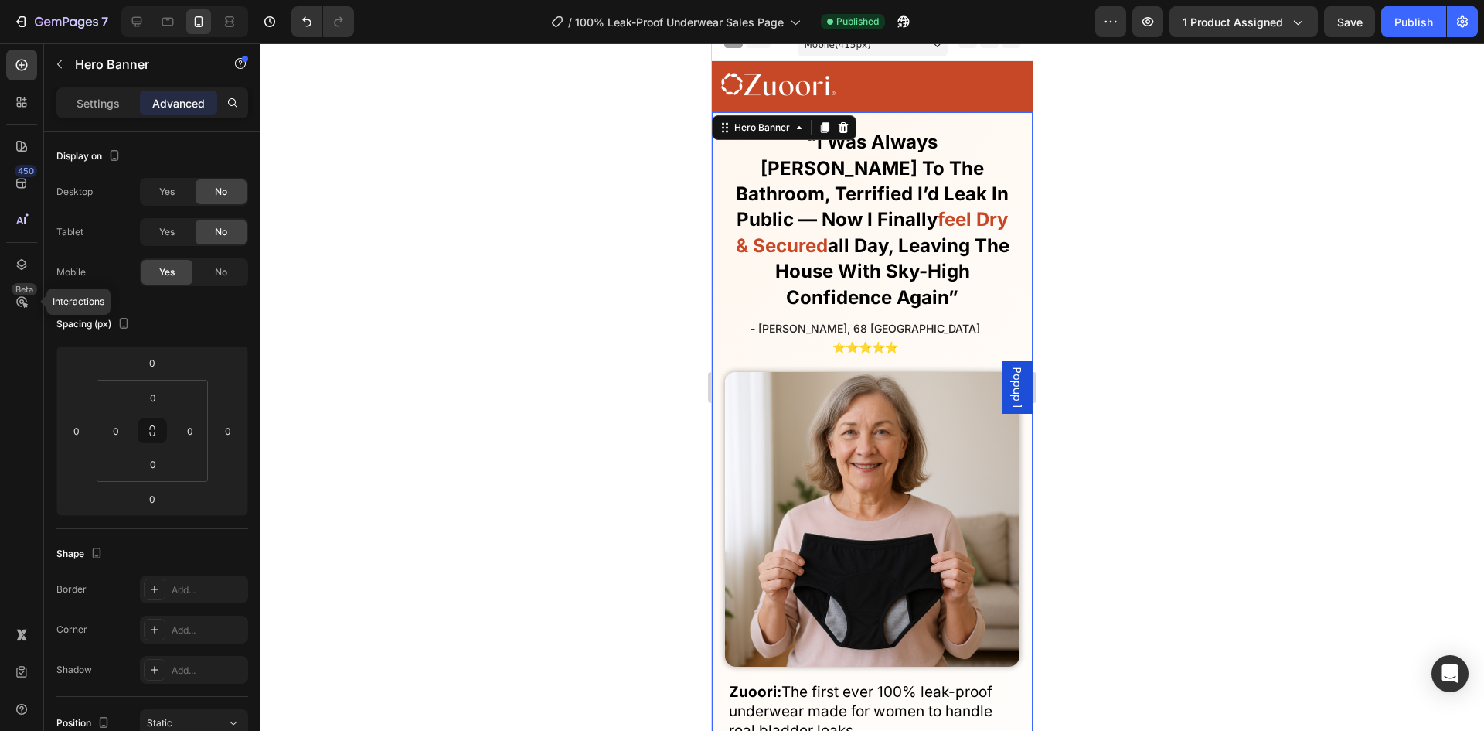
click at [530, 187] on div at bounding box center [873, 386] width 1224 height 687
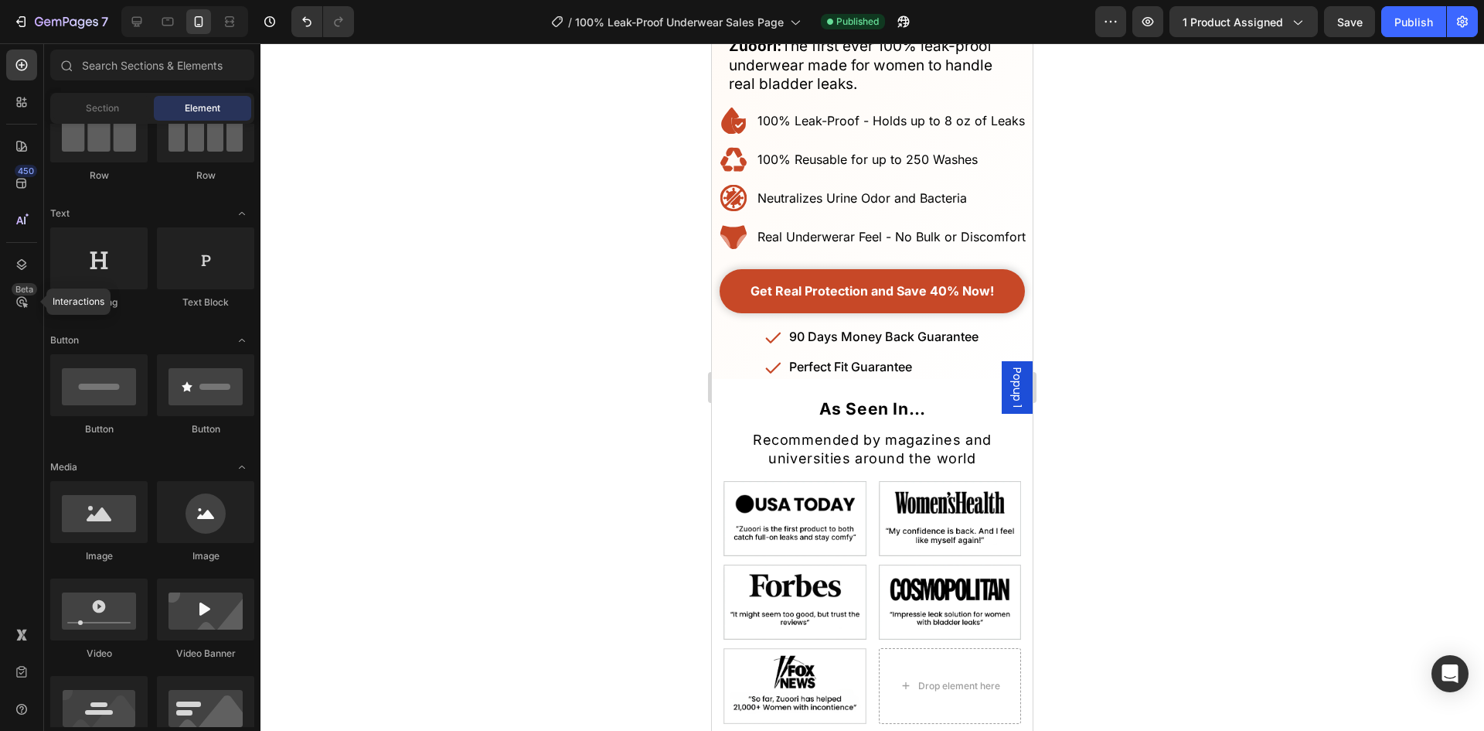
scroll to position [710, 0]
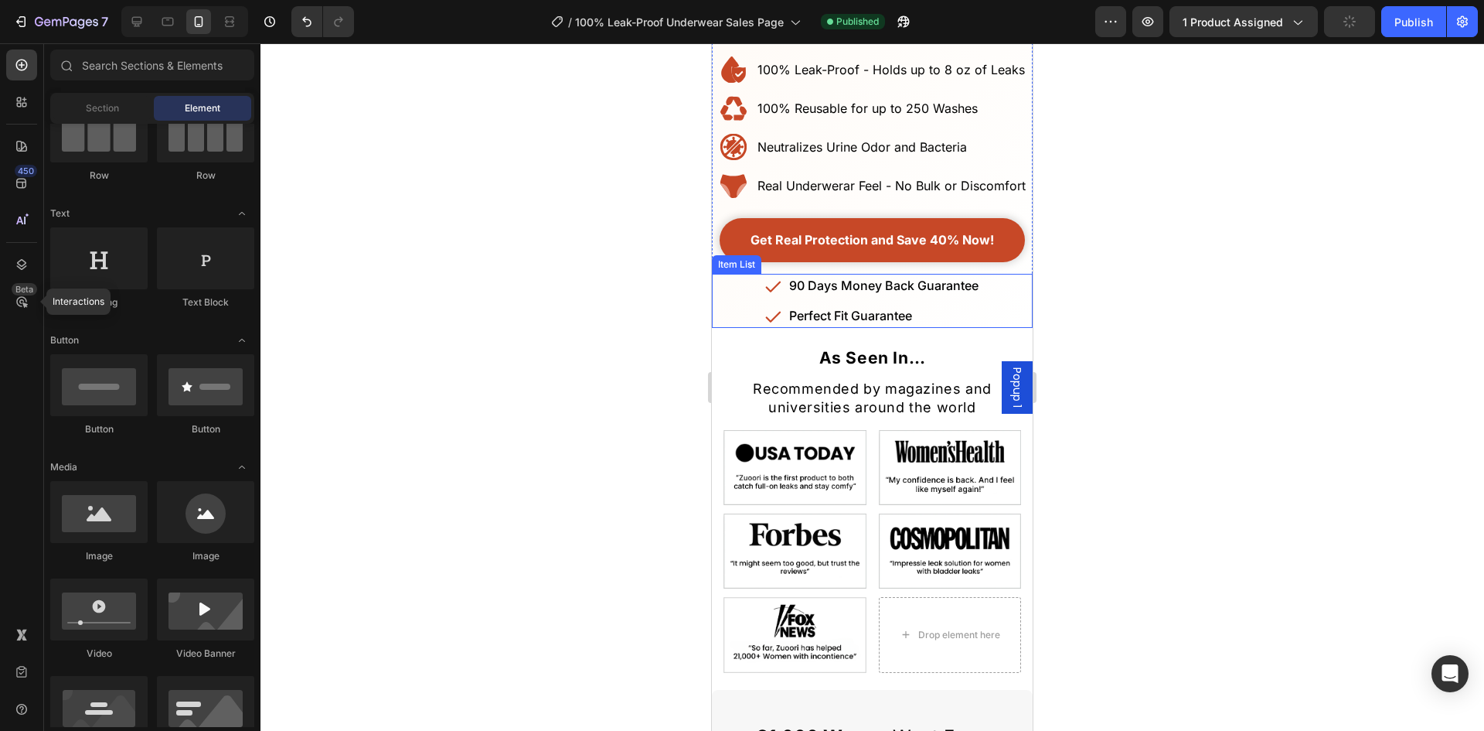
click at [970, 306] on p "Perfect Fit Guarantee" at bounding box center [883, 315] width 189 height 19
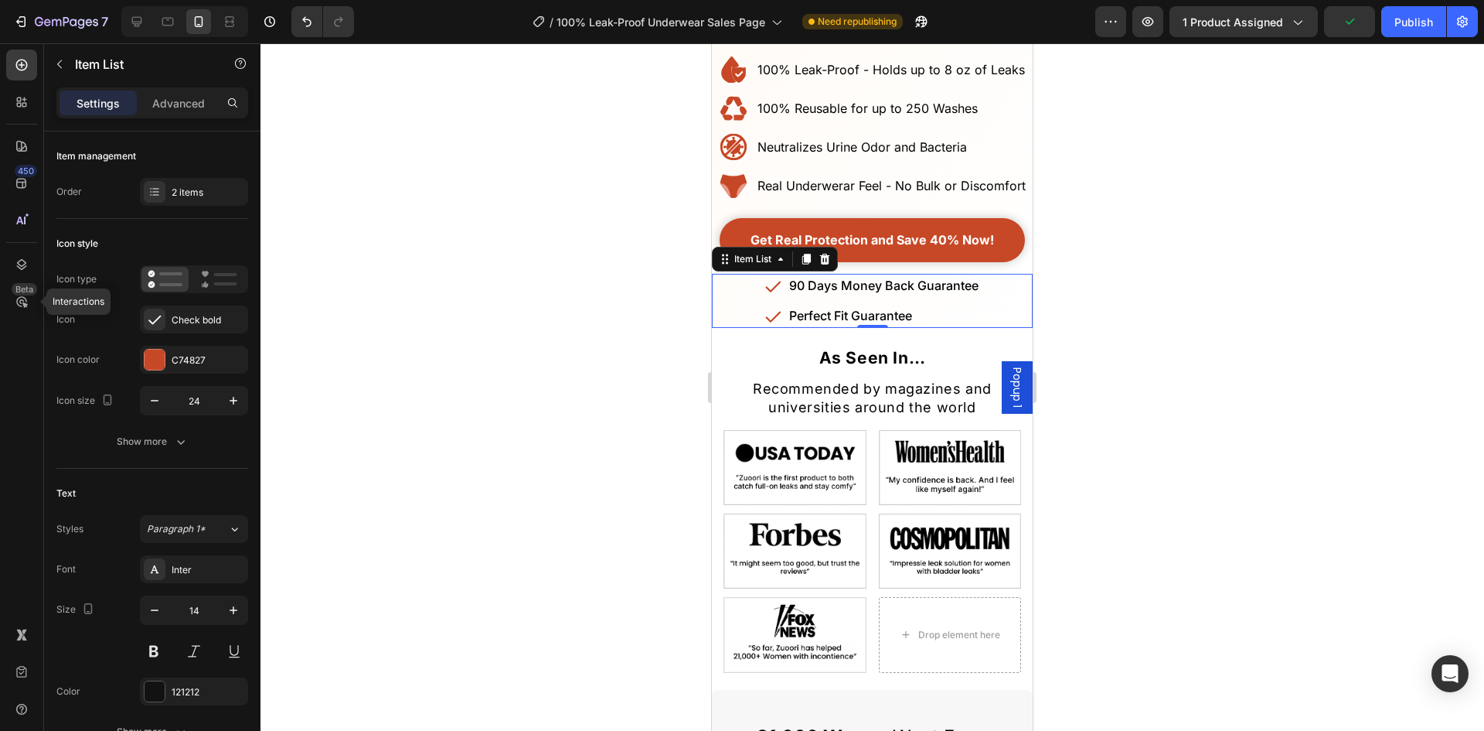
click at [1016, 274] on div "90 Days Money Back Guarantee Perfect Fit Guarantee" at bounding box center [872, 301] width 321 height 54
click at [828, 254] on icon at bounding box center [825, 259] width 10 height 11
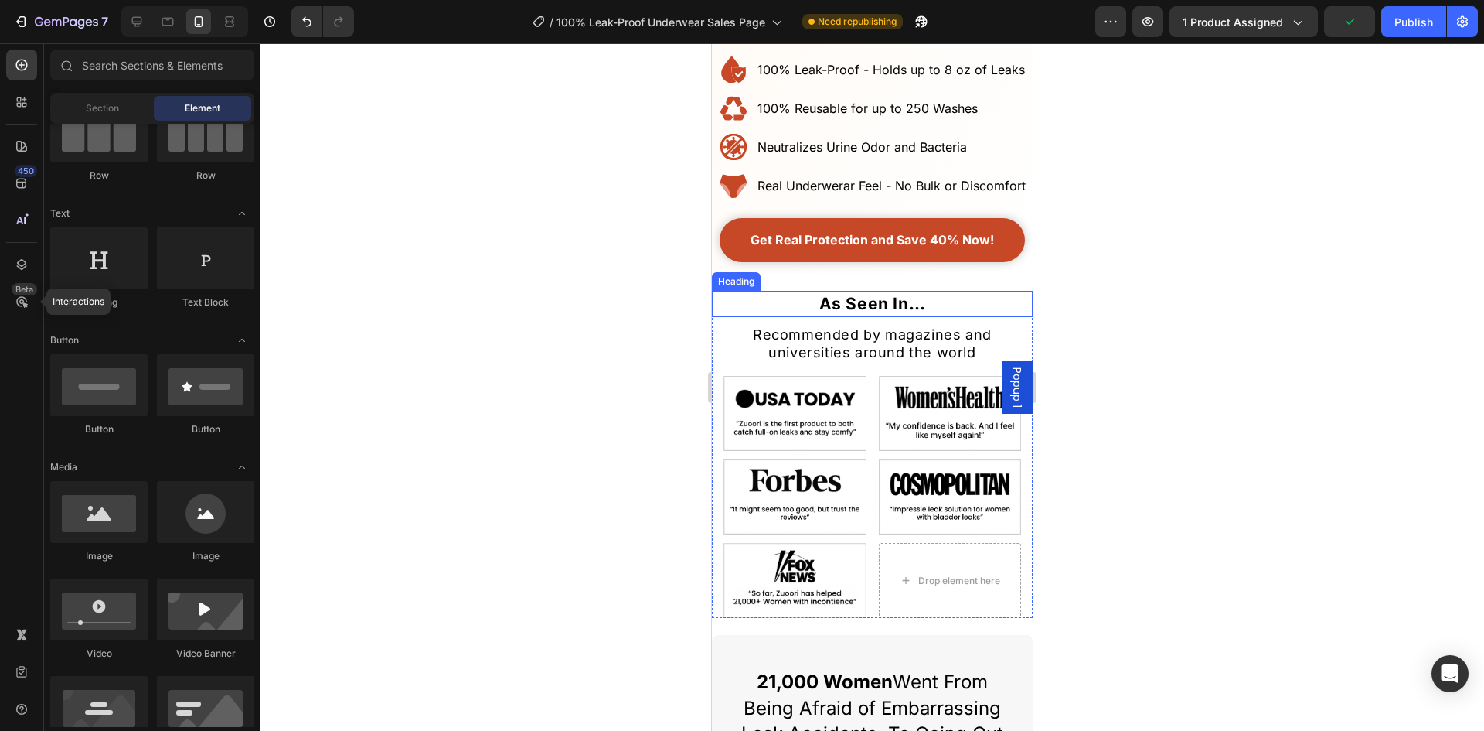
click at [617, 281] on div at bounding box center [873, 386] width 1224 height 687
click at [306, 24] on icon "Undo/Redo" at bounding box center [306, 21] width 15 height 15
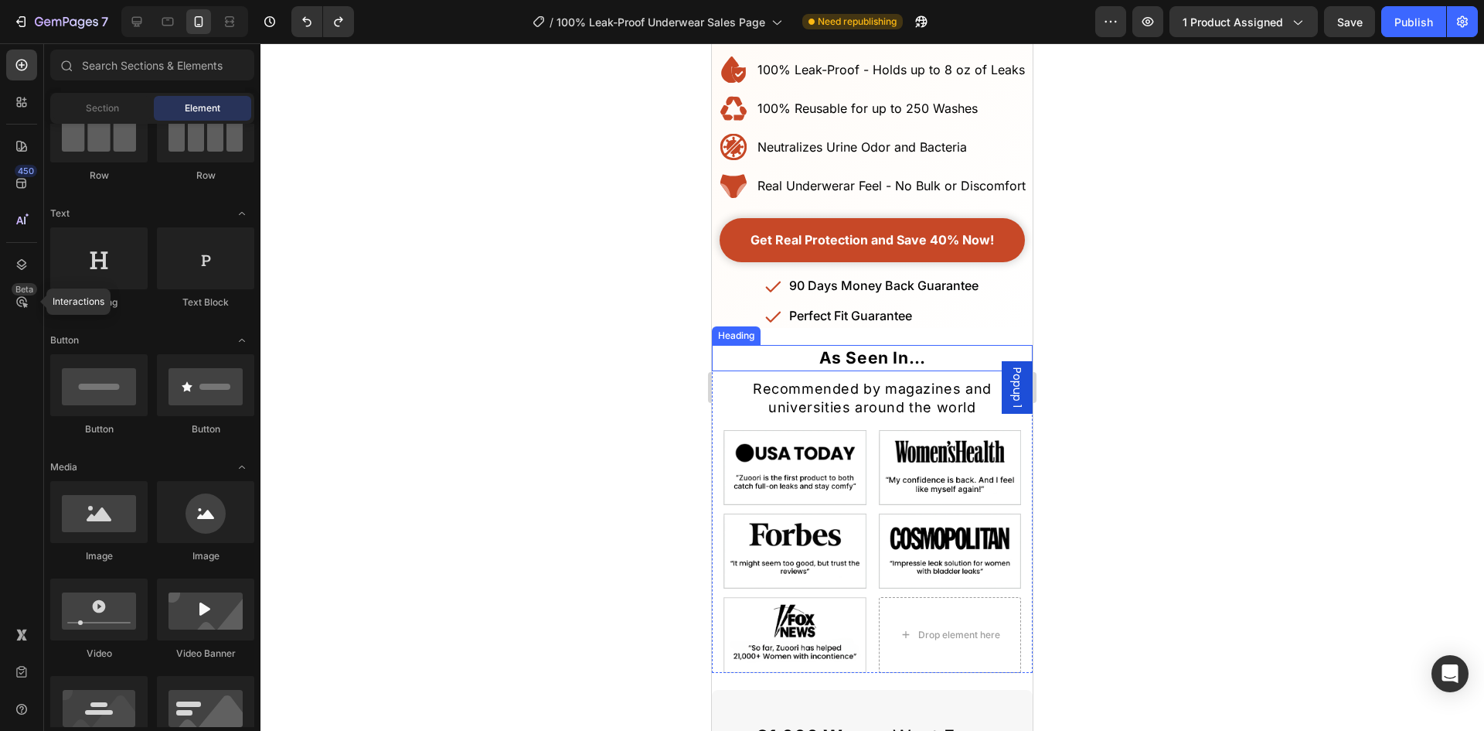
click at [548, 192] on div at bounding box center [873, 386] width 1224 height 687
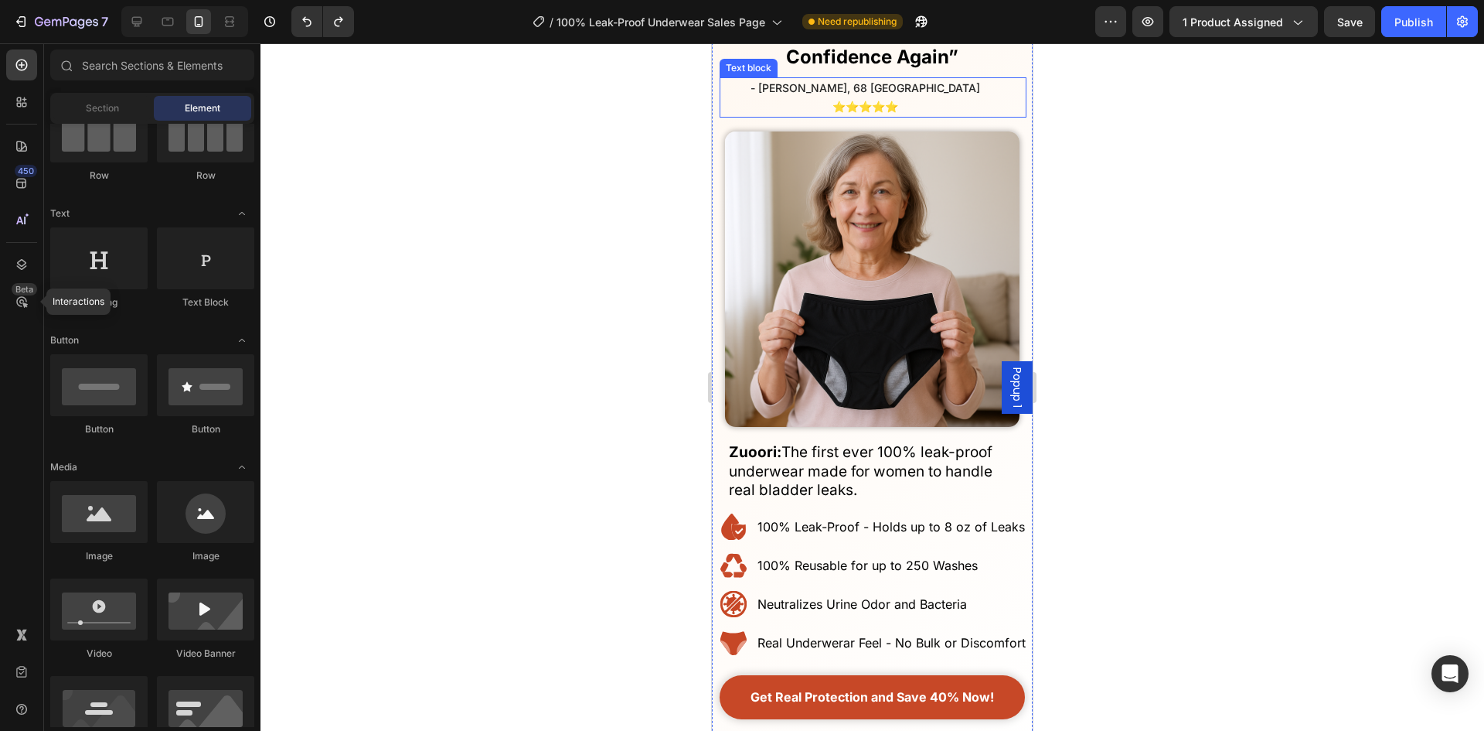
scroll to position [14, 0]
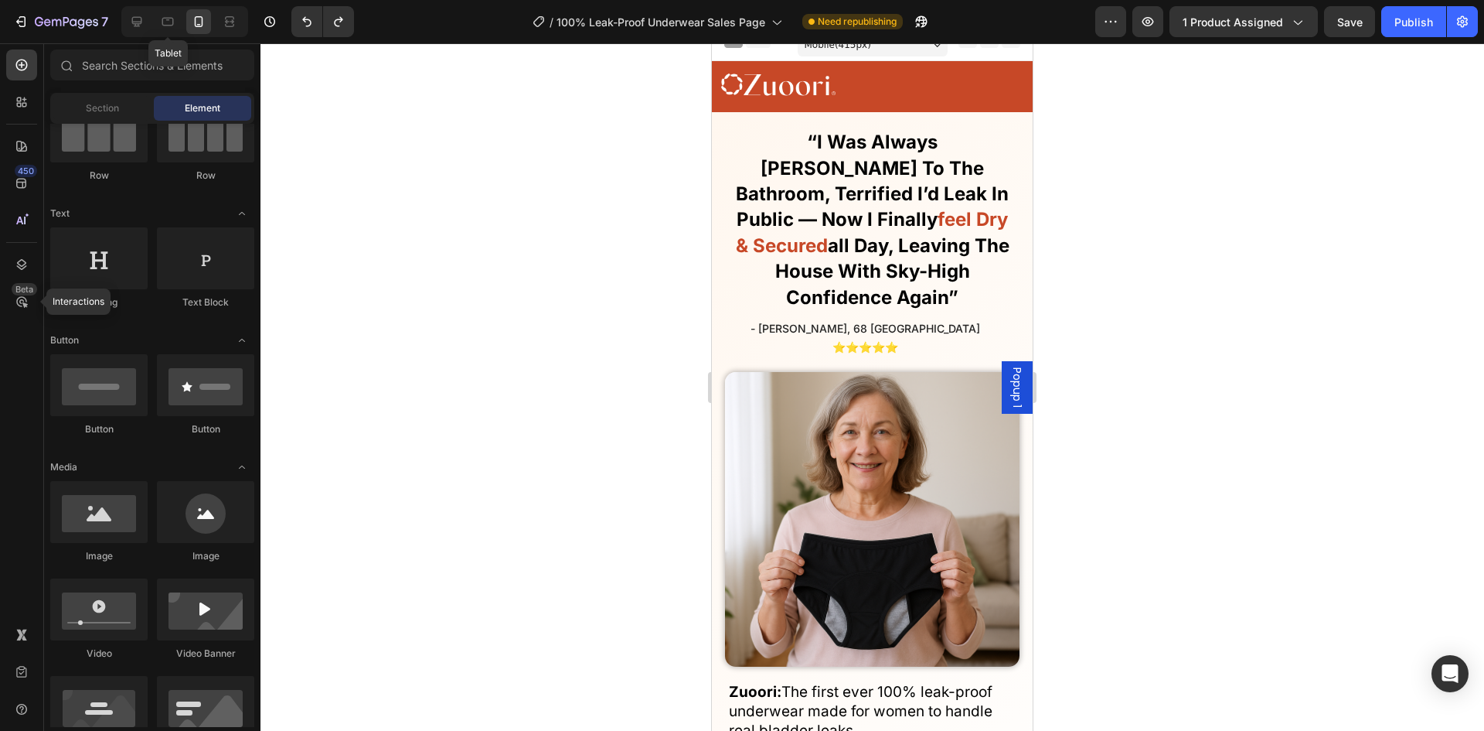
click at [135, 8] on div "Tablet" at bounding box center [184, 21] width 127 height 31
click at [130, 25] on icon at bounding box center [136, 21] width 15 height 15
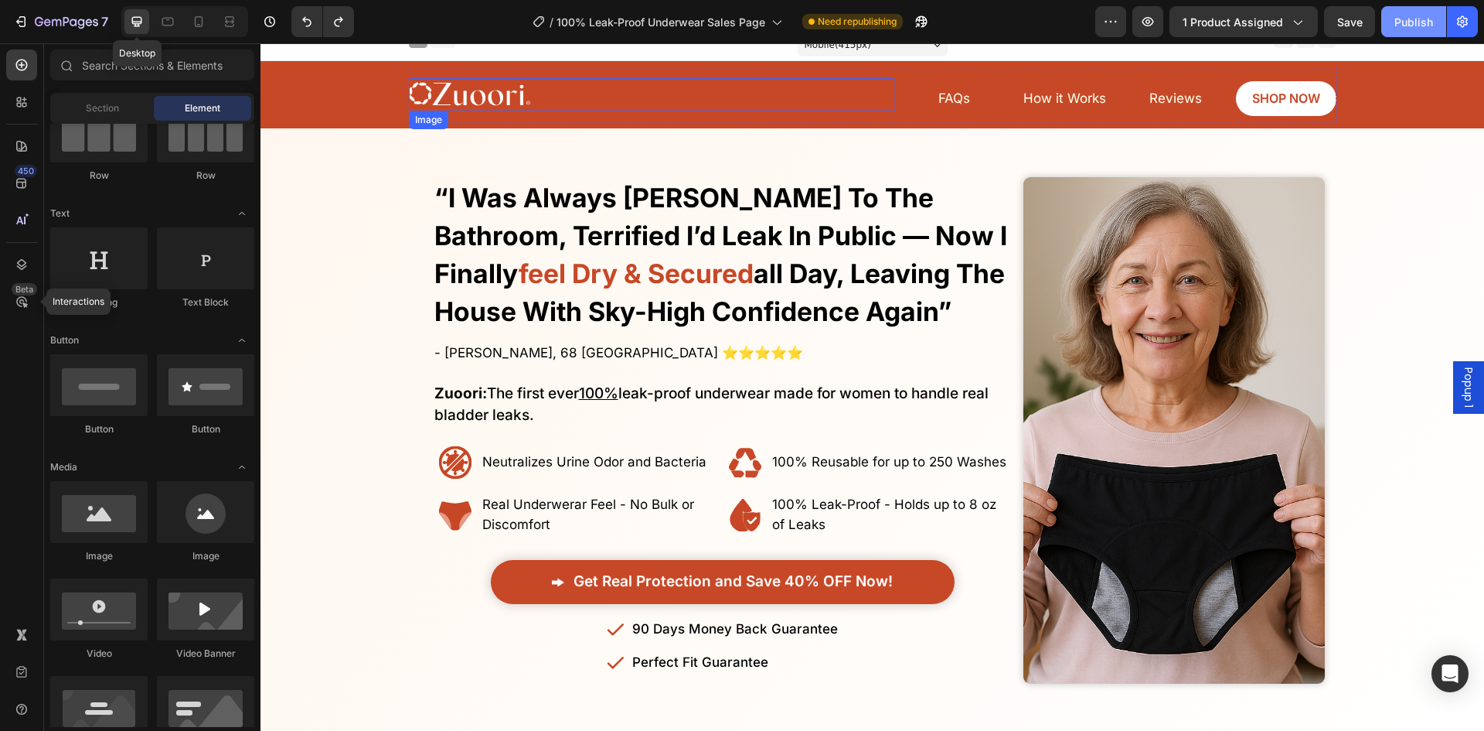
click at [1427, 17] on div "Publish" at bounding box center [1414, 22] width 39 height 16
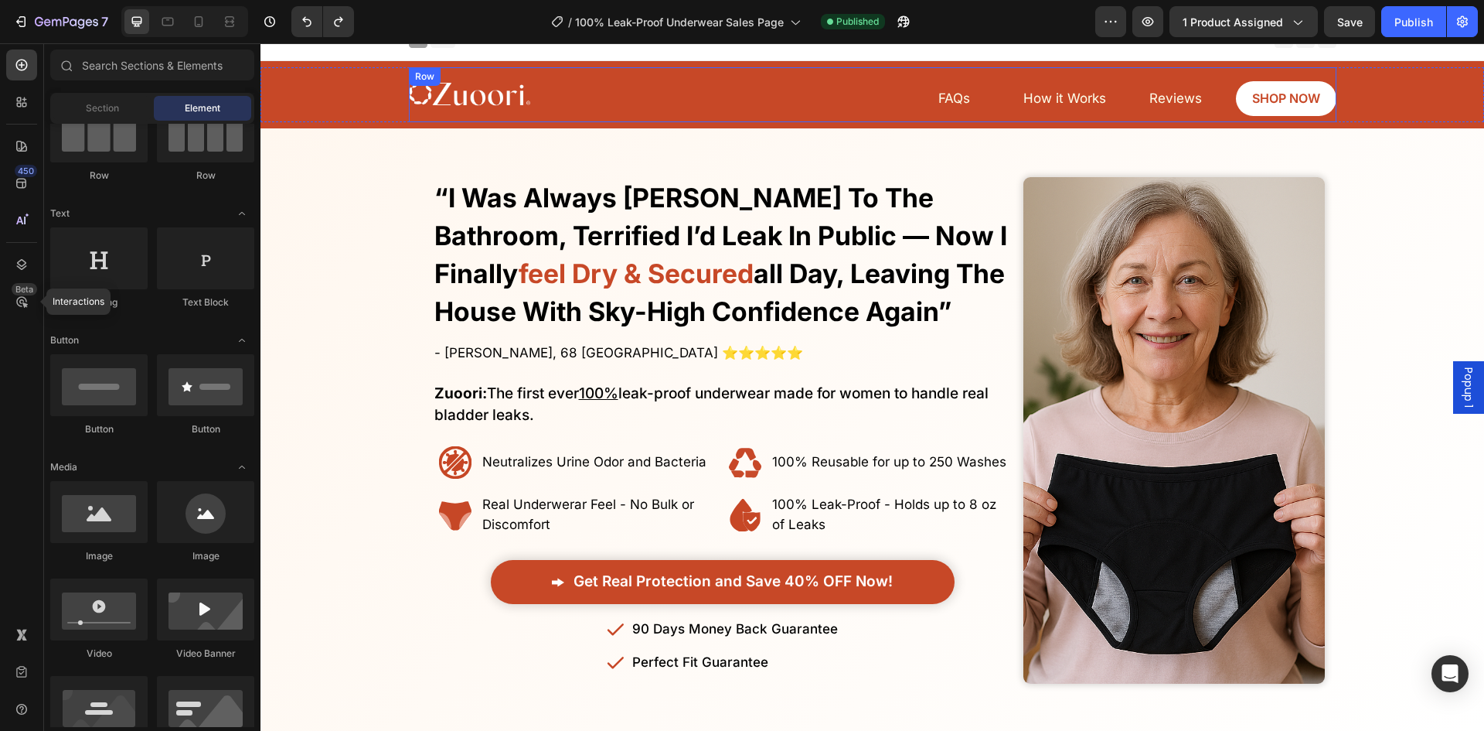
click at [559, 76] on div "Image" at bounding box center [652, 94] width 486 height 43
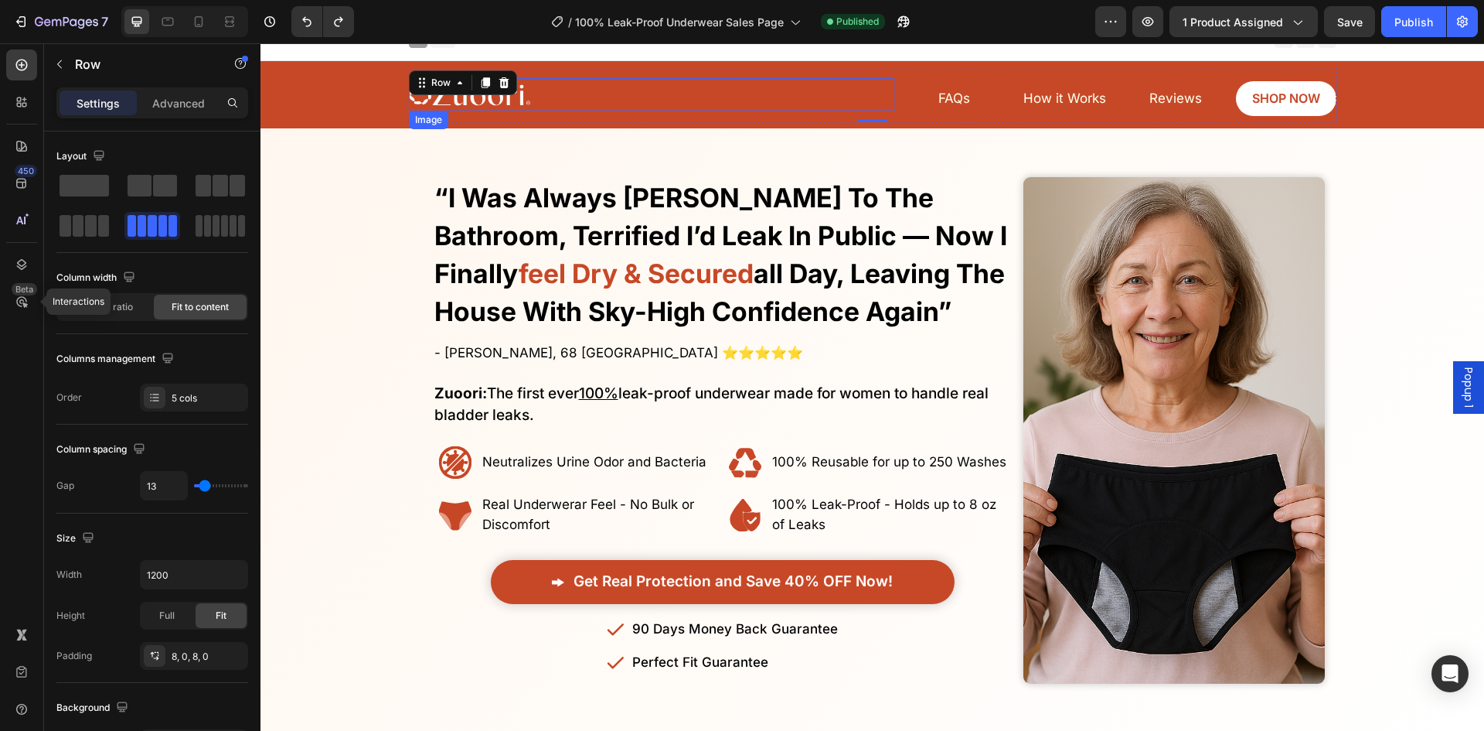
click at [506, 99] on img at bounding box center [469, 95] width 121 height 34
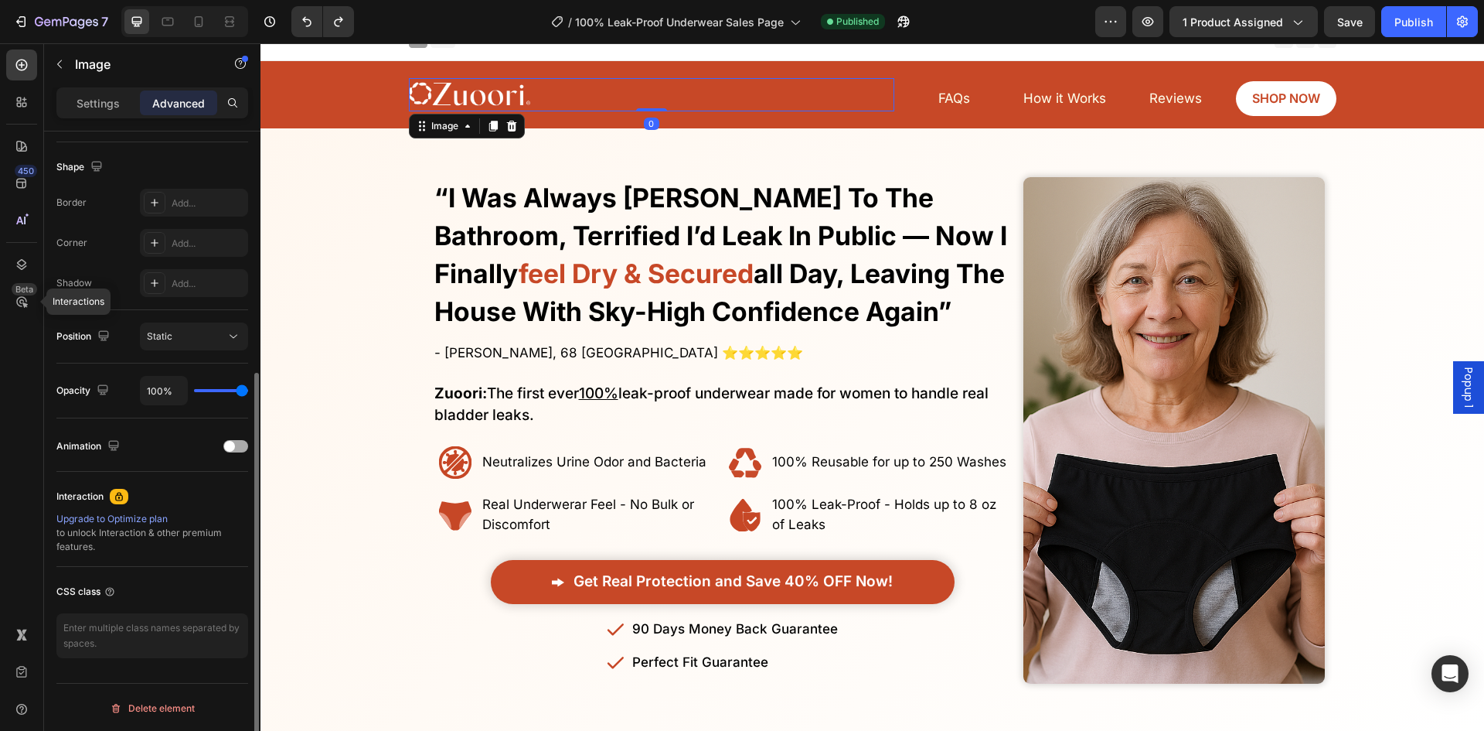
scroll to position [388, 0]
click at [67, 103] on div "Settings" at bounding box center [98, 102] width 77 height 25
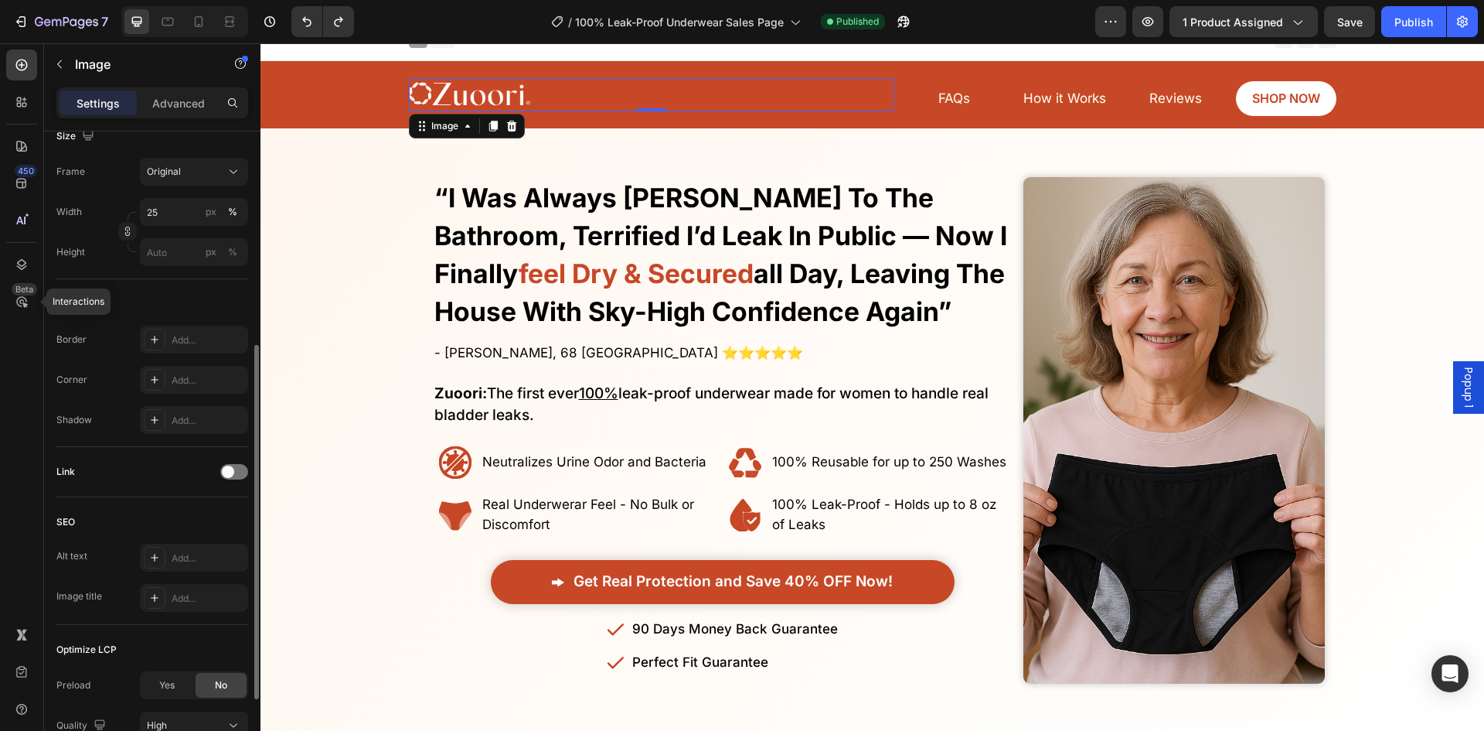
scroll to position [524, 0]
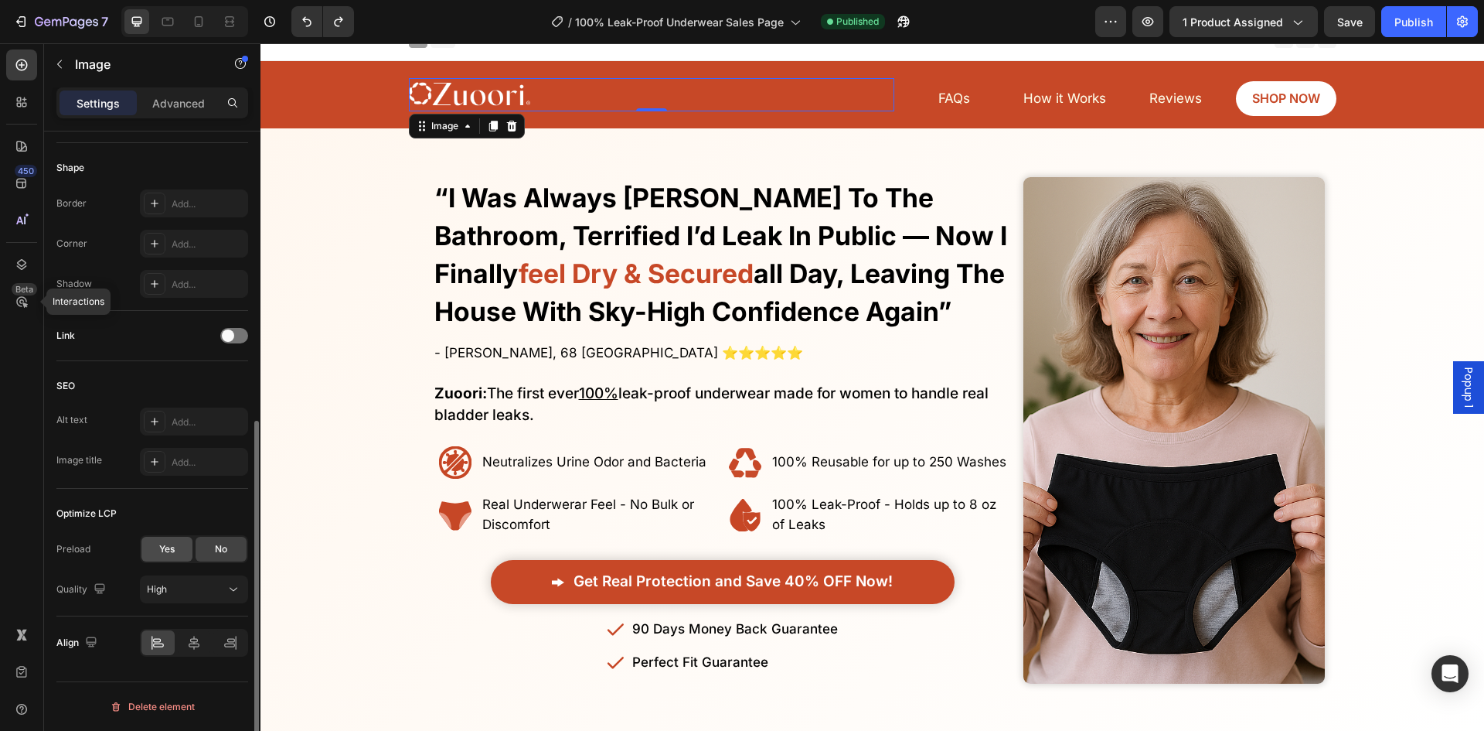
click at [186, 541] on div "Yes" at bounding box center [166, 549] width 51 height 25
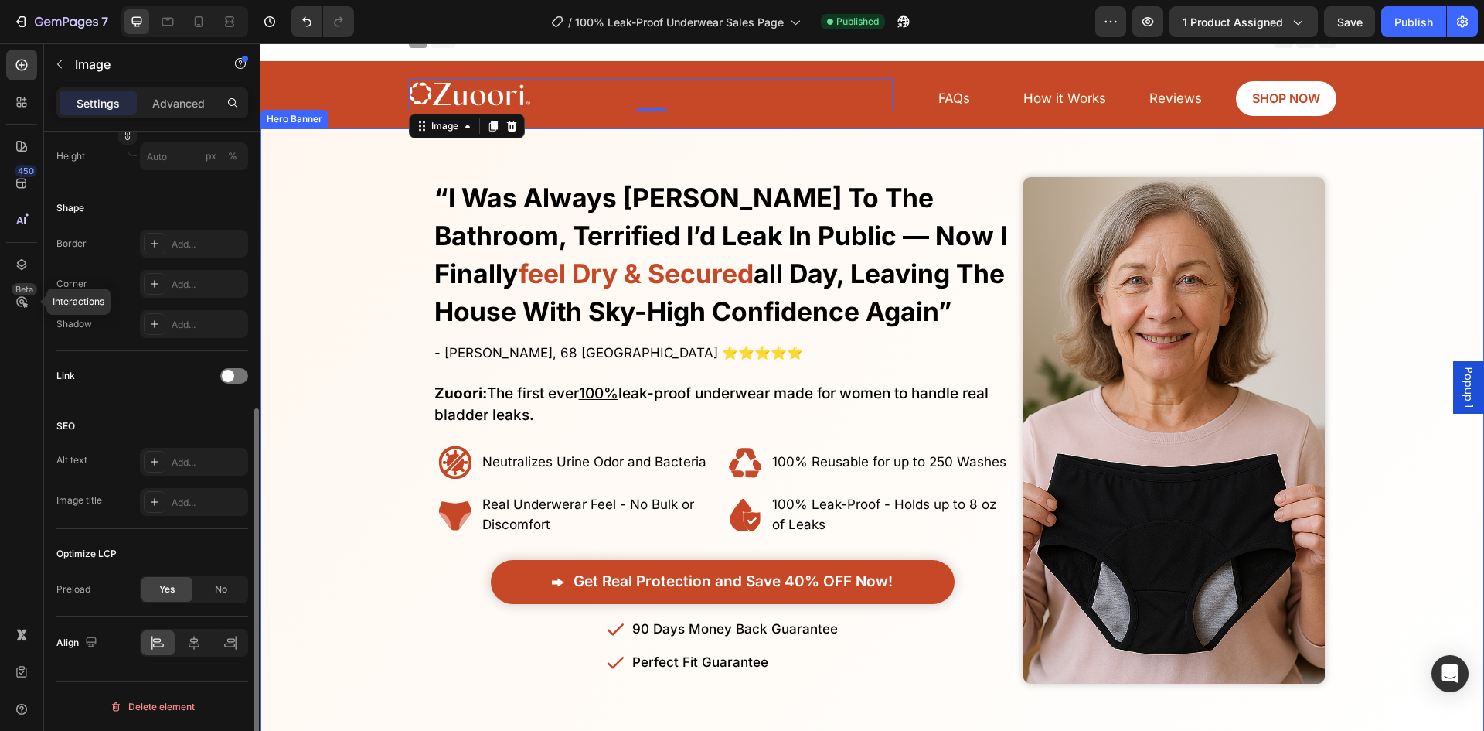
click at [375, 400] on div "Overlay" at bounding box center [873, 430] width 1224 height 553
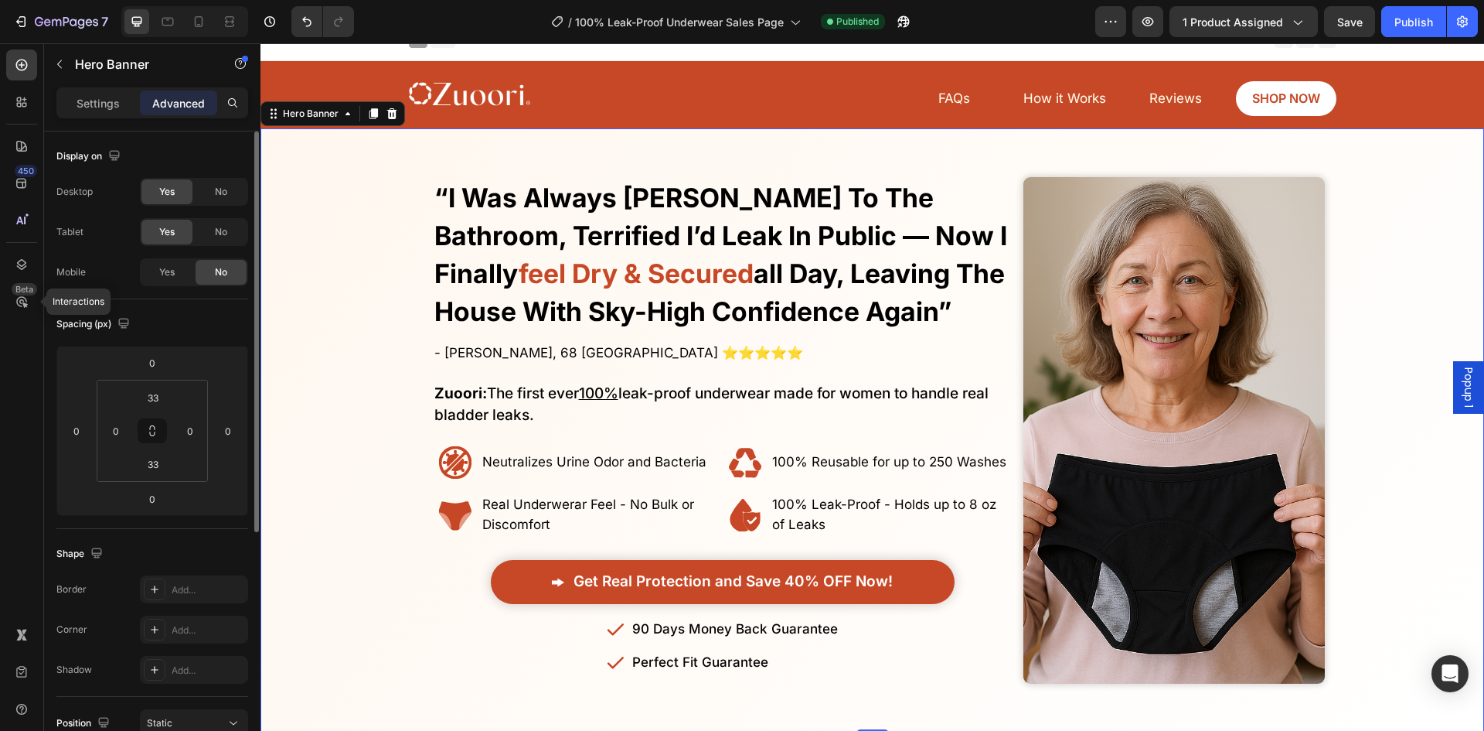
click at [450, 519] on icon at bounding box center [454, 515] width 32 height 29
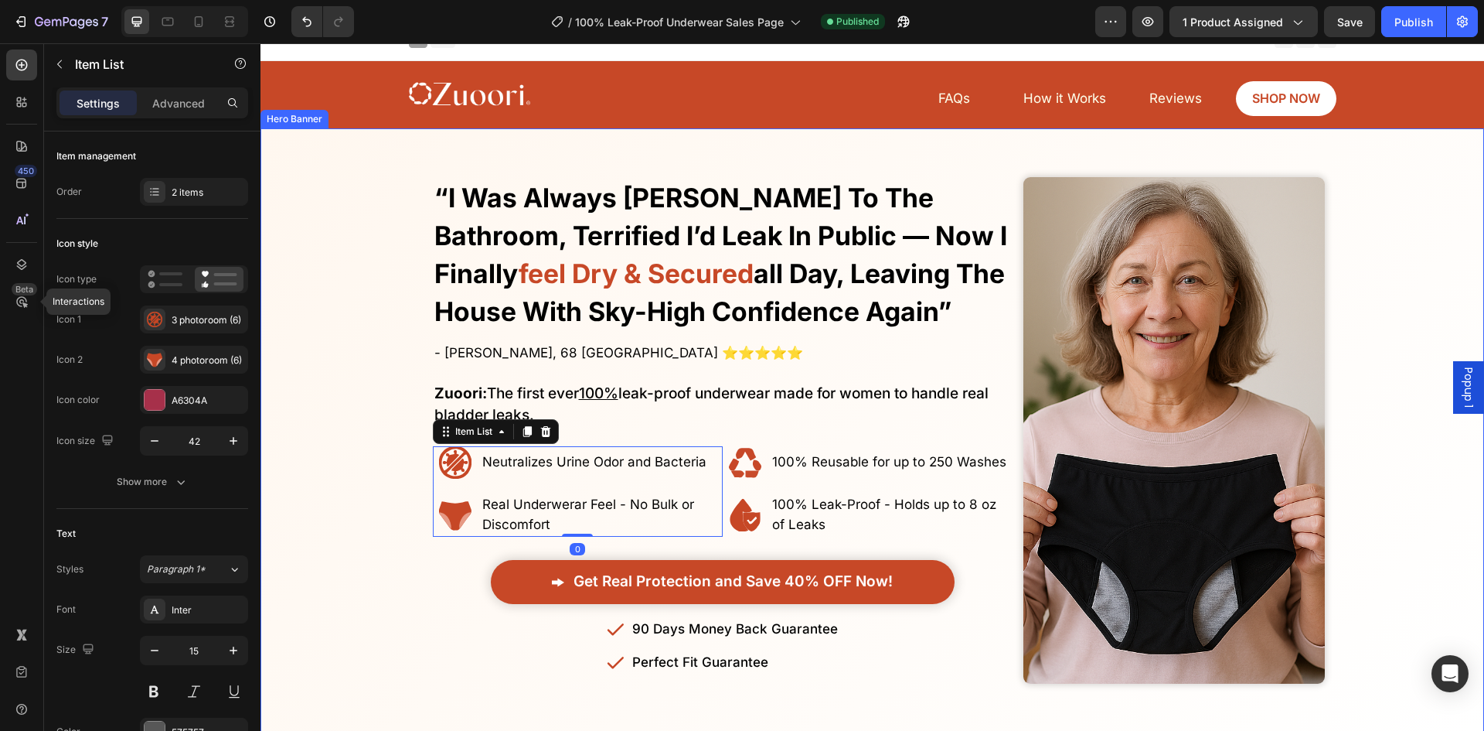
click at [349, 418] on div "Overlay" at bounding box center [873, 430] width 1224 height 553
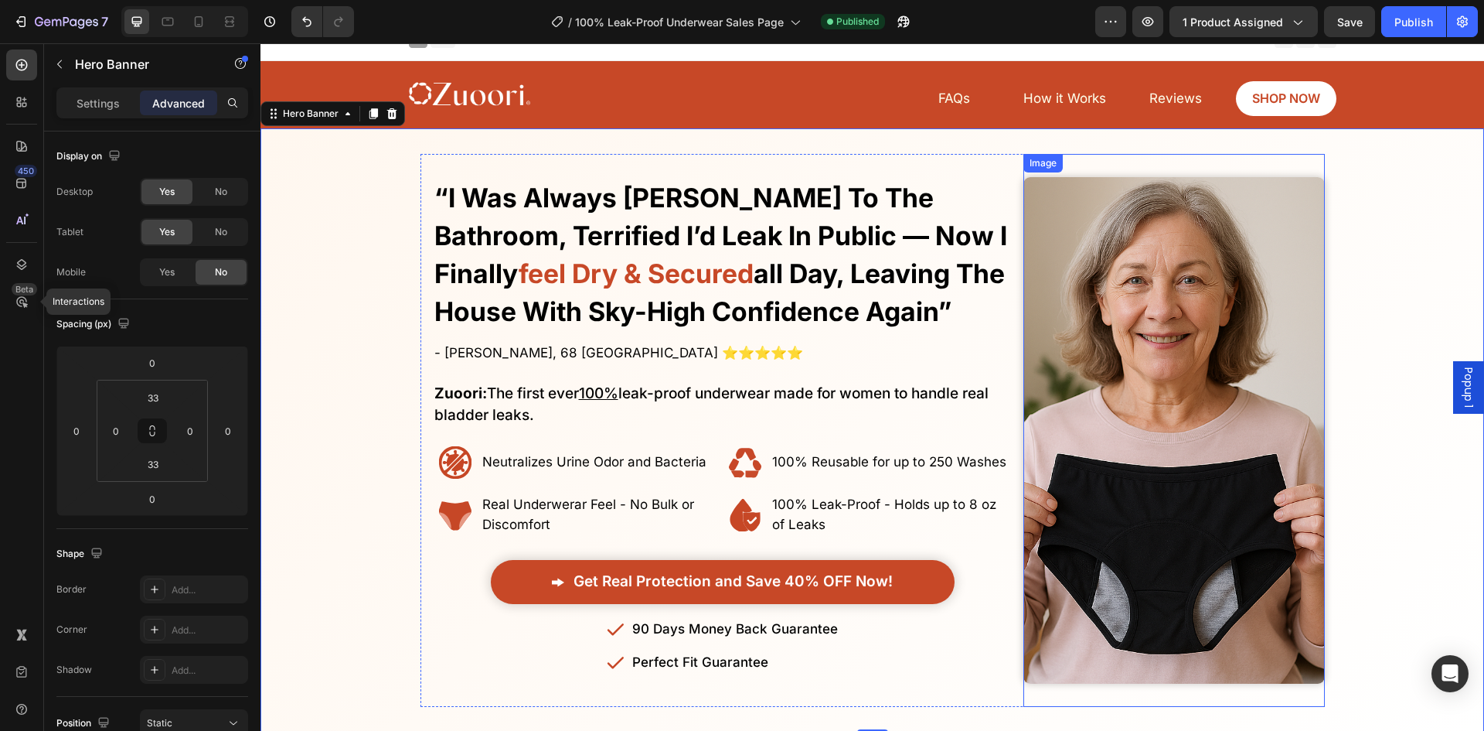
click at [1092, 382] on img at bounding box center [1174, 430] width 301 height 506
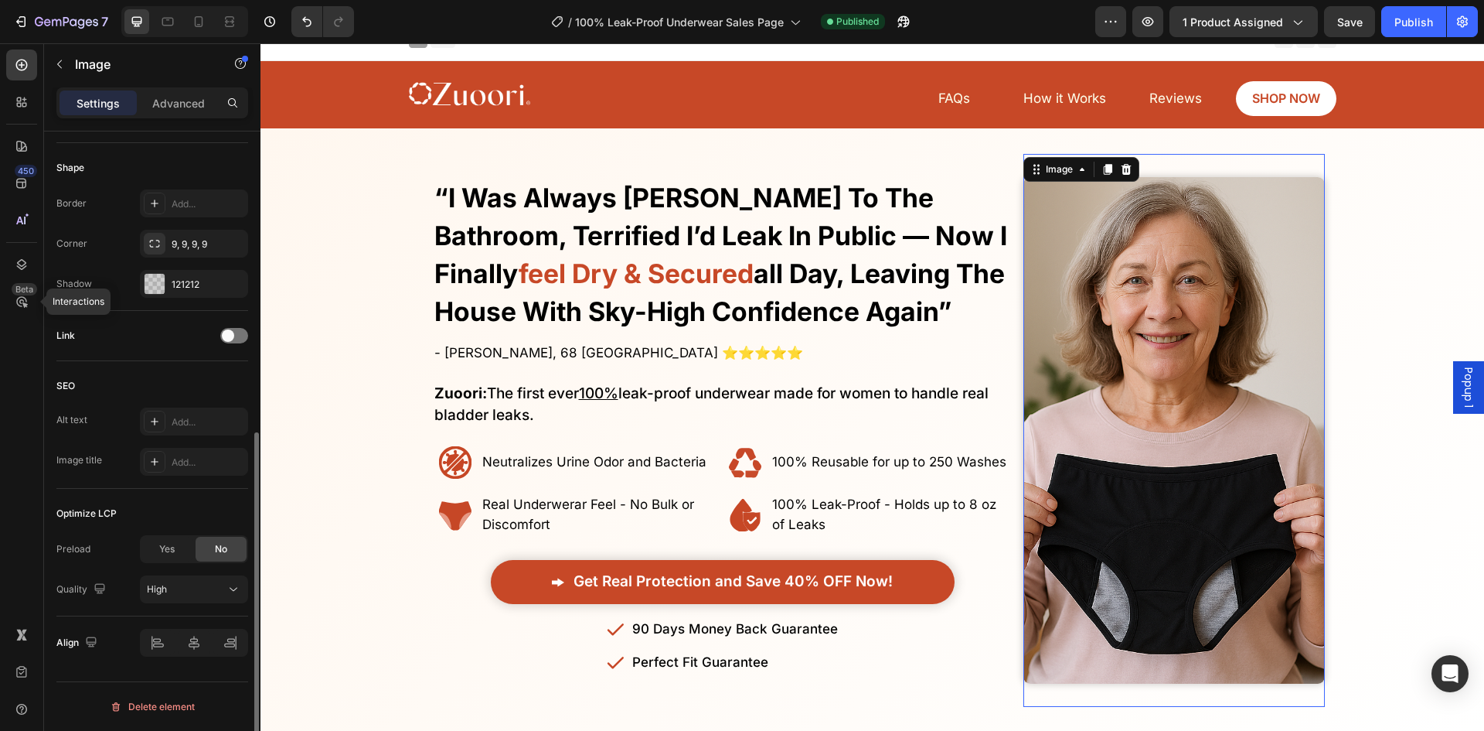
click at [169, 530] on div "Optimize LCP Preload Yes No Quality High" at bounding box center [152, 553] width 192 height 128
click at [173, 540] on div "Yes" at bounding box center [166, 549] width 51 height 25
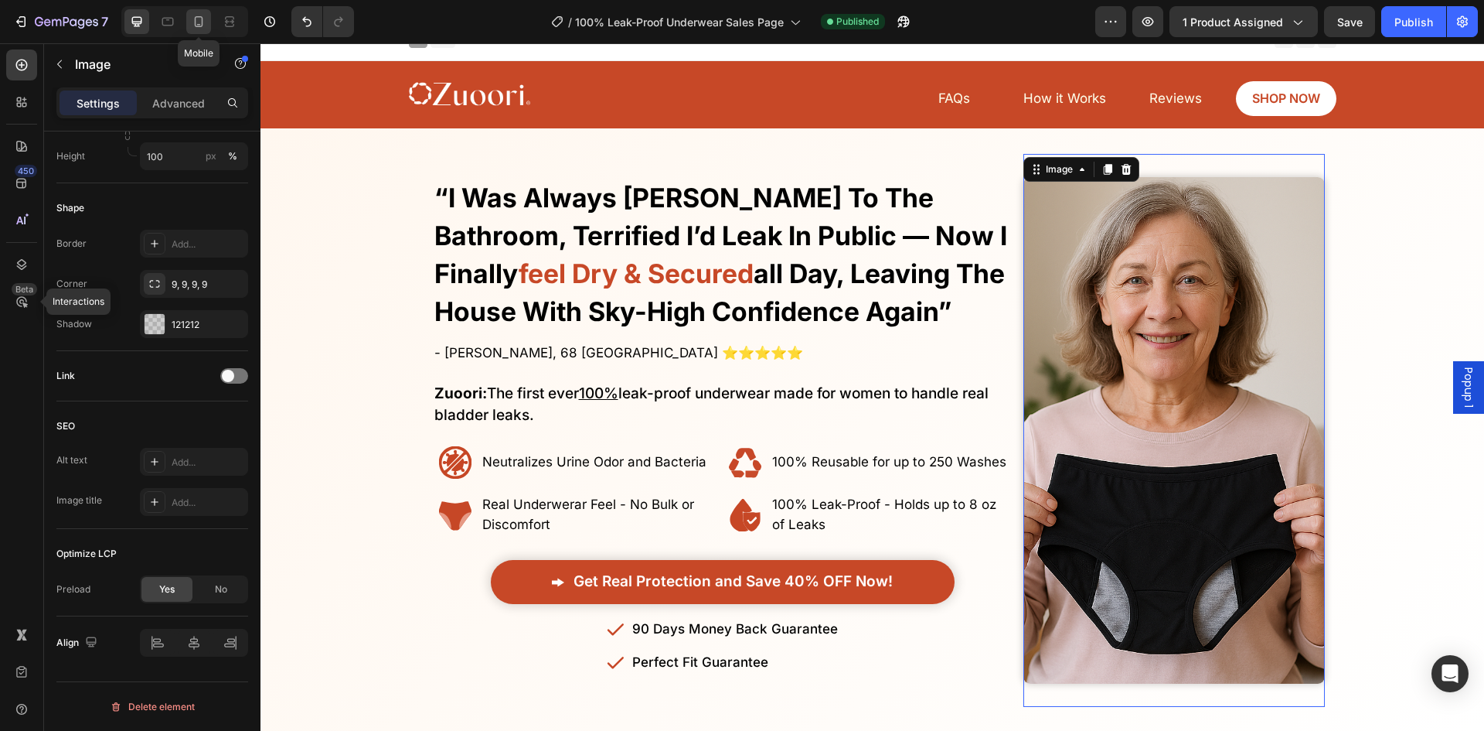
click at [195, 18] on icon at bounding box center [198, 21] width 15 height 15
type input "90"
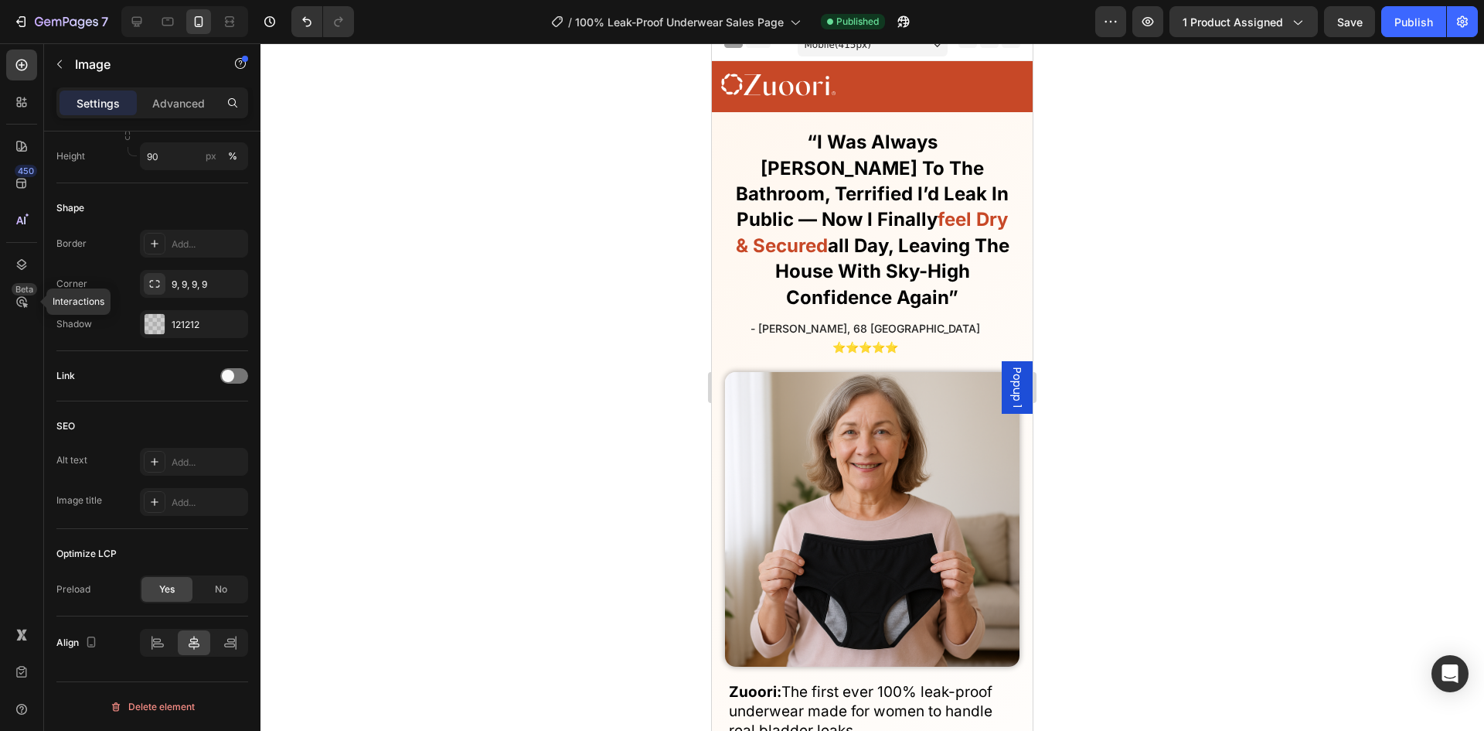
click at [830, 85] on img at bounding box center [778, 86] width 114 height 32
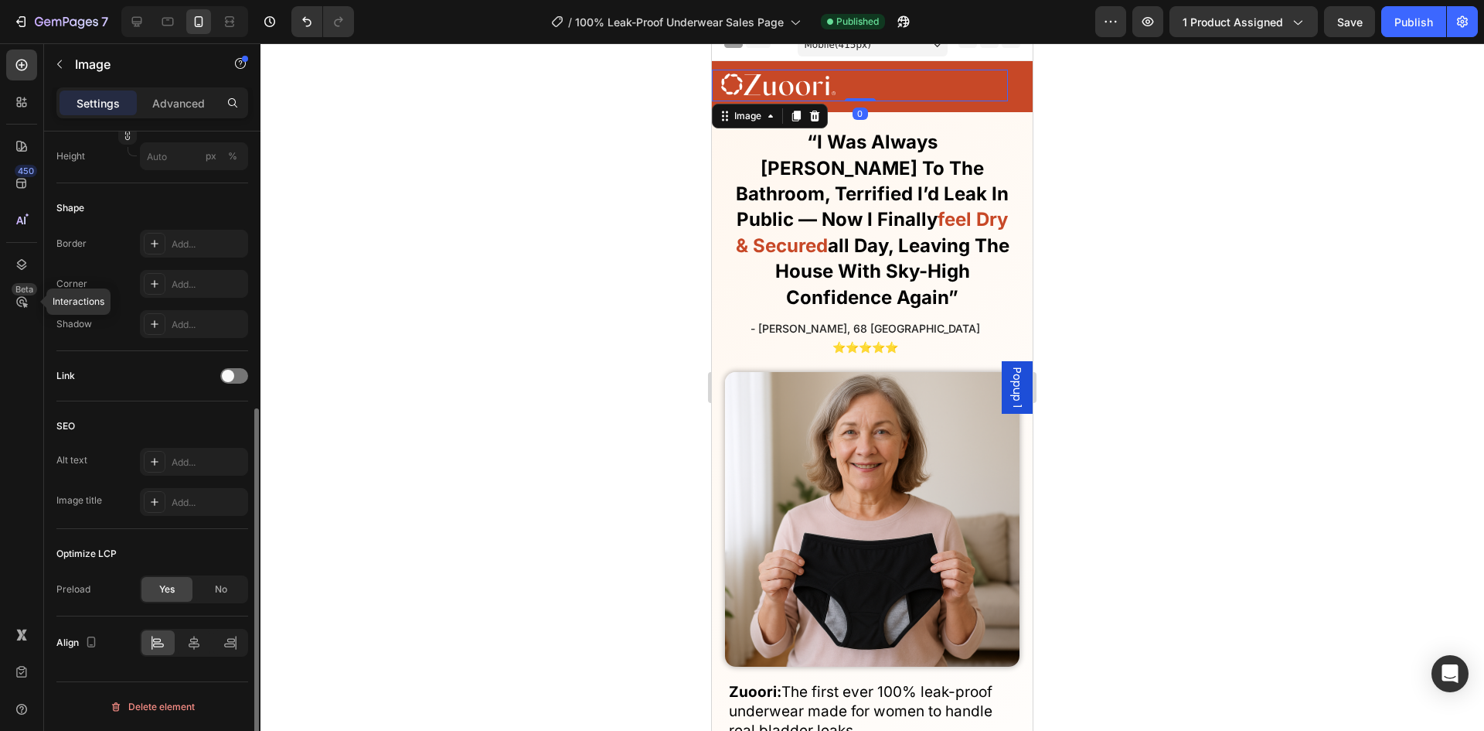
scroll to position [484, 0]
click at [806, 84] on img at bounding box center [778, 86] width 114 height 32
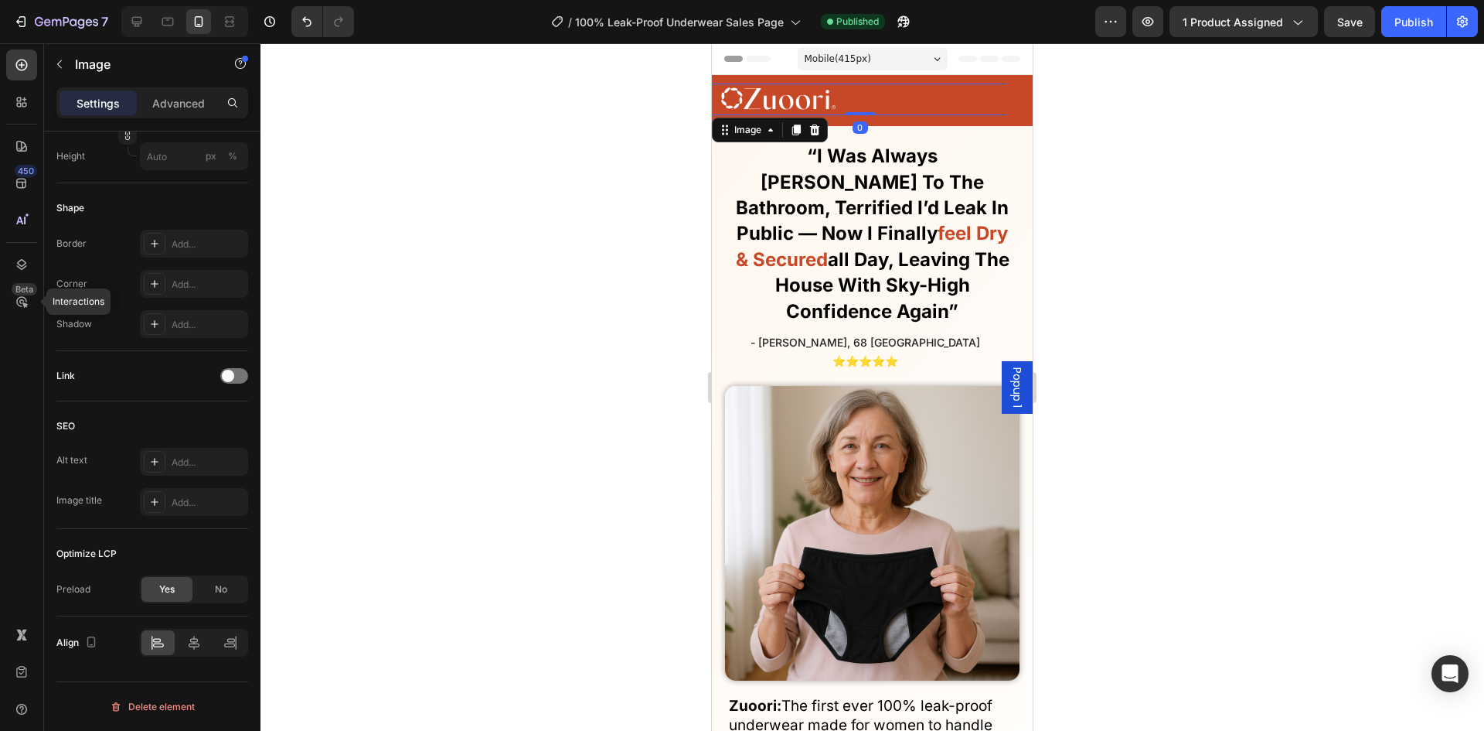
click at [539, 427] on div at bounding box center [873, 386] width 1224 height 687
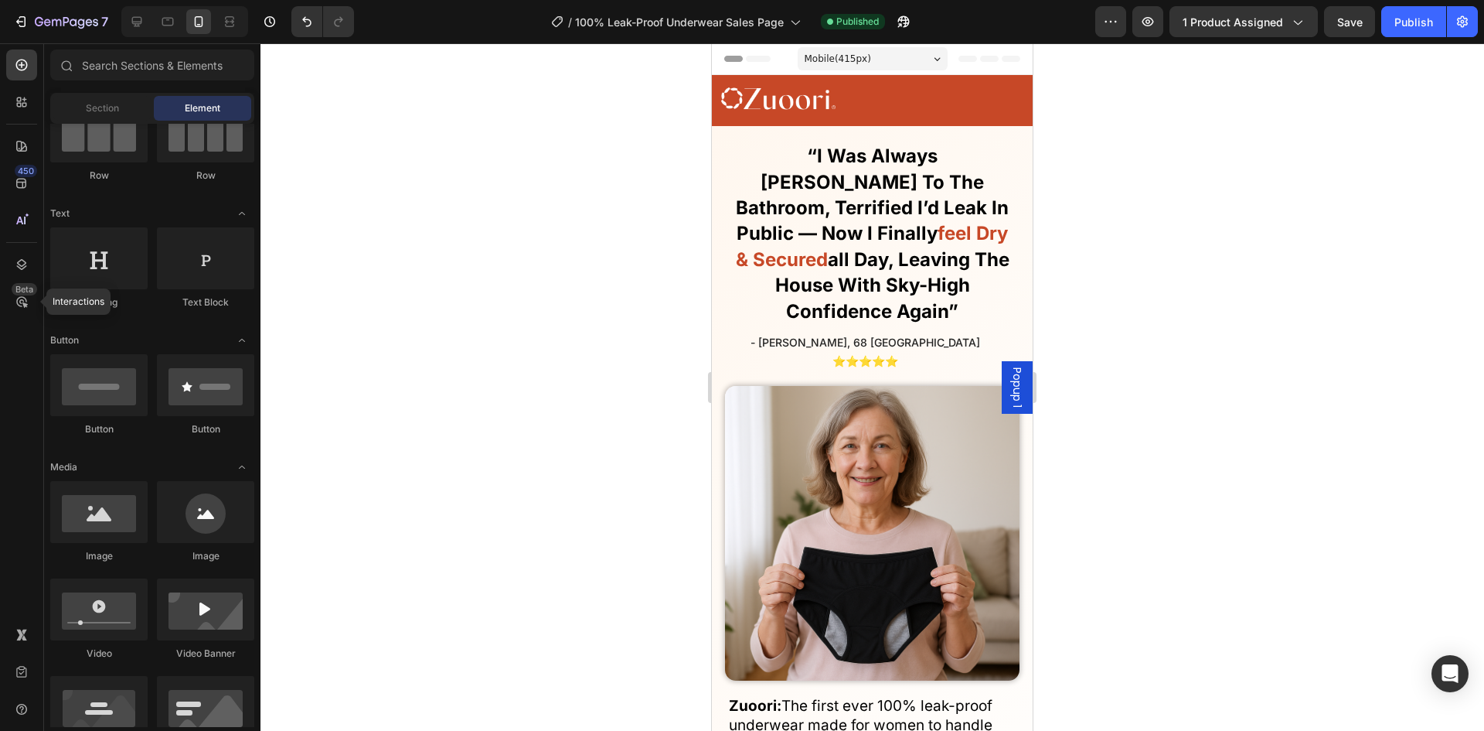
click at [786, 411] on img at bounding box center [872, 533] width 295 height 295
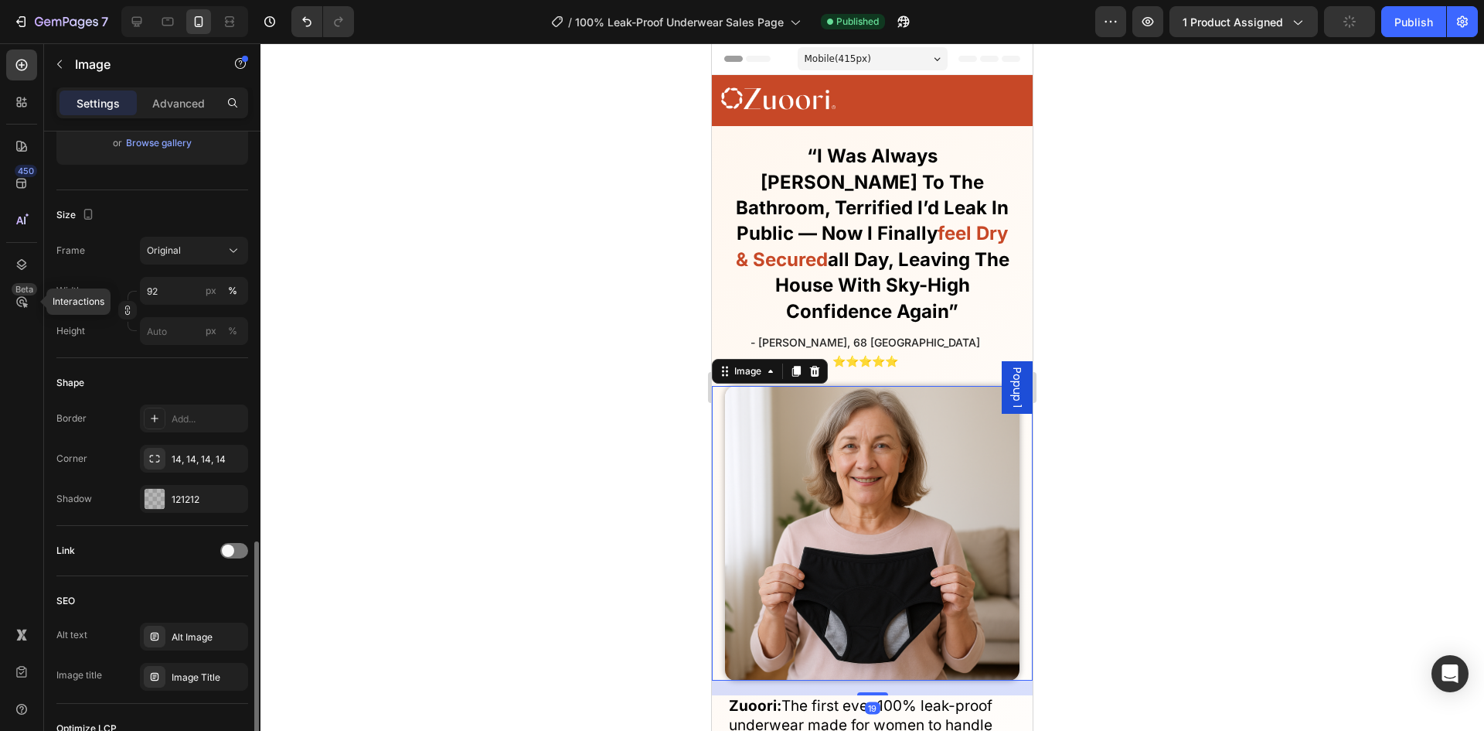
scroll to position [524, 0]
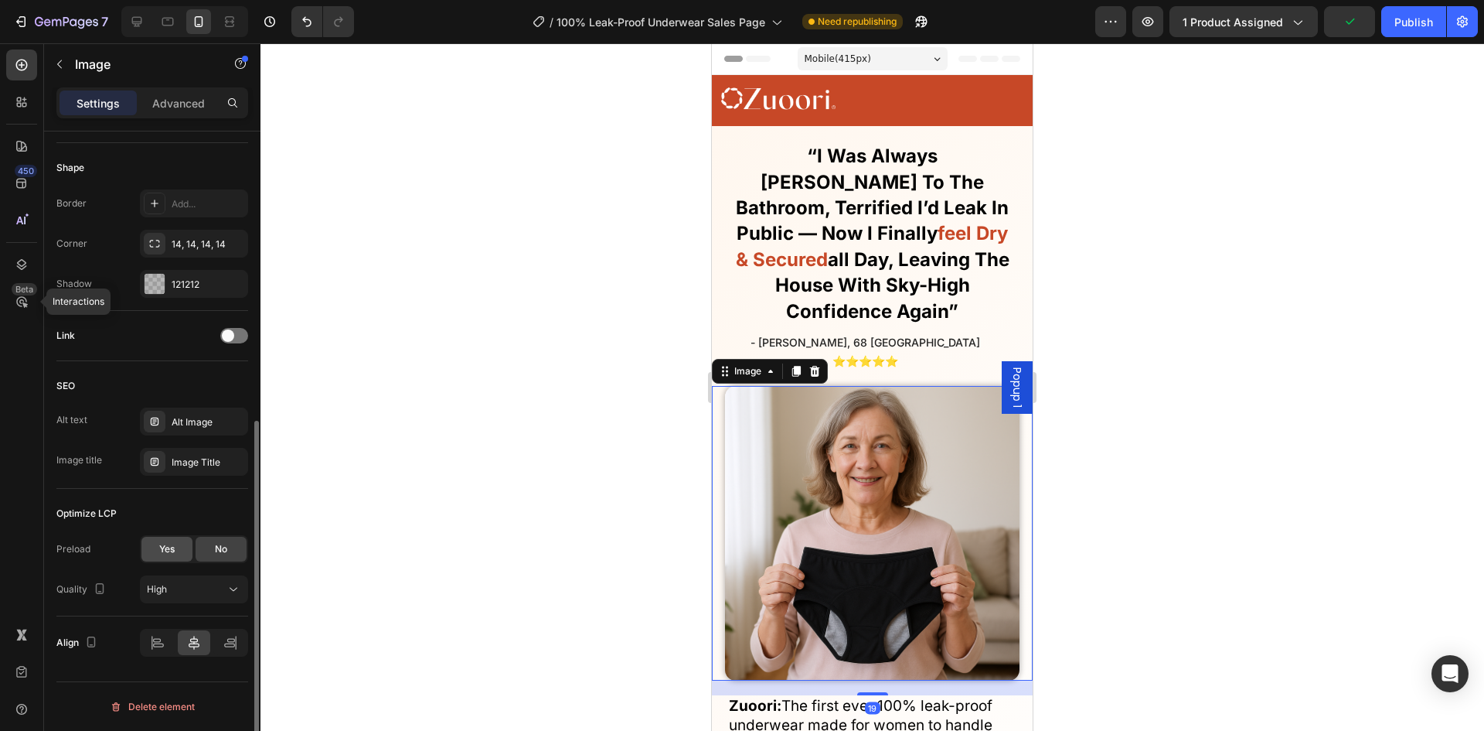
click at [184, 553] on div "Yes" at bounding box center [166, 549] width 51 height 25
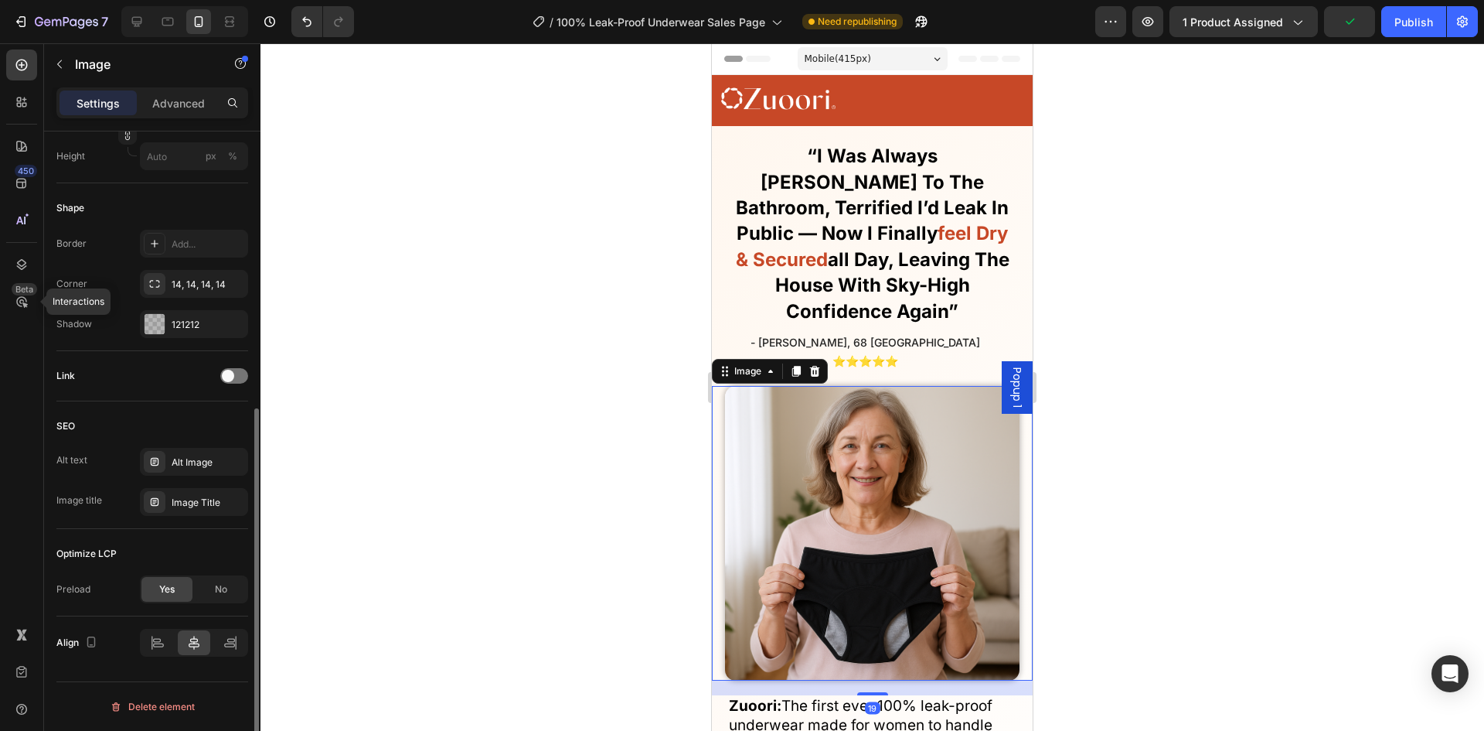
scroll to position [484, 0]
click at [552, 408] on div at bounding box center [873, 386] width 1224 height 687
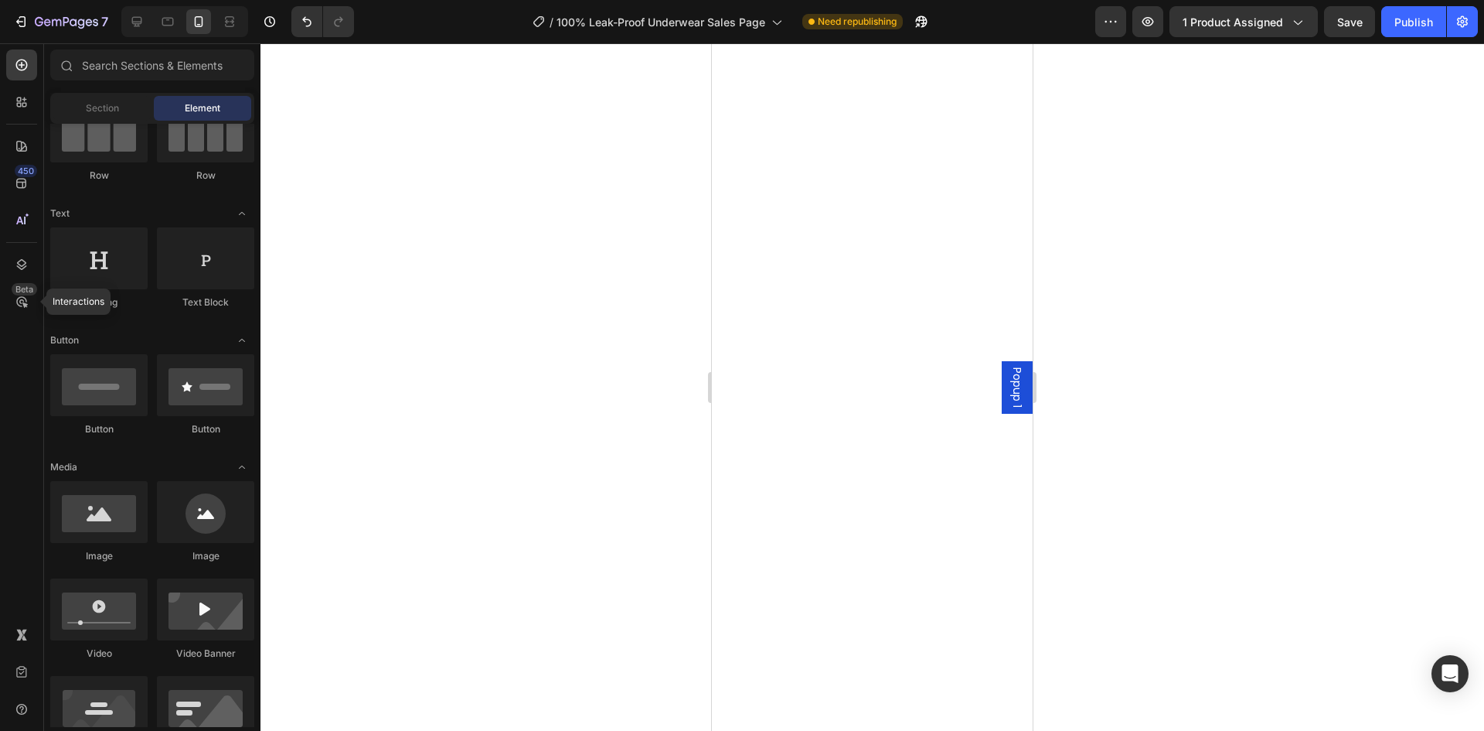
scroll to position [0, 0]
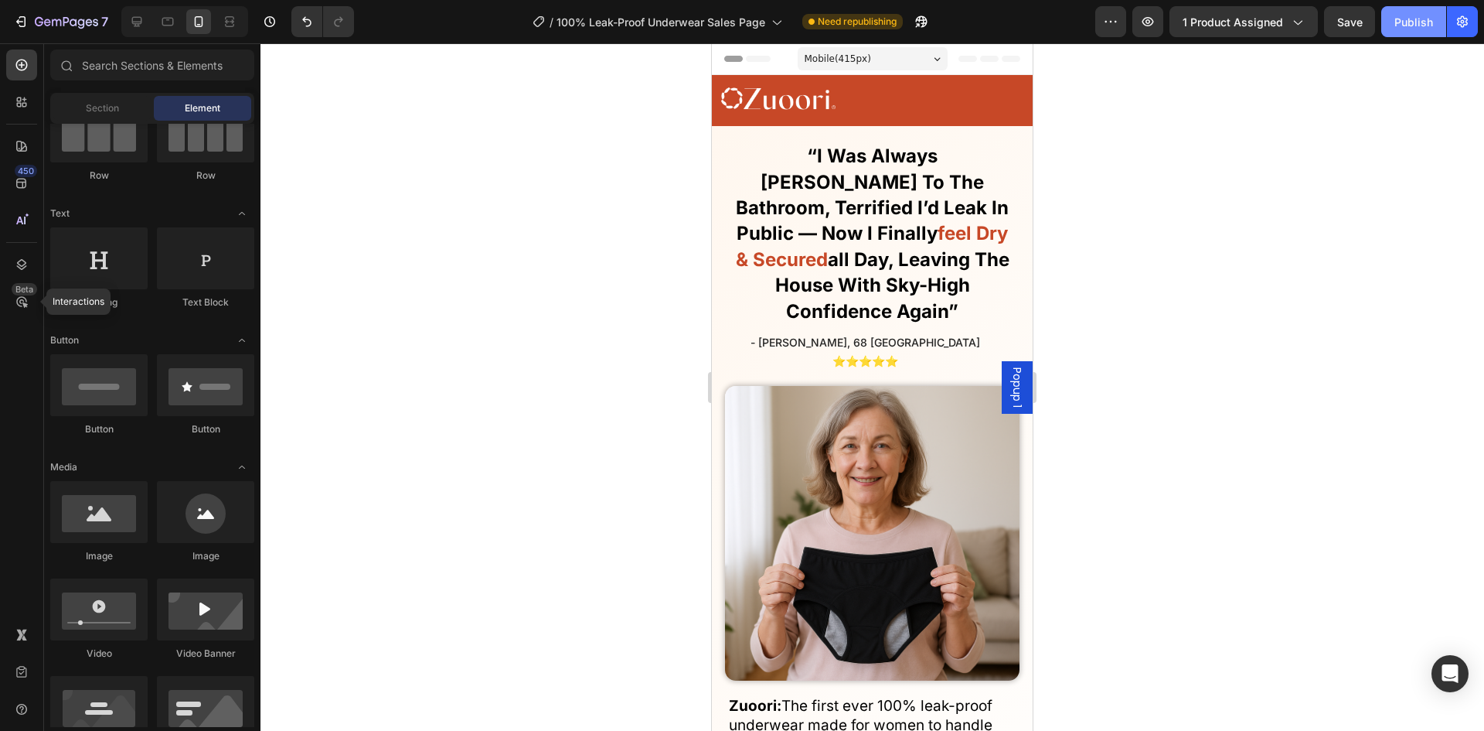
click at [1399, 29] on div "Publish" at bounding box center [1414, 22] width 39 height 16
click at [816, 87] on img at bounding box center [778, 99] width 114 height 32
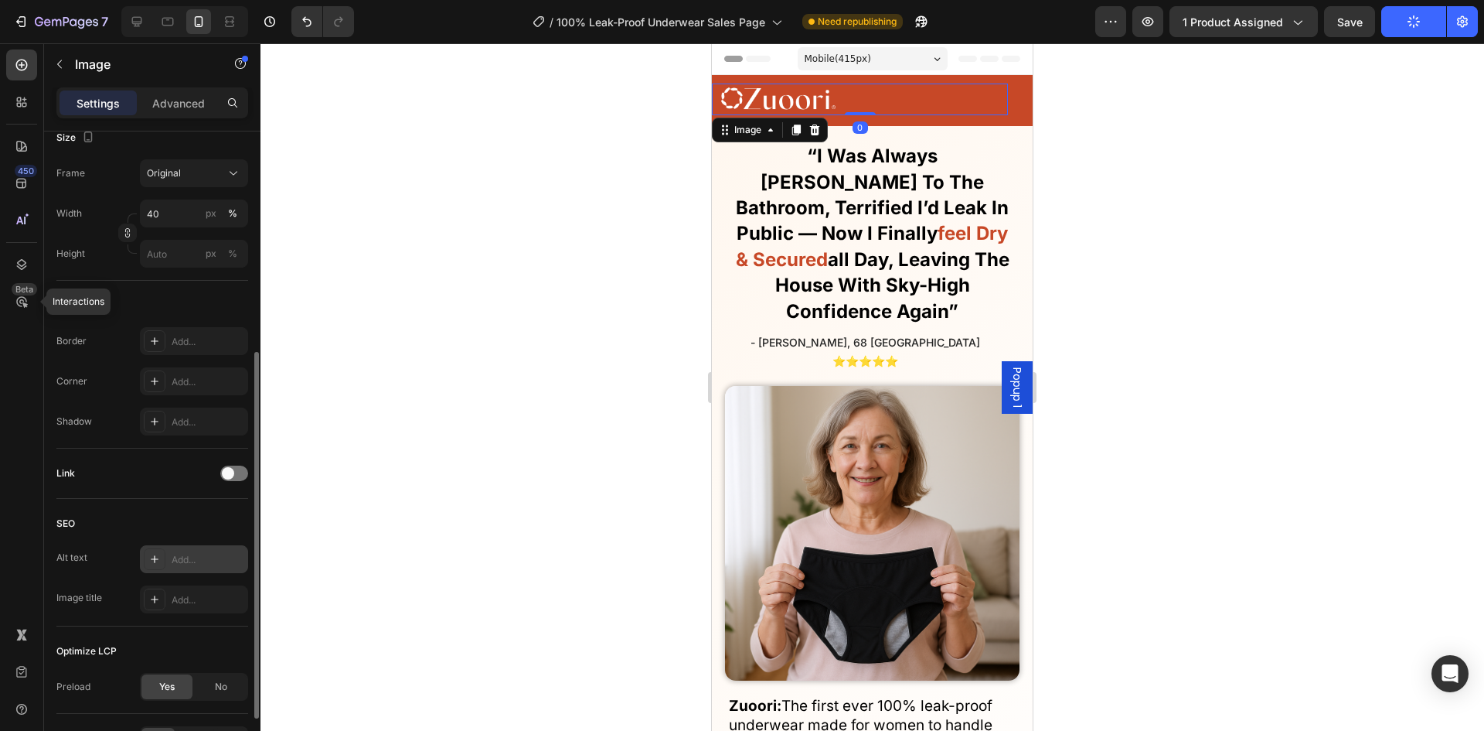
scroll to position [484, 0]
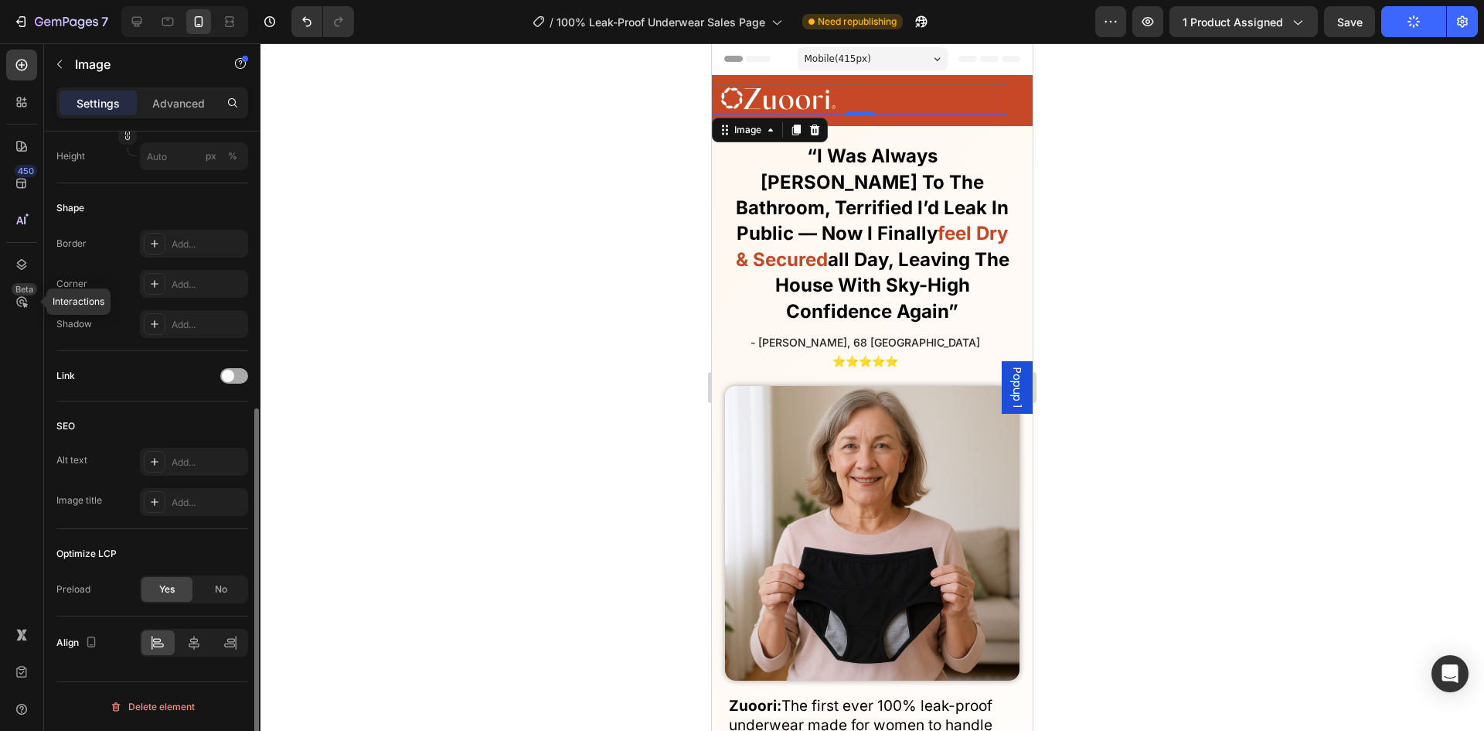
click at [240, 380] on div at bounding box center [234, 375] width 28 height 15
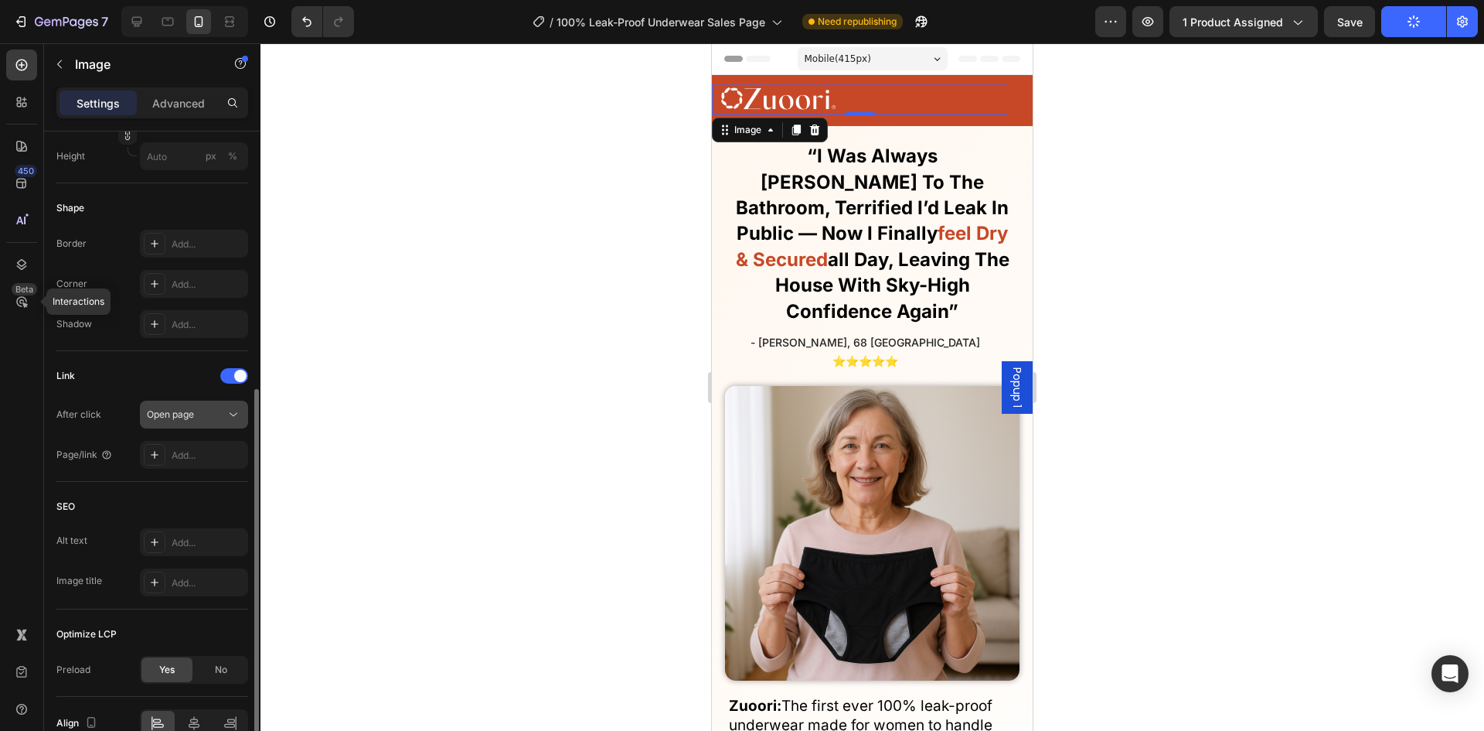
click at [229, 410] on icon at bounding box center [233, 414] width 15 height 15
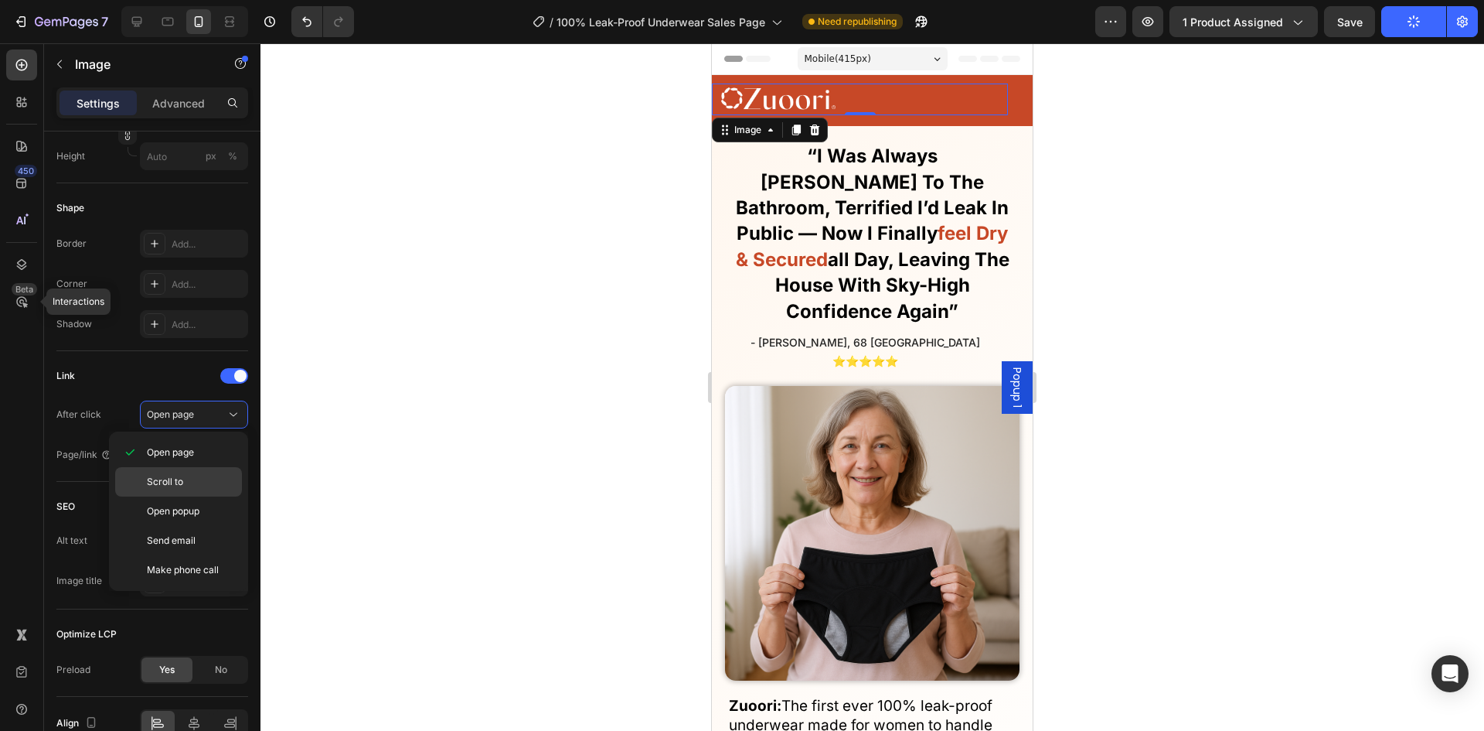
click at [211, 480] on p "Scroll to" at bounding box center [191, 482] width 88 height 14
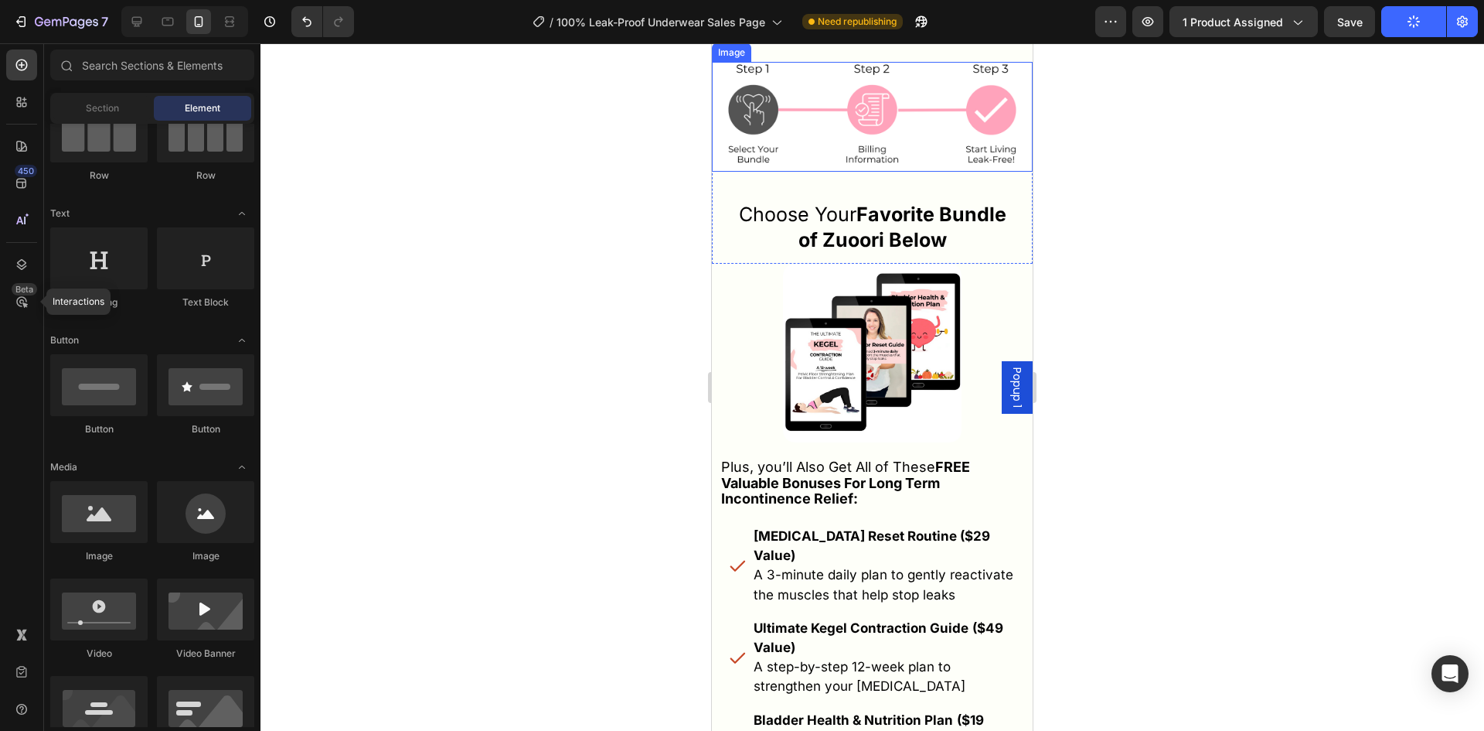
scroll to position [12741, 0]
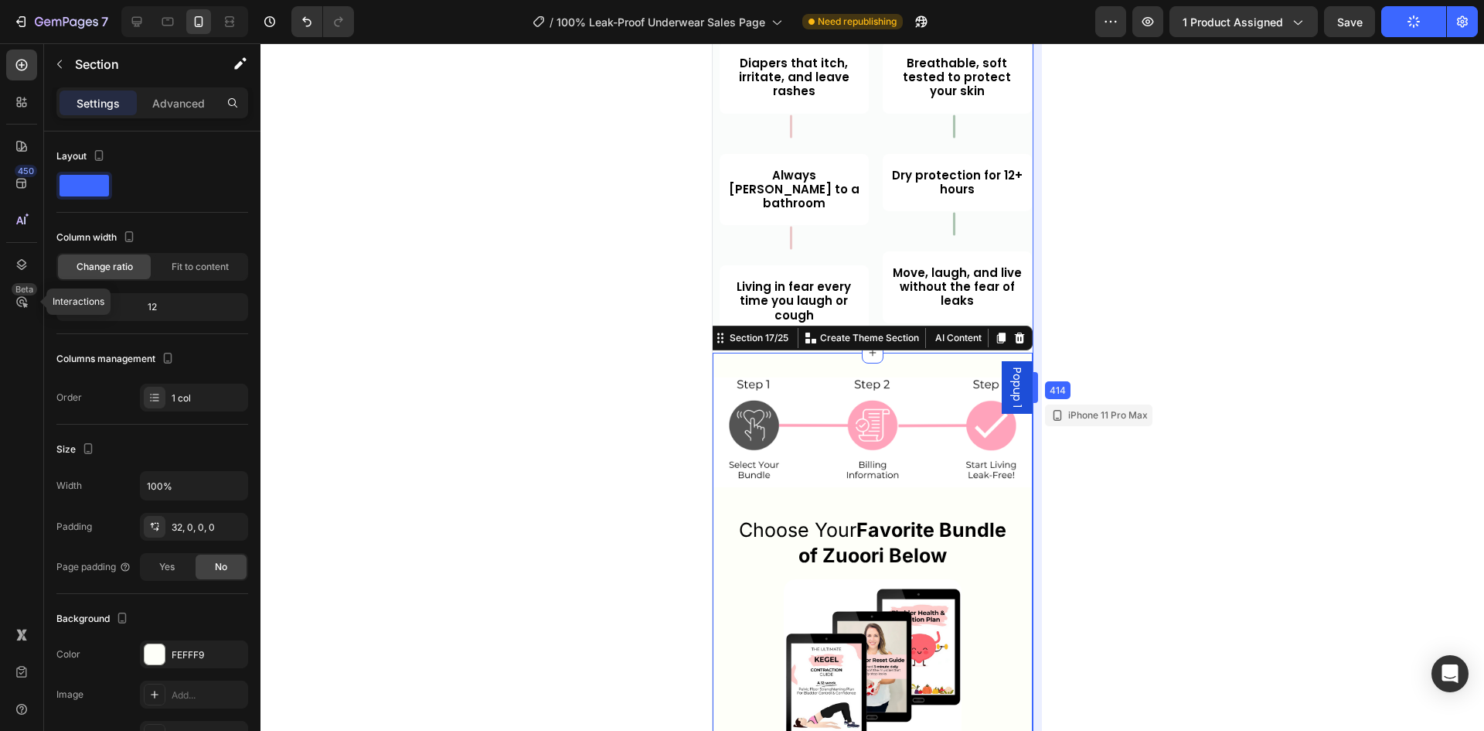
drag, startPoint x: 1033, startPoint y: 547, endPoint x: 1034, endPoint y: 481, distance: 65.7
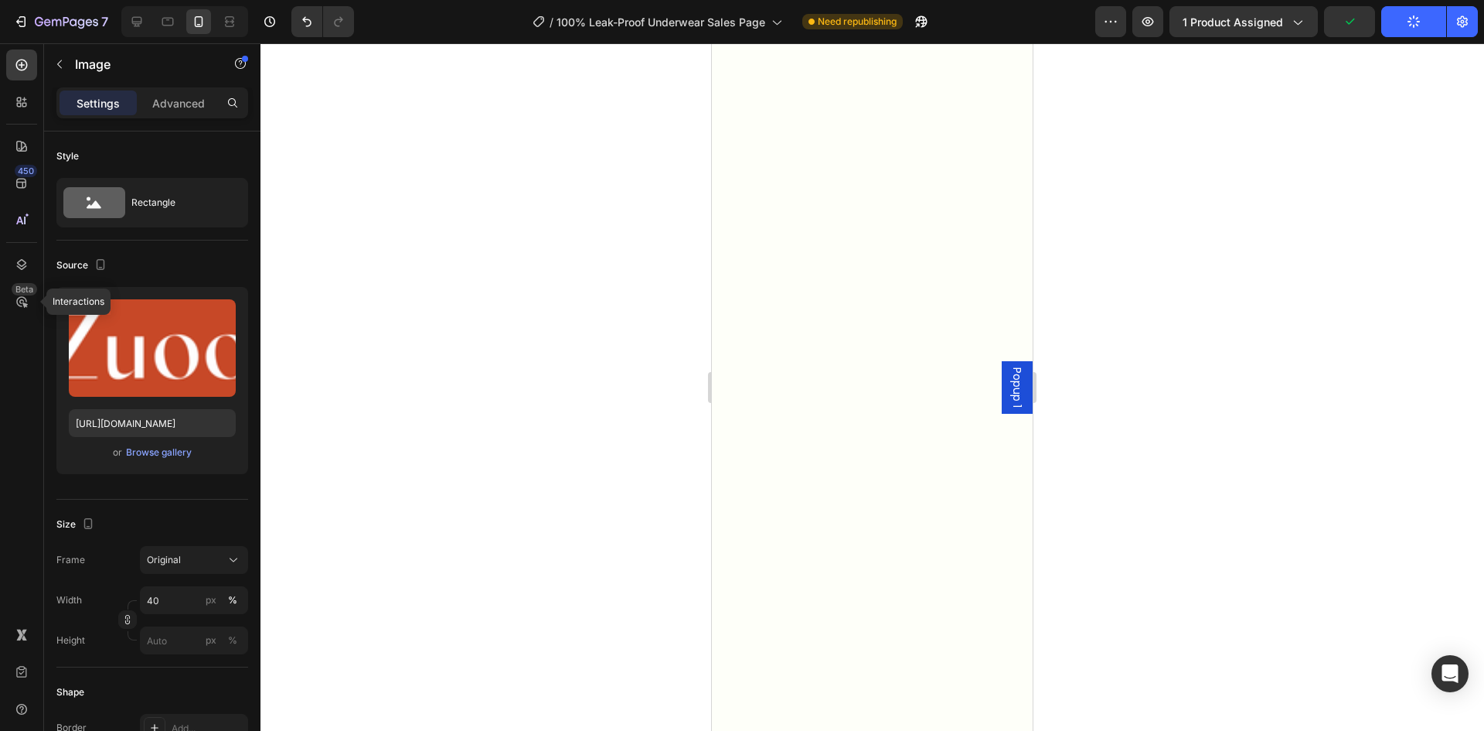
scroll to position [0, 0]
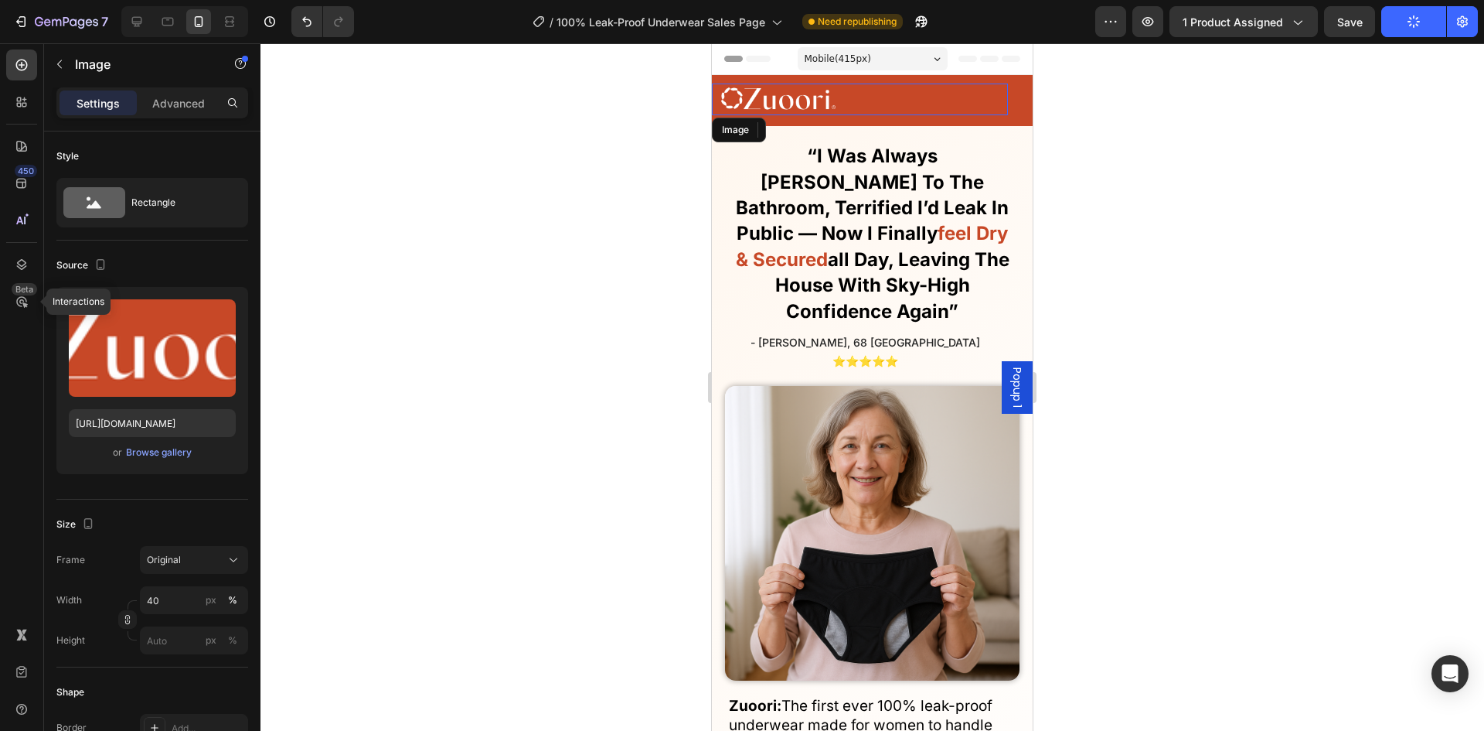
drag, startPoint x: 835, startPoint y: 107, endPoint x: 772, endPoint y: 165, distance: 85.4
click at [830, 101] on img at bounding box center [778, 99] width 114 height 32
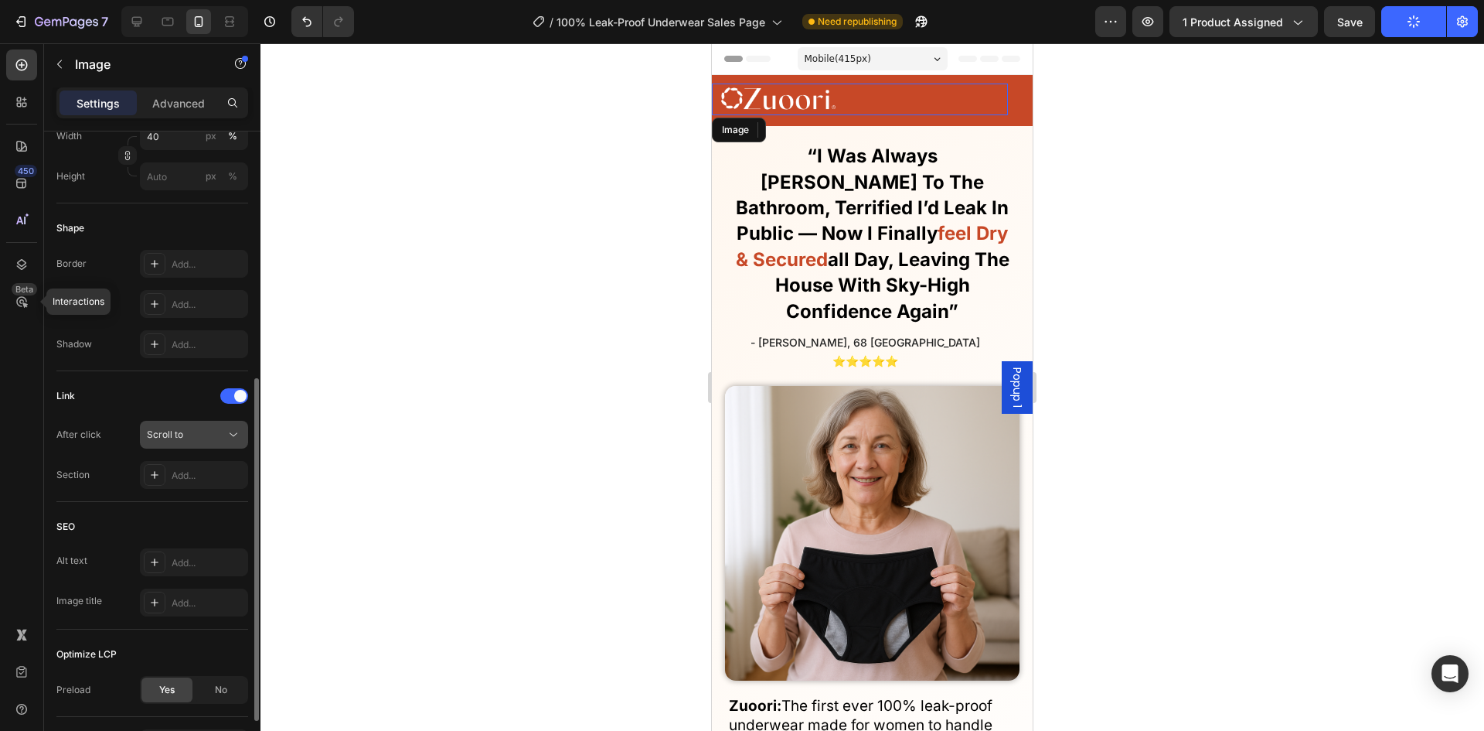
scroll to position [564, 0]
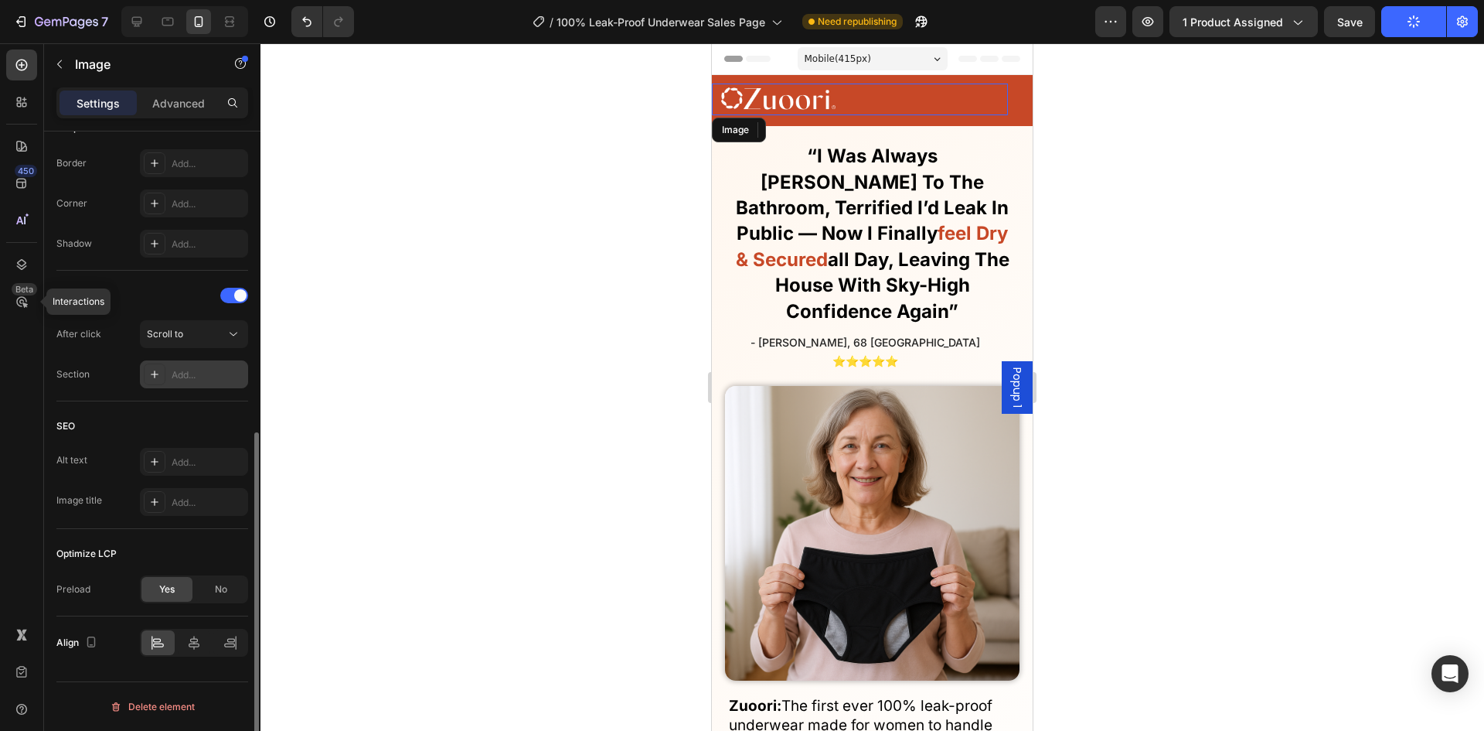
click at [196, 362] on div "Add..." at bounding box center [194, 374] width 108 height 28
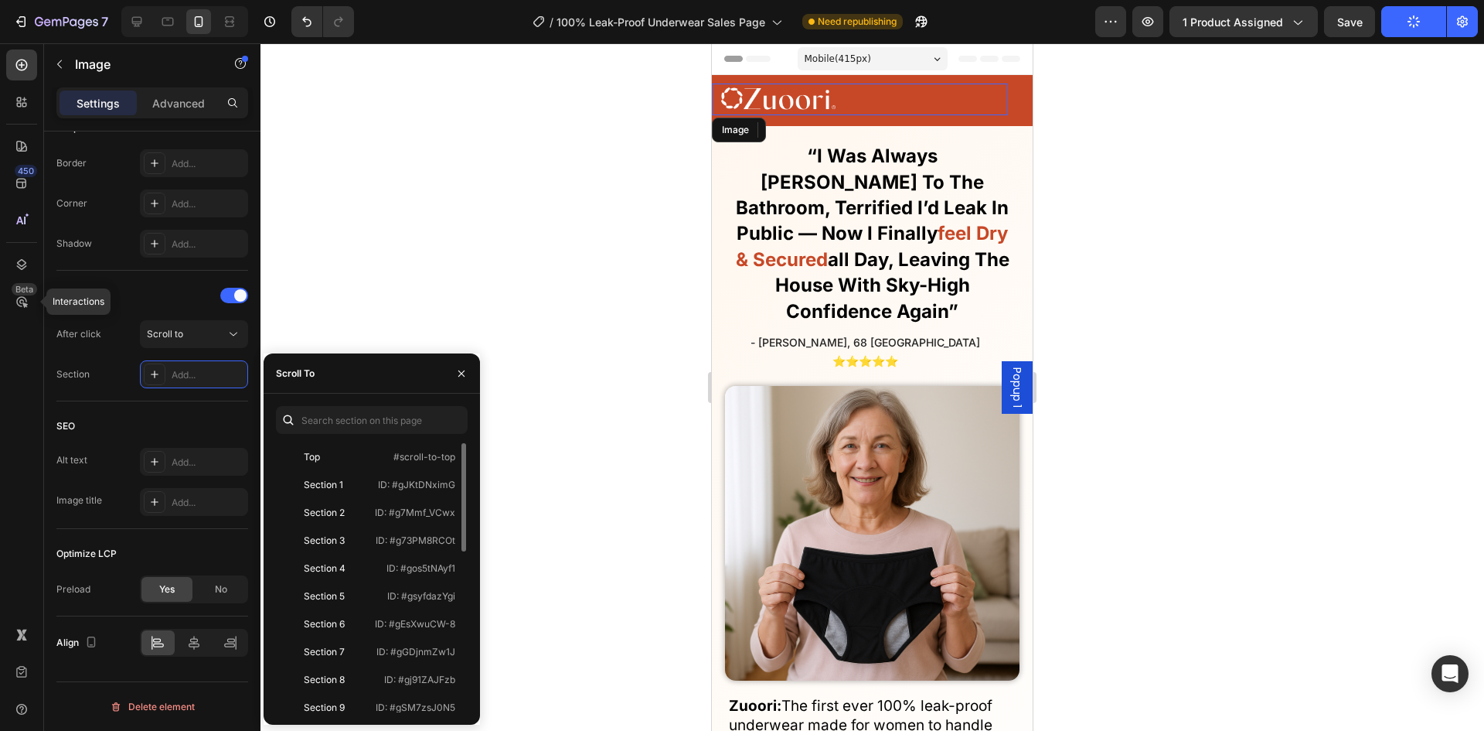
scroll to position [309, 0]
click at [366, 625] on div "Section 17" at bounding box center [327, 621] width 90 height 14
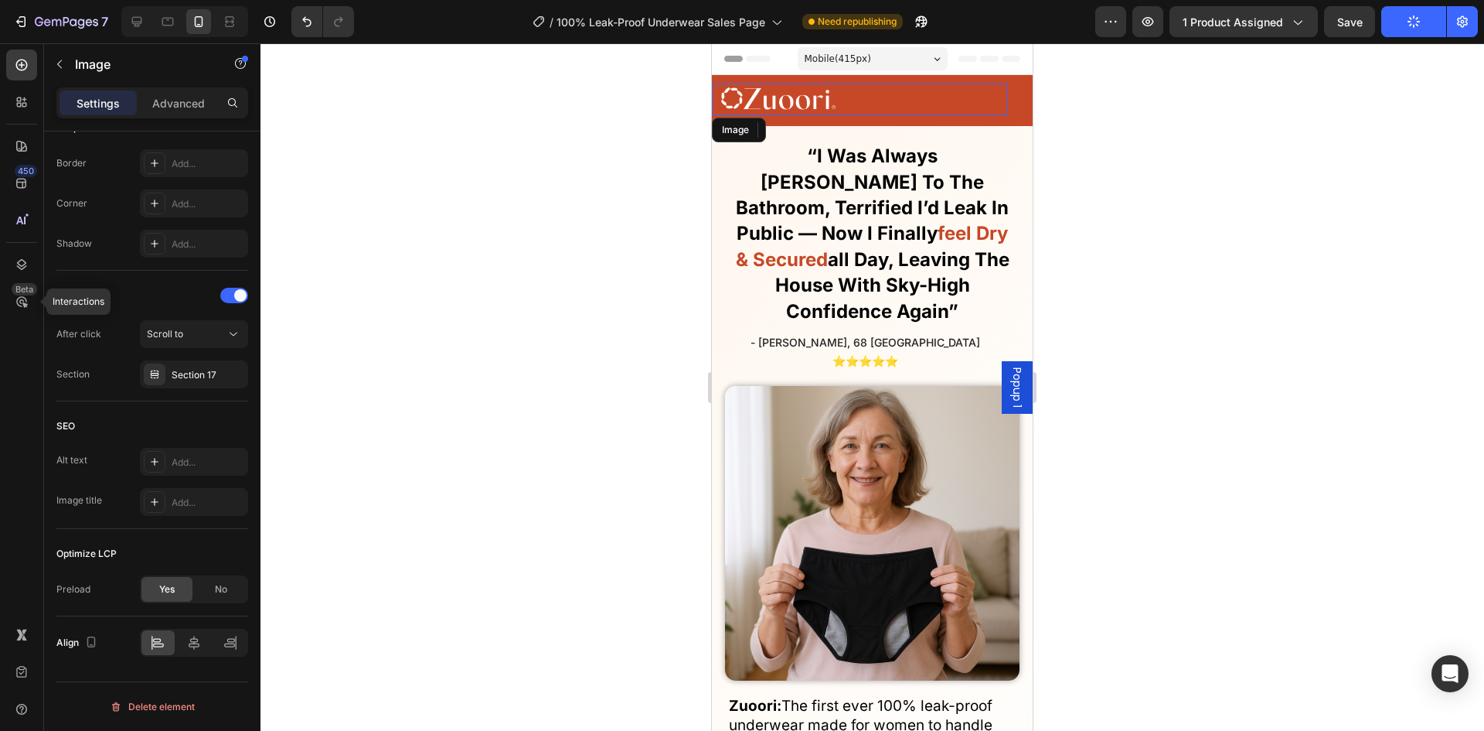
click at [498, 264] on div at bounding box center [873, 386] width 1224 height 687
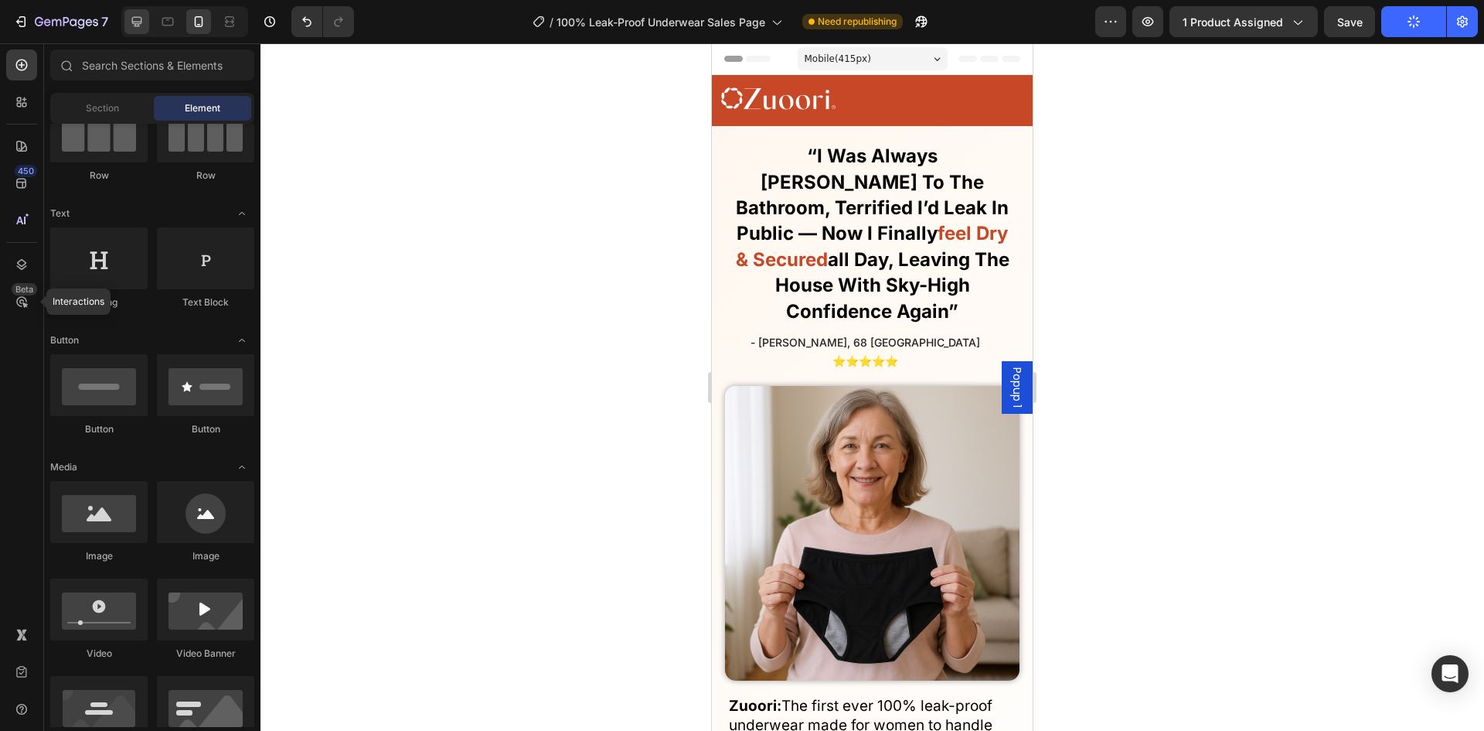
click at [135, 17] on icon at bounding box center [137, 22] width 10 height 10
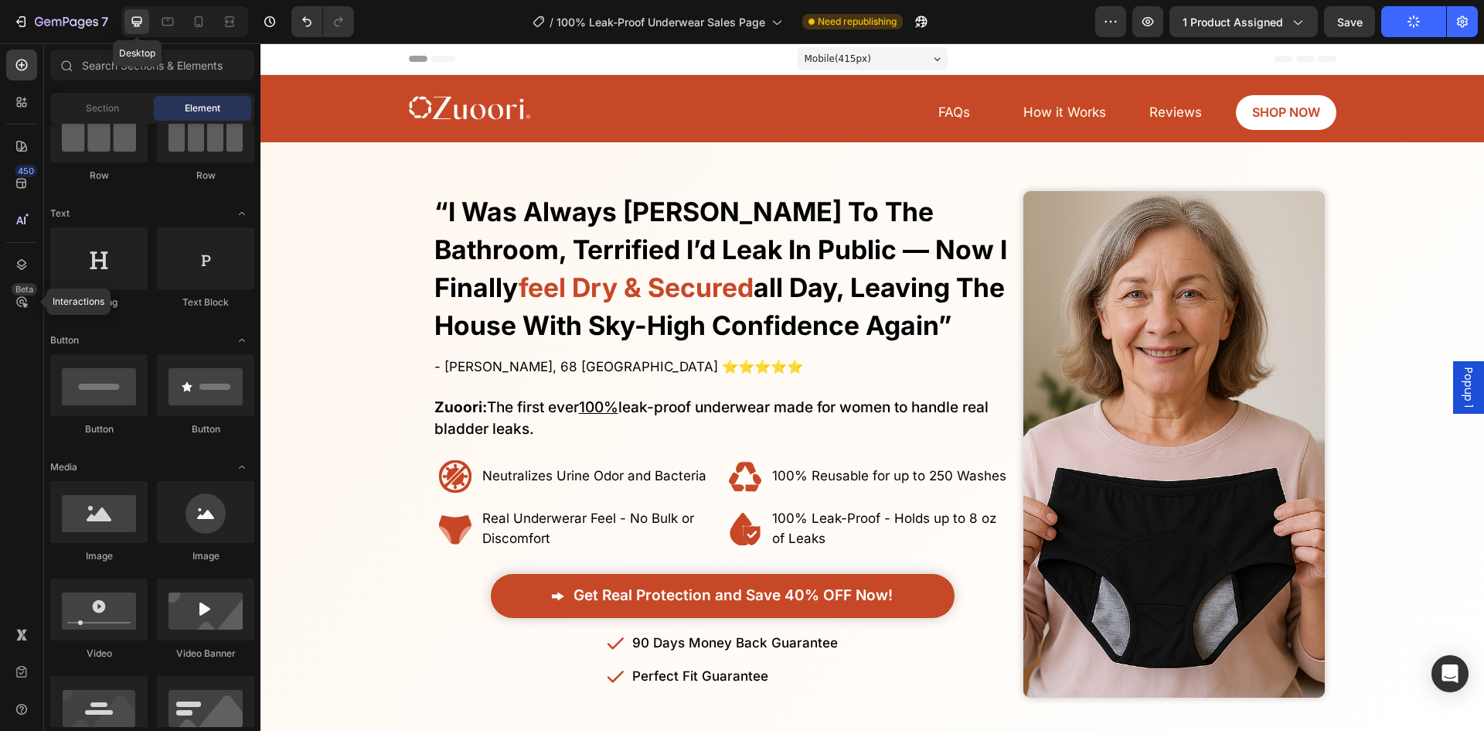
click at [409, 112] on img at bounding box center [469, 109] width 121 height 34
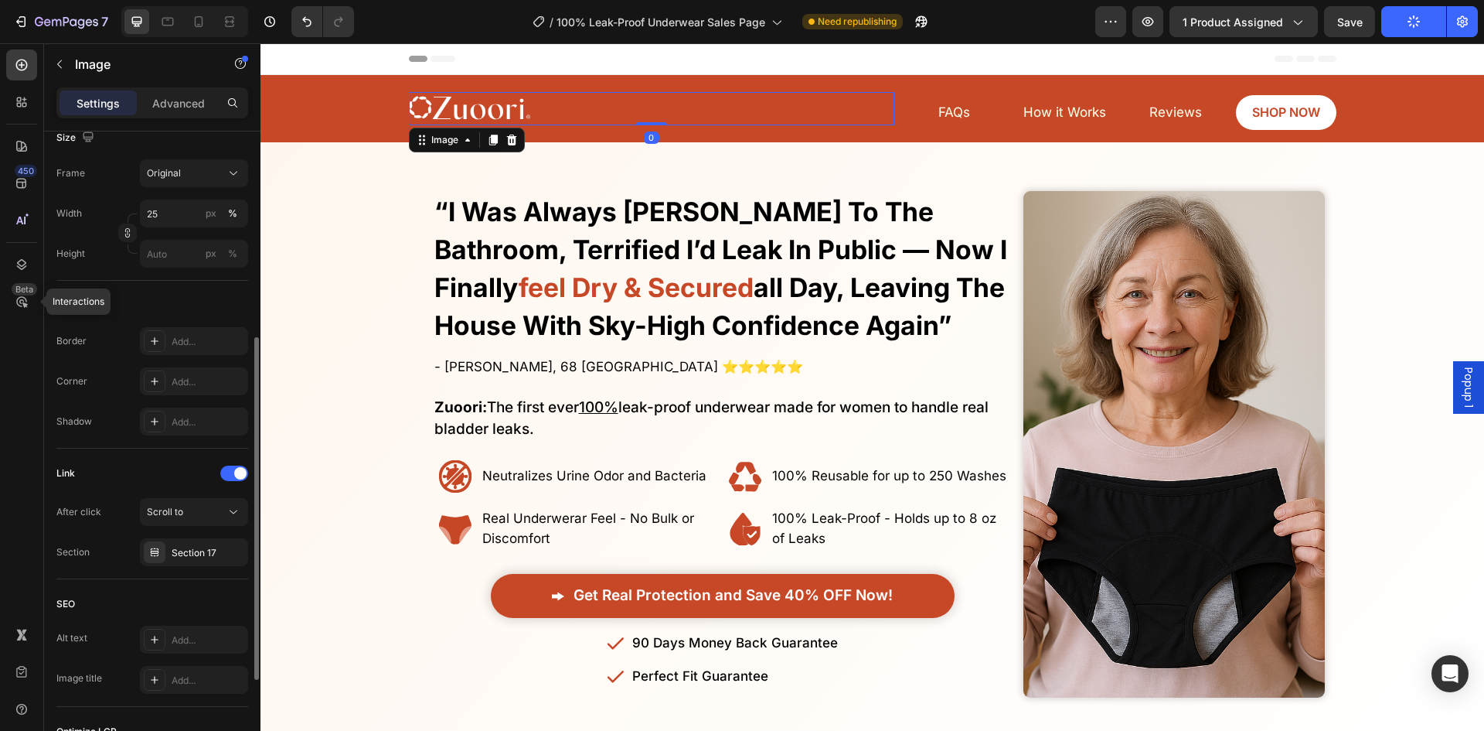
scroll to position [564, 0]
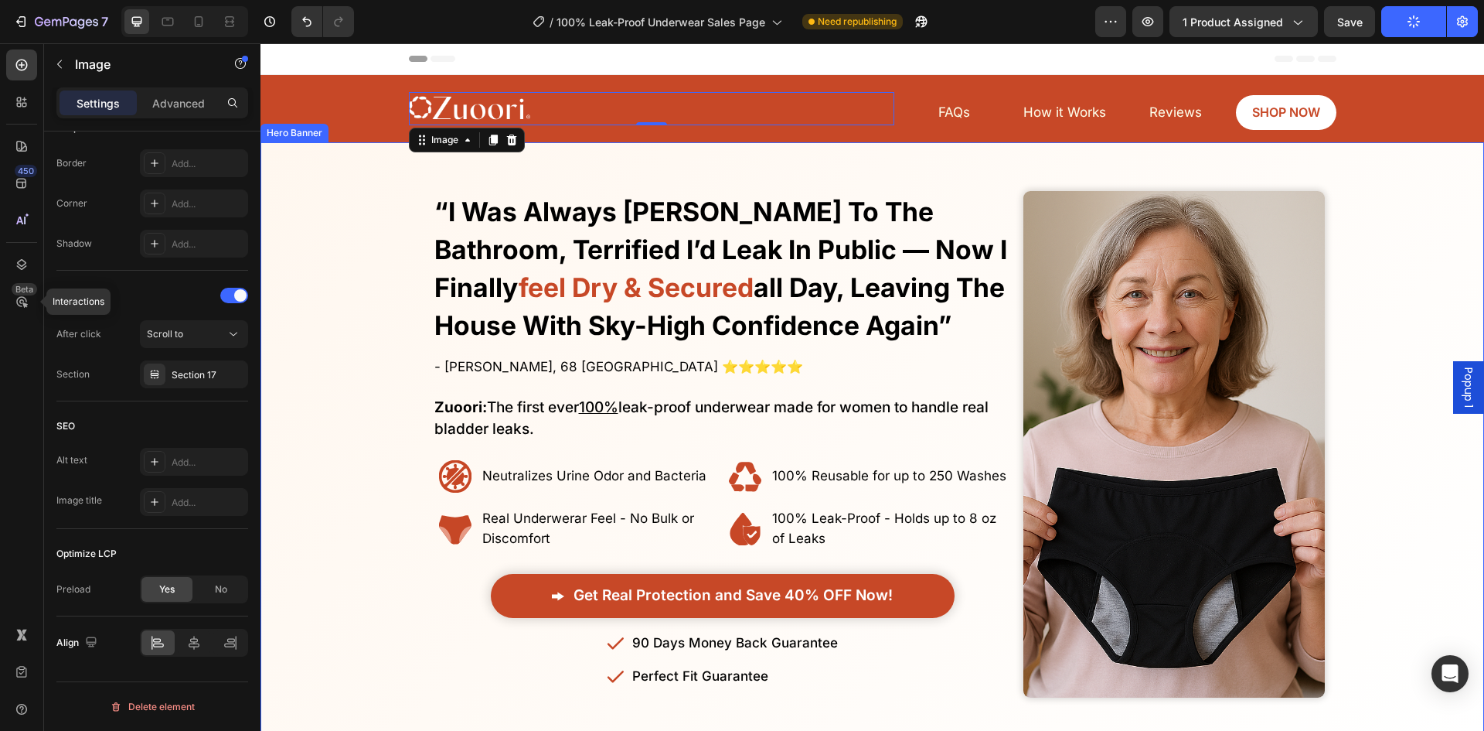
drag, startPoint x: 370, startPoint y: 281, endPoint x: 502, endPoint y: 272, distance: 132.5
click at [370, 281] on div "Overlay" at bounding box center [873, 444] width 1224 height 553
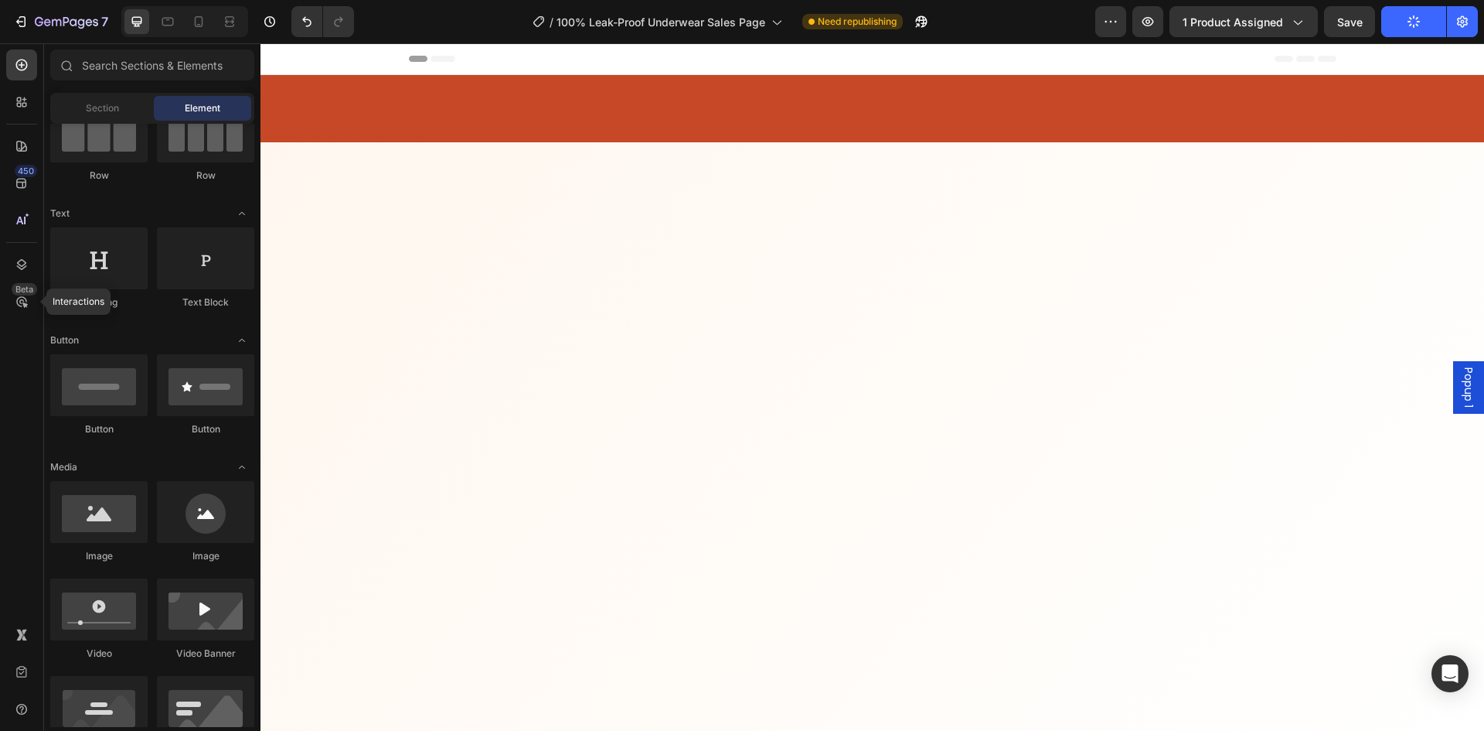
scroll to position [10549, 0]
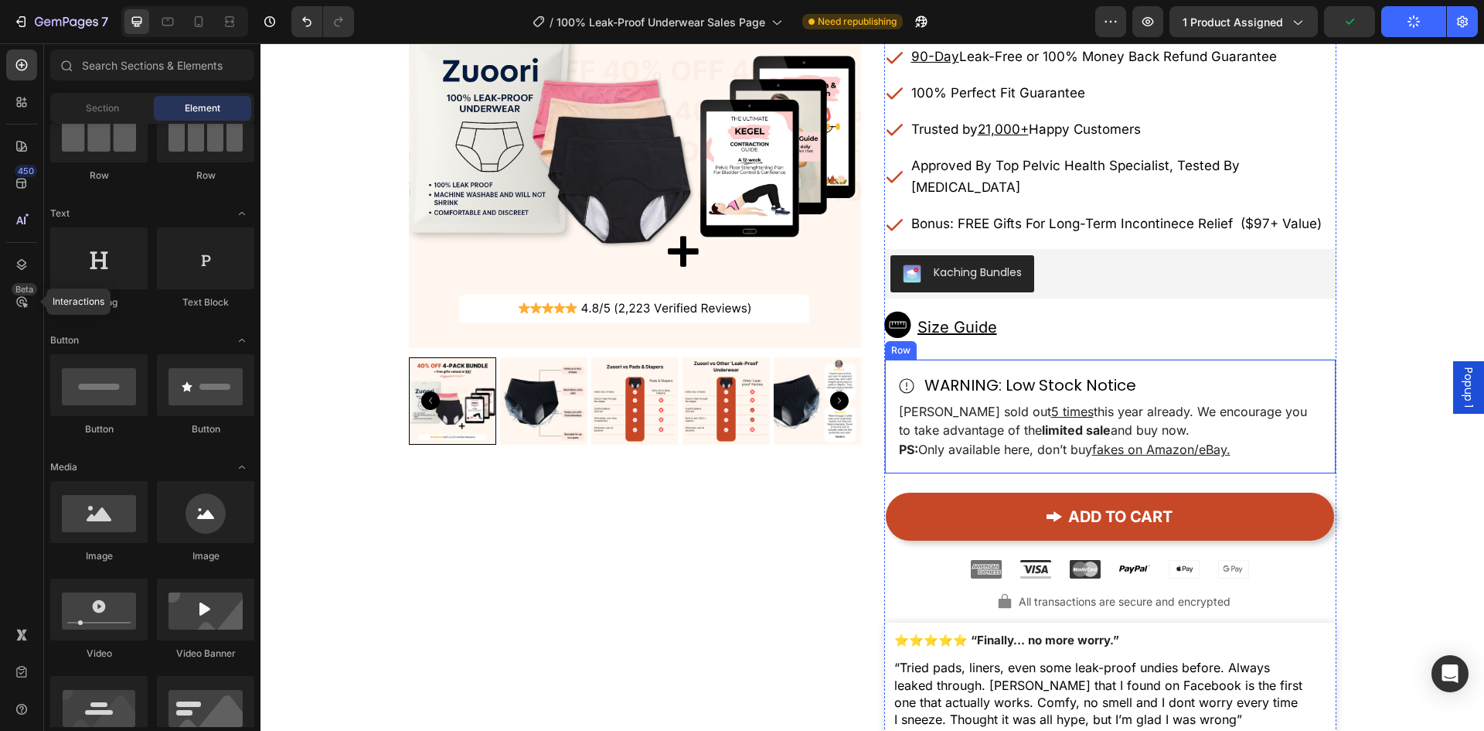
click at [1386, 438] on div "Product Images ⭐⭐⭐⭐⭐ 4.8/5 (2,223) Text block Zuoori 100% Leak-Proof Underwear …" at bounding box center [872, 359] width 1201 height 926
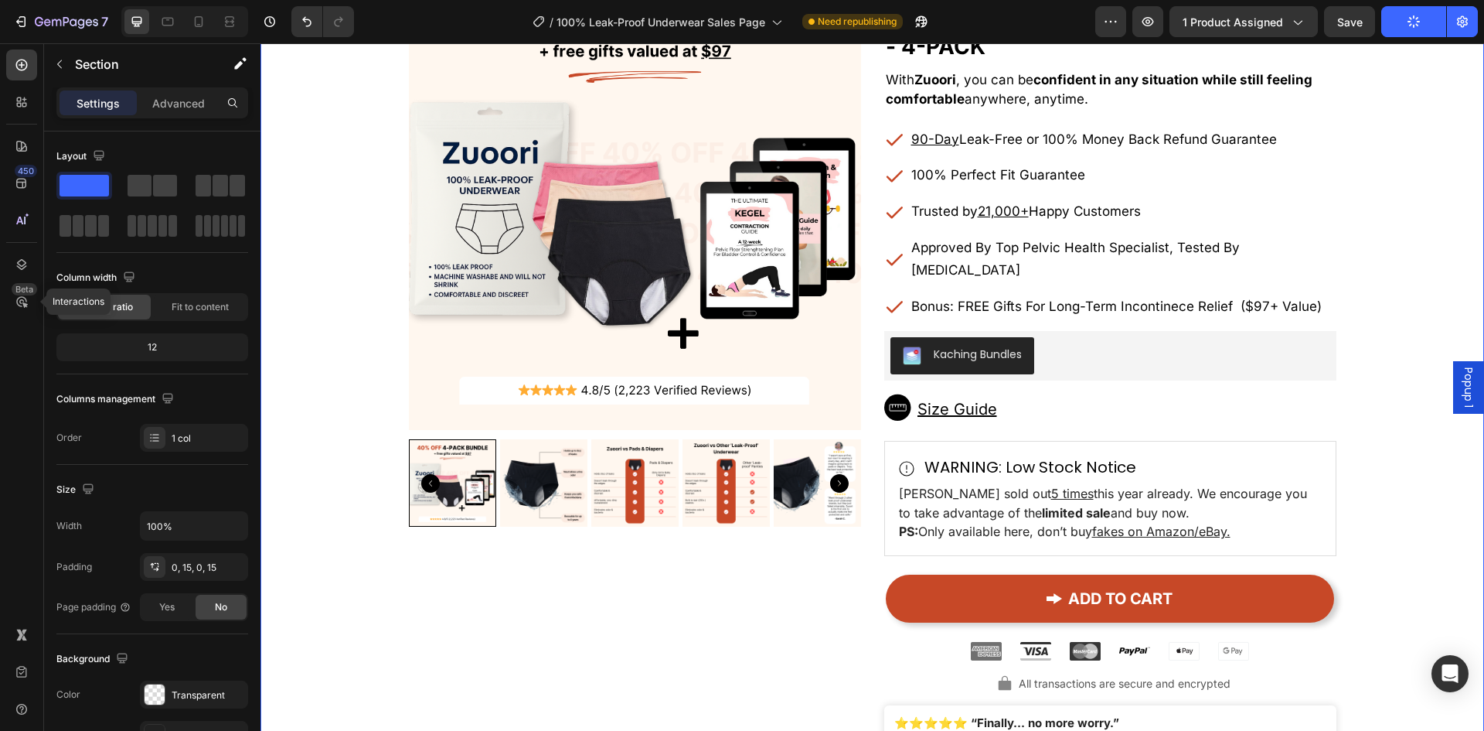
scroll to position [8694, 0]
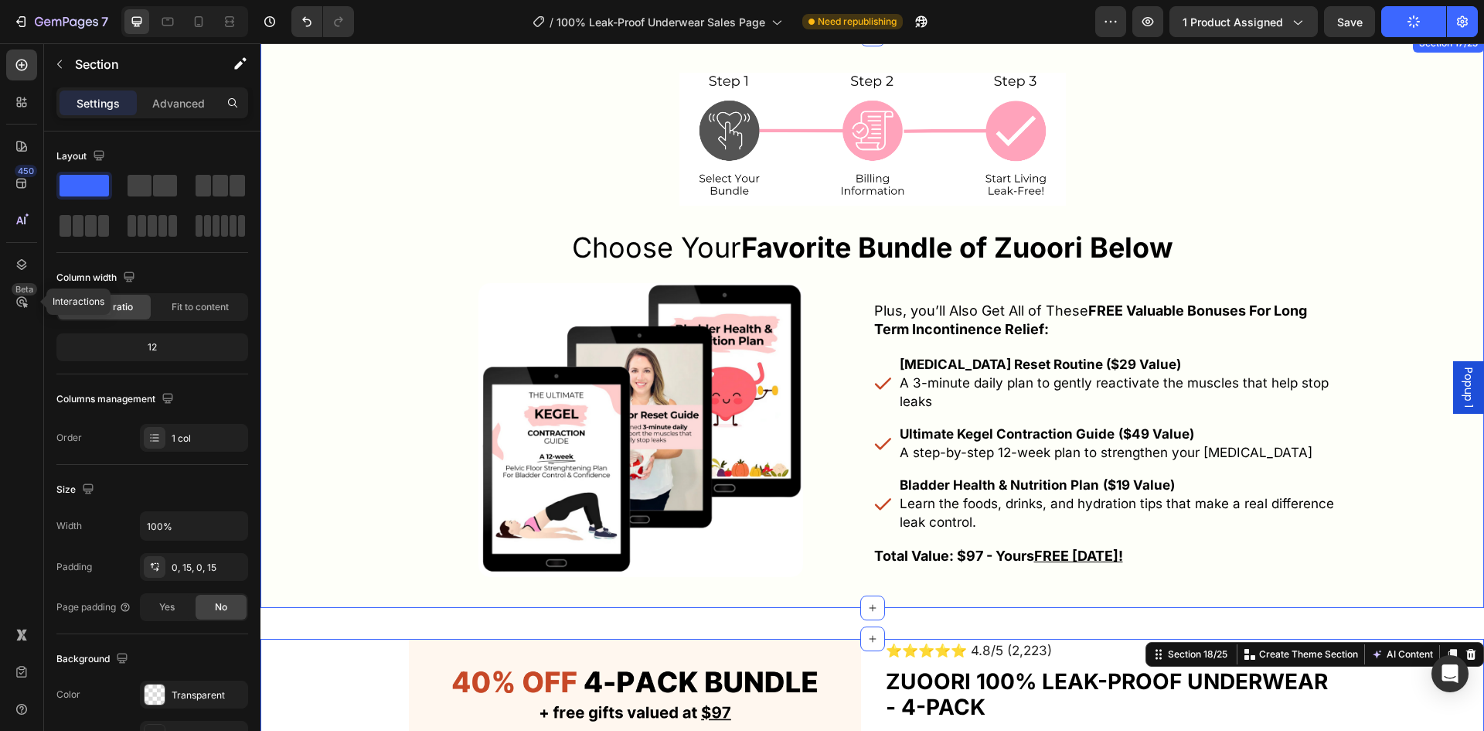
click at [1386, 487] on div "Image Choose Your Favorite Bundle of Zuoori Below Heading Row Choose Your Favor…" at bounding box center [873, 333] width 1224 height 520
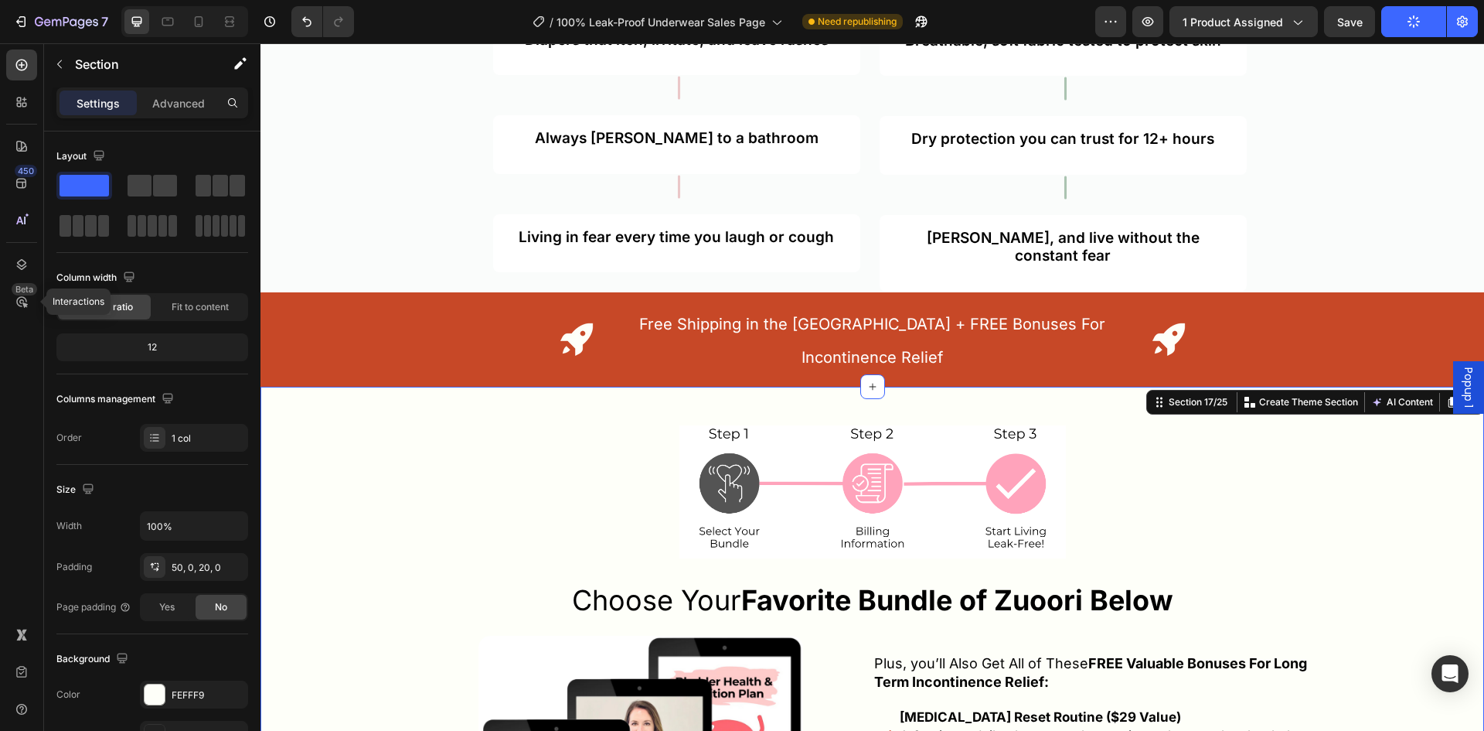
scroll to position [8230, 0]
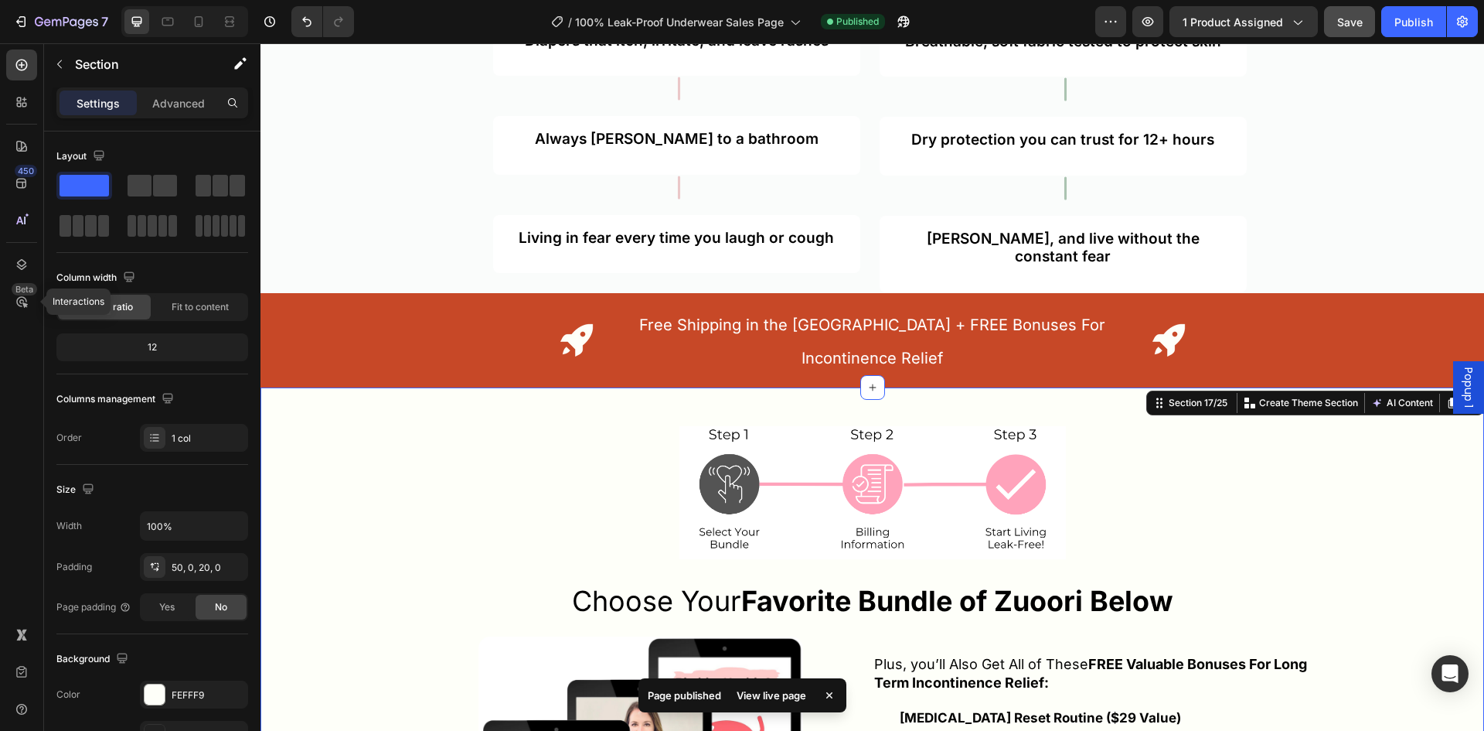
drag, startPoint x: 1358, startPoint y: 24, endPoint x: 1345, endPoint y: 33, distance: 16.1
click at [1358, 24] on span "Save" at bounding box center [1351, 21] width 26 height 13
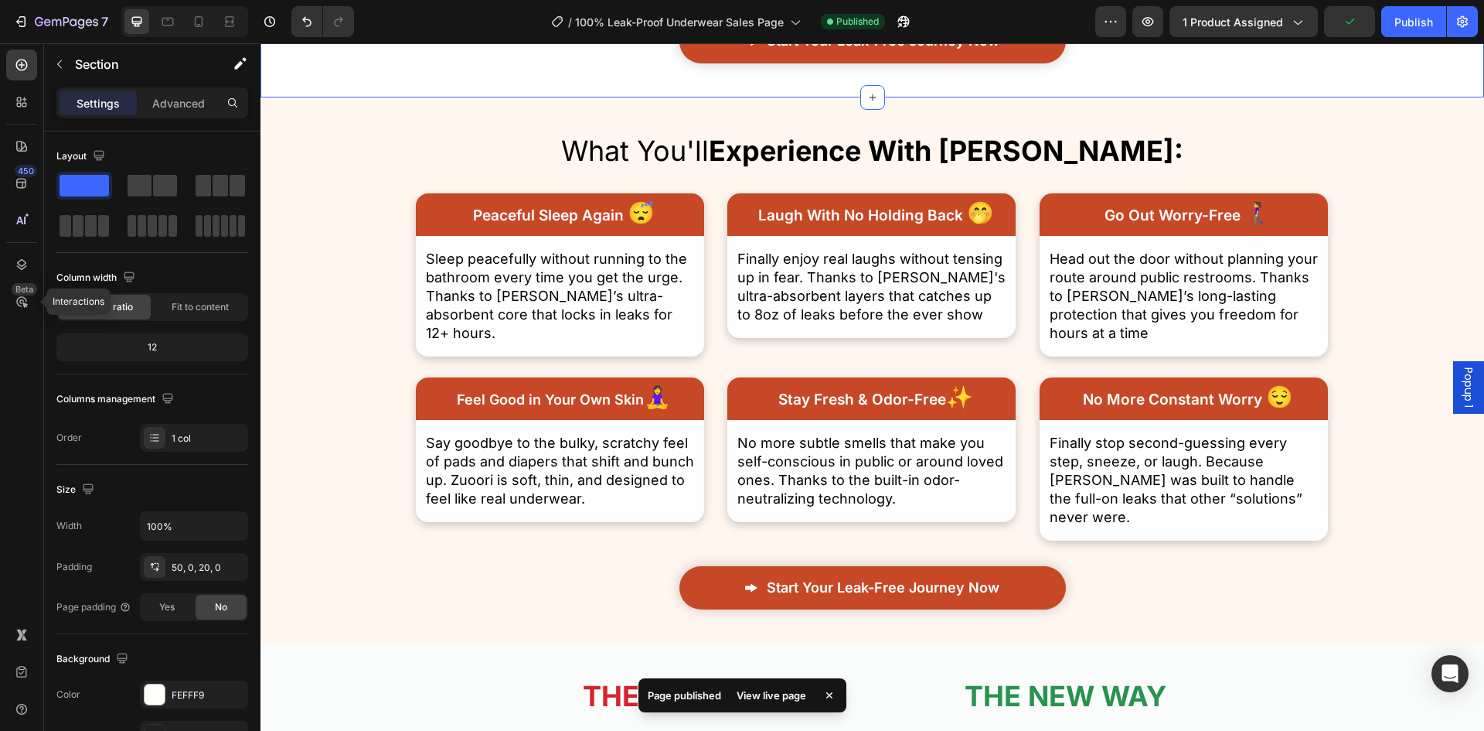
scroll to position [7630, 0]
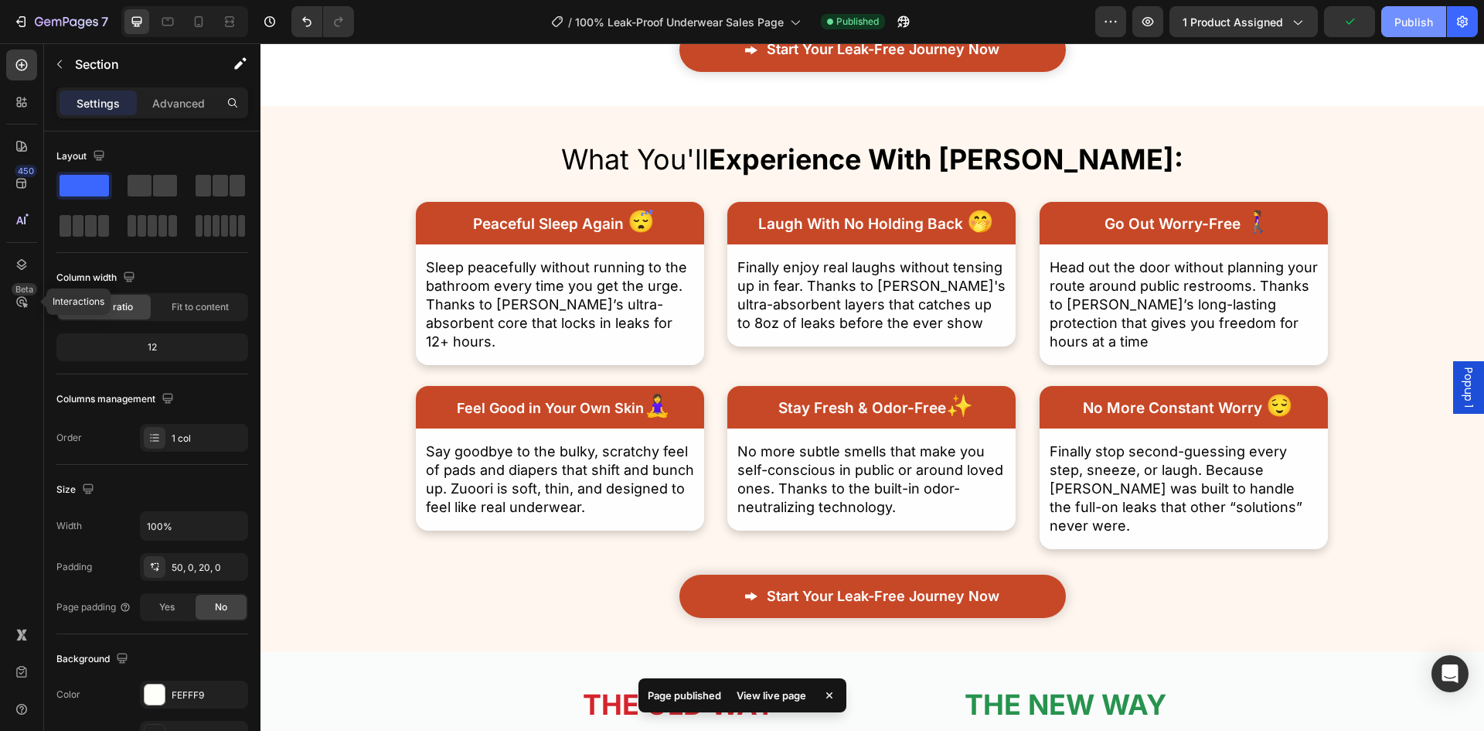
click at [1385, 17] on button "Publish" at bounding box center [1414, 21] width 65 height 31
click at [894, 22] on button "button" at bounding box center [903, 21] width 31 height 31
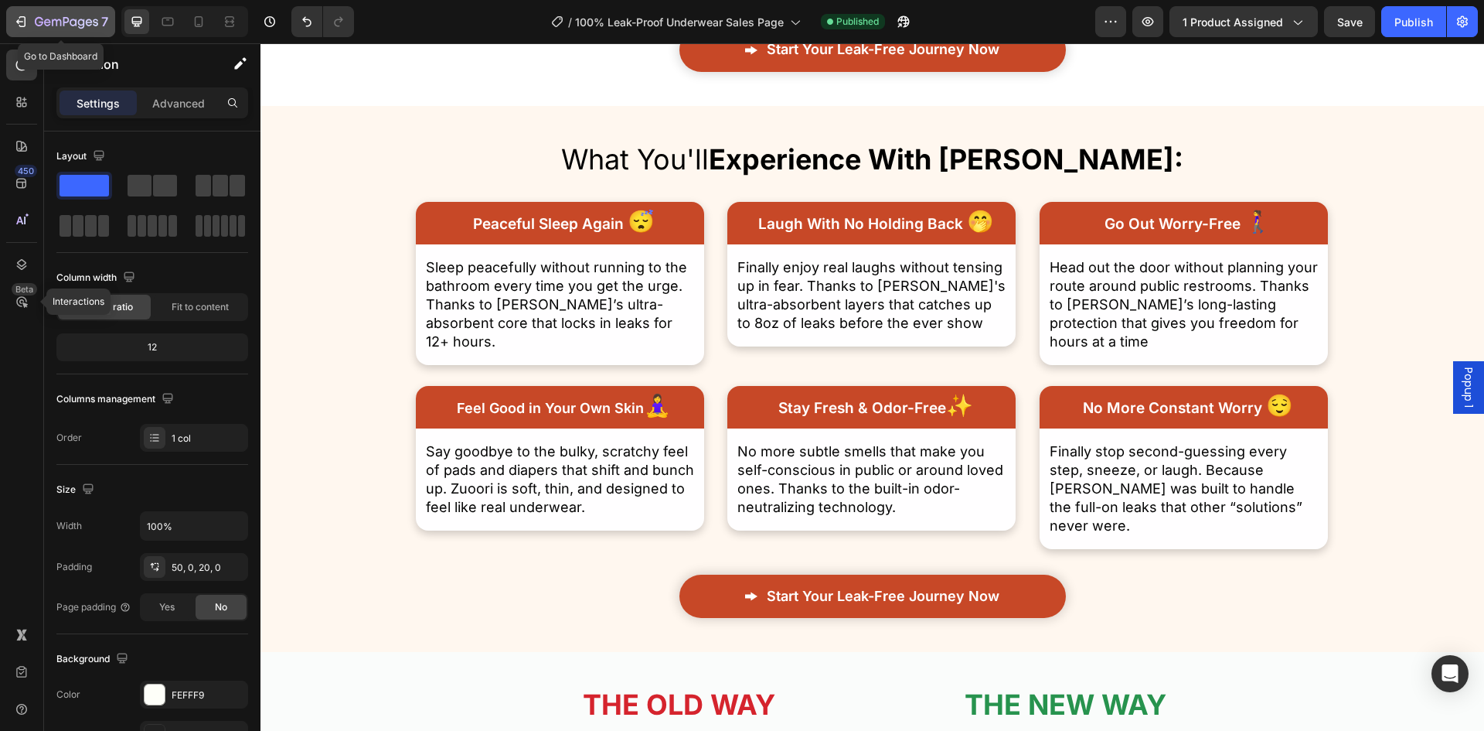
click at [49, 15] on div "7" at bounding box center [71, 21] width 73 height 19
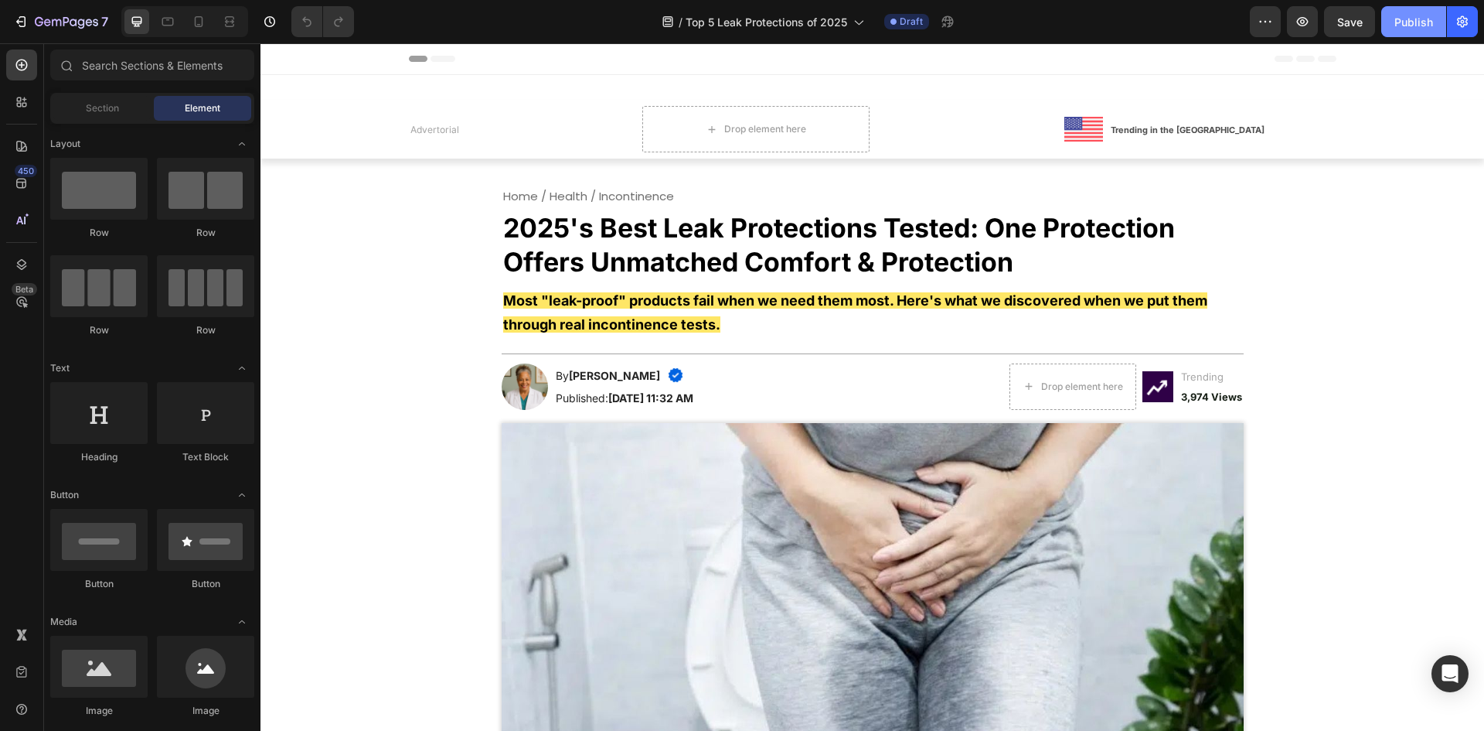
click at [1425, 36] on button "Publish" at bounding box center [1414, 21] width 65 height 31
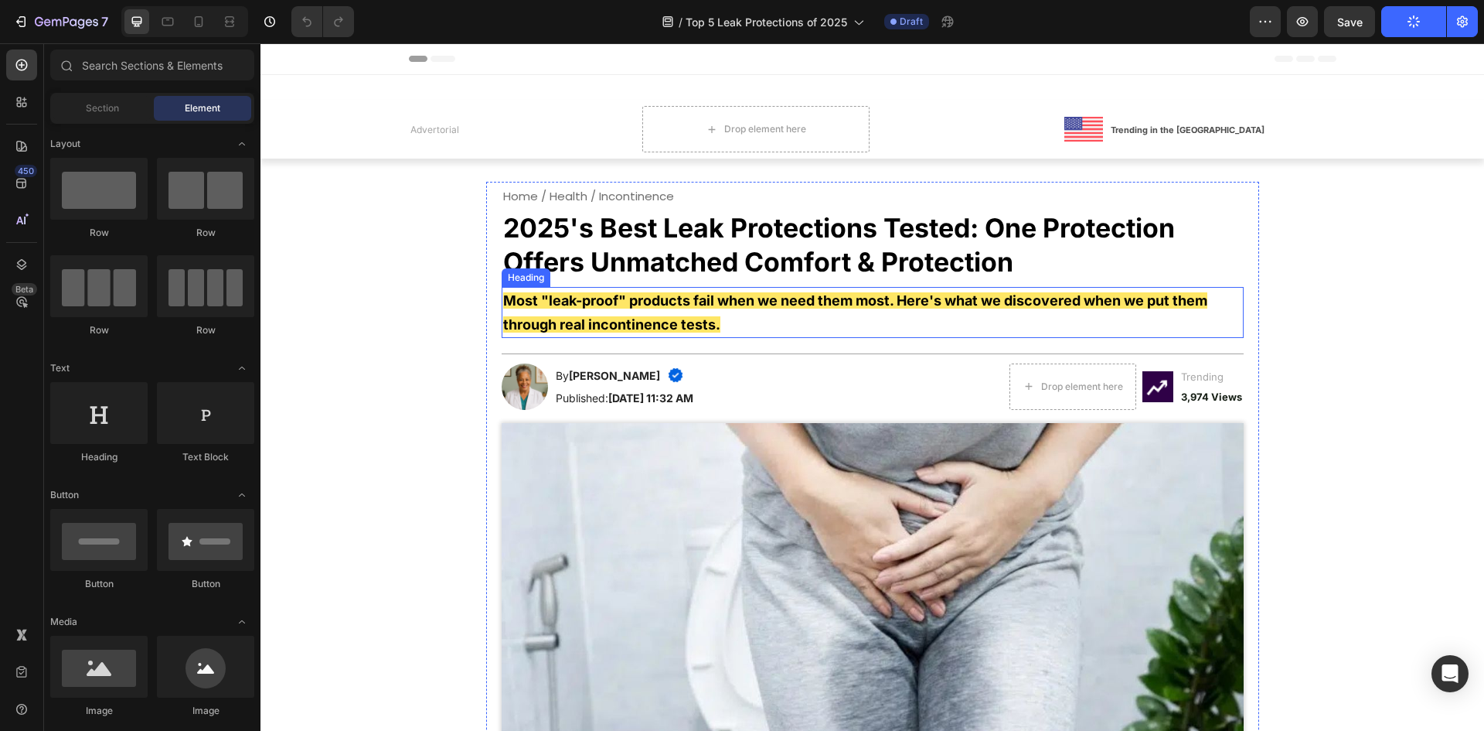
click at [596, 300] on strong "Most "leak-proof" products fail when we need them most. Here's what we discover…" at bounding box center [855, 312] width 704 height 40
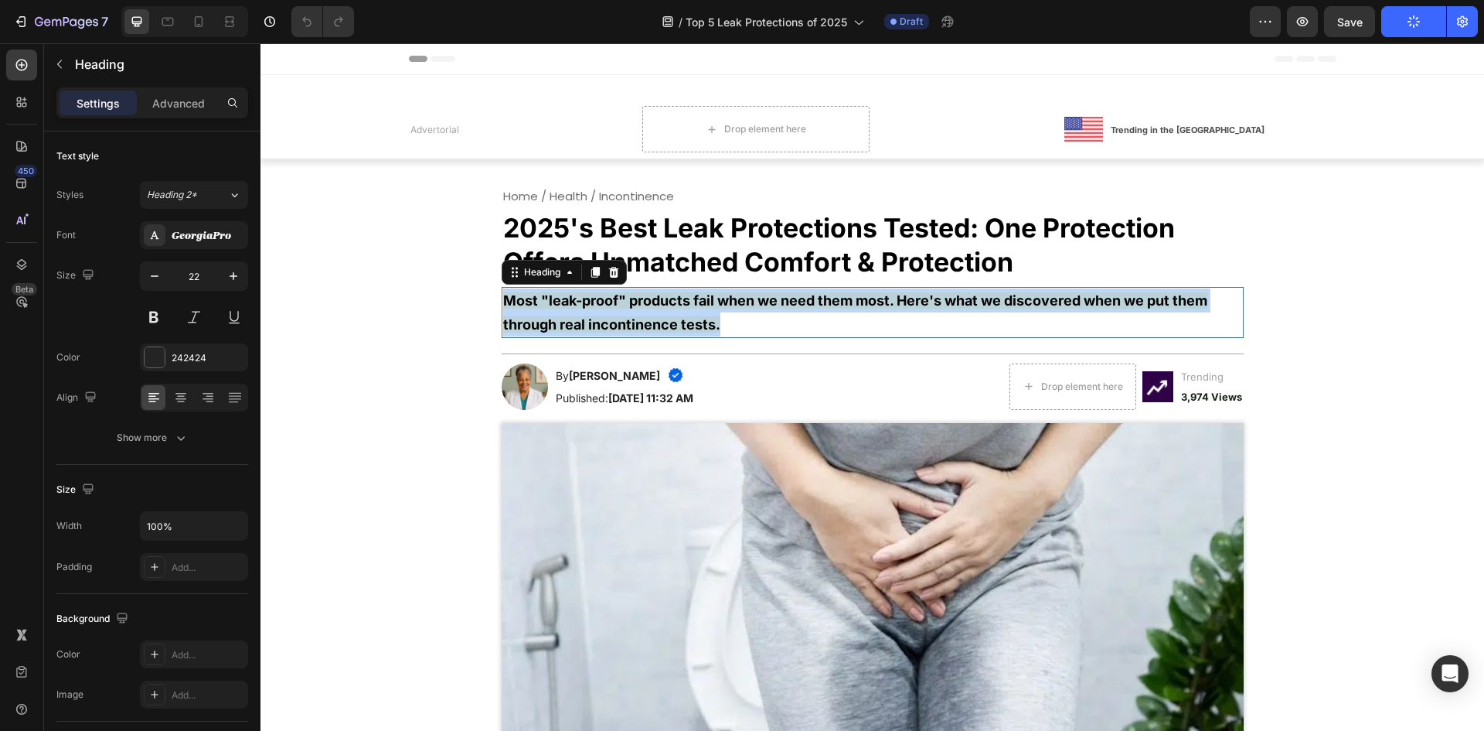
click at [596, 300] on strong "Most "leak-proof" products fail when we need them most. Here's what we discover…" at bounding box center [855, 312] width 704 height 40
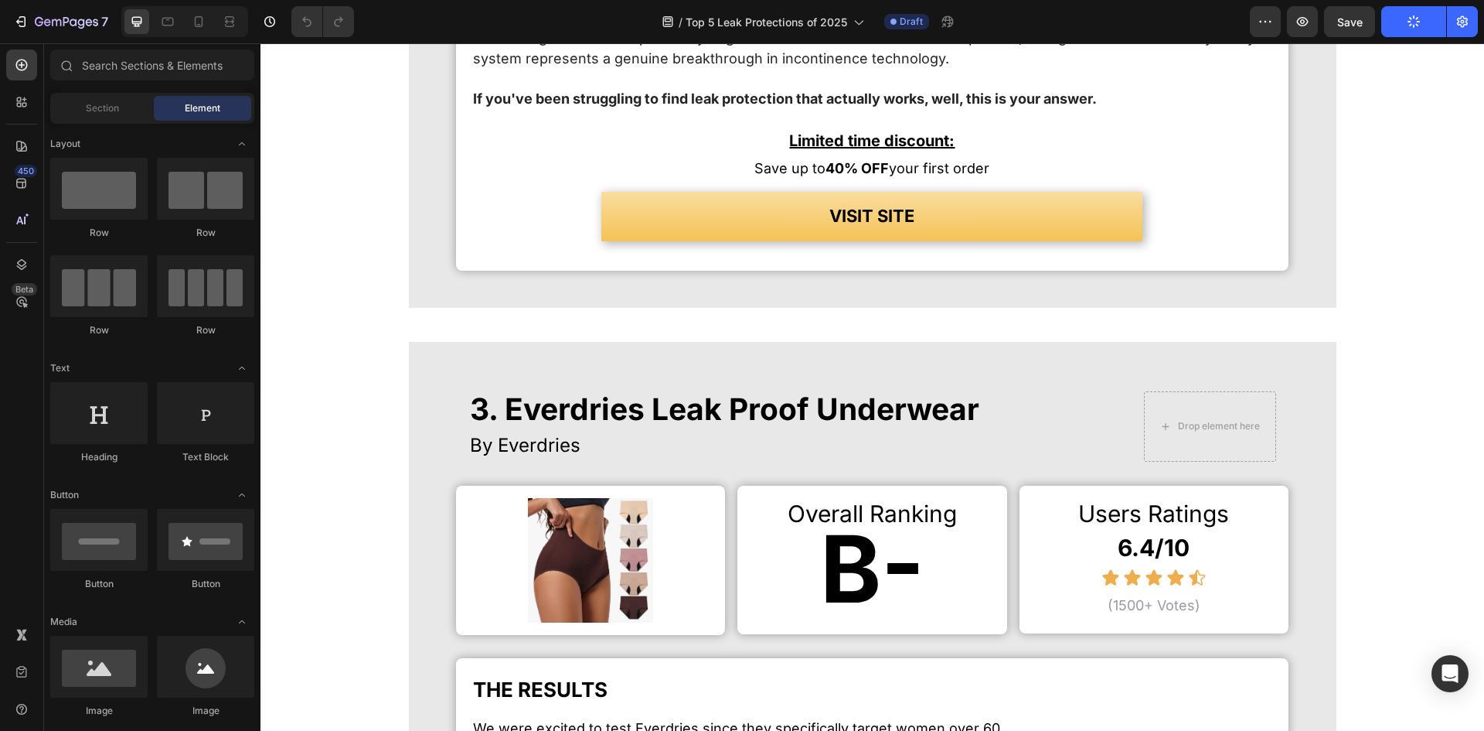
scroll to position [2733, 0]
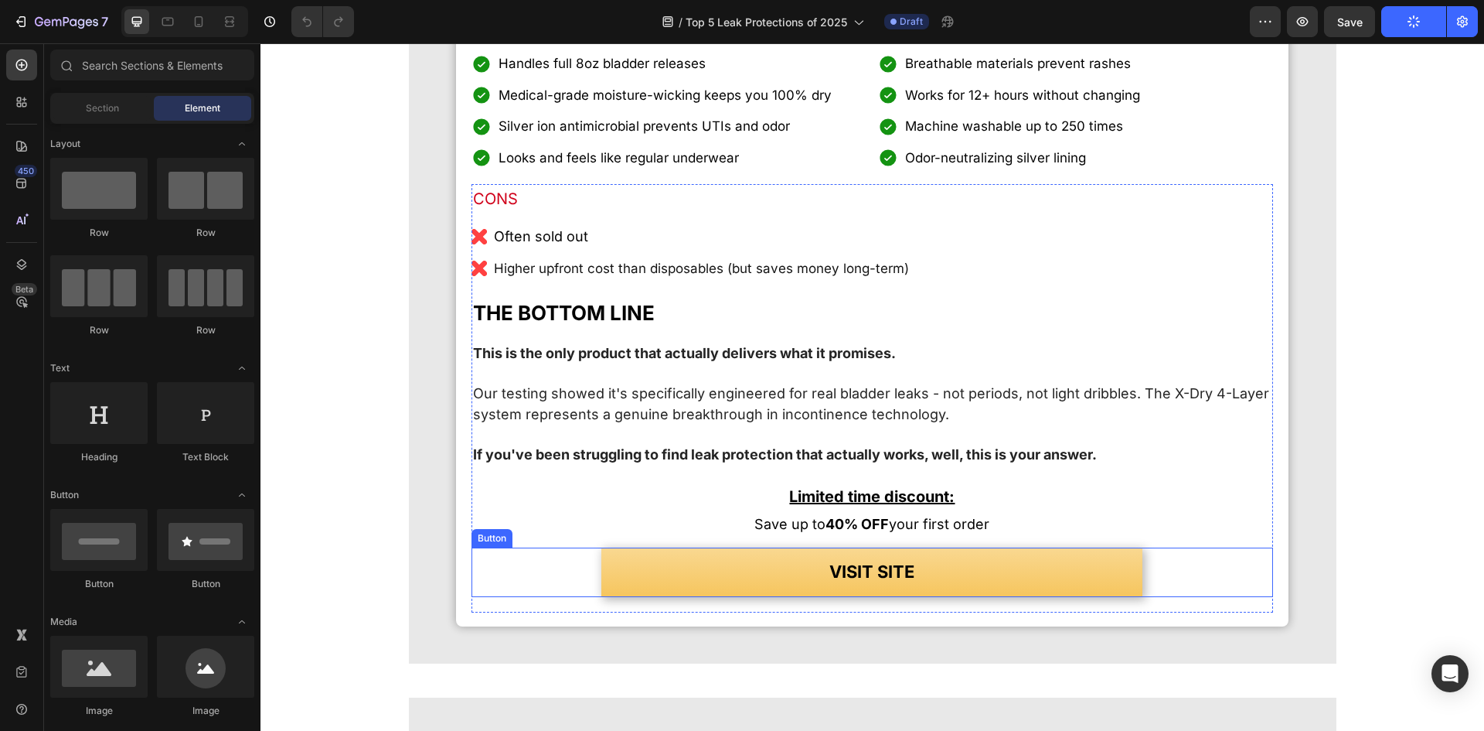
click at [956, 597] on link "VISIT SITE" at bounding box center [871, 571] width 541 height 49
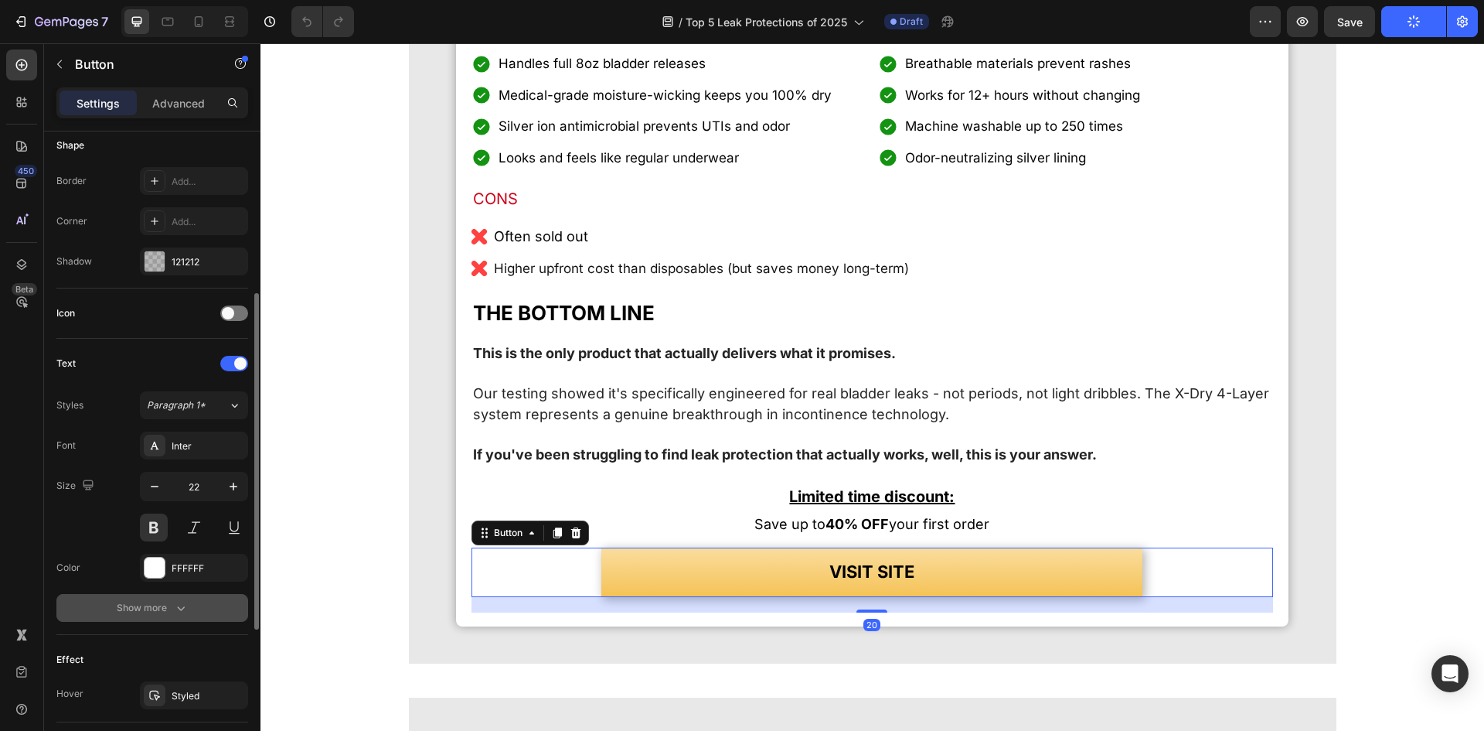
scroll to position [541, 0]
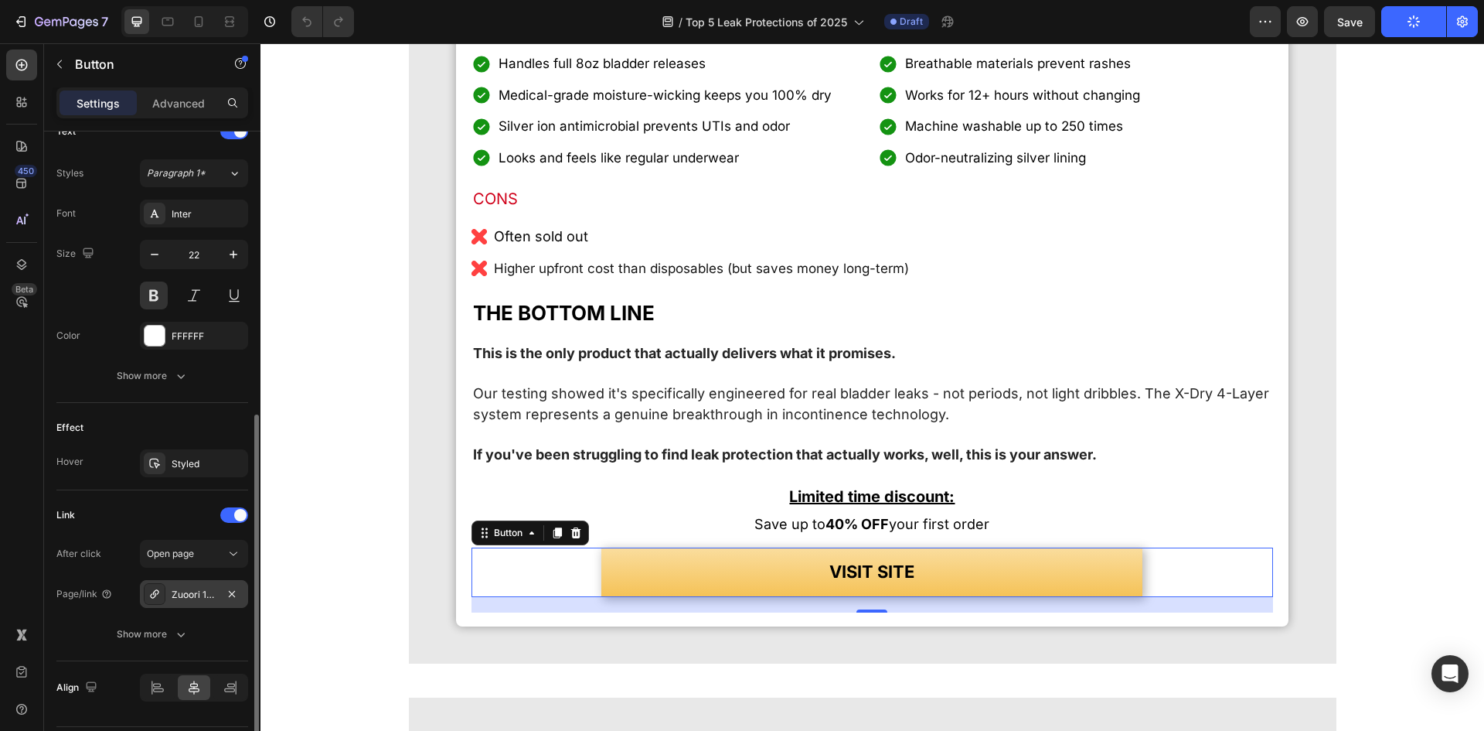
click at [206, 600] on div "Zuoori 100% Leak-Proof Underwear - 4-Pack" at bounding box center [194, 595] width 45 height 14
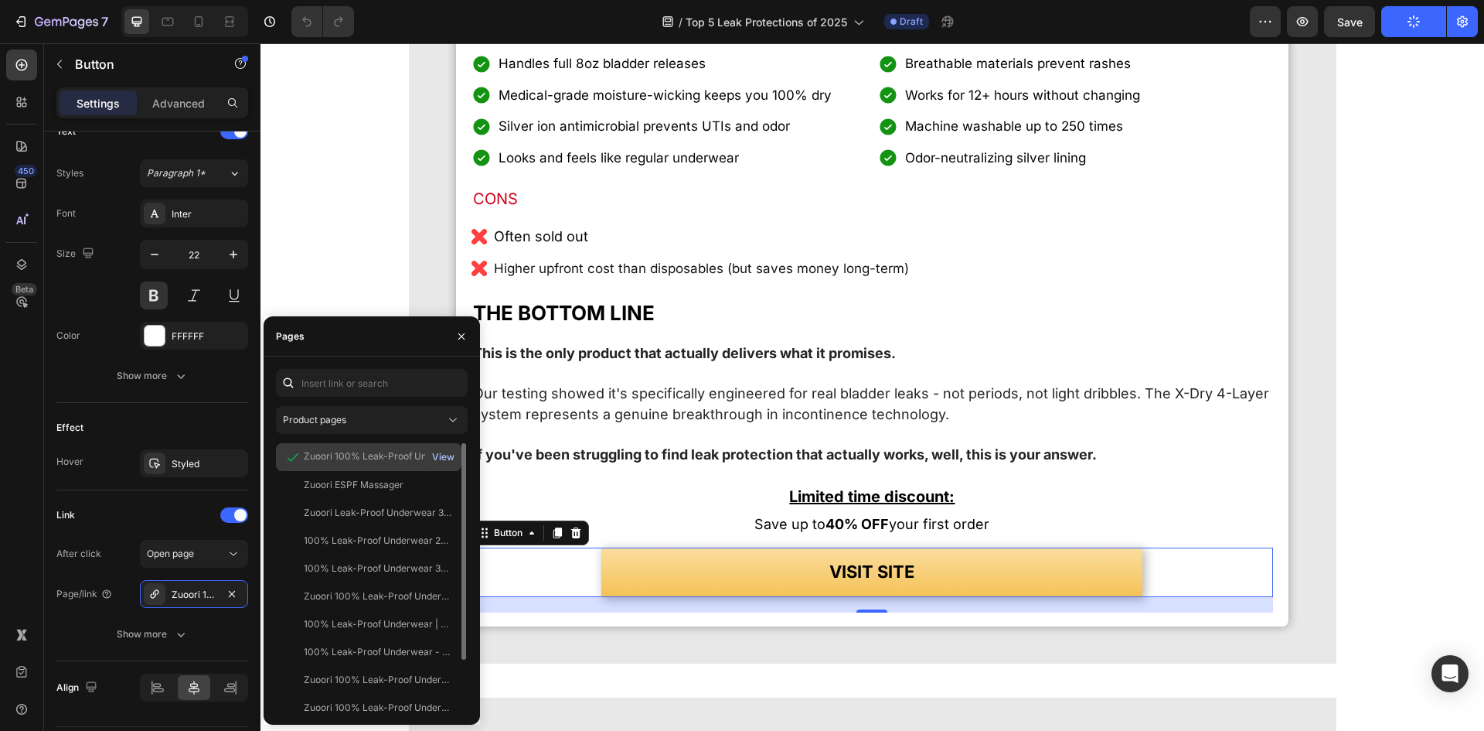
click at [445, 457] on div "View" at bounding box center [443, 457] width 22 height 14
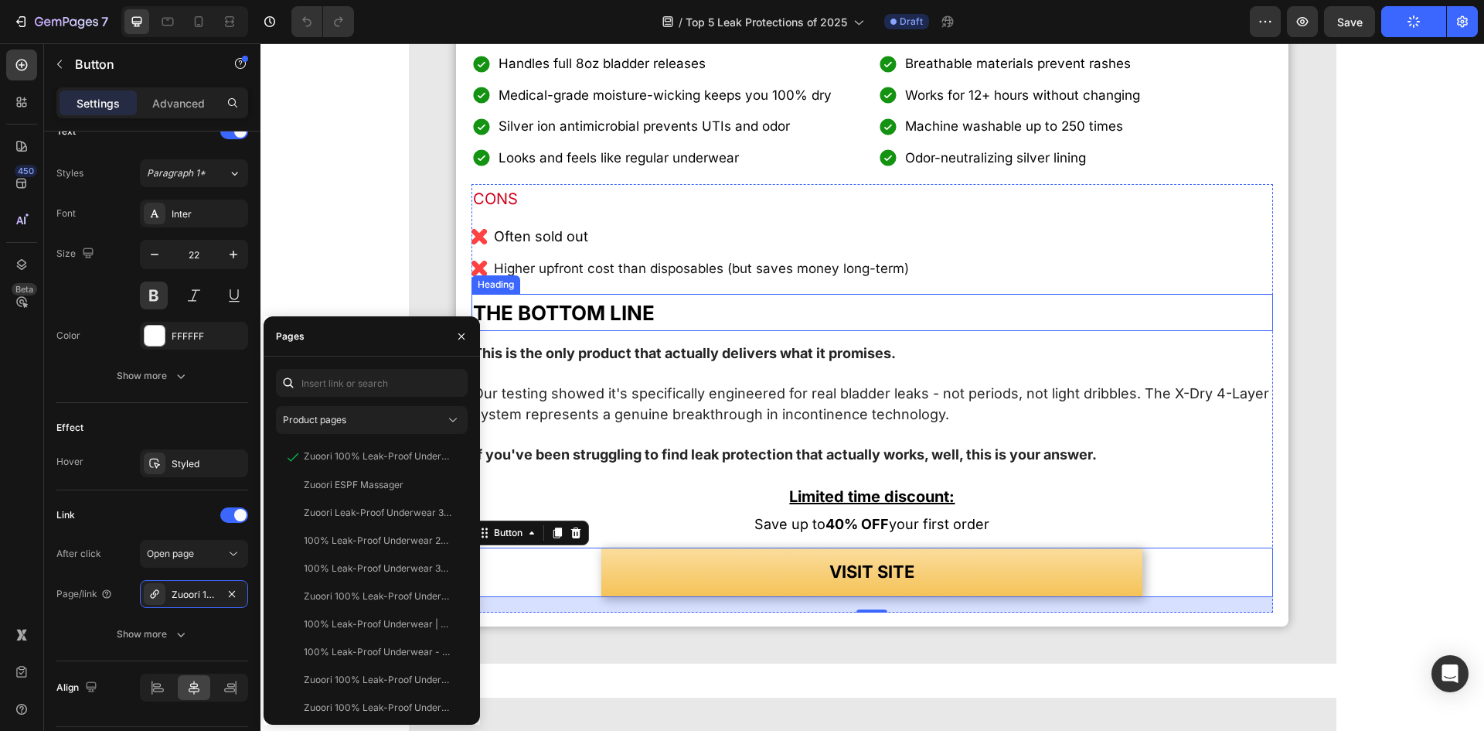
click at [1220, 364] on p "This is the only product that actually delivers what it promises." at bounding box center [872, 353] width 799 height 21
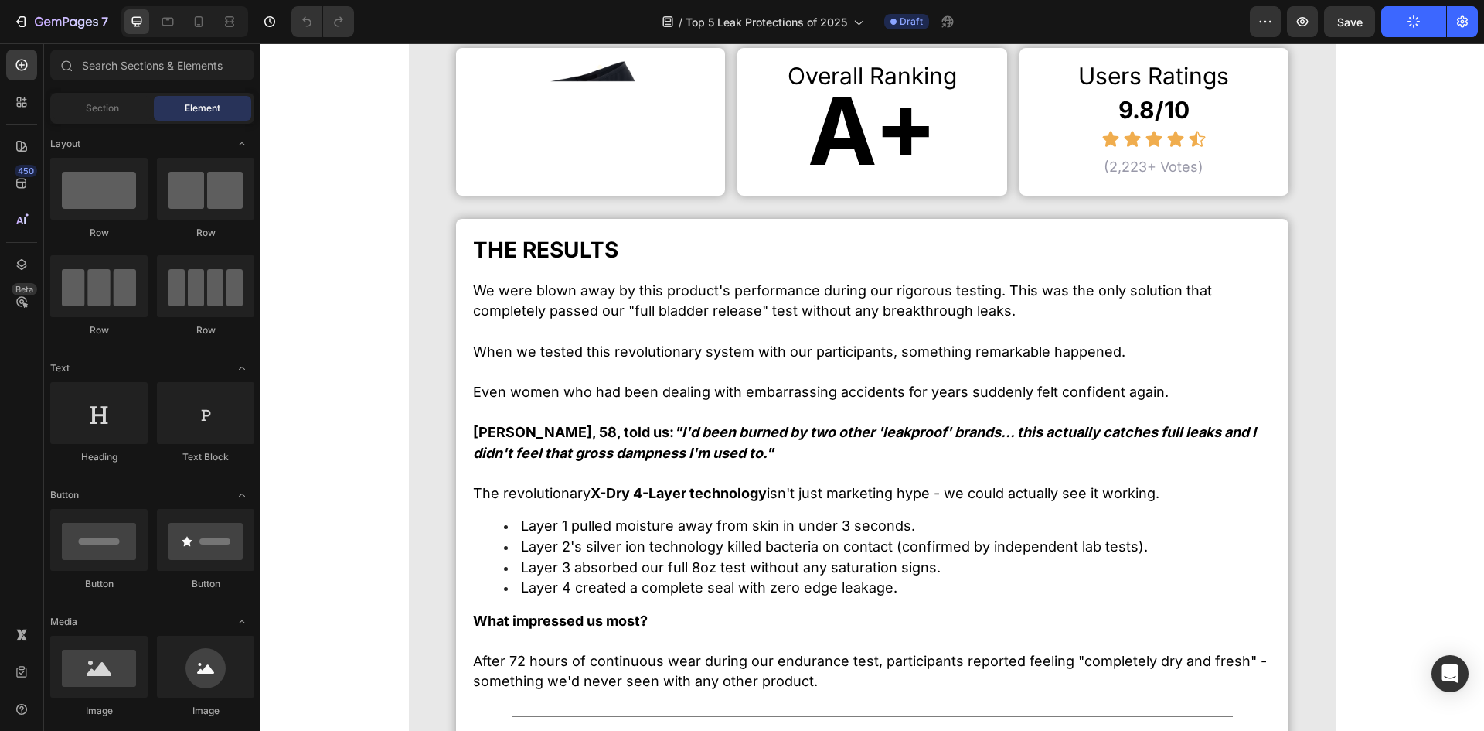
scroll to position [0, 0]
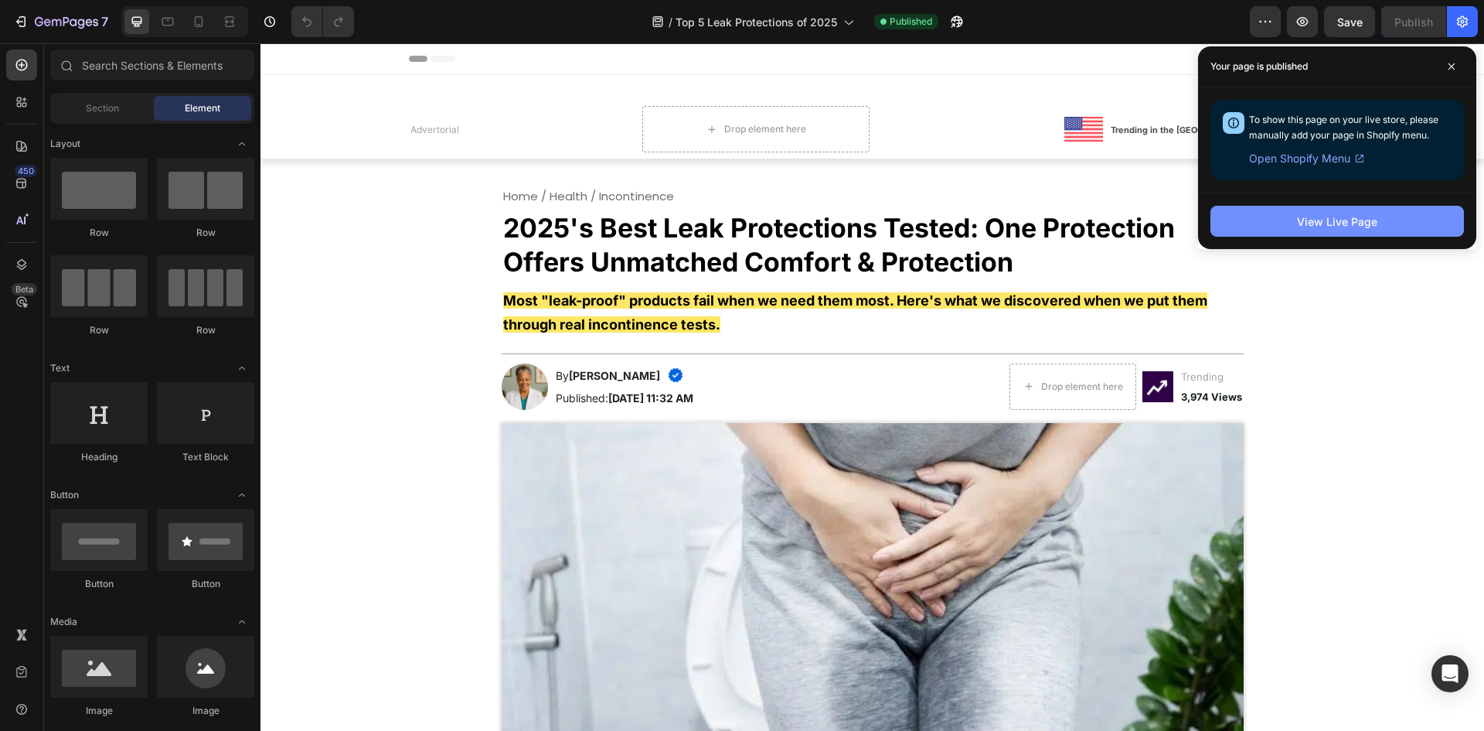
click at [1362, 228] on div "View Live Page" at bounding box center [1337, 221] width 80 height 16
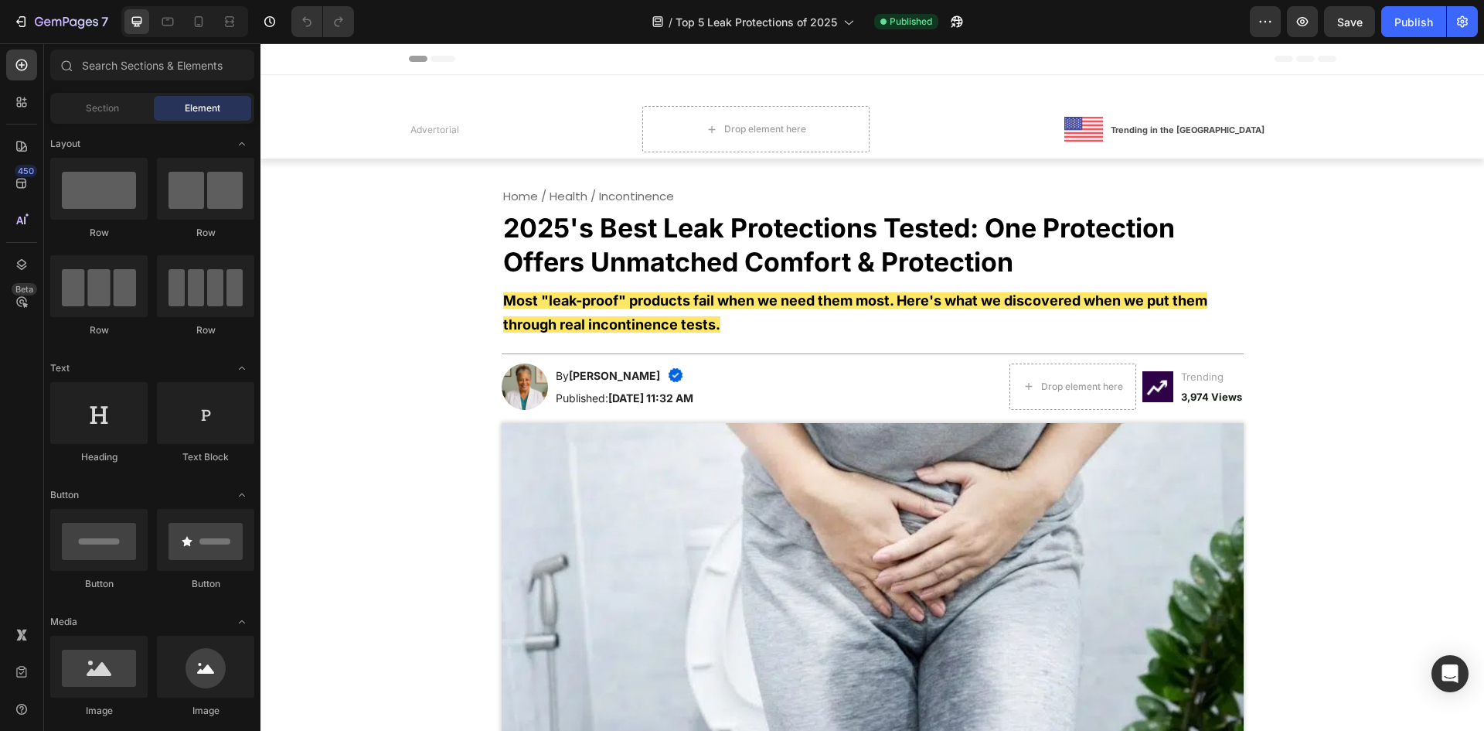
click at [36, 26] on icon "button" at bounding box center [66, 22] width 63 height 13
